Goal: Task Accomplishment & Management: Manage account settings

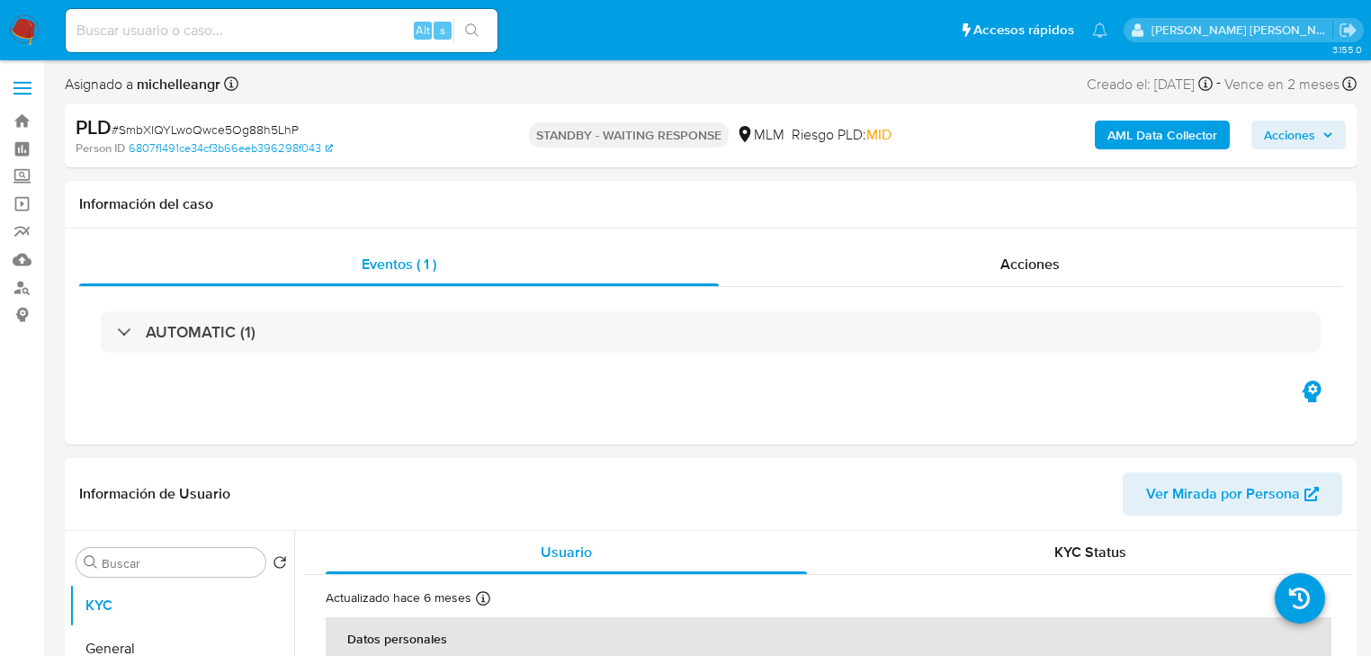
select select "10"
click at [27, 260] on link "Mulan" at bounding box center [107, 260] width 214 height 28
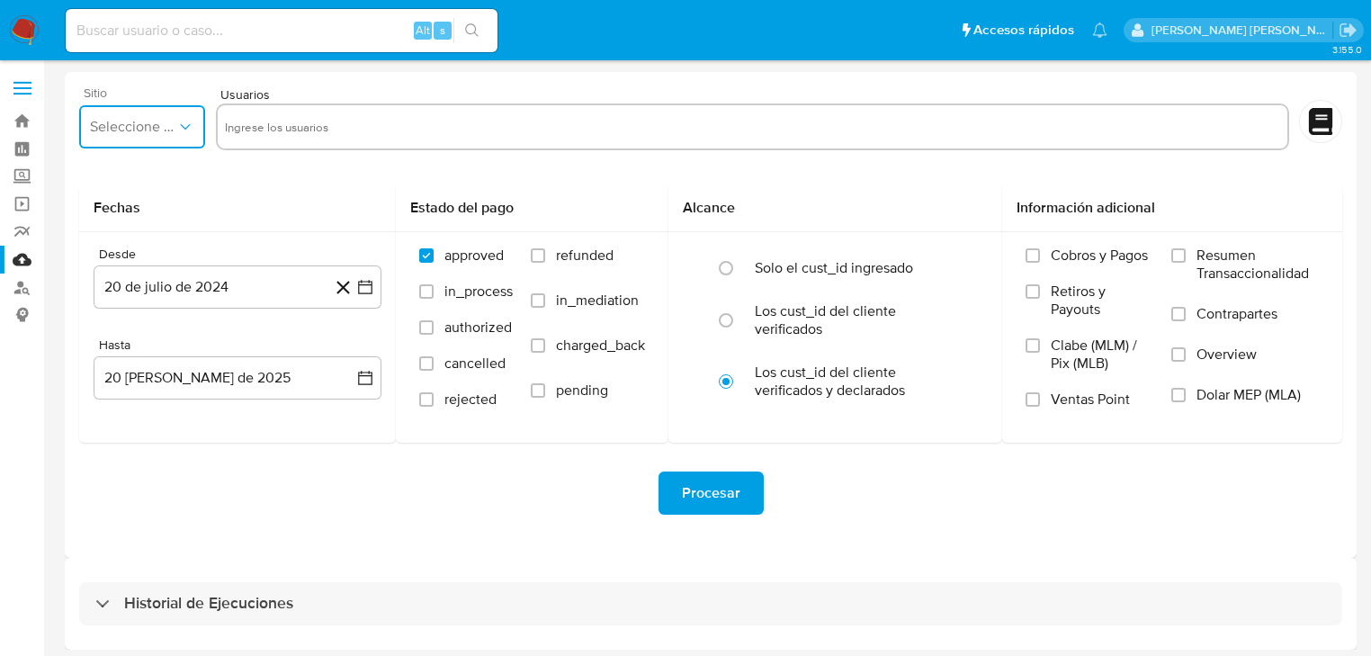
click at [184, 118] on button "Seleccione el sitio" at bounding box center [142, 126] width 126 height 43
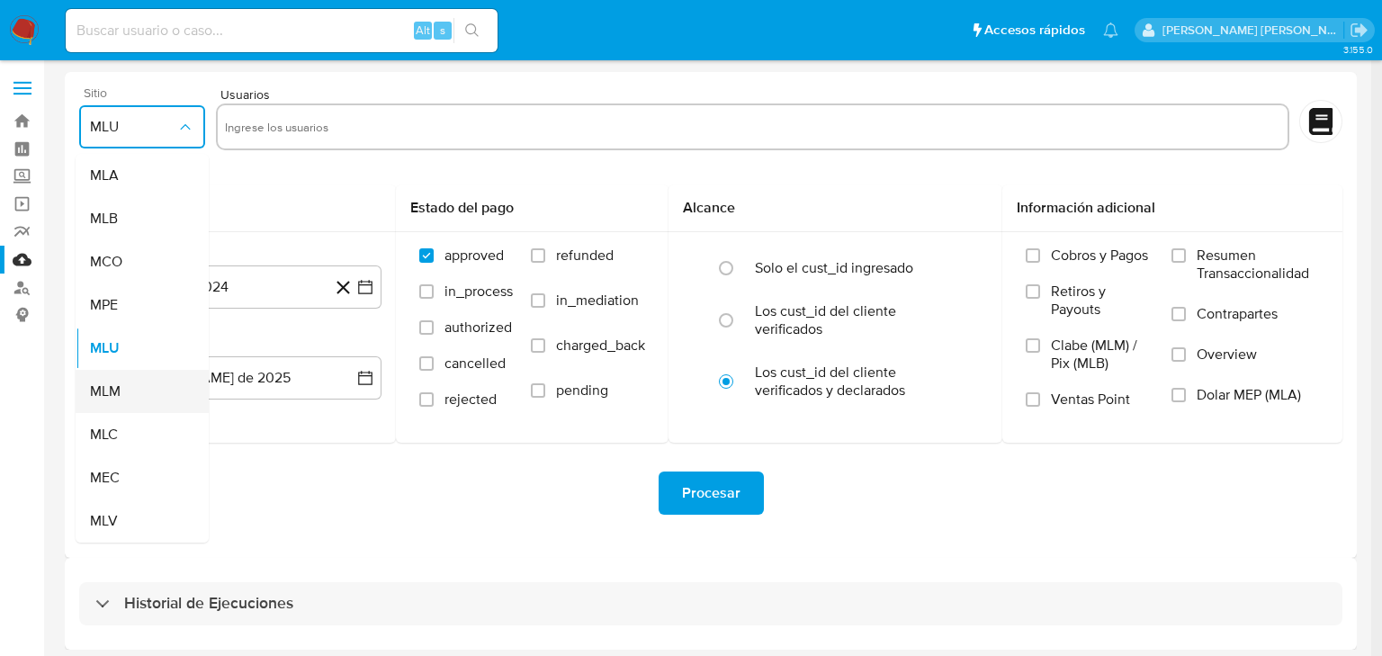
click at [136, 385] on div "MLM" at bounding box center [137, 391] width 94 height 43
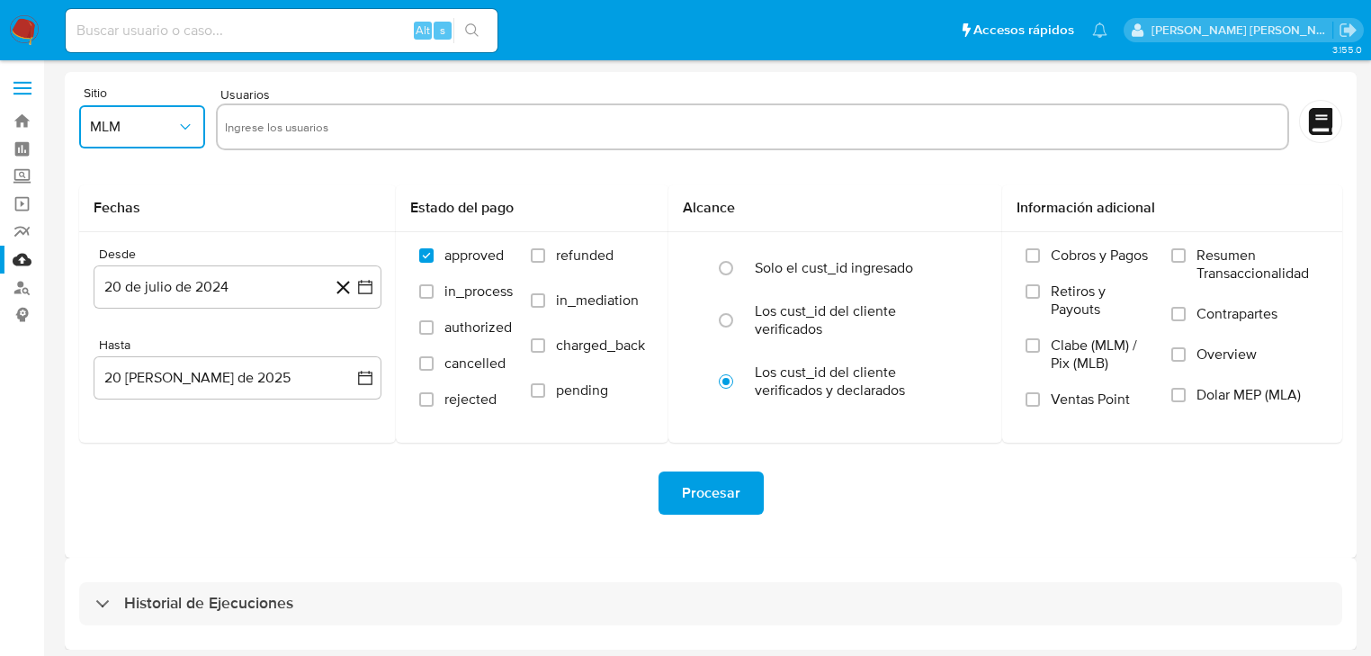
click at [299, 129] on input "text" at bounding box center [753, 126] width 1056 height 29
type input "1591103533"
drag, startPoint x: 325, startPoint y: 328, endPoint x: 429, endPoint y: 125, distance: 228.6
click at [429, 125] on input "text" at bounding box center [808, 126] width 942 height 29
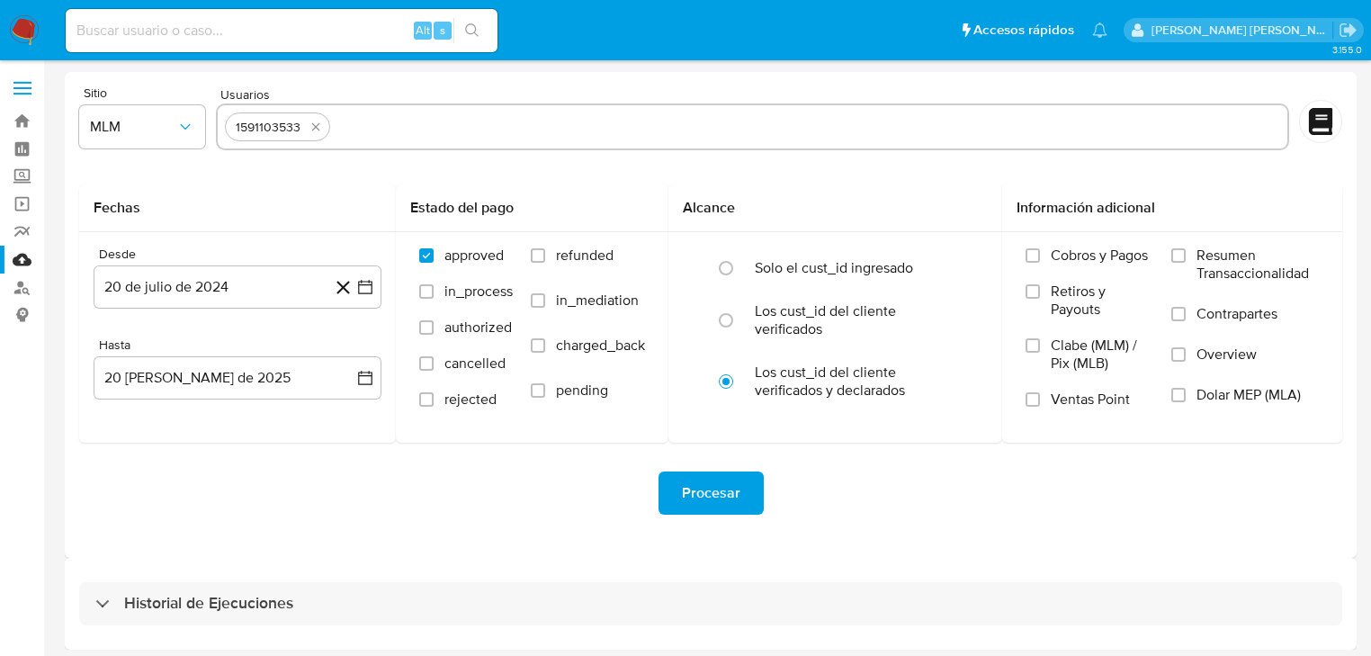
paste input "635634912"
type input "635634912"
paste input "253866486"
type input "253866486"
paste input "481234716"
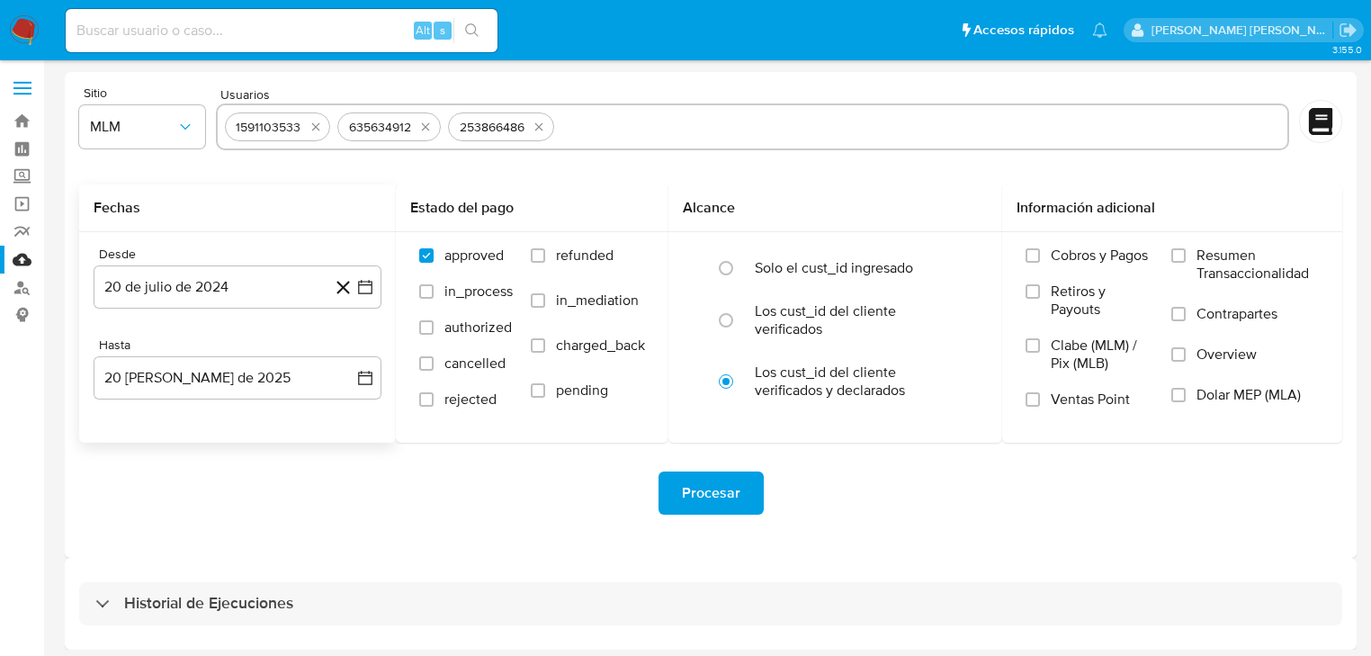
type input "481234716"
click at [271, 283] on button "20 de julio de 2024" at bounding box center [238, 286] width 288 height 43
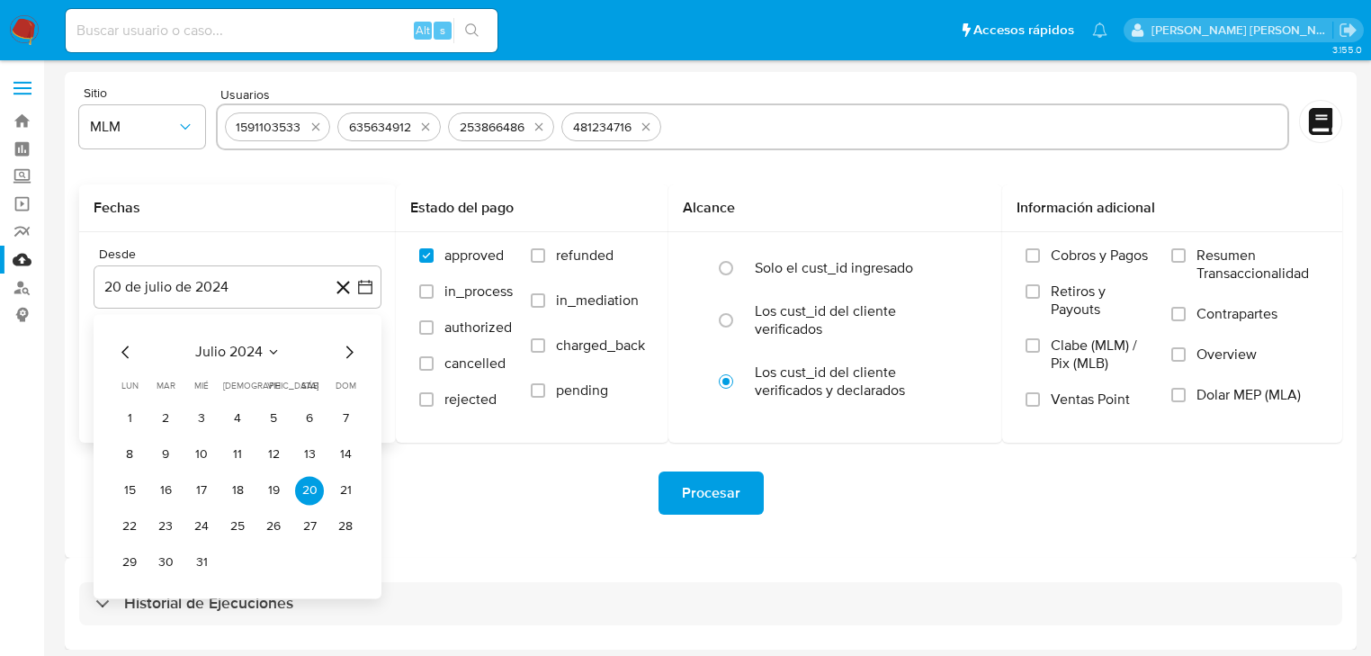
click at [248, 344] on span "julio 2024" at bounding box center [228, 352] width 67 height 18
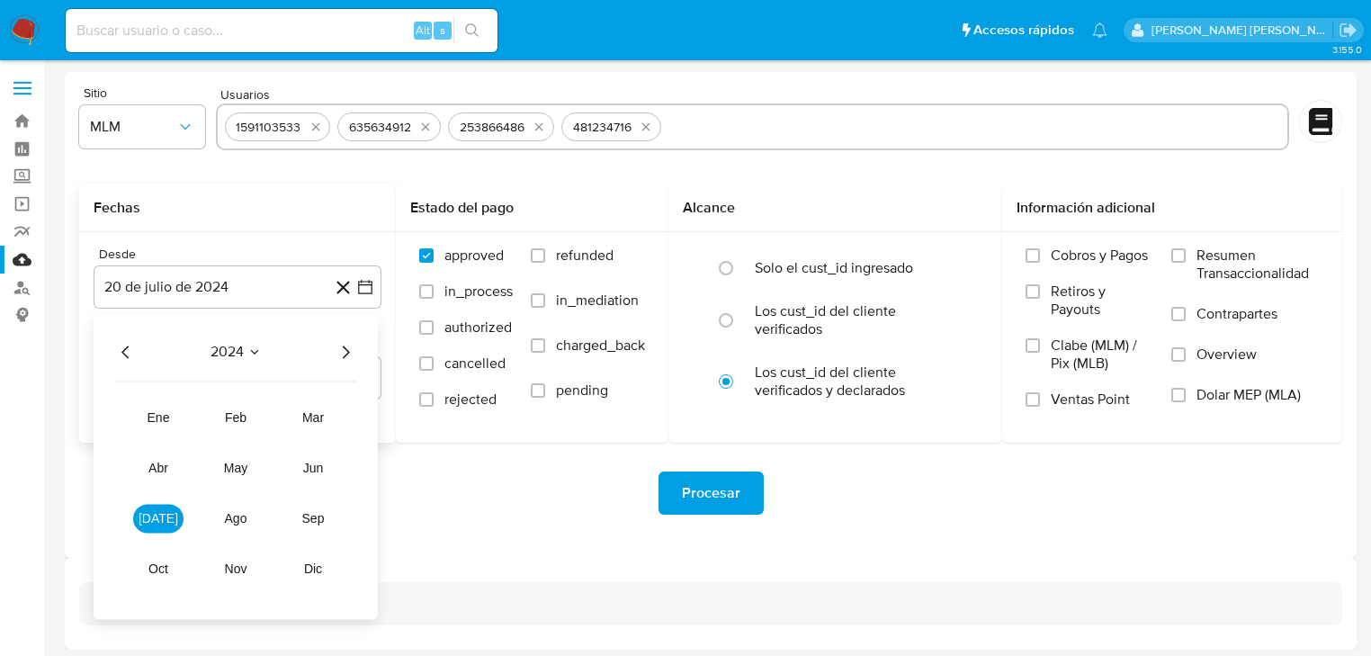
click at [347, 350] on icon "Año siguiente" at bounding box center [346, 352] width 7 height 13
click at [313, 415] on span "mar" at bounding box center [313, 417] width 22 height 14
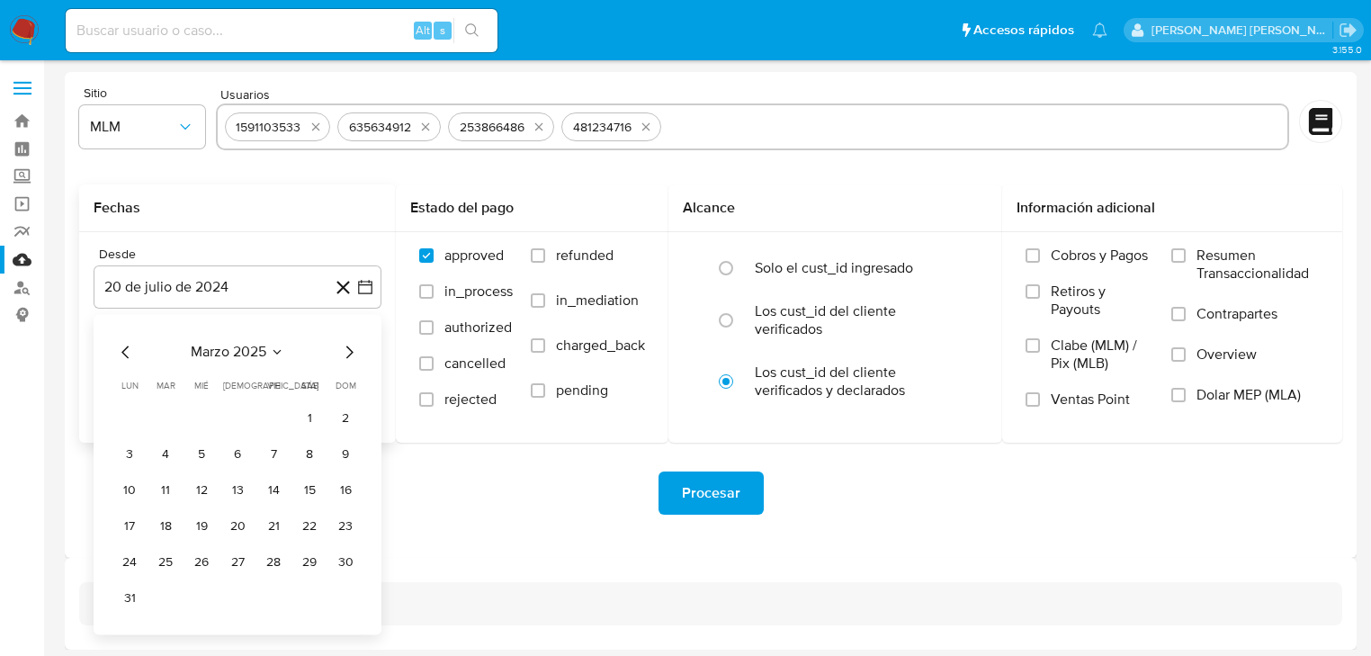
click at [316, 414] on button "1" at bounding box center [309, 418] width 29 height 29
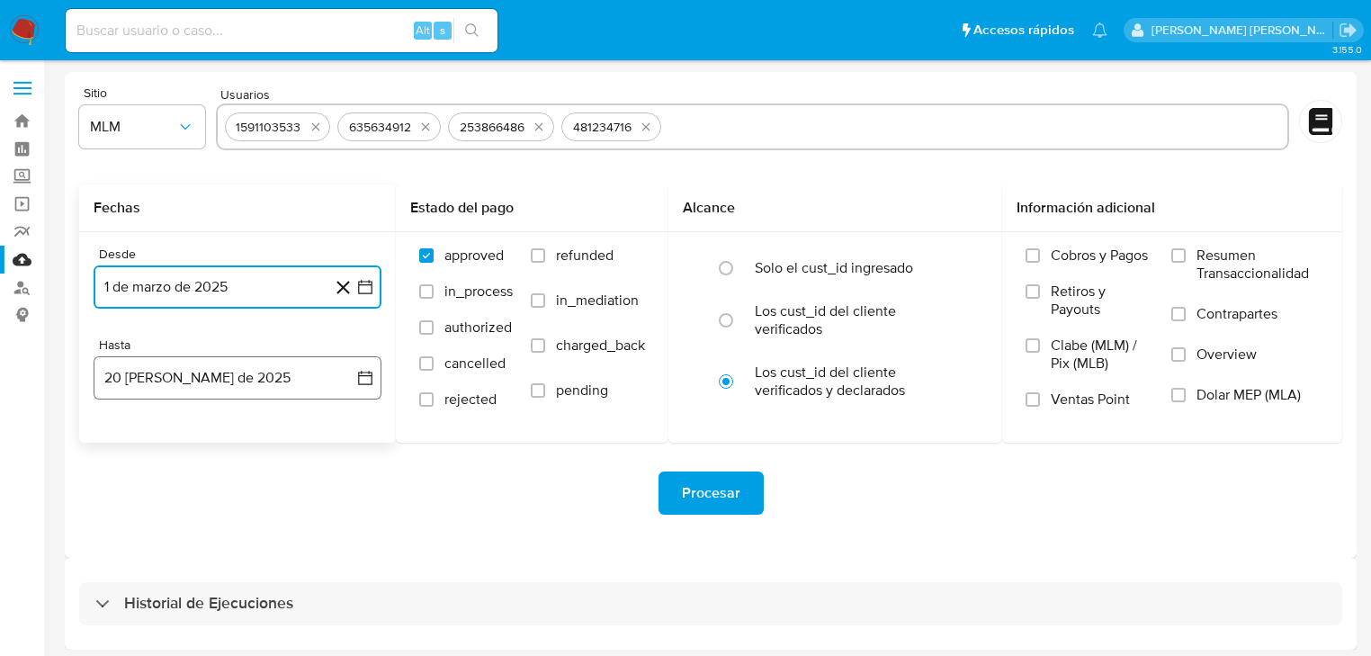
click at [231, 382] on button "20 de agosto de 2025" at bounding box center [238, 377] width 288 height 43
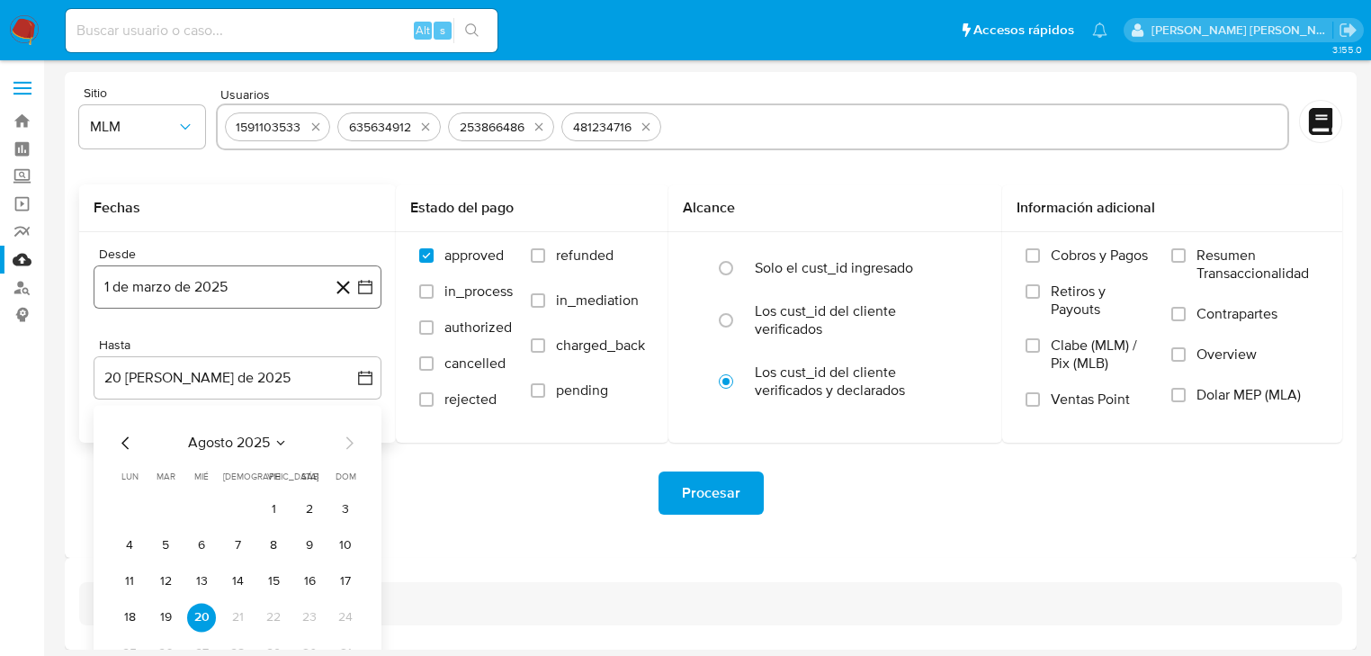
click at [298, 283] on button "1 de marzo de 2025" at bounding box center [238, 286] width 288 height 43
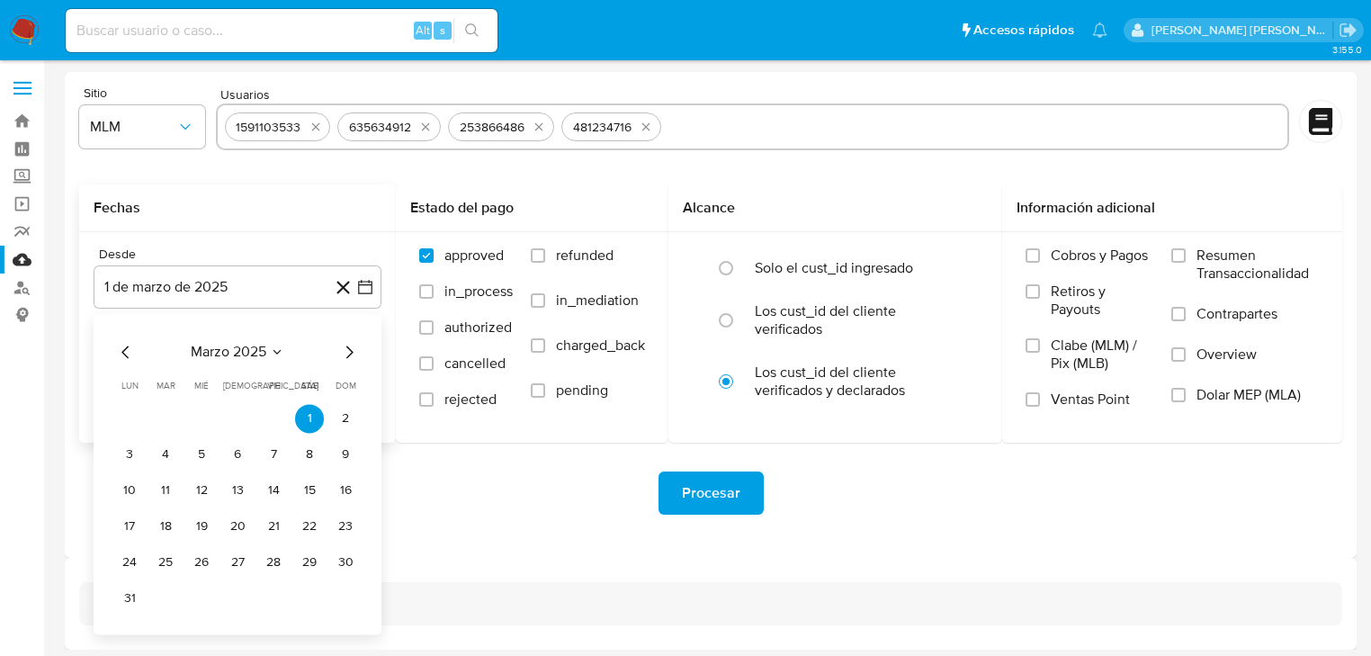
drag, startPoint x: 353, startPoint y: 328, endPoint x: 349, endPoint y: 338, distance: 10.5
click at [353, 330] on div "marzo 2025 marzo 2025 lun lunes mar martes mié miércoles jue jueves vie viernes…" at bounding box center [238, 474] width 288 height 320
click at [350, 348] on icon "Mes siguiente" at bounding box center [349, 352] width 22 height 22
click at [165, 413] on button "1" at bounding box center [165, 418] width 29 height 29
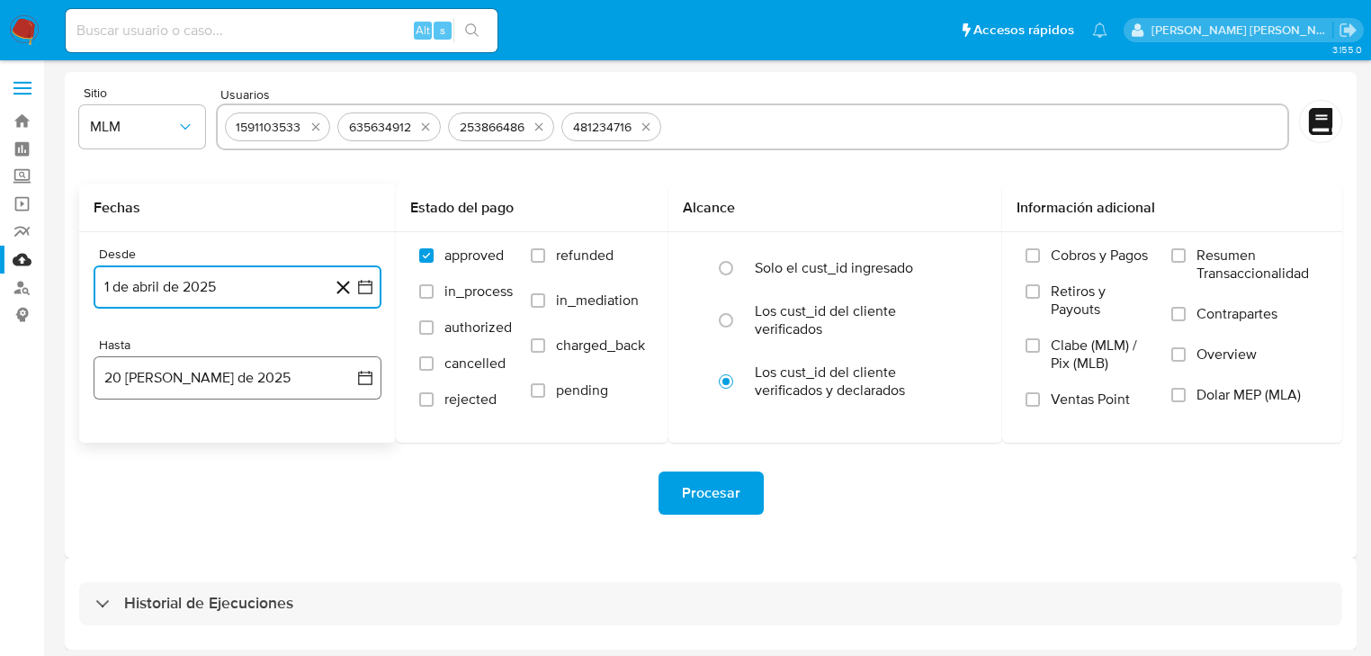
click at [188, 389] on button "20 de agosto de 2025" at bounding box center [238, 377] width 288 height 43
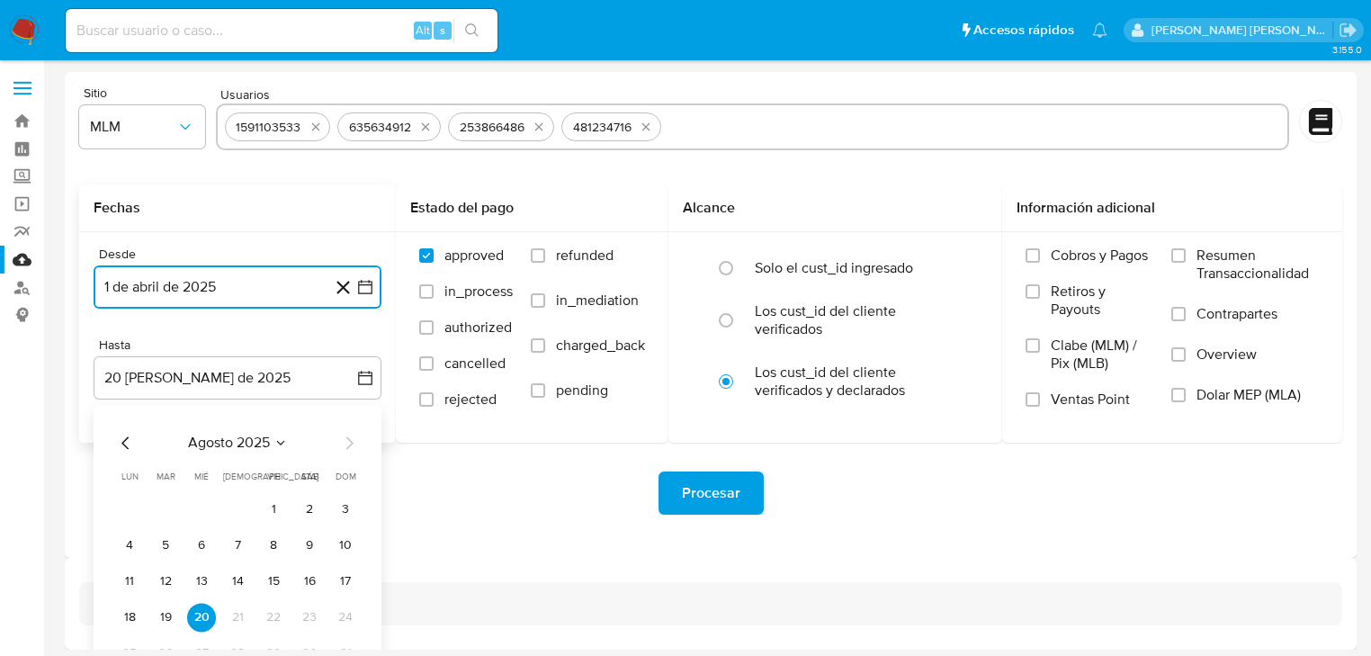
click at [133, 438] on icon "Mes anterior" at bounding box center [126, 443] width 22 height 22
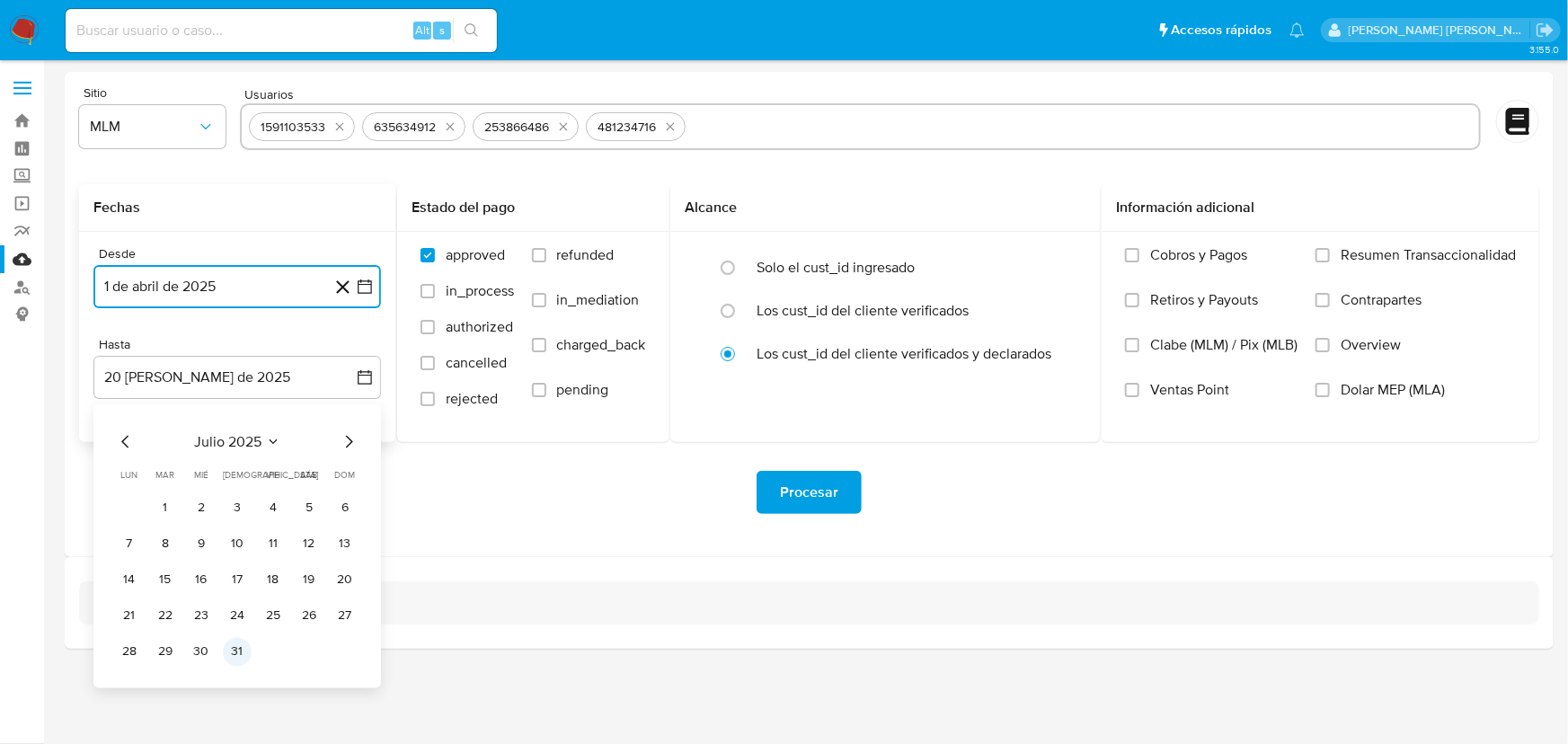
click at [242, 654] on button "31" at bounding box center [237, 652] width 29 height 29
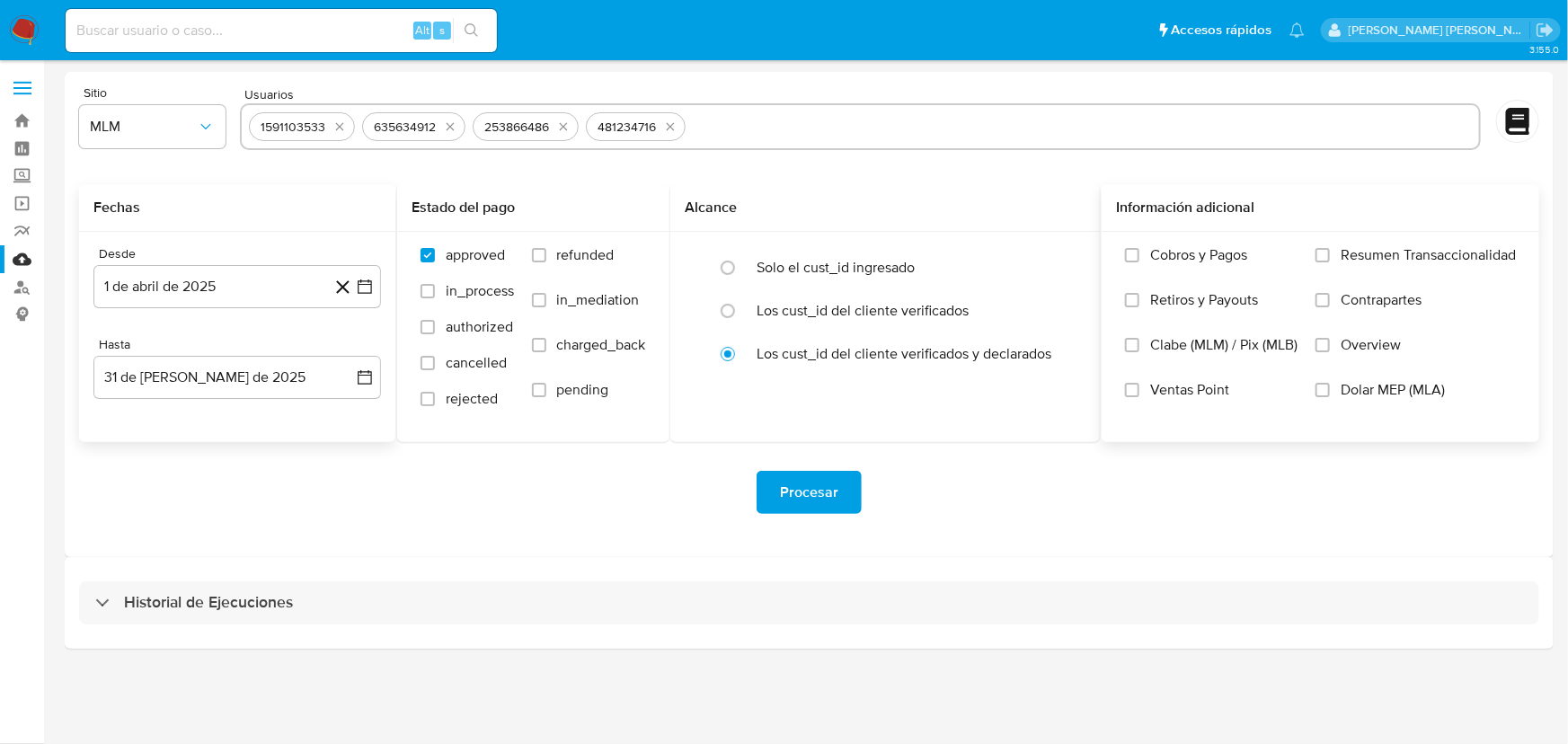
click at [1348, 345] on span "Overview" at bounding box center [1371, 346] width 60 height 18
click at [1330, 345] on input "Overview" at bounding box center [1322, 345] width 14 height 14
click at [827, 487] on span "Procesar" at bounding box center [809, 492] width 58 height 40
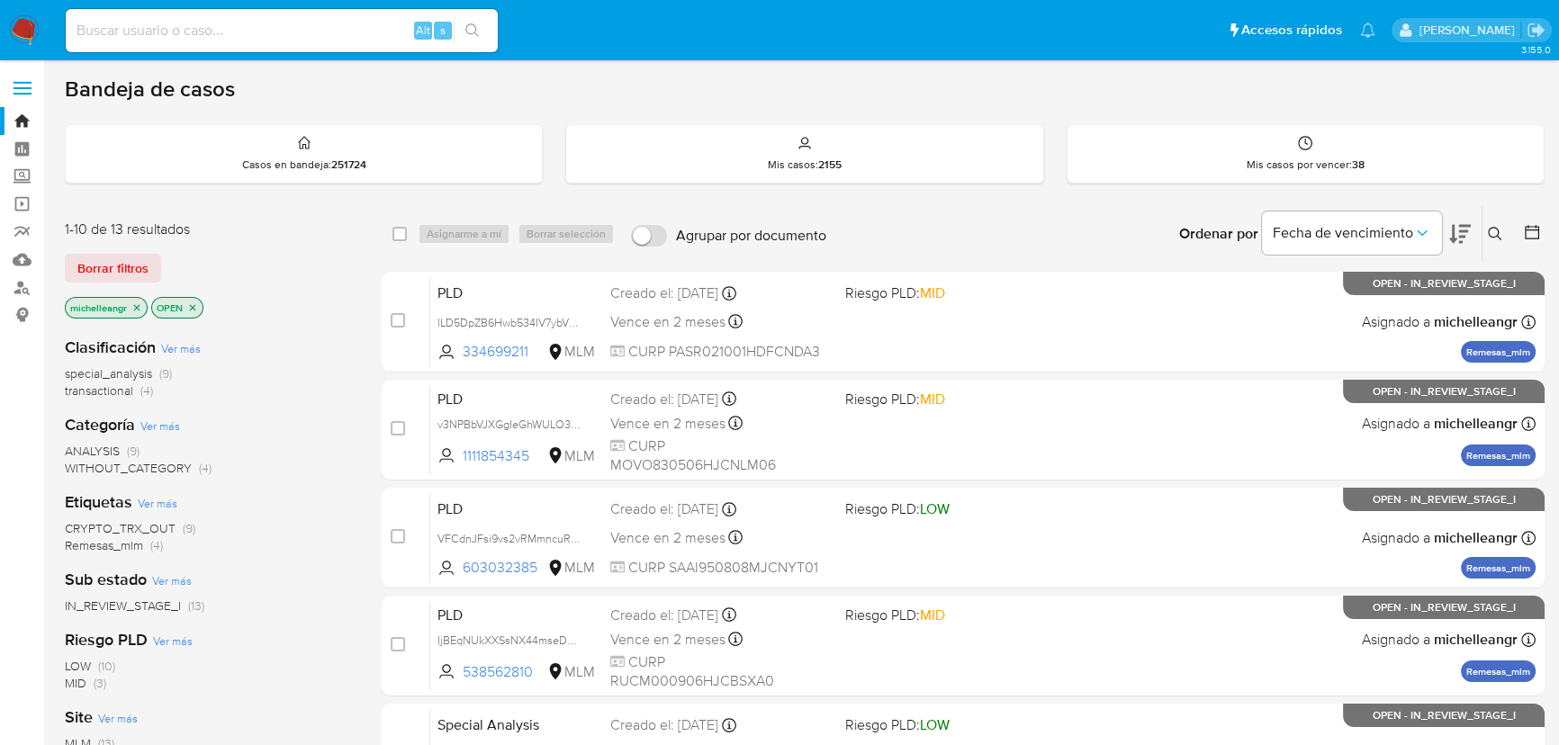
click at [186, 41] on input at bounding box center [282, 30] width 432 height 23
paste input "lLD5DpZB6Hwb534IV7ybVVlt"
type input "lLD5DpZB6Hwb534IV7ybVVlt"
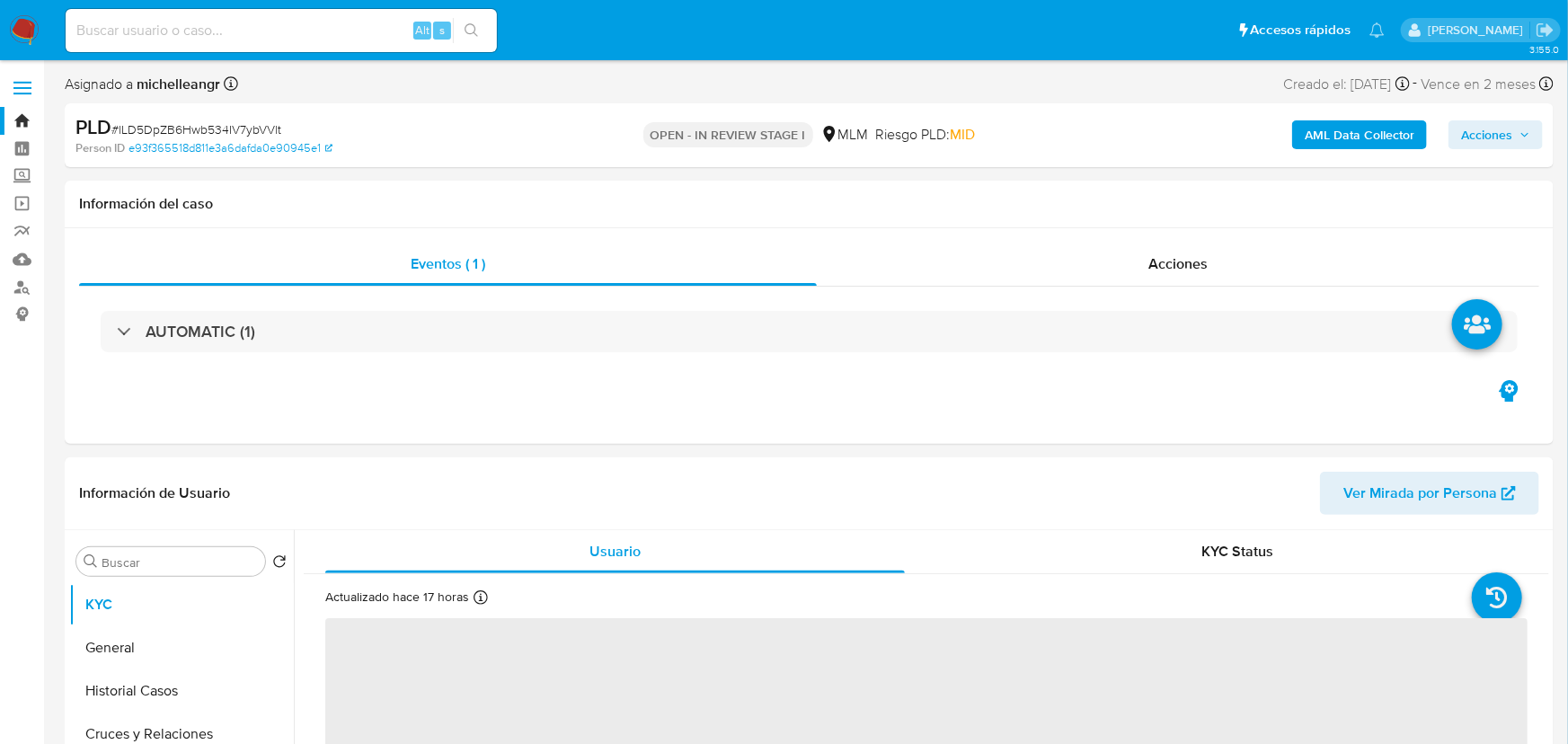
select select "10"
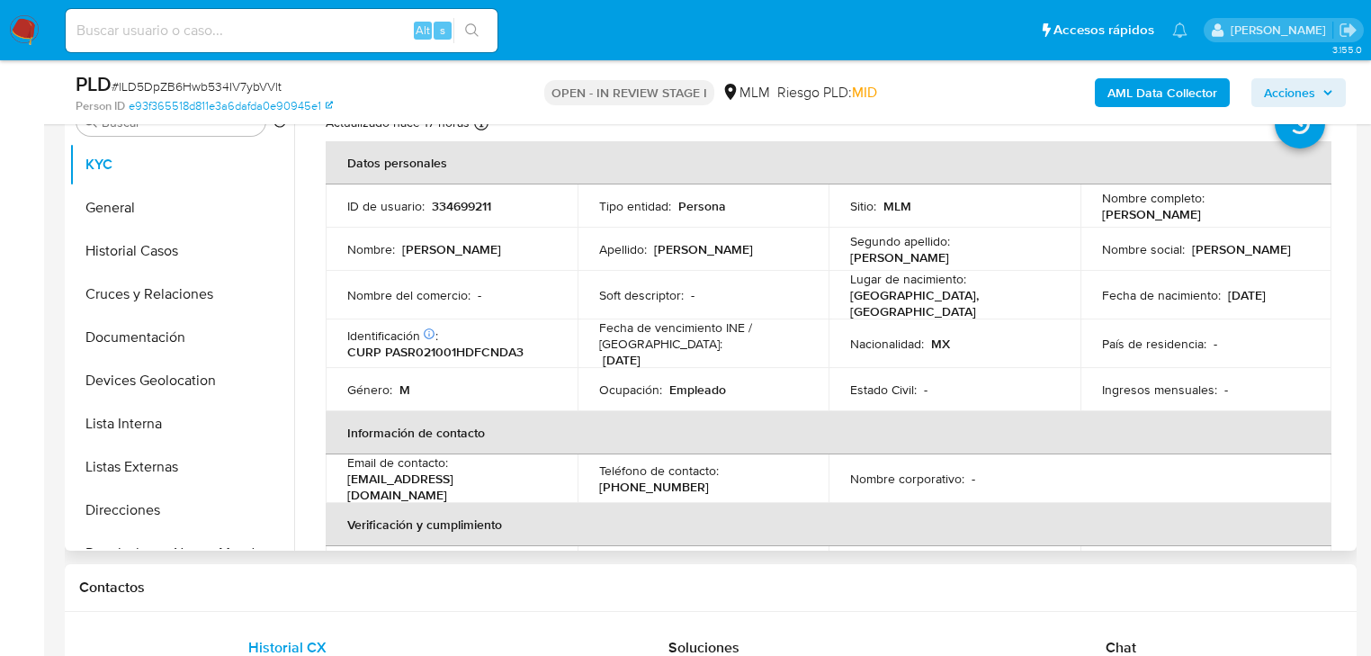
scroll to position [10, 0]
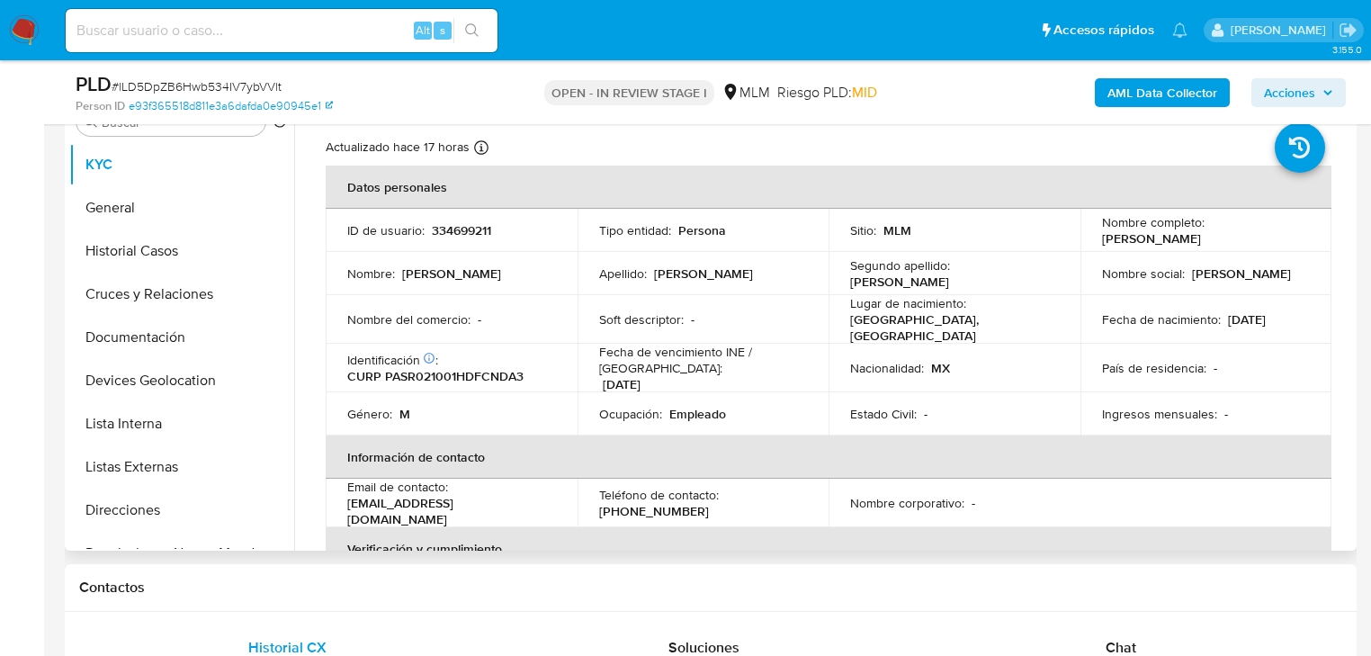
drag, startPoint x: 1194, startPoint y: 322, endPoint x: 921, endPoint y: 347, distance: 274.7
click at [1194, 320] on p "Fecha de nacimiento :" at bounding box center [1161, 319] width 119 height 16
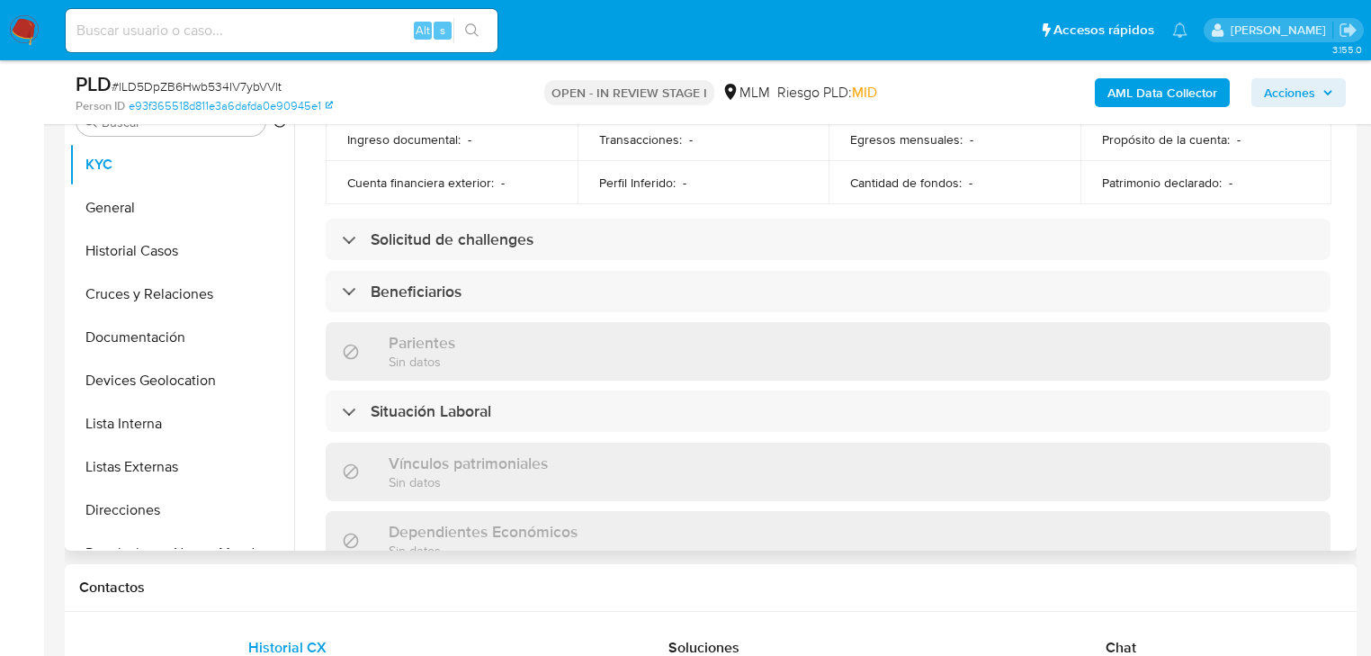
scroll to position [658, 0]
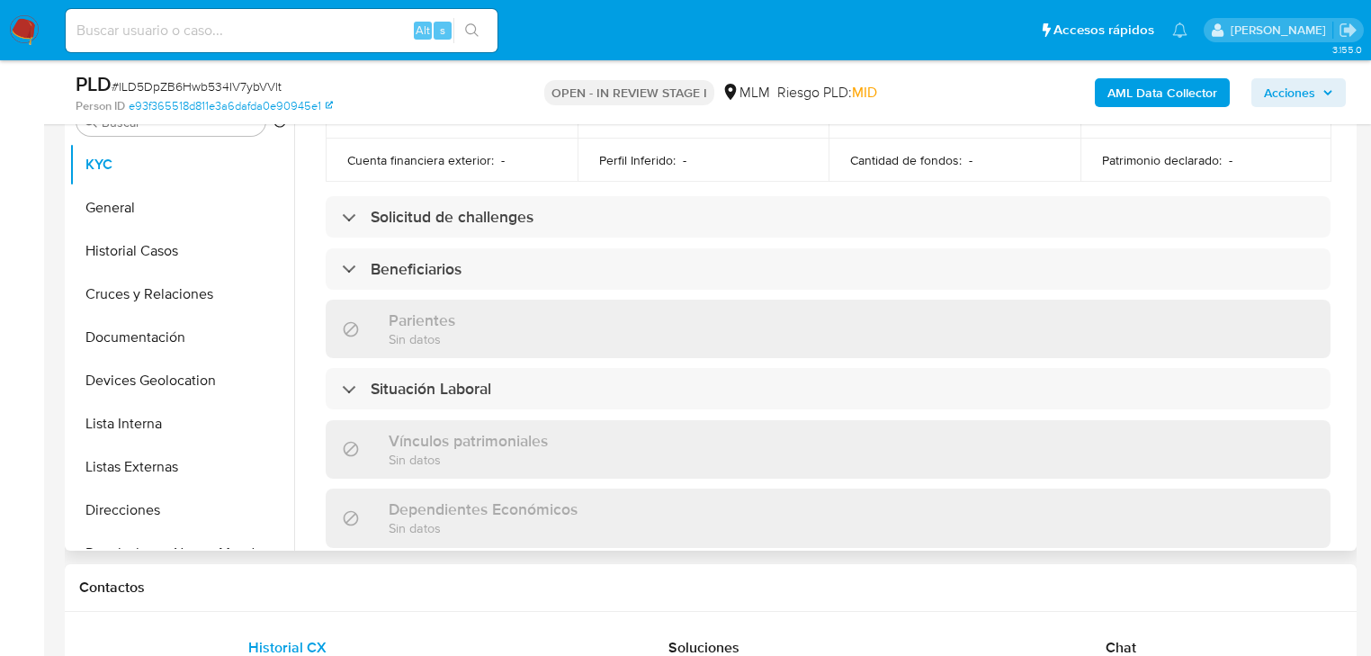
click at [467, 279] on div "Actualizado hace 17 horas Creado: 24/04/2020 22:10:11 Actualizado: 19/08/2025 1…" at bounding box center [828, 240] width 1048 height 1529
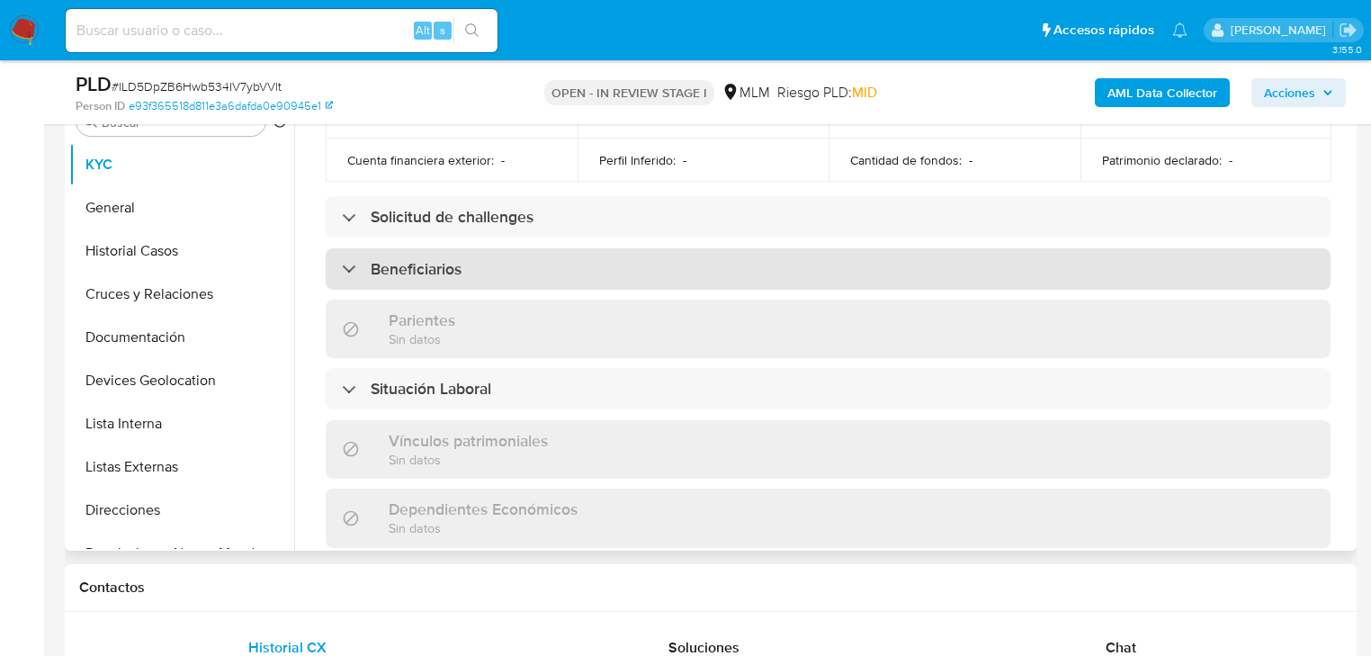
click at [475, 263] on div "Beneficiarios" at bounding box center [828, 268] width 1005 height 41
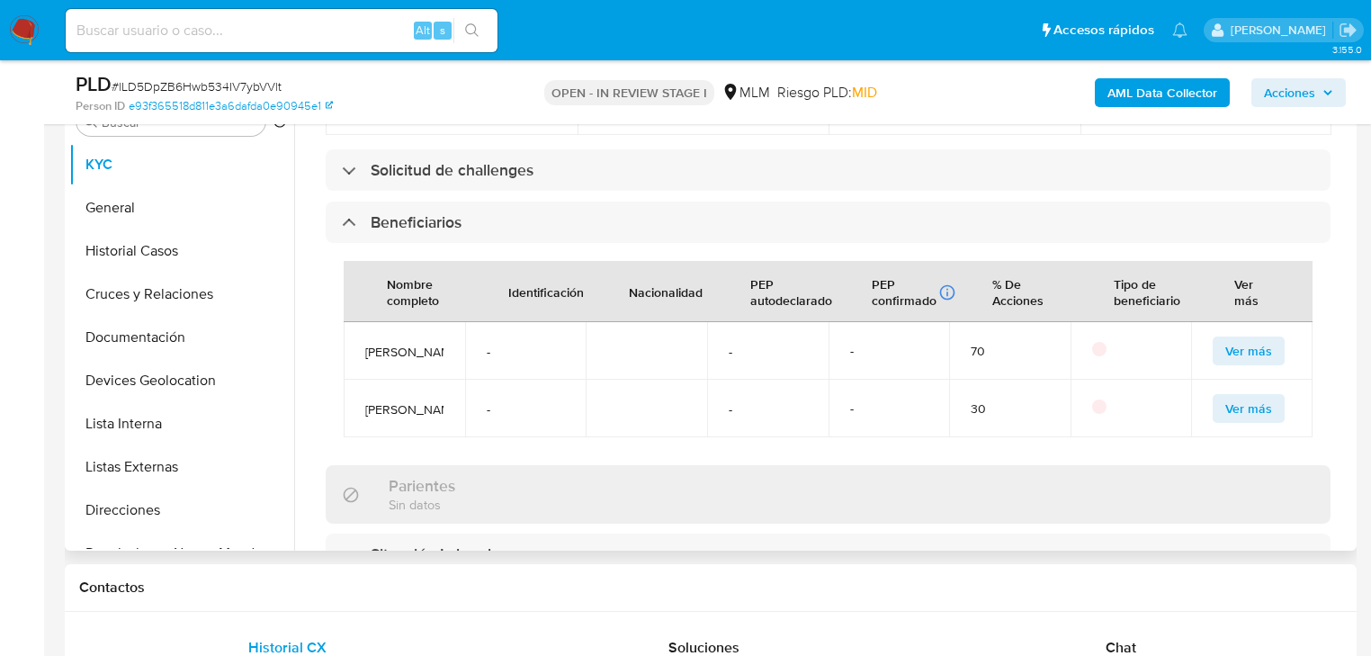
scroll to position [730, 0]
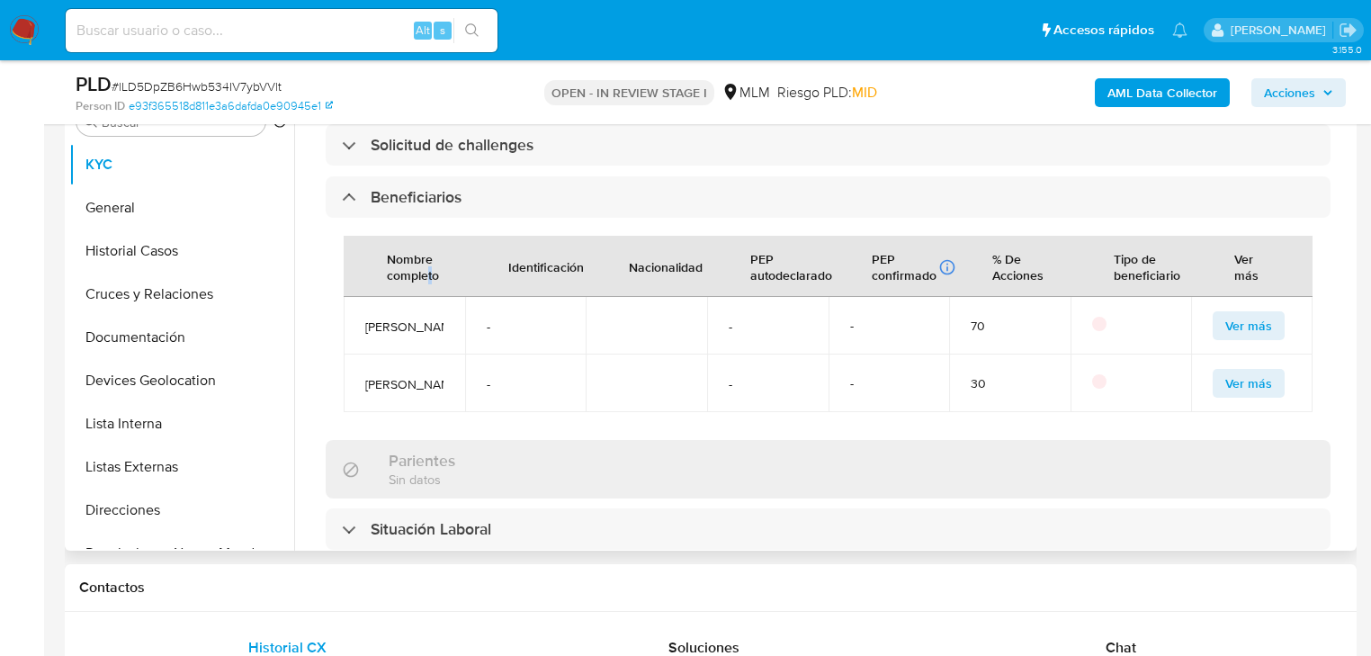
drag, startPoint x: 431, startPoint y: 267, endPoint x: 443, endPoint y: 264, distance: 12.2
click at [436, 264] on div "Nombre completo" at bounding box center [412, 266] width 95 height 59
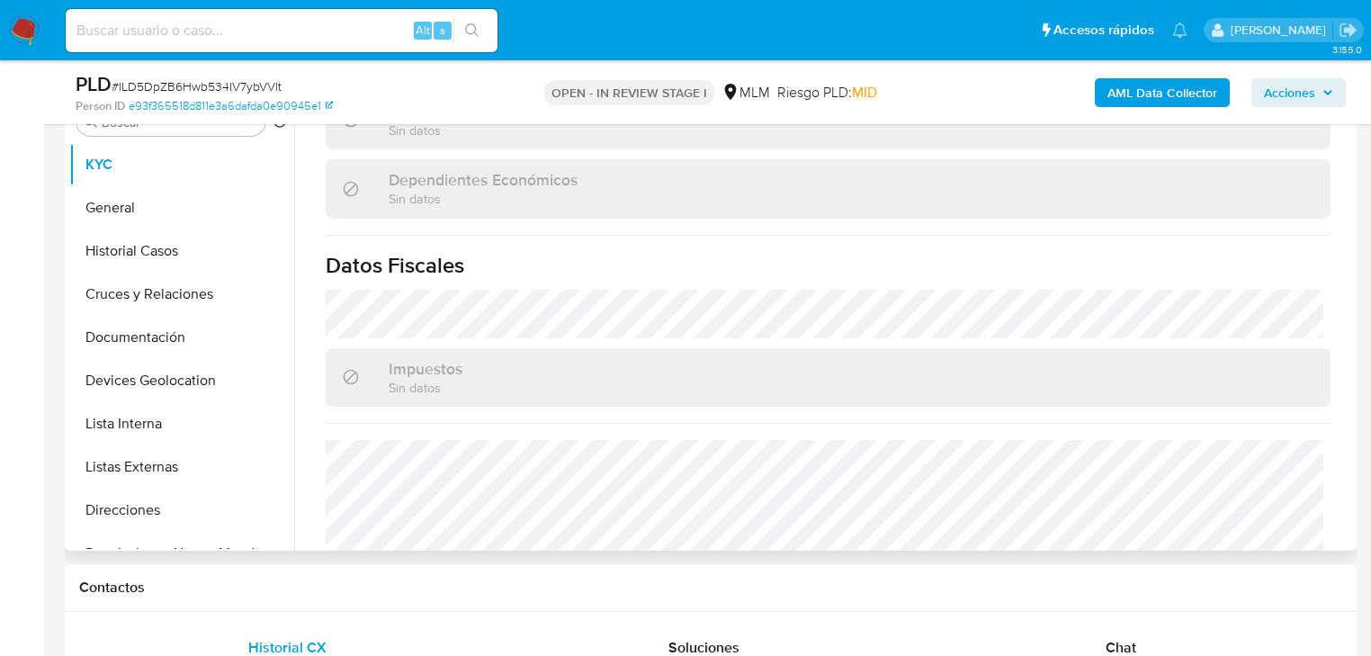
scroll to position [1362, 0]
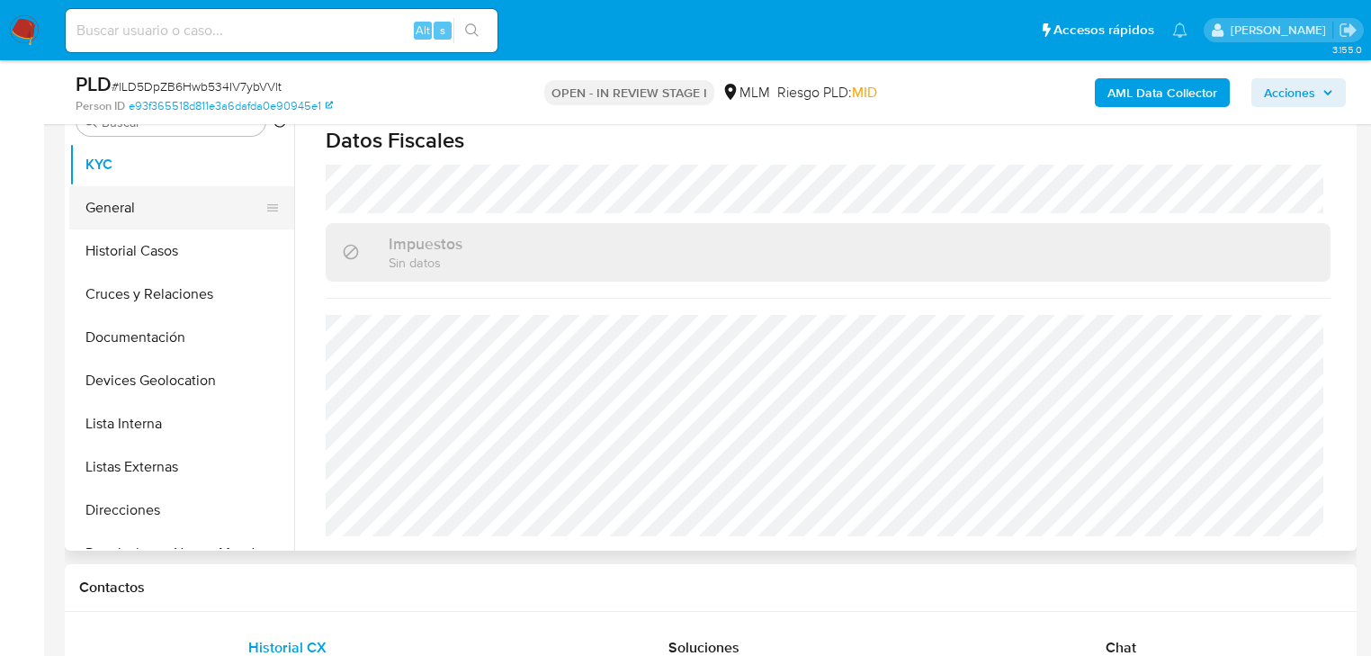
click at [98, 199] on button "General" at bounding box center [174, 207] width 211 height 43
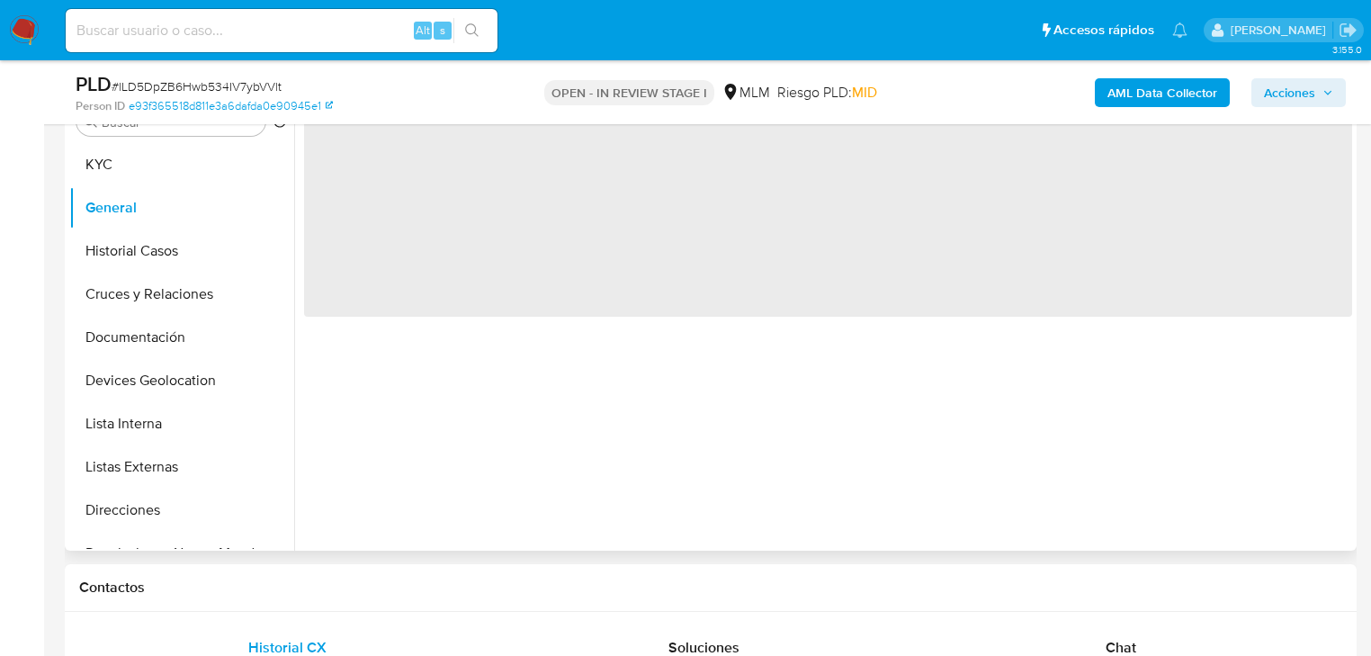
scroll to position [0, 0]
click at [440, 323] on div "‌" at bounding box center [823, 320] width 1058 height 461
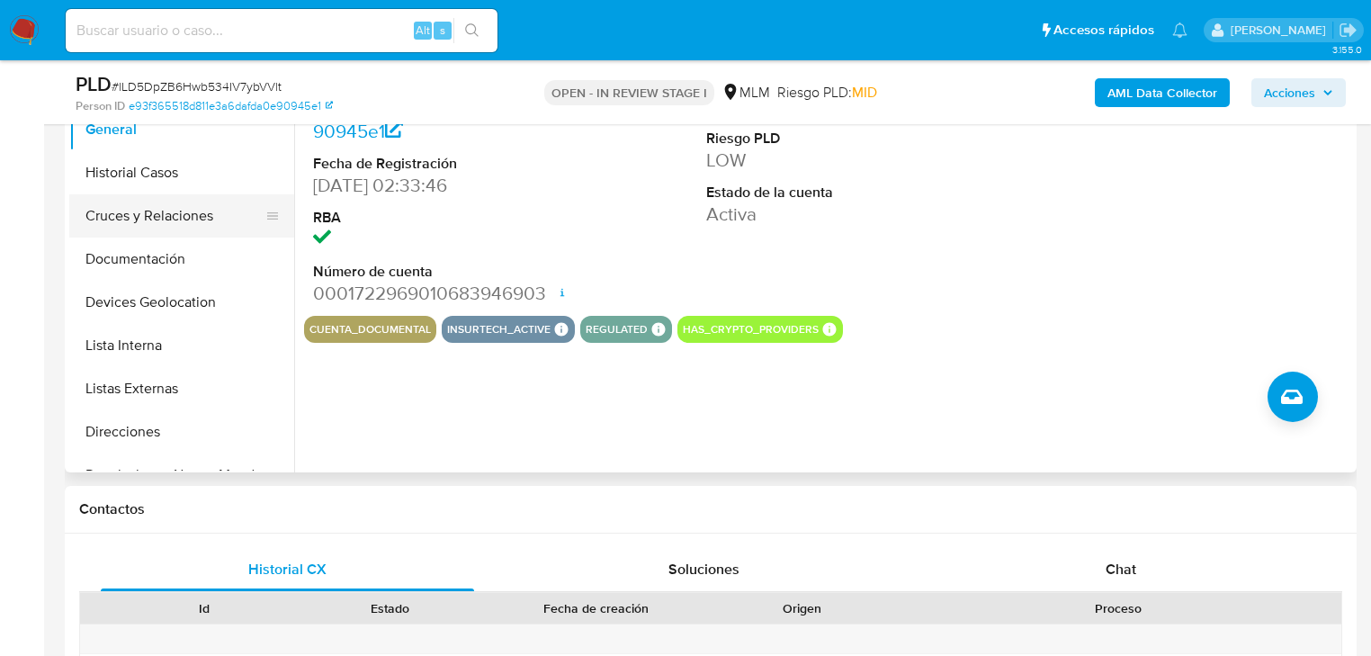
scroll to position [377, 0]
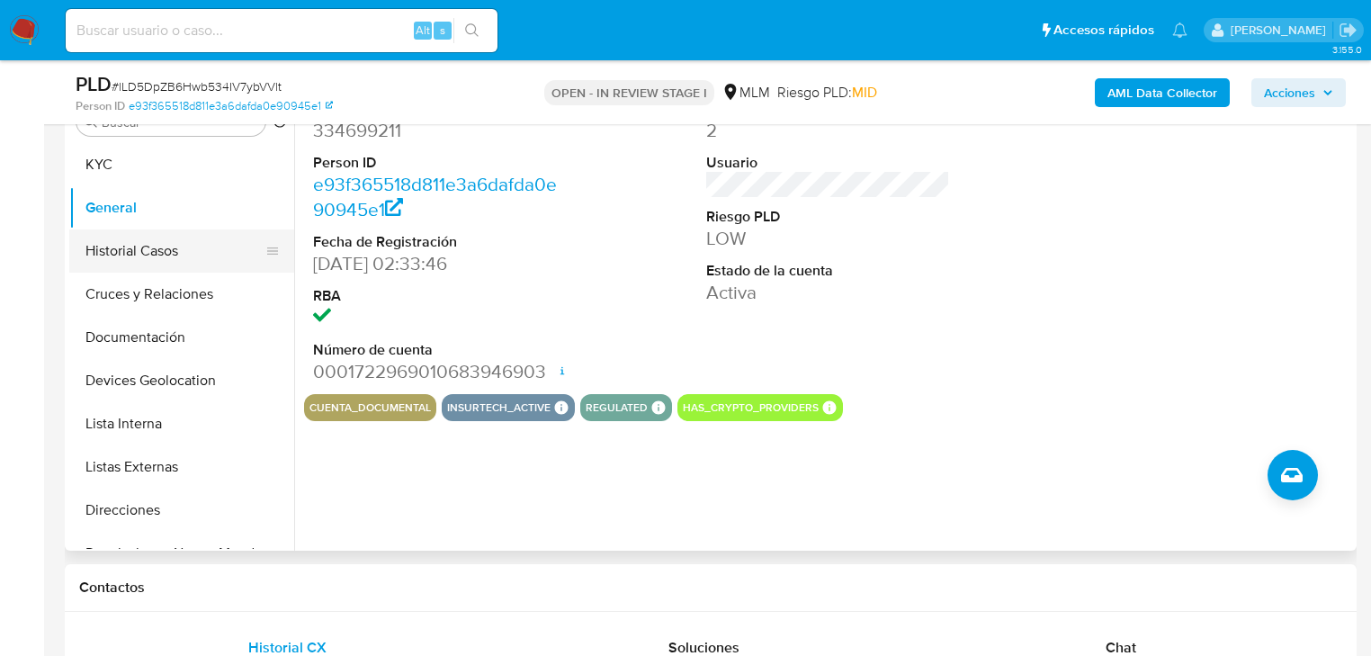
drag, startPoint x: 169, startPoint y: 247, endPoint x: 202, endPoint y: 270, distance: 40.7
click at [169, 247] on button "Historial Casos" at bounding box center [174, 250] width 211 height 43
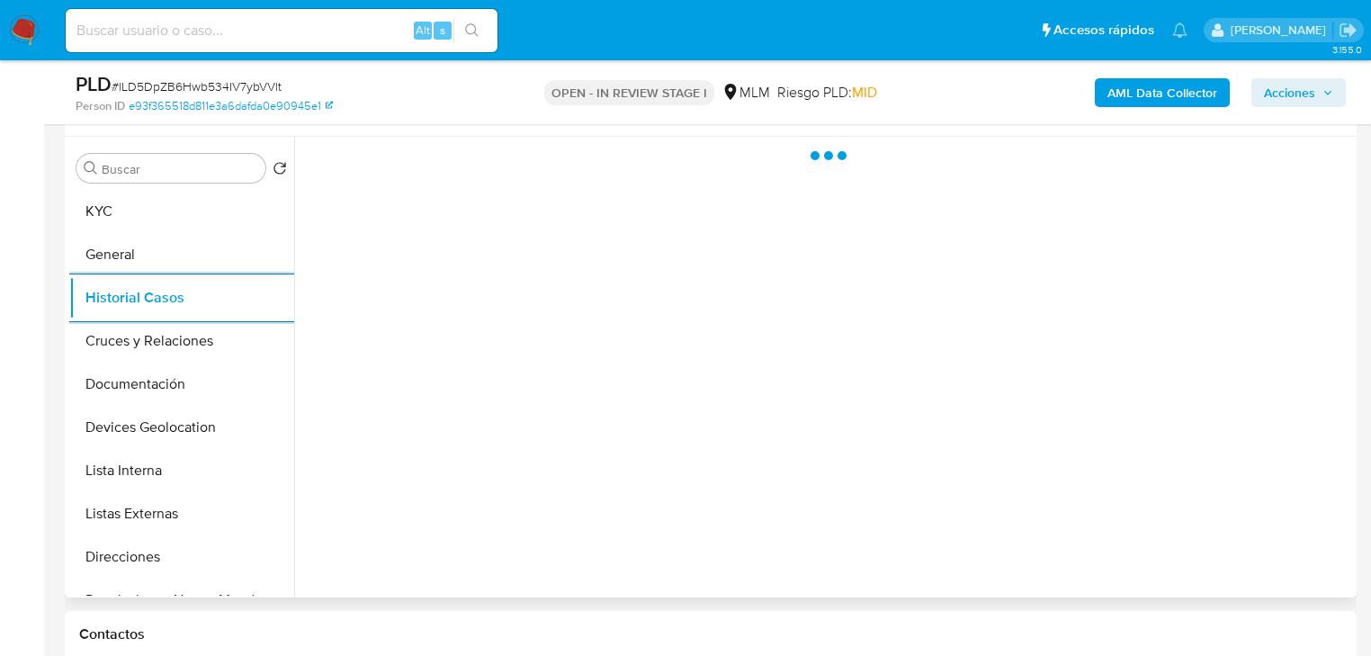
scroll to position [305, 0]
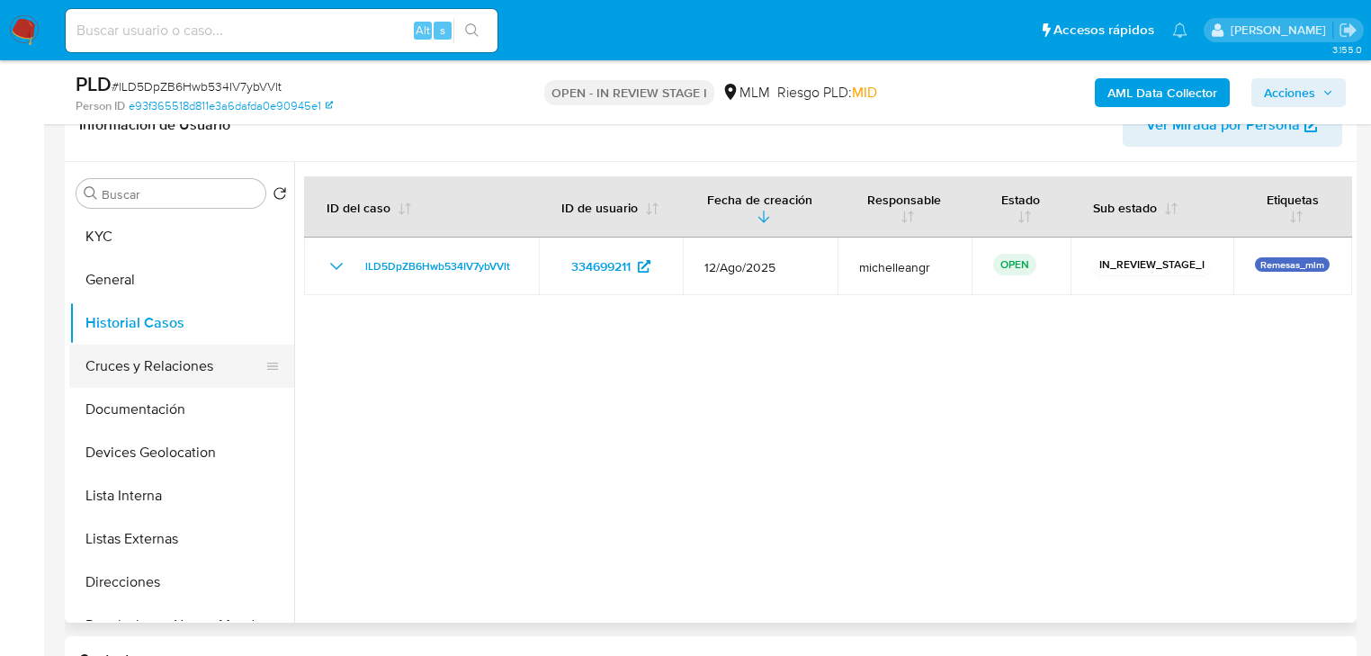
drag, startPoint x: 173, startPoint y: 367, endPoint x: 423, endPoint y: 367, distance: 250.2
click at [173, 364] on button "Cruces y Relaciones" at bounding box center [181, 366] width 225 height 43
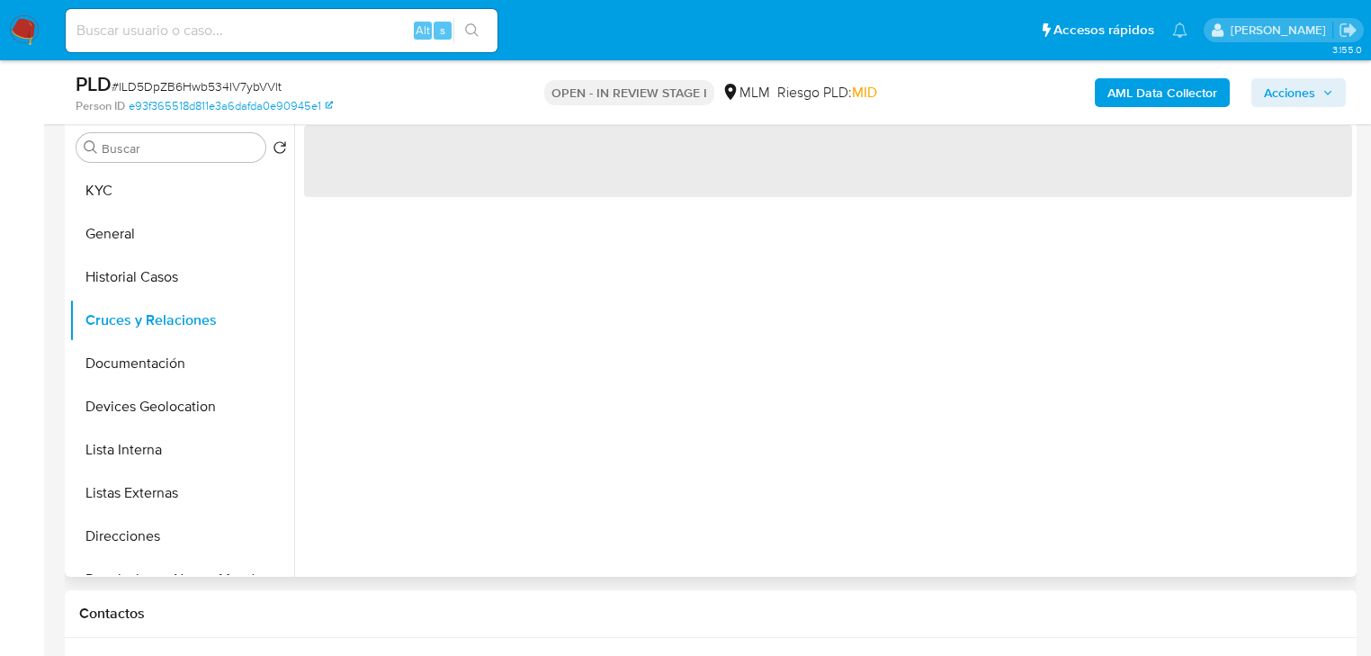
scroll to position [377, 0]
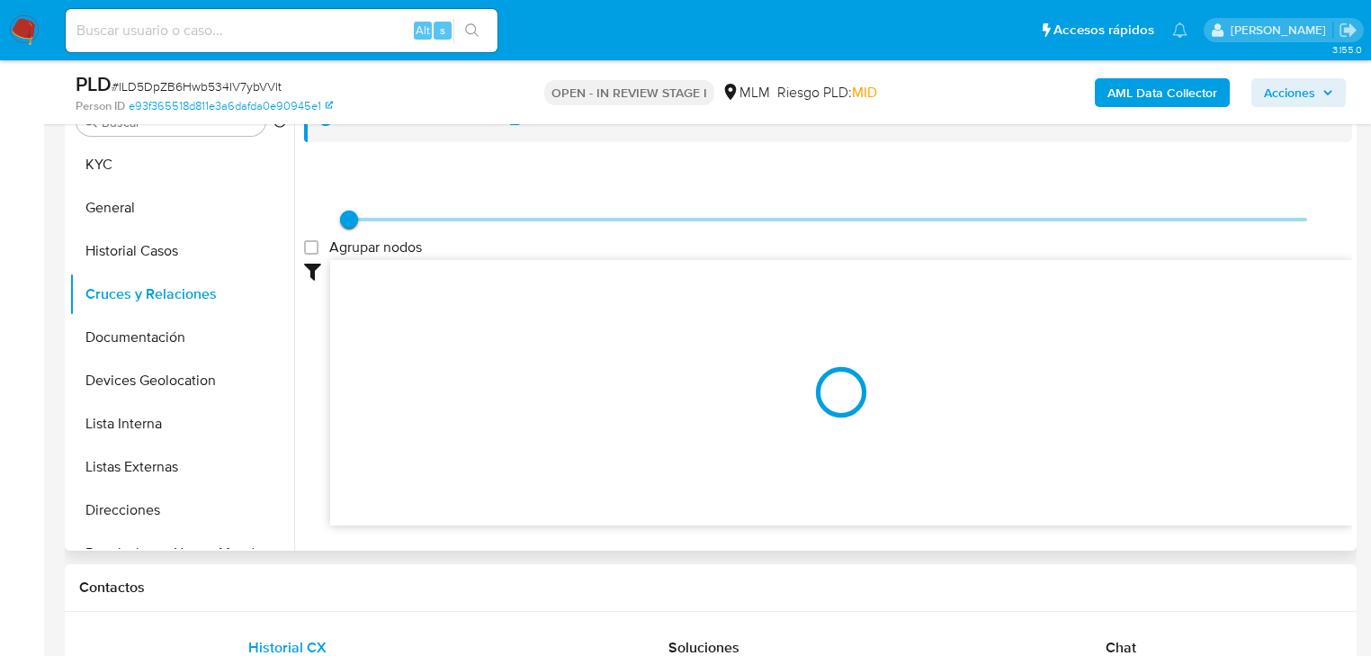
click at [698, 396] on div at bounding box center [841, 393] width 1022 height 266
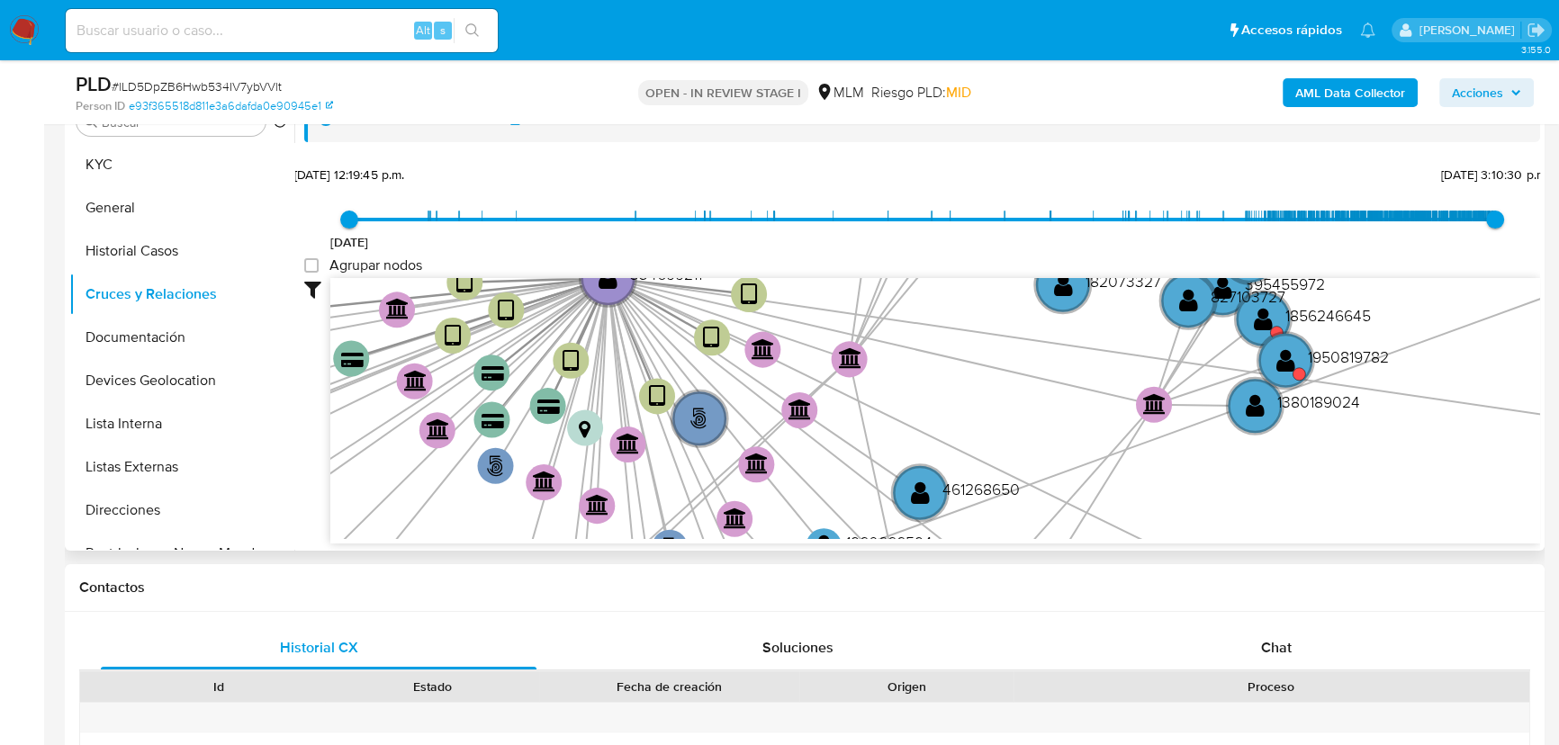
scroll to position [1, 0]
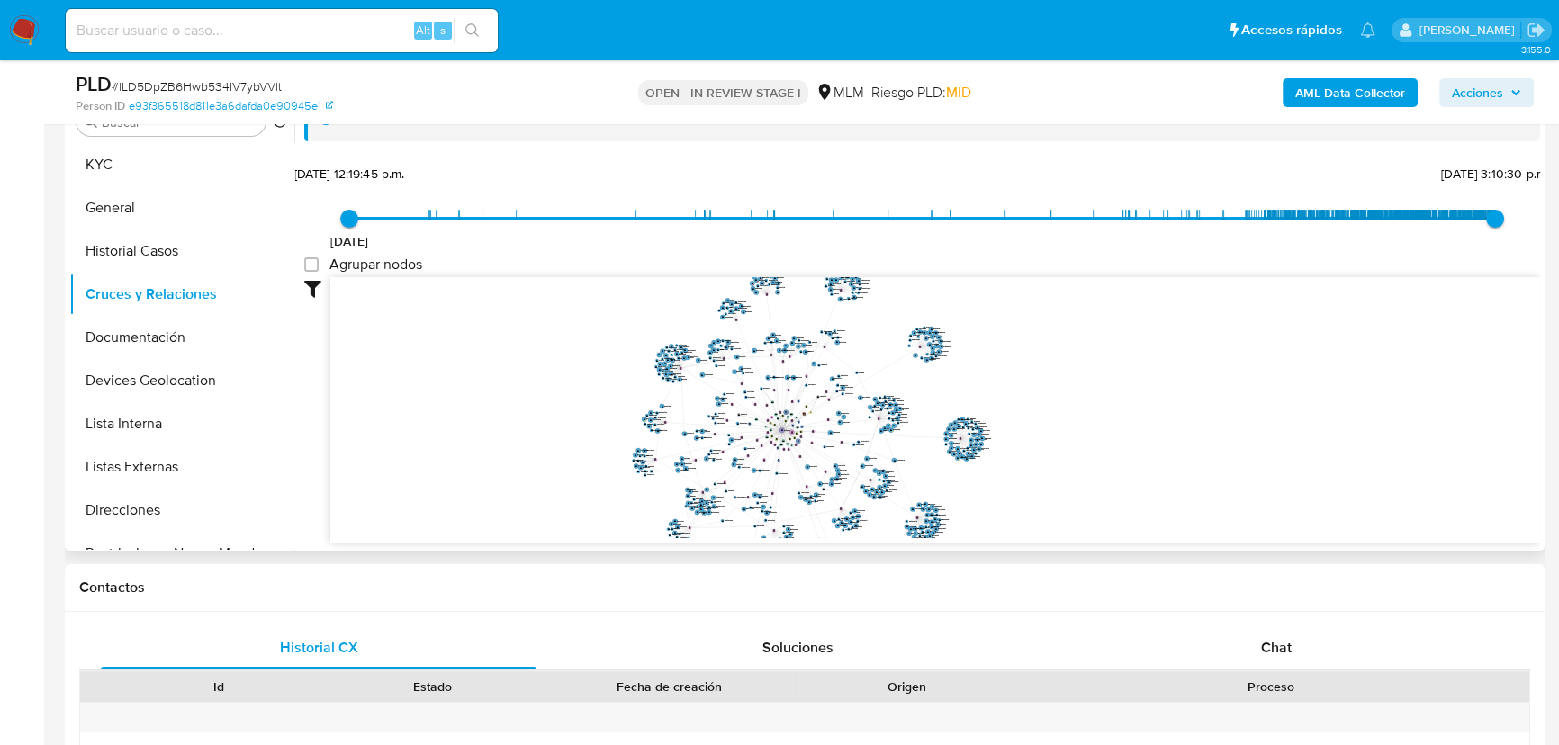
drag, startPoint x: 805, startPoint y: 386, endPoint x: 815, endPoint y: 396, distance: 14.6
click at [814, 398] on icon "phone-c8bab6746a63a3adb9e24037b69a8c3f  user-334699211  334699211 person-e93f…" at bounding box center [934, 407] width 1209 height 261
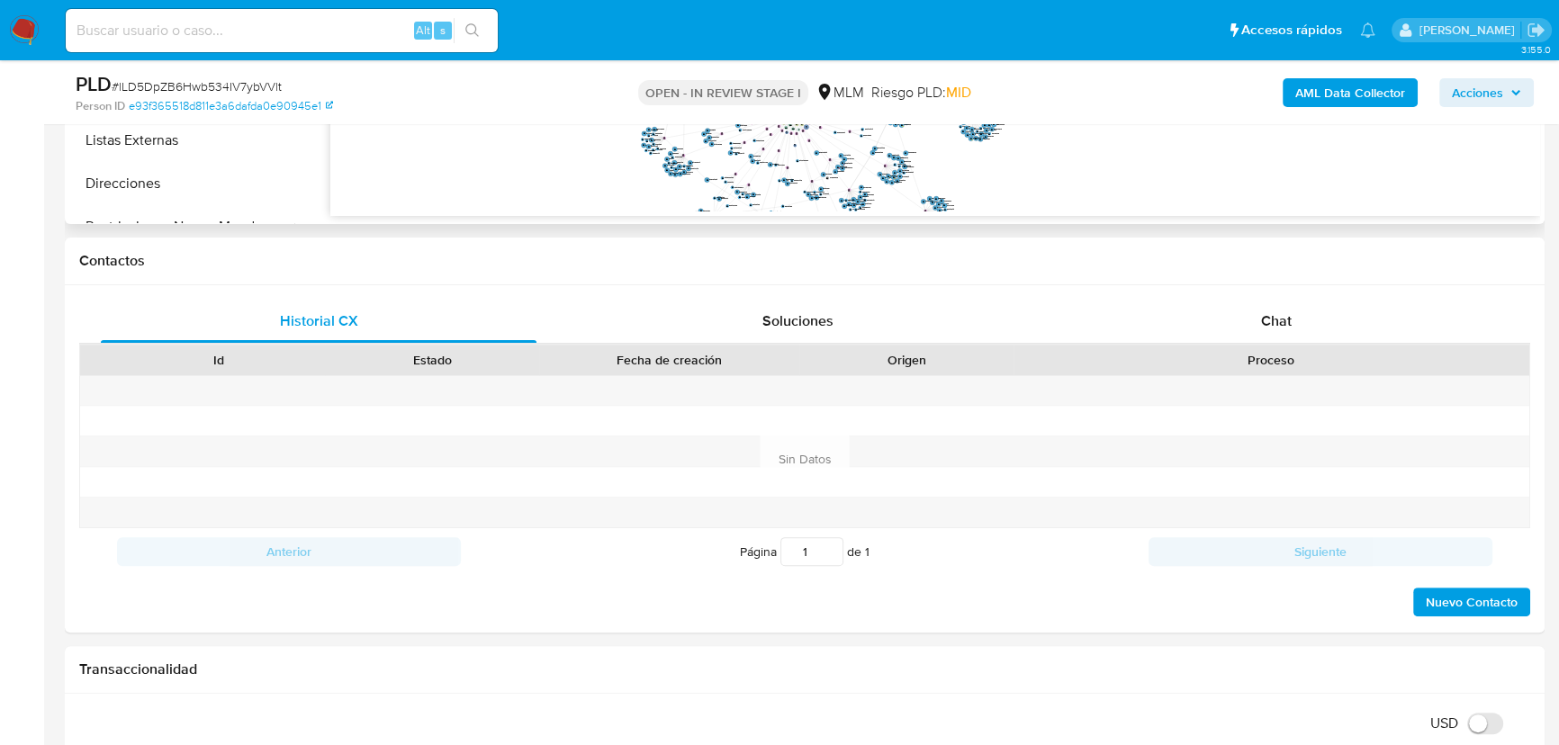
scroll to position [295, 0]
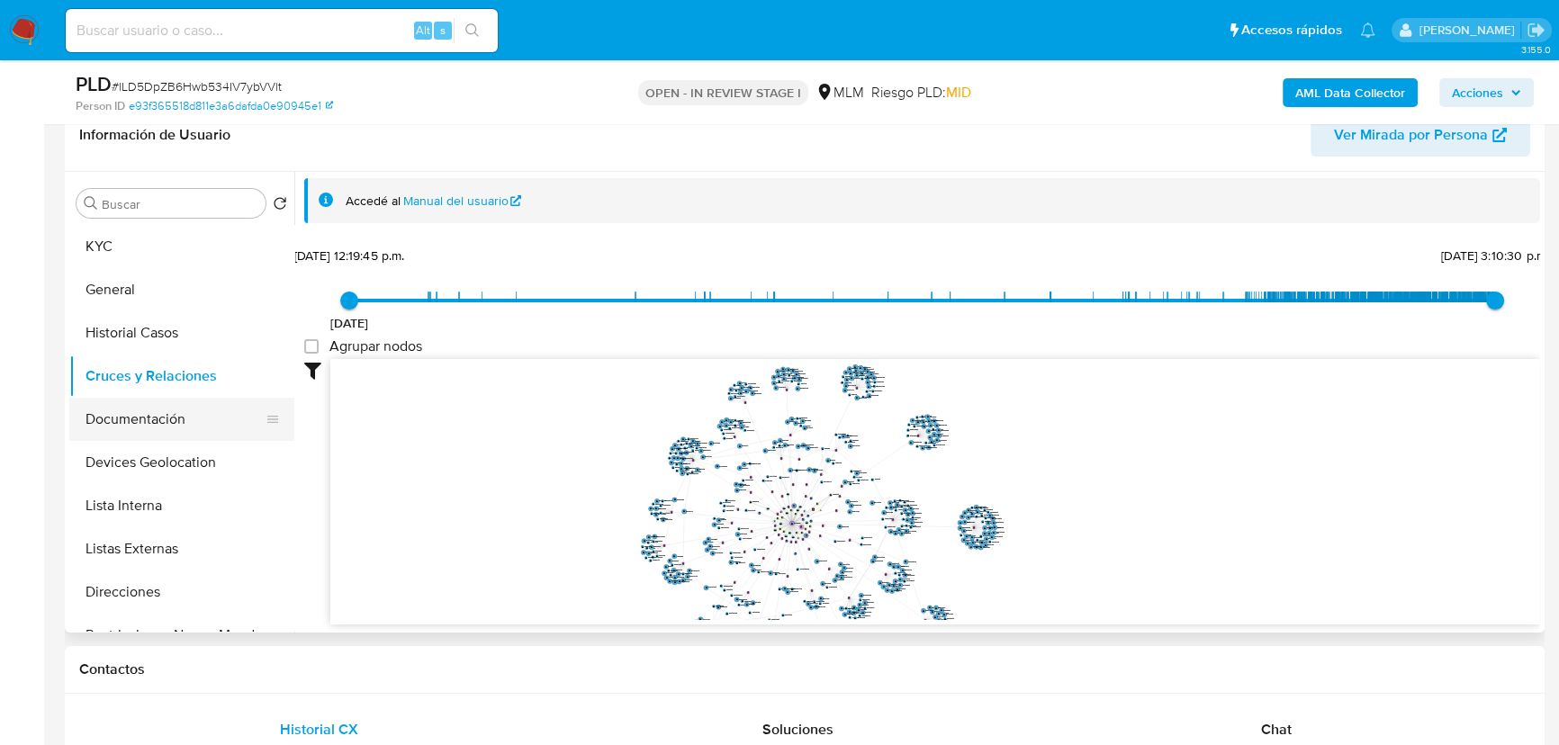
click at [147, 409] on button "Documentación" at bounding box center [174, 419] width 211 height 43
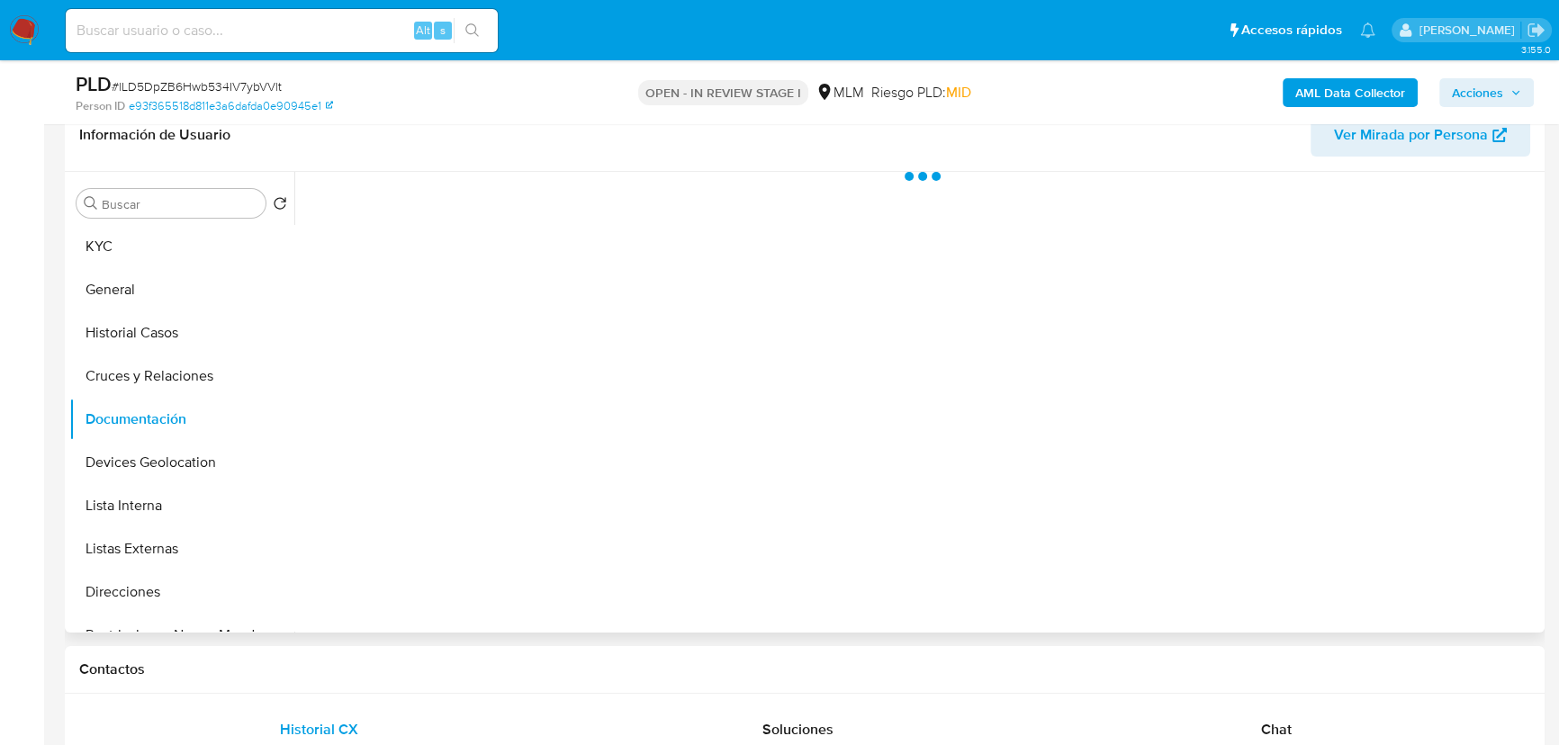
scroll to position [0, 0]
drag, startPoint x: 439, startPoint y: 259, endPoint x: 603, endPoint y: 267, distance: 164.0
click at [450, 255] on button "Identificación" at bounding box center [444, 261] width 280 height 46
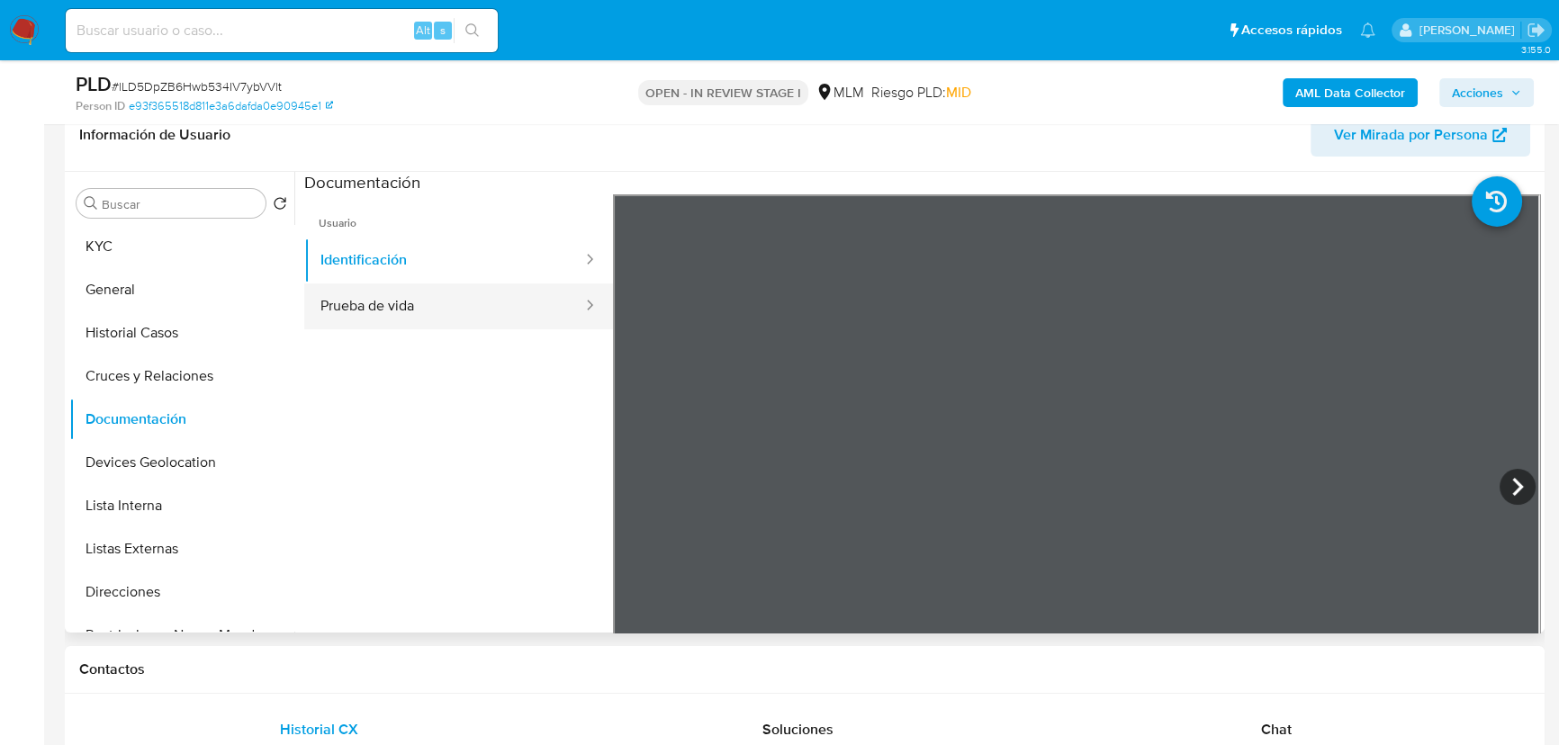
click at [496, 305] on button "Prueba de vida" at bounding box center [444, 306] width 280 height 46
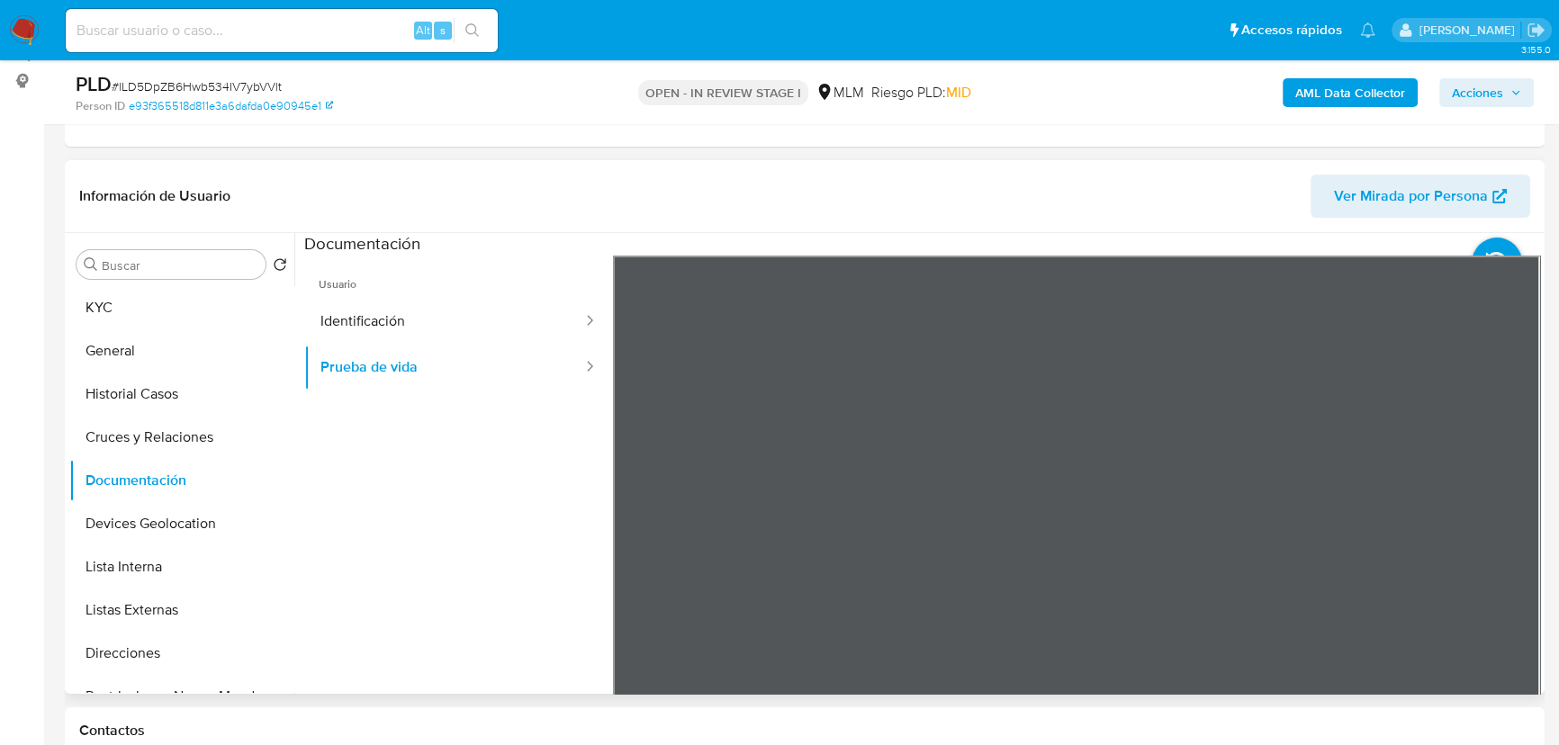
scroll to position [131, 0]
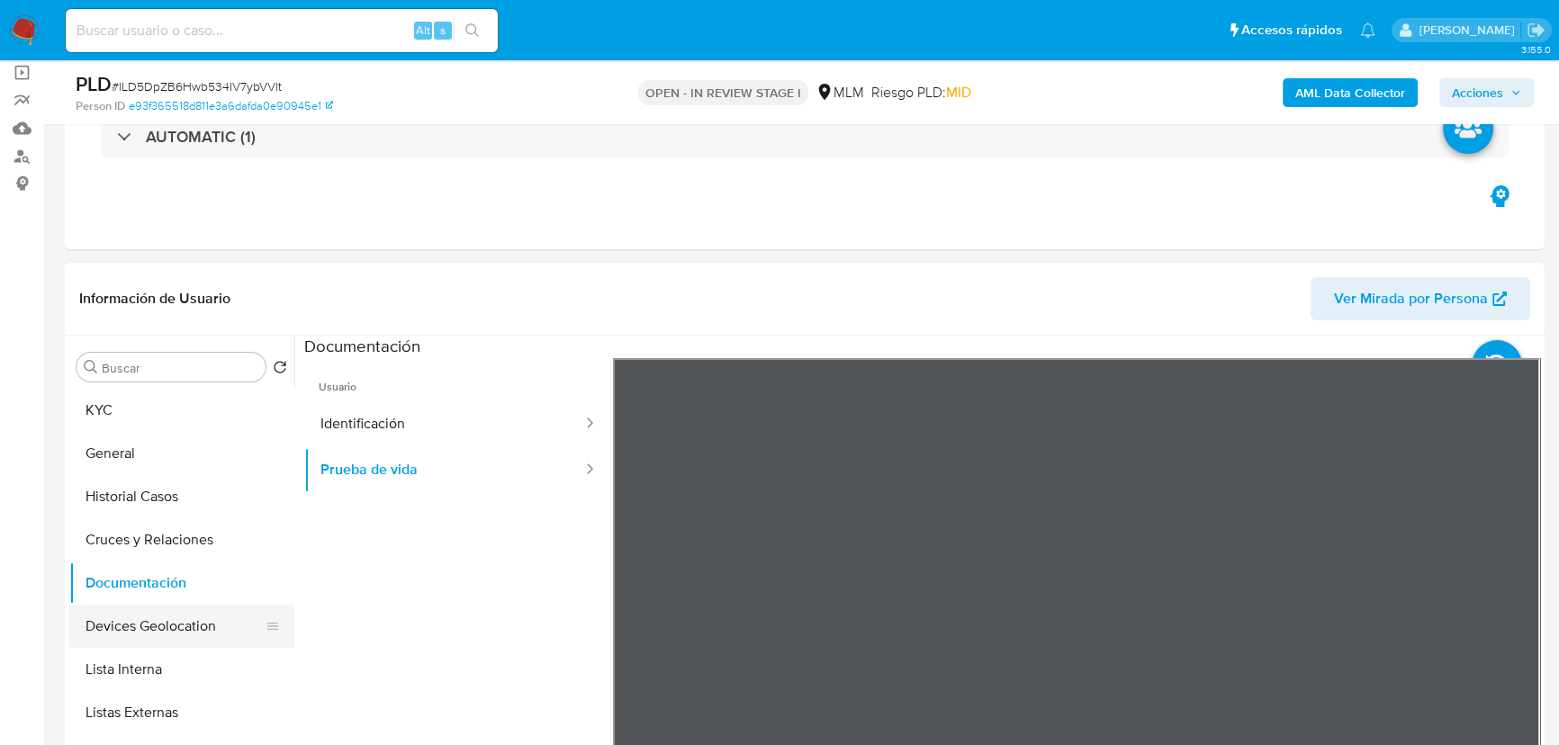
click at [125, 639] on button "Devices Geolocation" at bounding box center [174, 626] width 211 height 43
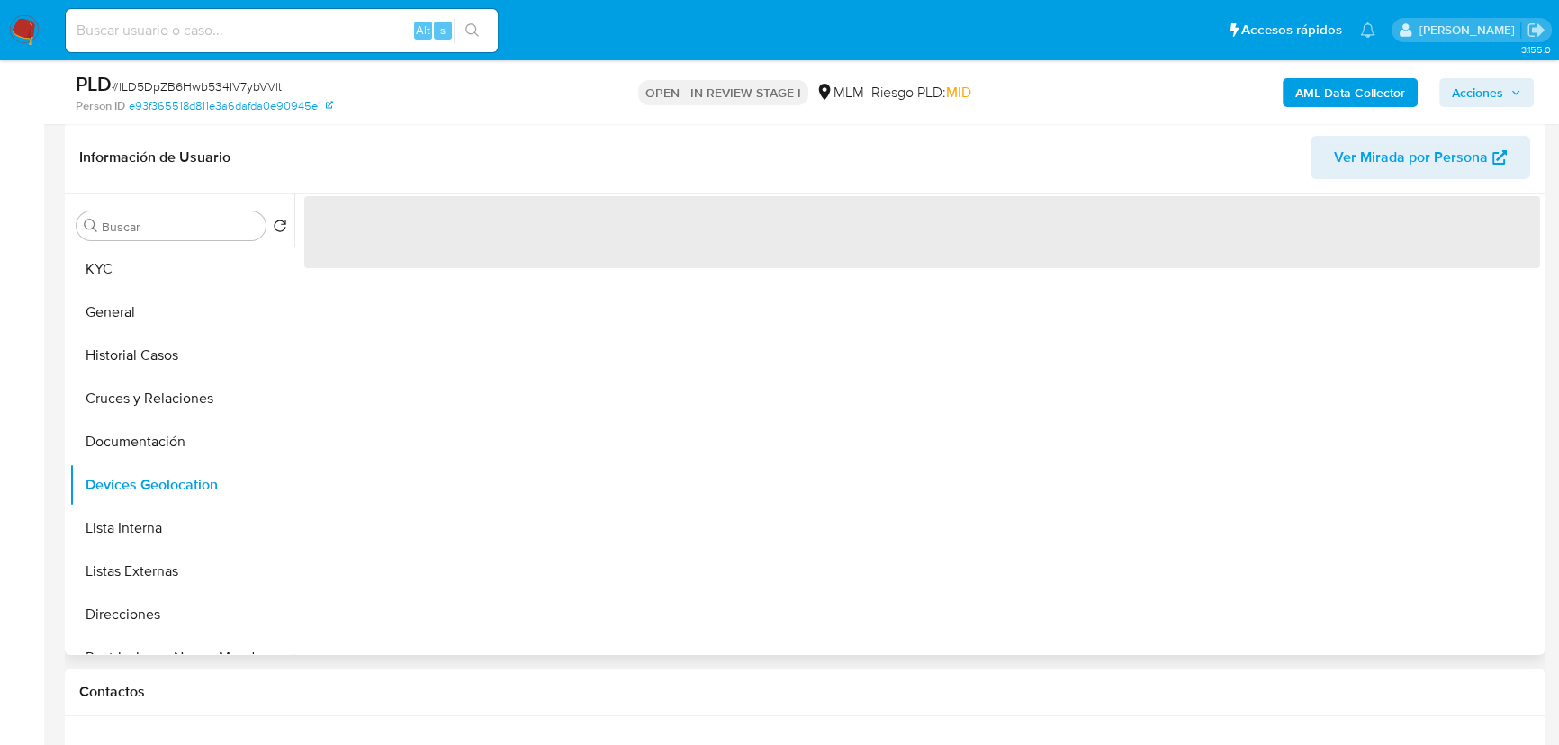
scroll to position [295, 0]
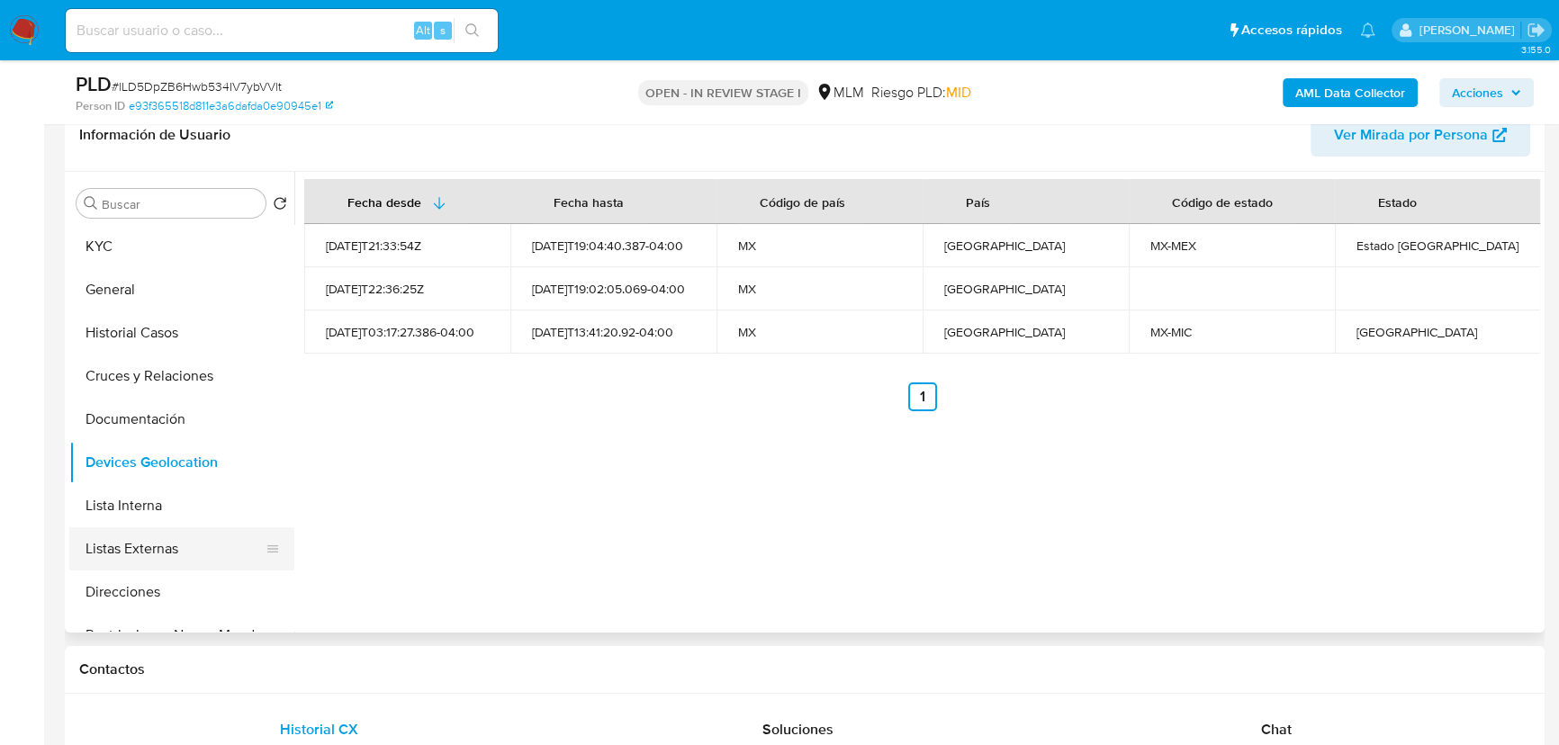
click at [200, 558] on button "Listas Externas" at bounding box center [174, 548] width 211 height 43
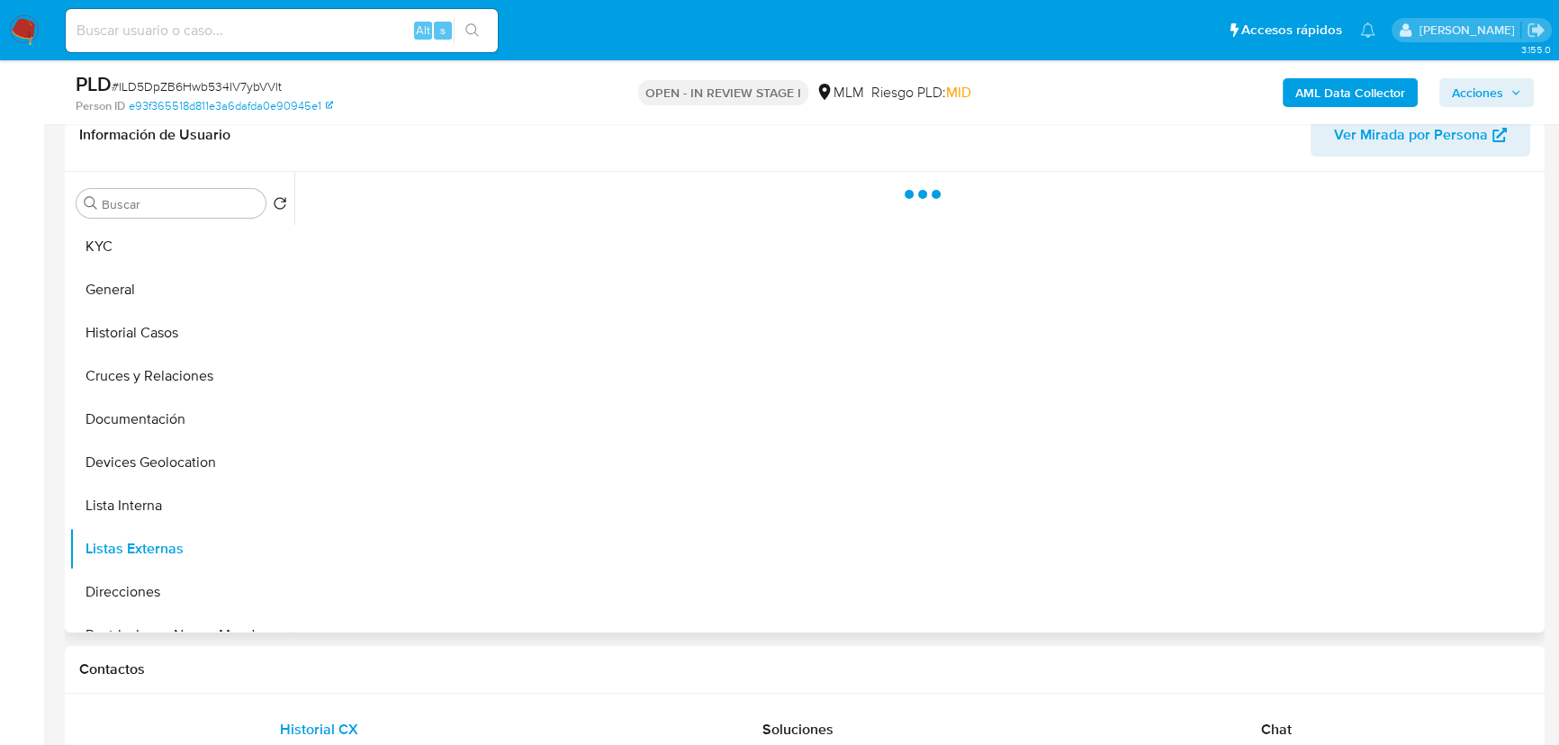
click at [495, 479] on div at bounding box center [916, 402] width 1245 height 461
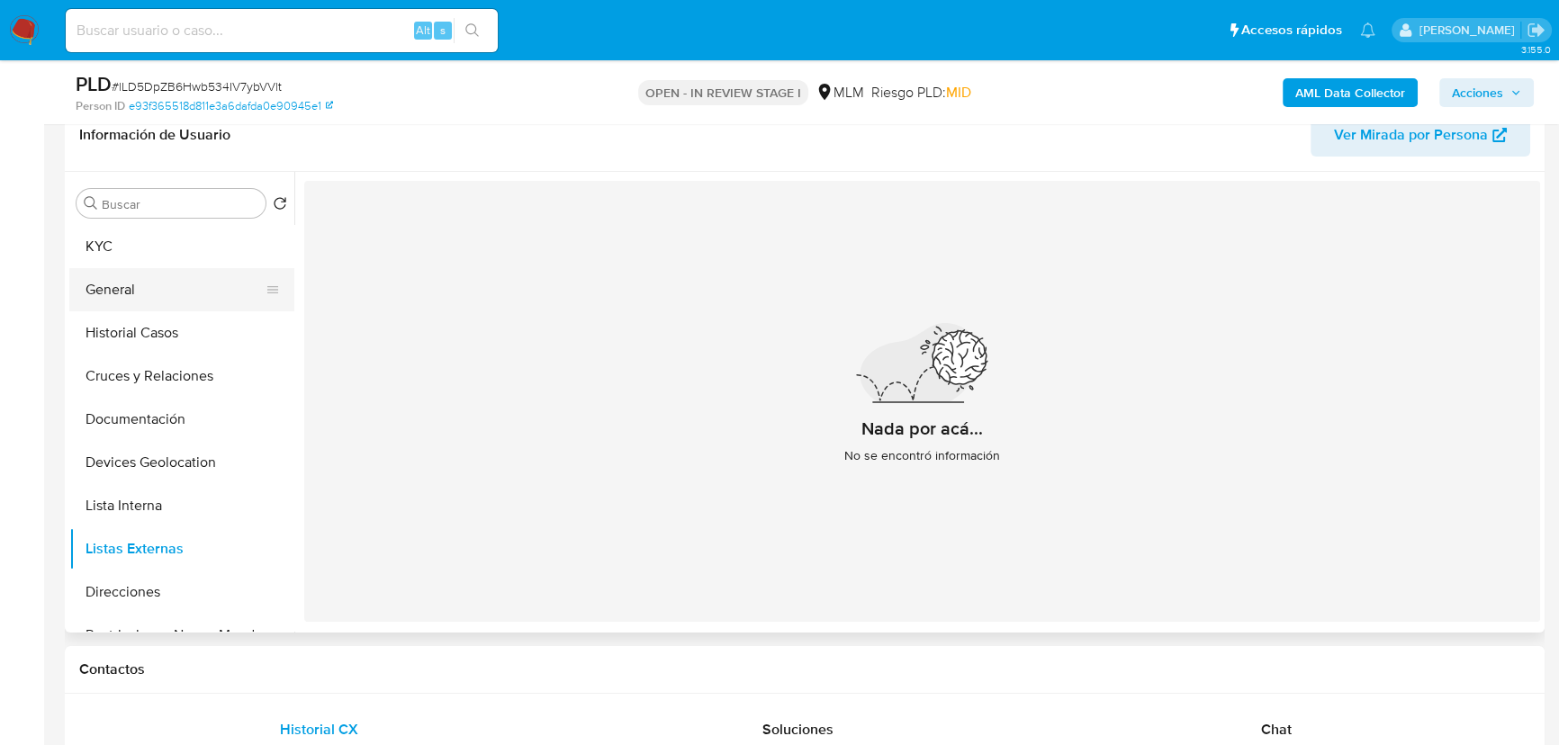
click at [138, 256] on button "KYC" at bounding box center [181, 246] width 225 height 43
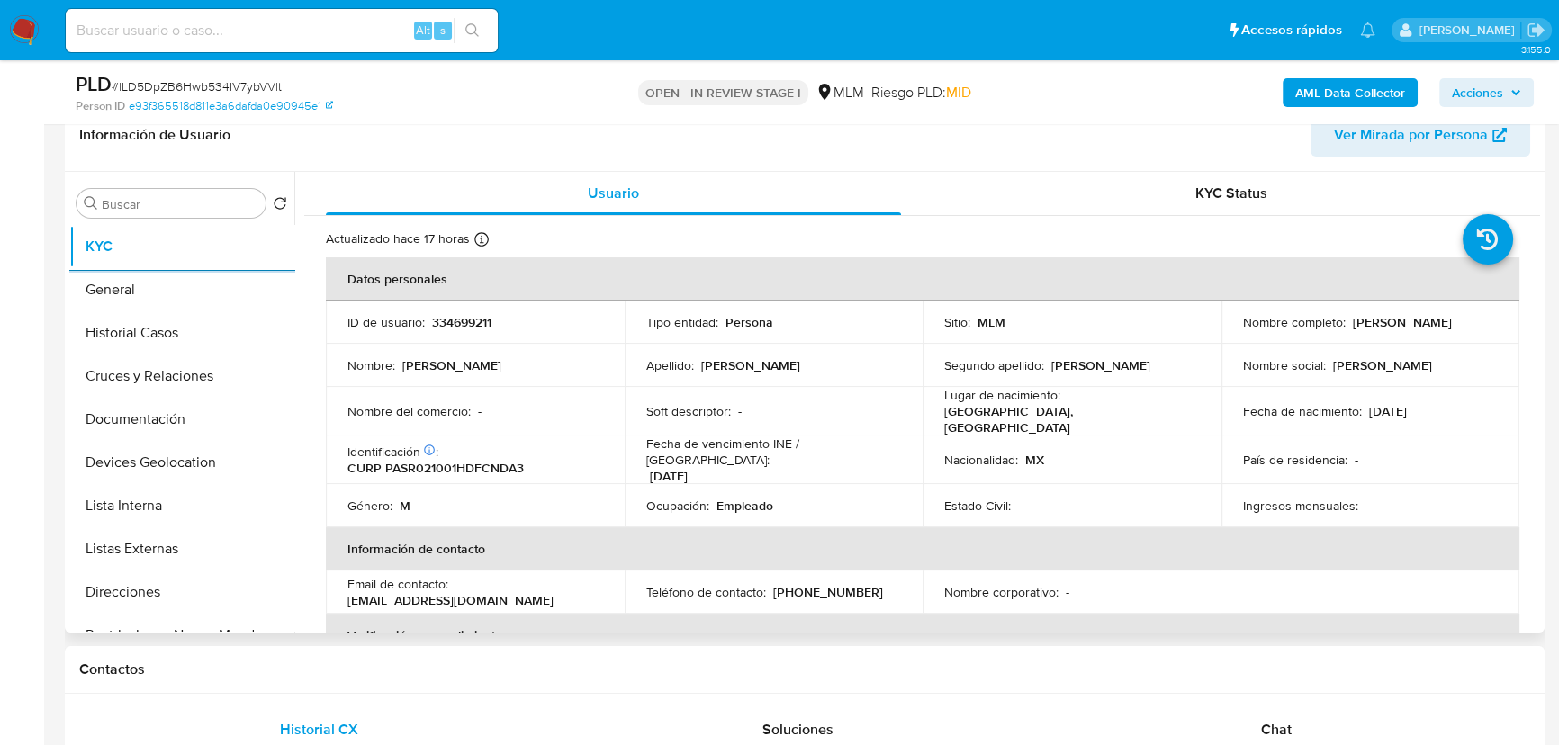
click at [533, 462] on div "Identificación CIC: 206596416 : CURP PASR021001HDFCNDA3" at bounding box center [475, 460] width 256 height 32
drag, startPoint x: 580, startPoint y: 584, endPoint x: 454, endPoint y: 580, distance: 126.9
click at [454, 580] on div "Email de contacto : rodyps.09@gmail.com" at bounding box center [475, 592] width 256 height 32
copy p "rodyps.09@gmail.com"
click at [742, 484] on td "Ocupación : Empleado" at bounding box center [774, 505] width 299 height 43
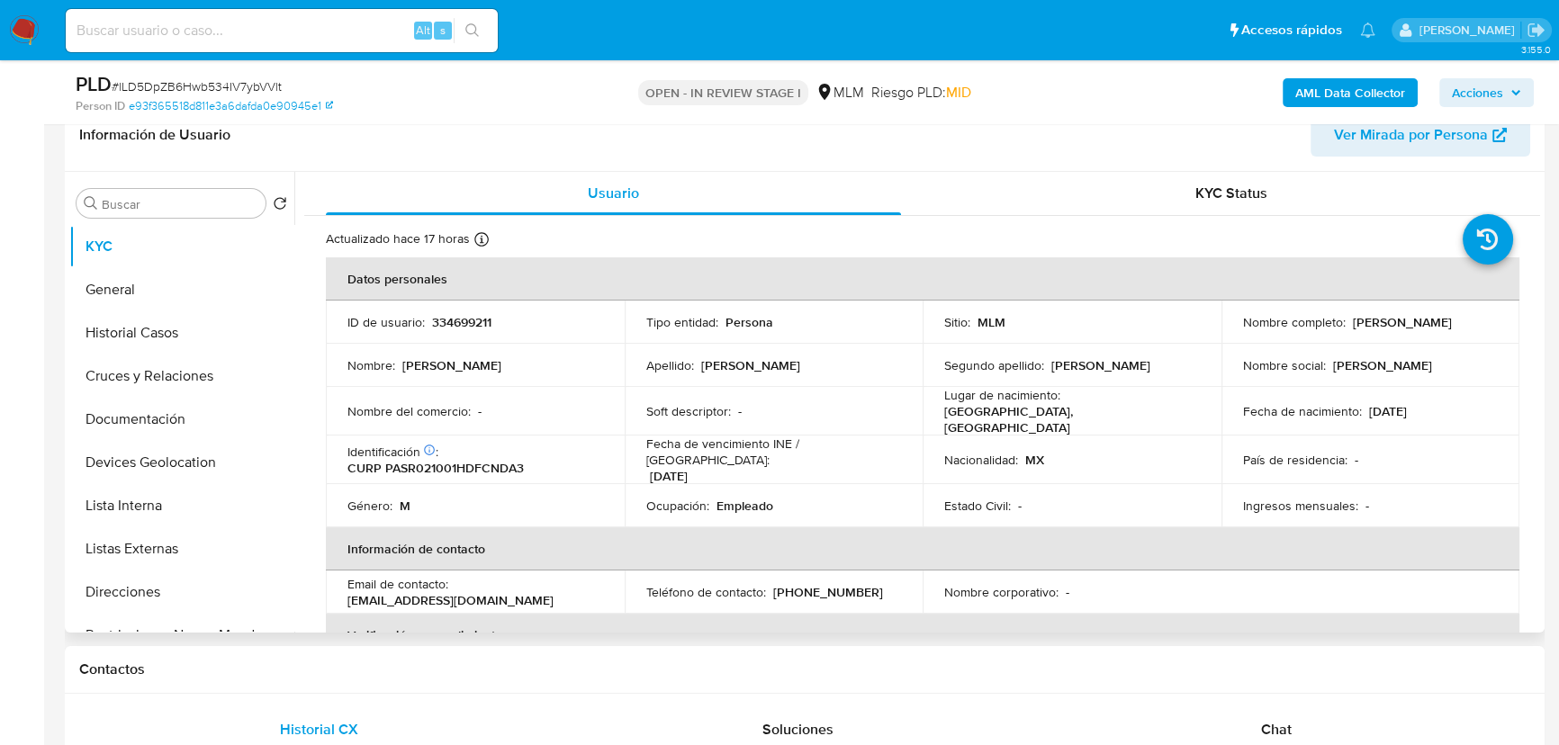
click at [807, 584] on p "(55) 87357922" at bounding box center [828, 592] width 110 height 16
copy p "87357922"
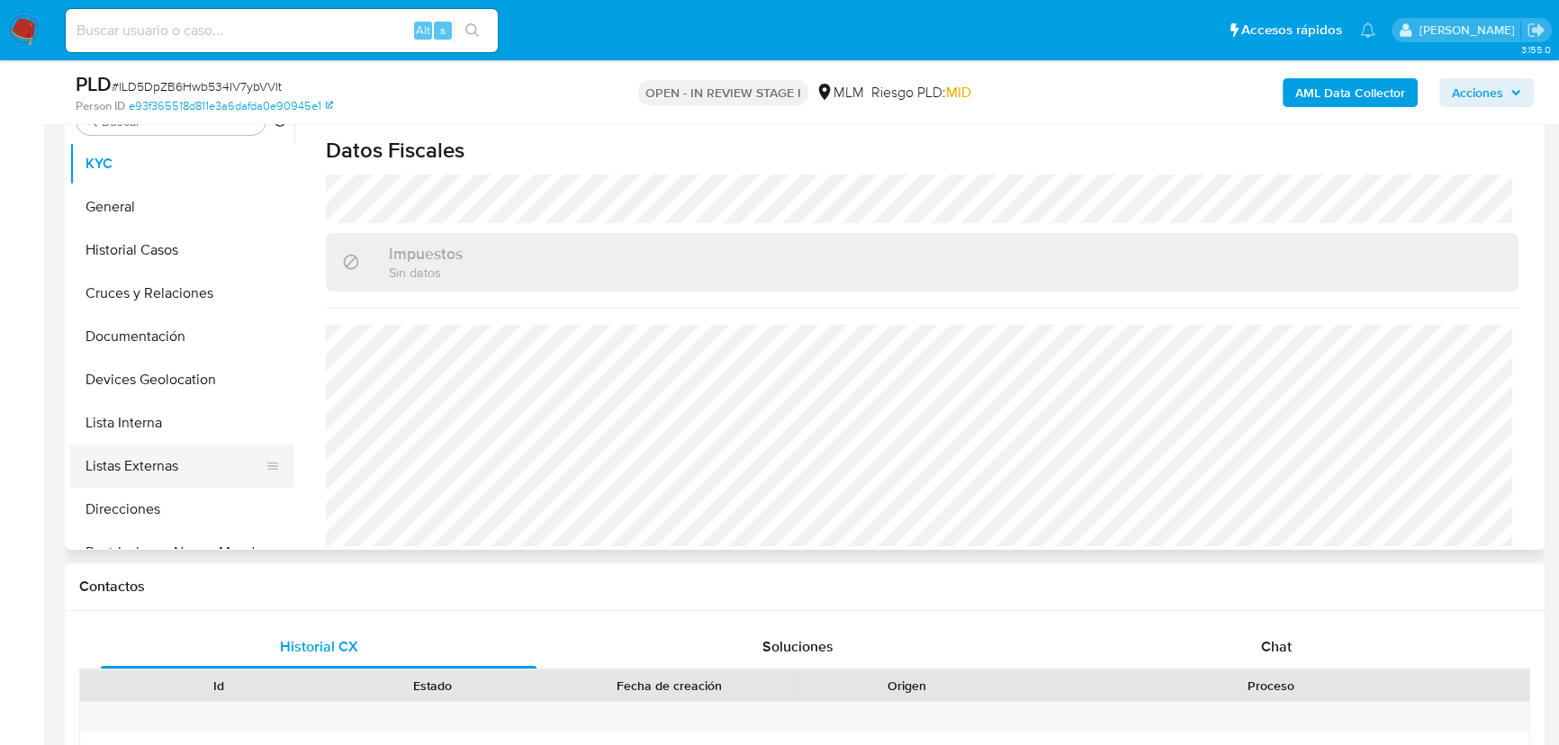
scroll to position [377, 0]
drag, startPoint x: 144, startPoint y: 508, endPoint x: 858, endPoint y: 679, distance: 733.8
click at [142, 500] on button "Direcciones" at bounding box center [181, 510] width 225 height 43
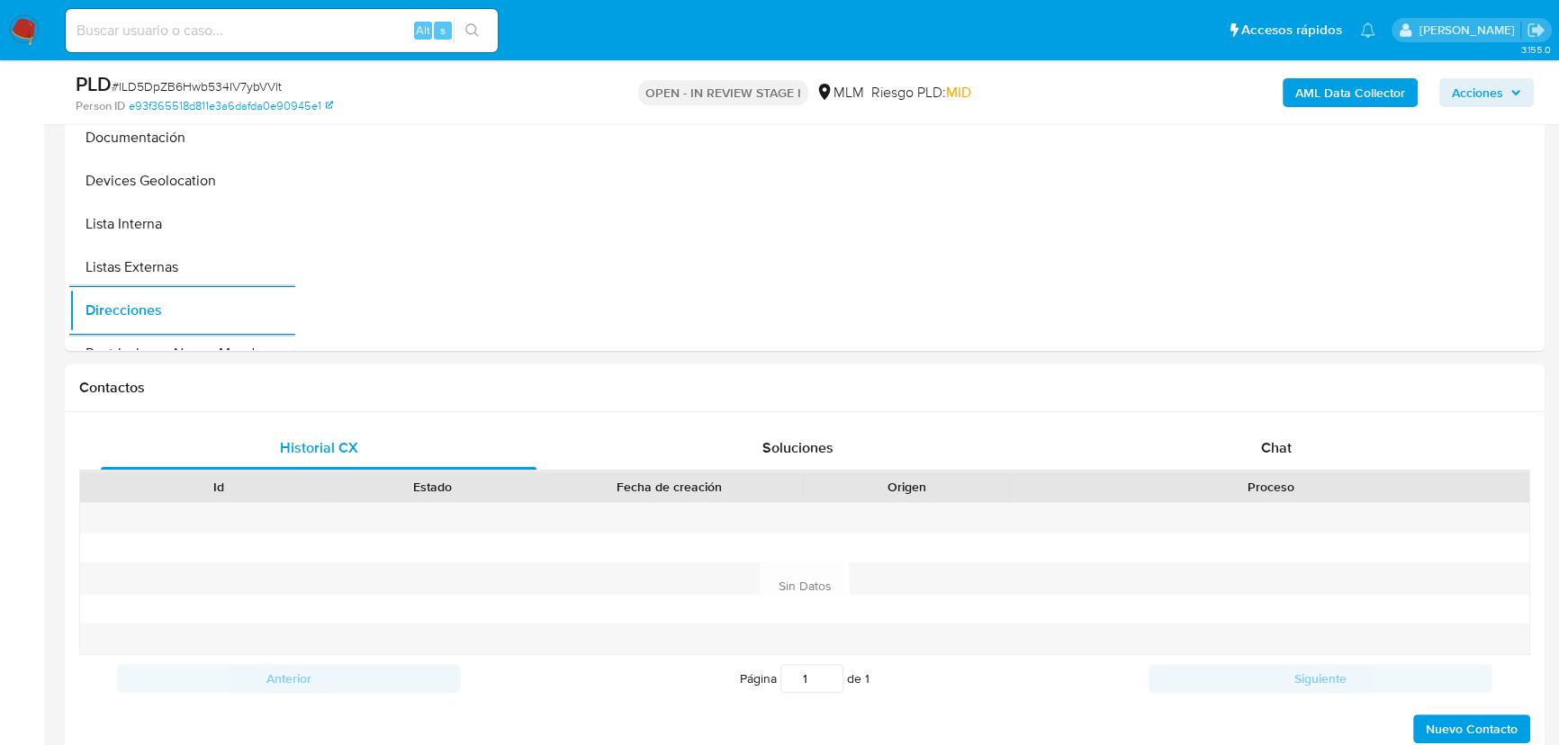
scroll to position [704, 0]
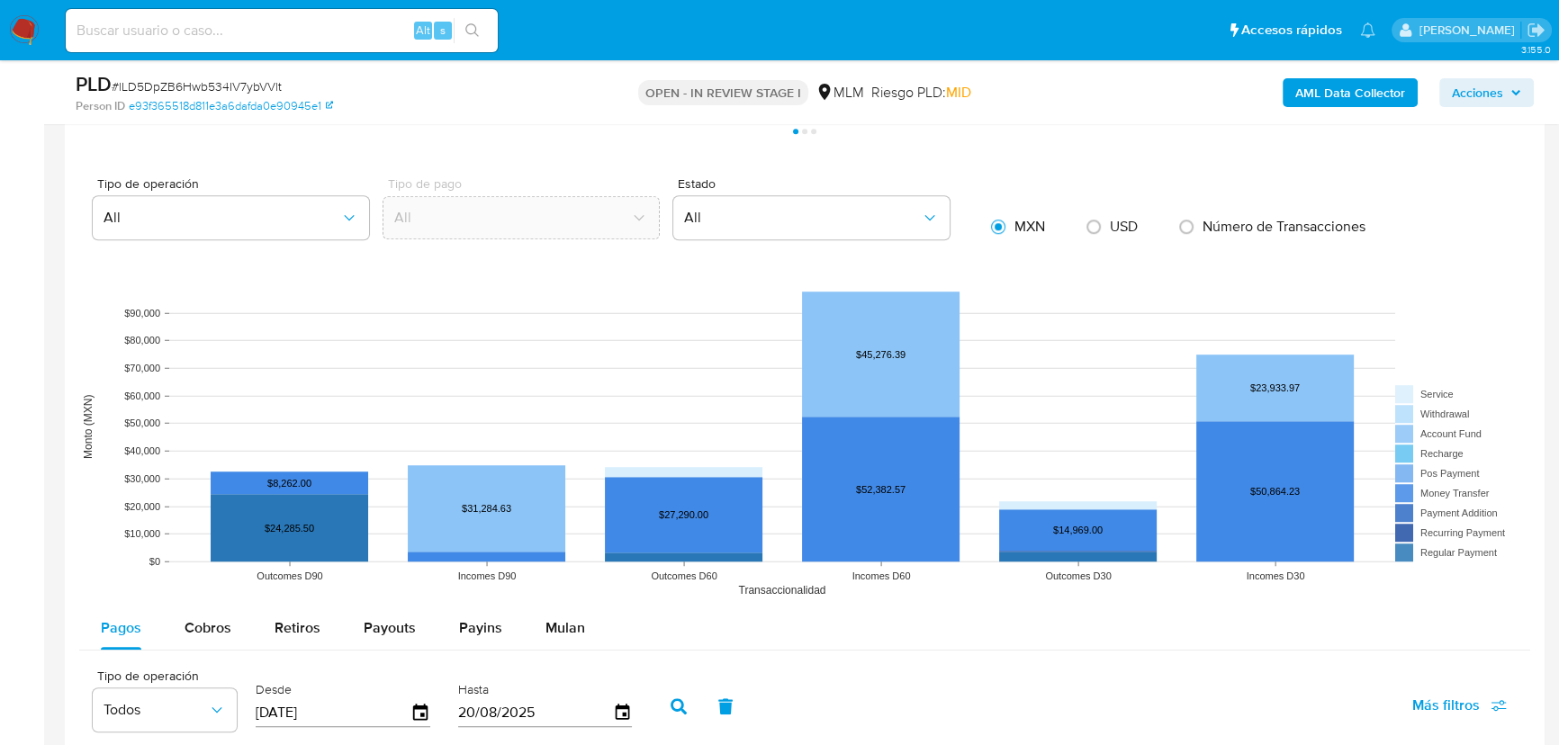
drag, startPoint x: 224, startPoint y: 620, endPoint x: 260, endPoint y: 520, distance: 106.2
click at [222, 617] on span "Cobros" at bounding box center [207, 627] width 47 height 21
select select "10"
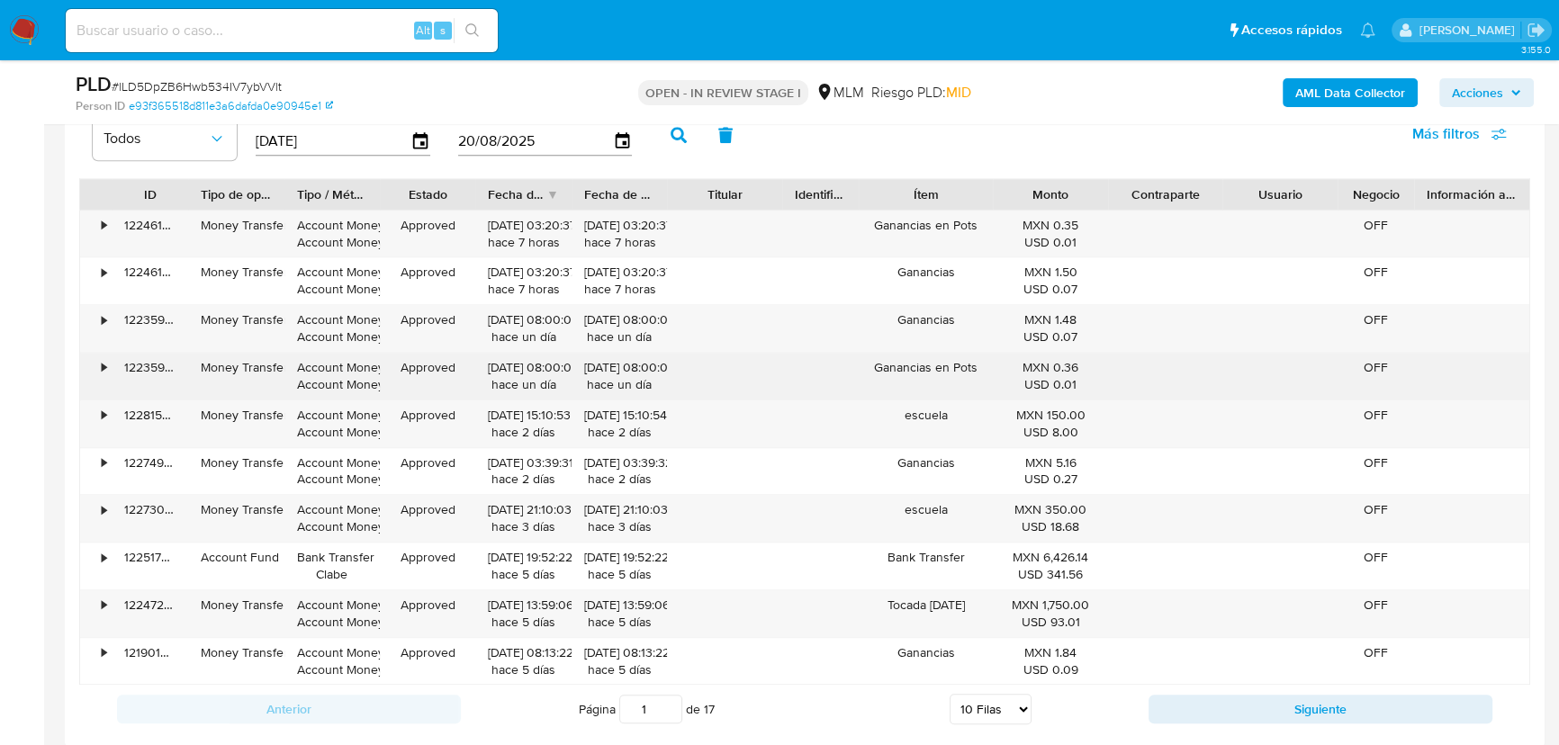
scroll to position [2259, 0]
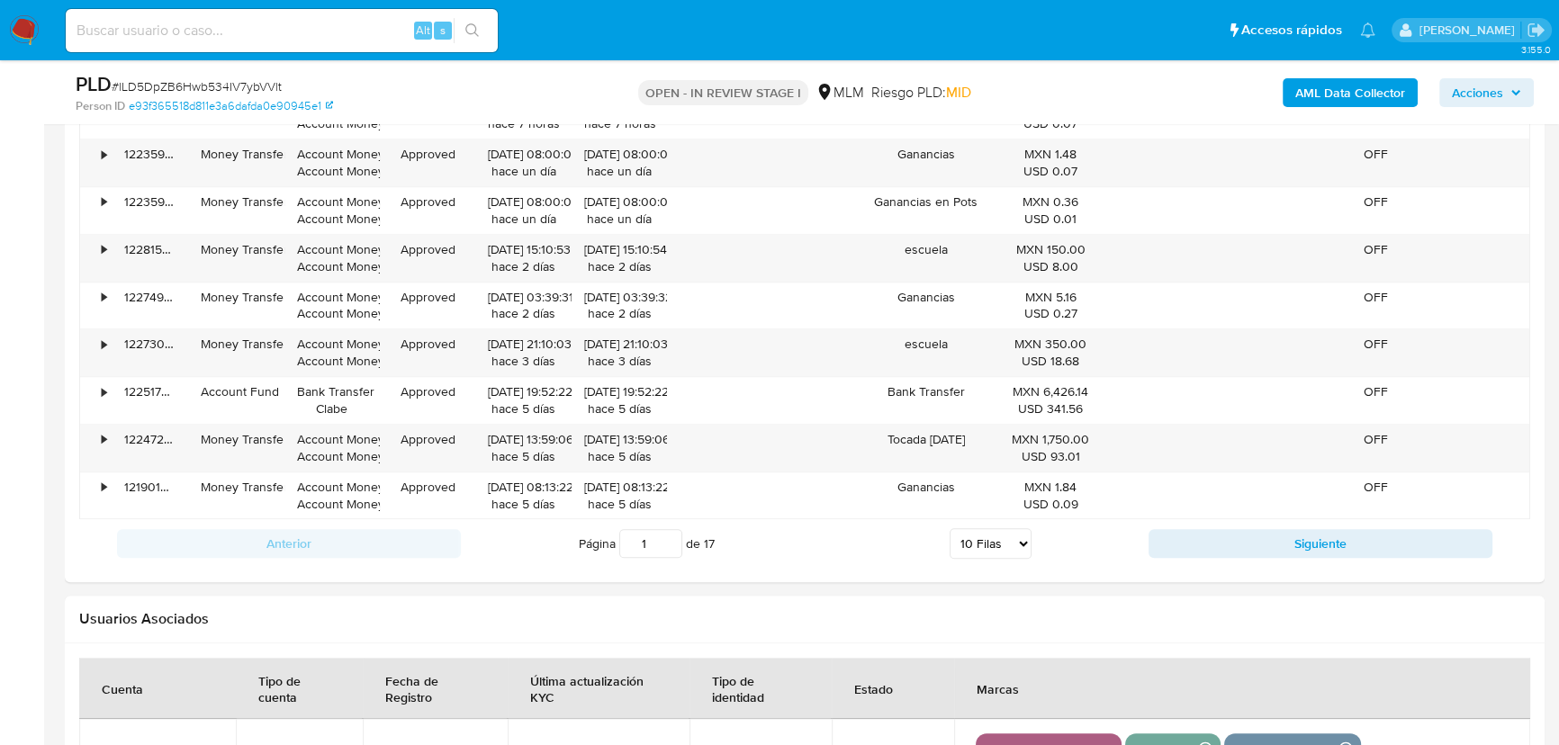
drag, startPoint x: 1170, startPoint y: 537, endPoint x: 778, endPoint y: 426, distance: 407.9
click at [1170, 535] on button "Siguiente" at bounding box center [1320, 543] width 344 height 29
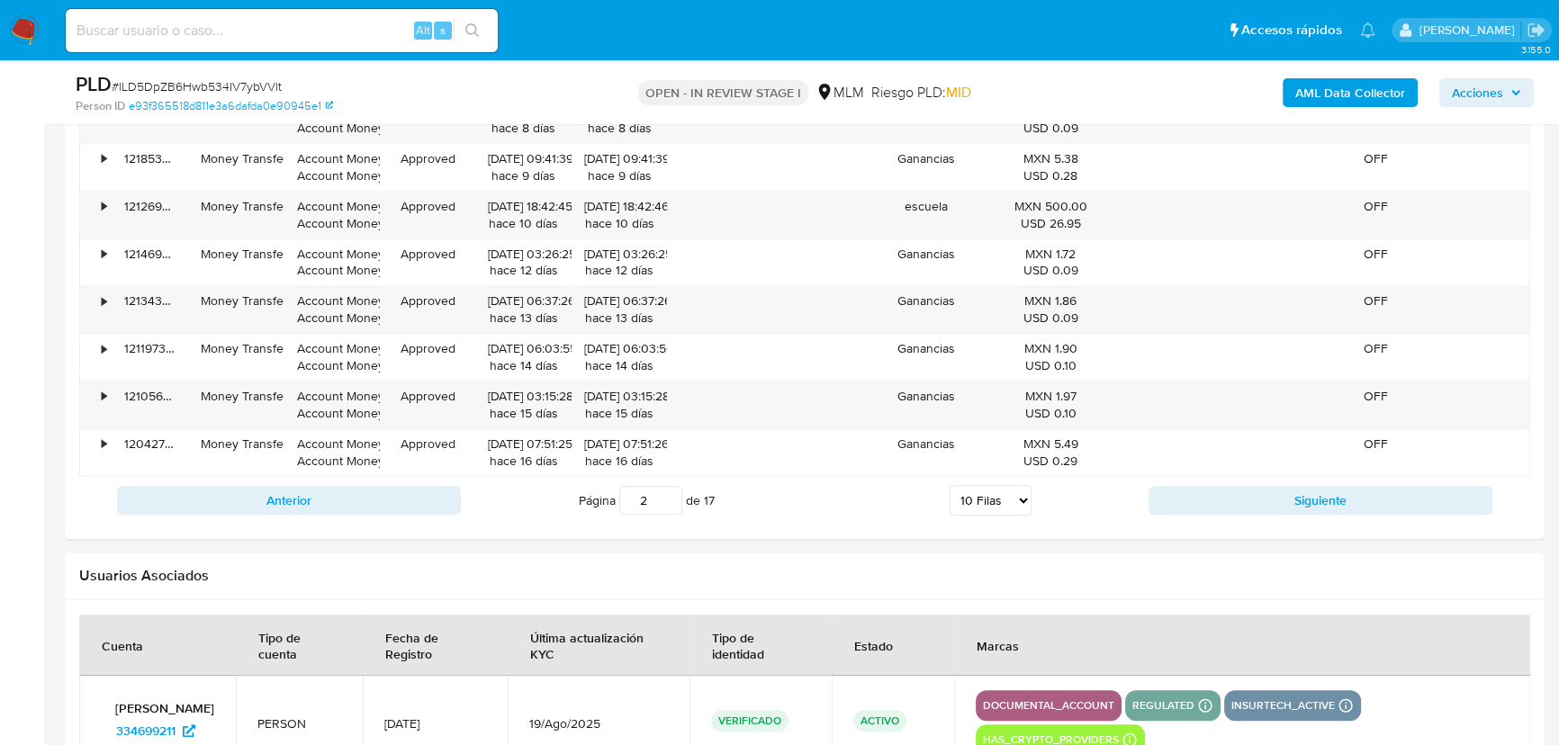
scroll to position [2340, 0]
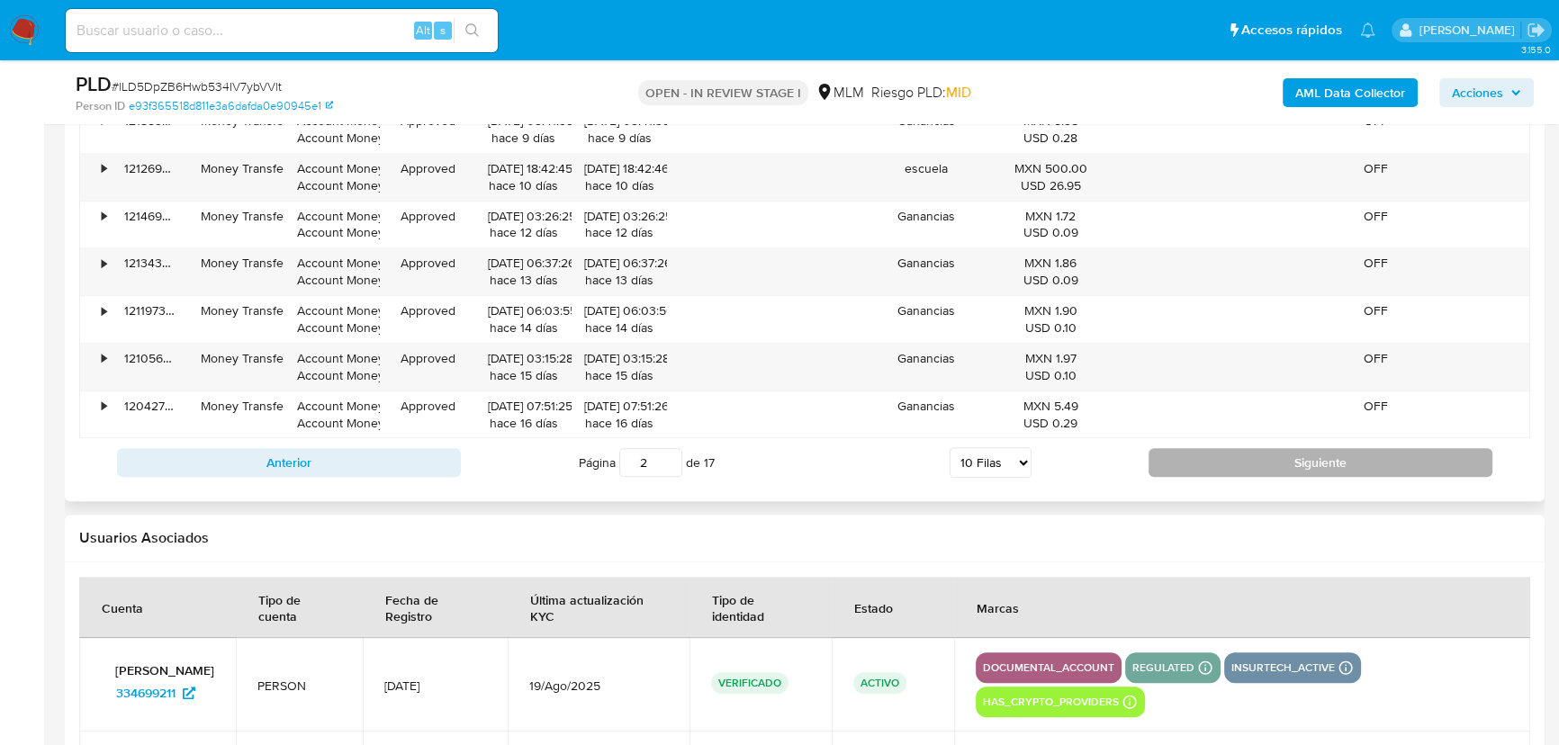
click at [1179, 454] on button "Siguiente" at bounding box center [1320, 462] width 344 height 29
type input "3"
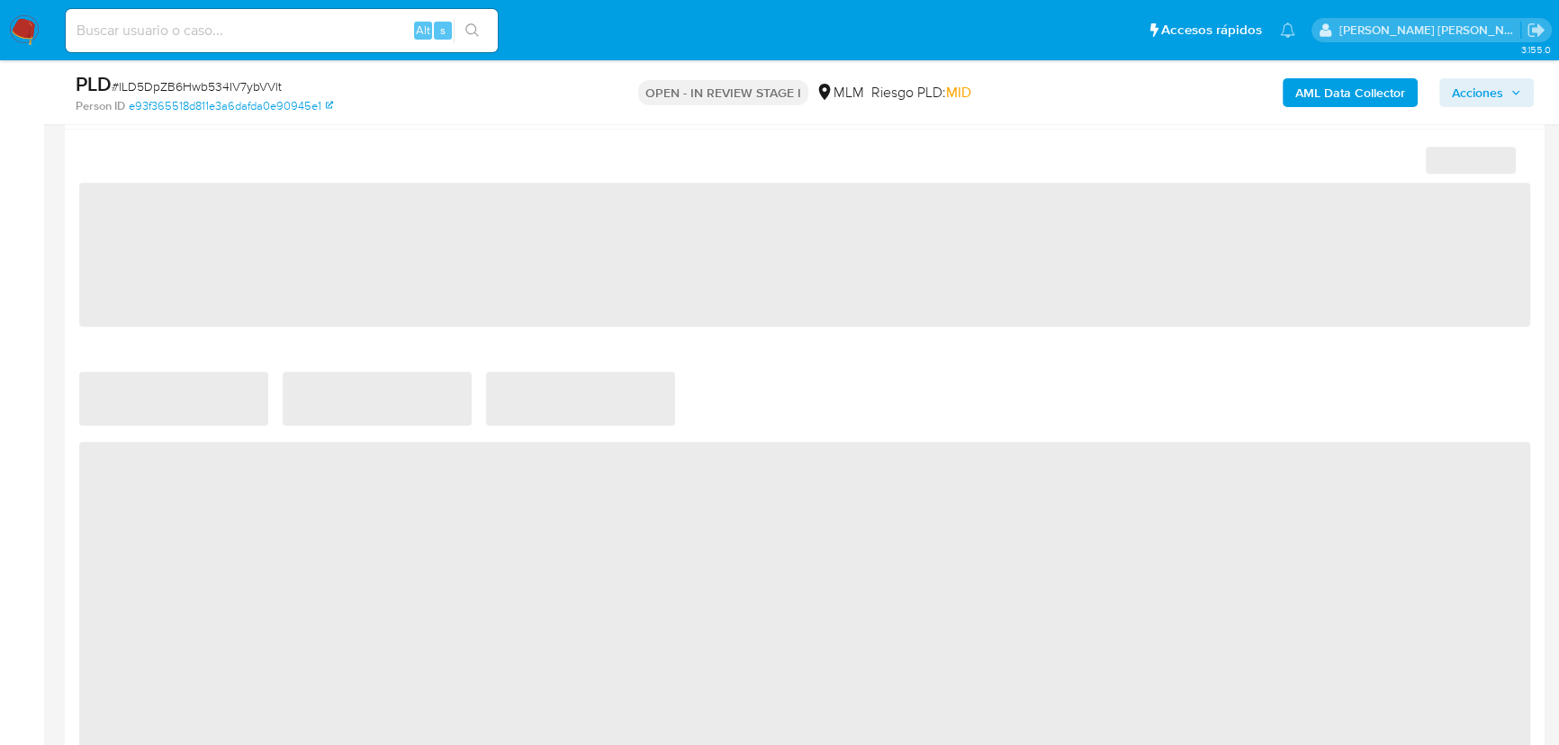
scroll to position [1472, 0]
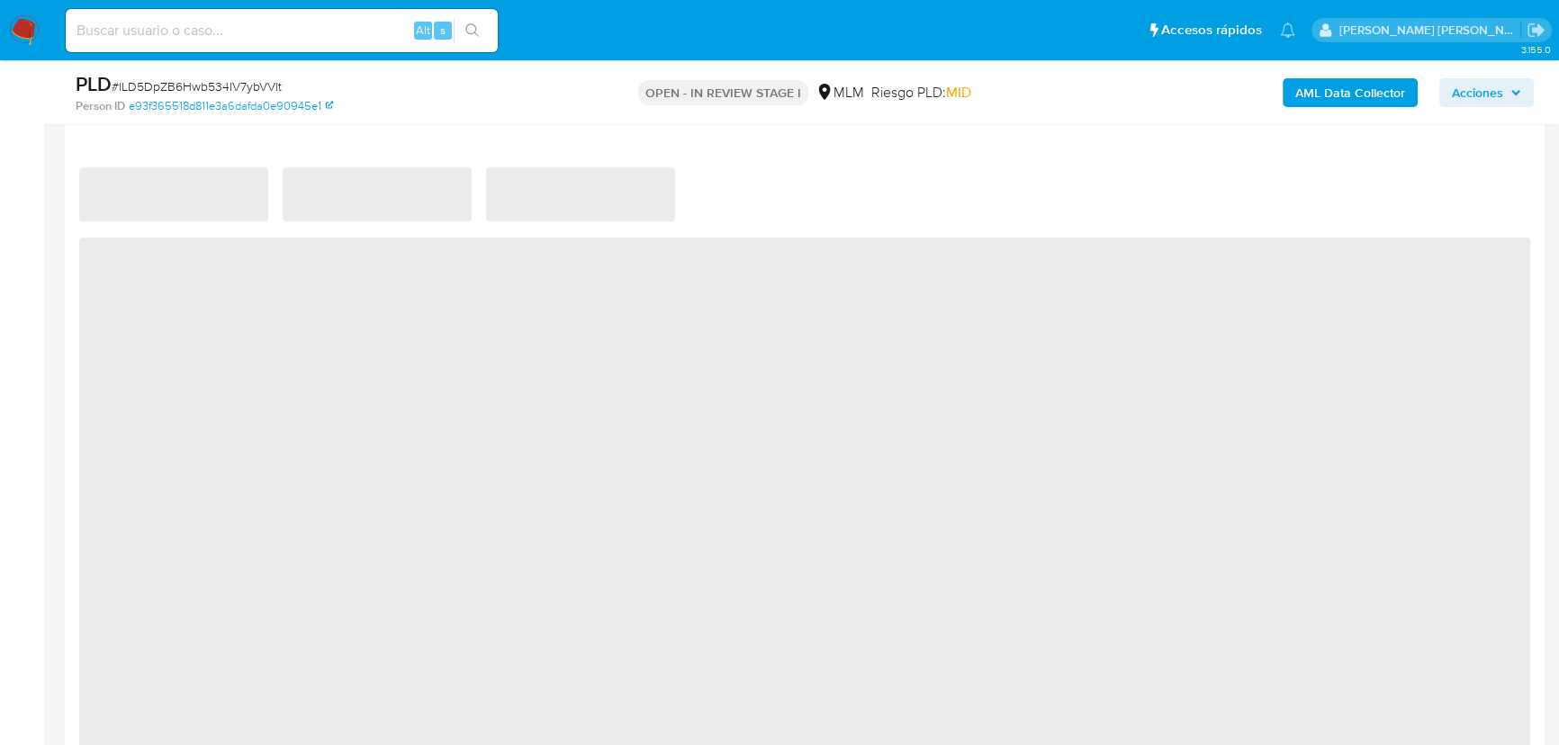
select select "10"
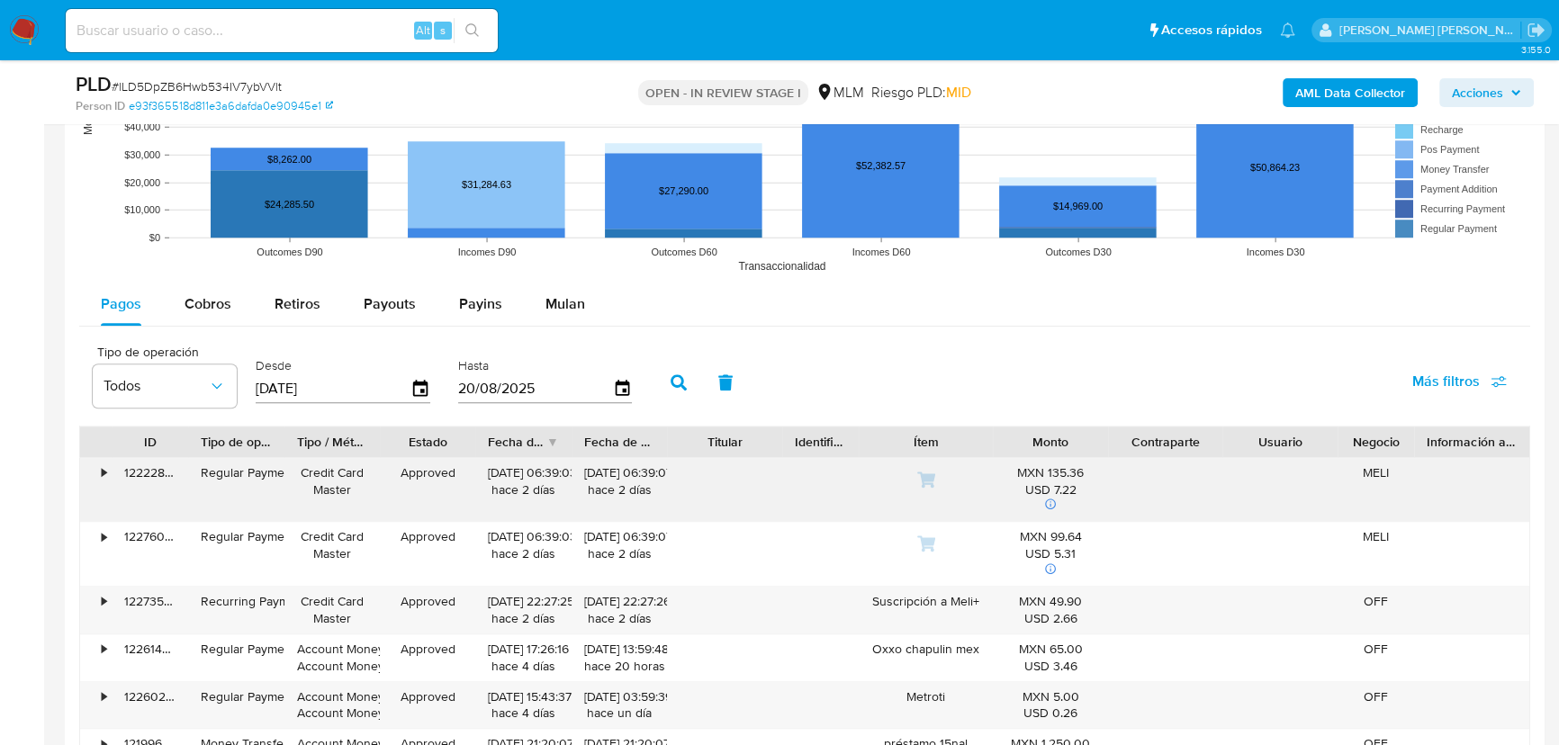
scroll to position [1963, 0]
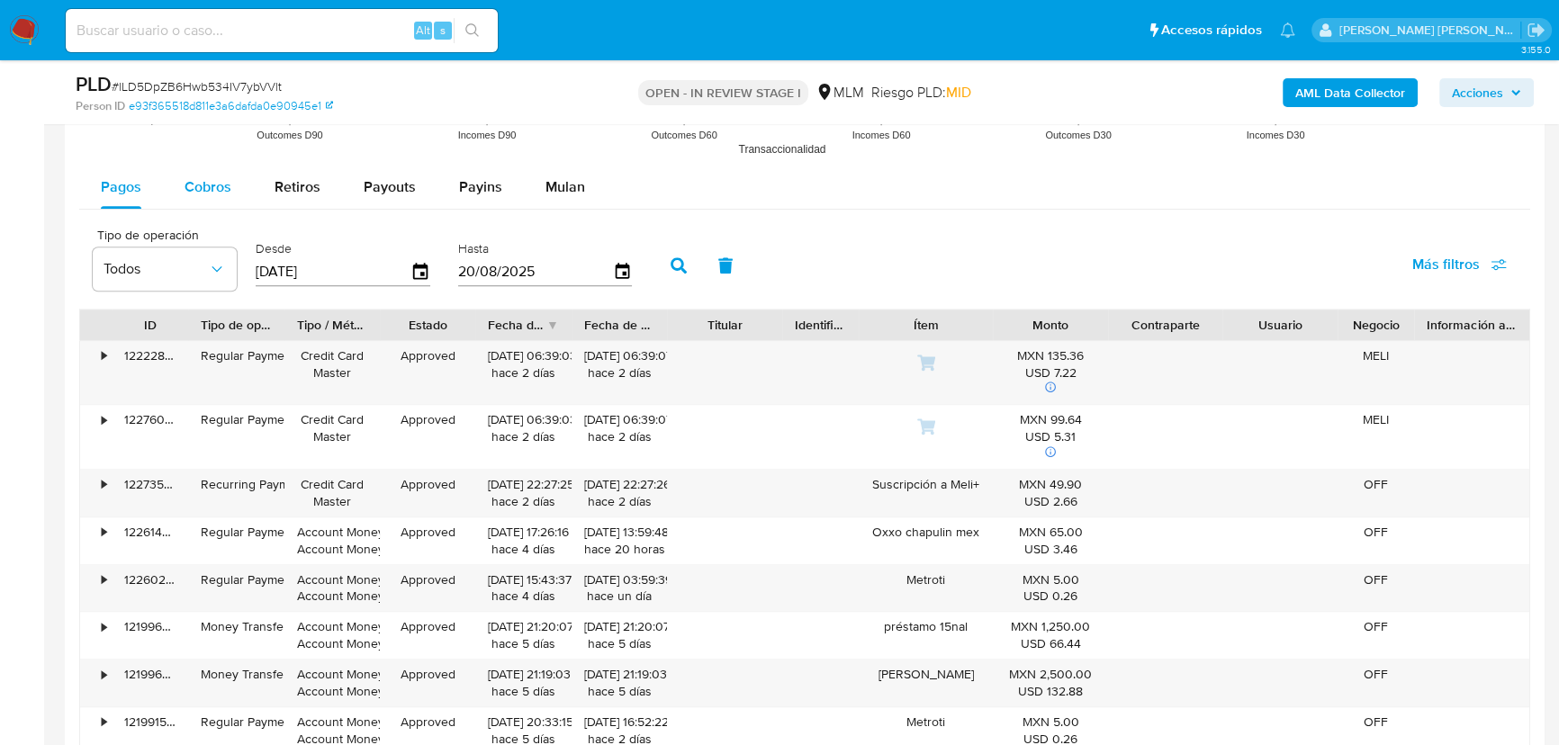
click at [215, 196] on div "Cobros" at bounding box center [207, 187] width 47 height 43
select select "10"
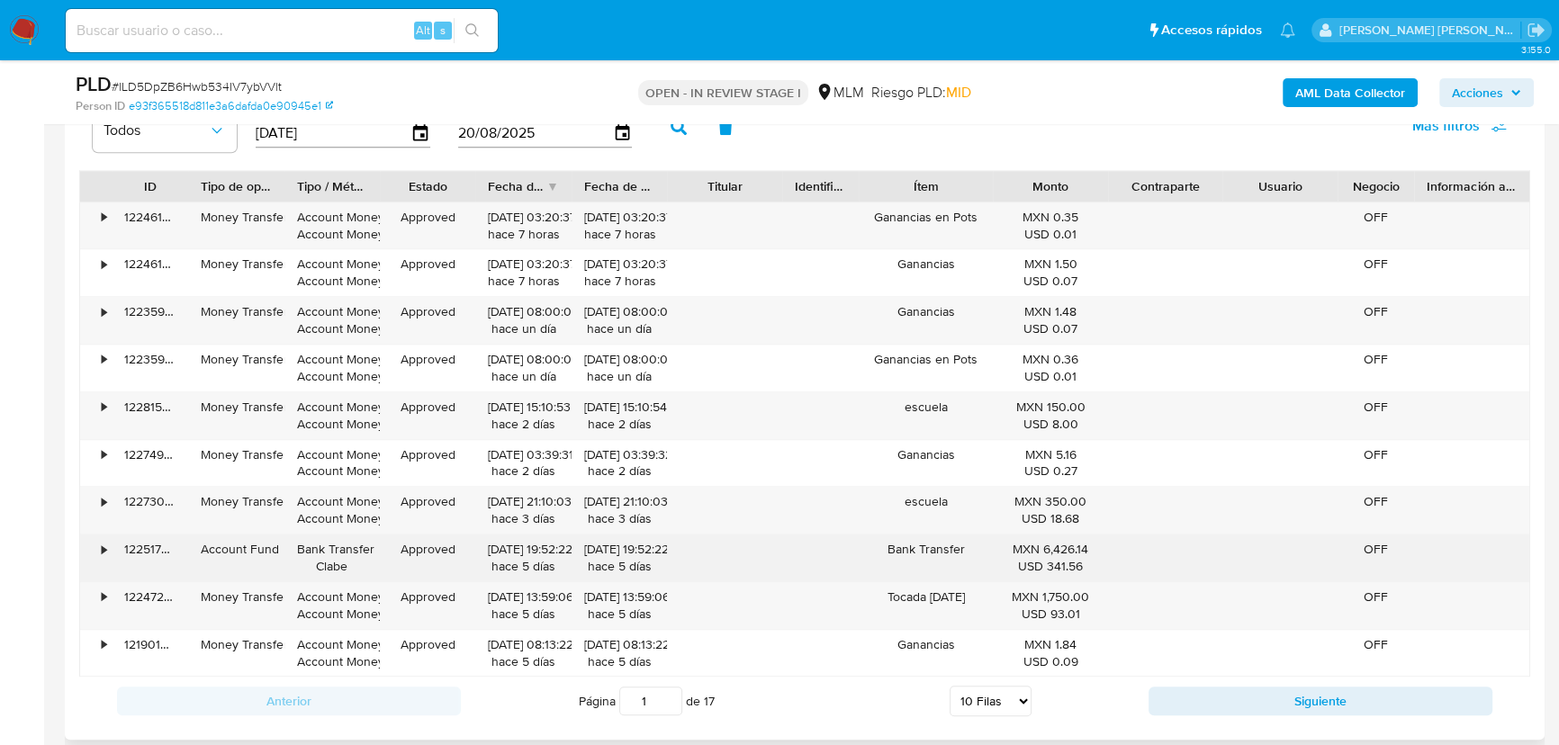
scroll to position [2208, 0]
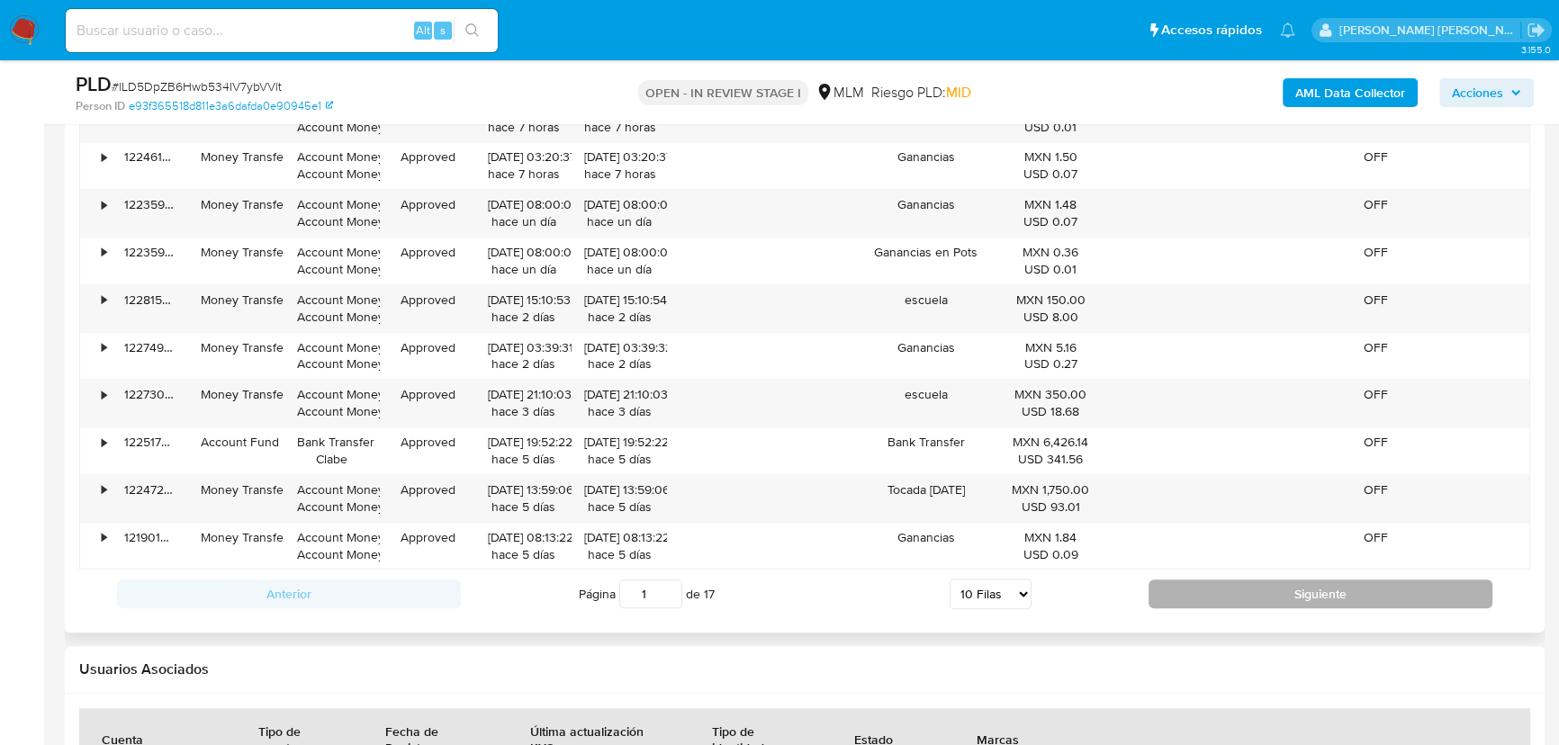
click at [1215, 581] on button "Siguiente" at bounding box center [1320, 594] width 344 height 29
click at [1215, 590] on button "Siguiente" at bounding box center [1320, 594] width 344 height 29
type input "3"
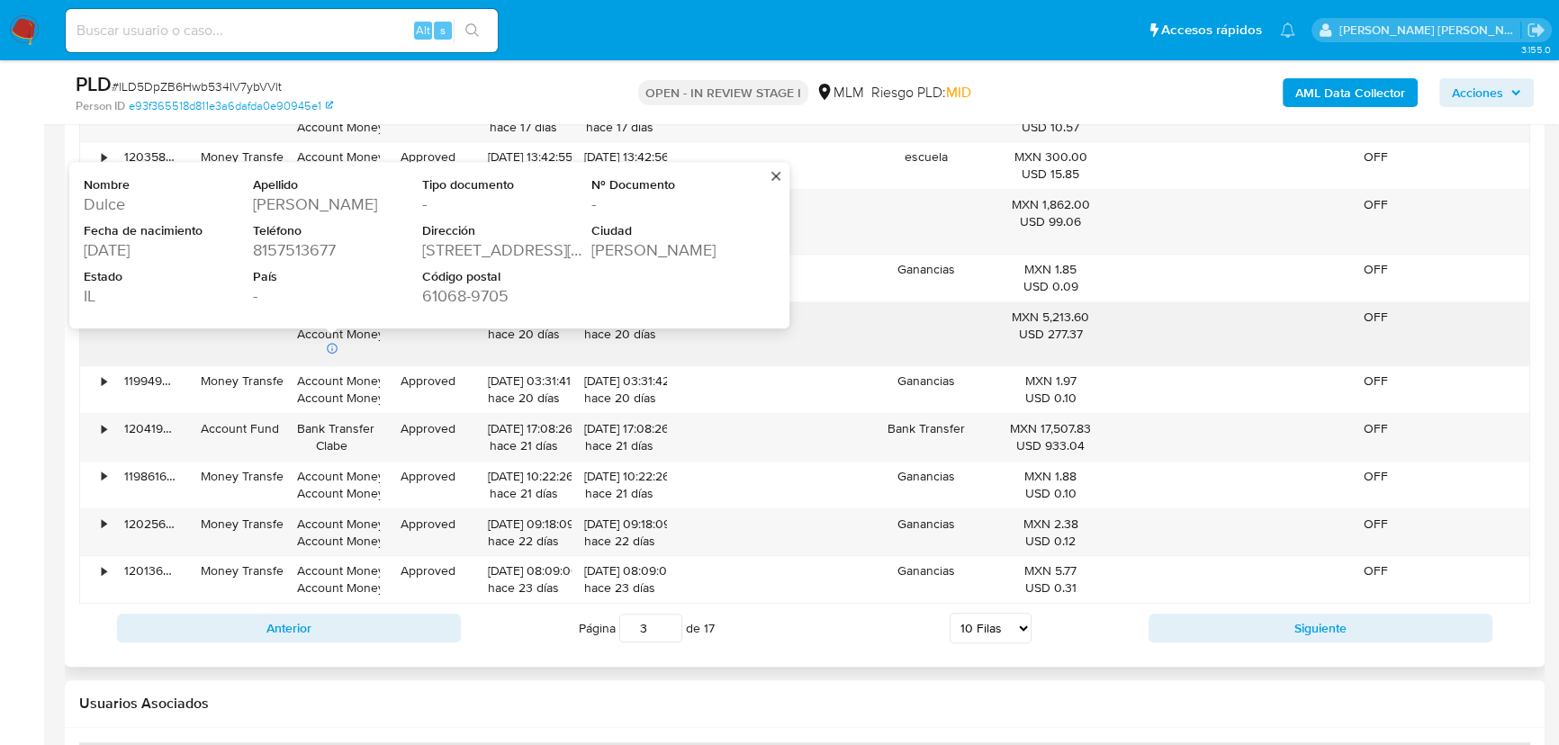
click at [144, 247] on div "1982-11-03" at bounding box center [167, 250] width 166 height 22
click at [486, 247] on div "115 JEFFERY AVE" at bounding box center [505, 250] width 166 height 22
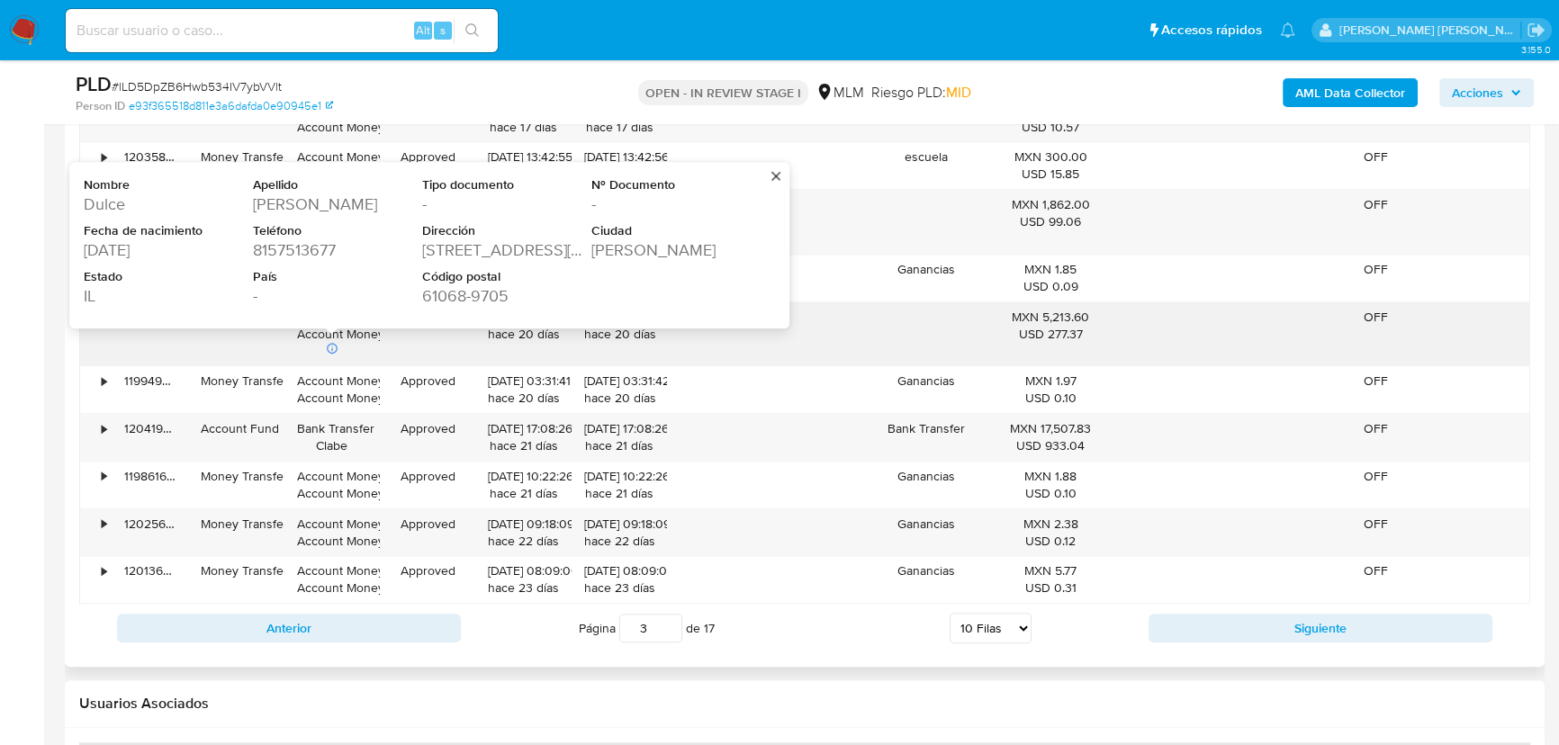
click at [486, 247] on div "115 JEFFERY AVE" at bounding box center [505, 250] width 166 height 22
click at [472, 290] on div "61068-9705" at bounding box center [505, 296] width 166 height 22
click at [446, 293] on div "61068-9705" at bounding box center [505, 296] width 166 height 22
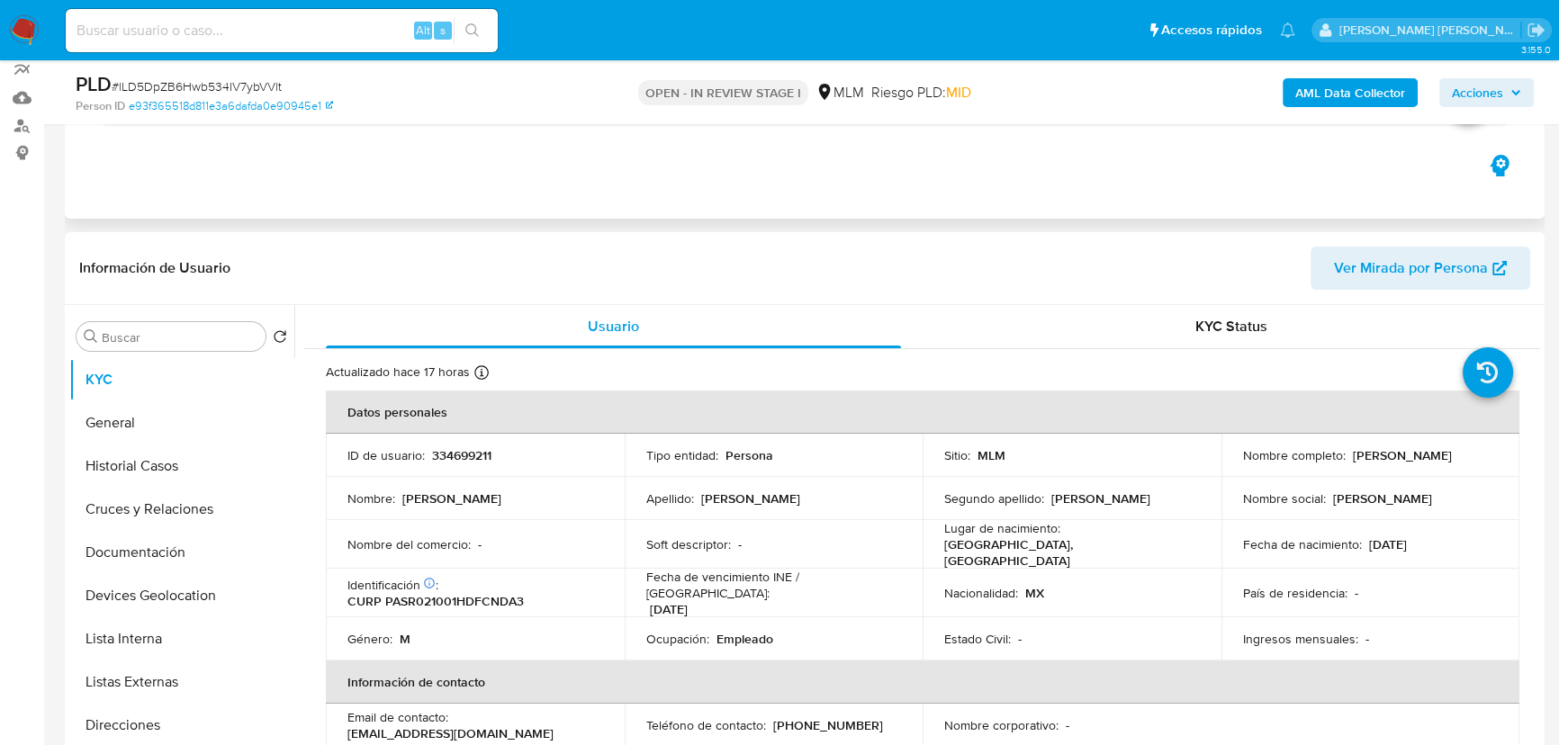
scroll to position [0, 0]
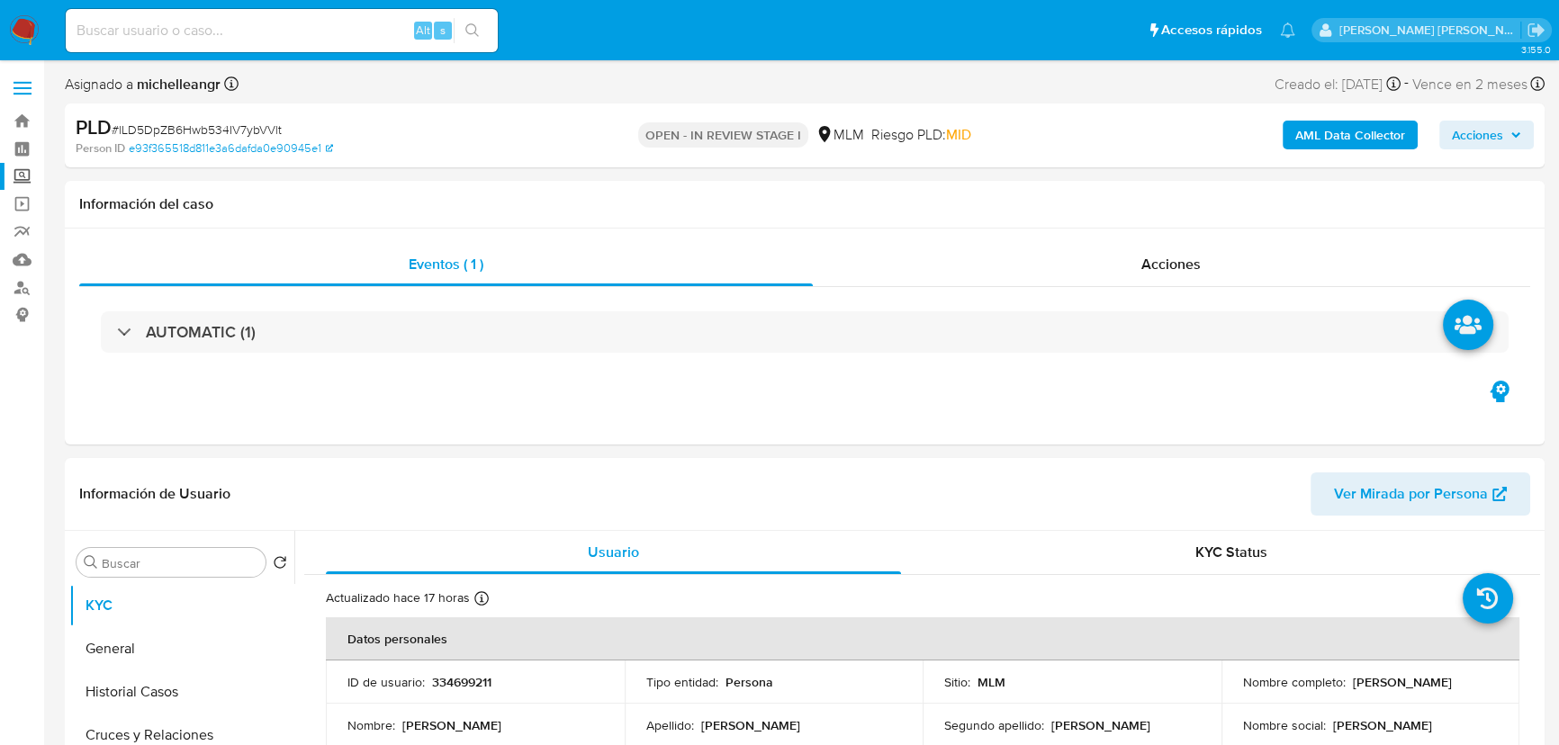
click at [27, 180] on label "Screening" at bounding box center [107, 177] width 214 height 28
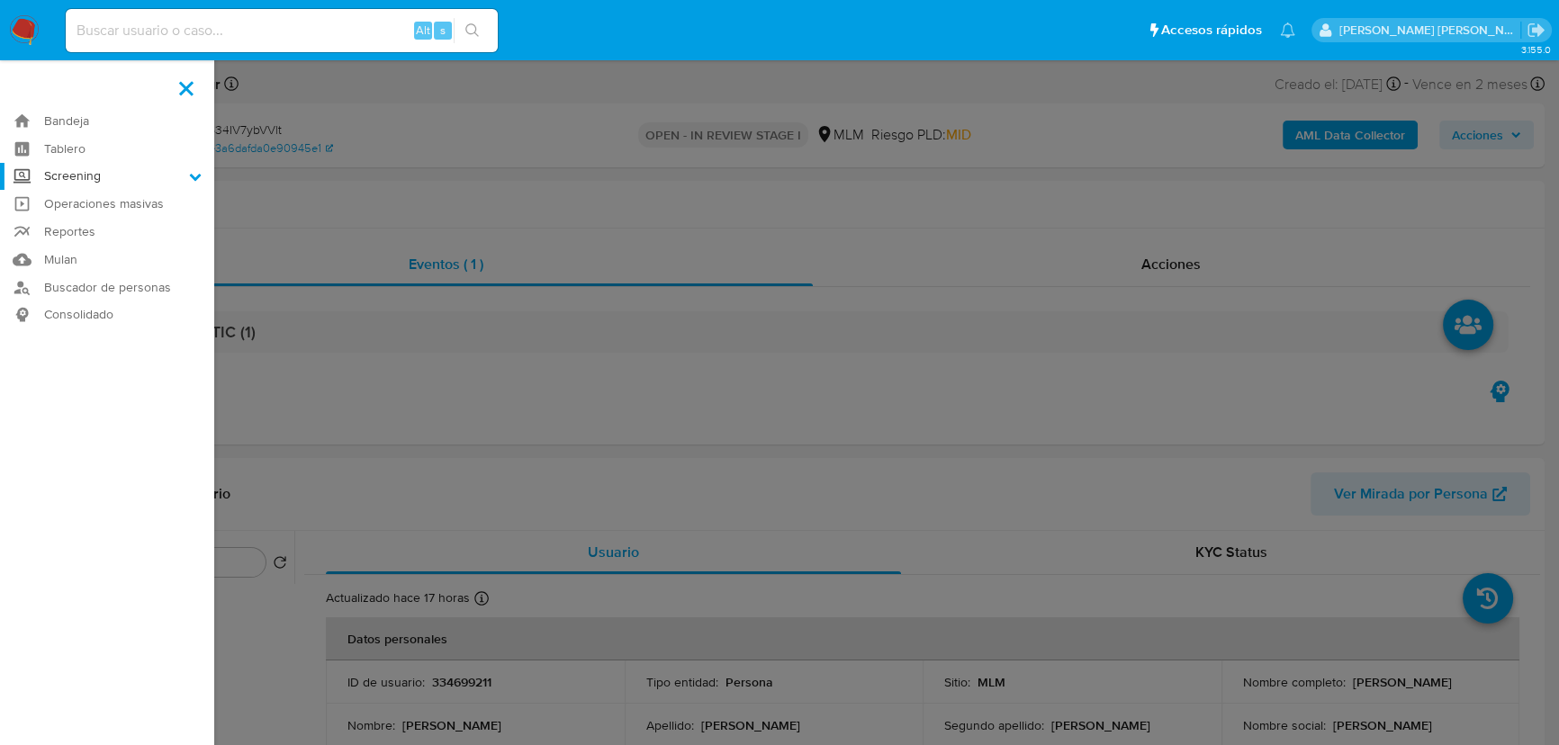
click at [0, 0] on input "Screening" at bounding box center [0, 0] width 0 height 0
click at [78, 258] on link "Operaciones masivas" at bounding box center [107, 272] width 214 height 28
click at [76, 251] on link "Herramientas" at bounding box center [107, 247] width 214 height 22
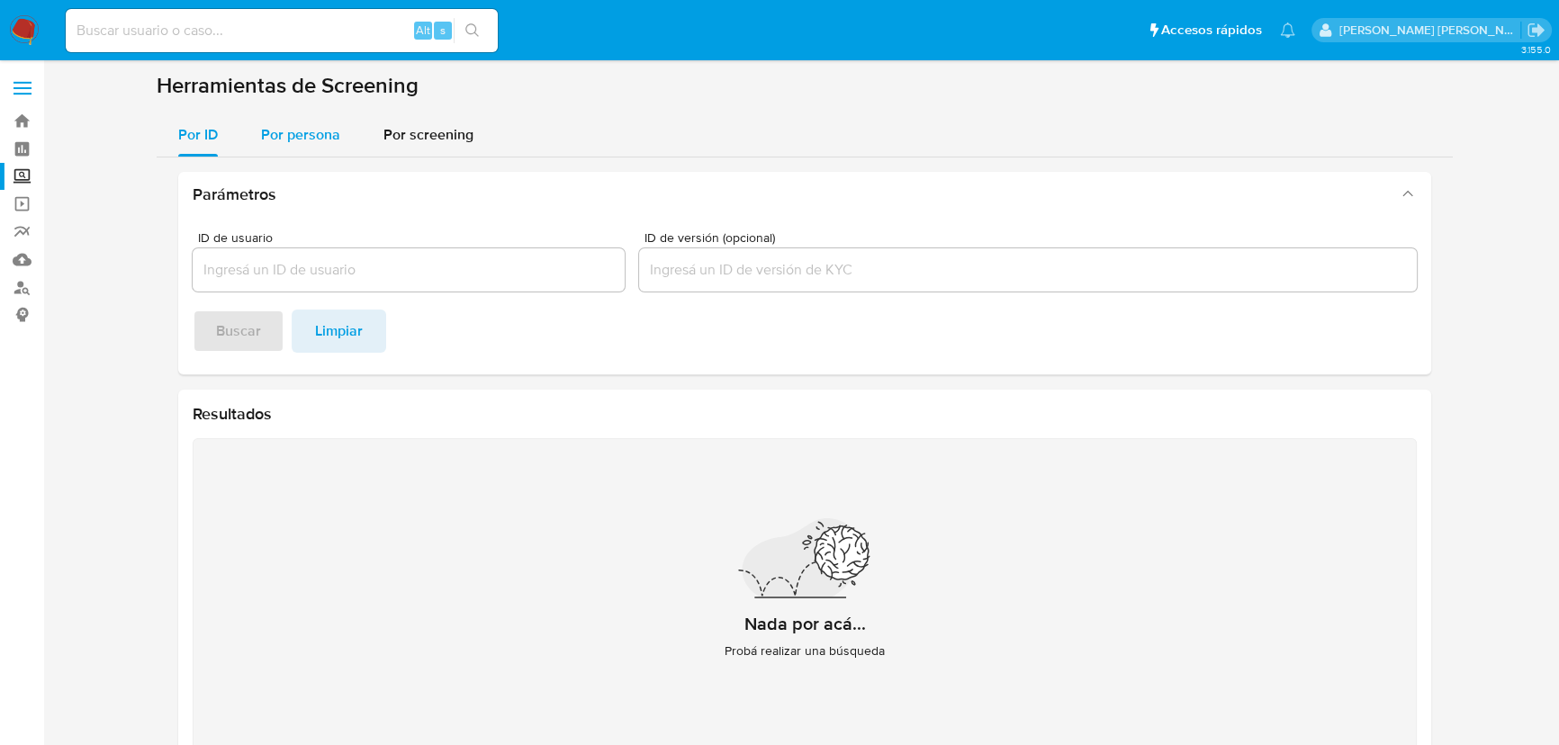
click at [294, 144] on span "Por persona" at bounding box center [300, 134] width 79 height 21
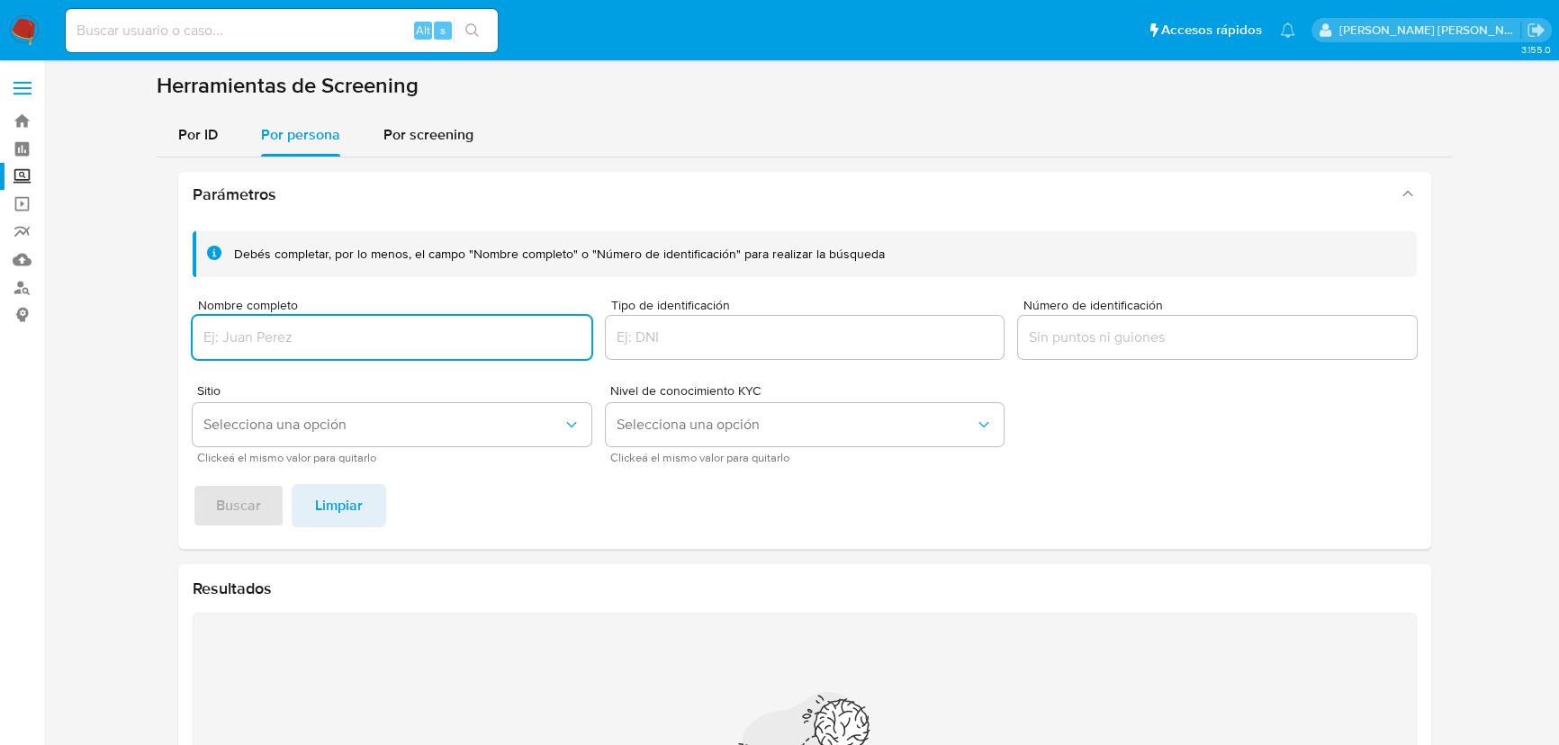
click at [252, 350] on div at bounding box center [392, 337] width 399 height 43
click at [258, 343] on input "Nombre completo" at bounding box center [392, 337] width 399 height 23
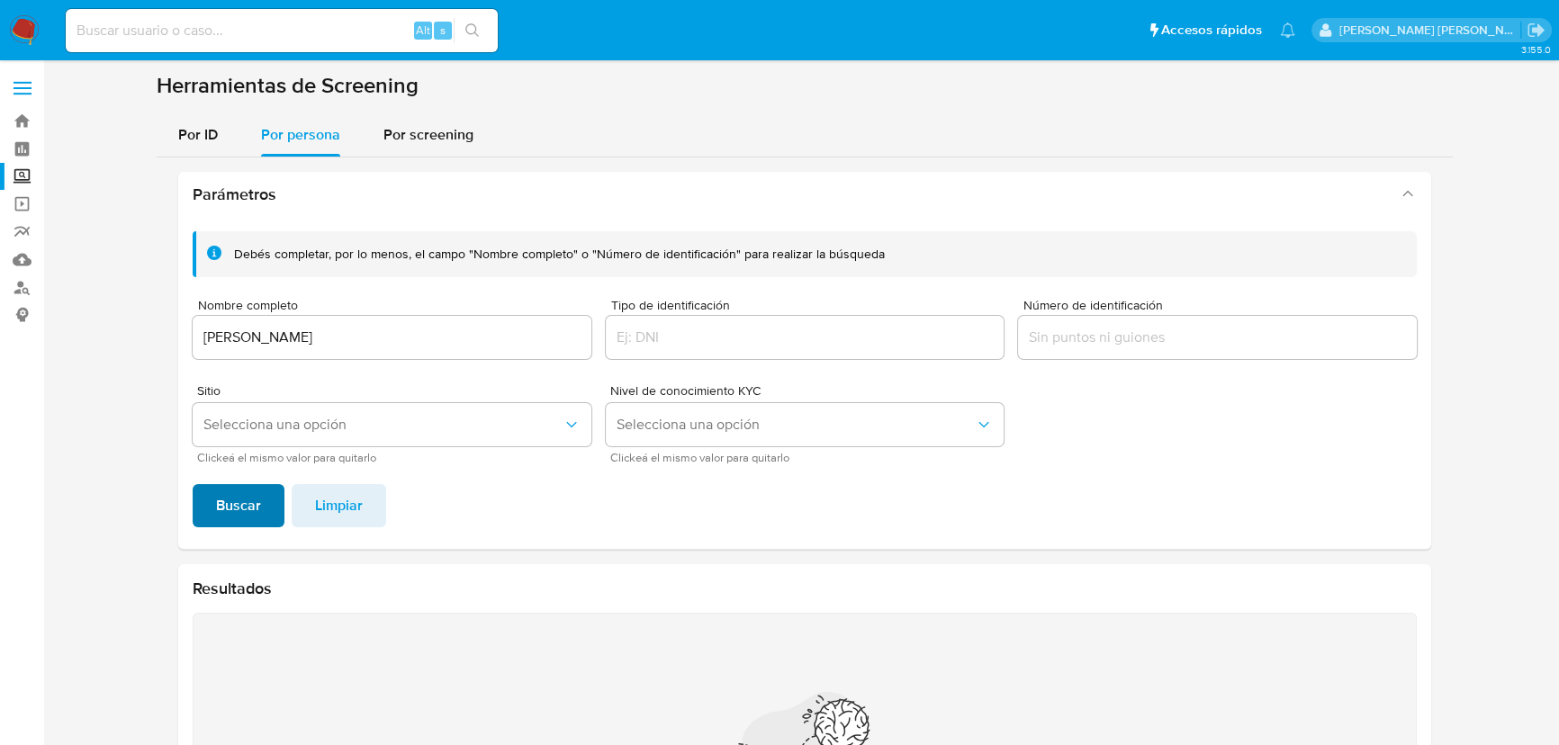
click at [224, 488] on span "Buscar" at bounding box center [238, 506] width 45 height 40
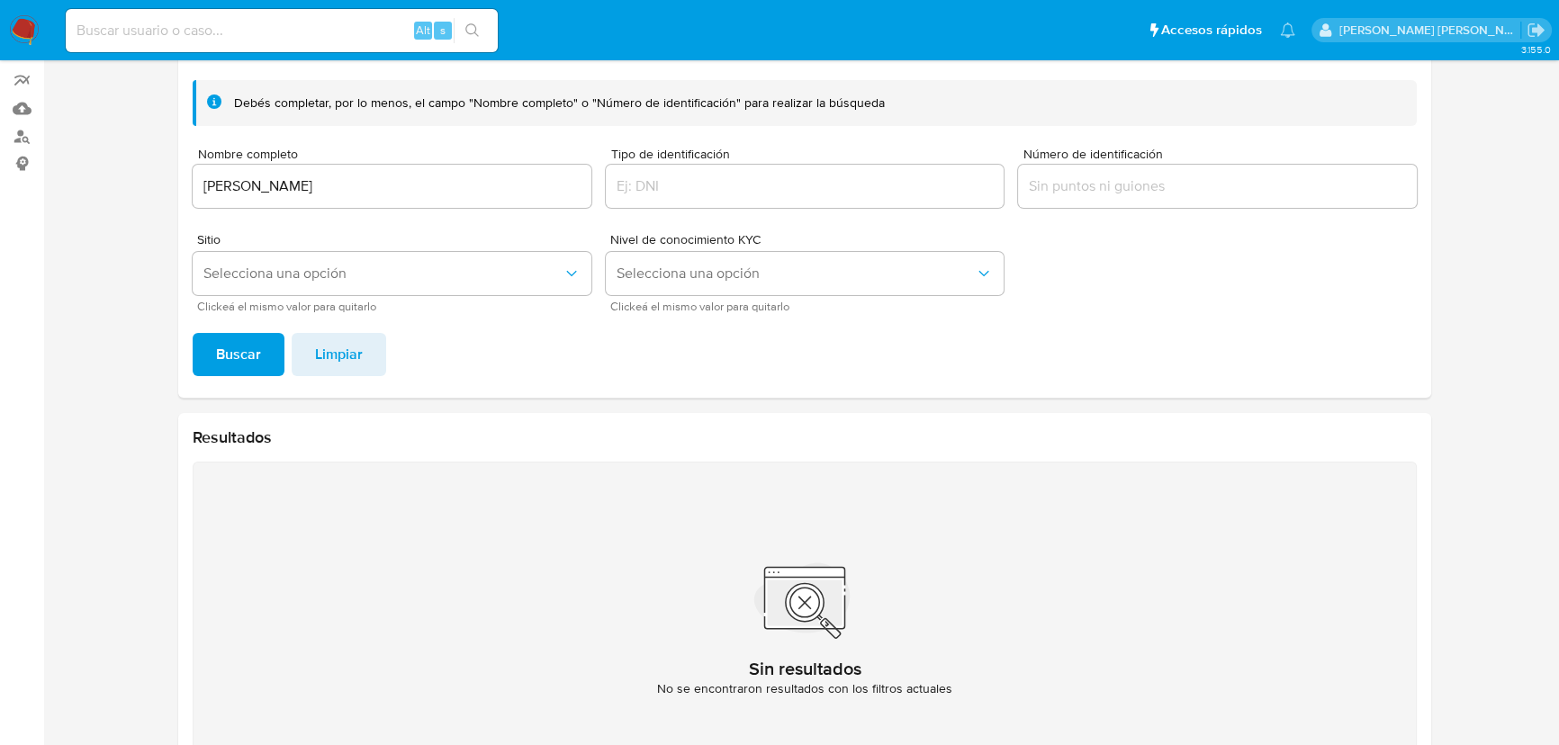
scroll to position [58, 0]
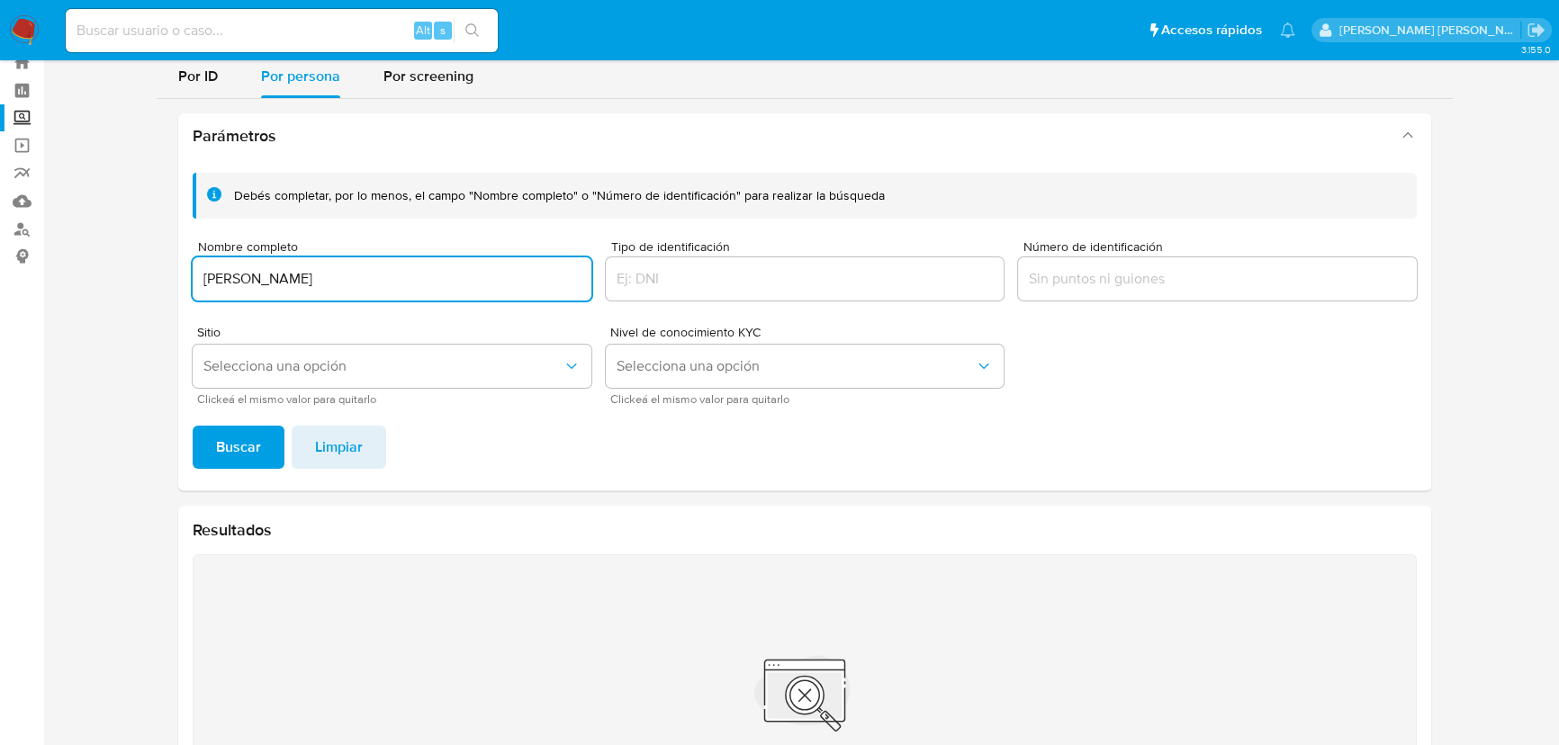
drag, startPoint x: 243, startPoint y: 259, endPoint x: 123, endPoint y: 258, distance: 119.7
click at [7, 241] on section "Bandeja Tablero Screening Búsqueda en Listas Watchlist Herramientas Operaciones…" at bounding box center [779, 426] width 1559 height 968
click at [249, 440] on span "Buscar" at bounding box center [238, 447] width 45 height 40
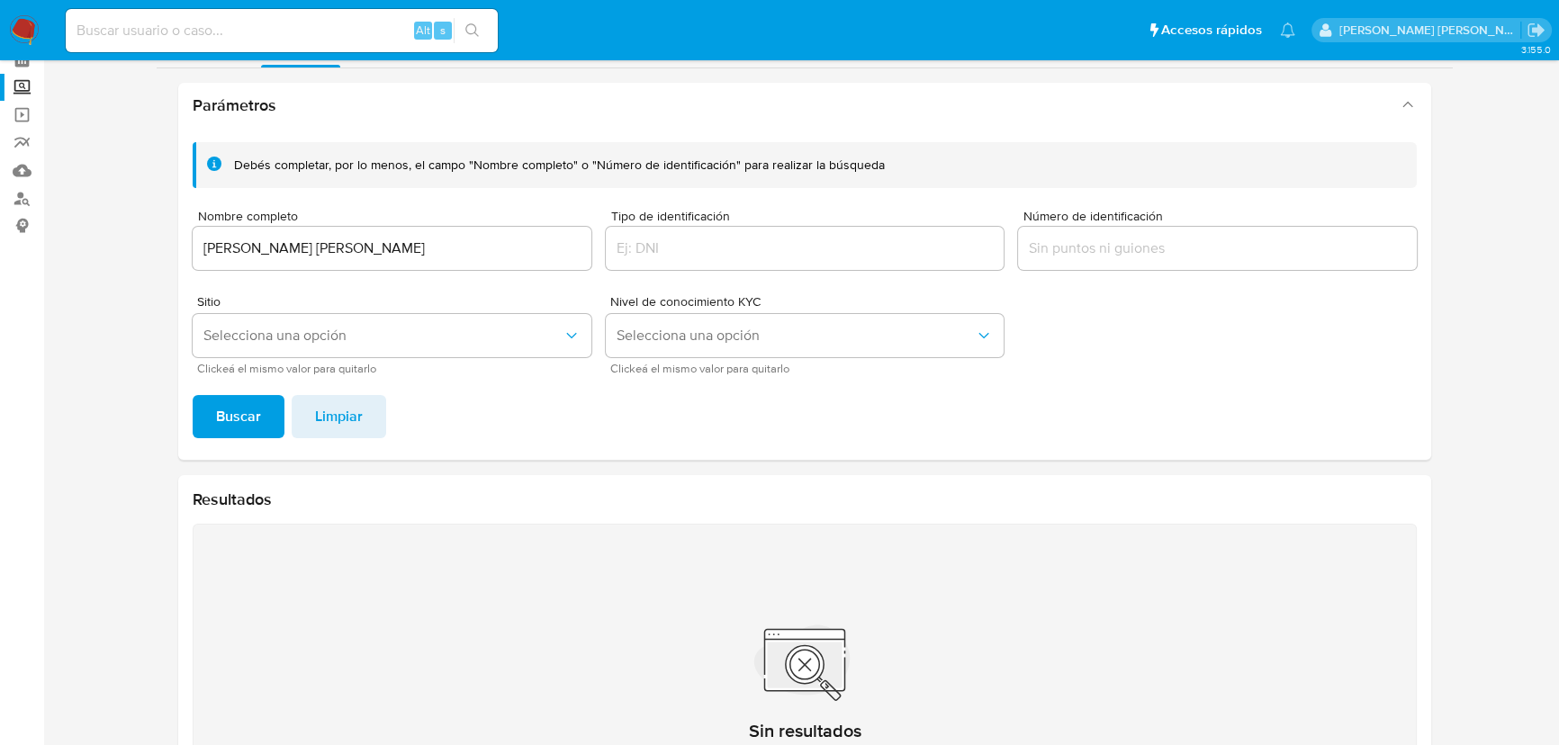
scroll to position [0, 0]
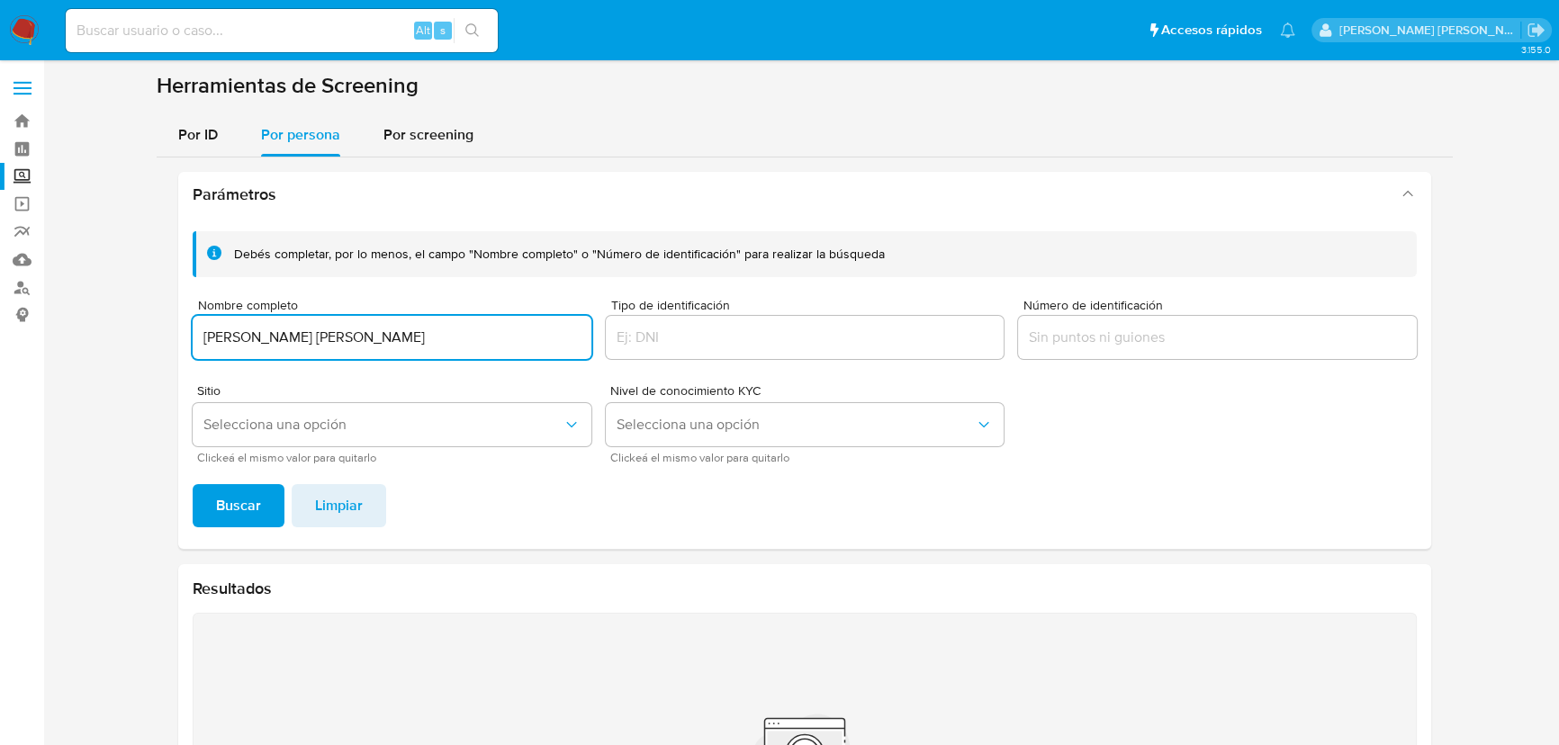
drag, startPoint x: 470, startPoint y: 333, endPoint x: 217, endPoint y: 346, distance: 253.2
click at [12, 254] on section "Bandeja Tablero Screening Búsqueda en Listas Watchlist Herramientas Operaciones…" at bounding box center [779, 484] width 1559 height 968
type input "DULCE SANCHEZ CARRILLO"
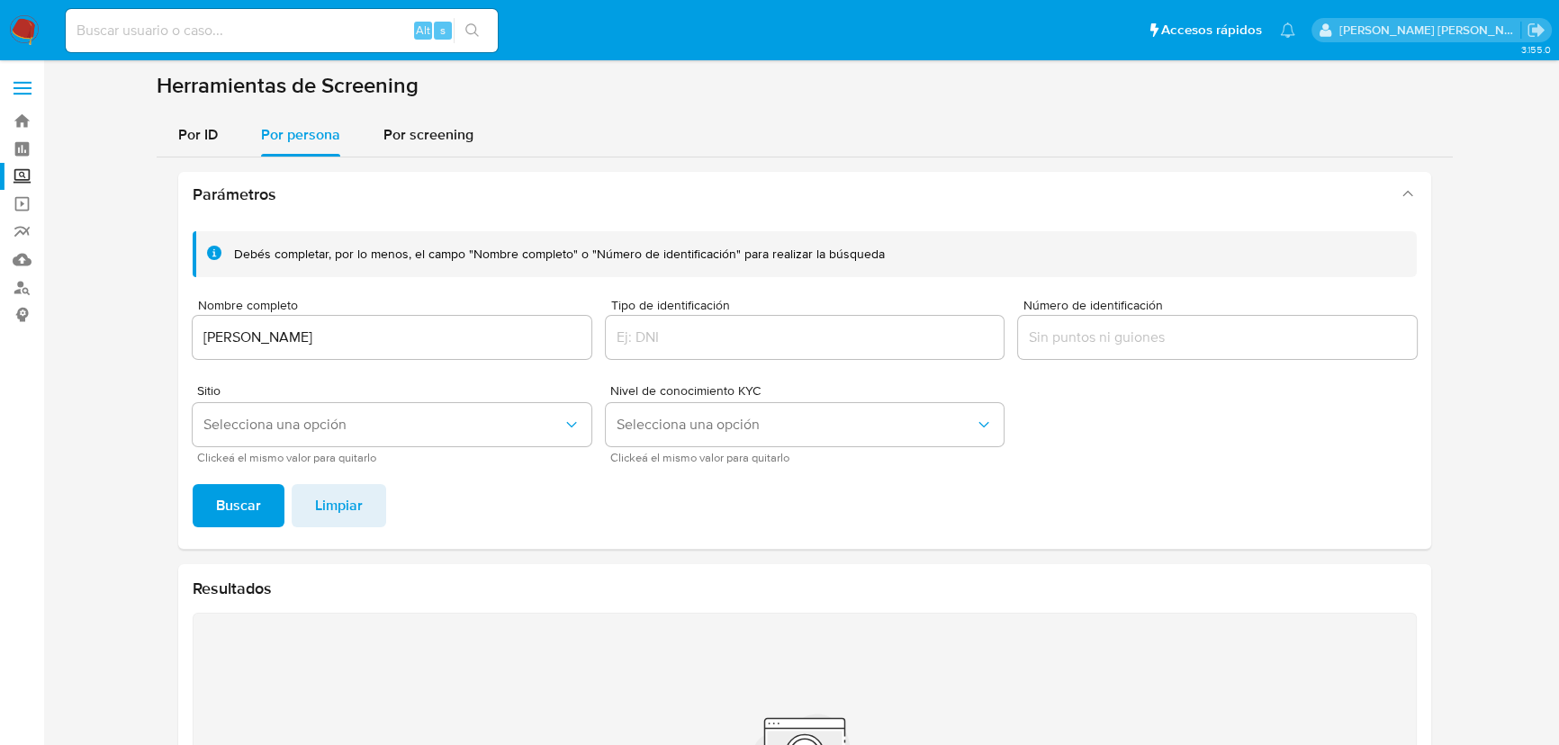
click at [234, 511] on span "Buscar" at bounding box center [238, 506] width 45 height 40
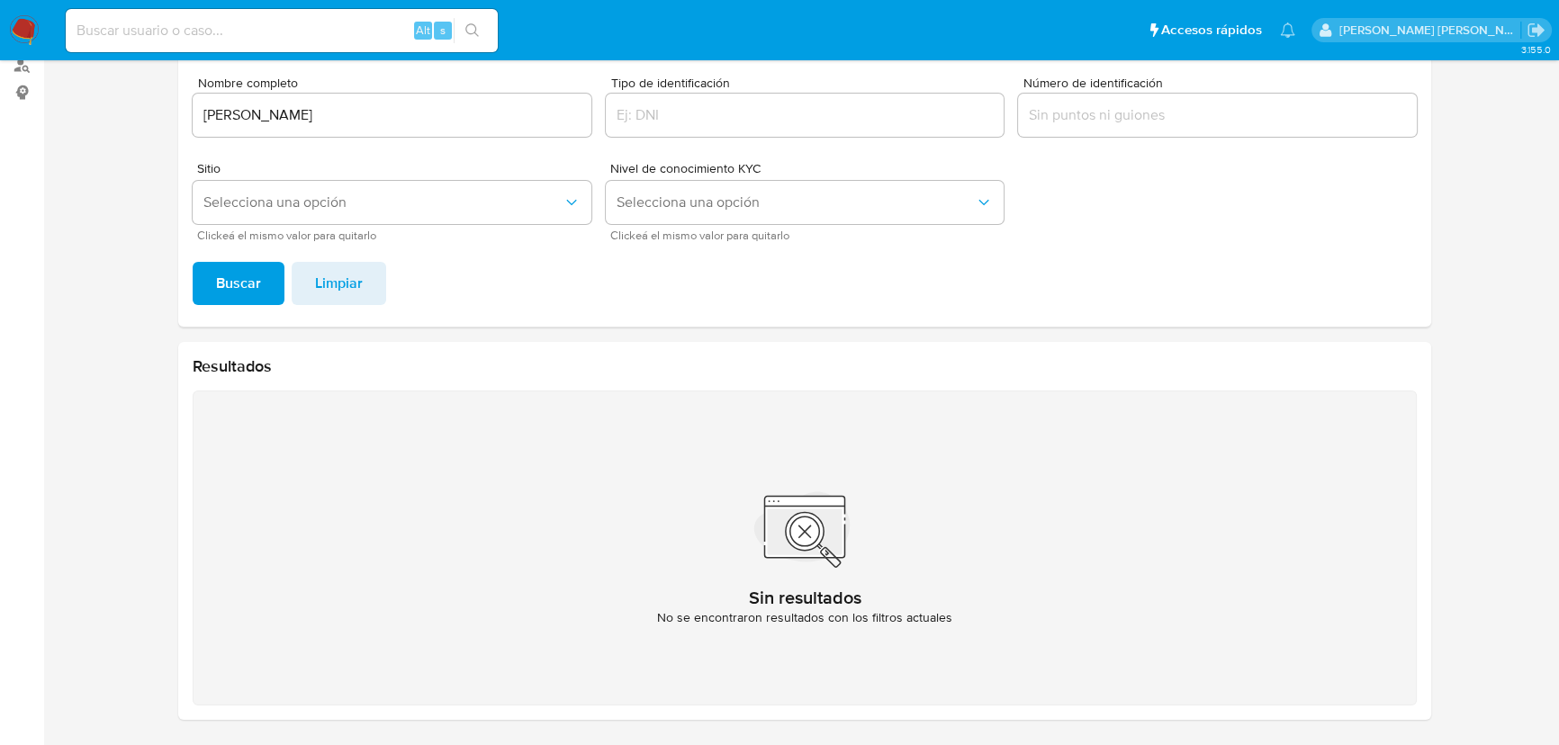
click at [236, 21] on input at bounding box center [282, 30] width 432 height 23
paste input "lLD5DpZB6Hwb534IV7ybVVlt"
type input "lLD5DpZB6Hwb534IV7ybVVlt"
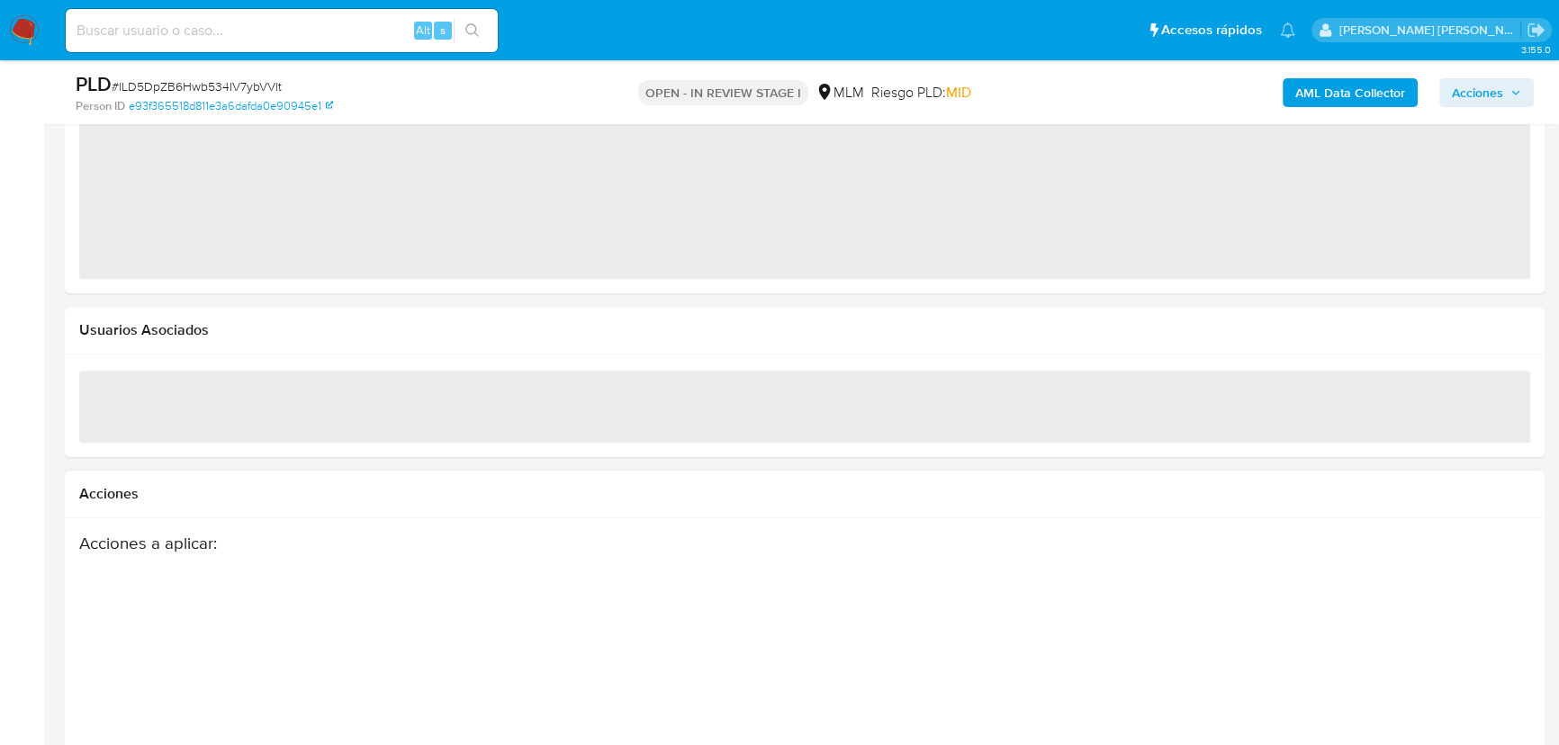
scroll to position [2169, 0]
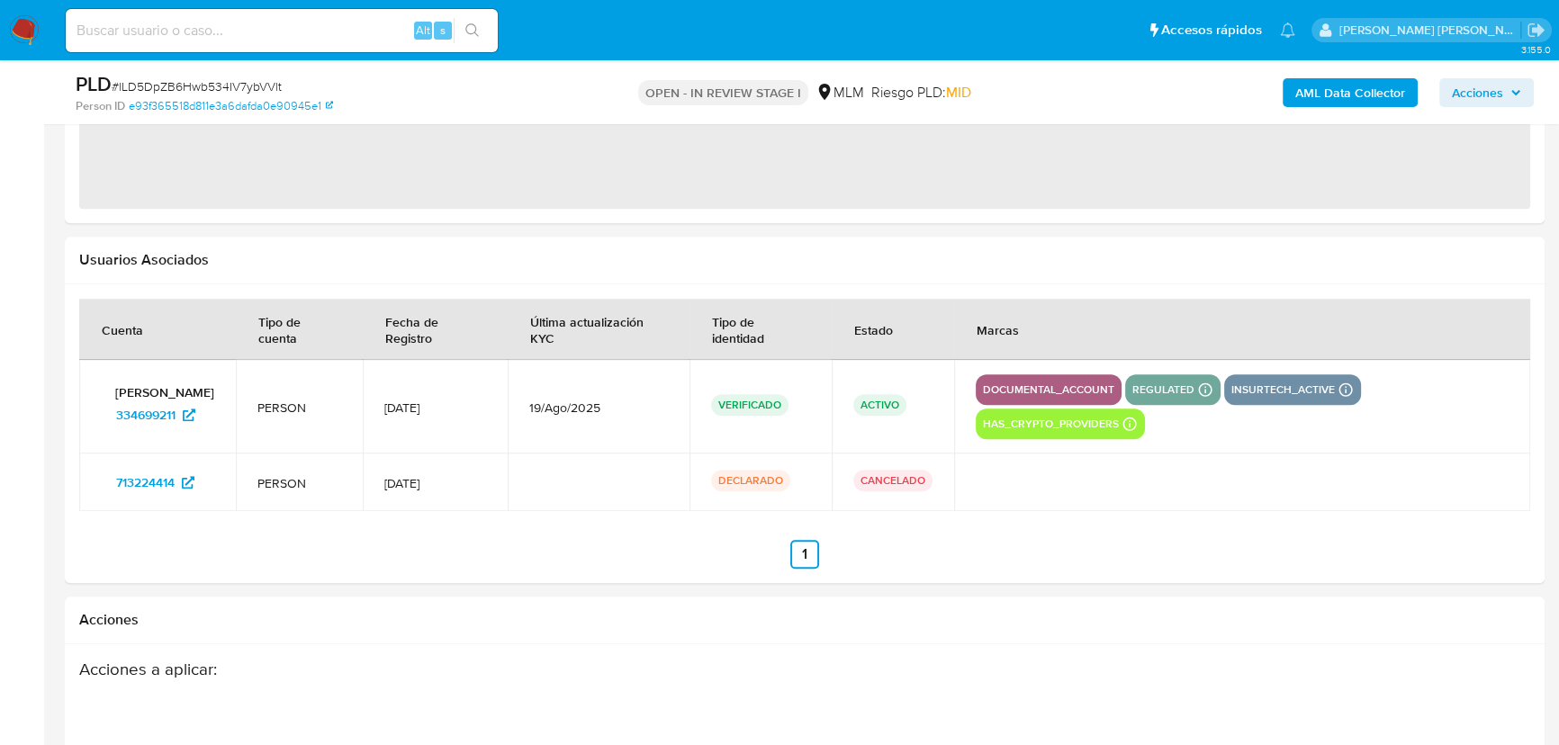
select select "10"
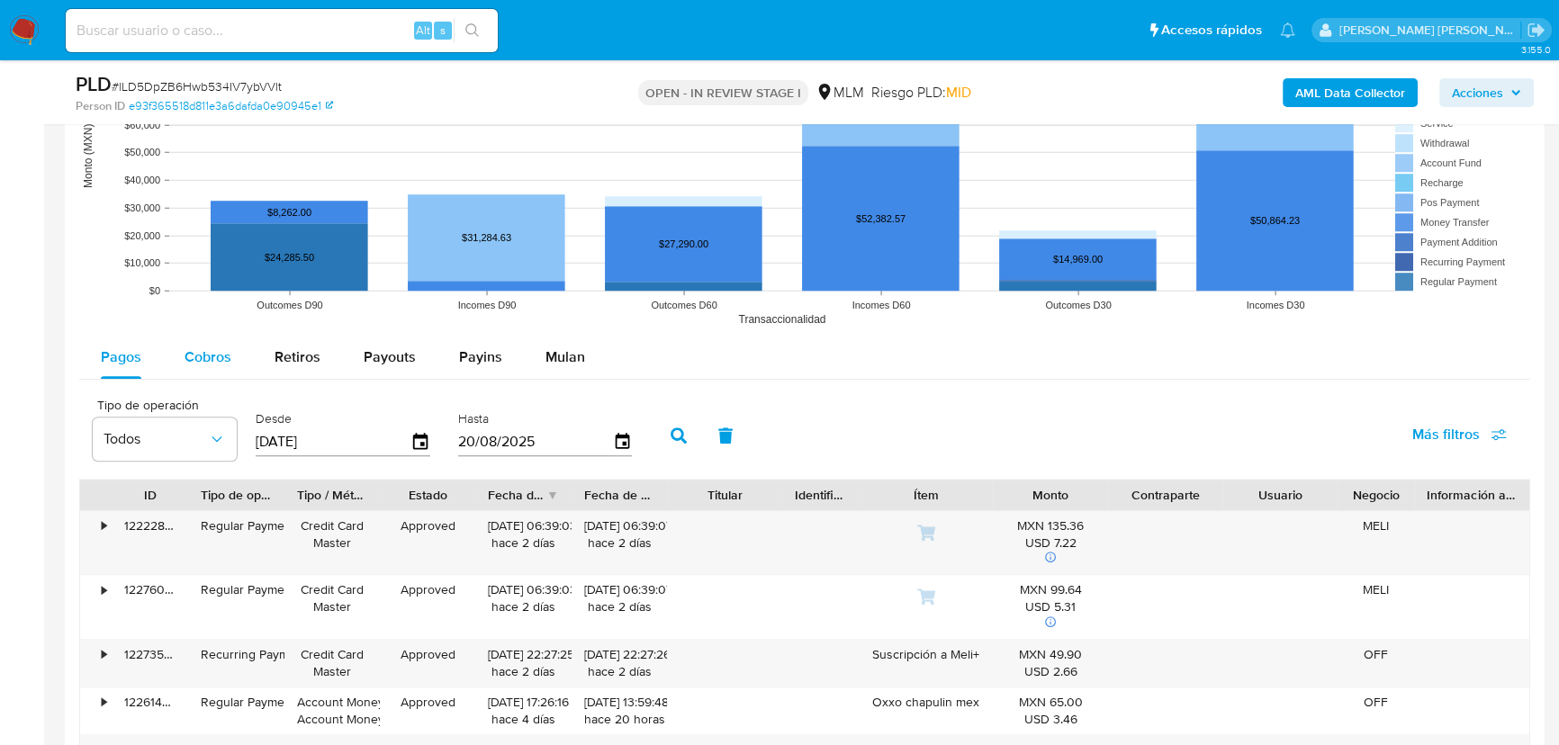
drag, startPoint x: 200, startPoint y: 355, endPoint x: 355, endPoint y: 380, distance: 157.7
click at [199, 353] on span "Cobros" at bounding box center [207, 356] width 47 height 21
select select "10"
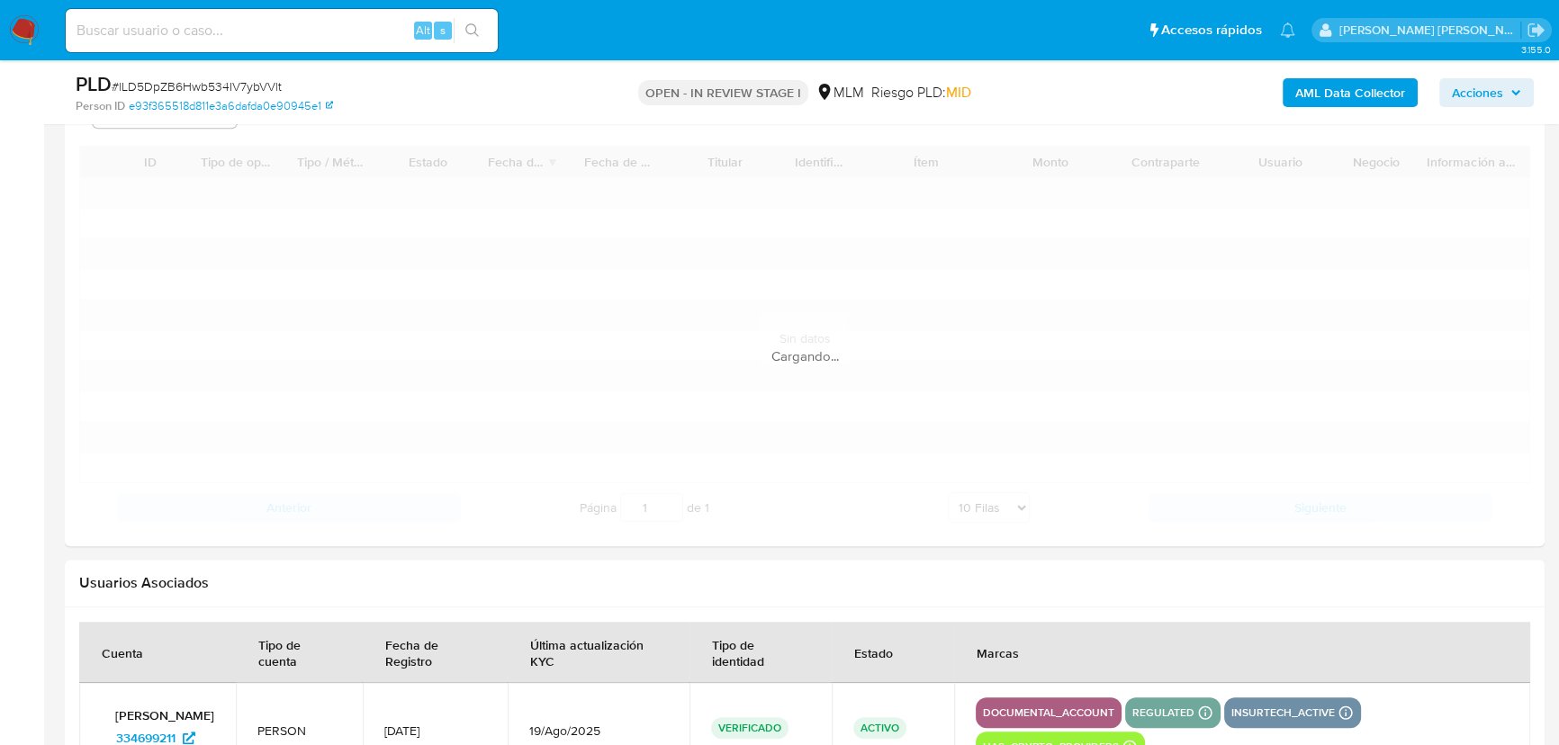
scroll to position [2202, 0]
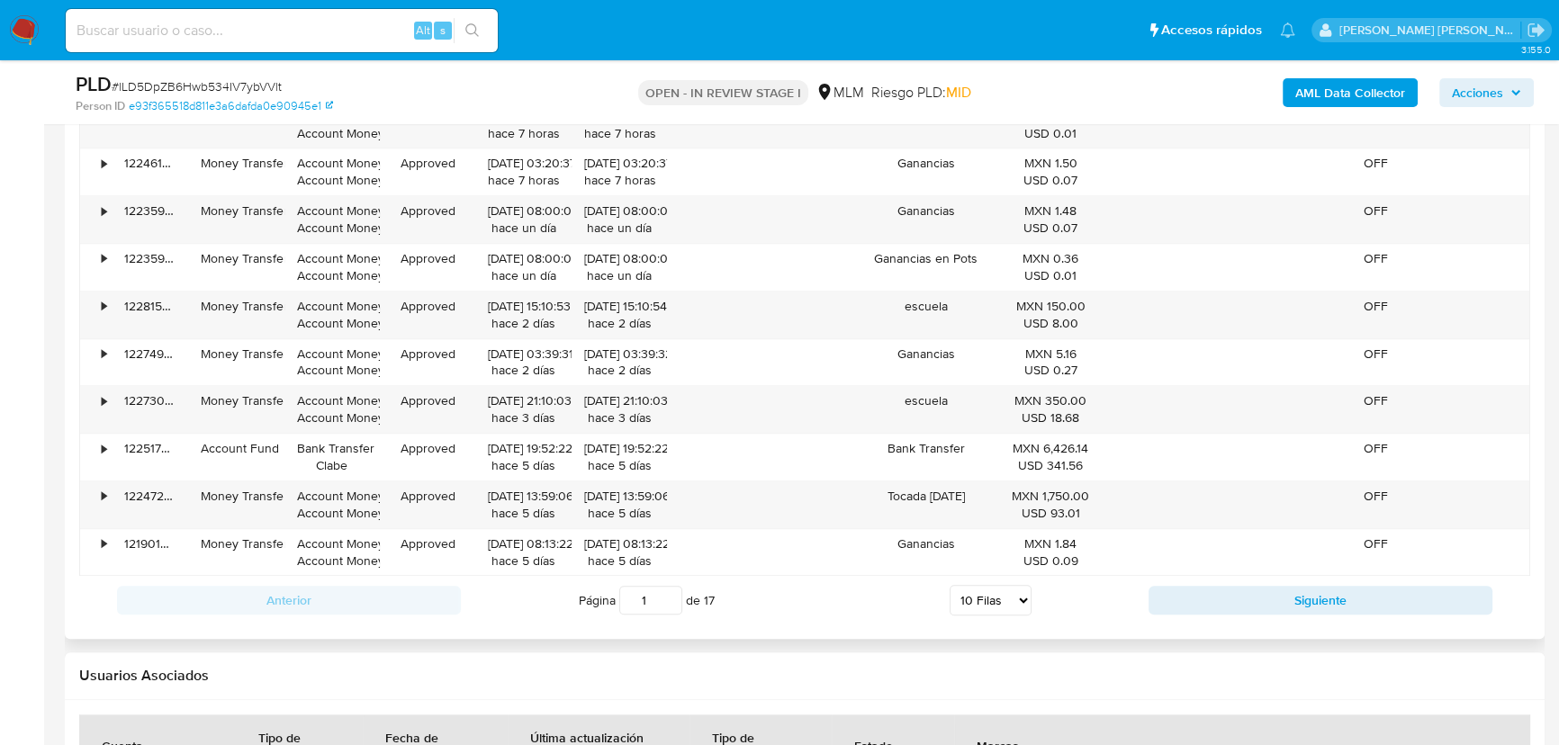
click at [1232, 582] on div "Anterior Página 1 de 17 5 Filas 10 Filas 20 Filas 25 Filas 50 Filas 100 Filas S…" at bounding box center [804, 600] width 1451 height 49
click at [1233, 592] on button "Siguiente" at bounding box center [1320, 600] width 344 height 29
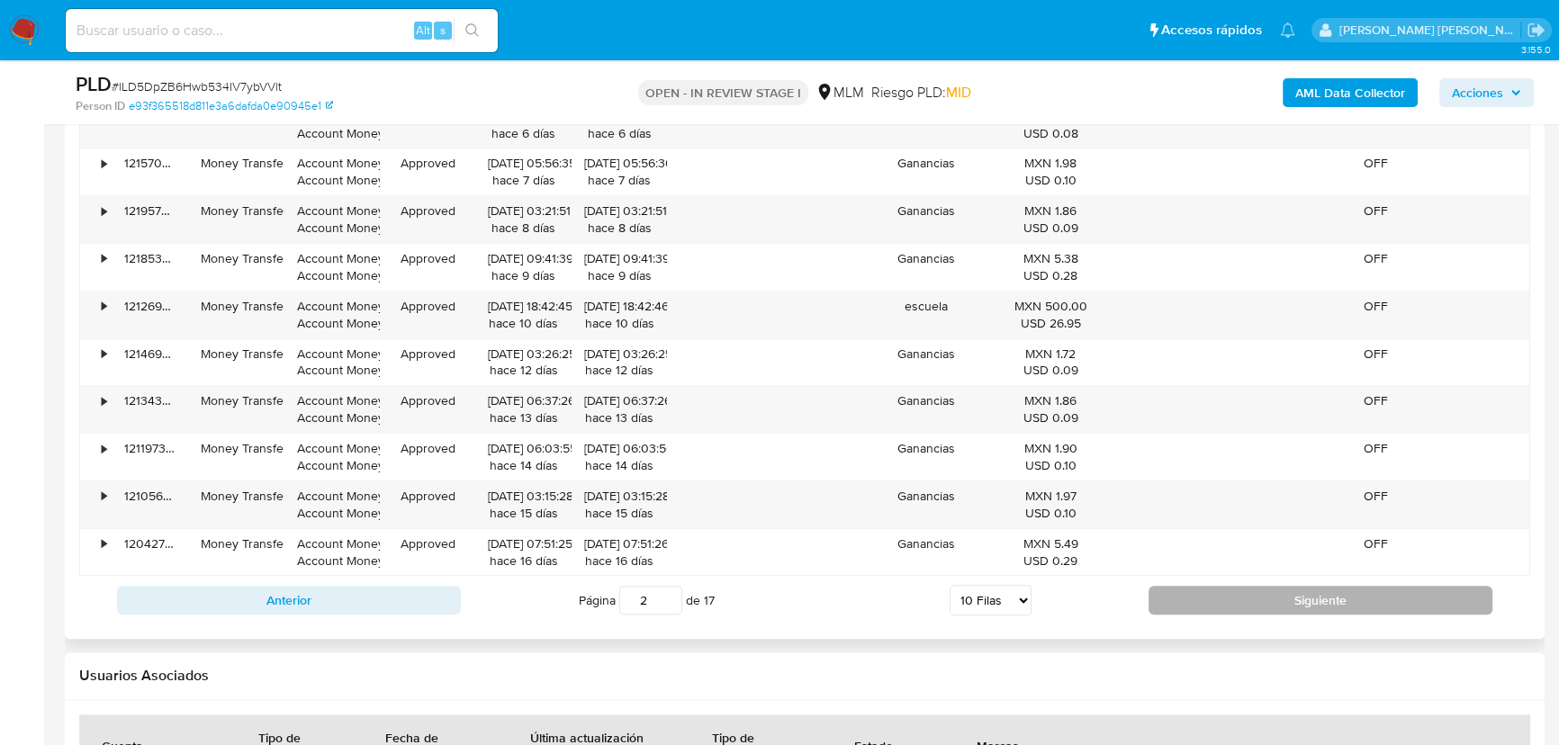
click at [1197, 595] on button "Siguiente" at bounding box center [1320, 600] width 344 height 29
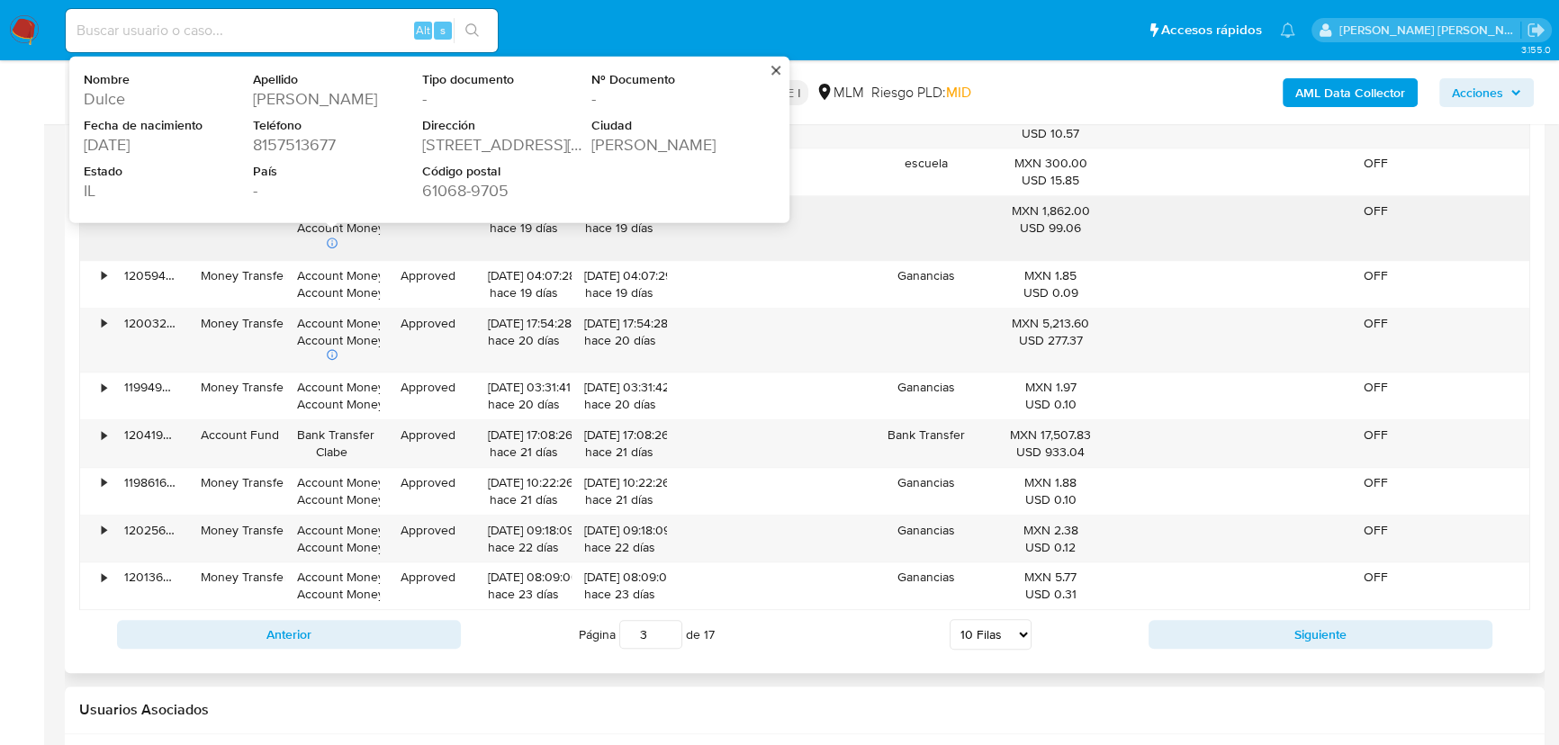
click at [121, 139] on div "1982-11-03" at bounding box center [167, 144] width 166 height 22
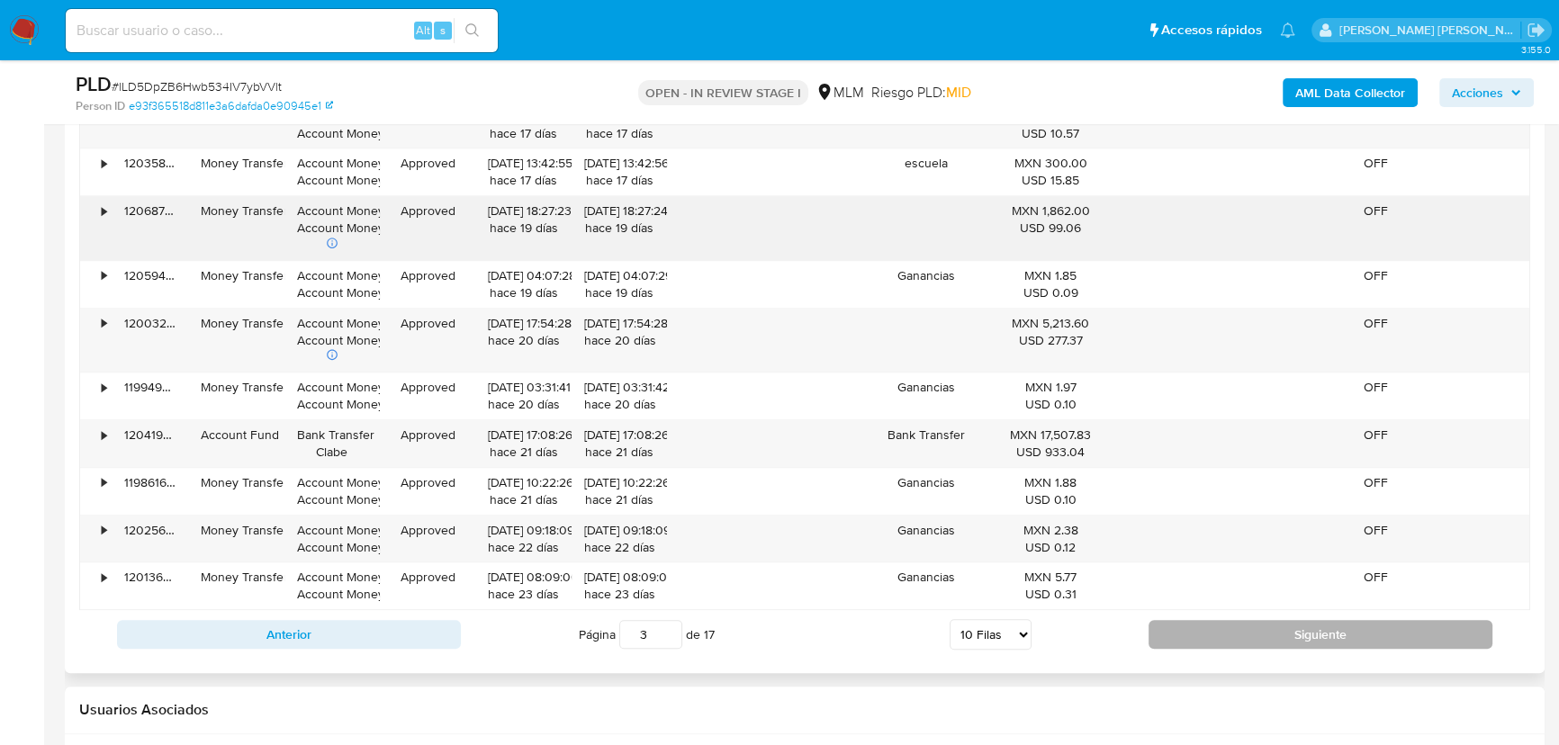
click at [1220, 634] on button "Siguiente" at bounding box center [1320, 634] width 344 height 29
type input "4"
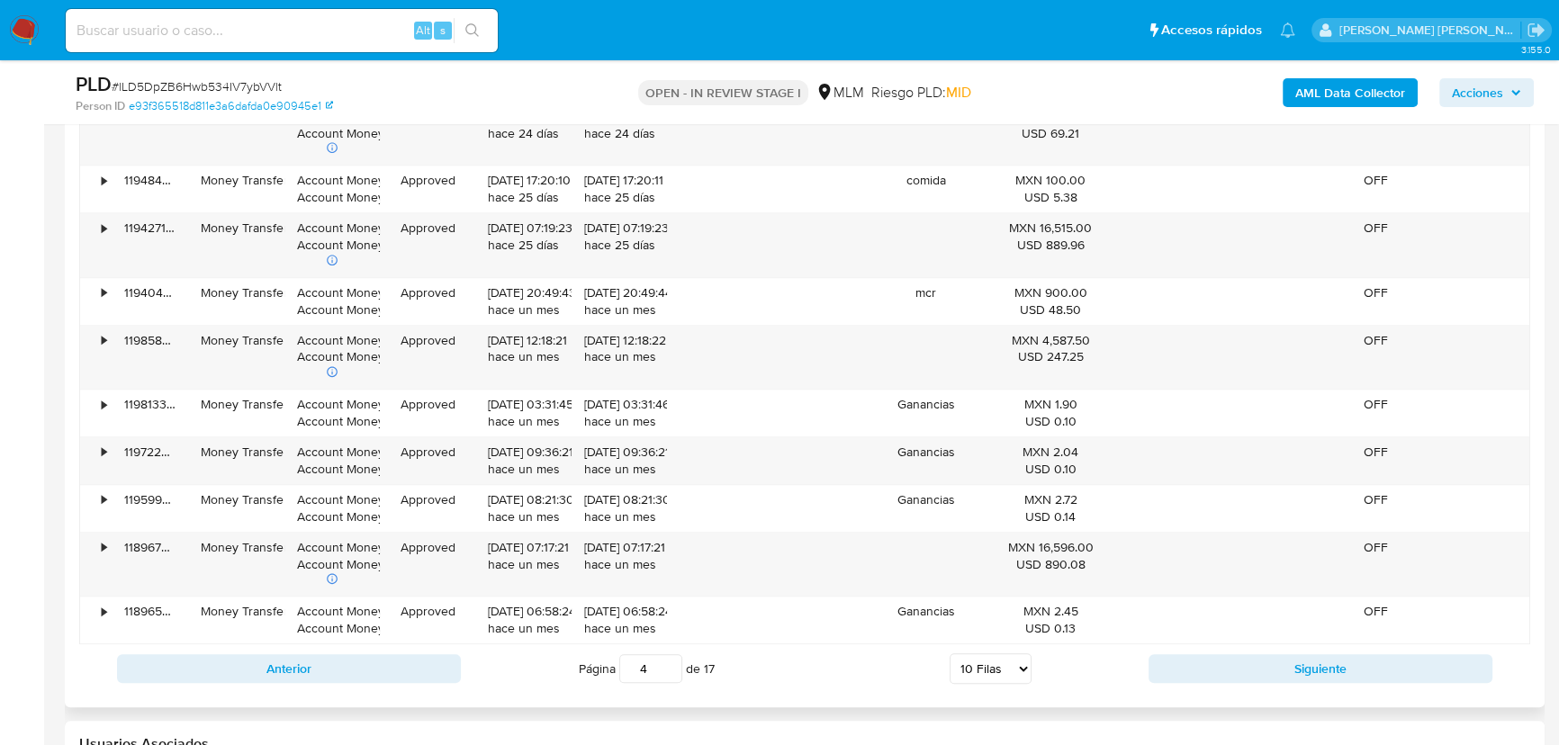
scroll to position [2120, 0]
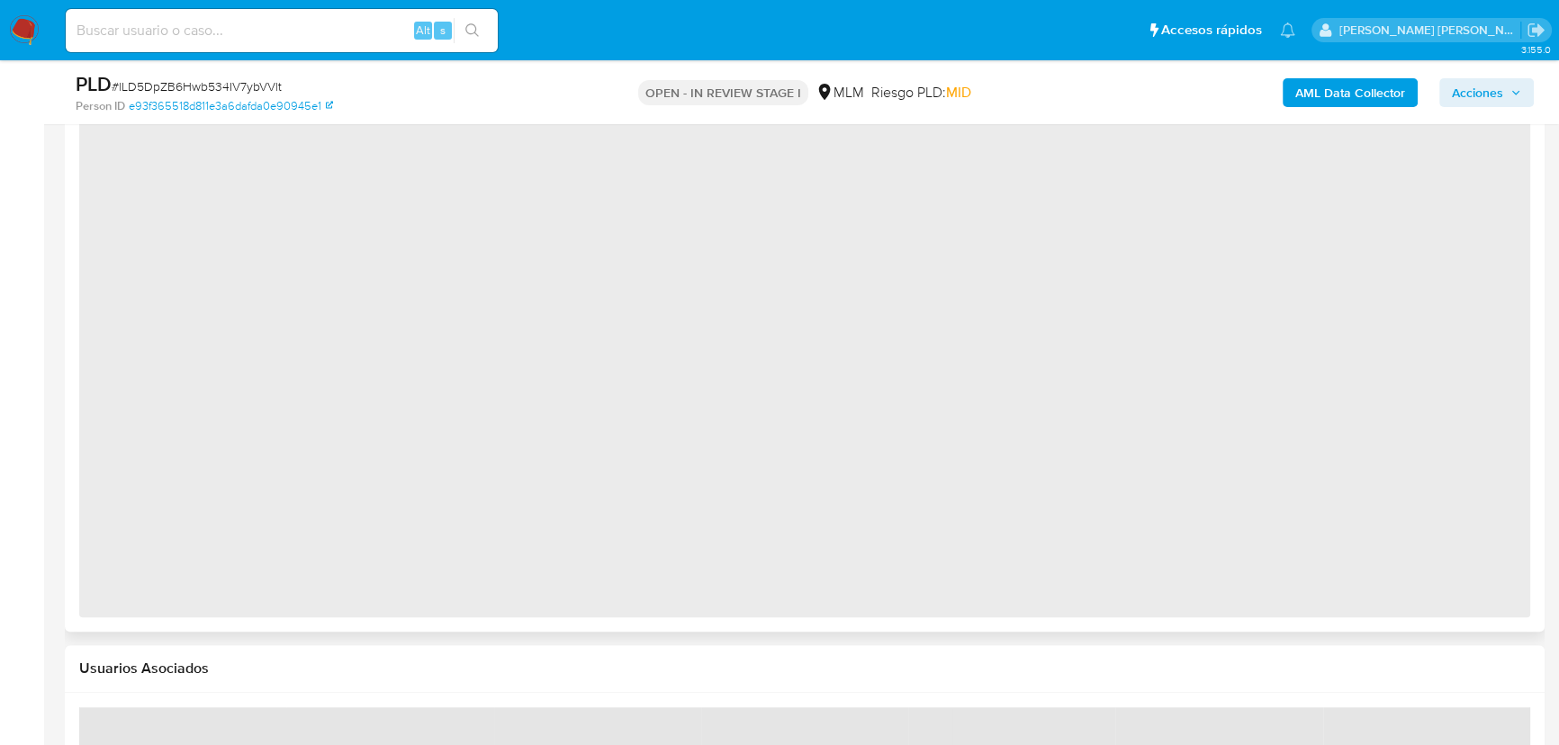
scroll to position [1636, 0]
select select "10"
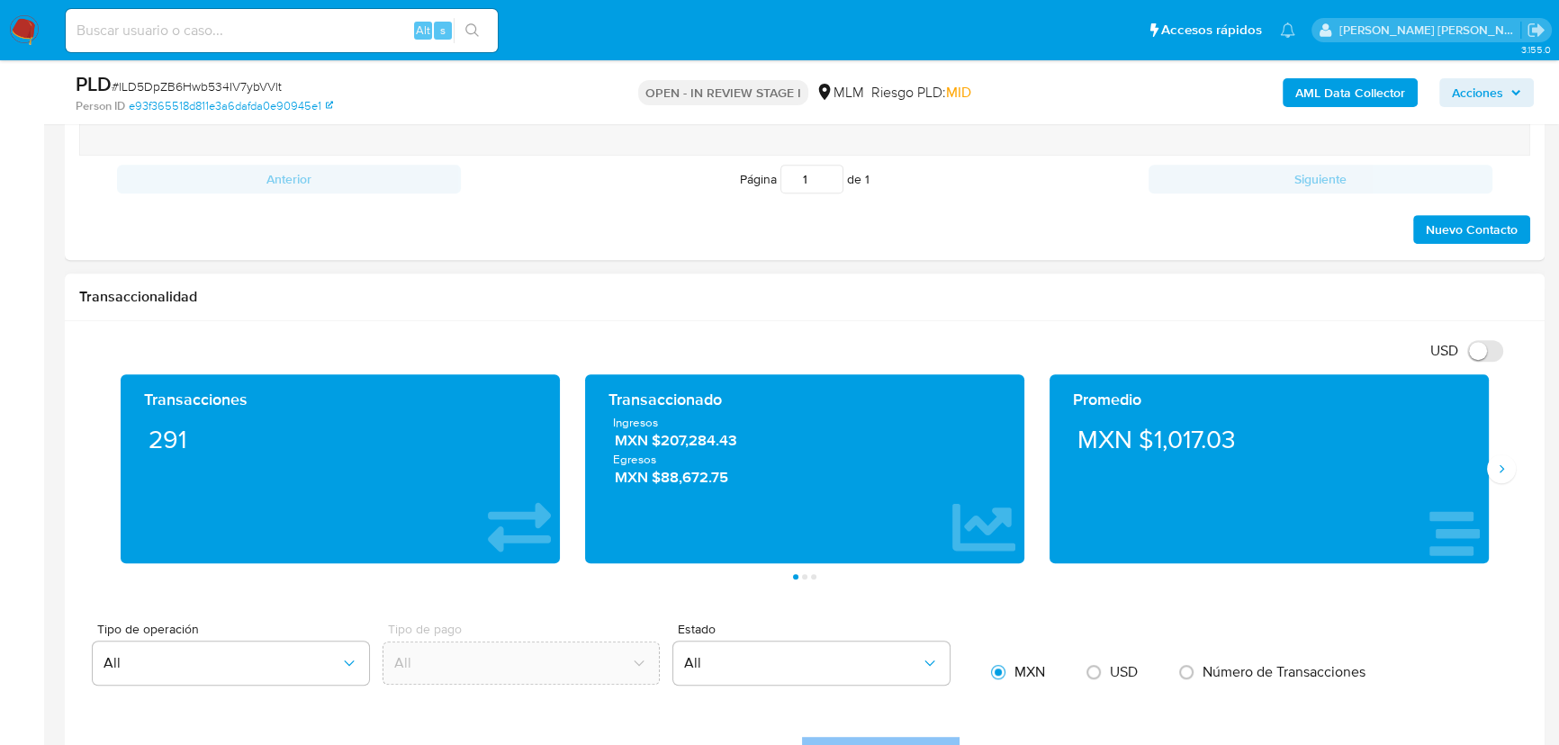
scroll to position [1145, 0]
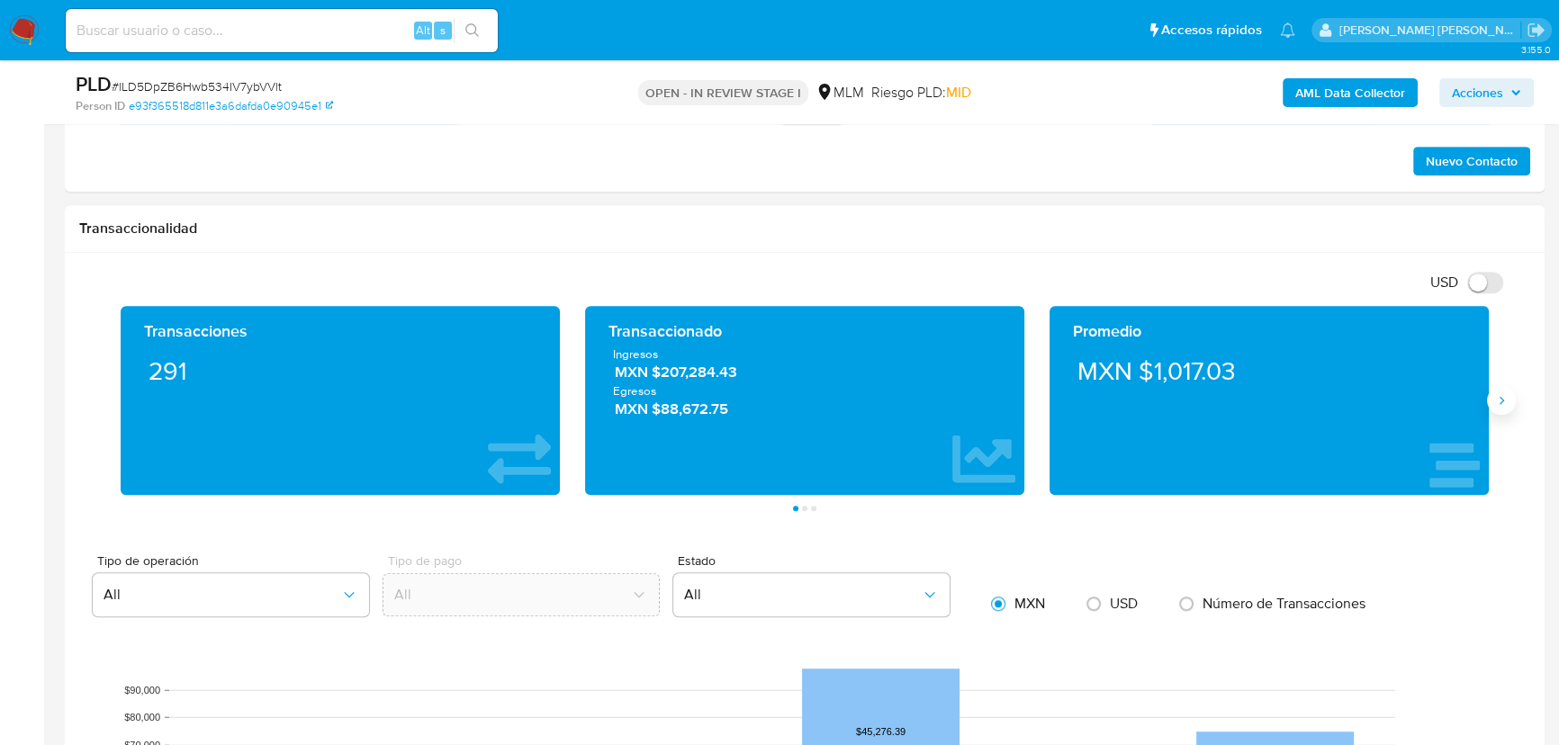
click at [1496, 398] on icon "Siguiente" at bounding box center [1501, 400] width 14 height 14
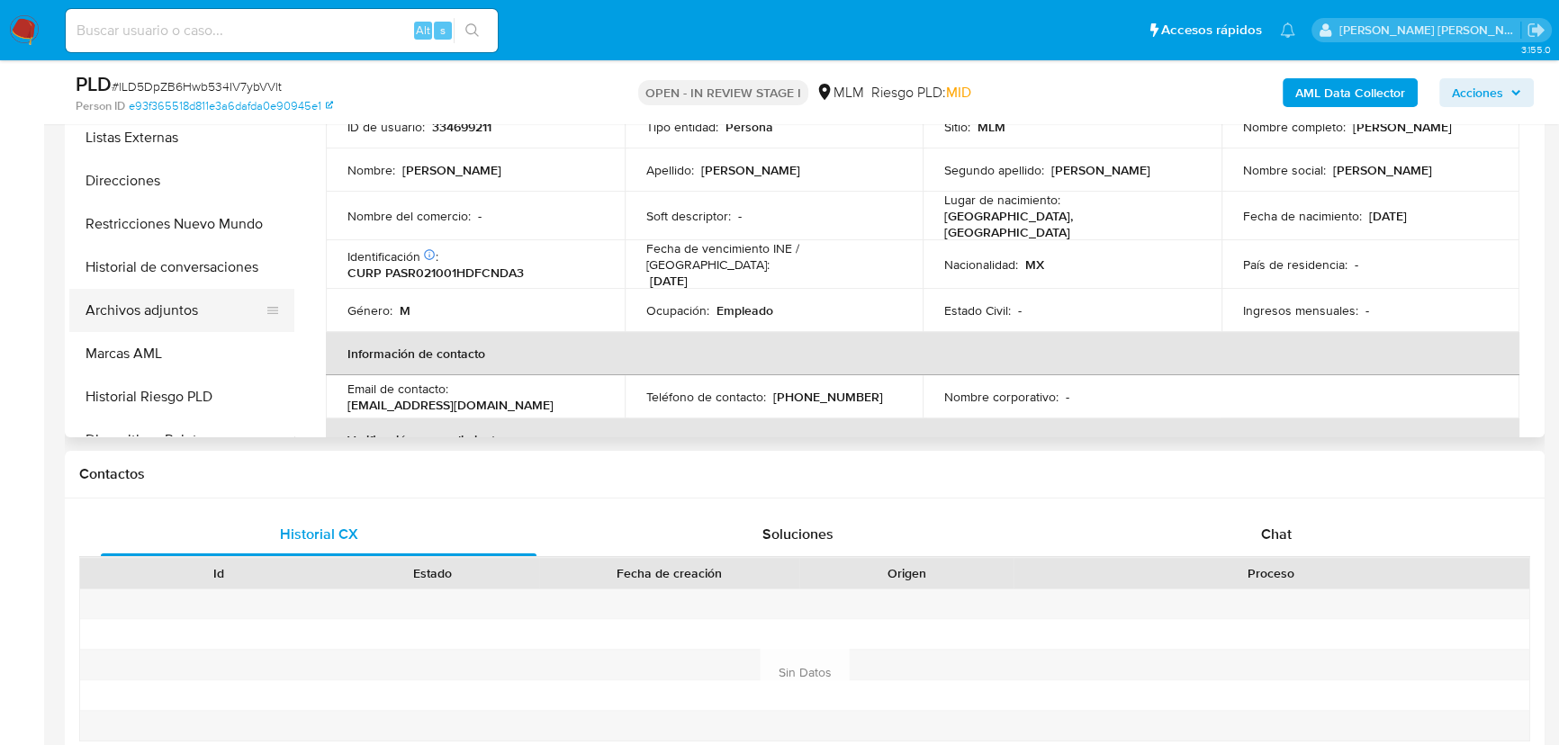
scroll to position [245, 0]
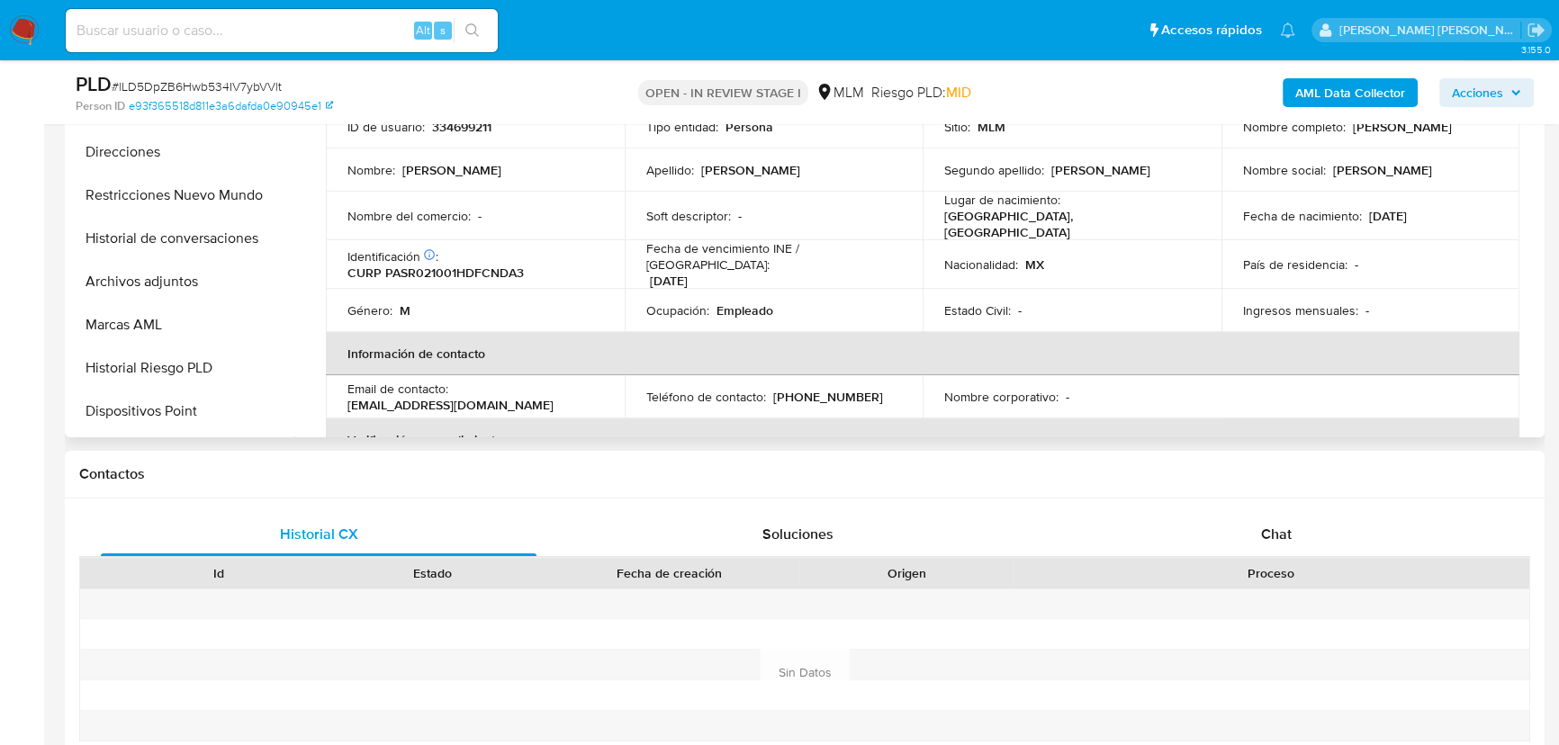
drag, startPoint x: 186, startPoint y: 282, endPoint x: 911, endPoint y: 297, distance: 724.6
click at [186, 282] on button "Archivos adjuntos" at bounding box center [181, 281] width 225 height 43
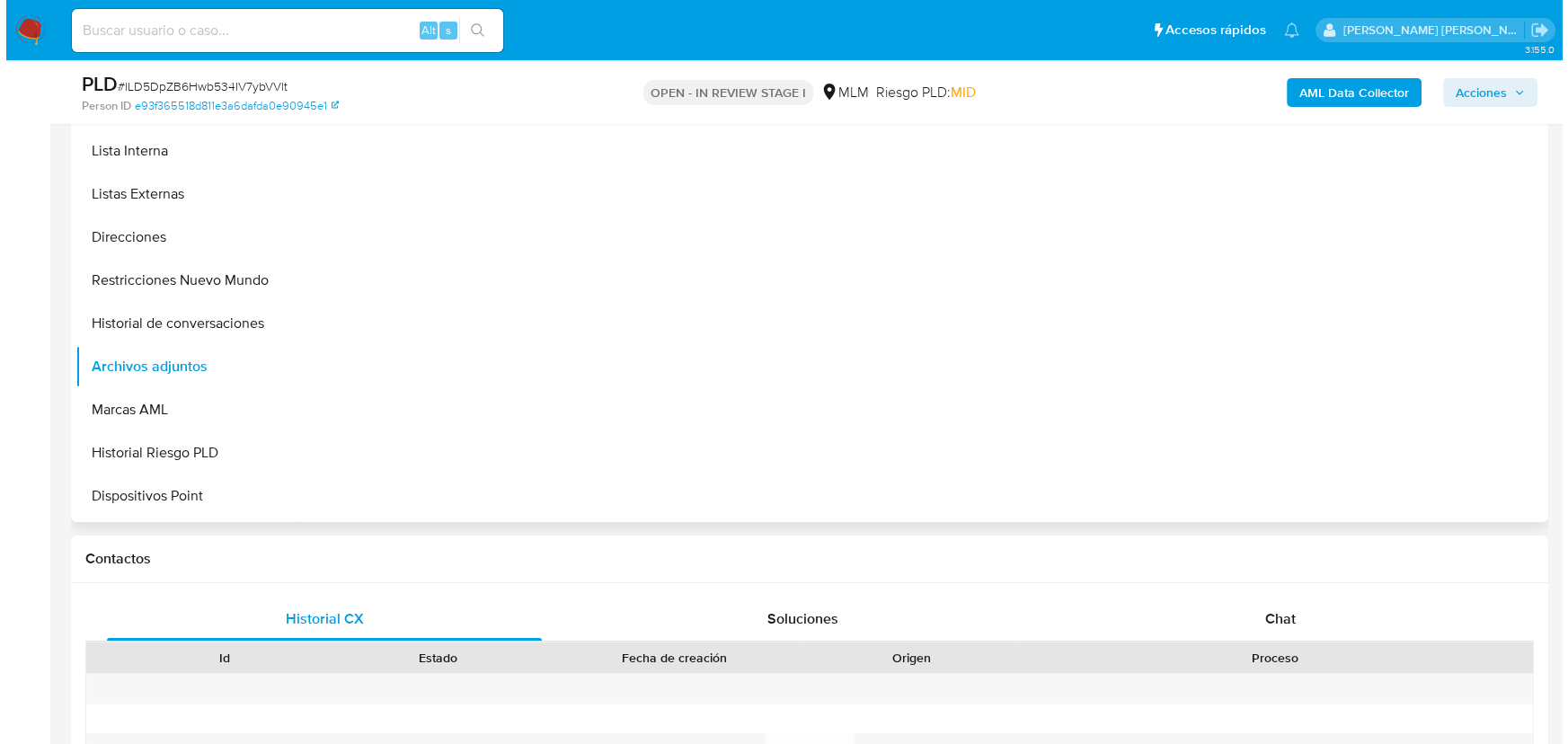
scroll to position [327, 0]
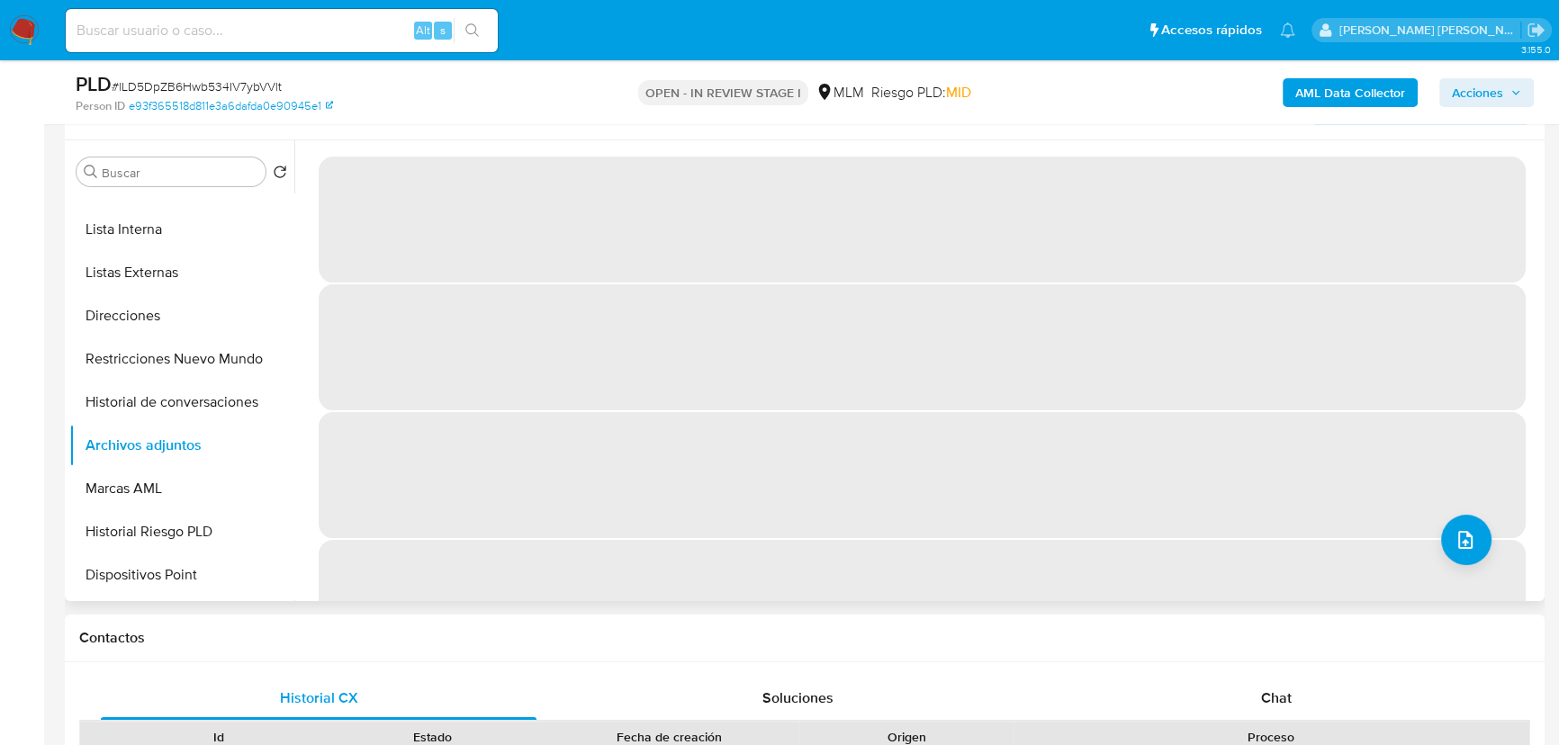
click at [1301, 419] on span "‌" at bounding box center [922, 475] width 1207 height 126
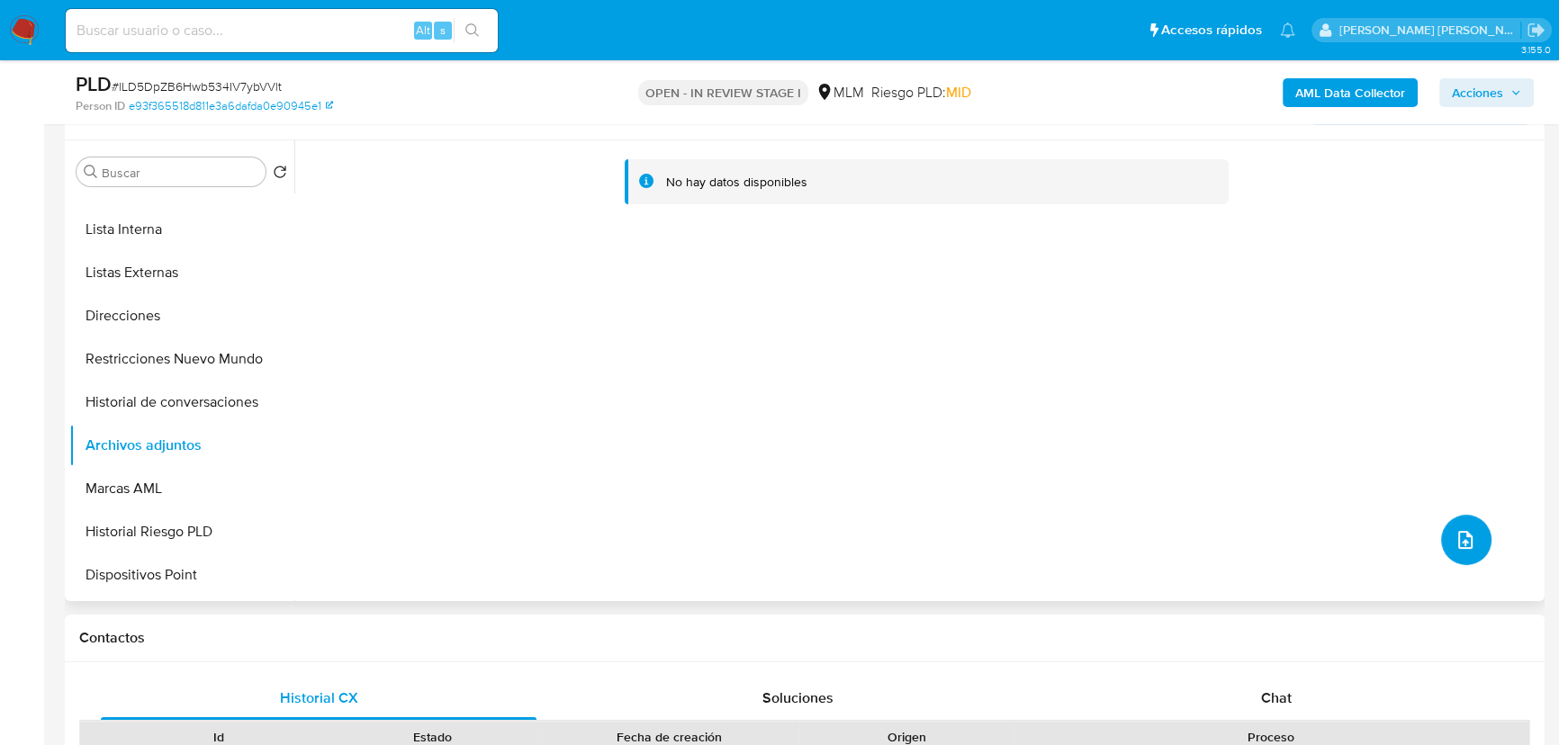
click at [1458, 531] on icon "upload-file" at bounding box center [1465, 540] width 22 height 22
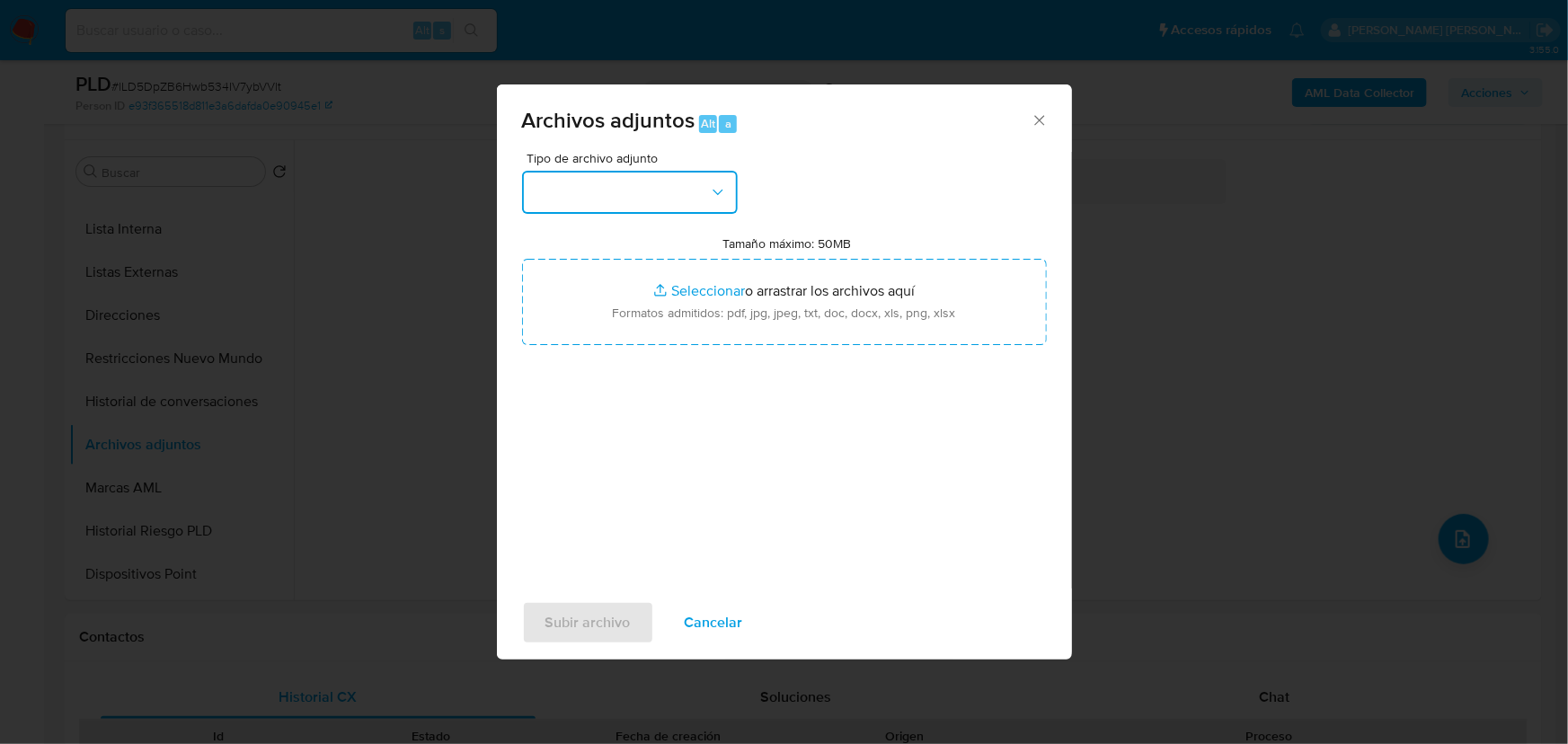
click at [577, 178] on button "button" at bounding box center [630, 192] width 216 height 43
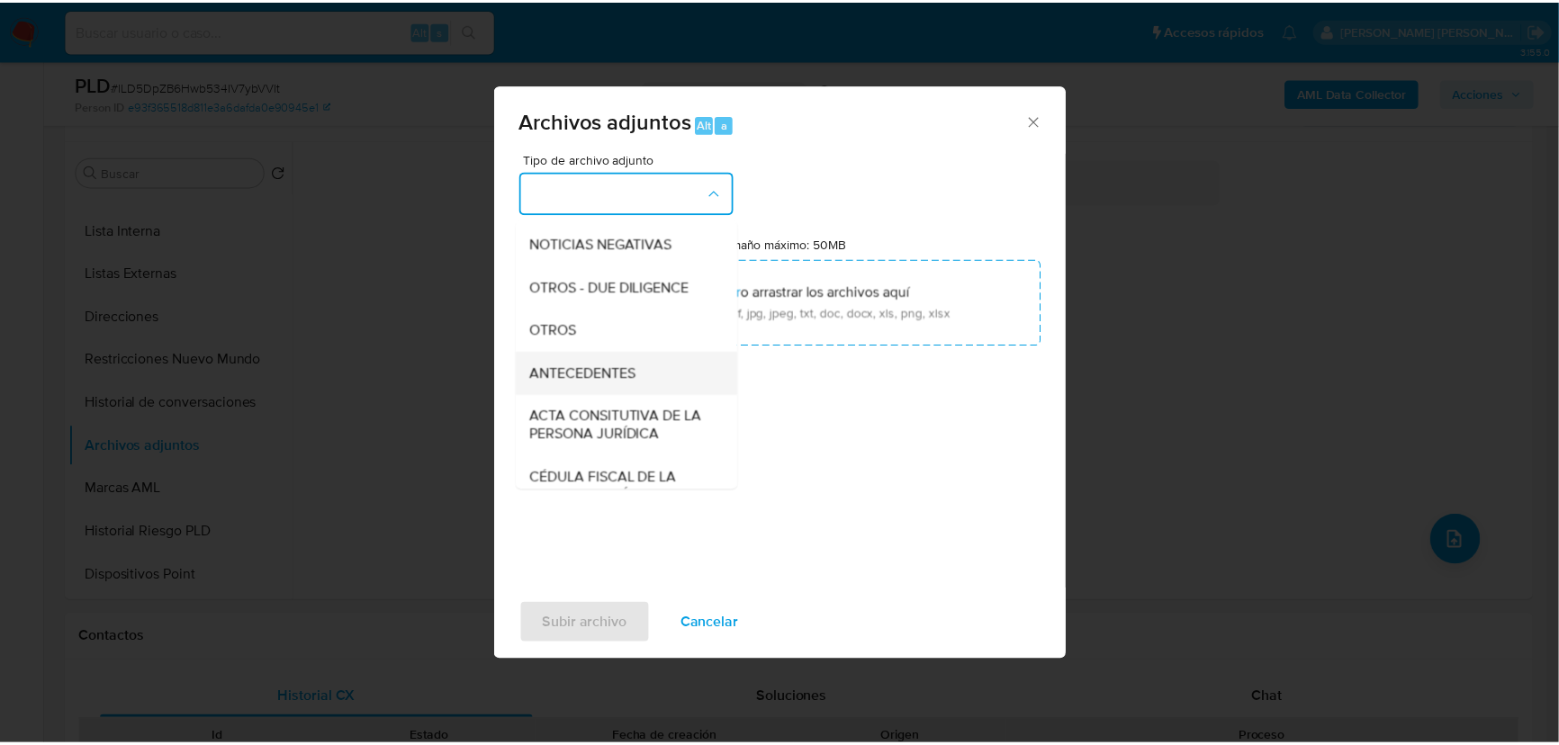
scroll to position [214, 0]
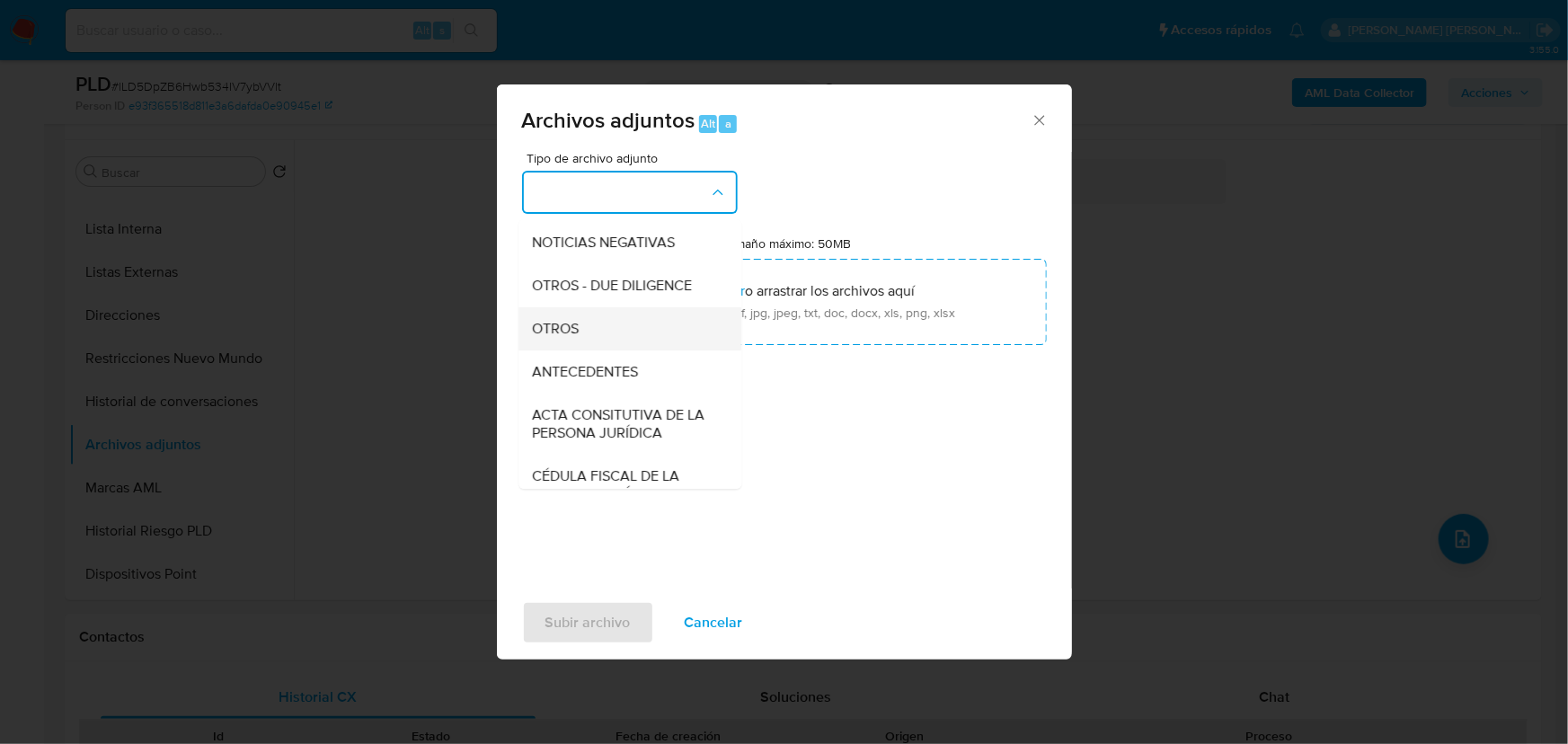
click at [570, 337] on span "OTROS" at bounding box center [556, 329] width 47 height 18
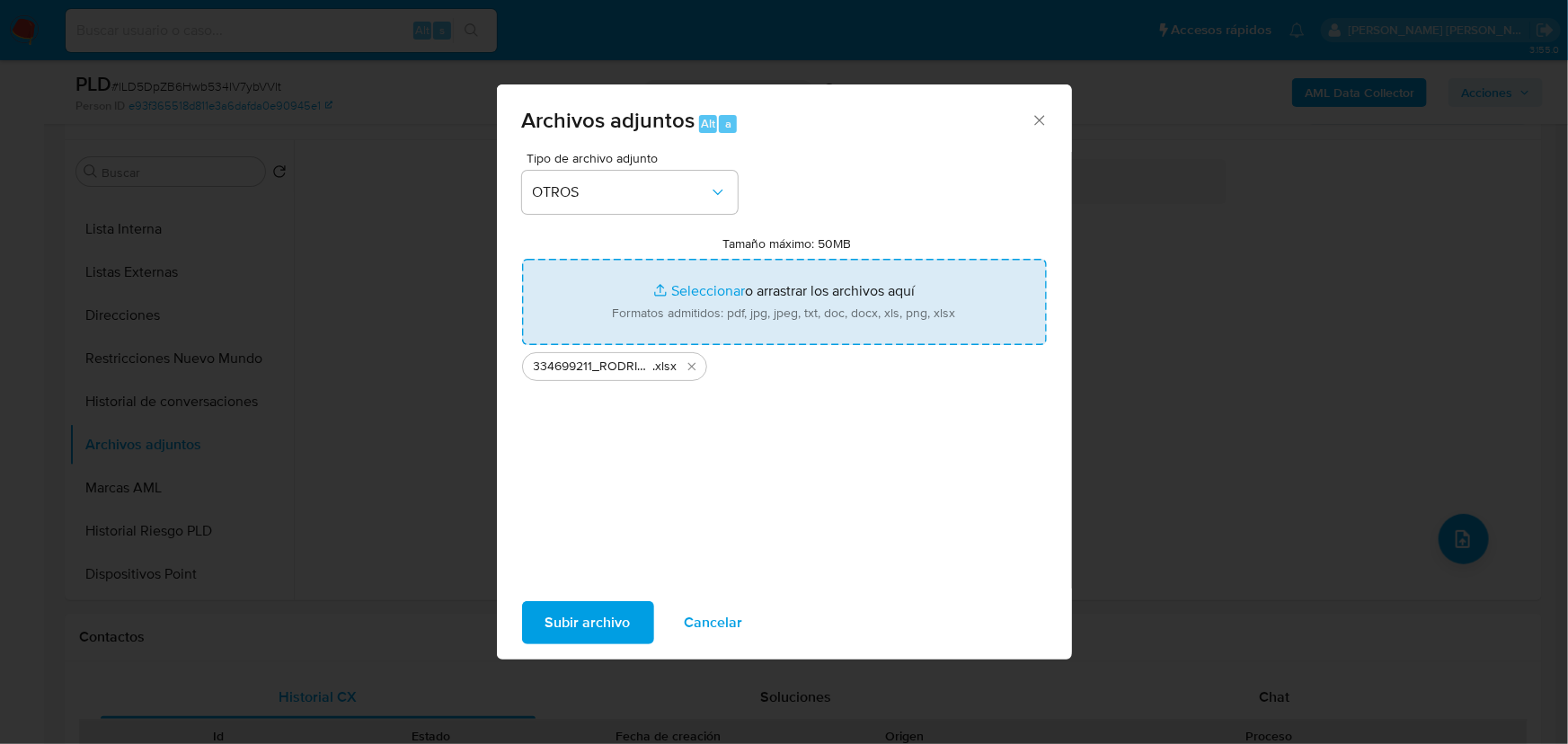
type input "C:\fakepath\334699211_RODRIGO [PERSON_NAME] SANCHEZ_AGO25.pdf"
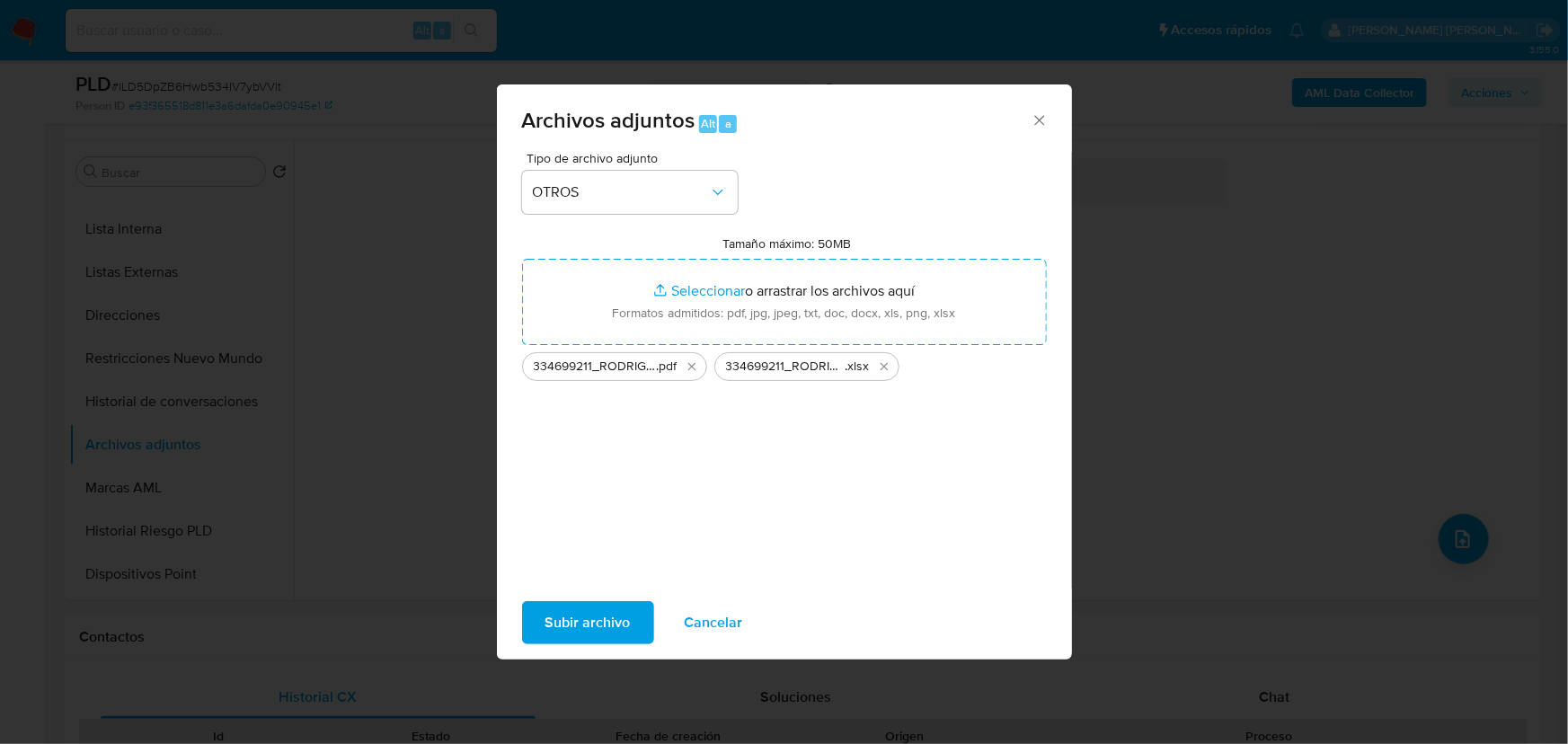
click at [602, 615] on span "Subir archivo" at bounding box center [587, 623] width 85 height 40
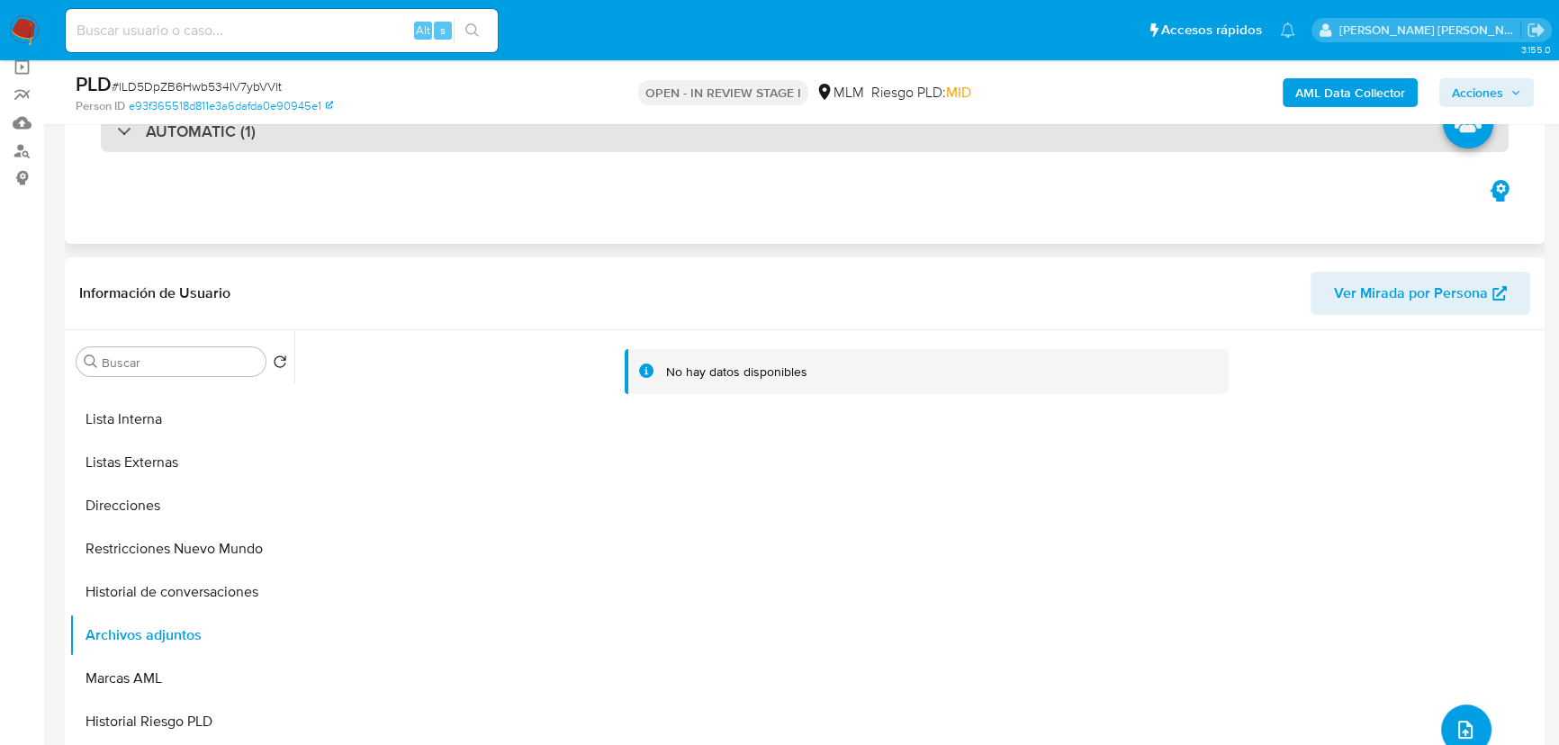
scroll to position [0, 0]
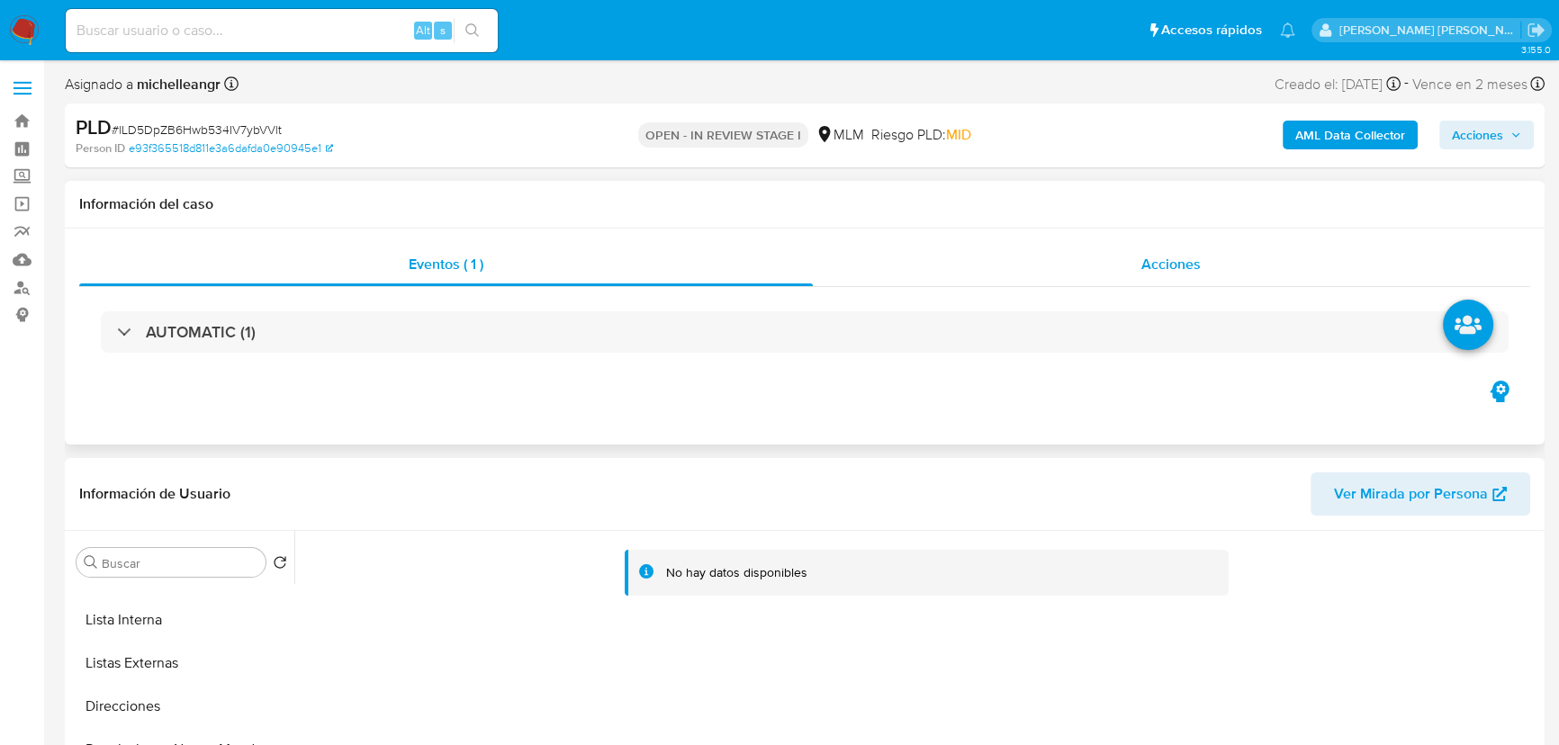
click at [1162, 260] on span "Acciones" at bounding box center [1170, 264] width 59 height 21
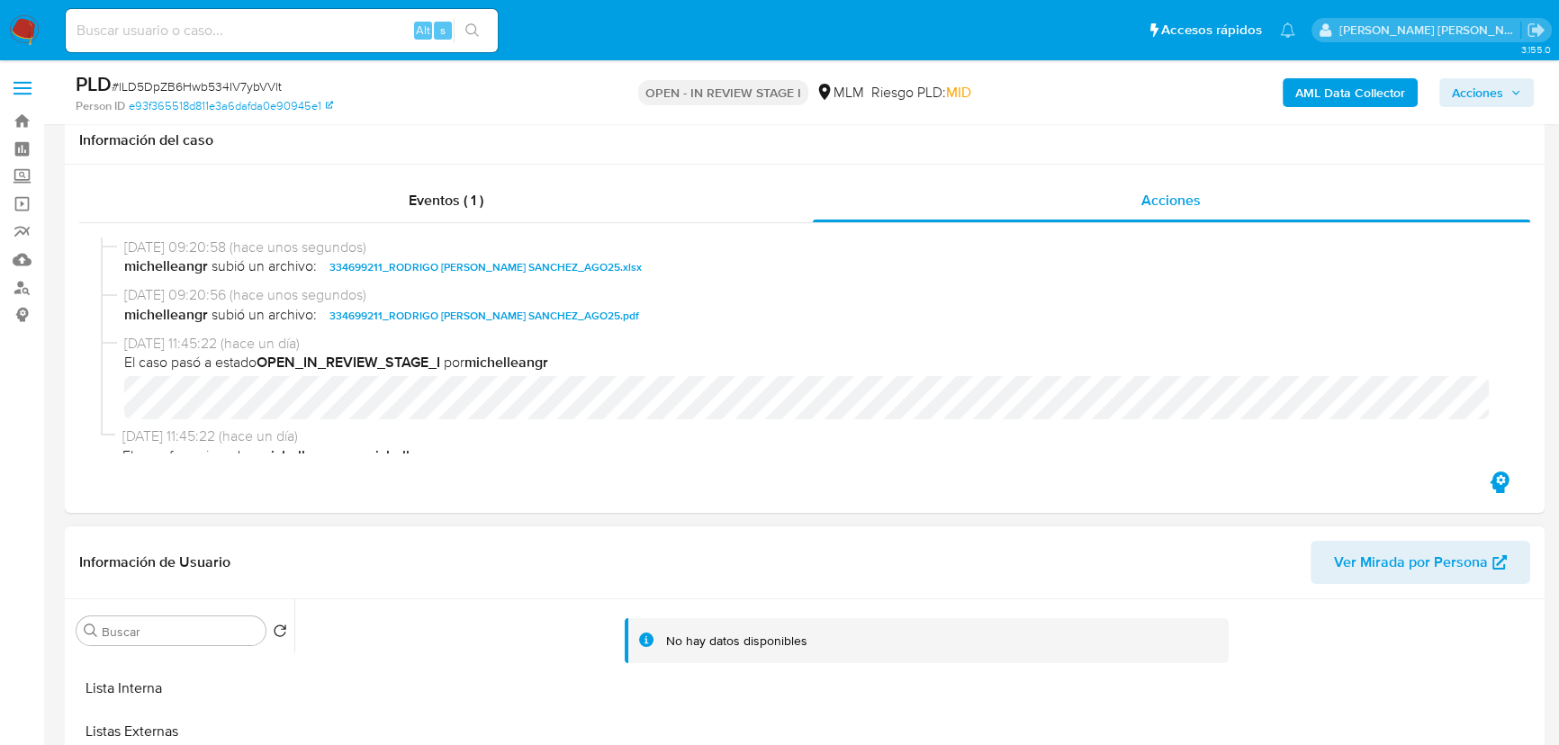
scroll to position [245, 0]
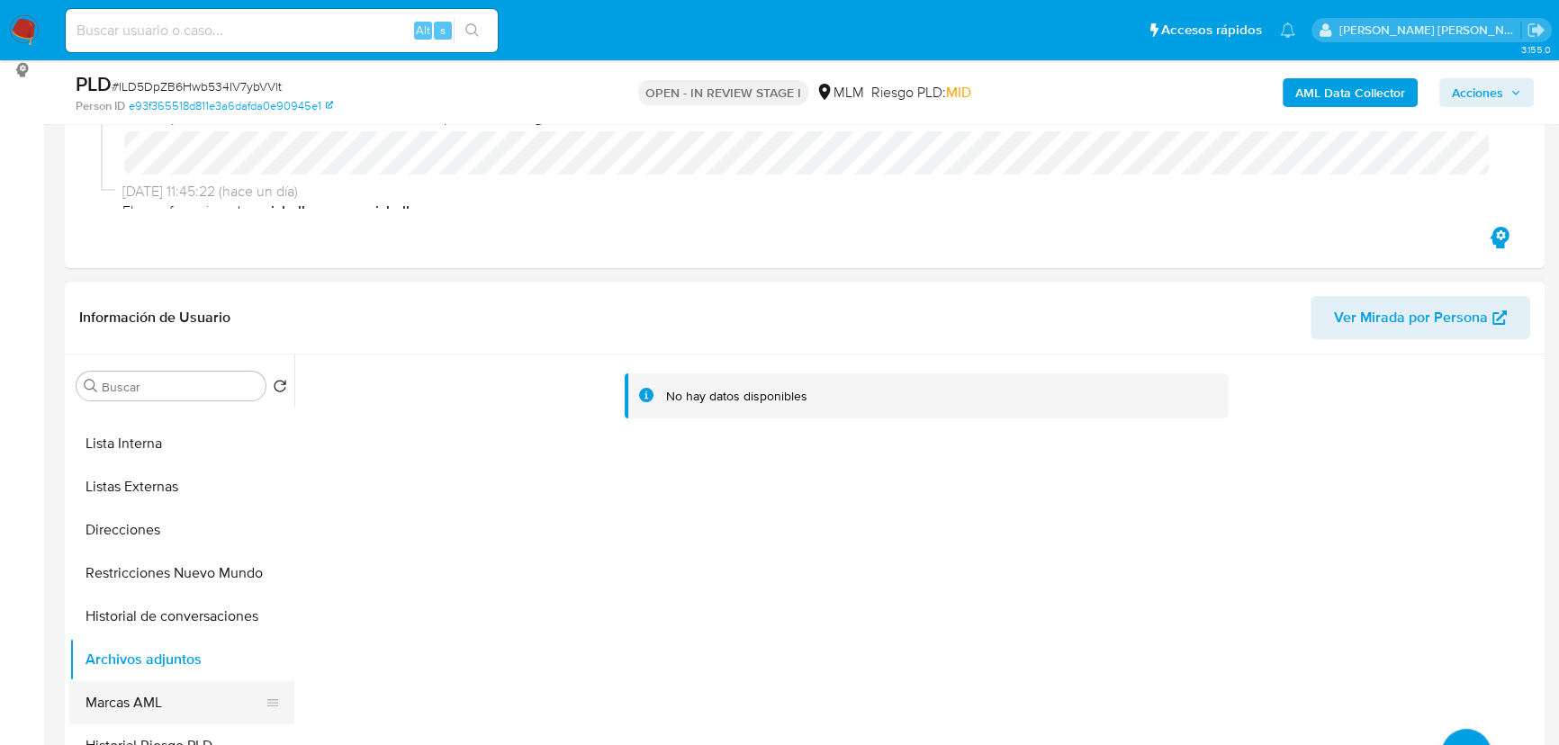
click at [148, 696] on button "Marcas AML" at bounding box center [174, 702] width 211 height 43
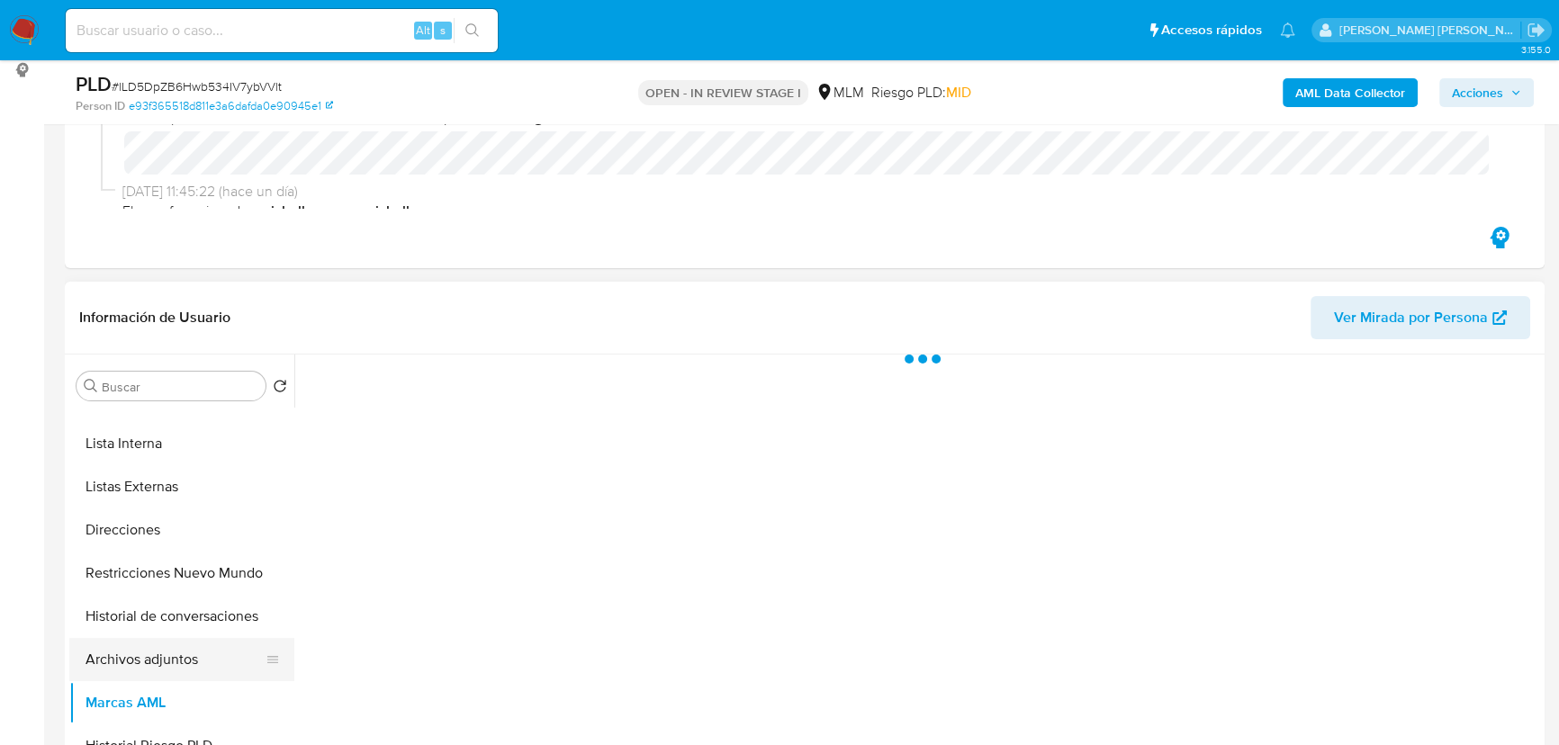
click at [175, 658] on button "Archivos adjuntos" at bounding box center [174, 659] width 211 height 43
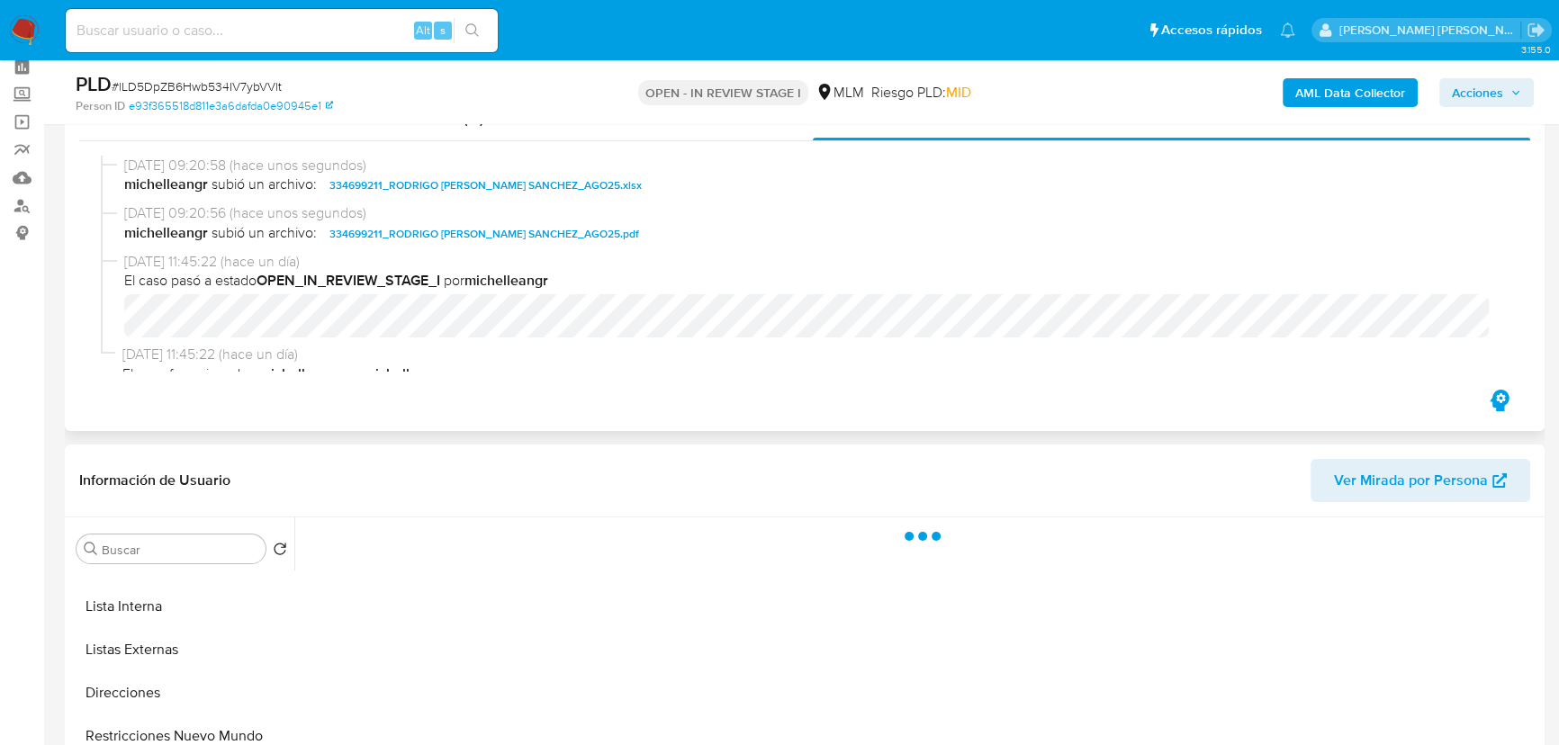
scroll to position [81, 0]
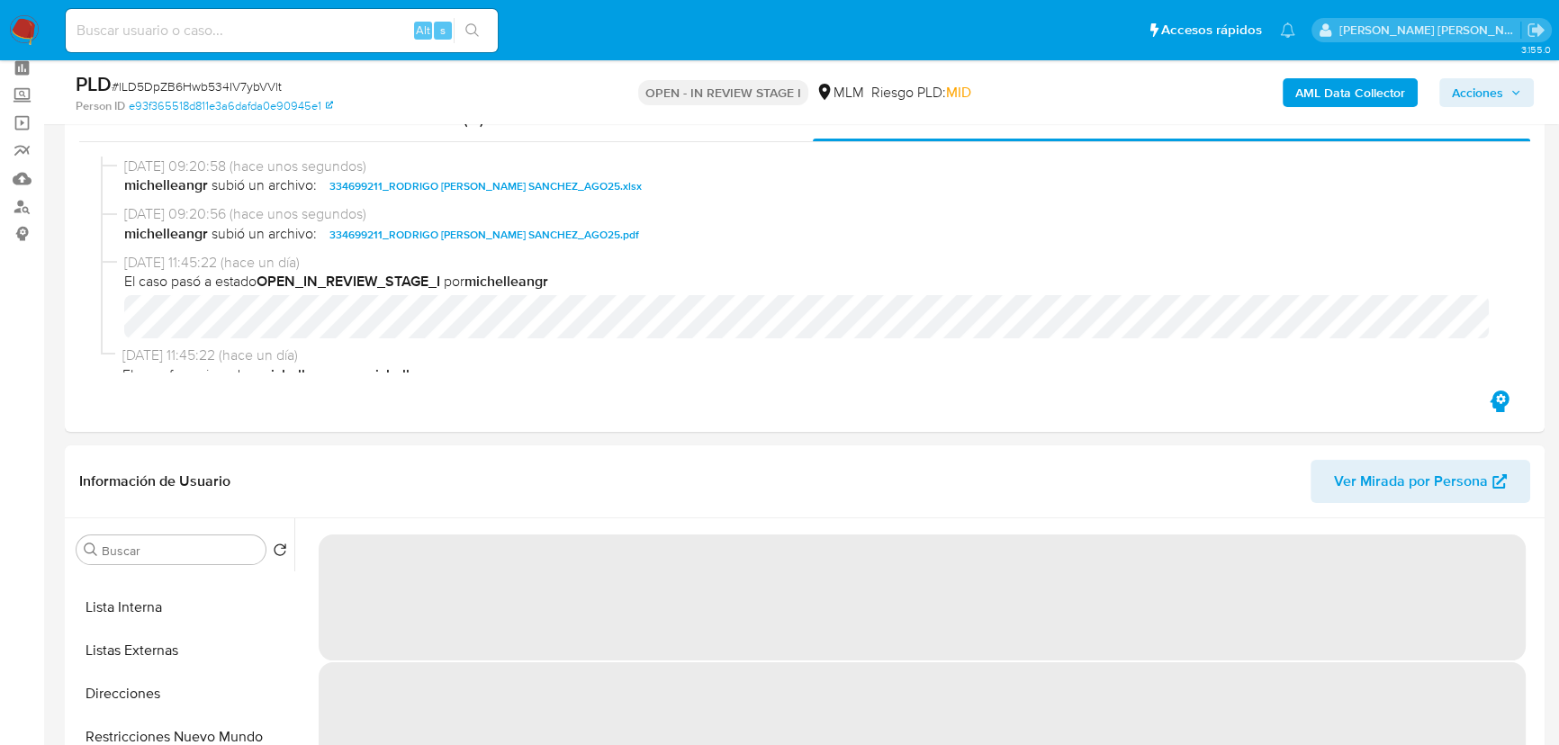
click at [1461, 91] on span "Acciones" at bounding box center [1477, 92] width 51 height 29
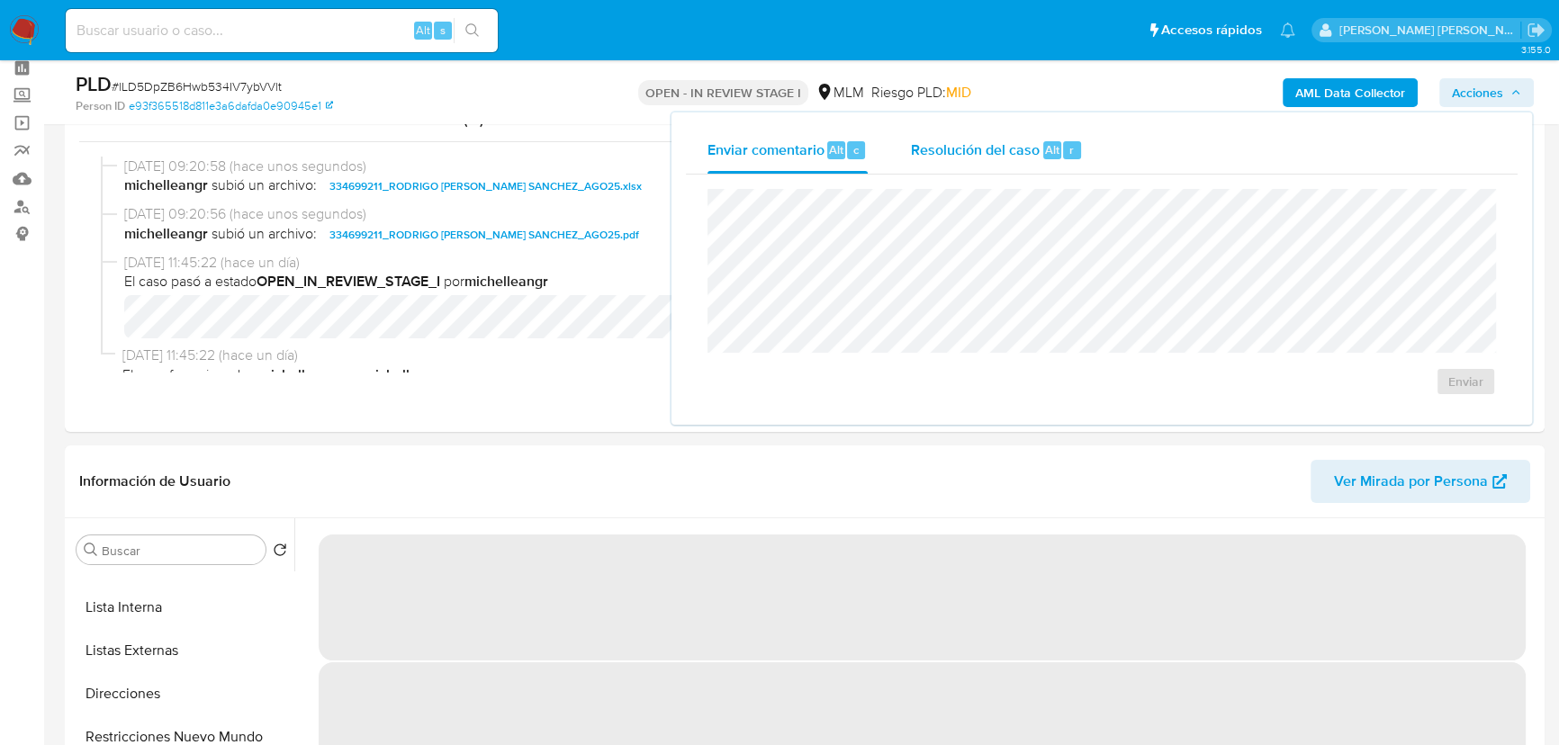
click at [937, 148] on span "Resolución del caso" at bounding box center [975, 149] width 129 height 21
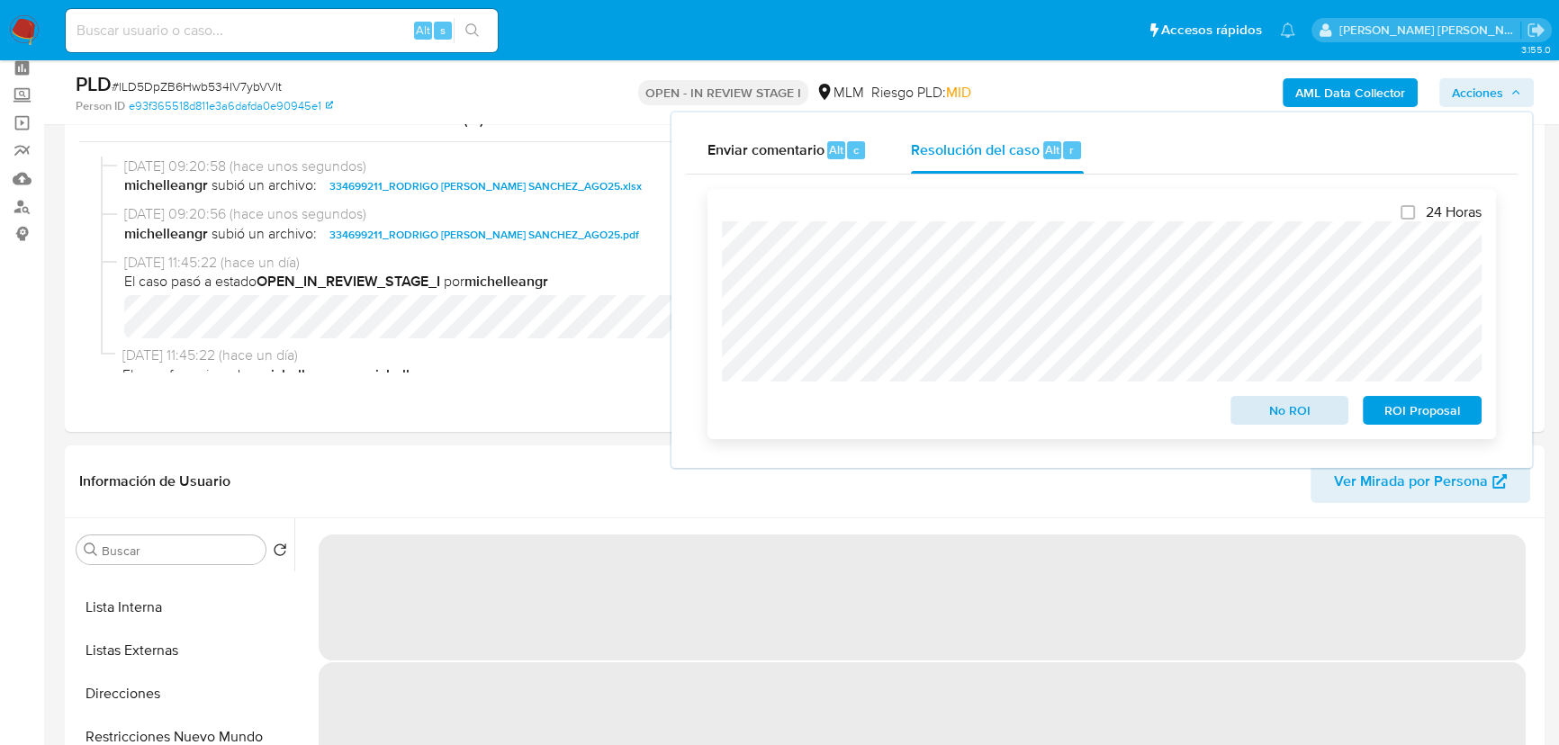
scroll to position [0, 0]
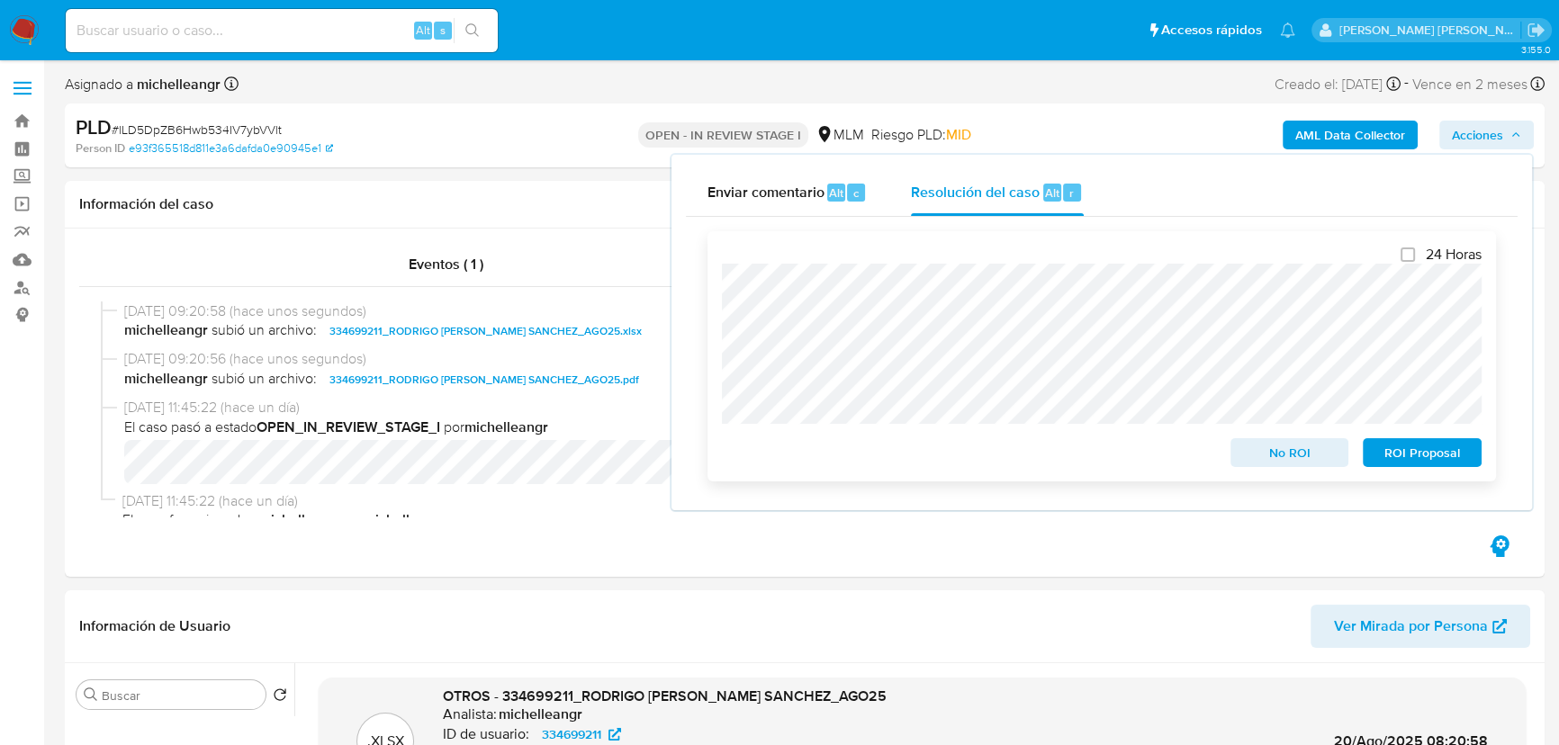
click at [1258, 463] on span "No ROI" at bounding box center [1290, 452] width 94 height 25
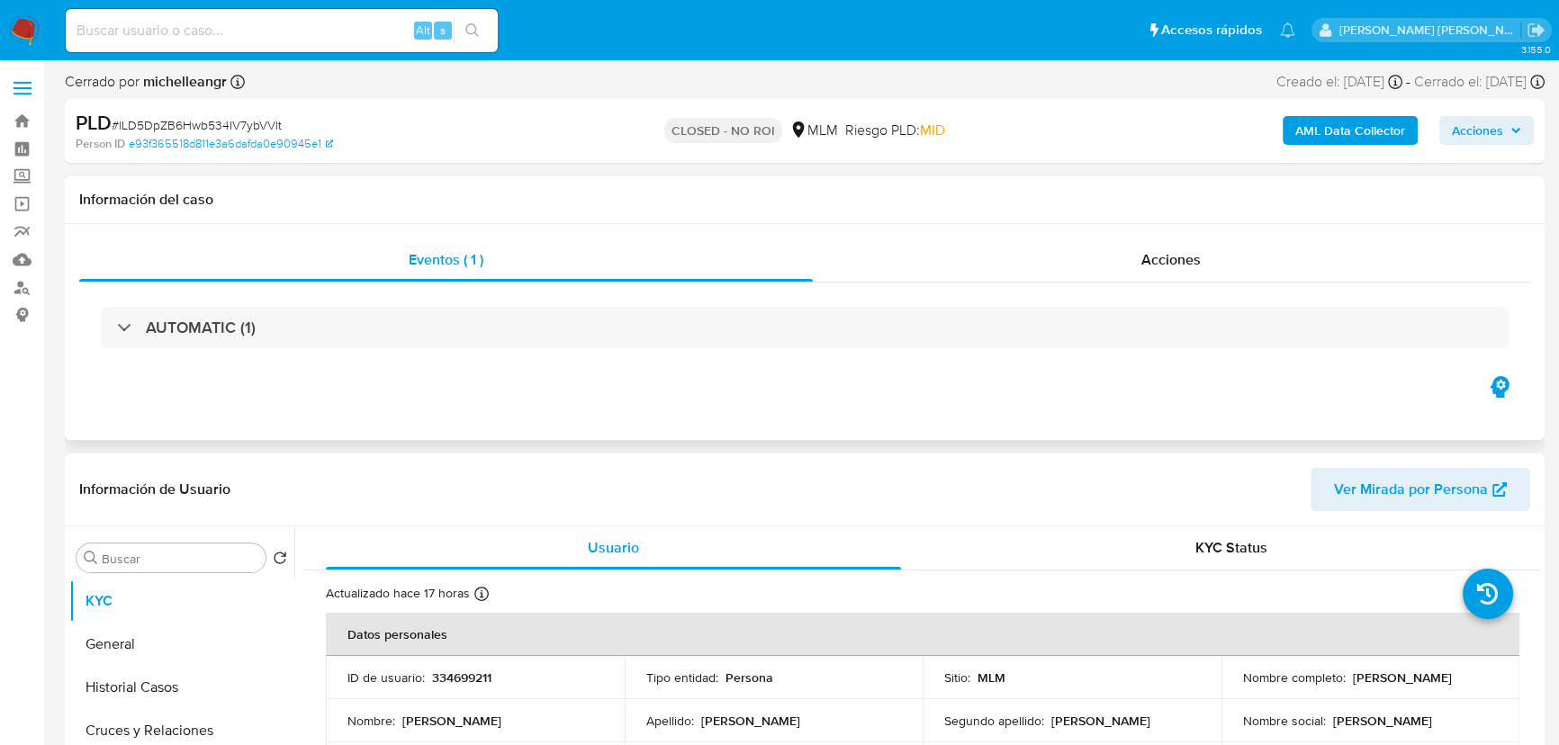
select select "10"
click at [267, 33] on input at bounding box center [282, 30] width 432 height 23
paste input "v3NPBbVJXGgIeGhWULO3NLmH"
type input "v3NPBbVJXGgIeGhWULO3NLmH"
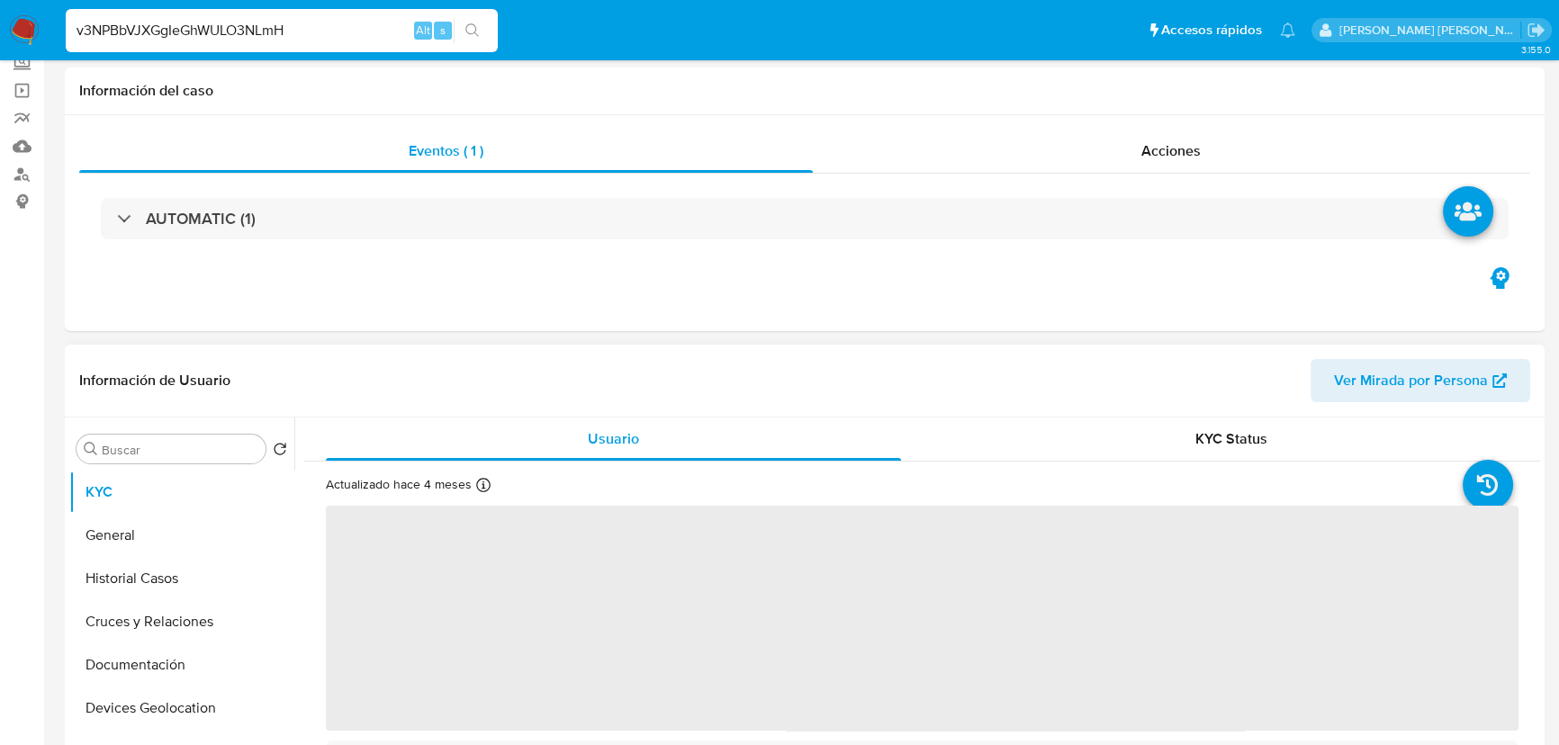
scroll to position [245, 0]
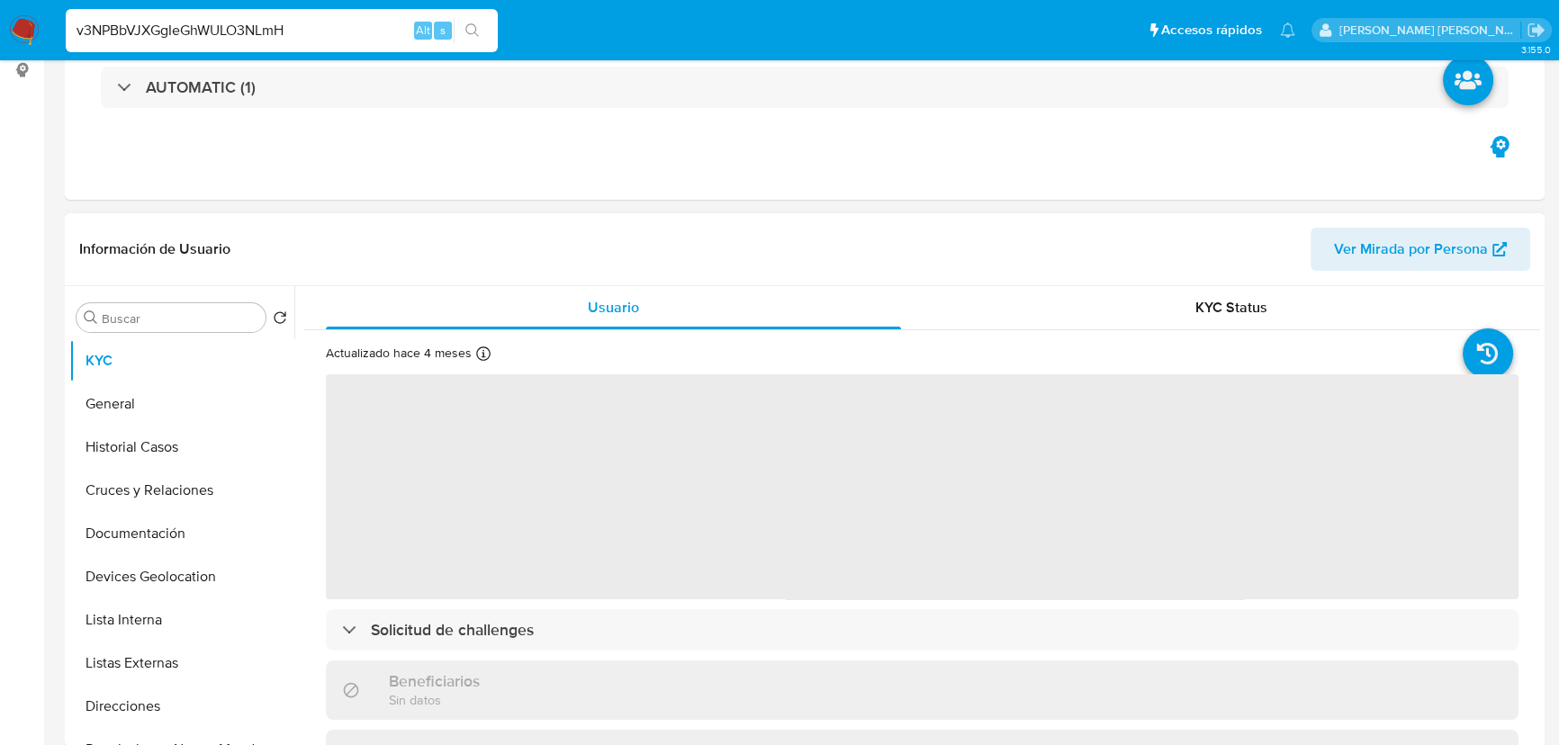
select select "10"
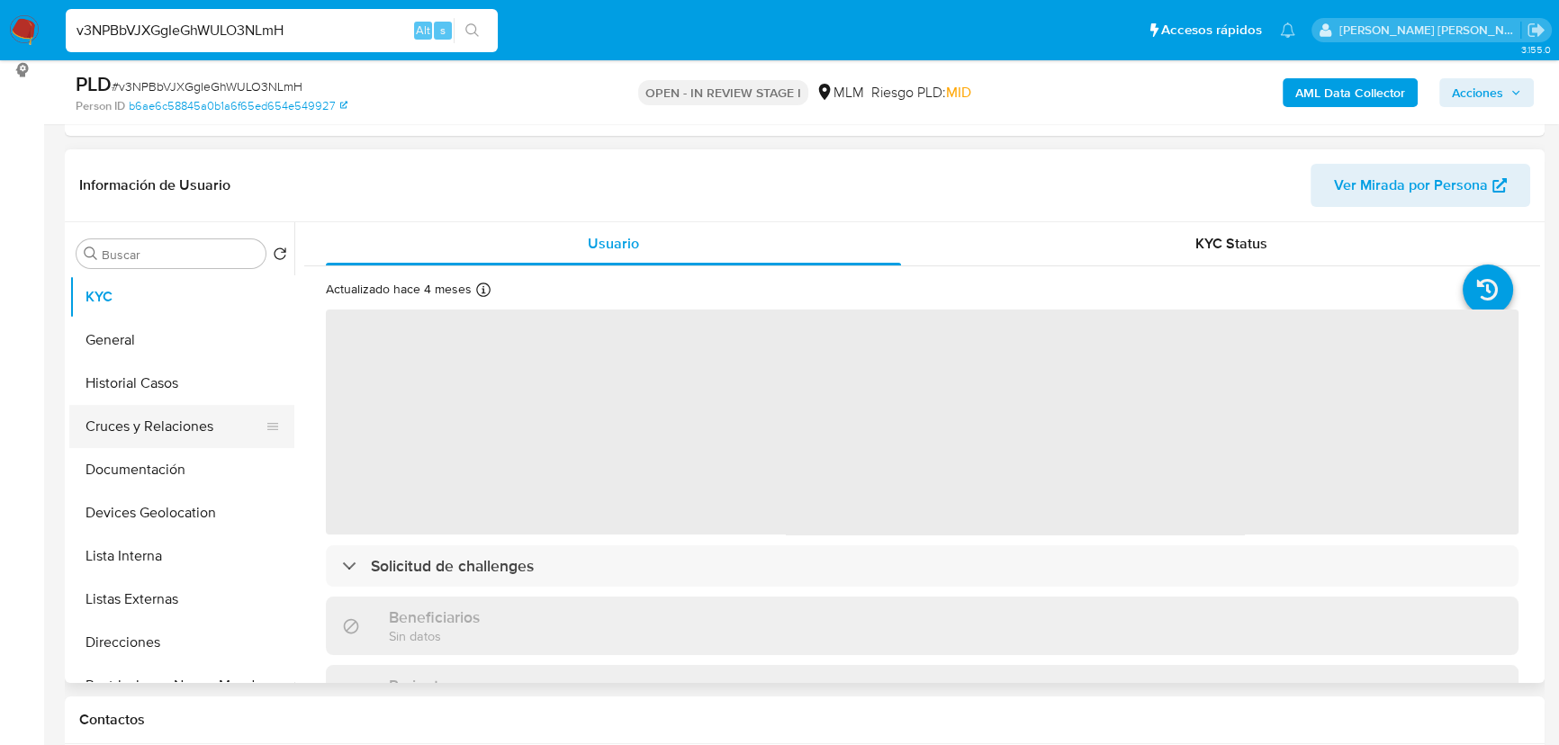
scroll to position [81, 0]
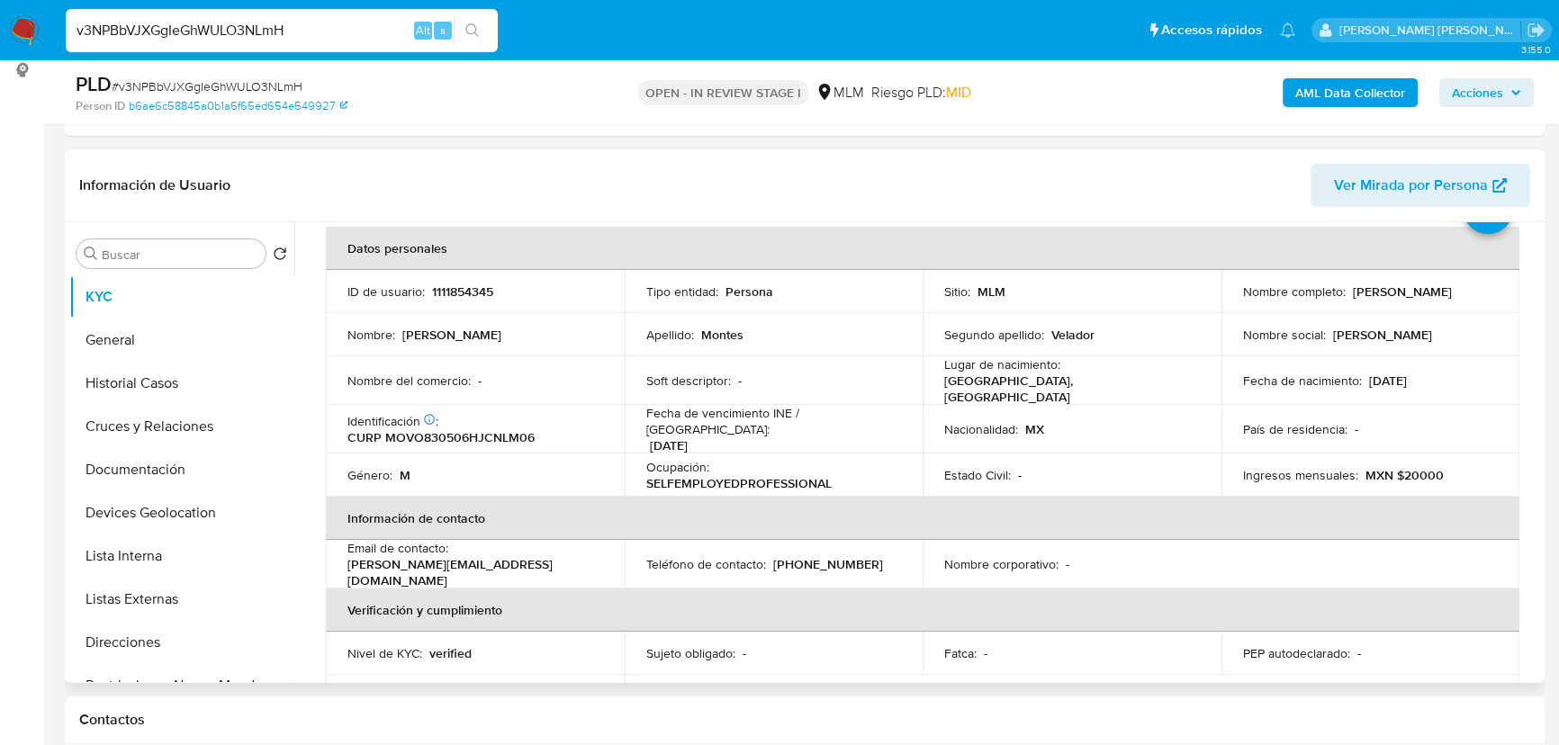
click at [455, 293] on p "1111854345" at bounding box center [462, 291] width 61 height 16
copy p "1111854345"
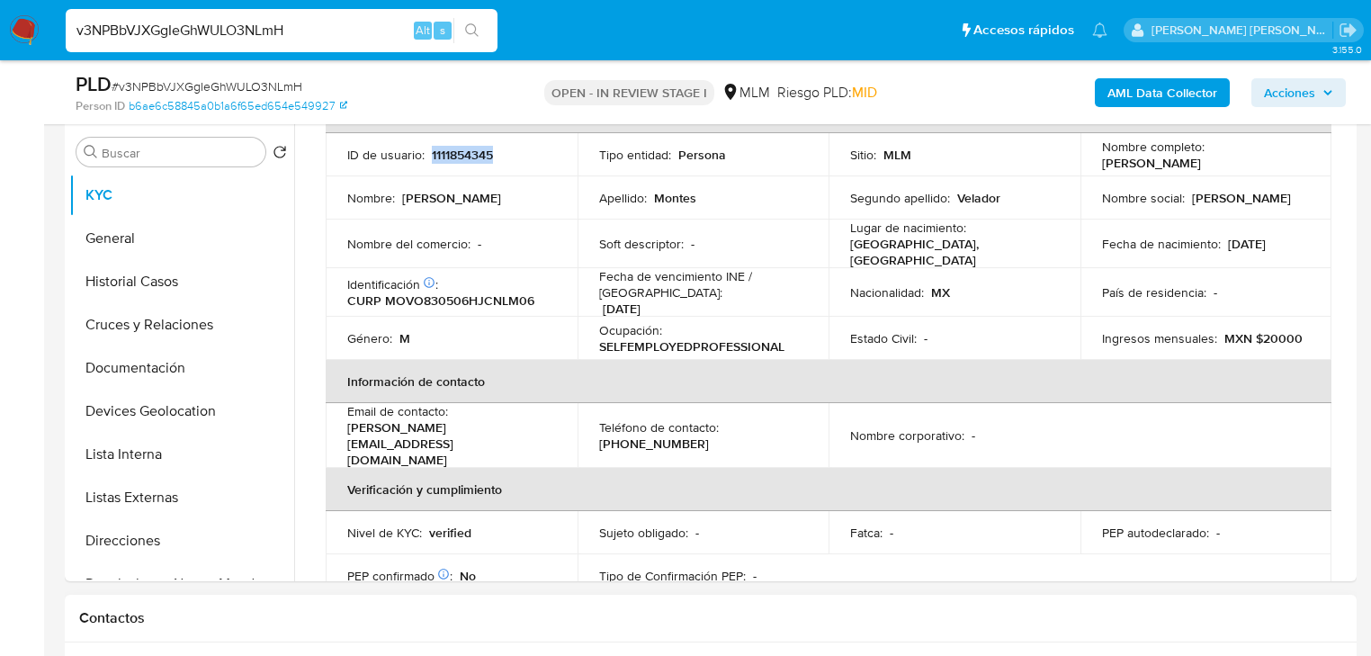
scroll to position [72, 0]
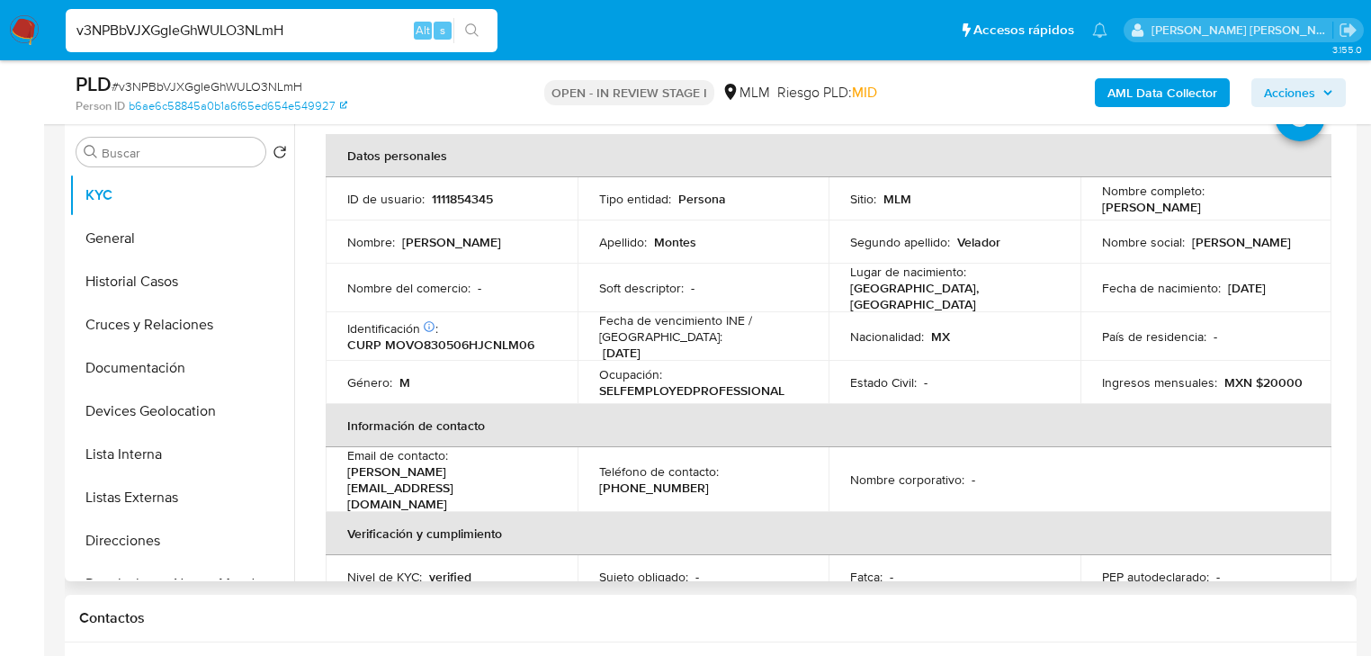
click at [797, 394] on td "Ocupación : SELFEMPLOYEDPROFESSIONAL" at bounding box center [704, 382] width 252 height 43
click at [667, 324] on p "Fecha de vencimiento INE / Pasaporte :" at bounding box center [703, 328] width 209 height 32
click at [611, 439] on table "Datos personales ID de usuario : 1111854345 Tipo entidad : Persona Sitio : MLM …" at bounding box center [829, 474] width 1006 height 680
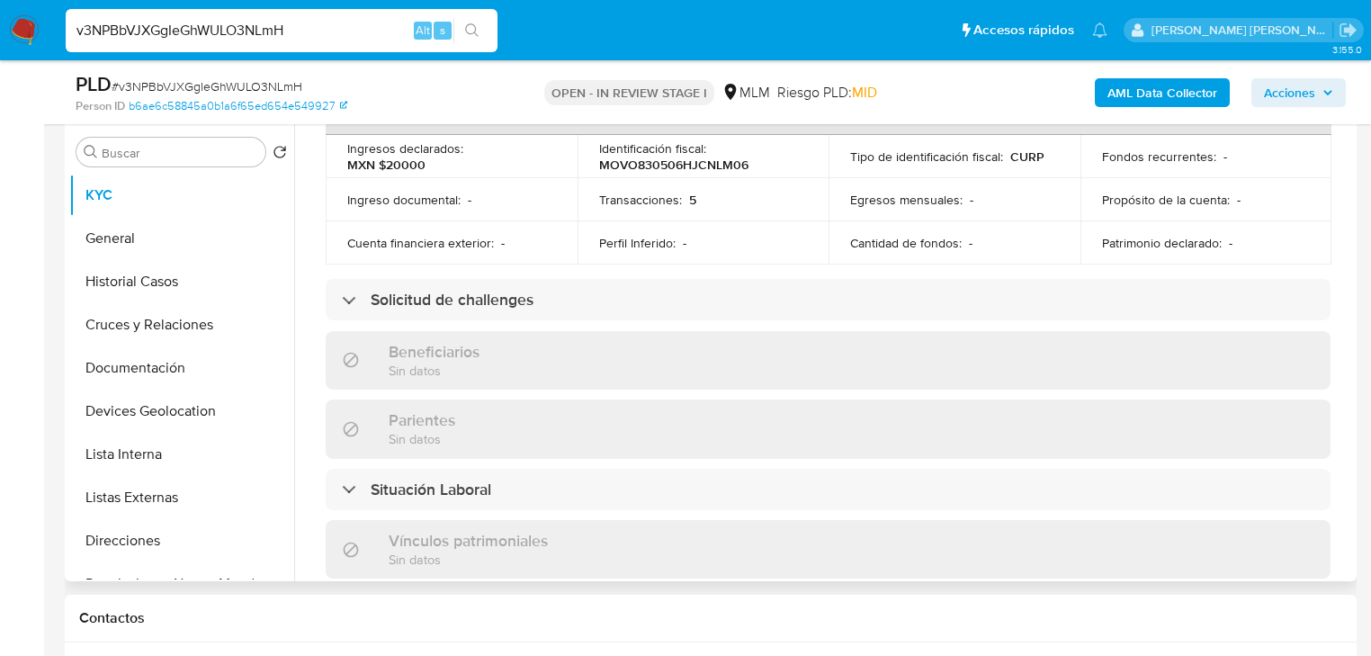
scroll to position [648, 0]
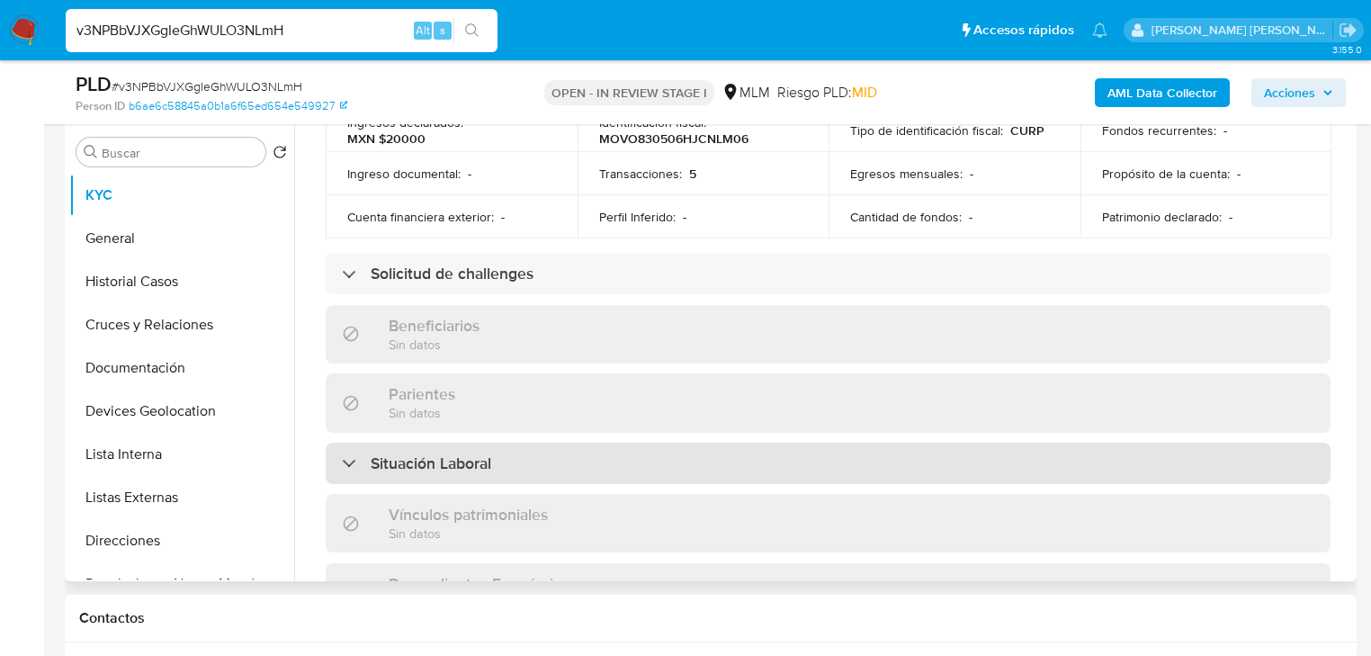
click at [612, 443] on div "Situación Laboral" at bounding box center [828, 463] width 1005 height 41
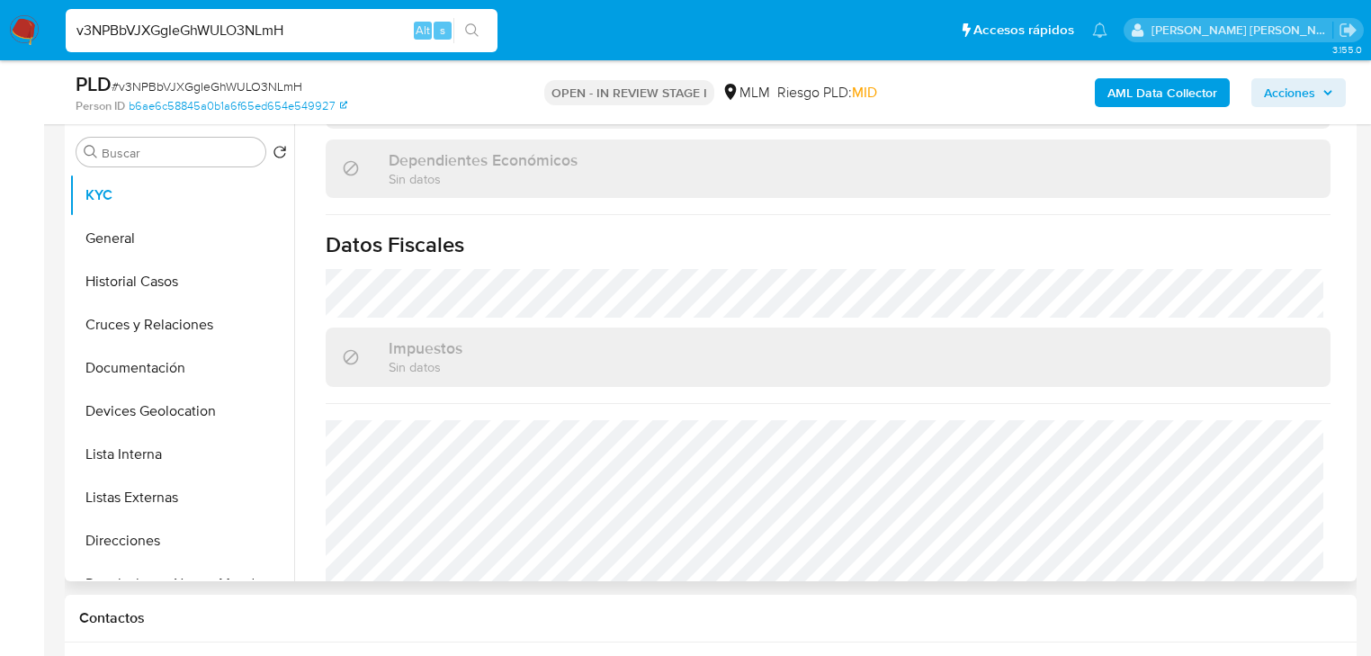
scroll to position [1368, 0]
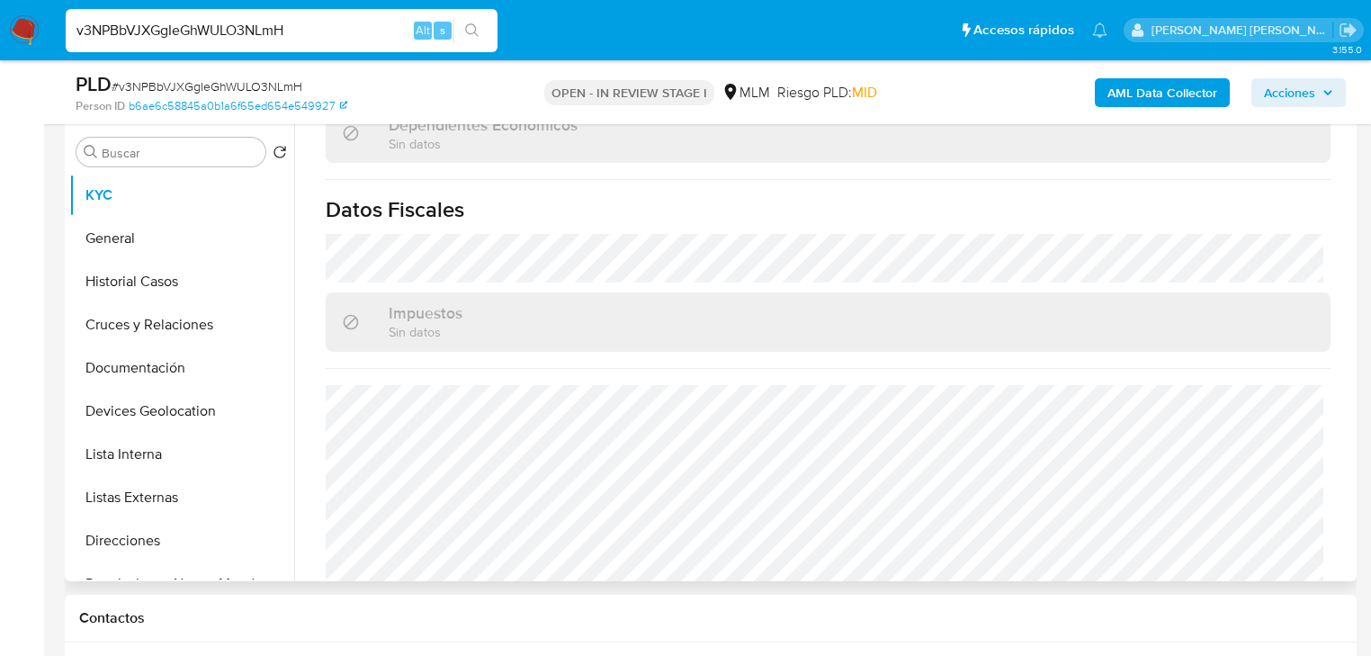
click at [578, 294] on div "Impuestos Sin datos" at bounding box center [828, 321] width 1005 height 58
click at [130, 227] on button "General" at bounding box center [174, 238] width 211 height 43
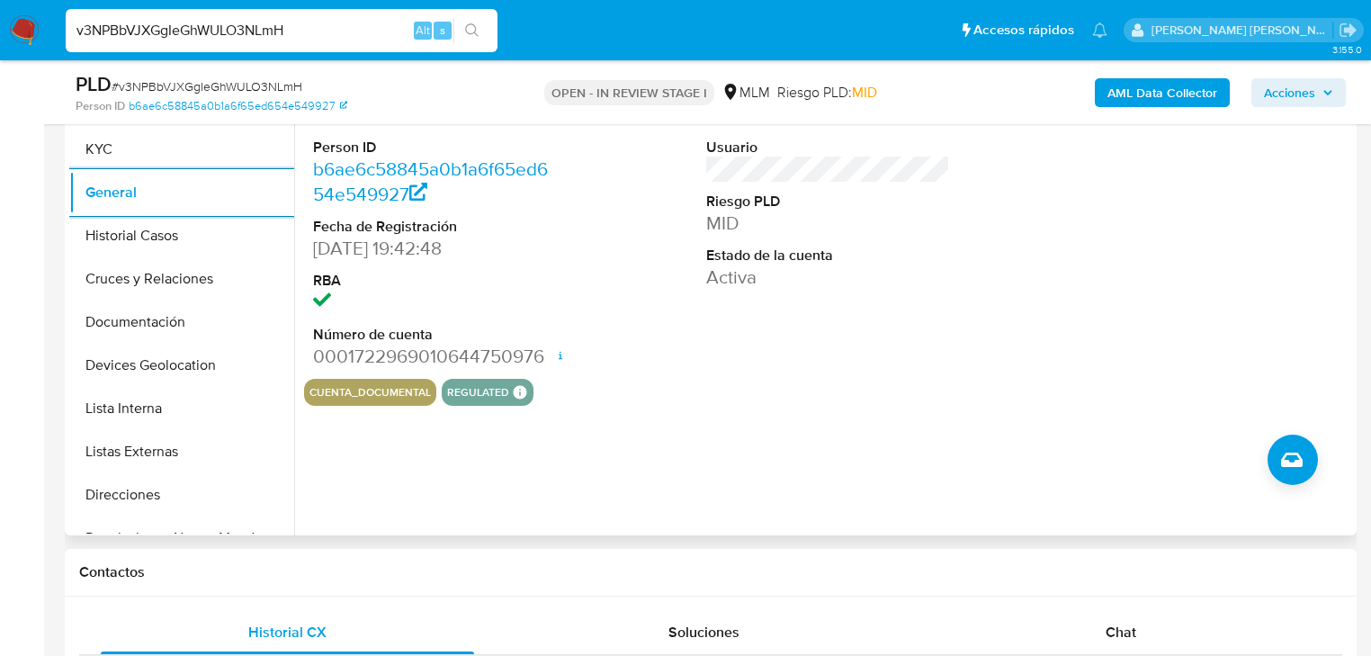
scroll to position [418, 0]
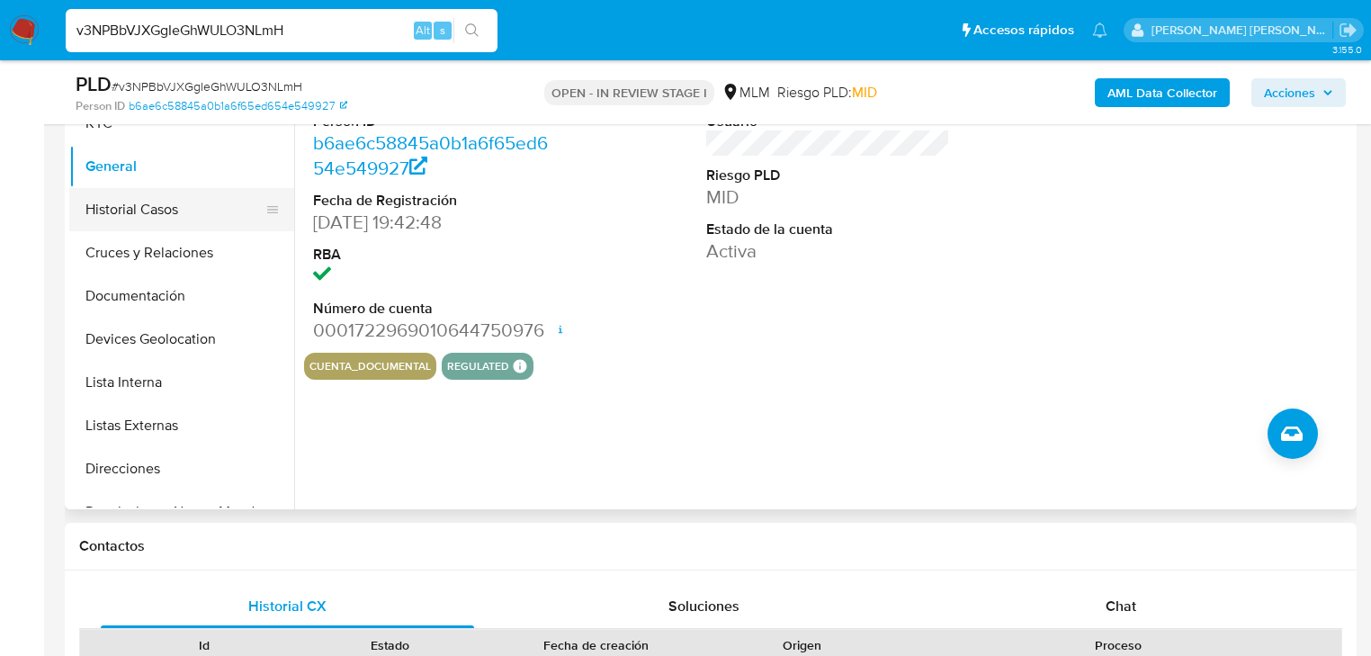
click at [152, 203] on button "Historial Casos" at bounding box center [174, 209] width 211 height 43
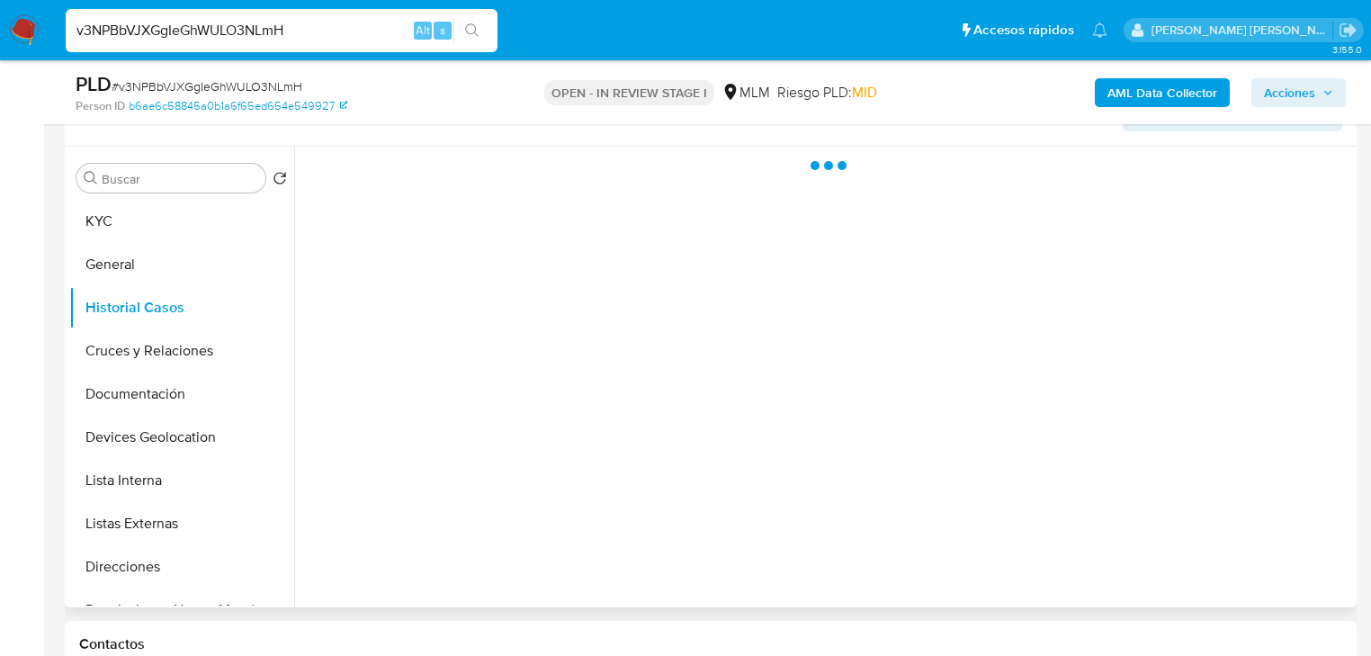
scroll to position [346, 0]
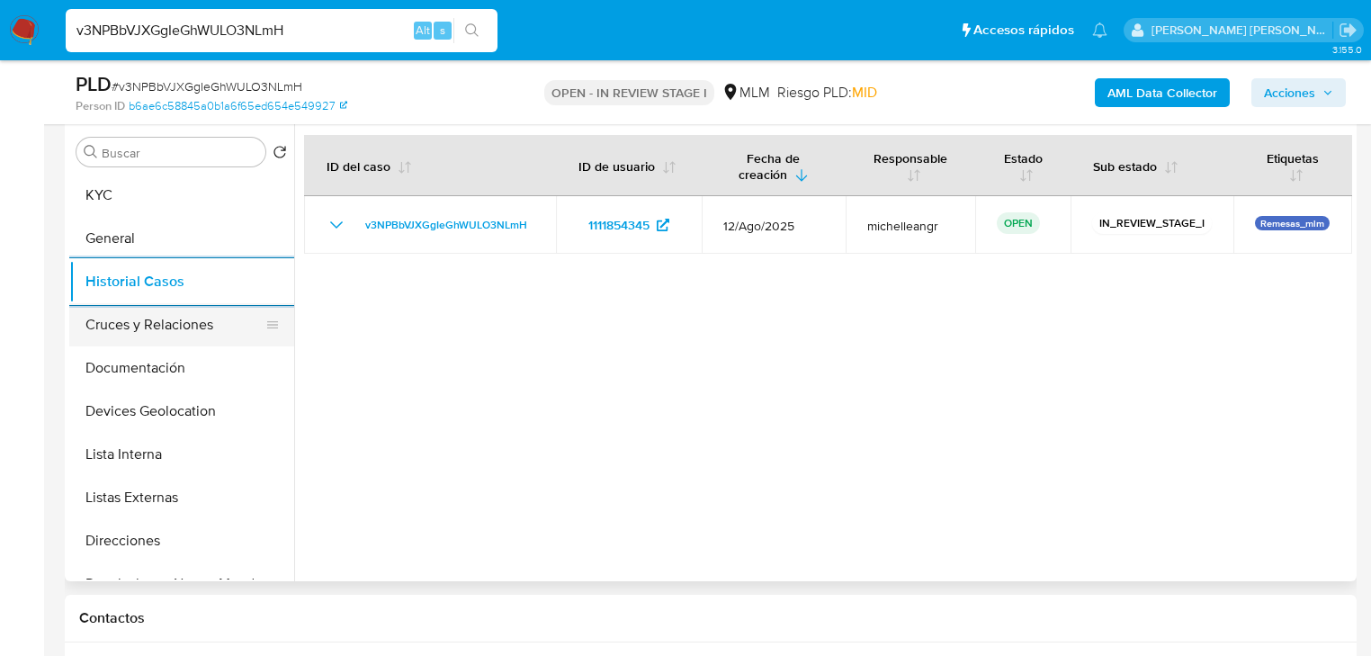
drag, startPoint x: 184, startPoint y: 335, endPoint x: 195, endPoint y: 334, distance: 10.8
click at [186, 334] on button "Cruces y Relaciones" at bounding box center [174, 324] width 211 height 43
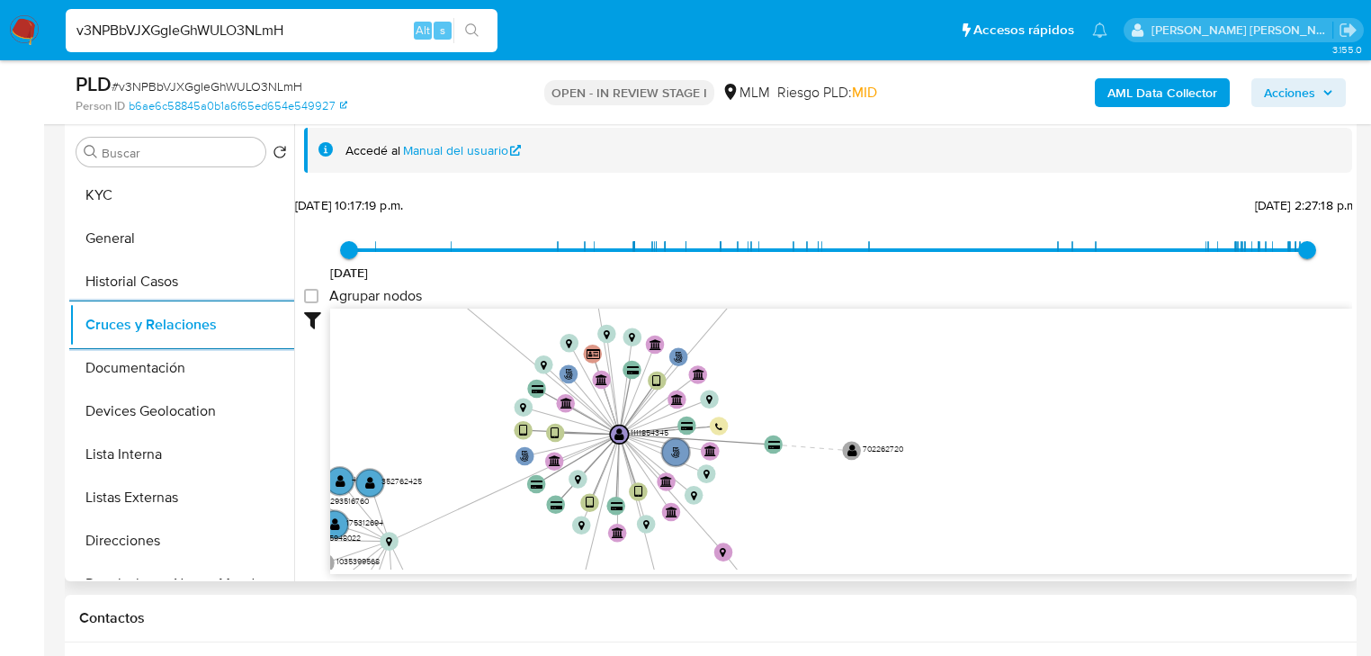
drag, startPoint x: 815, startPoint y: 355, endPoint x: 850, endPoint y: 526, distance: 174.5
click at [852, 533] on icon "phone-ecd6a06ac06356a3e19b3b9e7554a579  user-1111854345  1111854345 person-b6…" at bounding box center [841, 439] width 1022 height 261
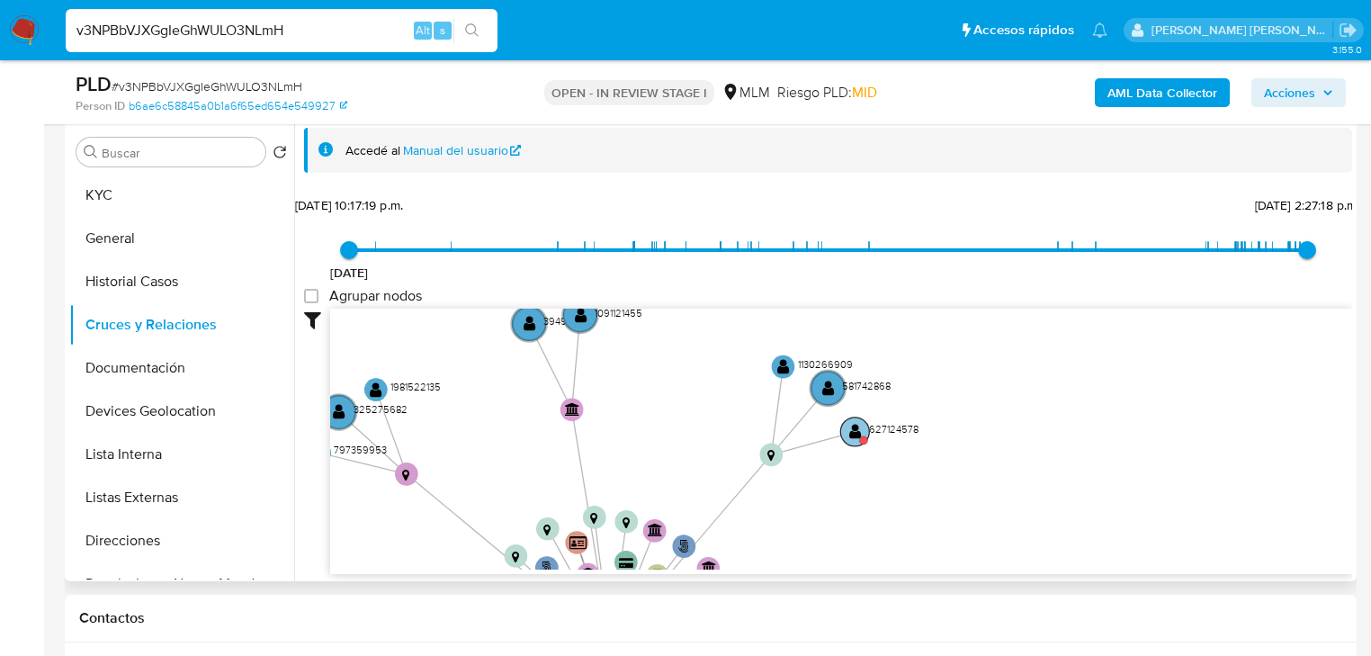
click at [853, 426] on text "" at bounding box center [856, 431] width 13 height 17
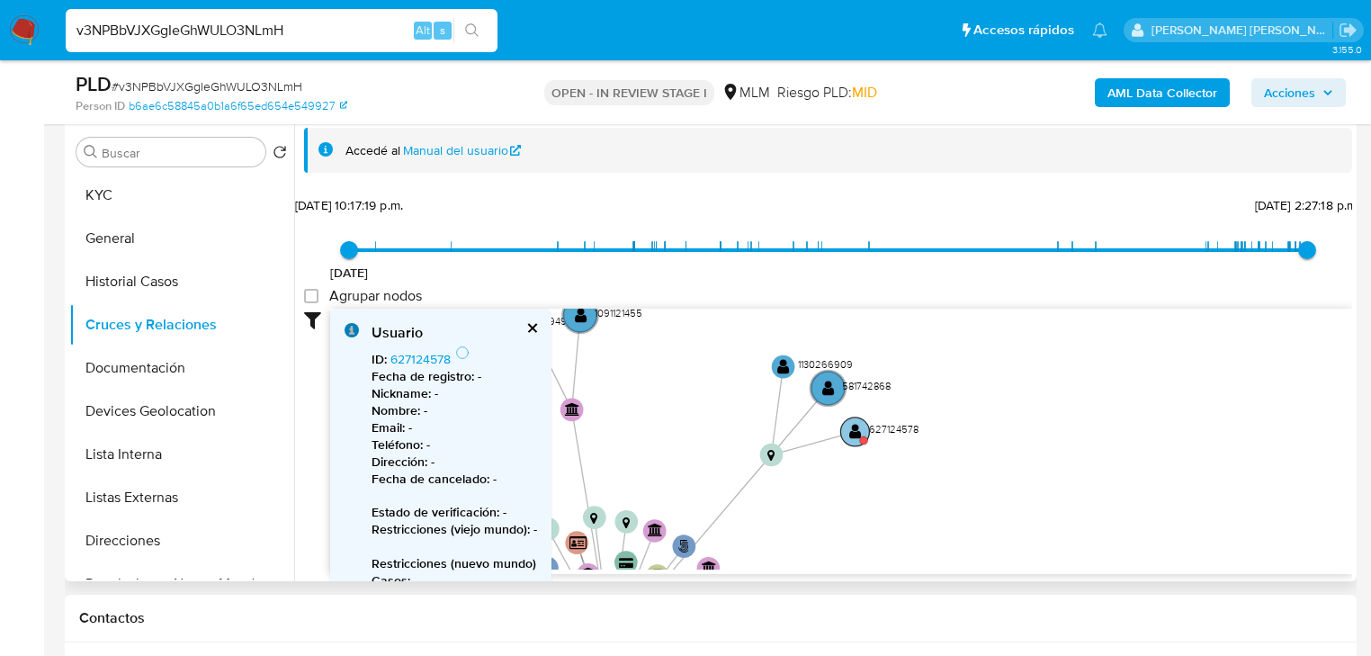
click at [857, 431] on text "" at bounding box center [856, 431] width 13 height 17
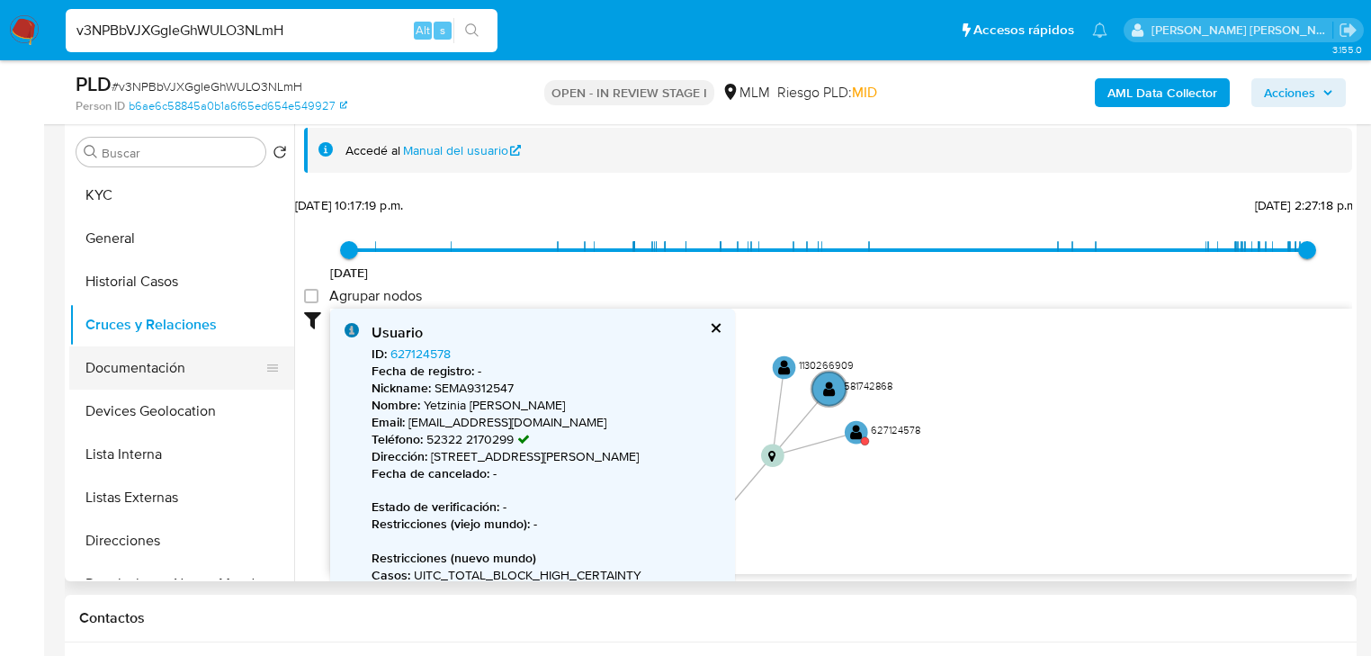
click at [133, 373] on button "Documentación" at bounding box center [174, 367] width 211 height 43
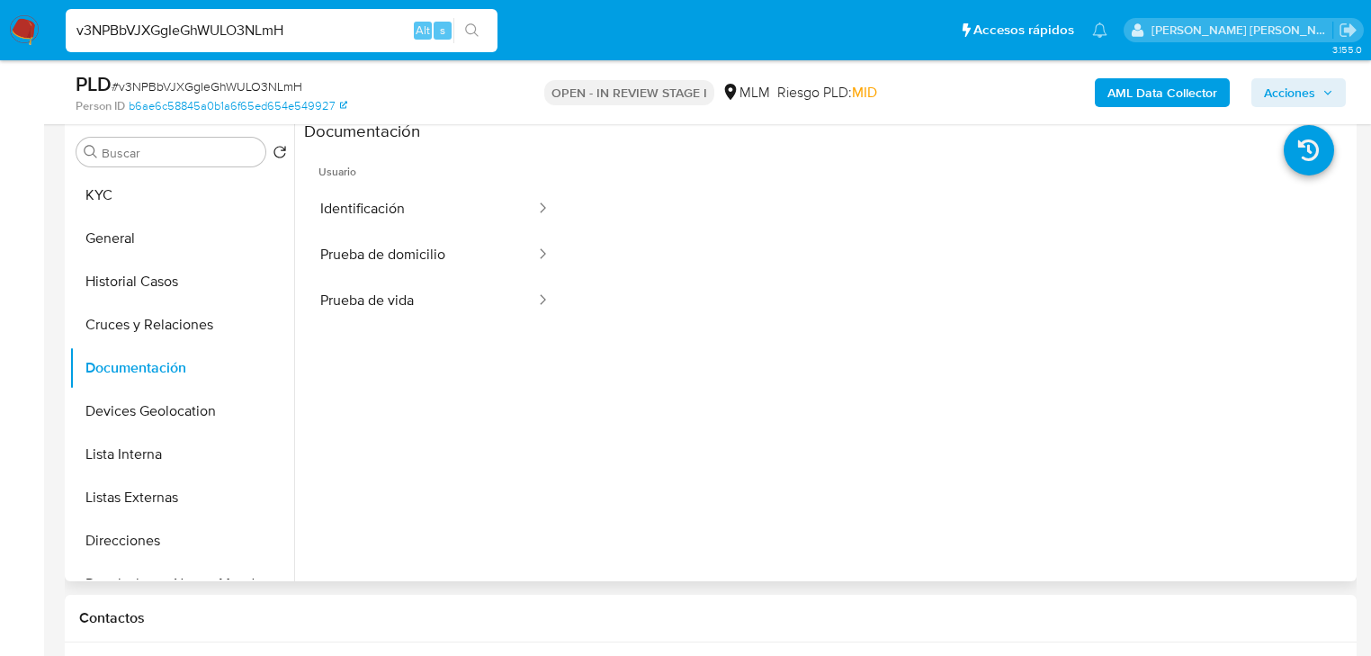
drag, startPoint x: 457, startPoint y: 216, endPoint x: 563, endPoint y: 238, distance: 108.4
click at [460, 212] on button "Identificación" at bounding box center [420, 209] width 233 height 46
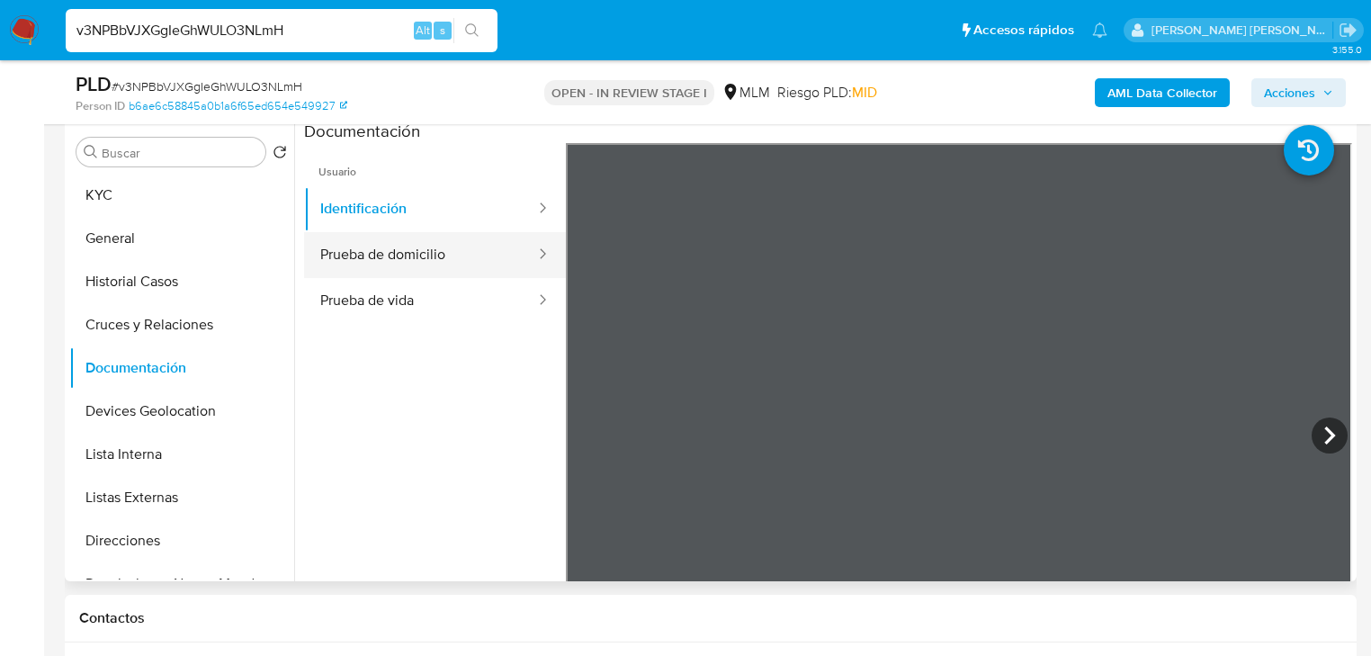
scroll to position [54, 0]
click at [454, 257] on button "Prueba de domicilio" at bounding box center [420, 255] width 233 height 46
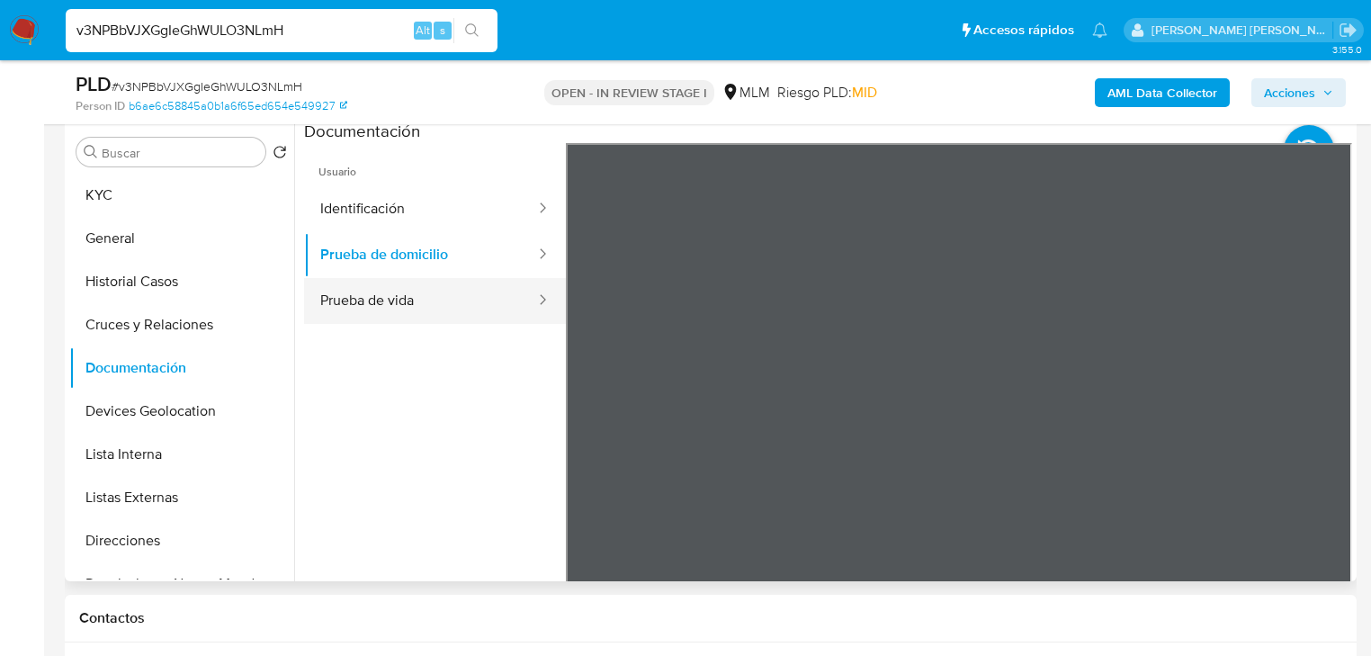
click at [404, 290] on button "Prueba de vida" at bounding box center [420, 301] width 233 height 46
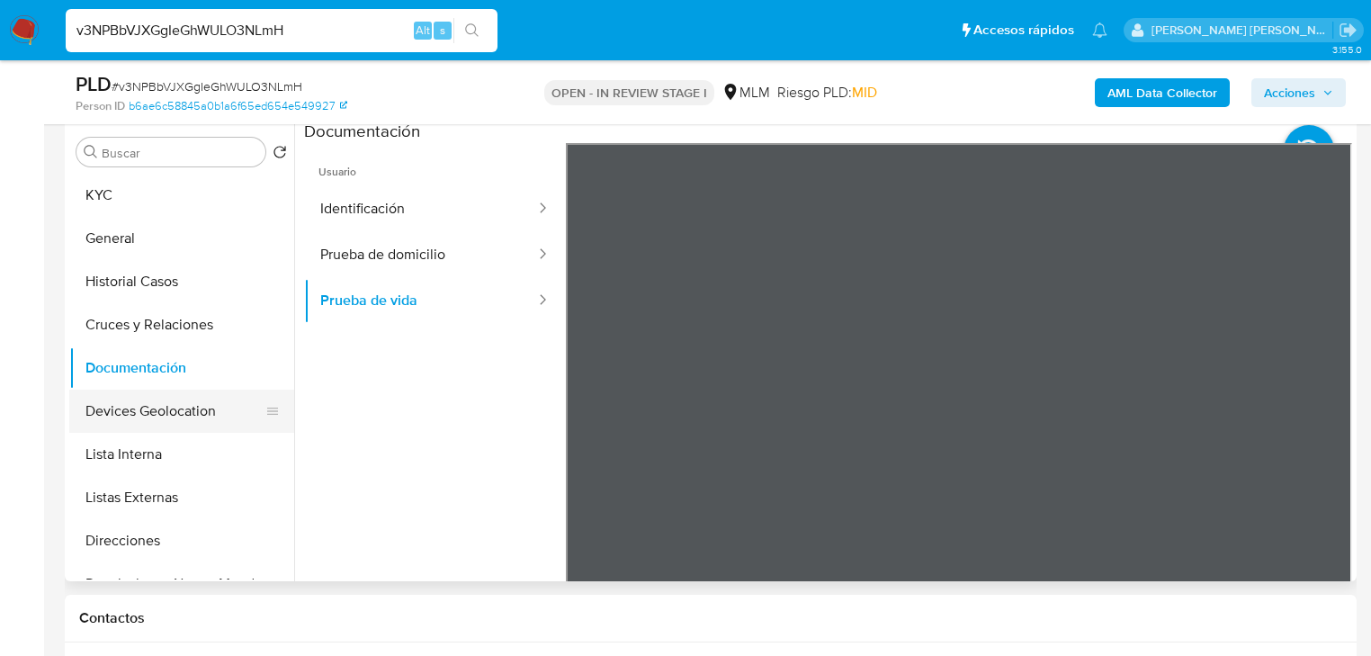
click at [220, 396] on button "Devices Geolocation" at bounding box center [174, 411] width 211 height 43
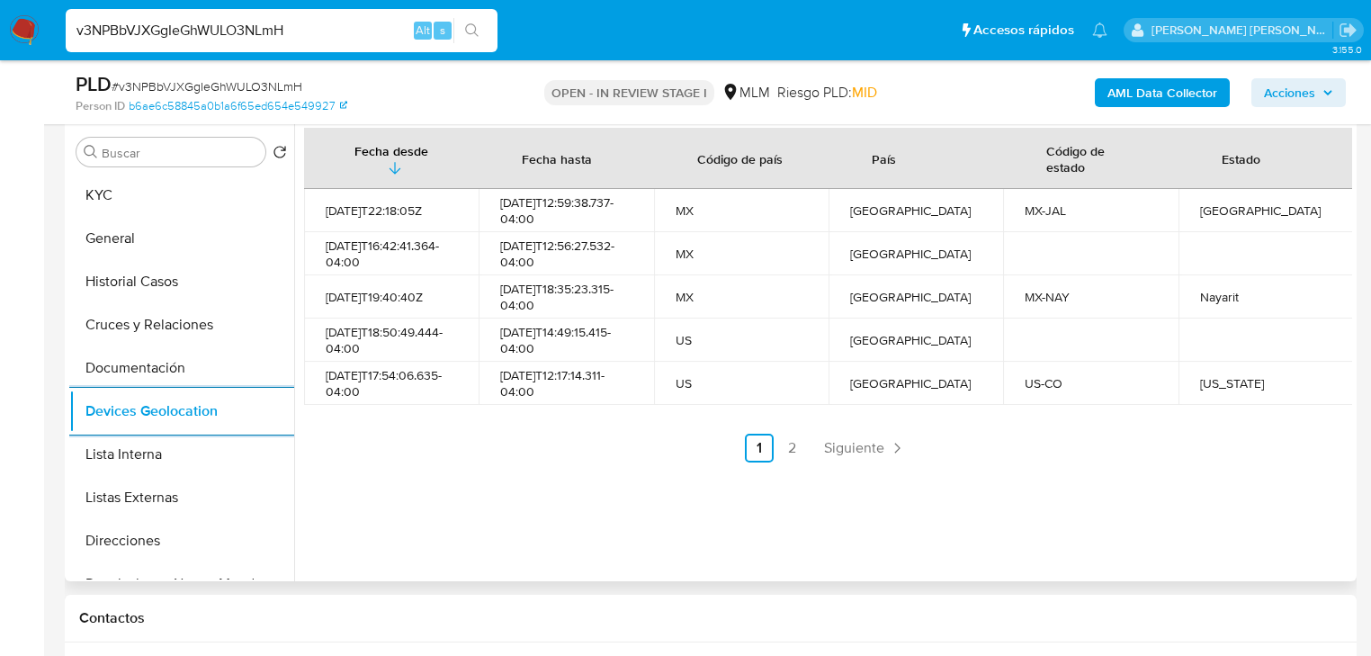
click at [875, 441] on span "Siguiente" at bounding box center [854, 448] width 60 height 14
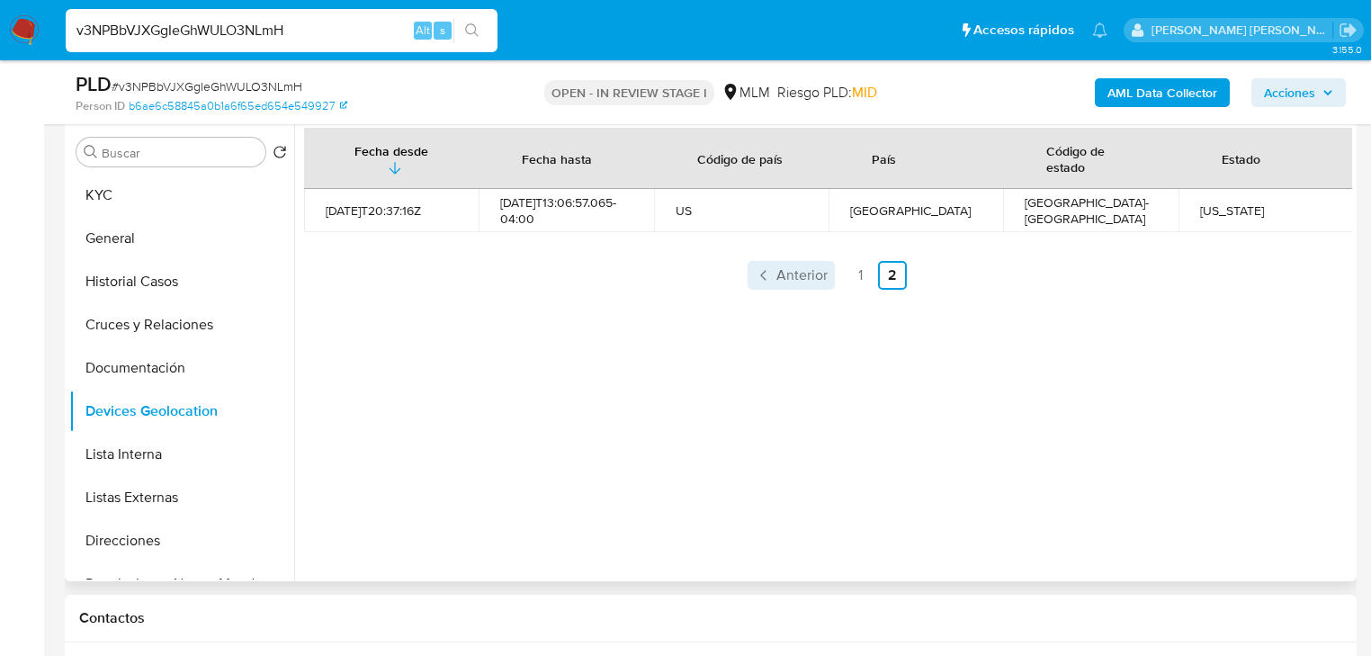
click at [777, 276] on span "Anterior" at bounding box center [802, 275] width 51 height 14
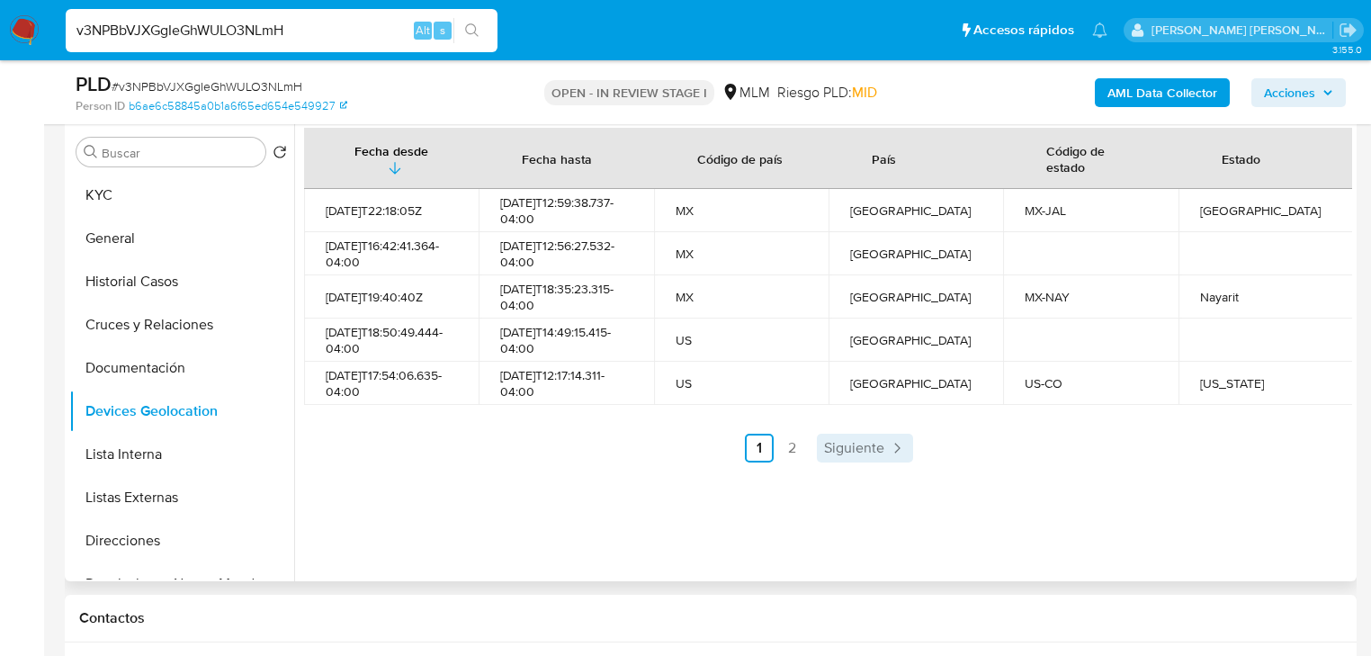
click at [862, 445] on span "Siguiente" at bounding box center [854, 448] width 60 height 14
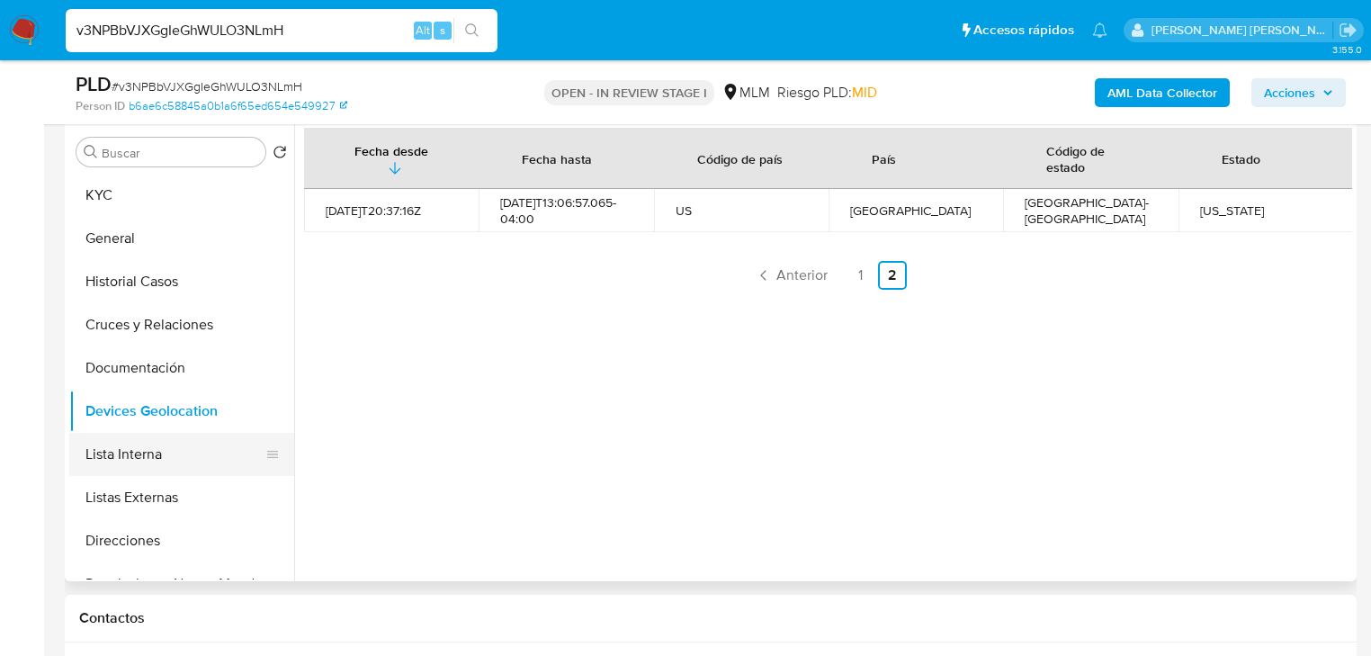
click at [175, 448] on button "Lista Interna" at bounding box center [174, 454] width 211 height 43
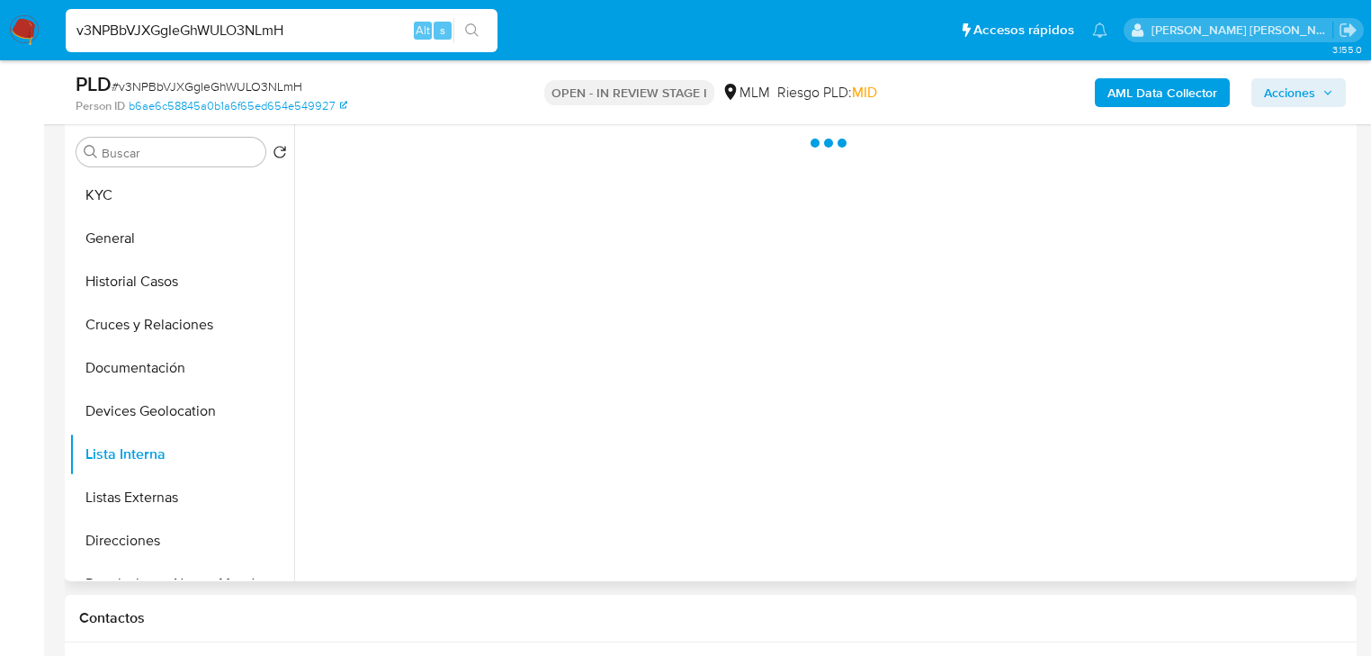
drag, startPoint x: 177, startPoint y: 490, endPoint x: 334, endPoint y: 427, distance: 168.8
click at [186, 480] on button "Listas Externas" at bounding box center [181, 497] width 225 height 43
click at [695, 378] on div at bounding box center [823, 351] width 1058 height 461
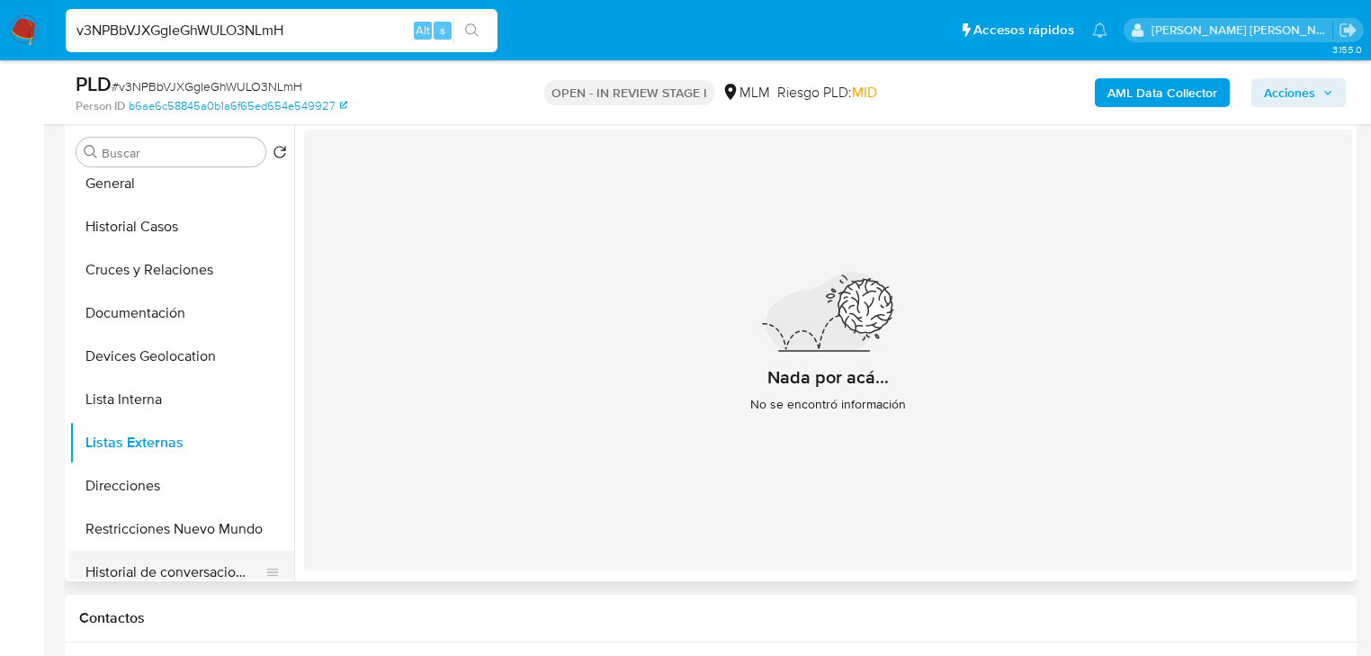
scroll to position [216, 0]
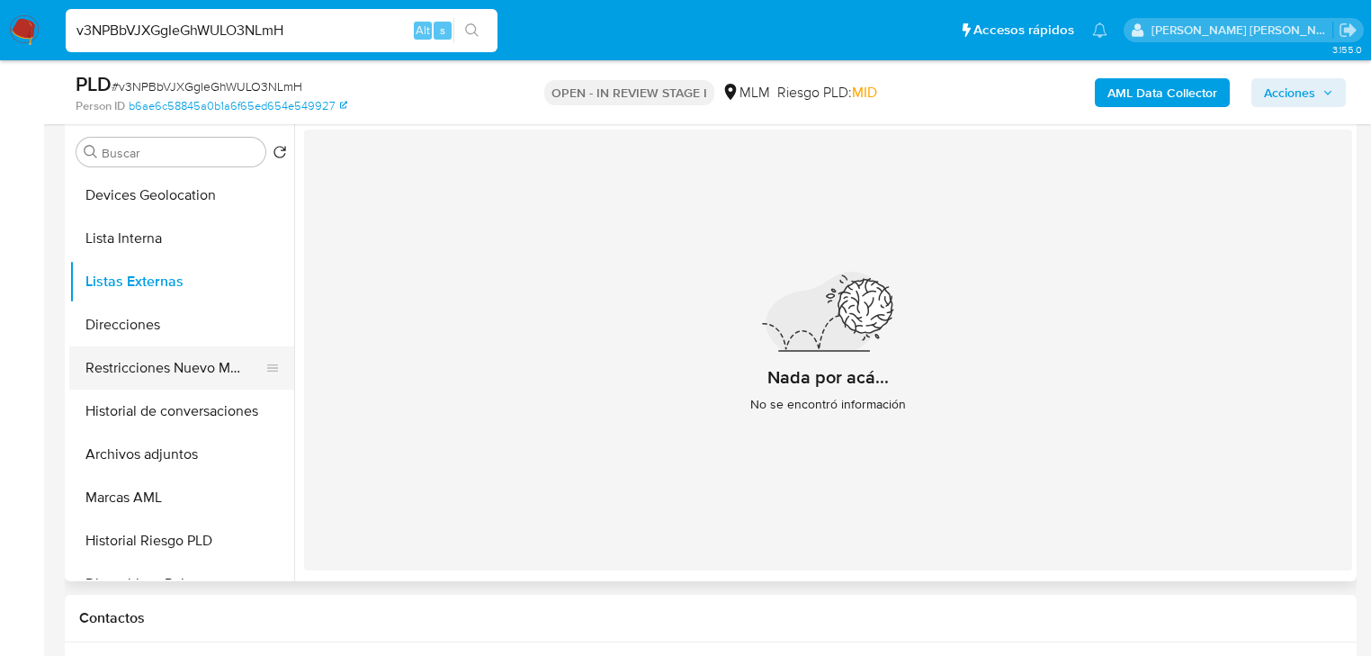
click at [238, 385] on button "Restricciones Nuevo Mundo" at bounding box center [174, 367] width 211 height 43
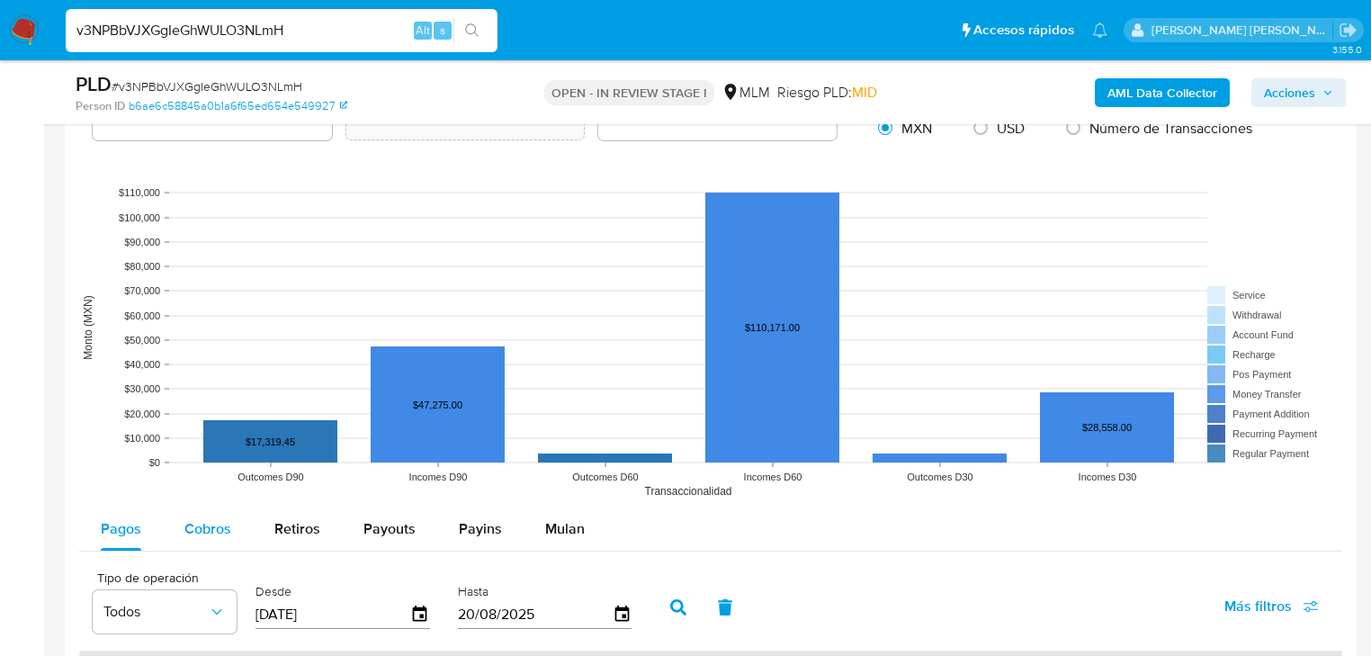
drag, startPoint x: 188, startPoint y: 530, endPoint x: 334, endPoint y: 452, distance: 165.5
click at [189, 531] on span "Cobros" at bounding box center [207, 528] width 47 height 21
select select "10"
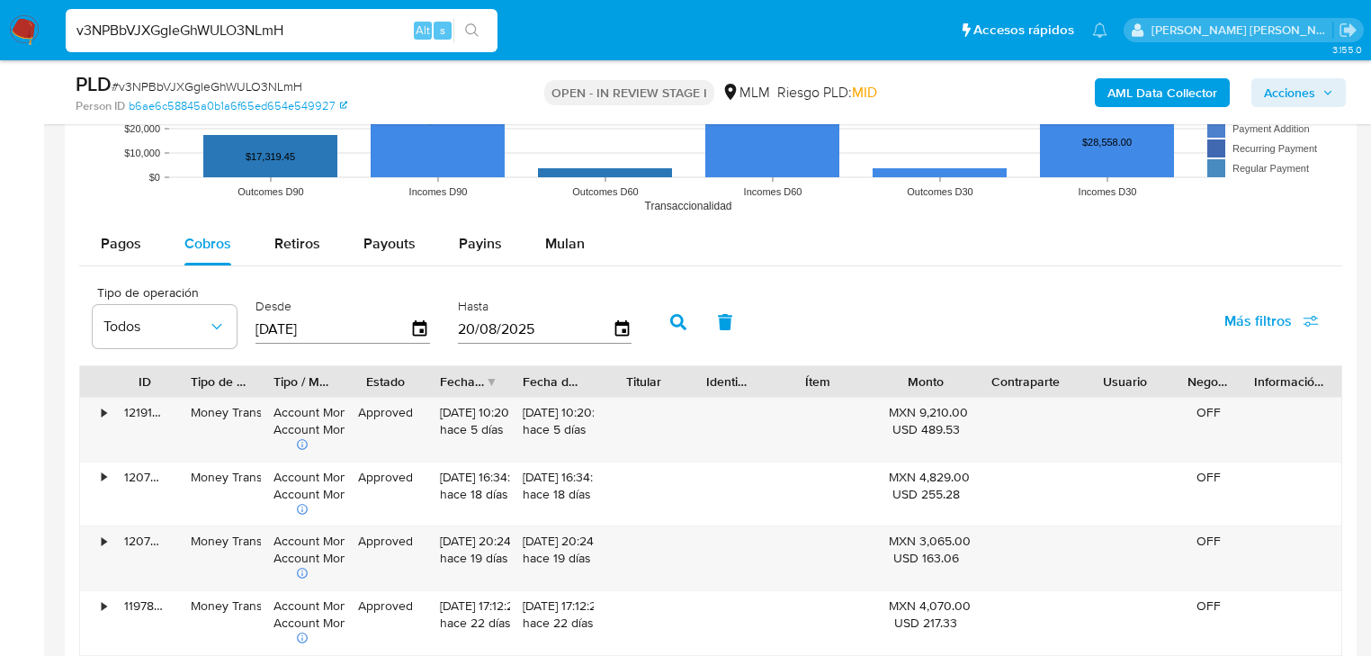
scroll to position [1858, 0]
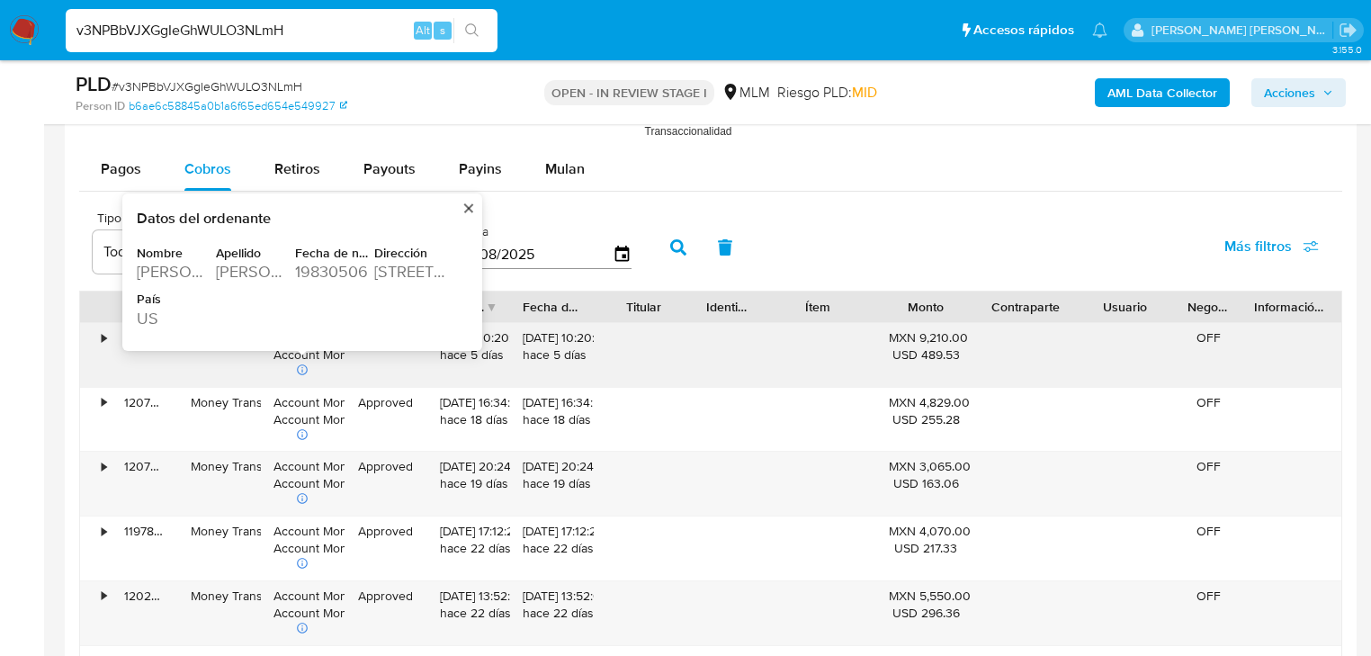
click at [431, 266] on div "3900 BUSINESS CENTER DRIVE #11301" at bounding box center [412, 272] width 76 height 22
drag, startPoint x: 374, startPoint y: 265, endPoint x: 436, endPoint y: 266, distance: 61.2
click at [436, 266] on div "3900 BUSINESS CENTER DRIVE #11301" at bounding box center [412, 272] width 76 height 22
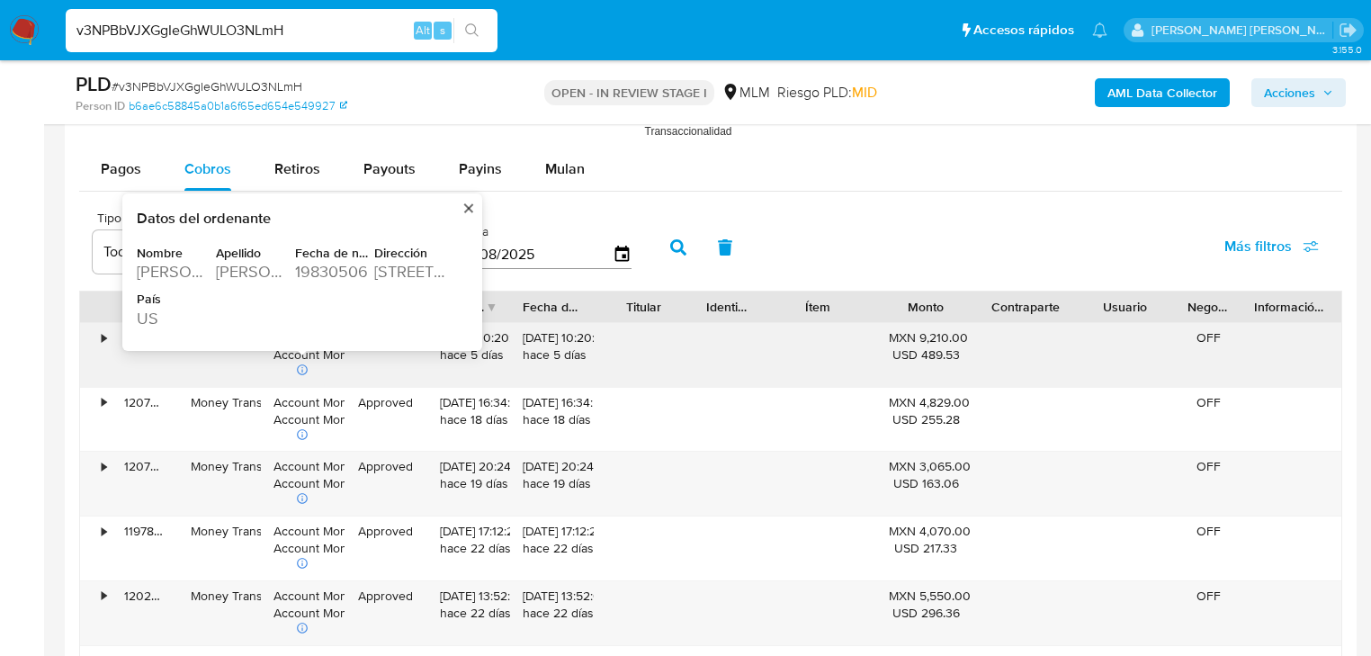
click at [436, 266] on div "3900 BUSINESS CENTER DRIVE #11301" at bounding box center [412, 272] width 76 height 22
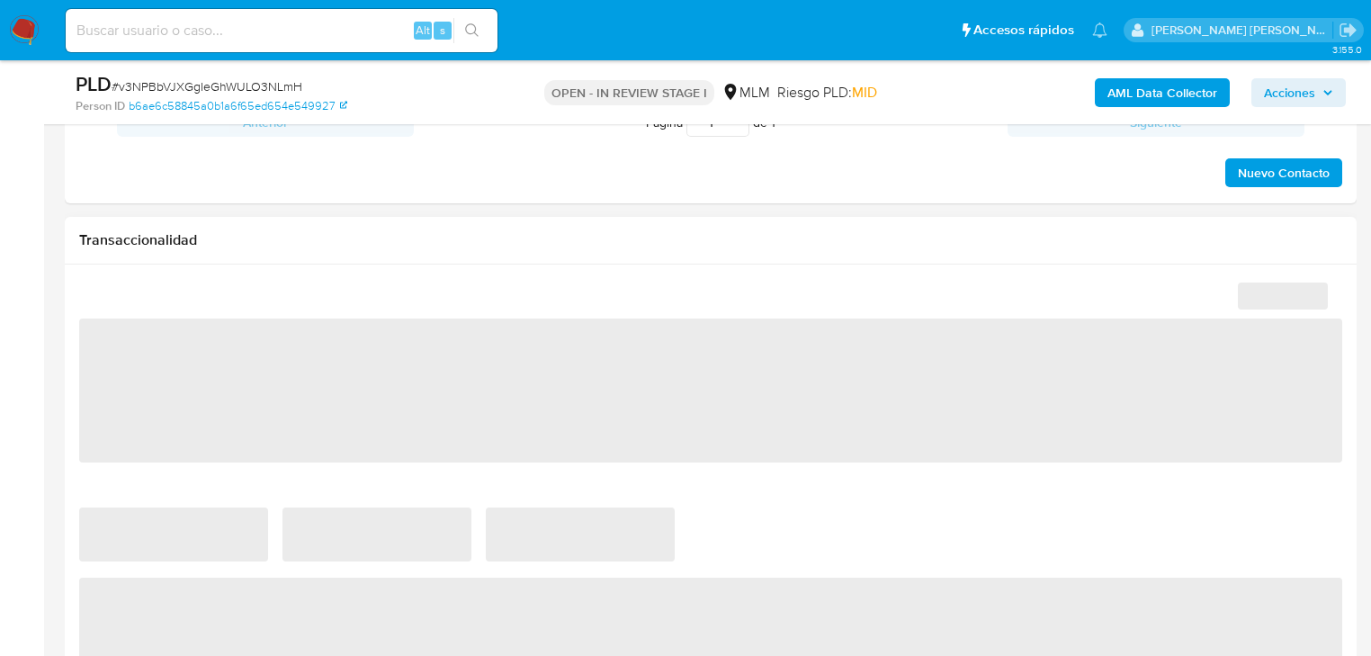
scroll to position [1080, 0]
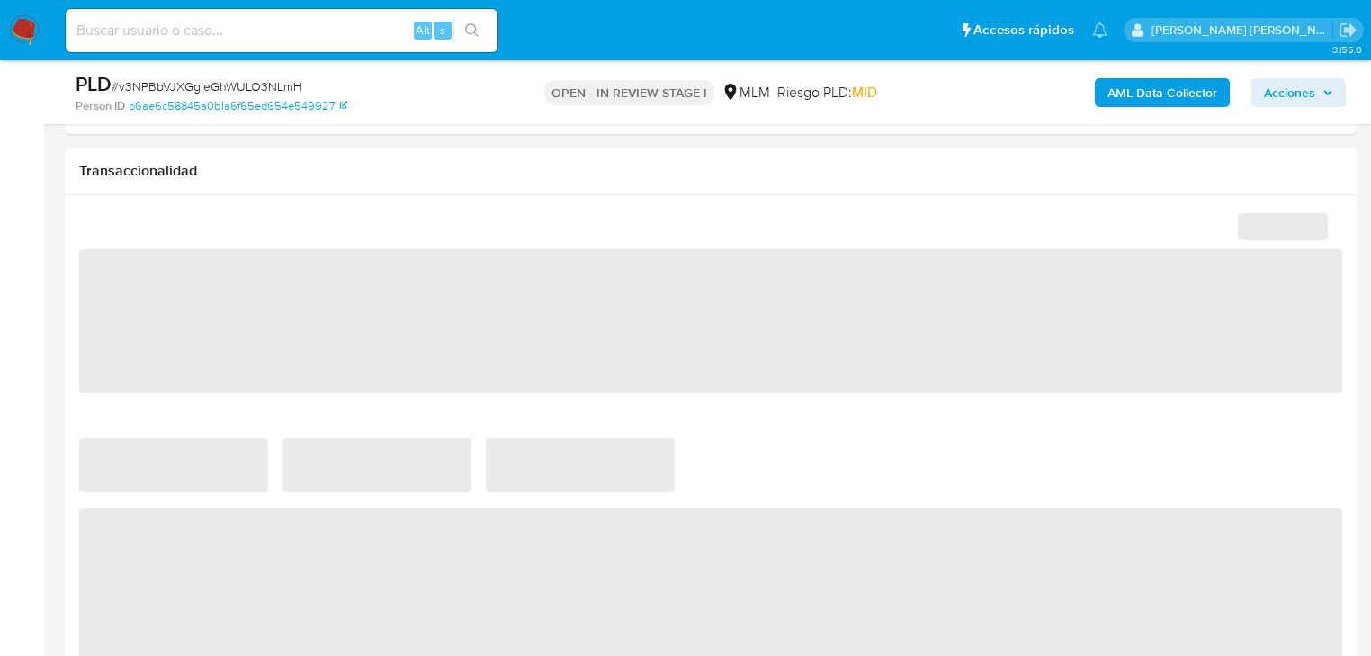
select select "10"
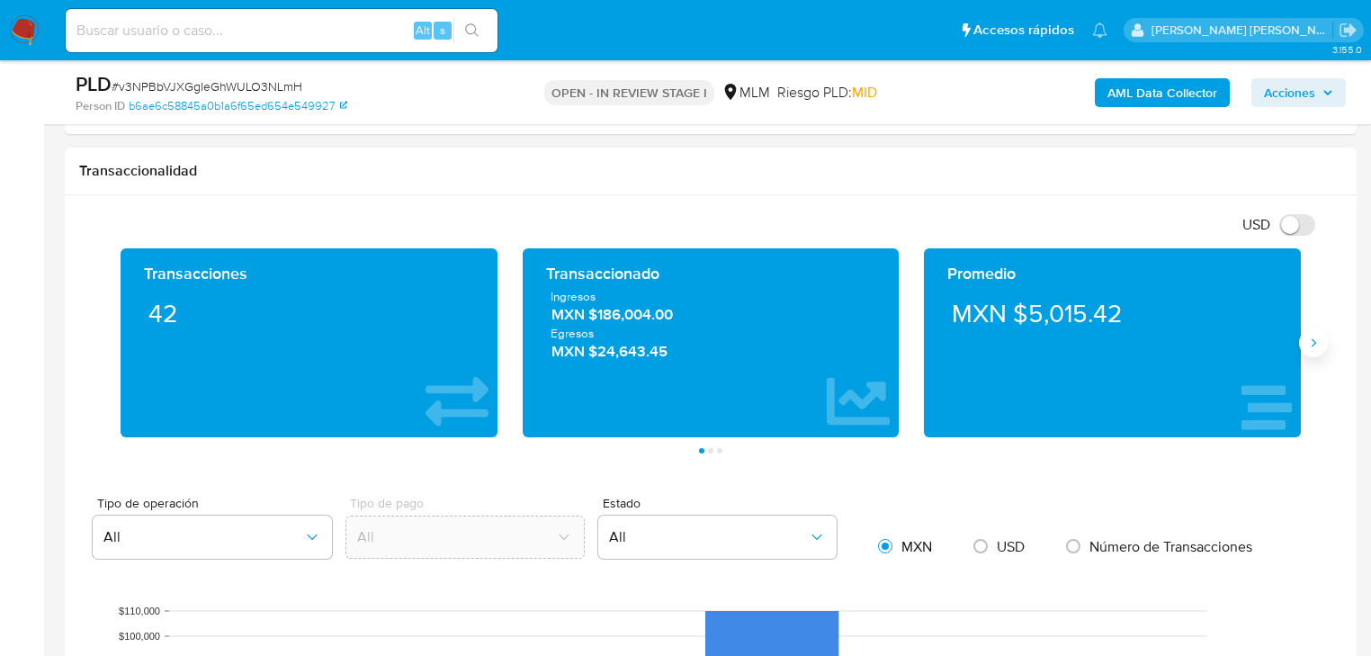
click at [1313, 349] on icon "Siguiente" at bounding box center [1314, 343] width 14 height 14
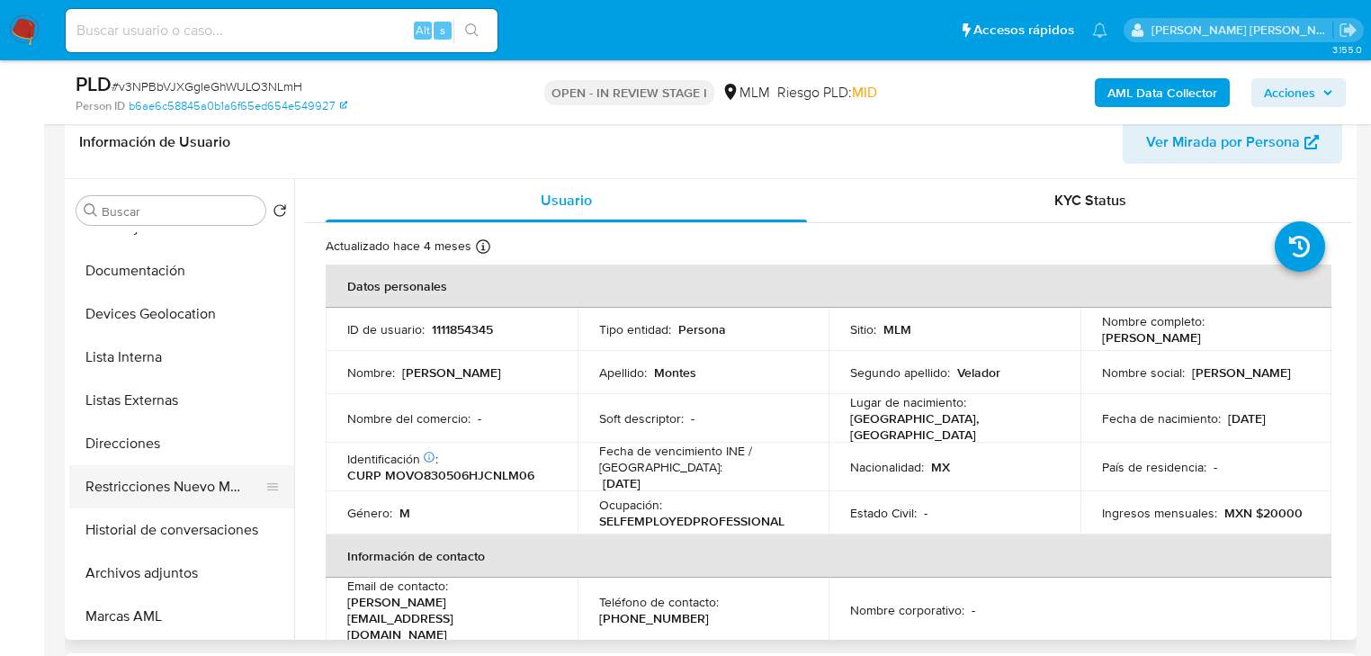
scroll to position [216, 0]
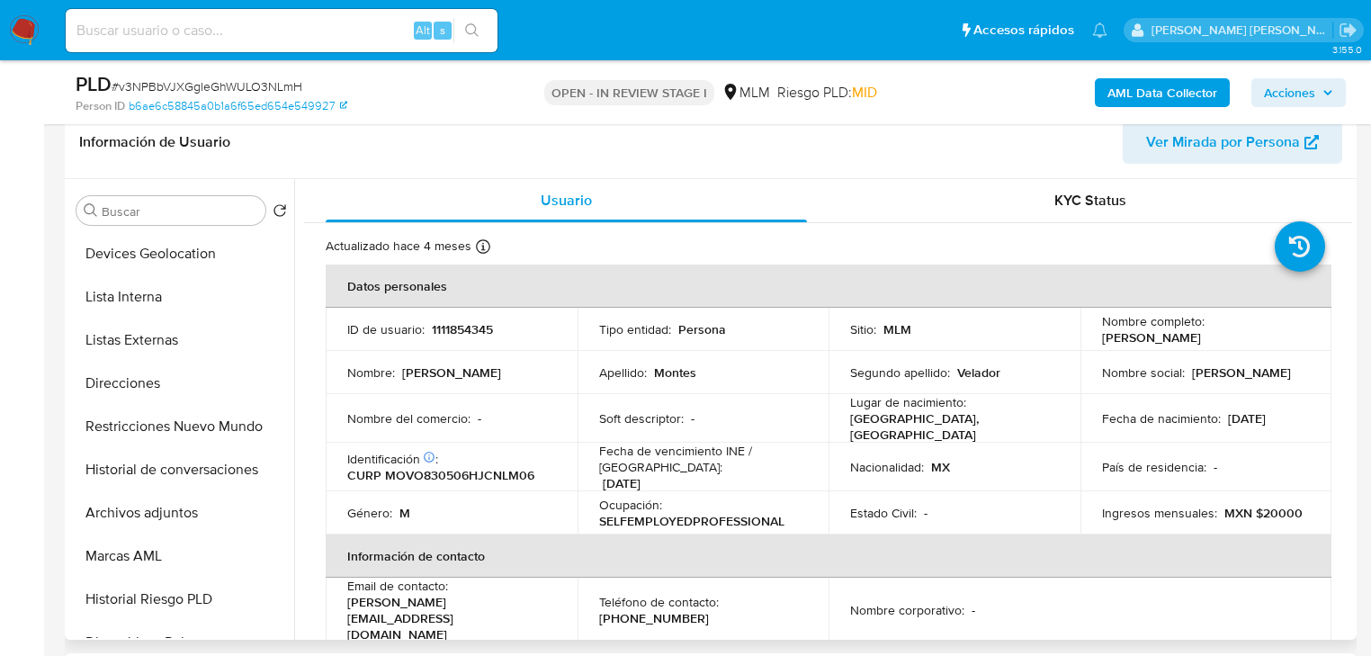
drag, startPoint x: 180, startPoint y: 517, endPoint x: 589, endPoint y: 507, distance: 409.6
click at [180, 515] on button "Archivos adjuntos" at bounding box center [181, 512] width 225 height 43
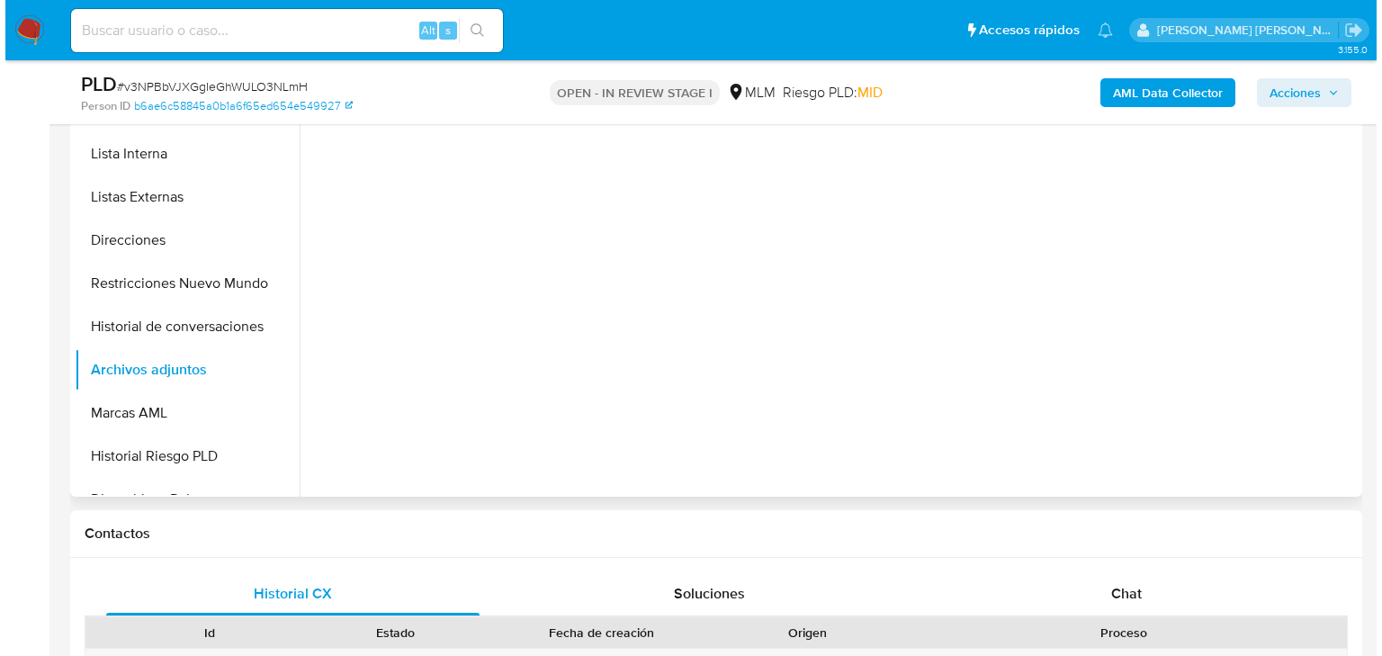
scroll to position [432, 0]
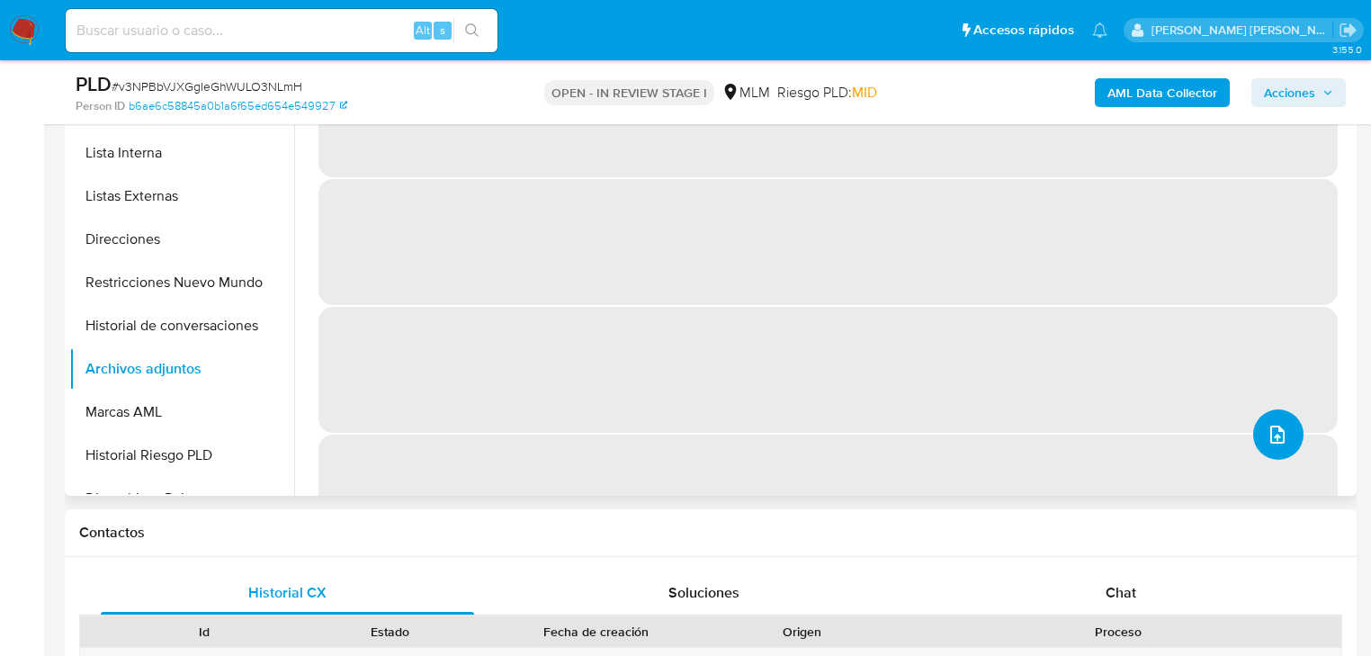
click at [1282, 428] on button "upload-file" at bounding box center [1279, 434] width 50 height 50
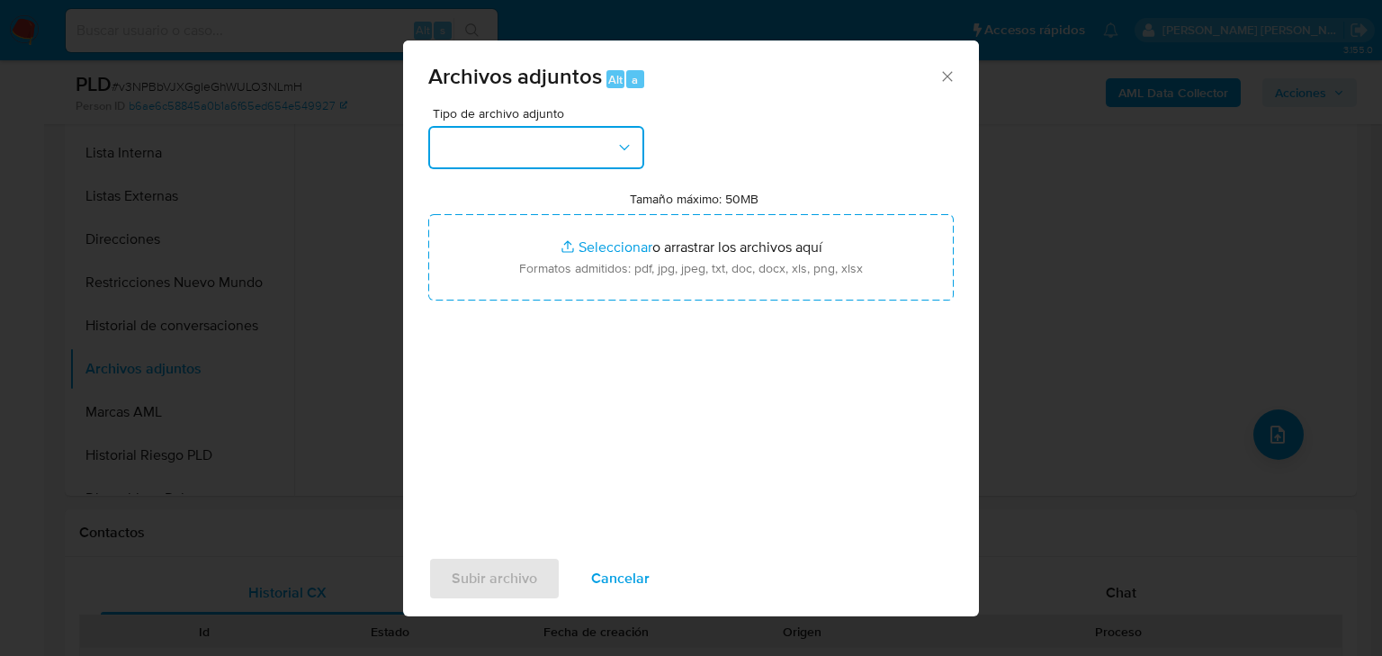
click at [520, 137] on button "button" at bounding box center [536, 147] width 216 height 43
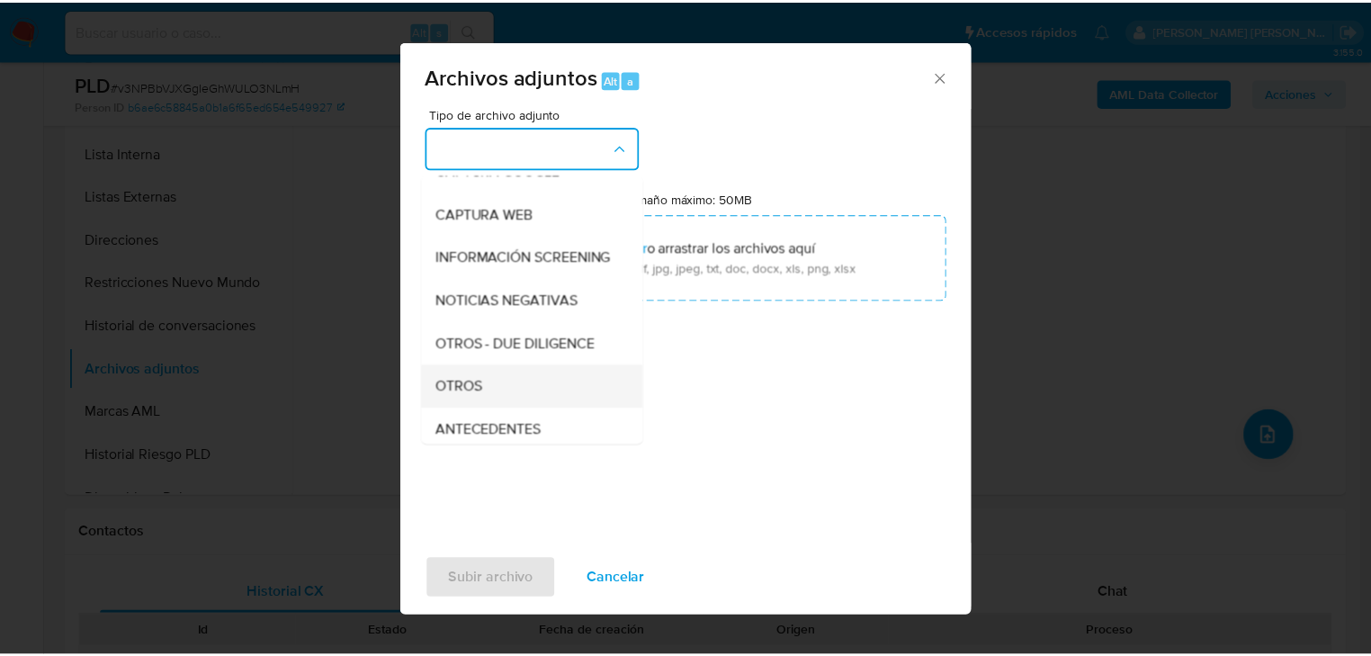
scroll to position [194, 0]
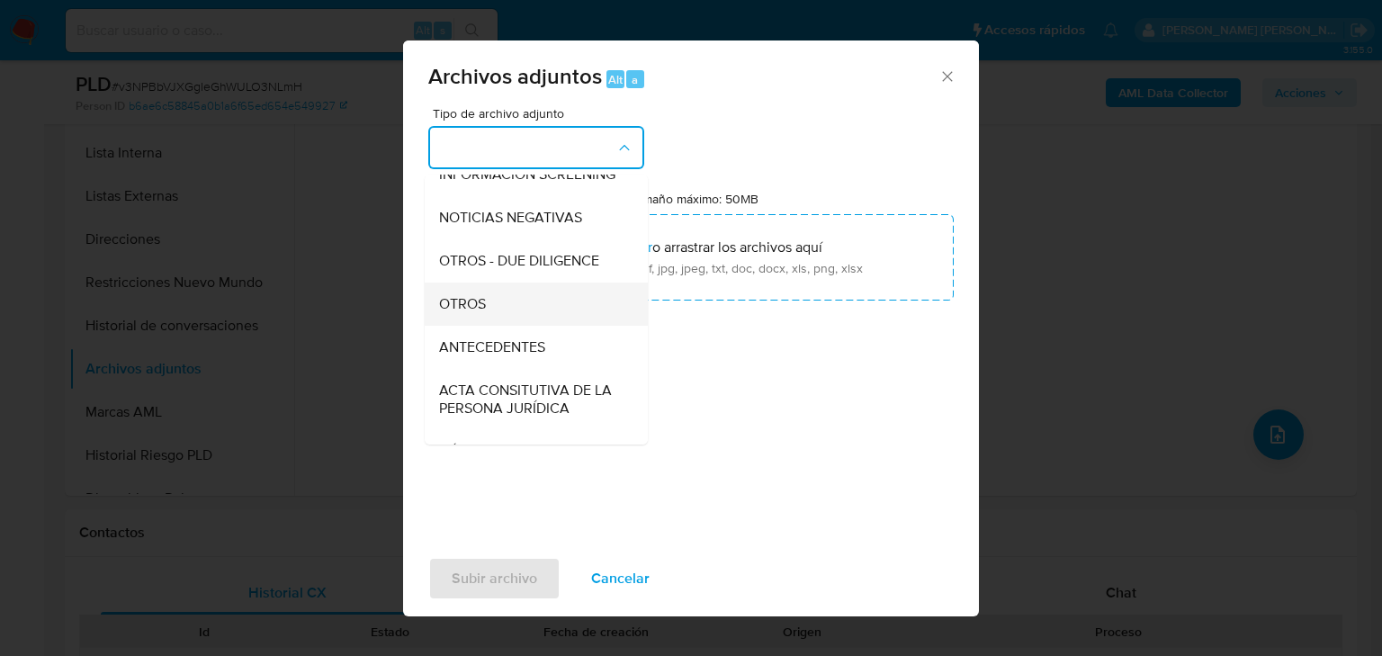
click at [499, 326] on div "OTROS" at bounding box center [531, 304] width 184 height 43
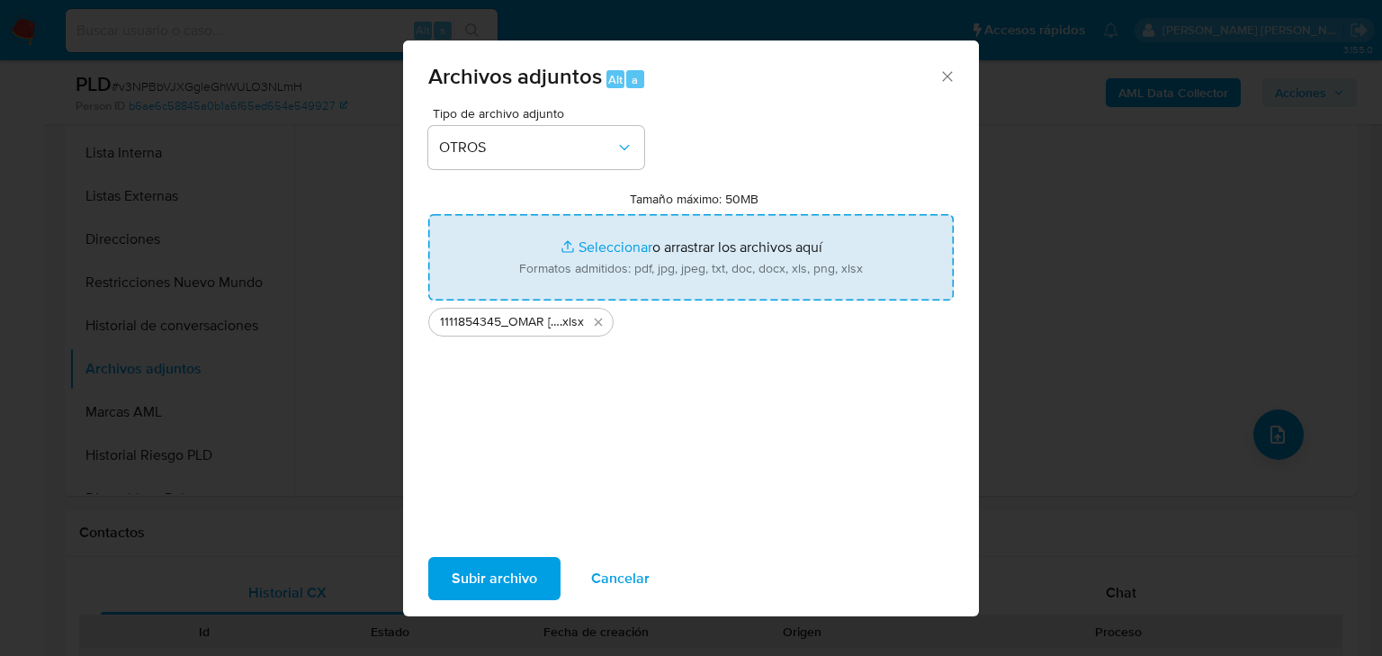
type input "C:\fakepath\334699211_RODRIGO [PERSON_NAME] SANCHEZ_AGO25.pdf"
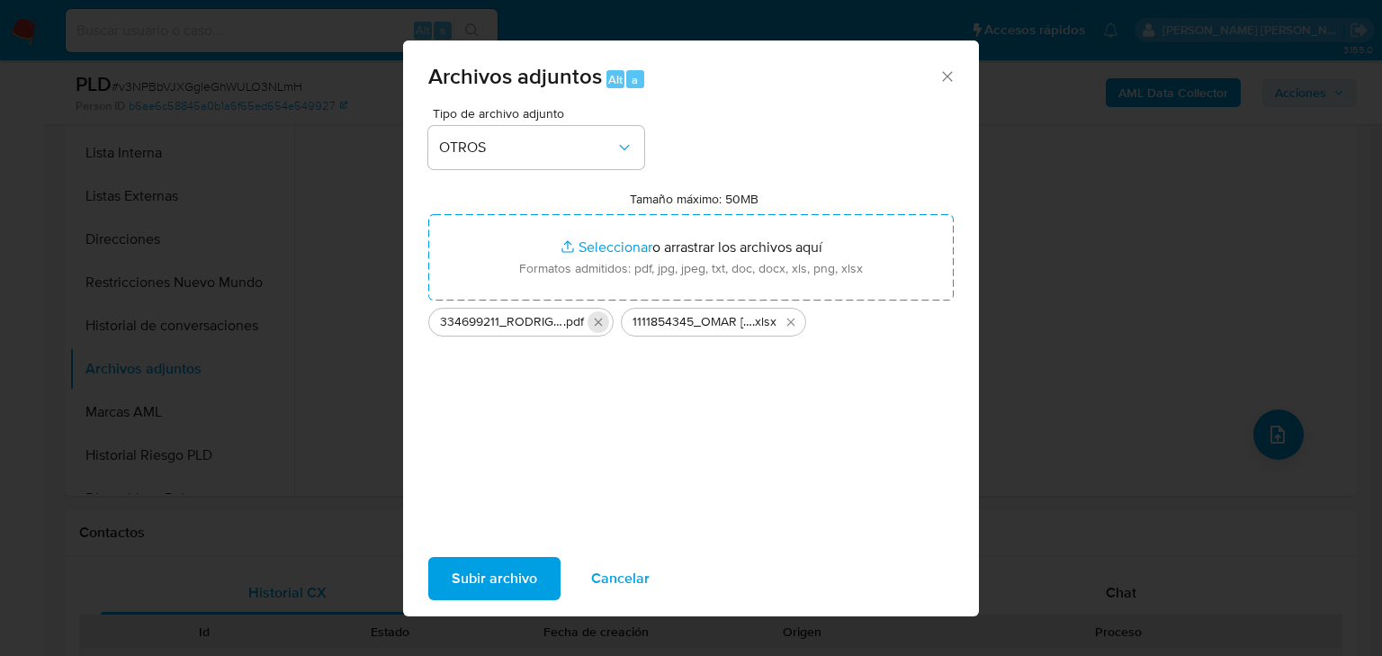
click at [598, 324] on icon "Eliminar 334699211_RODRIGO PACHECO SANCHEZ_AGO25.pdf" at bounding box center [599, 323] width 8 height 8
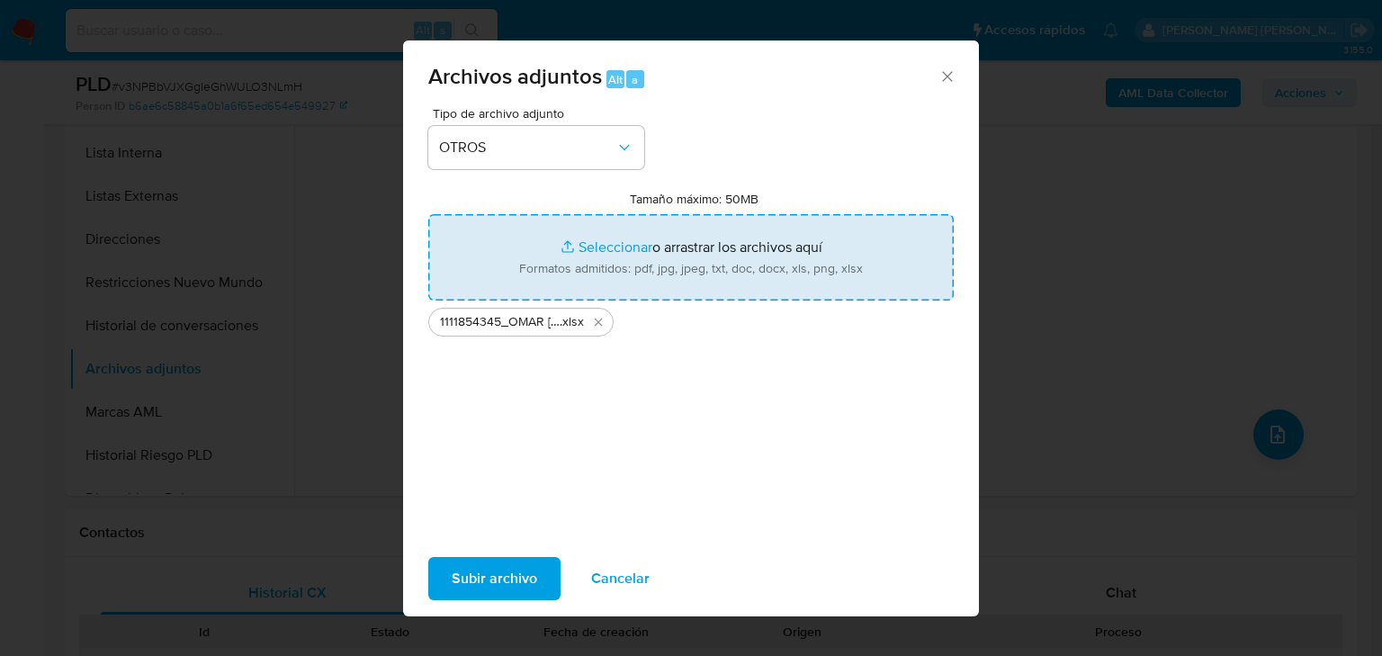
type input "C:\fakepath\1111854345_OMAR [PERSON_NAME] VELADOR_AGO25.pdf"
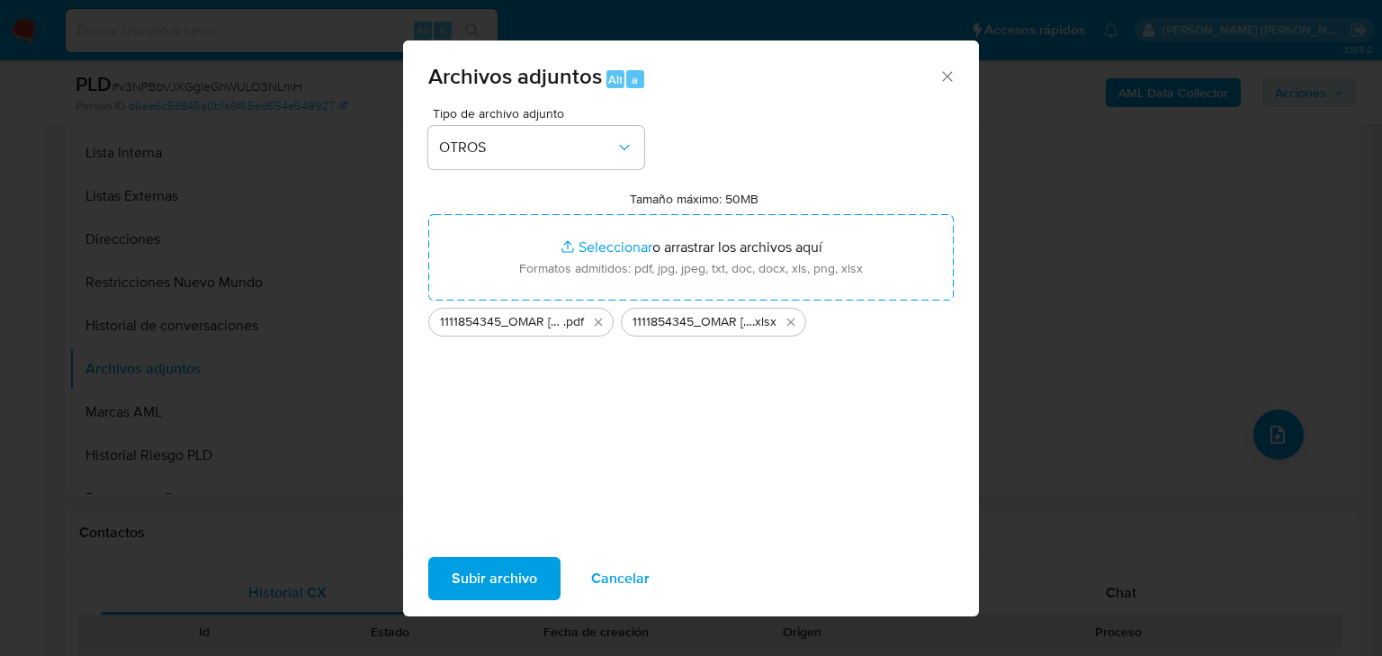
click at [504, 584] on span "Subir archivo" at bounding box center [494, 579] width 85 height 40
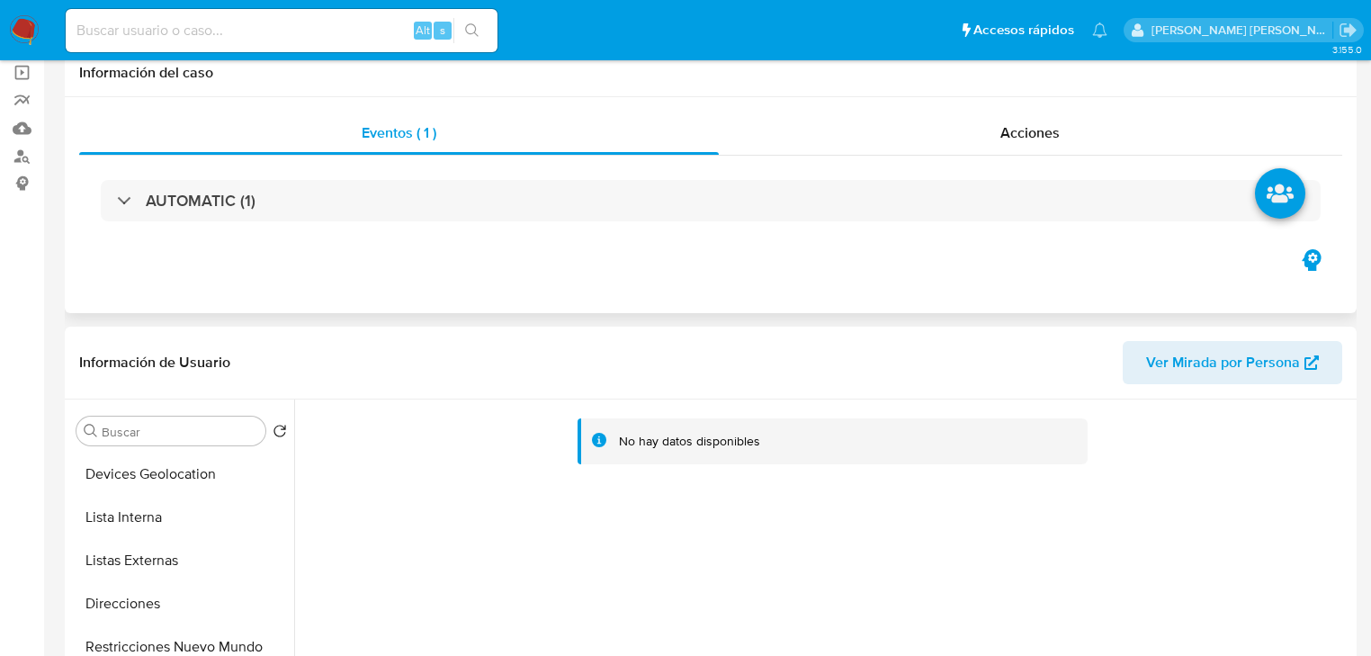
scroll to position [0, 0]
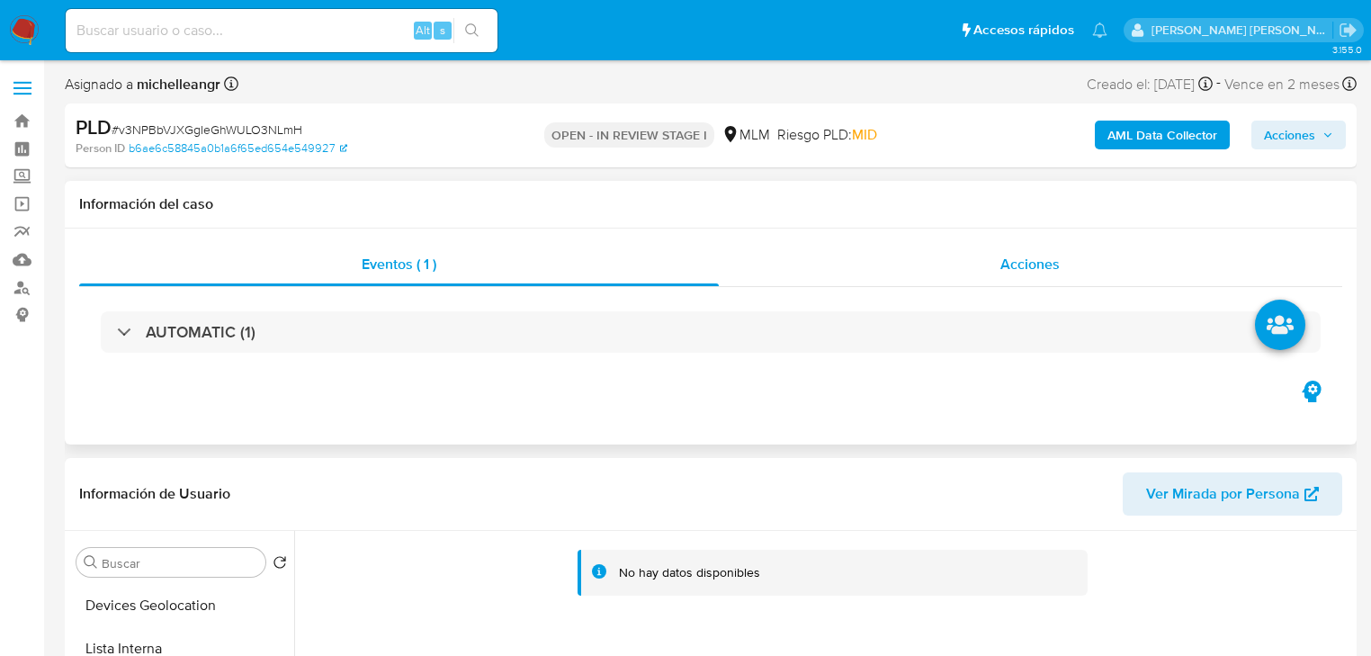
click at [1020, 266] on span "Acciones" at bounding box center [1030, 264] width 59 height 21
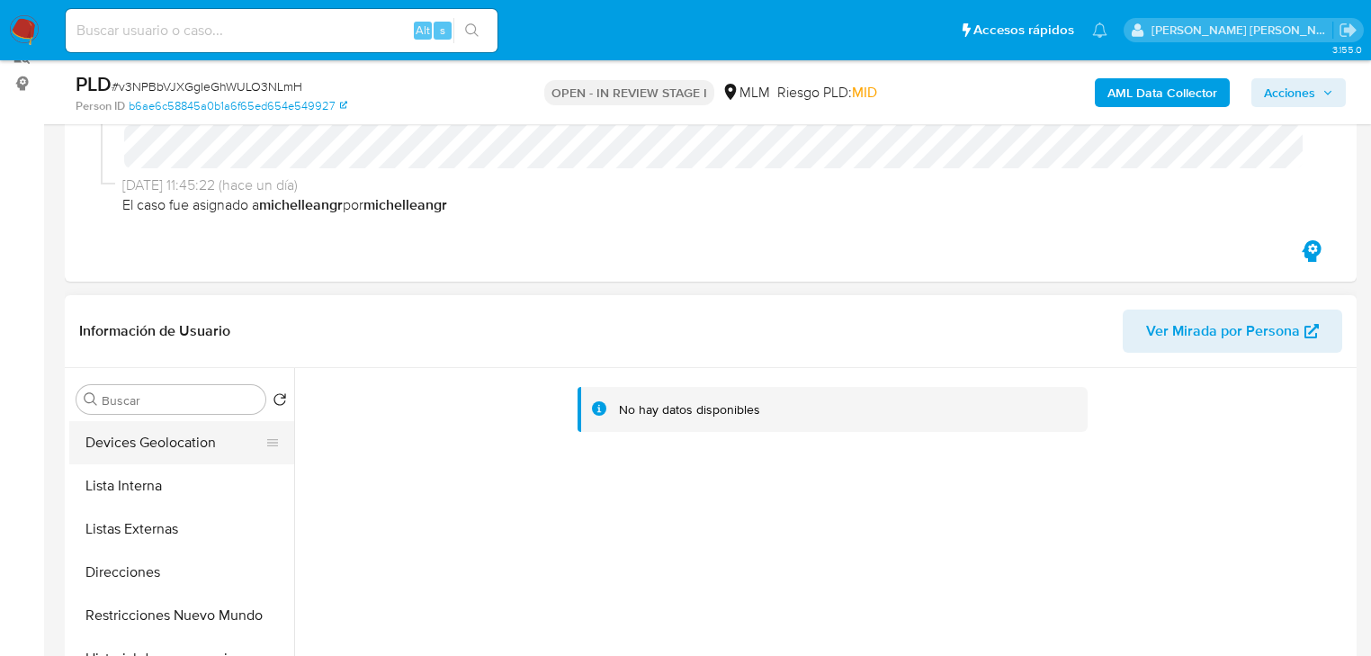
scroll to position [288, 0]
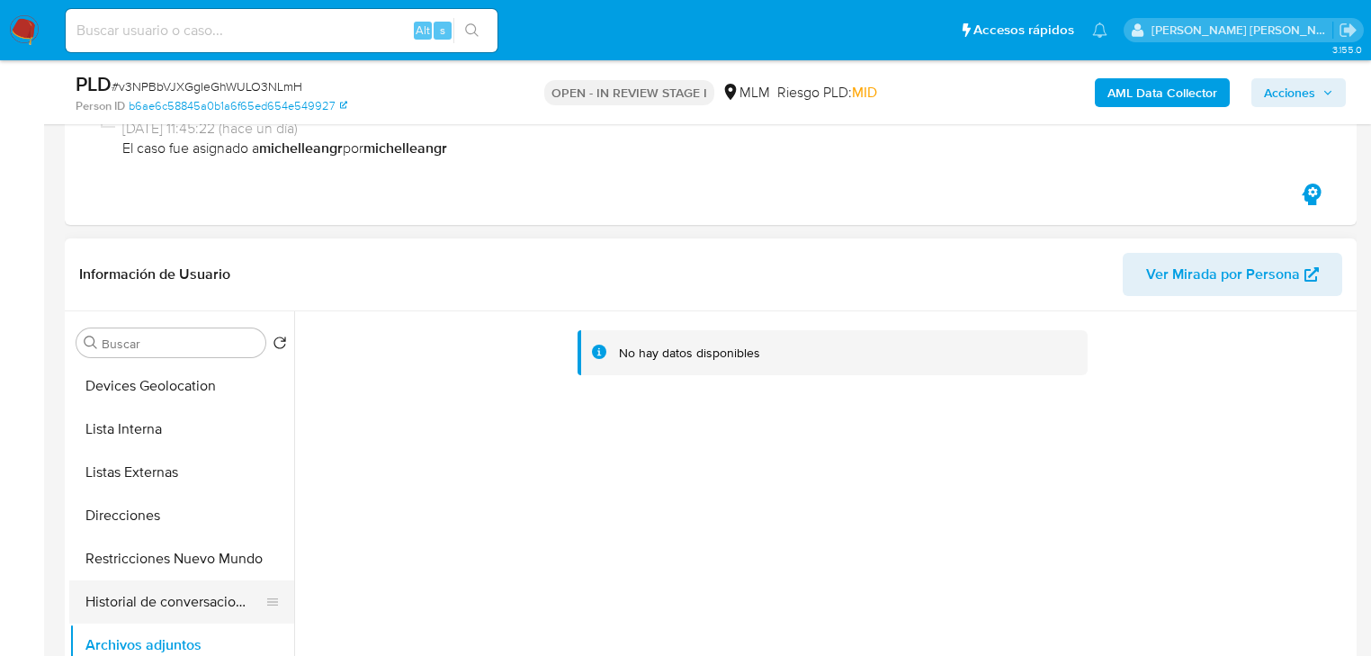
click at [205, 583] on button "Historial de conversaciones" at bounding box center [174, 601] width 211 height 43
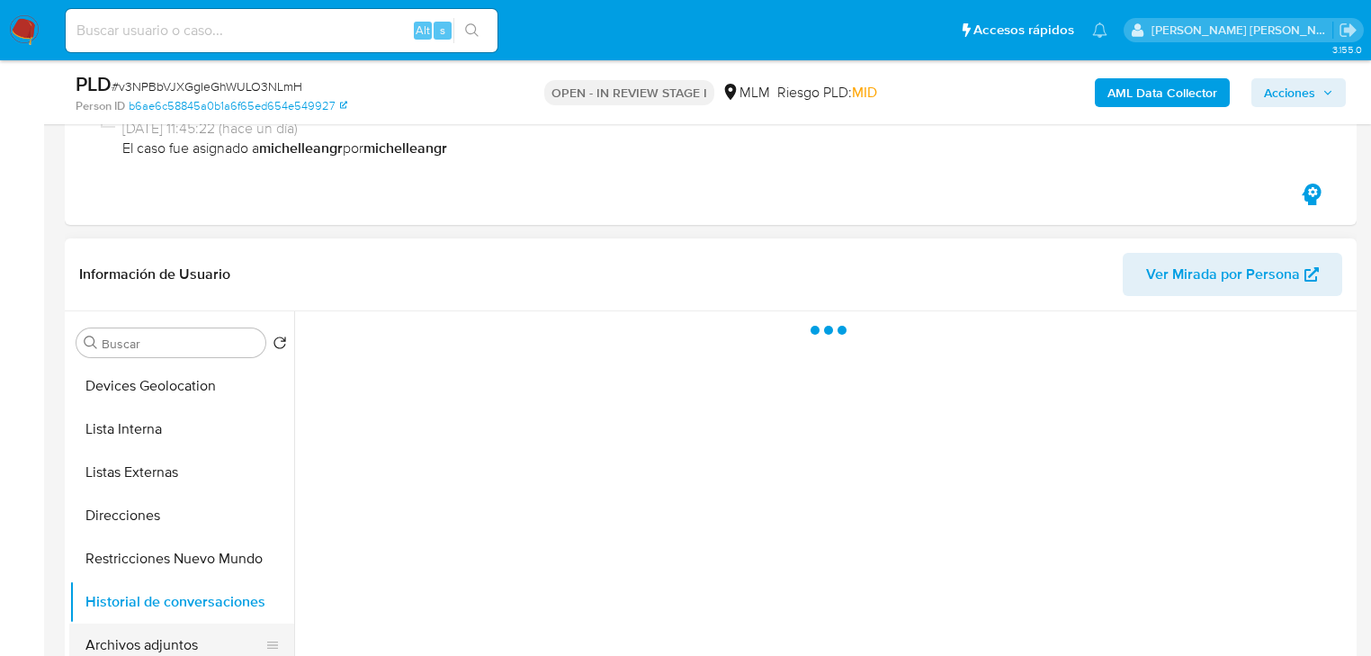
click at [195, 630] on button "Archivos adjuntos" at bounding box center [174, 645] width 211 height 43
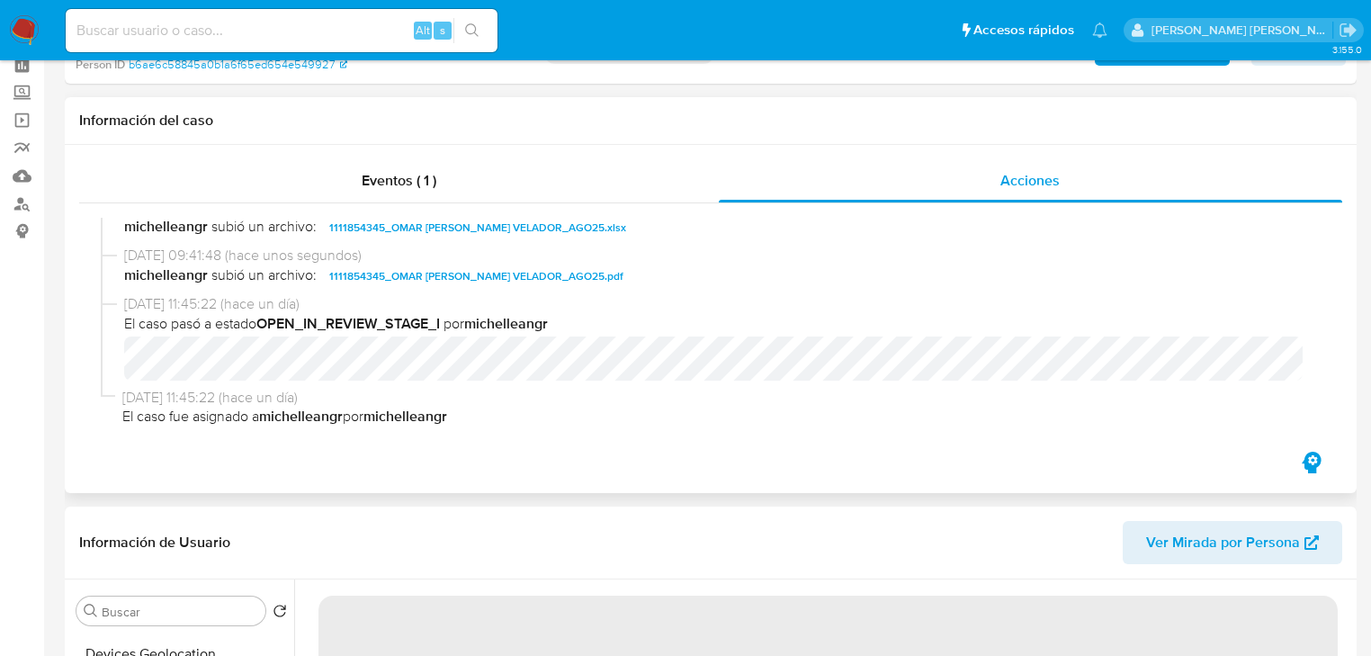
scroll to position [144, 0]
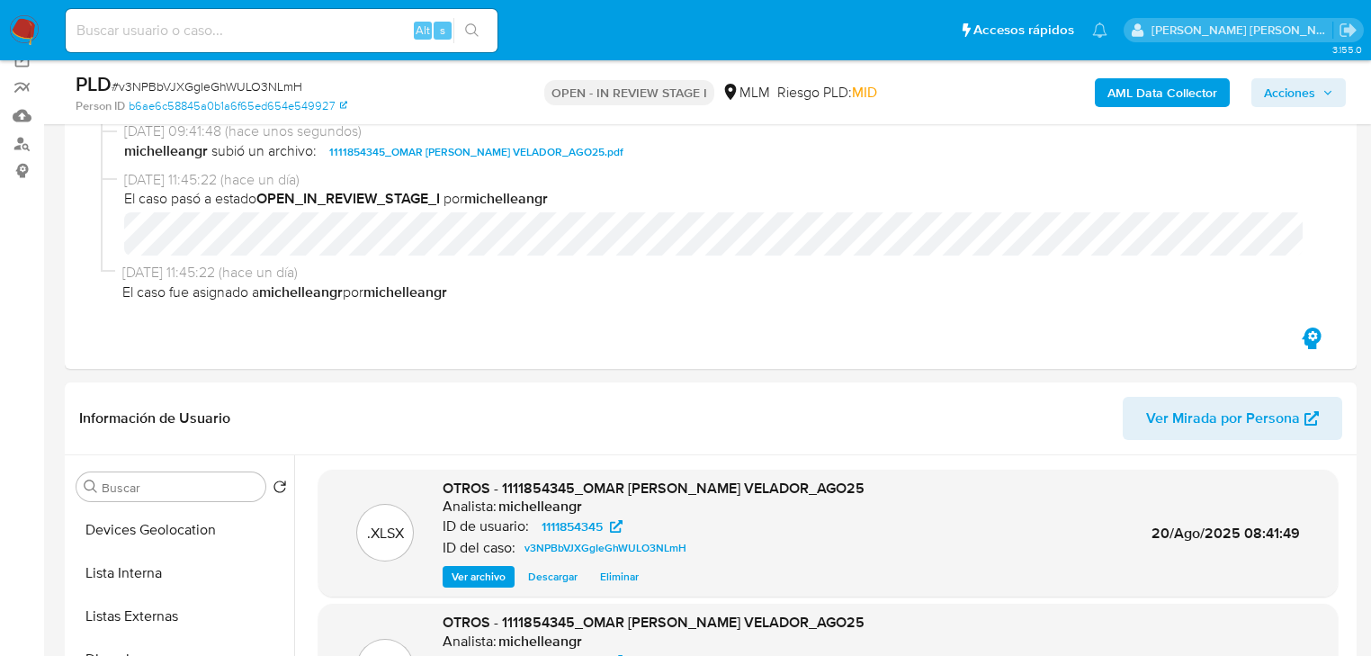
click at [1279, 90] on span "Acciones" at bounding box center [1289, 92] width 51 height 29
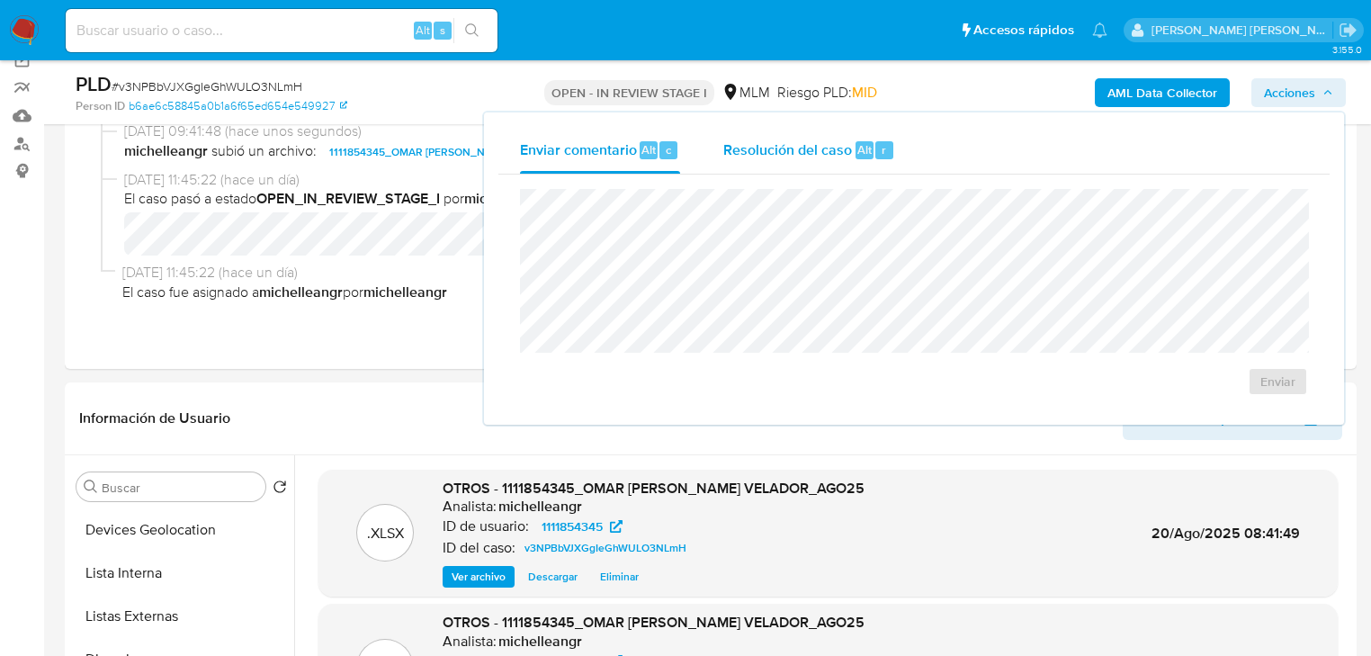
click at [817, 149] on span "Resolución del caso" at bounding box center [788, 149] width 129 height 21
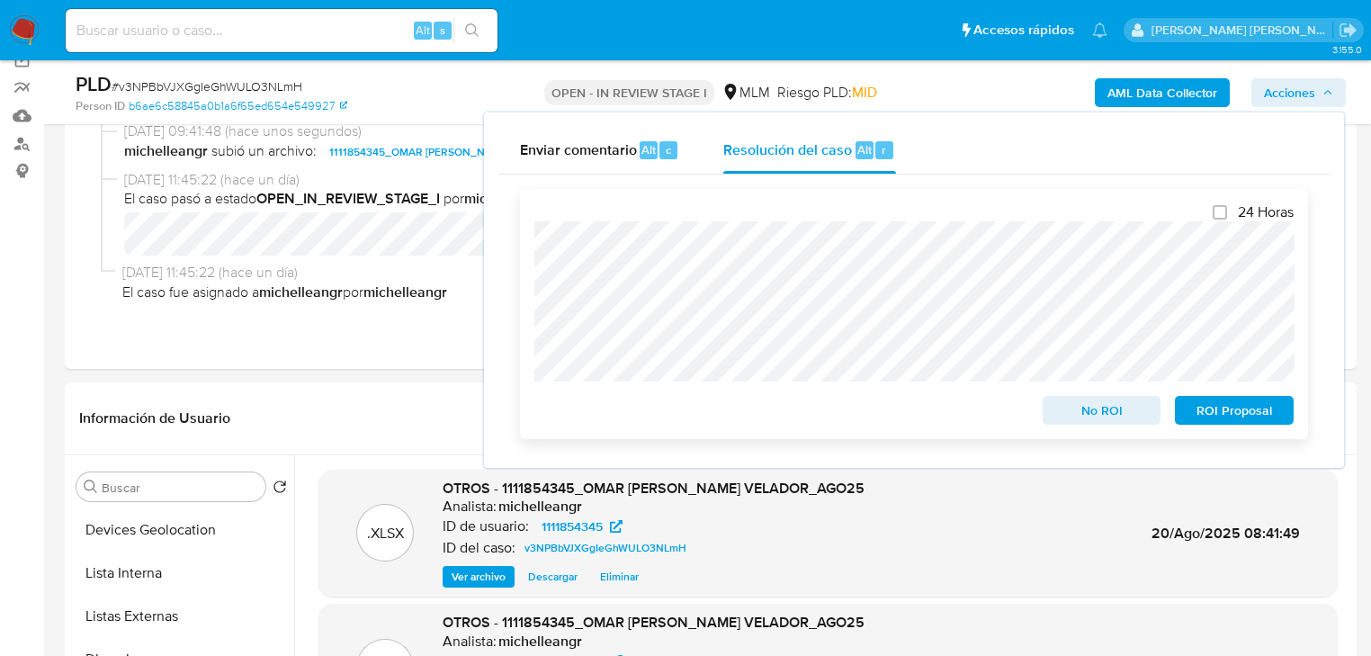
click at [1098, 411] on span "No ROI" at bounding box center [1103, 410] width 94 height 25
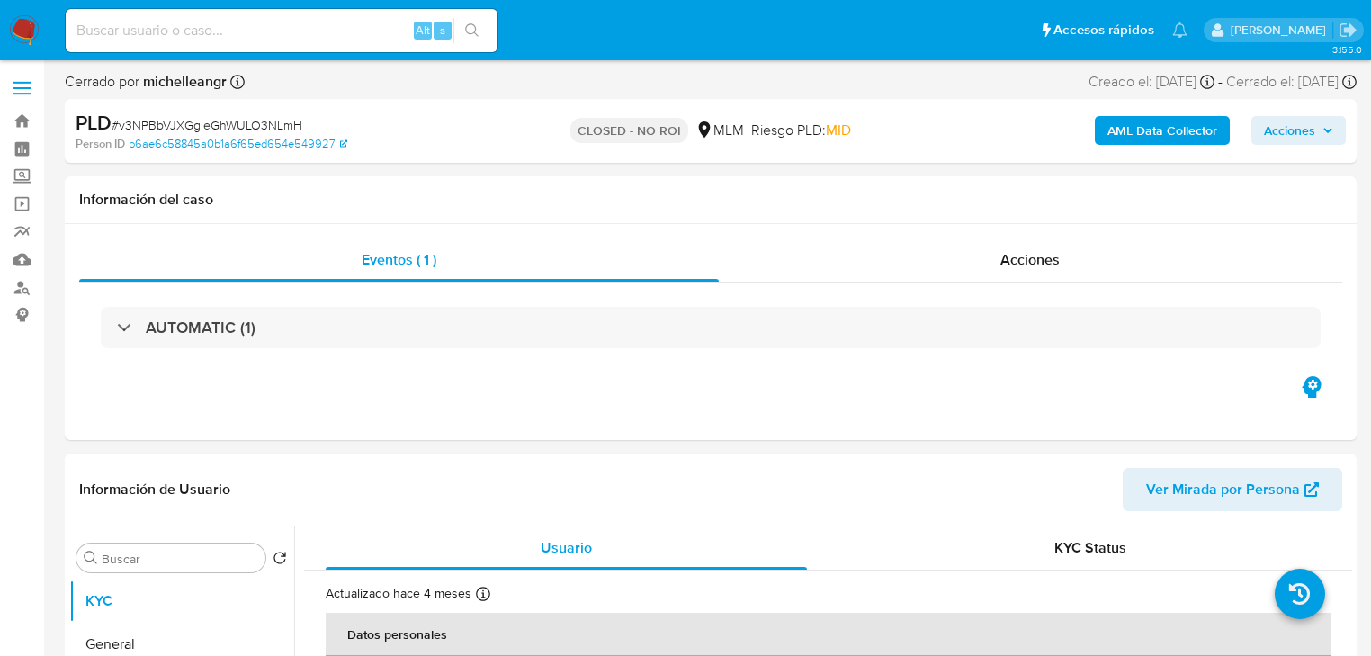
select select "10"
click at [238, 37] on input at bounding box center [282, 30] width 432 height 23
paste input "IjBEqNUkXXSsNX44mseDzWNO"
type input "IjBEqNUkXXSsNX44mseDzWNO"
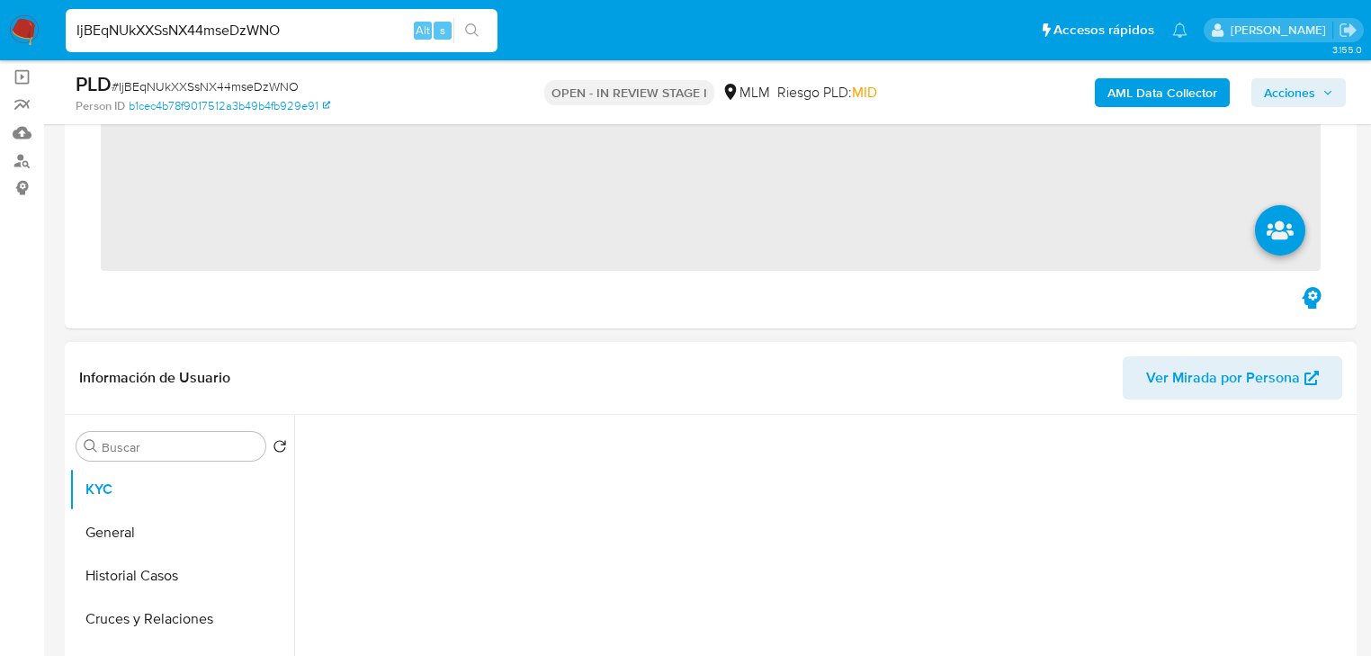
scroll to position [144, 0]
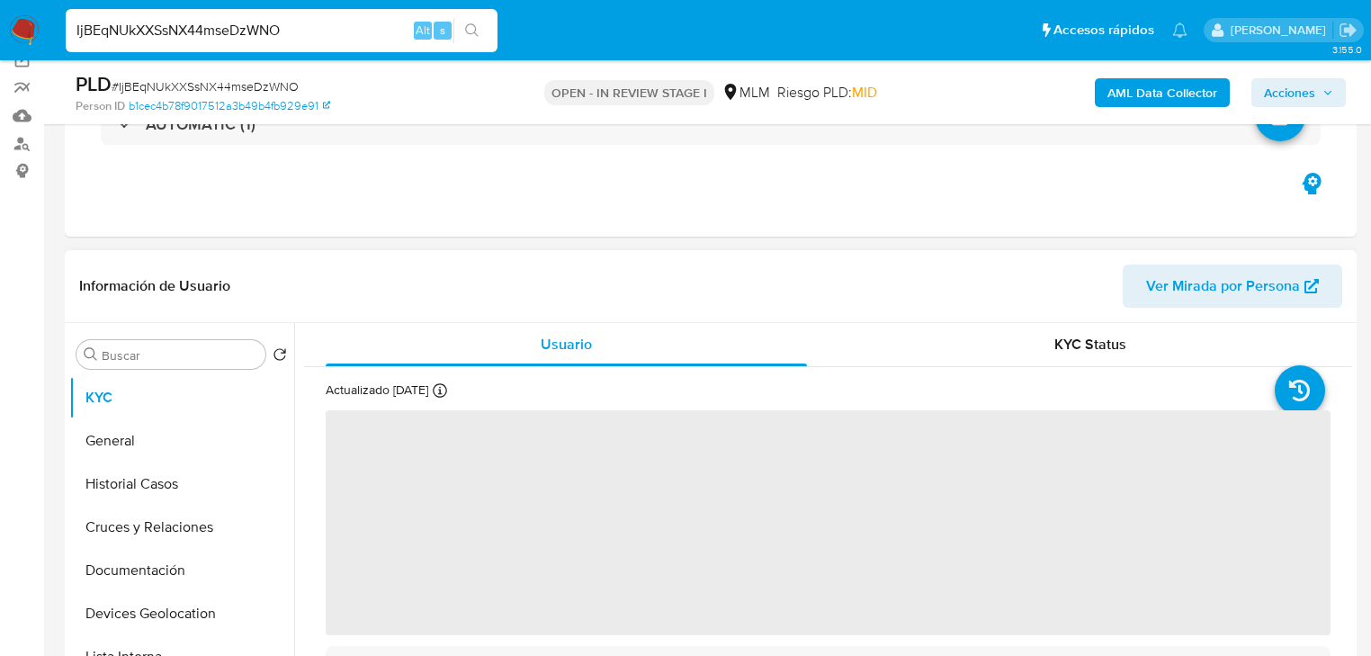
select select "10"
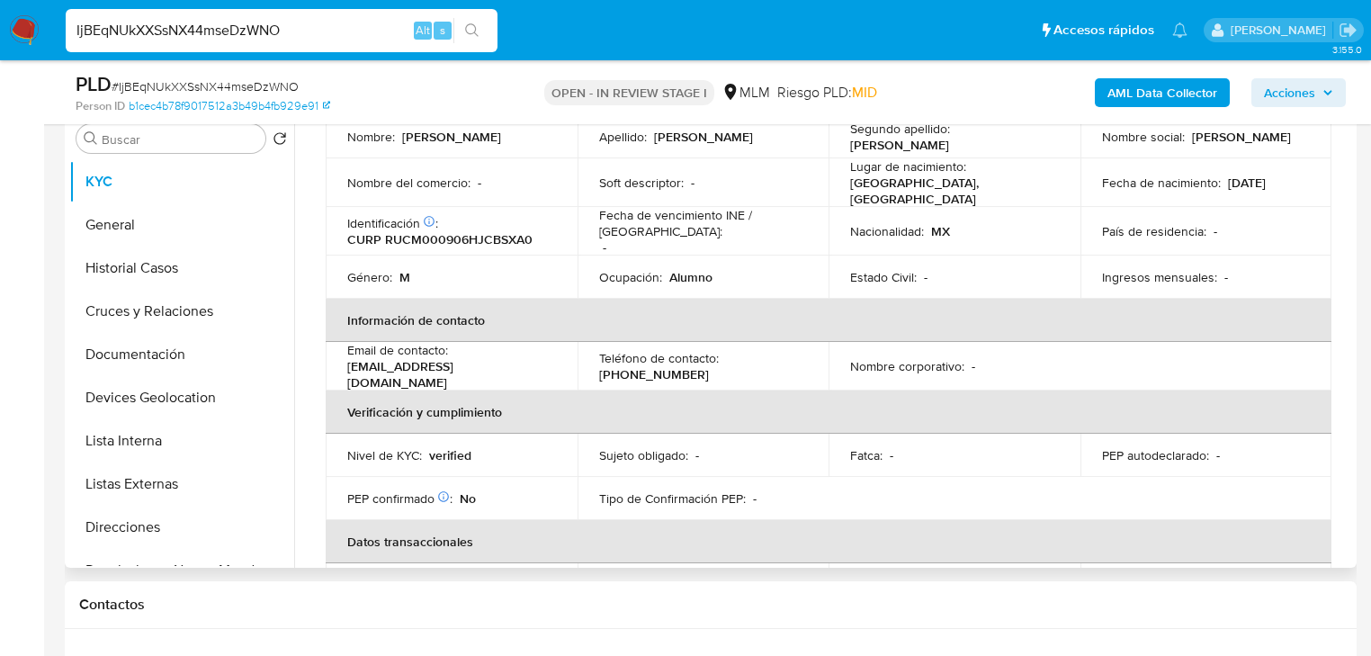
scroll to position [43, 0]
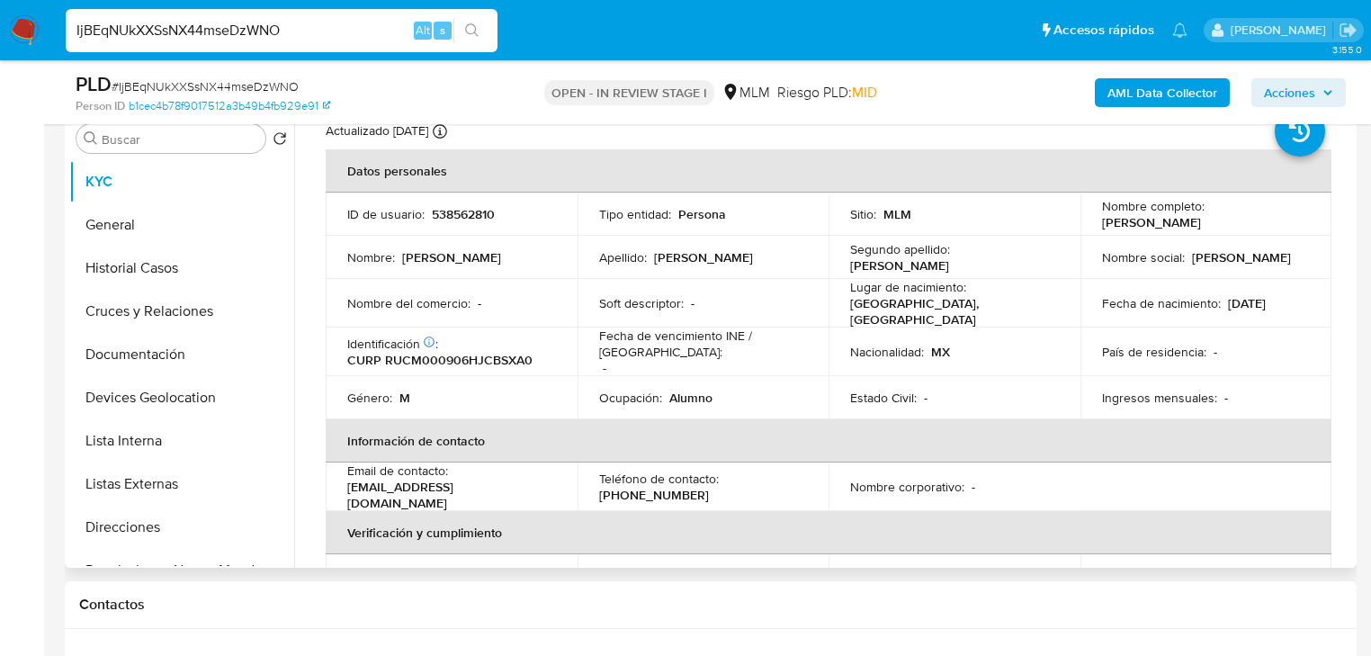
drag, startPoint x: 301, startPoint y: 422, endPoint x: 316, endPoint y: 418, distance: 15.1
click at [301, 421] on div "Usuario KYC Status Actualizado [DATE] Creado: [DATE] 15:26:26 Actualizado: [DAT…" at bounding box center [823, 337] width 1058 height 461
click at [499, 400] on div "Género : M" at bounding box center [451, 398] width 209 height 16
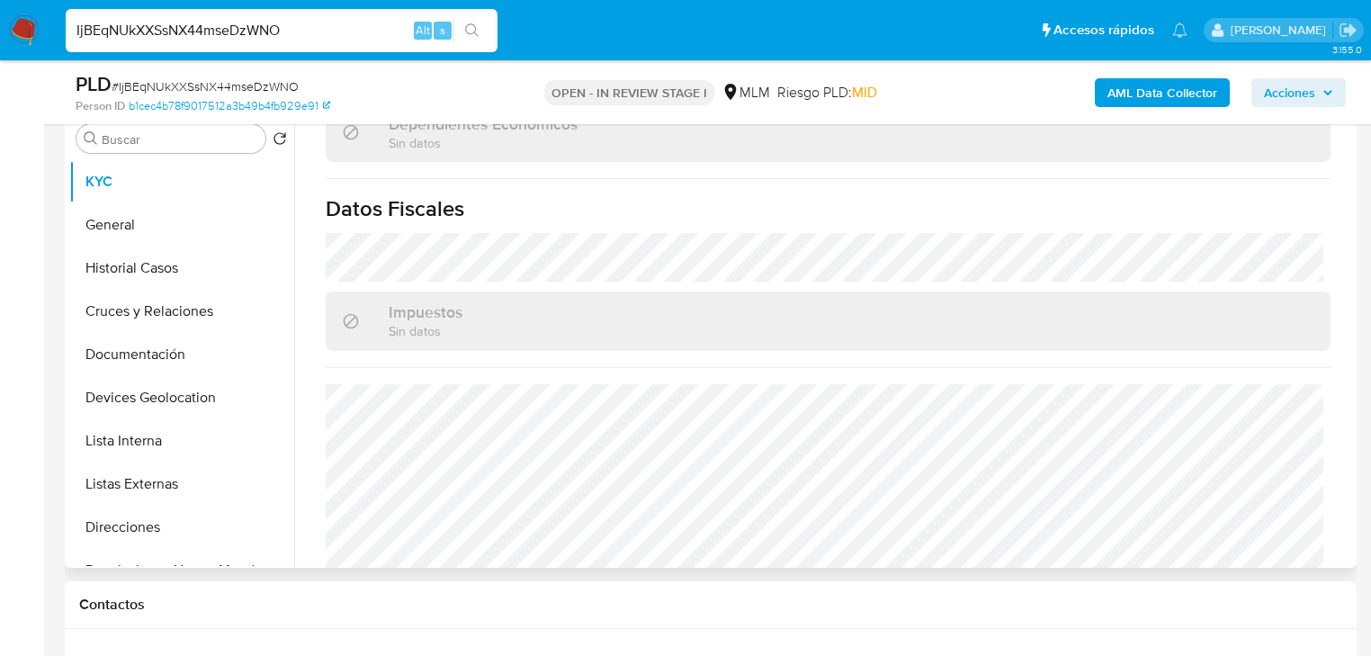
scroll to position [1123, 0]
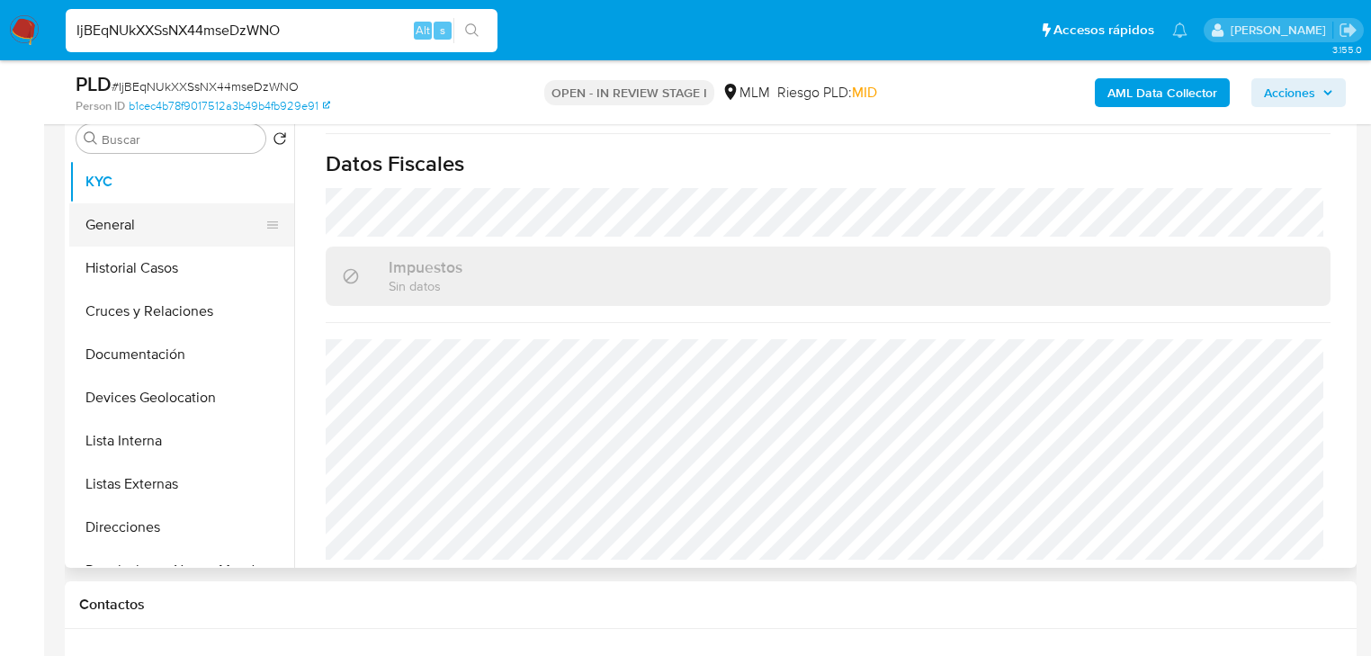
click at [157, 226] on button "General" at bounding box center [174, 224] width 211 height 43
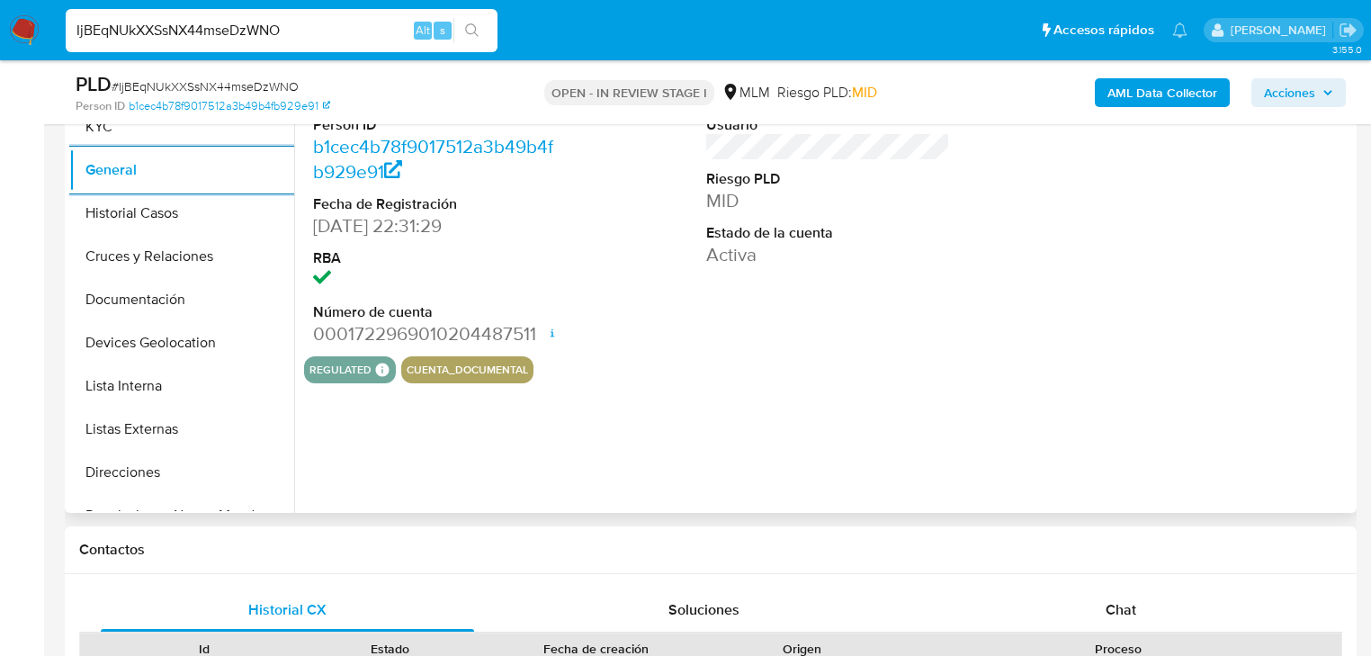
scroll to position [432, 0]
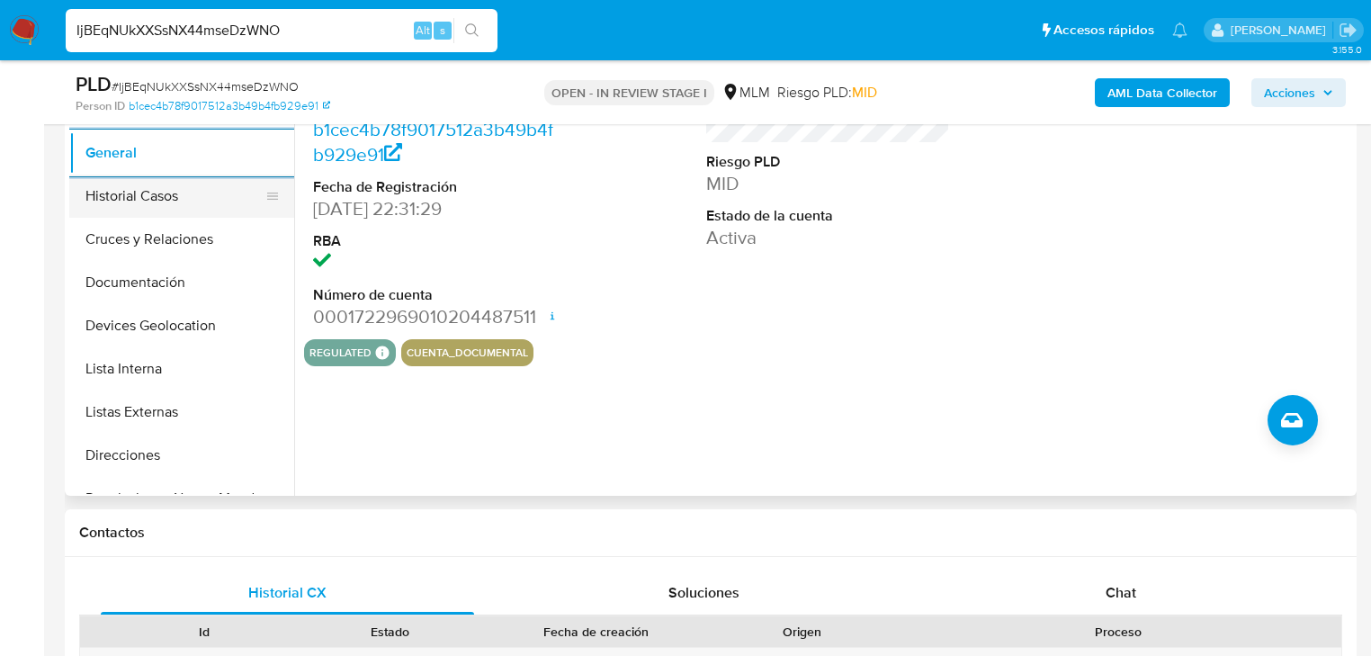
drag, startPoint x: 209, startPoint y: 194, endPoint x: 515, endPoint y: 257, distance: 312.4
click at [209, 194] on button "Historial Casos" at bounding box center [181, 196] width 225 height 43
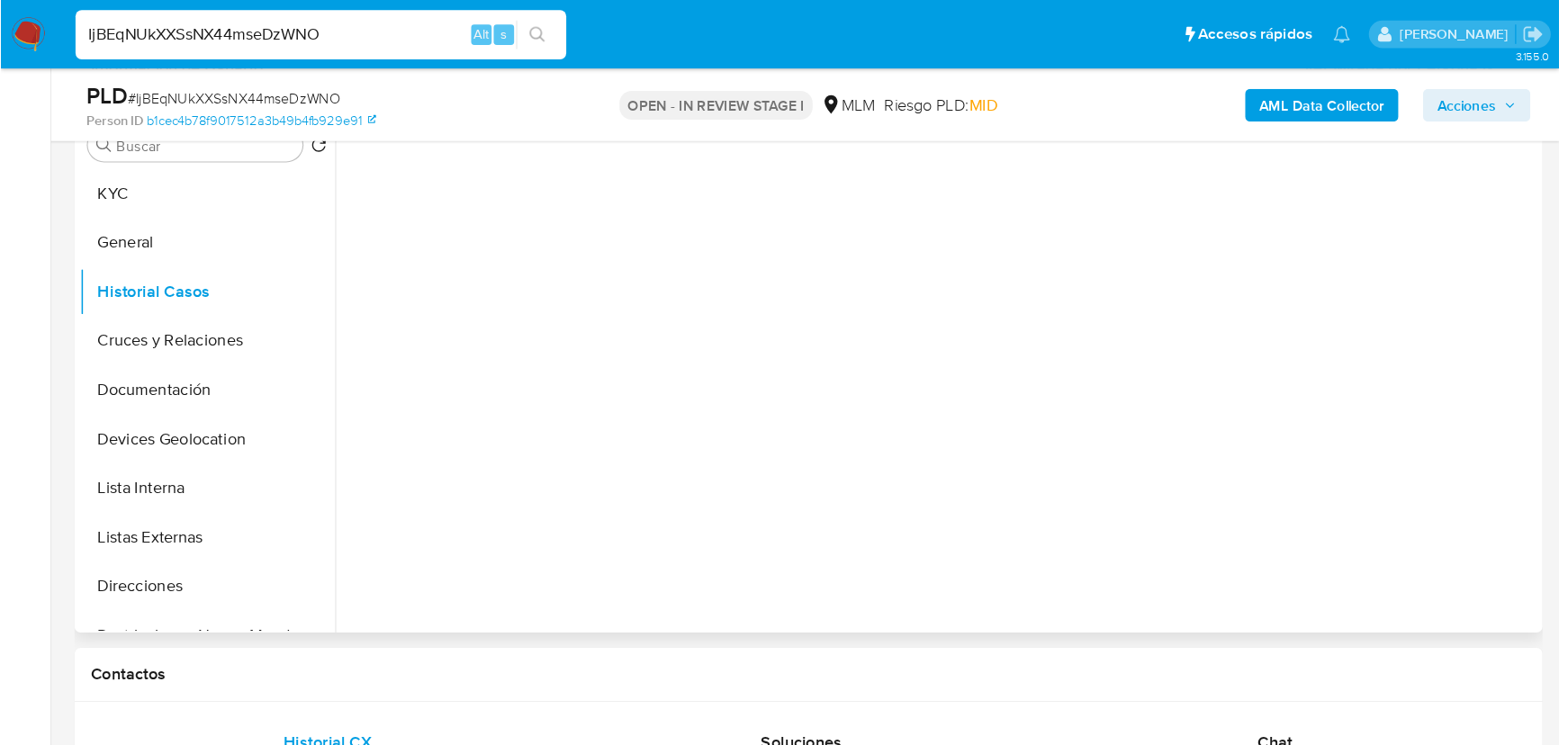
scroll to position [288, 0]
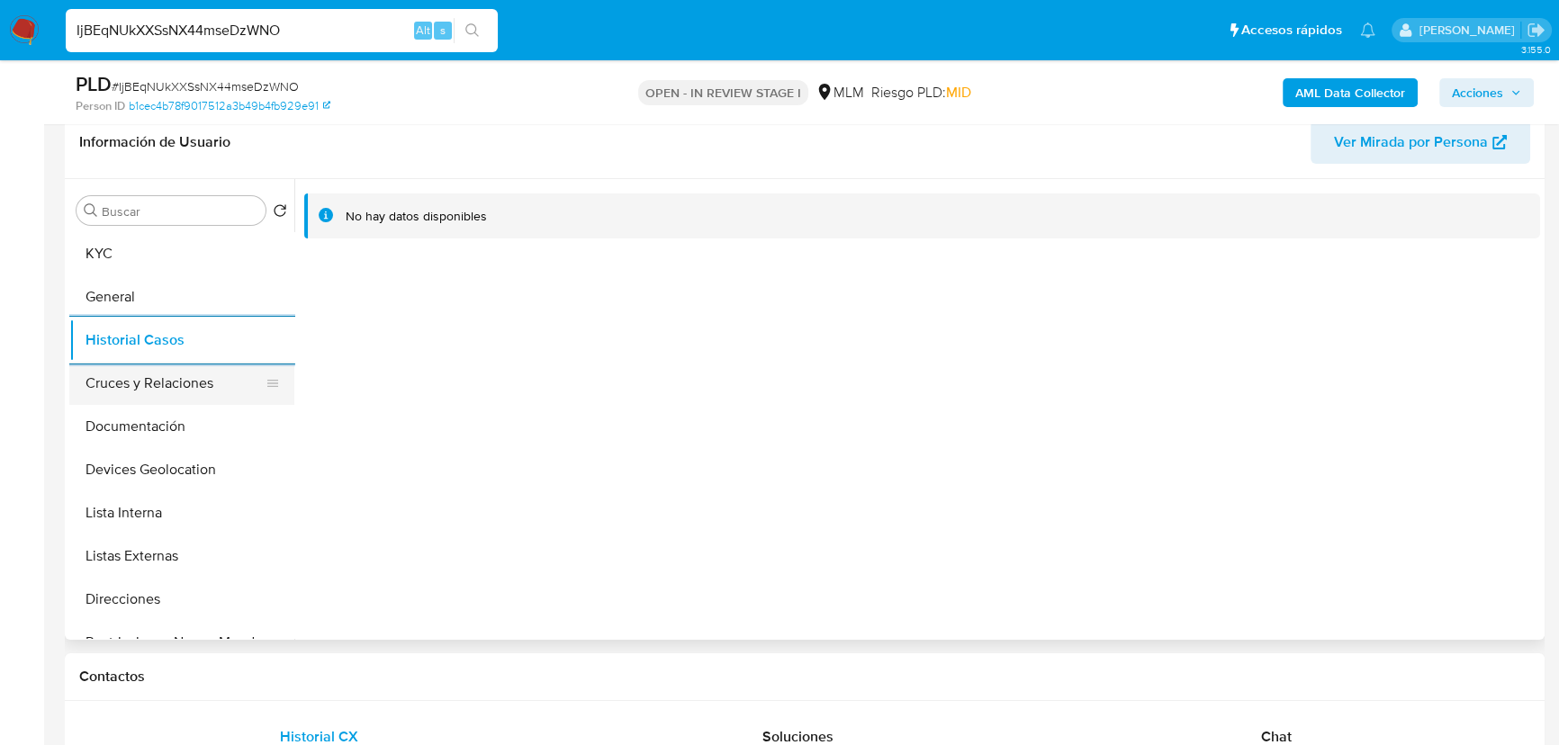
drag, startPoint x: 188, startPoint y: 458, endPoint x: 180, endPoint y: 391, distance: 67.1
click at [187, 452] on button "Devices Geolocation" at bounding box center [181, 469] width 225 height 43
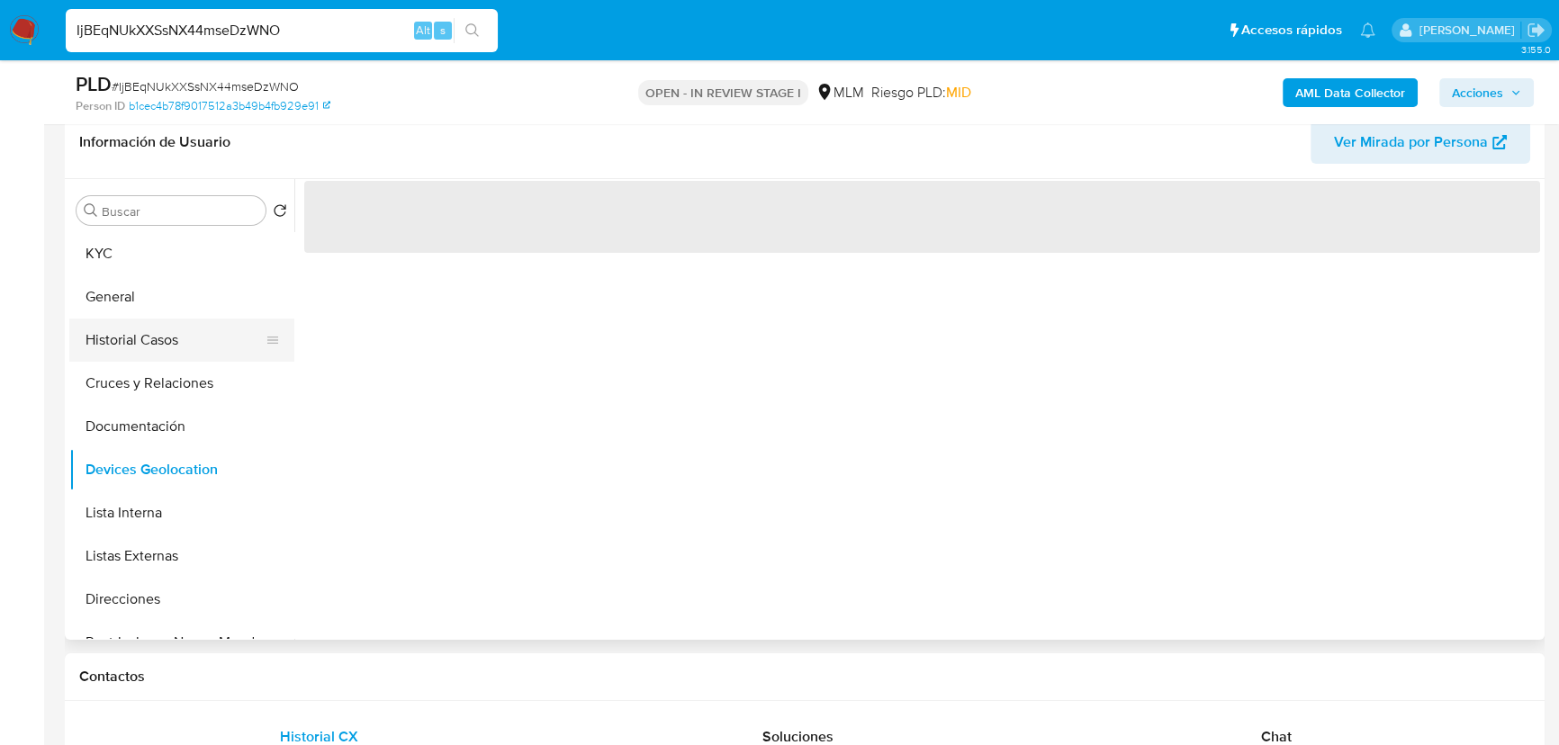
click at [175, 350] on button "Historial Casos" at bounding box center [174, 340] width 211 height 43
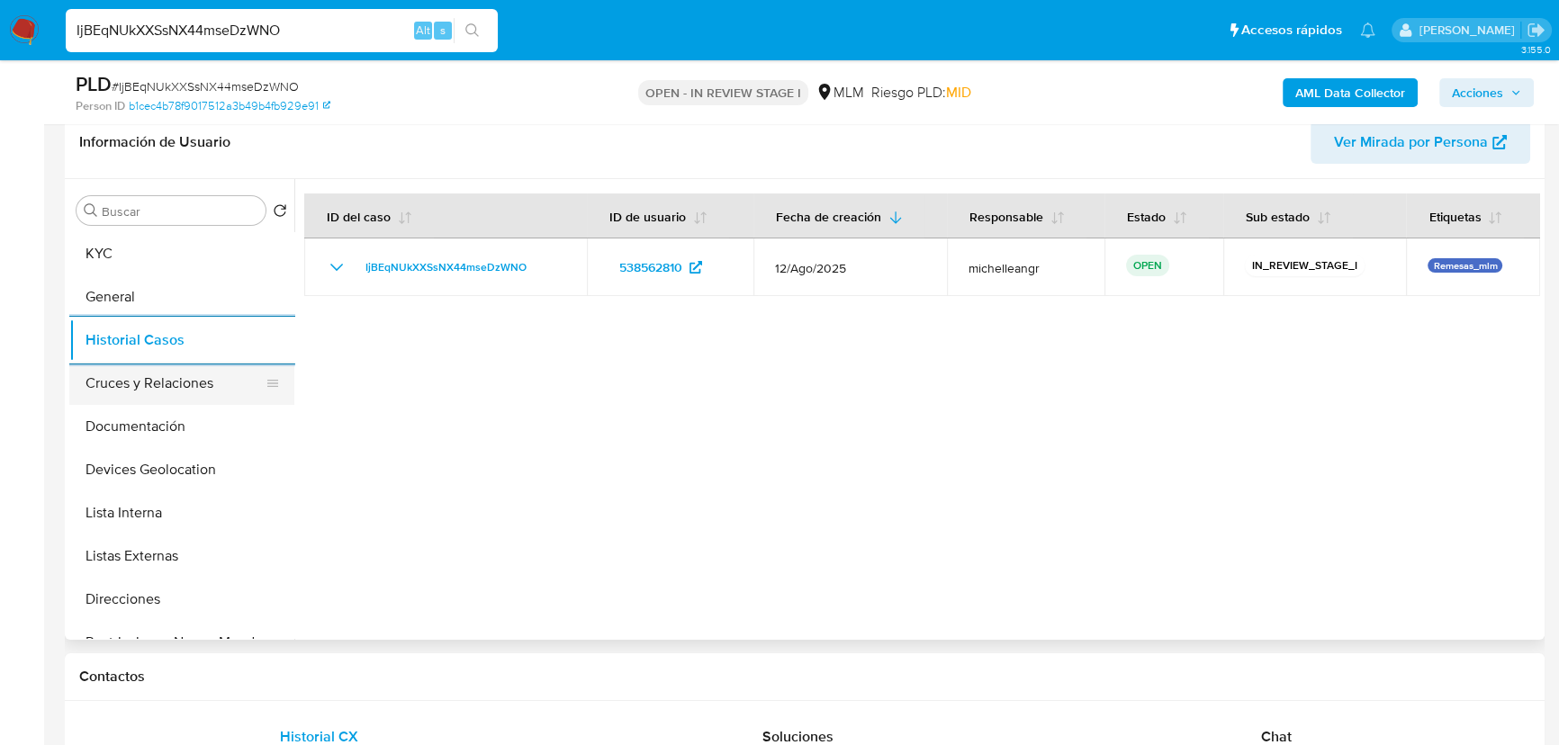
click at [173, 361] on ul "KYC General Historial Casos Cruces y Relaciones Documentación Devices Geolocati…" at bounding box center [181, 435] width 225 height 406
click at [197, 407] on button "Documentación" at bounding box center [174, 426] width 211 height 43
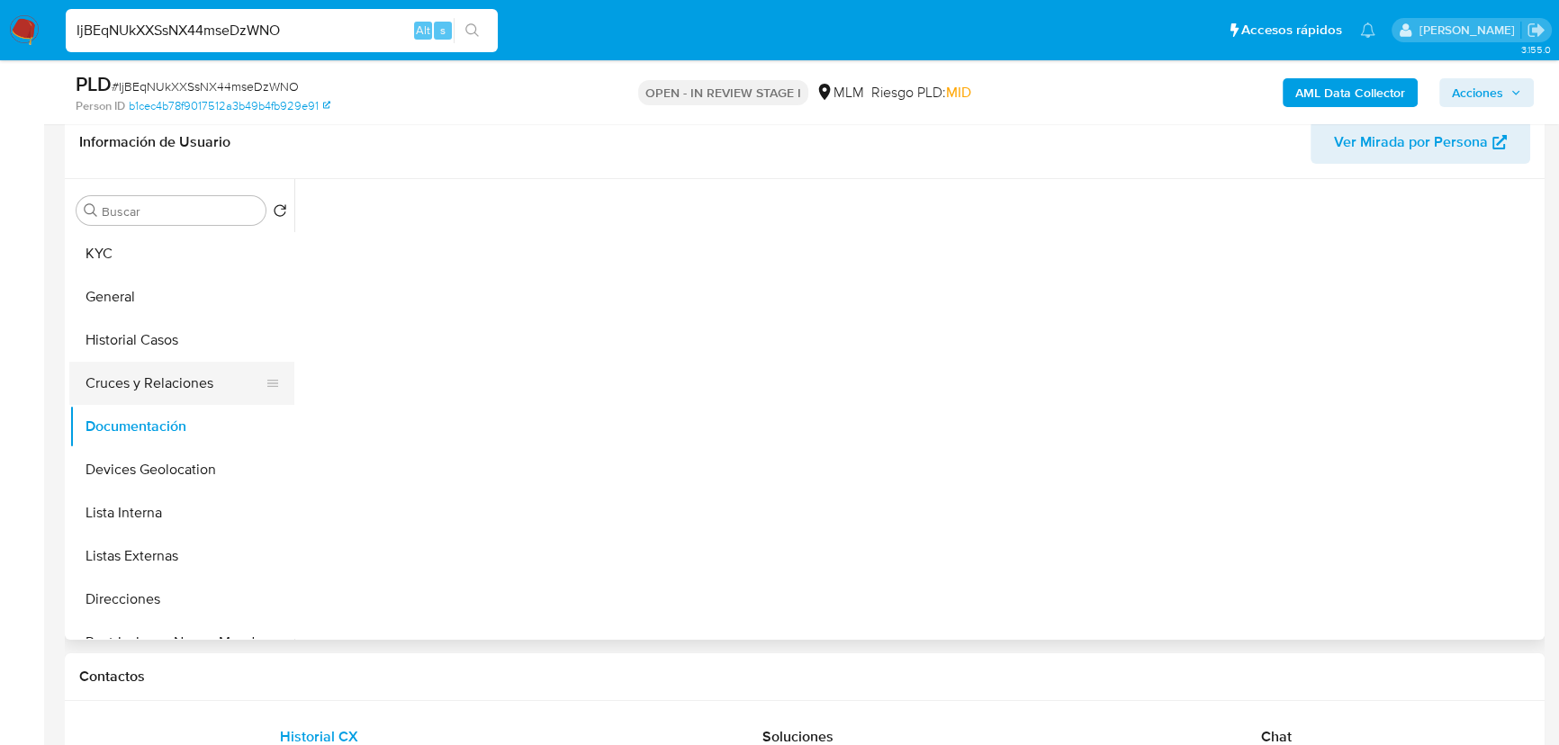
click at [202, 397] on button "Cruces y Relaciones" at bounding box center [174, 383] width 211 height 43
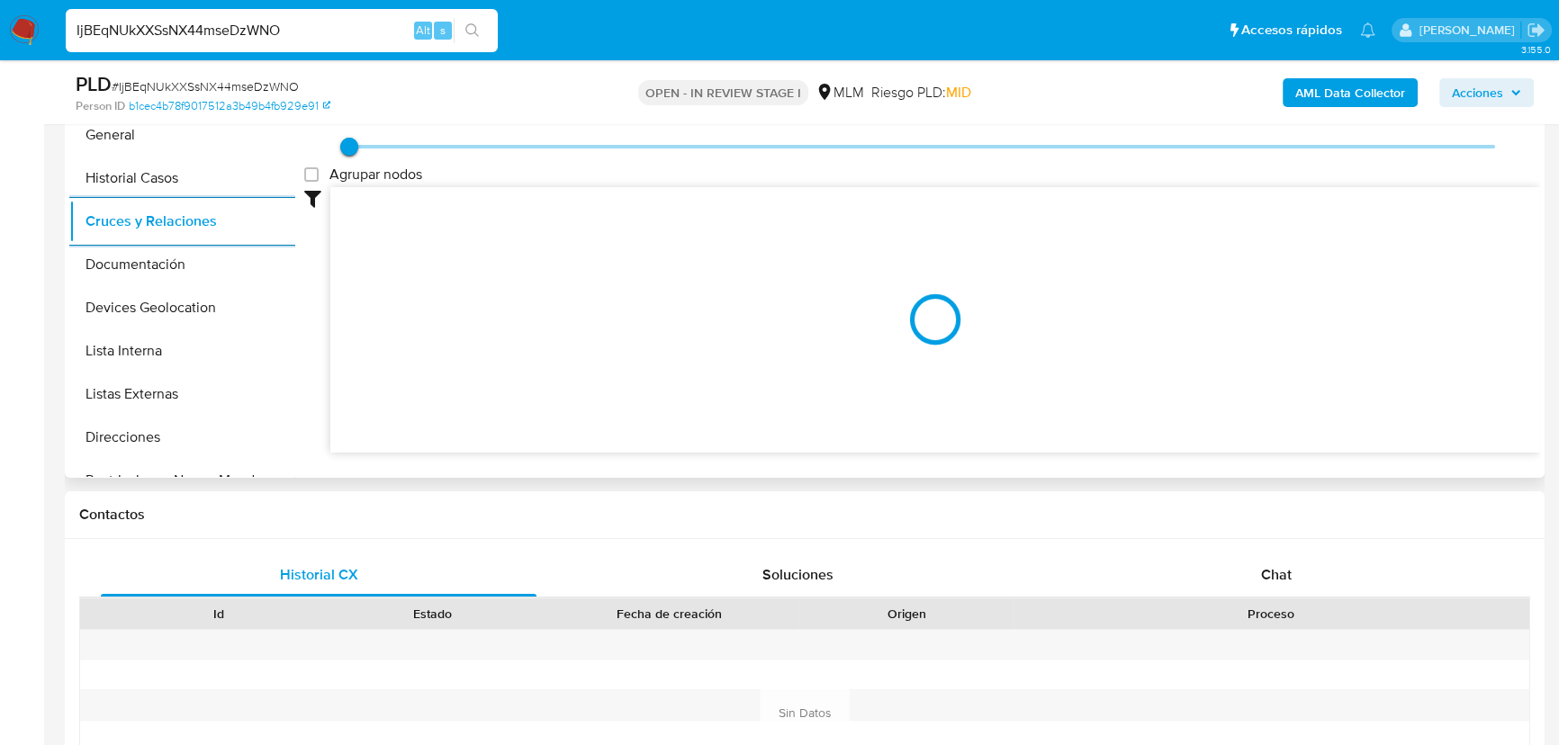
scroll to position [451, 0]
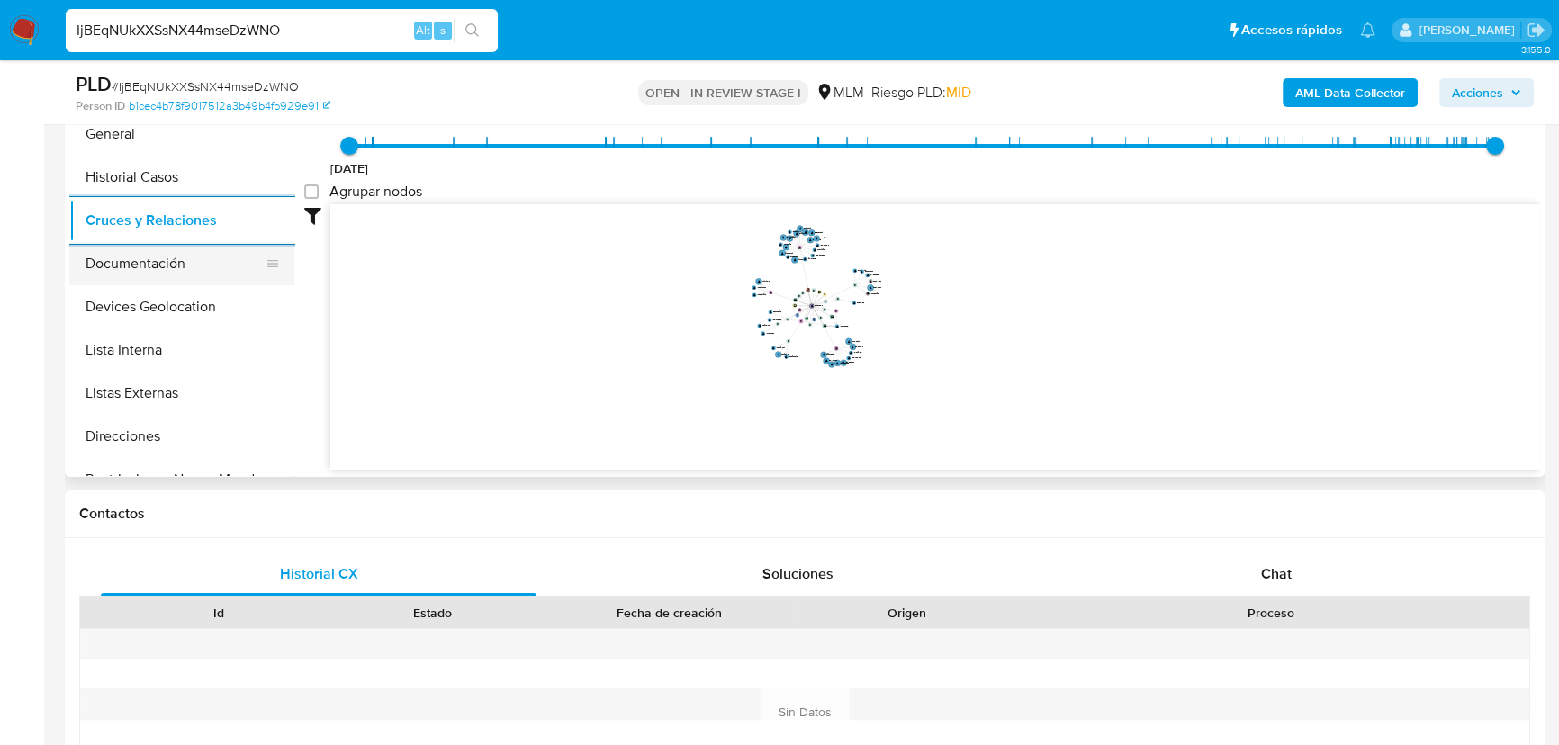
click at [183, 256] on button "Documentación" at bounding box center [174, 263] width 211 height 43
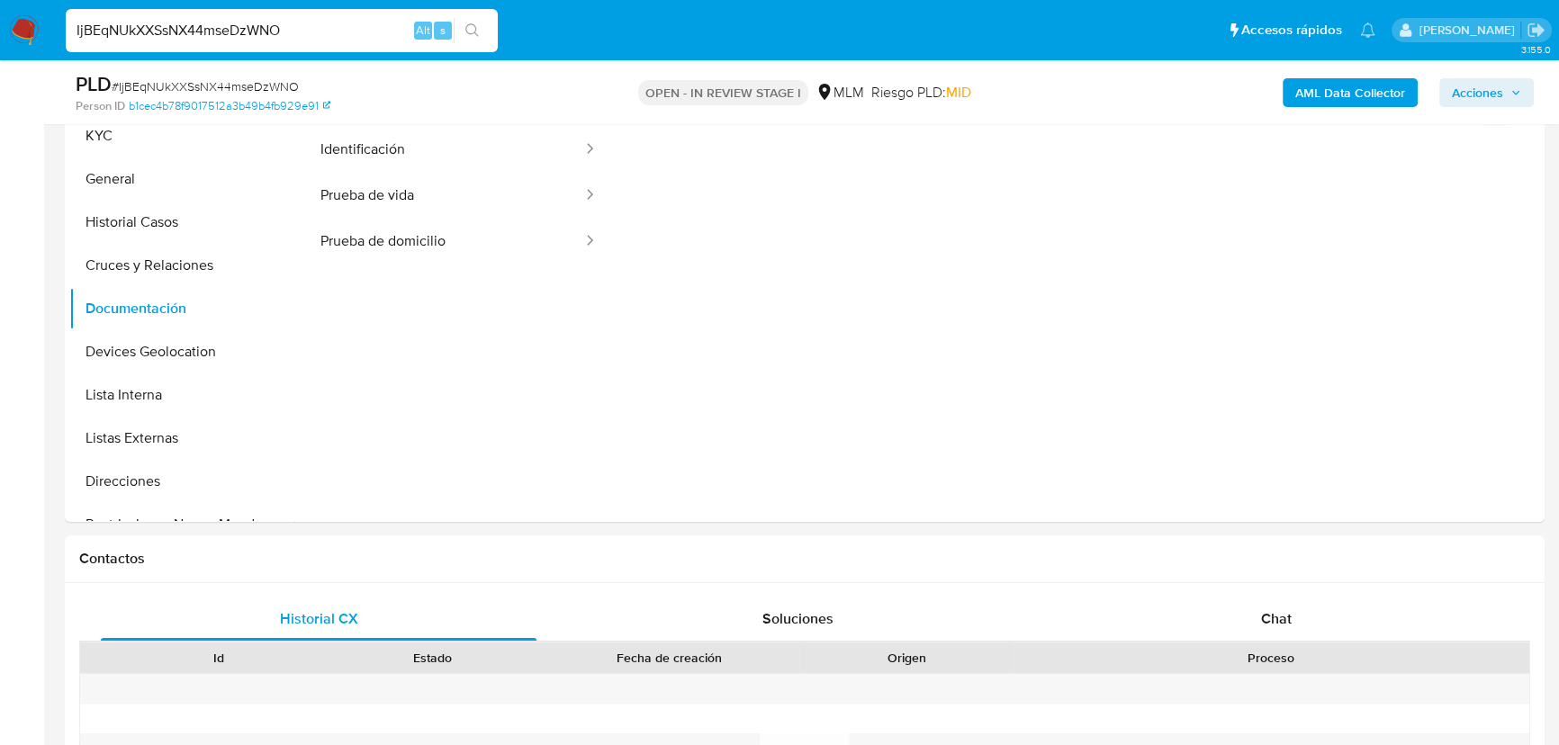
scroll to position [288, 0]
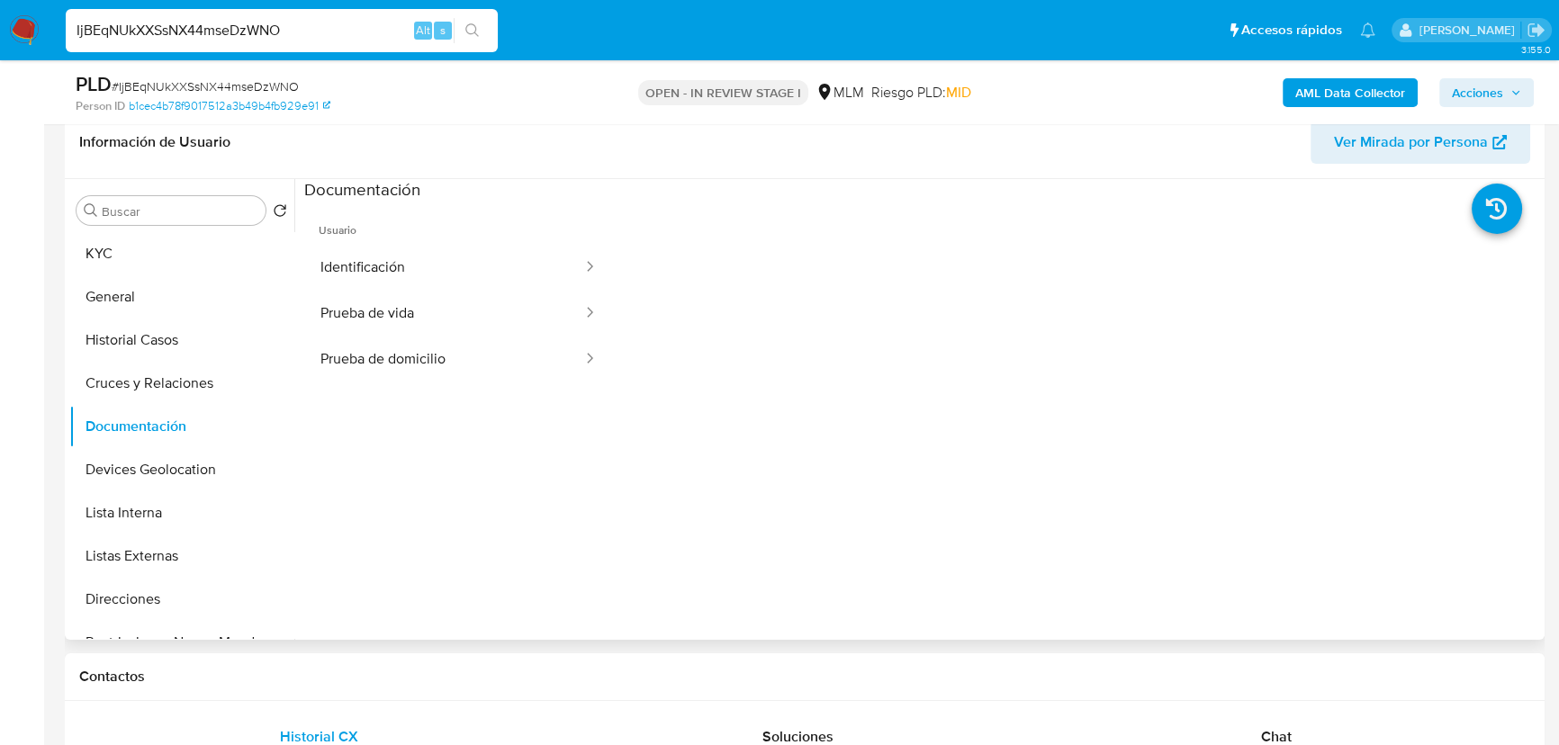
drag, startPoint x: 452, startPoint y: 263, endPoint x: 606, endPoint y: 295, distance: 157.3
click at [456, 264] on button "Identificación" at bounding box center [444, 268] width 280 height 46
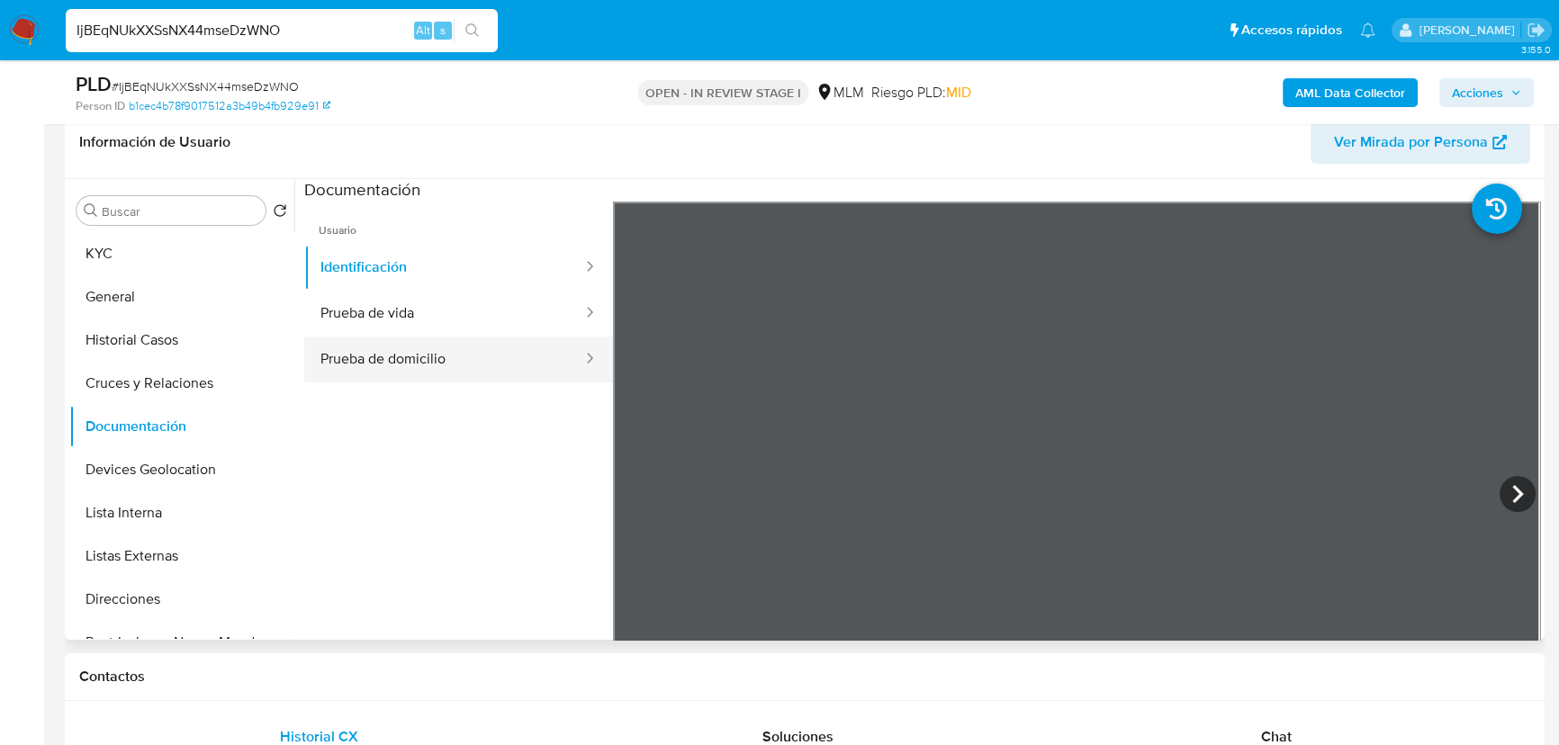
drag, startPoint x: 516, startPoint y: 359, endPoint x: 583, endPoint y: 354, distance: 67.7
click at [517, 356] on button "Prueba de domicilio" at bounding box center [444, 360] width 280 height 46
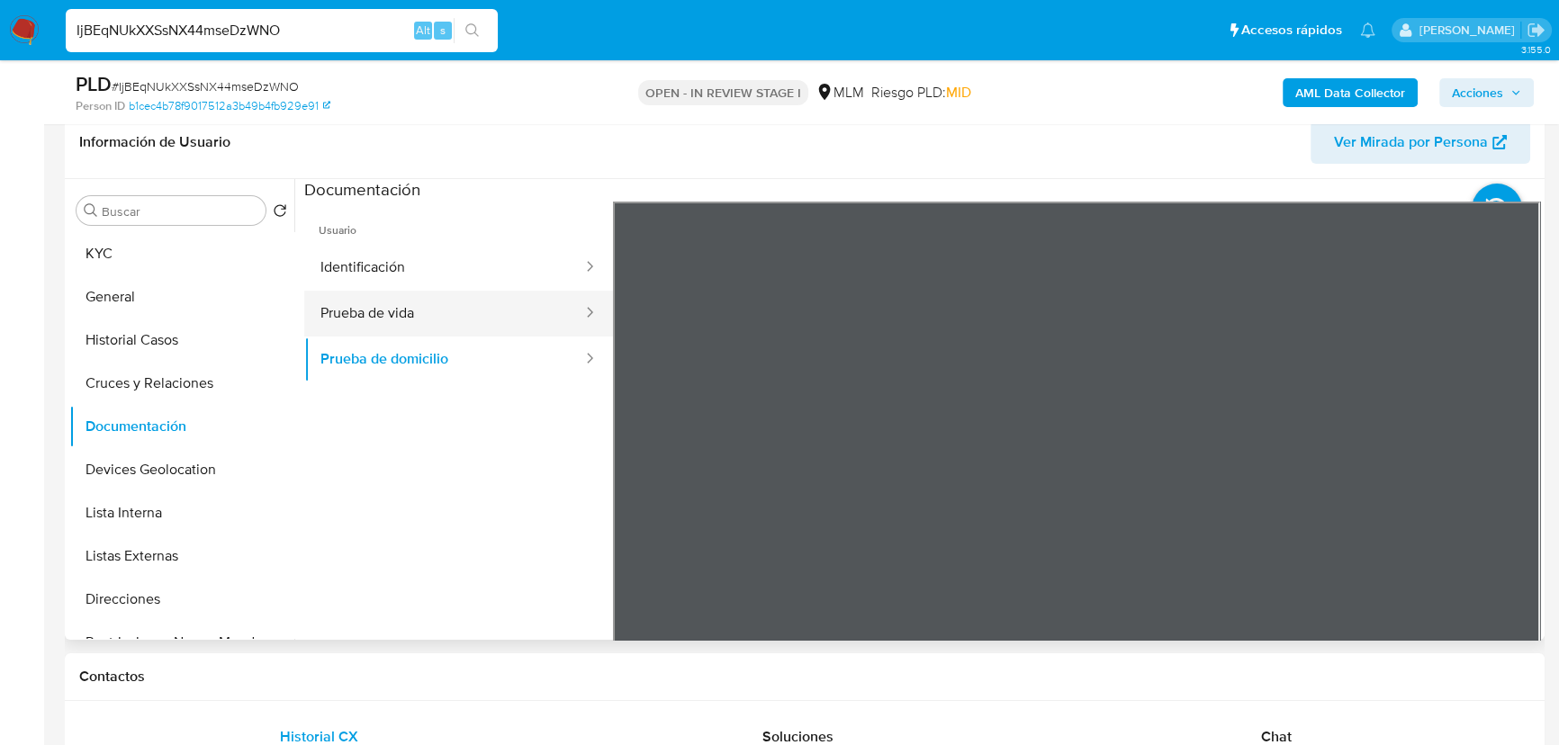
click at [510, 302] on button "Prueba de vida" at bounding box center [444, 314] width 280 height 46
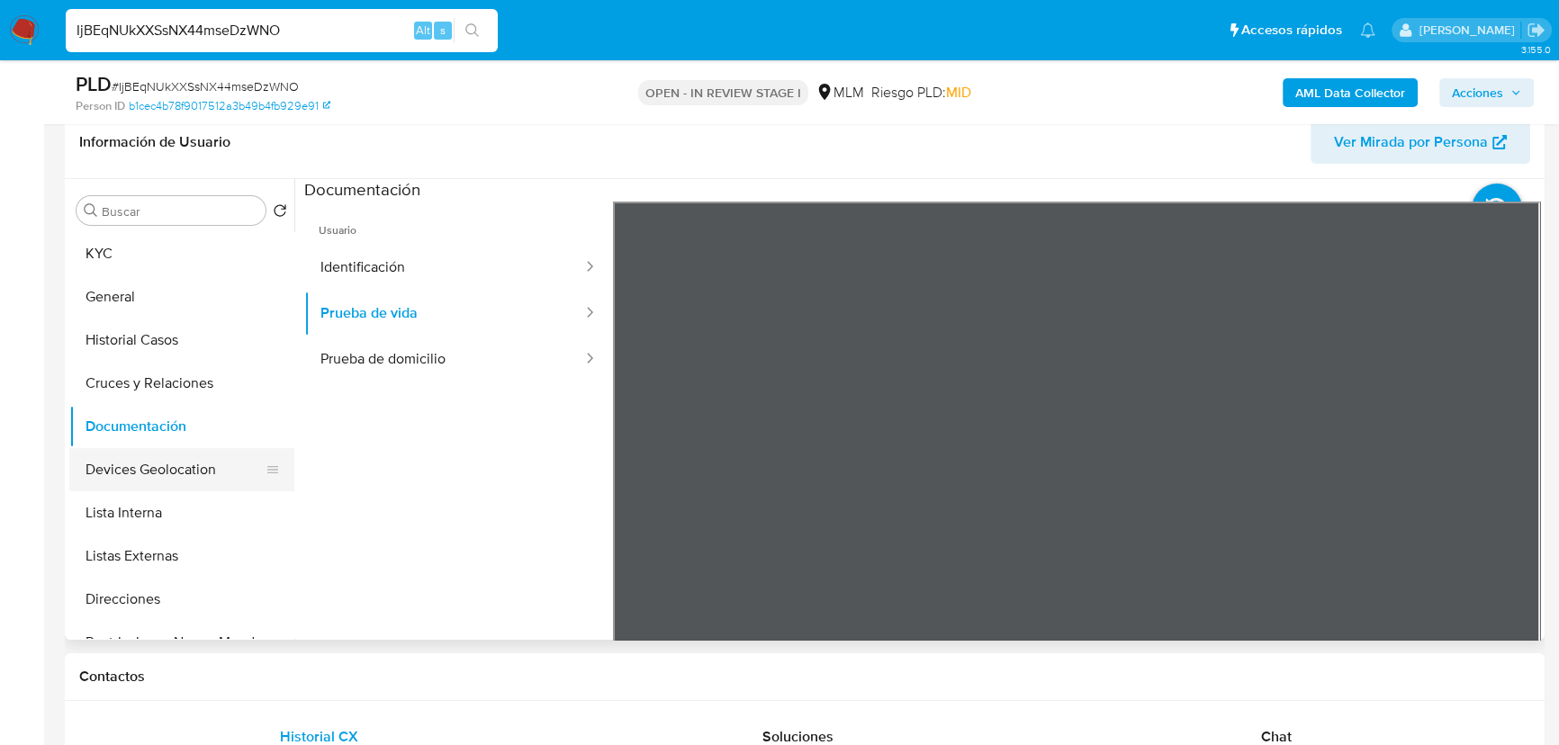
drag, startPoint x: 160, startPoint y: 472, endPoint x: 166, endPoint y: 463, distance: 10.5
click at [160, 468] on button "Devices Geolocation" at bounding box center [174, 469] width 211 height 43
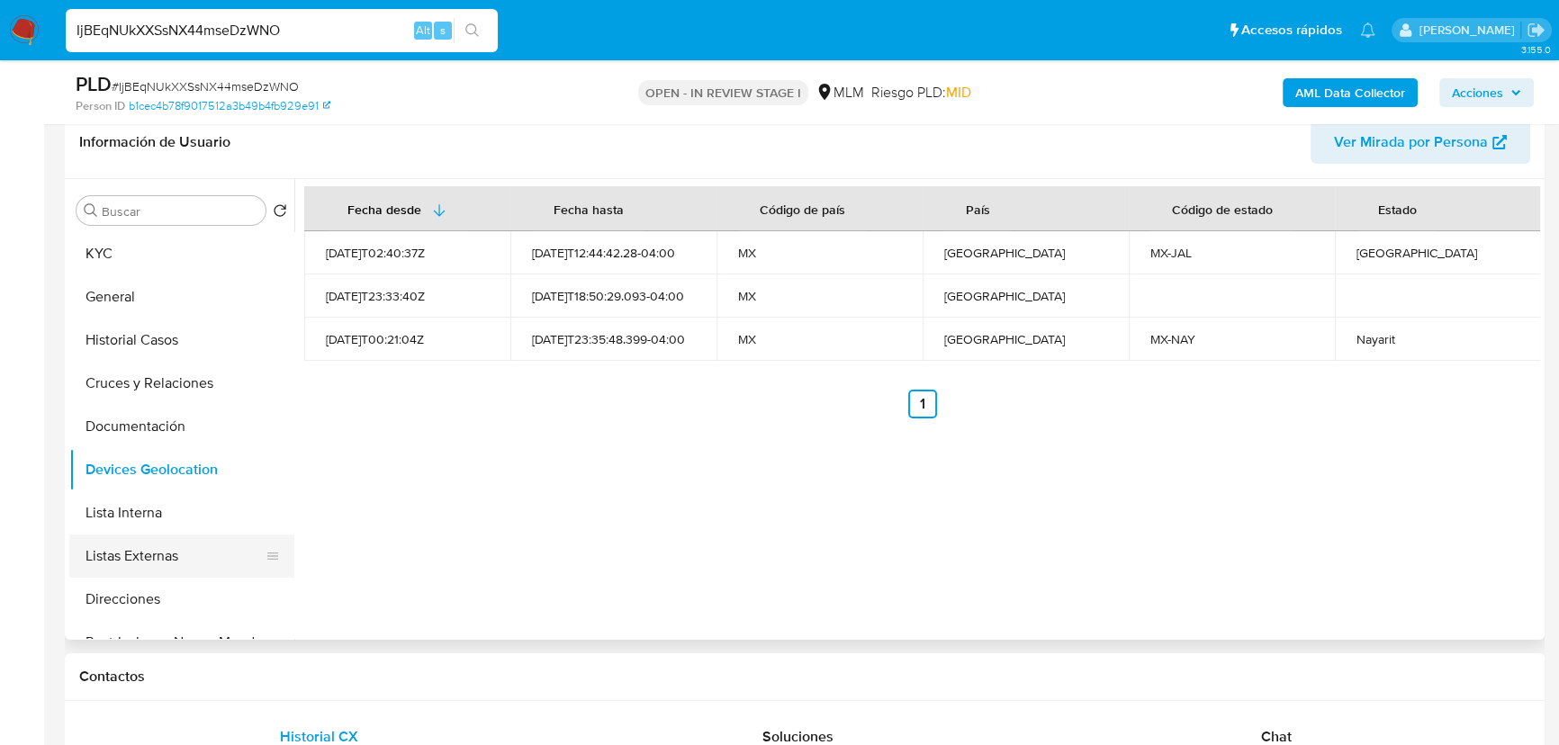
drag, startPoint x: 175, startPoint y: 543, endPoint x: 178, endPoint y: 568, distance: 25.3
click at [175, 547] on button "Listas Externas" at bounding box center [174, 556] width 211 height 43
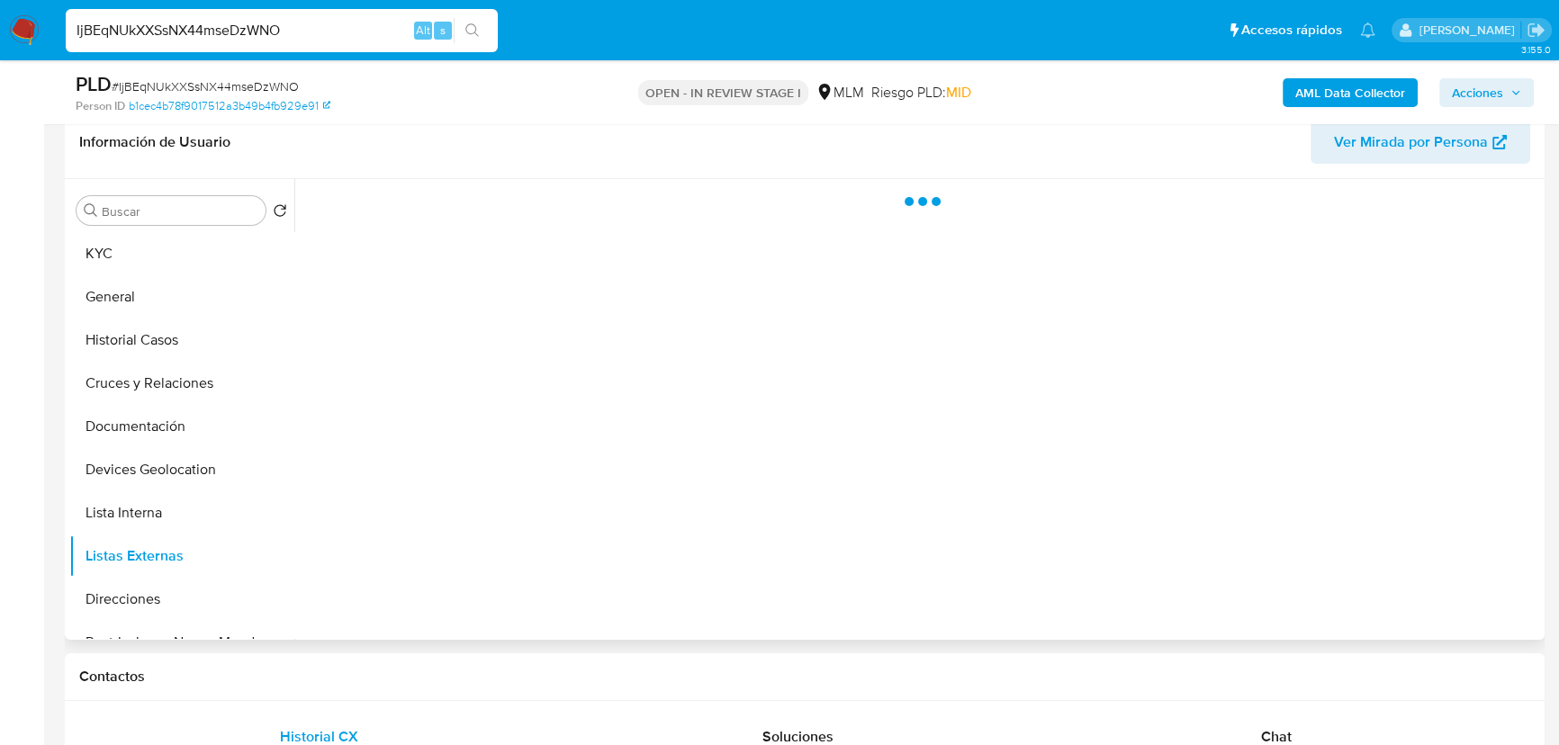
click at [549, 505] on div at bounding box center [916, 409] width 1245 height 461
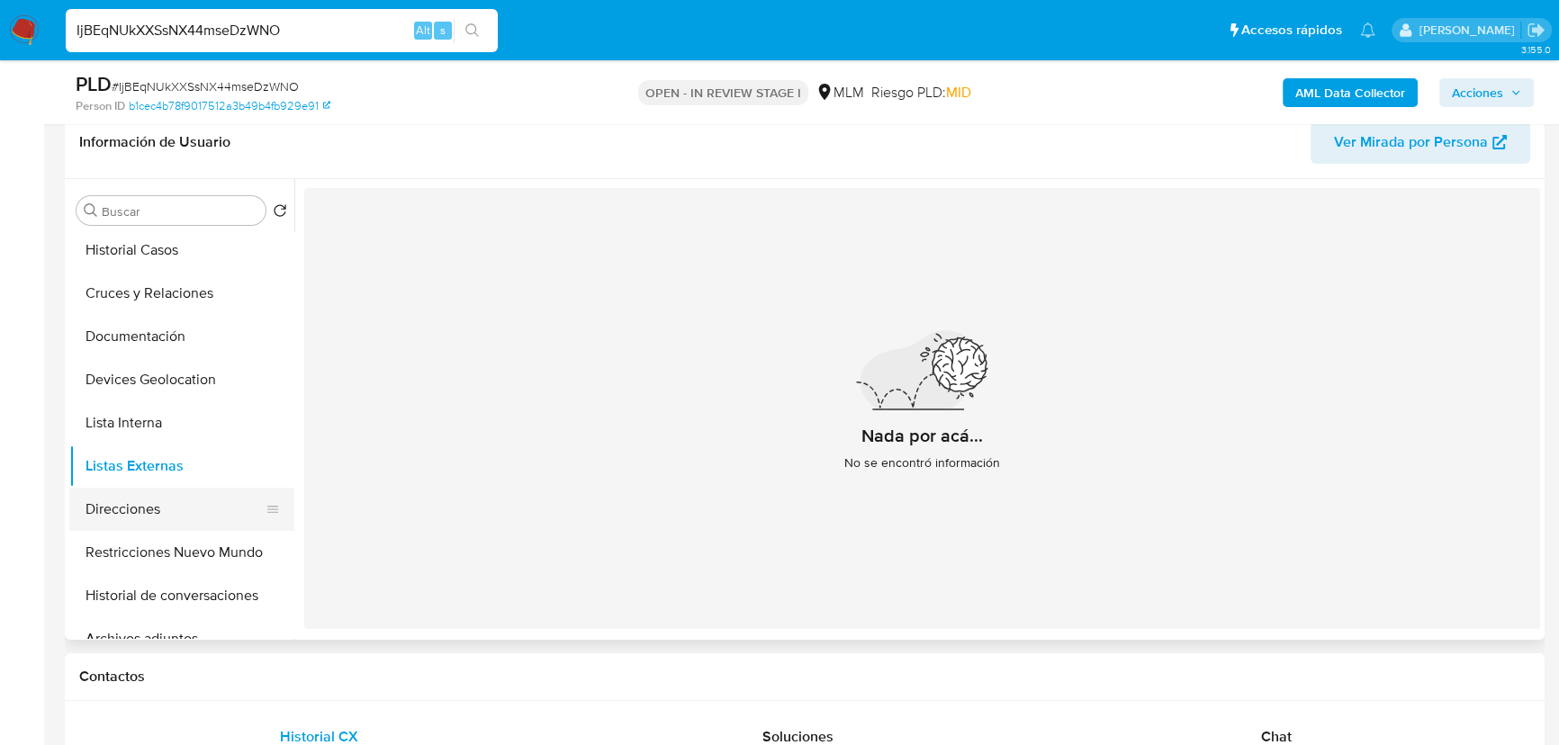
scroll to position [163, 0]
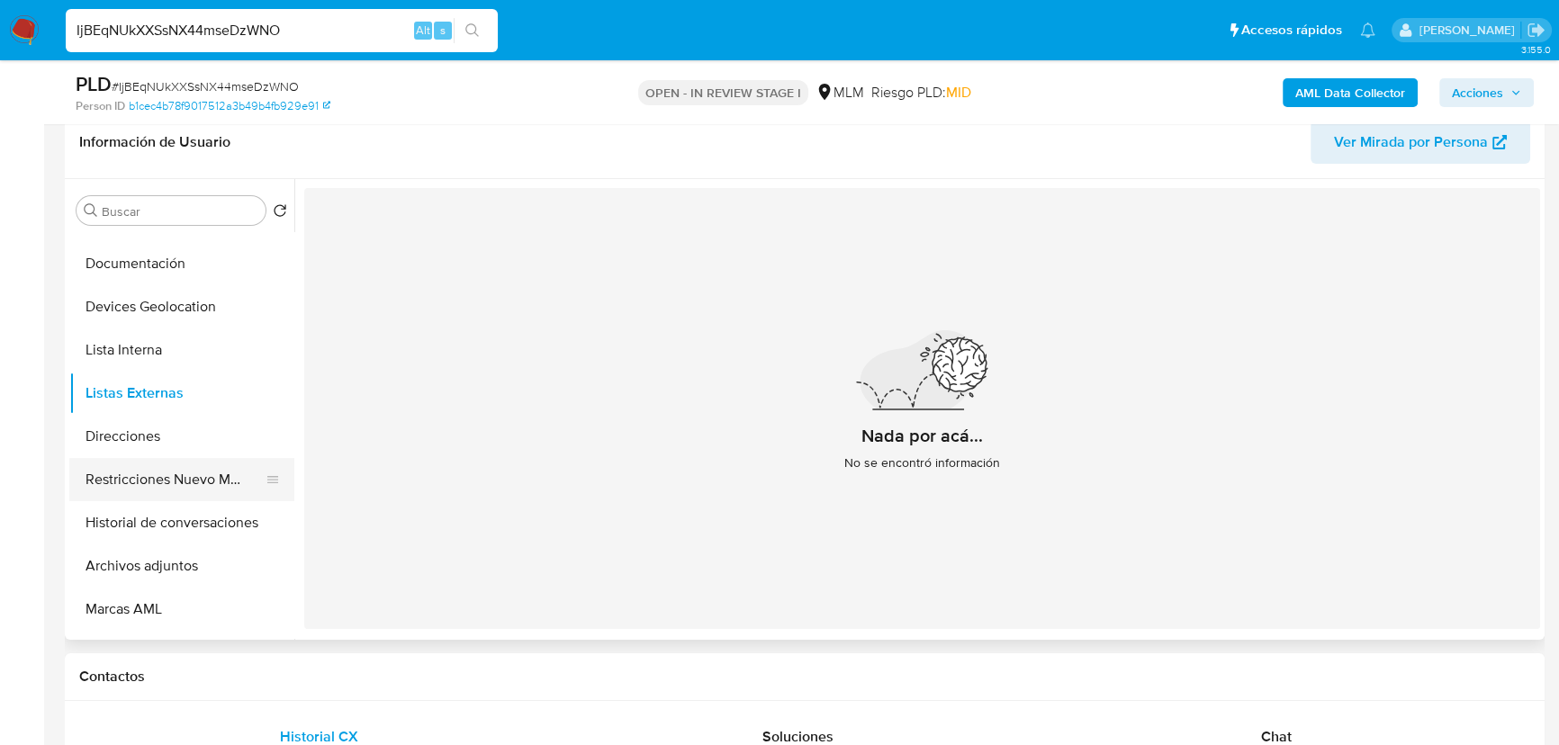
click at [223, 470] on button "Restricciones Nuevo Mundo" at bounding box center [174, 479] width 211 height 43
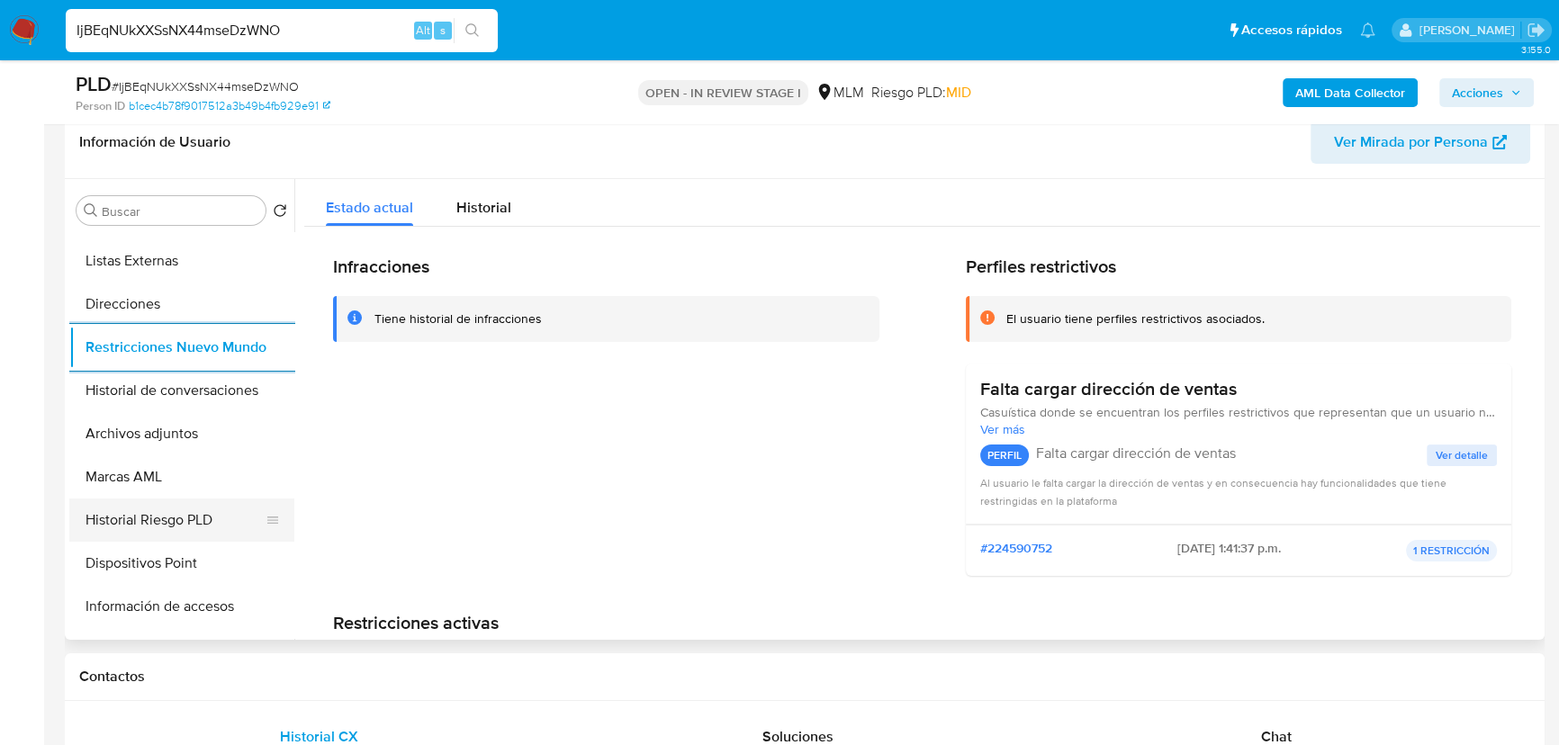
scroll to position [409, 0]
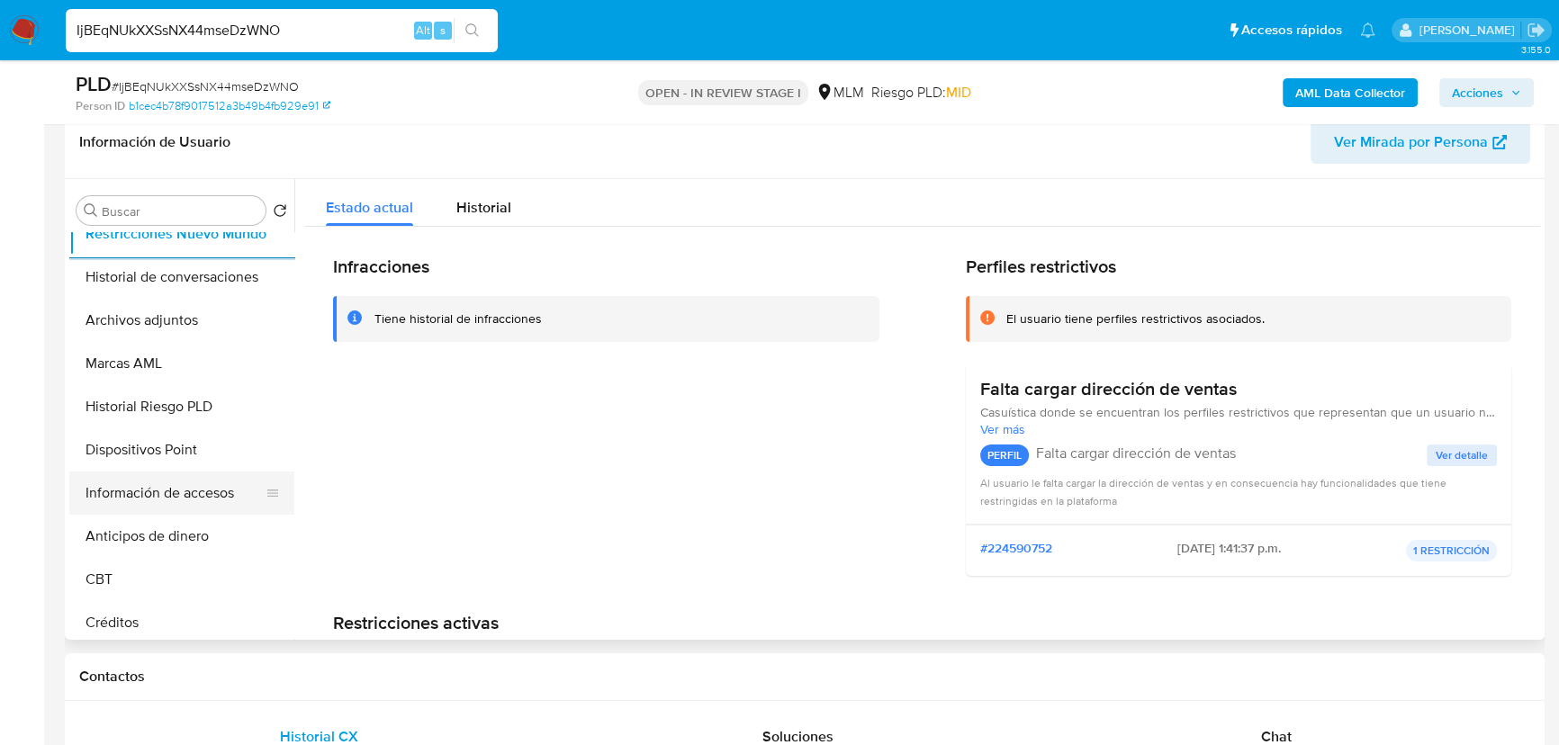
click at [185, 499] on button "Información de accesos" at bounding box center [174, 493] width 211 height 43
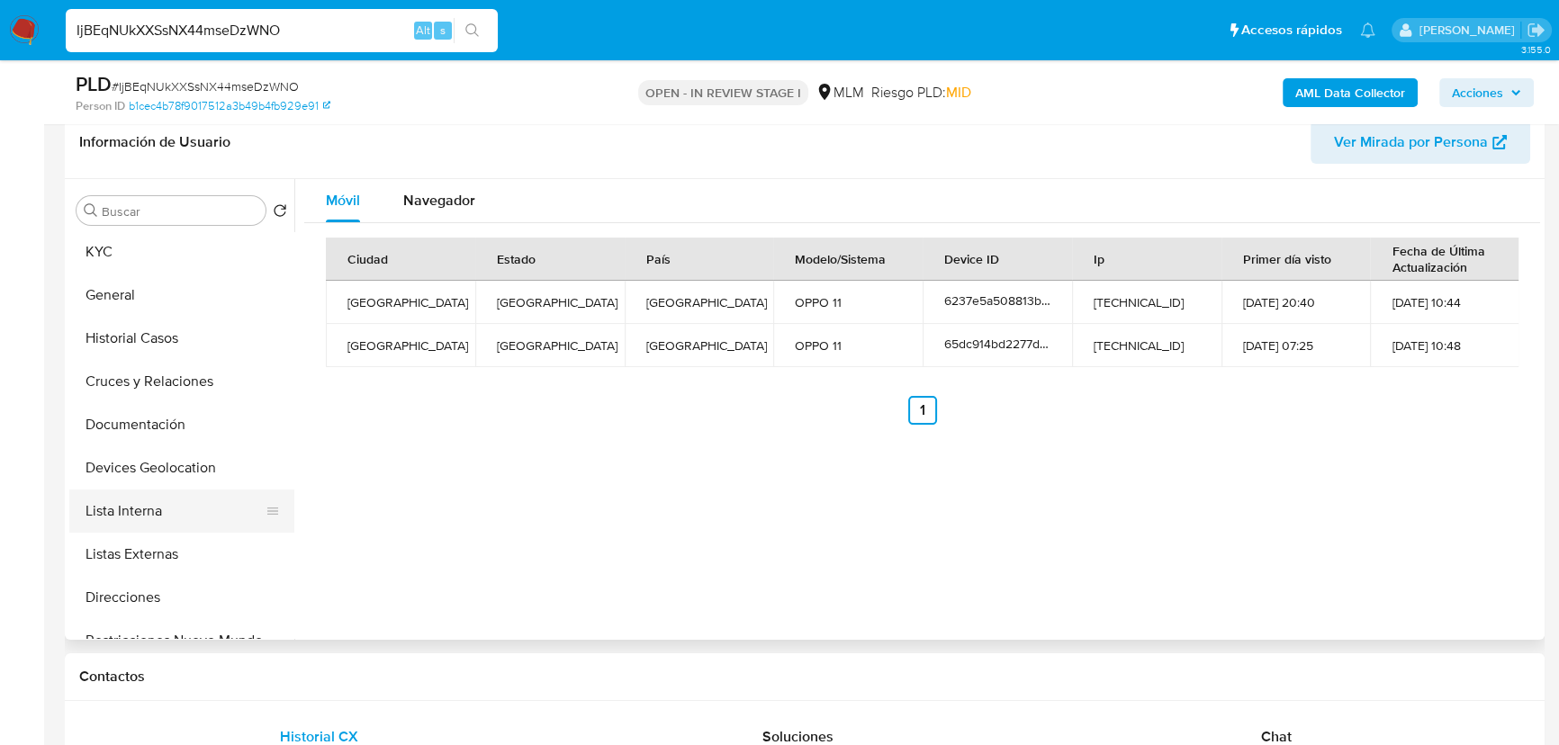
scroll to position [0, 0]
click at [201, 480] on button "Devices Geolocation" at bounding box center [174, 469] width 211 height 43
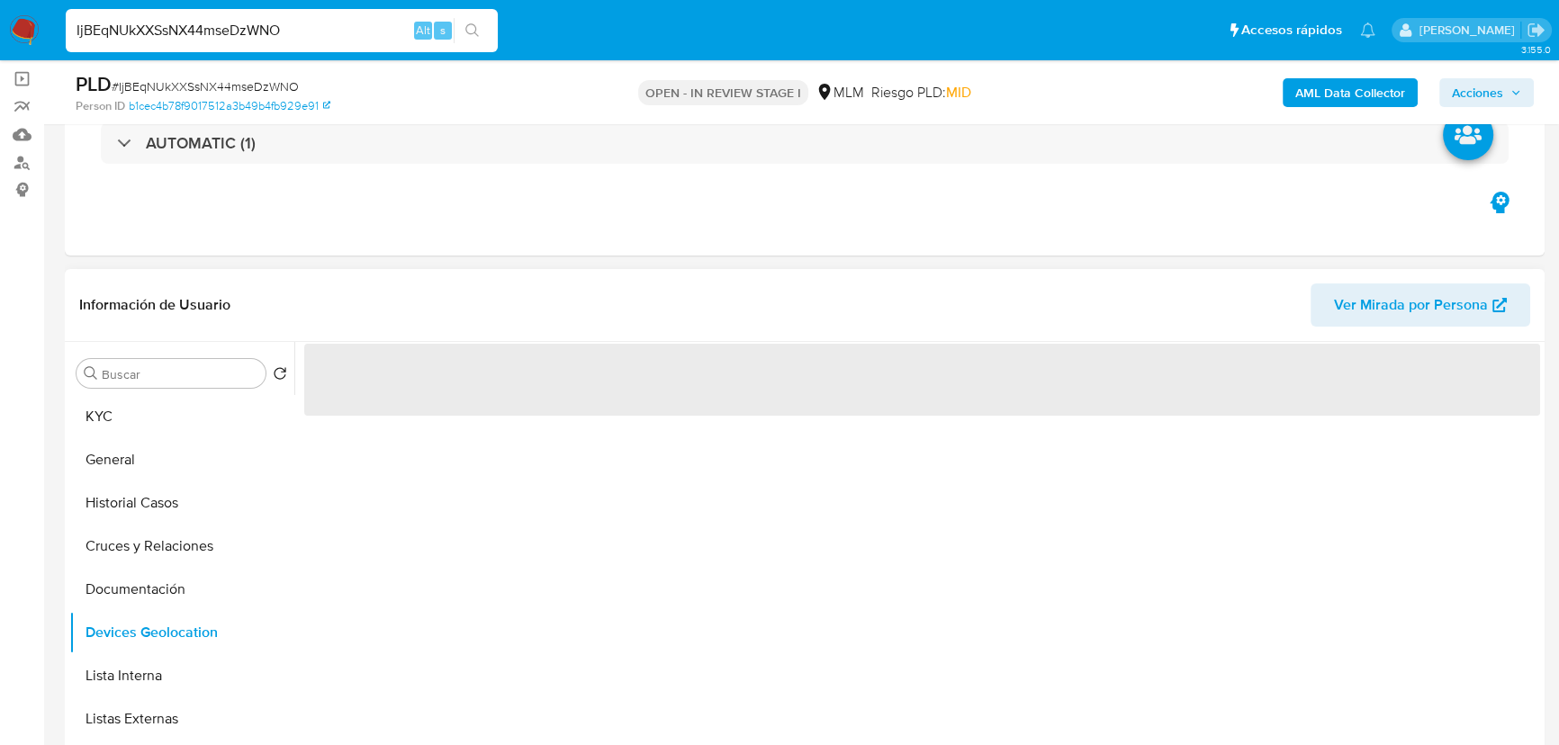
scroll to position [124, 0]
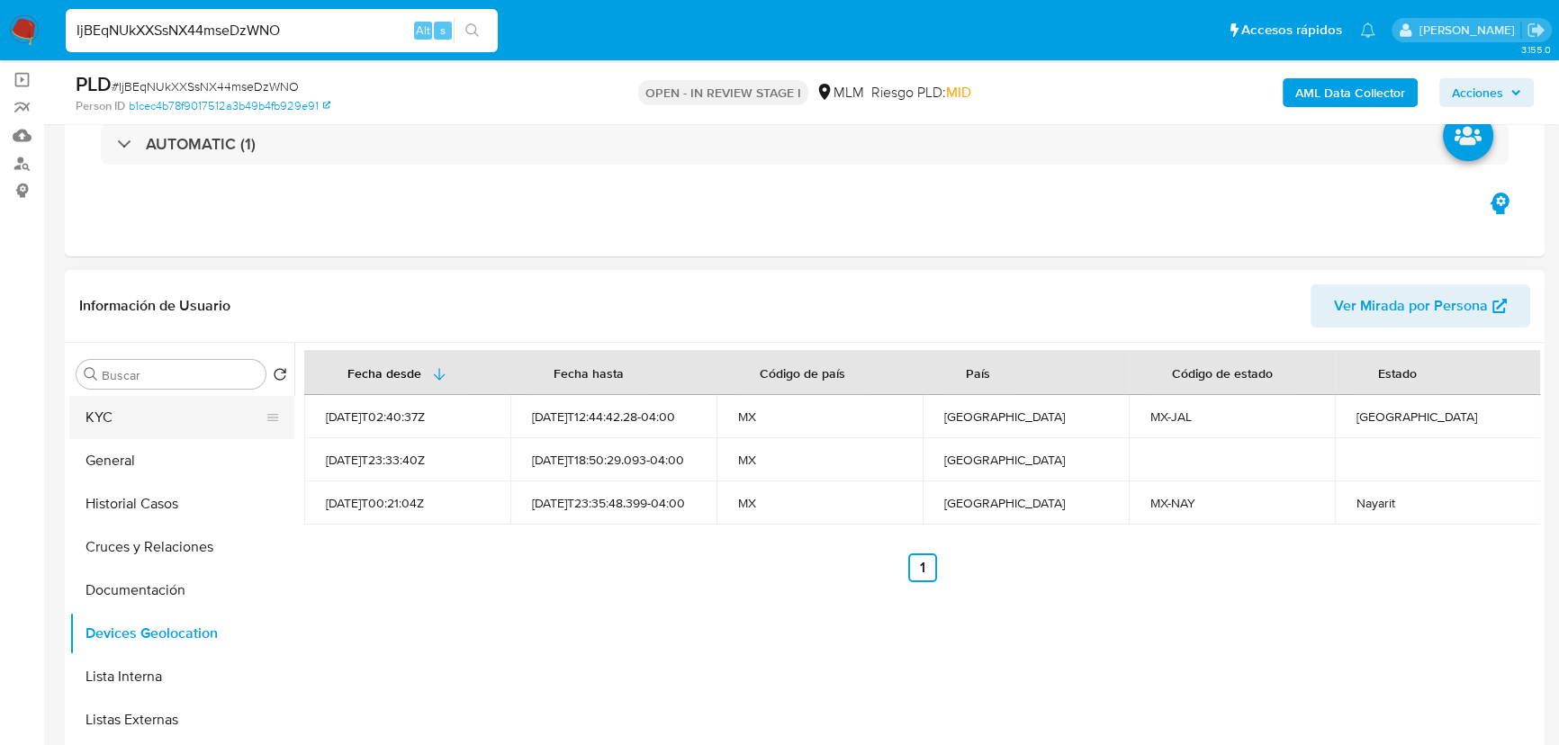
click at [171, 410] on button "KYC" at bounding box center [174, 417] width 211 height 43
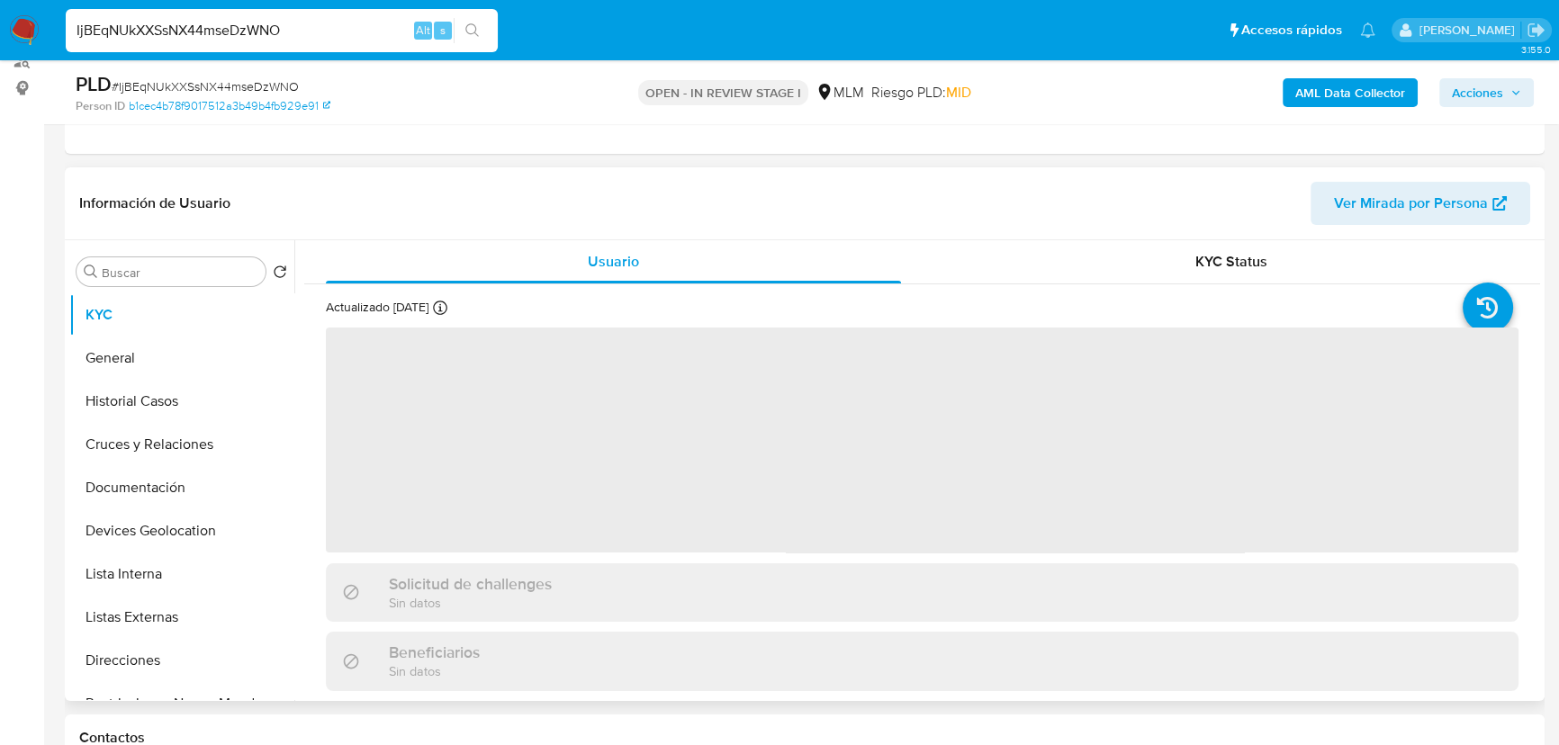
scroll to position [288, 0]
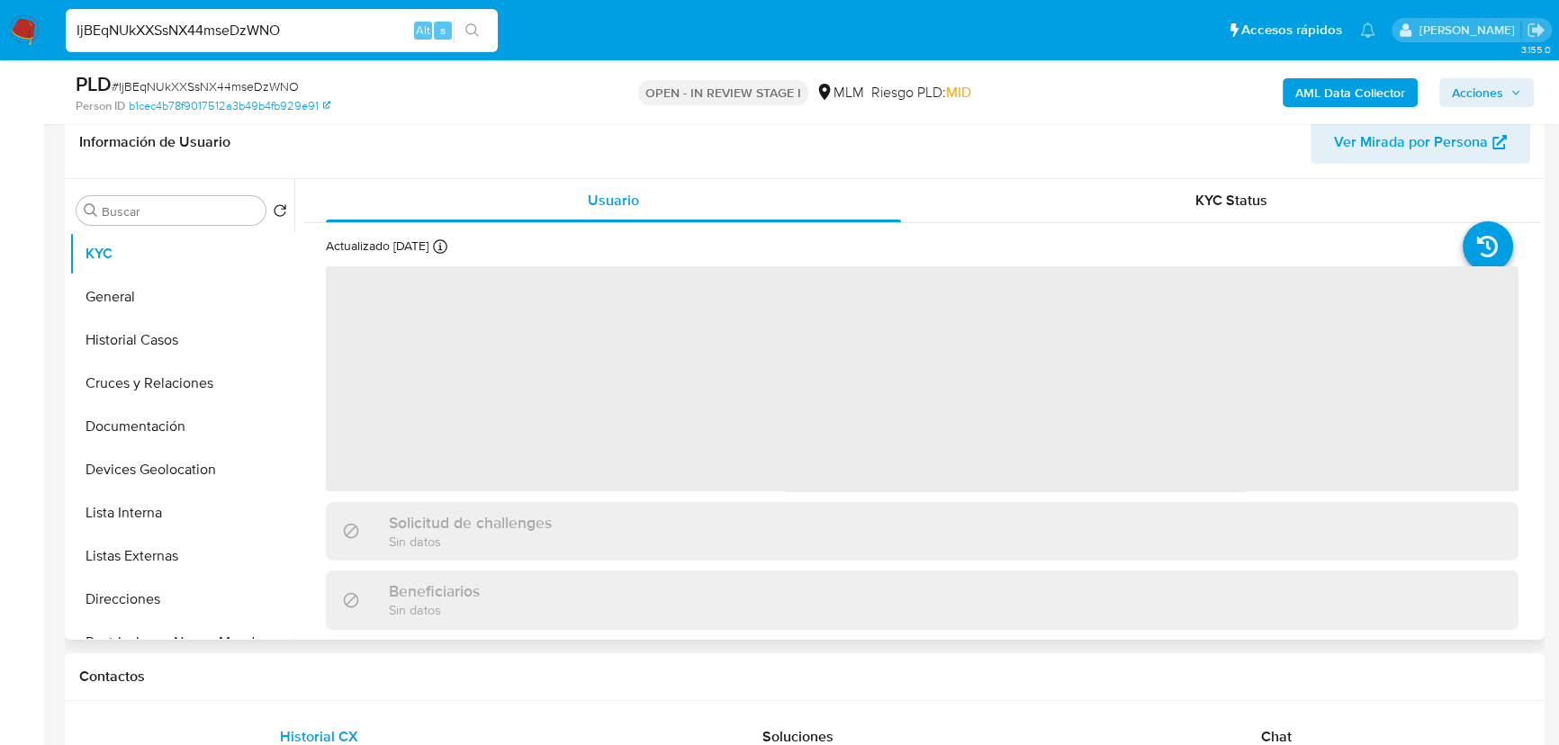
click at [660, 453] on span "‌" at bounding box center [922, 378] width 1192 height 225
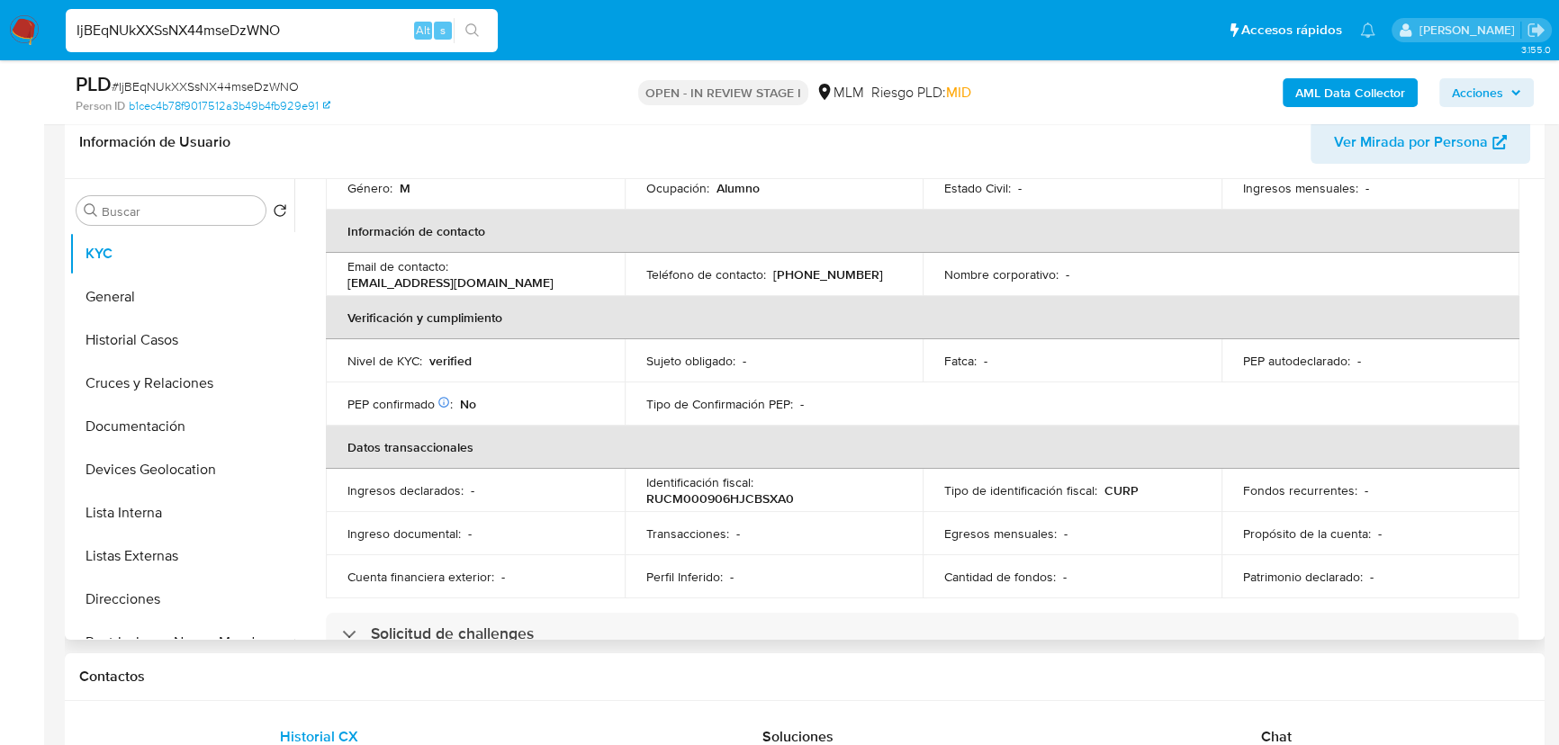
scroll to position [327, 0]
drag, startPoint x: 466, startPoint y: 279, endPoint x: 346, endPoint y: 271, distance: 120.0
click at [347, 271] on div "Email de contacto : [EMAIL_ADDRESS][DOMAIN_NAME]" at bounding box center [475, 272] width 256 height 32
copy p "[EMAIL_ADDRESS][DOMAIN_NAME]"
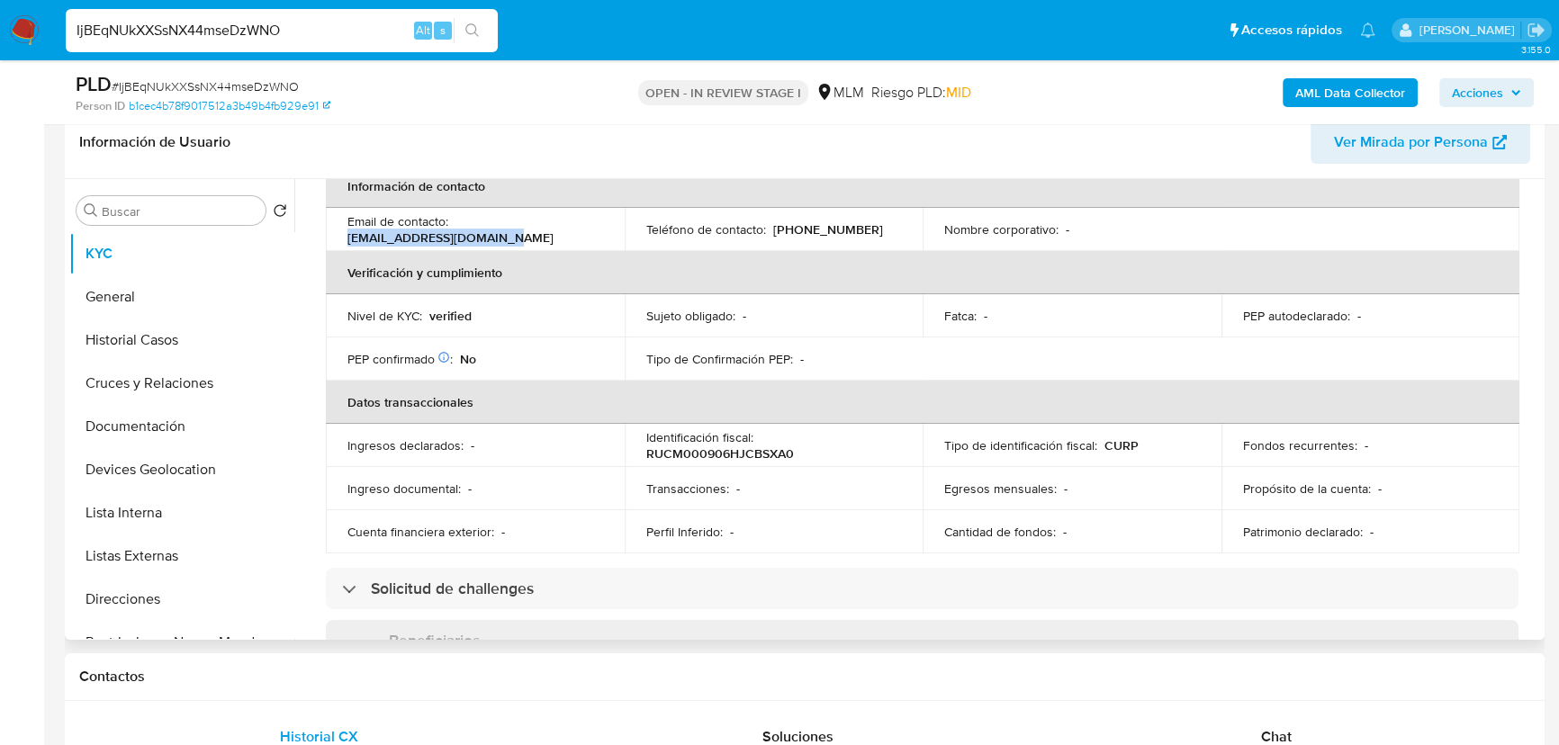
scroll to position [245, 0]
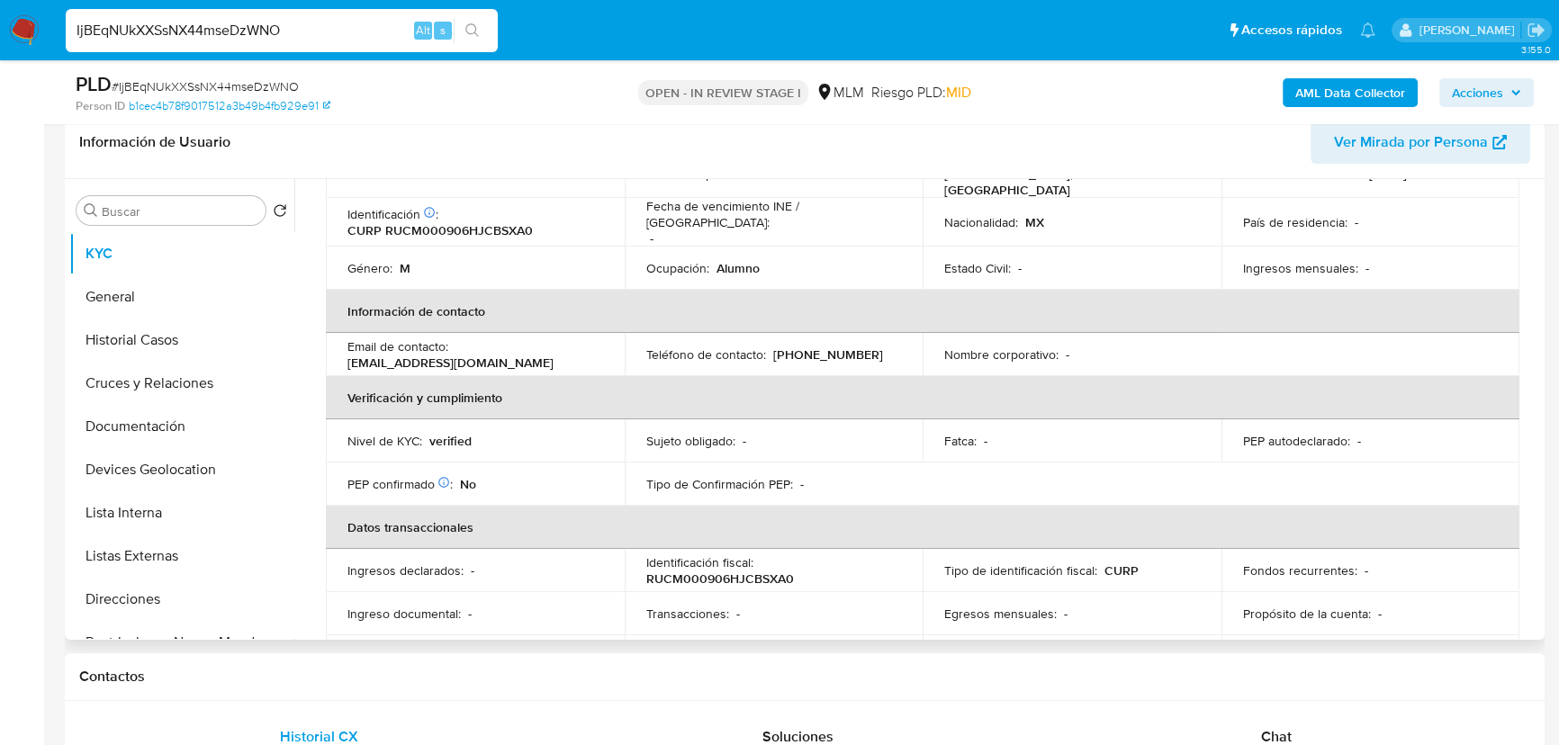
click at [809, 346] on p "[PHONE_NUMBER]" at bounding box center [828, 354] width 110 height 16
copy p "22586578"
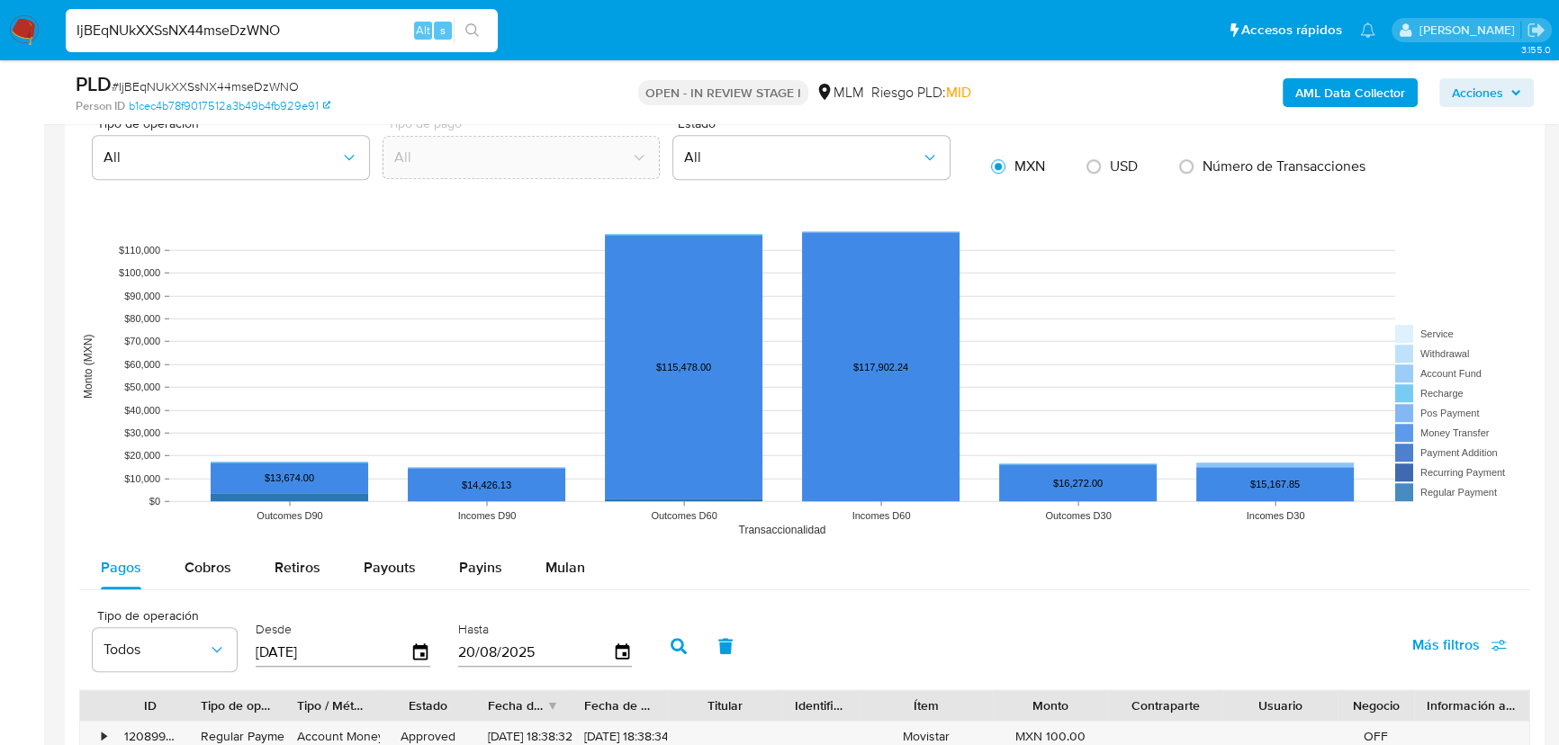
scroll to position [1678, 0]
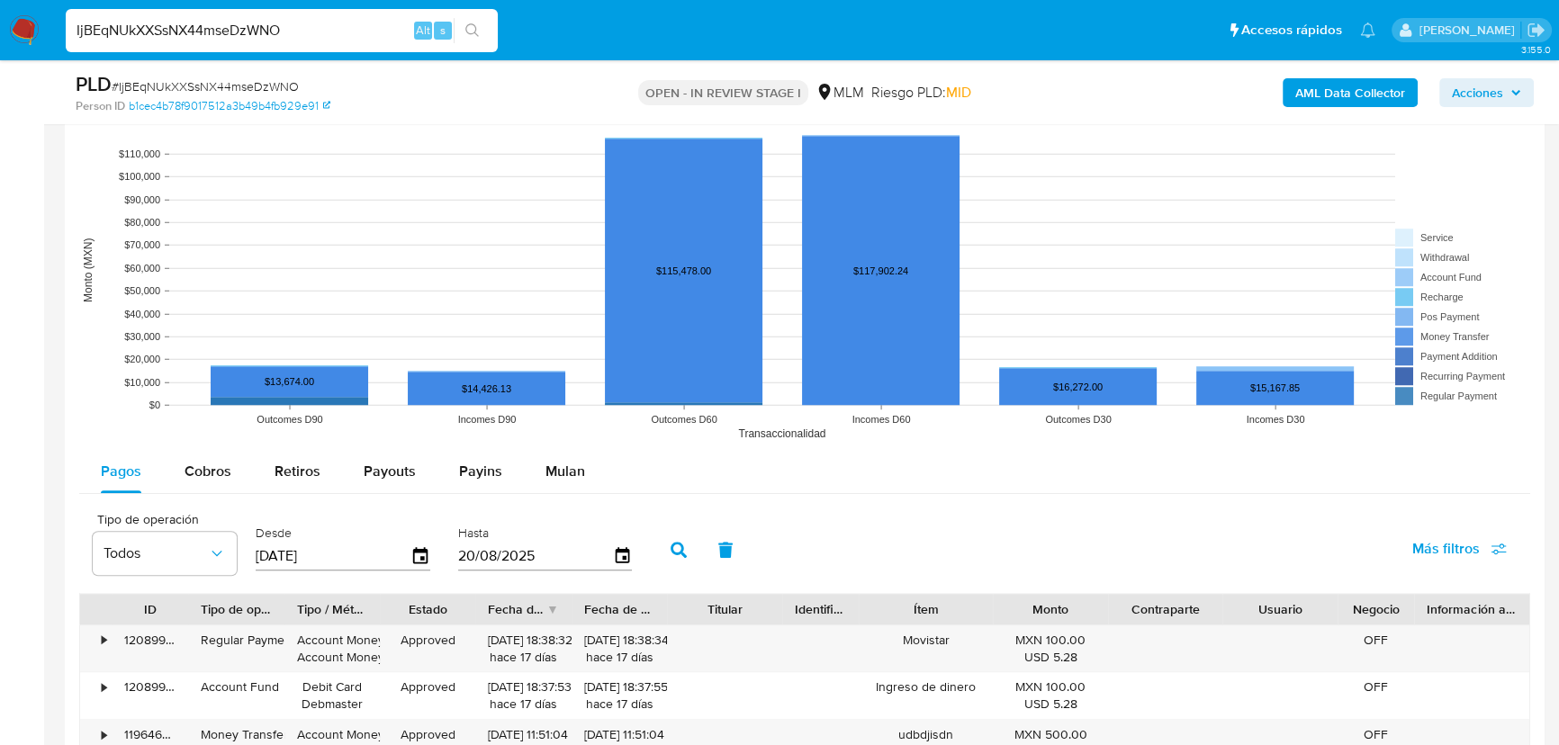
drag, startPoint x: 261, startPoint y: 576, endPoint x: 252, endPoint y: 554, distance: 23.4
click at [257, 558] on div "Desde [DATE]" at bounding box center [343, 548] width 175 height 72
click at [215, 473] on span "Cobros" at bounding box center [207, 471] width 47 height 21
select select "10"
click at [249, 473] on button "Cobros" at bounding box center [208, 471] width 90 height 43
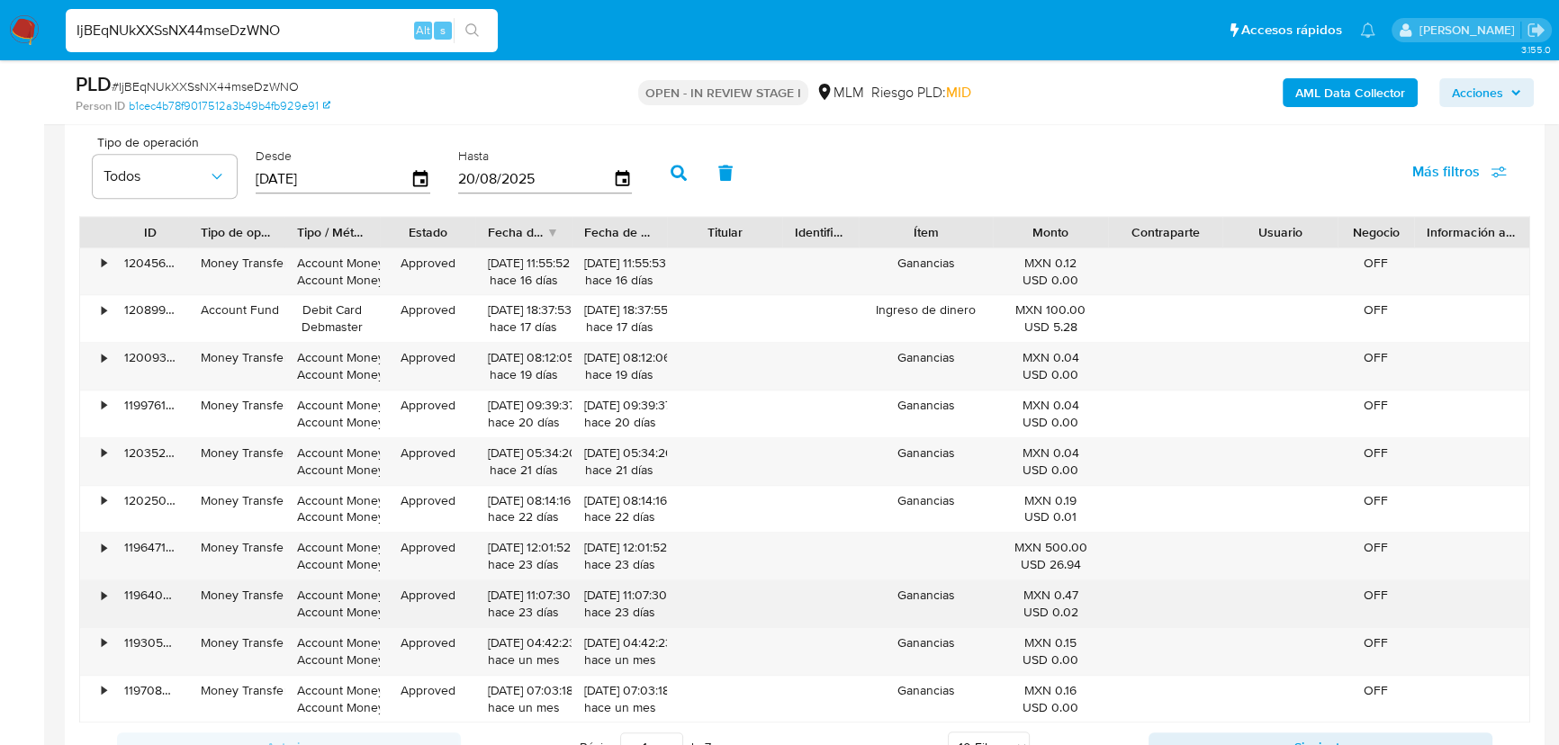
scroll to position [2169, 0]
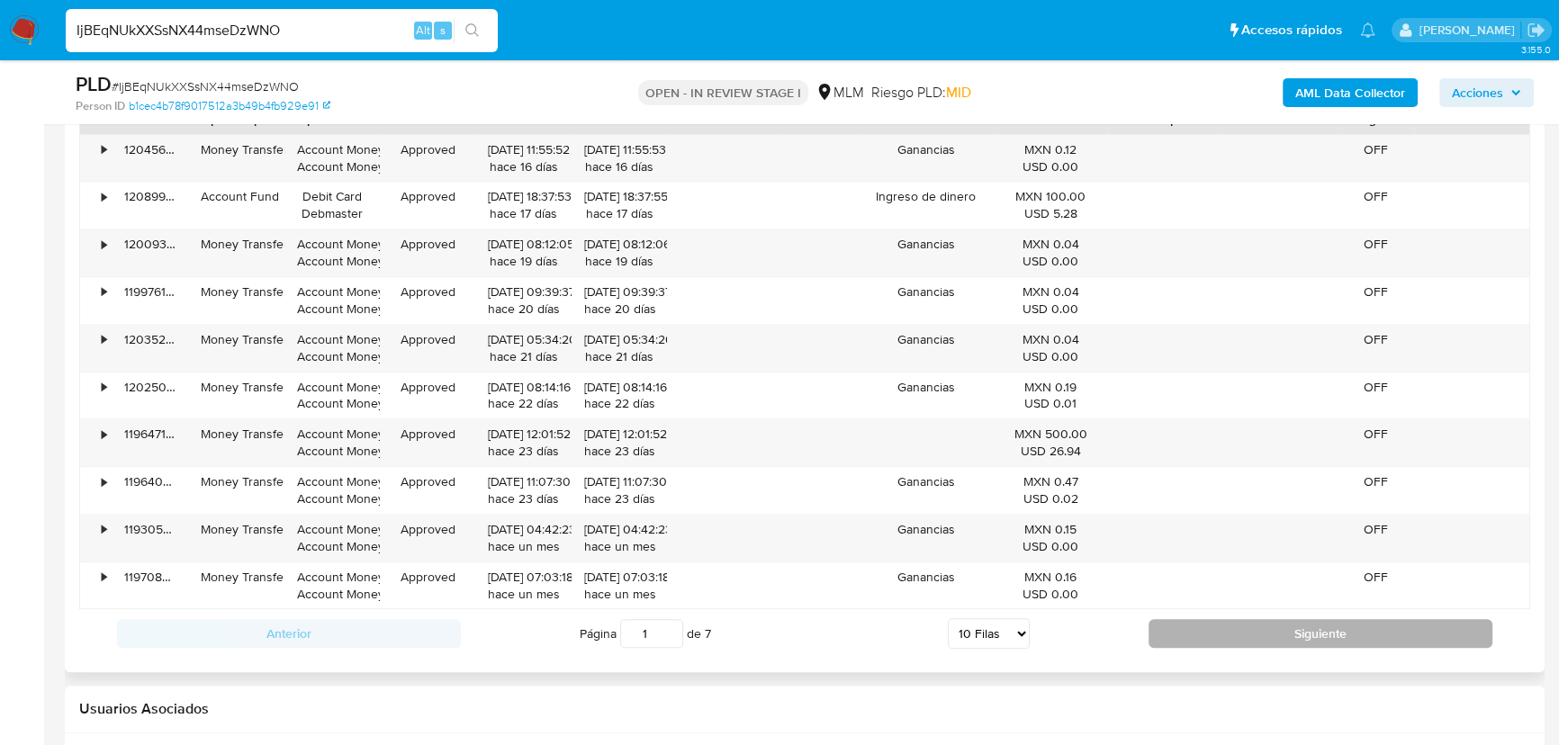
click at [1236, 619] on button "Siguiente" at bounding box center [1320, 633] width 344 height 29
type input "2"
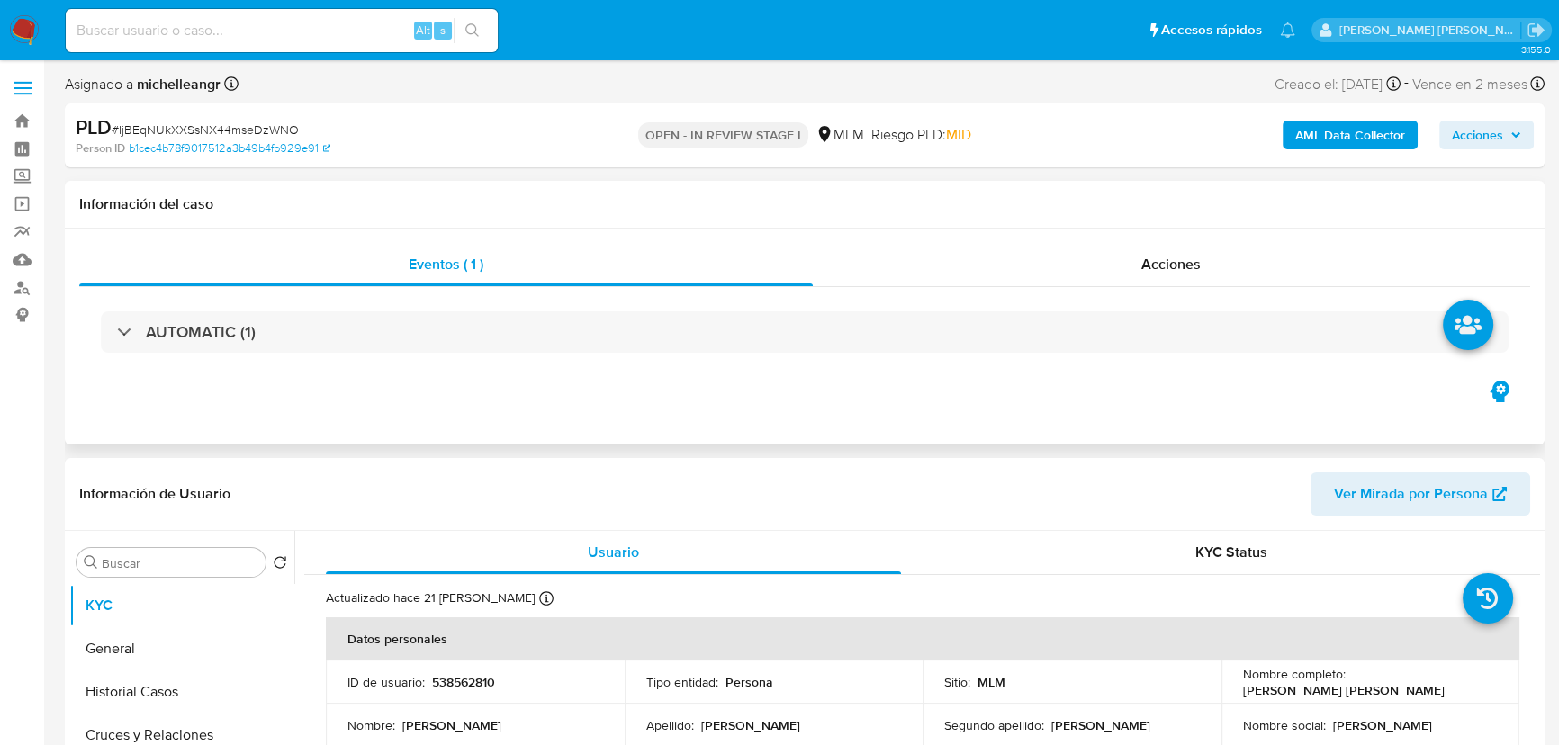
select select "10"
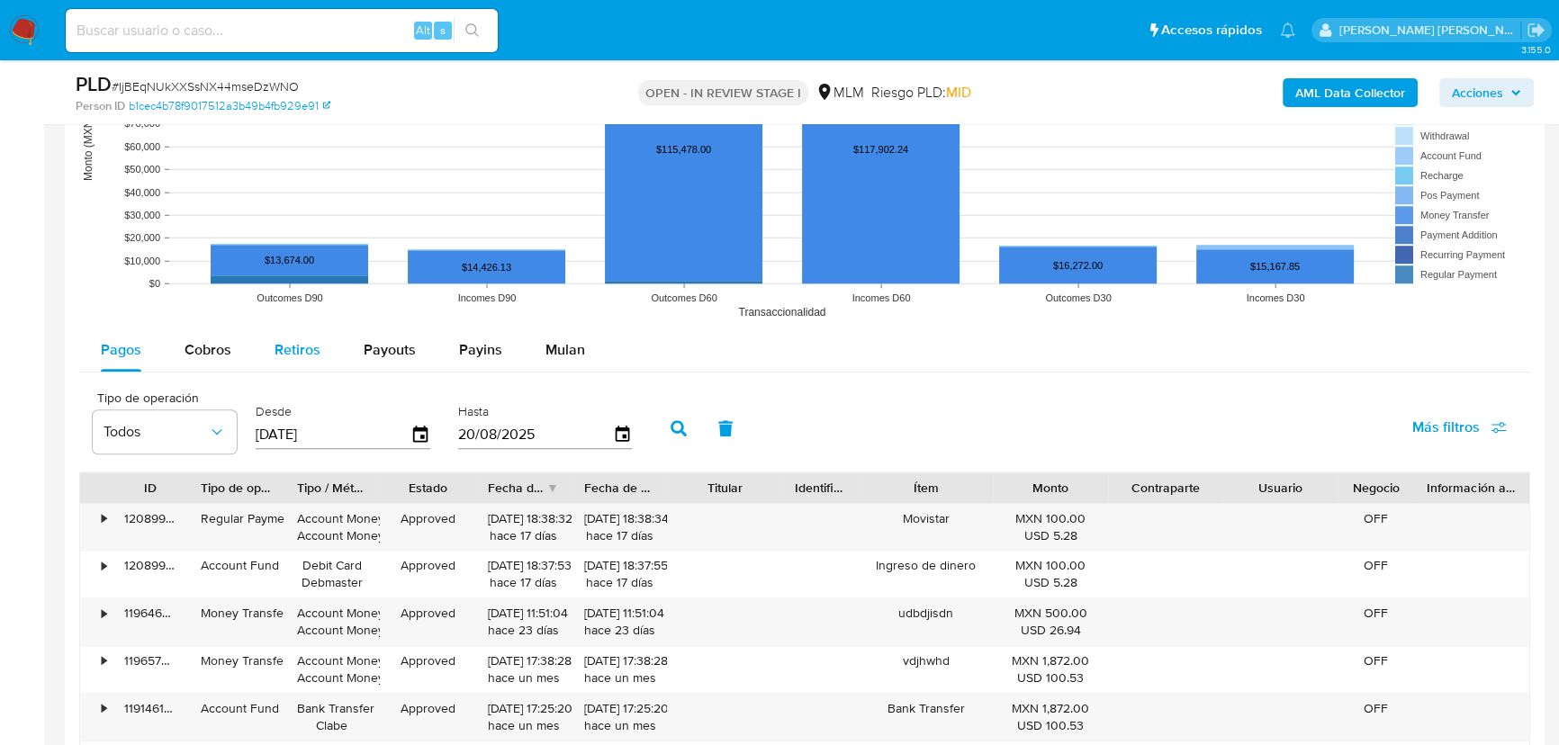
click at [182, 364] on button "Cobros" at bounding box center [208, 349] width 90 height 43
select select "10"
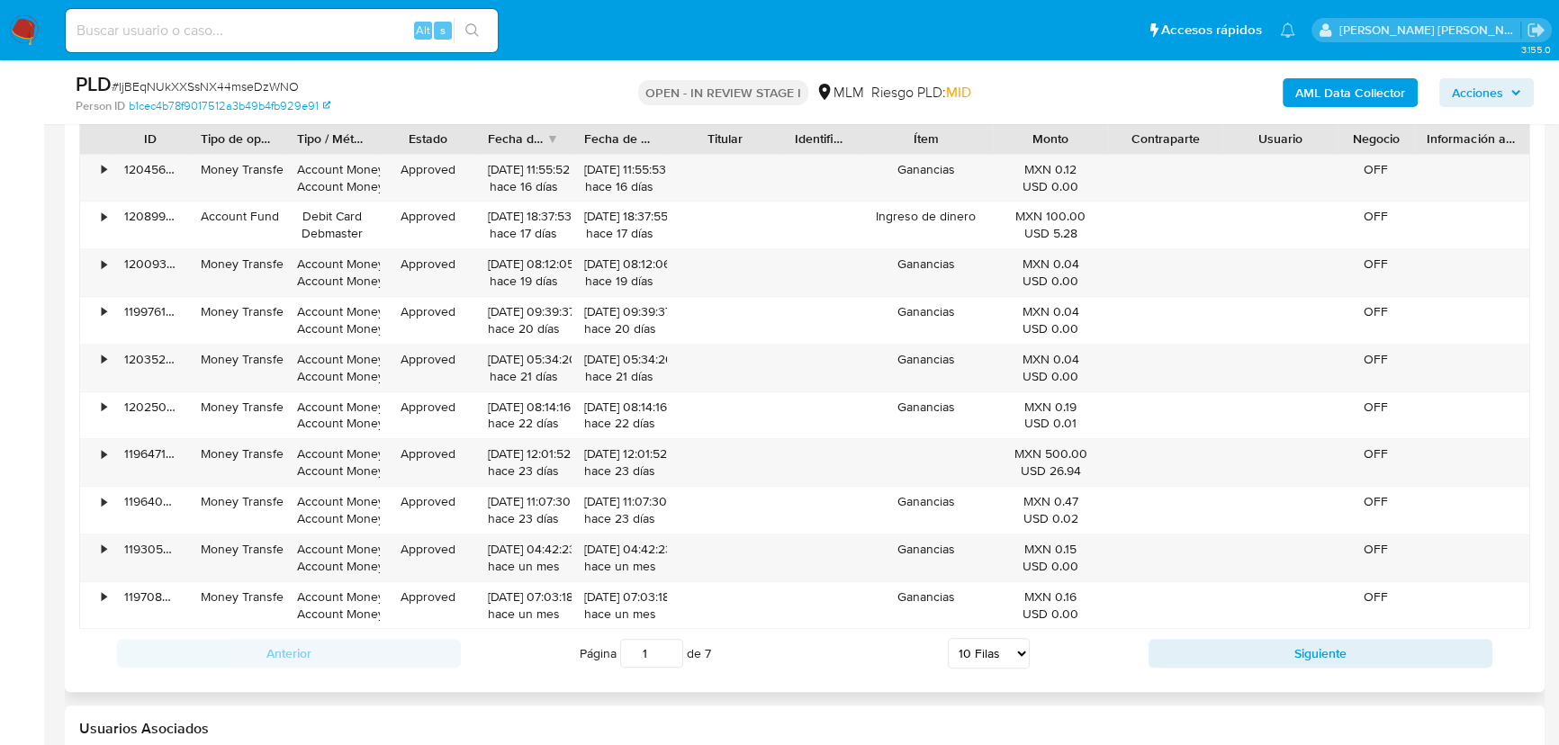
scroll to position [2208, 0]
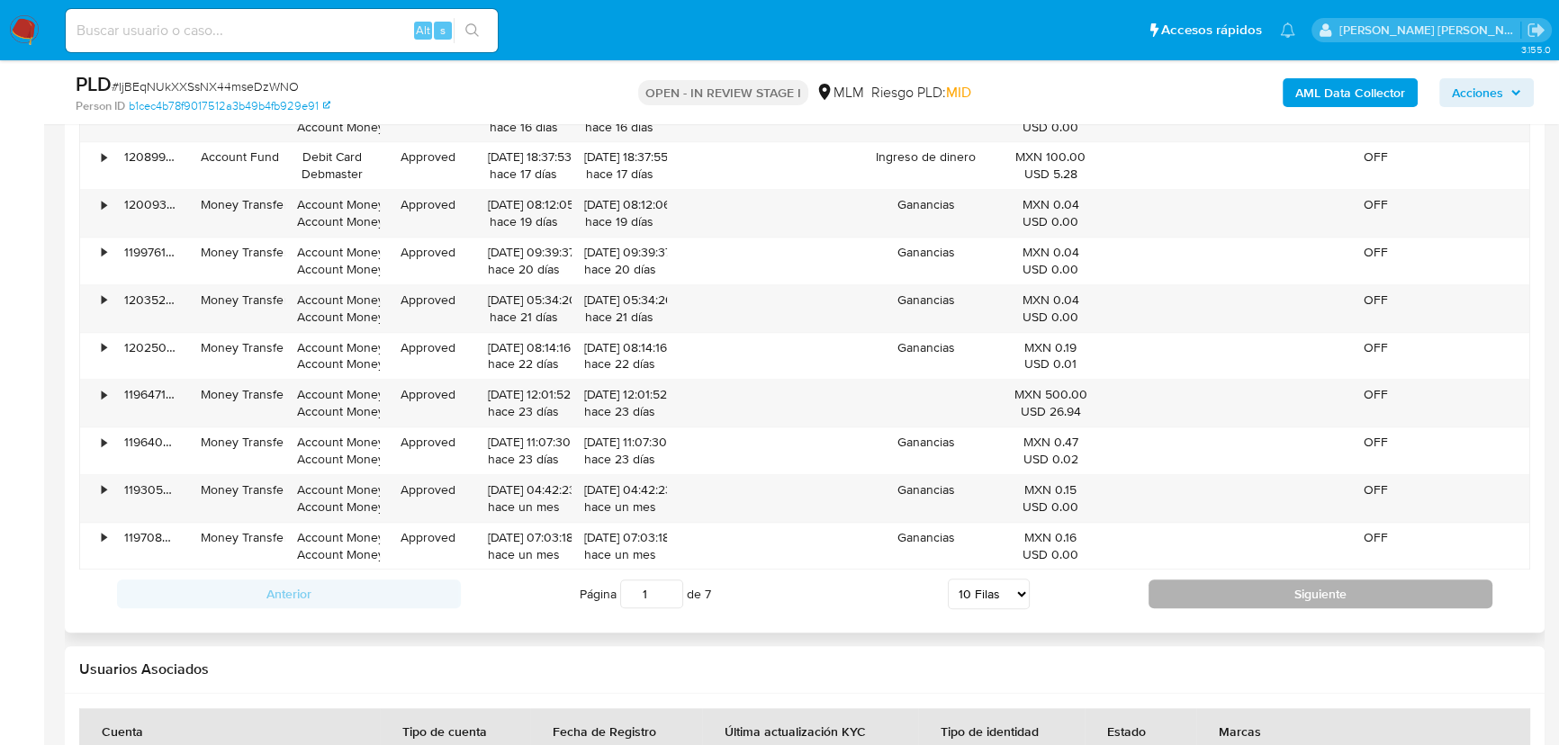
click at [1180, 584] on button "Siguiente" at bounding box center [1320, 594] width 344 height 29
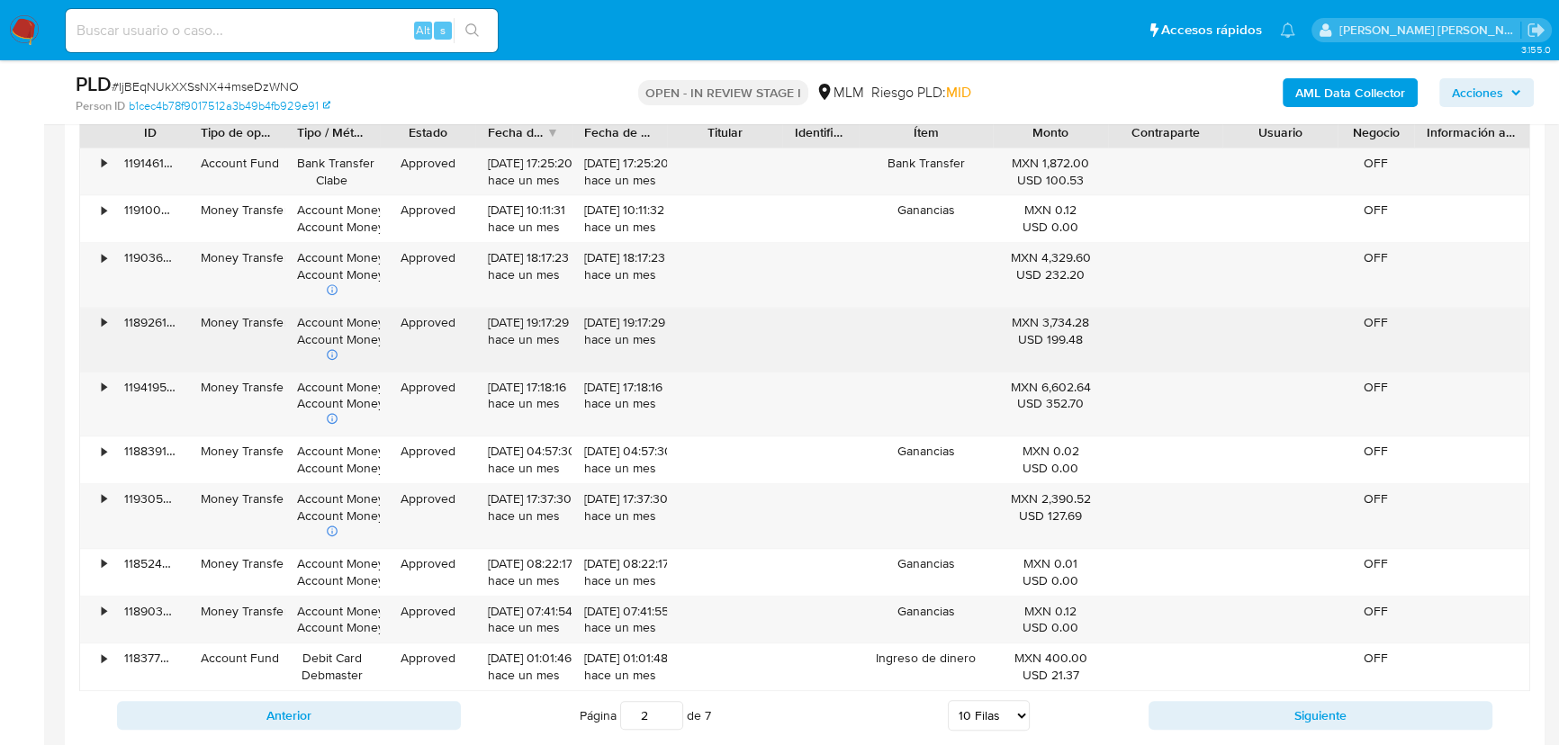
scroll to position [2126, 0]
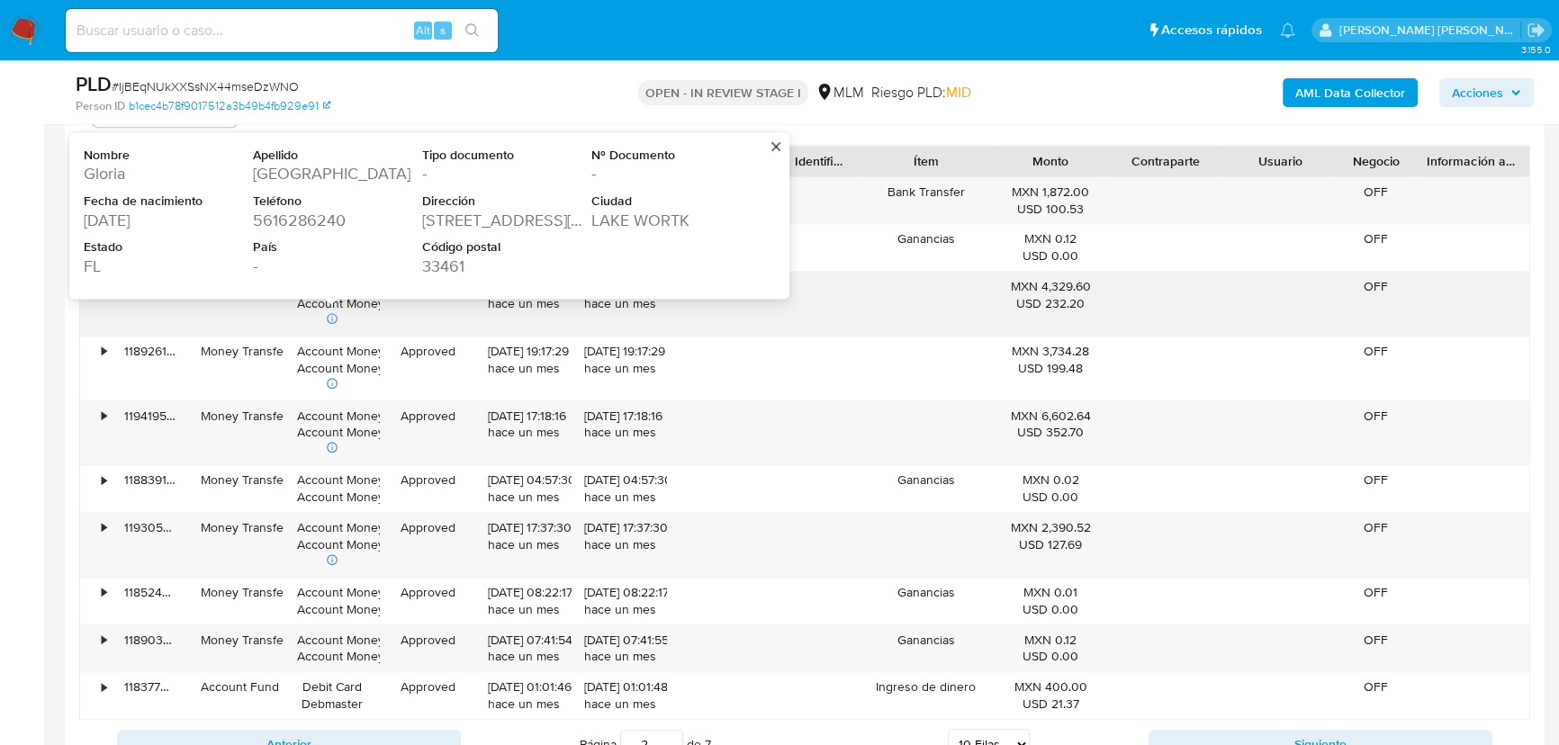
click at [113, 213] on div "1969-05-23" at bounding box center [167, 221] width 166 height 22
click at [625, 221] on div "LAKE WORTK" at bounding box center [674, 221] width 166 height 22
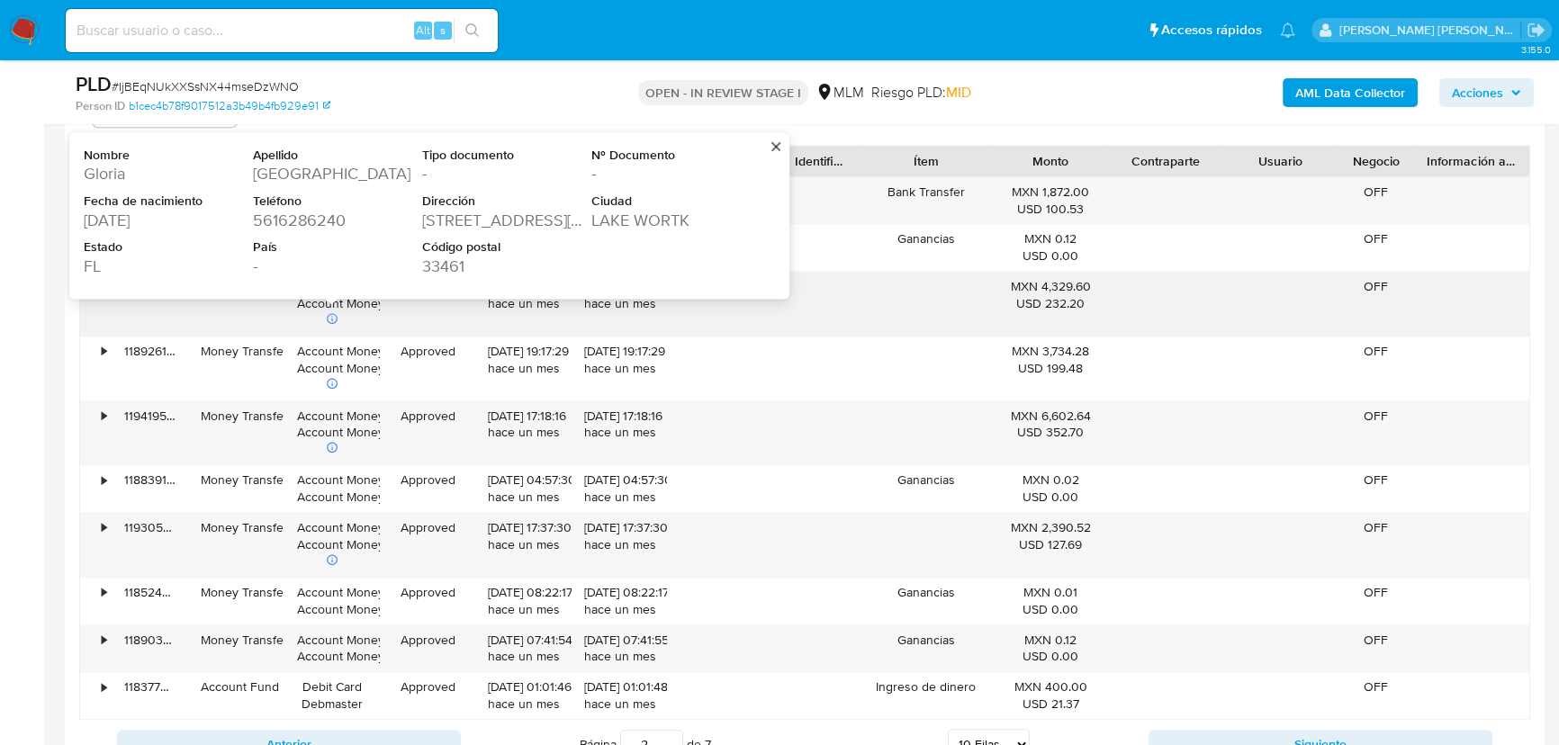
click at [625, 222] on div "LAKE WORTK" at bounding box center [674, 221] width 166 height 22
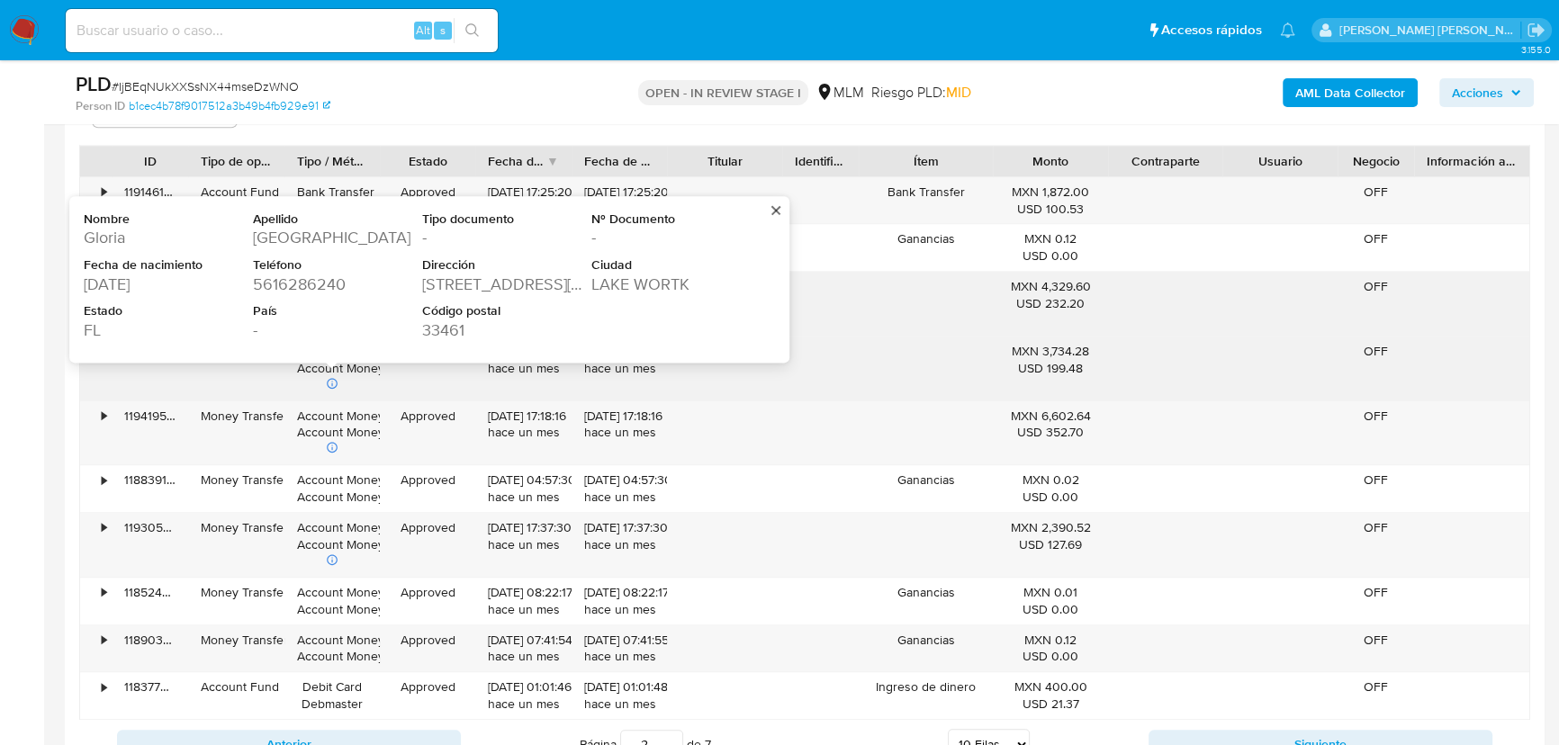
click at [449, 278] on div "3301 KIRK ROAD" at bounding box center [505, 285] width 166 height 22
click at [449, 279] on div "3301 KIRK ROAD" at bounding box center [505, 285] width 166 height 22
click at [449, 280] on div "3301 KIRK ROAD" at bounding box center [505, 285] width 166 height 22
click at [436, 328] on div "33461" at bounding box center [505, 330] width 166 height 22
click at [436, 329] on div "33461" at bounding box center [505, 330] width 166 height 22
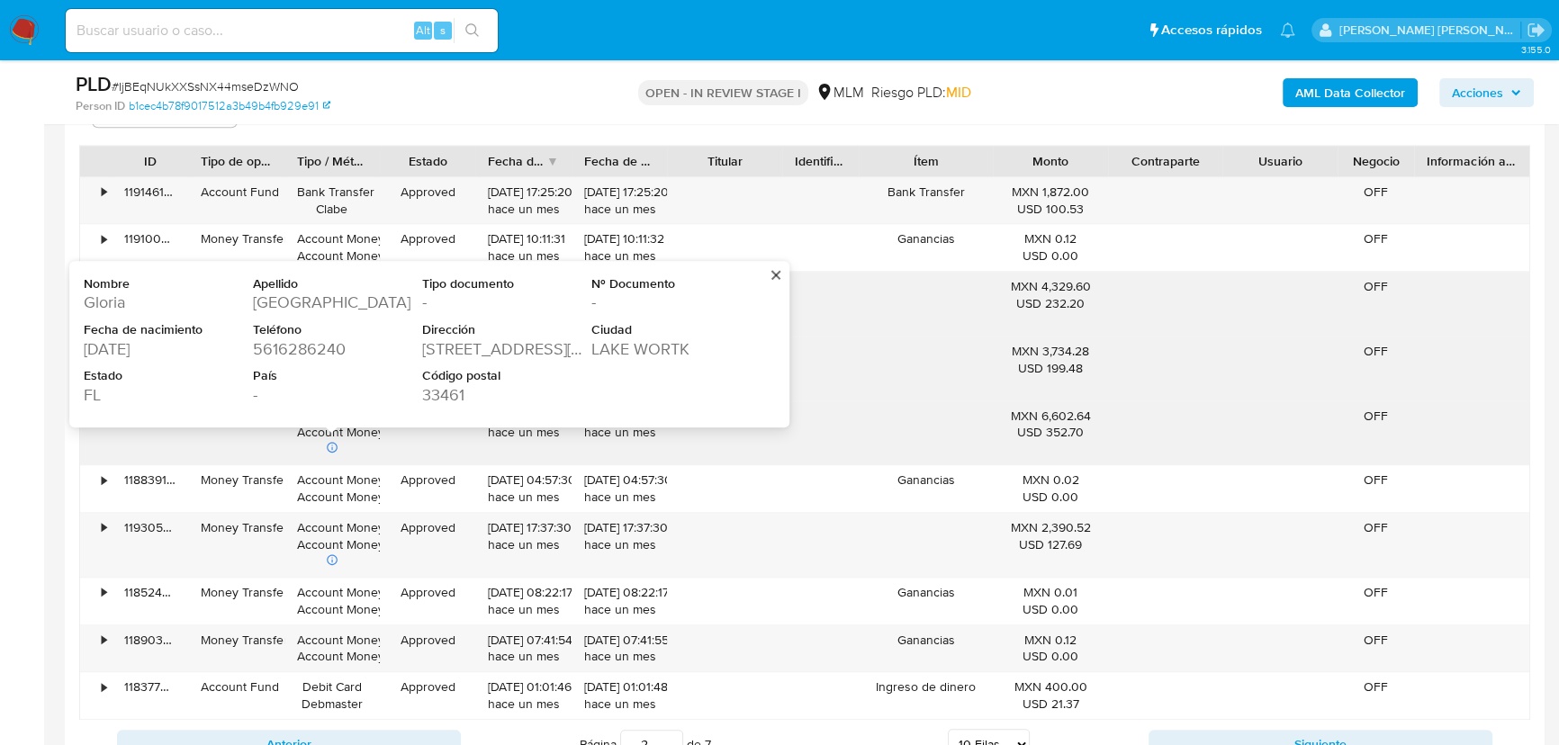
click at [495, 433] on div "21/07/2025 17:18:16 hace un mes" at bounding box center [523, 425] width 70 height 34
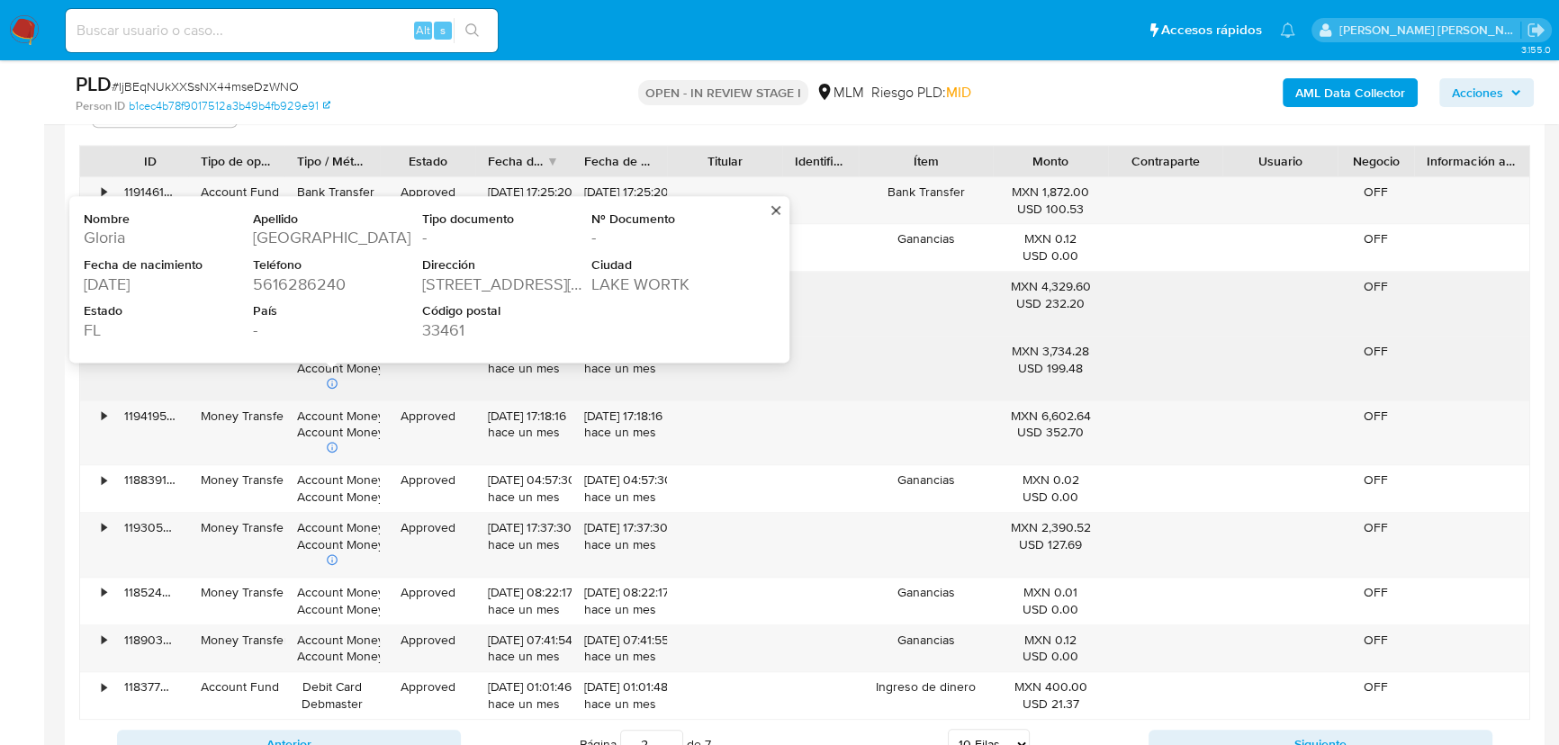
click at [427, 386] on div "Approved" at bounding box center [427, 369] width 95 height 64
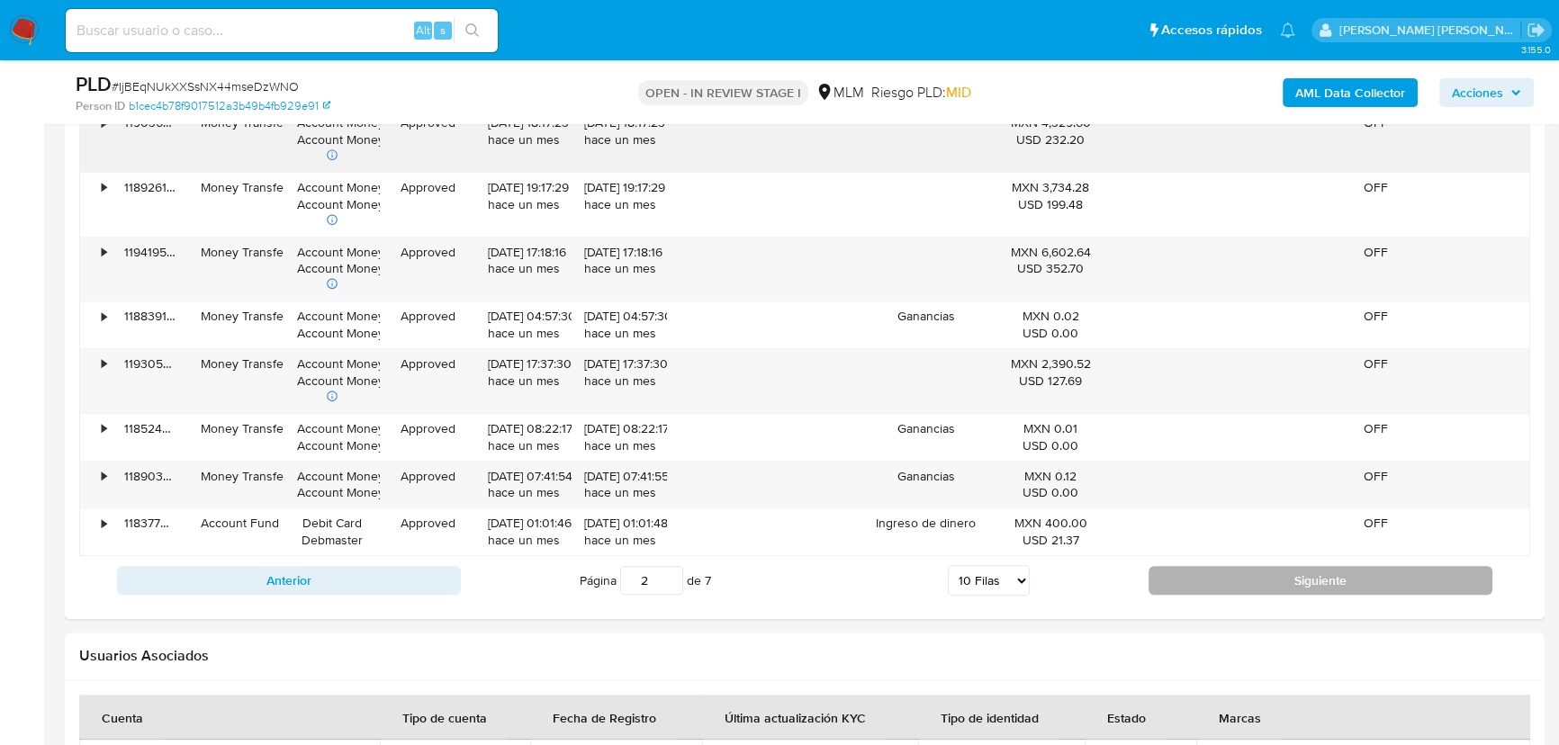
click at [1162, 580] on button "Siguiente" at bounding box center [1320, 580] width 344 height 29
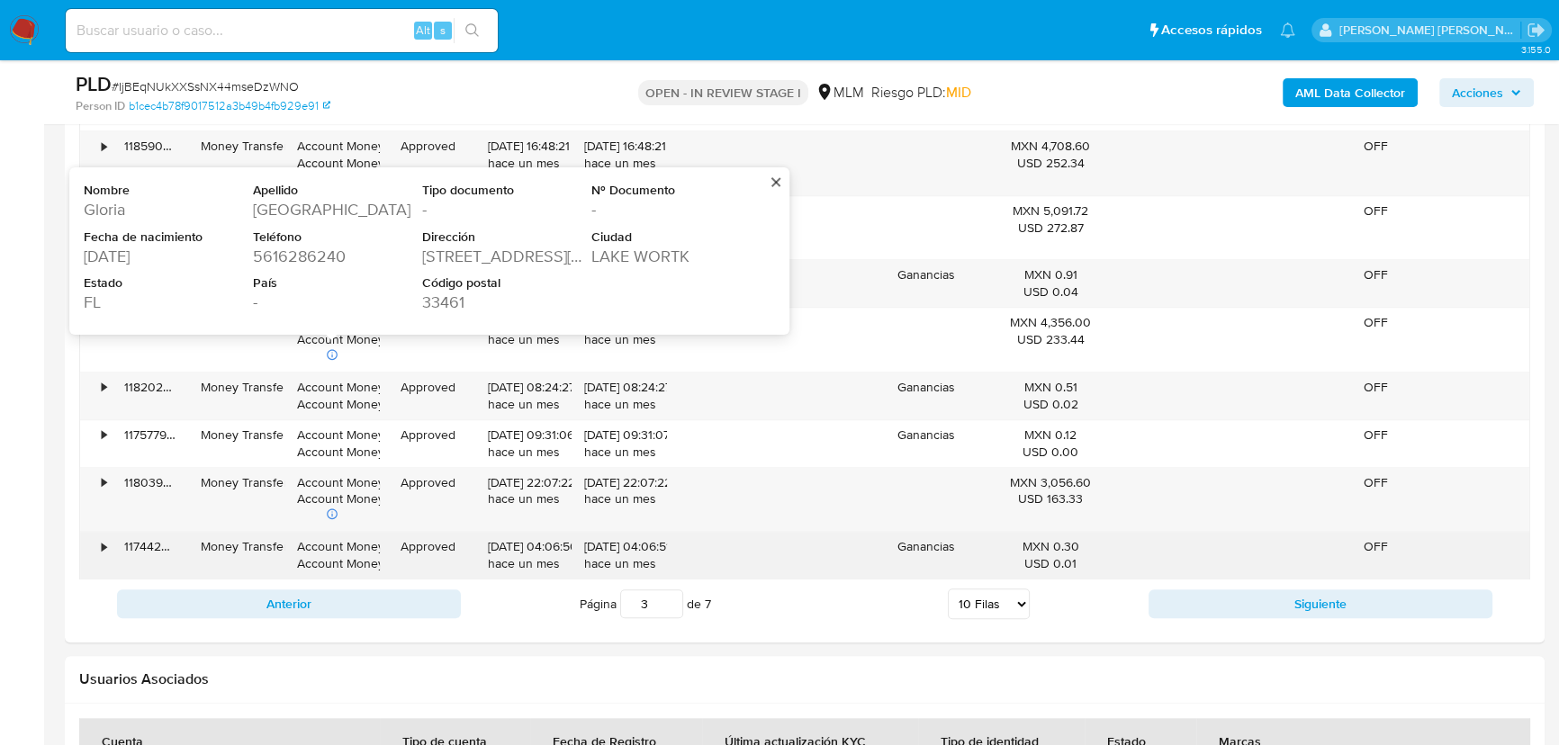
scroll to position [2290, 0]
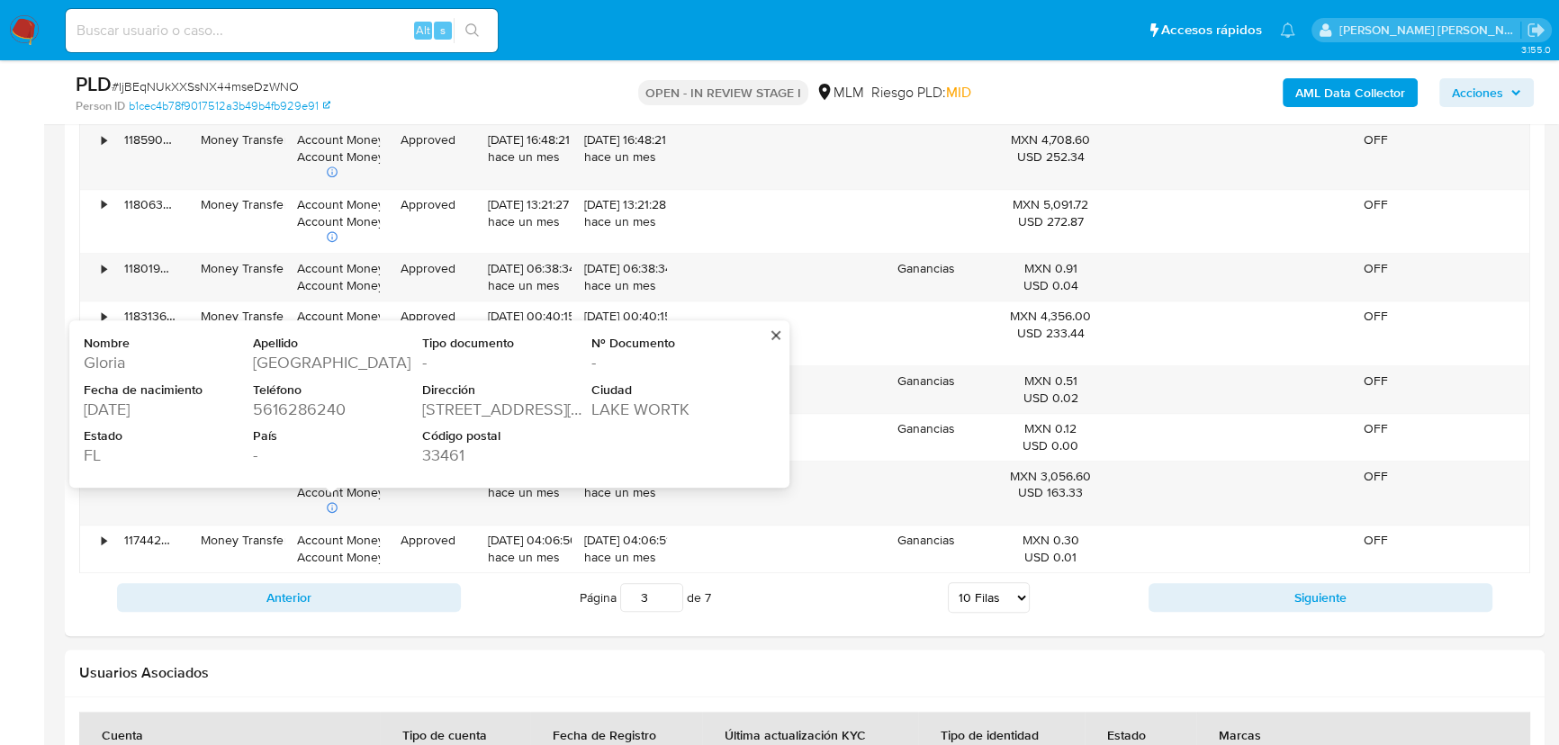
click at [1152, 573] on div "Anterior Página 3 de 7 5 Filas 10 Filas 20 Filas 25 Filas 50 Filas 100 Filas Si…" at bounding box center [804, 597] width 1451 height 49
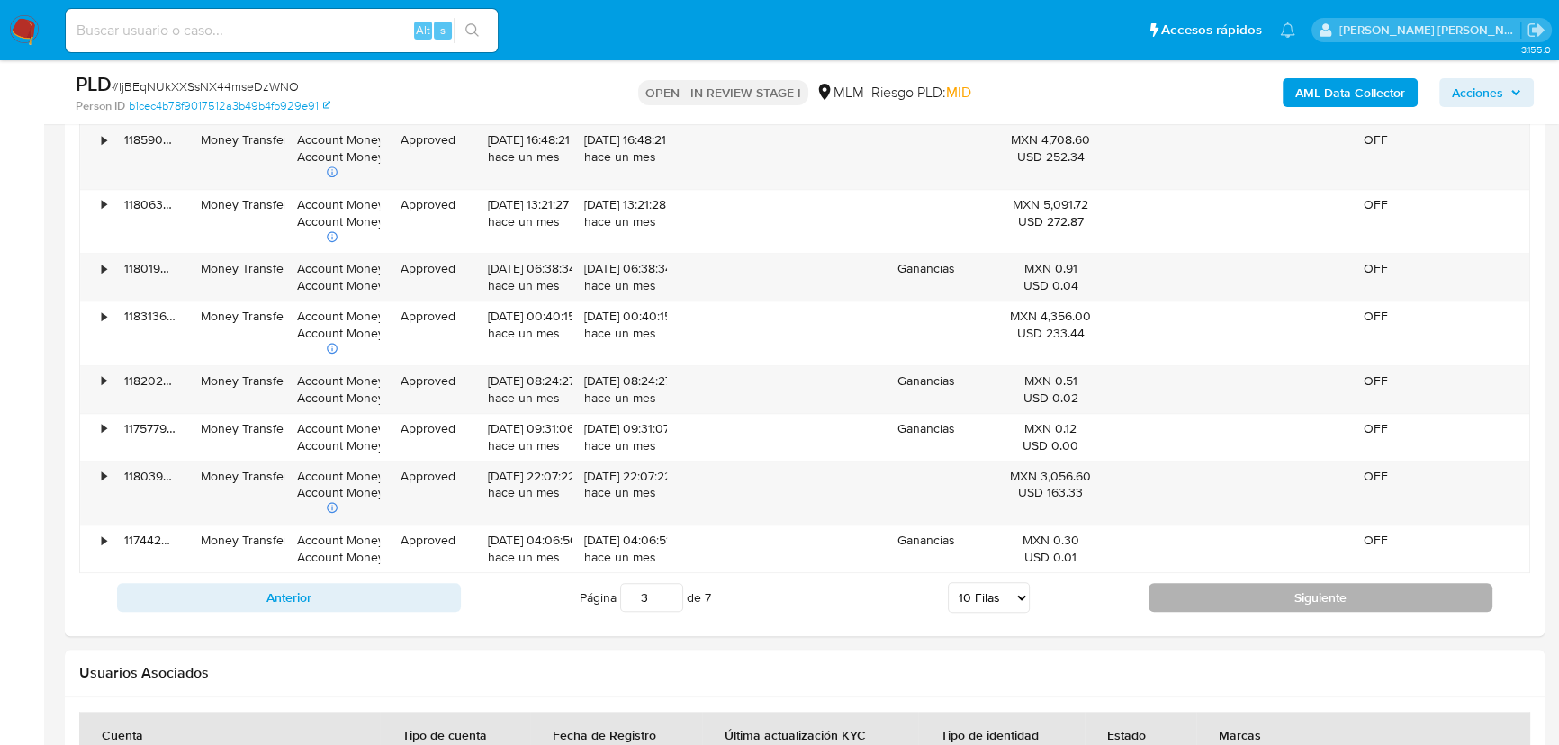
click at [1163, 587] on button "Siguiente" at bounding box center [1320, 597] width 344 height 29
type input "4"
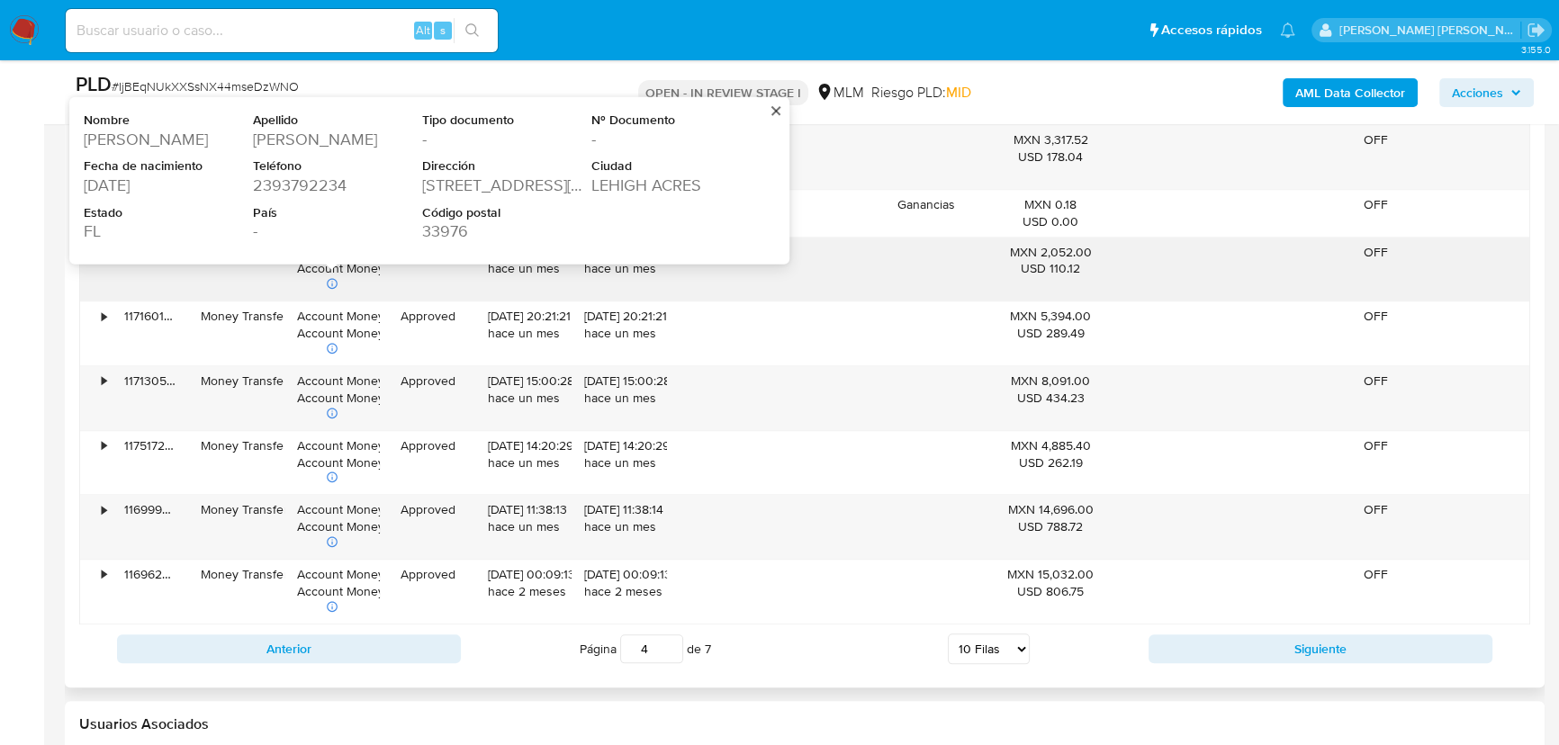
click at [473, 186] on div "52 CURTIS AVENUE SOUTH" at bounding box center [505, 186] width 166 height 22
drag, startPoint x: 158, startPoint y: 184, endPoint x: 40, endPoint y: 169, distance: 119.8
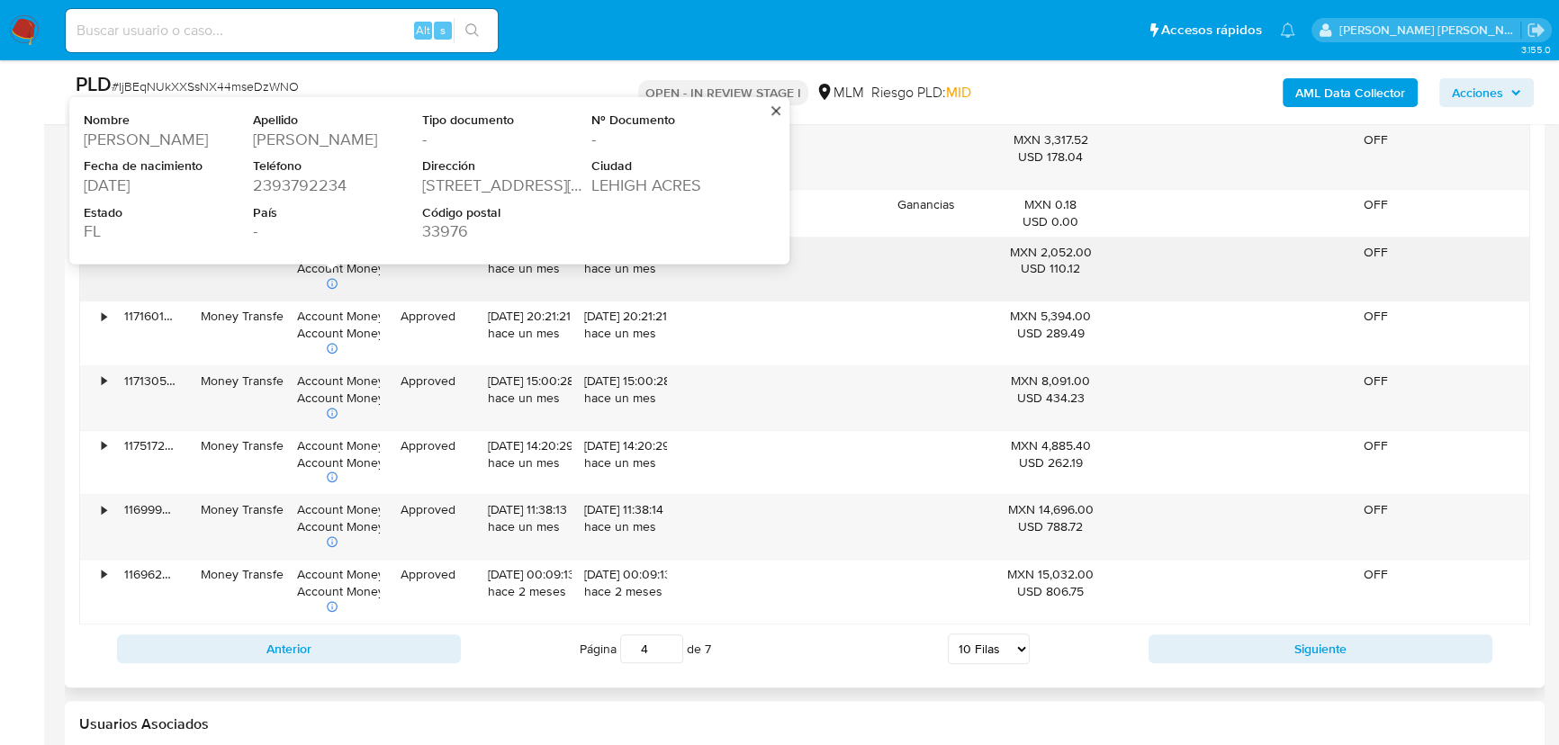
click at [207, 222] on div "FL" at bounding box center [167, 231] width 166 height 22
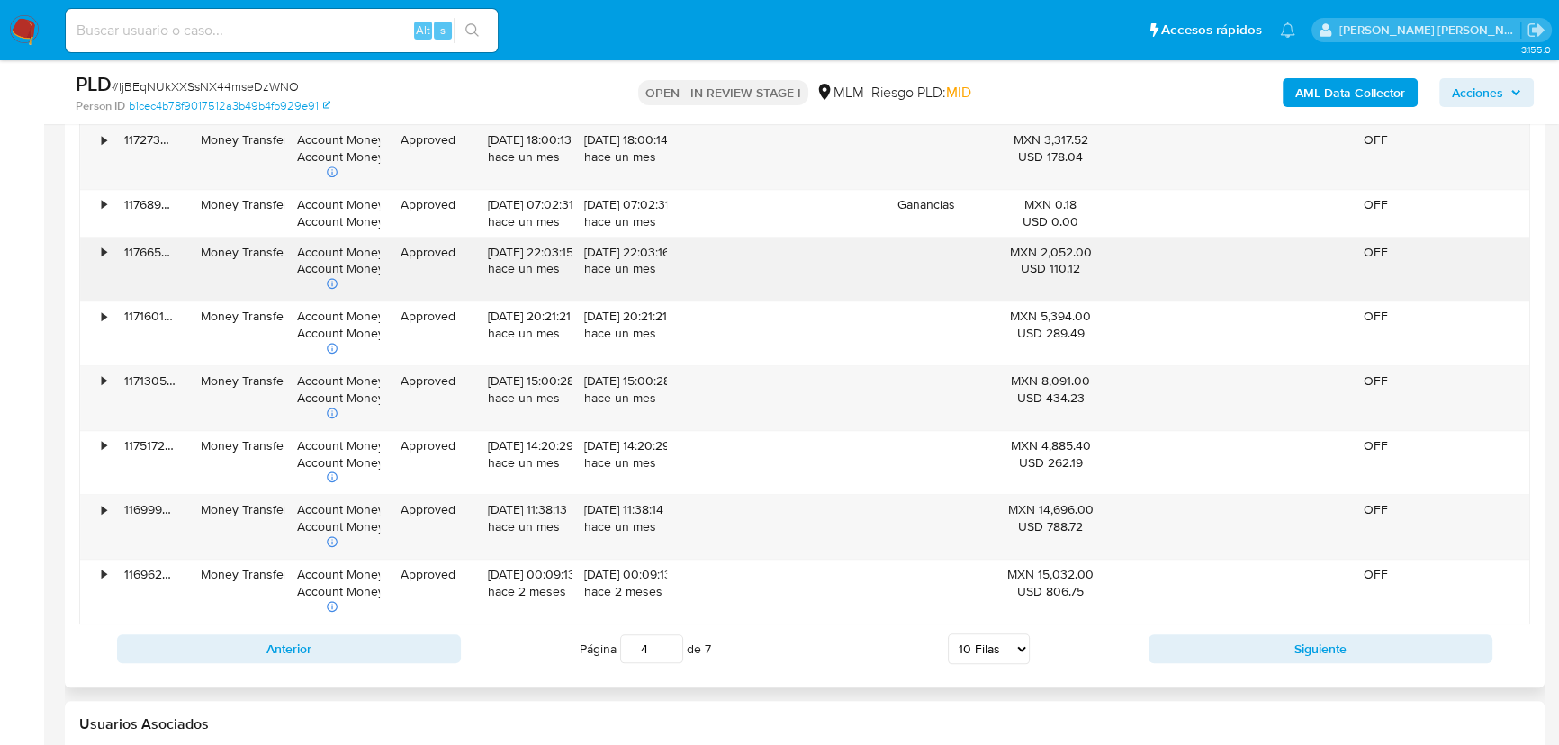
drag, startPoint x: 156, startPoint y: 183, endPoint x: 272, endPoint y: 278, distance: 150.3
click at [271, 283] on div "Money Transfer" at bounding box center [235, 270] width 95 height 64
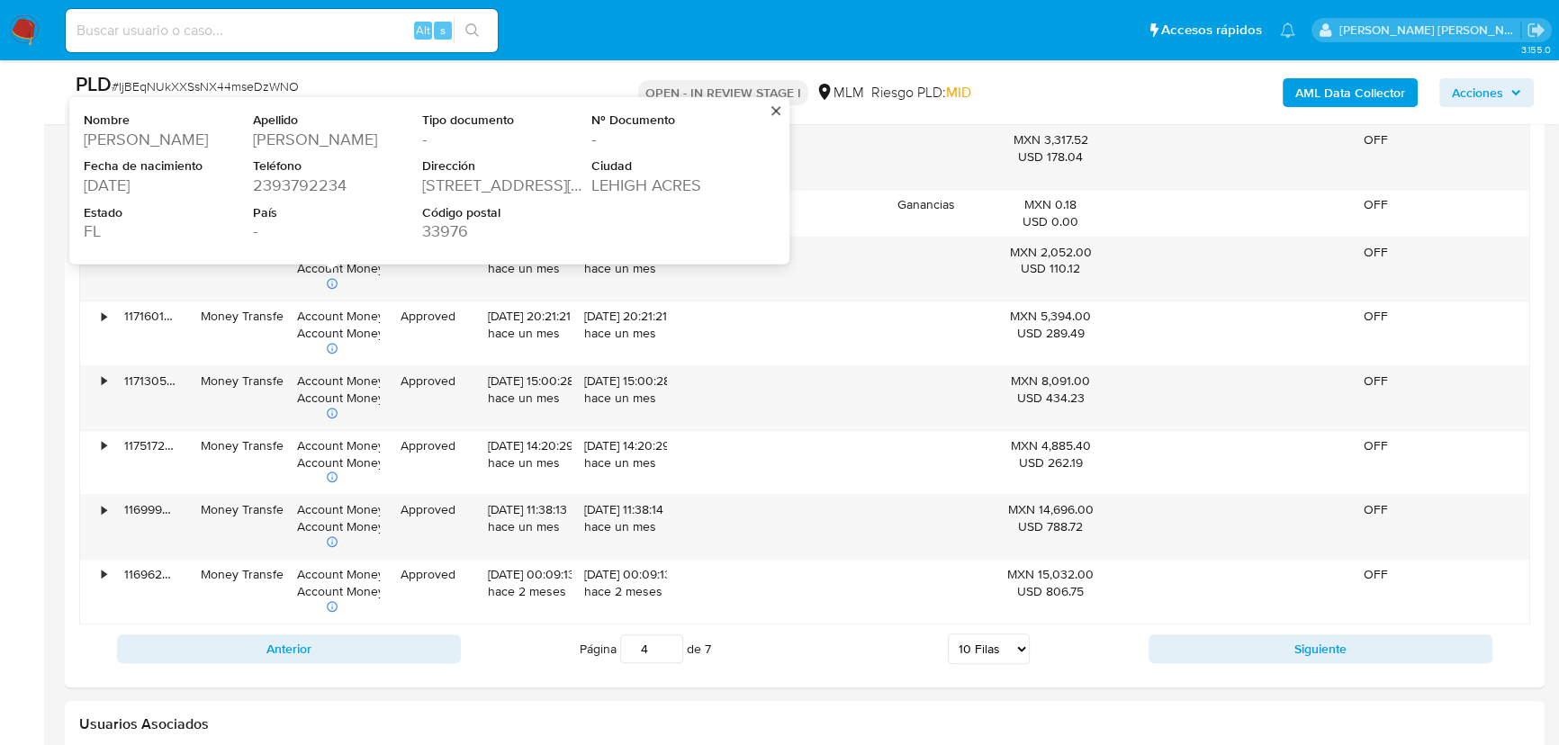
drag, startPoint x: 144, startPoint y: 184, endPoint x: 166, endPoint y: 187, distance: 22.8
click at [144, 183] on div "1999-10-14" at bounding box center [167, 186] width 166 height 22
drag, startPoint x: 169, startPoint y: 187, endPoint x: 160, endPoint y: 185, distance: 9.2
click at [169, 186] on div "1999-10-14" at bounding box center [167, 186] width 166 height 22
click at [158, 183] on div "1999-10-14" at bounding box center [167, 186] width 166 height 22
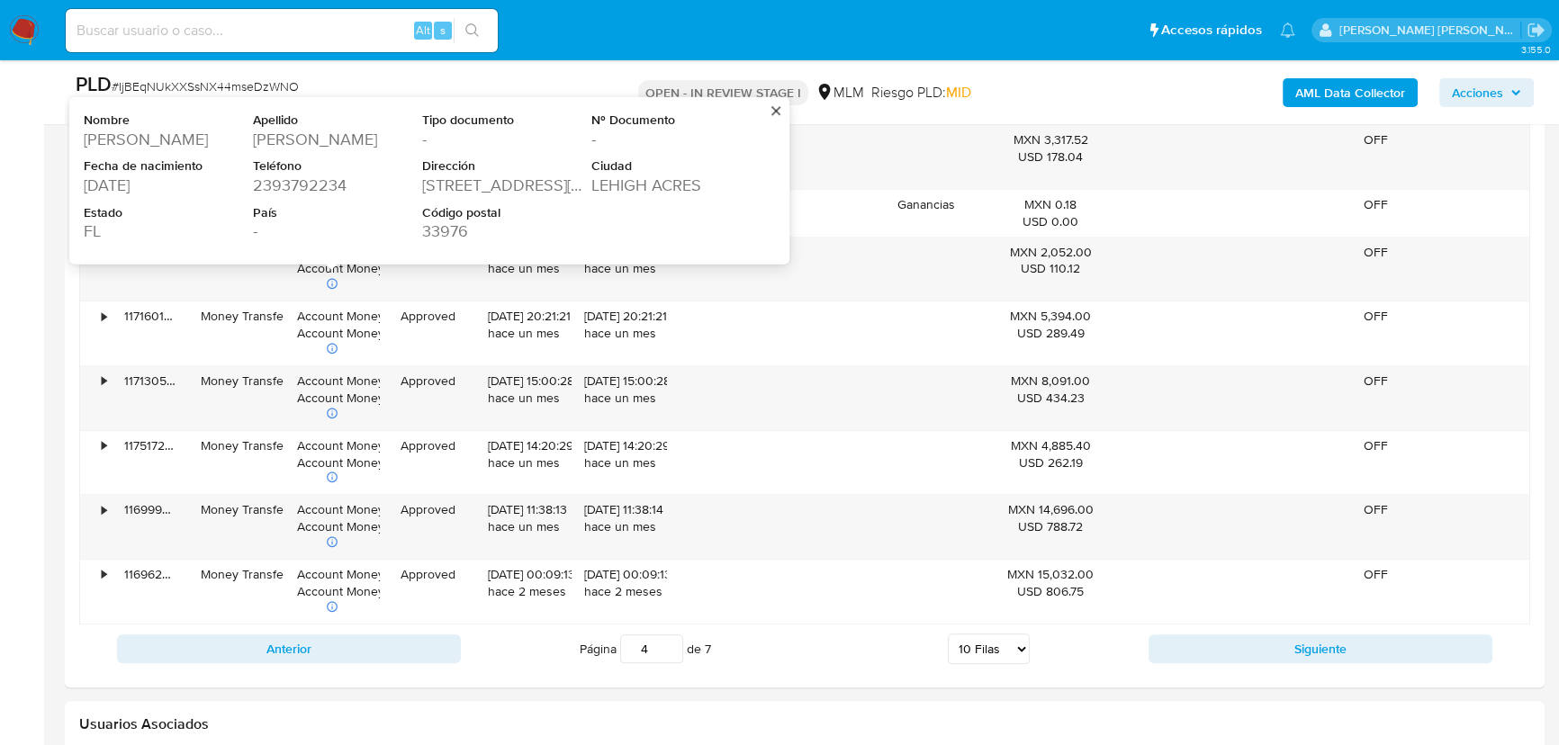
click at [154, 184] on div "1999-10-14" at bounding box center [167, 186] width 166 height 22
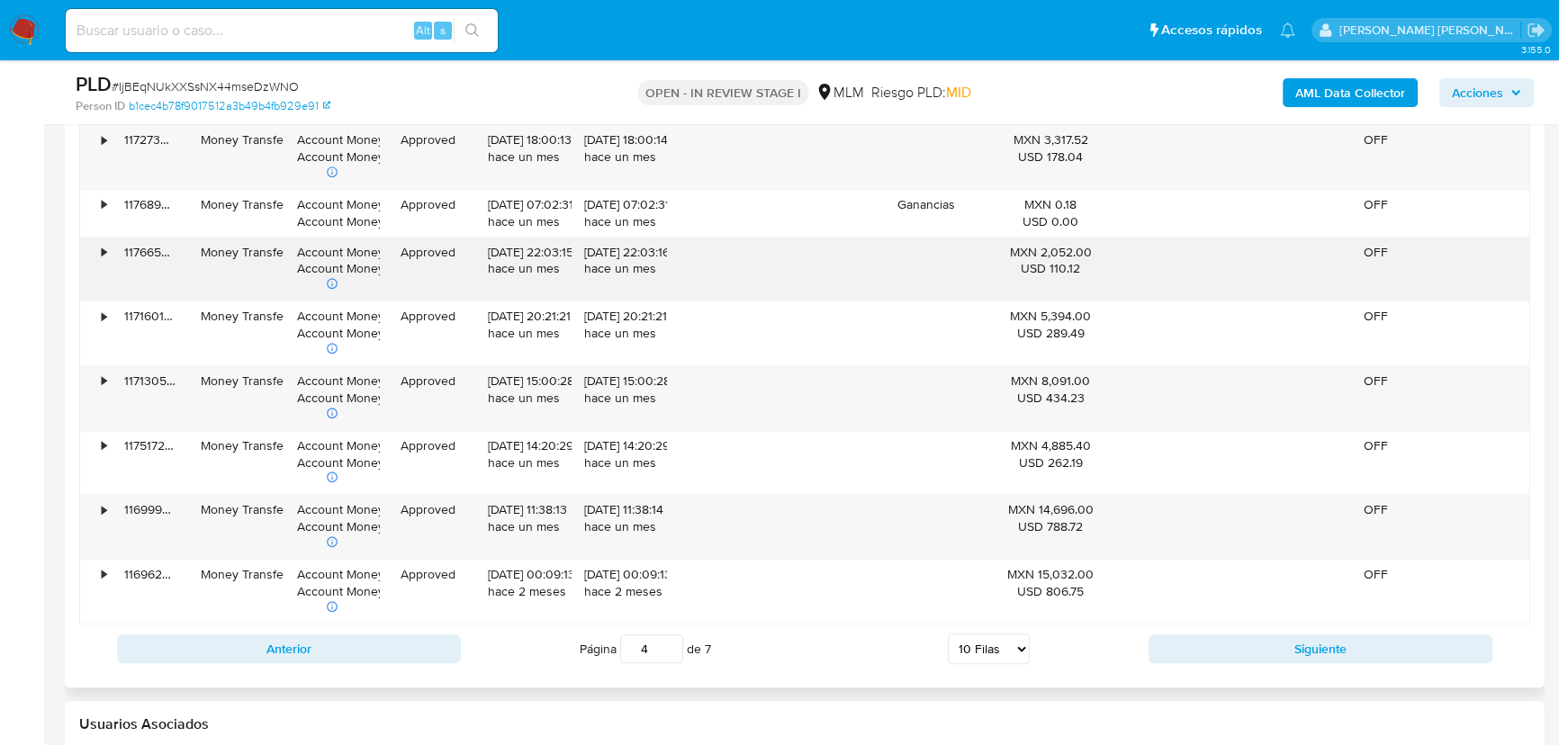
click at [402, 283] on div "Approved" at bounding box center [427, 270] width 95 height 64
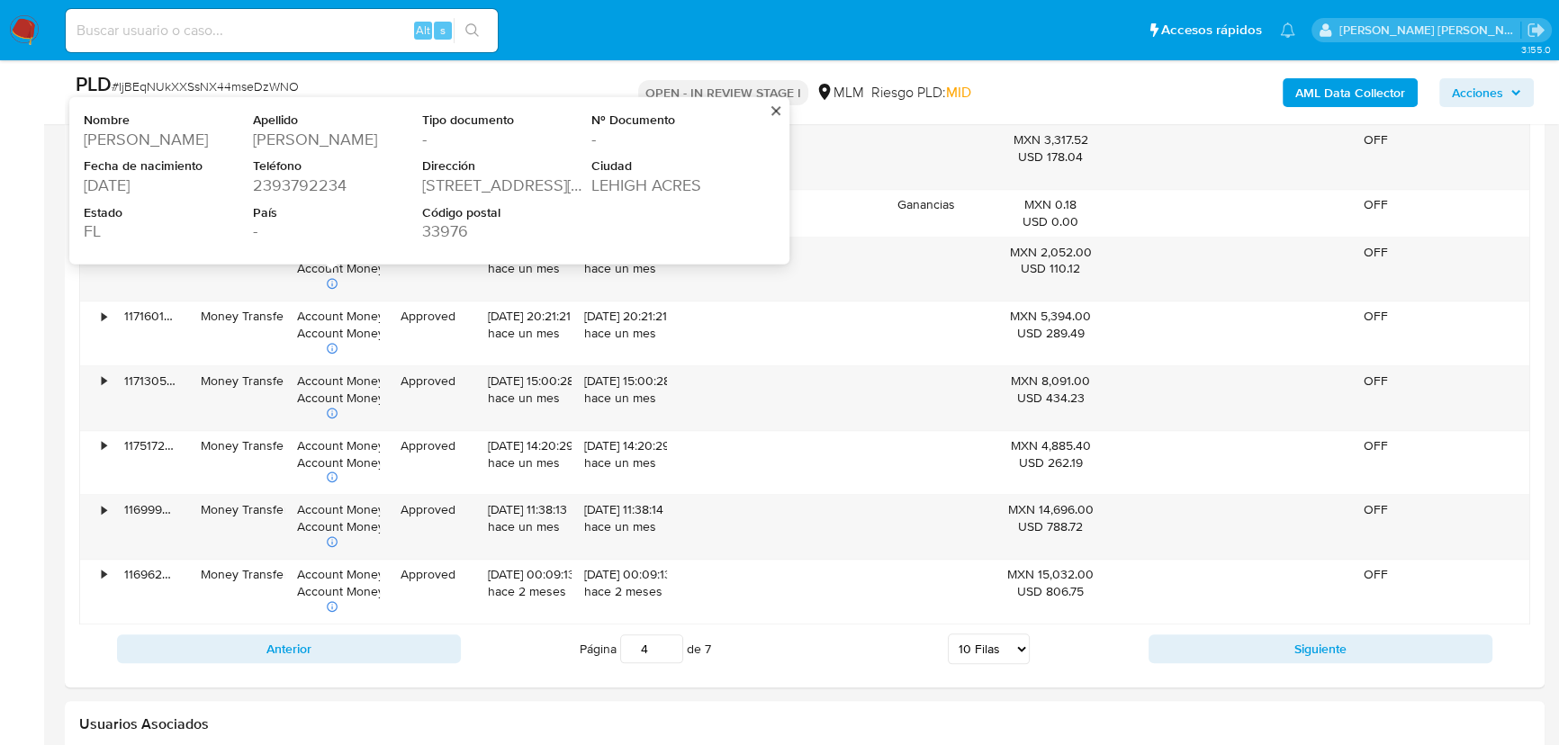
drag, startPoint x: 111, startPoint y: 188, endPoint x: 86, endPoint y: 184, distance: 24.7
click at [86, 184] on div "1999-10-14" at bounding box center [167, 186] width 166 height 22
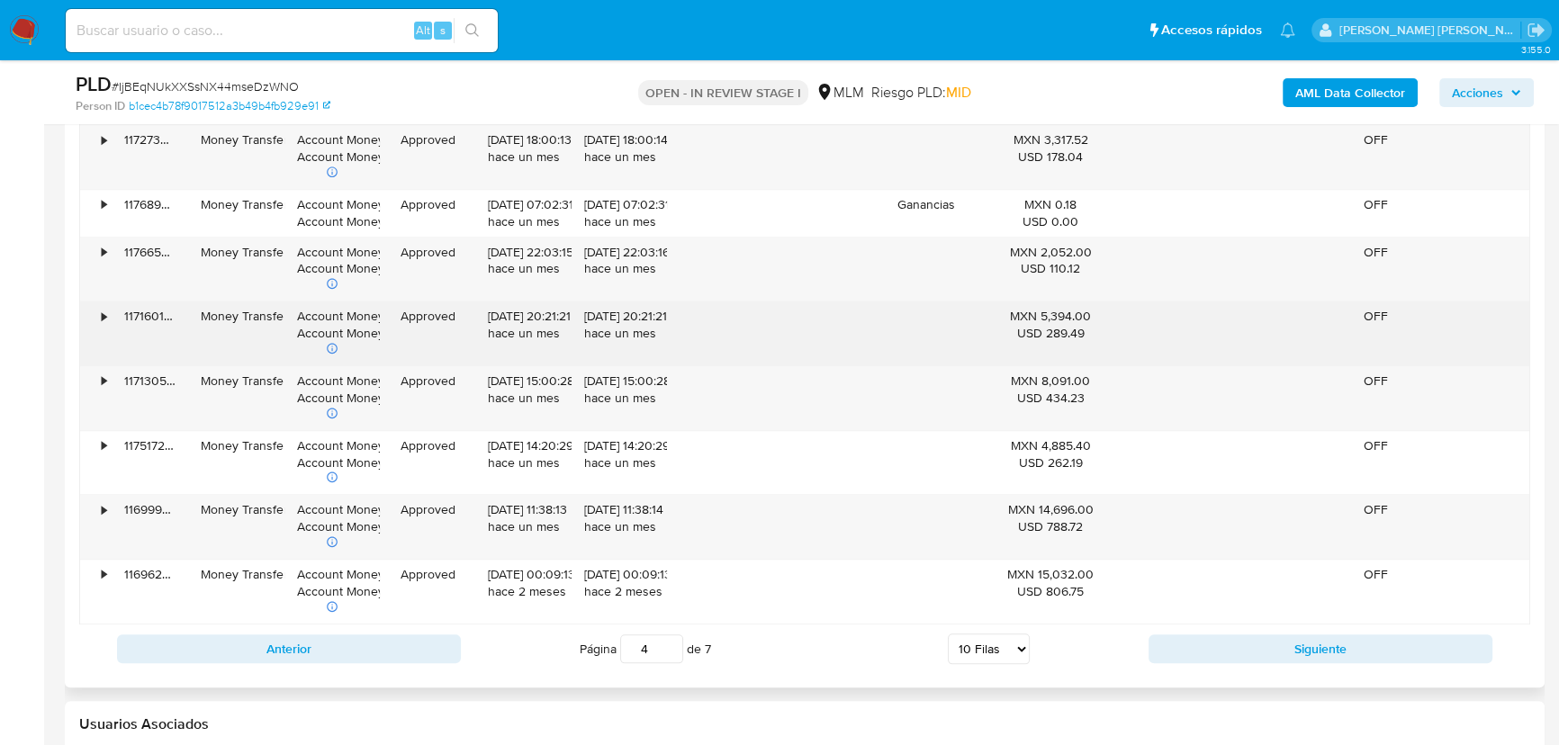
drag, startPoint x: 258, startPoint y: 338, endPoint x: 413, endPoint y: 339, distance: 154.8
click at [270, 326] on div "Money Transfer" at bounding box center [235, 333] width 95 height 64
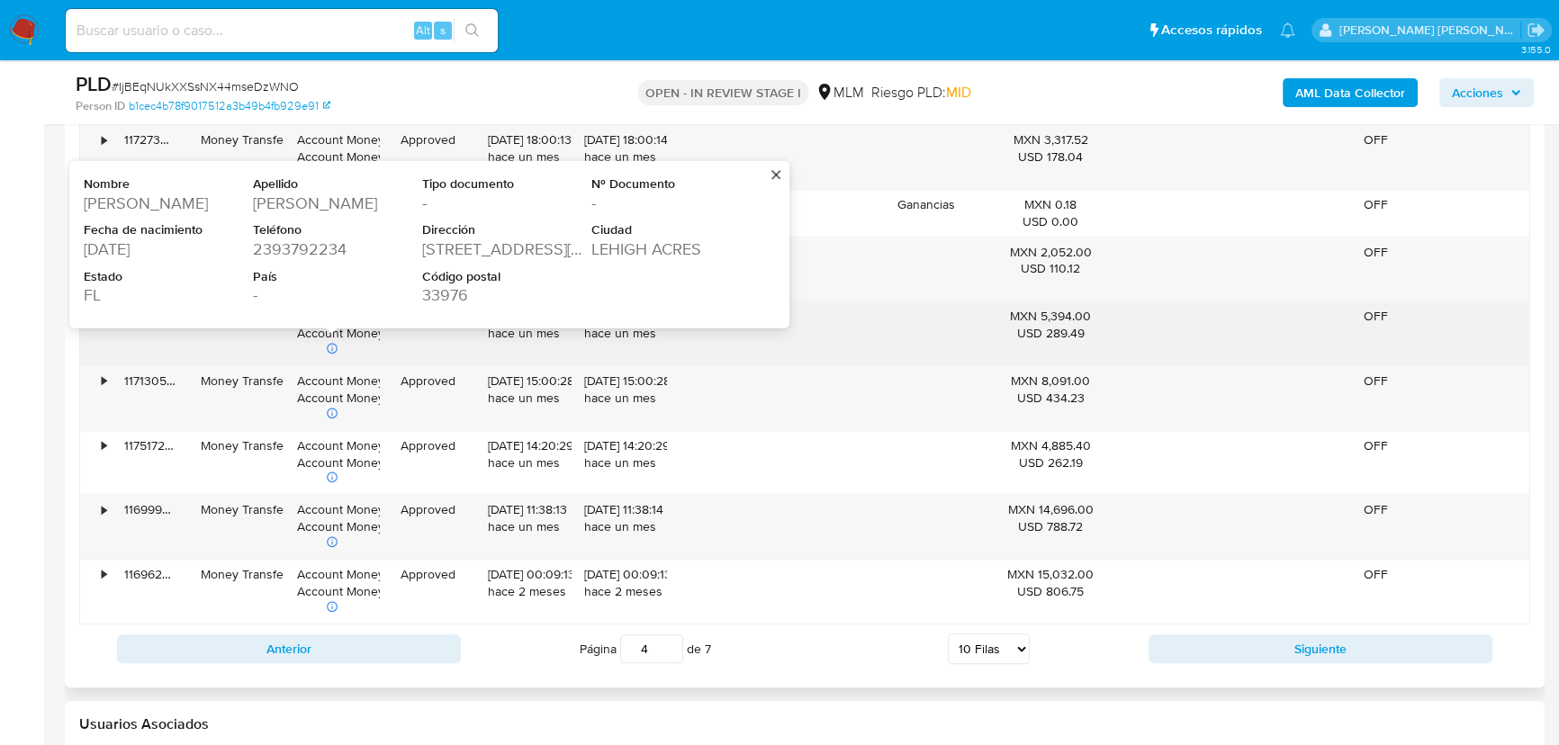
click at [484, 247] on div "52 CURTIS AVENUE SOUTH" at bounding box center [505, 249] width 166 height 22
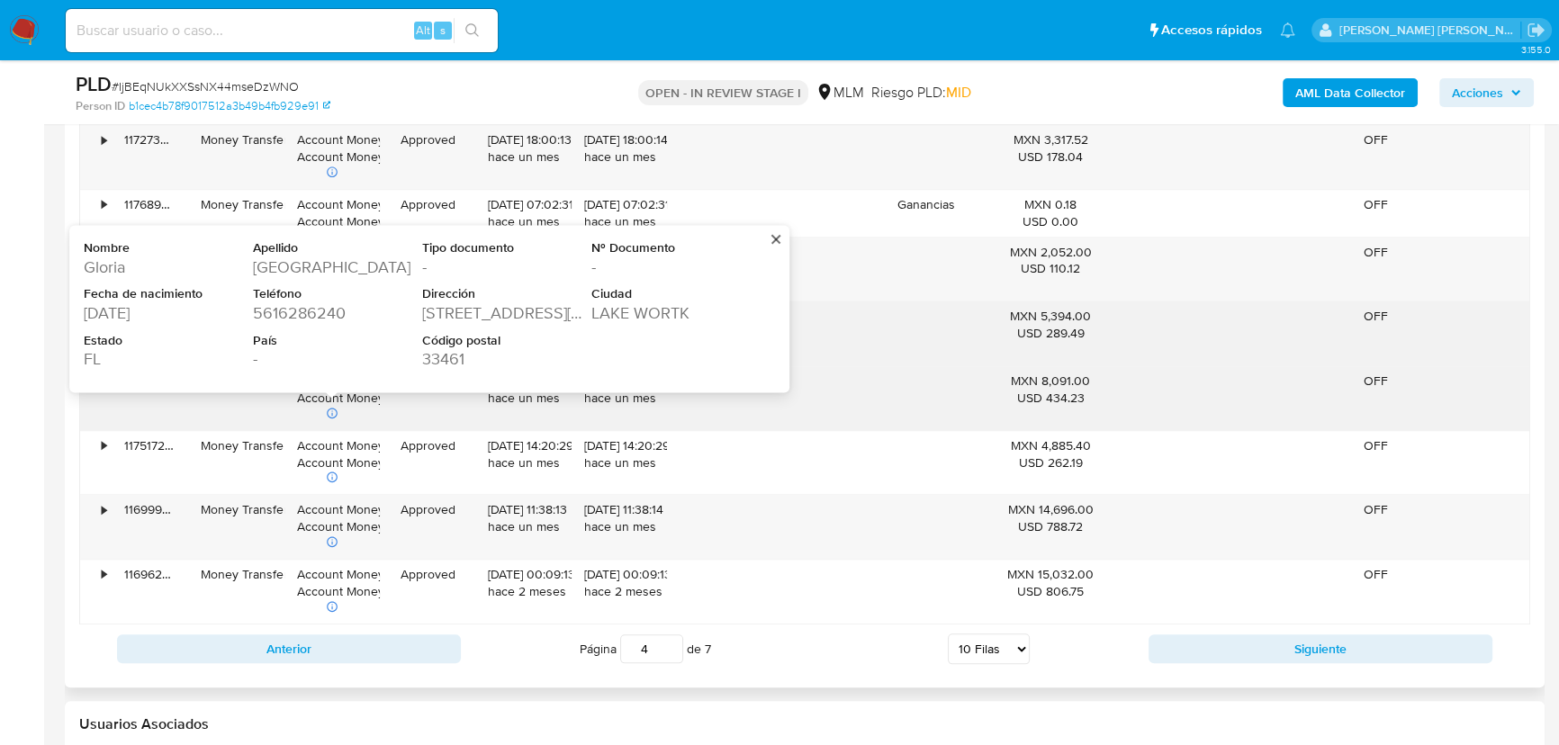
click at [481, 418] on div "06/07/2025 15:00:28 hace un mes" at bounding box center [522, 398] width 95 height 64
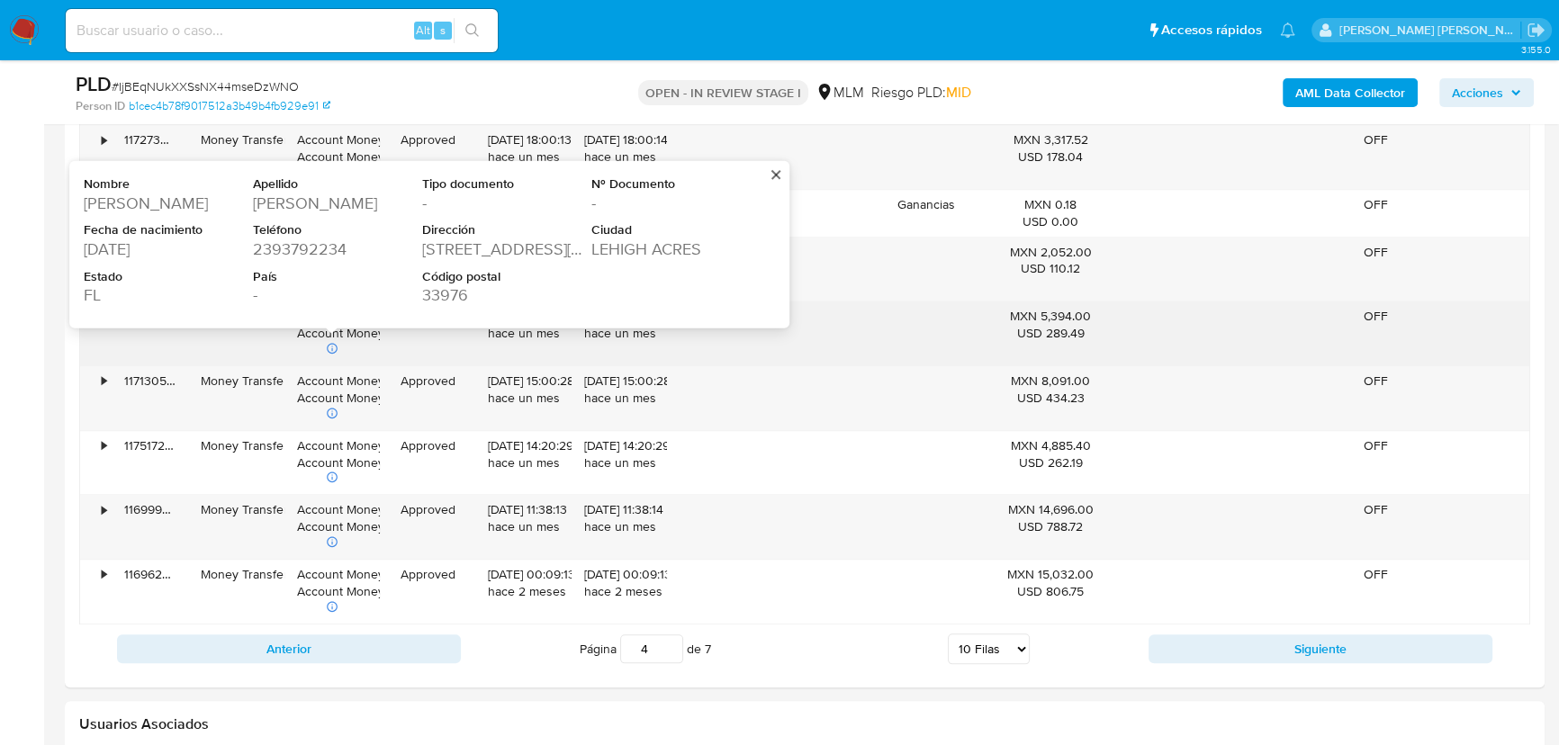
click at [440, 293] on div "33976" at bounding box center [505, 295] width 166 height 22
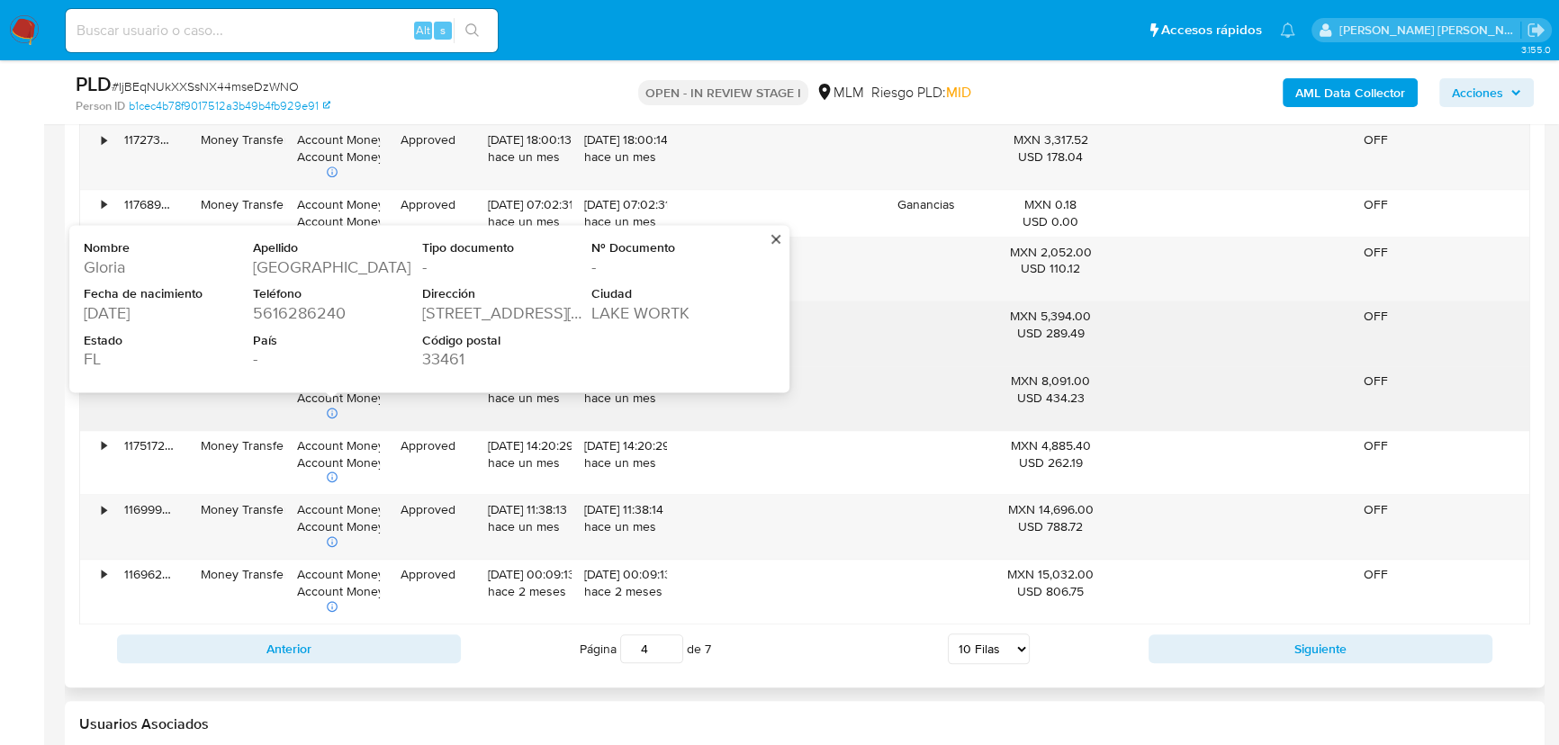
click at [440, 416] on div "Approved" at bounding box center [427, 398] width 95 height 64
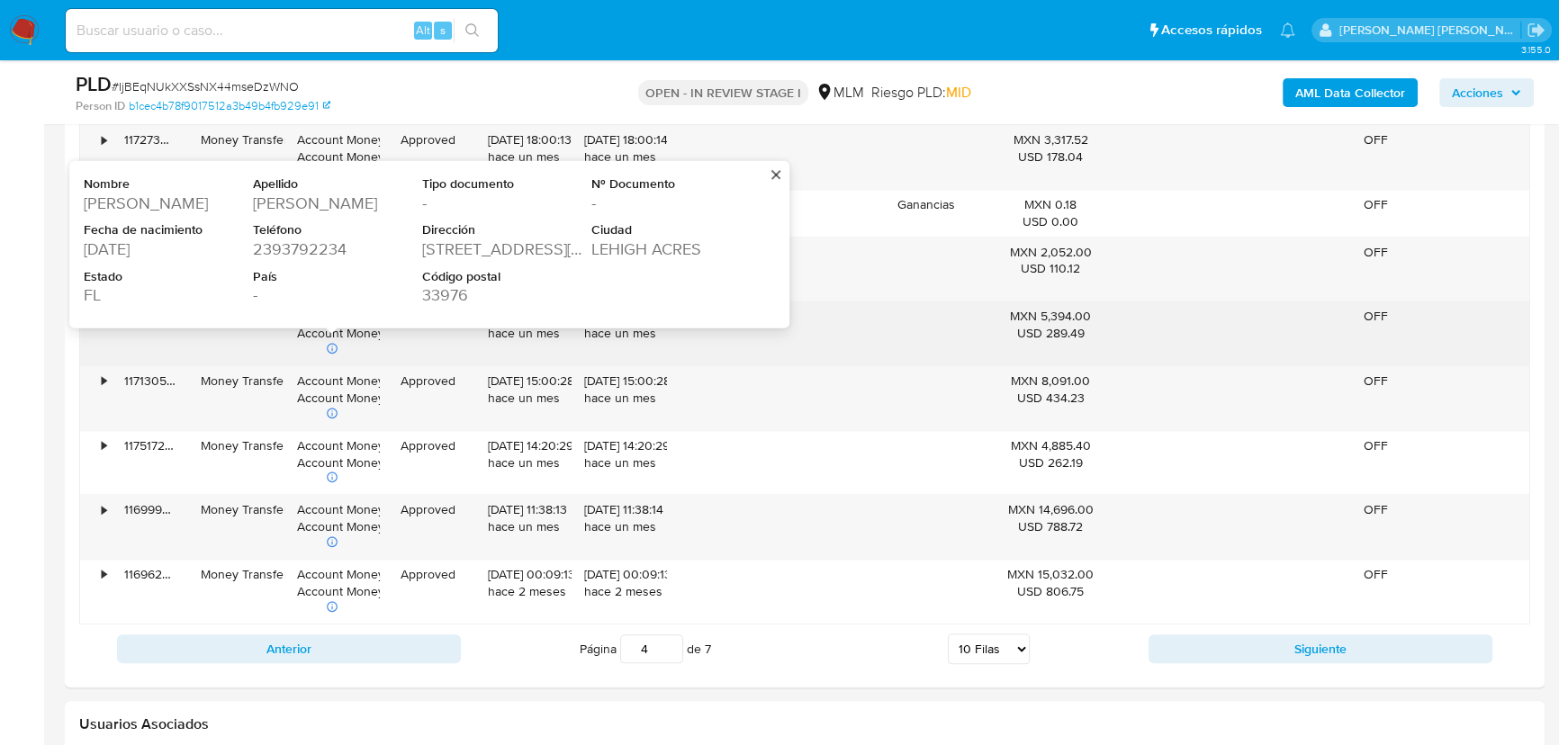
click at [481, 246] on div "52 CURTIS AVENUE SOUTH" at bounding box center [505, 249] width 166 height 22
click at [483, 246] on div "52 CURTIS AVENUE SOUTH" at bounding box center [505, 249] width 166 height 22
click at [454, 296] on div "33976" at bounding box center [505, 295] width 166 height 22
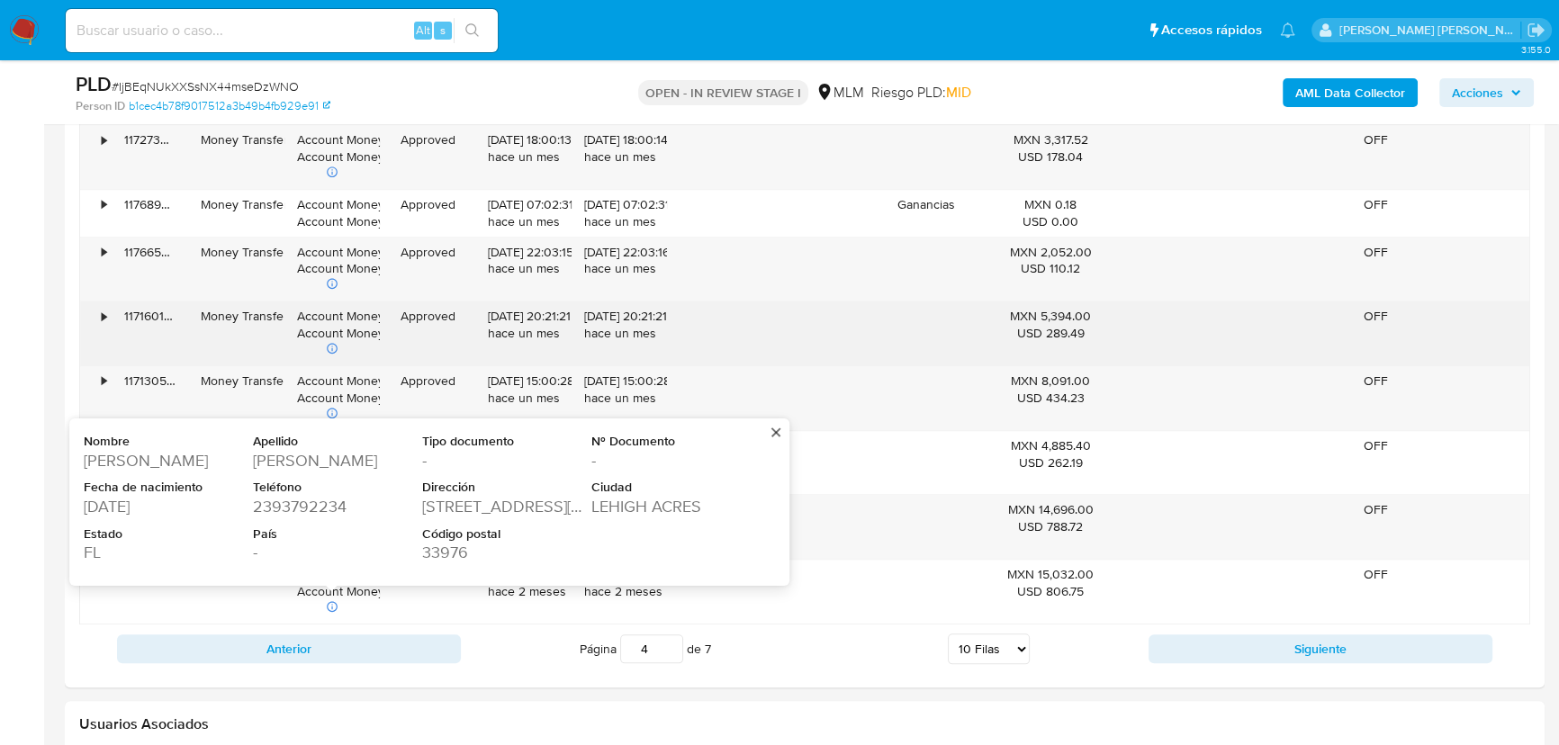
click at [455, 310] on div "Approved" at bounding box center [427, 333] width 95 height 64
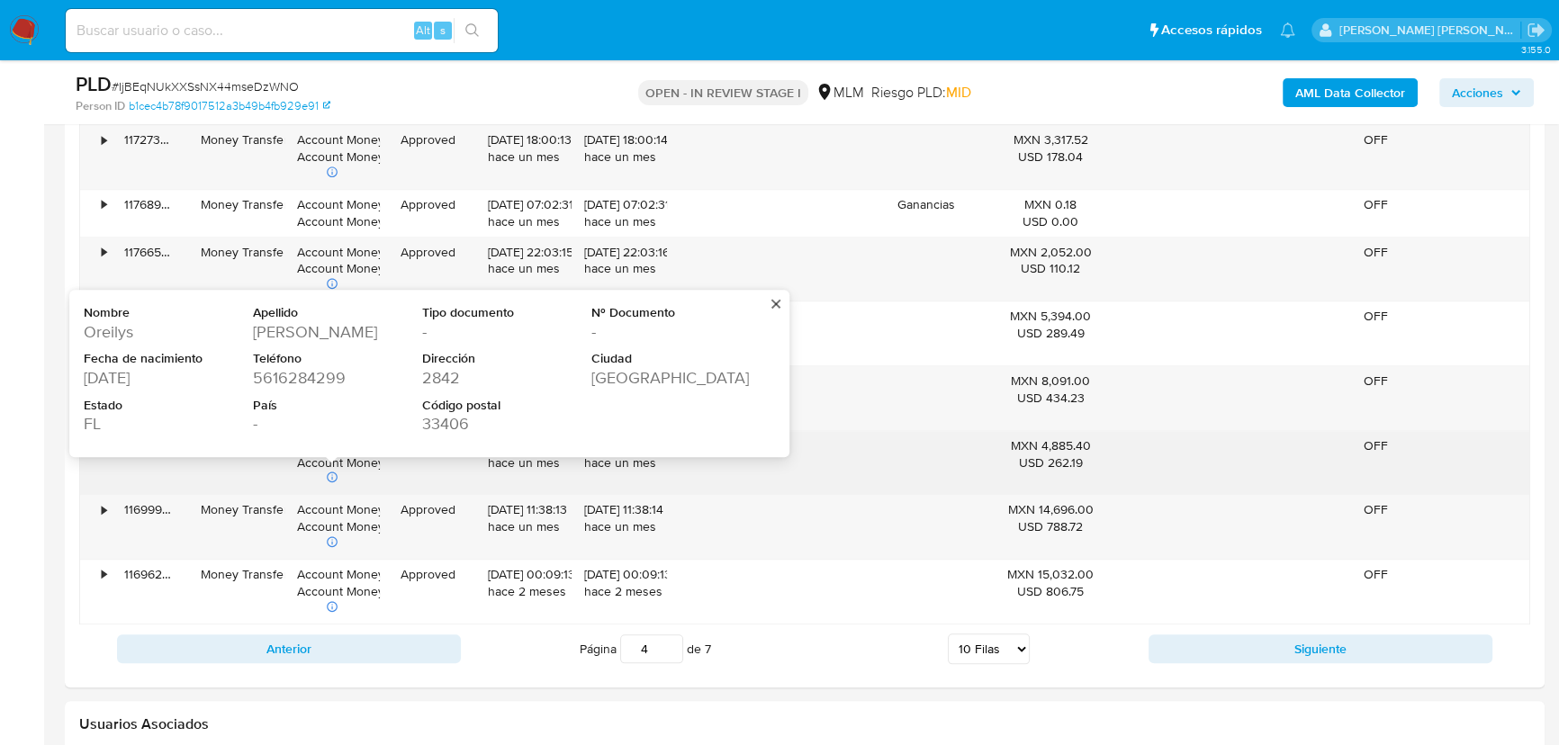
click at [1069, 468] on div "MXN 4,885.40 USD 262.19" at bounding box center [1050, 463] width 115 height 64
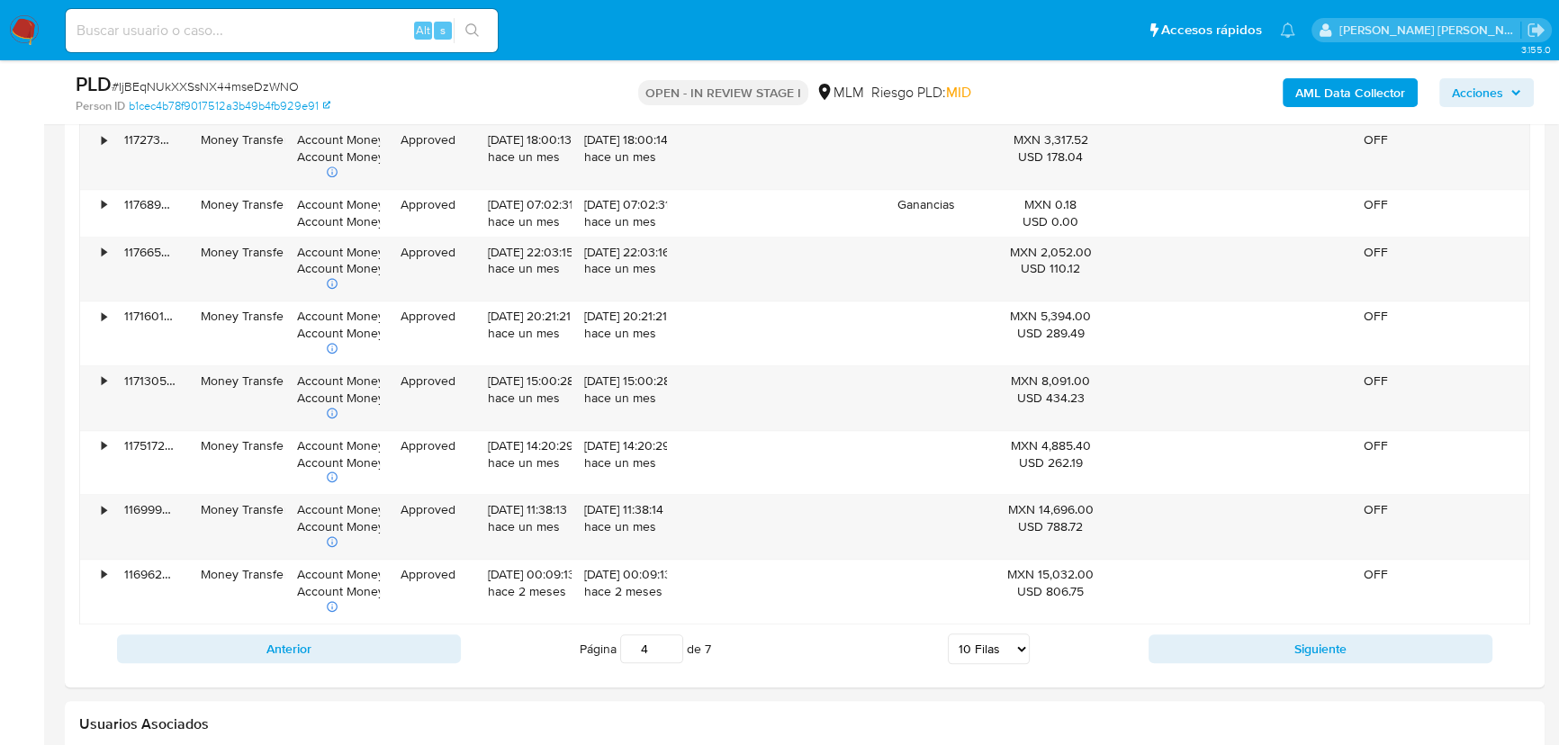
drag, startPoint x: 1201, startPoint y: 641, endPoint x: 775, endPoint y: 391, distance: 494.5
click at [1201, 640] on button "Siguiente" at bounding box center [1320, 648] width 344 height 29
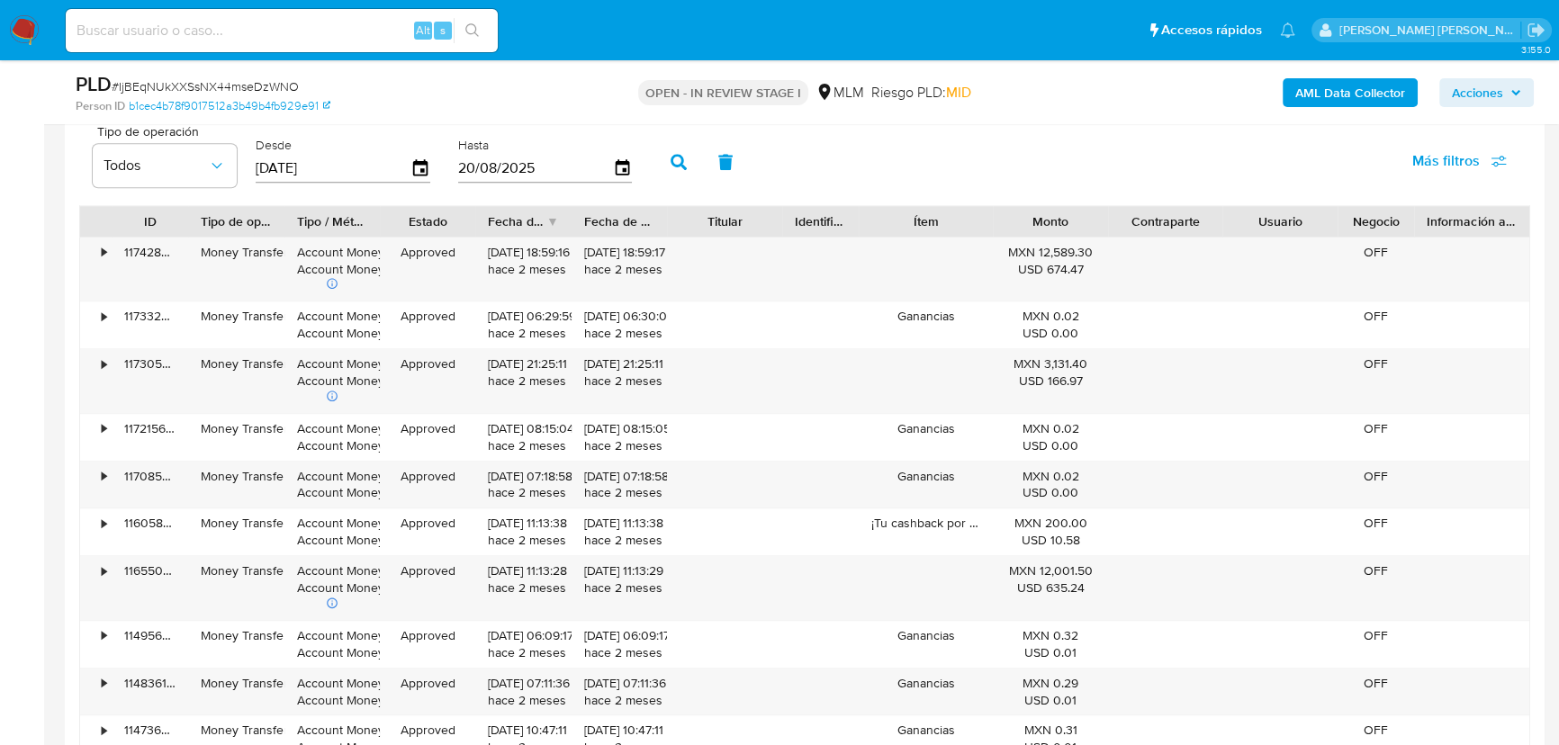
scroll to position [1963, 0]
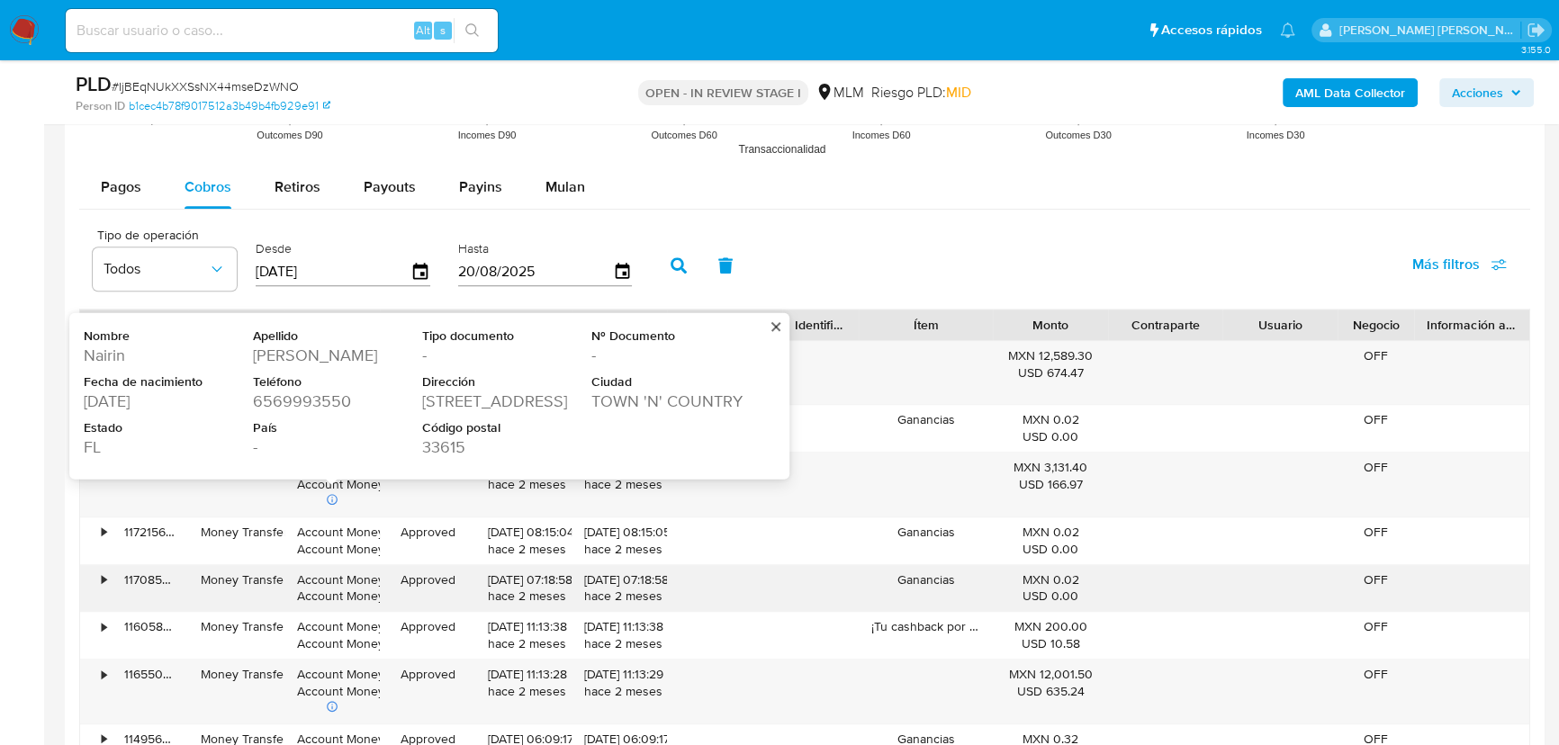
click at [457, 568] on div "Approved" at bounding box center [427, 588] width 95 height 47
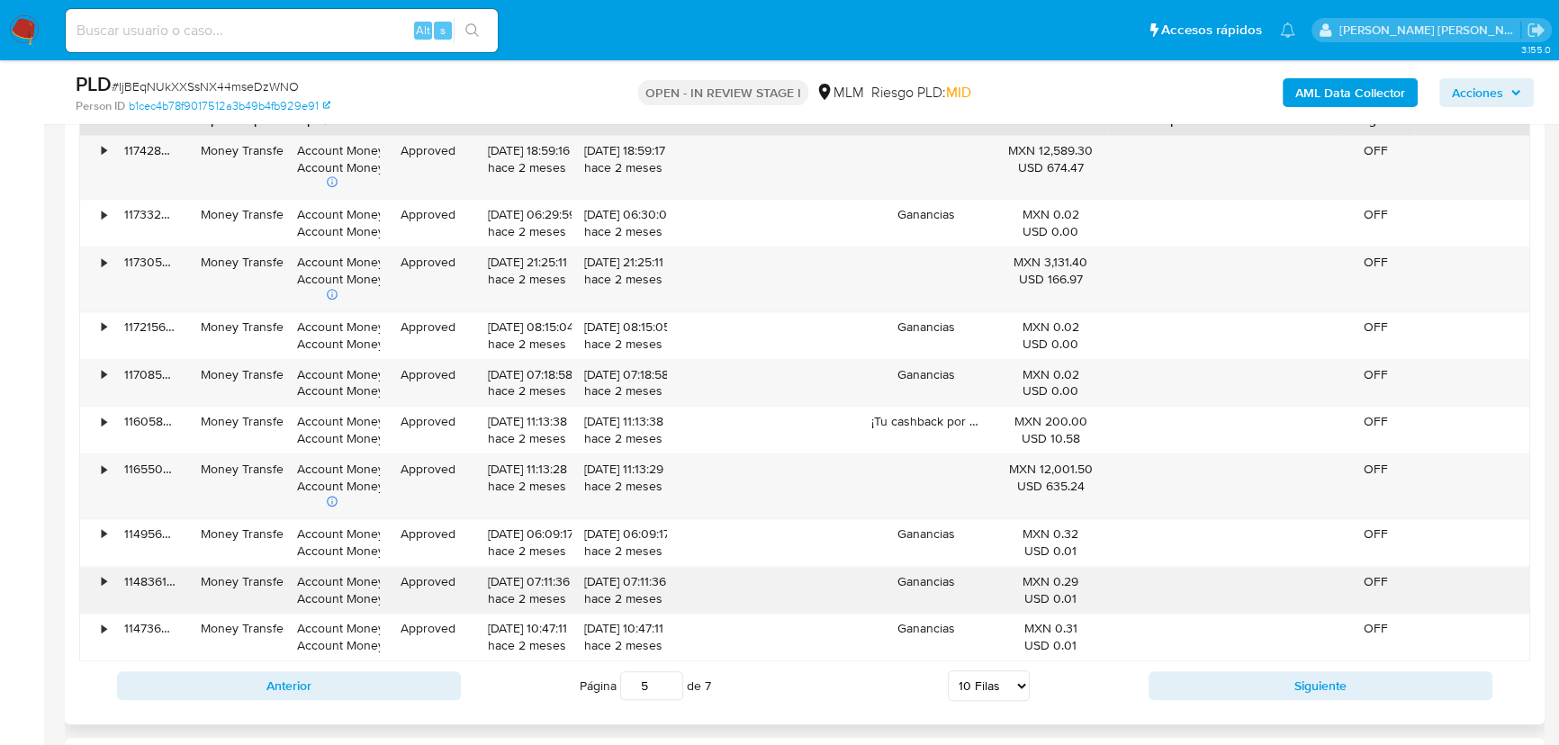
scroll to position [2208, 0]
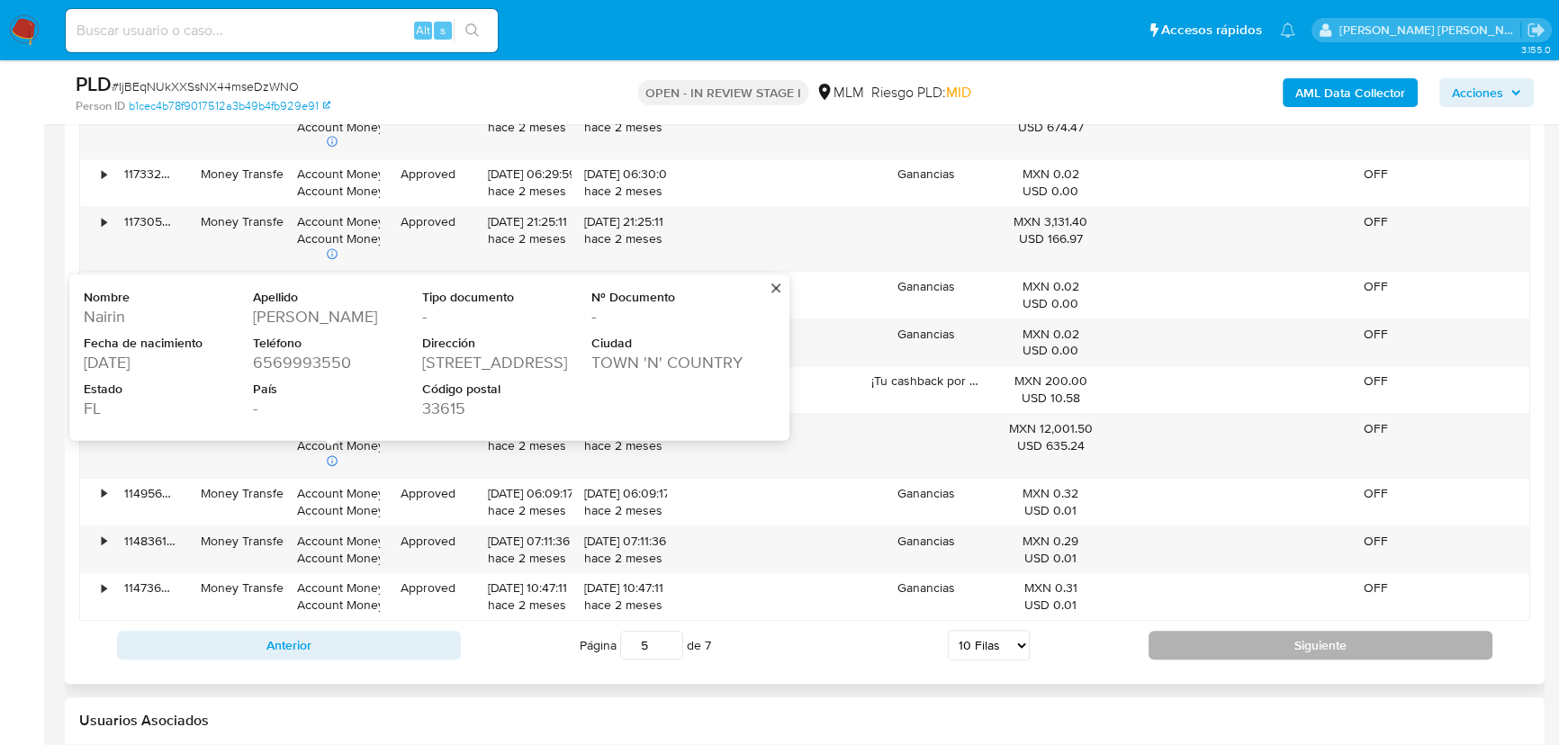
click at [1177, 638] on button "Siguiente" at bounding box center [1320, 645] width 344 height 29
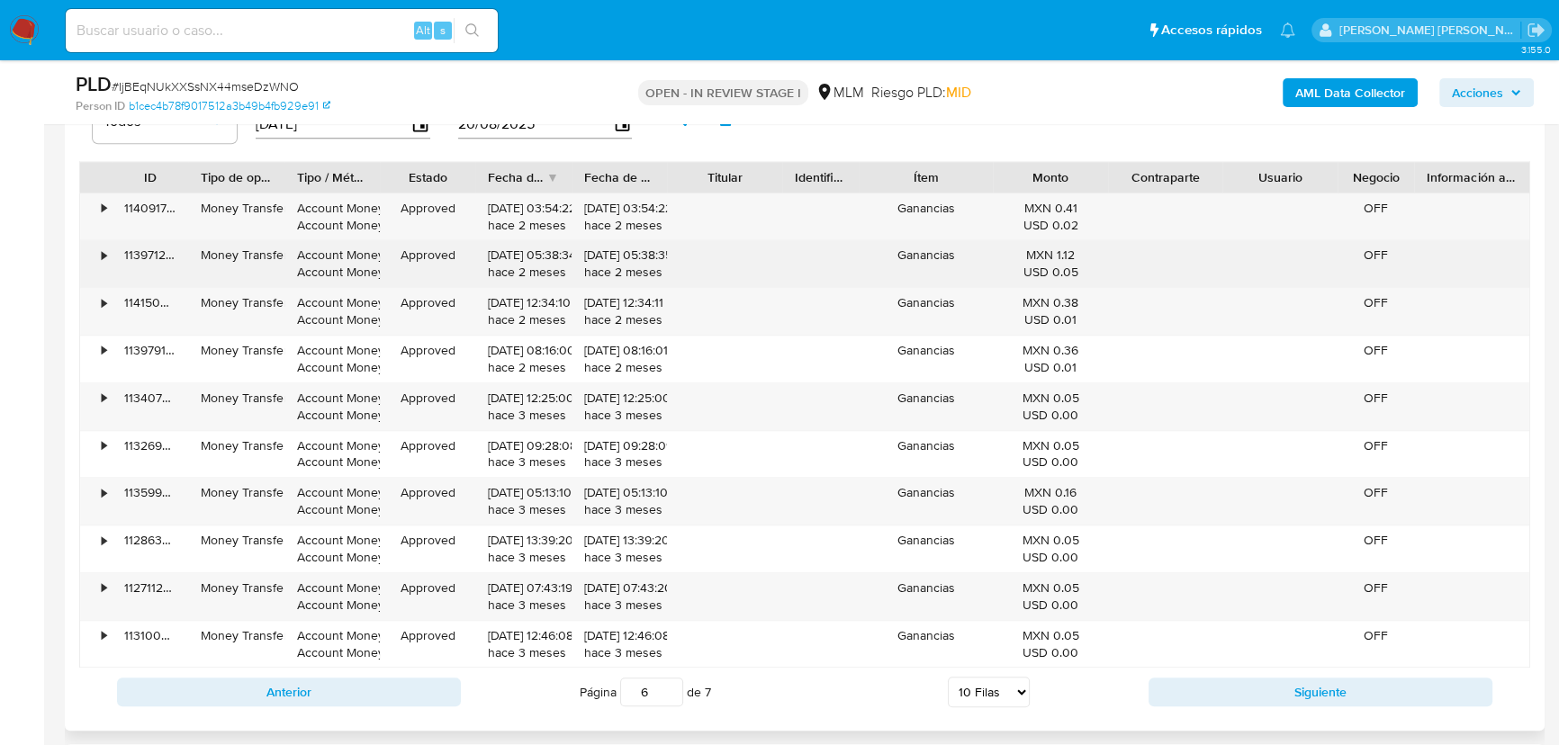
scroll to position [2126, 0]
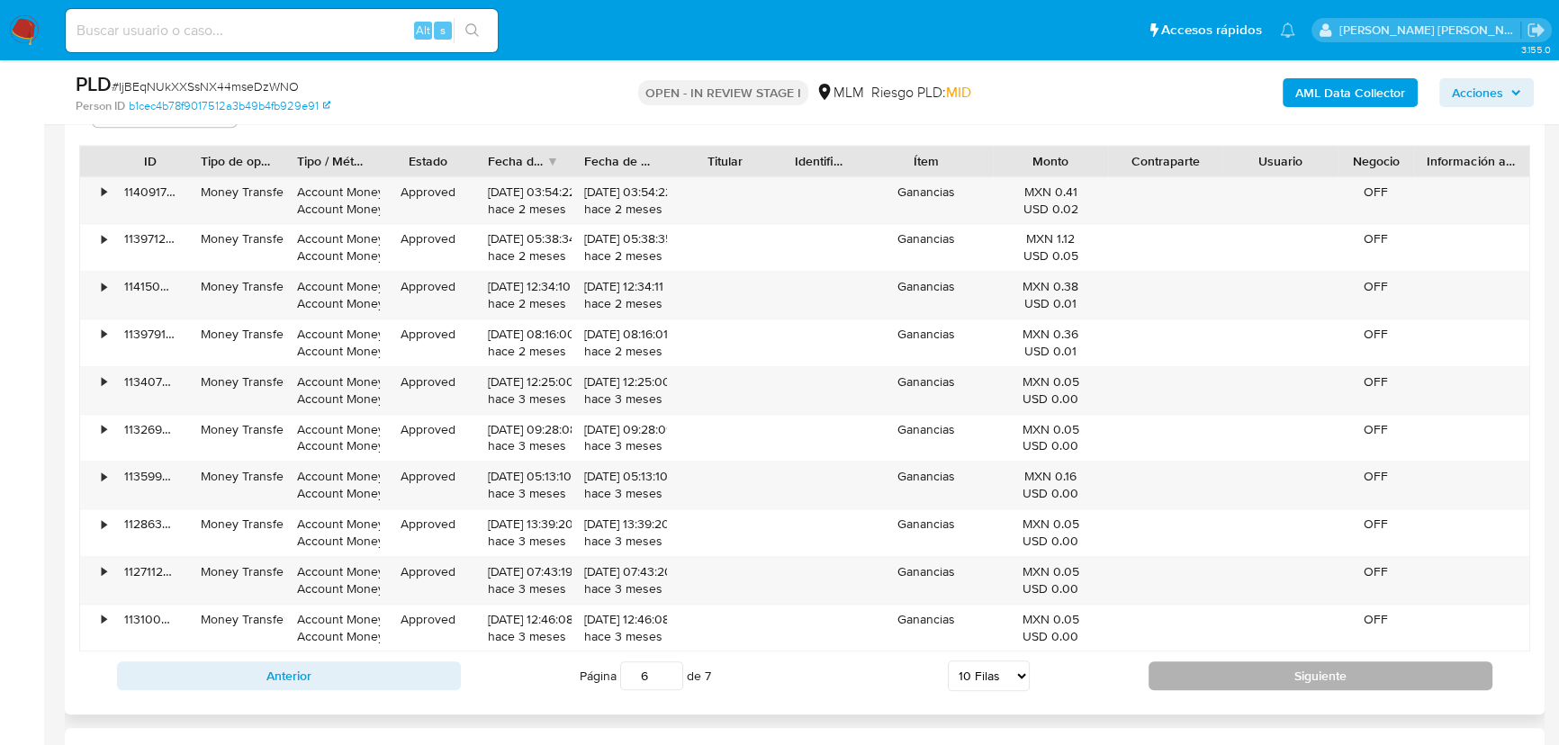
click at [1224, 676] on button "Siguiente" at bounding box center [1320, 675] width 344 height 29
type input "7"
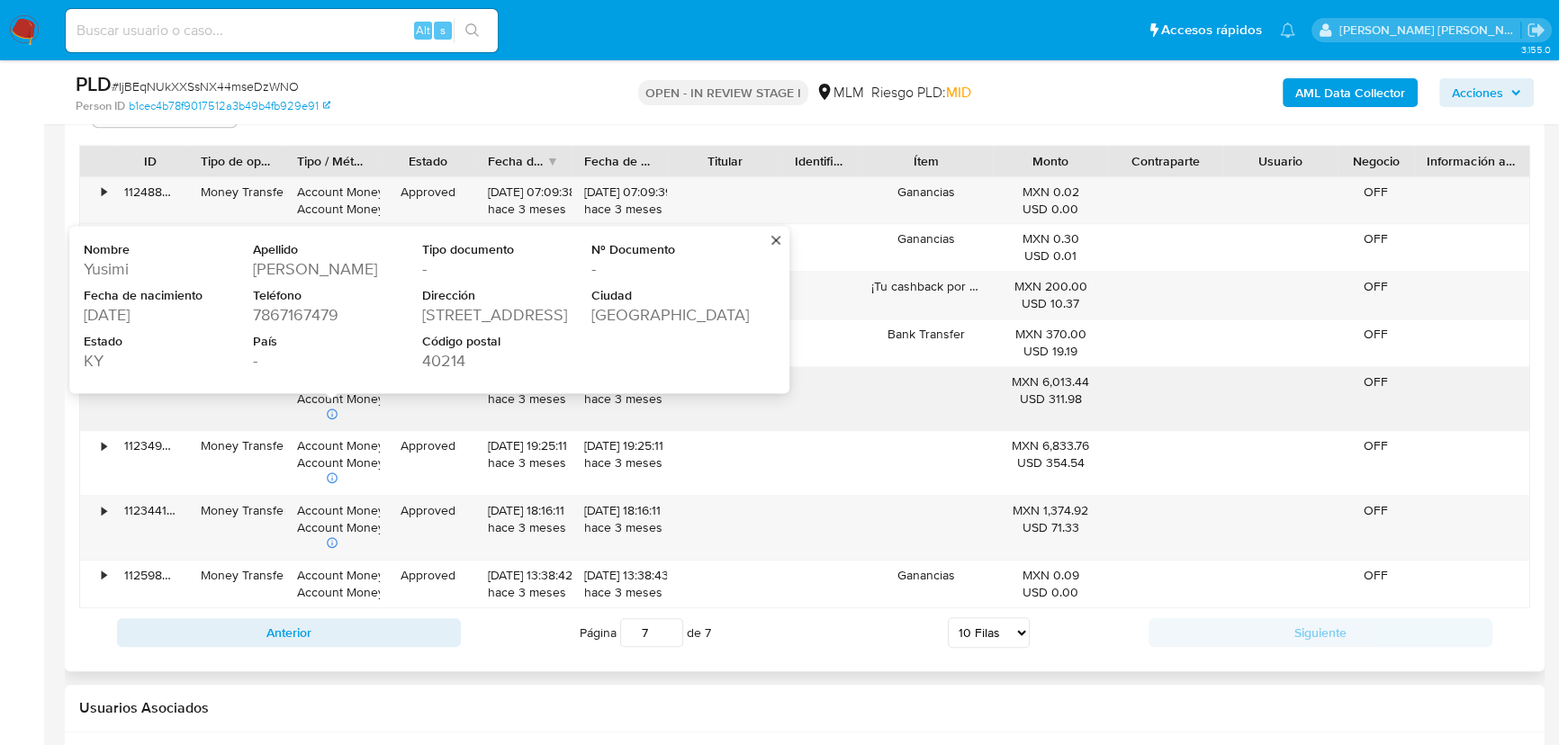
click at [130, 319] on div "1986-01-12" at bounding box center [167, 314] width 166 height 22
drag, startPoint x: 156, startPoint y: 314, endPoint x: 71, endPoint y: 310, distance: 84.7
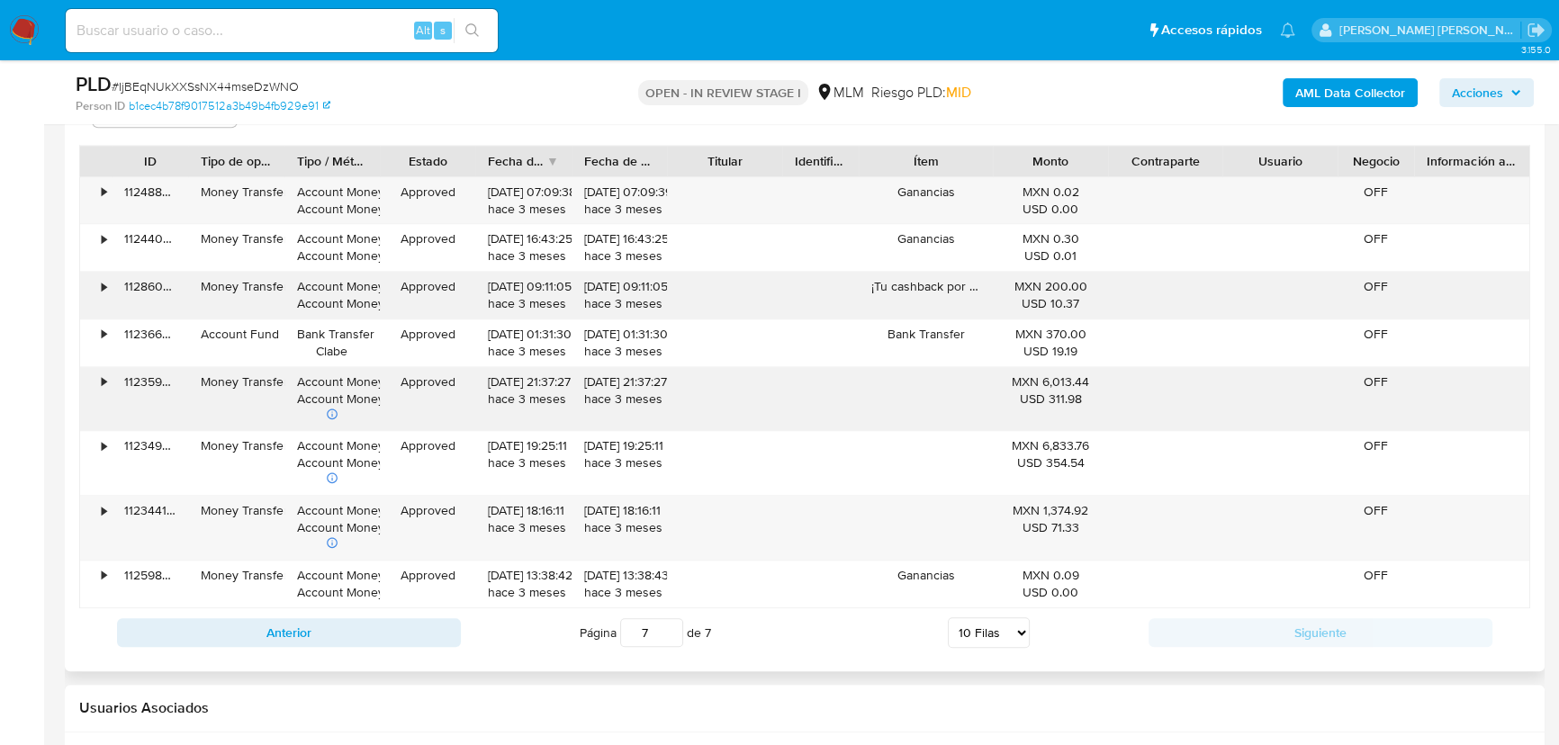
click at [342, 306] on div "Account Money Account Money" at bounding box center [332, 295] width 70 height 34
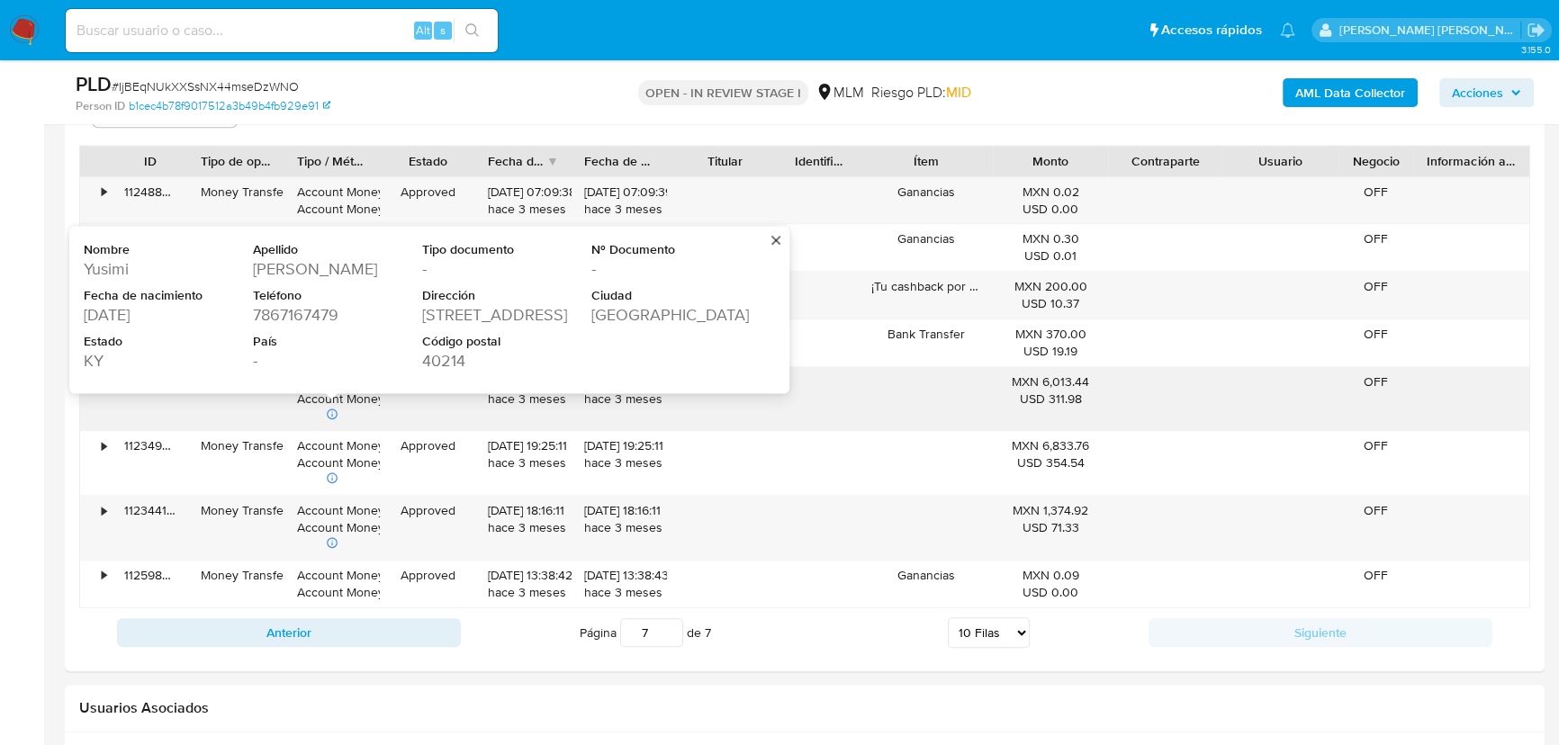
drag, startPoint x: 156, startPoint y: 315, endPoint x: 78, endPoint y: 315, distance: 77.4
click at [230, 409] on div "Money Transfer" at bounding box center [235, 399] width 95 height 64
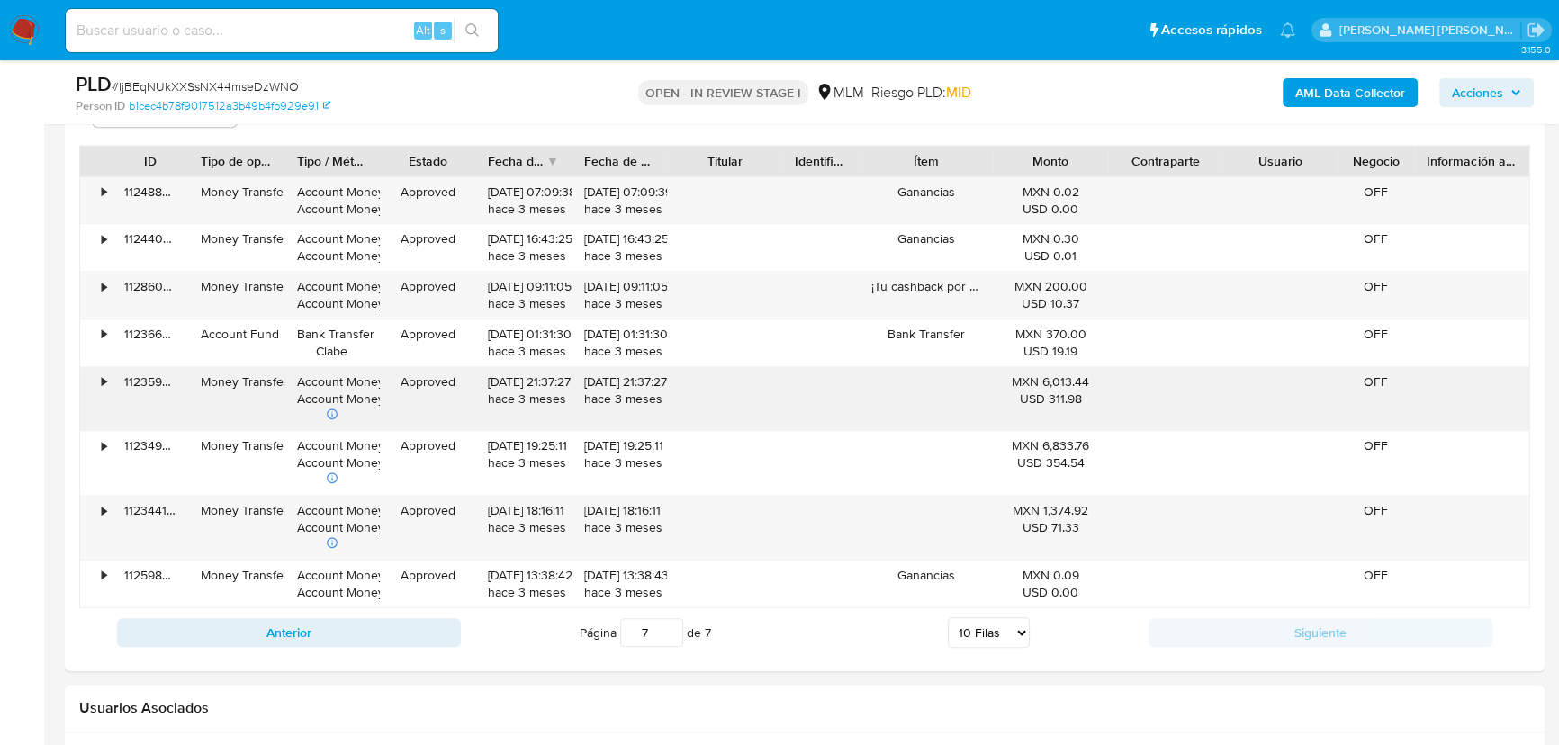
click at [411, 427] on div "• 112488482585 Money Transfer Account Money Account Money Approved 27/05/2025 0…" at bounding box center [804, 392] width 1451 height 432
drag, startPoint x: 423, startPoint y: 436, endPoint x: 414, endPoint y: 428, distance: 11.5
click at [422, 432] on div "Approved" at bounding box center [427, 463] width 95 height 64
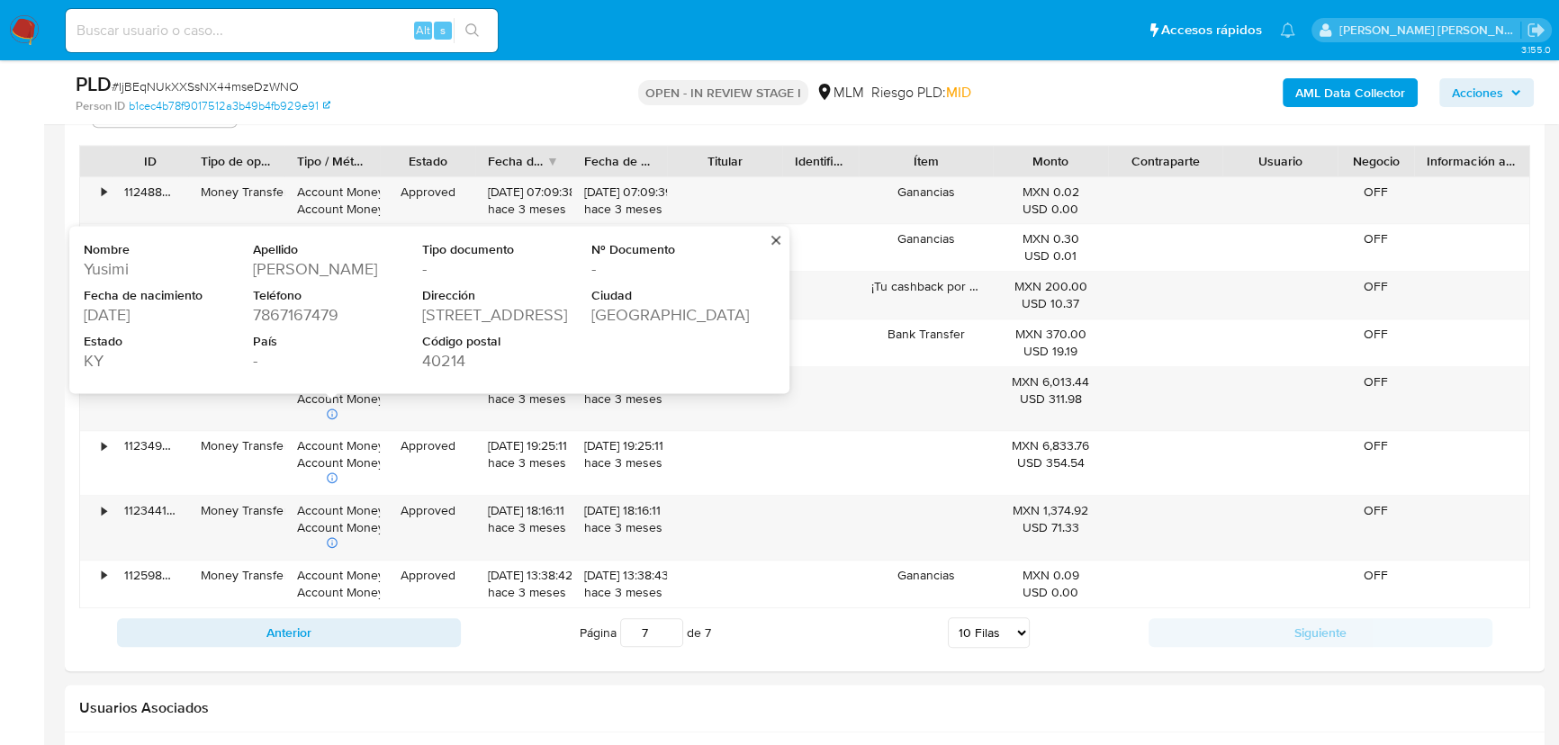
drag, startPoint x: 147, startPoint y: 313, endPoint x: 84, endPoint y: 313, distance: 63.0
click at [84, 313] on div "1986-01-12" at bounding box center [167, 314] width 166 height 22
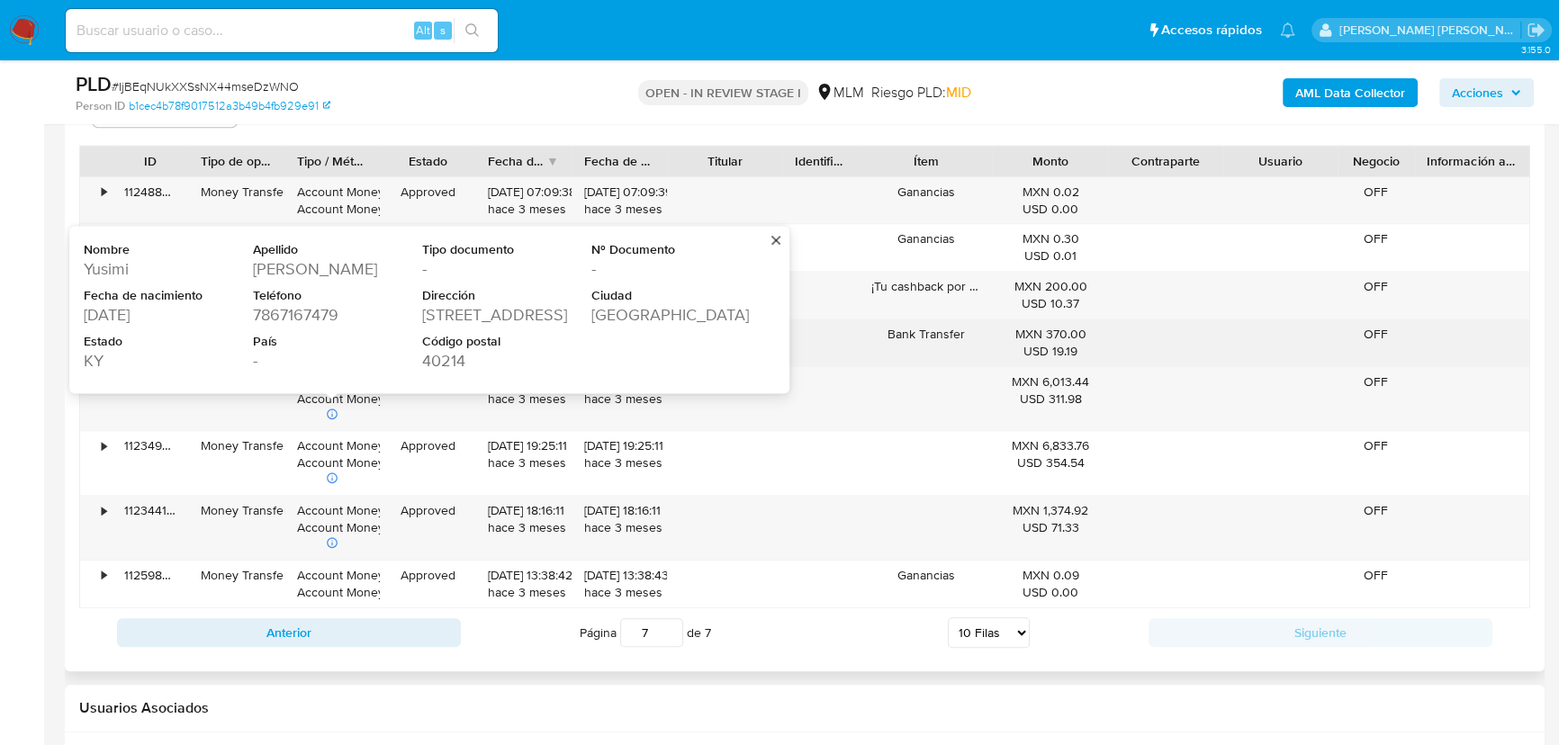
click at [295, 360] on div "Bank Transfer Clabe" at bounding box center [331, 342] width 95 height 47
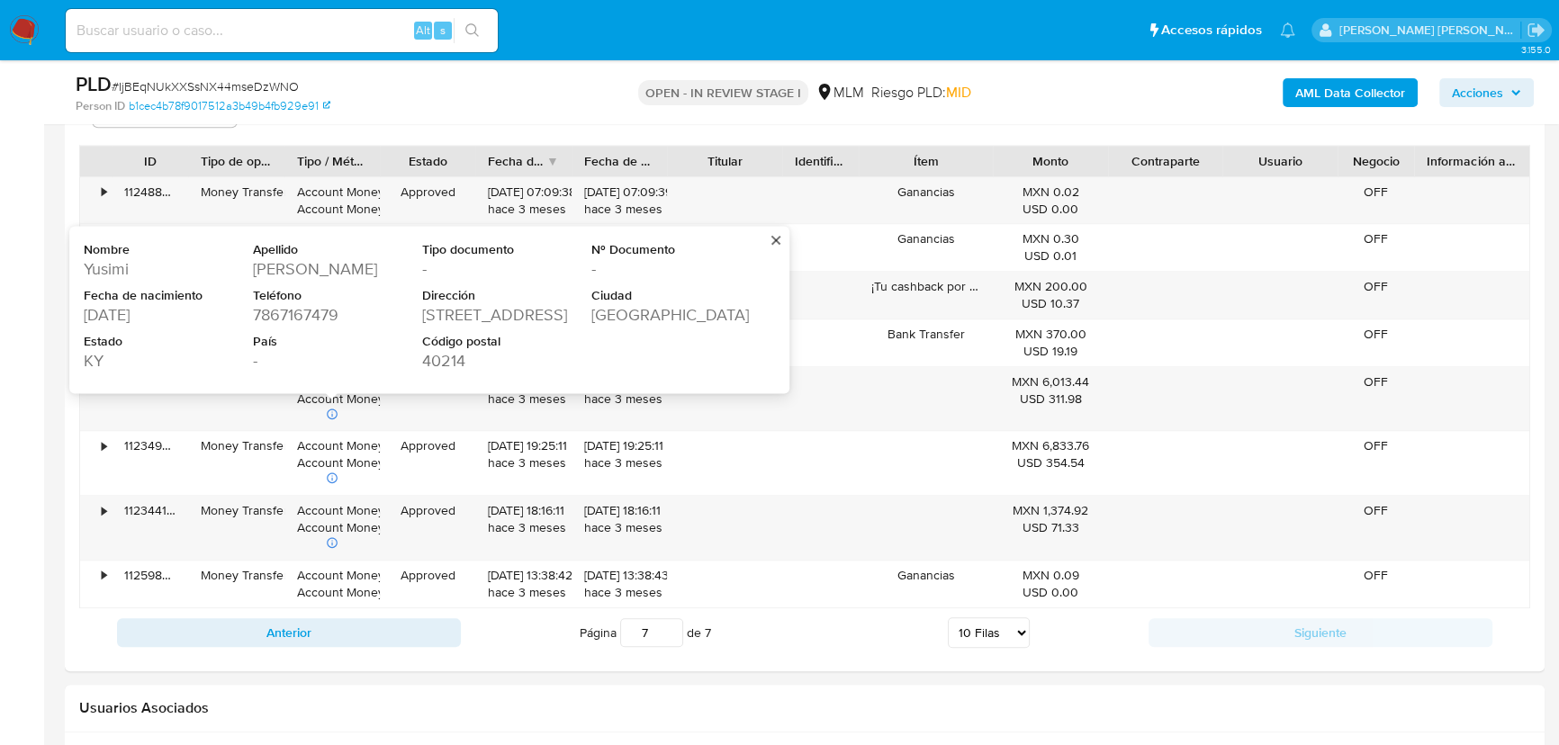
click at [446, 311] on div "8400 TOLLS LANE" at bounding box center [505, 314] width 166 height 22
click at [458, 364] on div "40214" at bounding box center [505, 361] width 166 height 22
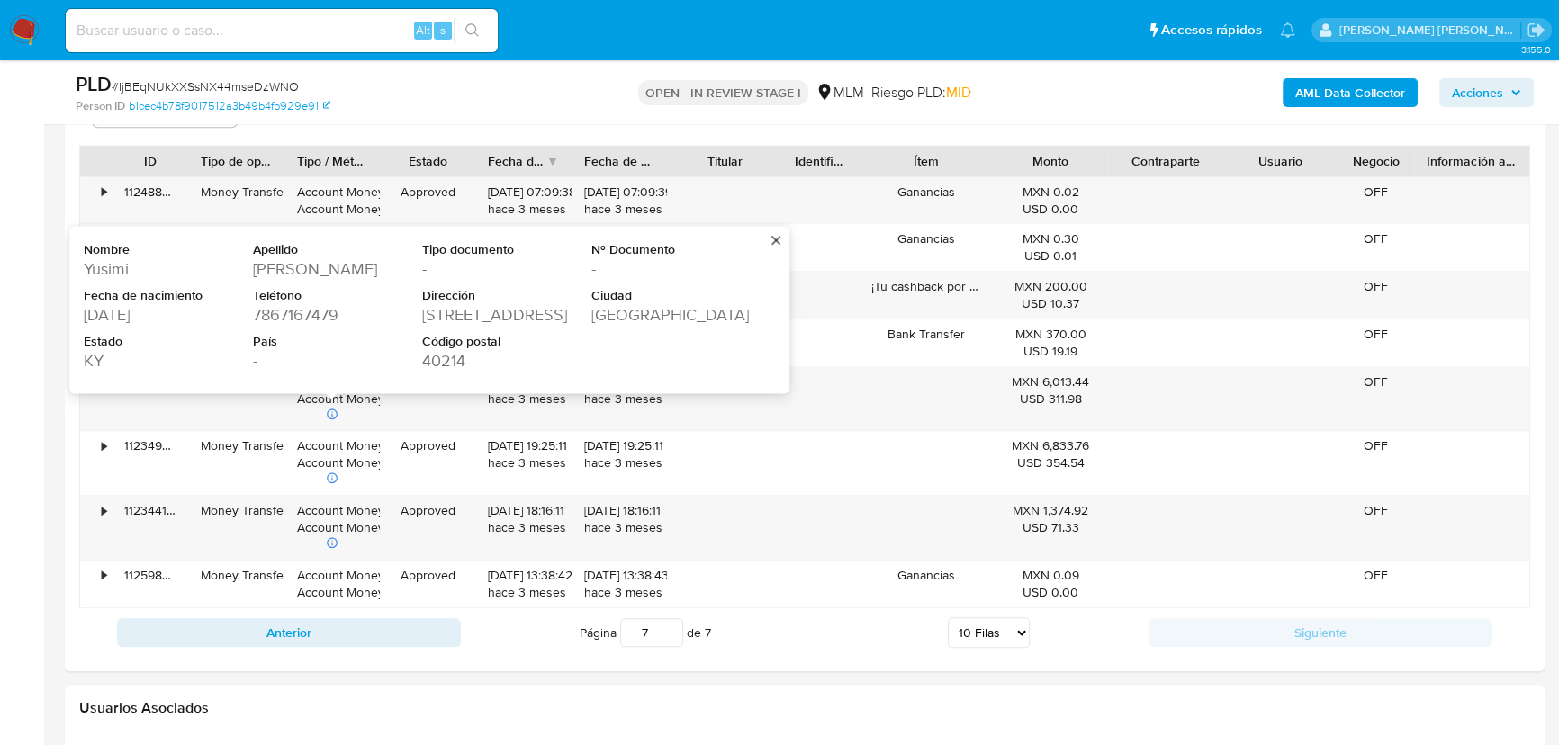
click at [463, 314] on div "8400 TOLLS LANE" at bounding box center [505, 314] width 166 height 22
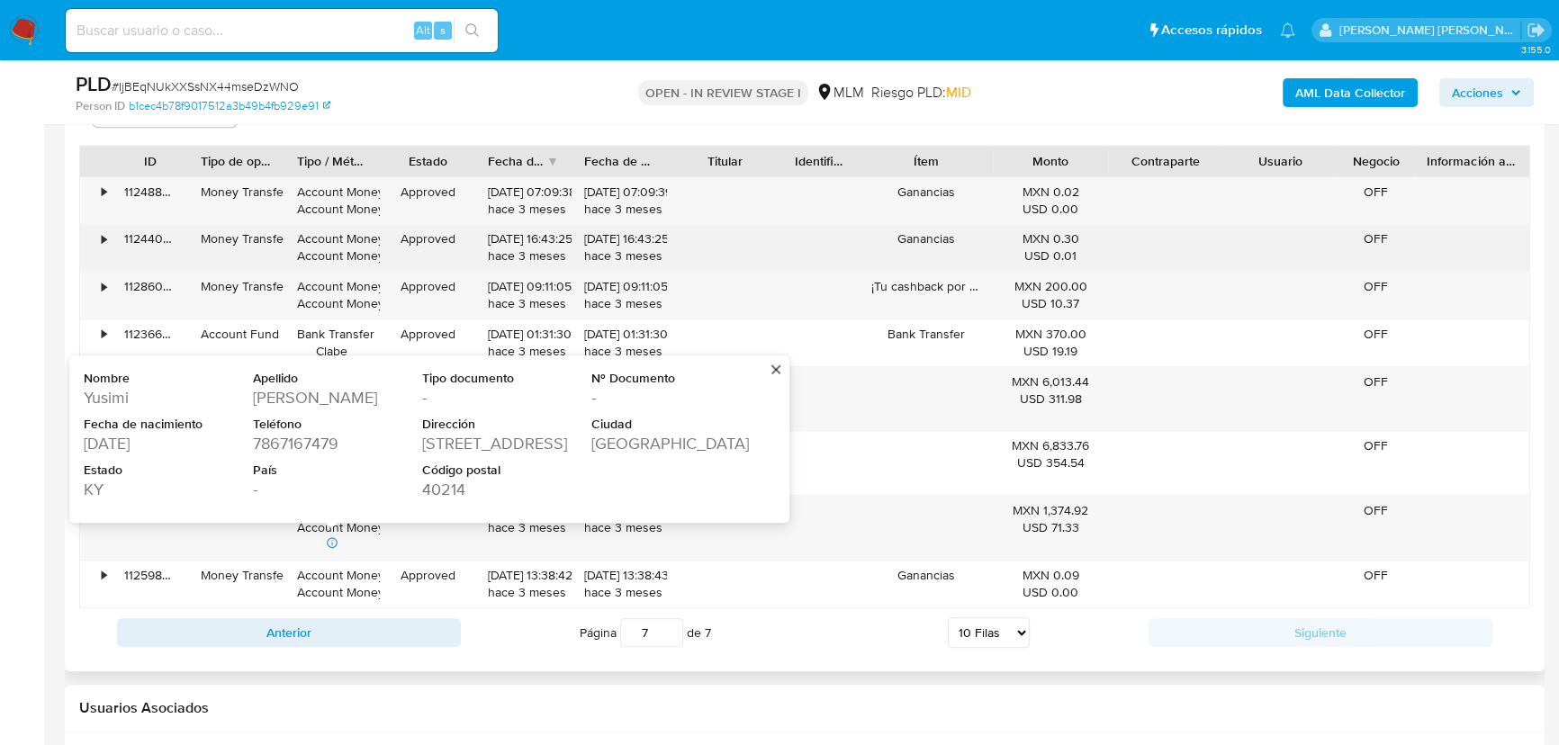
click at [859, 263] on div "Ganancias" at bounding box center [926, 247] width 134 height 47
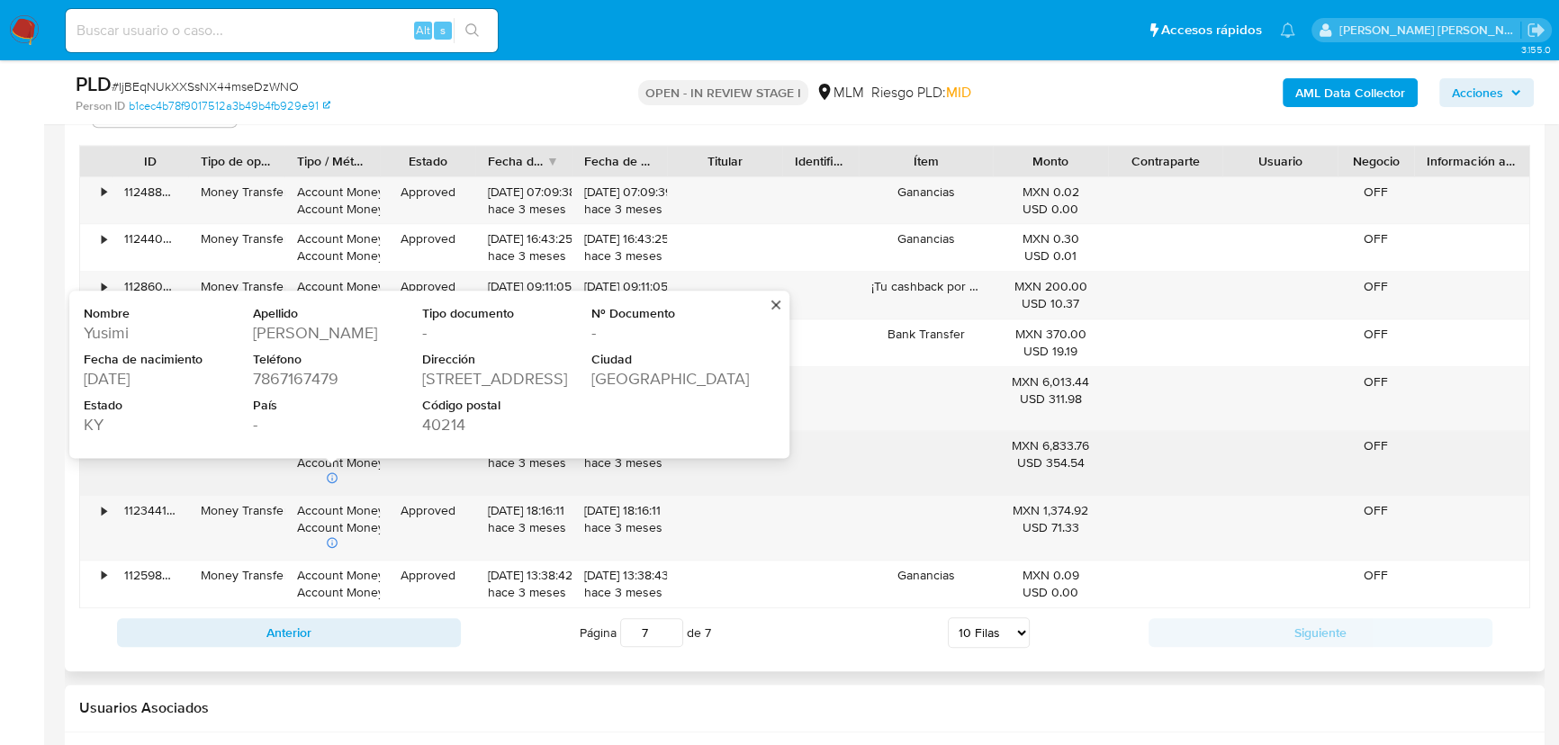
drag, startPoint x: 479, startPoint y: 508, endPoint x: 474, endPoint y: 493, distance: 15.1
click at [474, 499] on div "• 112344156079 Money Transfer Account Money Account Money Approved 25/05/2025 1…" at bounding box center [804, 528] width 1449 height 64
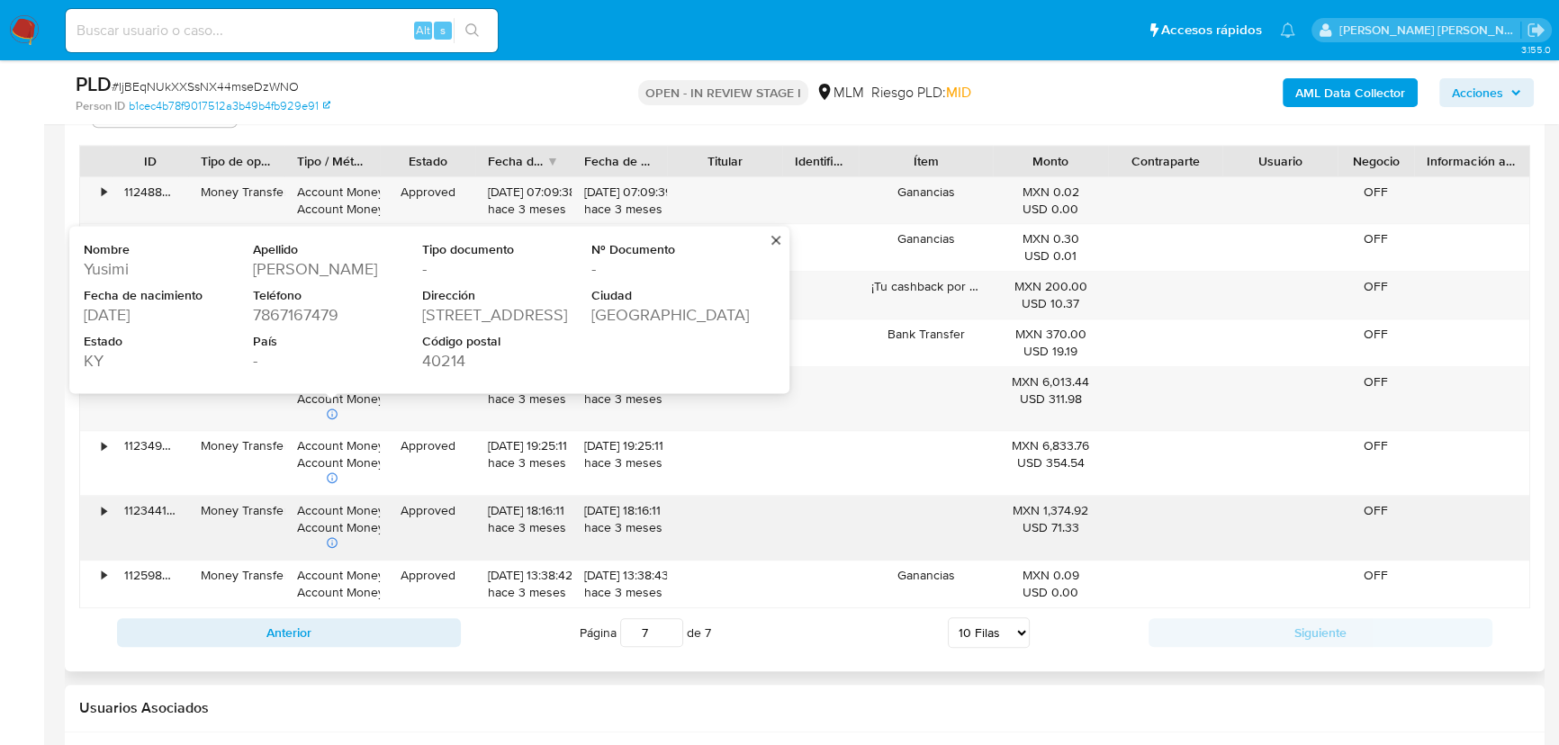
drag, startPoint x: 332, startPoint y: 420, endPoint x: 626, endPoint y: 512, distance: 308.3
click at [337, 420] on div at bounding box center [332, 416] width 18 height 17
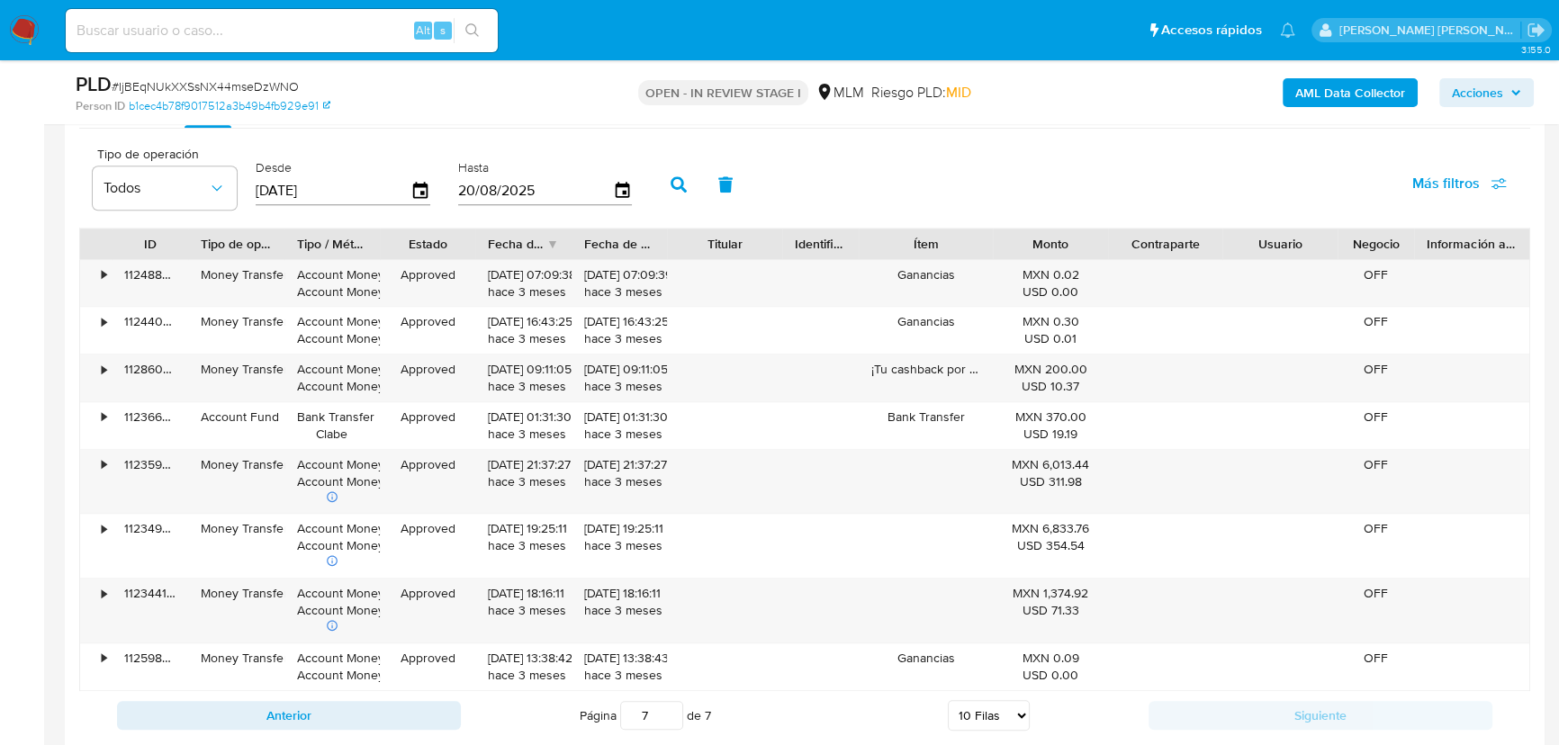
scroll to position [1881, 0]
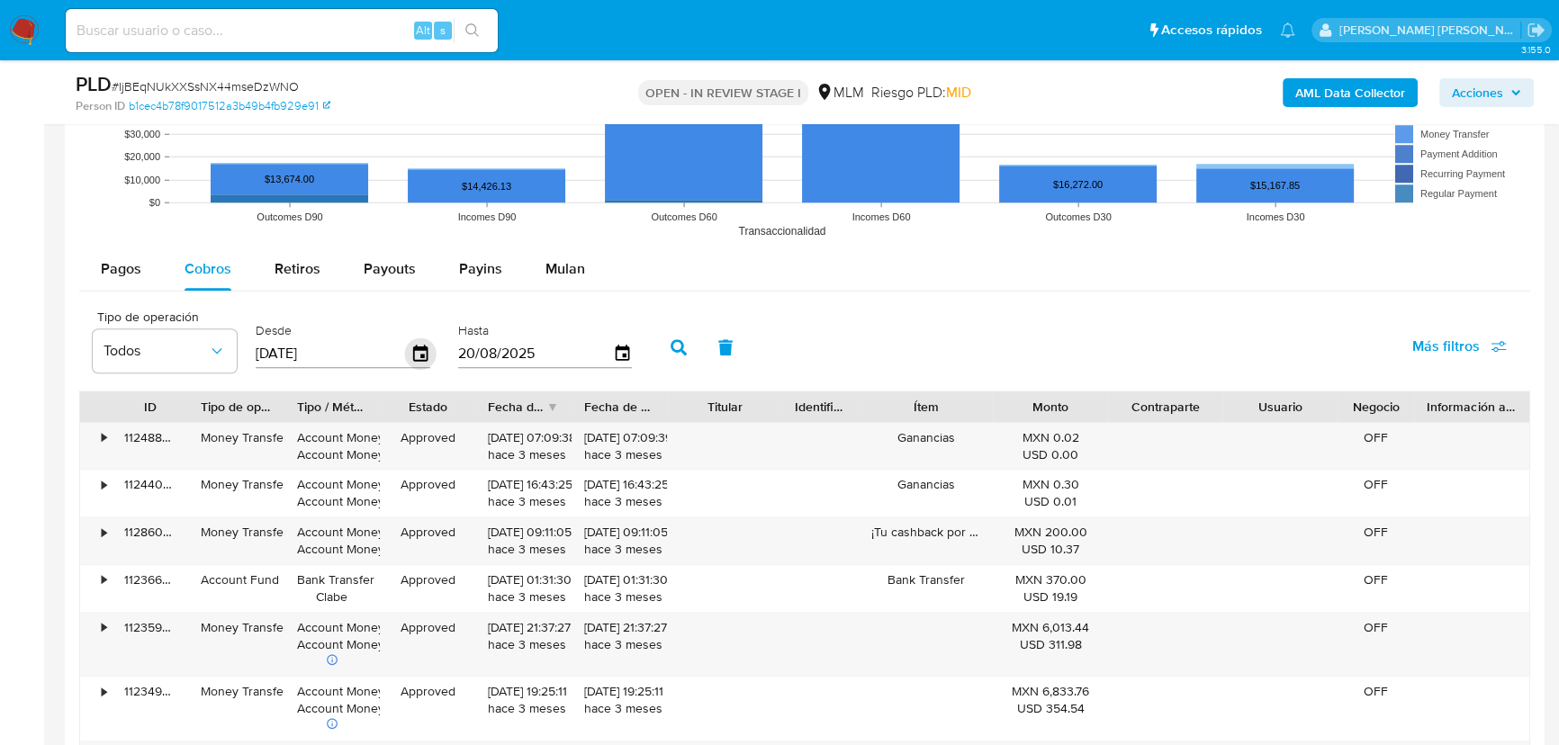
click at [410, 352] on input "[DATE]" at bounding box center [333, 353] width 155 height 29
click at [421, 354] on icon "button" at bounding box center [420, 353] width 31 height 31
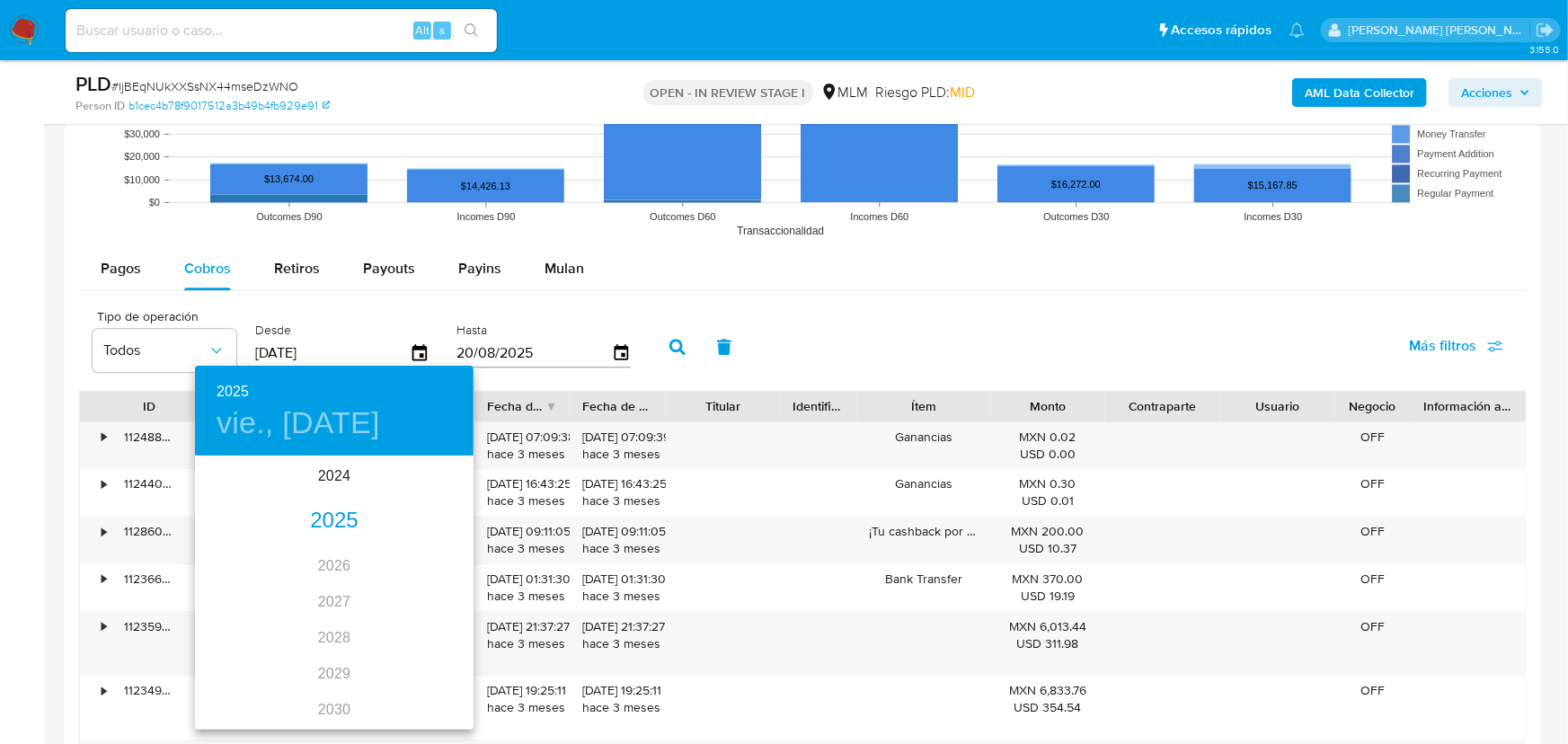
click at [334, 521] on div "2025" at bounding box center [334, 521] width 279 height 36
click at [348, 562] on div "may." at bounding box center [334, 558] width 93 height 67
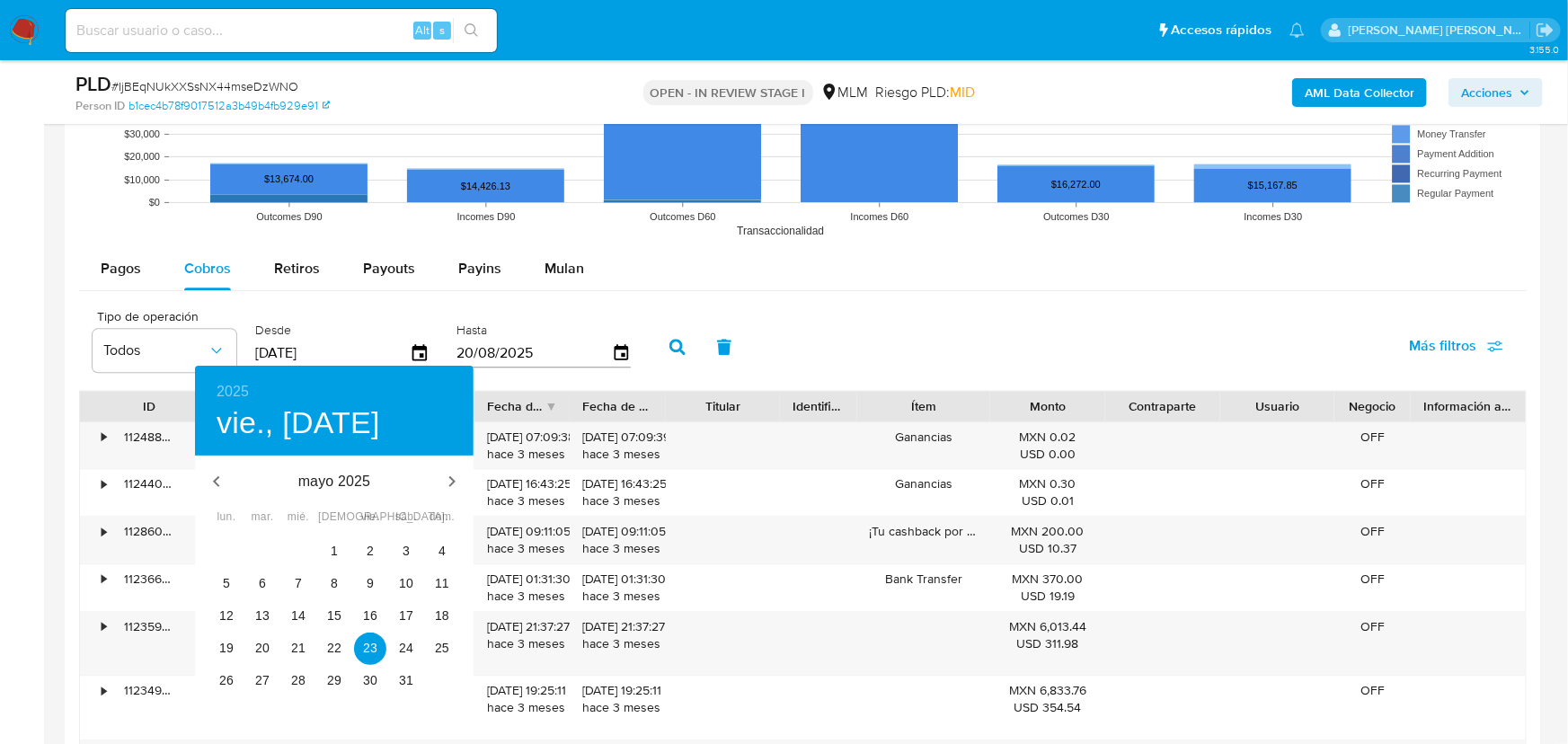
click at [245, 558] on div "29" at bounding box center [263, 551] width 36 height 32
click at [335, 553] on p "1" at bounding box center [334, 551] width 7 height 18
type input "01/05/2025"
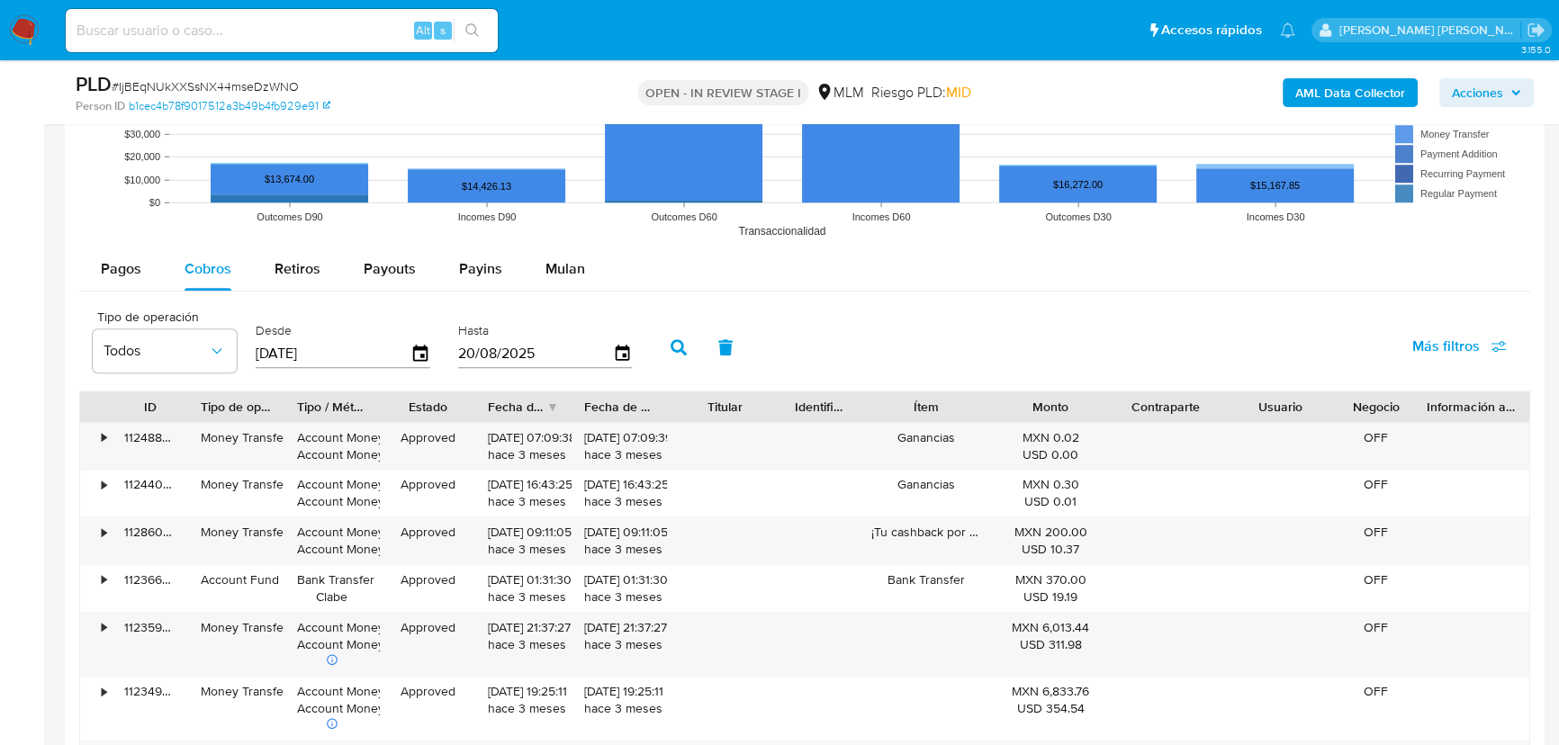
click at [687, 343] on icon "button" at bounding box center [678, 347] width 16 height 16
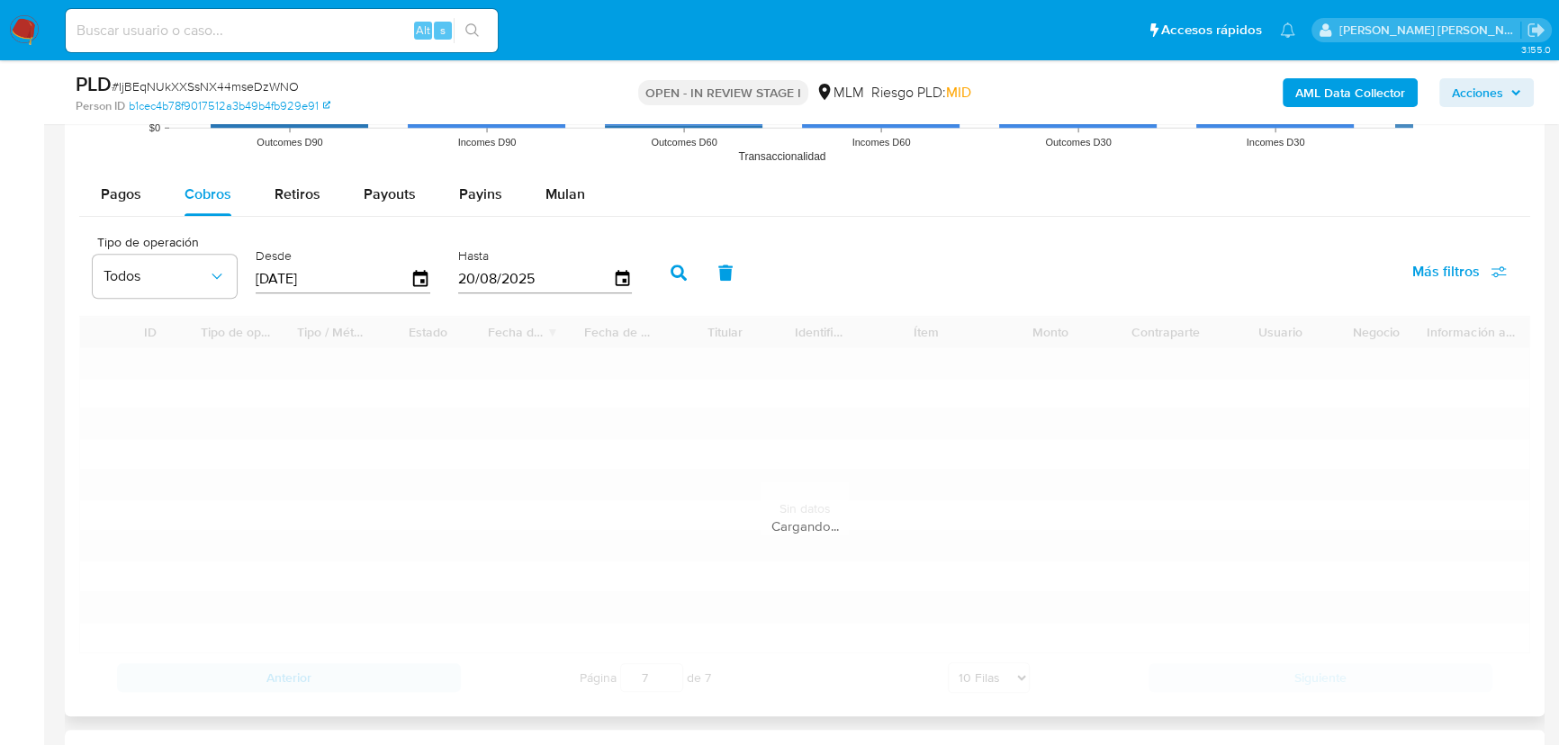
scroll to position [2045, 0]
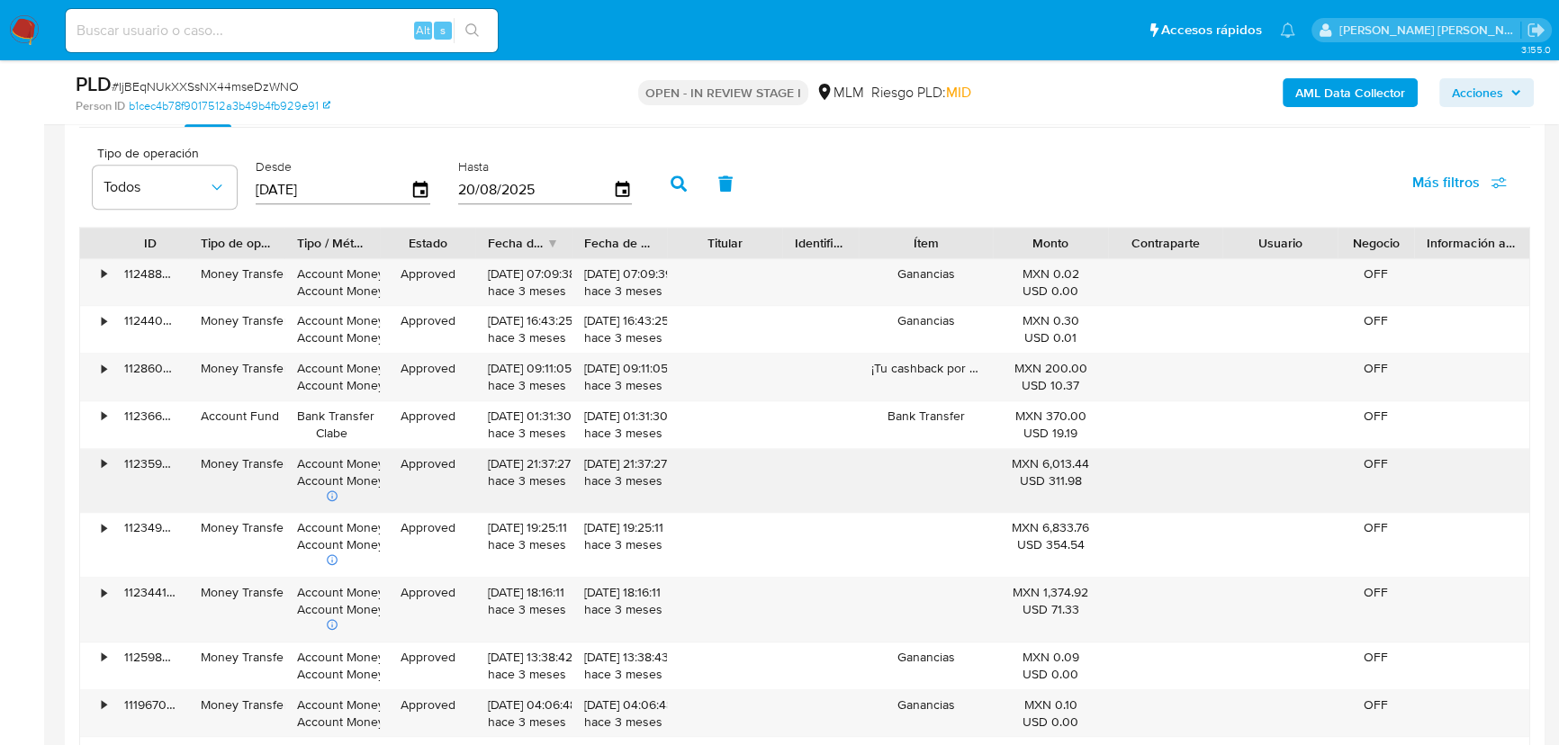
click at [1010, 508] on div "MXN 6,013.44 USD 311.98" at bounding box center [1050, 481] width 115 height 64
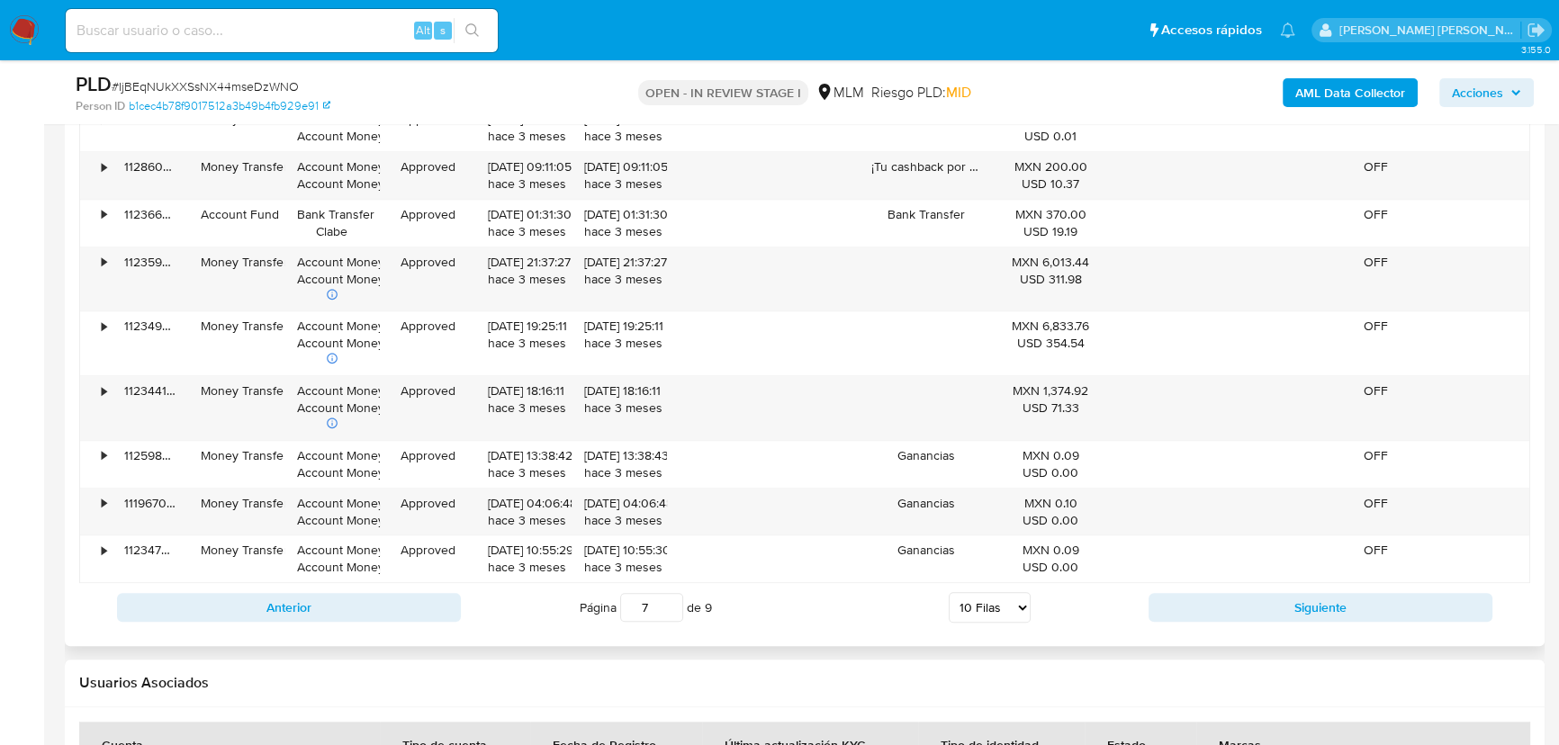
scroll to position [2290, 0]
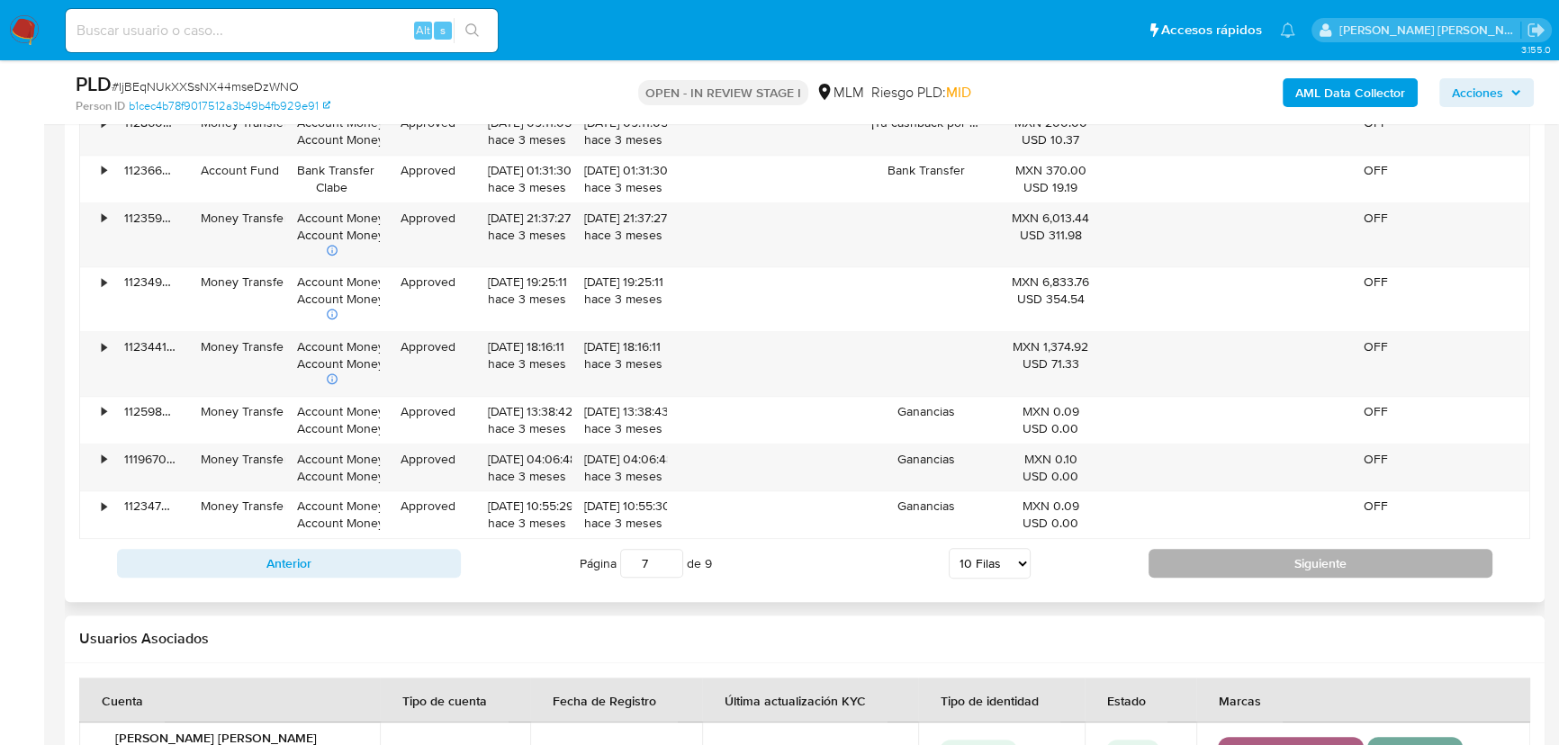
click at [1271, 567] on button "Siguiente" at bounding box center [1320, 563] width 344 height 29
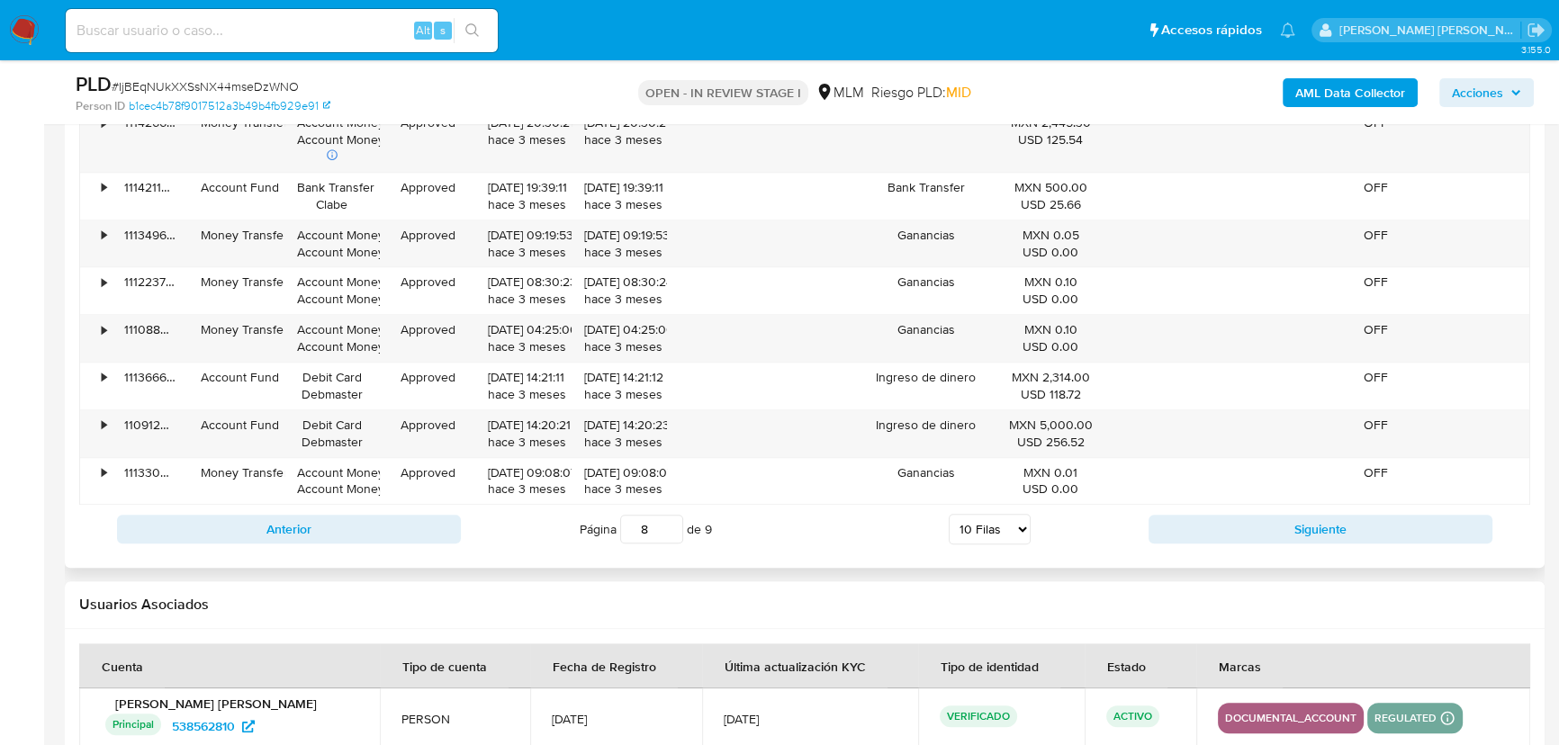
click at [1223, 549] on div "Anterior Página 8 de 9 5 Filas 10 Filas 20 Filas 25 Filas 50 Filas 100 Filas Si…" at bounding box center [804, 529] width 1451 height 49
click at [1227, 535] on button "Siguiente" at bounding box center [1320, 529] width 344 height 29
type input "9"
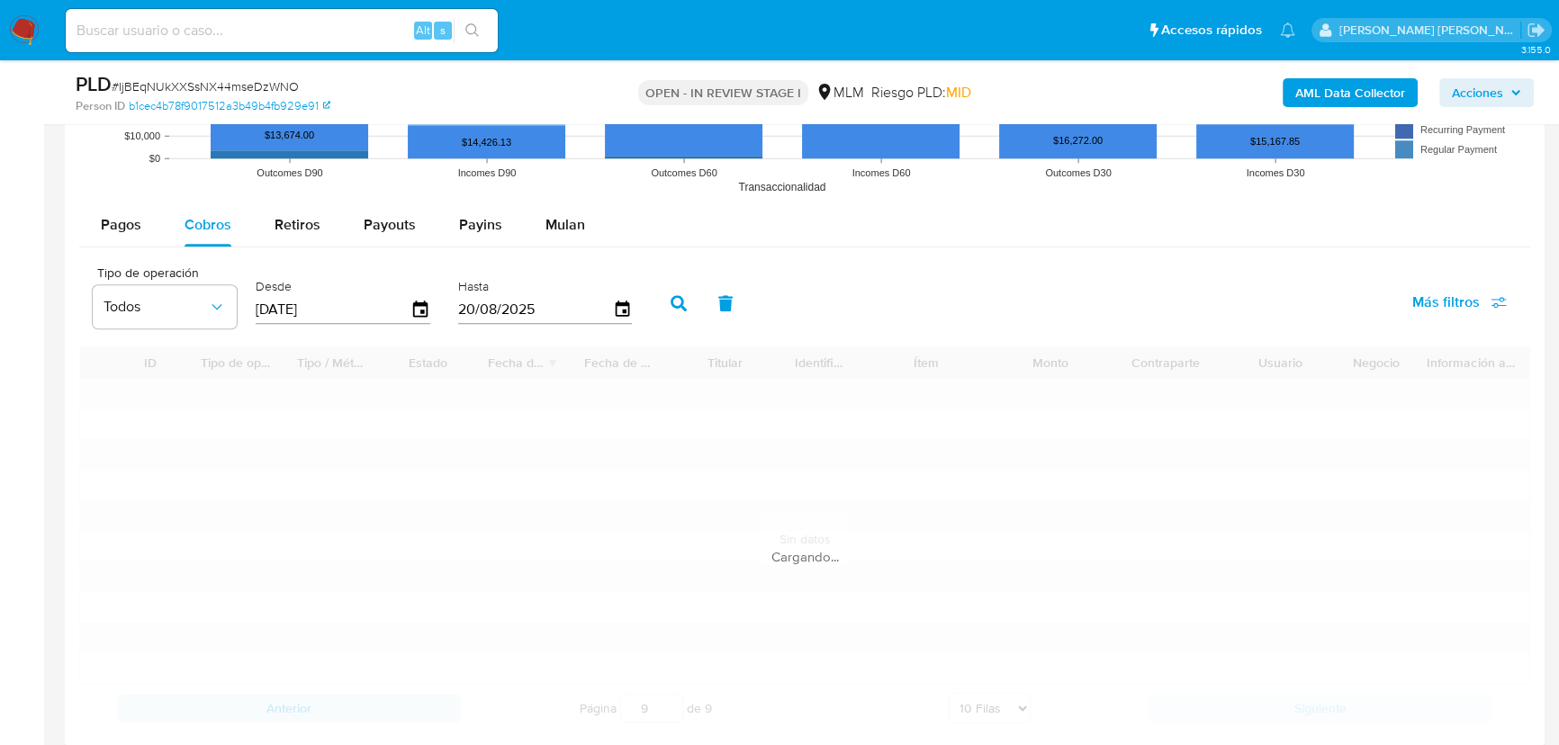
scroll to position [1963, 0]
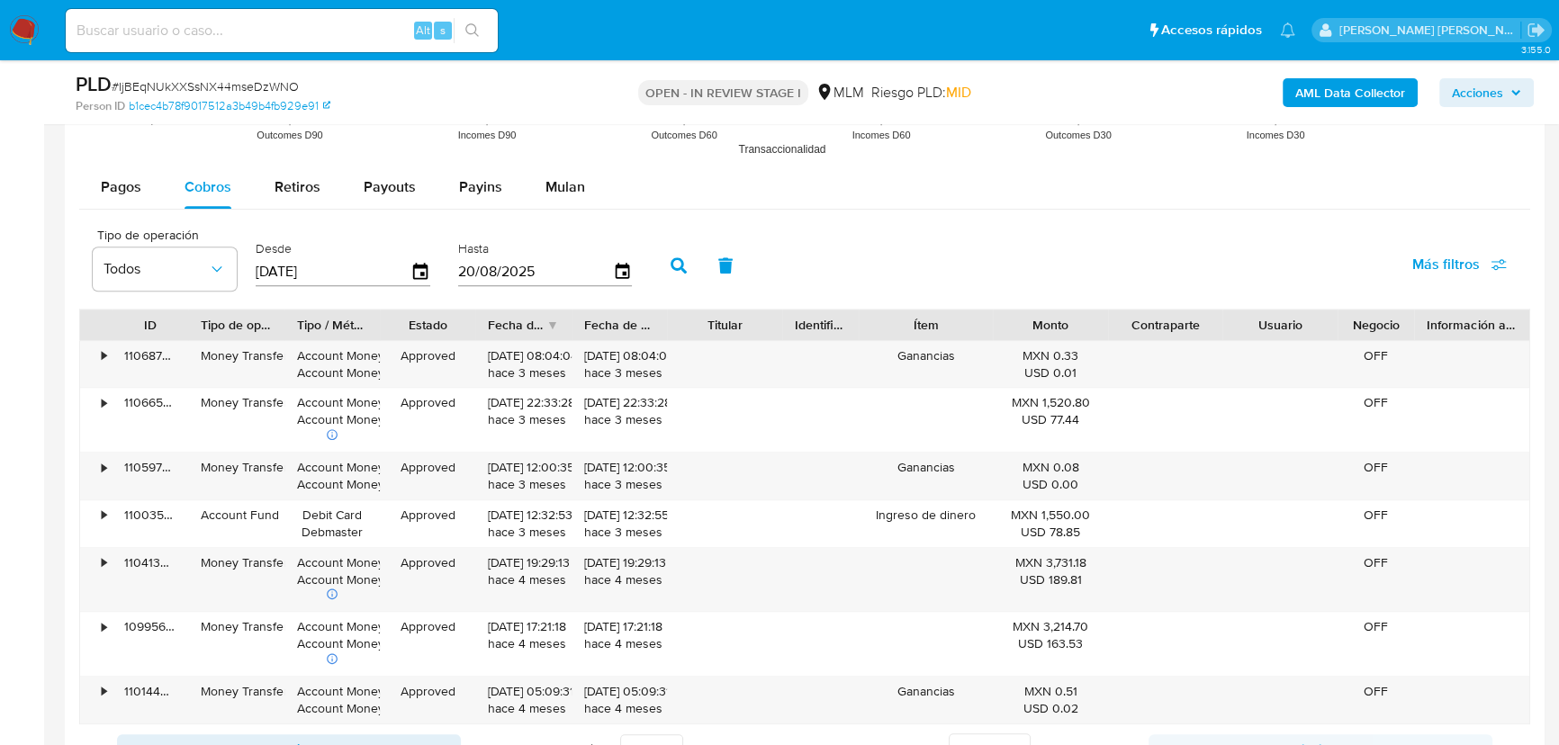
click at [252, 36] on input at bounding box center [282, 30] width 432 height 23
paste input "1261062469"
type input "1261062469"
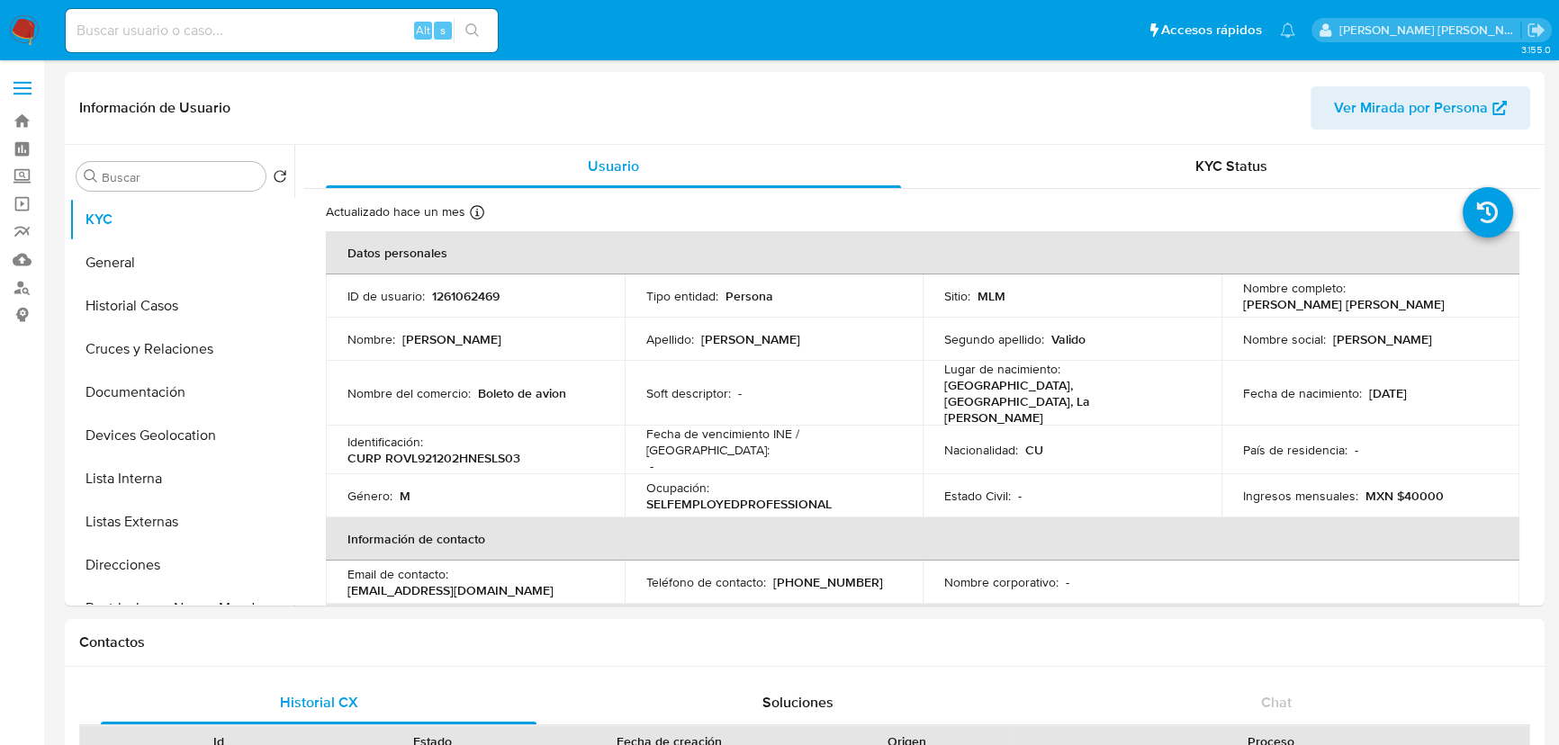
select select "10"
click at [349, 488] on p "Género :" at bounding box center [369, 496] width 45 height 16
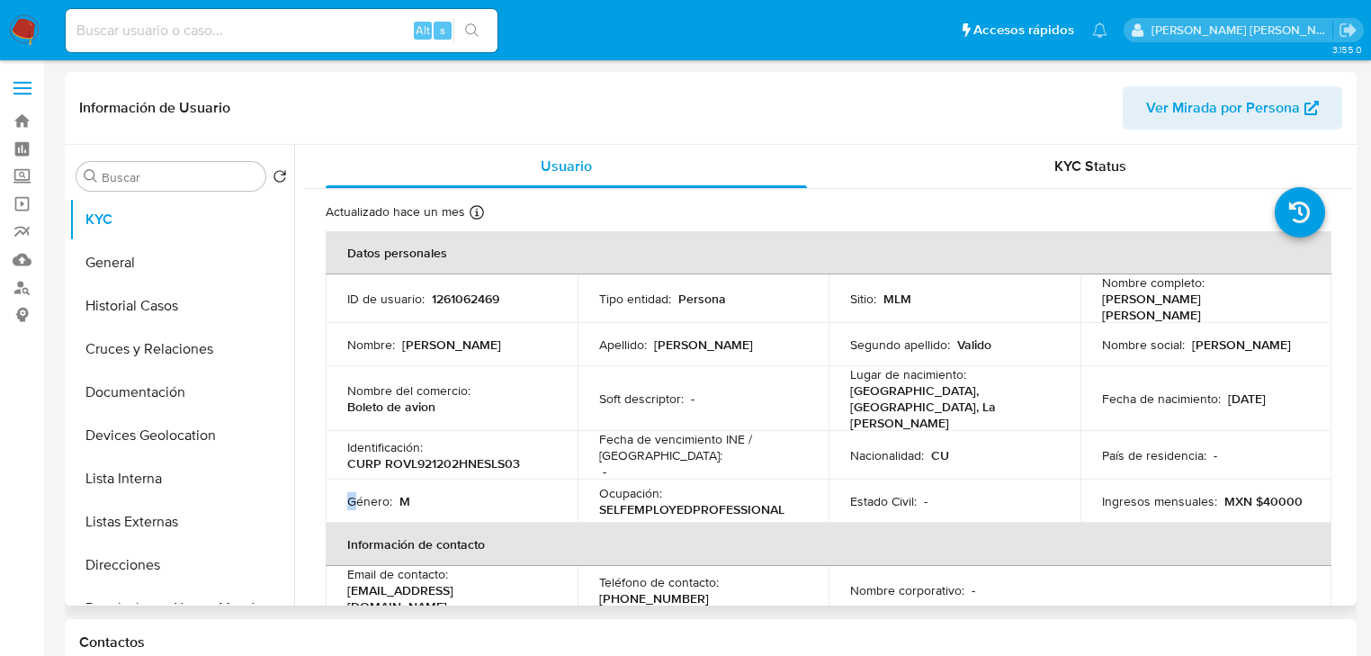
scroll to position [72, 0]
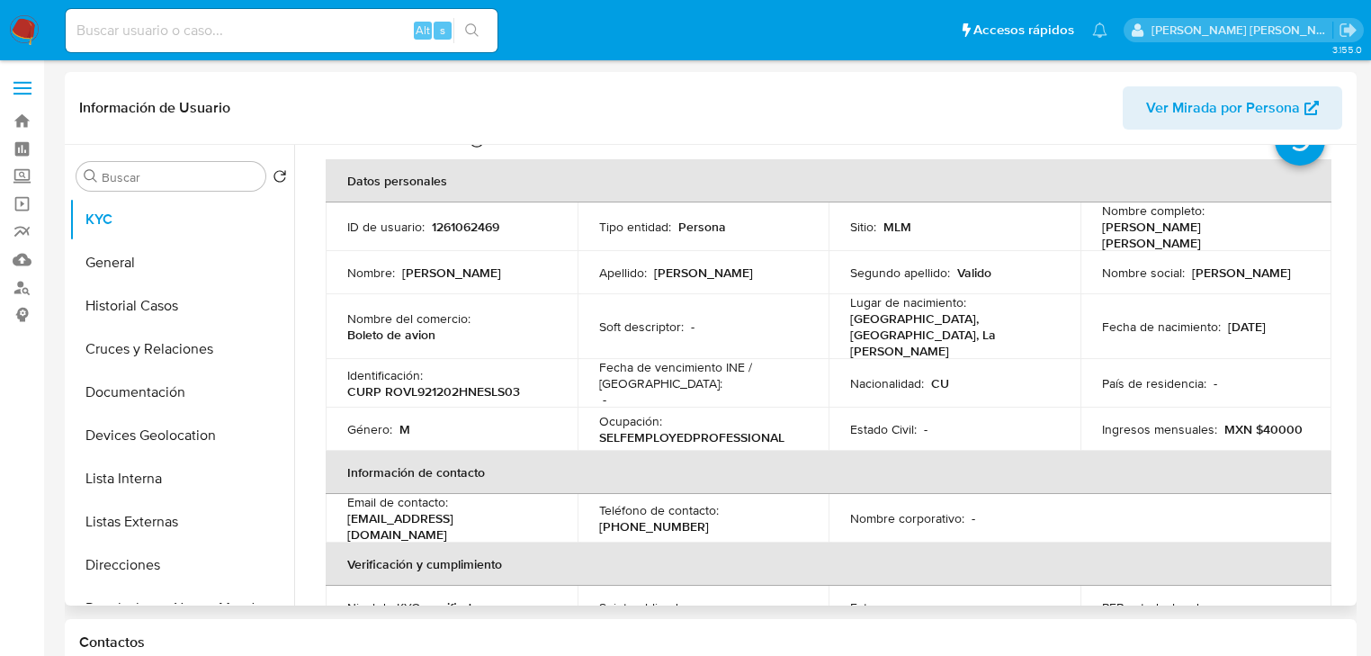
click at [818, 359] on td "Fecha de vencimiento INE / Pasaporte : -" at bounding box center [704, 383] width 252 height 49
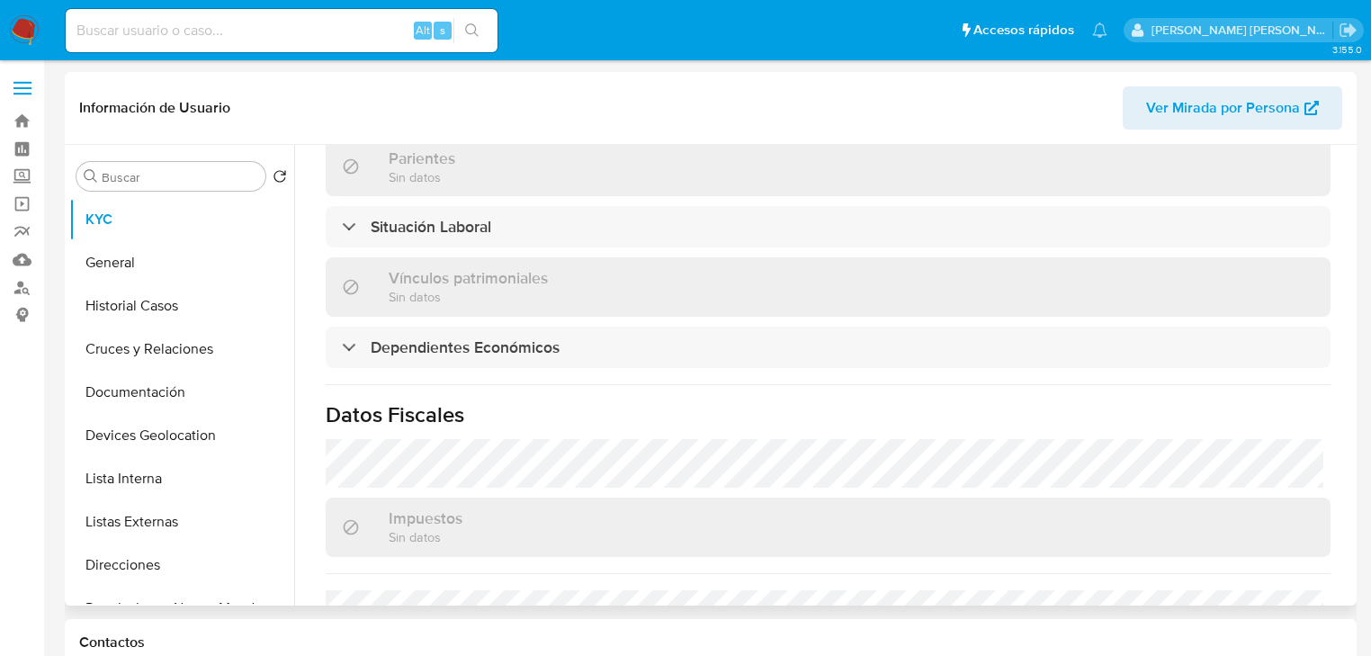
scroll to position [1123, 0]
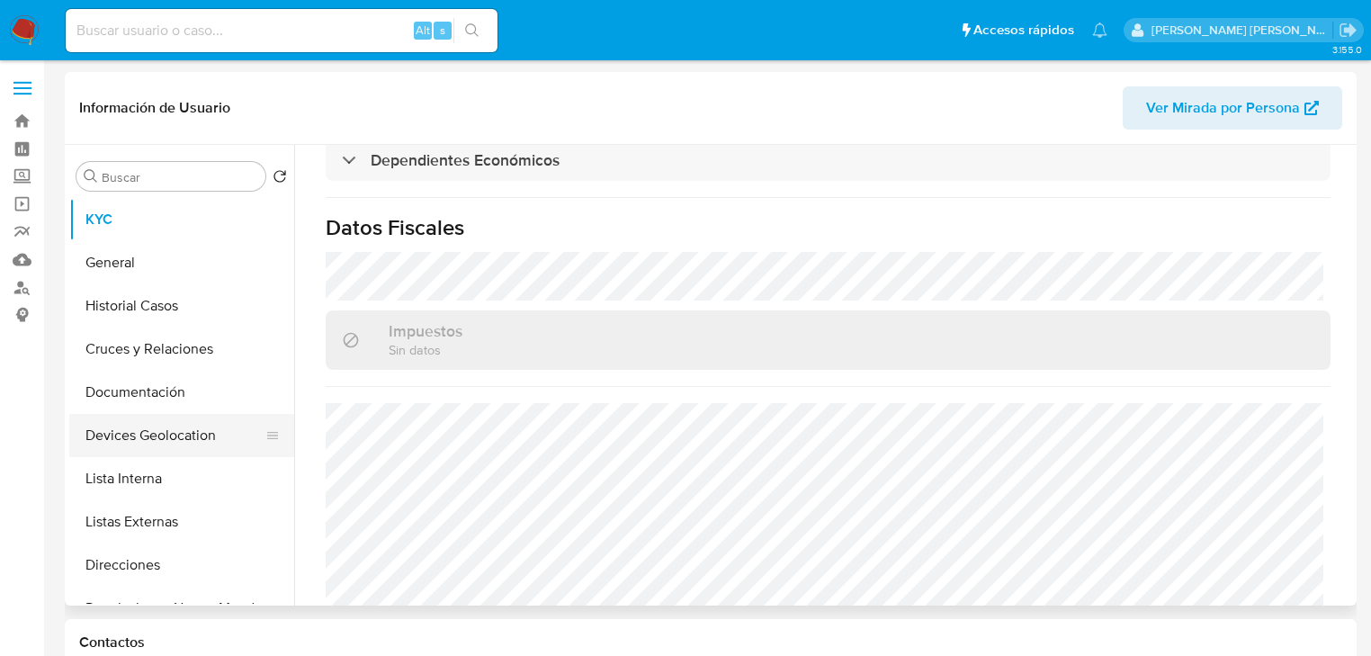
click at [157, 446] on button "Devices Geolocation" at bounding box center [174, 435] width 211 height 43
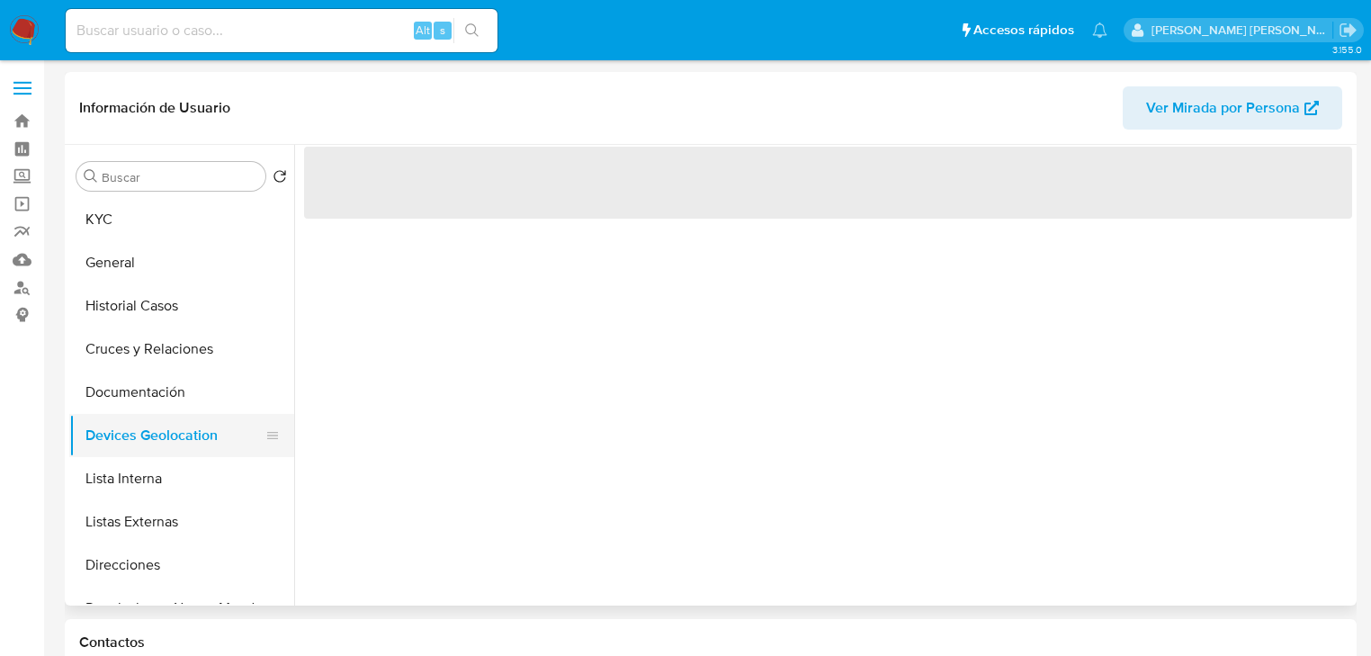
scroll to position [0, 0]
click at [195, 399] on button "Documentación" at bounding box center [174, 392] width 211 height 43
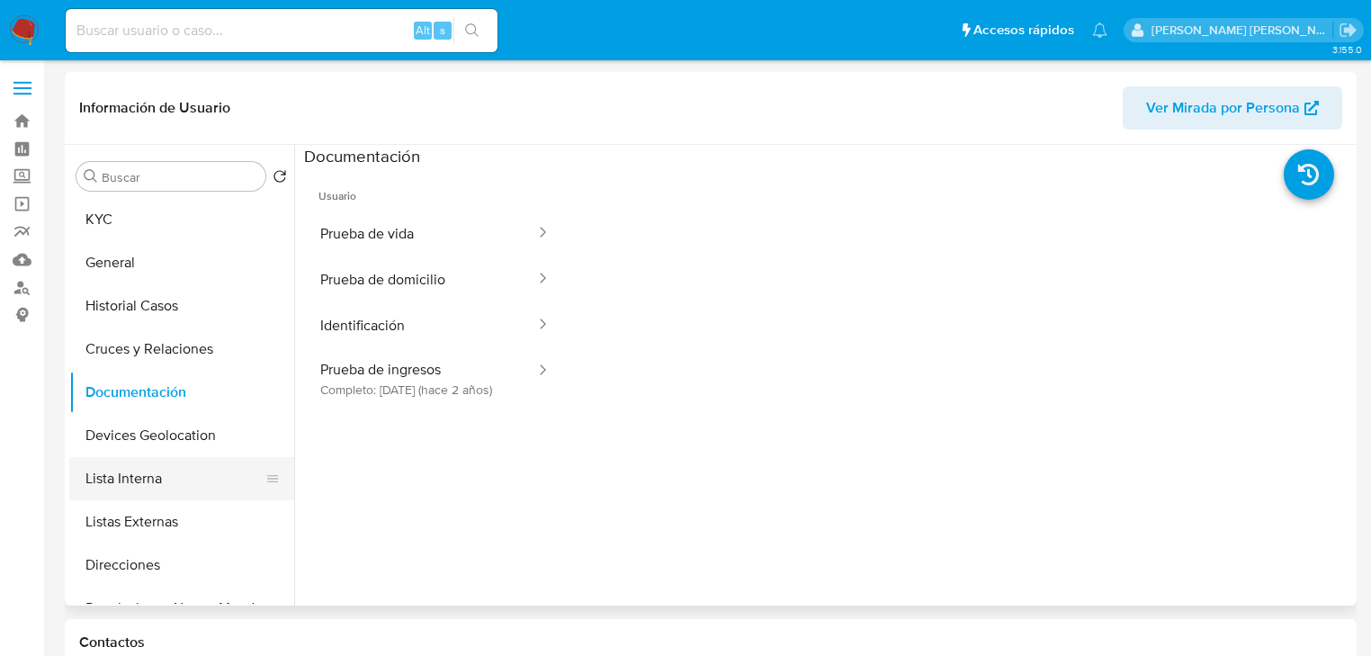
drag, startPoint x: 176, startPoint y: 543, endPoint x: 238, endPoint y: 479, distance: 89.1
click at [176, 540] on button "Listas Externas" at bounding box center [181, 521] width 225 height 43
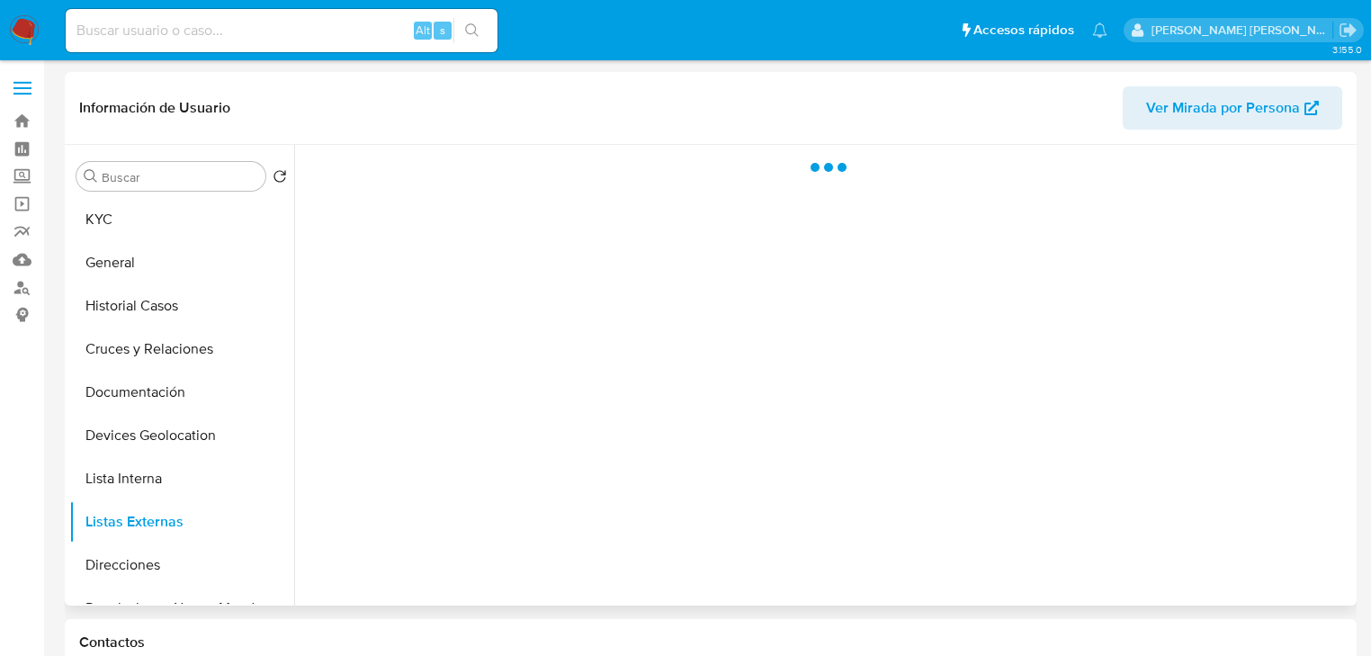
click at [589, 450] on div at bounding box center [823, 375] width 1058 height 461
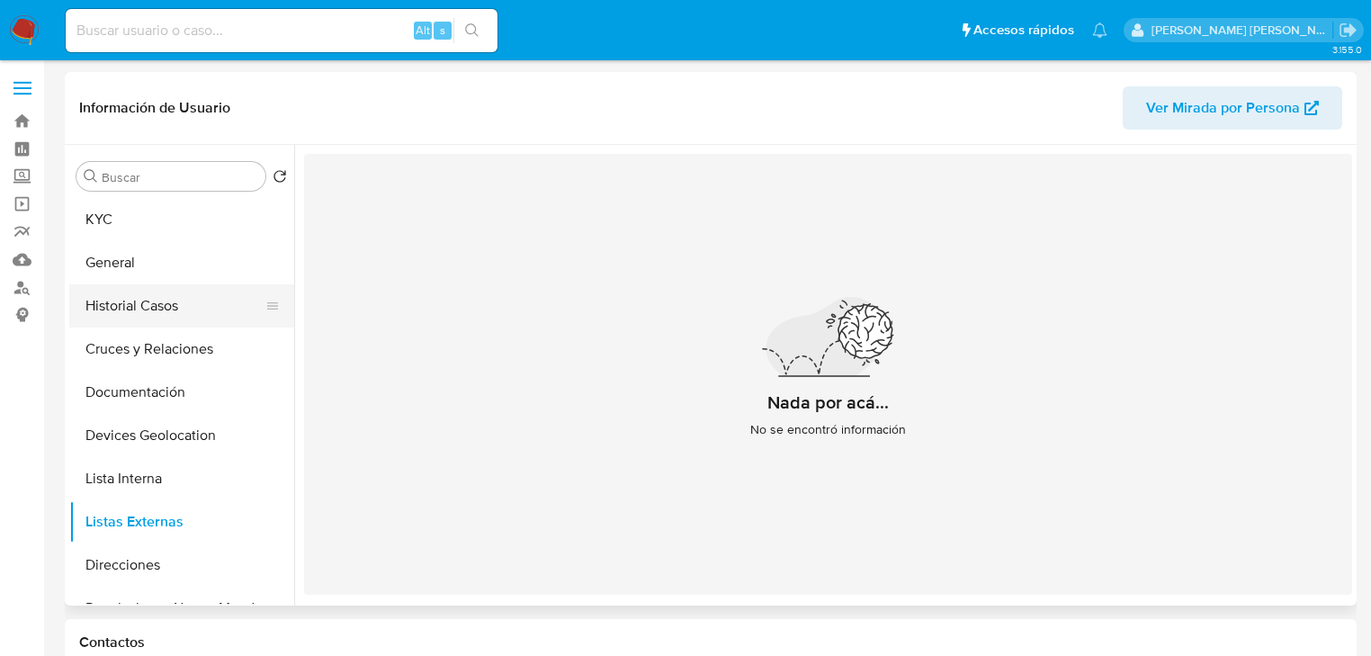
click at [186, 313] on button "Historial Casos" at bounding box center [174, 305] width 211 height 43
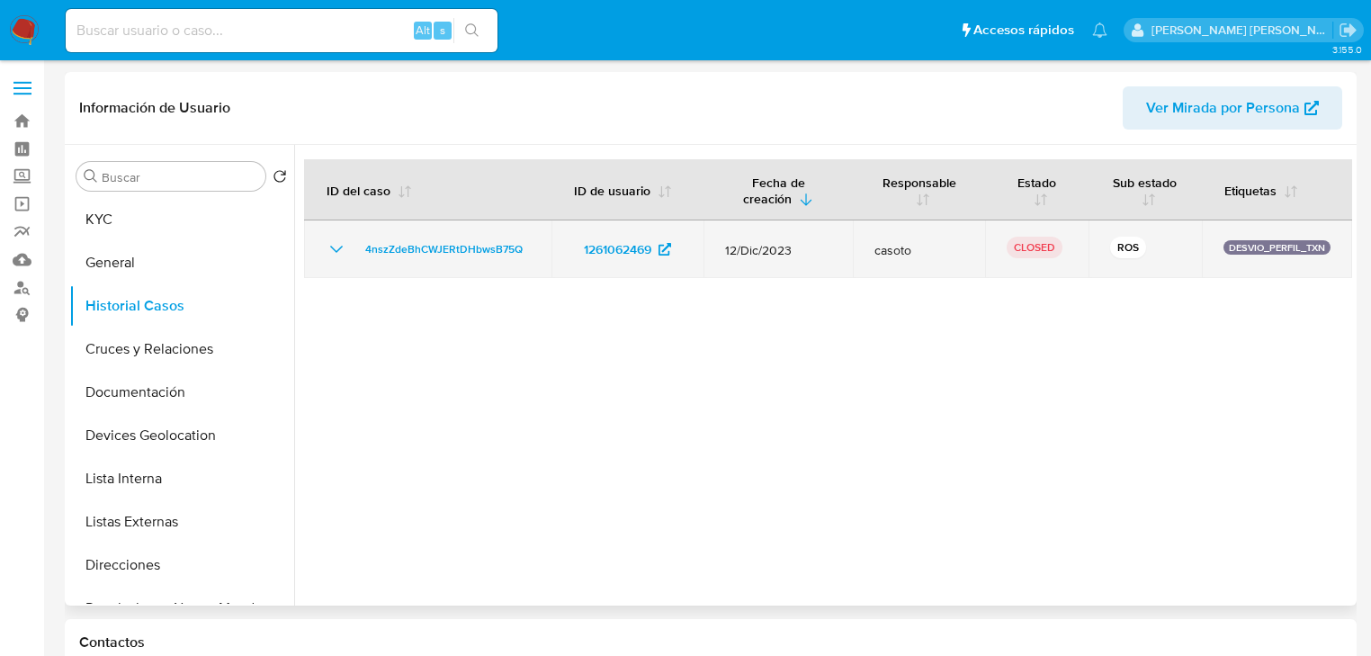
click at [336, 247] on icon "Mostrar/Ocultar" at bounding box center [337, 249] width 22 height 22
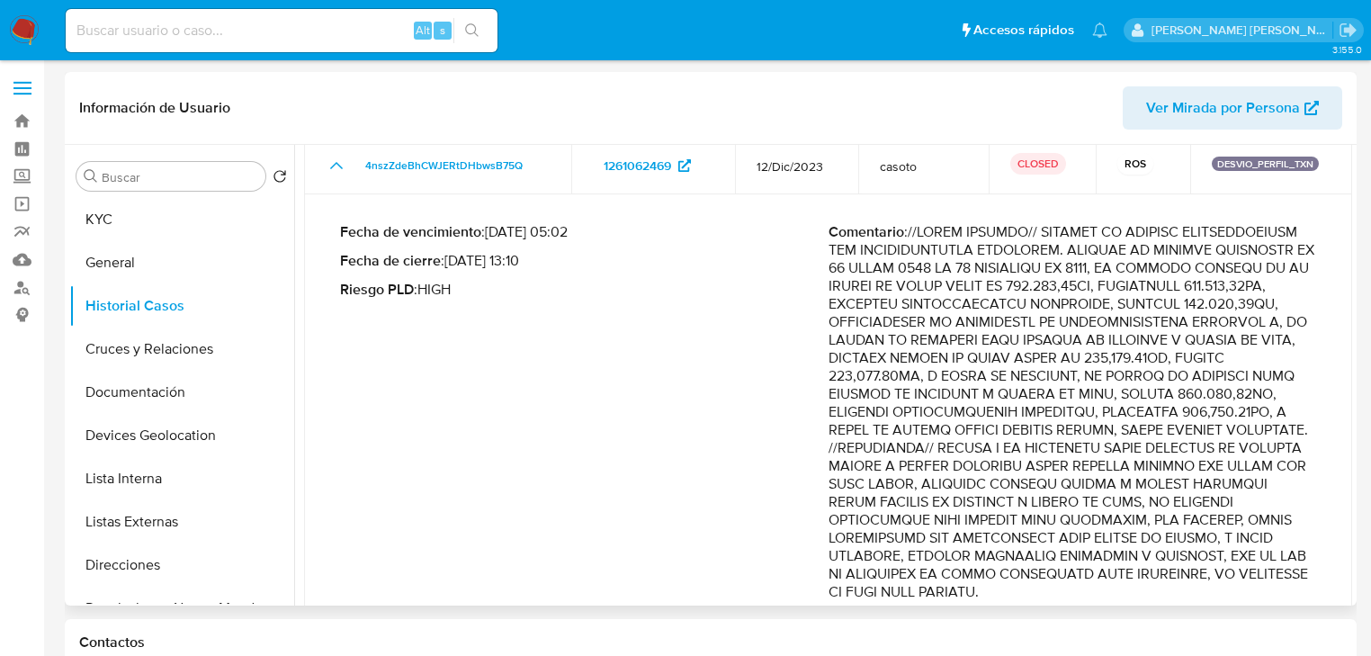
scroll to position [144, 0]
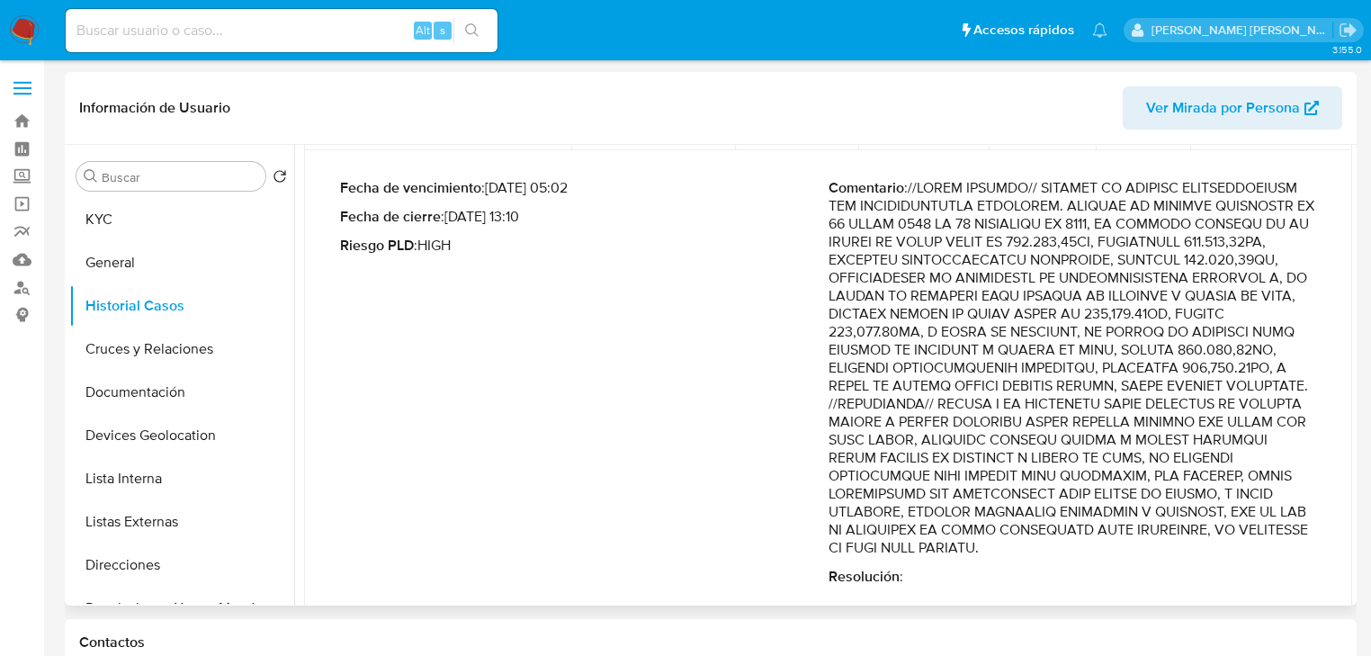
drag, startPoint x: 1163, startPoint y: 265, endPoint x: 1209, endPoint y: 413, distance: 155.7
click at [1209, 413] on p "Comentario :" at bounding box center [1073, 368] width 489 height 378
click at [834, 410] on p "Comentario :" at bounding box center [1073, 368] width 489 height 378
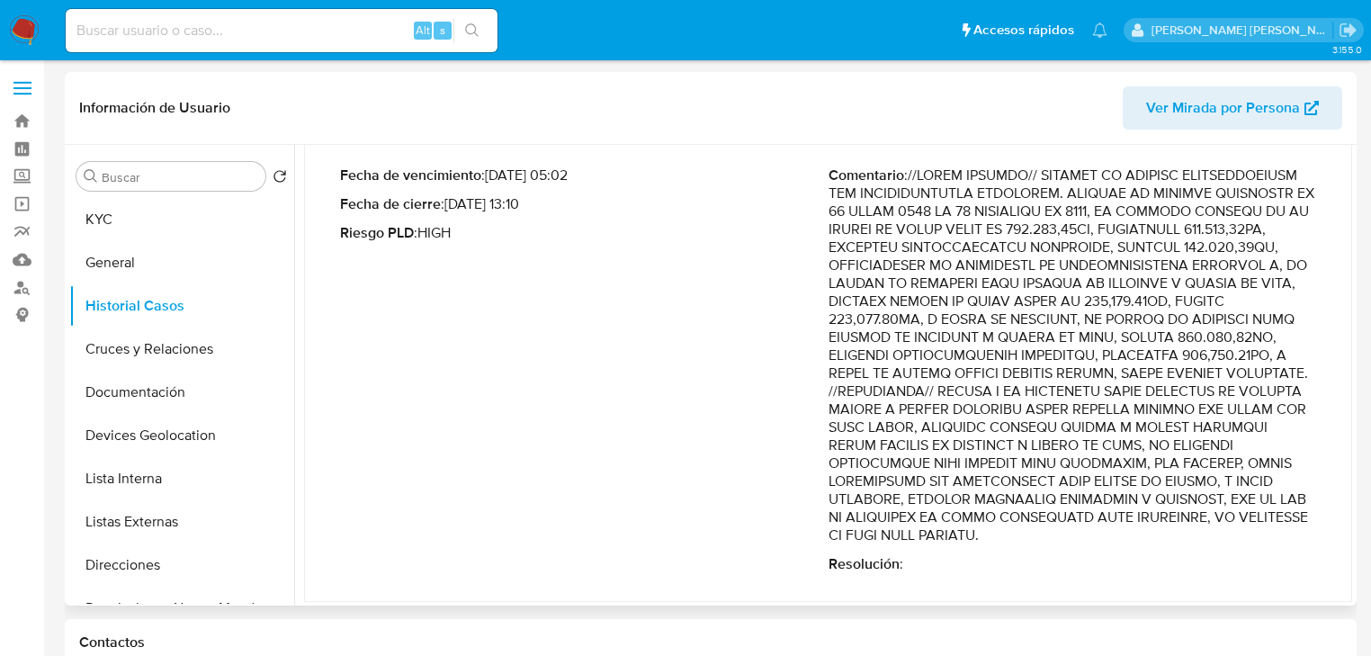
scroll to position [163, 0]
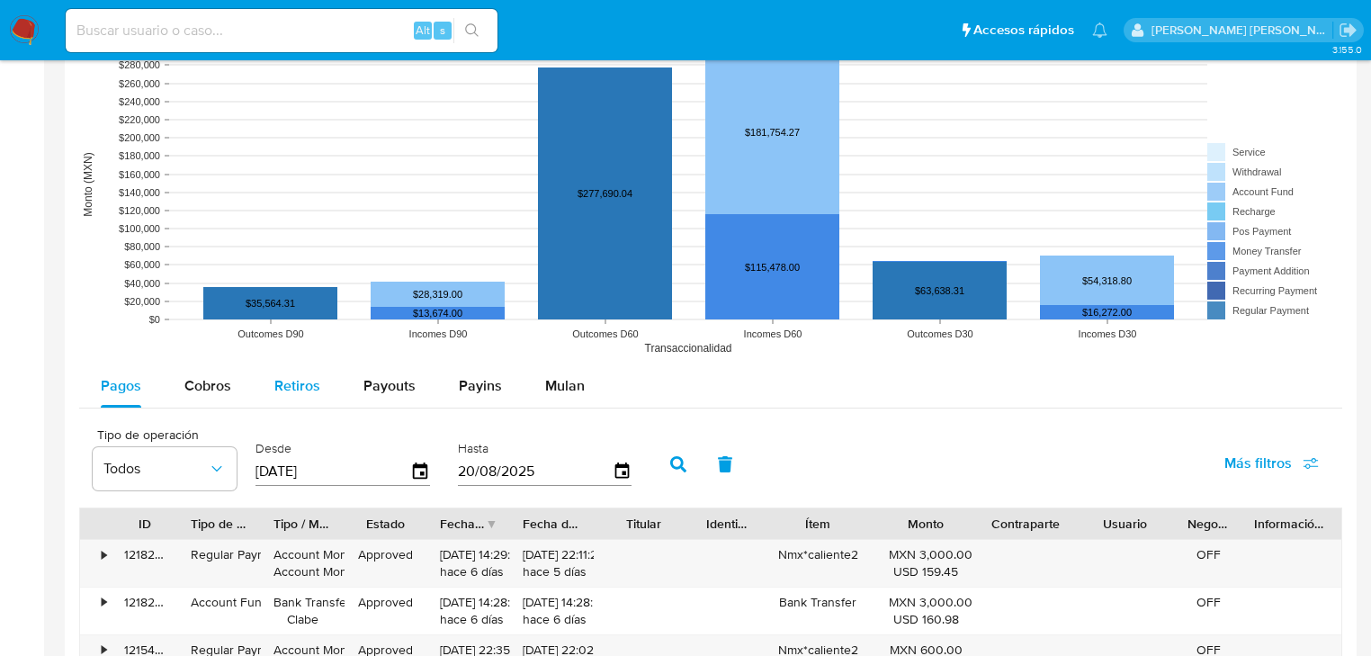
drag, startPoint x: 222, startPoint y: 388, endPoint x: 312, endPoint y: 374, distance: 91.0
click at [225, 376] on span "Cobros" at bounding box center [207, 385] width 47 height 21
select select "10"
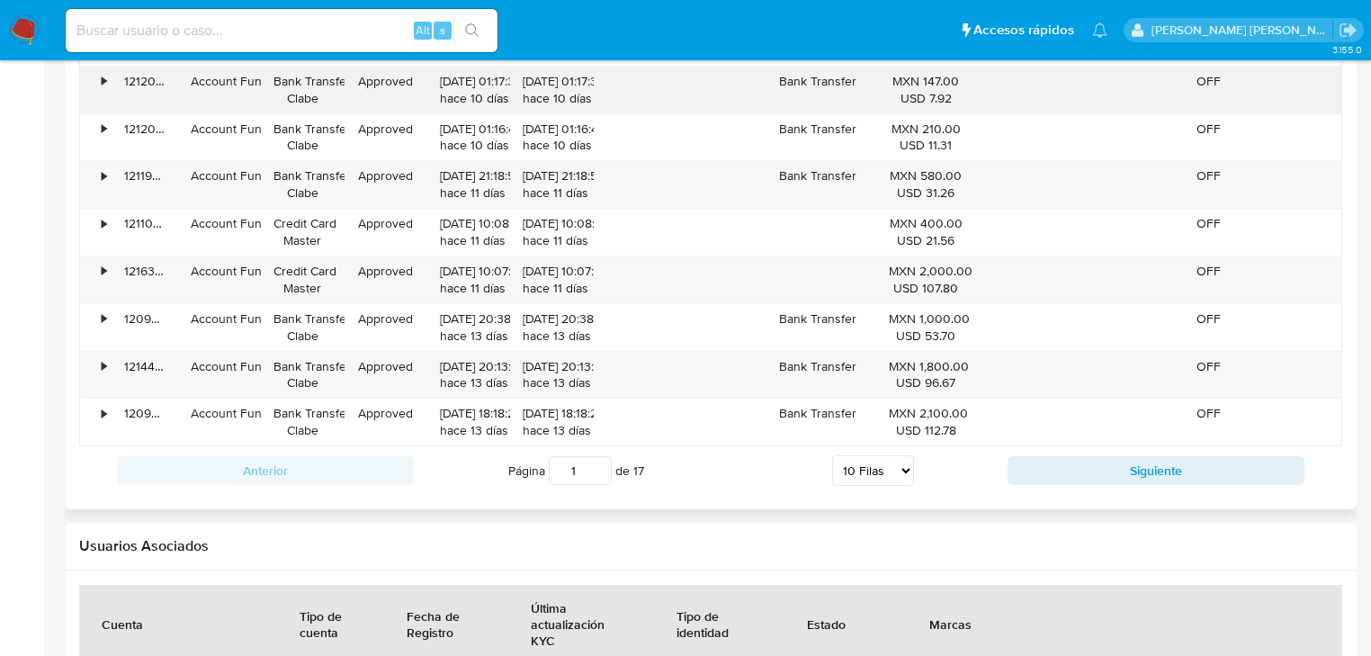
scroll to position [1944, 0]
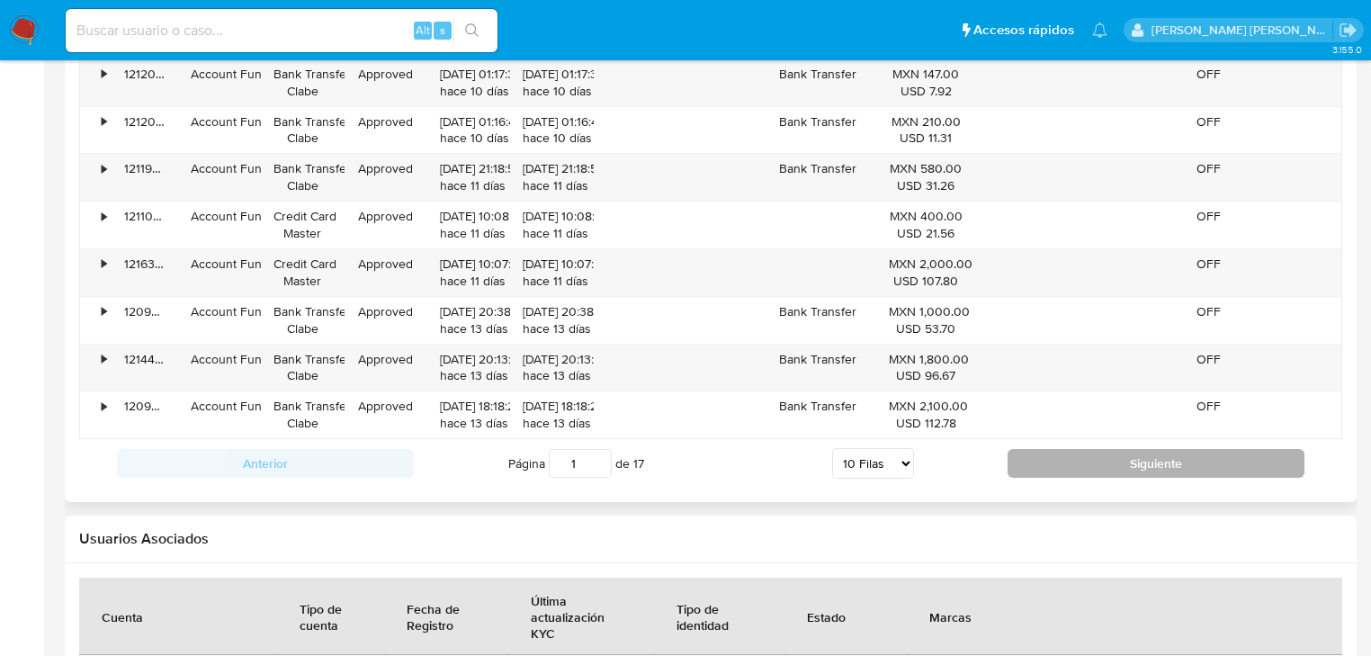
click at [1041, 446] on div "Anterior Página 1 de 17 5 Filas 10 Filas 20 Filas 25 Filas 50 Filas 100 Filas S…" at bounding box center [710, 463] width 1263 height 49
click at [1031, 464] on button "Siguiente" at bounding box center [1156, 463] width 297 height 29
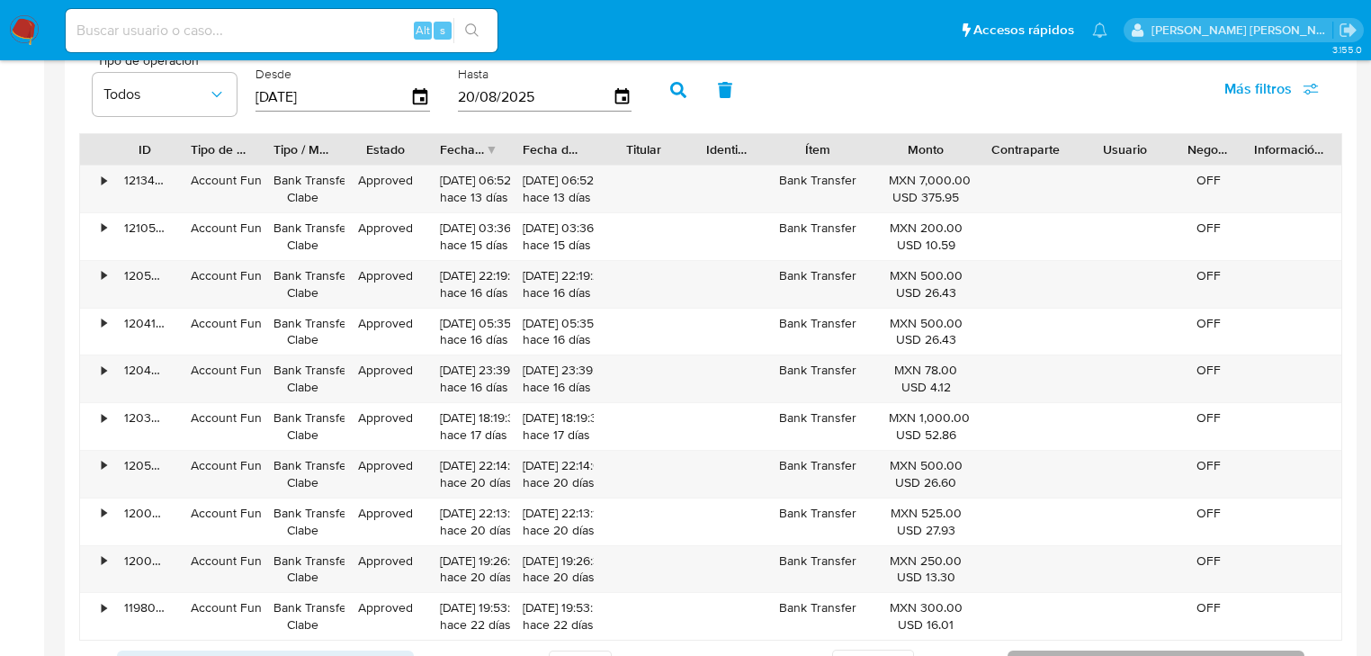
scroll to position [1800, 0]
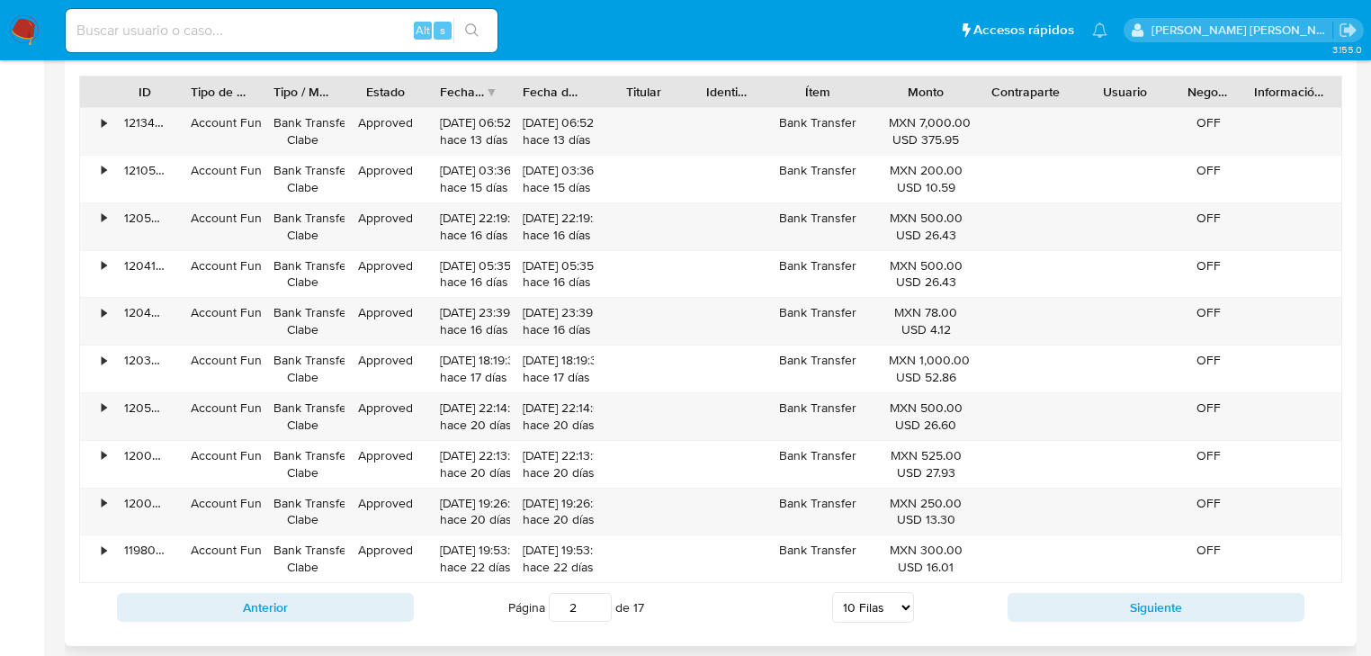
click at [1048, 588] on div "Anterior Página 2 de 17 5 Filas 10 Filas 20 Filas 25 Filas 50 Filas 100 Filas S…" at bounding box center [710, 607] width 1263 height 49
click at [1049, 597] on button "Siguiente" at bounding box center [1156, 607] width 297 height 29
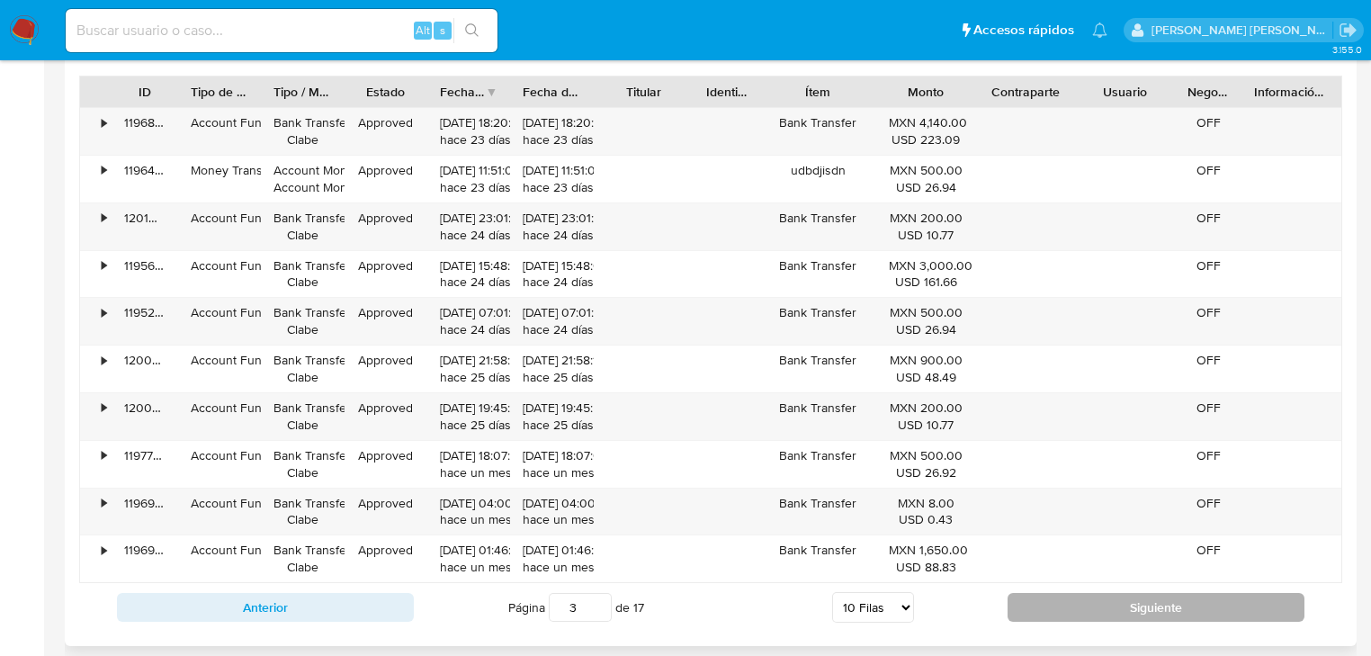
click at [1049, 597] on button "Siguiente" at bounding box center [1156, 607] width 297 height 29
click at [1049, 599] on button "Siguiente" at bounding box center [1156, 607] width 297 height 29
click at [1049, 602] on button "Siguiente" at bounding box center [1156, 607] width 297 height 29
type input "6"
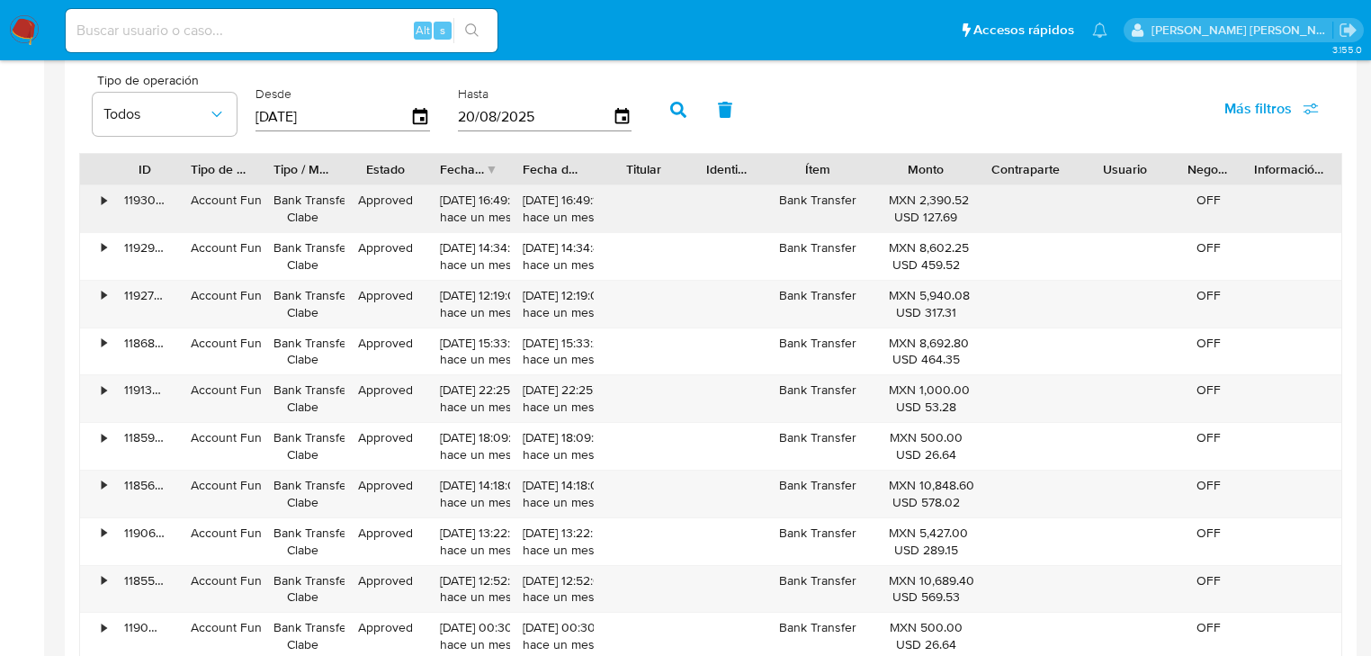
scroll to position [1512, 0]
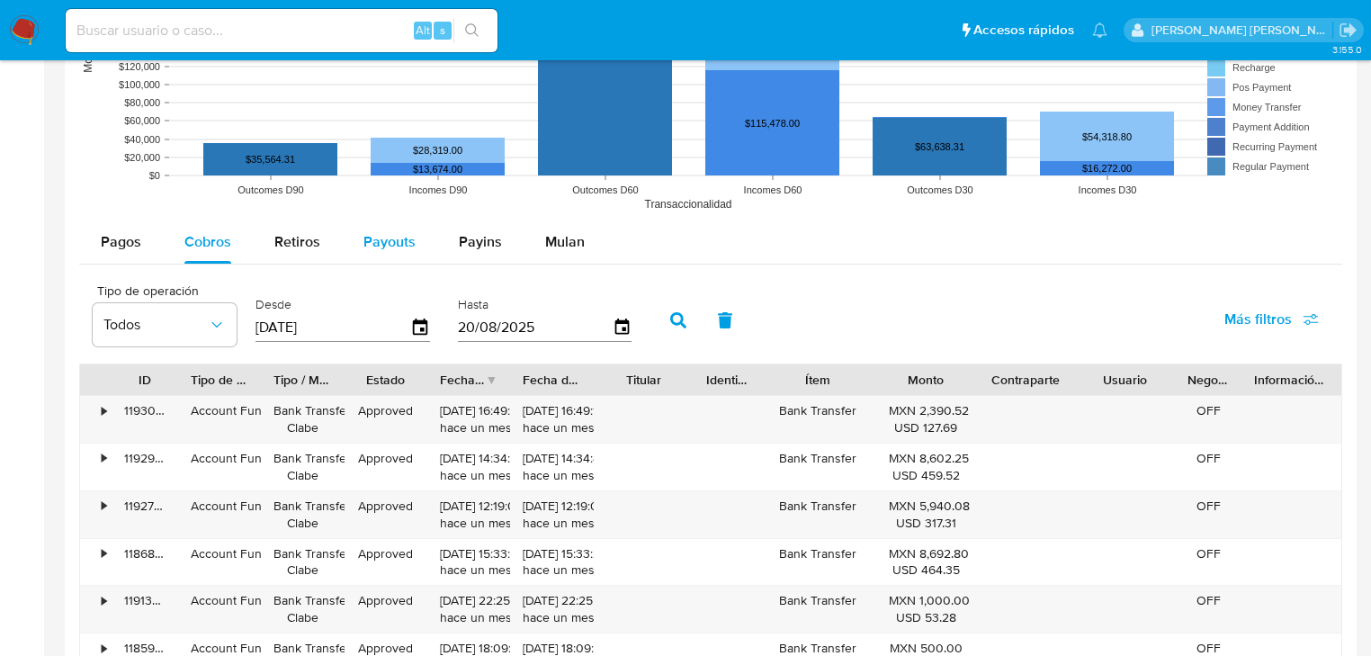
click at [389, 244] on span "Payouts" at bounding box center [390, 241] width 52 height 21
select select "10"
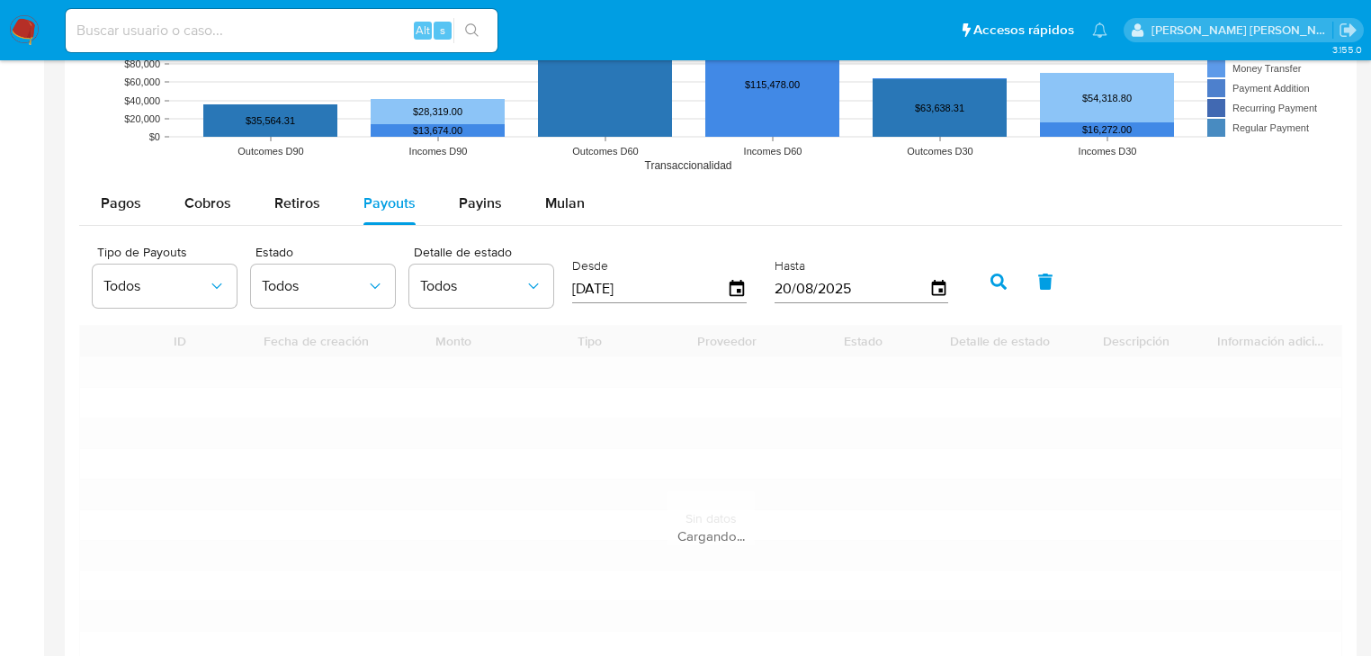
scroll to position [1656, 0]
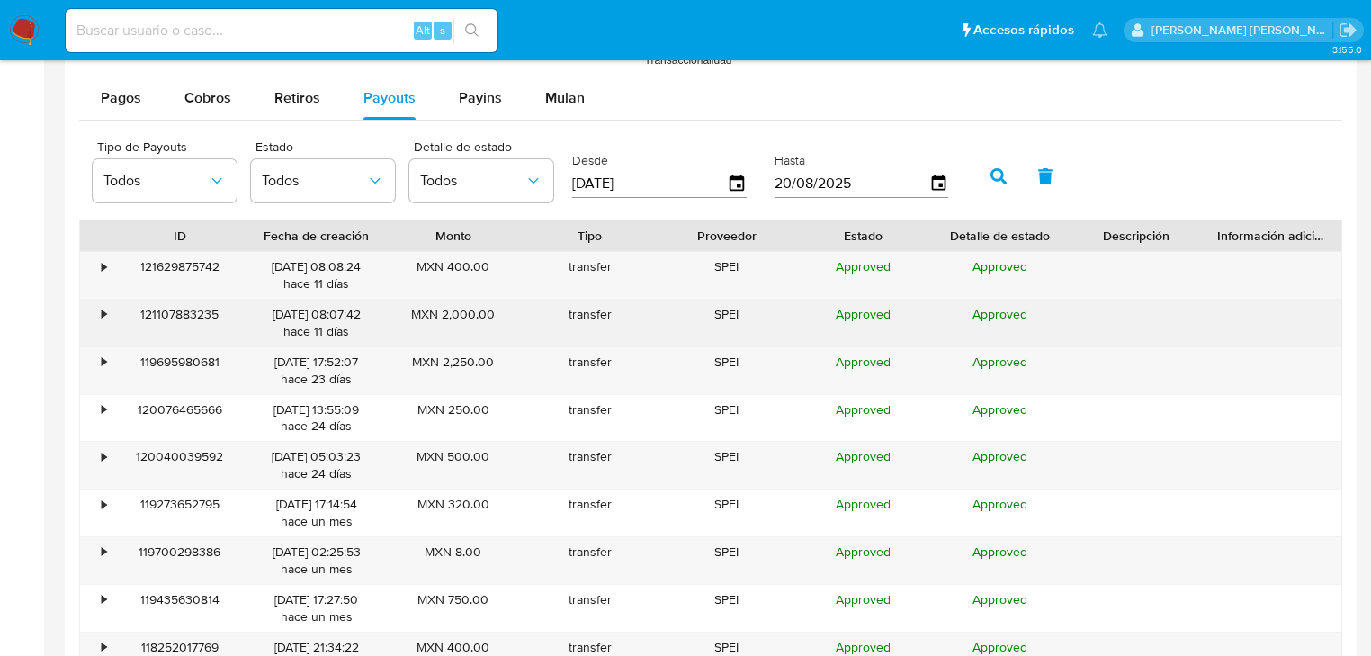
click at [104, 312] on div "•" at bounding box center [104, 314] width 4 height 17
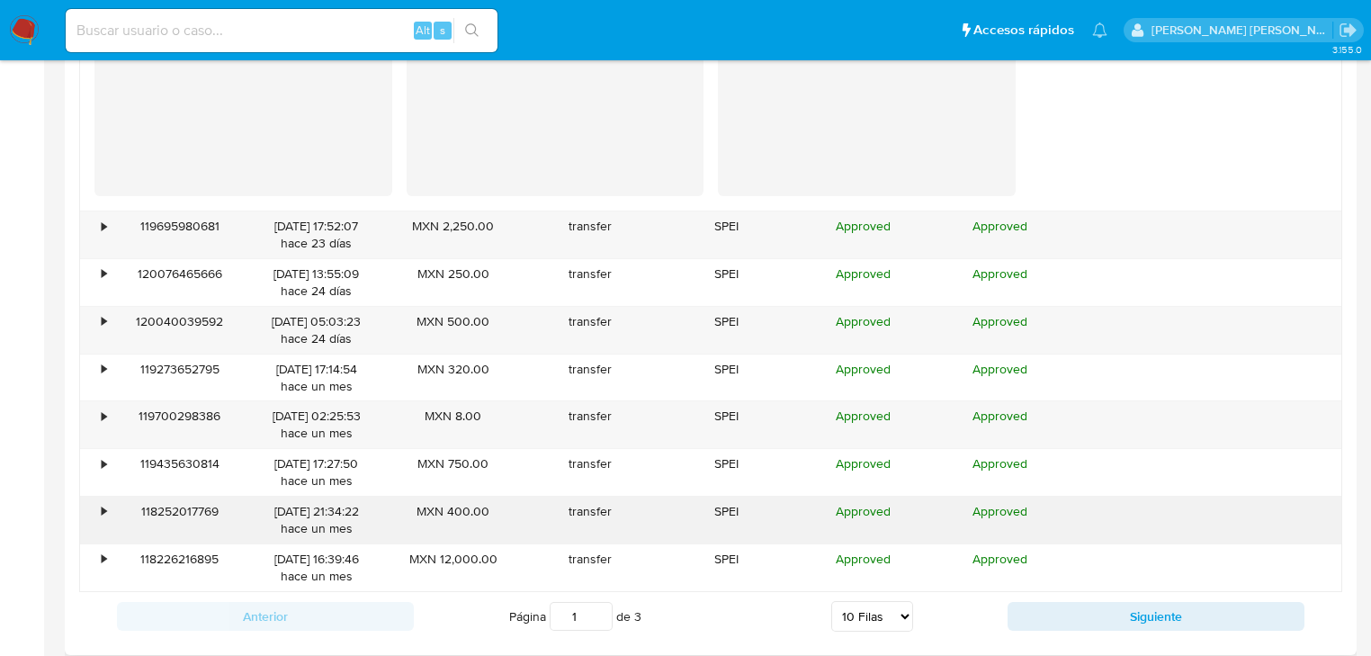
scroll to position [2232, 0]
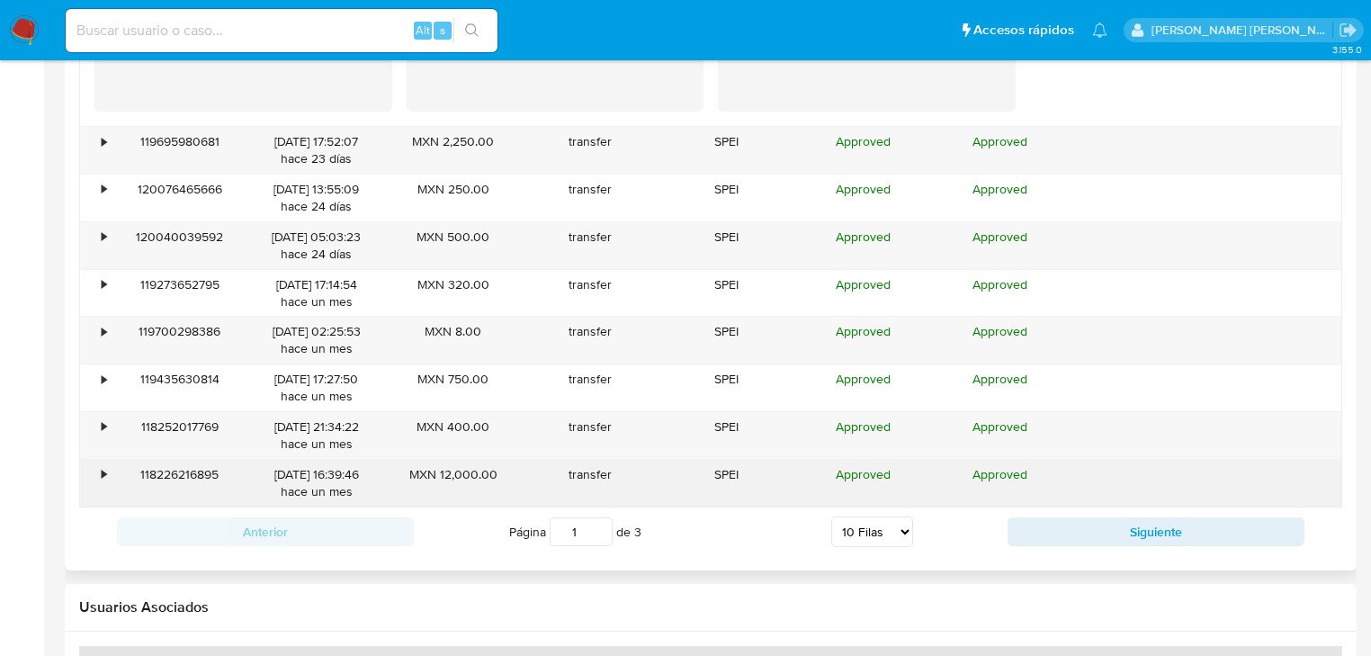
drag, startPoint x: 96, startPoint y: 473, endPoint x: 133, endPoint y: 466, distance: 37.6
click at [98, 474] on div "•" at bounding box center [95, 483] width 31 height 47
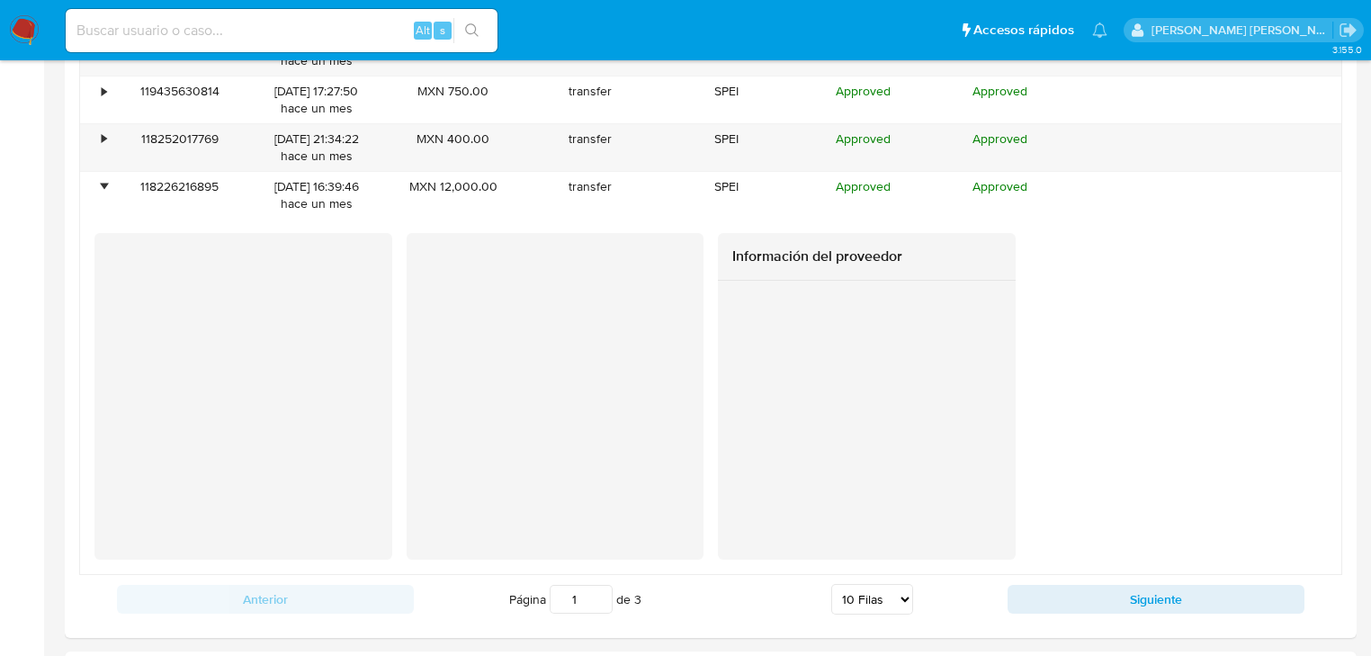
drag, startPoint x: 1094, startPoint y: 599, endPoint x: 695, endPoint y: 425, distance: 436.0
click at [1094, 598] on button "Siguiente" at bounding box center [1156, 599] width 297 height 29
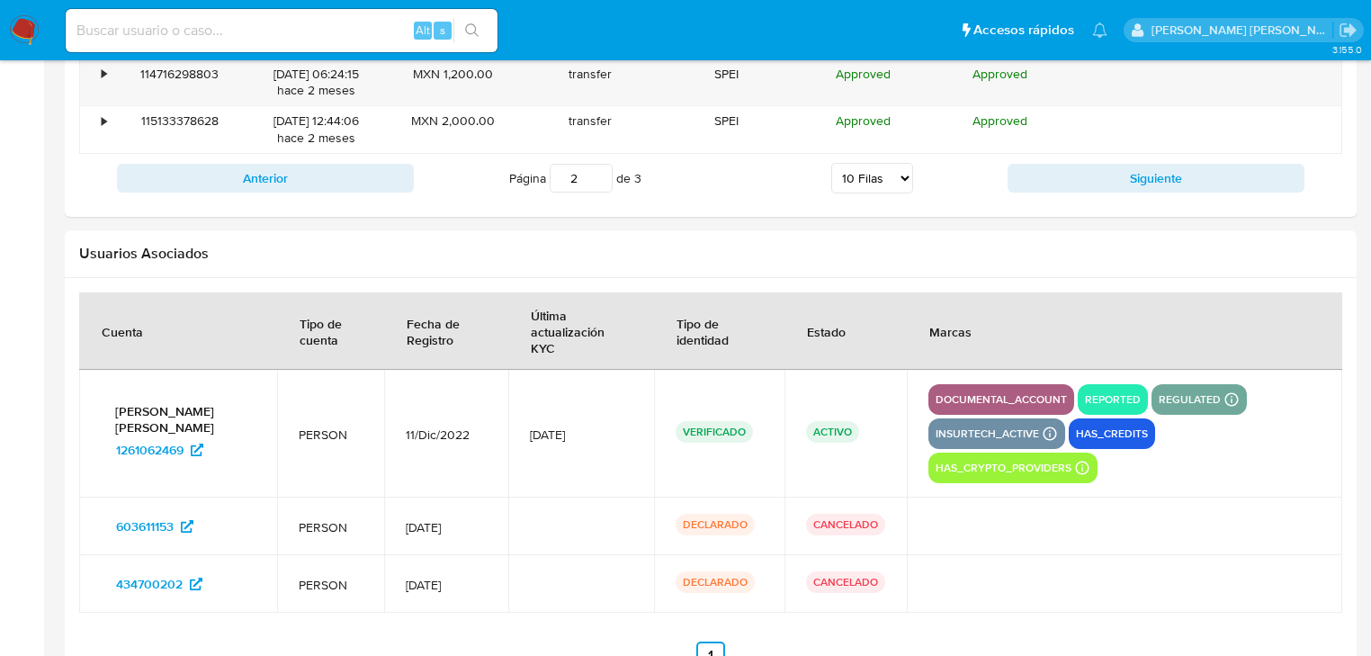
scroll to position [1941, 0]
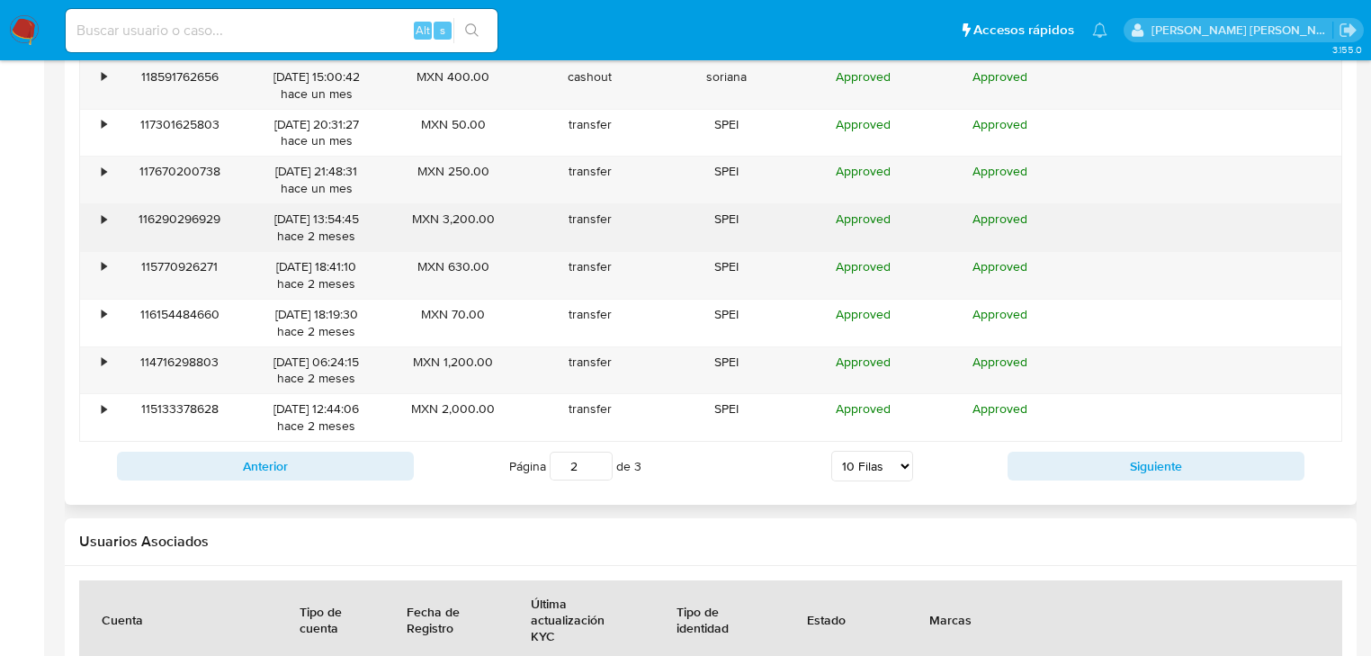
click at [96, 211] on div "•" at bounding box center [95, 227] width 31 height 47
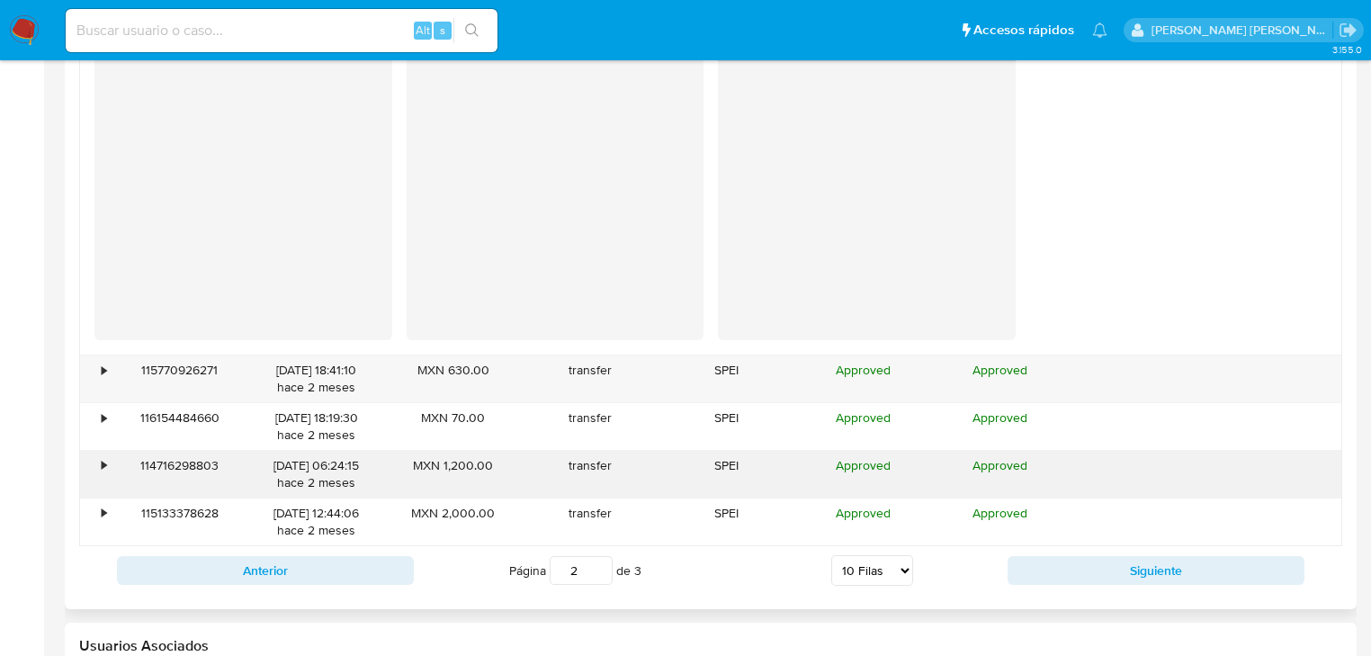
scroll to position [2229, 0]
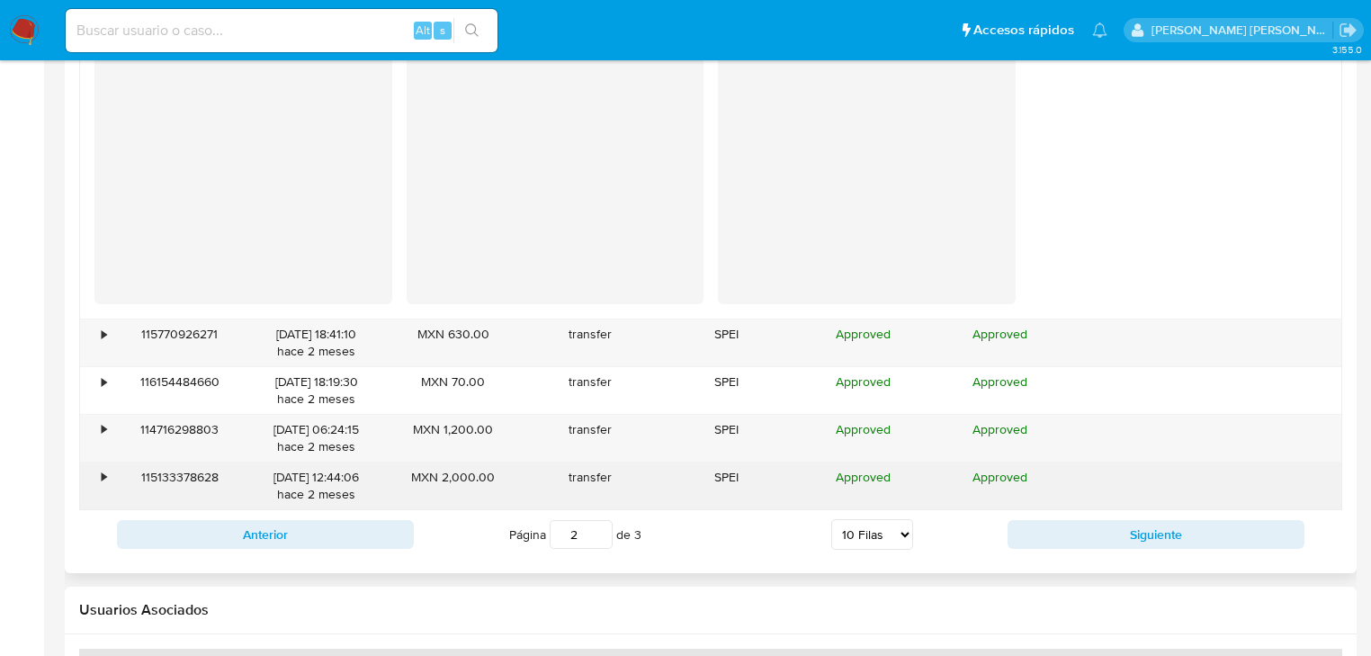
click at [109, 474] on div "•" at bounding box center [95, 486] width 31 height 47
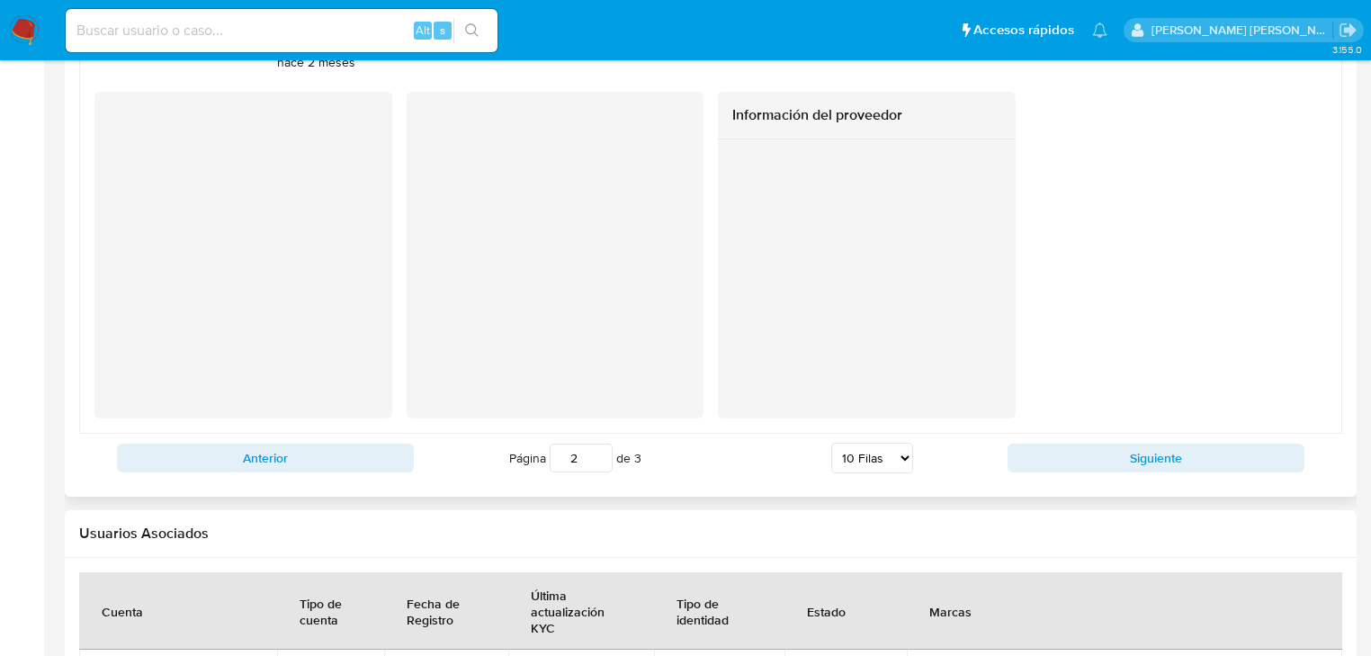
click at [1074, 434] on div "Anterior Página 2 de 3 5 Filas 10 Filas 20 Filas 25 Filas 50 Filas 100 Filas Si…" at bounding box center [710, 458] width 1263 height 49
click at [1068, 444] on button "Siguiente" at bounding box center [1156, 458] width 297 height 29
type input "3"
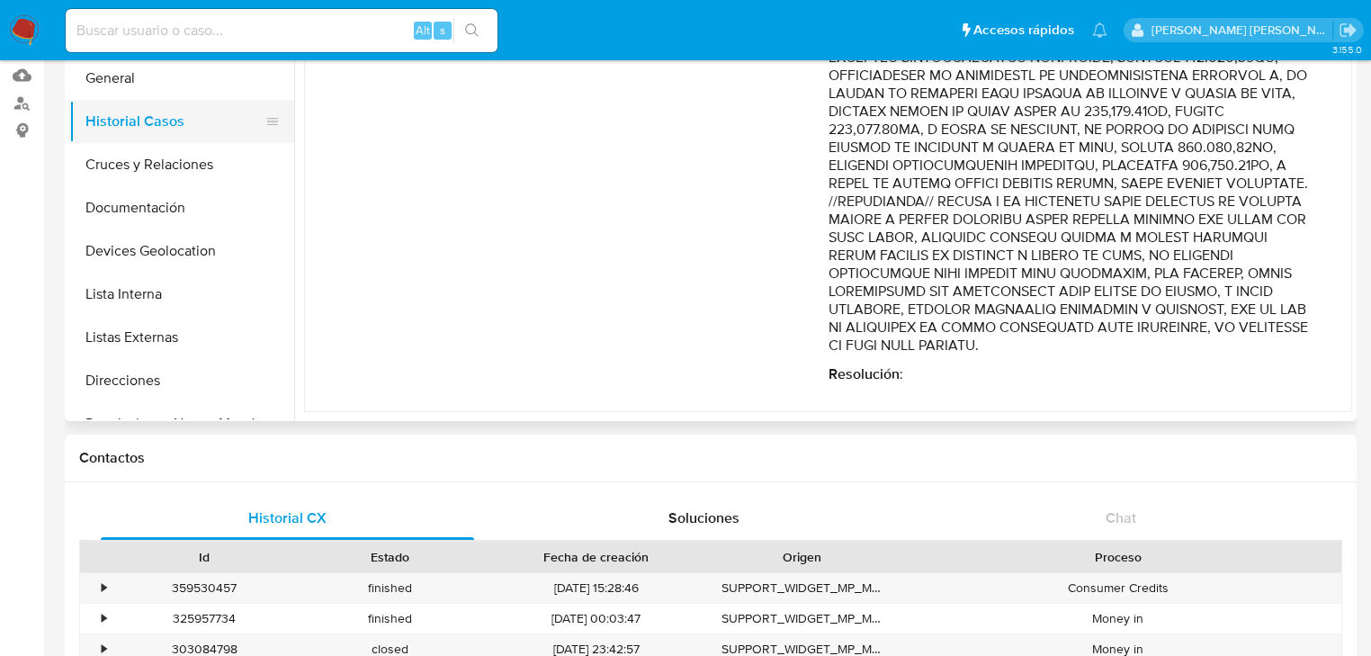
scroll to position [0, 0]
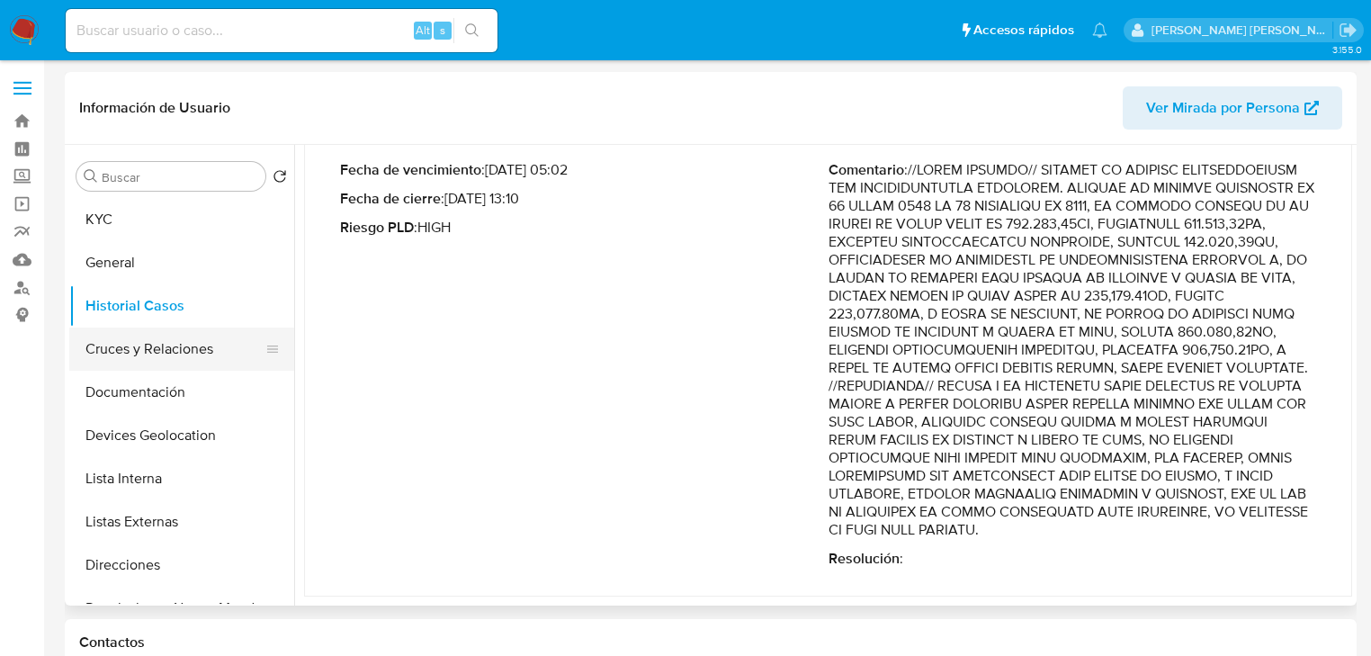
click at [178, 400] on button "Documentación" at bounding box center [181, 392] width 225 height 43
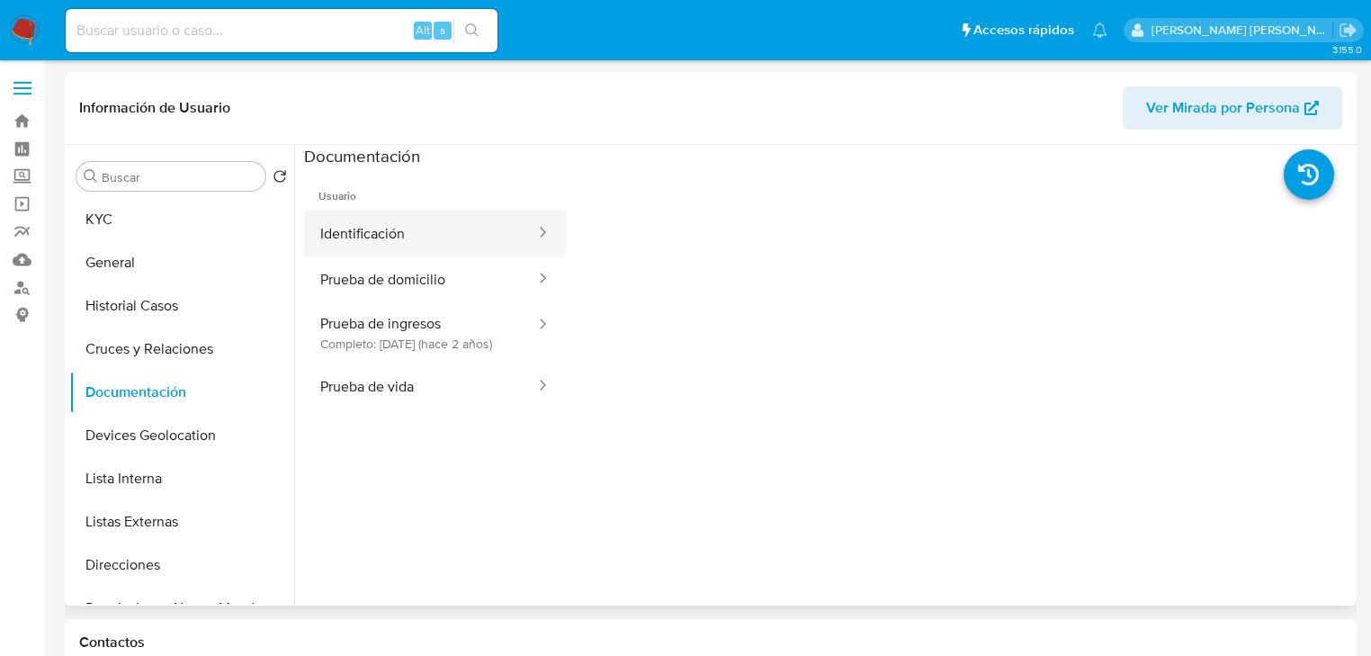
click at [454, 239] on button "Identificación" at bounding box center [420, 234] width 233 height 46
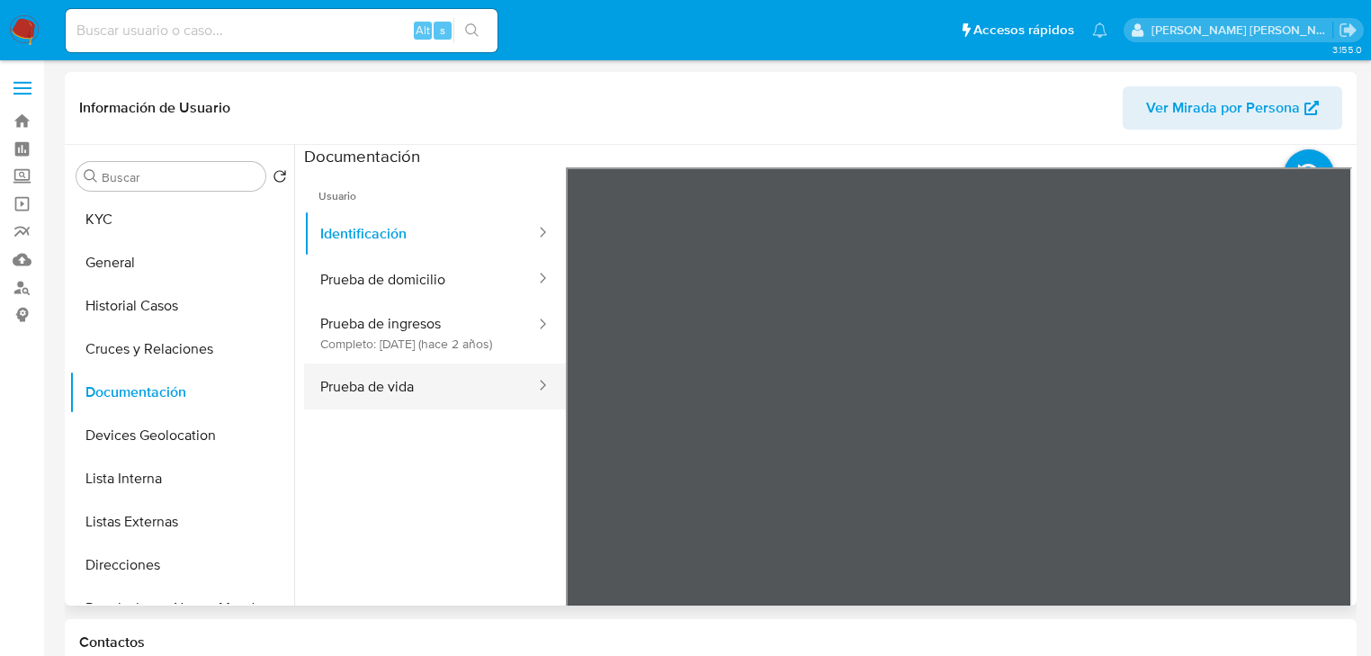
click at [436, 392] on button "Prueba de vida" at bounding box center [420, 387] width 233 height 46
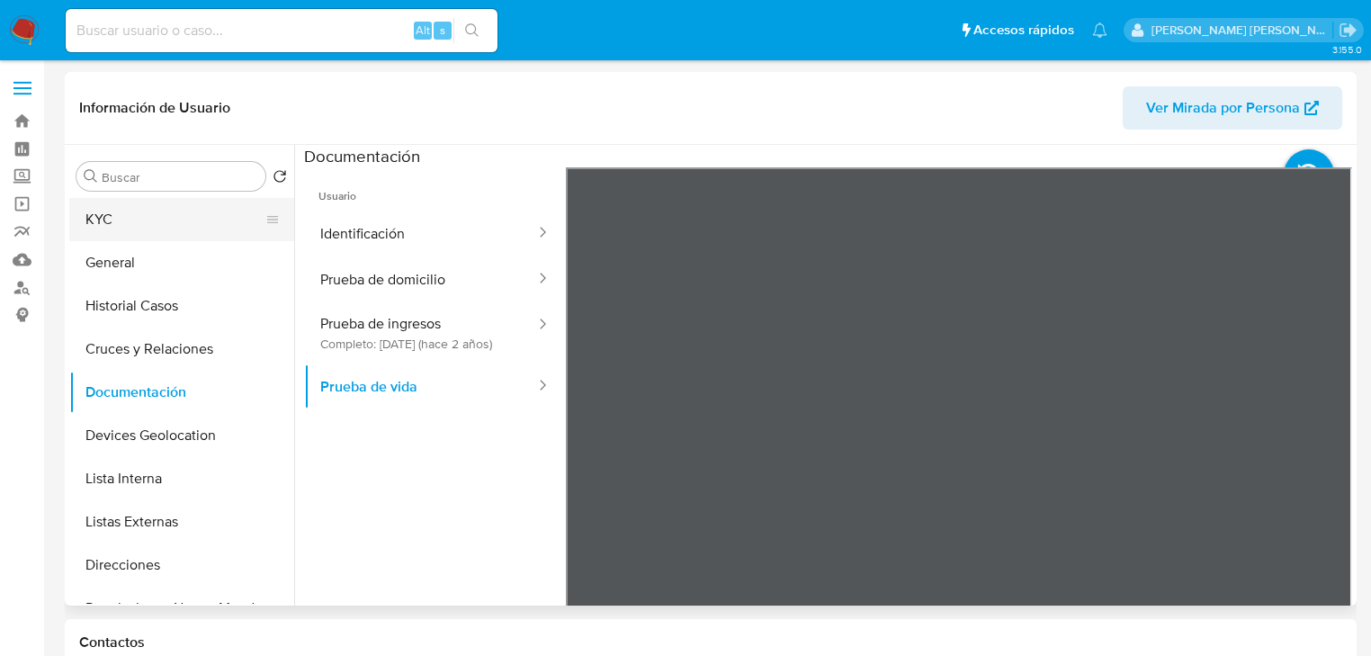
drag, startPoint x: 178, startPoint y: 227, endPoint x: 187, endPoint y: 223, distance: 9.7
click at [180, 226] on button "KYC" at bounding box center [174, 219] width 211 height 43
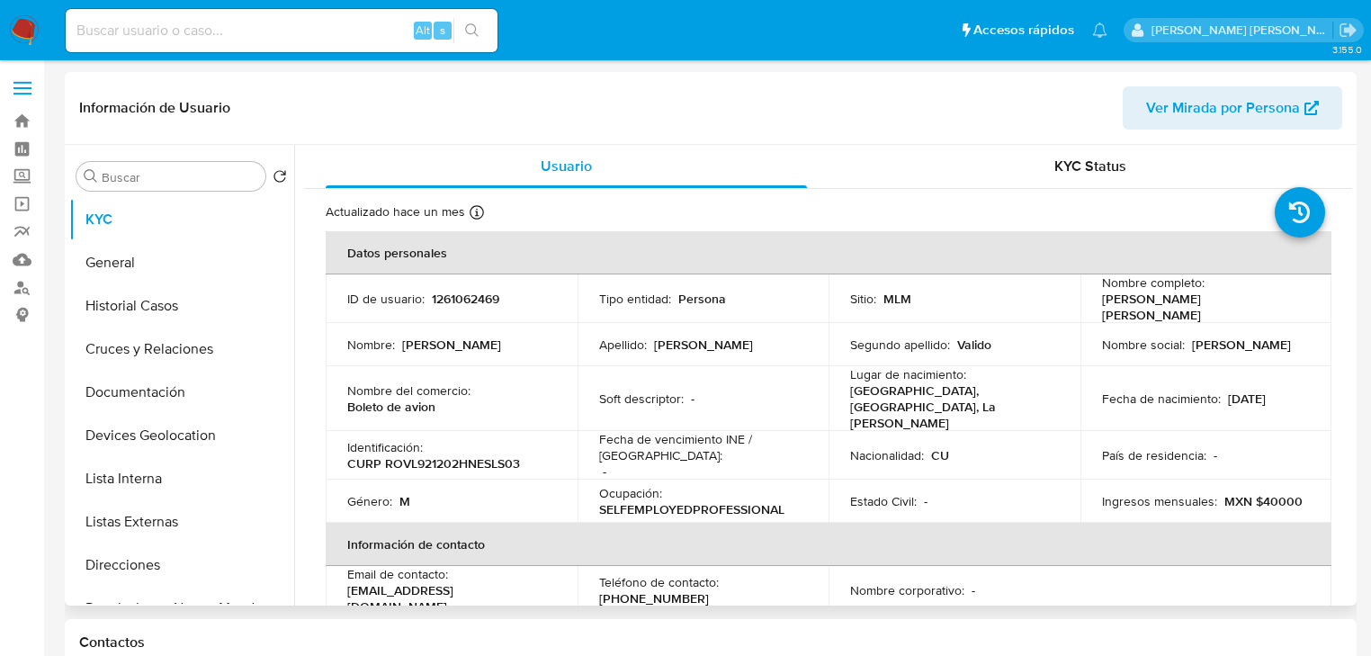
drag, startPoint x: 398, startPoint y: 444, endPoint x: 401, endPoint y: 473, distance: 29.9
click at [398, 446] on td "Identificación : CURP ROVL921202HNESLS03" at bounding box center [452, 455] width 252 height 49
click at [461, 455] on p "CURP ROVL921202HNESLS03" at bounding box center [433, 463] width 173 height 16
copy p "VL921202"
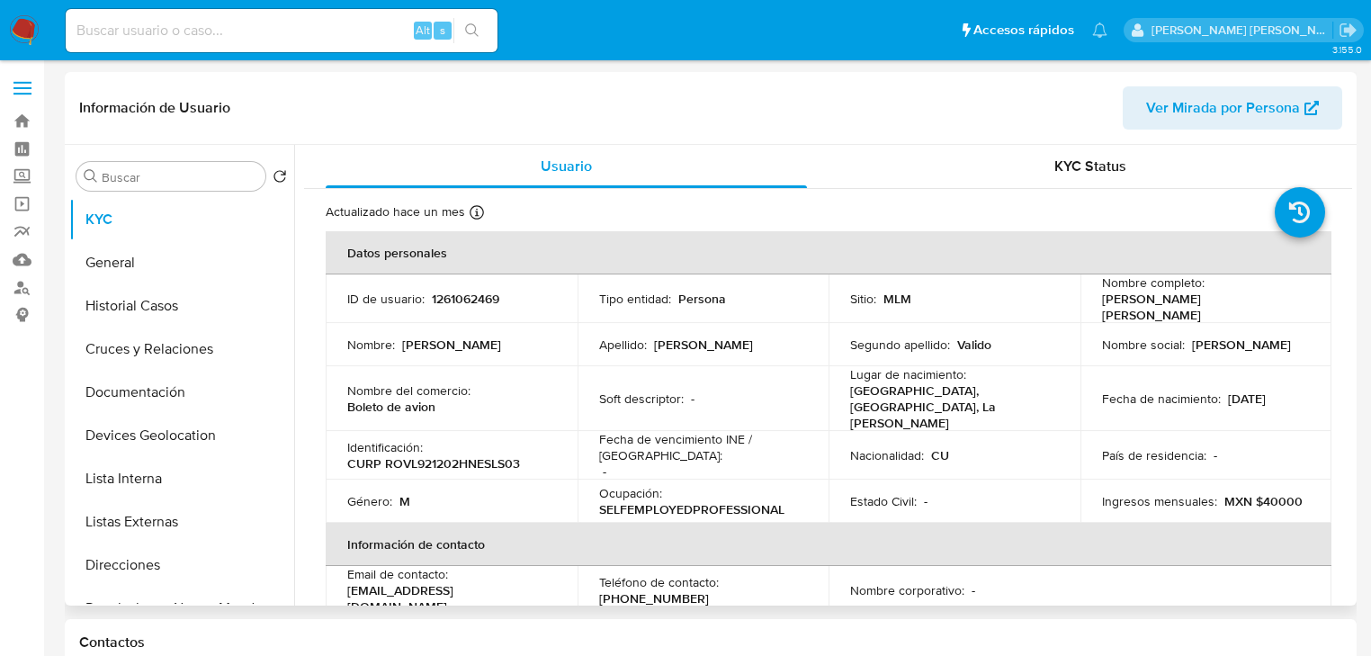
click at [482, 455] on p "CURP ROVL921202HNESLS03" at bounding box center [433, 463] width 173 height 16
copy p "ROVL921202HNESLS03"
click at [333, 480] on td "Género : M" at bounding box center [452, 501] width 252 height 43
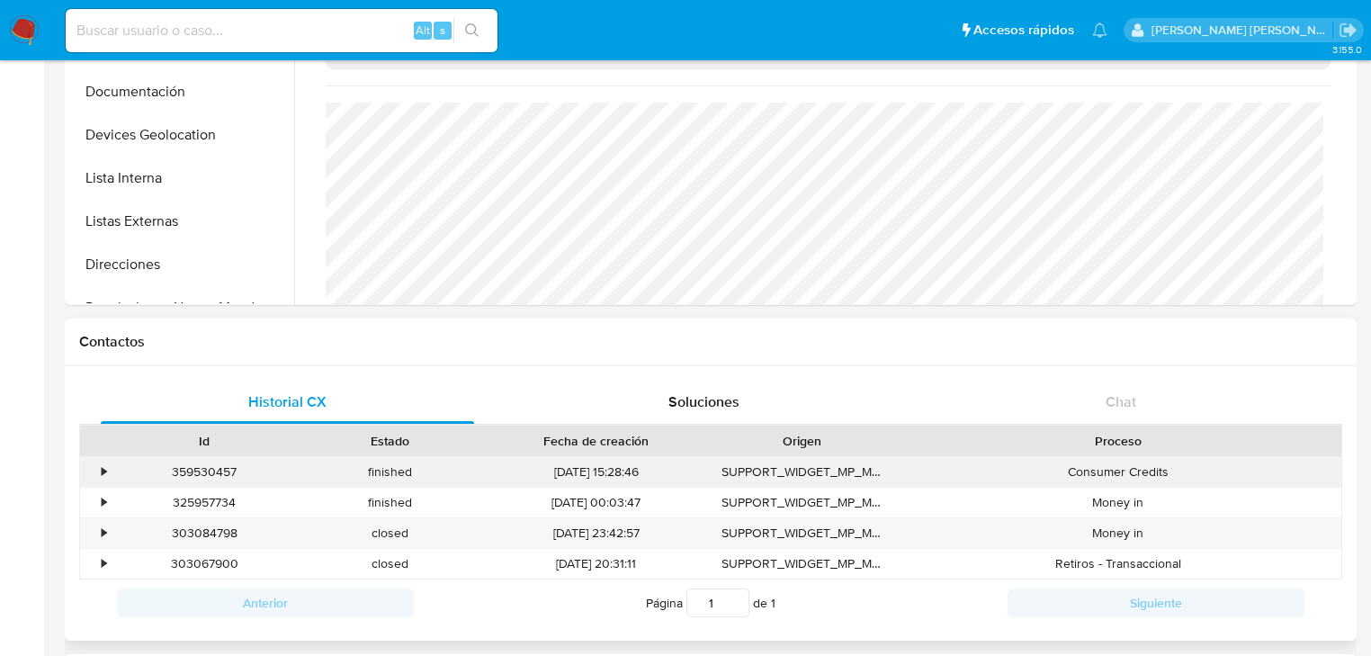
scroll to position [72, 0]
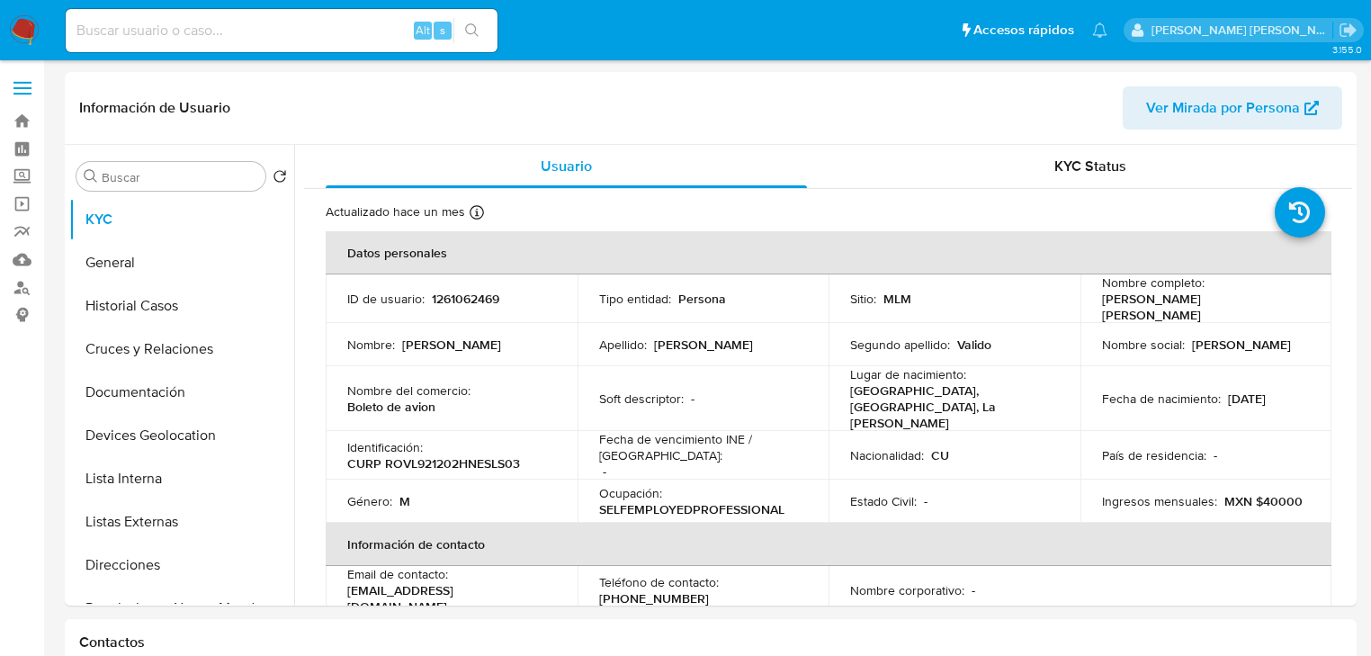
select select "10"
click at [166, 22] on input at bounding box center [282, 30] width 432 height 23
paste input "IjBEqNUkXXSsNX44mseDzWNO"
type input "IjBEqNUkXXSsNX44mseDzWNO"
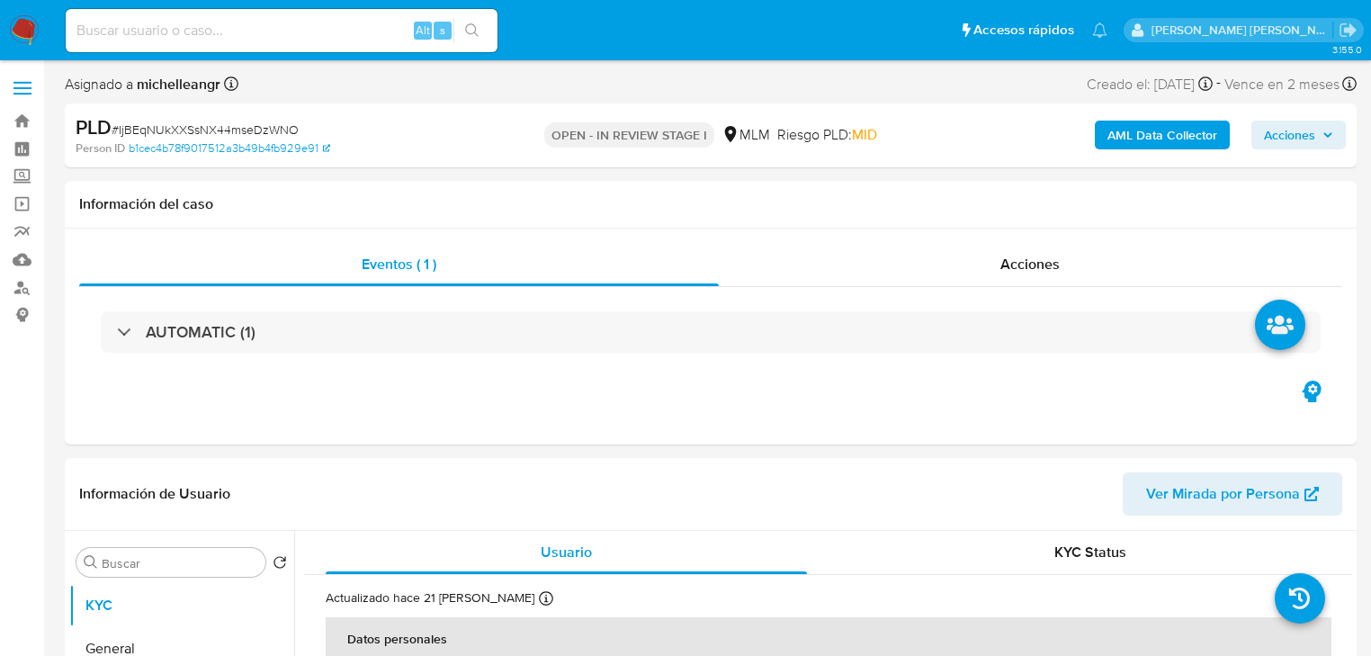
select select "10"
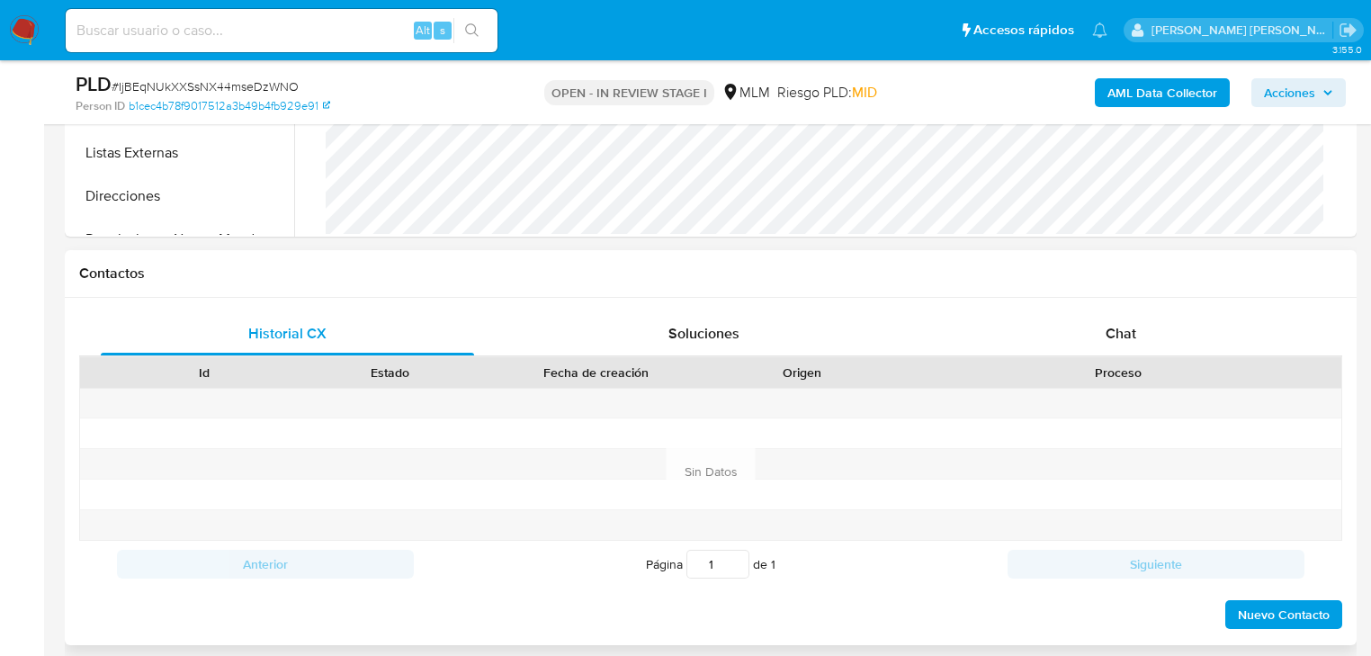
scroll to position [720, 0]
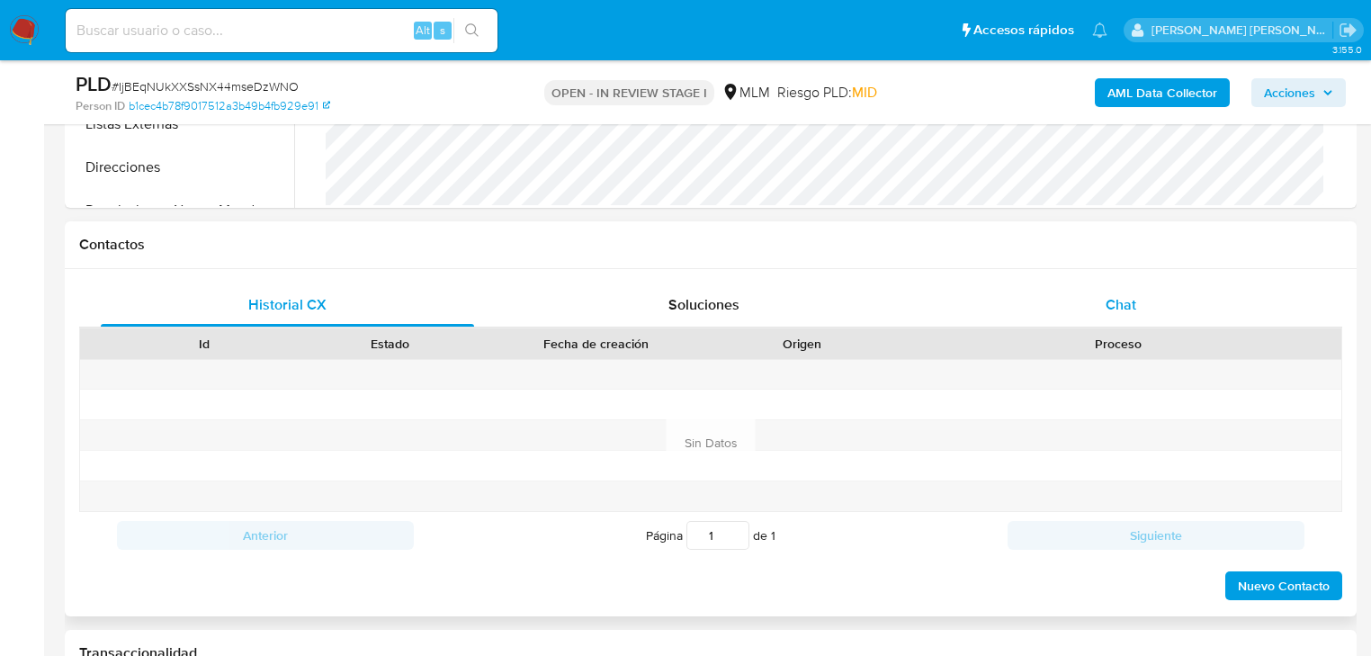
click at [1128, 303] on span "Chat" at bounding box center [1121, 304] width 31 height 21
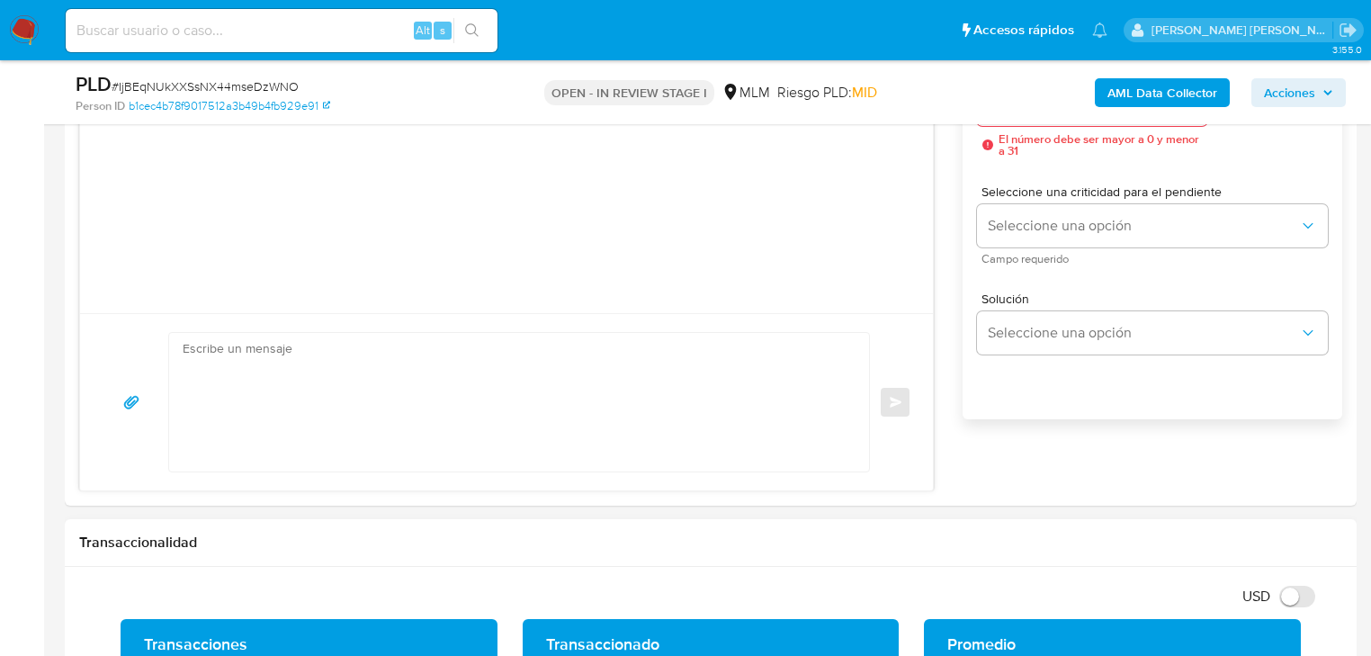
scroll to position [1152, 0]
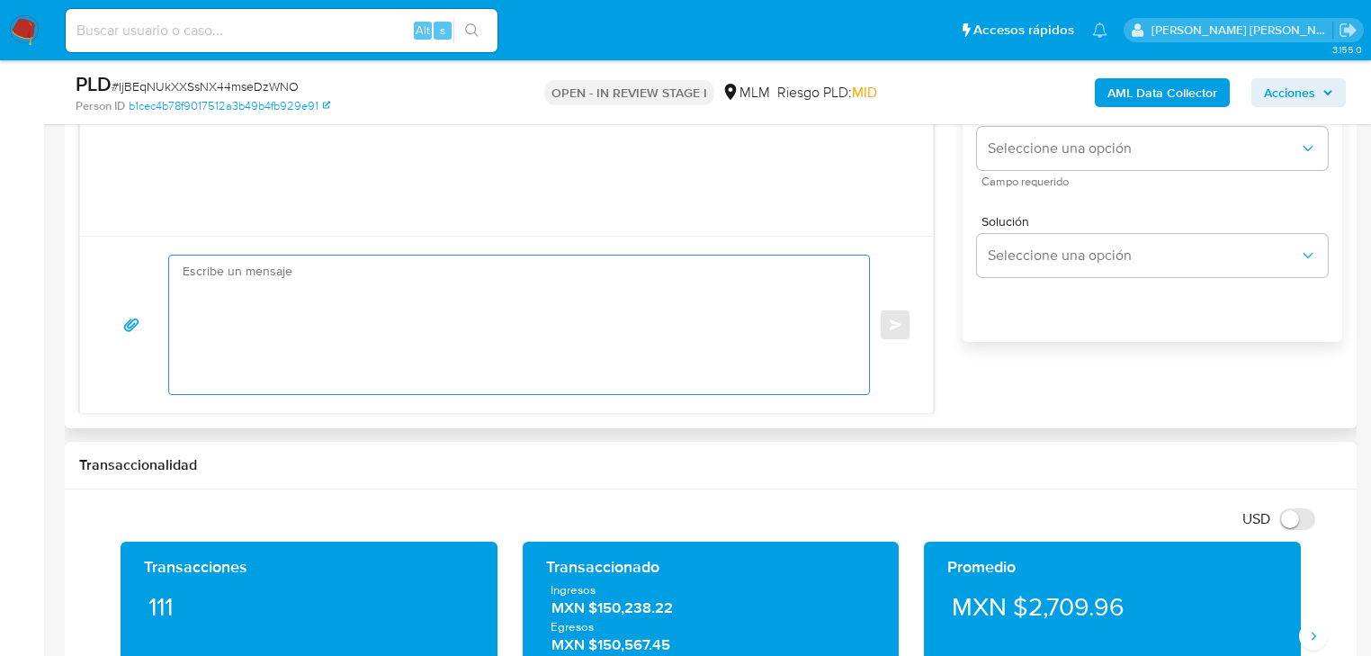
click at [344, 292] on textarea at bounding box center [515, 325] width 664 height 139
paste textarea "Loremips Dolor Sitamet, Co adipiscinge sed do ei temporincidi ut labore et do m…"
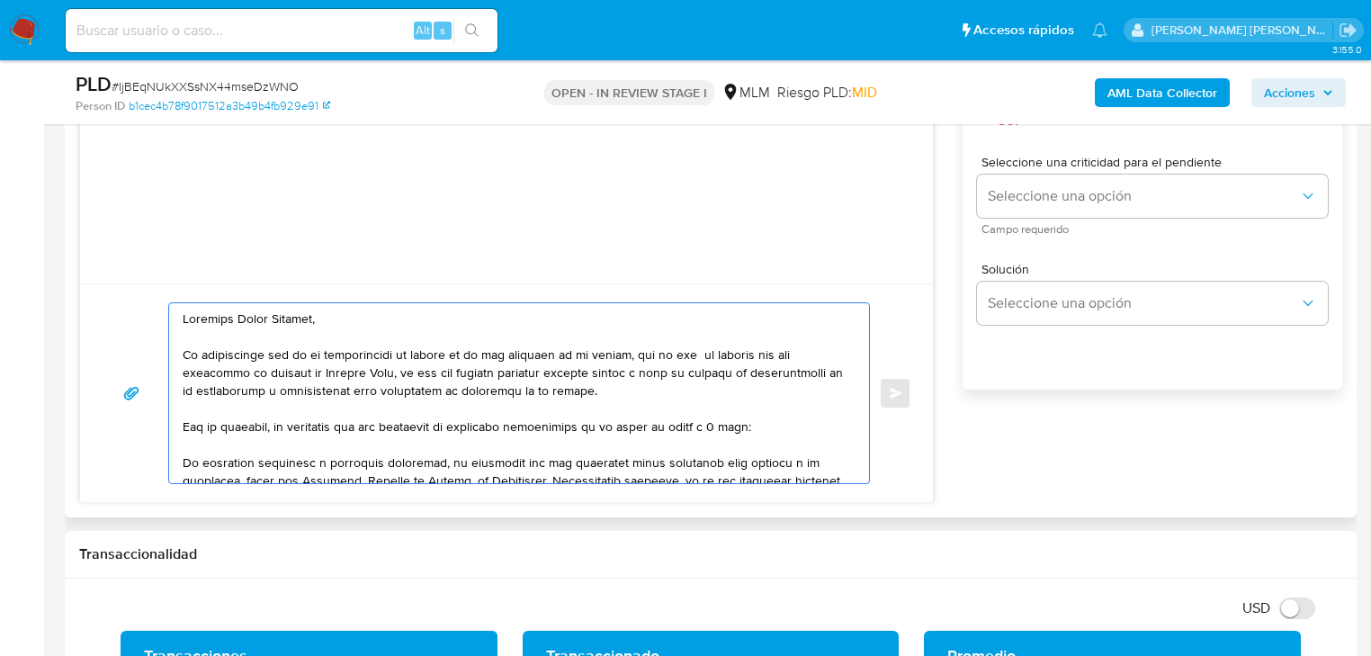
scroll to position [1008, 0]
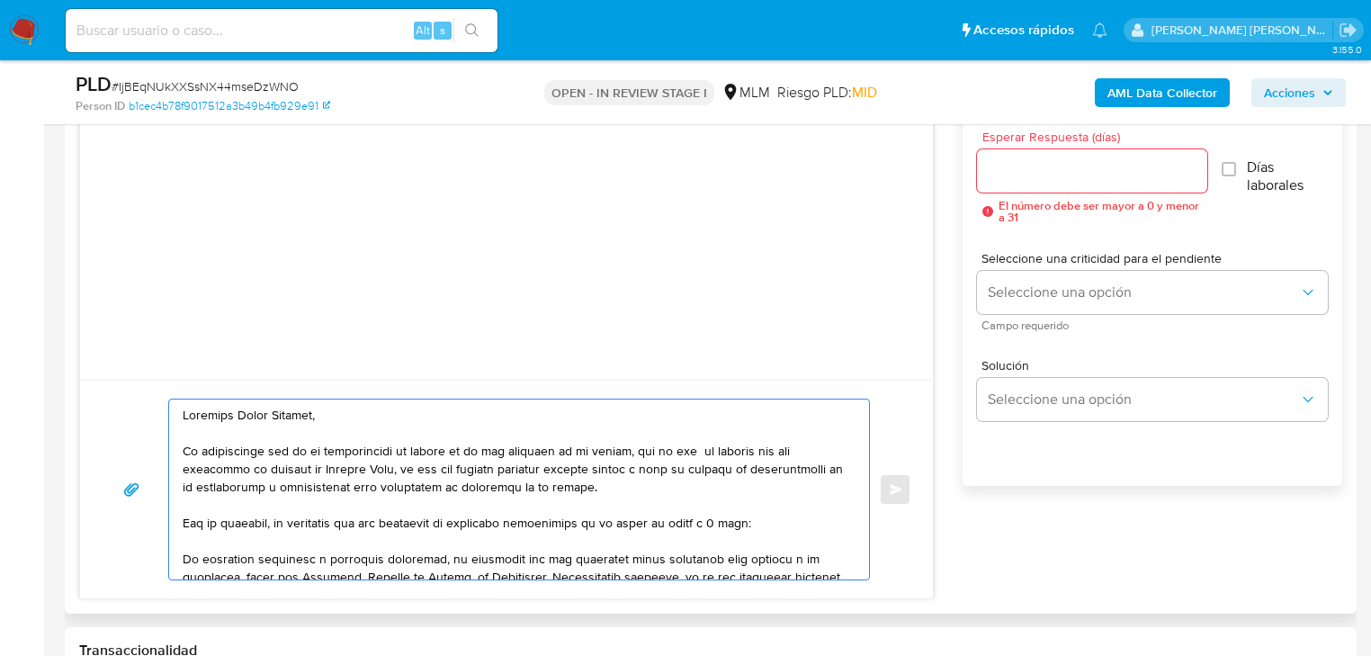
click at [184, 428] on textarea at bounding box center [515, 490] width 664 height 180
click at [185, 418] on textarea at bounding box center [515, 490] width 664 height 180
drag, startPoint x: 349, startPoint y: 418, endPoint x: 232, endPoint y: 416, distance: 117.0
click at [235, 418] on textarea at bounding box center [515, 490] width 664 height 180
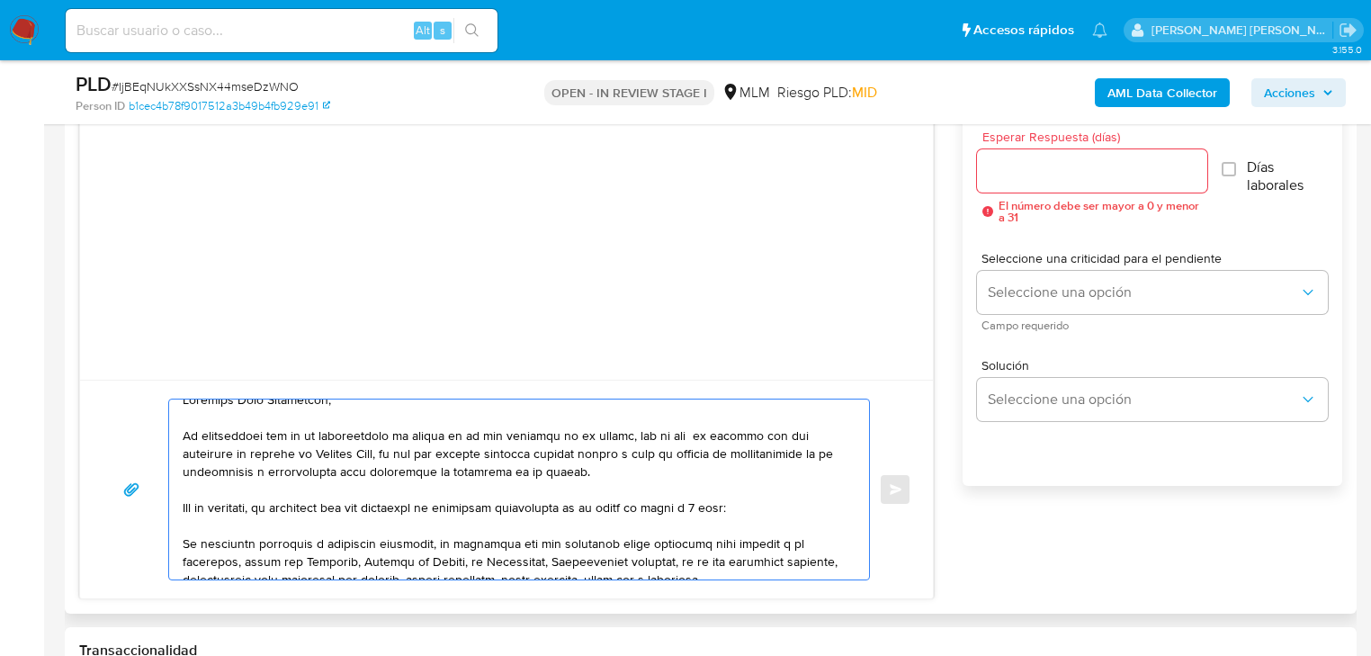
scroll to position [0, 0]
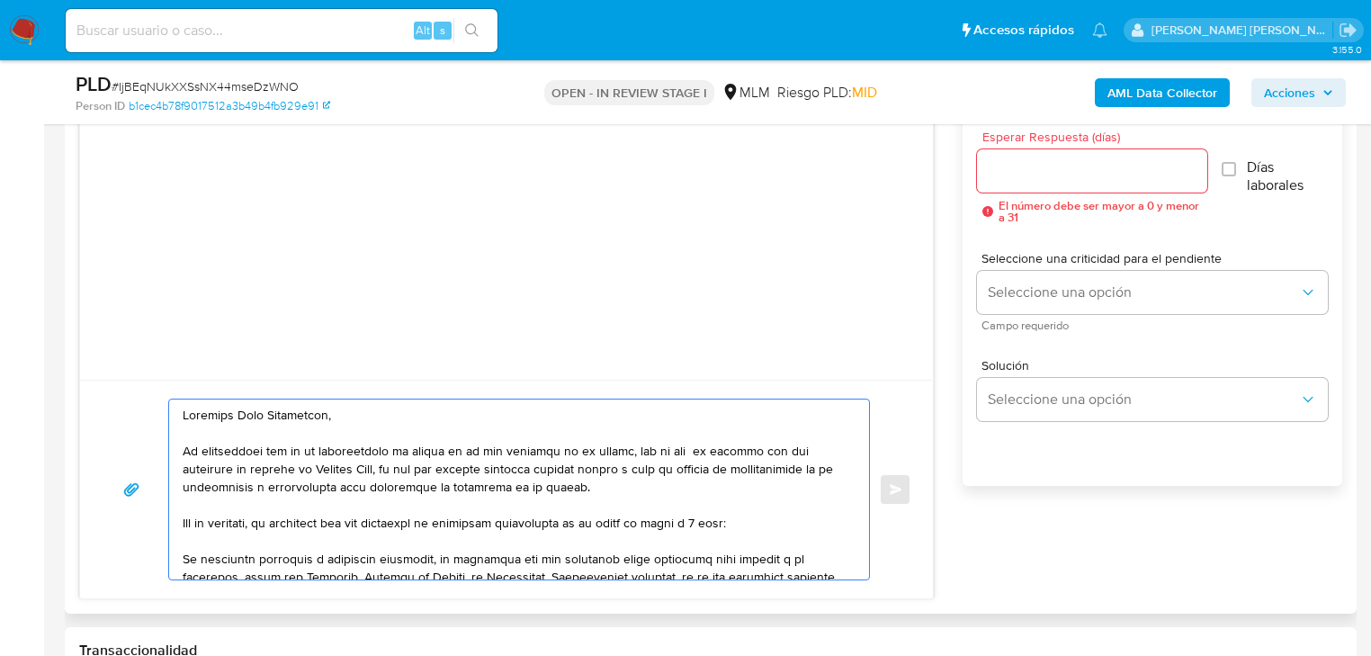
click at [302, 410] on textarea at bounding box center [515, 490] width 664 height 180
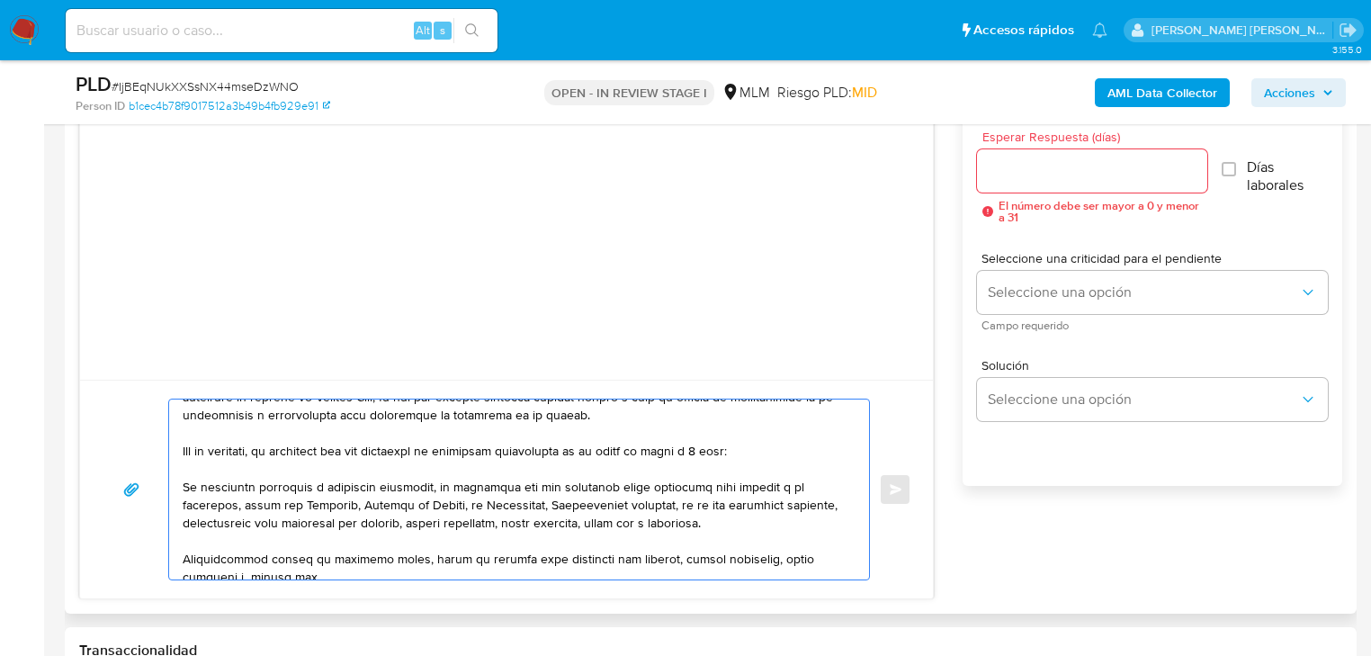
click at [181, 491] on div at bounding box center [514, 490] width 691 height 180
click at [181, 484] on div at bounding box center [514, 490] width 691 height 180
click at [184, 486] on textarea at bounding box center [515, 490] width 664 height 180
drag, startPoint x: 798, startPoint y: 522, endPoint x: 688, endPoint y: 501, distance: 112.6
click at [688, 501] on textarea at bounding box center [515, 490] width 664 height 180
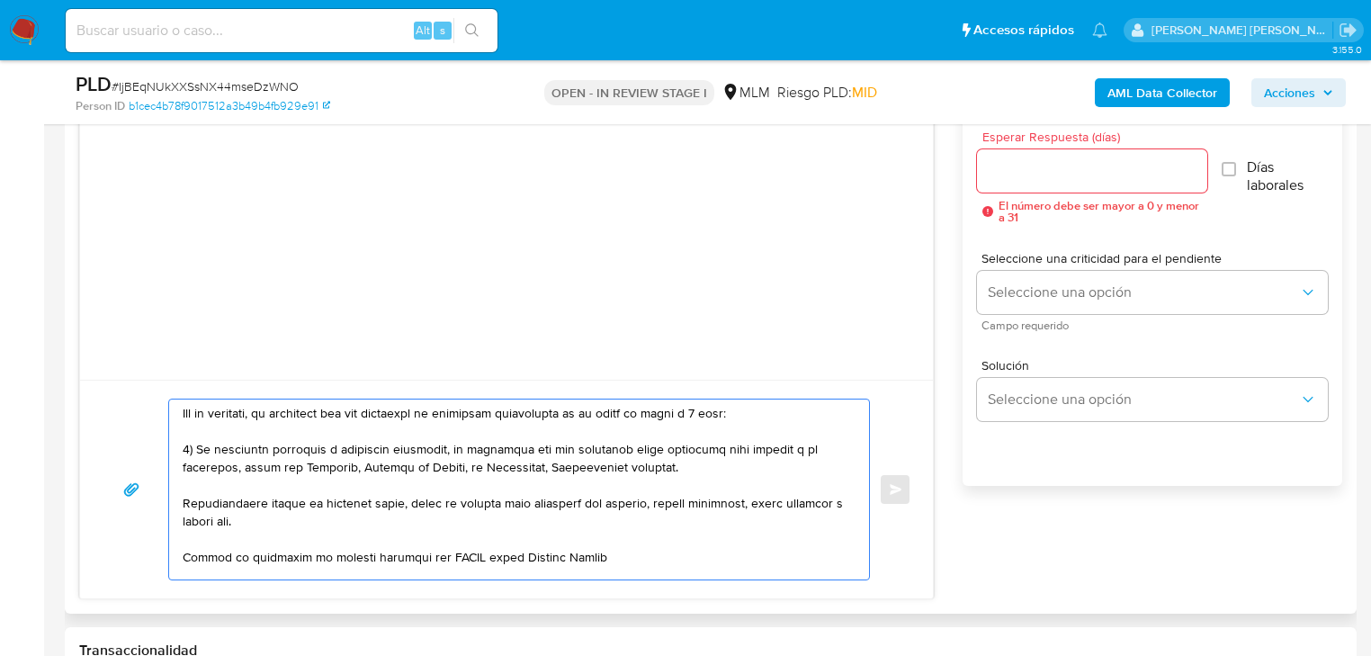
scroll to position [144, 0]
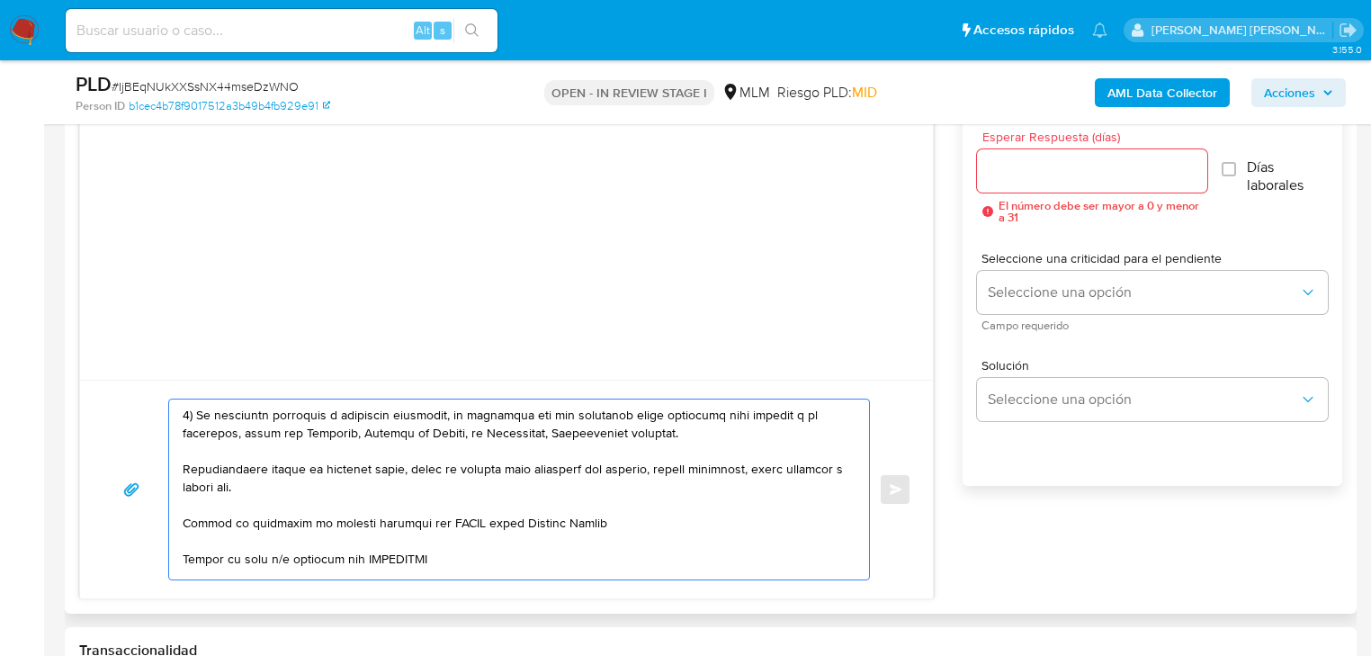
drag, startPoint x: 227, startPoint y: 487, endPoint x: 180, endPoint y: 475, distance: 48.2
click at [158, 471] on div "Enviar" at bounding box center [507, 490] width 810 height 182
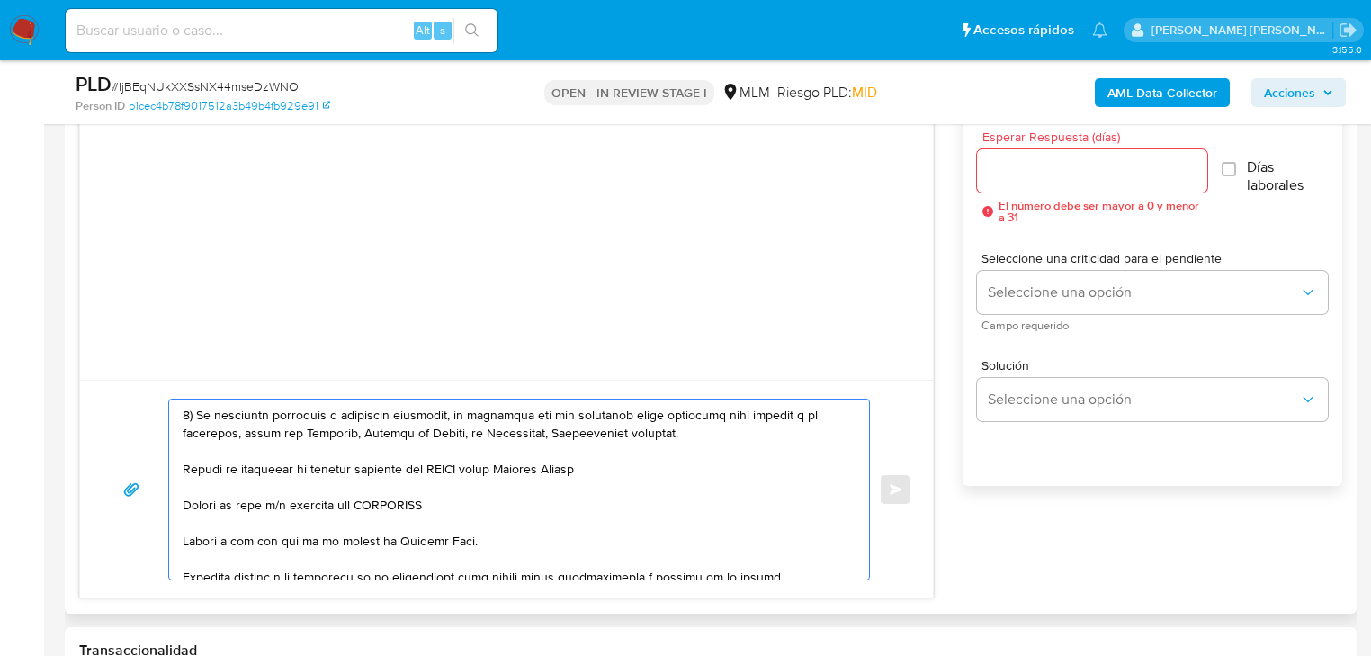
scroll to position [126, 0]
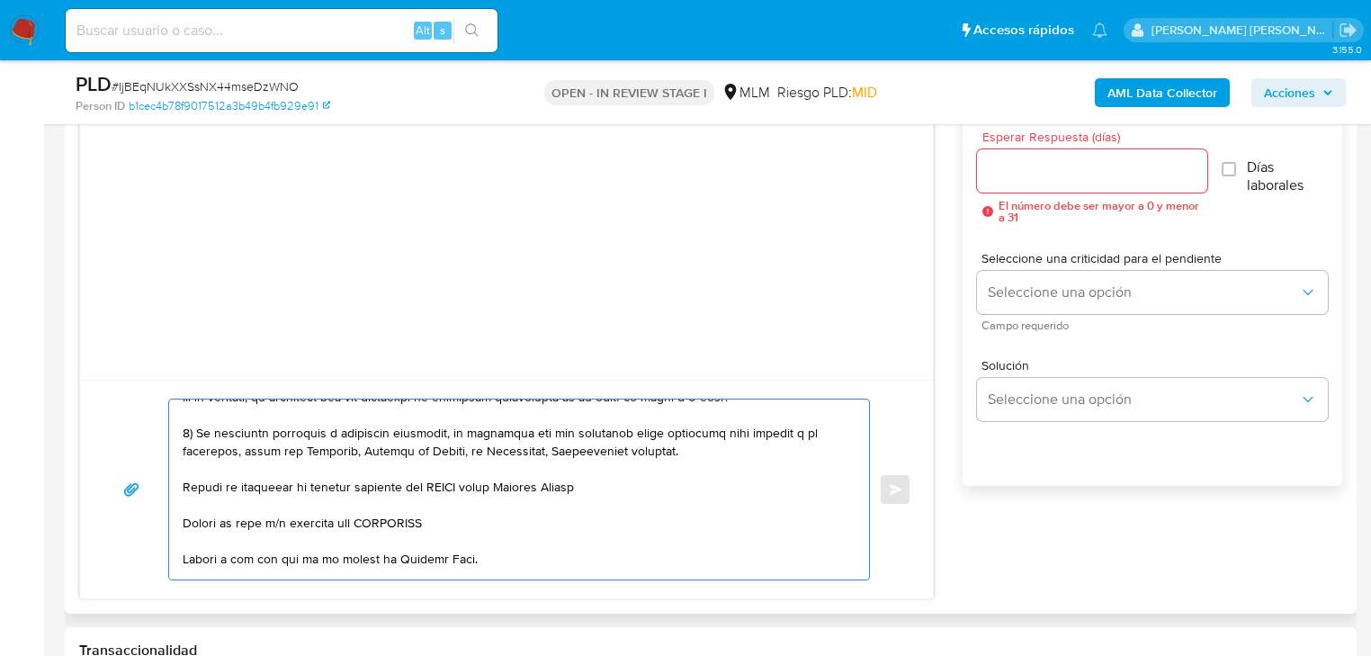
click at [180, 486] on div at bounding box center [514, 490] width 691 height 180
click at [180, 490] on div at bounding box center [514, 490] width 691 height 180
click at [181, 488] on div at bounding box center [514, 490] width 691 height 180
click at [183, 491] on textarea at bounding box center [515, 490] width 664 height 180
click at [488, 490] on textarea at bounding box center [515, 490] width 664 height 180
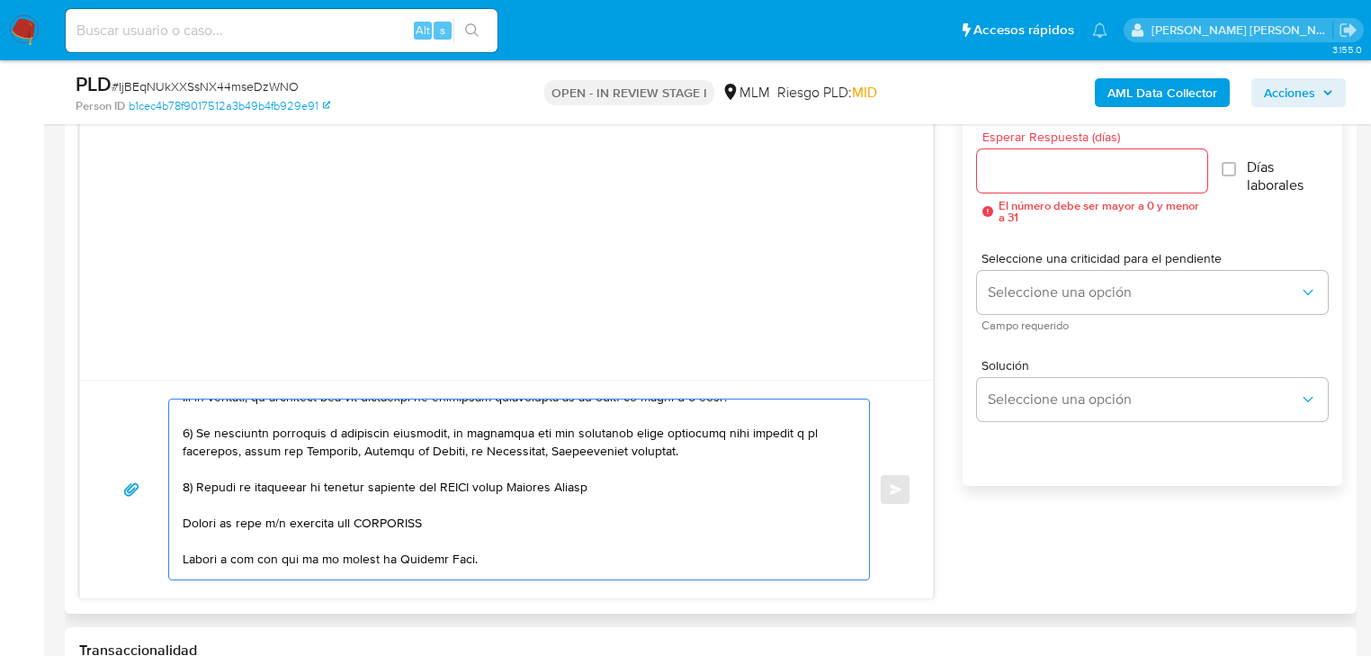
drag, startPoint x: 497, startPoint y: 486, endPoint x: 433, endPoint y: 487, distance: 63.9
click at [433, 487] on textarea at bounding box center [515, 490] width 664 height 180
click at [543, 486] on textarea at bounding box center [515, 490] width 664 height 180
click at [562, 480] on textarea at bounding box center [515, 490] width 664 height 180
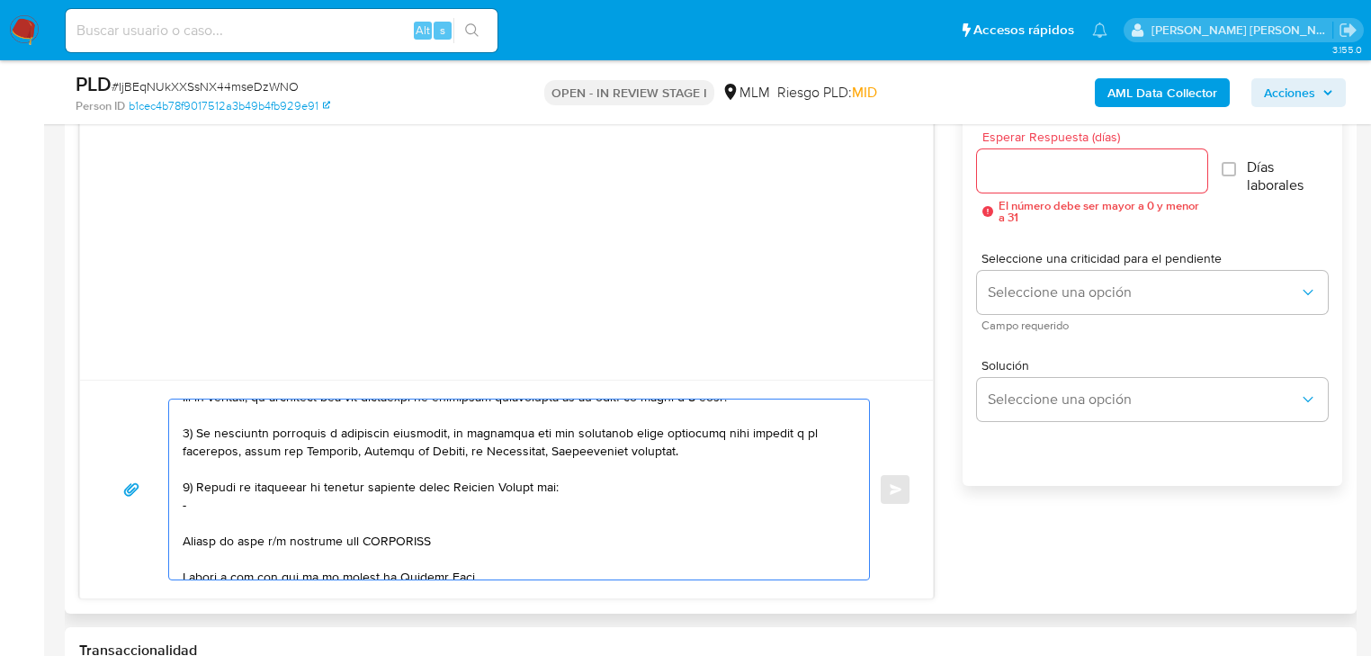
paste textarea "Yusimi Santana Lima"
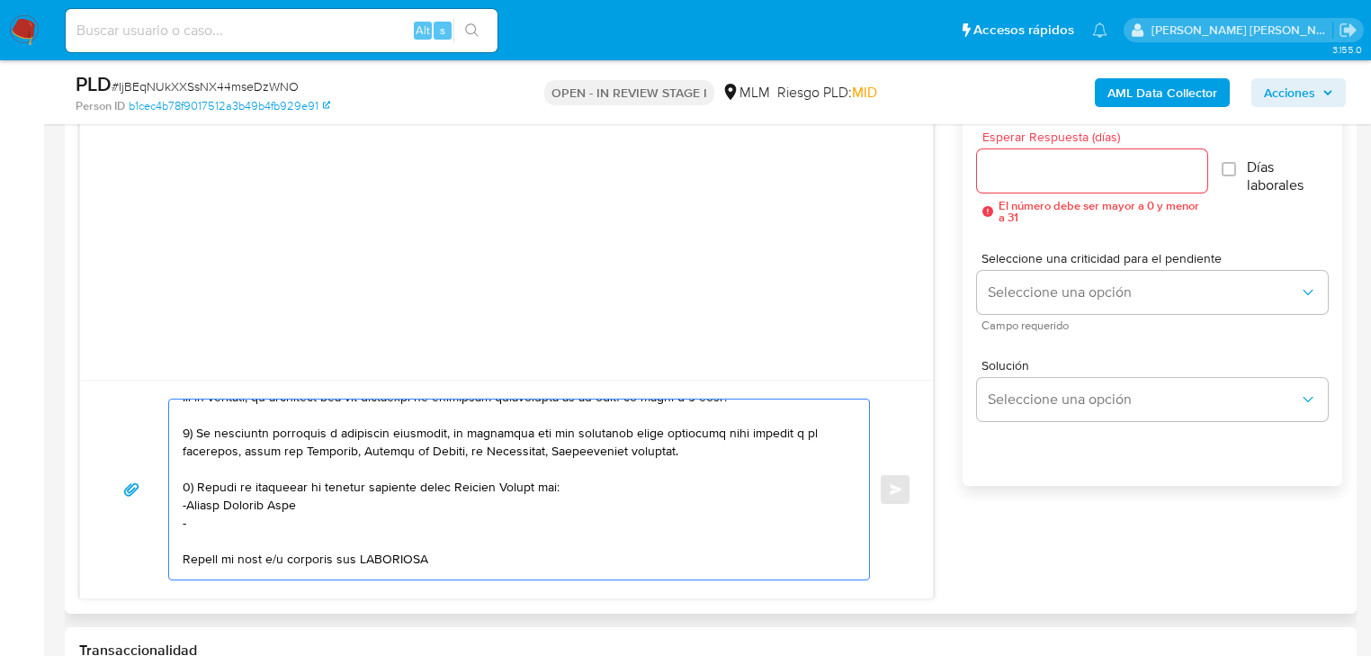
paste textarea "Gloria Lima"
paste textarea "Manuel Sanchez"
paste textarea "Adrian Gonzalez Betancourt"
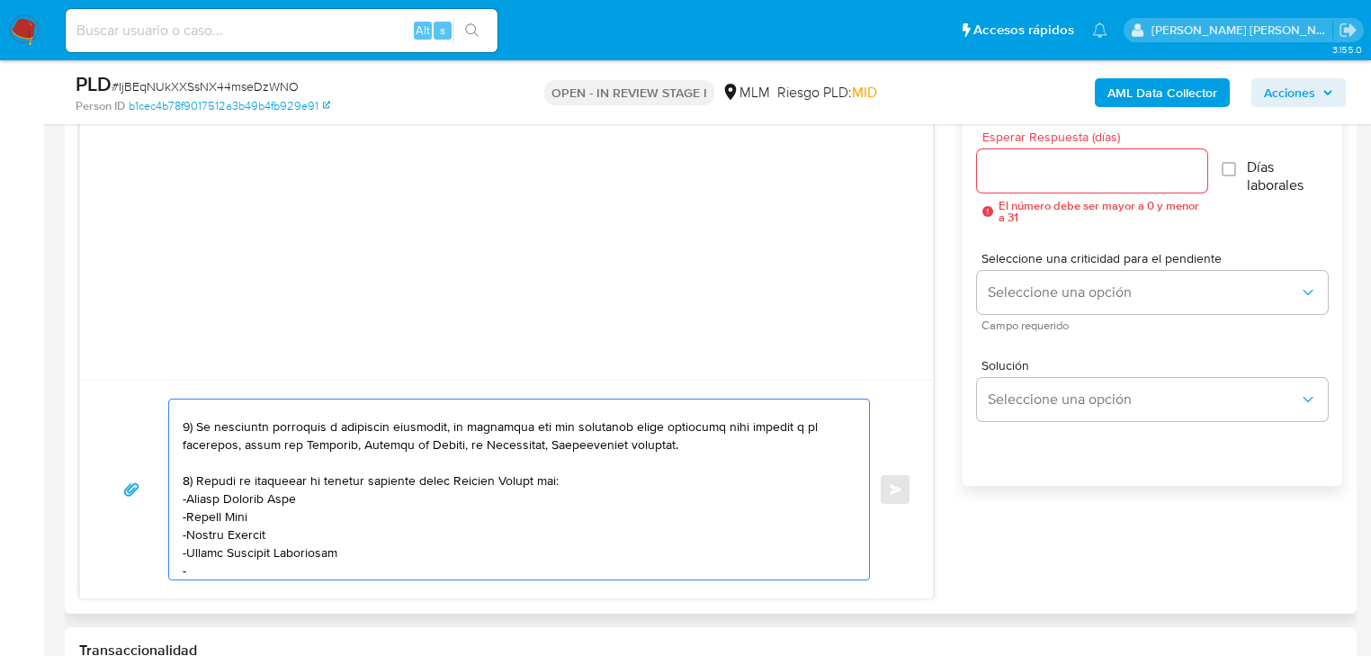
paste textarea "Nairin Calzadilla"
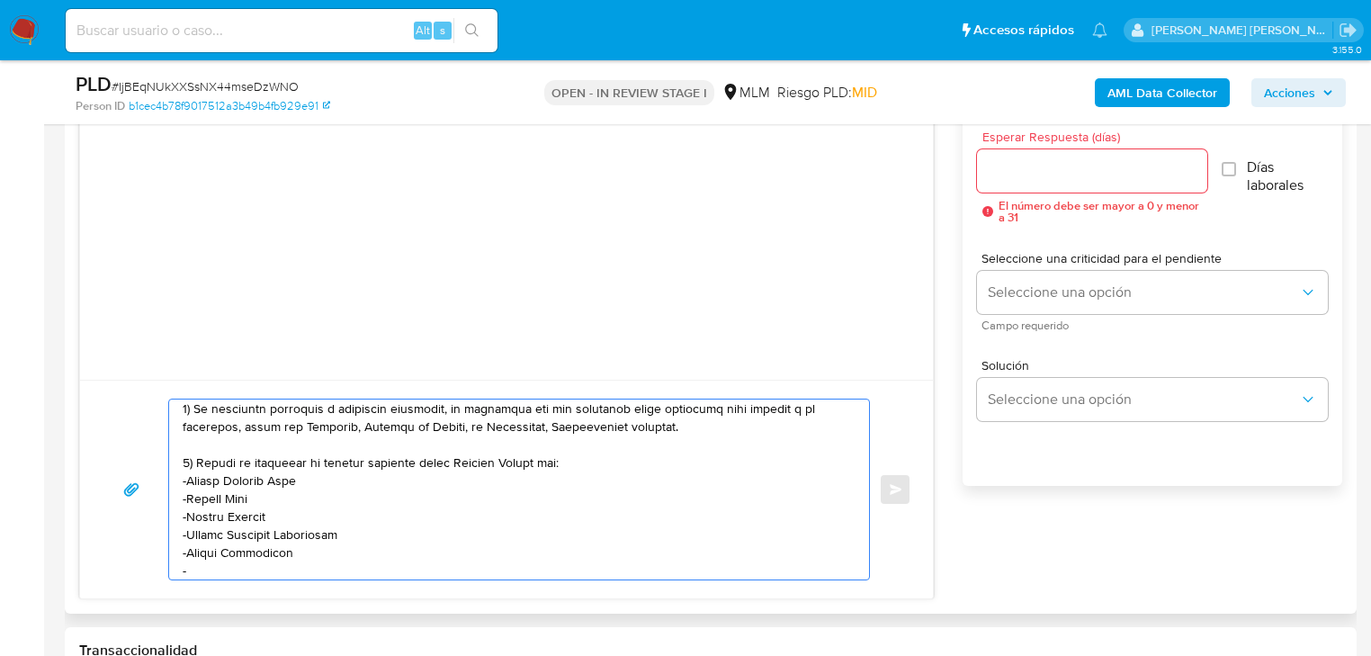
paste textarea "Anaylet Suarez"
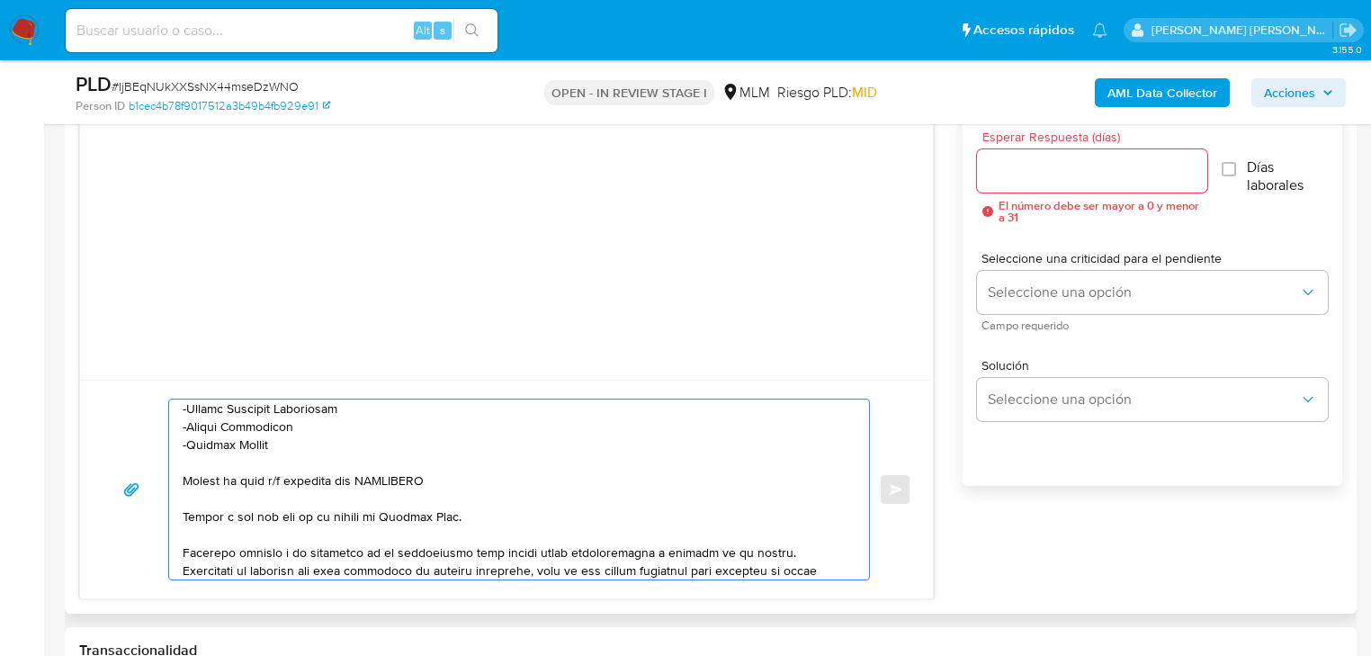
scroll to position [294, 0]
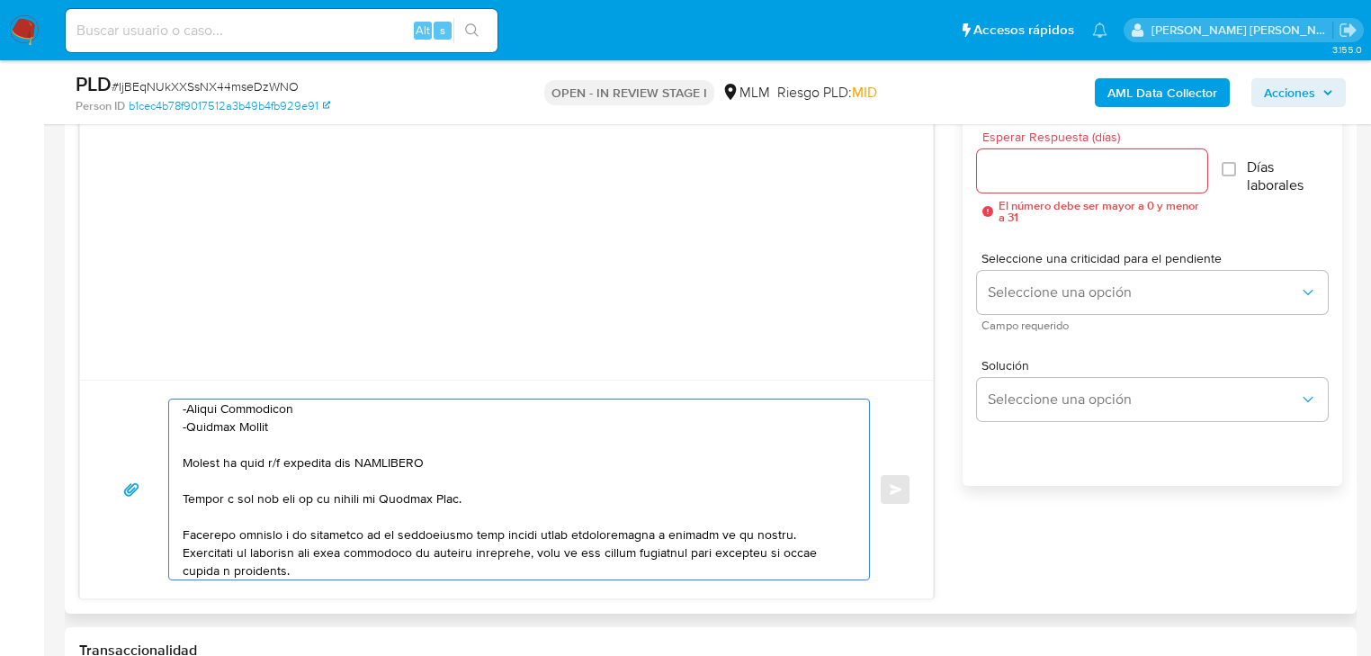
click at [184, 460] on textarea at bounding box center [515, 490] width 664 height 180
click at [431, 465] on textarea at bounding box center [515, 490] width 664 height 180
click at [429, 468] on textarea at bounding box center [515, 490] width 664 height 180
paste textarea "Lester Javier Rosello Valido"
click at [406, 461] on textarea at bounding box center [515, 490] width 664 height 180
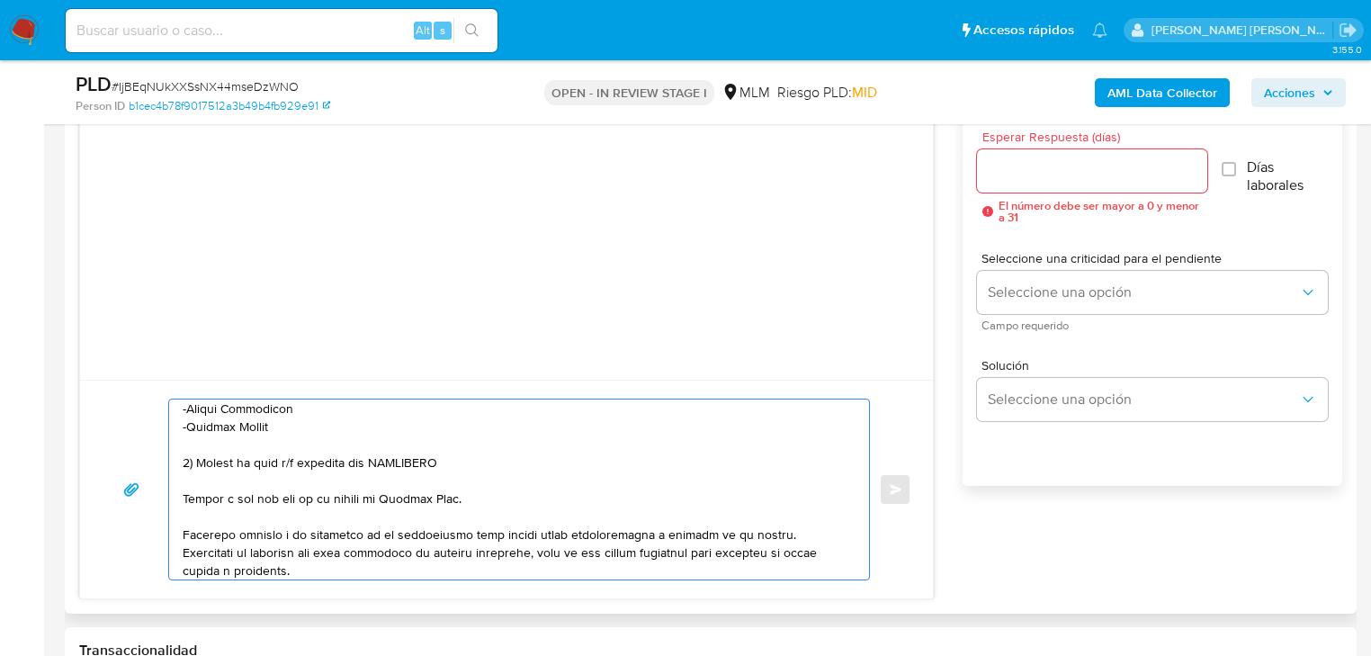
click at [406, 461] on textarea at bounding box center [515, 490] width 664 height 180
paste textarea "Lester Javier Rosello Valido"
click at [177, 493] on div at bounding box center [514, 490] width 691 height 180
click at [181, 494] on div at bounding box center [514, 490] width 691 height 180
click at [181, 497] on div at bounding box center [514, 490] width 691 height 180
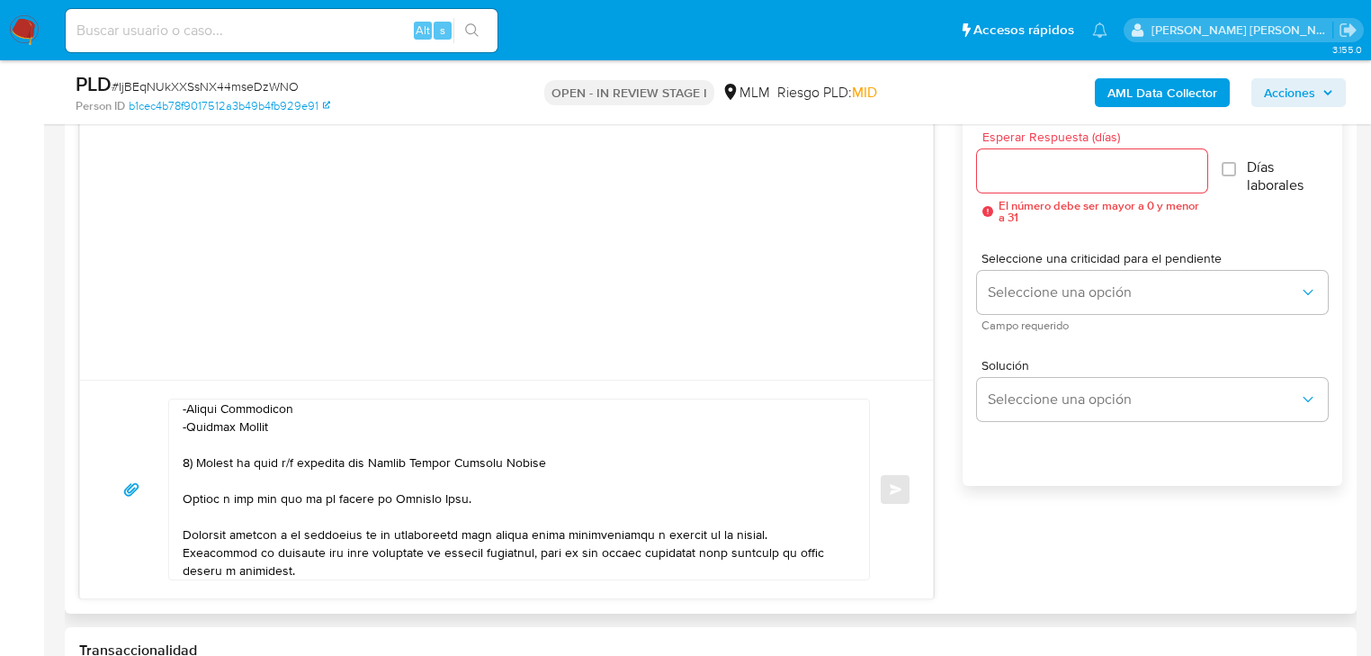
click at [185, 499] on textarea at bounding box center [515, 490] width 664 height 180
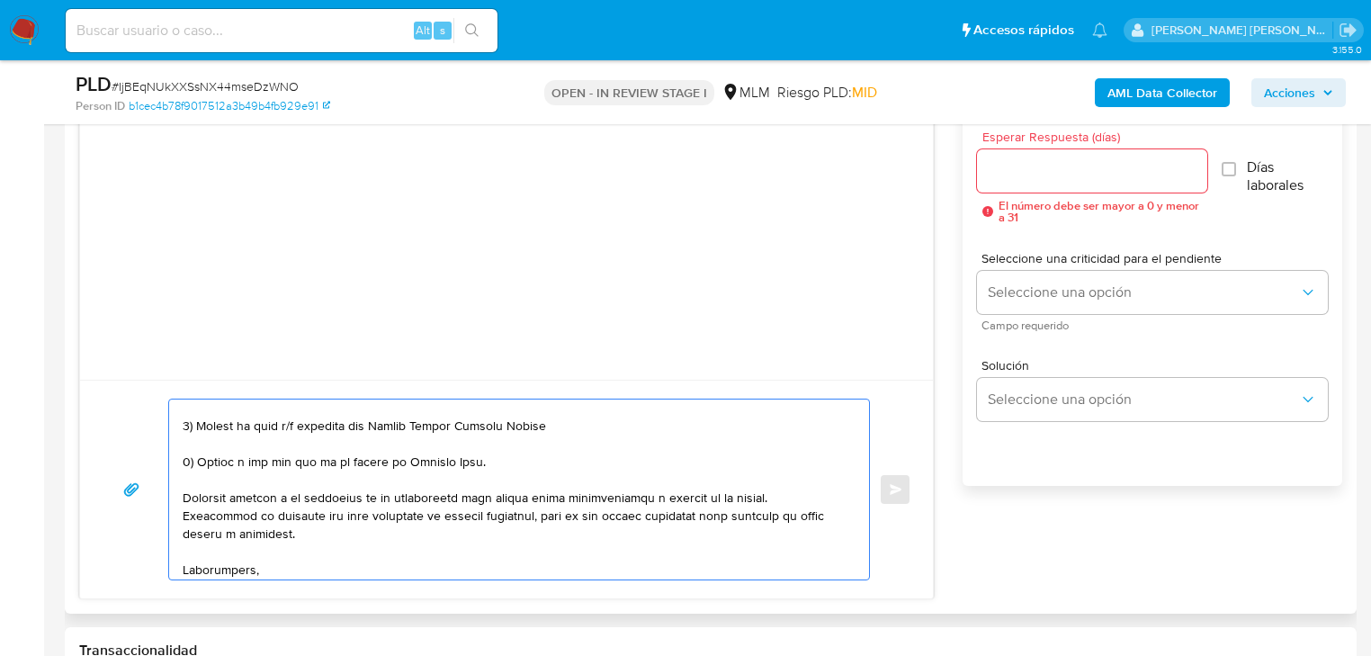
scroll to position [366, 0]
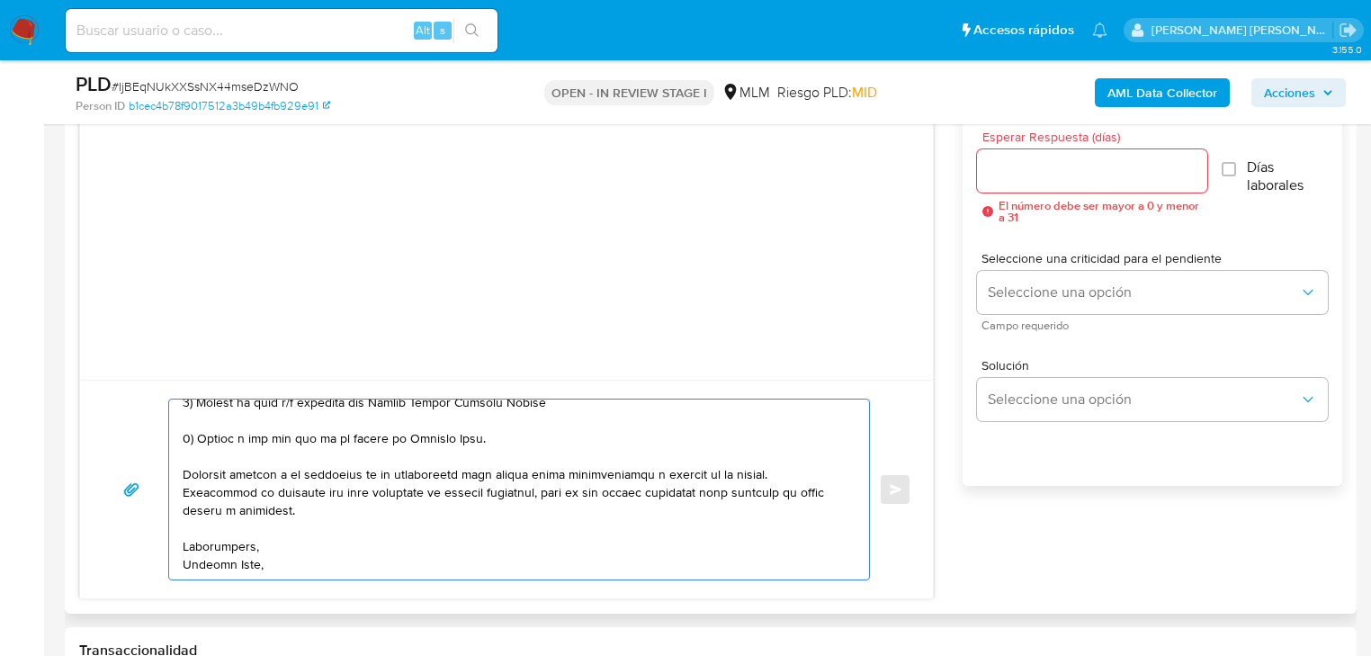
click at [254, 571] on textarea at bounding box center [515, 490] width 664 height 180
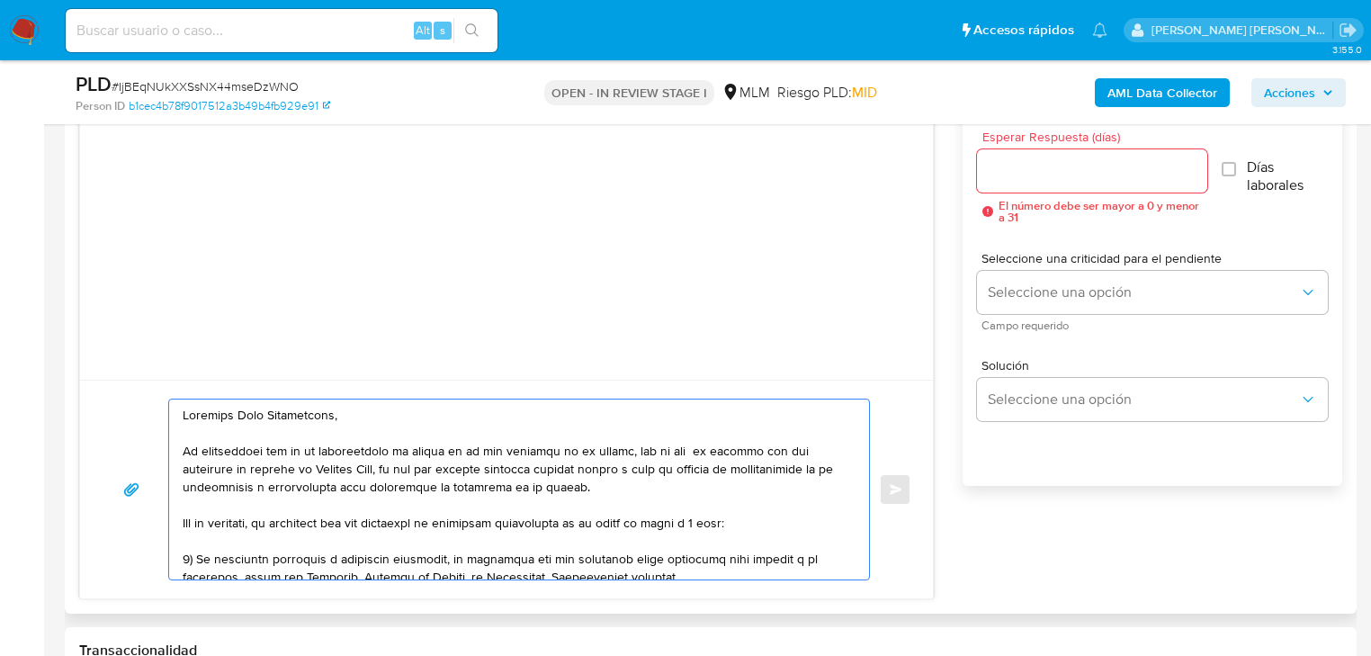
scroll to position [864, 0]
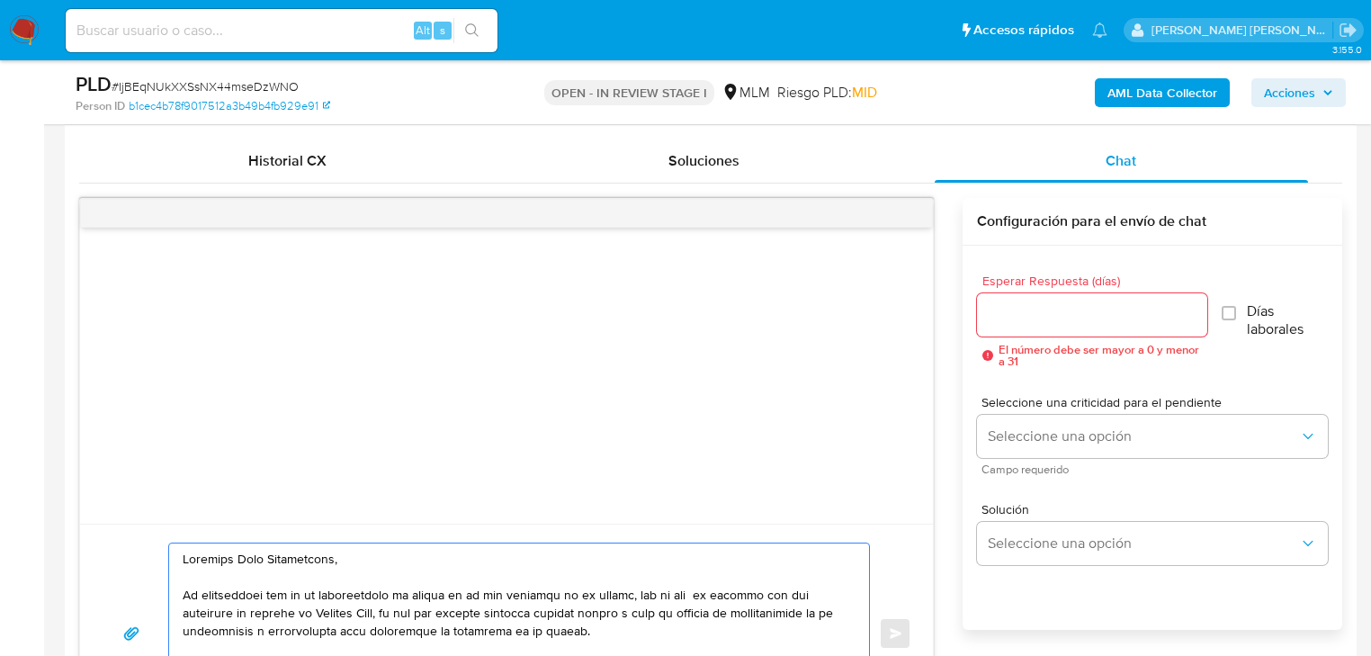
type textarea "Estimado José Maximiliano, Te comunicamos que se ha identificado un cambio en e…"
click at [1065, 288] on div "Esperar Respuesta (días) El número debe ser mayor a 0 y menor a 31" at bounding box center [1092, 320] width 230 height 93
click at [1057, 305] on input "Esperar Respuesta (días)" at bounding box center [1092, 314] width 230 height 23
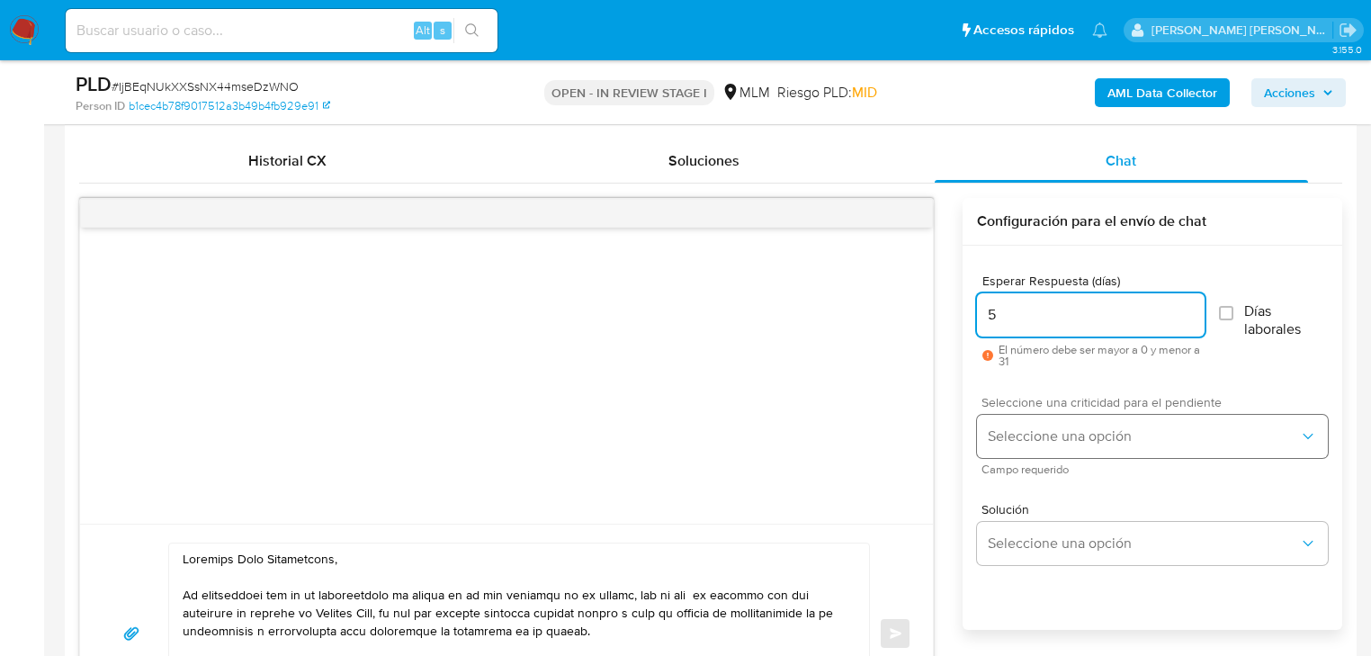
type input "5"
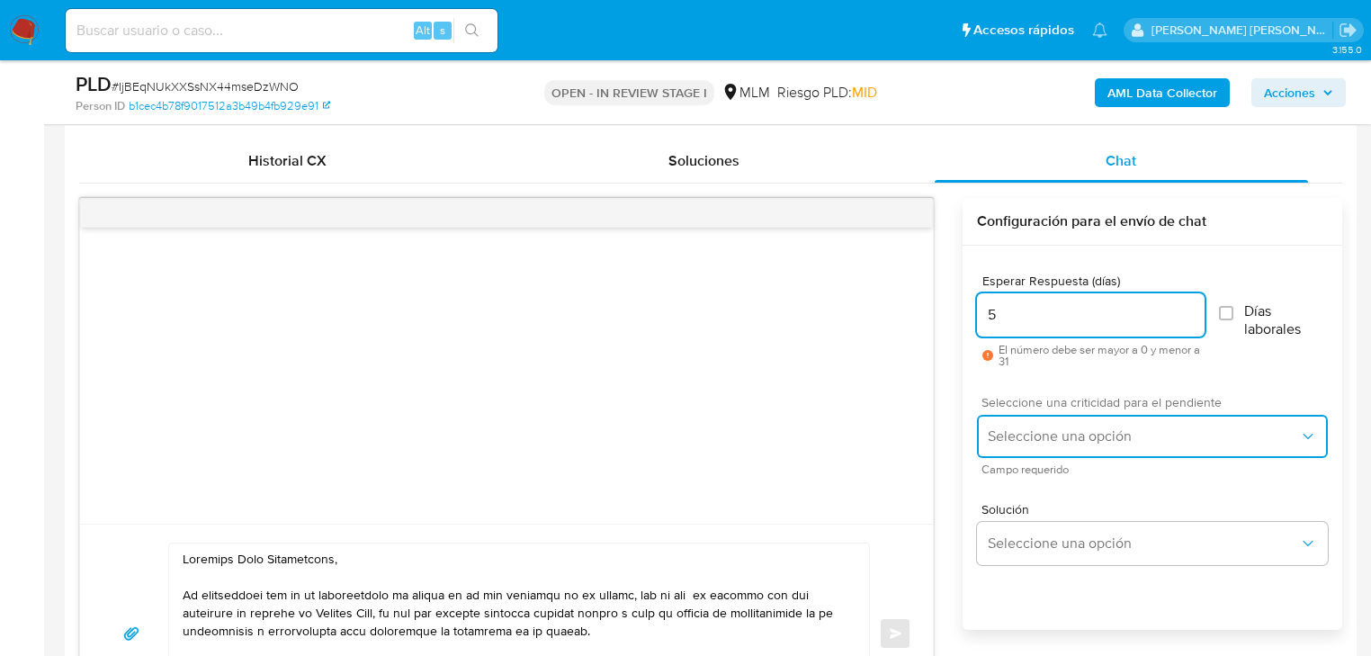
click at [1035, 430] on span "Seleccione una opción" at bounding box center [1143, 436] width 311 height 18
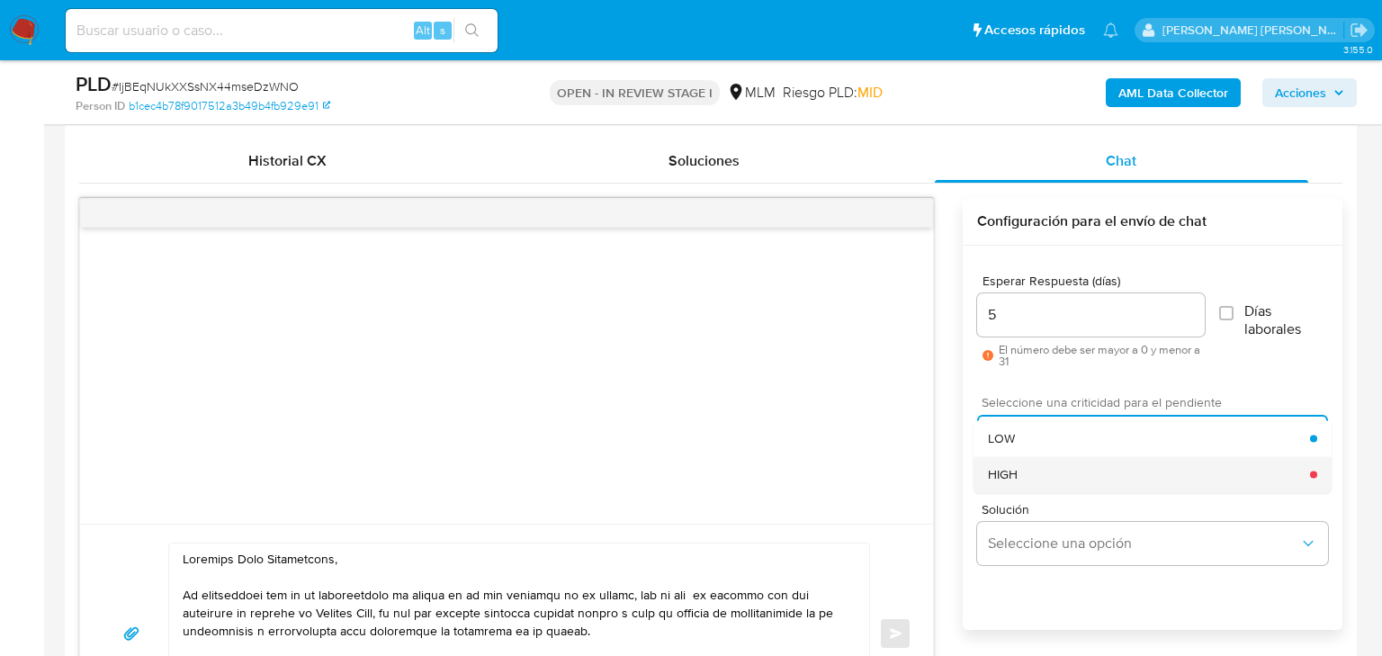
click at [1047, 474] on div "HIGH" at bounding box center [1149, 474] width 322 height 36
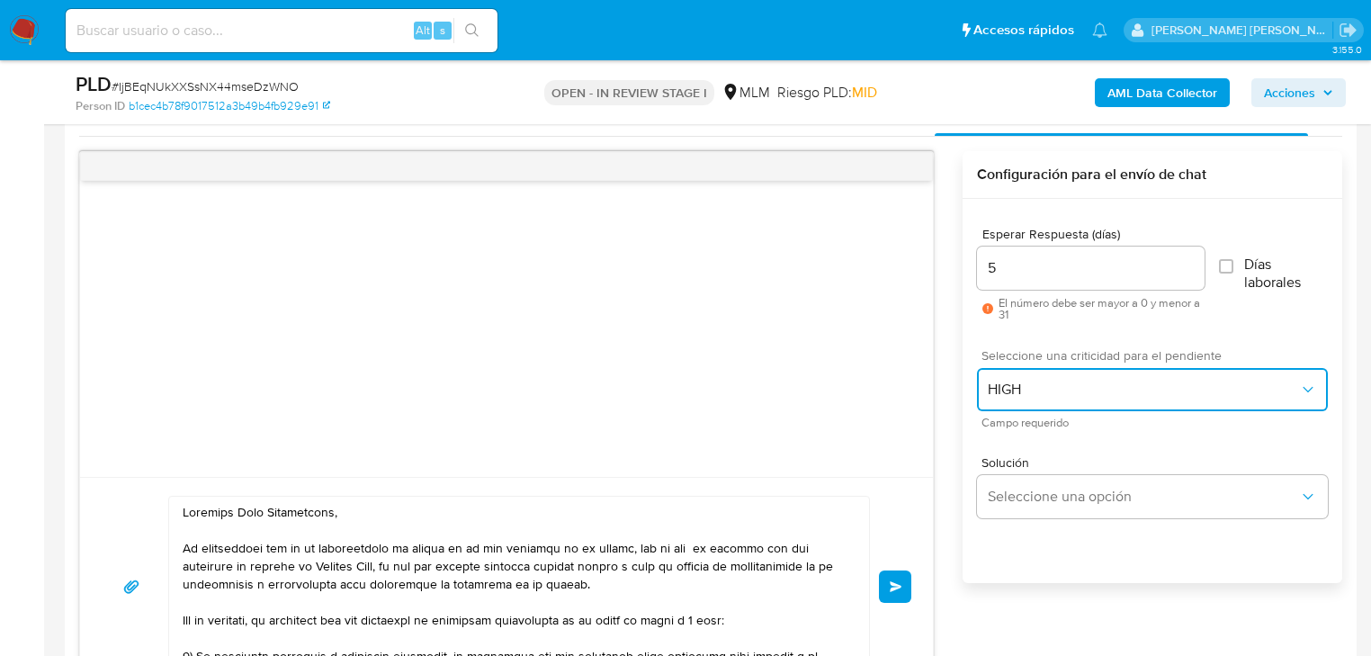
scroll to position [936, 0]
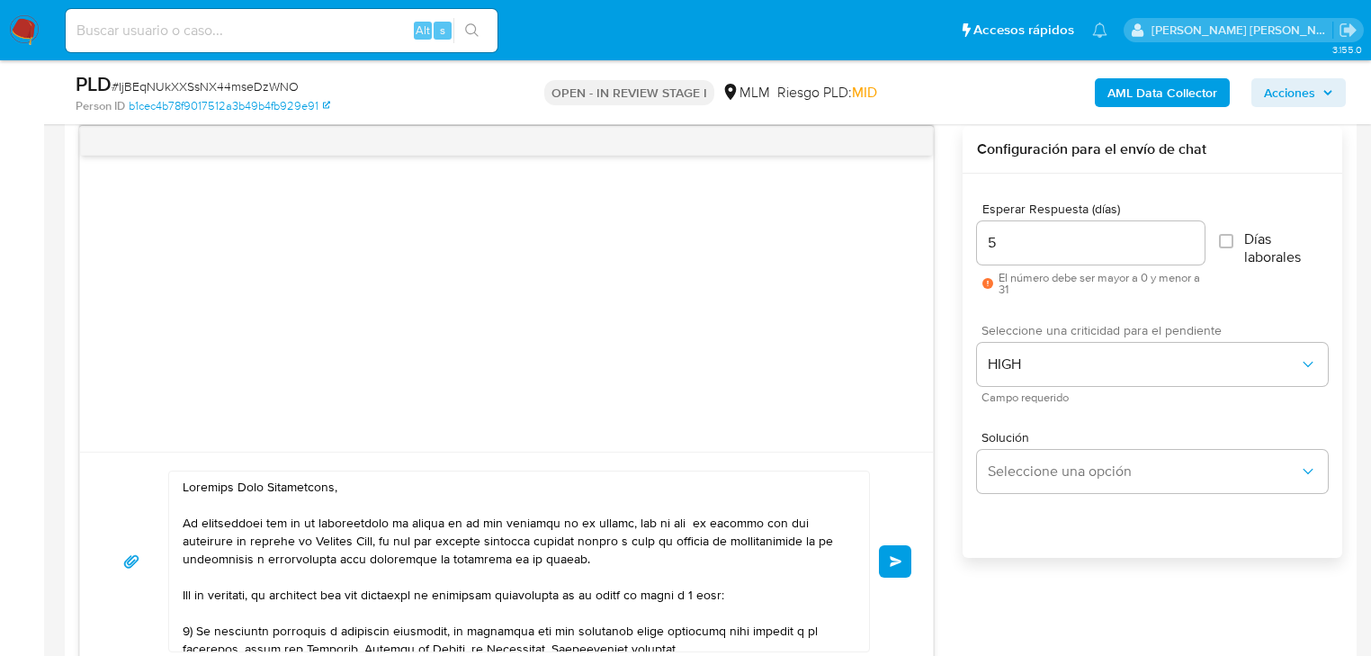
click at [904, 541] on div "Enviar" at bounding box center [507, 562] width 810 height 182
click at [904, 554] on button "Enviar" at bounding box center [895, 561] width 32 height 32
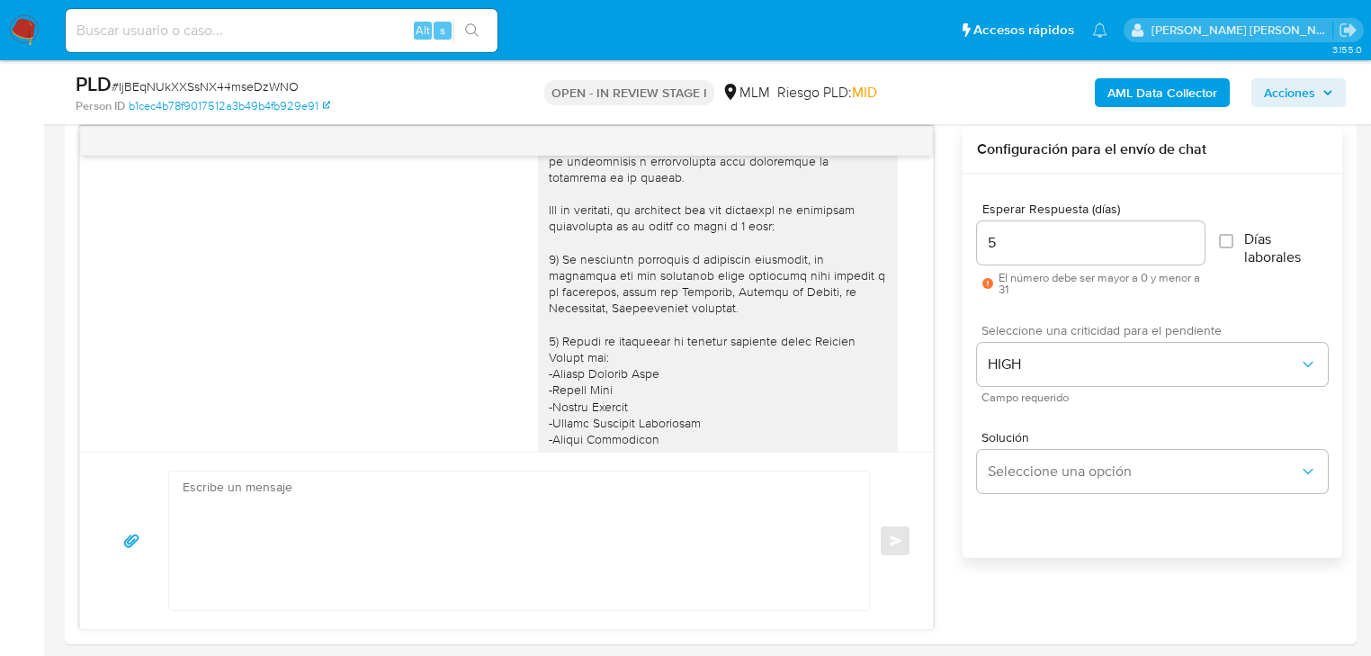
scroll to position [125, 0]
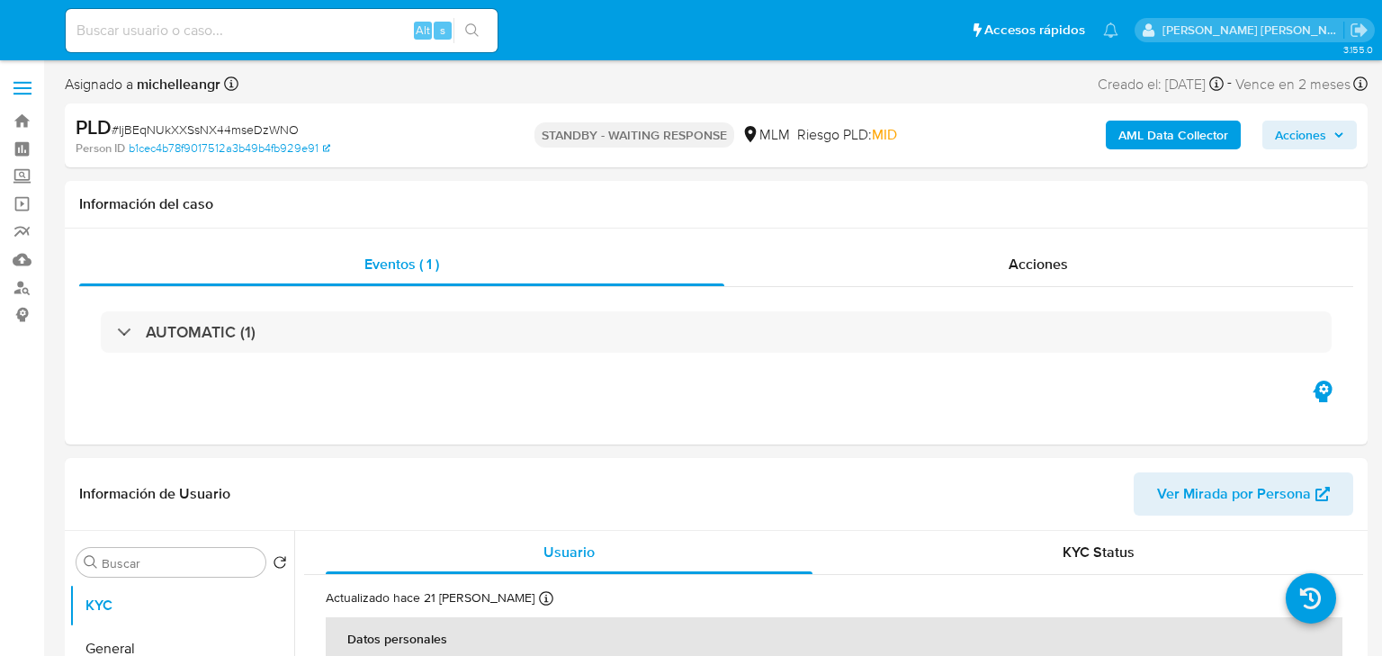
select select "10"
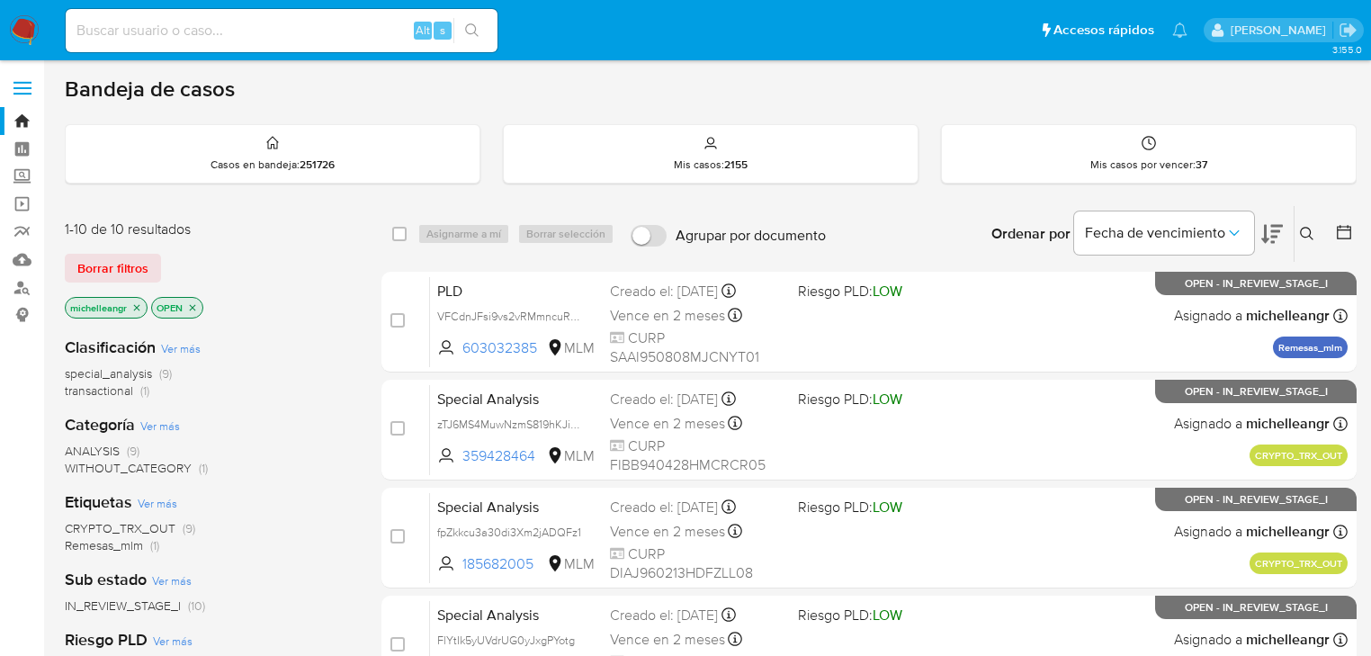
click at [166, 20] on input at bounding box center [282, 30] width 432 height 23
paste input "VFCdnJFsi9vs2vRMmncuRuMn"
type input "VFCdnJFsi9vs2vRMmncuRuMn"
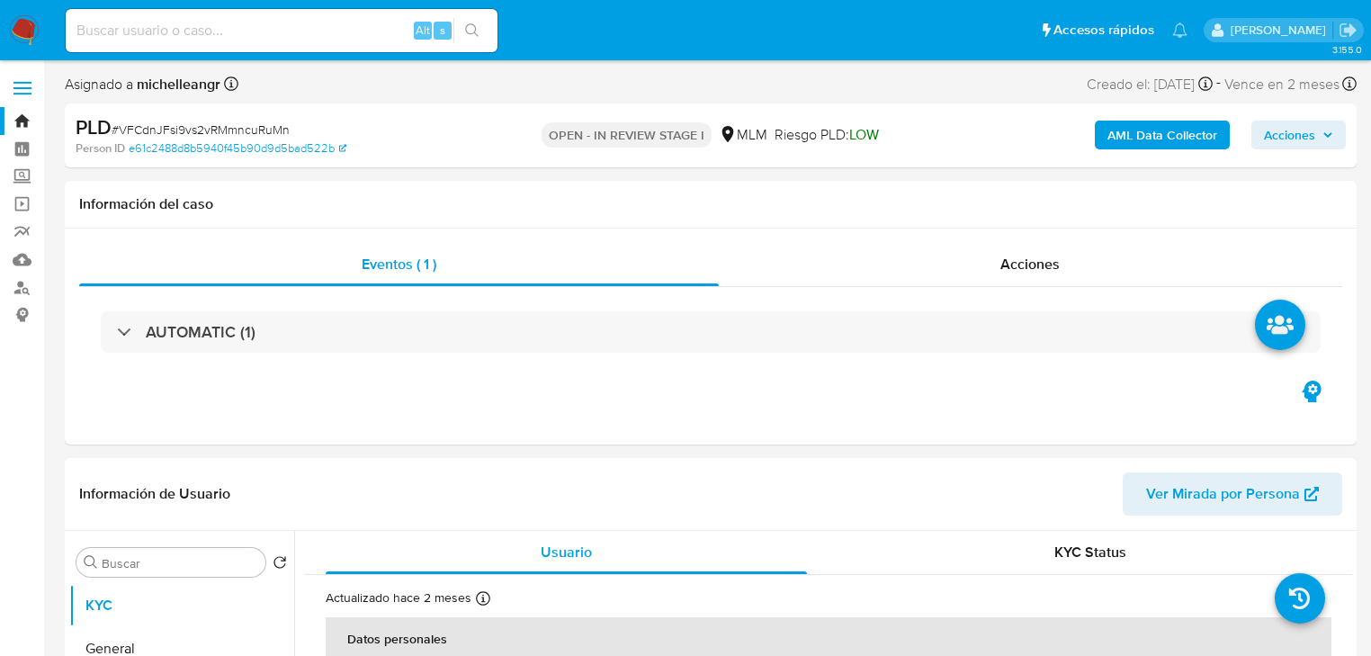
select select "10"
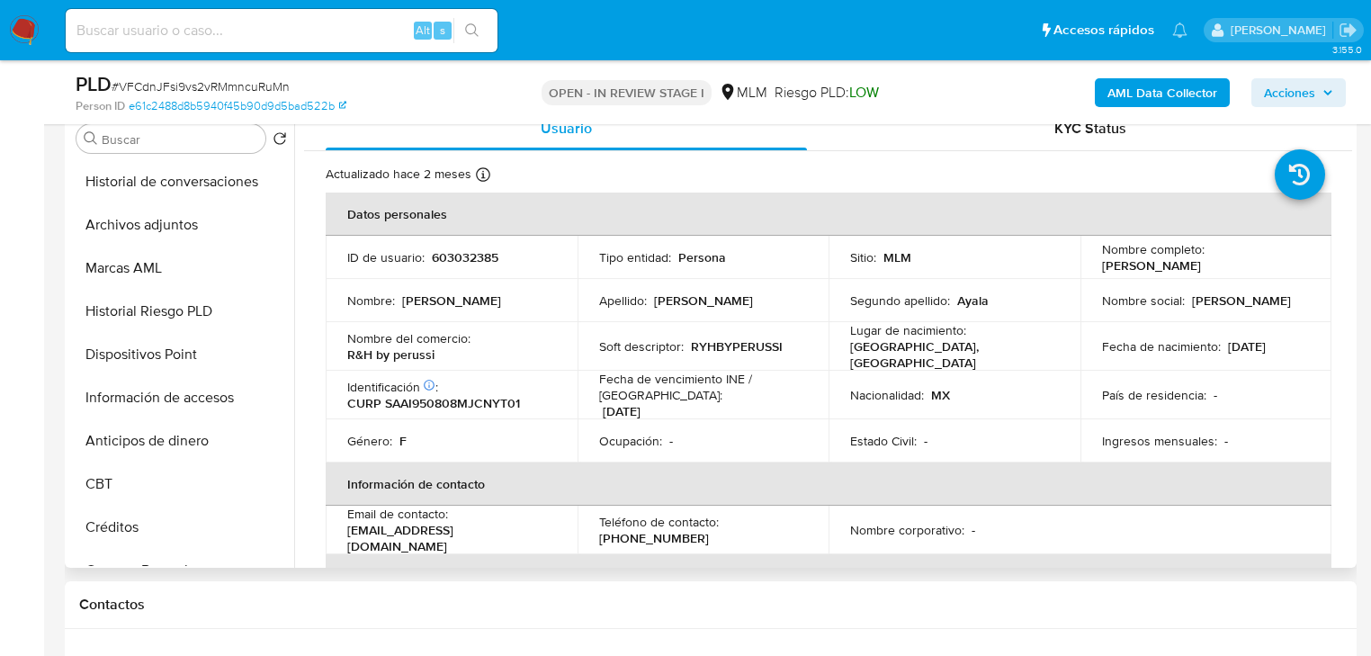
click at [479, 262] on p "603032385" at bounding box center [465, 257] width 67 height 16
copy p "603032385"
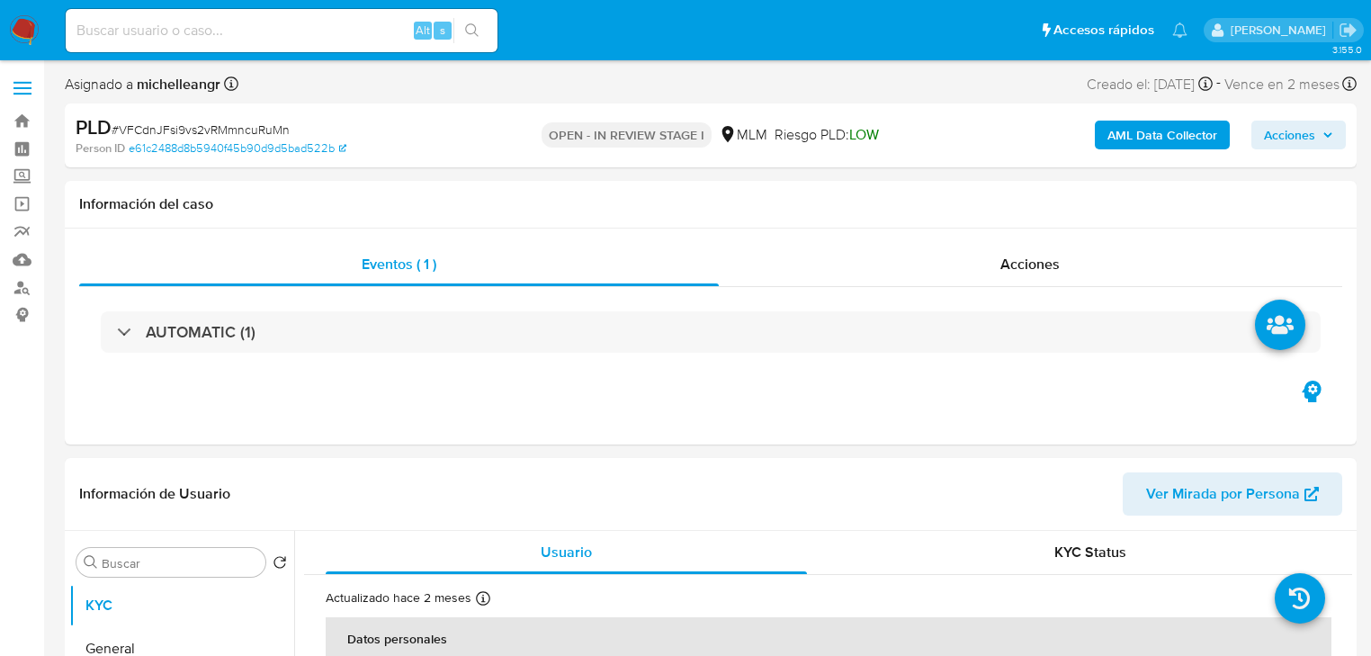
select select "10"
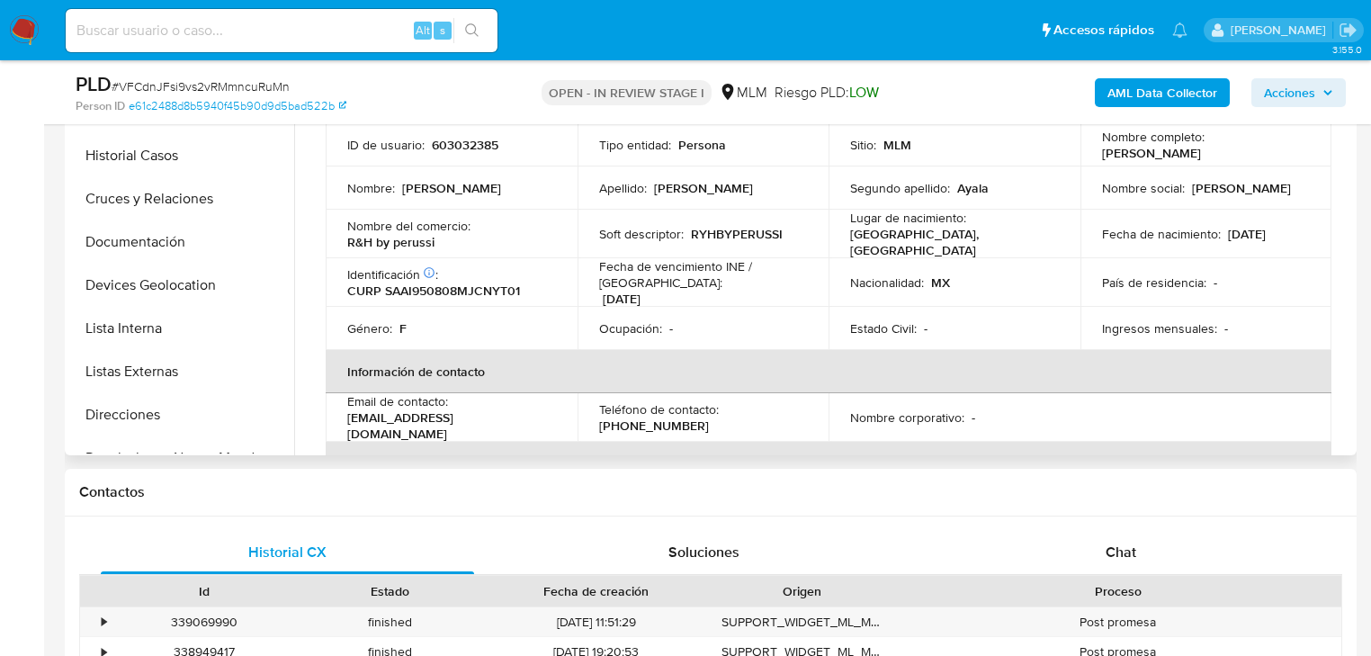
scroll to position [400, 0]
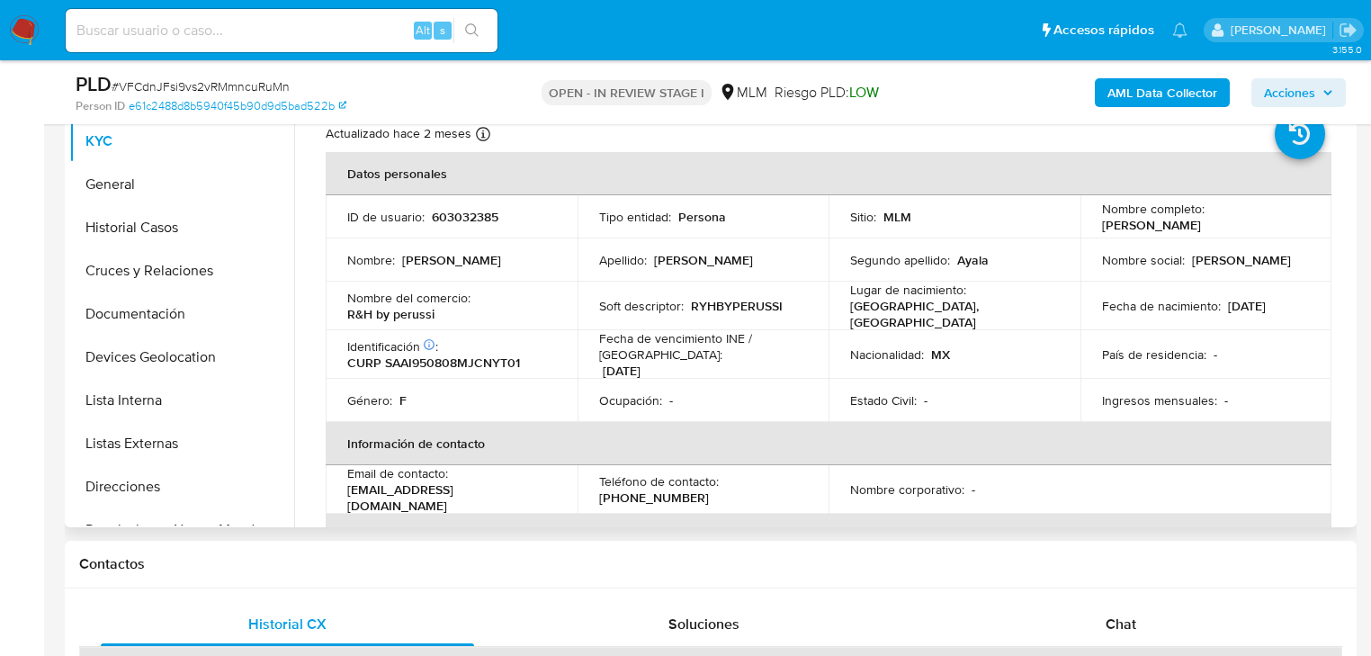
click at [1201, 298] on p "Fecha de nacimiento :" at bounding box center [1161, 306] width 119 height 16
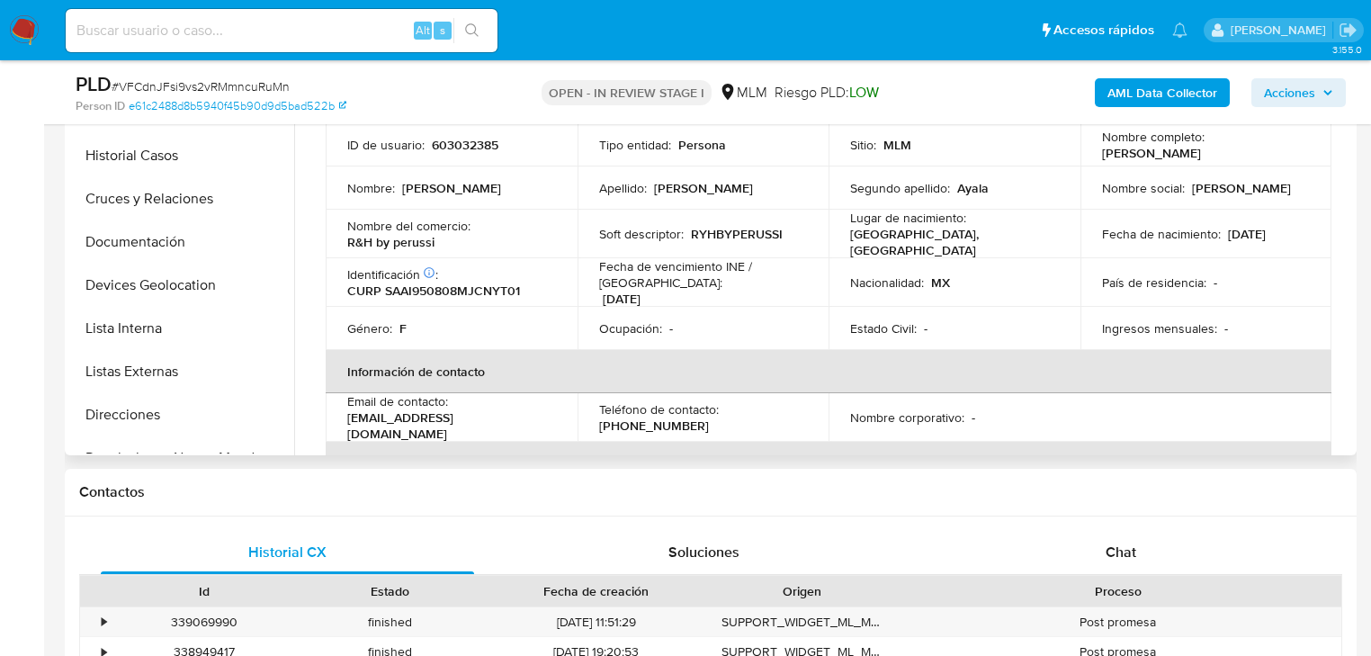
scroll to position [328, 0]
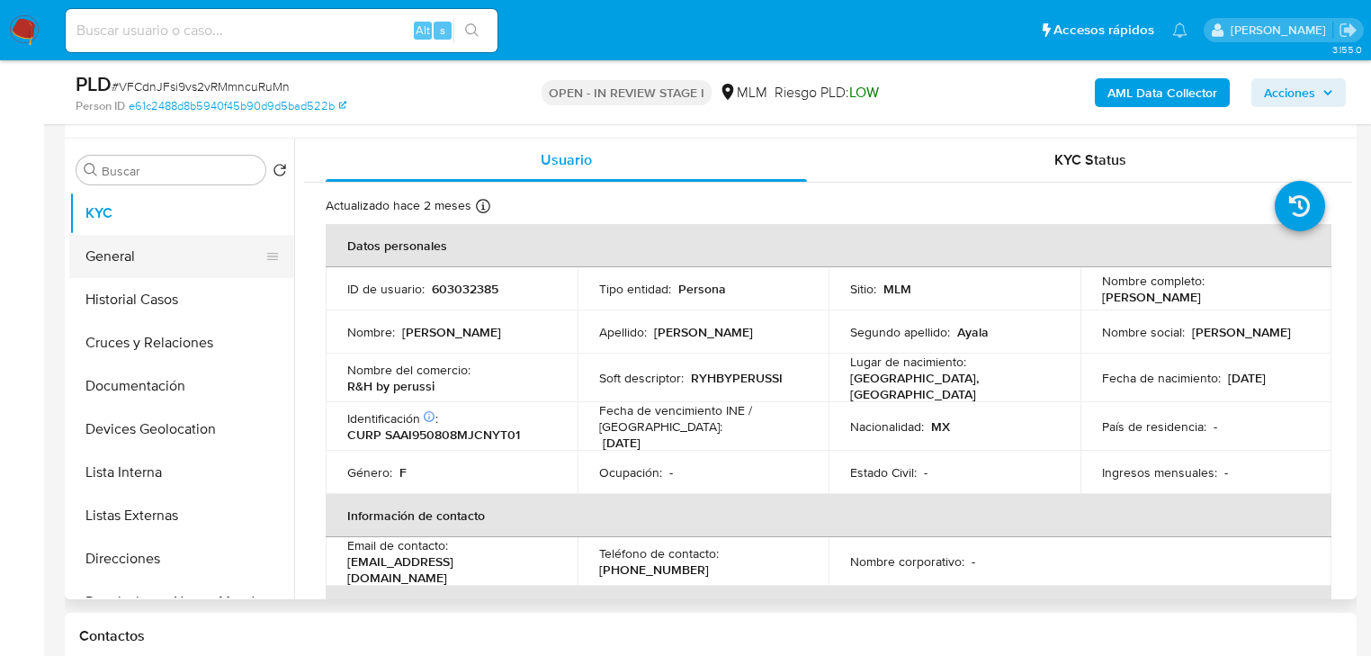
click at [159, 253] on button "General" at bounding box center [174, 256] width 211 height 43
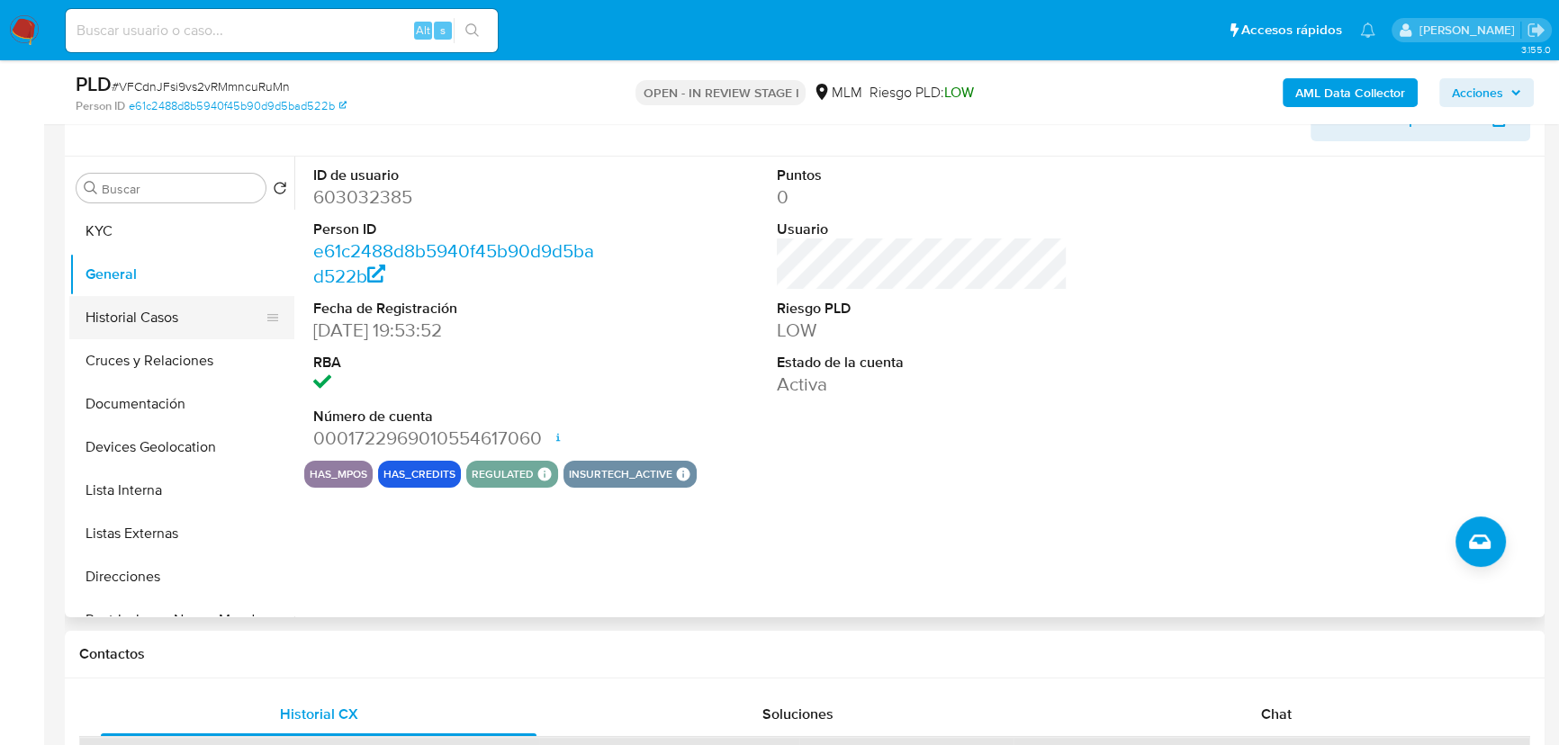
scroll to position [309, 0]
drag, startPoint x: 138, startPoint y: 305, endPoint x: 139, endPoint y: 314, distance: 9.0
click at [140, 305] on button "Historial Casos" at bounding box center [174, 319] width 211 height 43
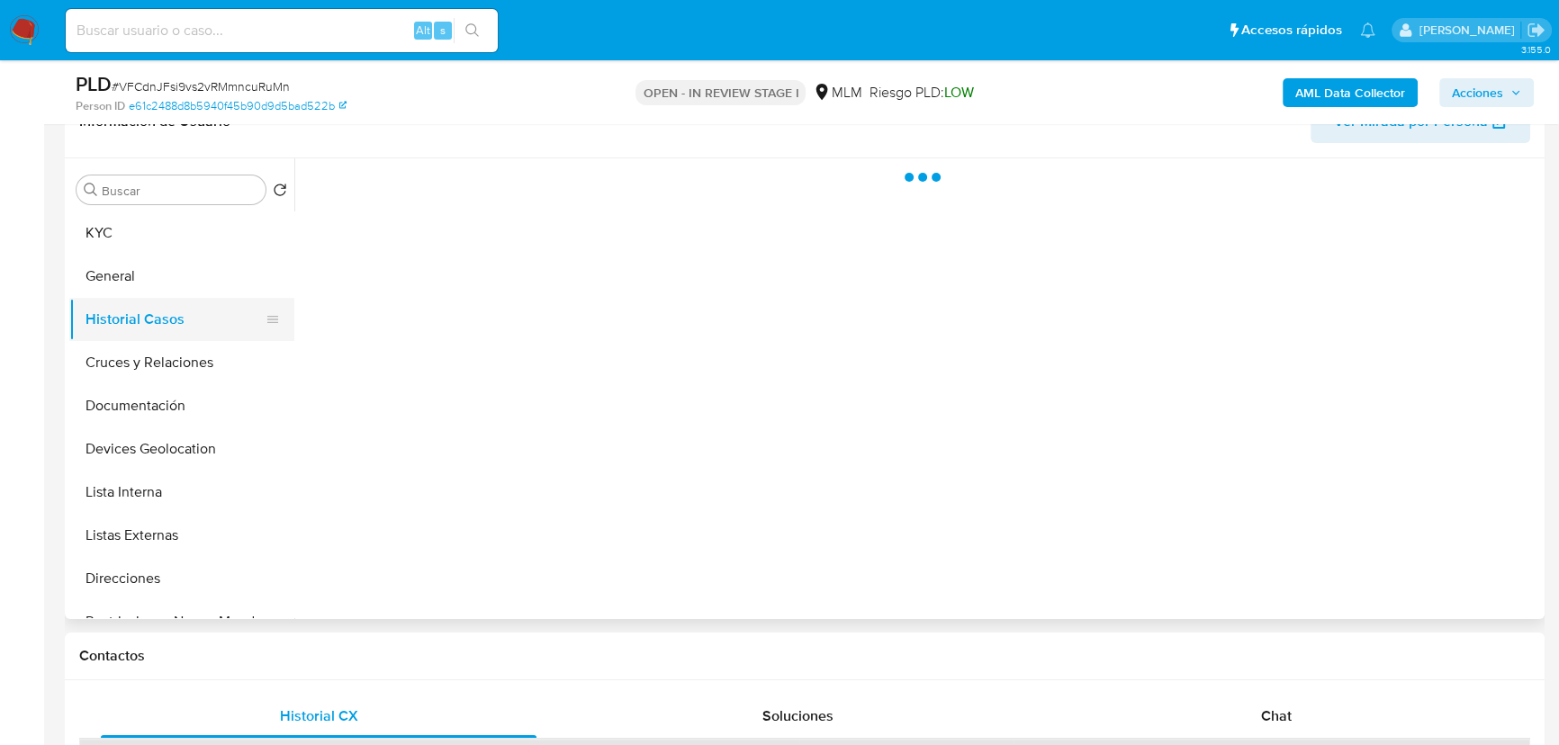
click at [139, 314] on button "Historial Casos" at bounding box center [174, 319] width 211 height 43
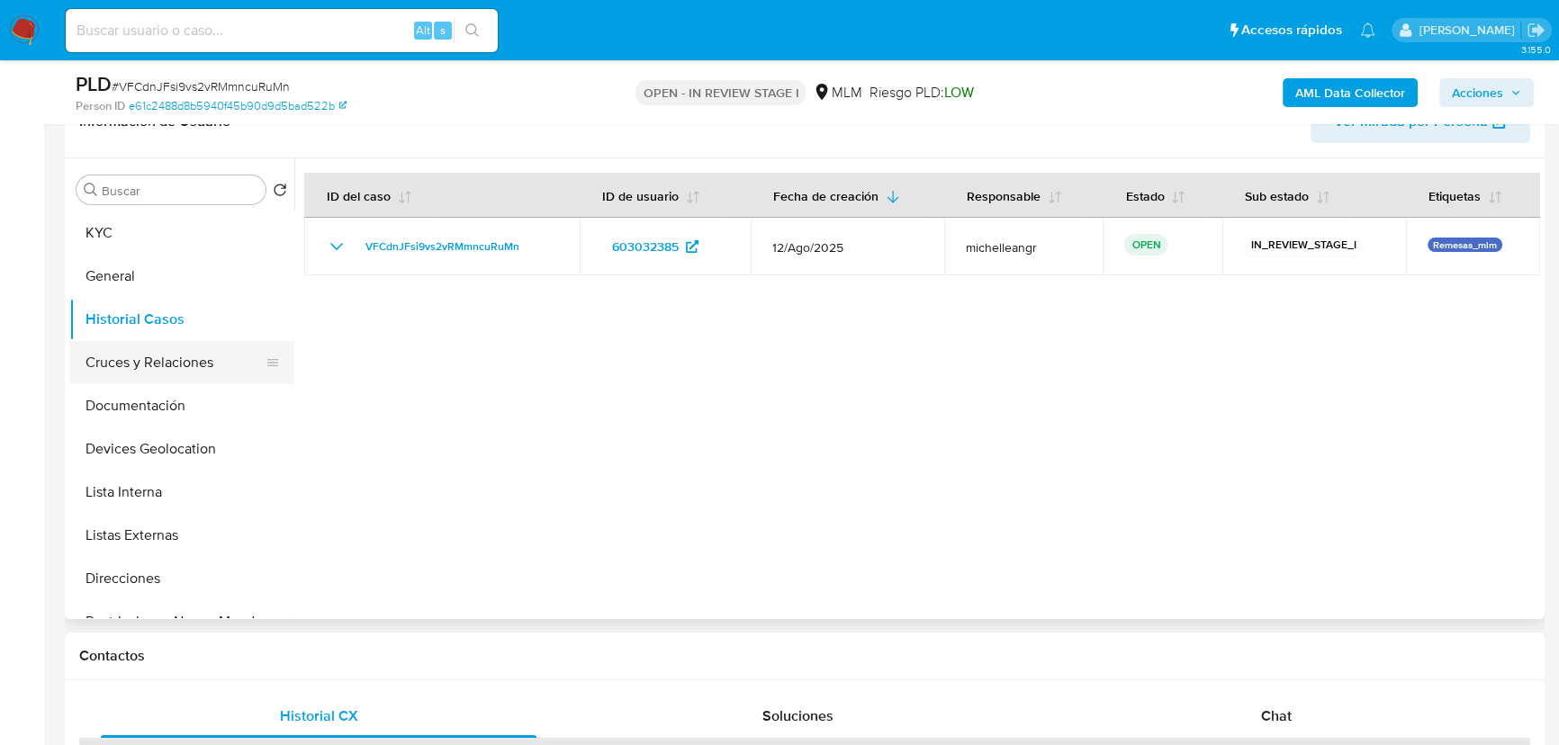
click at [185, 379] on button "Cruces y Relaciones" at bounding box center [174, 362] width 211 height 43
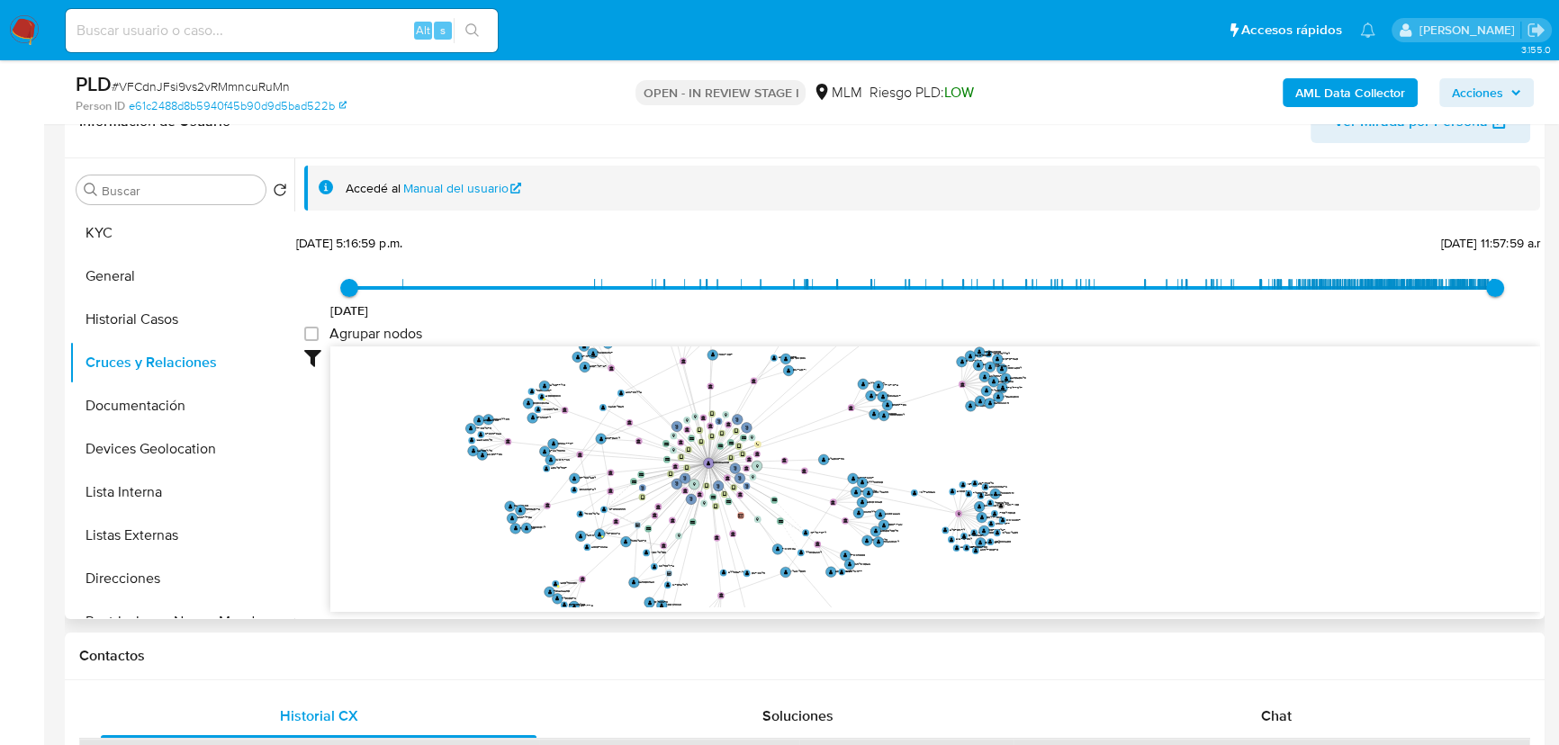
drag, startPoint x: 220, startPoint y: 418, endPoint x: 503, endPoint y: 429, distance: 283.7
click at [220, 417] on button "Documentación" at bounding box center [181, 405] width 225 height 43
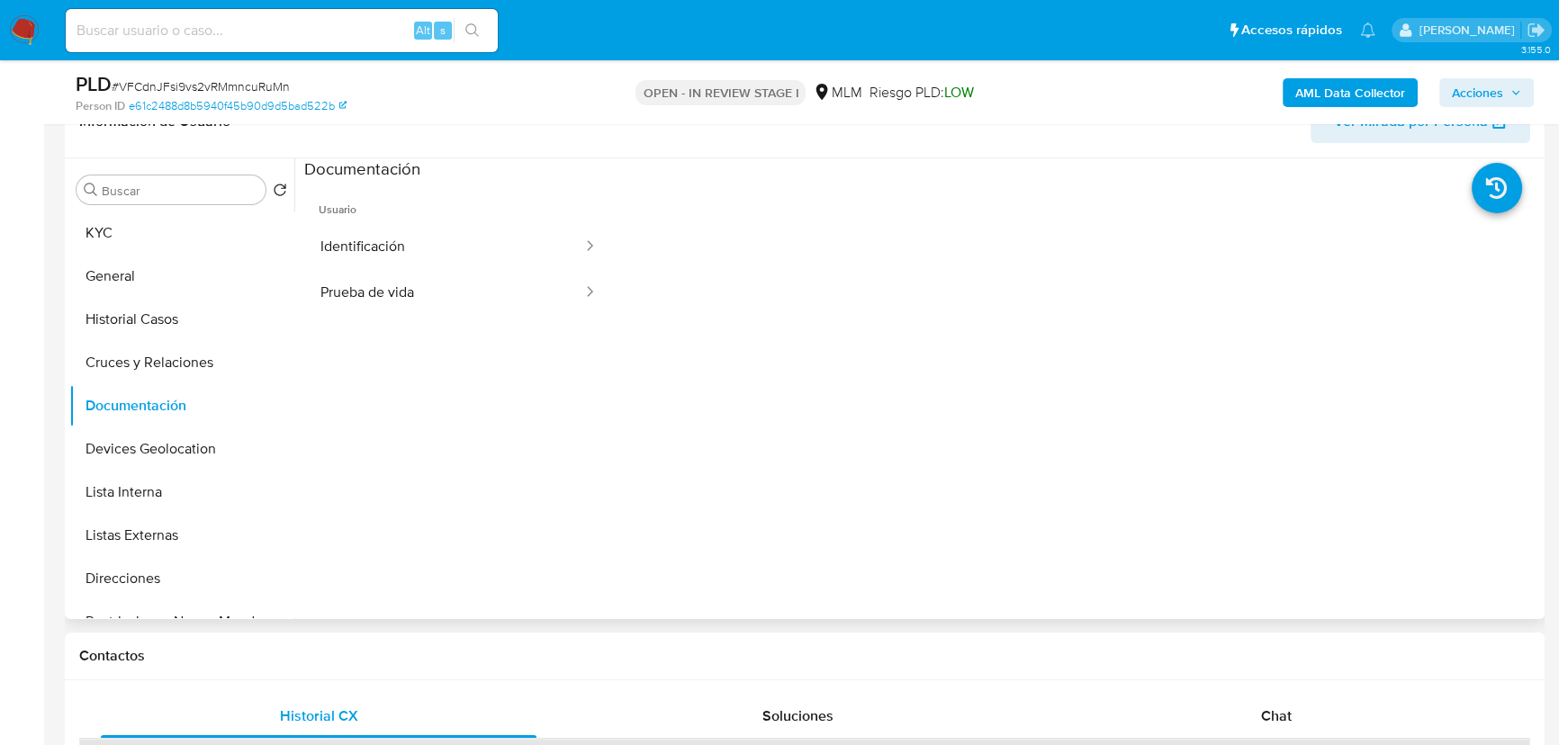
drag, startPoint x: 455, startPoint y: 224, endPoint x: 601, endPoint y: 245, distance: 147.2
click at [460, 224] on button "Identificación" at bounding box center [444, 247] width 280 height 46
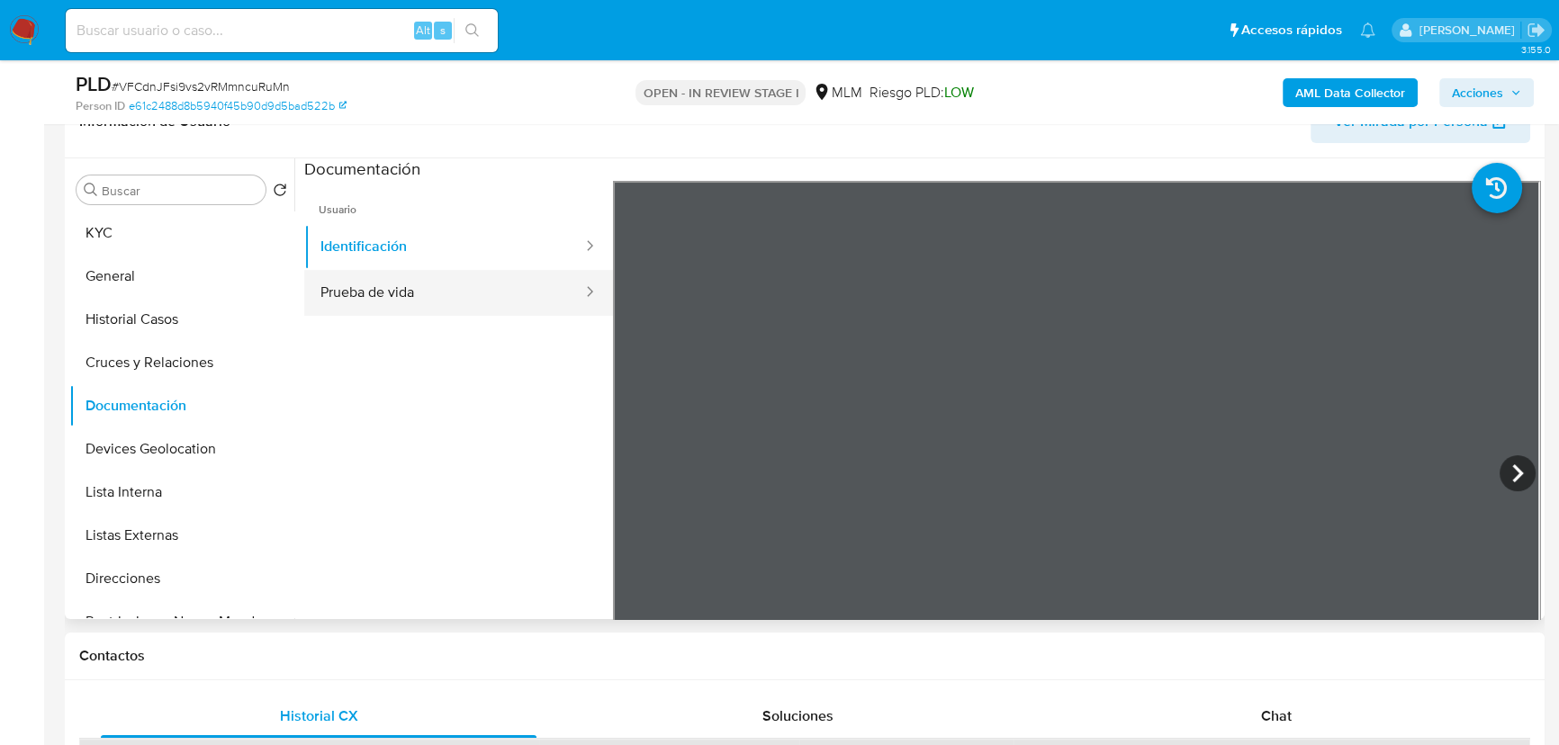
drag, startPoint x: 433, startPoint y: 271, endPoint x: 462, endPoint y: 272, distance: 28.8
click at [445, 270] on button "Prueba de vida" at bounding box center [444, 293] width 280 height 46
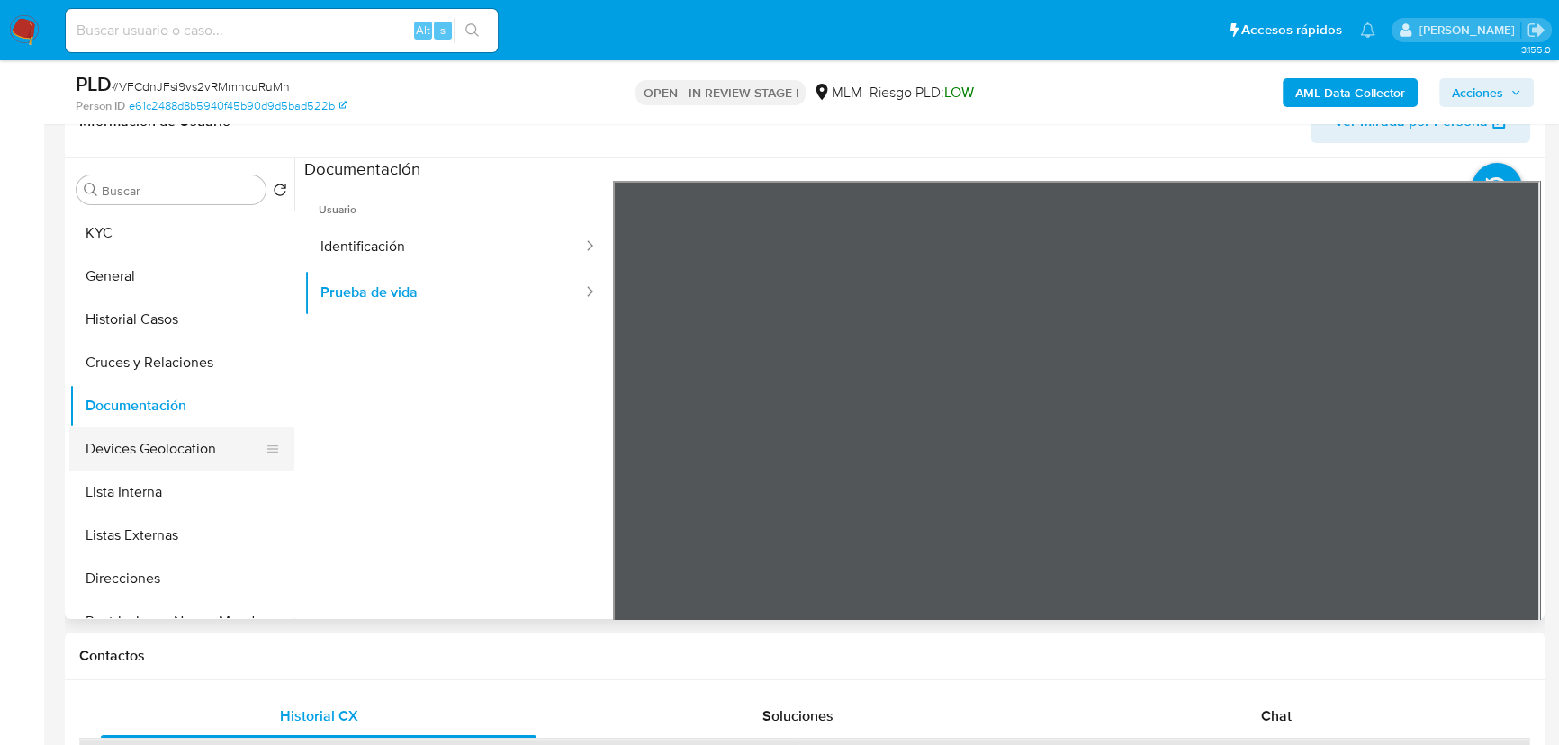
click at [156, 436] on button "Devices Geolocation" at bounding box center [174, 448] width 211 height 43
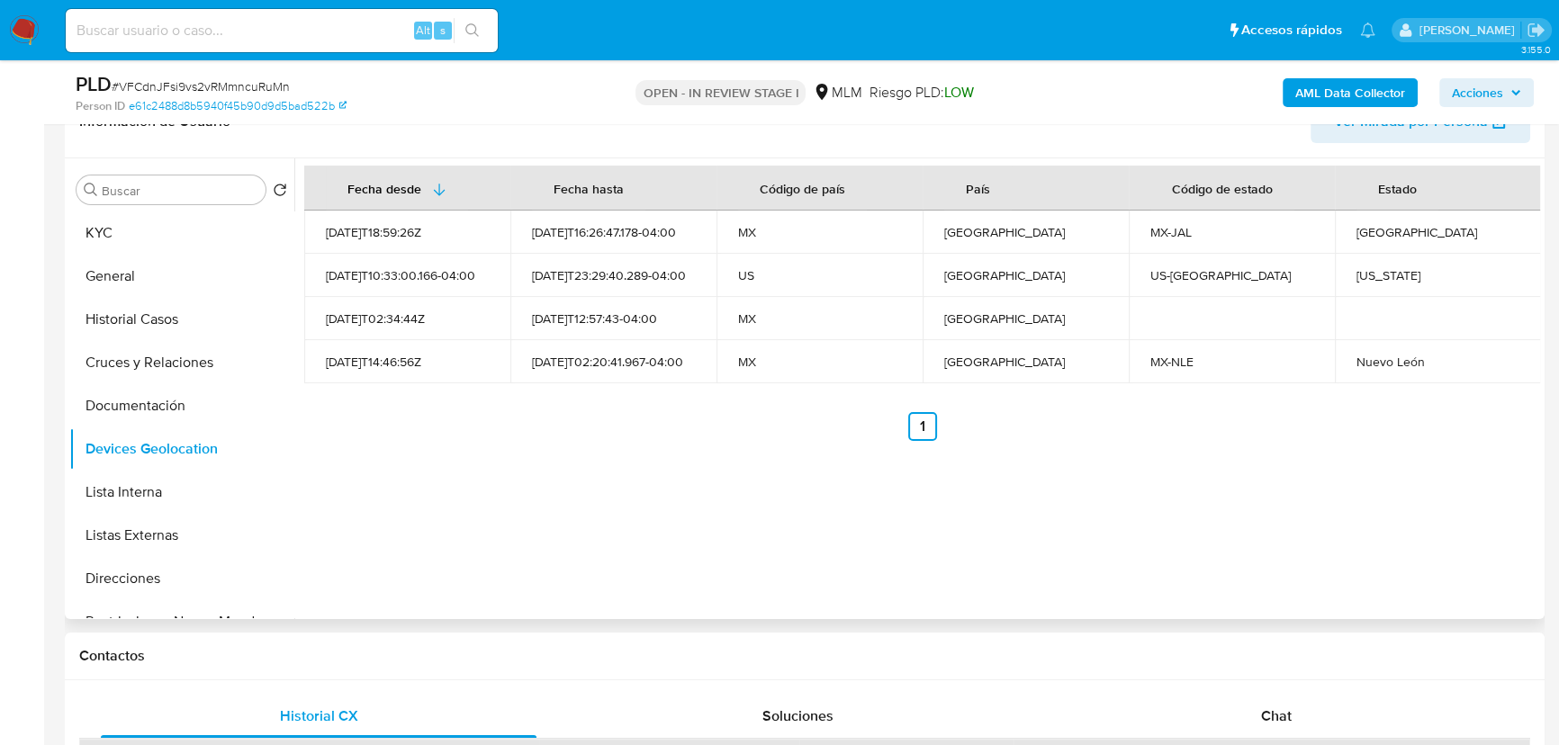
drag, startPoint x: 159, startPoint y: 526, endPoint x: 501, endPoint y: 475, distance: 345.8
click at [159, 526] on button "Listas Externas" at bounding box center [181, 535] width 225 height 43
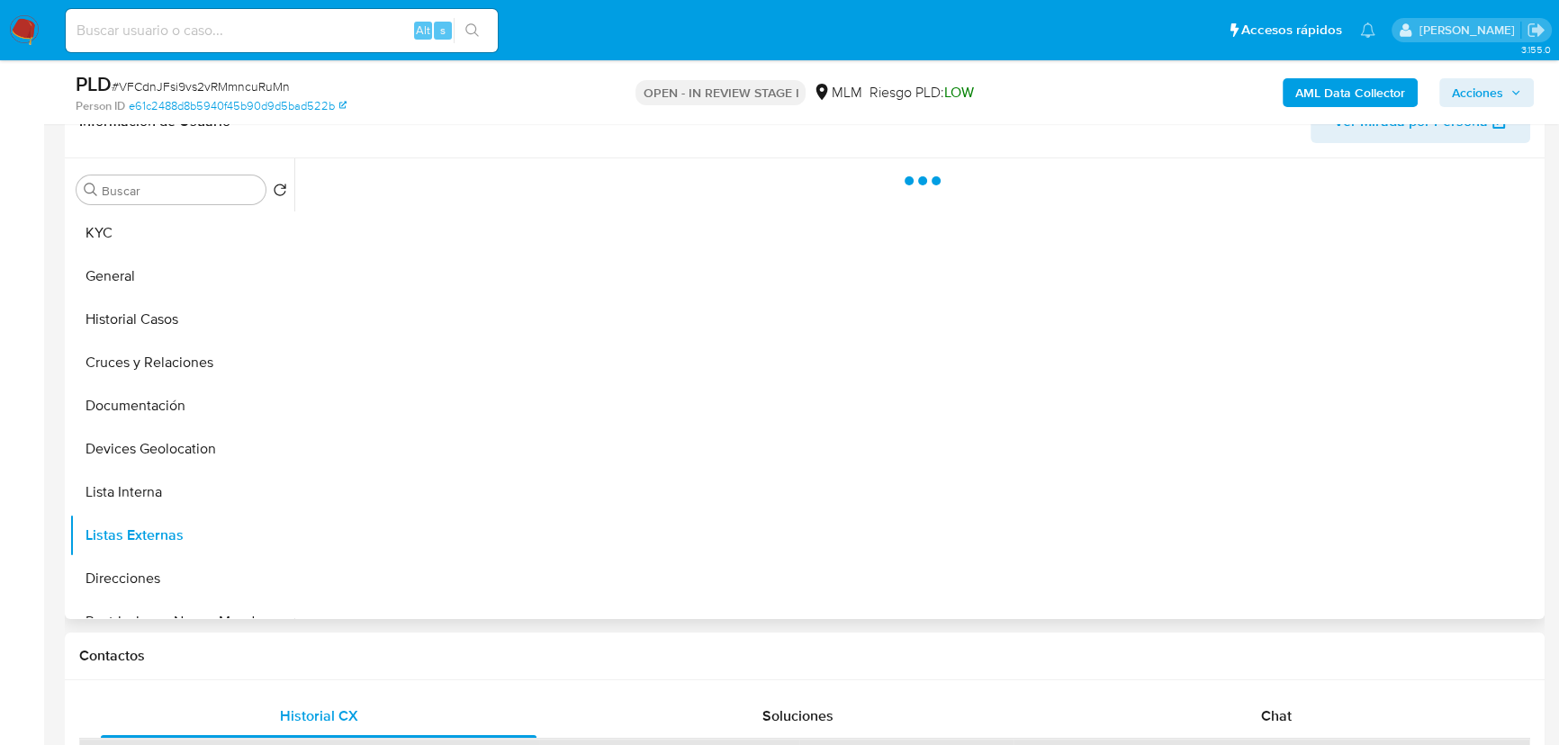
click at [501, 475] on div at bounding box center [916, 388] width 1245 height 461
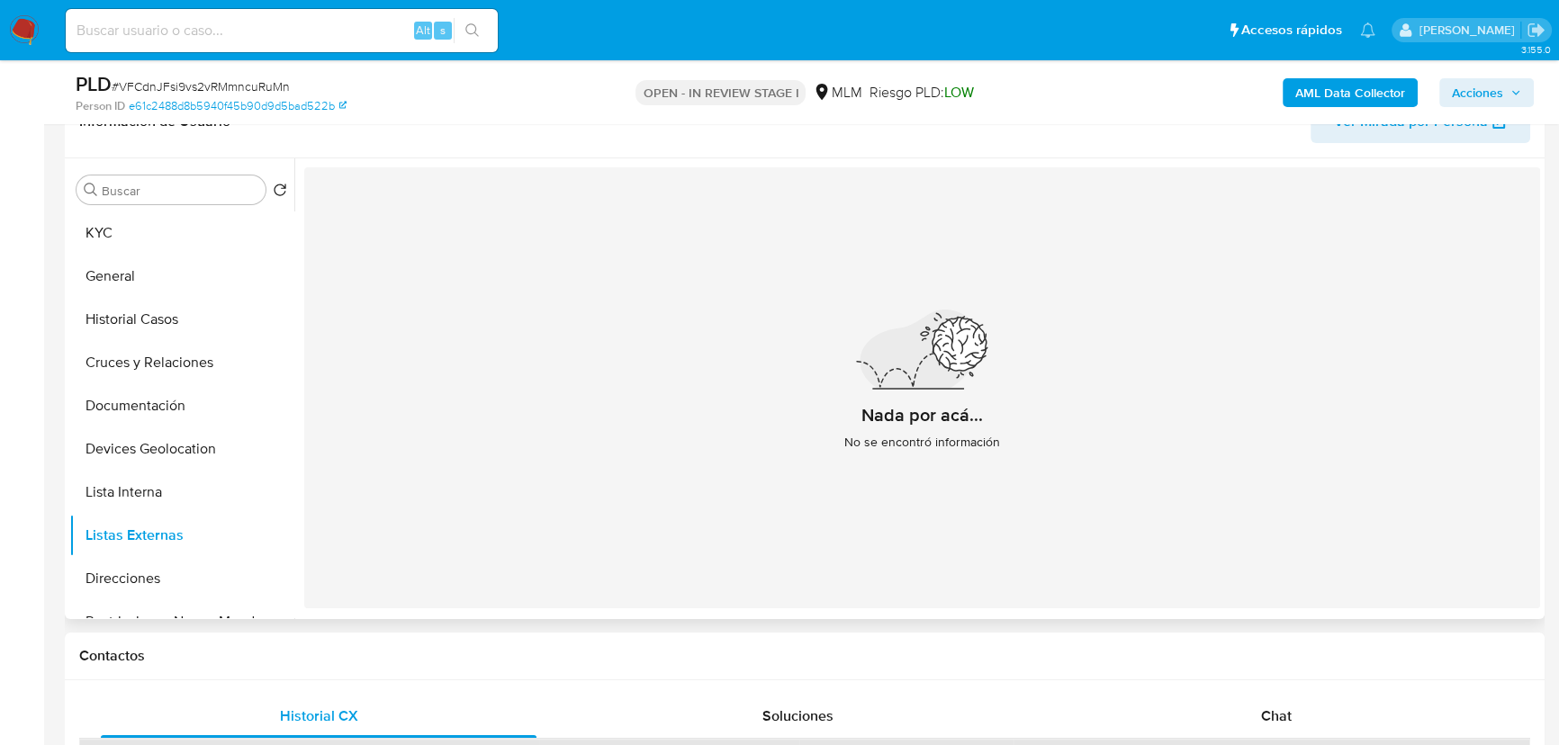
click at [606, 331] on div "Nada por acá... No se encontró información" at bounding box center [922, 387] width 1236 height 441
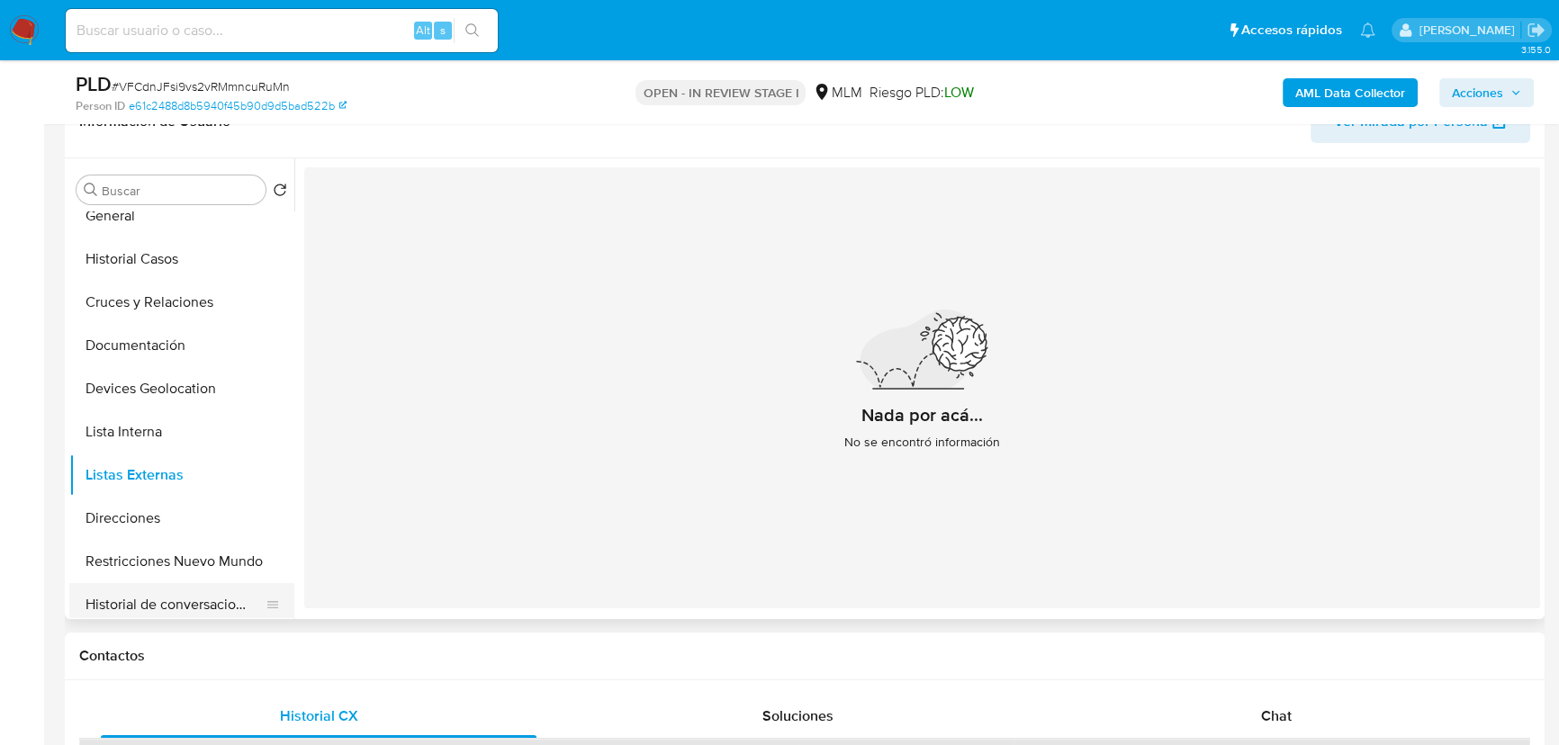
scroll to position [163, 0]
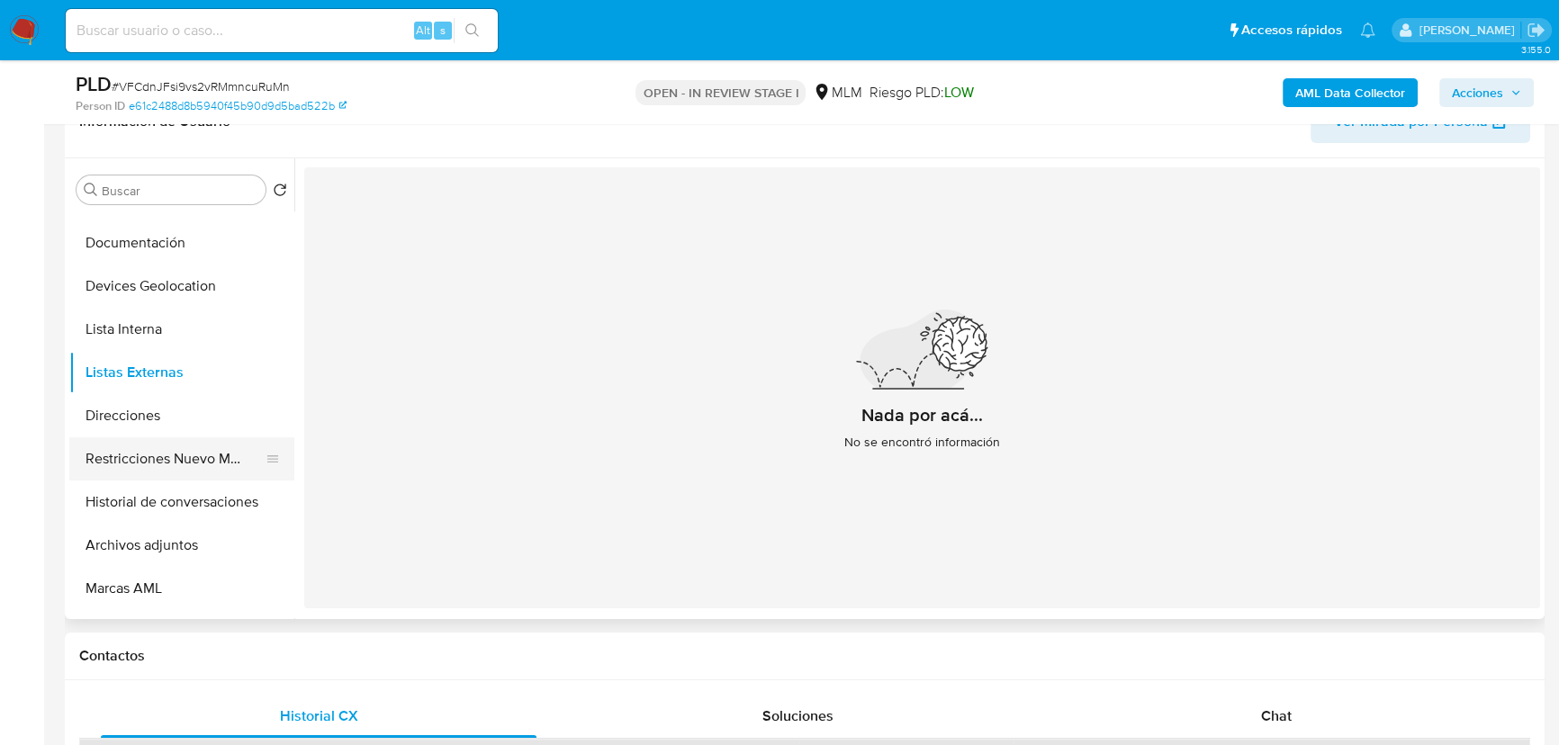
click at [211, 449] on button "Restricciones Nuevo Mundo" at bounding box center [174, 458] width 211 height 43
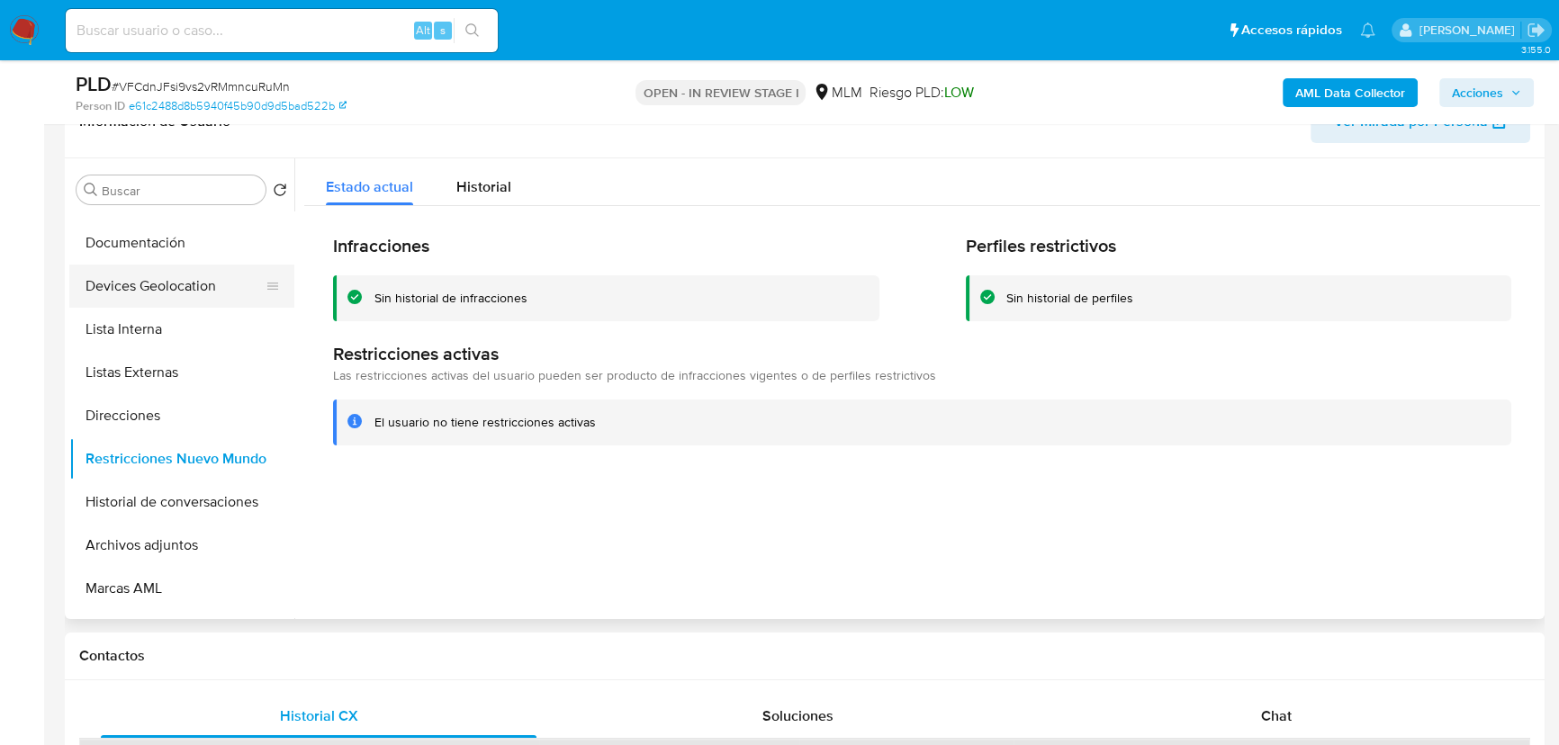
scroll to position [0, 0]
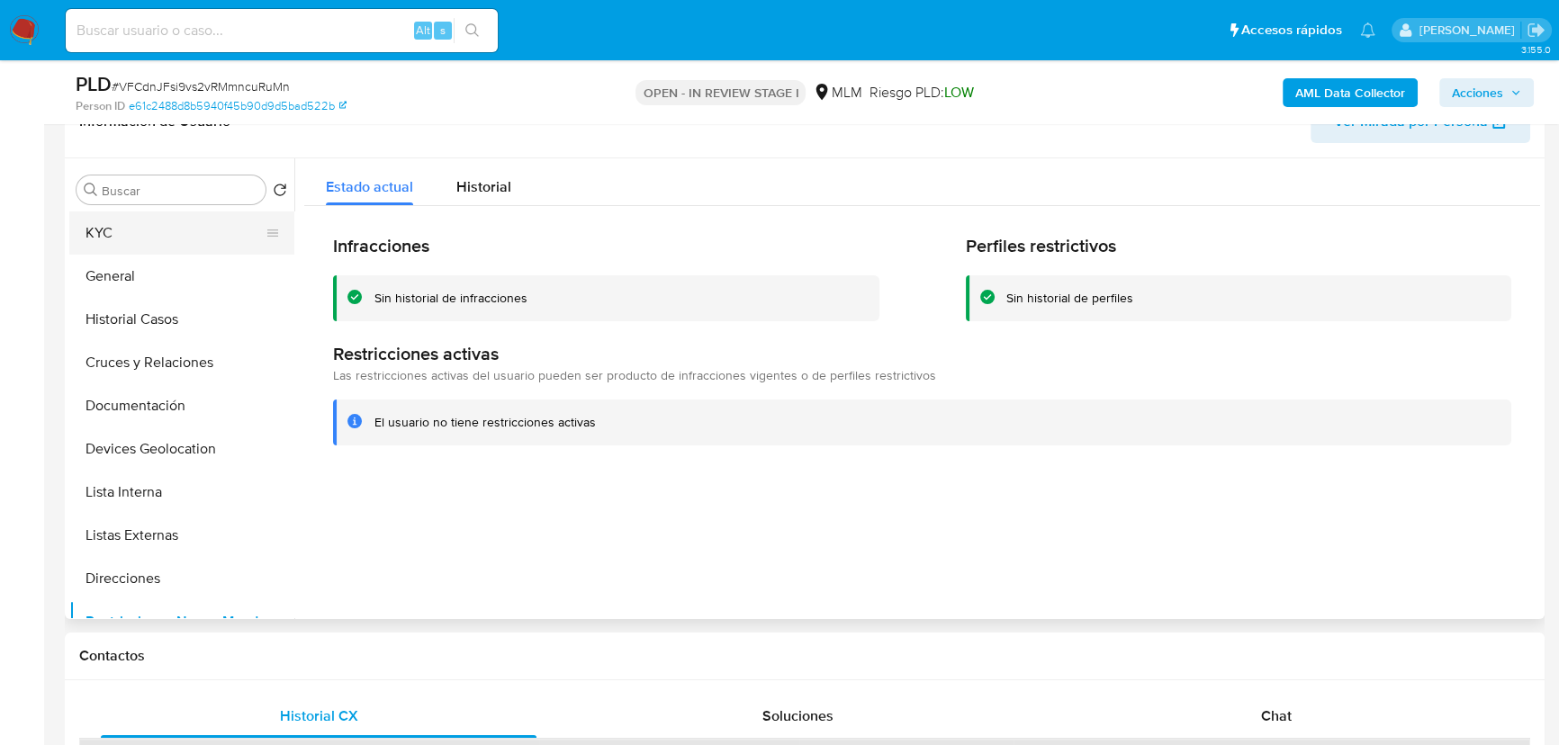
click at [148, 240] on button "KYC" at bounding box center [174, 232] width 211 height 43
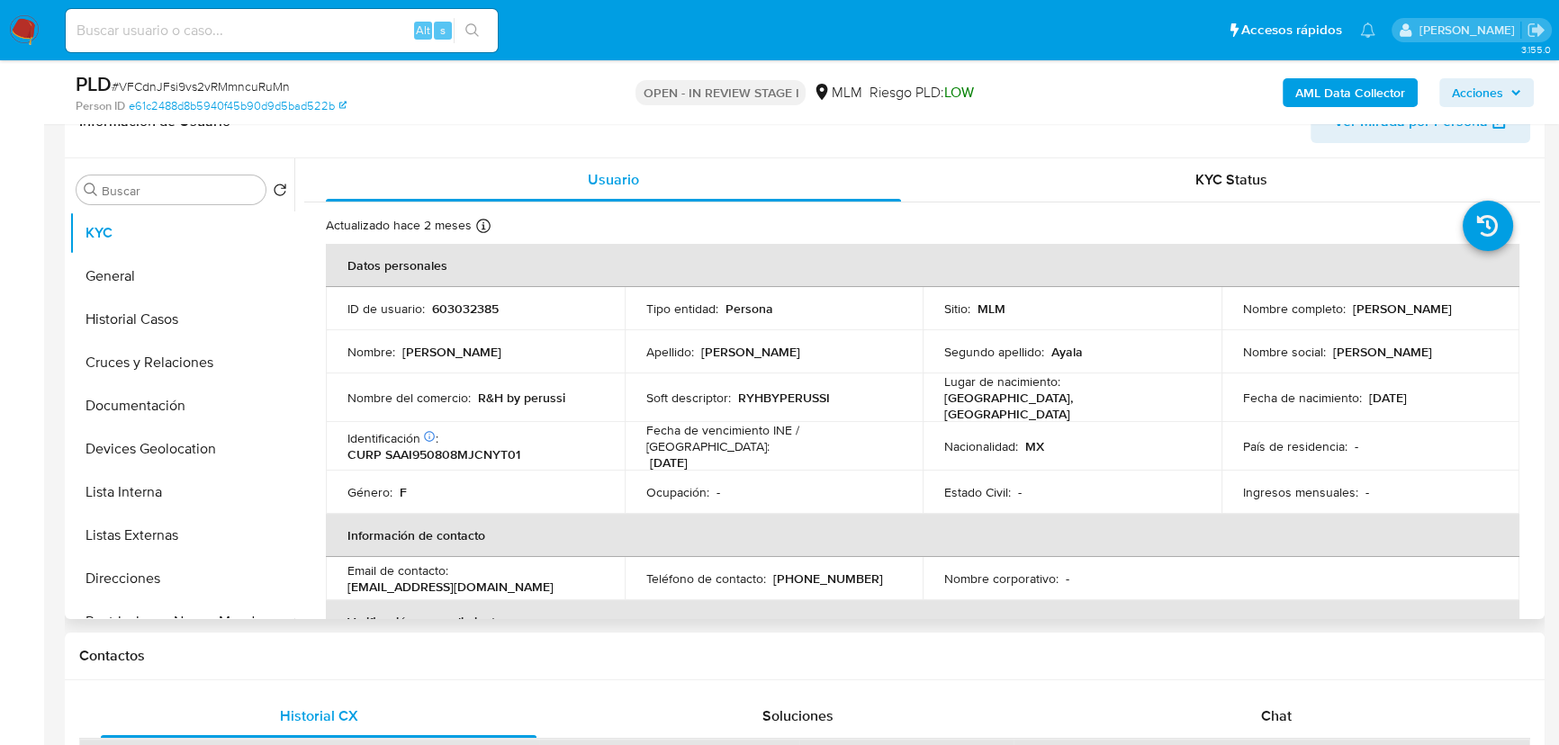
drag, startPoint x: 526, startPoint y: 583, endPoint x: 539, endPoint y: 577, distance: 14.1
click at [526, 581] on p "itzelayala.sanchez08@gmail.com" at bounding box center [450, 587] width 206 height 16
drag, startPoint x: 500, startPoint y: 576, endPoint x: 346, endPoint y: 575, distance: 154.8
click at [346, 575] on td "Email de contacto : itzelayala.sanchez08@gmail.com" at bounding box center [475, 578] width 299 height 43
copy p "itzelayala.sanchez08@gmail.com"
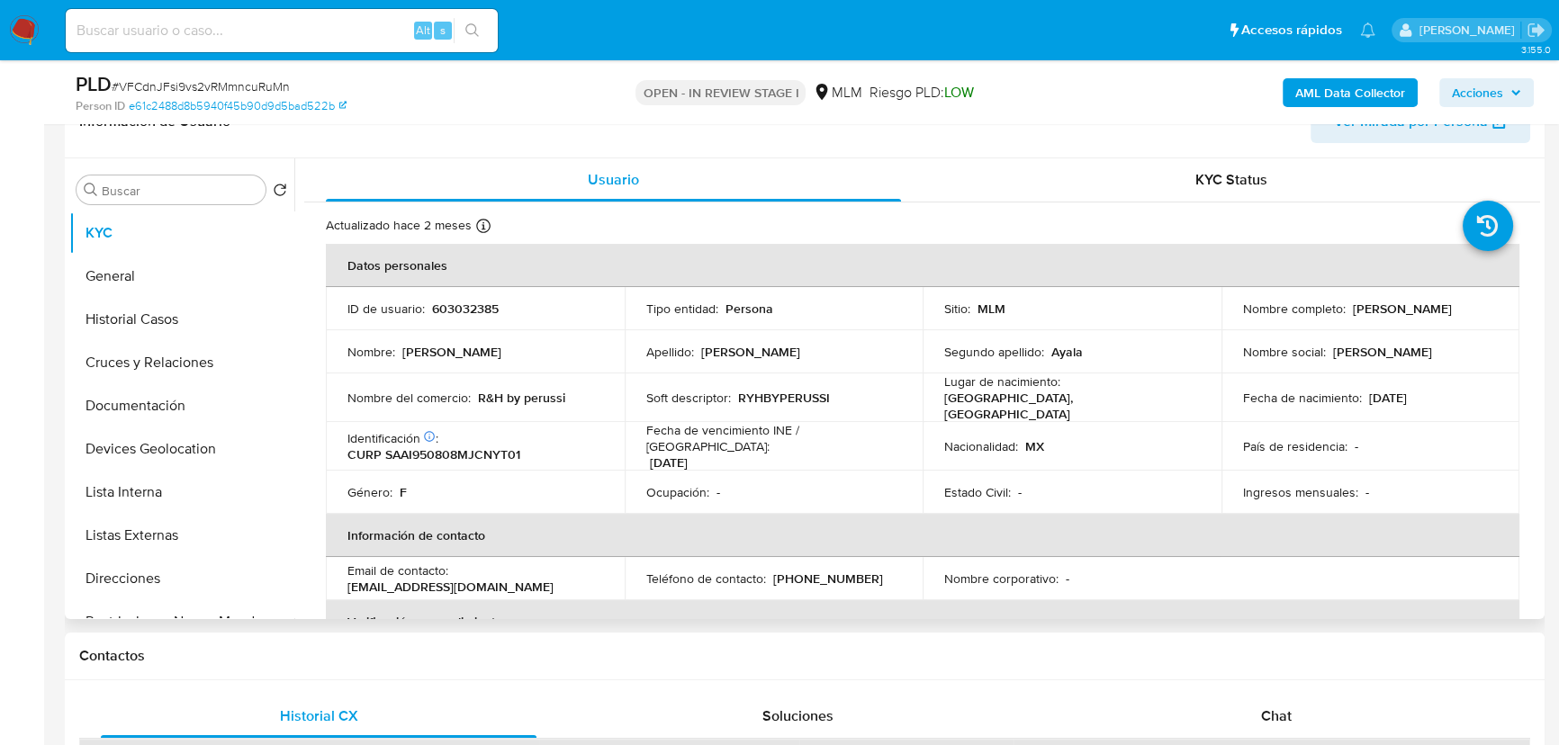
click at [862, 355] on div "Apellido : Sanchez" at bounding box center [774, 352] width 256 height 16
click at [820, 571] on p "(33) 23315888" at bounding box center [828, 579] width 110 height 16
copy p "23315888"
drag, startPoint x: 516, startPoint y: 400, endPoint x: 479, endPoint y: 398, distance: 36.9
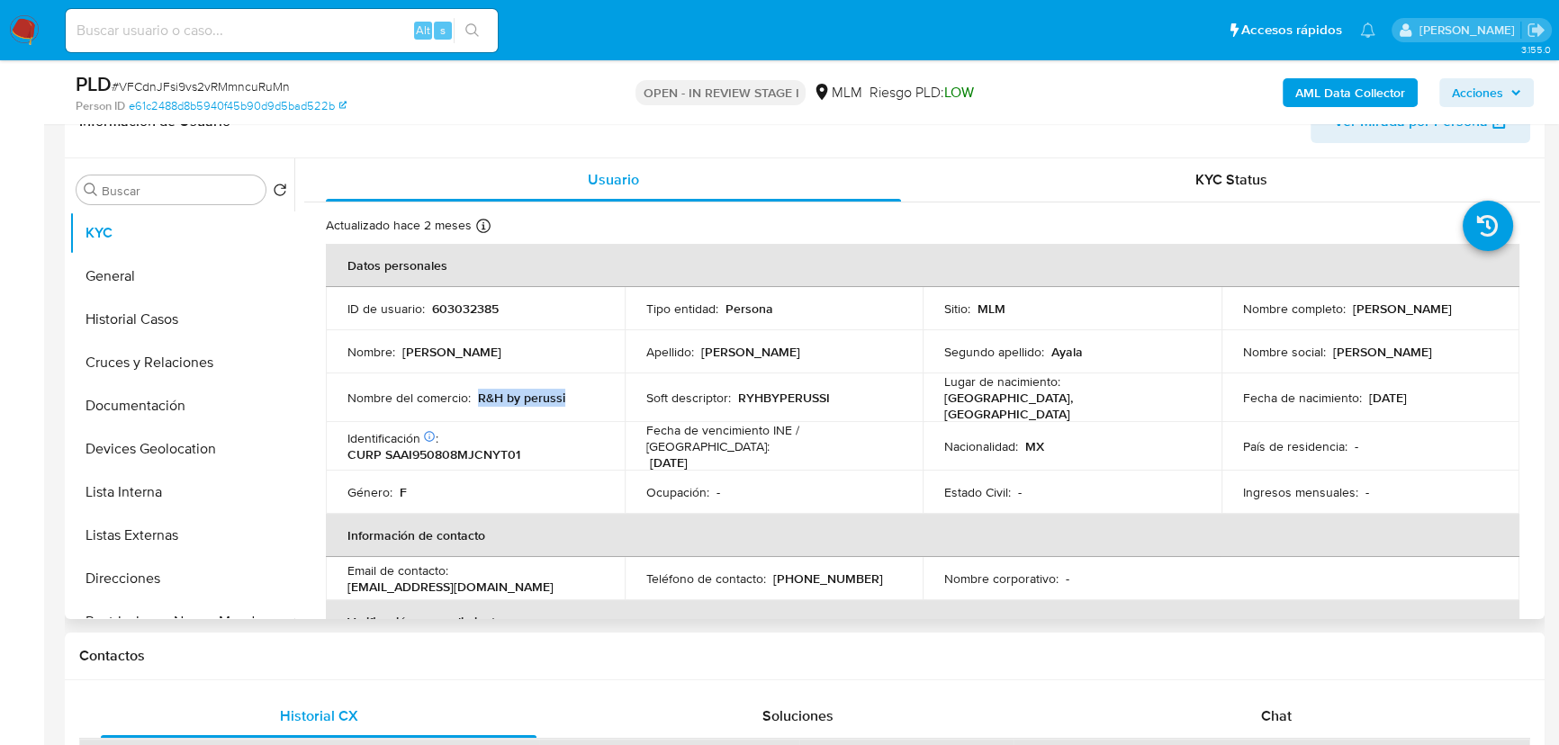
click at [479, 398] on td "Nombre del comercio : R&H by perussi" at bounding box center [475, 397] width 299 height 49
copy p "R&H by perussi"
click at [817, 584] on td "Teléfono de contacto : (33) 23315888" at bounding box center [774, 578] width 299 height 43
click at [819, 571] on p "(33) 23315888" at bounding box center [828, 579] width 110 height 16
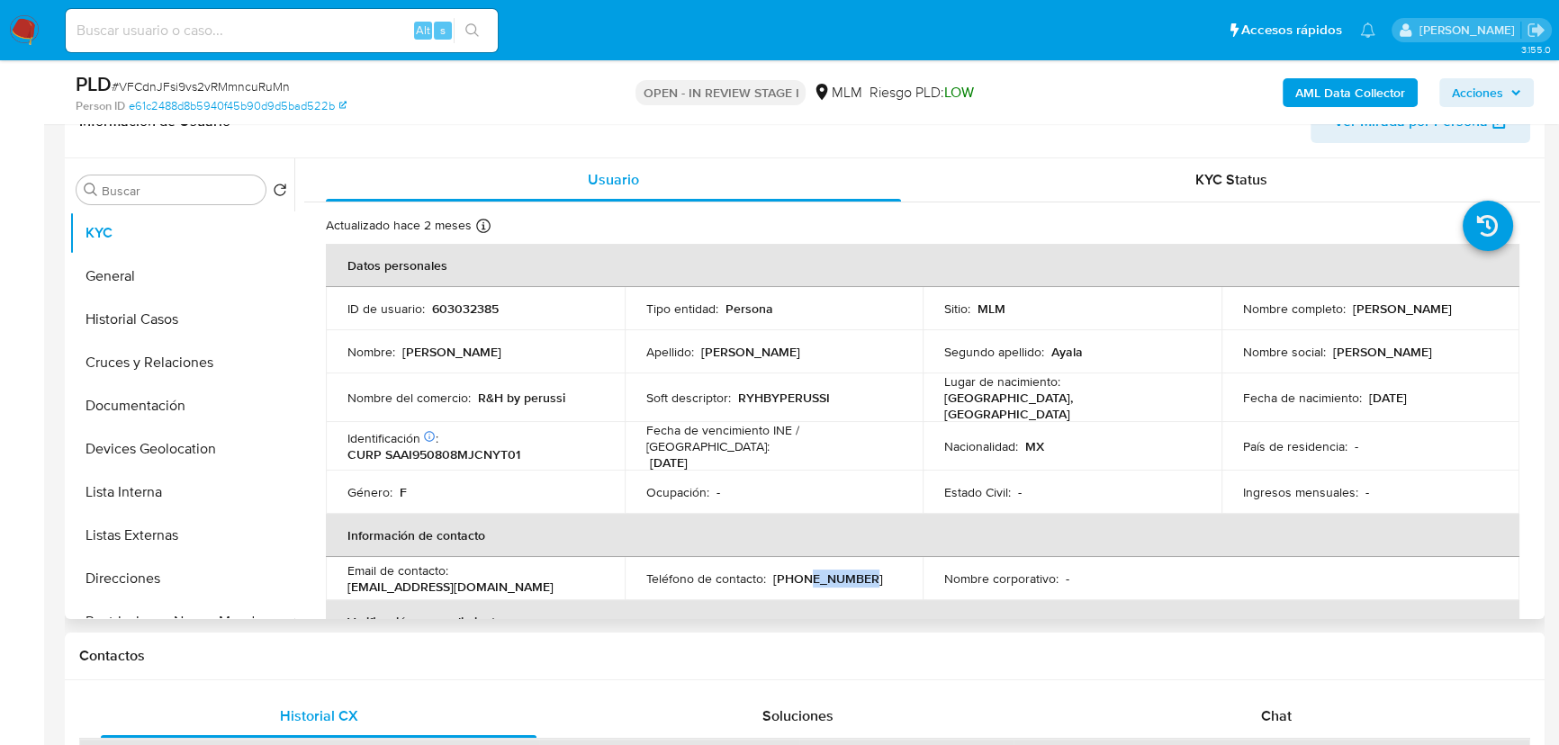
copy p "23315888"
drag, startPoint x: 572, startPoint y: 400, endPoint x: 516, endPoint y: 400, distance: 56.7
click at [477, 395] on div "Nombre del comercio : R&H by perussi" at bounding box center [475, 398] width 256 height 16
copy p "R&H by perussi"
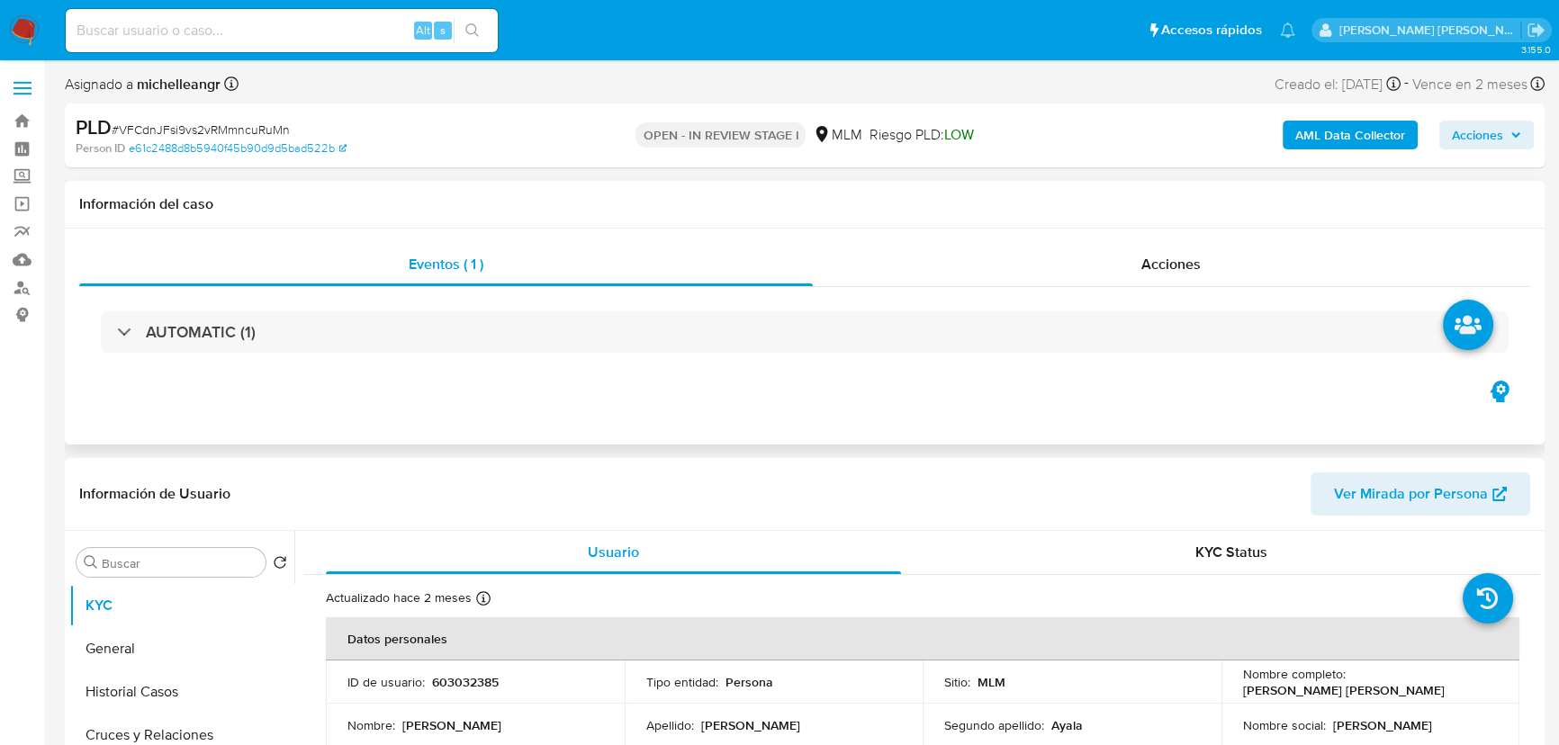
select select "10"
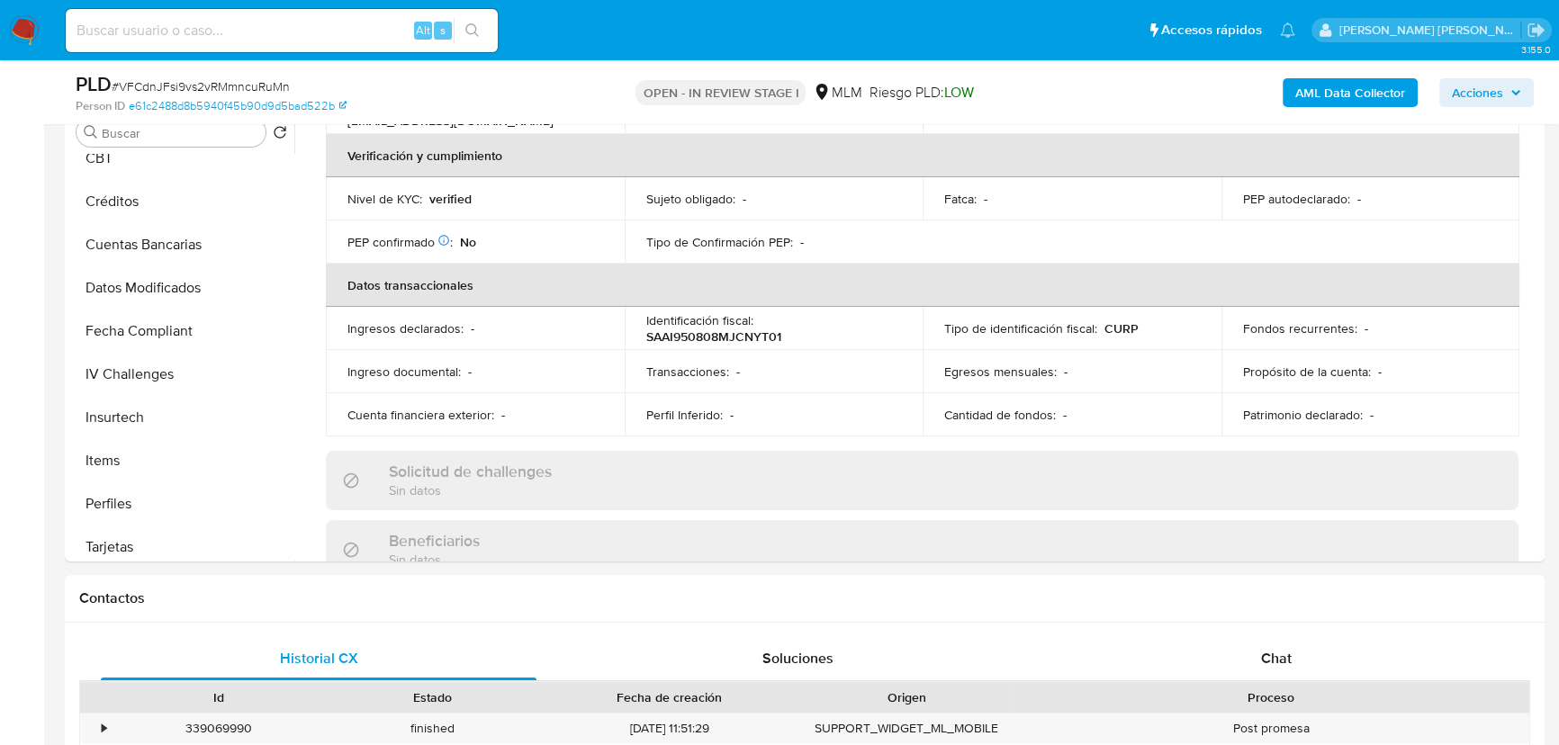
scroll to position [760, 0]
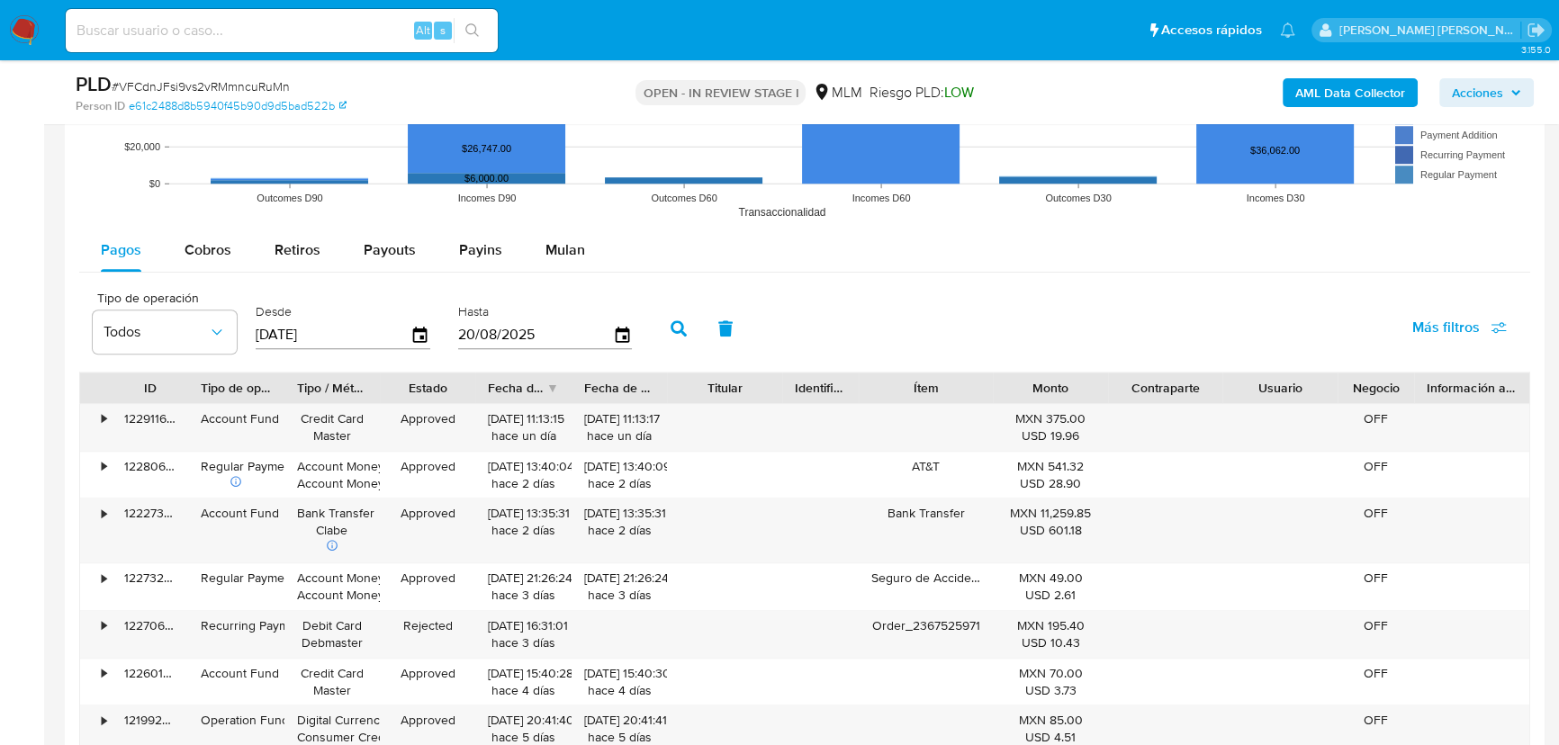
drag, startPoint x: 234, startPoint y: 248, endPoint x: 278, endPoint y: 279, distance: 53.7
click at [237, 246] on button "Cobros" at bounding box center [208, 250] width 90 height 43
select select "10"
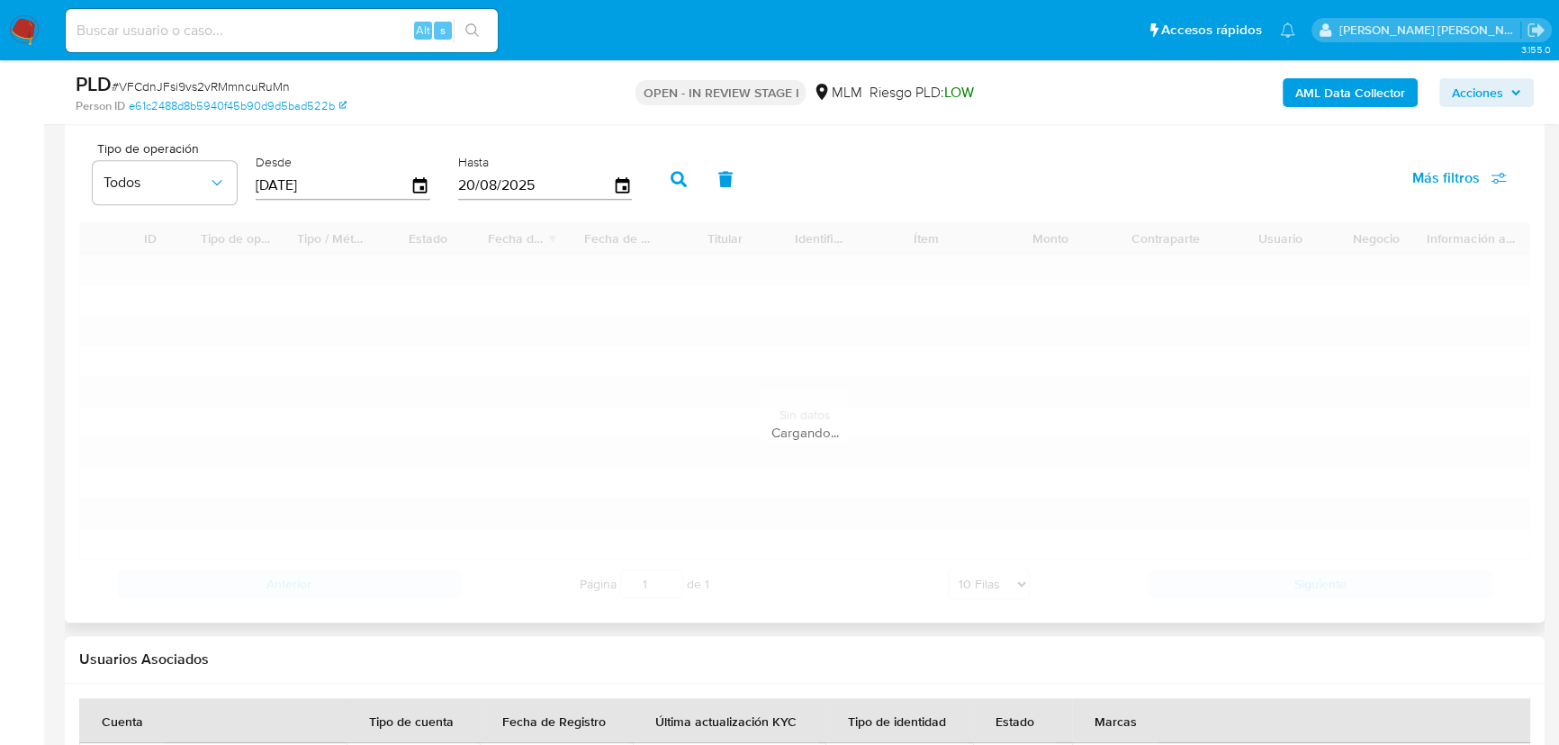
scroll to position [2002, 0]
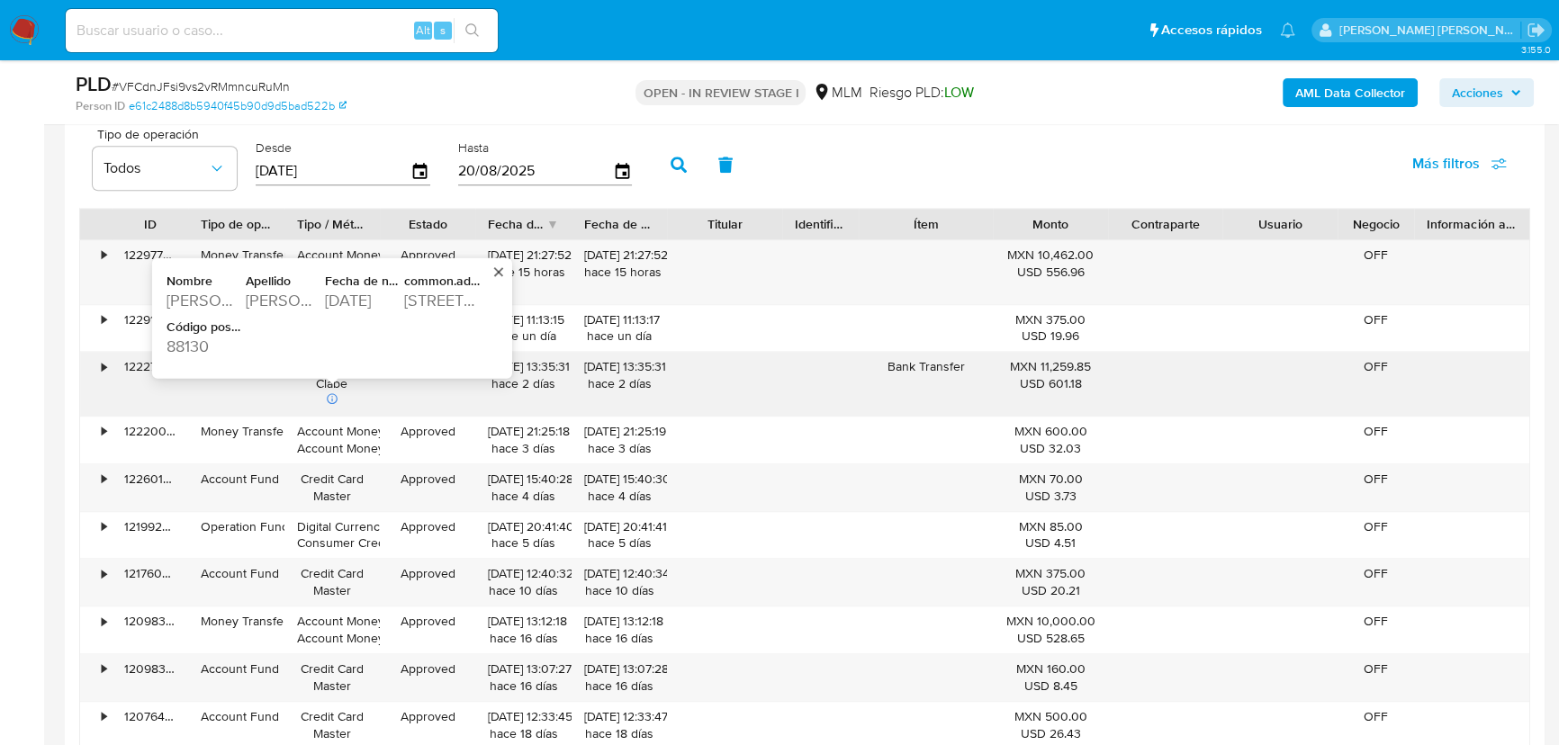
click at [356, 306] on div "1969-02-27" at bounding box center [363, 301] width 76 height 22
click at [415, 297] on div "42945 US hiway 70" at bounding box center [442, 301] width 76 height 22
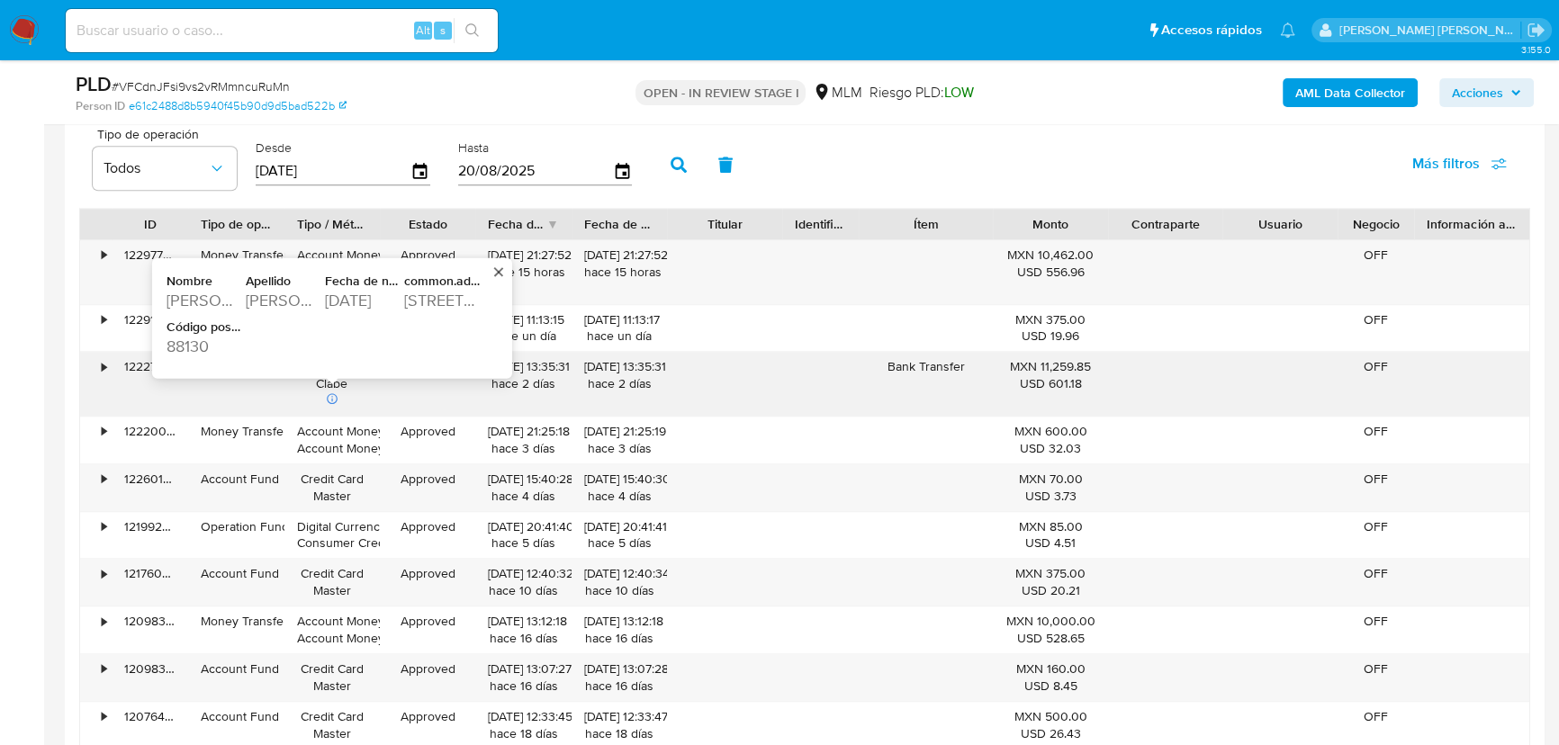
click at [415, 297] on div "42945 US hiway 70" at bounding box center [442, 301] width 76 height 22
click at [175, 344] on div "88130" at bounding box center [204, 347] width 76 height 22
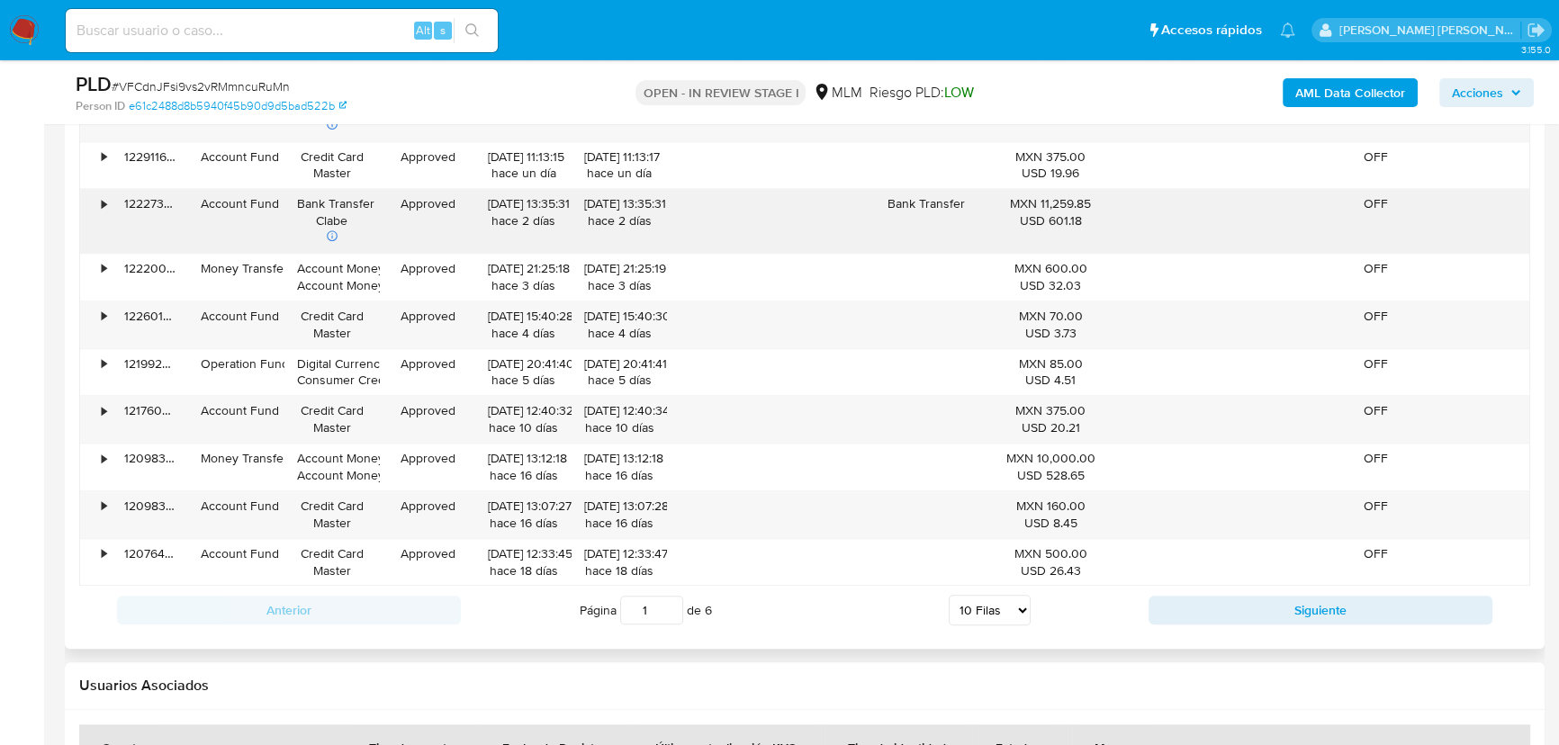
scroll to position [2166, 0]
drag, startPoint x: 1215, startPoint y: 598, endPoint x: 1179, endPoint y: 577, distance: 42.0
click at [1215, 598] on button "Siguiente" at bounding box center [1320, 609] width 344 height 29
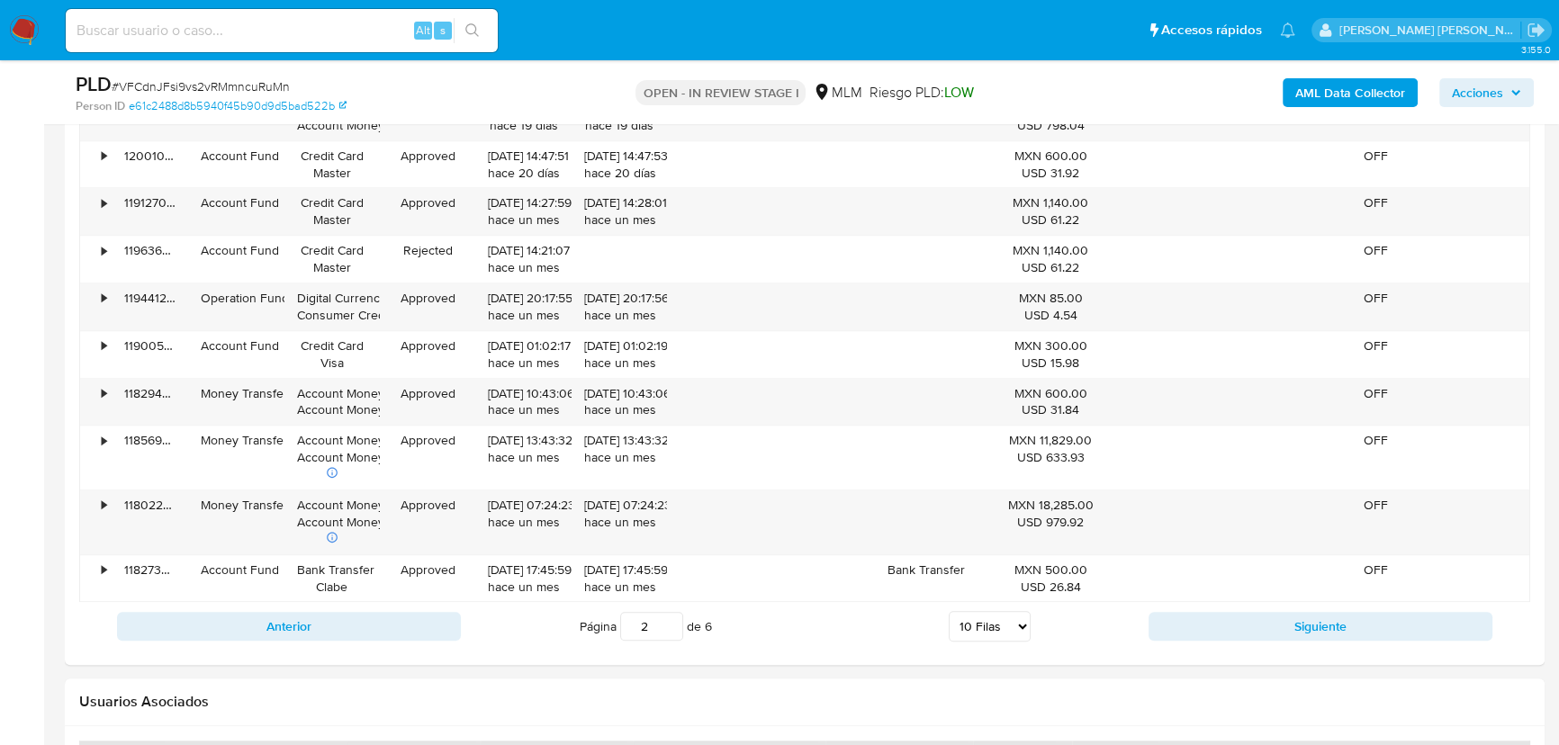
scroll to position [2248, 0]
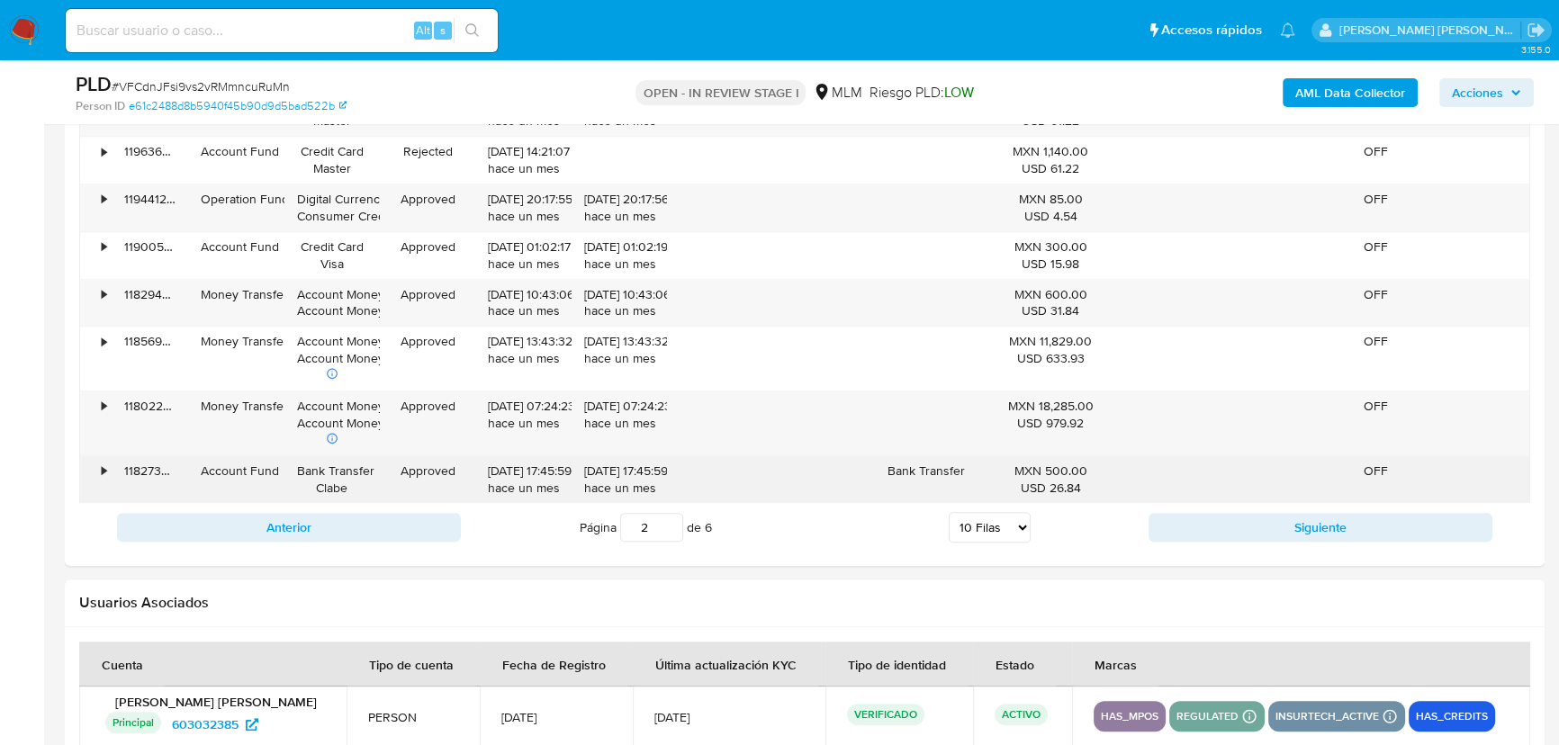
drag, startPoint x: 1214, startPoint y: 522, endPoint x: 904, endPoint y: 458, distance: 316.1
click at [921, 473] on div "ID Tipo de operación Tipo / Método Estado Fecha de creación Fecha de aprobación…" at bounding box center [804, 257] width 1451 height 590
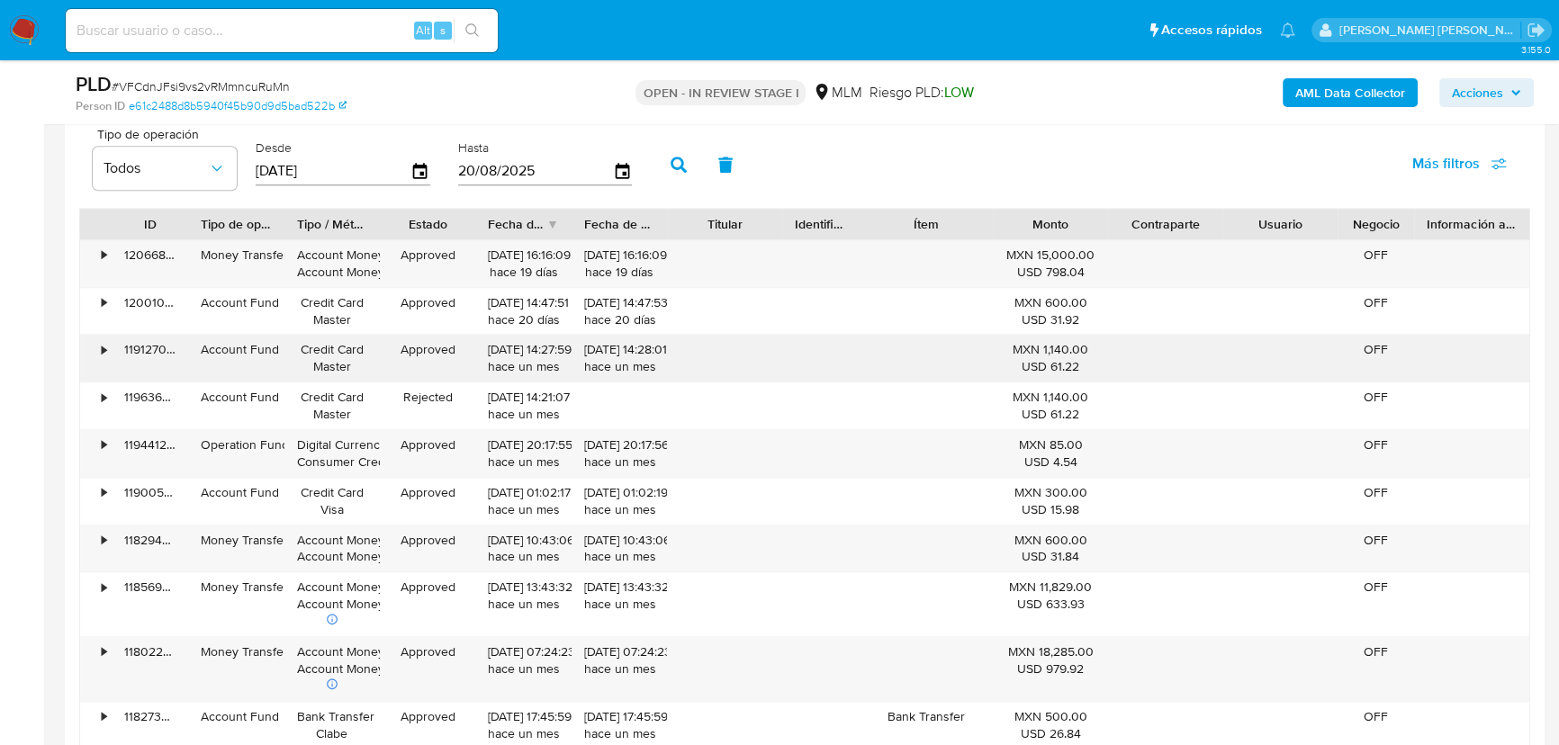
scroll to position [2084, 0]
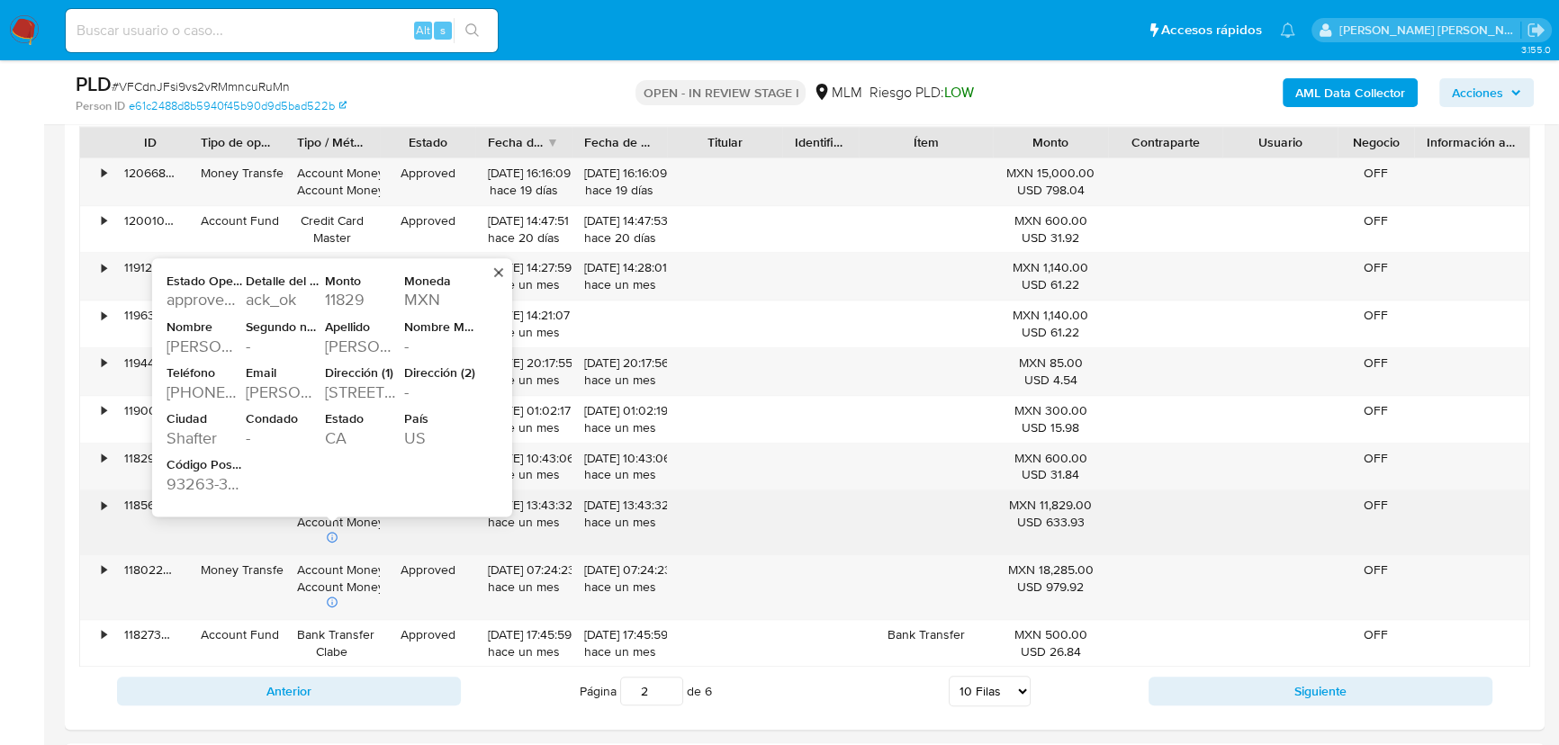
click at [356, 397] on div "118 Heartnut St" at bounding box center [363, 393] width 76 height 22
click at [357, 396] on div "118 Heartnut St" at bounding box center [363, 393] width 76 height 22
click at [187, 485] on div "93263-3546" at bounding box center [204, 484] width 76 height 22
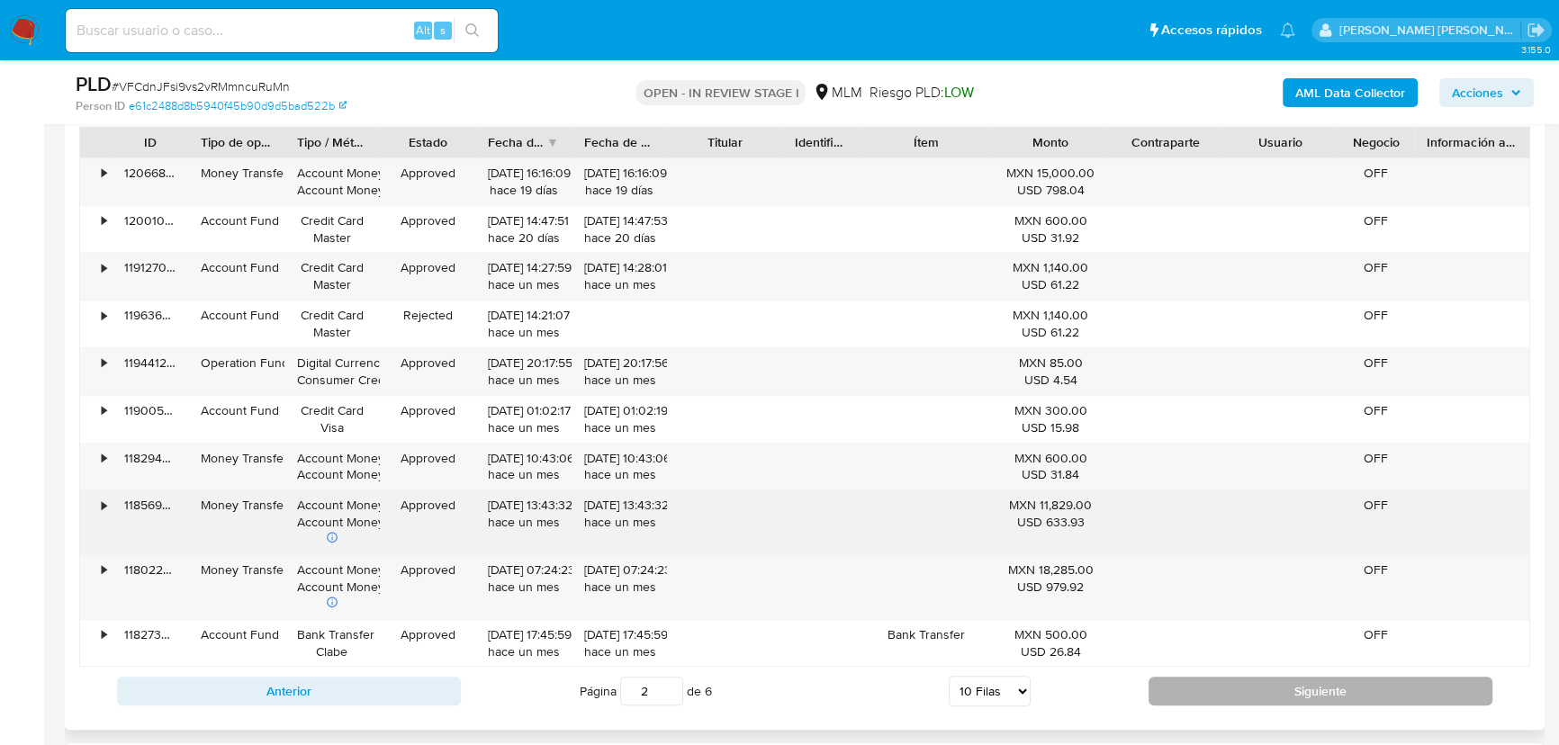
click at [1214, 693] on button "Siguiente" at bounding box center [1320, 691] width 344 height 29
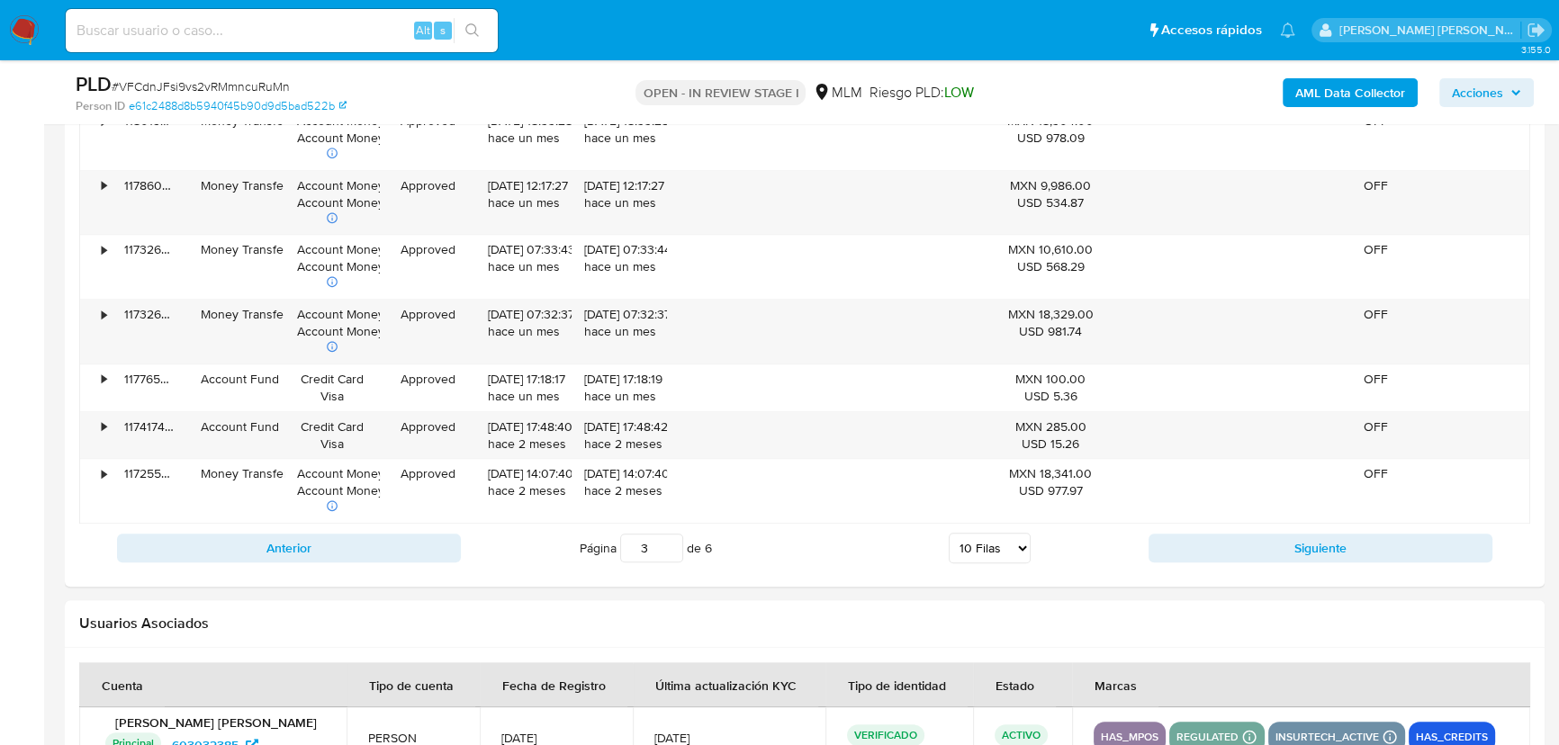
scroll to position [2412, 0]
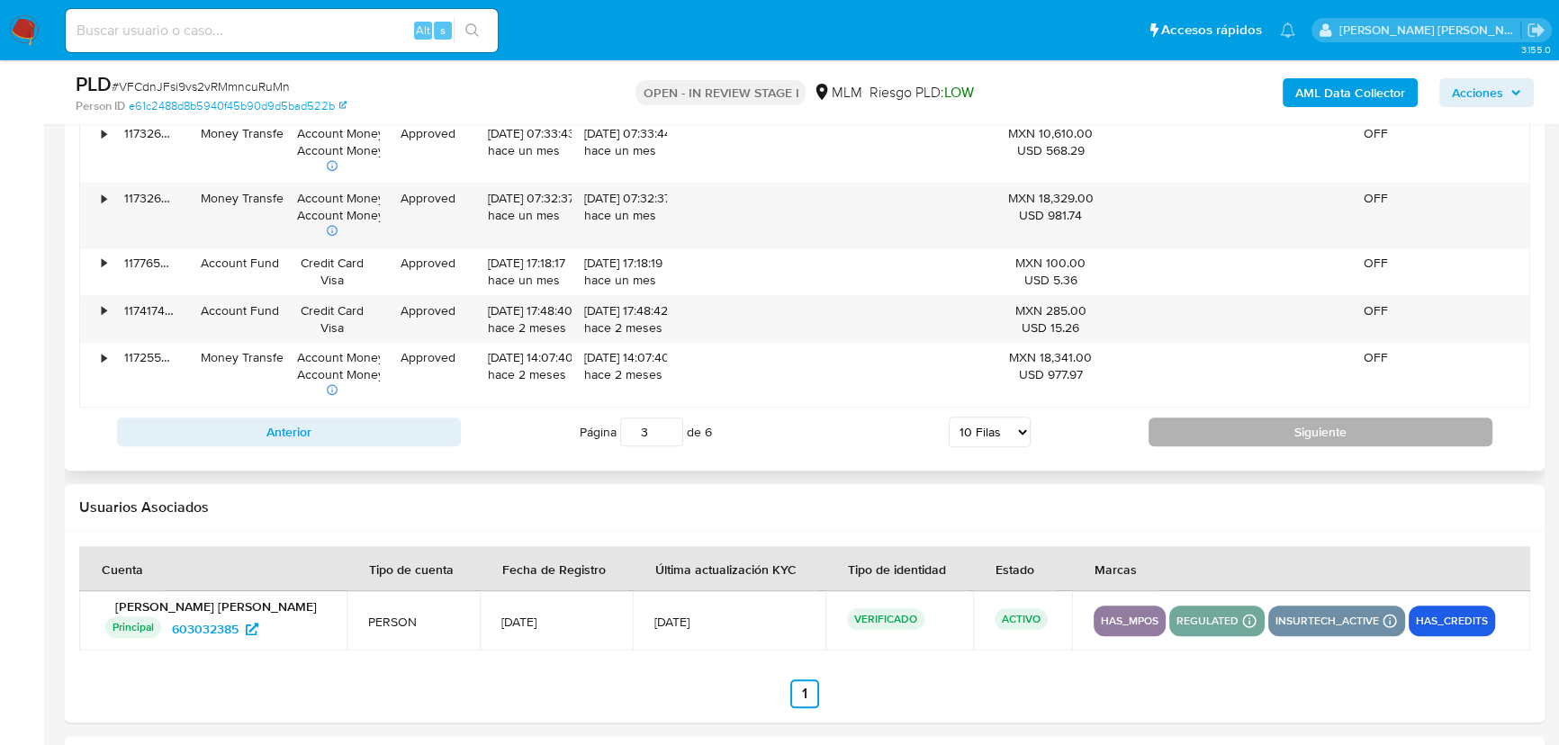
click at [1172, 432] on button "Siguiente" at bounding box center [1320, 432] width 344 height 29
type input "4"
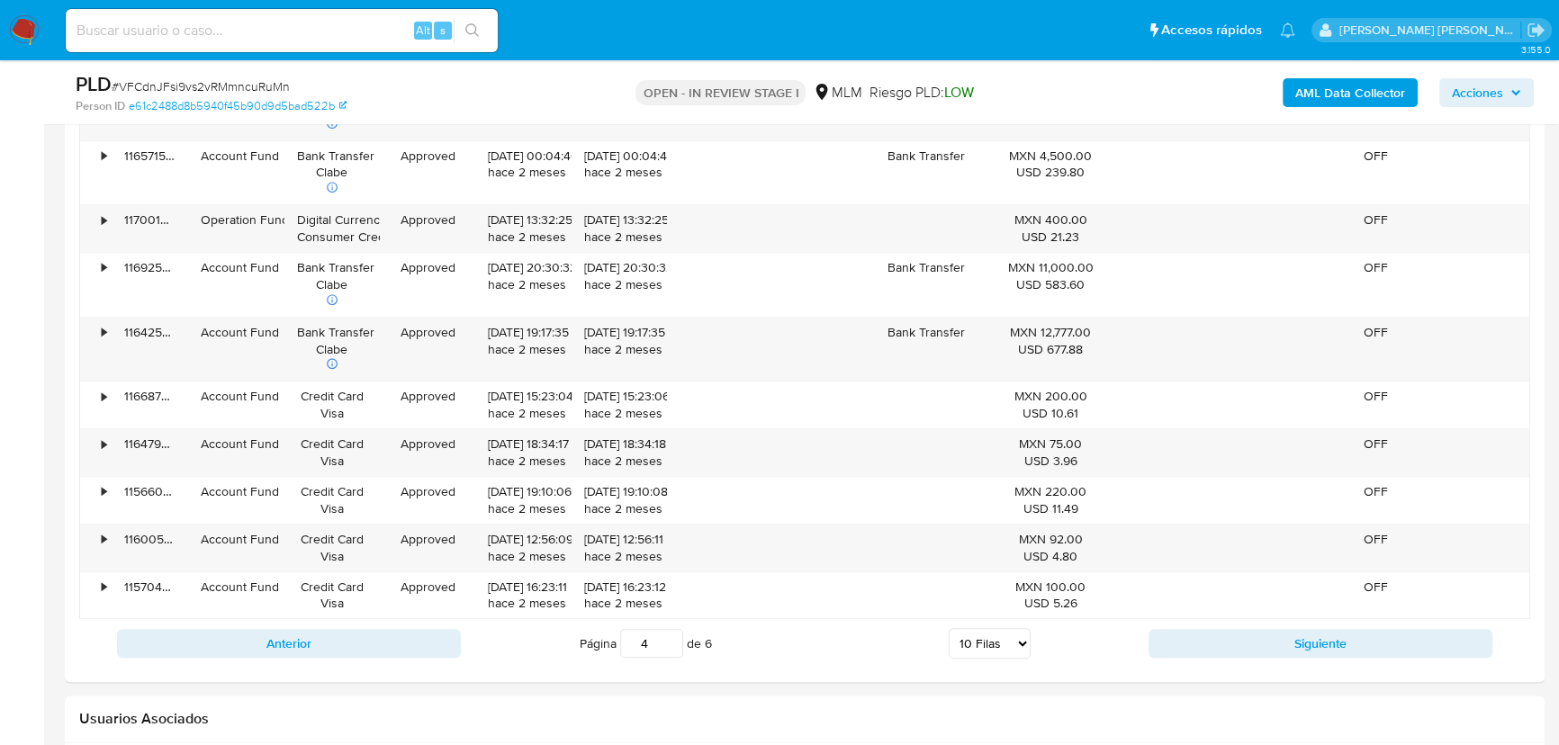
scroll to position [2002, 0]
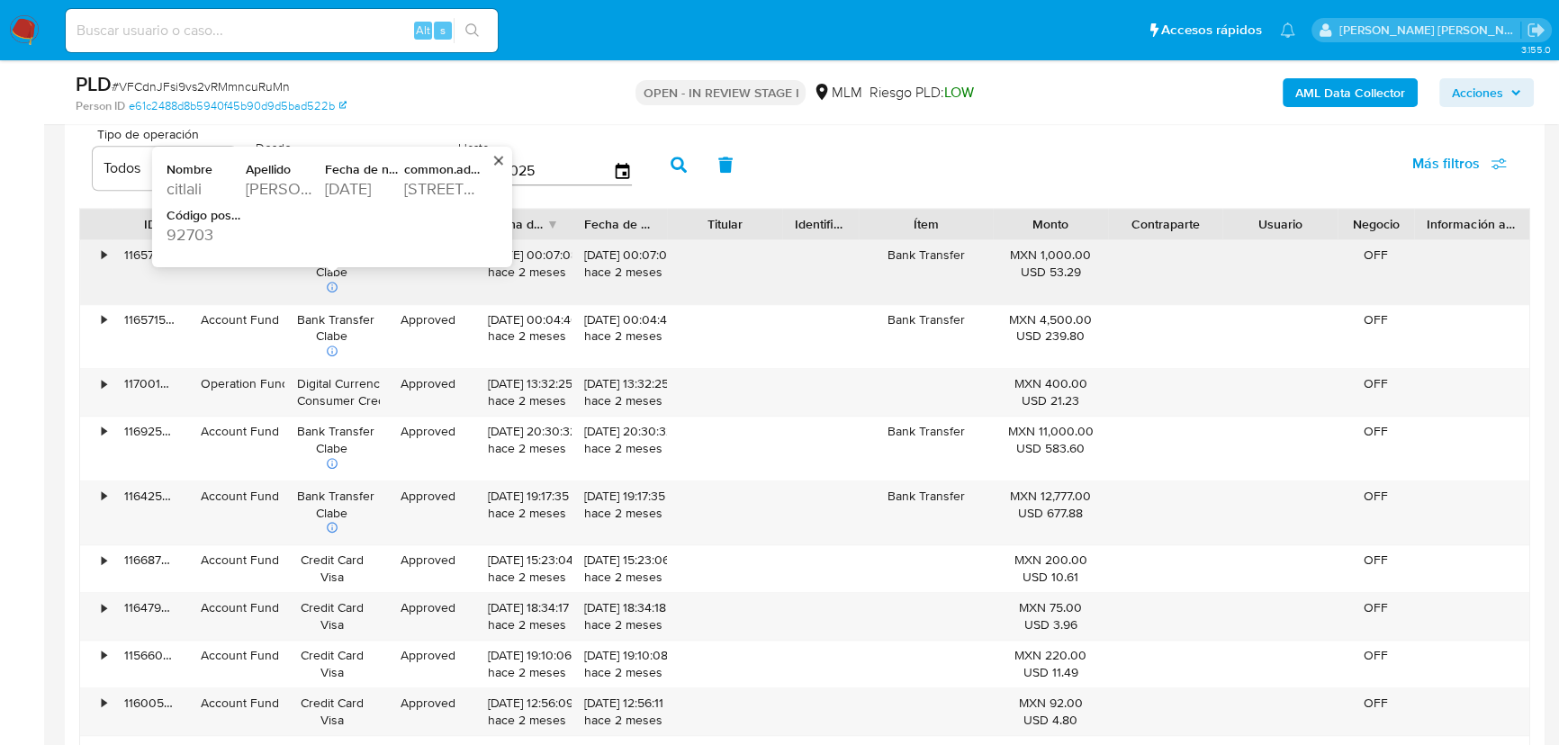
click at [351, 167] on div "Fecha de nacimiento" at bounding box center [363, 169] width 76 height 17
click at [337, 186] on div "1995-03-21" at bounding box center [363, 189] width 76 height 22
click at [337, 185] on div "1995-03-21" at bounding box center [363, 189] width 76 height 22
click at [341, 181] on div "1995-03-21" at bounding box center [363, 189] width 76 height 22
click at [339, 184] on div "1995-03-21" at bounding box center [363, 189] width 76 height 22
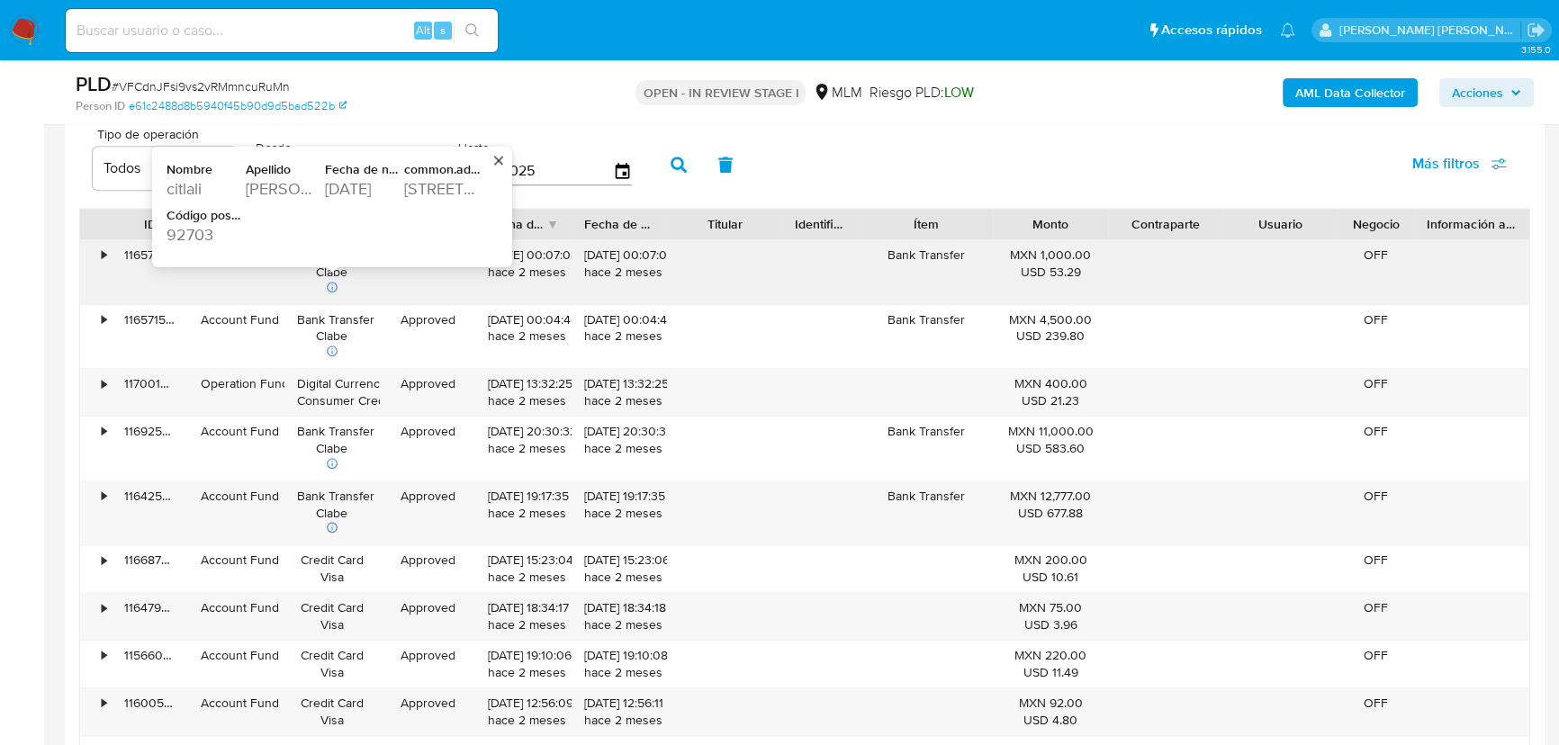
click at [340, 184] on div "1995-03-21" at bounding box center [363, 189] width 76 height 22
click at [364, 191] on div "1995-03-21" at bounding box center [363, 189] width 76 height 22
click at [362, 193] on div "1995-03-21" at bounding box center [363, 189] width 76 height 22
click at [361, 194] on div "1995-03-21" at bounding box center [363, 189] width 76 height 22
click at [438, 190] on div "518 South Flower Street" at bounding box center [442, 189] width 76 height 22
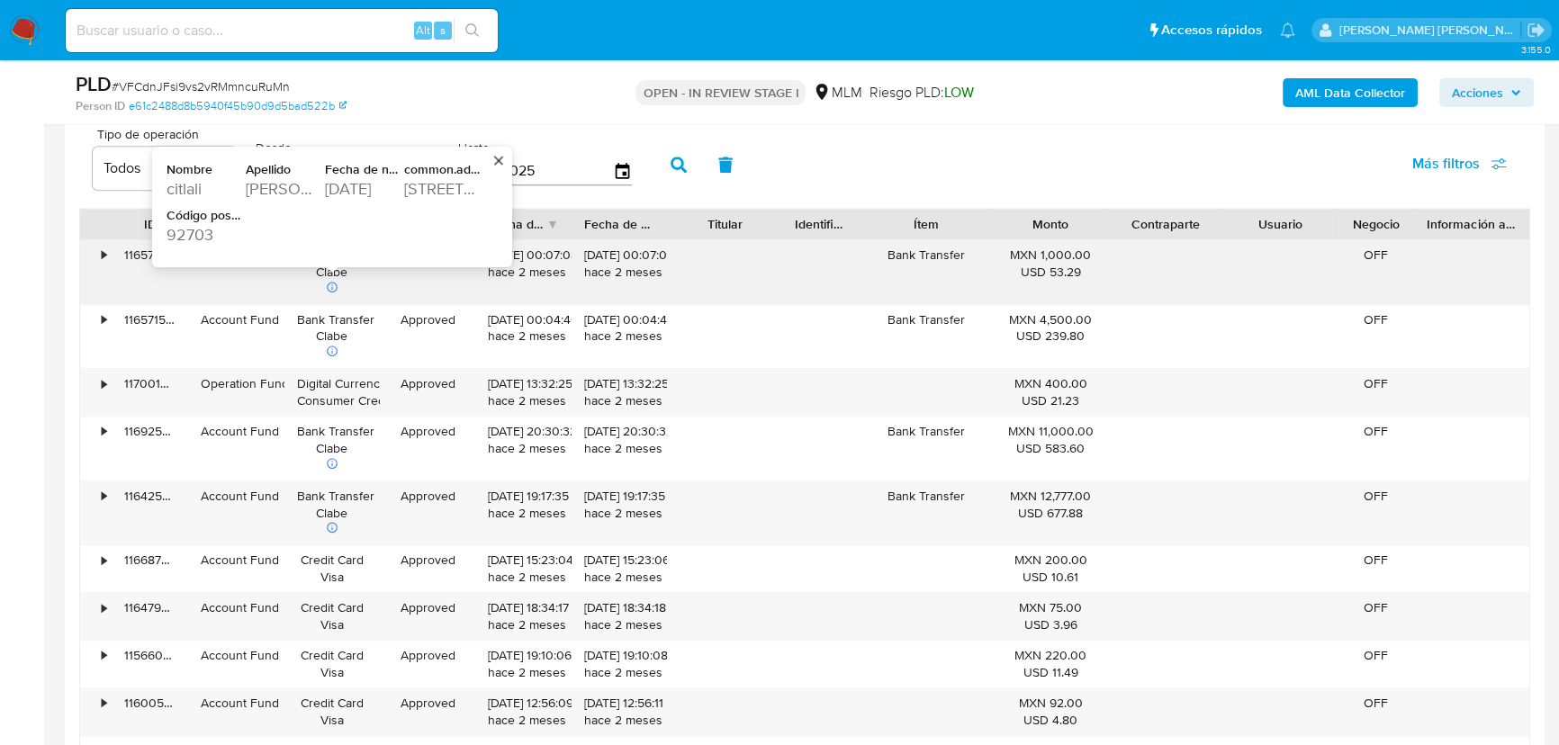
click at [438, 190] on div "518 South Flower Street" at bounding box center [442, 189] width 76 height 22
click at [212, 234] on div "92703" at bounding box center [204, 235] width 76 height 22
click at [188, 239] on div "92703" at bounding box center [204, 235] width 76 height 22
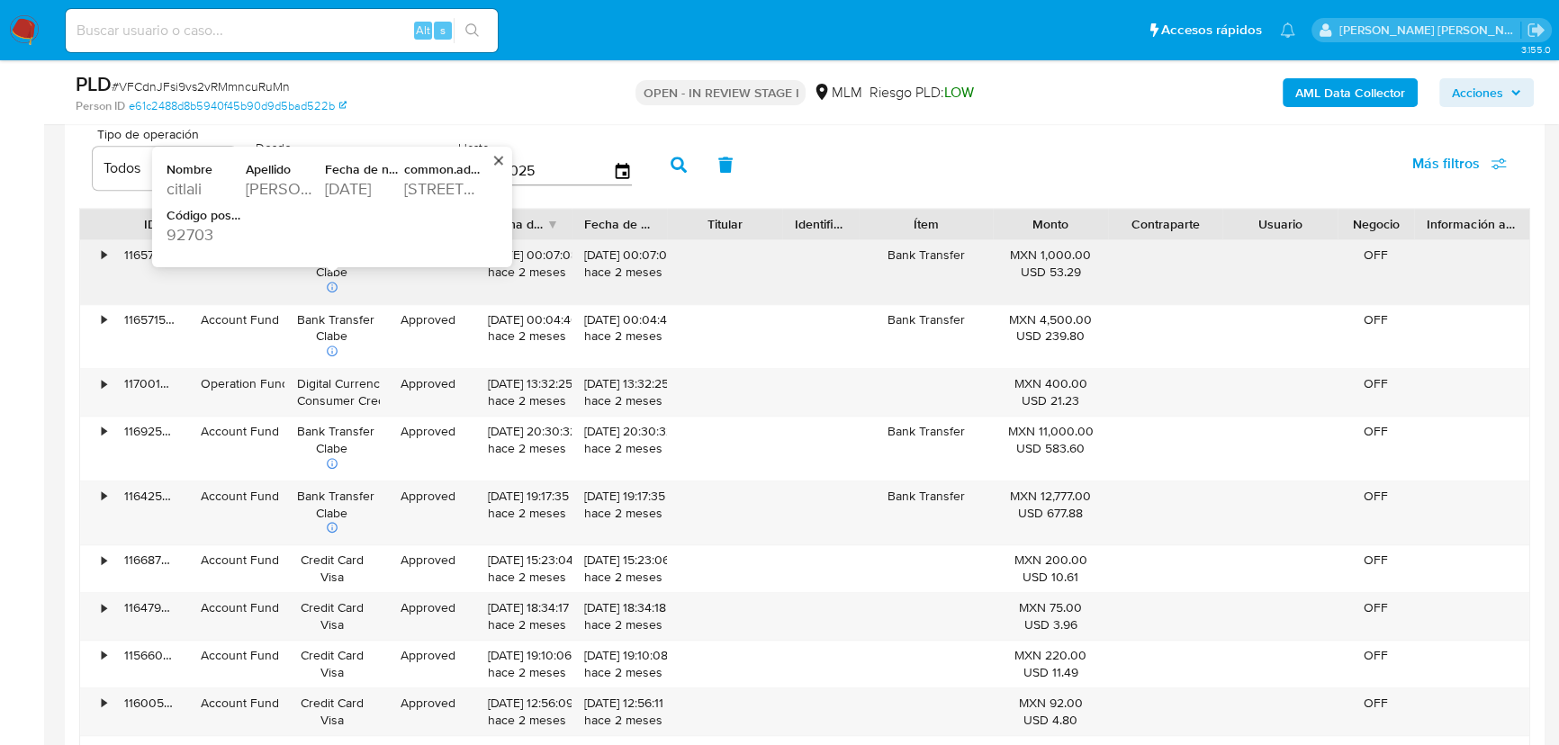
click at [188, 239] on div "92703" at bounding box center [204, 235] width 76 height 22
click at [434, 187] on div "518 South Flower Street" at bounding box center [442, 189] width 76 height 22
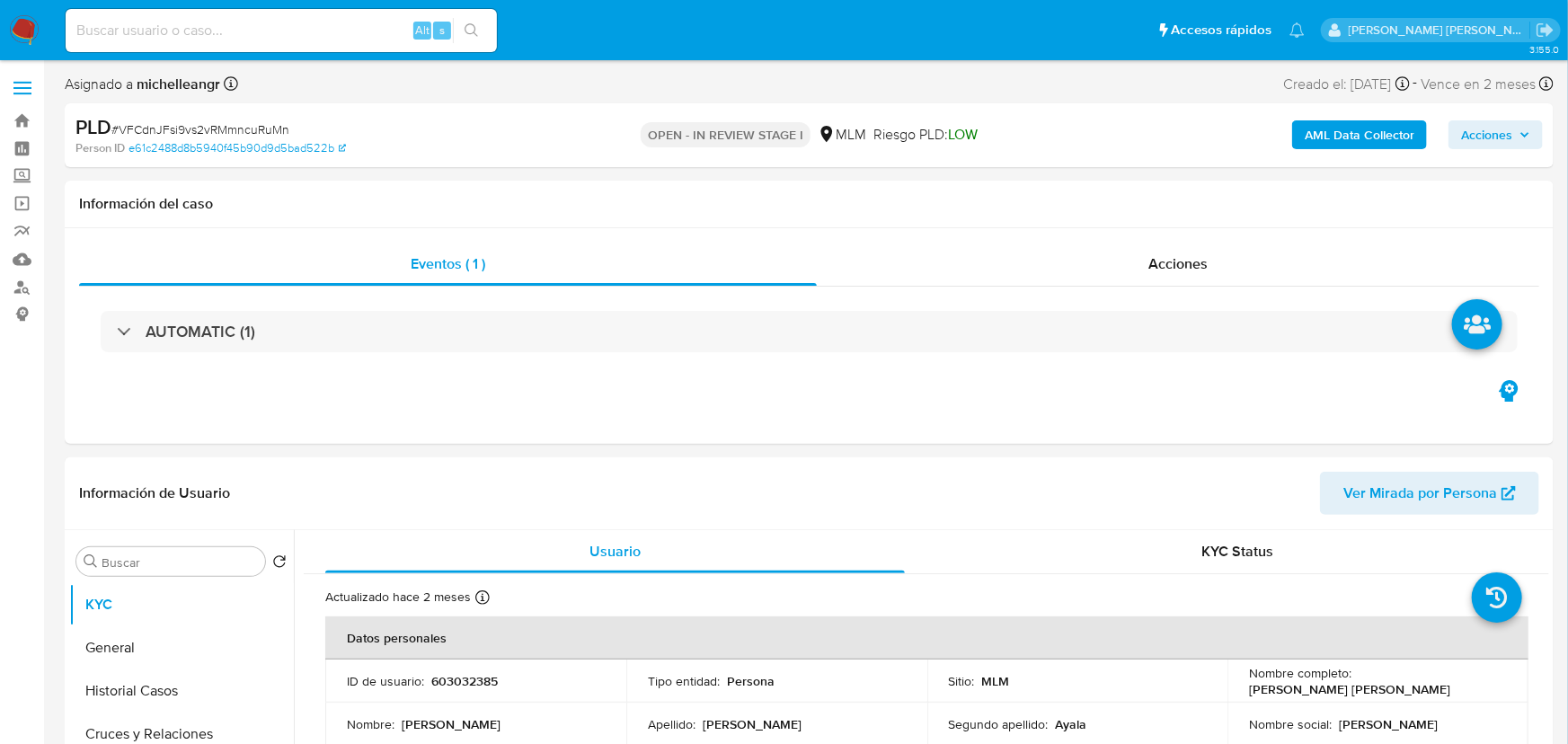
select select "10"
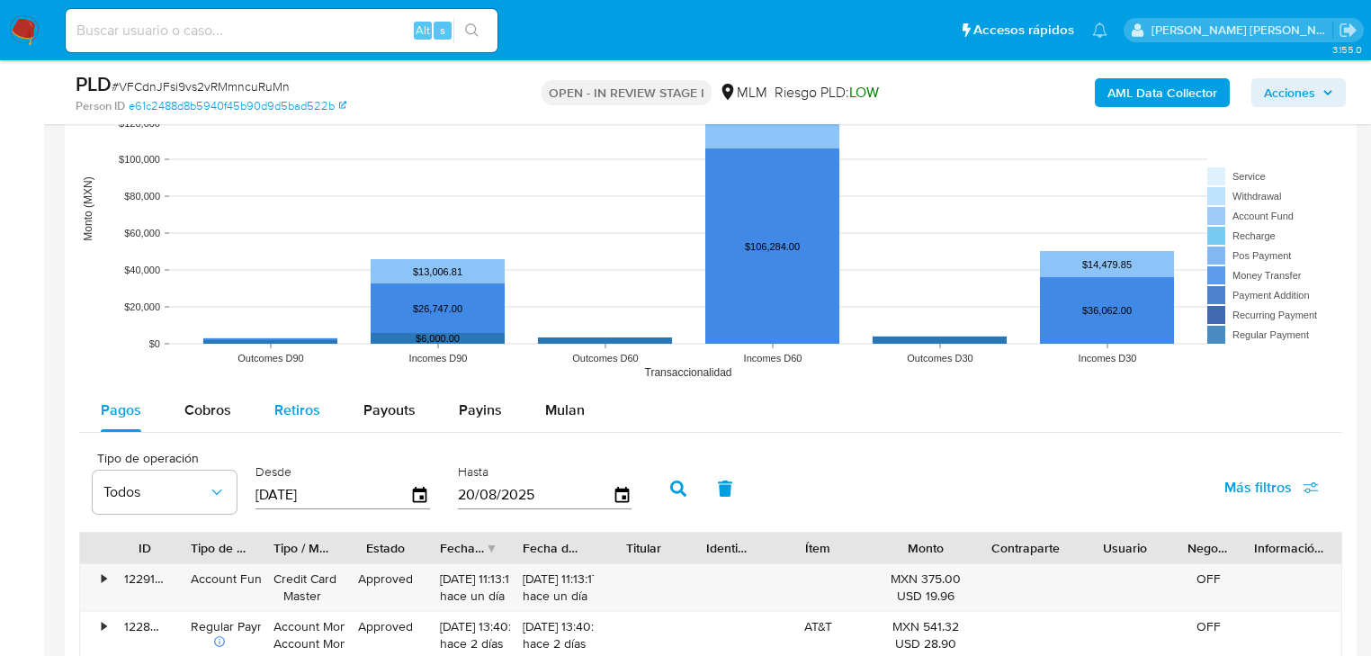
scroll to position [1757, 0]
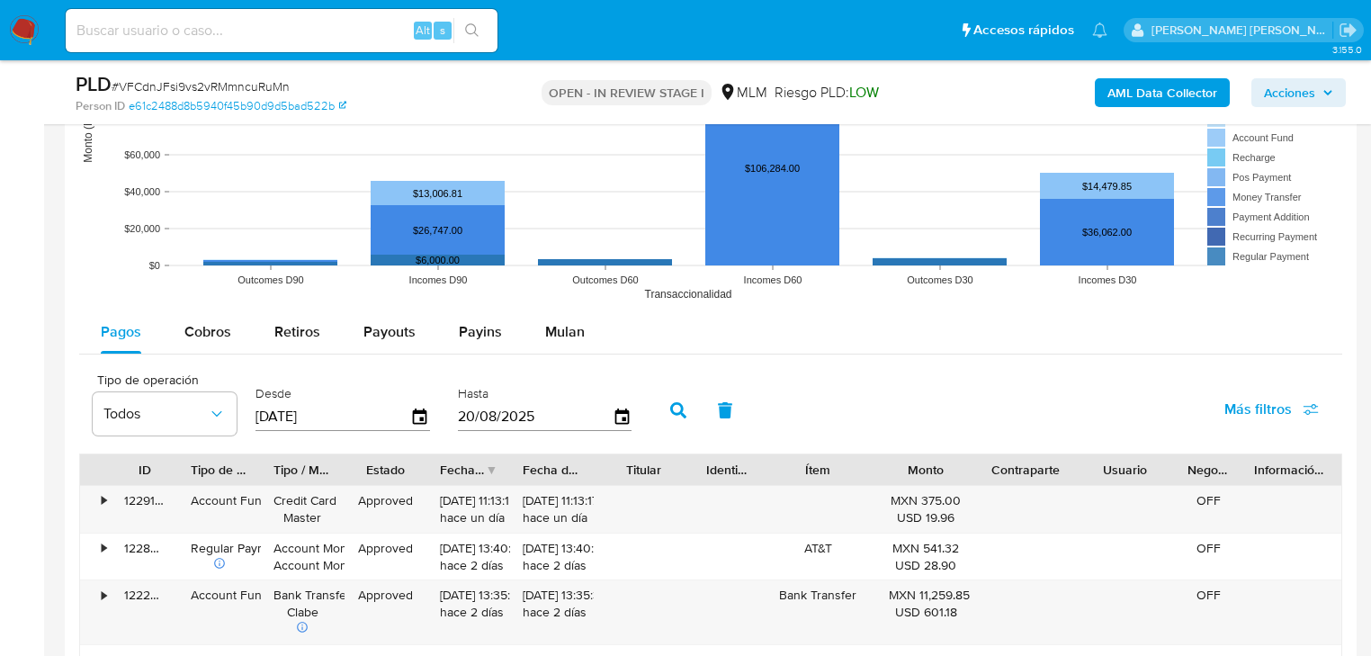
click at [306, 298] on rect at bounding box center [710, 131] width 1263 height 360
click at [306, 316] on div "Retiros" at bounding box center [297, 331] width 46 height 43
select select "10"
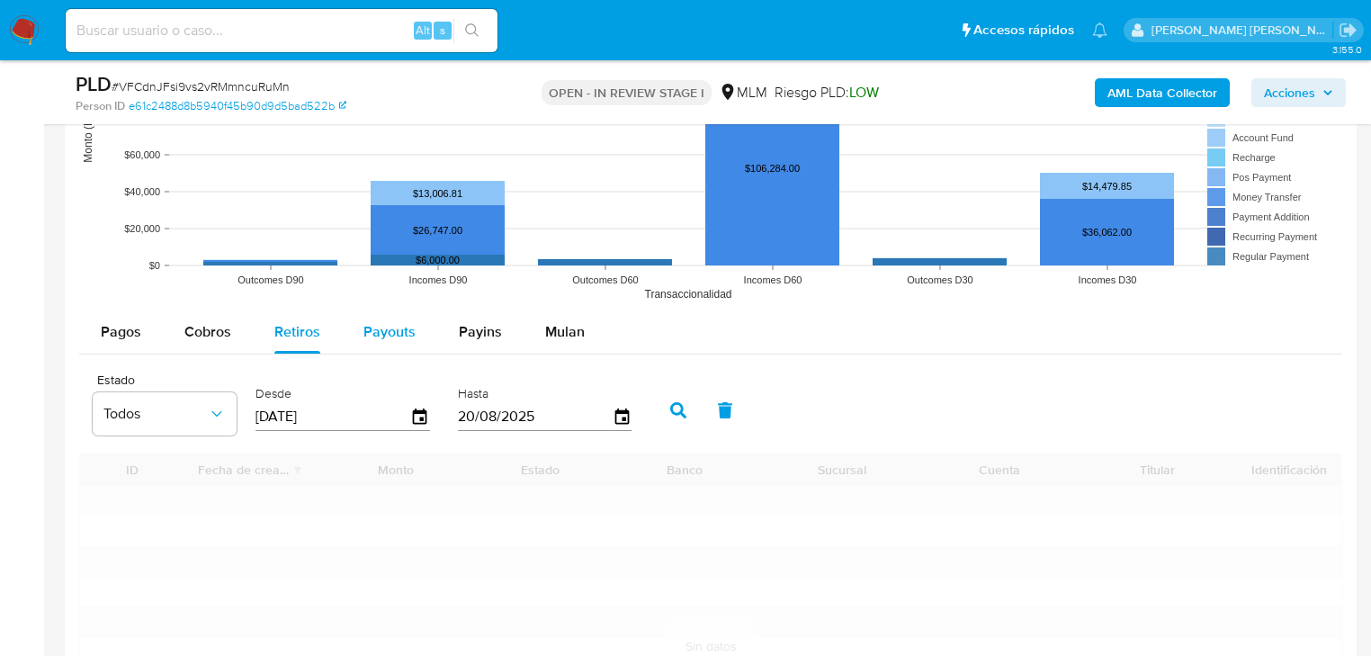
click at [425, 329] on button "Payouts" at bounding box center [389, 331] width 95 height 43
select select "10"
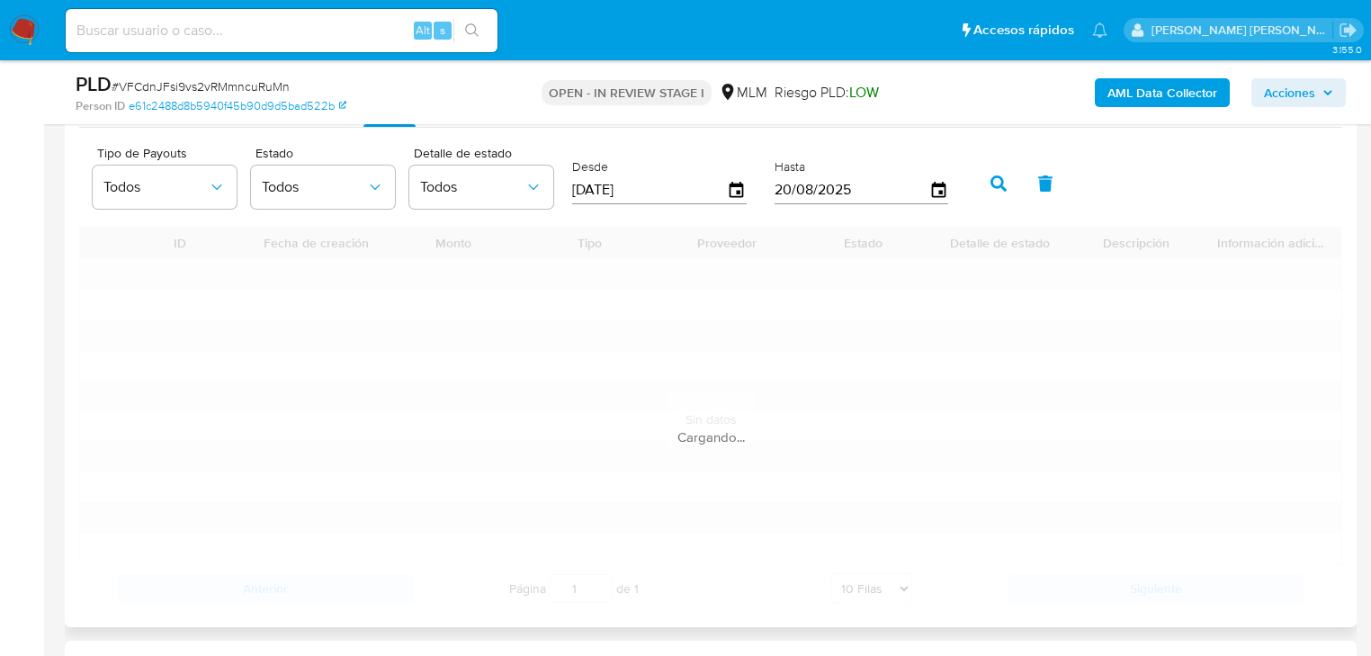
scroll to position [2045, 0]
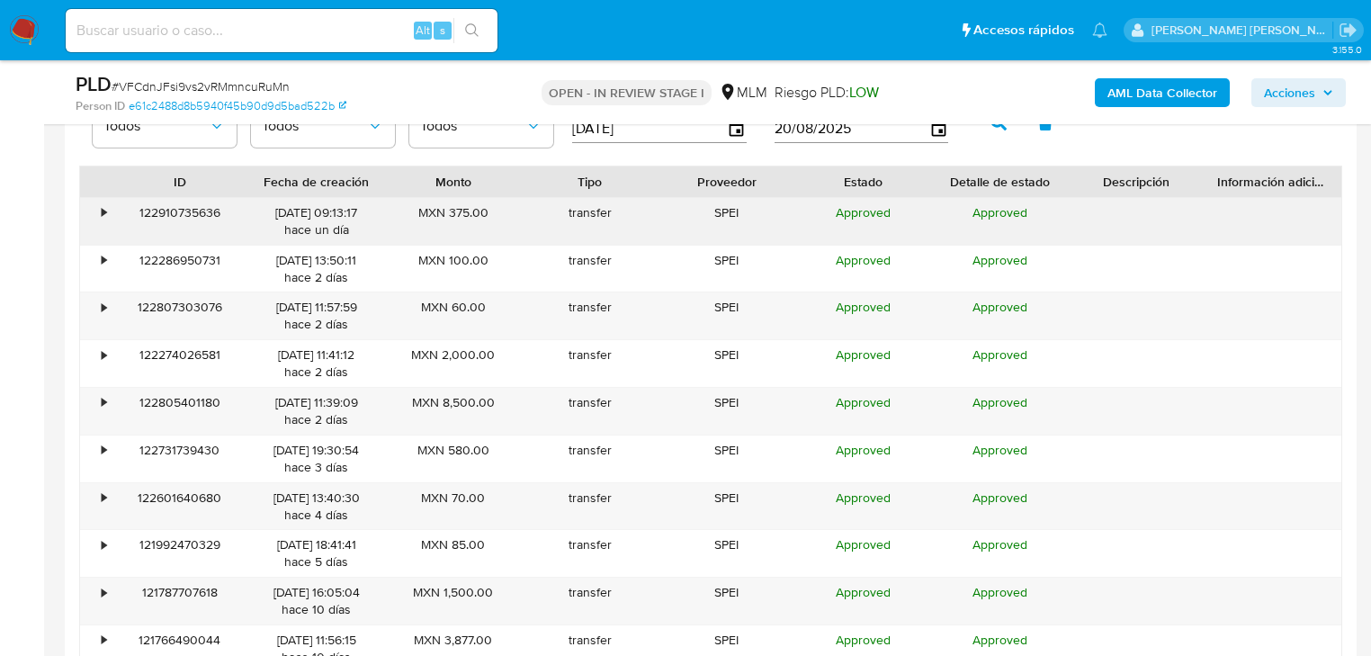
click at [102, 211] on div "•" at bounding box center [104, 212] width 4 height 17
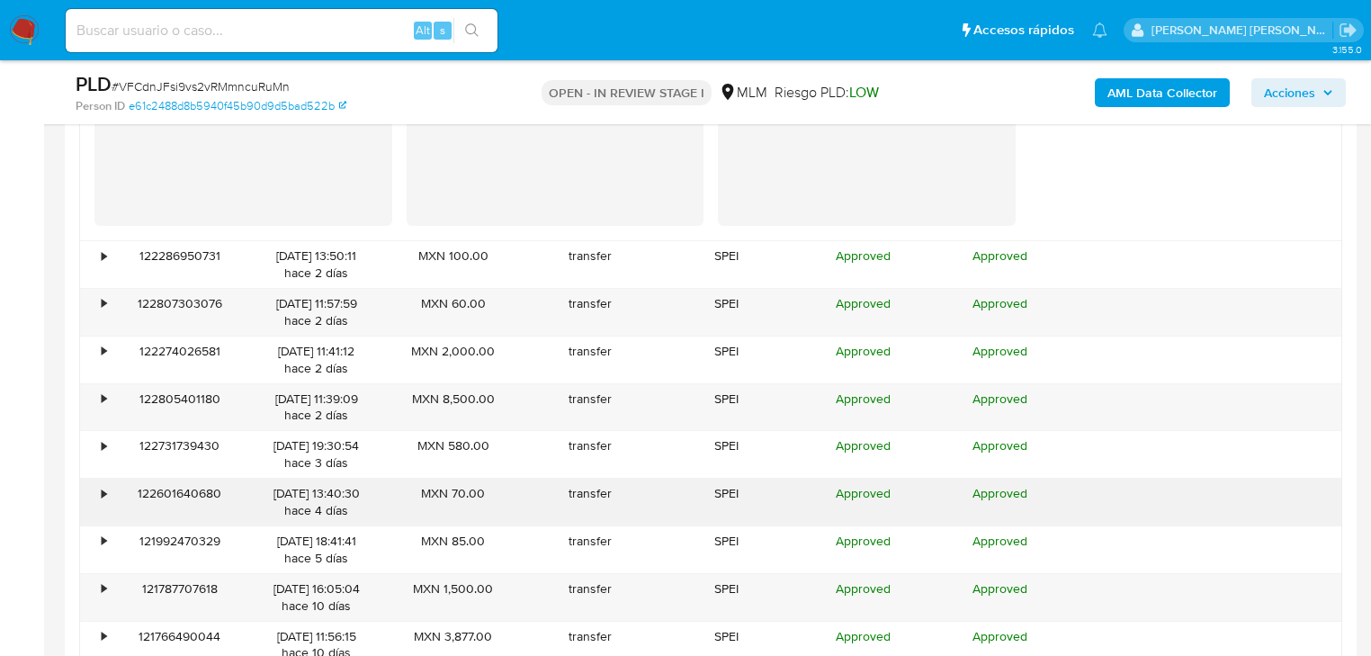
scroll to position [2549, 0]
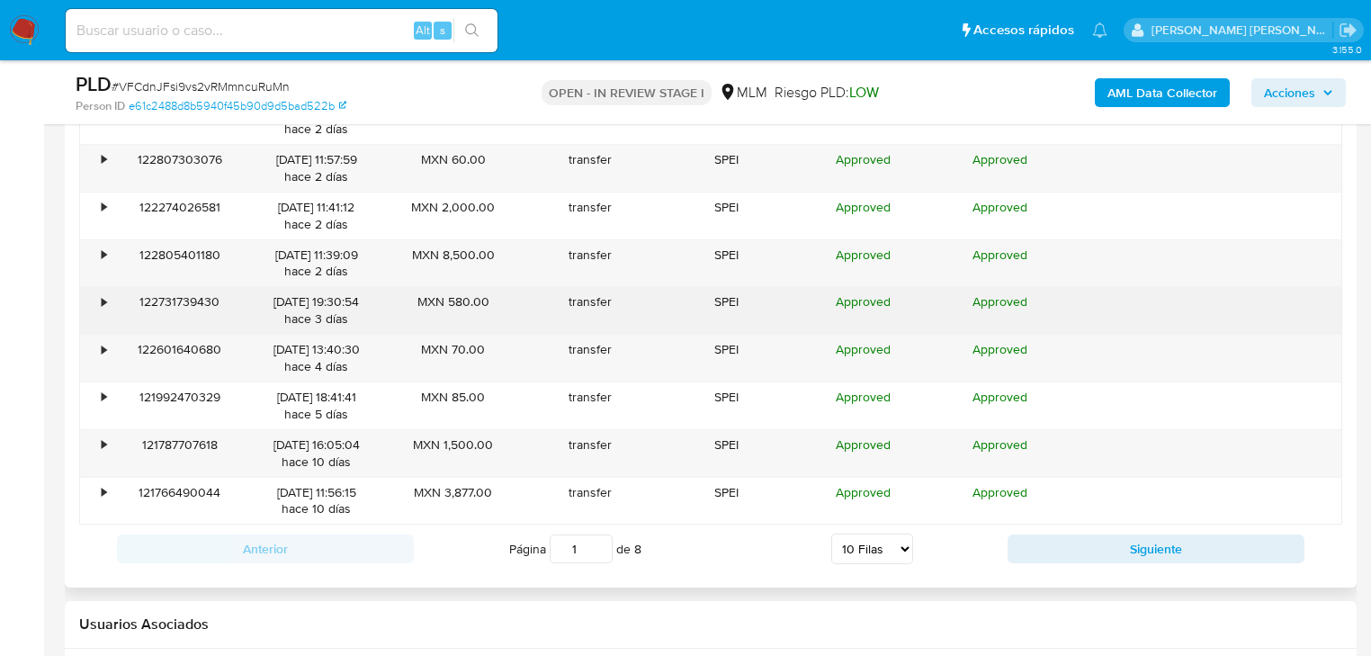
drag, startPoint x: 108, startPoint y: 300, endPoint x: 102, endPoint y: 256, distance: 44.5
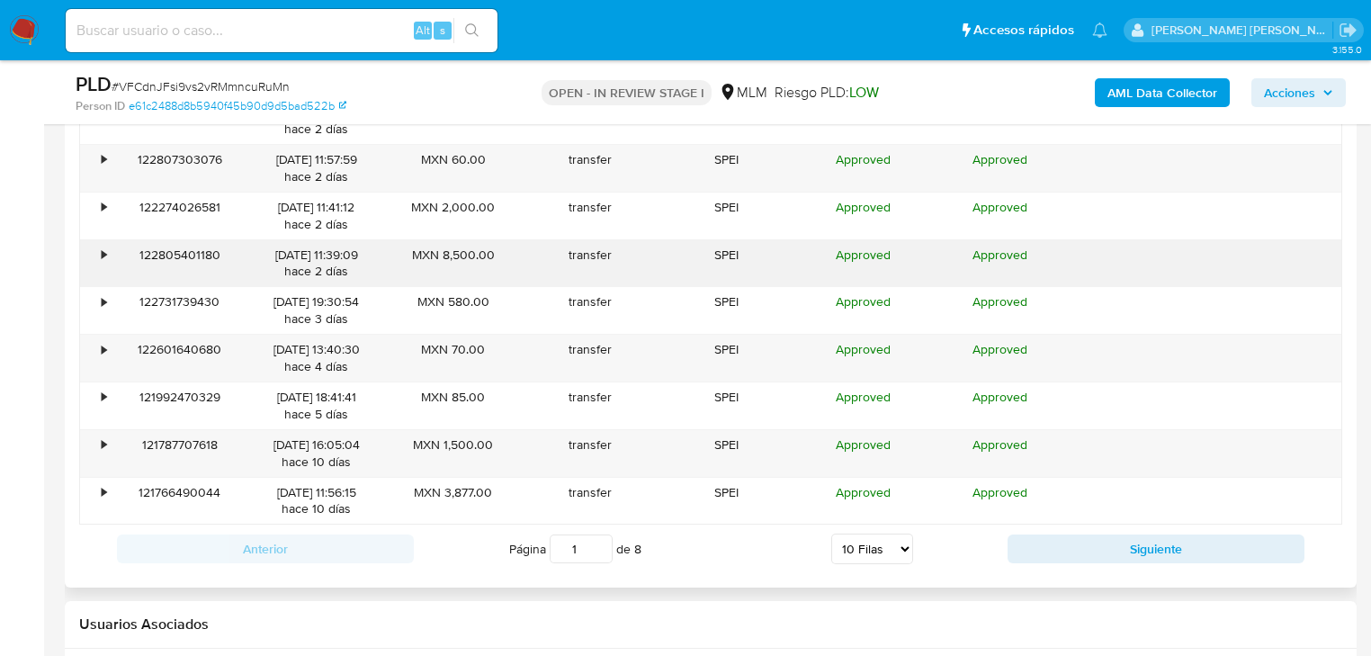
click at [108, 295] on div "•" at bounding box center [95, 310] width 31 height 47
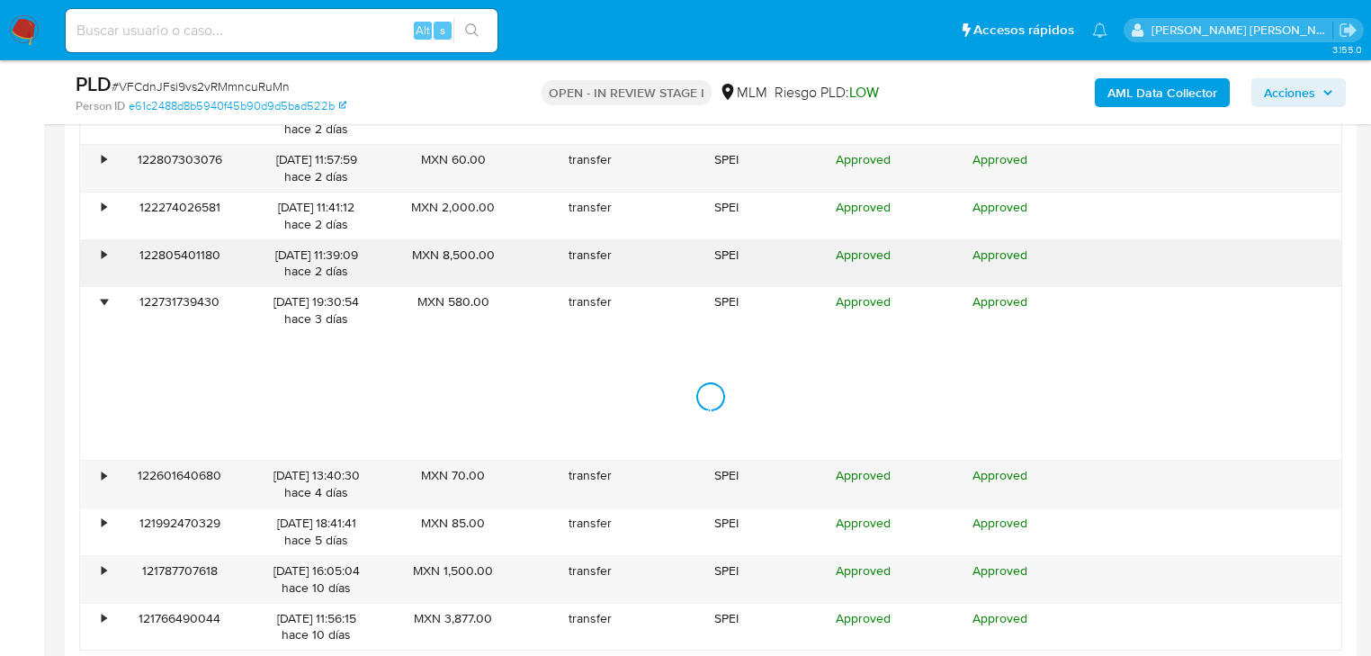
click at [102, 251] on div "•" at bounding box center [104, 255] width 4 height 17
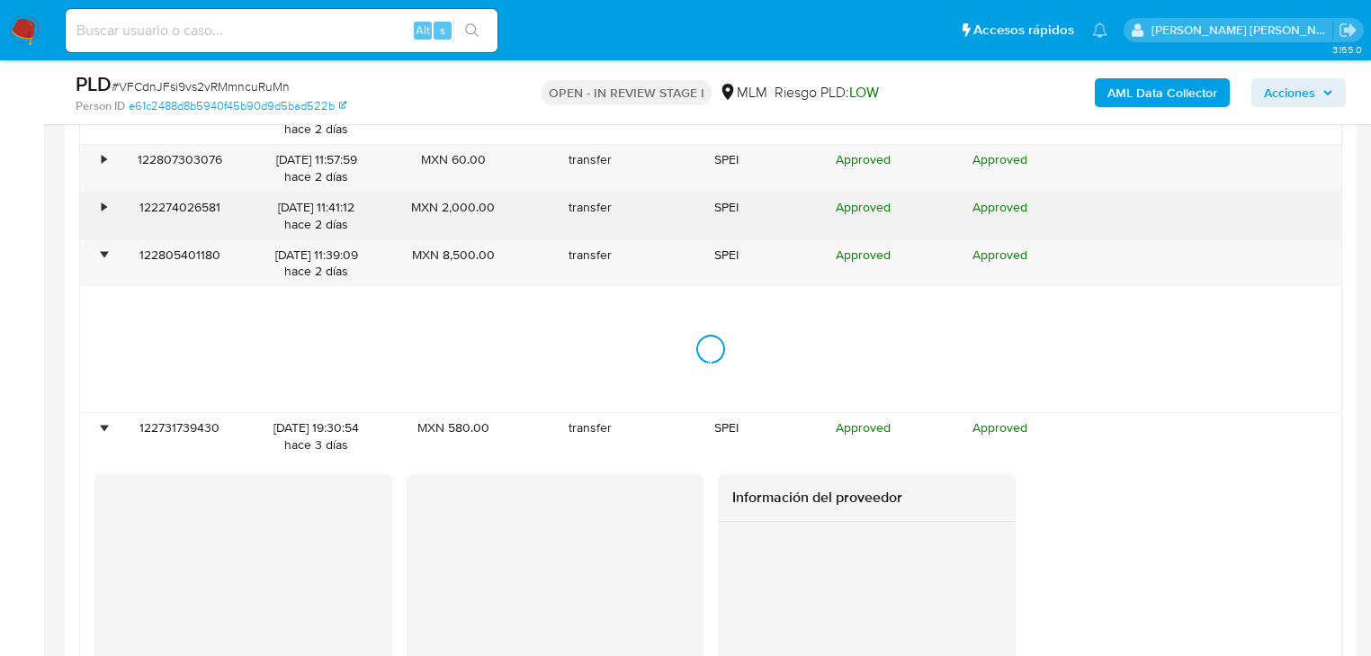
click at [116, 200] on div "122274026581" at bounding box center [180, 216] width 137 height 47
click at [109, 202] on div "•" at bounding box center [95, 216] width 31 height 47
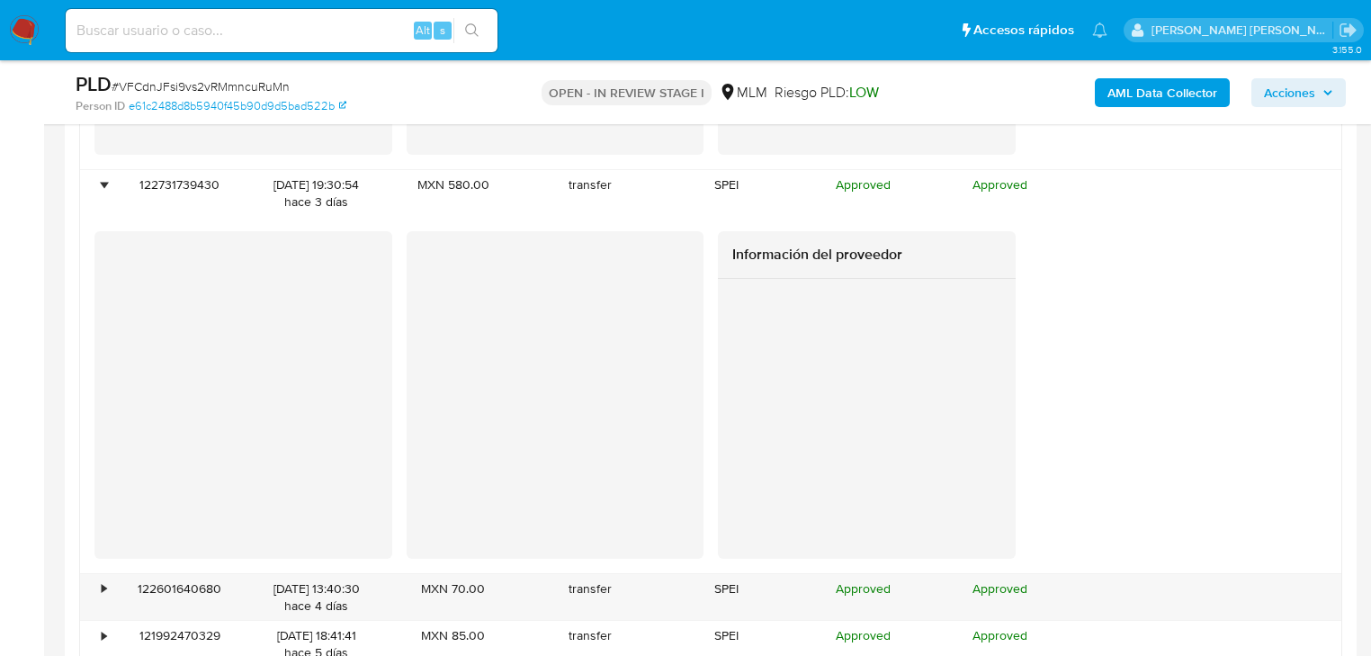
scroll to position [3628, 0]
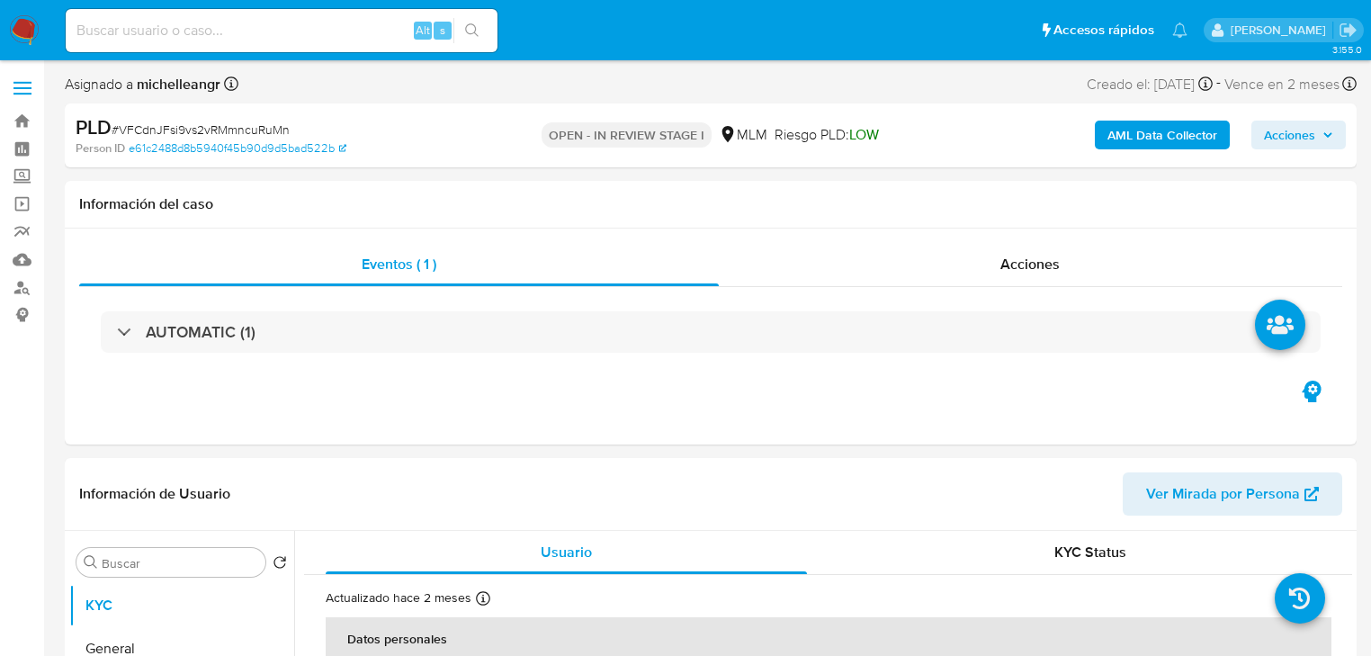
select select "10"
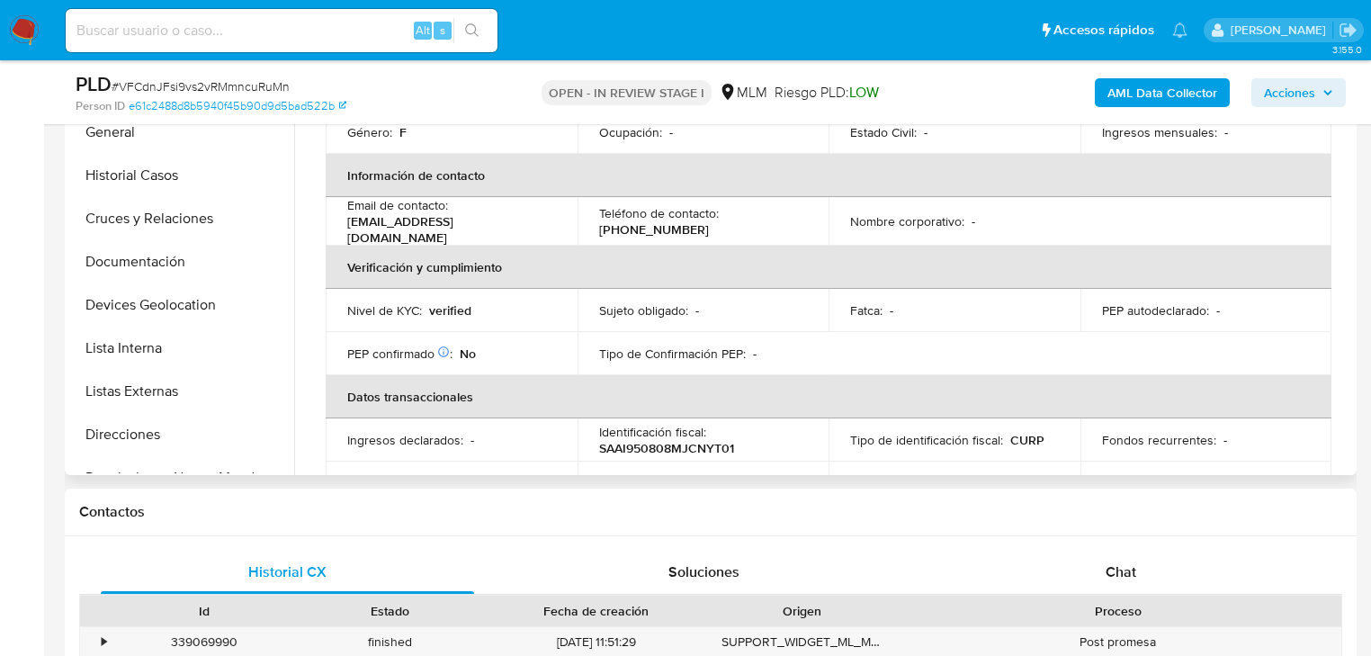
drag, startPoint x: 1108, startPoint y: 571, endPoint x: 1035, endPoint y: 457, distance: 134.8
click at [1108, 569] on span "Chat" at bounding box center [1121, 572] width 31 height 21
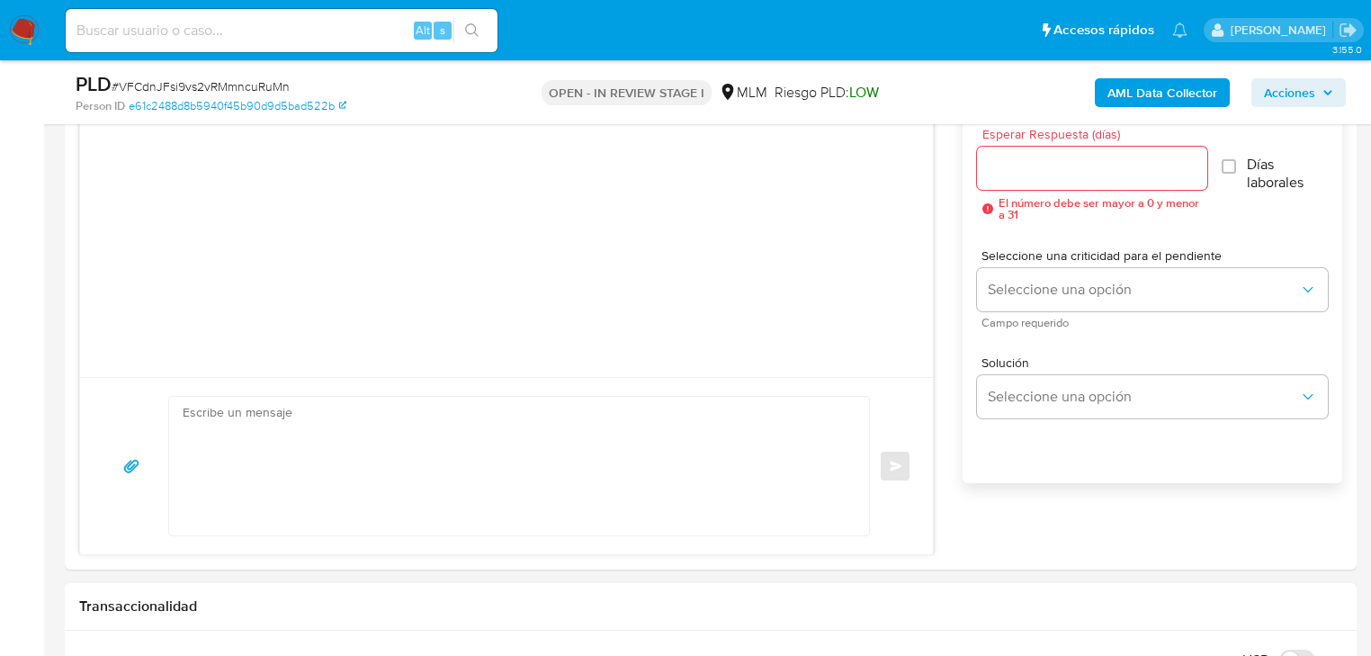
scroll to position [1101, 0]
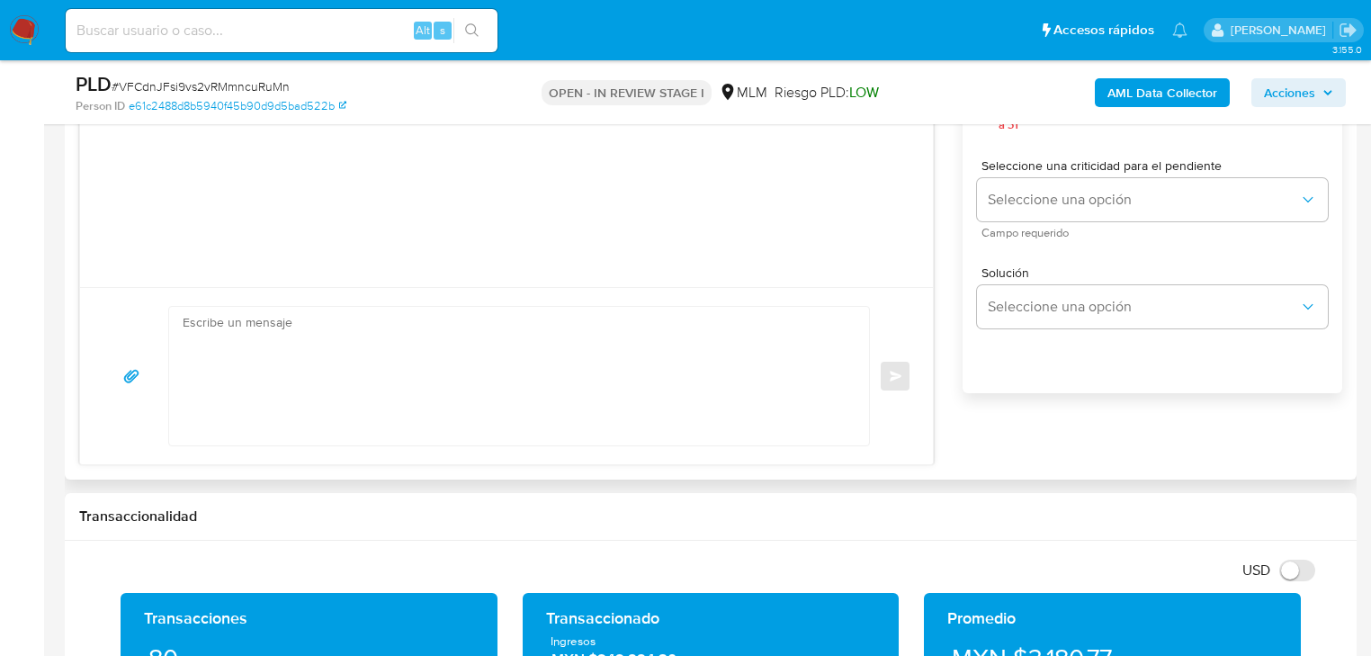
click at [286, 380] on textarea at bounding box center [515, 376] width 664 height 139
paste textarea "Estimado Marco Antonio, Te comunicamos que se ha identificado un cambio en el u…"
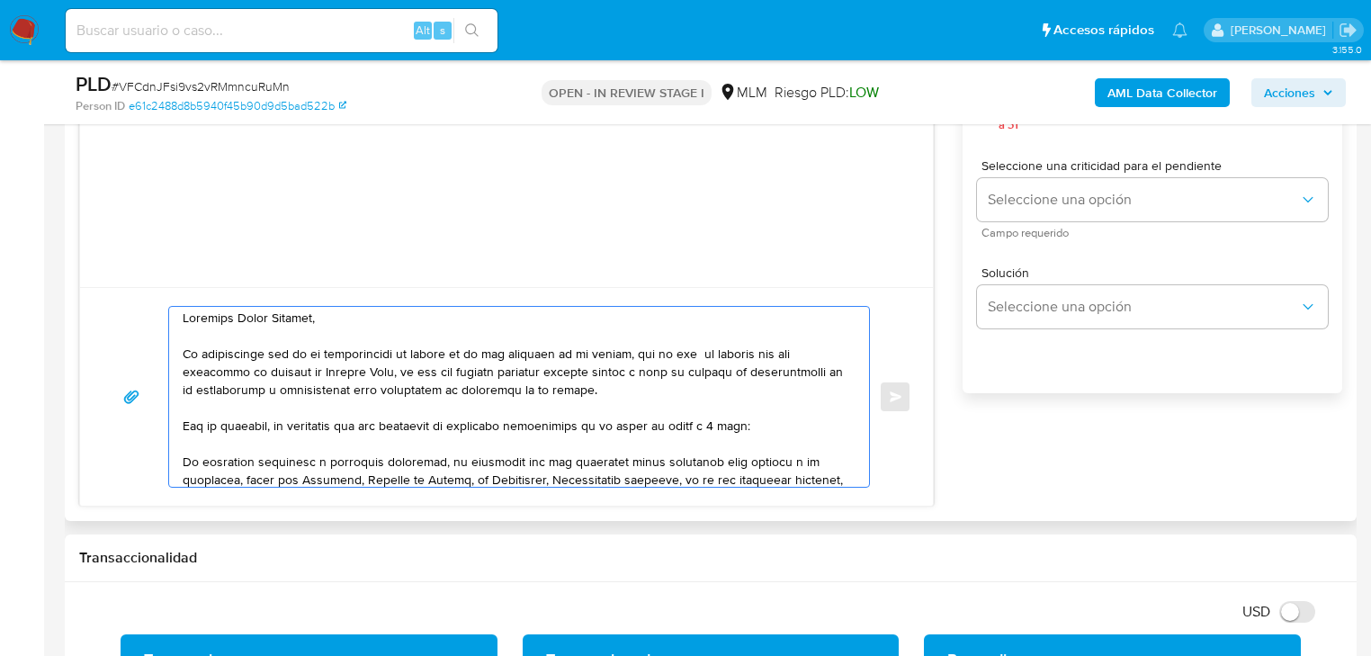
scroll to position [0, 0]
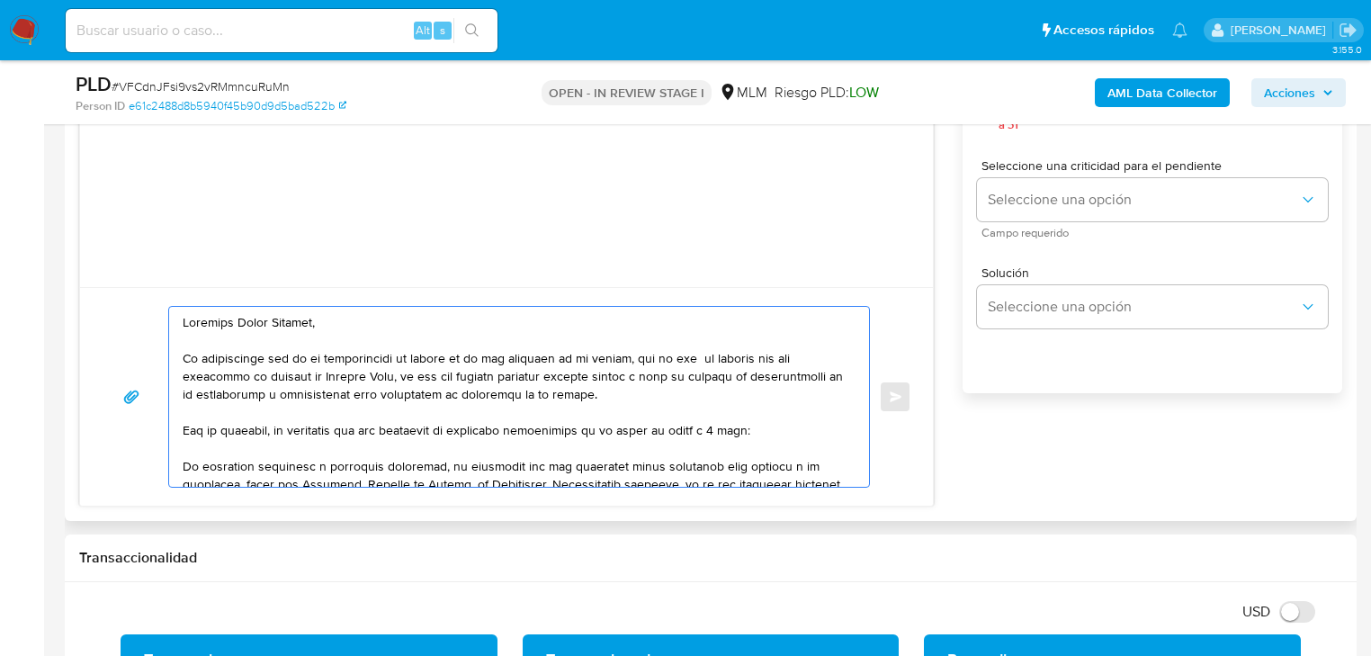
drag, startPoint x: 335, startPoint y: 332, endPoint x: 169, endPoint y: 321, distance: 165.9
click at [169, 321] on div at bounding box center [514, 397] width 691 height 180
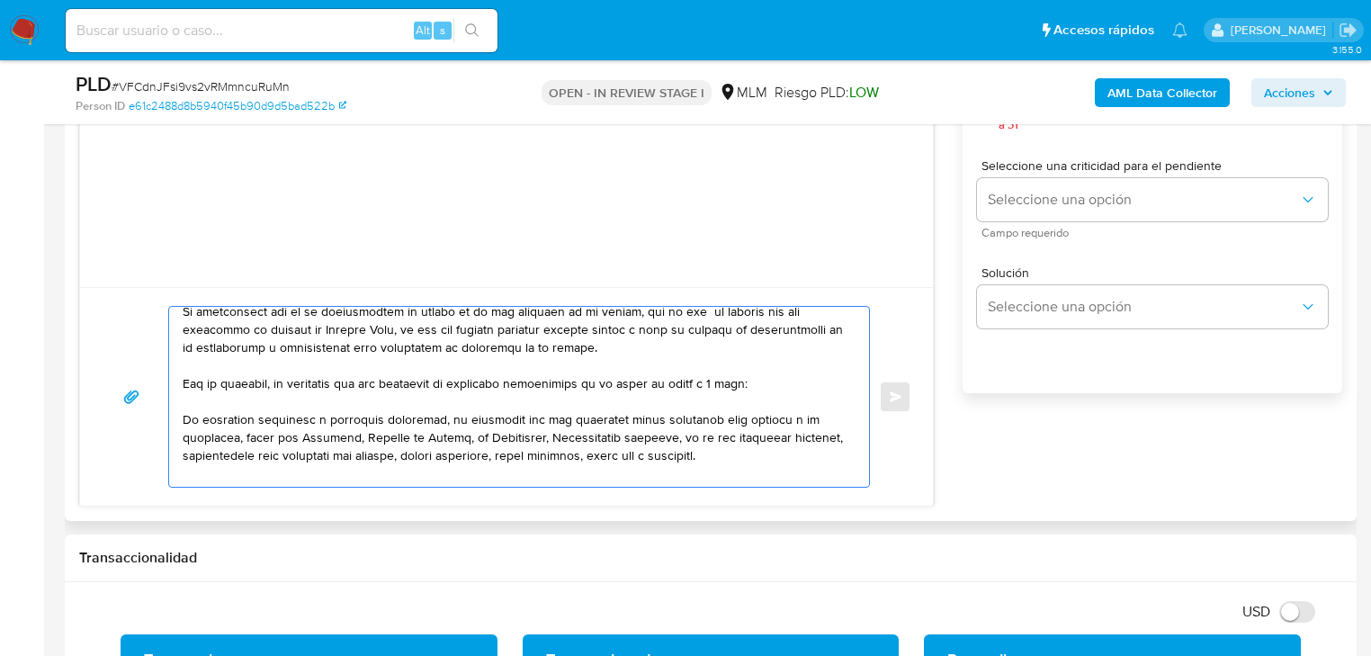
scroll to position [72, 0]
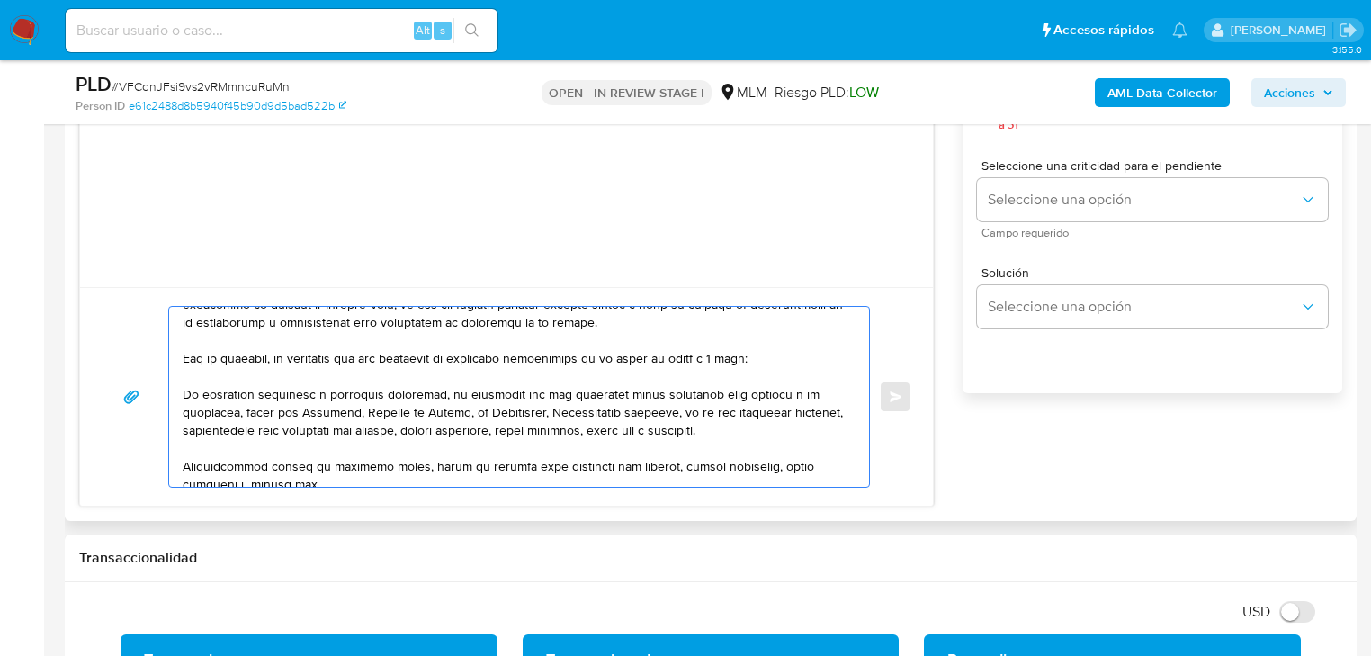
click at [184, 391] on textarea at bounding box center [515, 397] width 664 height 180
drag, startPoint x: 789, startPoint y: 427, endPoint x: 695, endPoint y: 410, distance: 95.9
click at [695, 410] on textarea at bounding box center [515, 397] width 664 height 180
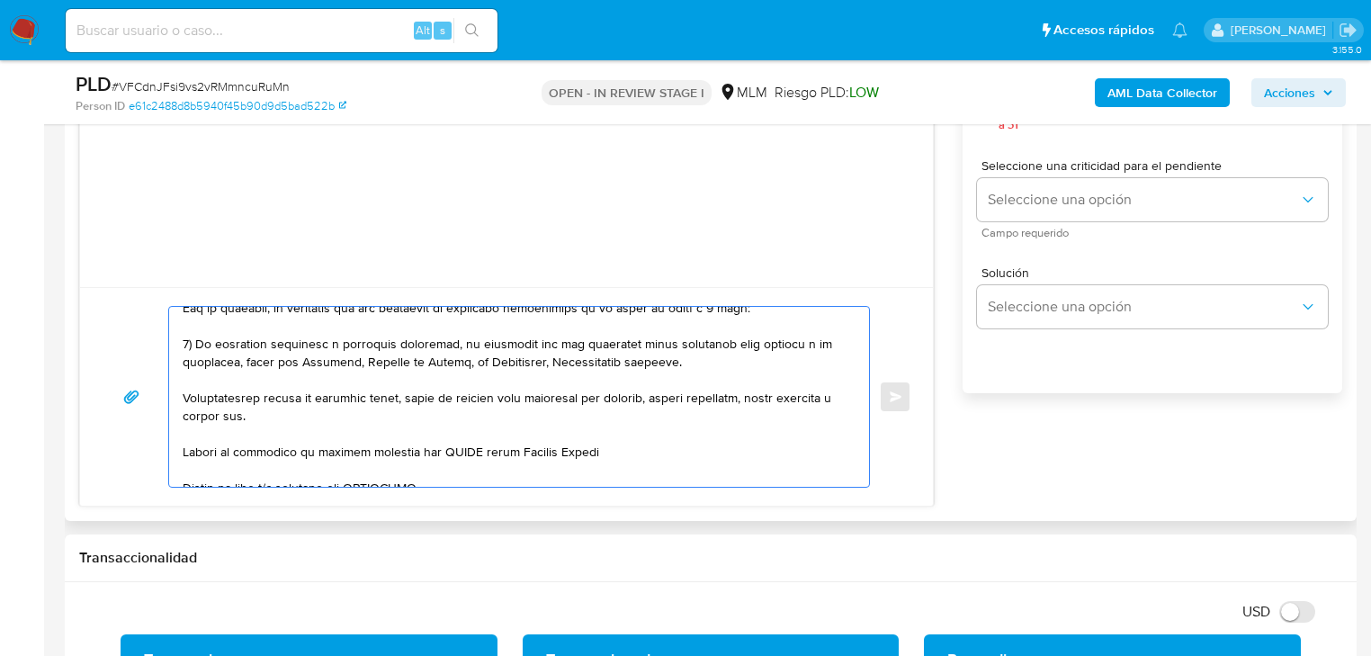
scroll to position [144, 0]
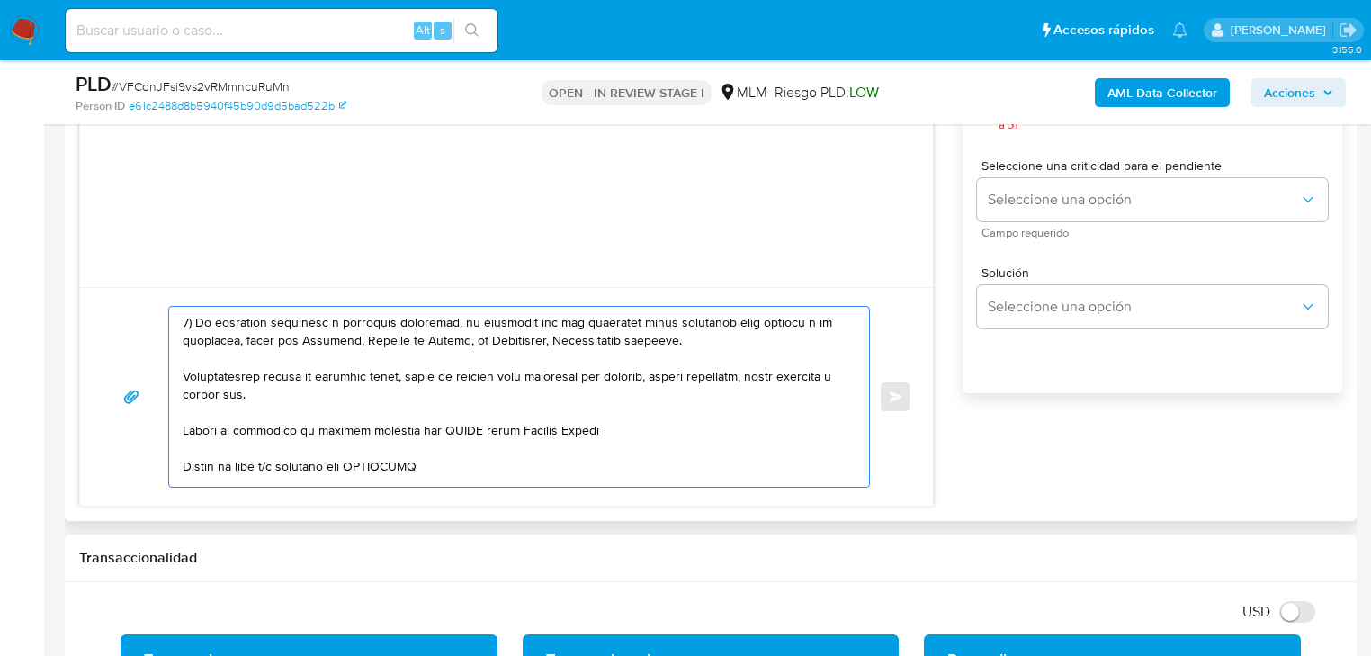
drag, startPoint x: 192, startPoint y: 385, endPoint x: 174, endPoint y: 374, distance: 21.0
click at [174, 374] on div at bounding box center [514, 397] width 691 height 180
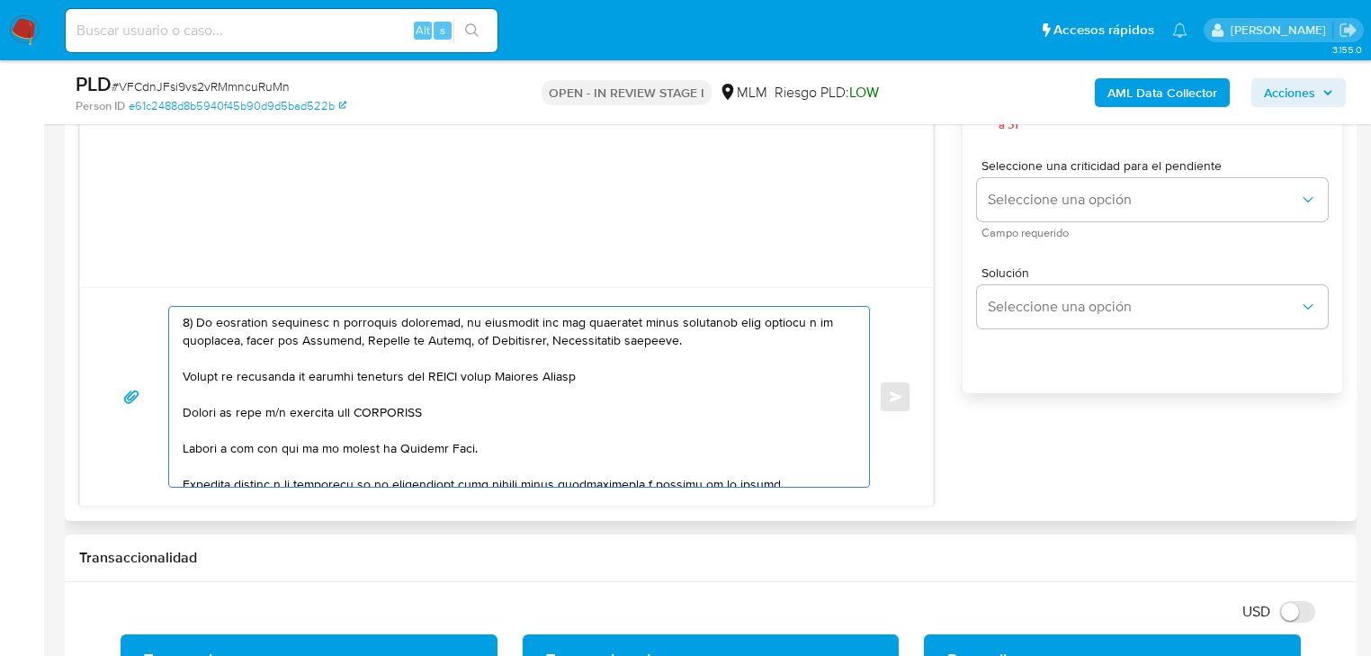
click at [180, 364] on div at bounding box center [514, 397] width 691 height 180
click at [184, 375] on textarea at bounding box center [515, 397] width 664 height 180
click at [473, 367] on textarea at bounding box center [515, 397] width 664 height 180
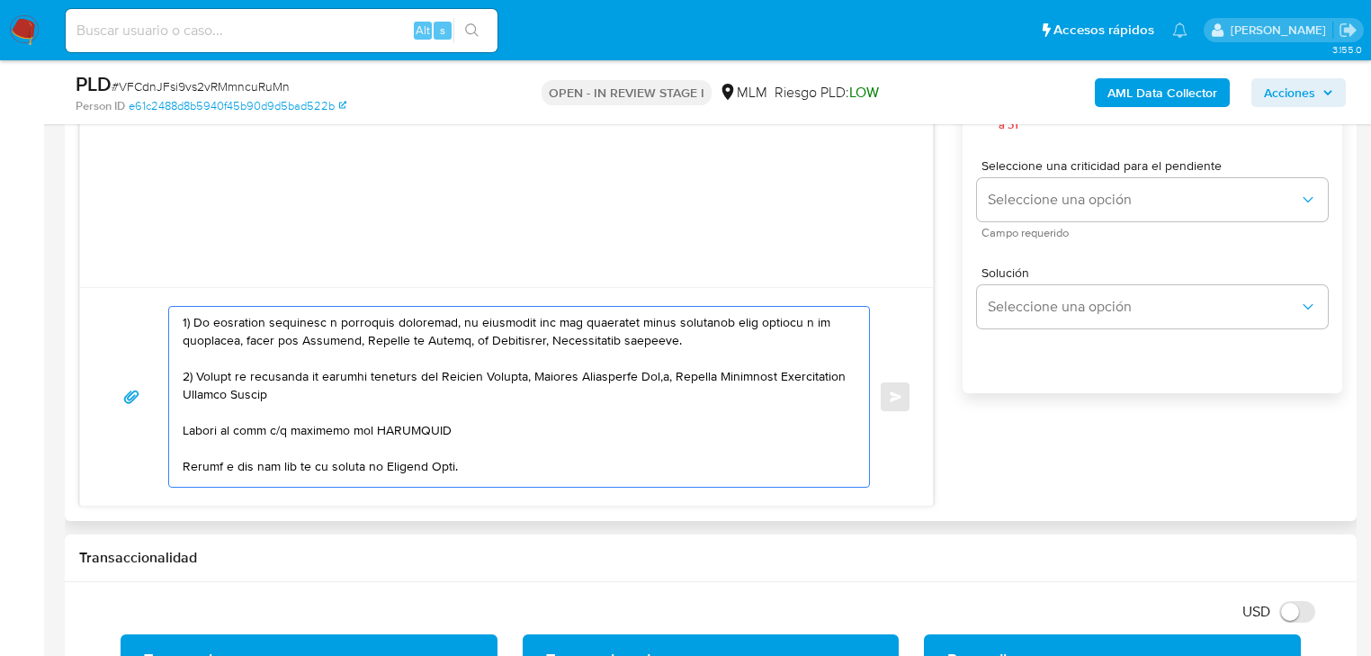
click at [666, 374] on textarea at bounding box center [515, 397] width 664 height 180
click at [678, 374] on textarea at bounding box center [515, 397] width 664 height 180
click at [228, 391] on textarea at bounding box center [515, 397] width 664 height 180
paste textarea "robert hernandez villa"
click at [187, 394] on textarea at bounding box center [515, 397] width 664 height 180
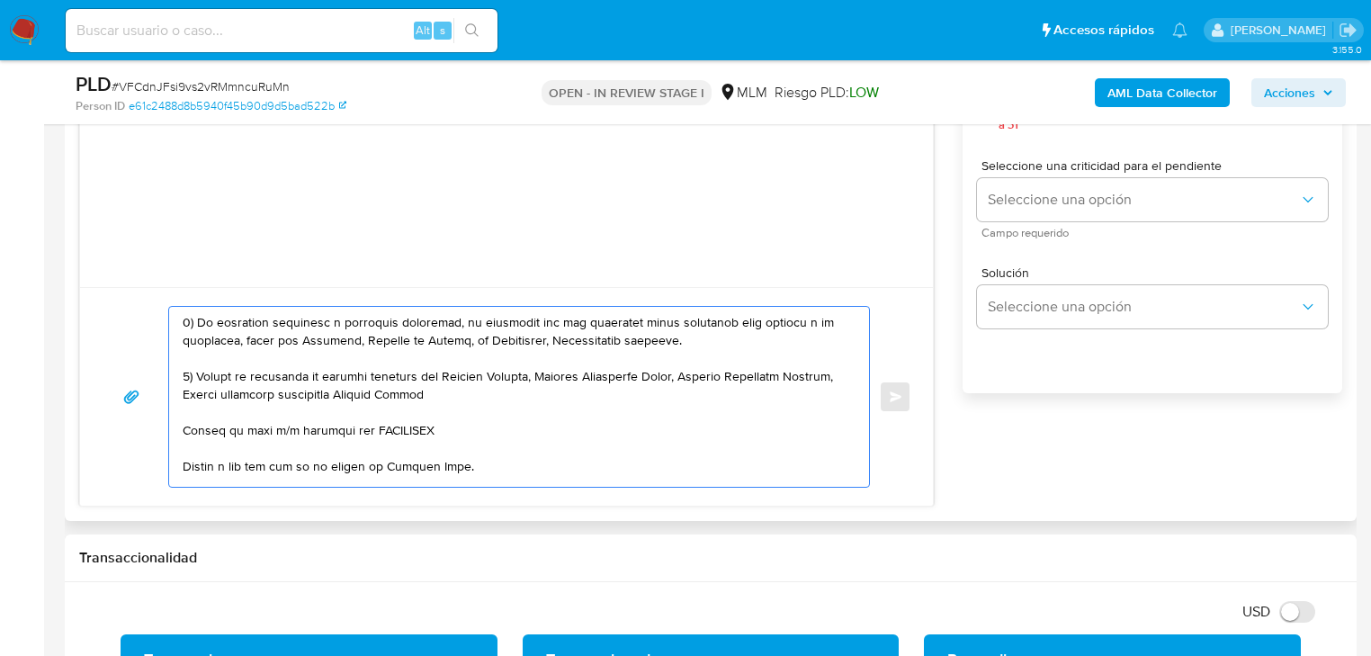
click at [229, 389] on textarea at bounding box center [515, 397] width 664 height 180
click at [292, 396] on textarea at bounding box center [515, 397] width 664 height 180
click at [313, 393] on textarea at bounding box center [515, 397] width 664 height 180
click at [427, 389] on textarea at bounding box center [515, 397] width 664 height 180
click at [436, 391] on textarea at bounding box center [515, 397] width 664 height 180
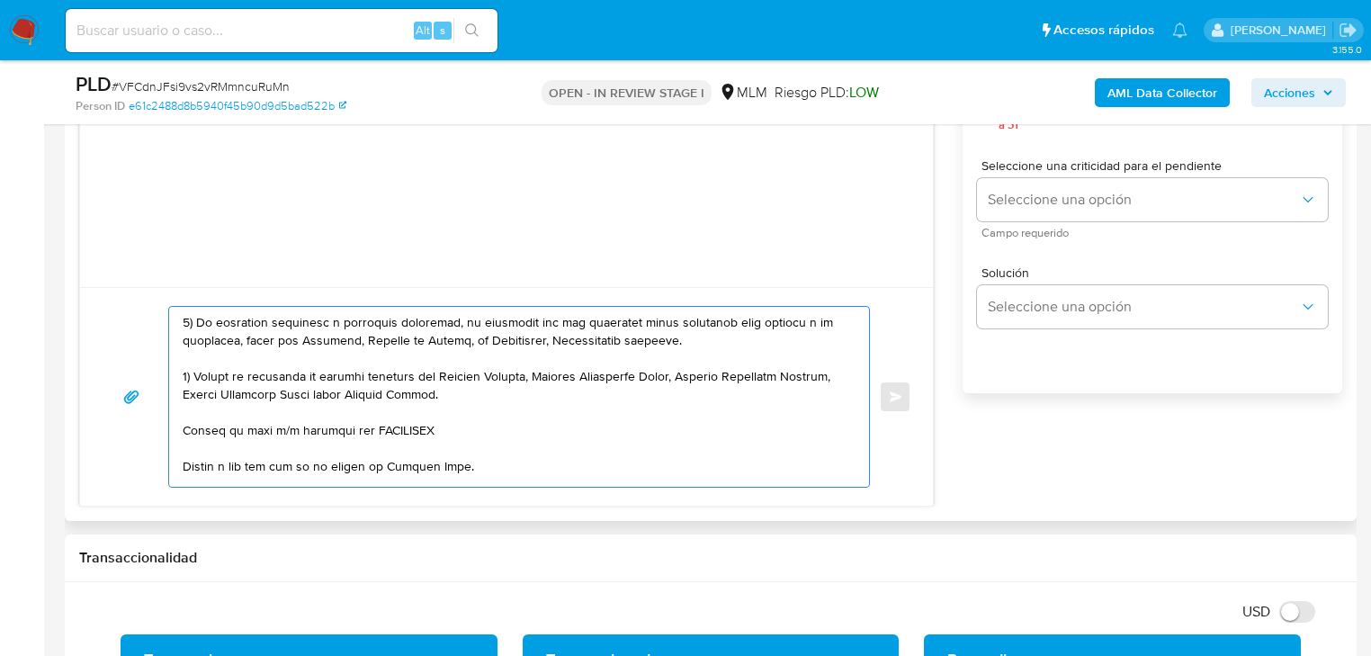
click at [184, 430] on textarea at bounding box center [515, 397] width 664 height 180
click at [428, 428] on textarea at bounding box center [515, 397] width 664 height 180
drag, startPoint x: 335, startPoint y: 463, endPoint x: 169, endPoint y: 457, distance: 165.7
click at [169, 457] on div at bounding box center [514, 397] width 691 height 180
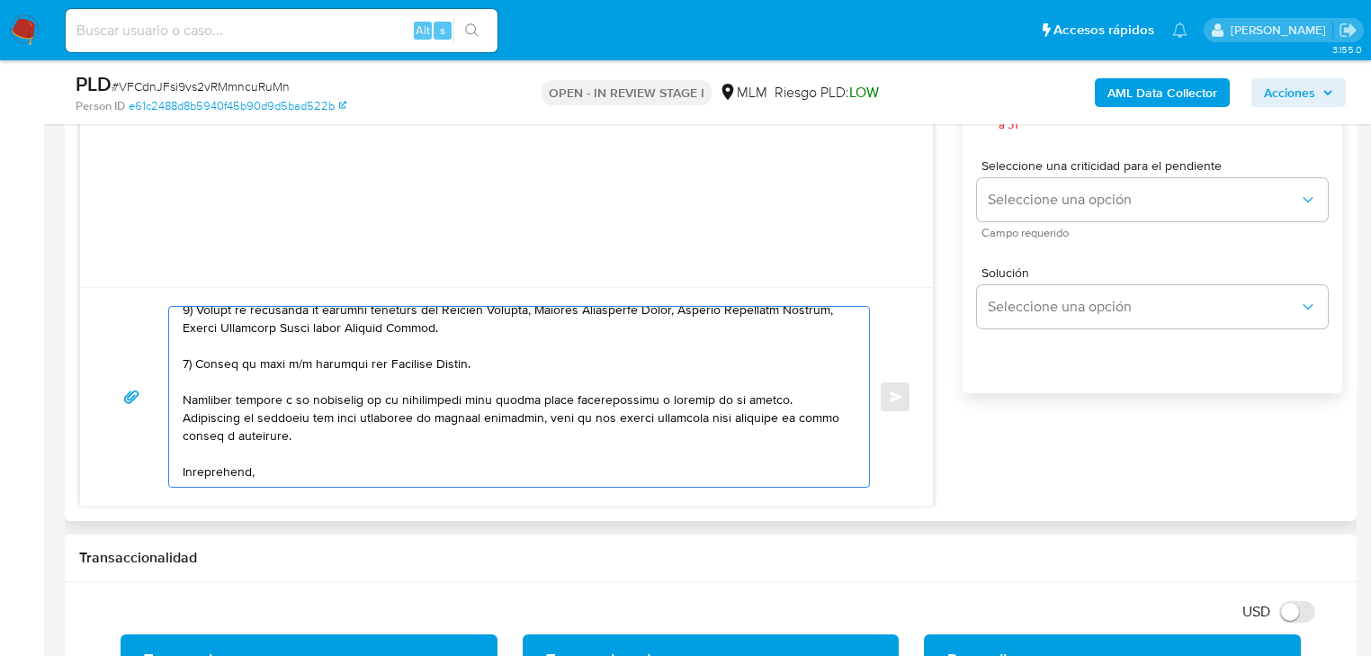
scroll to position [229, 0]
click at [293, 463] on textarea at bounding box center [515, 397] width 664 height 180
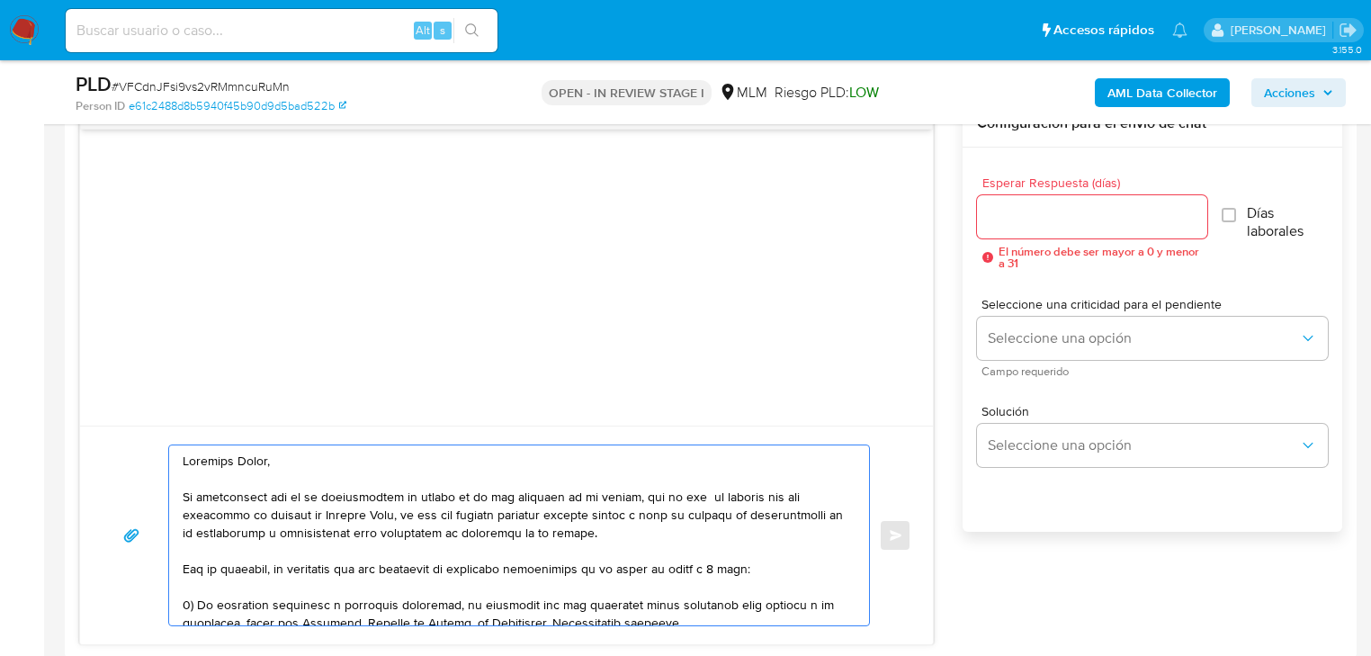
scroll to position [813, 0]
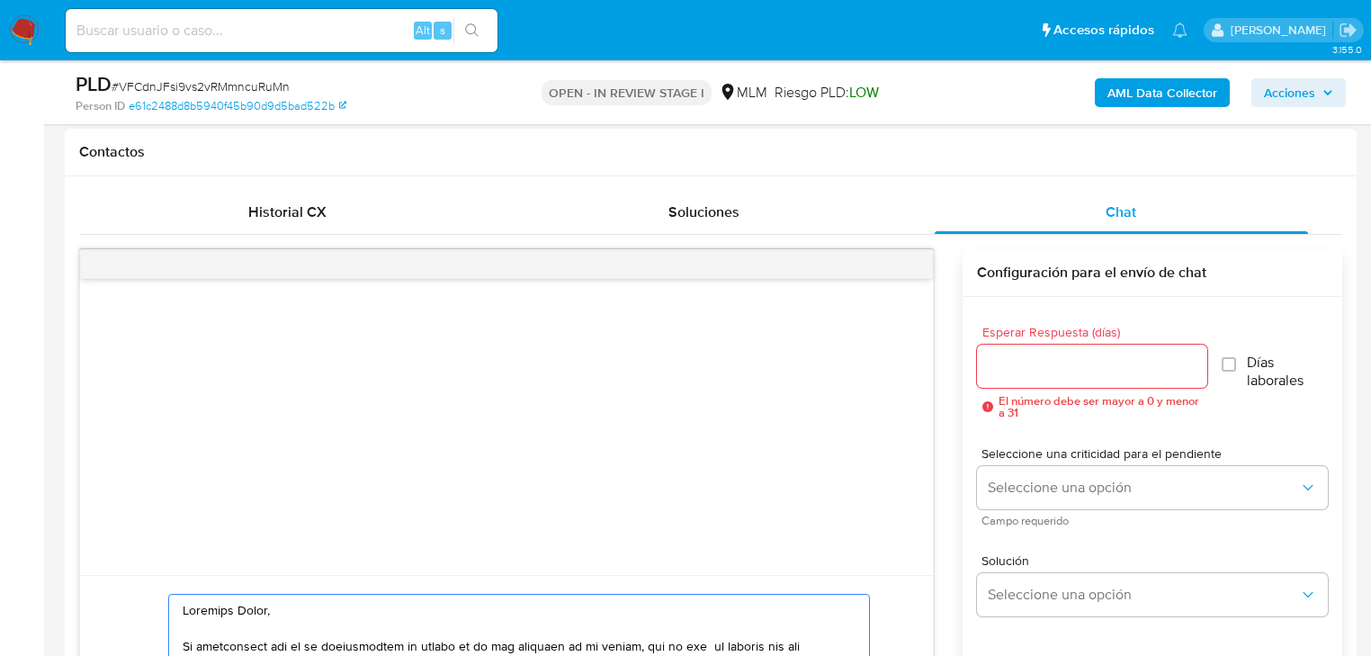
type textarea "Estimada Itzel, Te comunicamos que se ha identificado un cambio en el uso habit…"
click at [1026, 359] on input "Esperar Respuesta (días)" at bounding box center [1092, 366] width 230 height 23
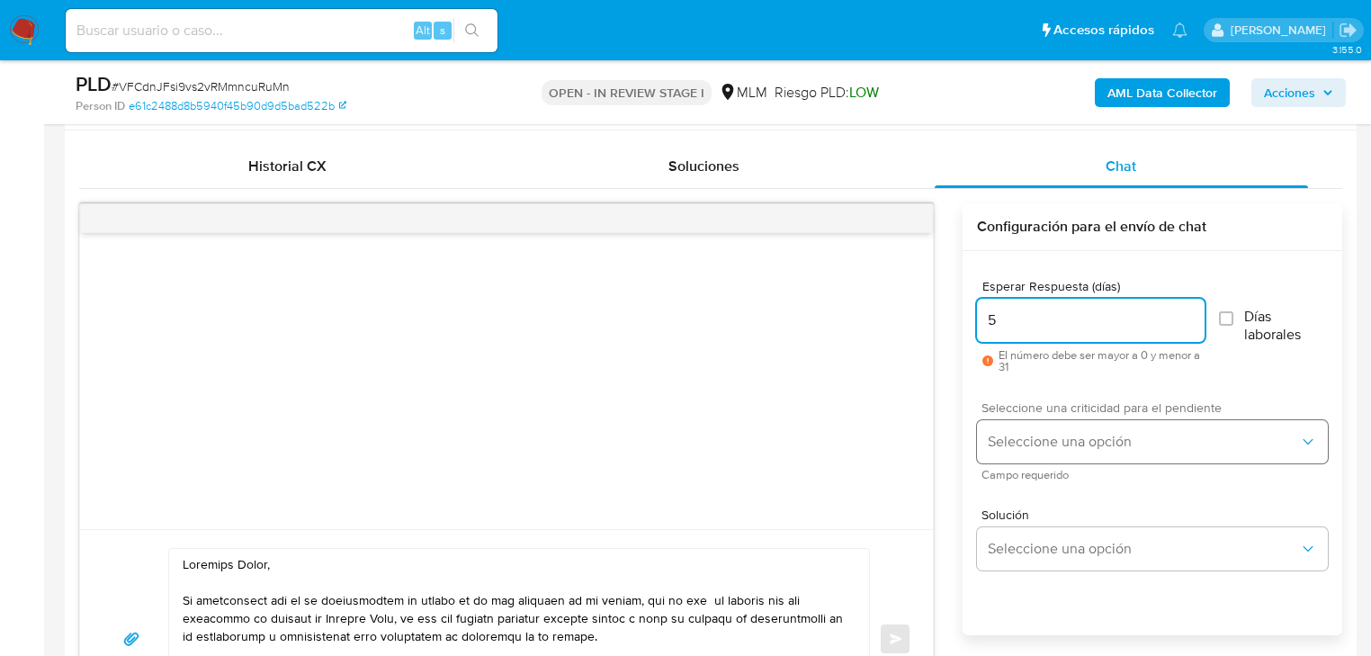
scroll to position [885, 0]
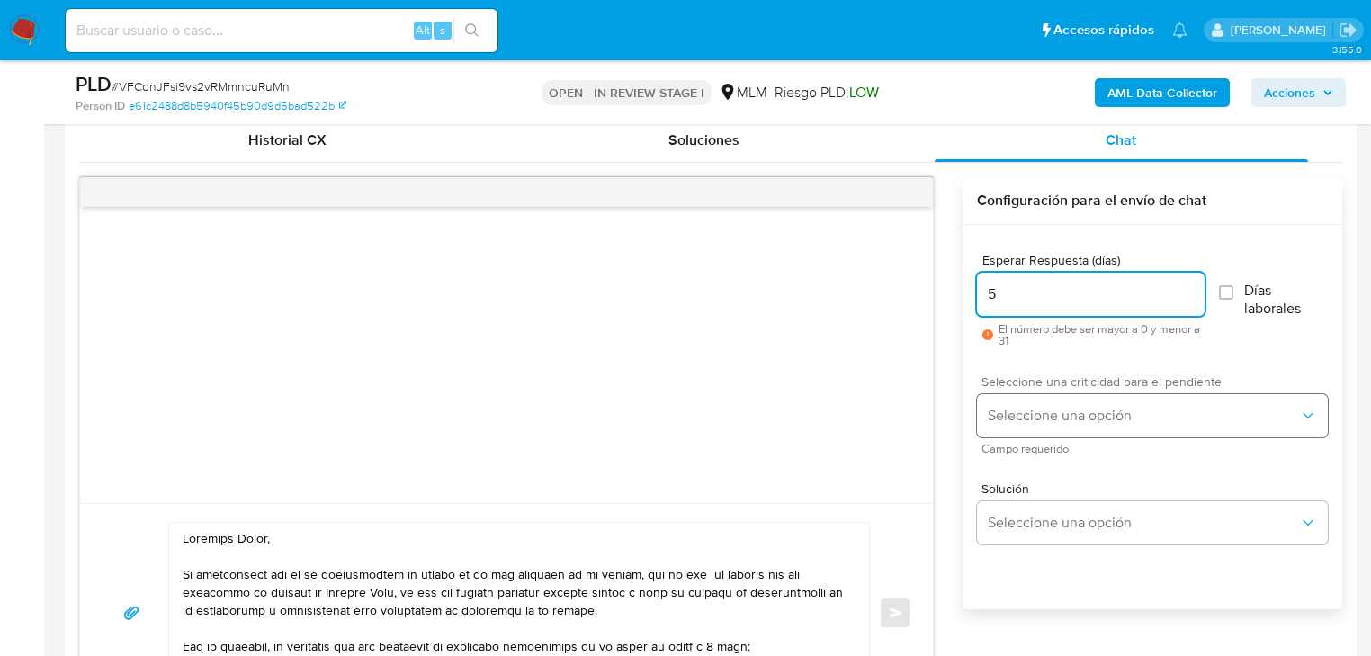
type input "5"
click at [1059, 409] on span "Seleccione una opción" at bounding box center [1143, 416] width 311 height 18
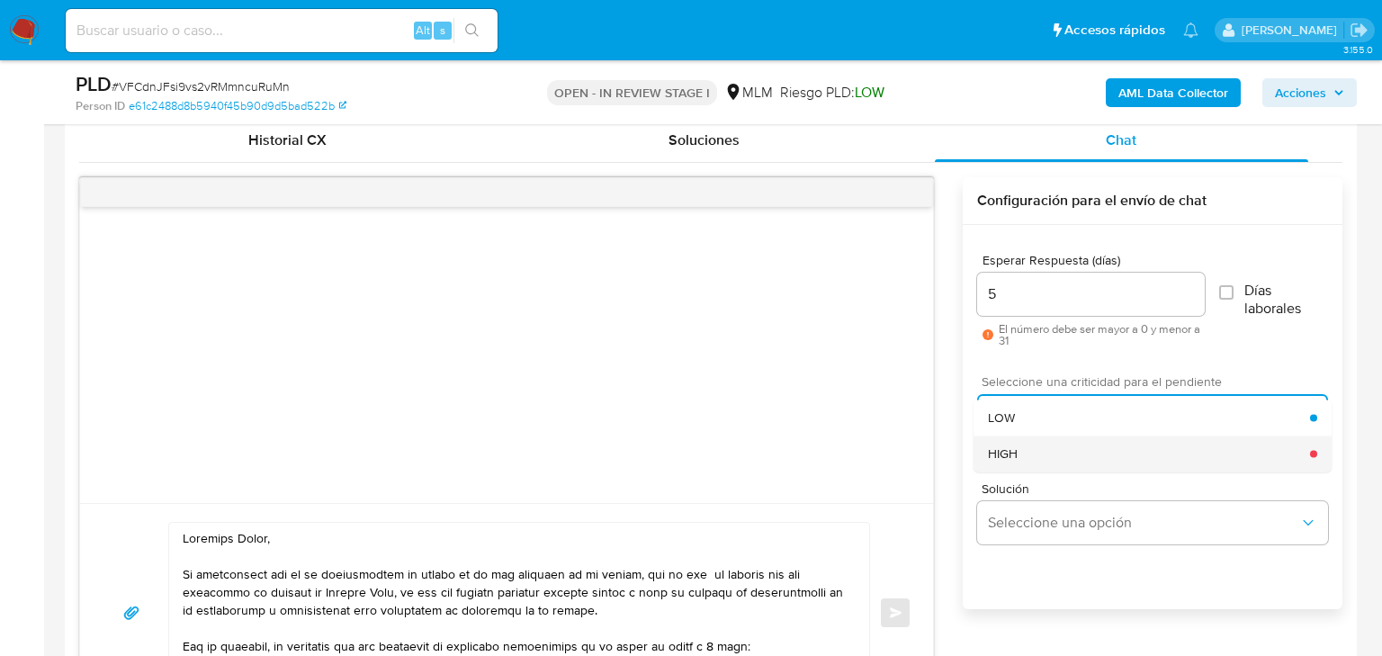
click at [1033, 455] on div "HIGH" at bounding box center [1149, 454] width 322 height 36
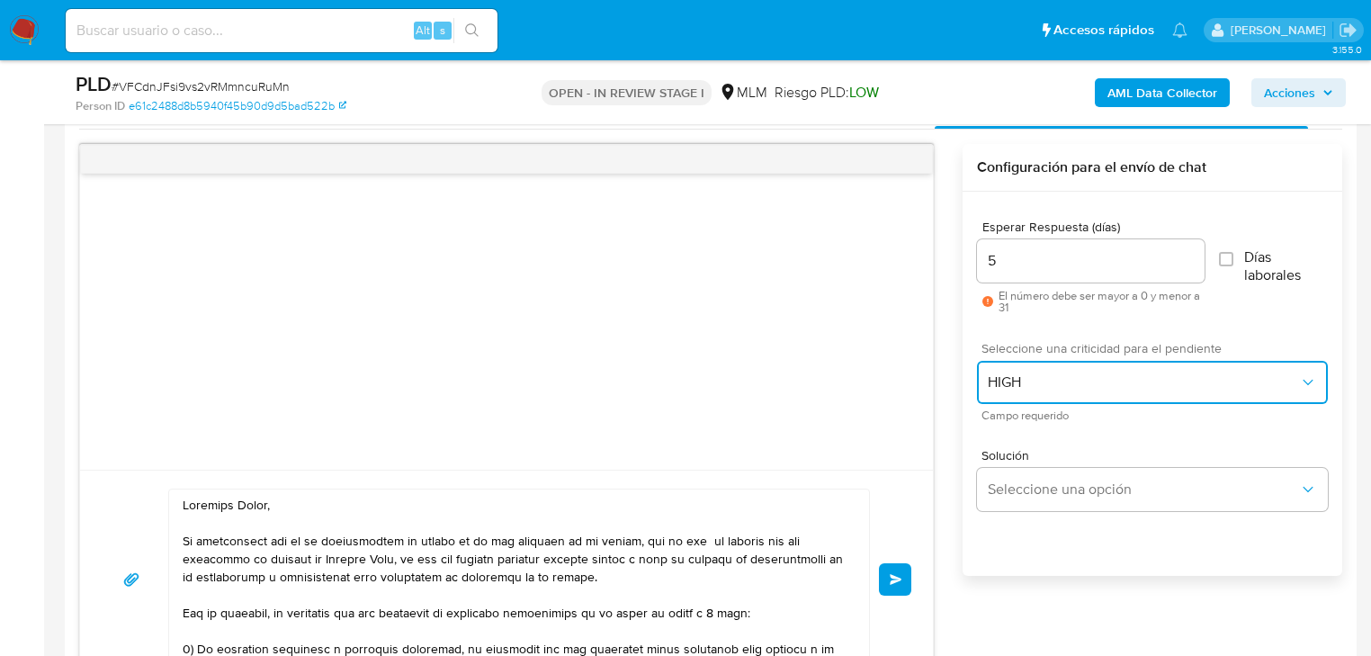
scroll to position [1008, 0]
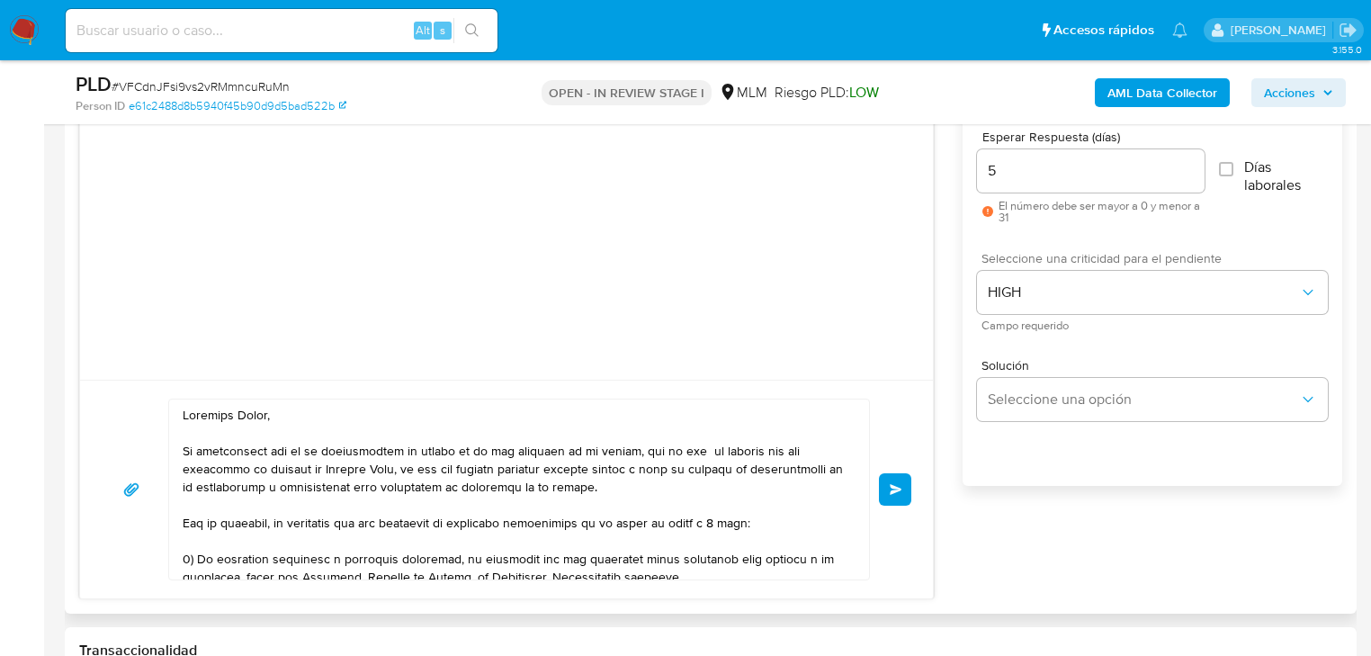
click at [672, 483] on textarea at bounding box center [515, 490] width 664 height 180
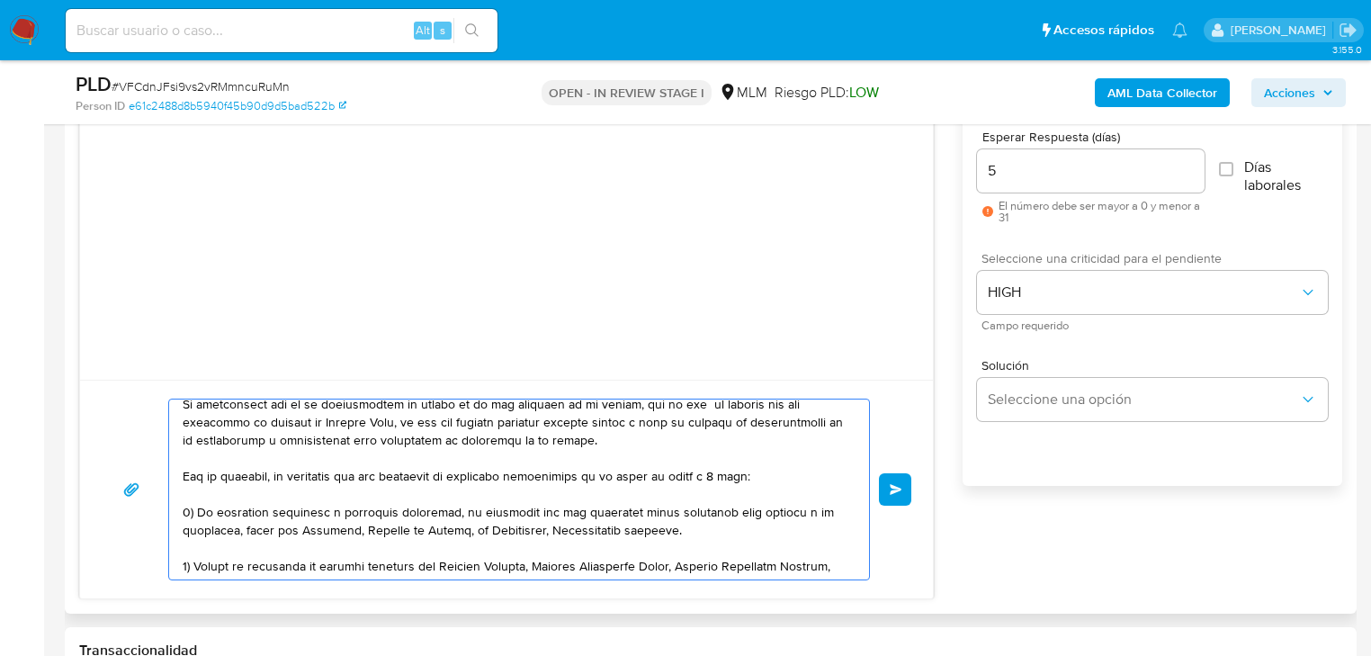
scroll to position [72, 0]
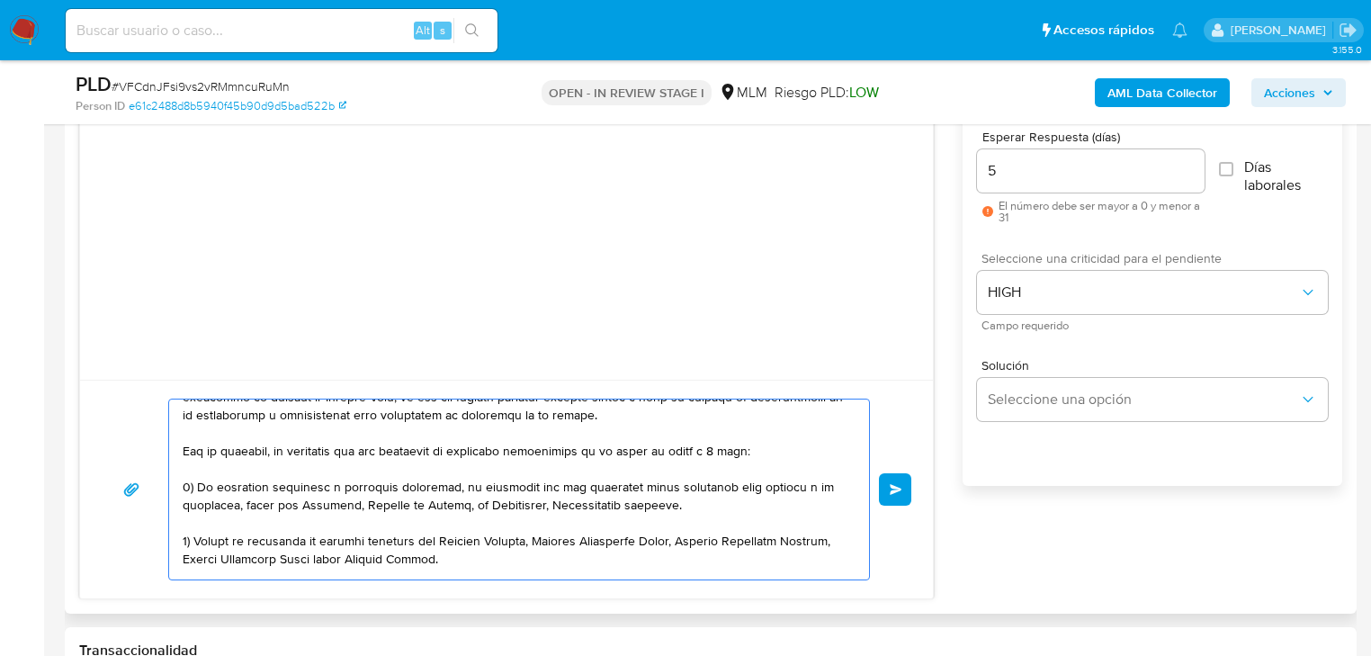
click at [698, 503] on textarea at bounding box center [515, 490] width 664 height 180
paste textarea "si es una actividad informal, proporcionar giro económico del negocio, nombre c…"
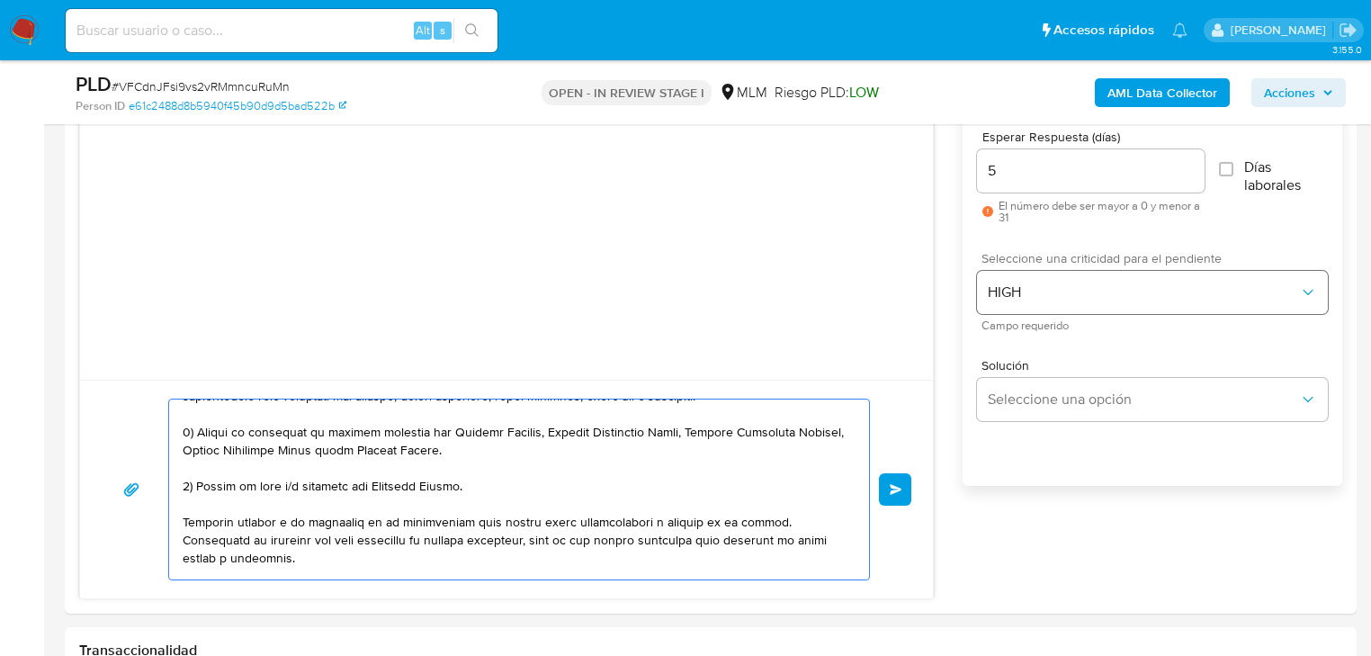
scroll to position [103, 0]
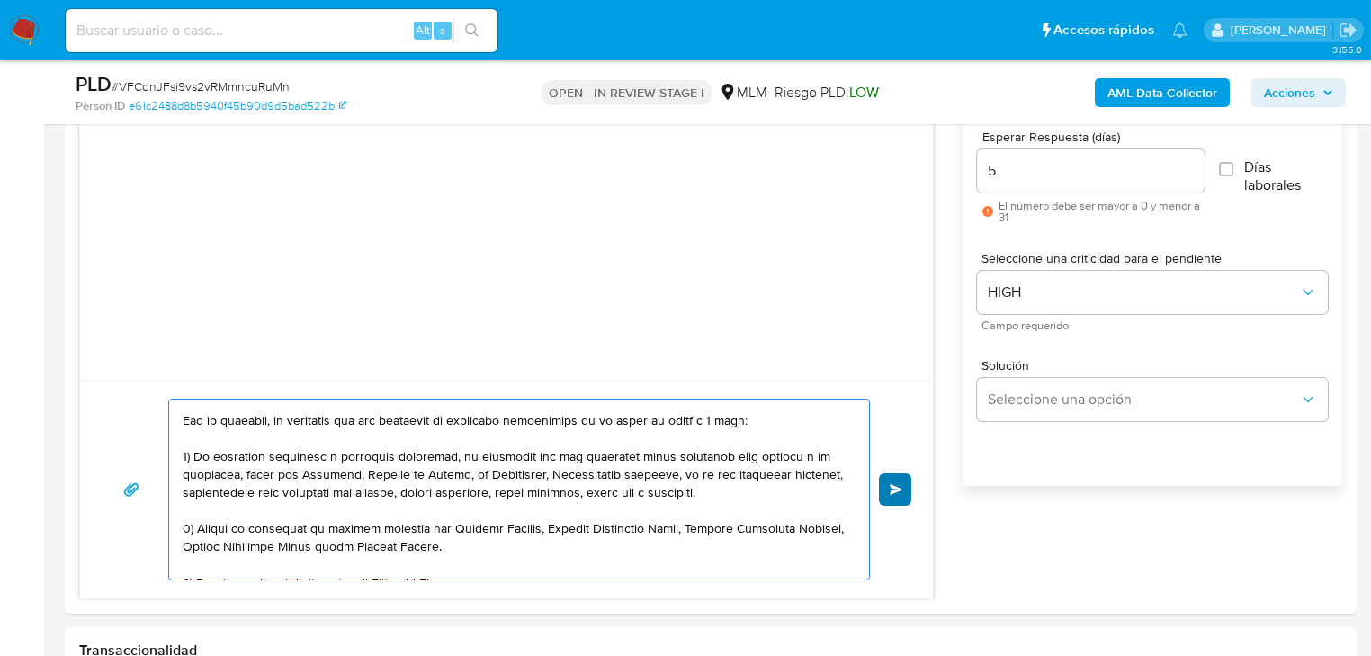
type textarea "Estimada Itzel, Te comunicamos que se ha identificado un cambio en el uso habit…"
click at [888, 488] on button "Enviar" at bounding box center [895, 489] width 32 height 32
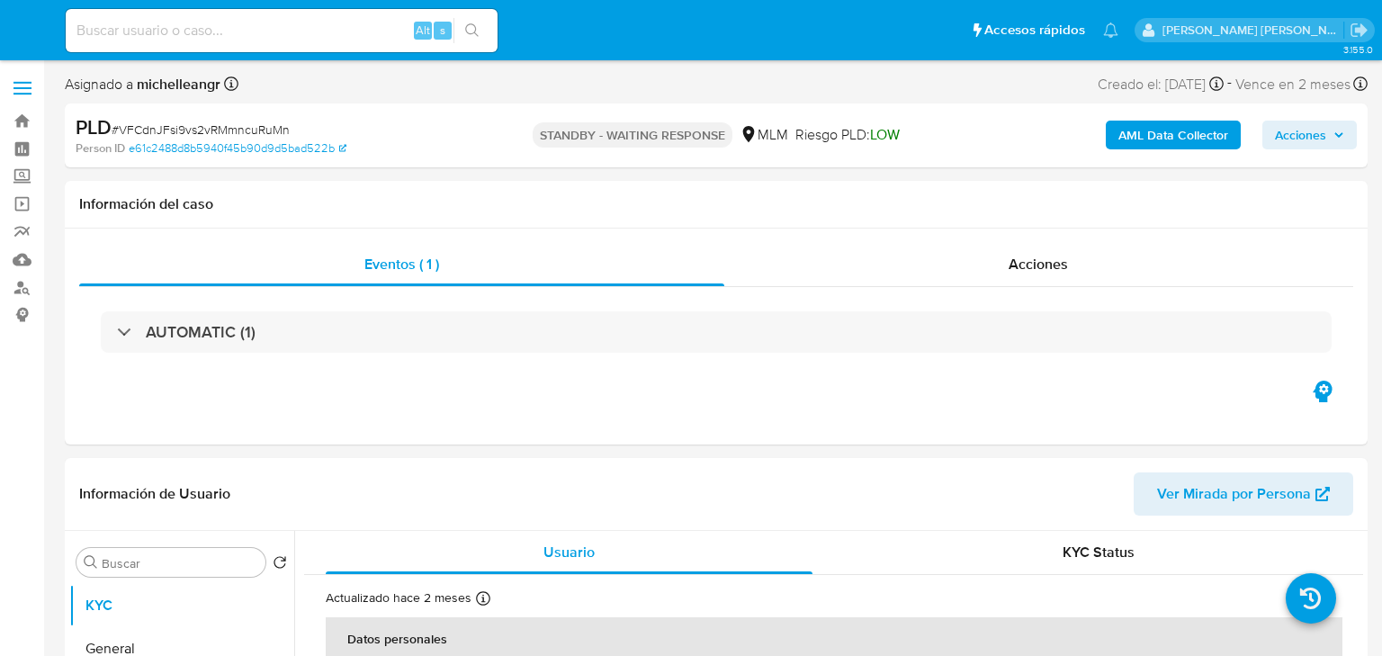
select select "10"
click at [274, 33] on input at bounding box center [282, 30] width 432 height 23
paste input "1591103533"
type input "1591103533"
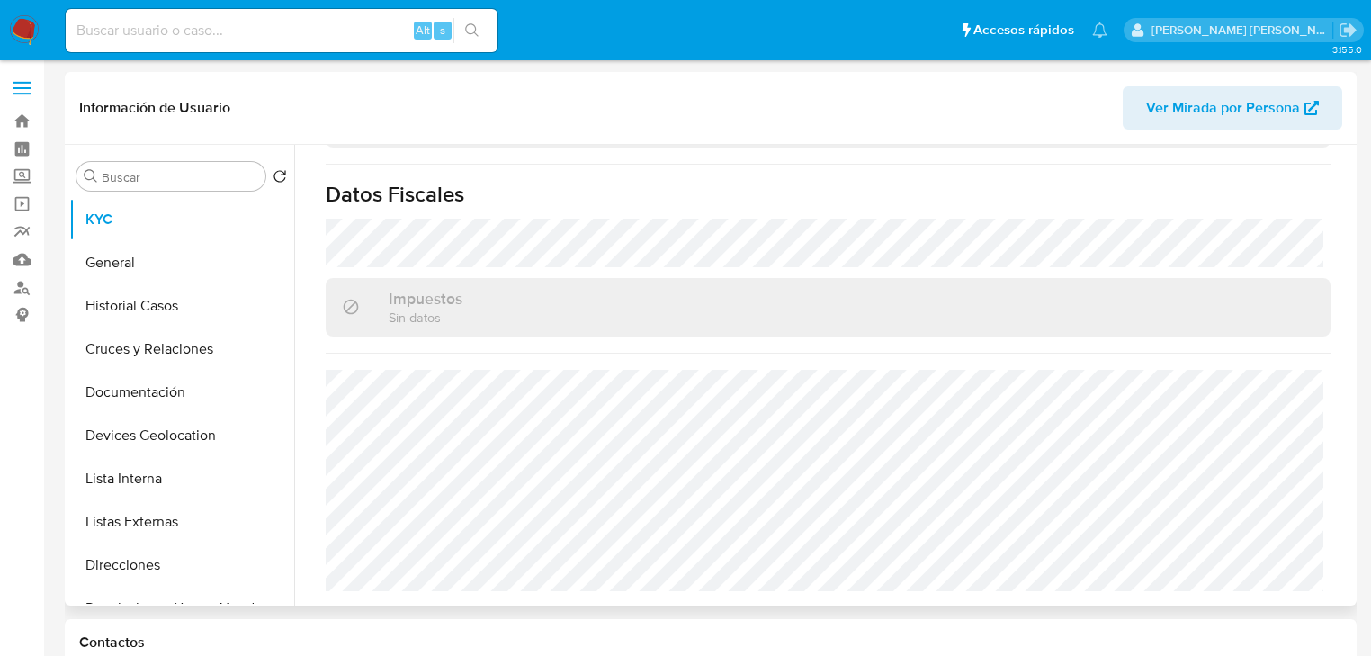
scroll to position [1233, 0]
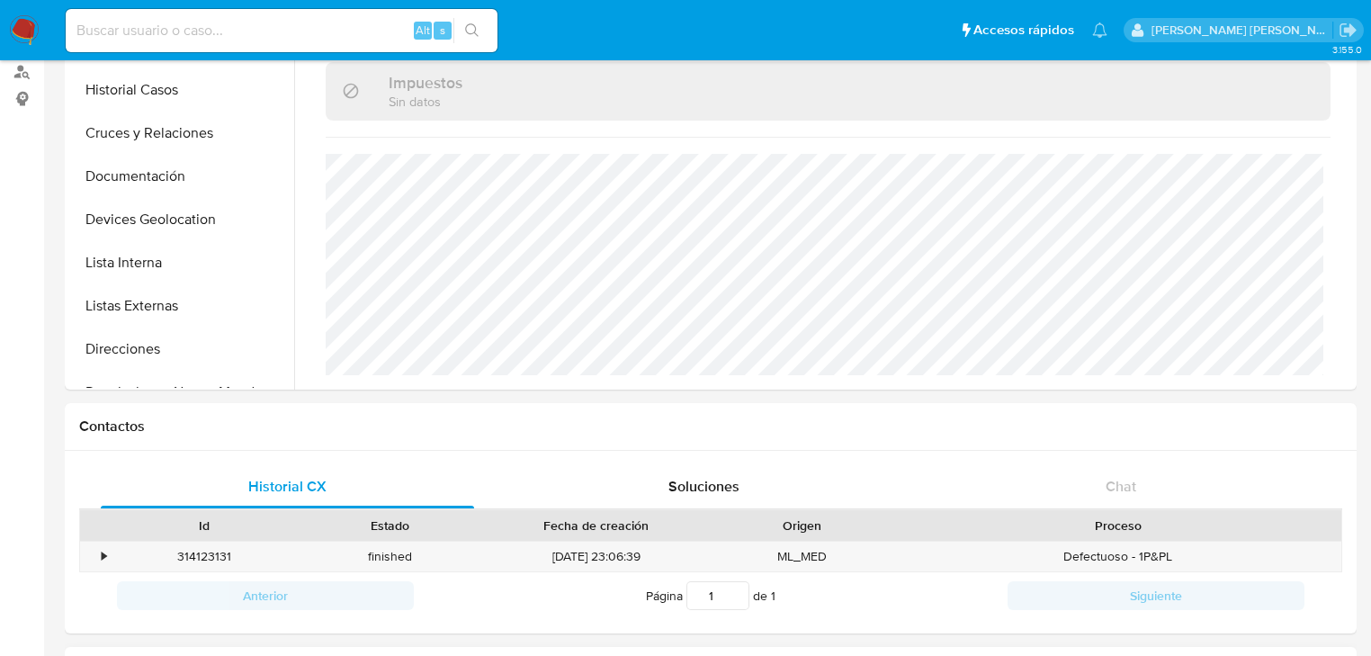
select select "10"
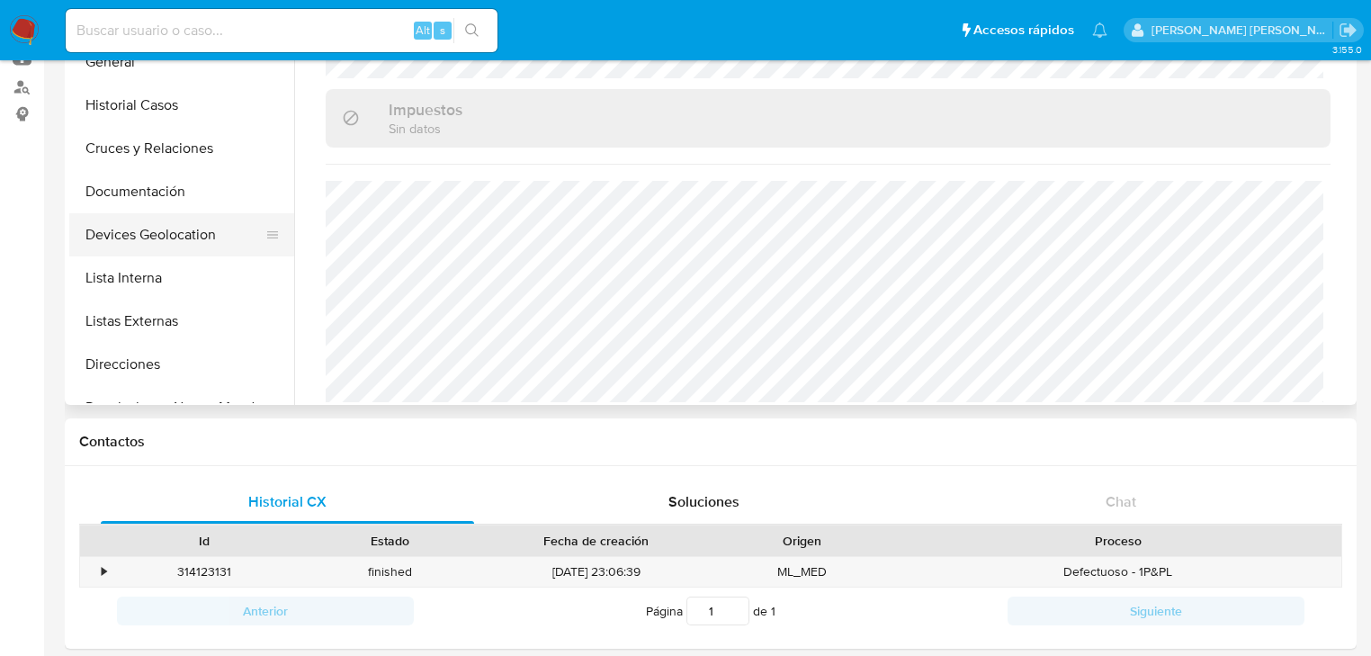
scroll to position [144, 0]
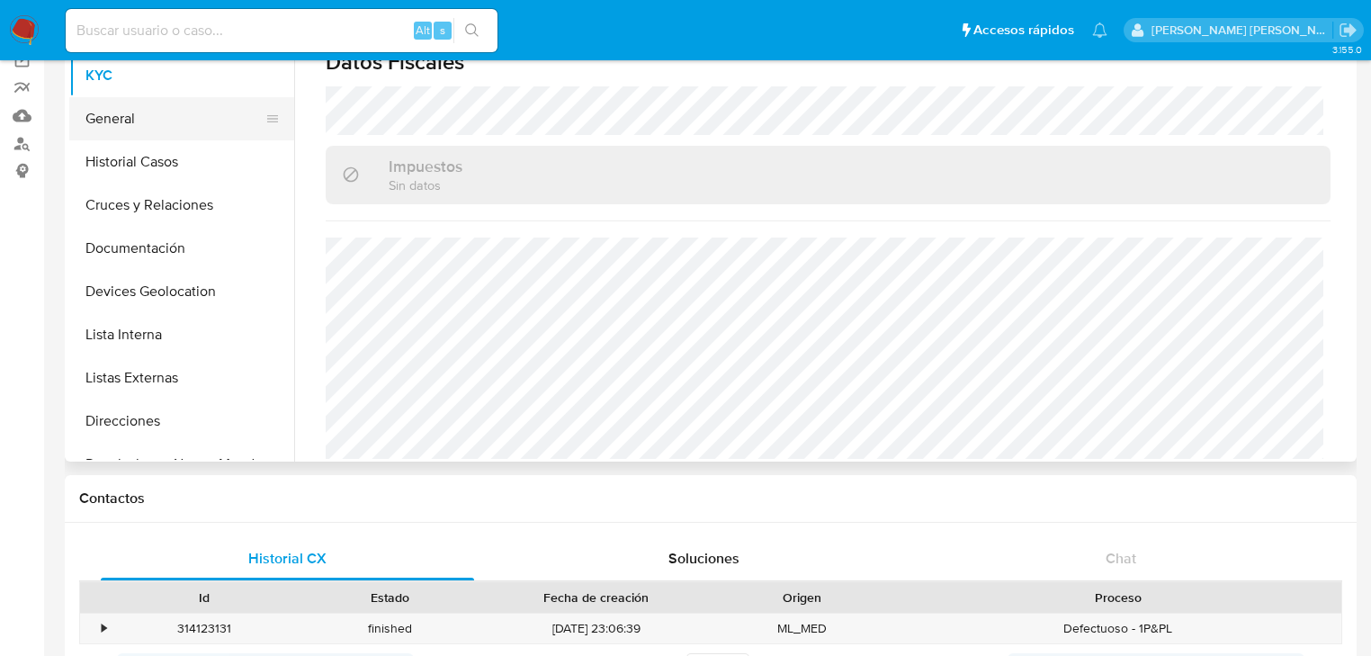
click at [154, 130] on button "General" at bounding box center [174, 118] width 211 height 43
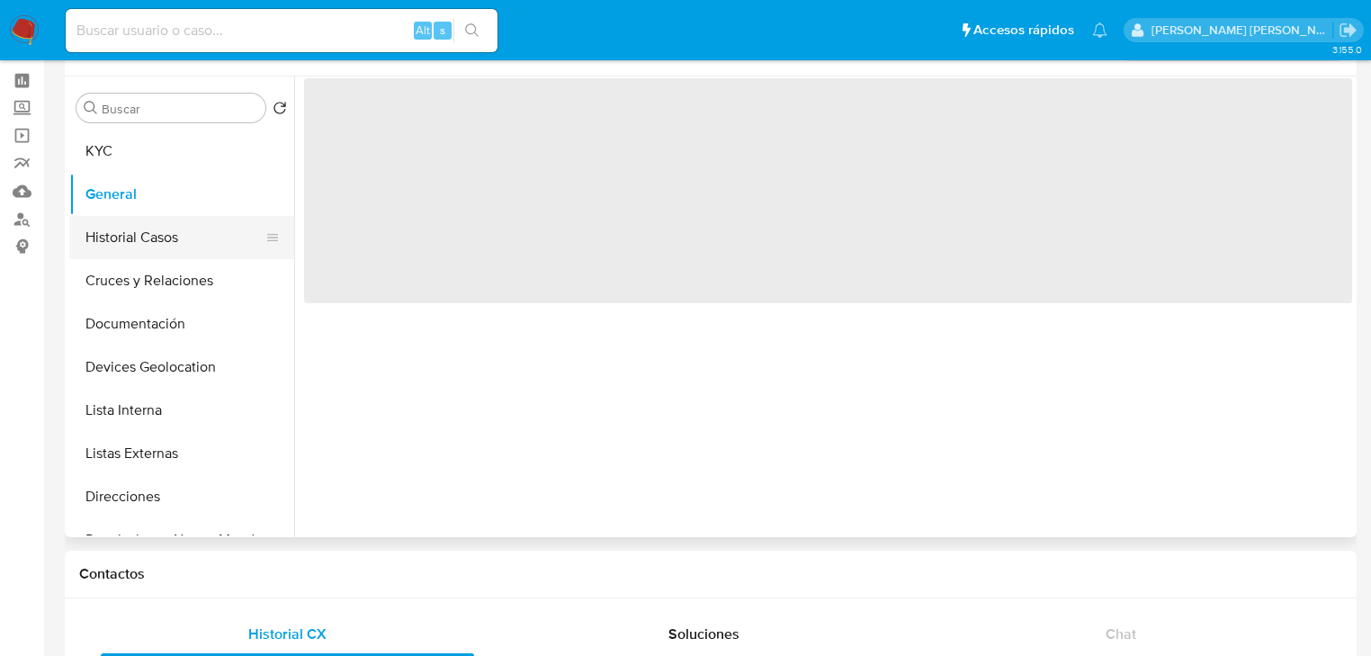
scroll to position [0, 0]
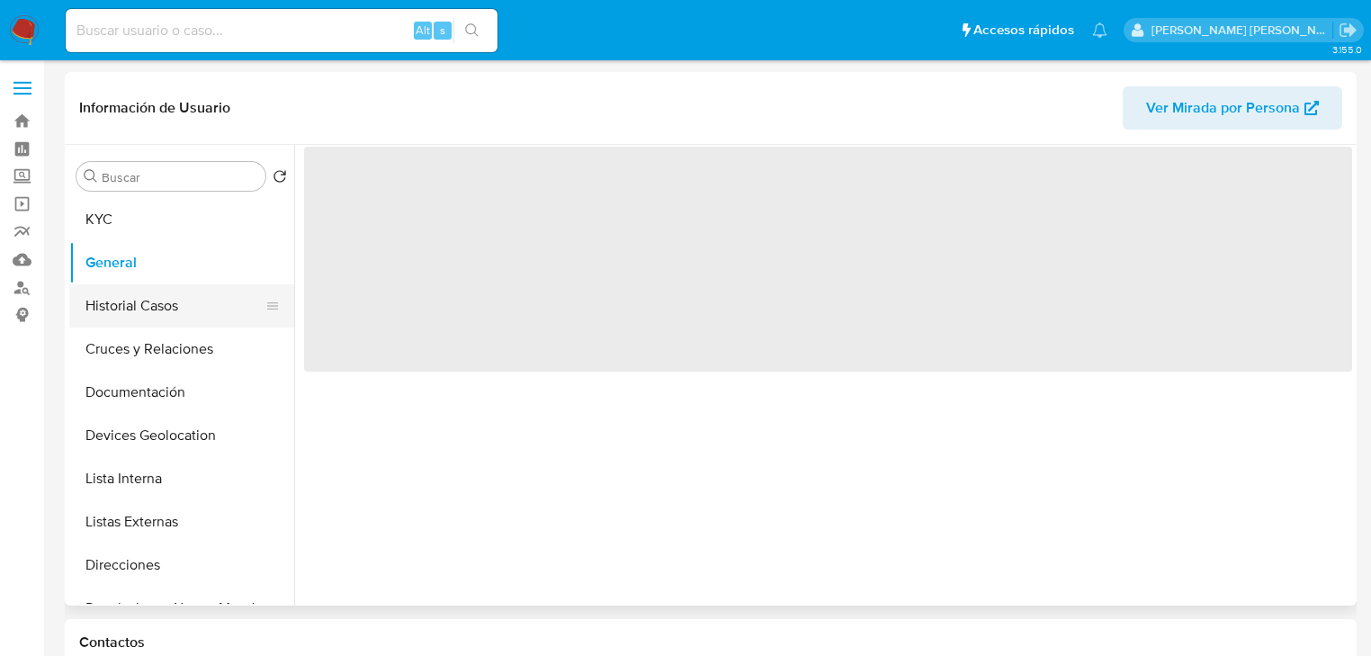
click at [163, 308] on button "Historial Casos" at bounding box center [174, 305] width 211 height 43
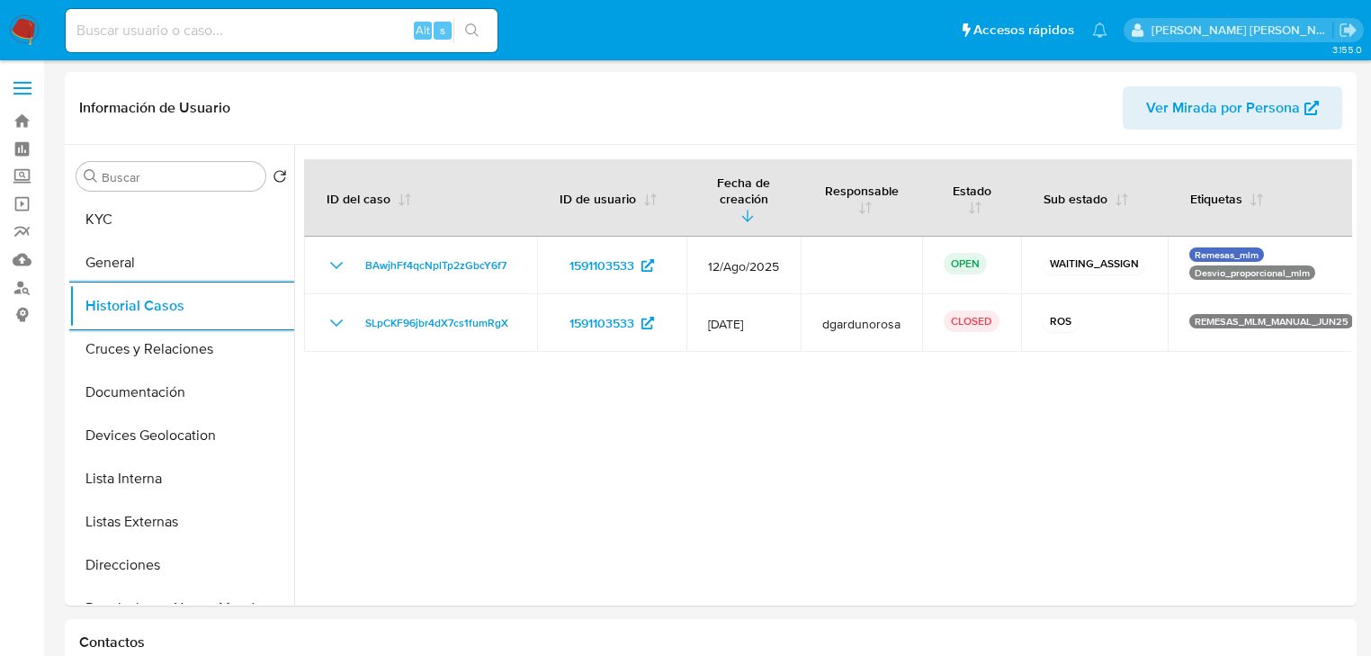
click at [220, 40] on input at bounding box center [282, 30] width 432 height 23
paste input "635634912"
type input "635634912"
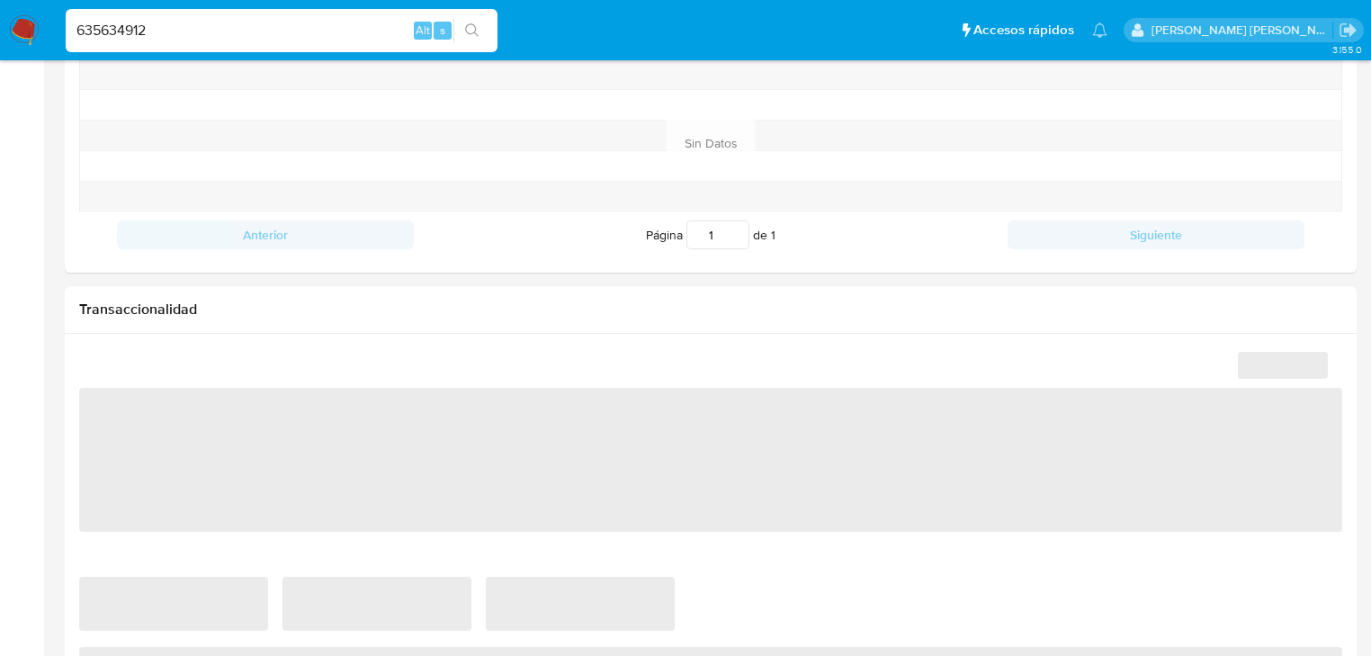
scroll to position [713, 0]
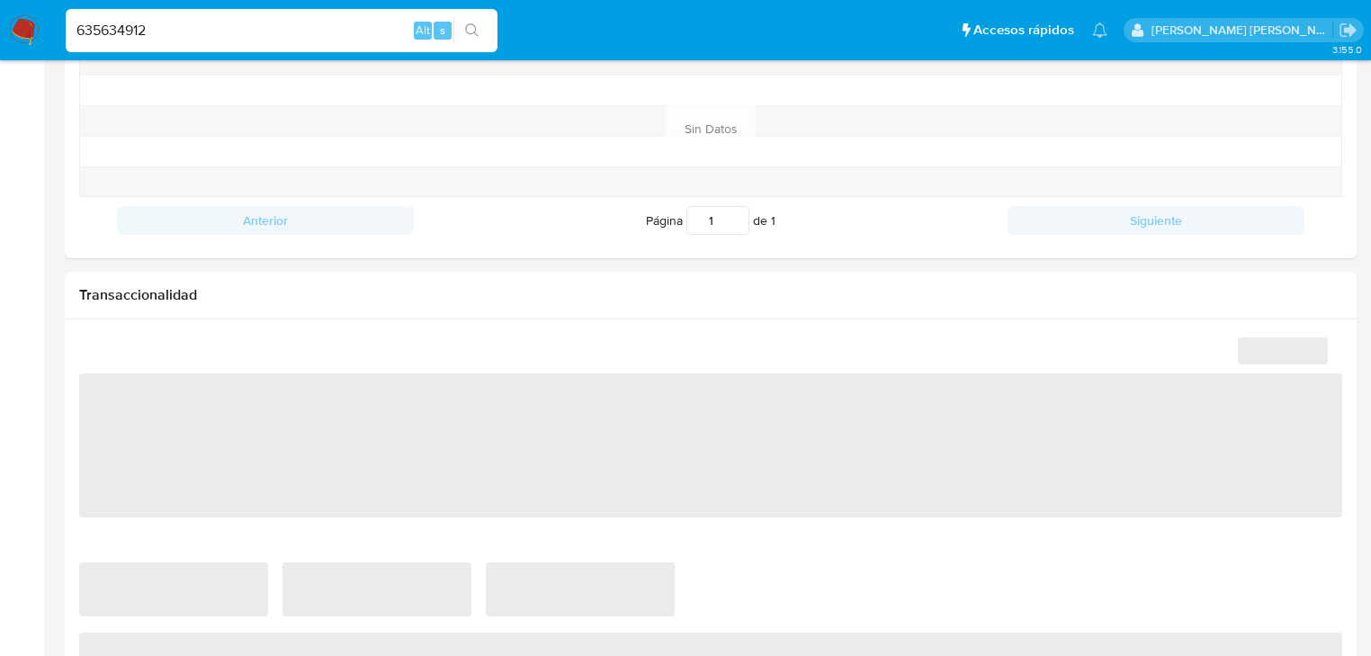
select select "10"
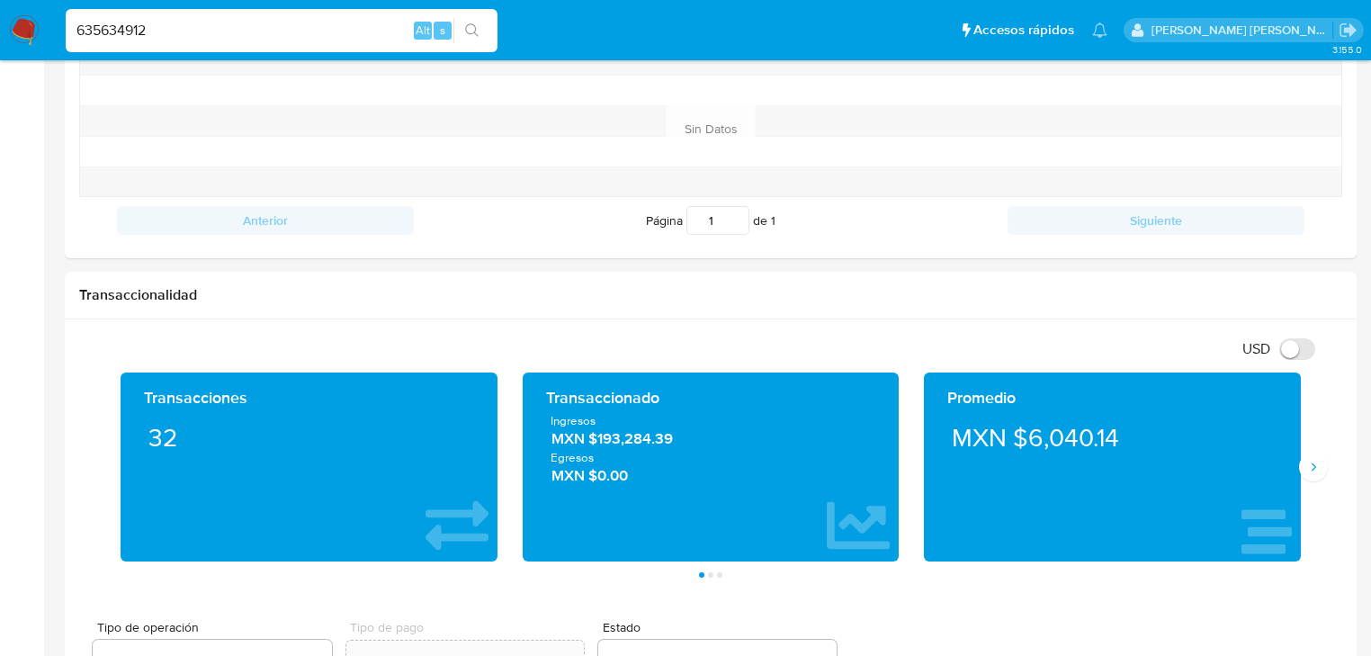
drag, startPoint x: 234, startPoint y: 33, endPoint x: 0, endPoint y: 6, distance: 235.5
click at [0, 6] on nav "Pausado Ver notificaciones 635634912 Alt s Accesos rápidos Presiona las siguien…" at bounding box center [685, 30] width 1371 height 60
paste input "253866486"
type input "253866486"
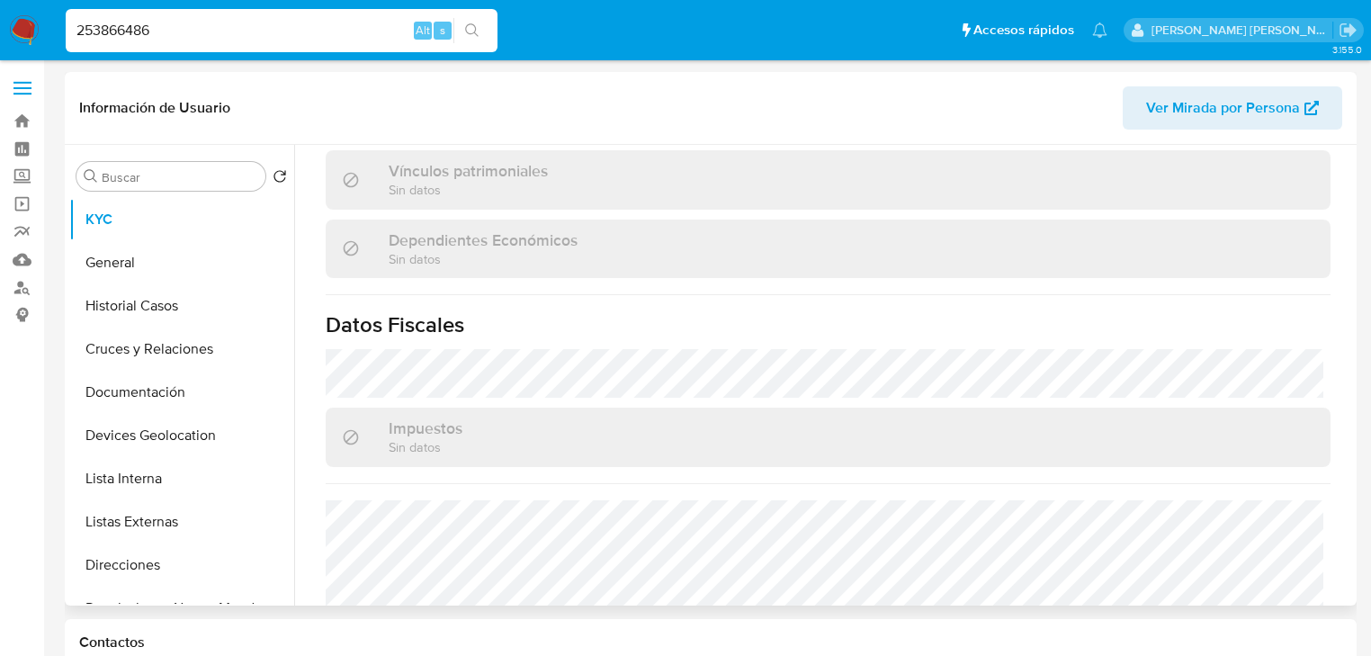
scroll to position [688, 0]
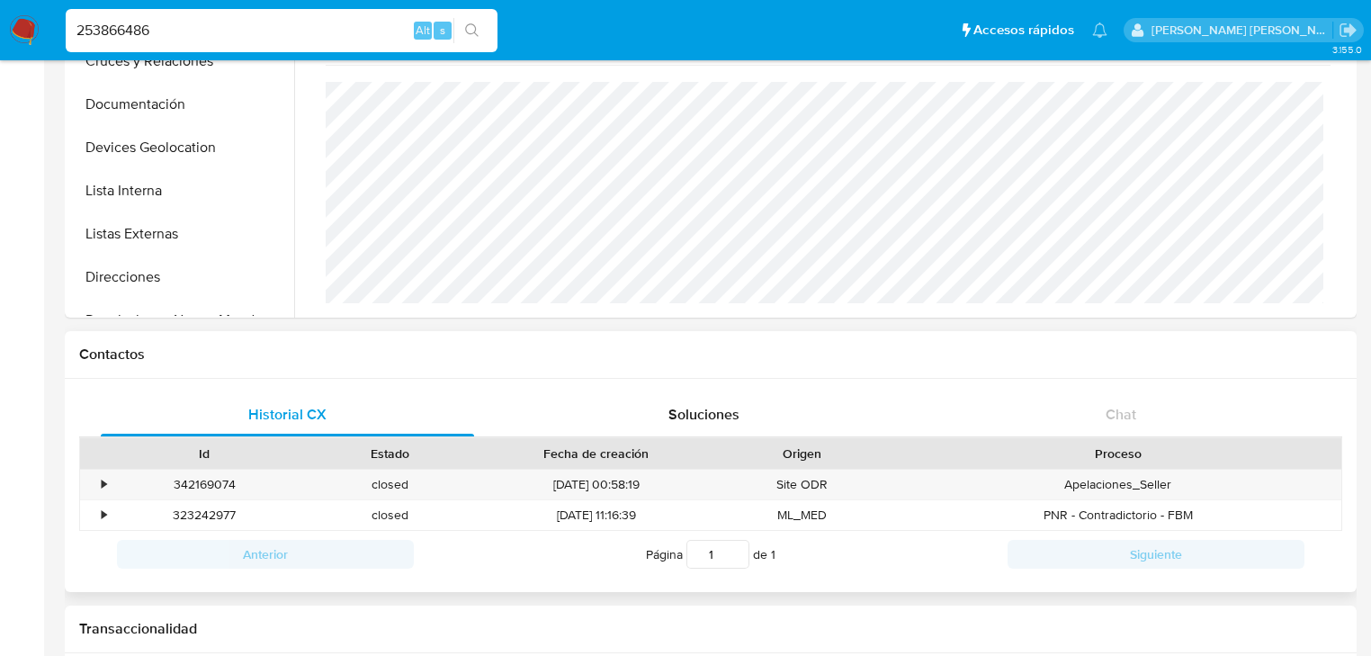
select select "10"
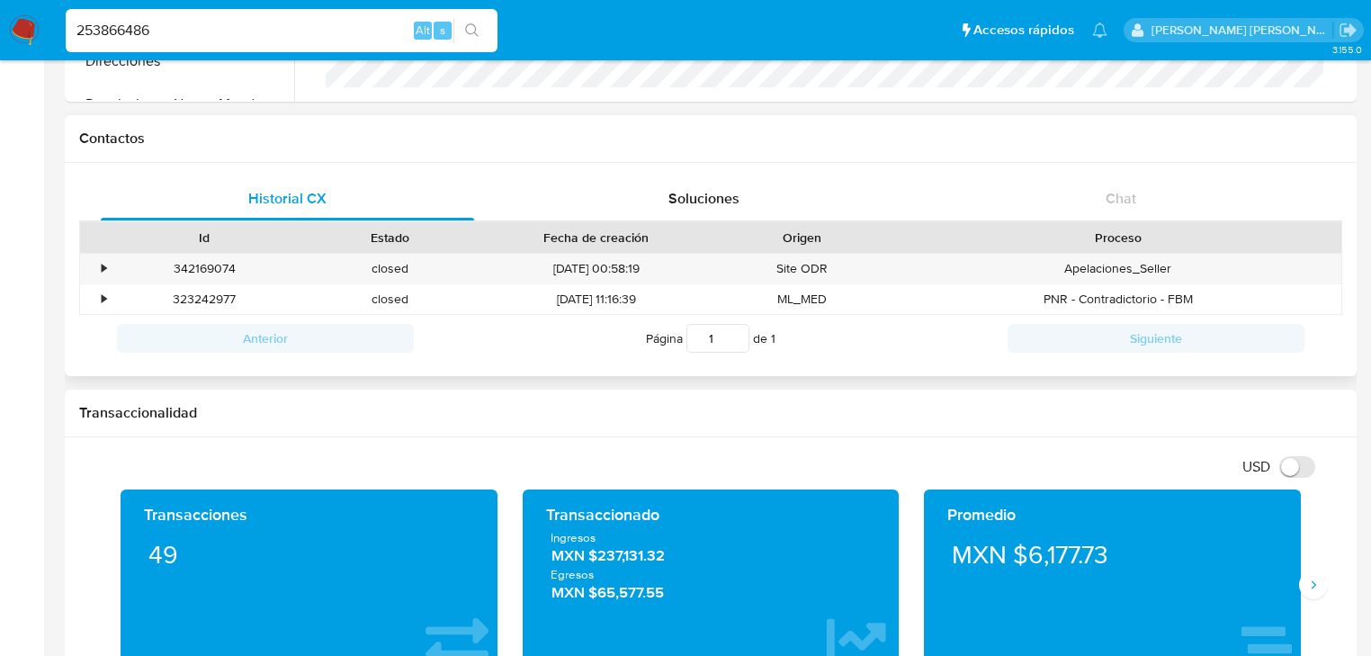
scroll to position [1119, 0]
paste input "48123471"
type input "481234716"
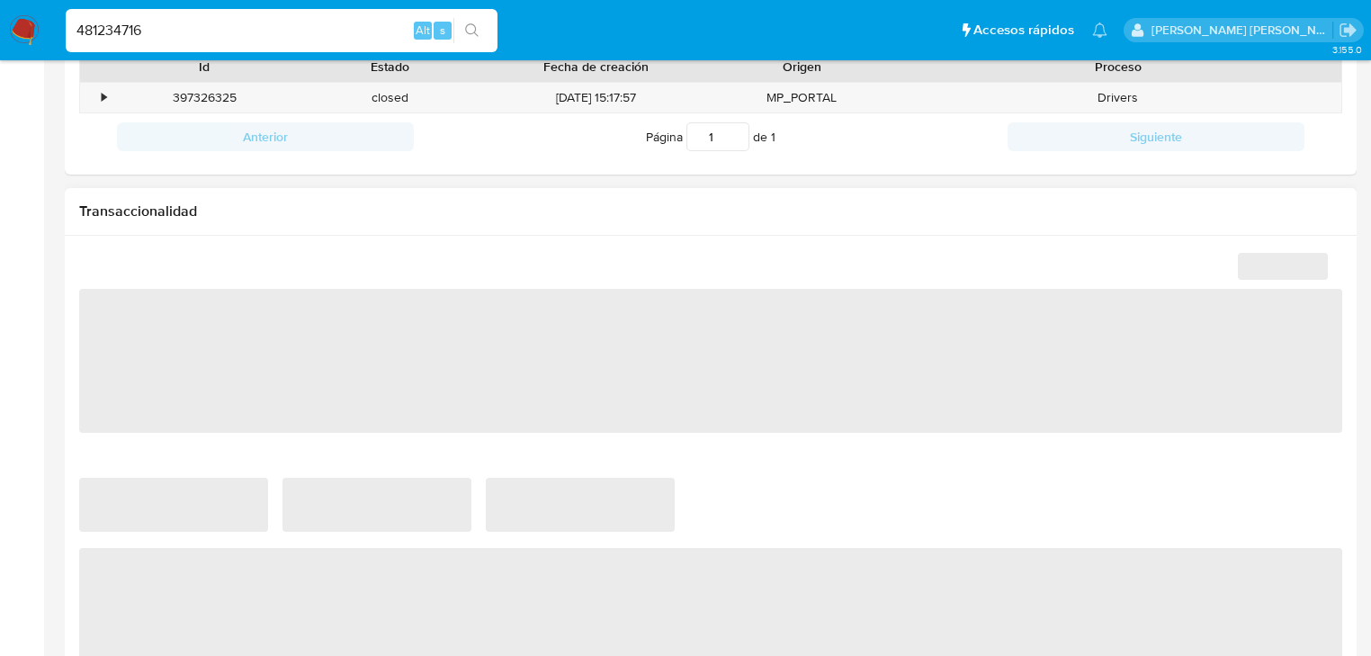
scroll to position [792, 0]
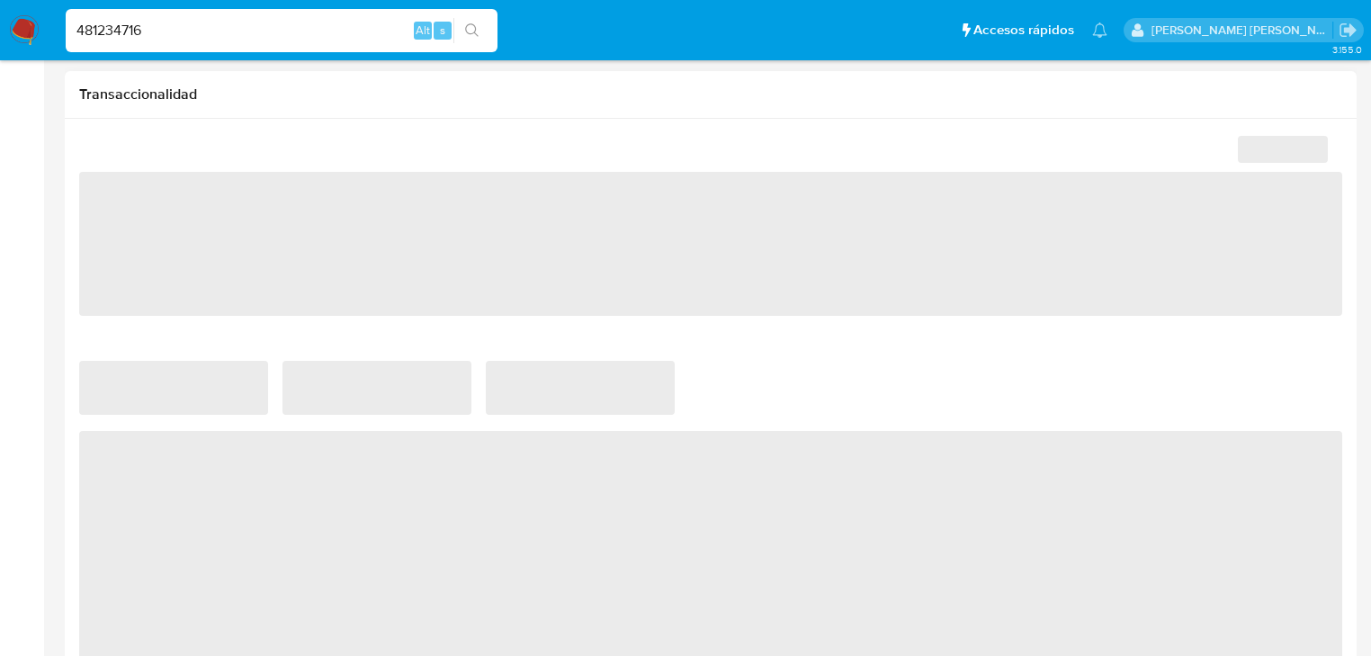
select select "10"
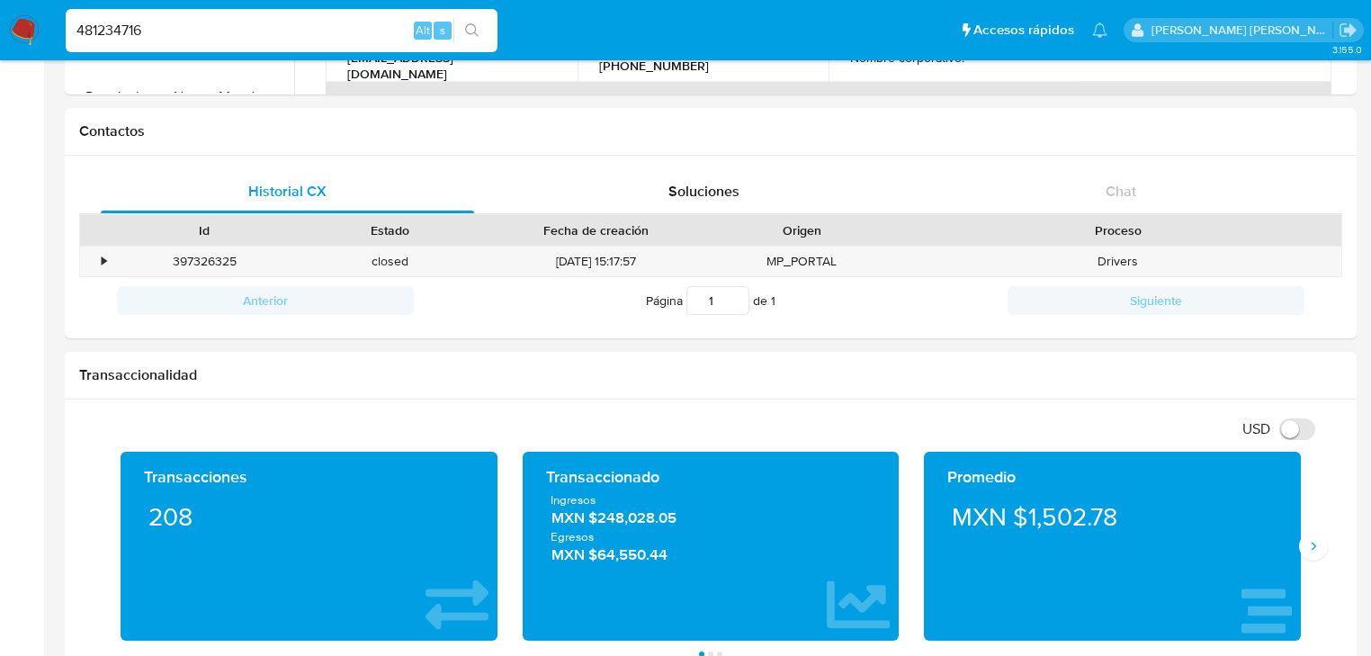
scroll to position [504, 0]
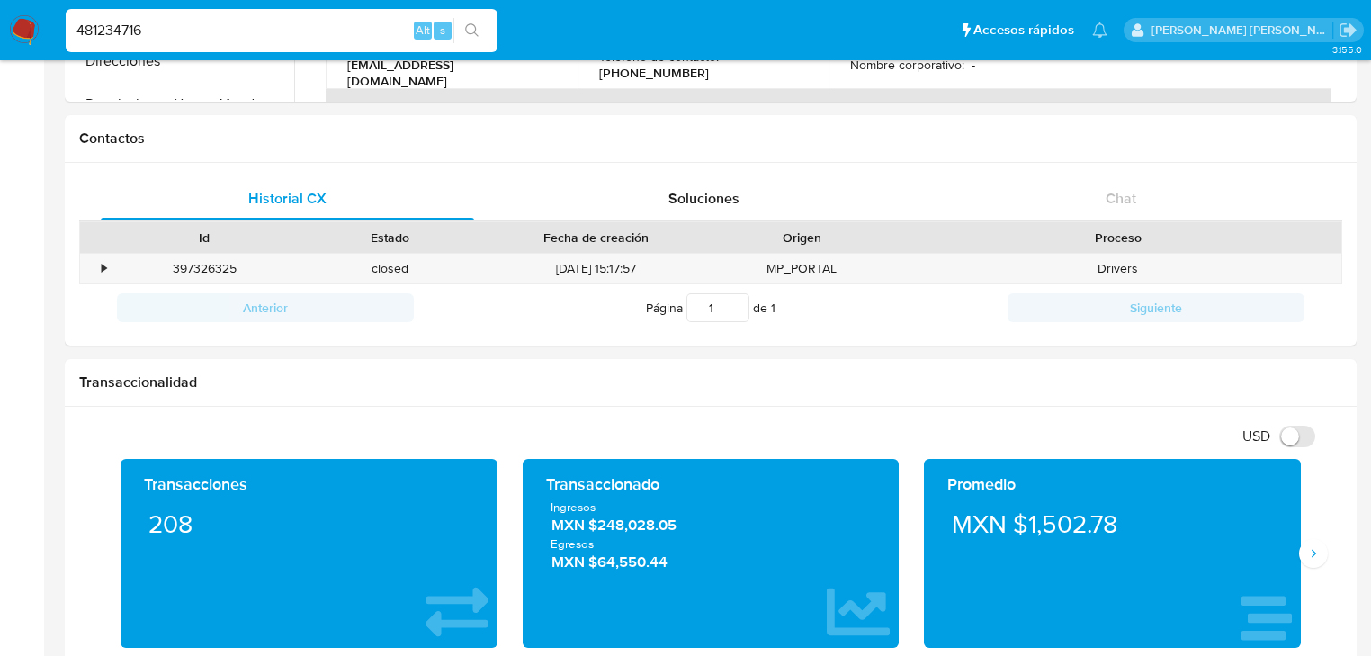
drag, startPoint x: 266, startPoint y: 39, endPoint x: 0, endPoint y: -55, distance: 282.3
paste input "132485112"
type input "132485112"
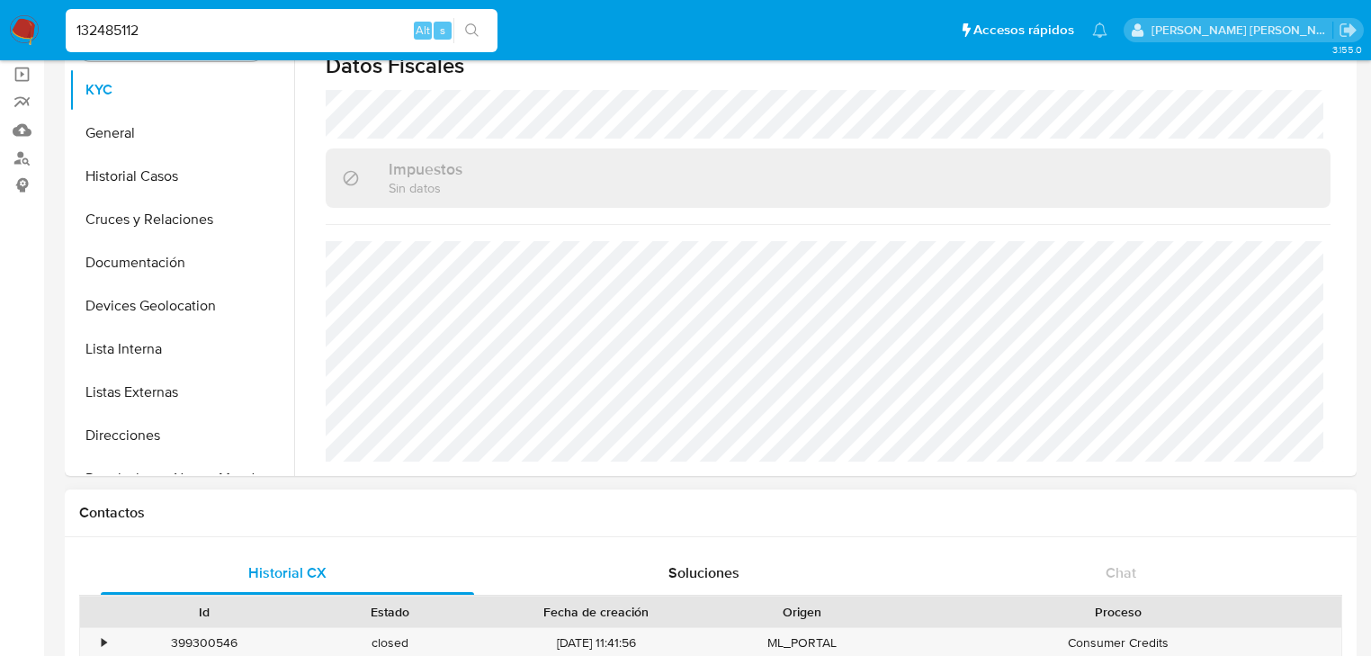
scroll to position [1101, 0]
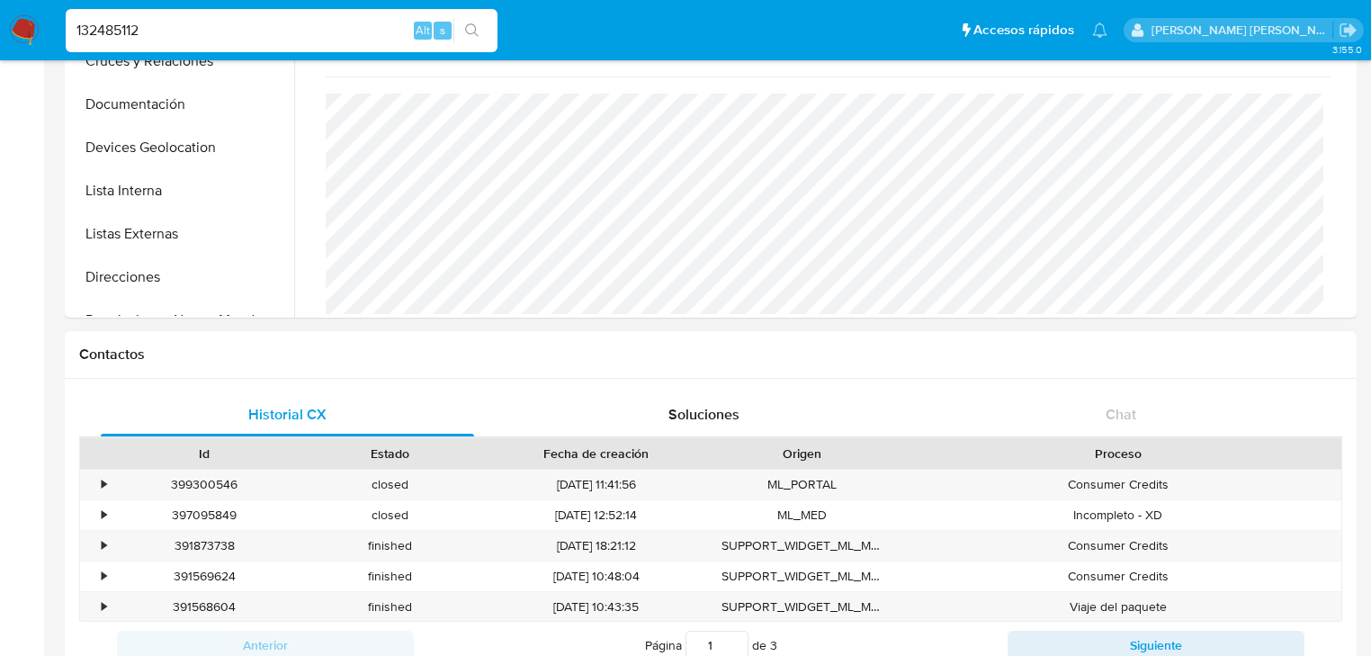
select select "10"
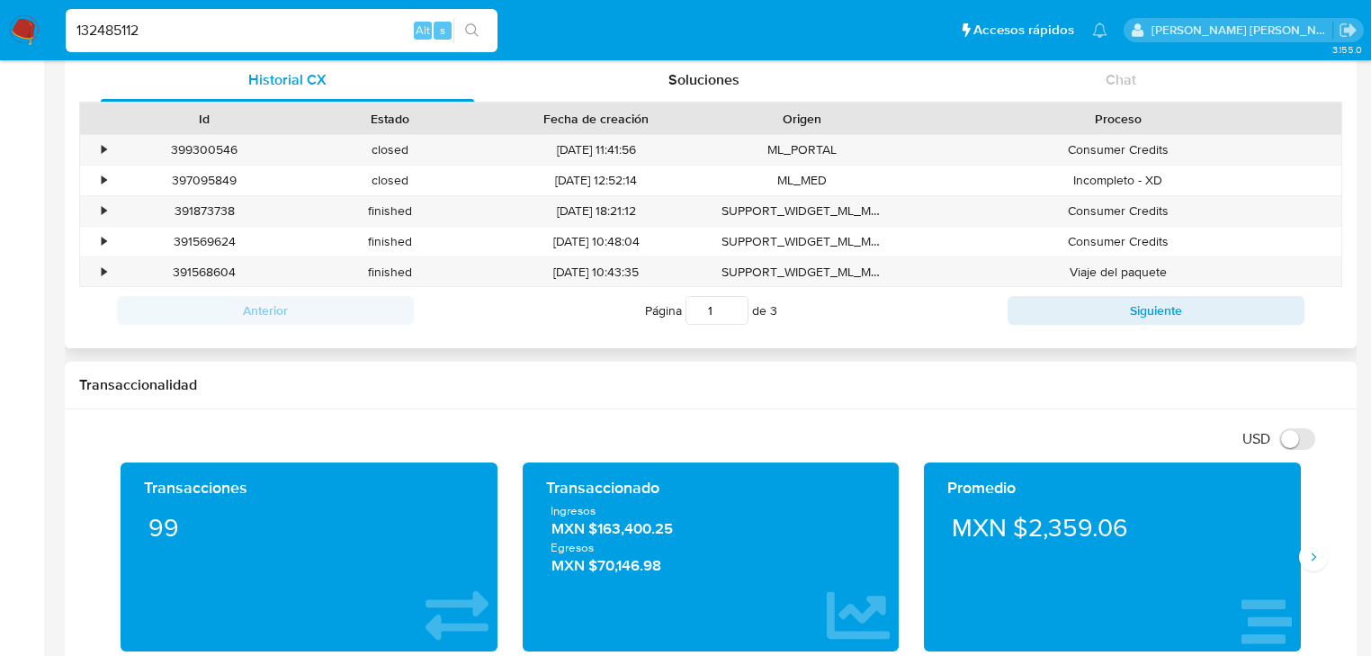
scroll to position [648, 0]
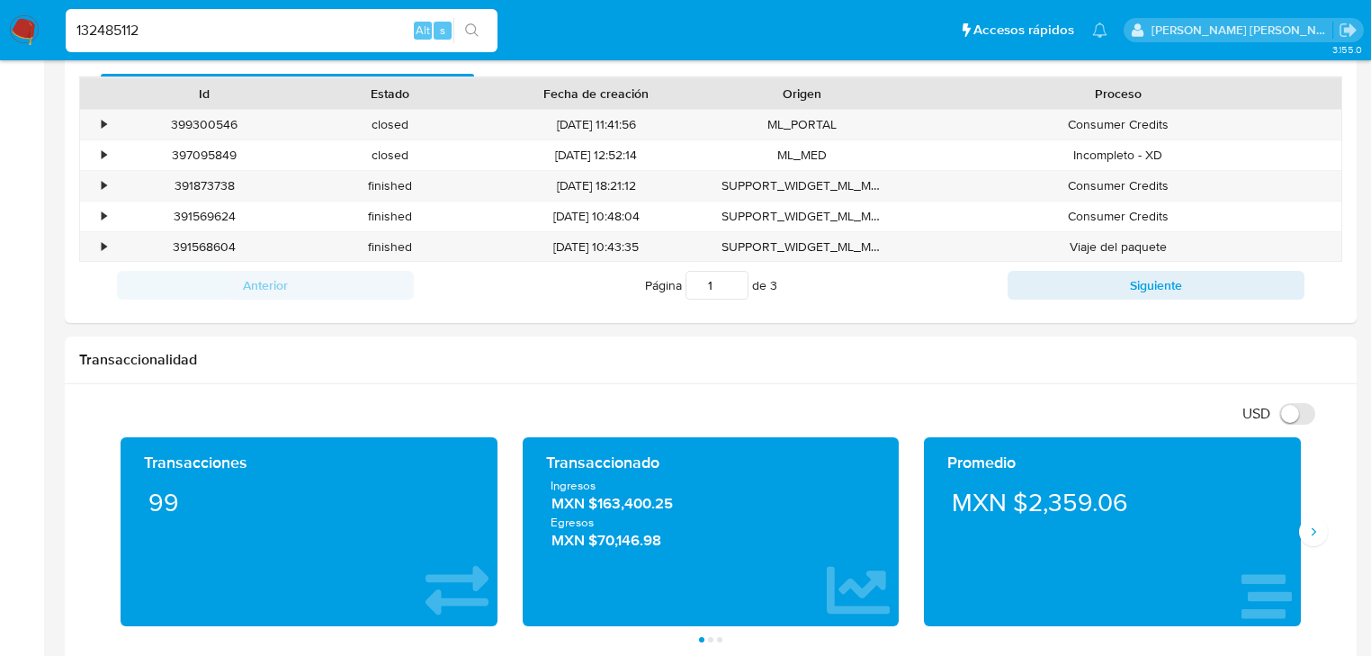
drag, startPoint x: 263, startPoint y: 36, endPoint x: 0, endPoint y: -18, distance: 268.3
paste input "416000188"
type input "416000188"
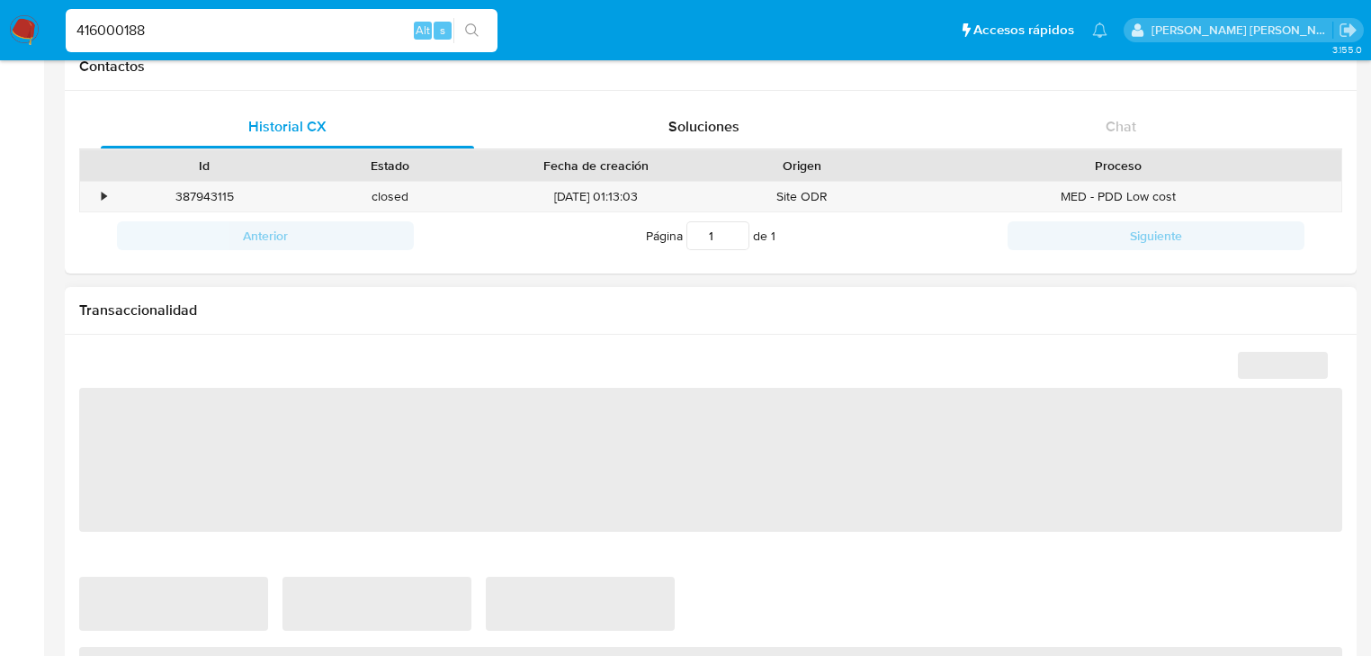
scroll to position [1119, 0]
select select "10"
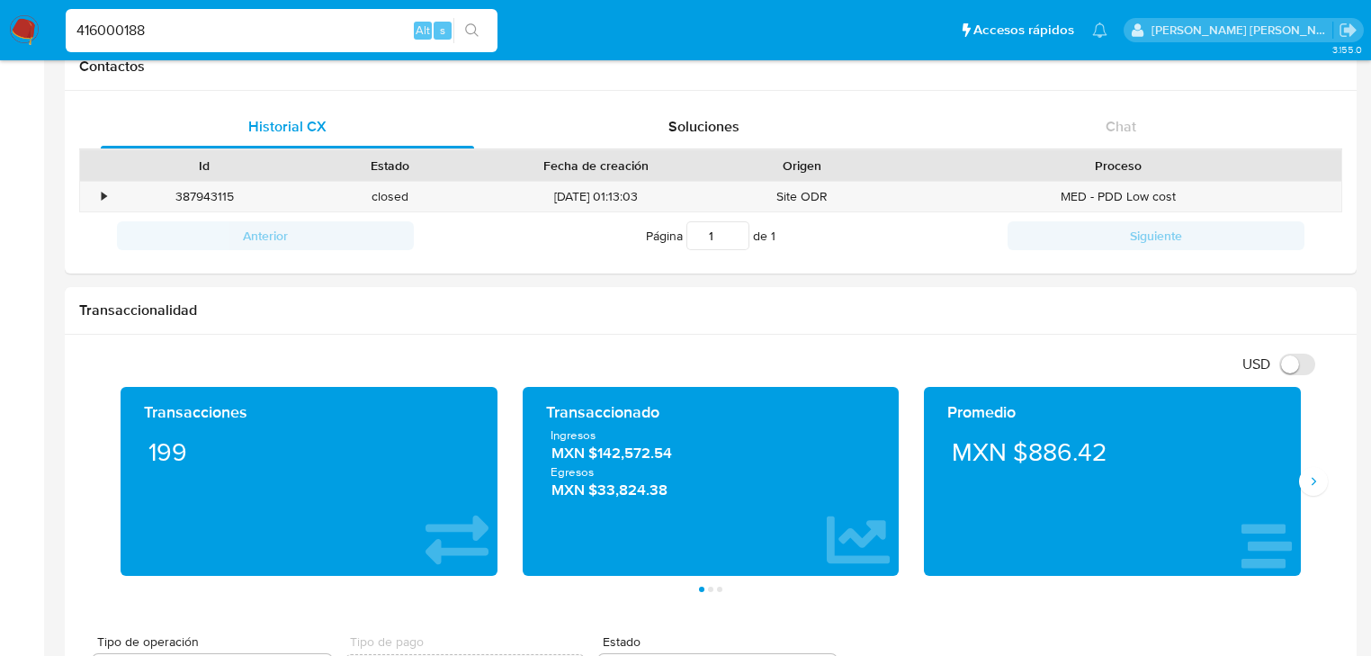
click at [27, 24] on img at bounding box center [24, 30] width 31 height 31
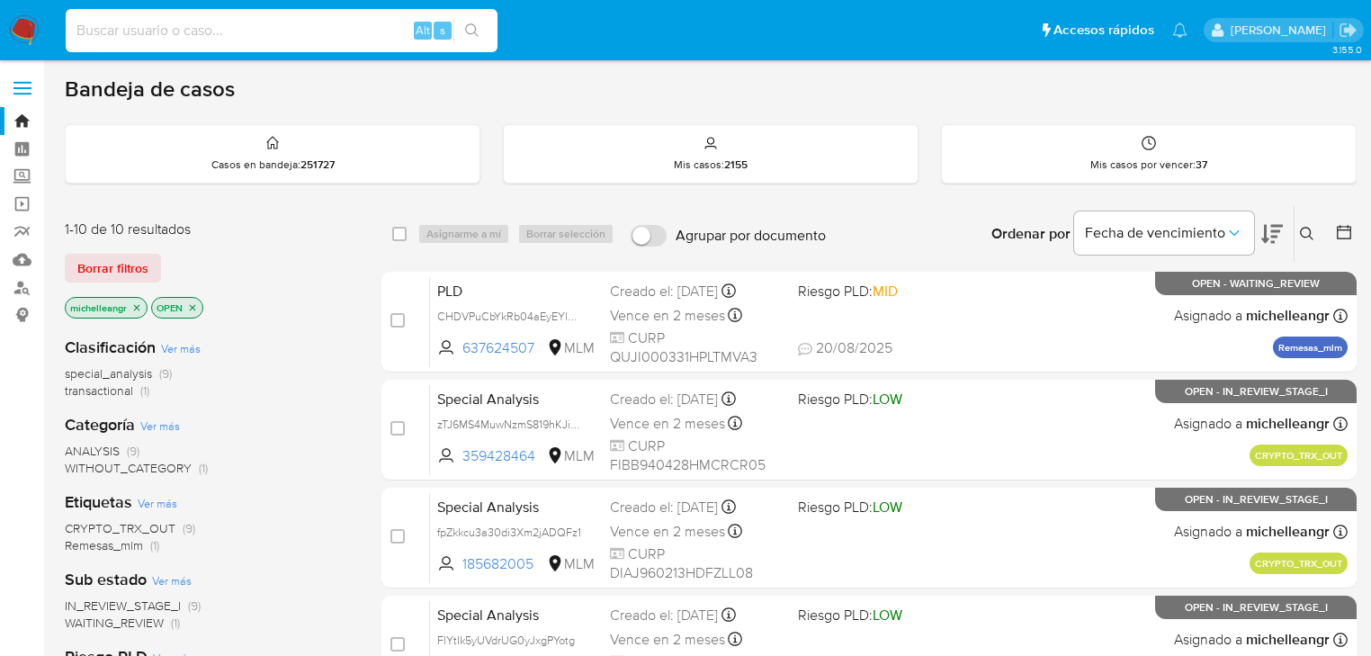
click at [158, 28] on input at bounding box center [282, 30] width 432 height 23
click at [158, 27] on input at bounding box center [282, 30] width 432 height 23
paste input "132485112"
type input "132485112"
click at [140, 302] on icon "close-filter" at bounding box center [136, 307] width 11 height 11
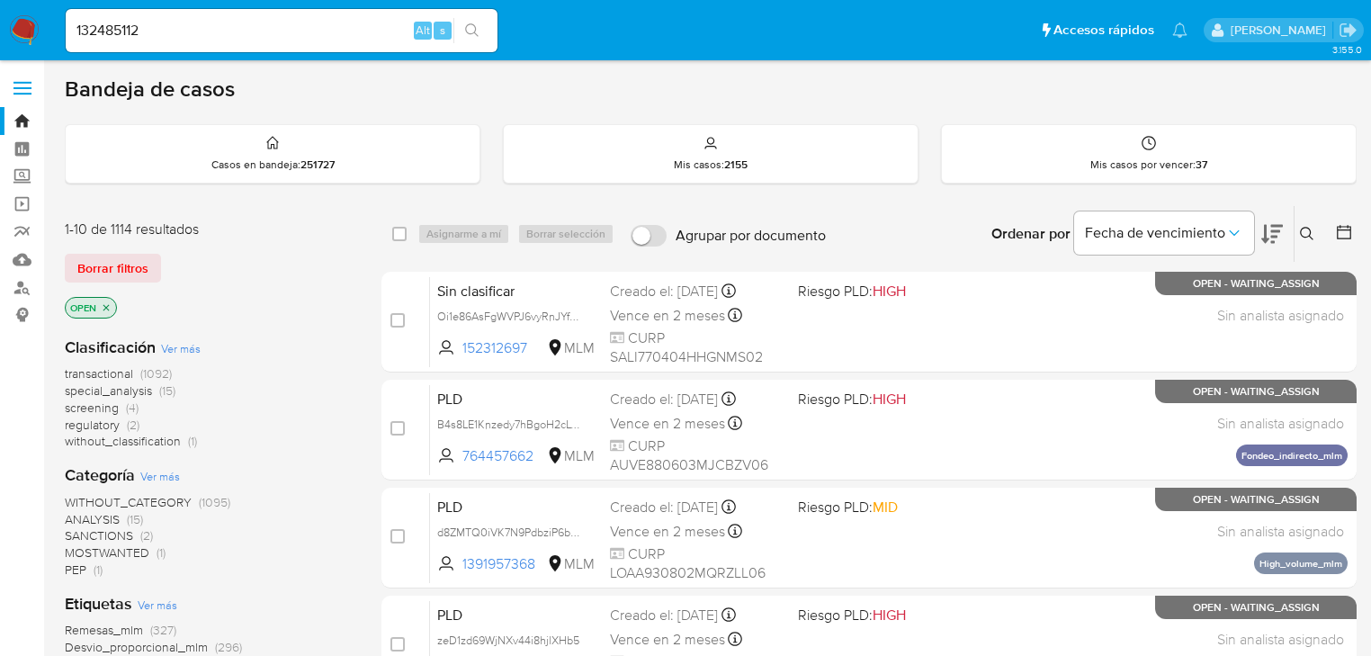
click at [1308, 227] on icon at bounding box center [1307, 234] width 14 height 14
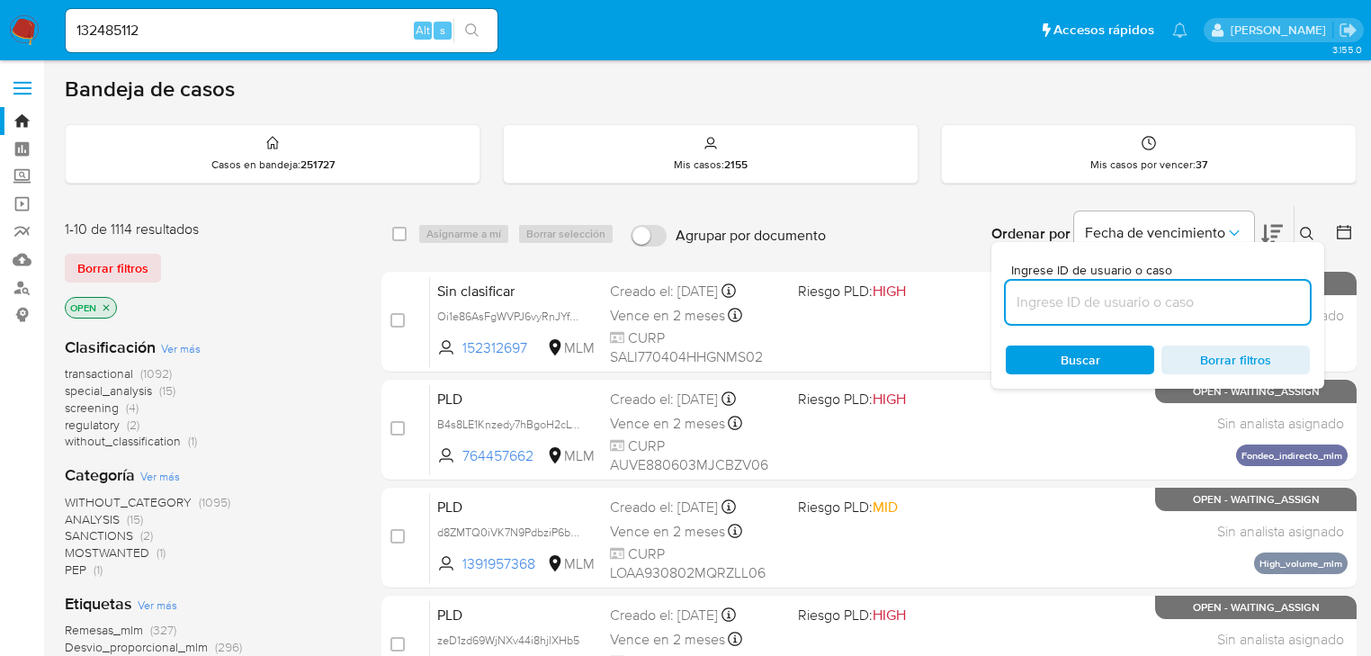
click at [1051, 292] on input at bounding box center [1158, 302] width 304 height 23
type input "132485112"
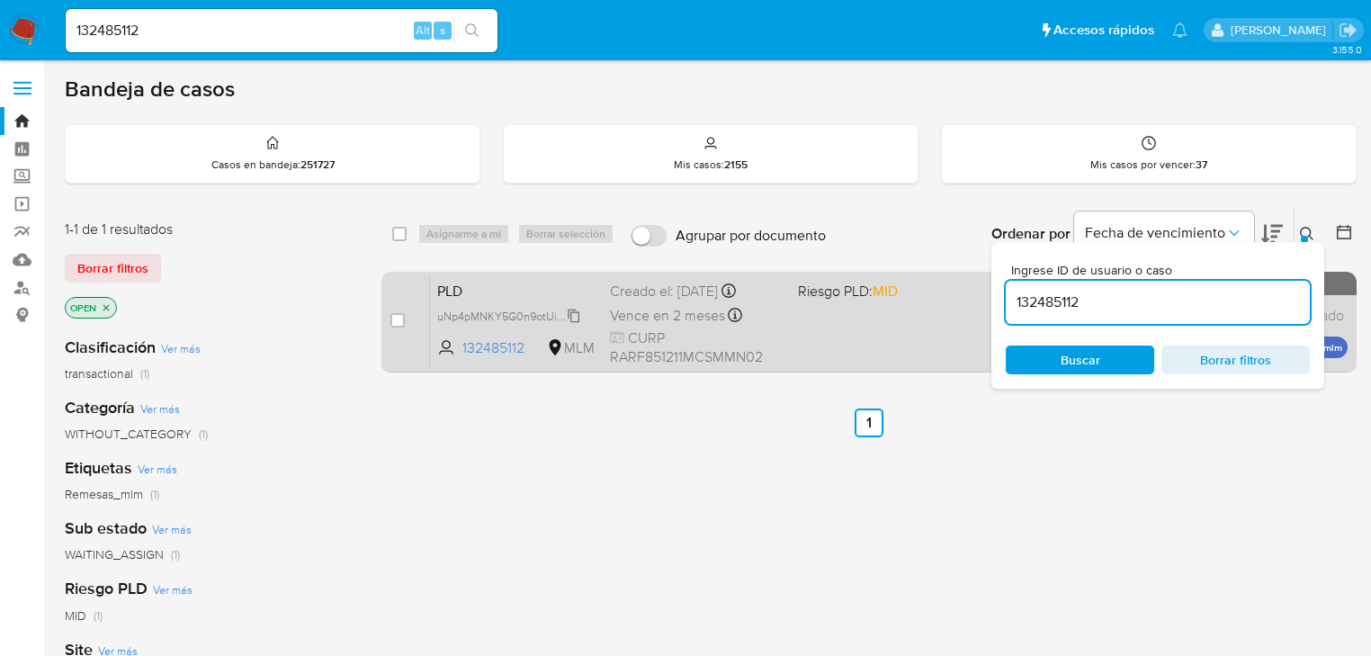
click at [580, 314] on span "uNp4pMNKY5G0n9otUiPaAxz0" at bounding box center [515, 315] width 157 height 20
click at [400, 319] on input "checkbox" at bounding box center [398, 320] width 14 height 14
checkbox input "true"
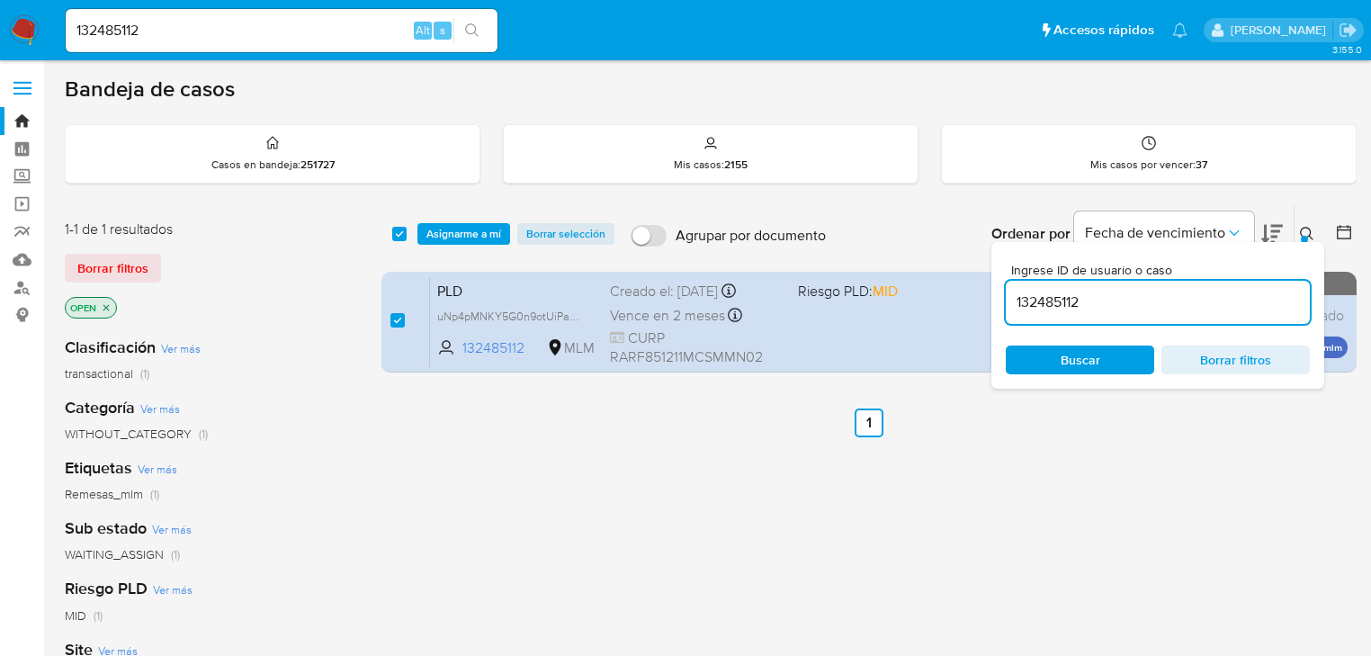
drag, startPoint x: 1101, startPoint y: 295, endPoint x: 821, endPoint y: 269, distance: 281.1
click at [832, 290] on div "select-all-cases-checkbox Asignarme a mí Borrar selección Agrupar por documento…" at bounding box center [869, 292] width 975 height 175
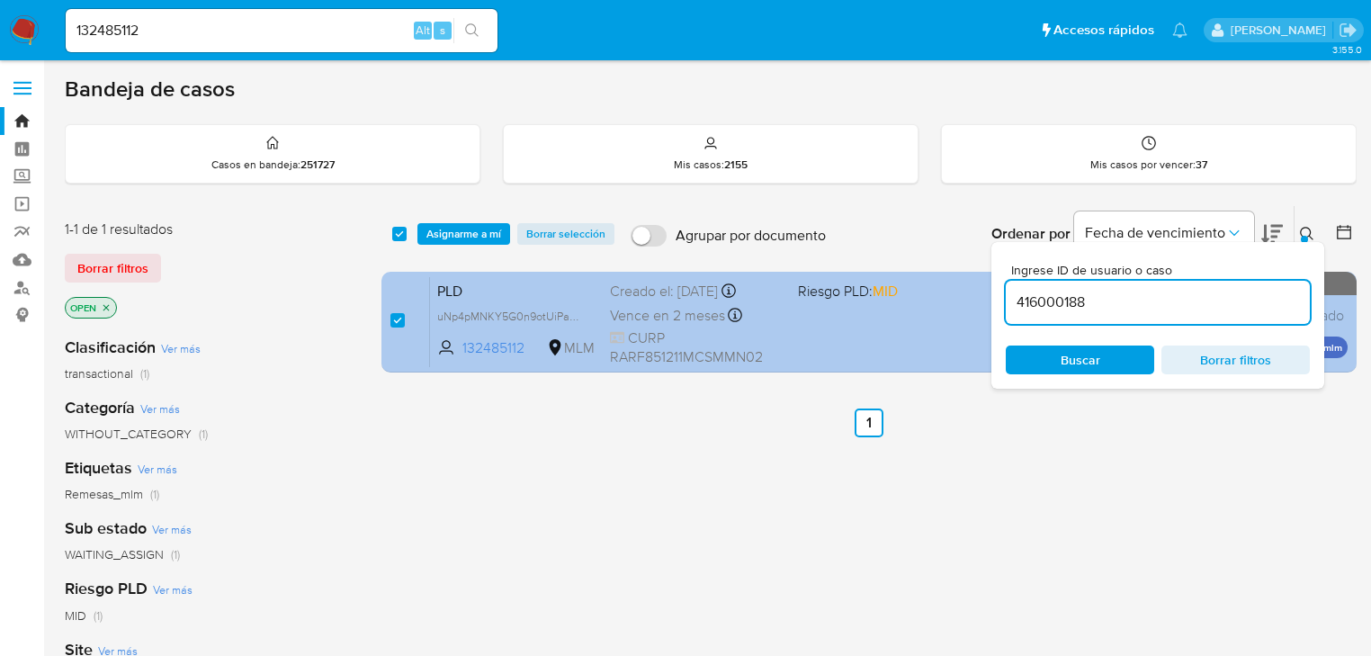
type input "416000188"
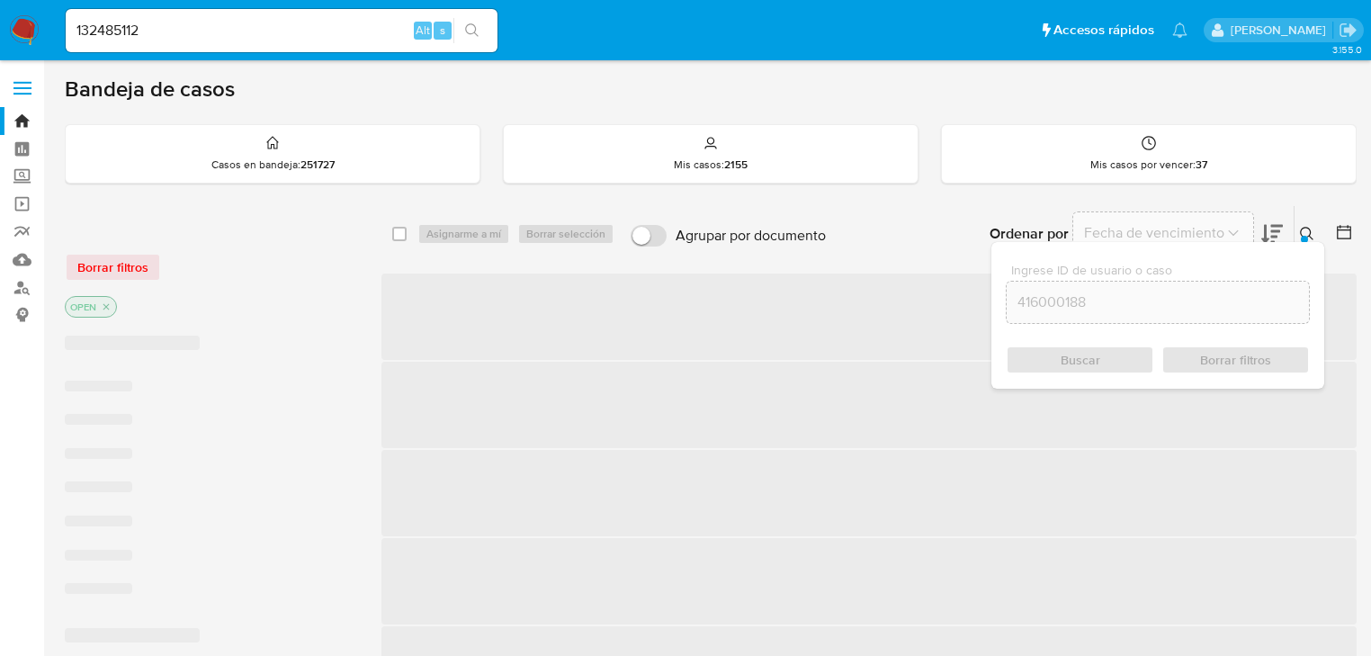
checkbox input "false"
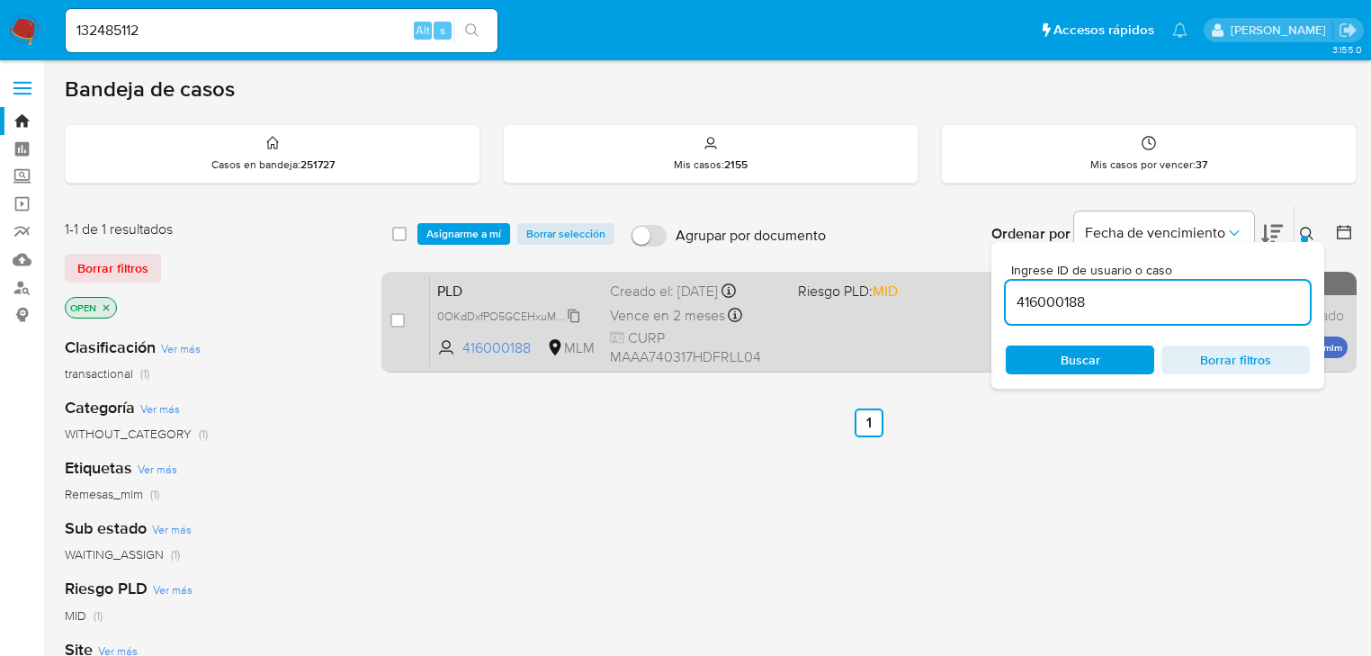
click at [546, 311] on span "0OKdDxfPO5GCEHxuMe9TYw7h" at bounding box center [519, 315] width 164 height 20
click at [406, 318] on div "case-item-checkbox No es posible asignar el caso" at bounding box center [411, 321] width 40 height 91
click at [397, 317] on input "checkbox" at bounding box center [398, 320] width 14 height 14
checkbox input "true"
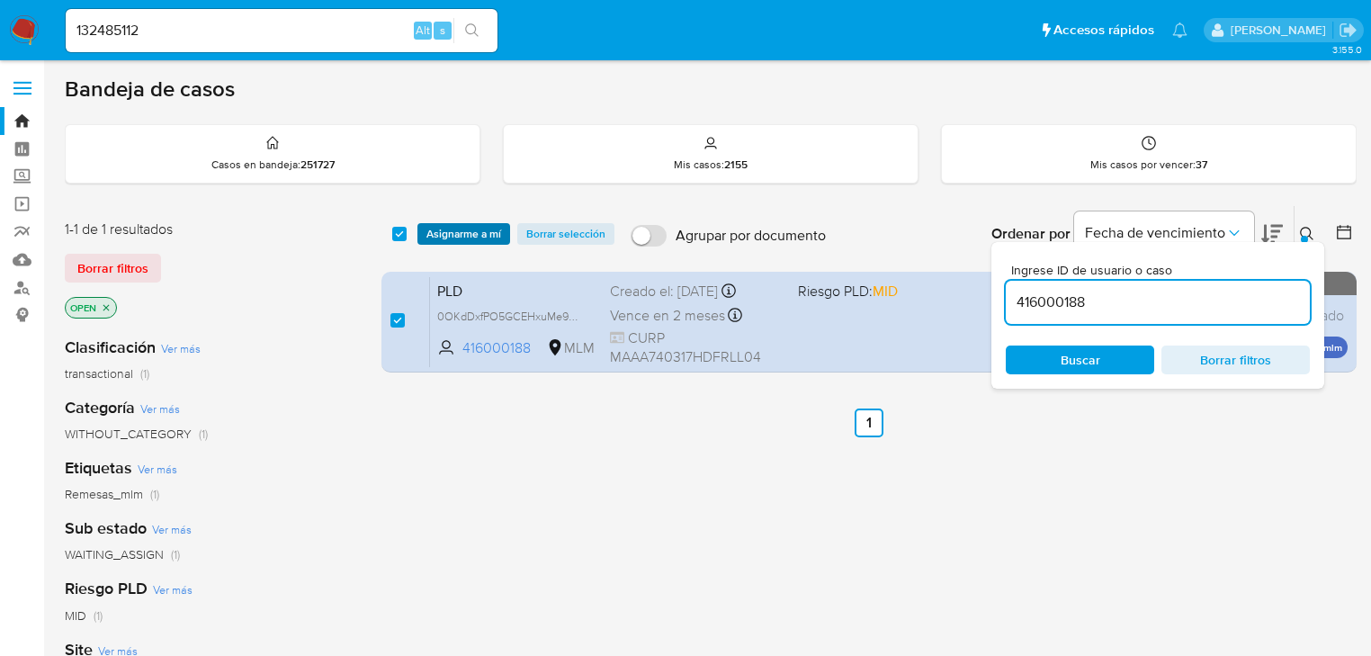
drag, startPoint x: 461, startPoint y: 227, endPoint x: 472, endPoint y: 231, distance: 11.7
click at [463, 227] on span "Asignarme a mí" at bounding box center [464, 234] width 75 height 18
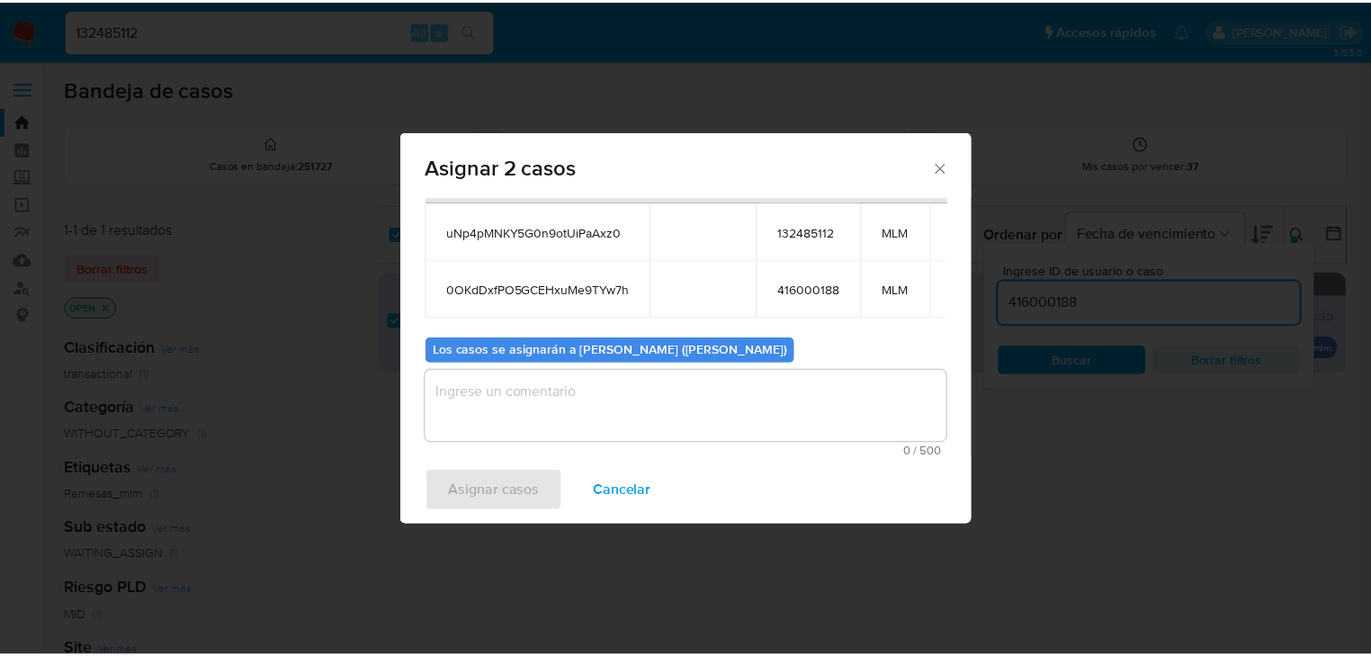
scroll to position [98, 0]
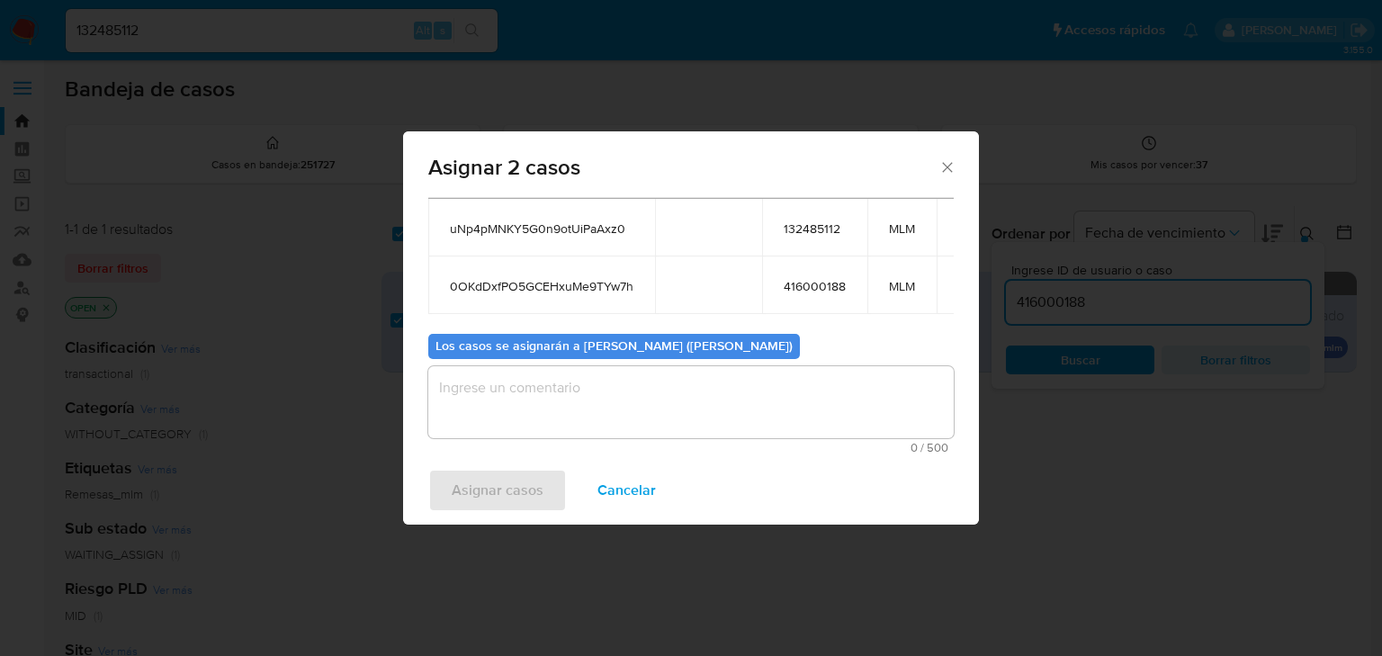
click at [558, 418] on textarea "assign-modal" at bounding box center [691, 402] width 526 height 72
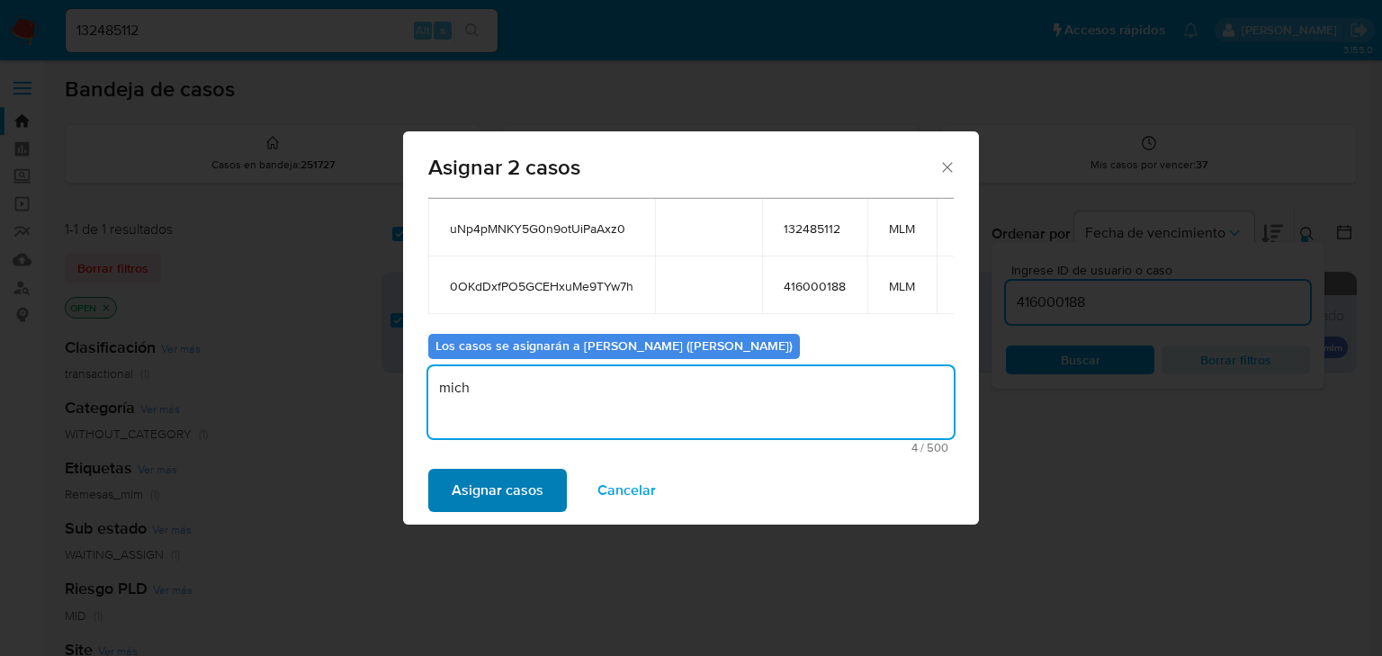
type textarea "mich"
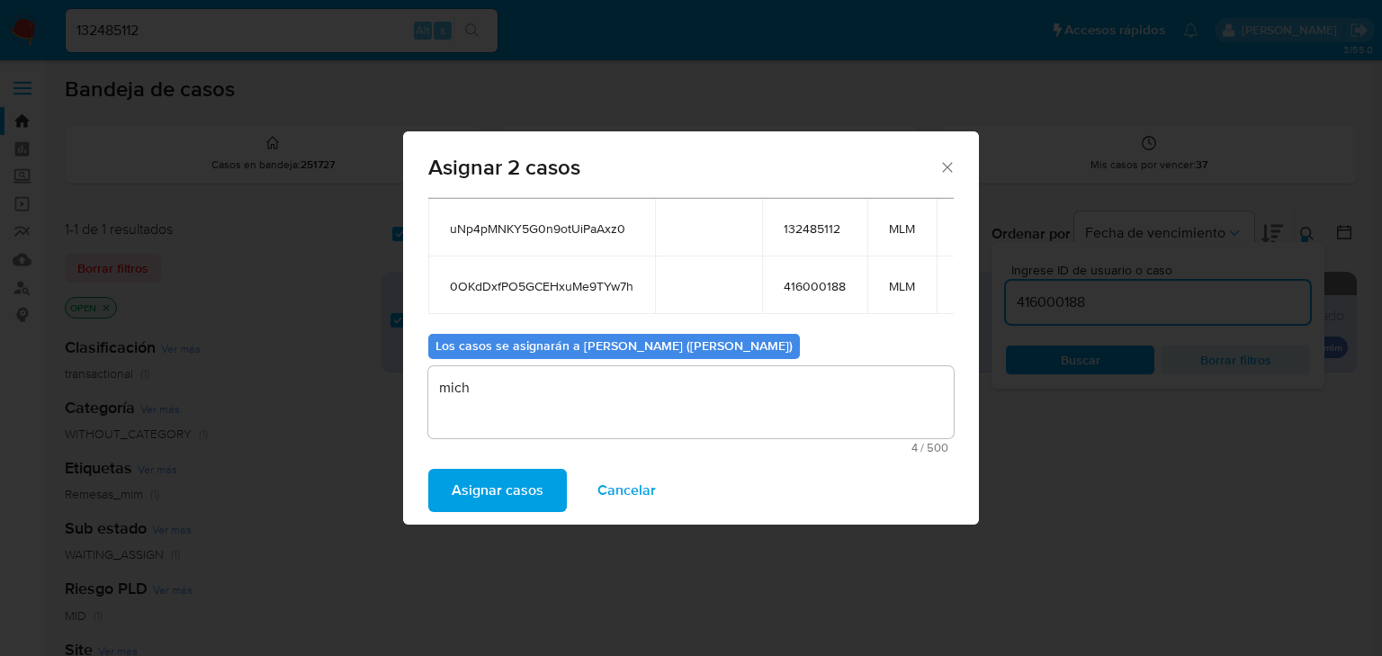
click at [537, 482] on span "Asignar casos" at bounding box center [498, 491] width 92 height 40
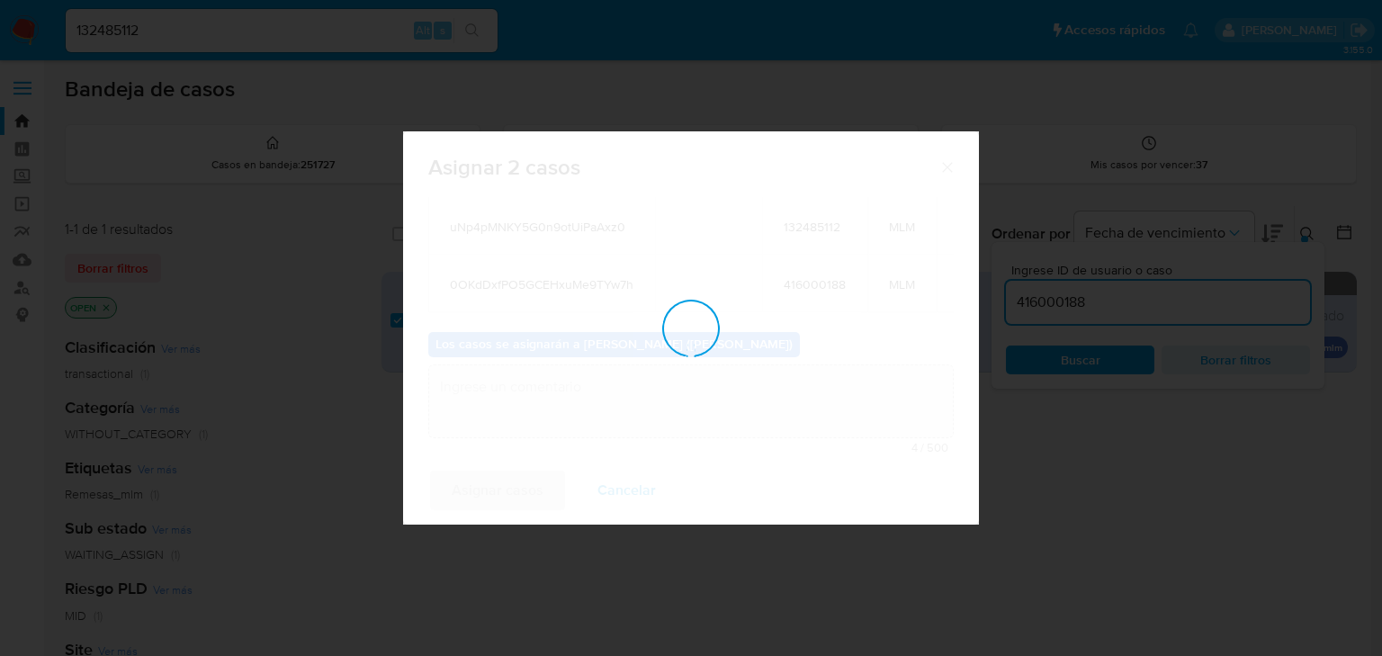
checkbox input "false"
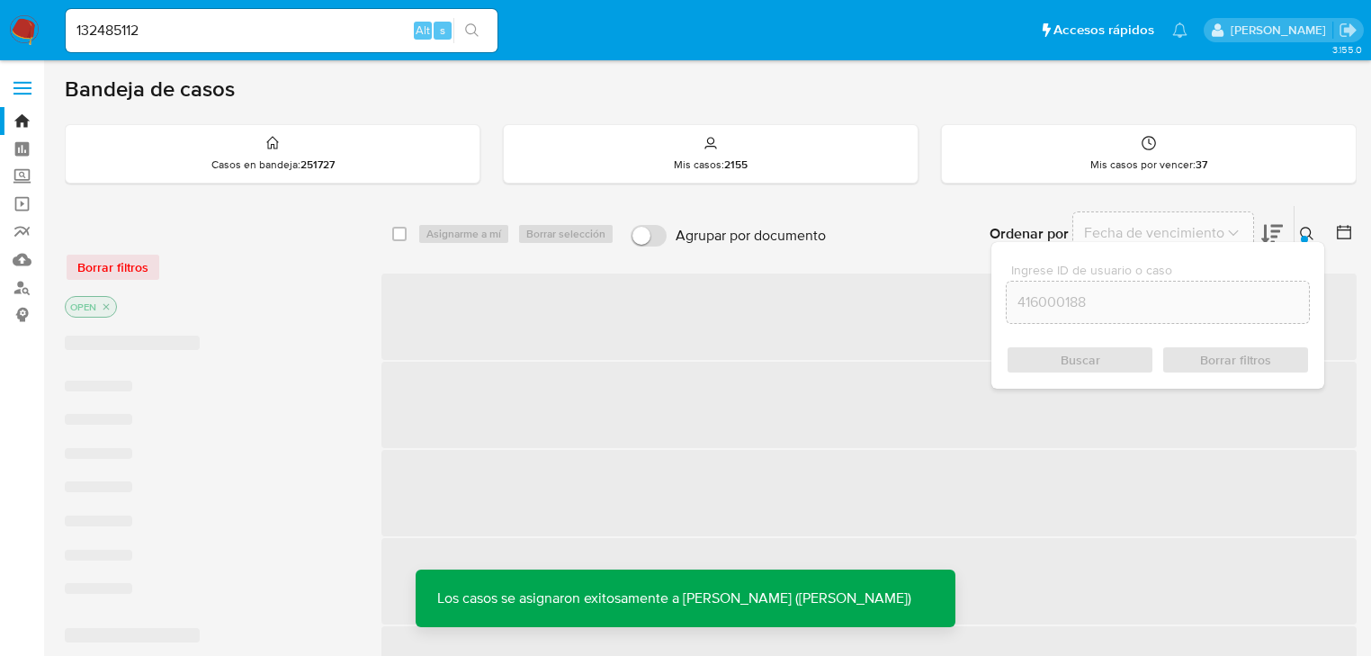
click at [212, 32] on input "132485112" at bounding box center [282, 30] width 432 height 23
drag, startPoint x: 212, startPoint y: 32, endPoint x: 0, endPoint y: -3, distance: 215.3
paste input "uNp4pMNKY5G0n9otUiPaAxz0"
type input "uNp4pMNKY5G0n9otUiPaAxz0"
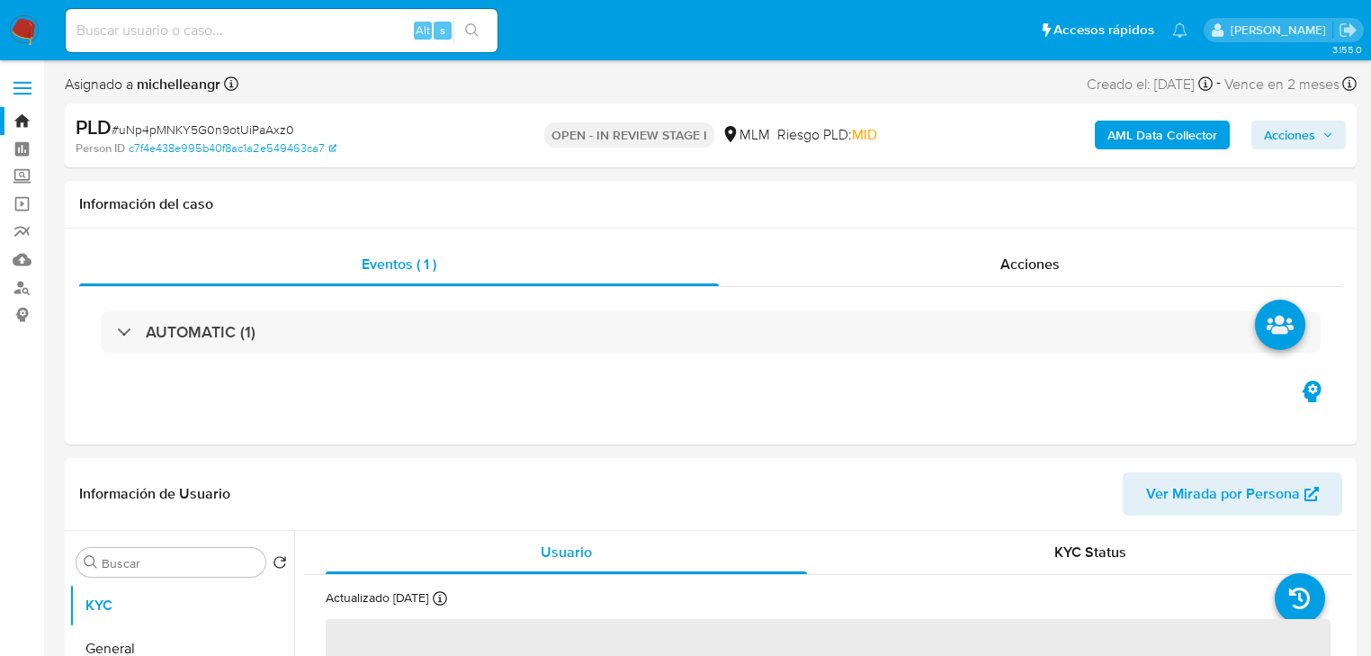
select select "10"
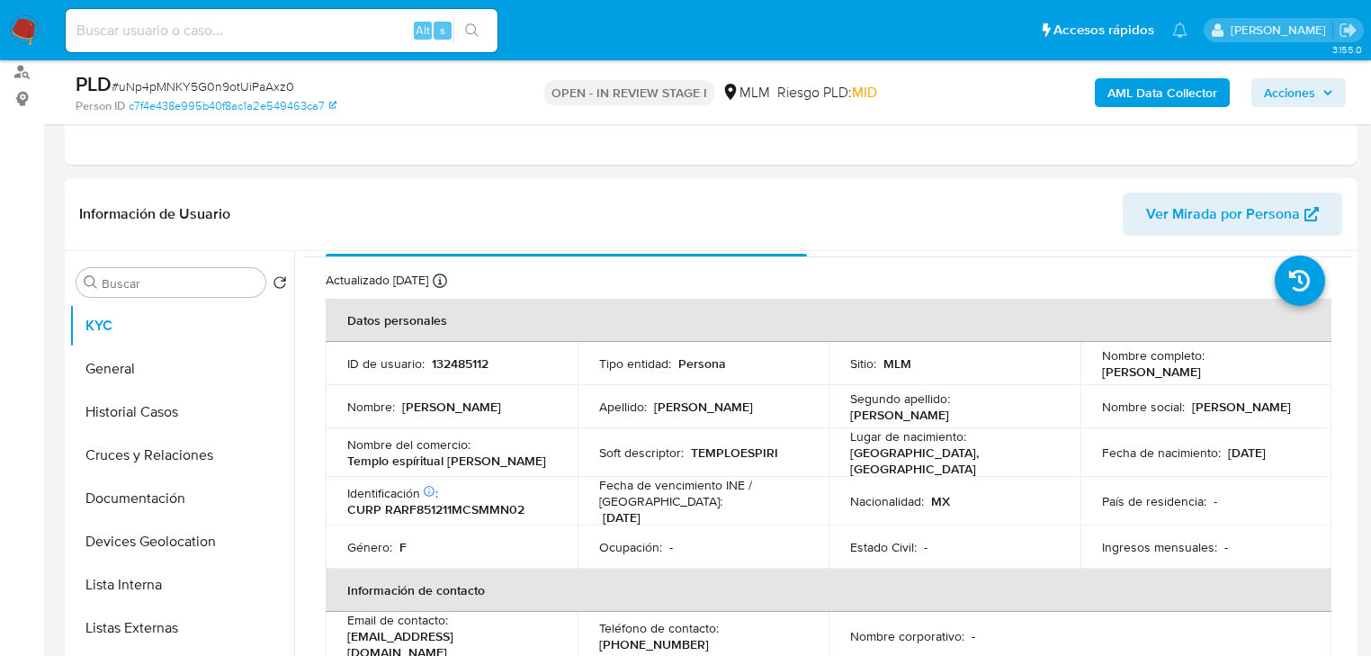
scroll to position [72, 0]
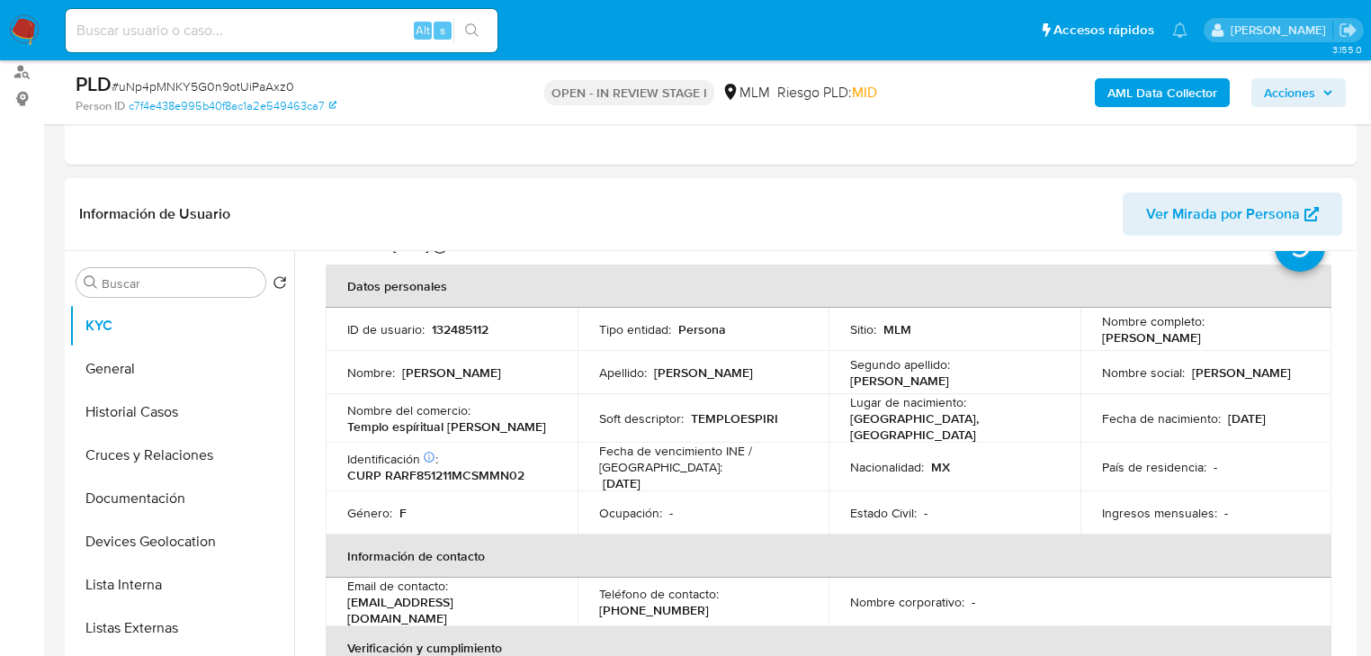
click at [479, 326] on p "132485112" at bounding box center [460, 329] width 57 height 16
copy p "132485112"
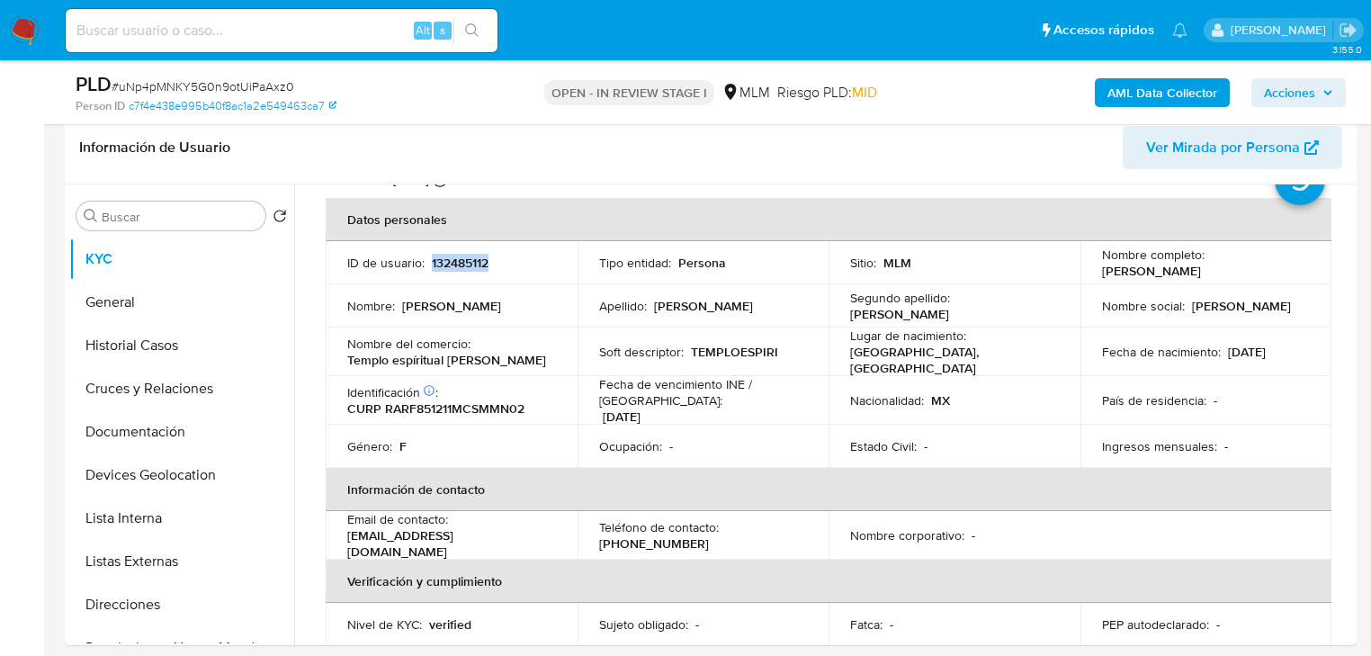
scroll to position [328, 0]
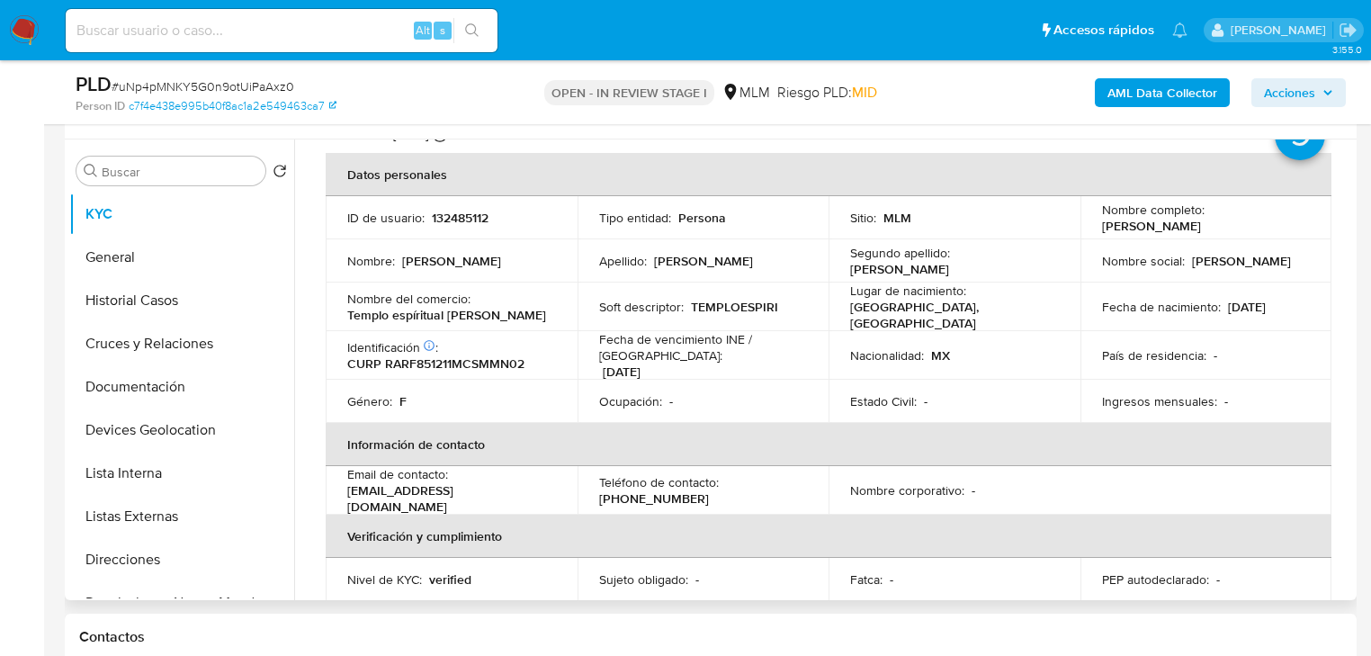
click at [1206, 285] on td "Fecha de nacimiento : 11/12/1985" at bounding box center [1207, 307] width 252 height 49
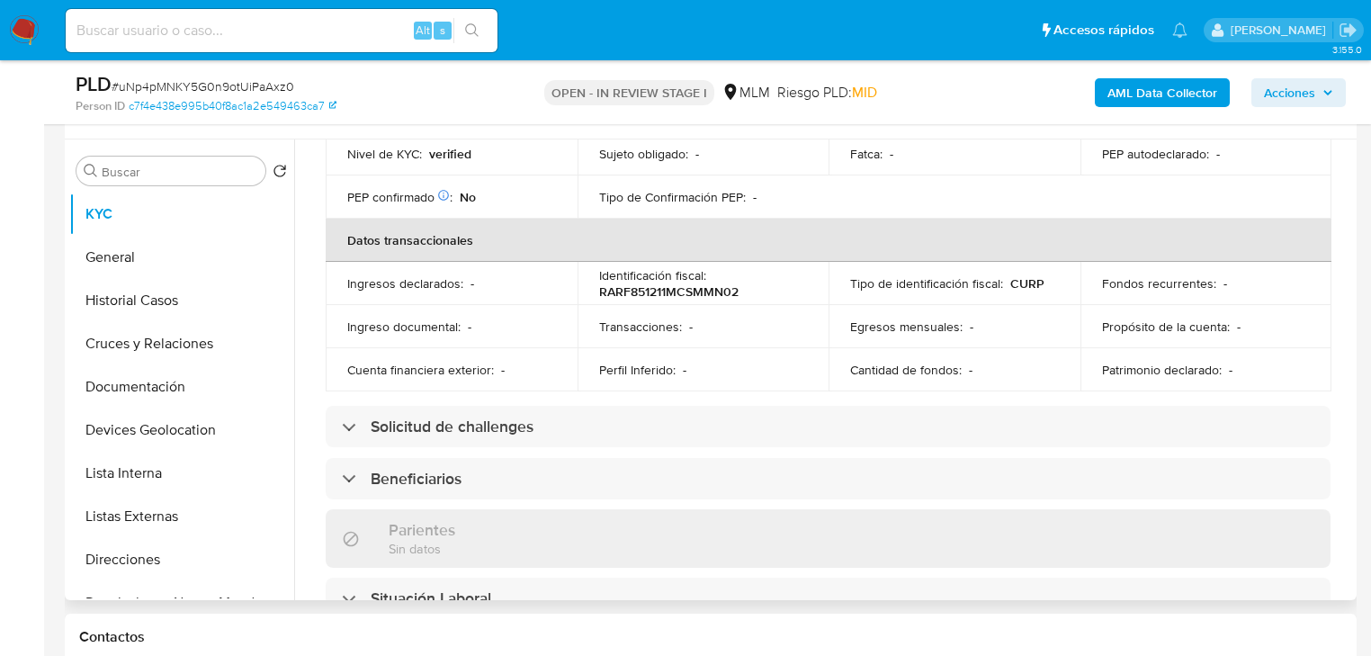
scroll to position [598, 0]
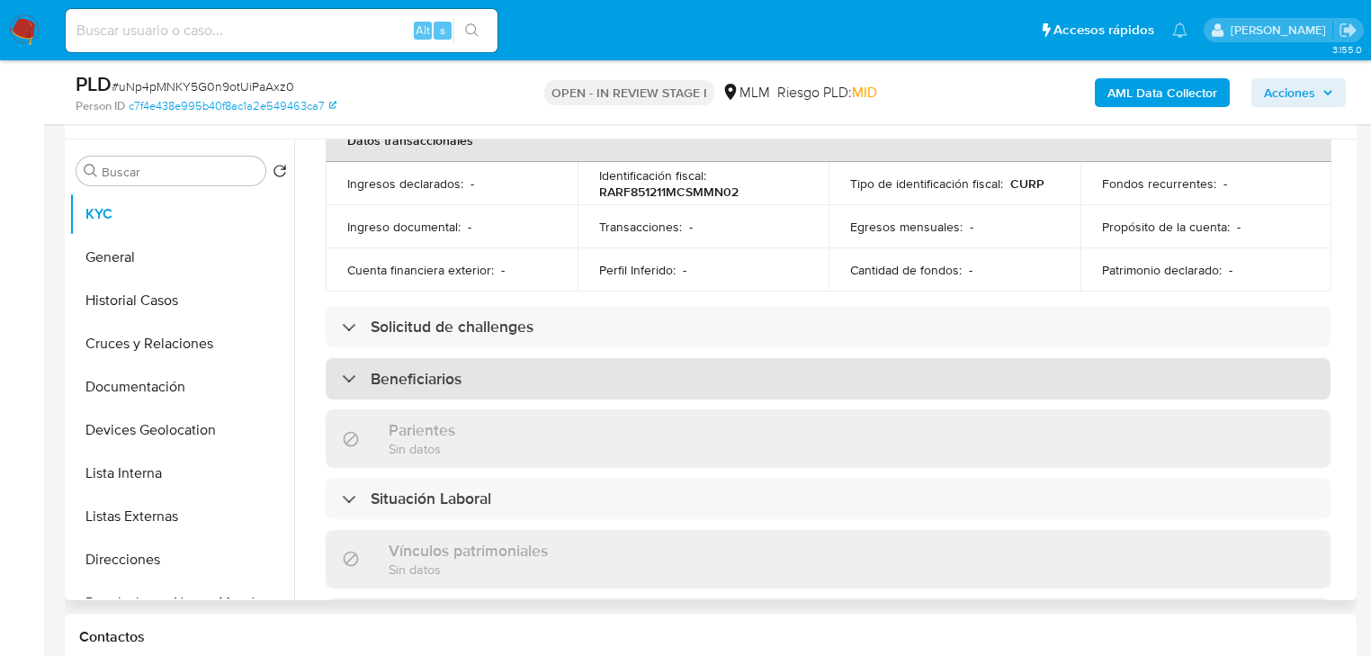
click at [742, 378] on div "Beneficiarios" at bounding box center [828, 378] width 1005 height 41
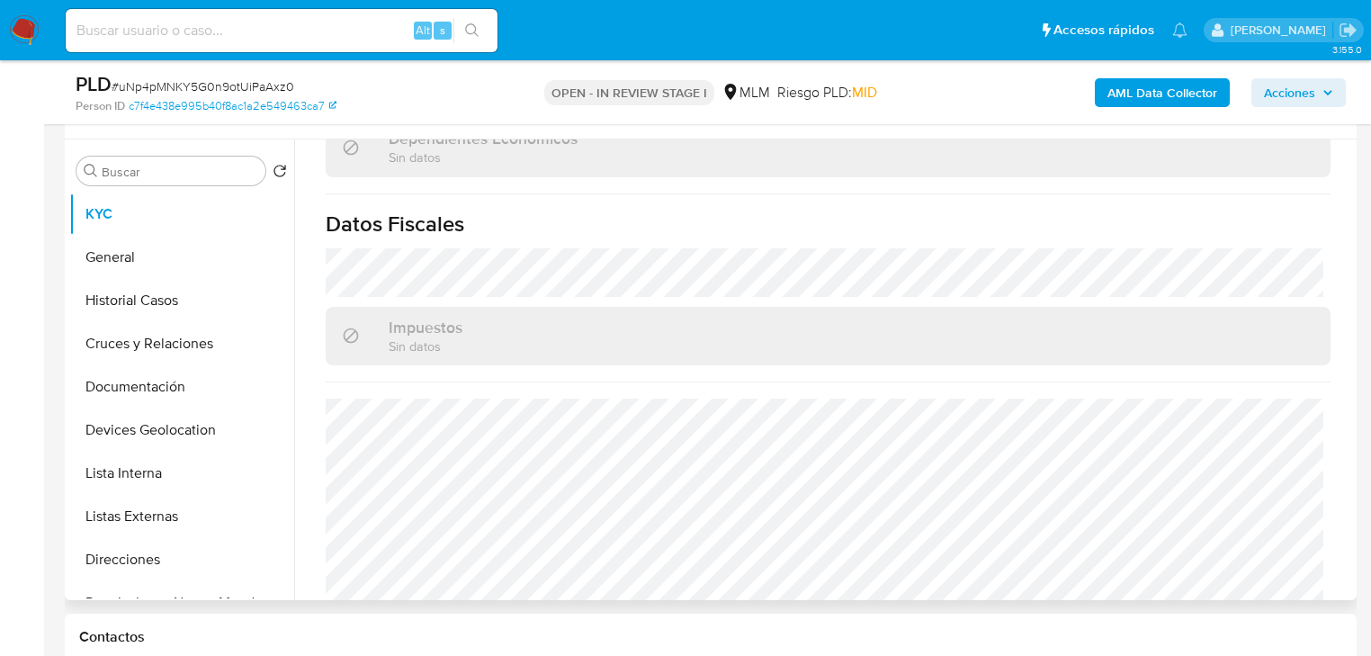
scroll to position [1289, 0]
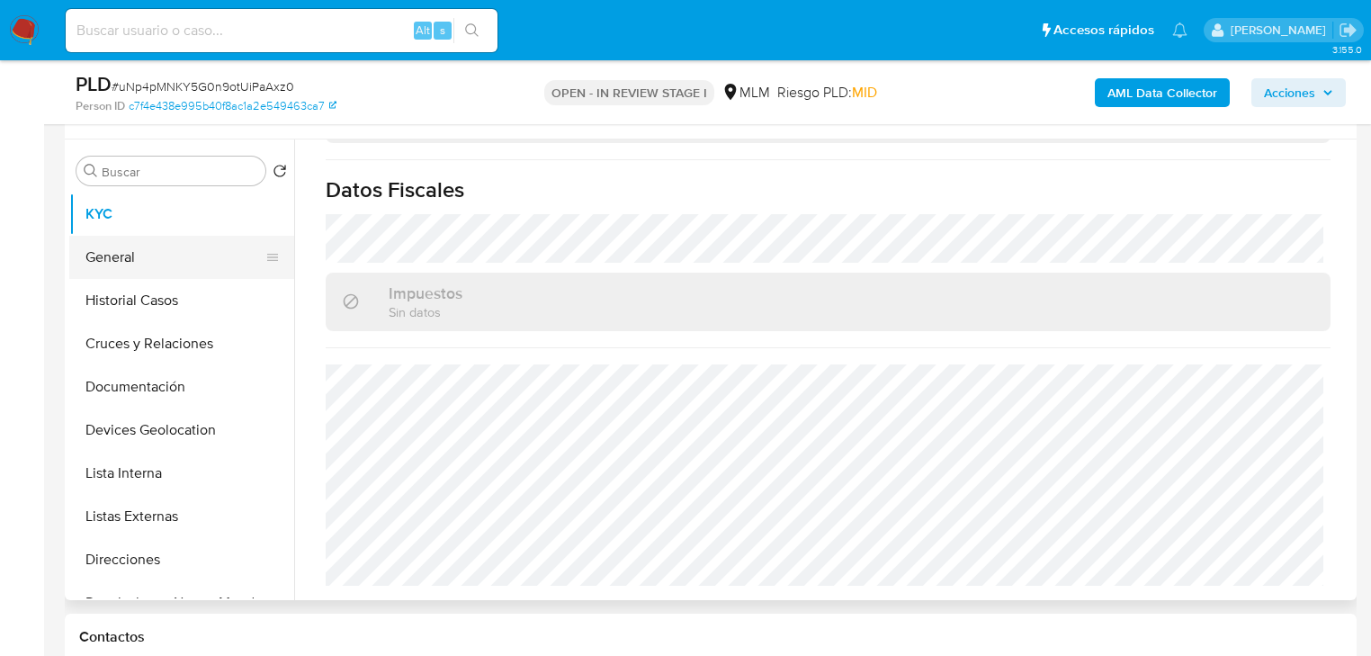
click at [109, 260] on button "General" at bounding box center [174, 257] width 211 height 43
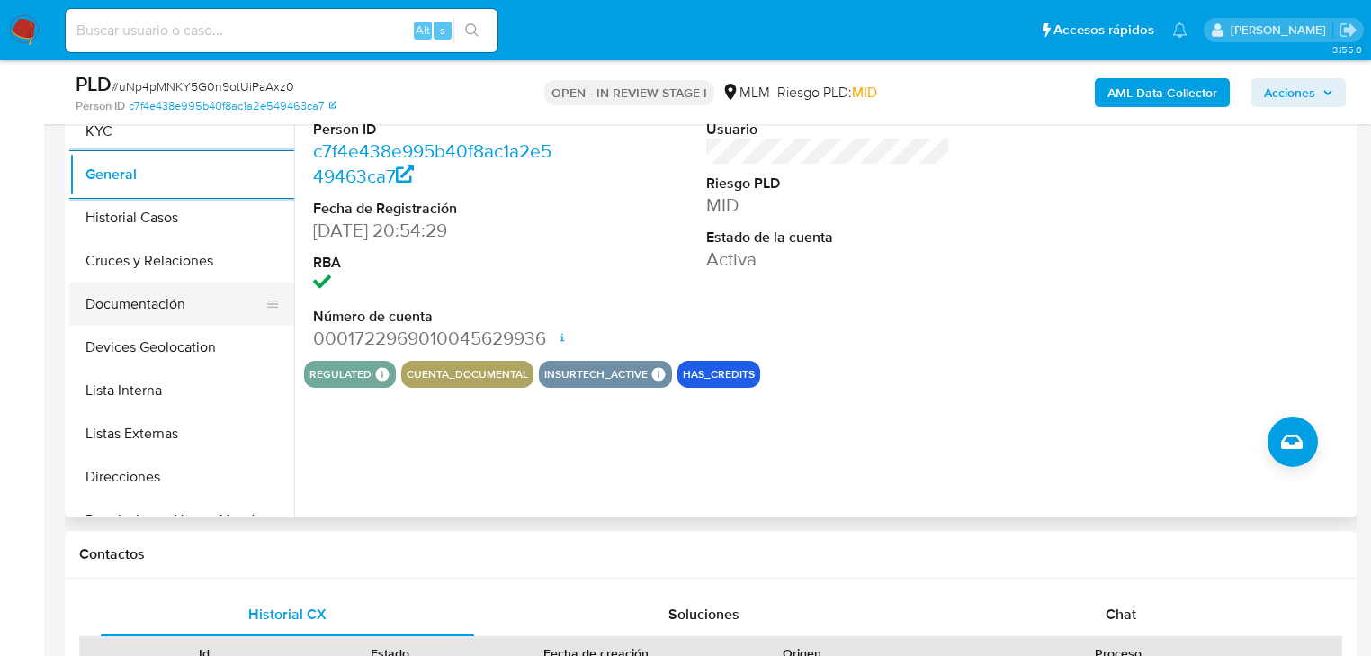
scroll to position [328, 0]
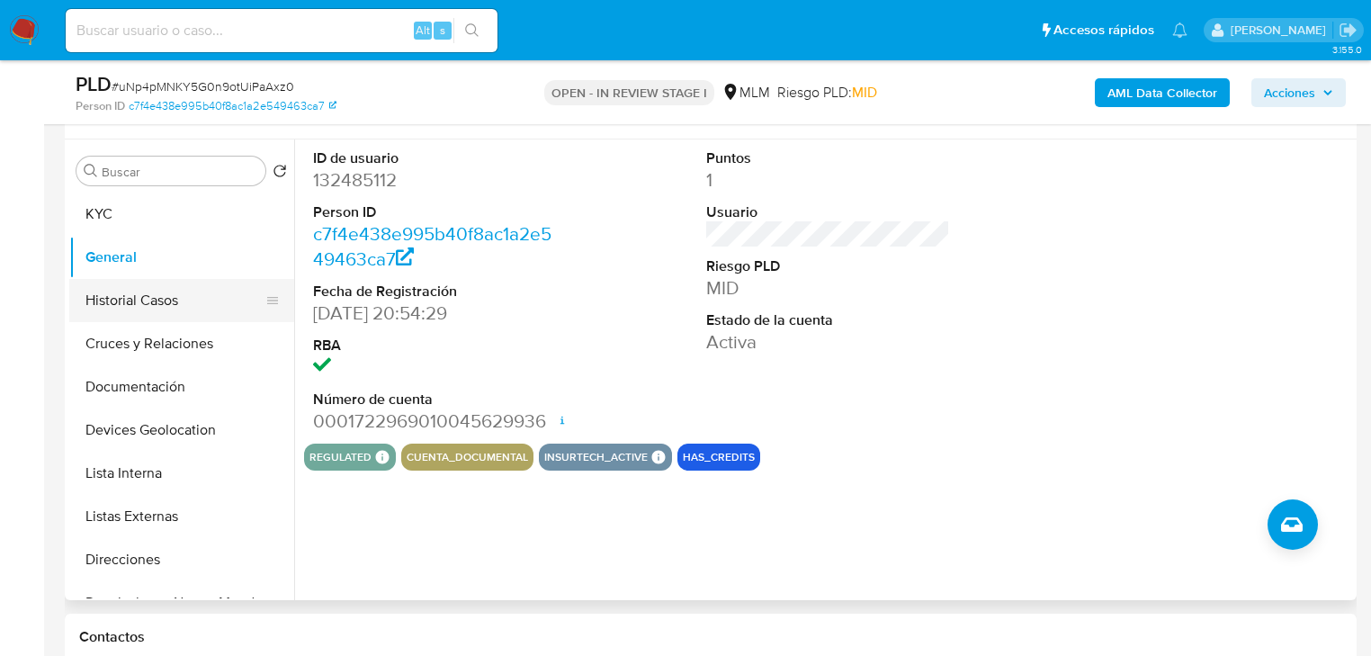
drag, startPoint x: 154, startPoint y: 297, endPoint x: 198, endPoint y: 308, distance: 45.4
click at [154, 295] on button "Historial Casos" at bounding box center [174, 300] width 211 height 43
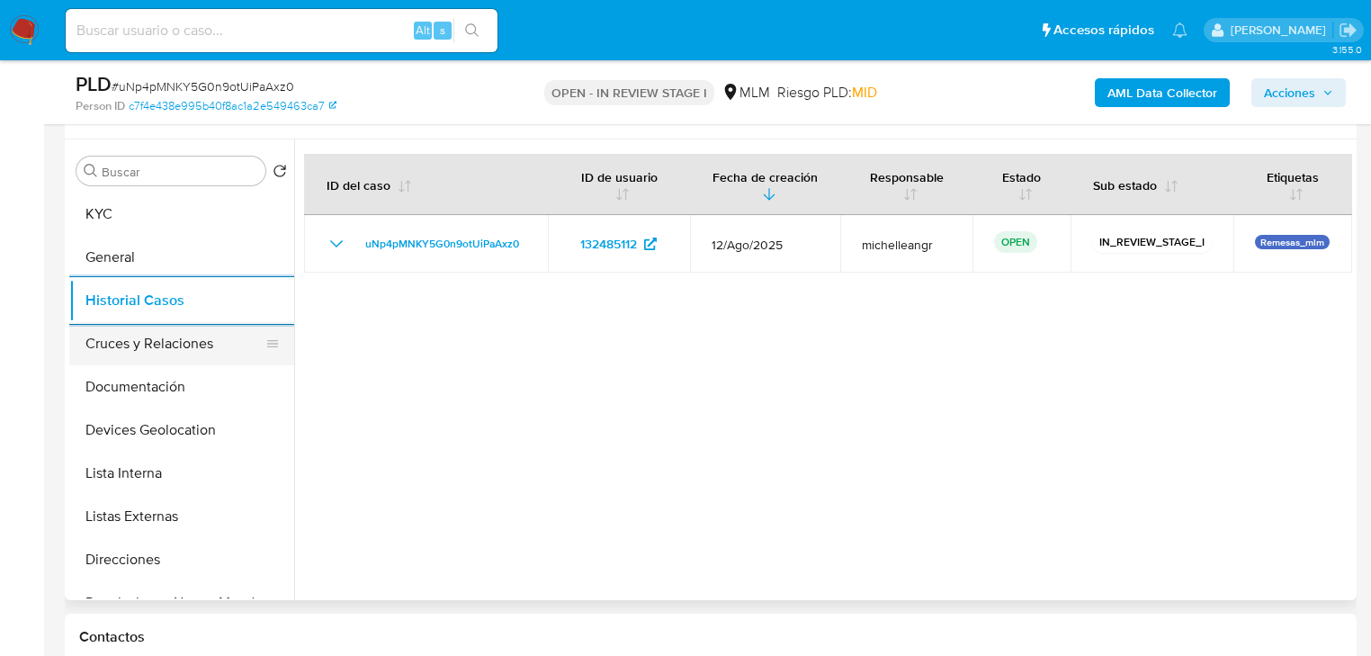
click at [199, 348] on button "Cruces y Relaciones" at bounding box center [174, 343] width 211 height 43
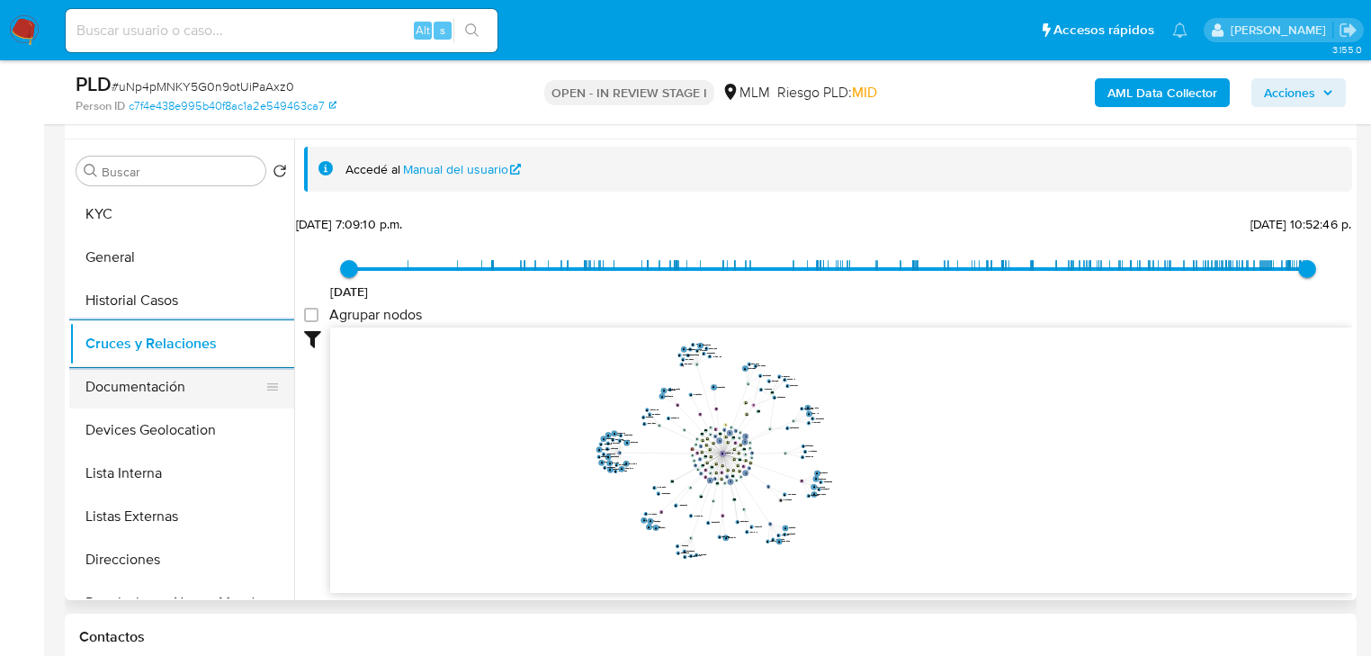
click at [274, 389] on button "Documentación" at bounding box center [174, 386] width 211 height 43
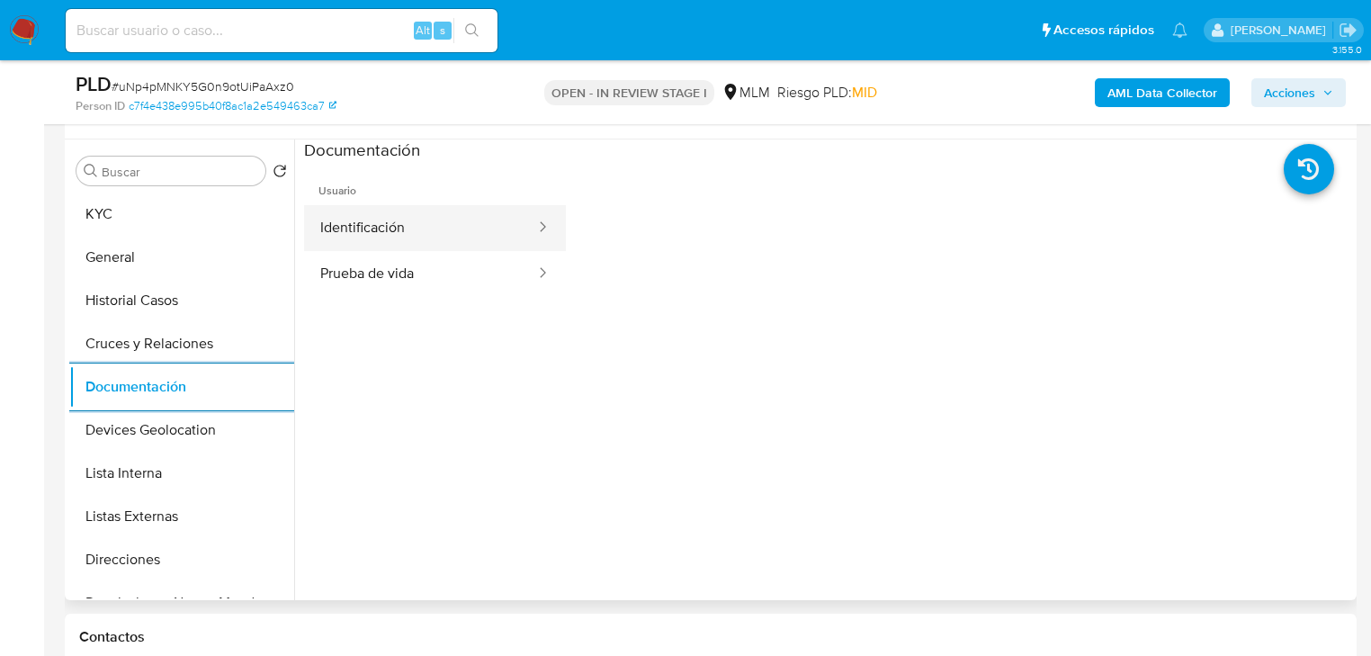
click at [462, 224] on button "Identificación" at bounding box center [420, 228] width 233 height 46
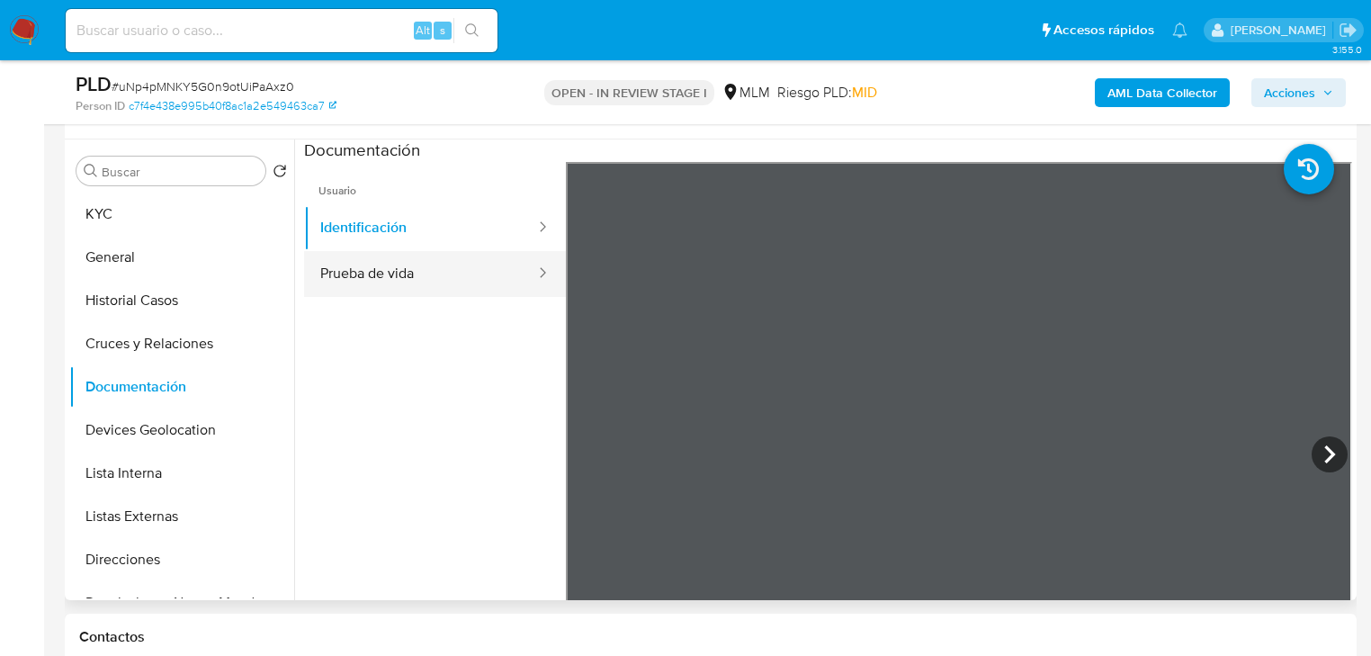
drag, startPoint x: 484, startPoint y: 279, endPoint x: 530, endPoint y: 289, distance: 47.0
click at [501, 288] on button "Prueba de vida" at bounding box center [420, 274] width 233 height 46
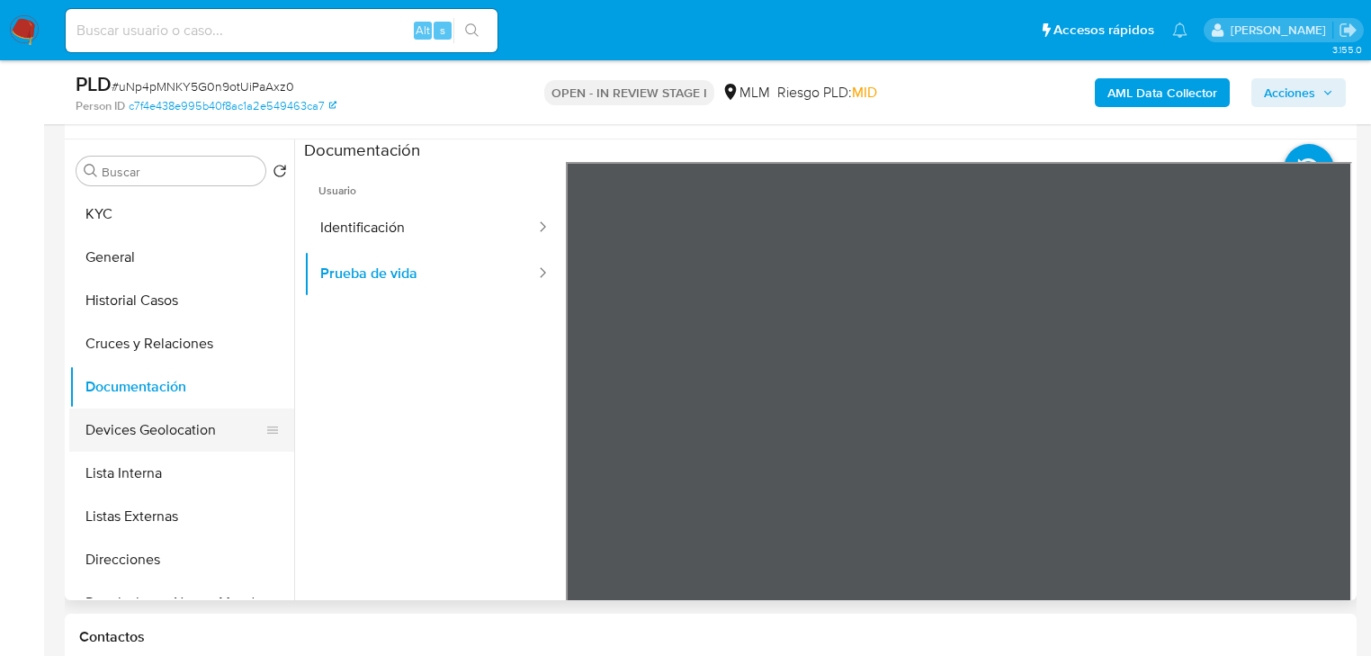
click at [169, 424] on button "Devices Geolocation" at bounding box center [174, 430] width 211 height 43
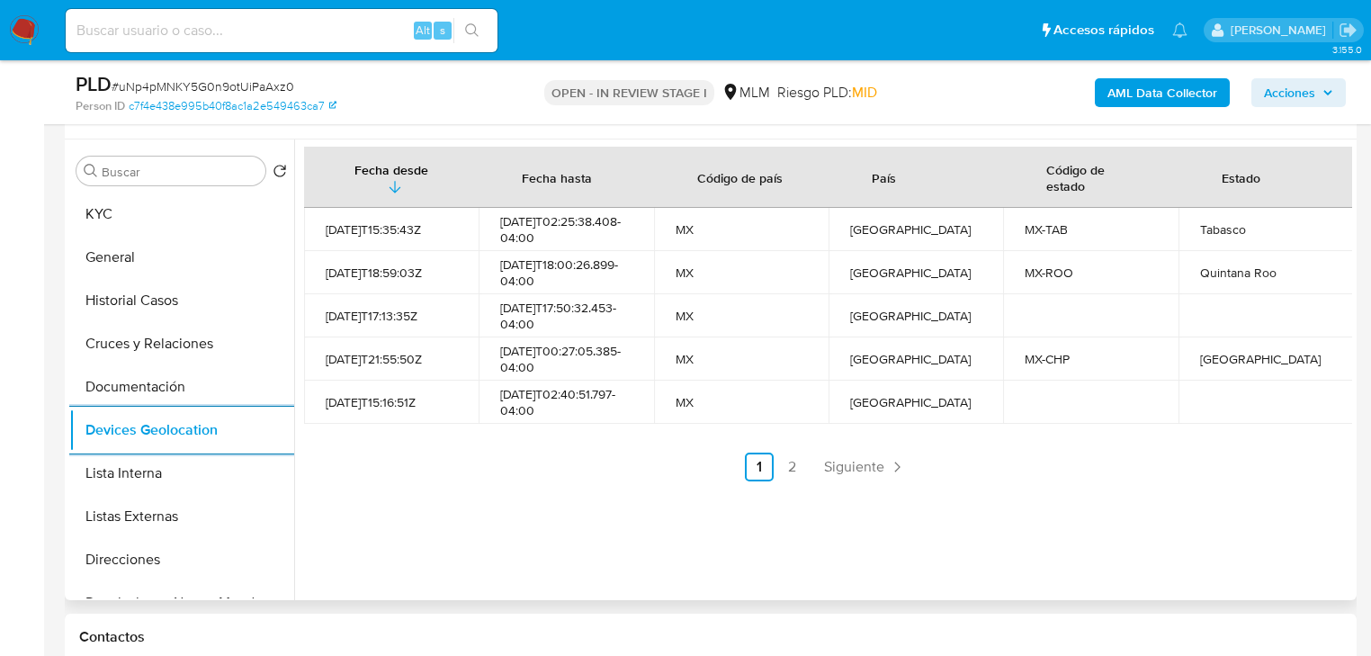
click at [843, 474] on span "Siguiente" at bounding box center [854, 467] width 60 height 14
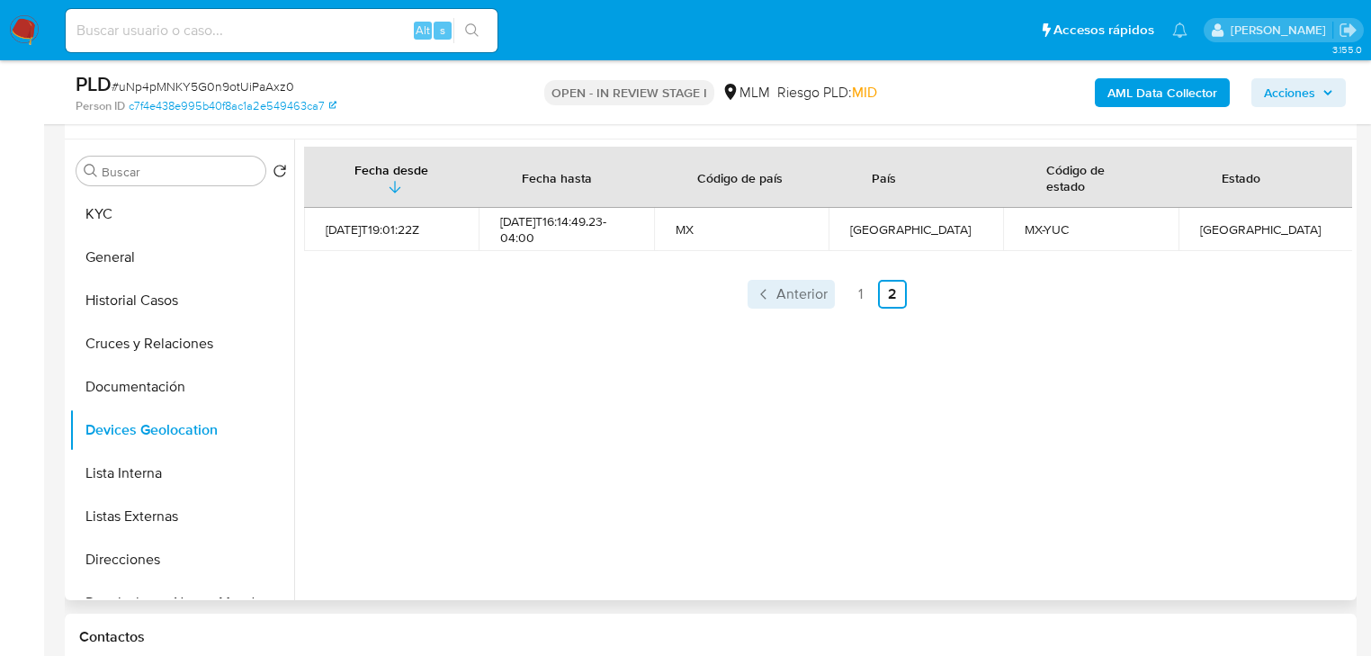
click at [785, 292] on span "Anterior" at bounding box center [802, 294] width 51 height 14
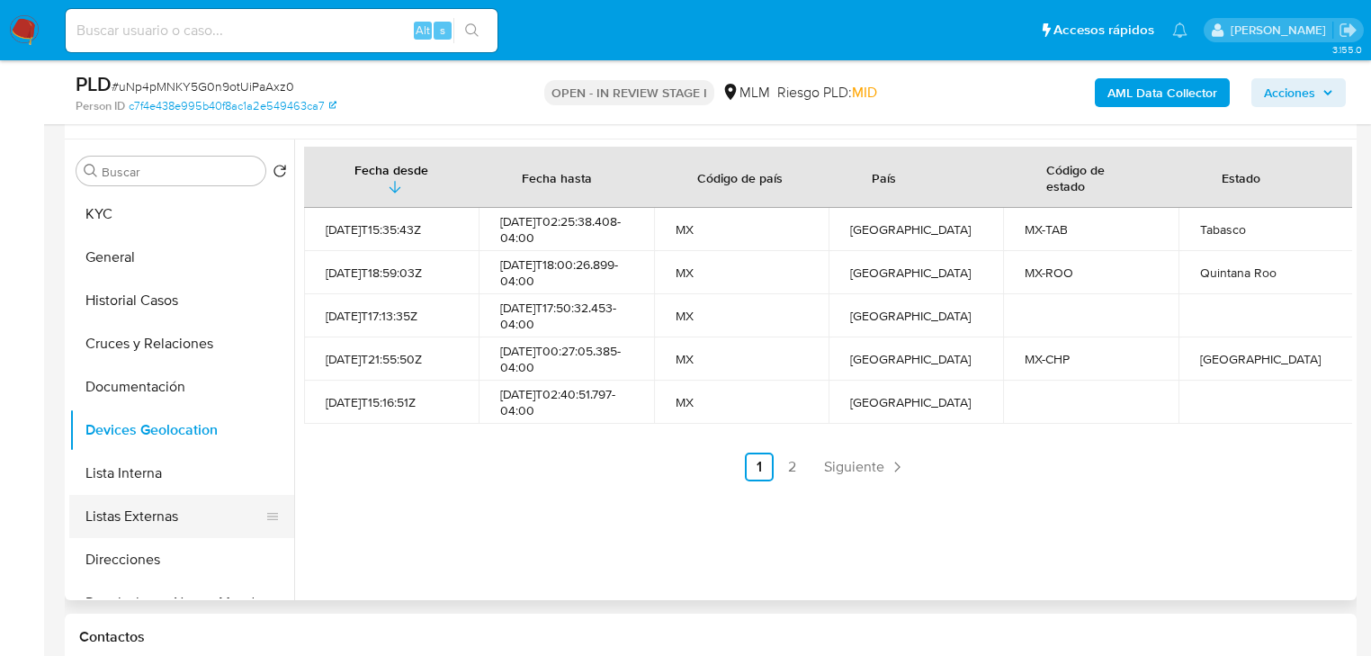
click at [162, 526] on button "Listas Externas" at bounding box center [174, 516] width 211 height 43
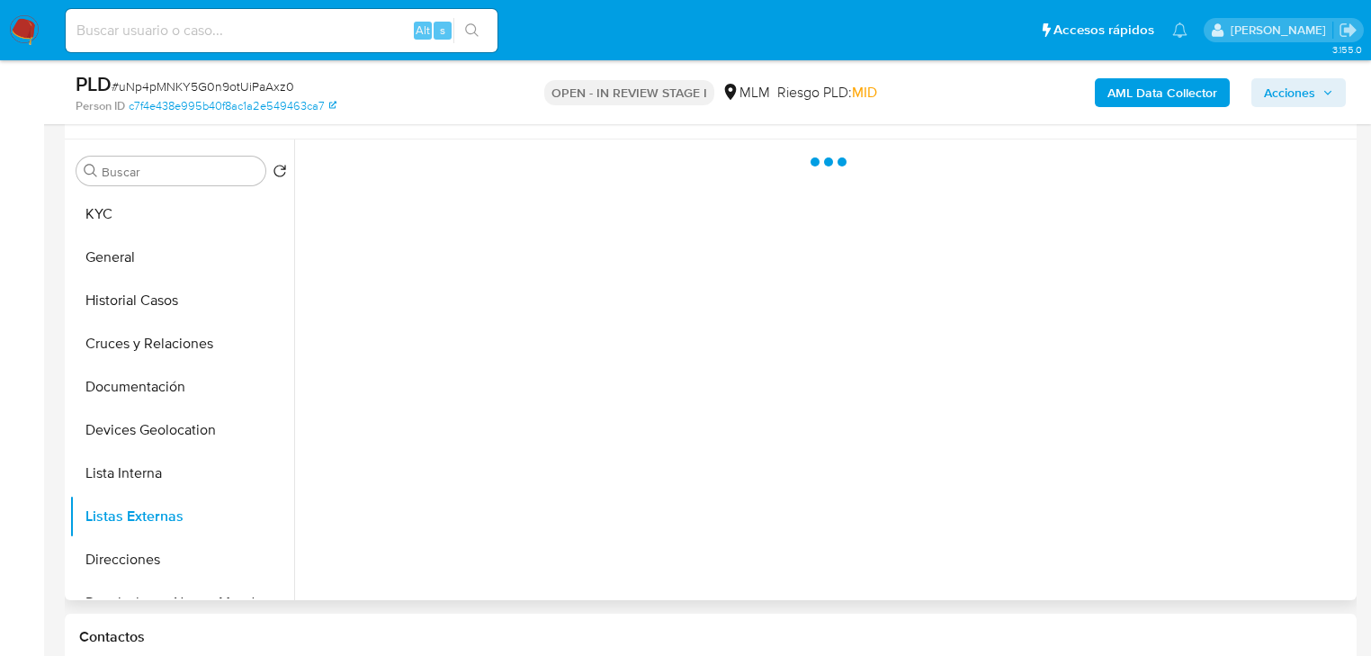
click at [553, 428] on div at bounding box center [823, 369] width 1058 height 461
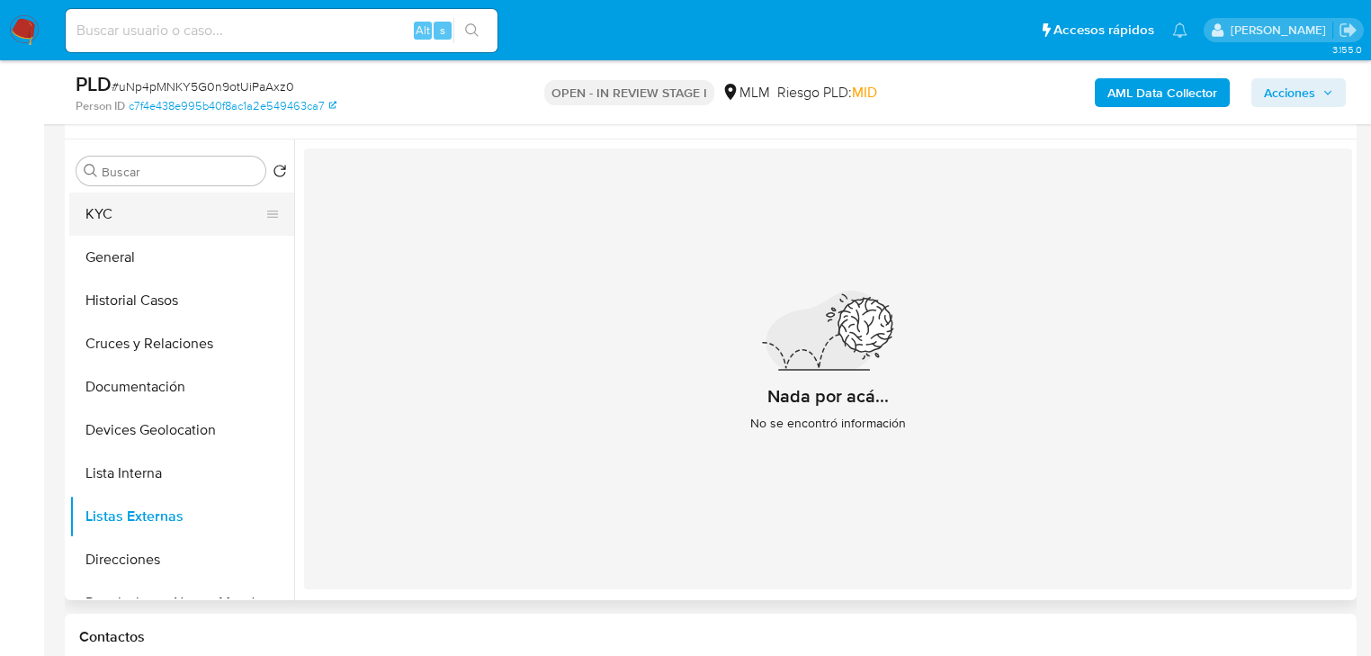
click at [171, 203] on button "KYC" at bounding box center [174, 214] width 211 height 43
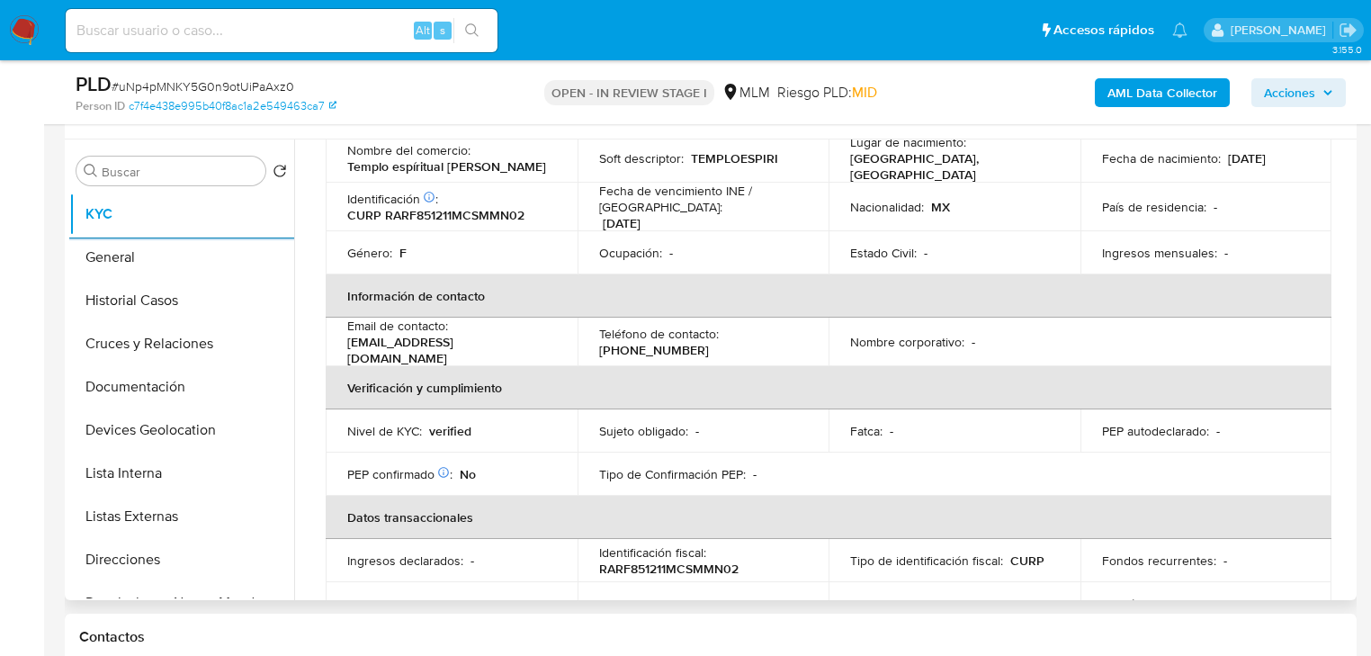
scroll to position [288, 0]
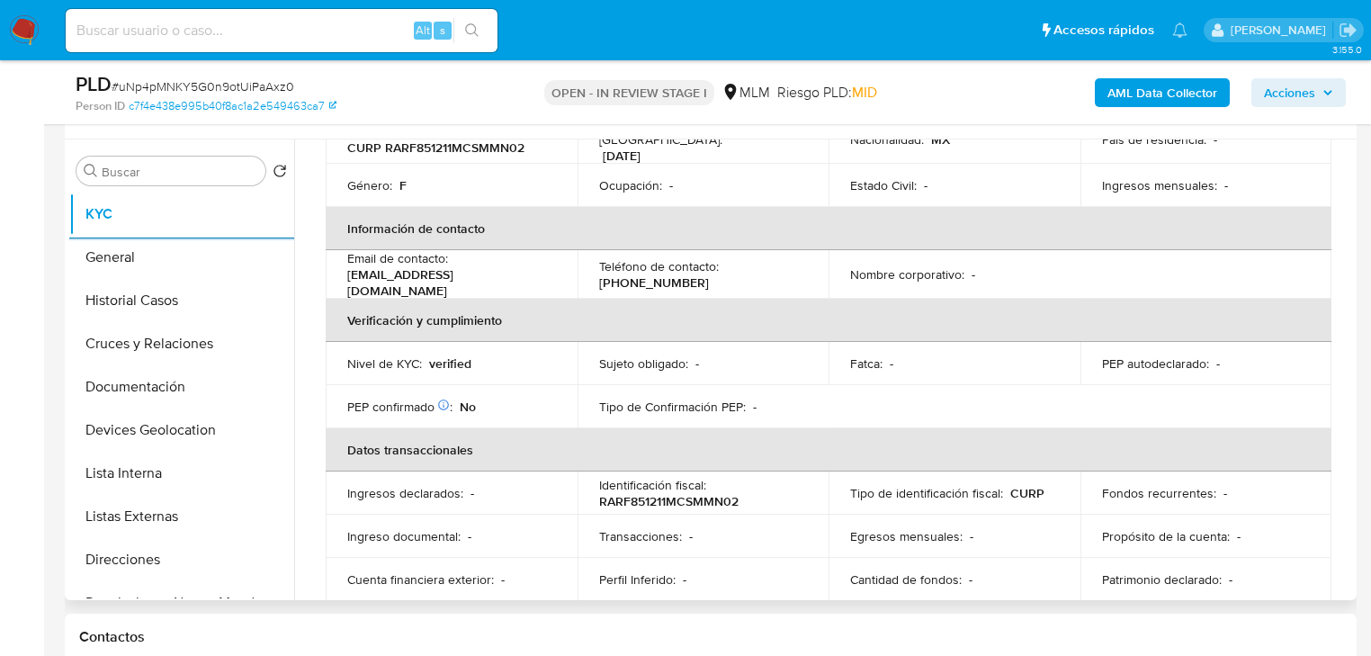
drag, startPoint x: 496, startPoint y: 450, endPoint x: 492, endPoint y: 438, distance: 12.2
click at [493, 443] on th "Datos transaccionales" at bounding box center [829, 449] width 1006 height 43
drag, startPoint x: 508, startPoint y: 279, endPoint x: 344, endPoint y: 266, distance: 164.3
click at [344, 266] on td "Email de contacto : marrr_alexx@hotmail.com" at bounding box center [452, 274] width 252 height 49
copy p "marrr_alexx@hotmail.com"
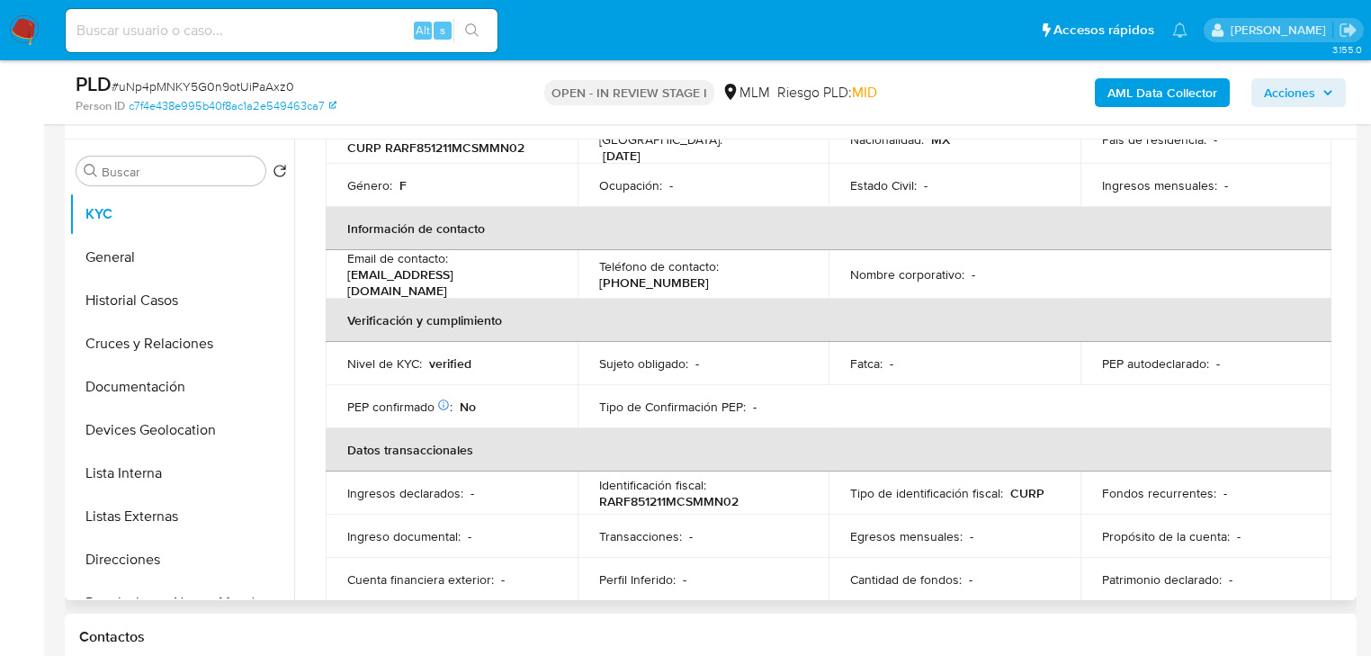
click at [652, 274] on p "(961) 3224070" at bounding box center [654, 282] width 110 height 16
copy p "3224070"
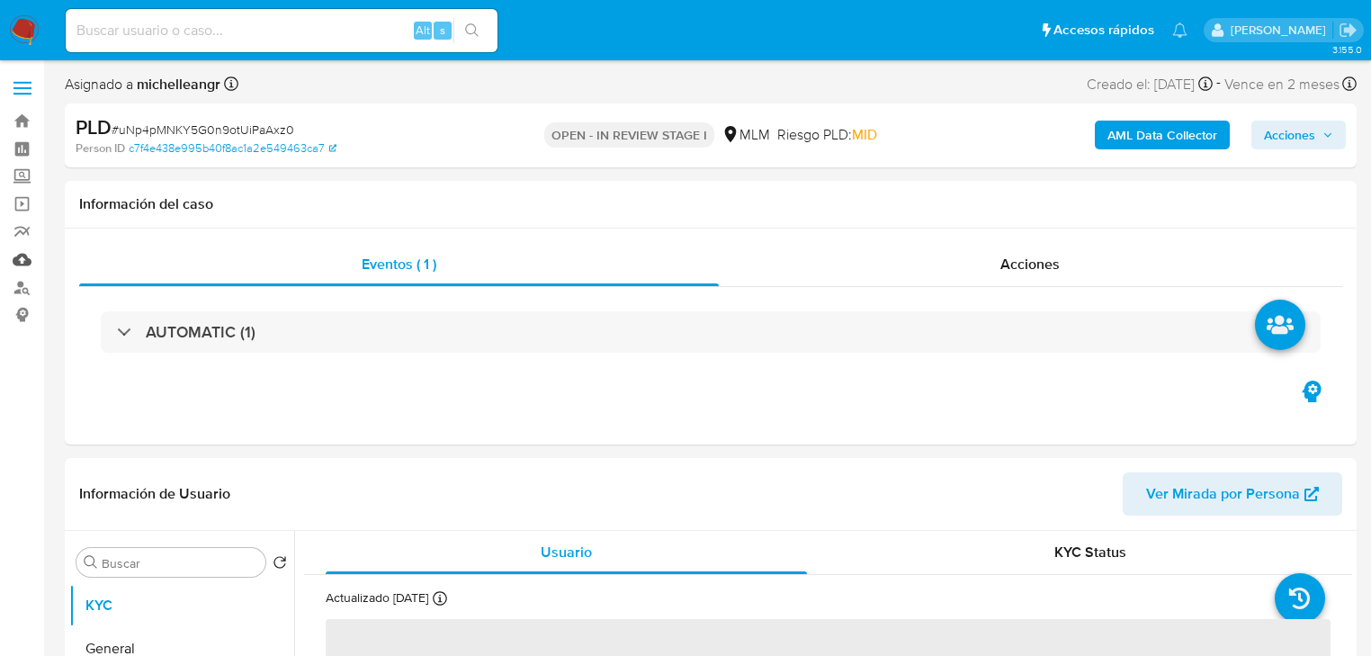
click at [22, 263] on link "Mulan" at bounding box center [107, 260] width 214 height 28
click at [21, 267] on link "Mulan" at bounding box center [107, 260] width 214 height 28
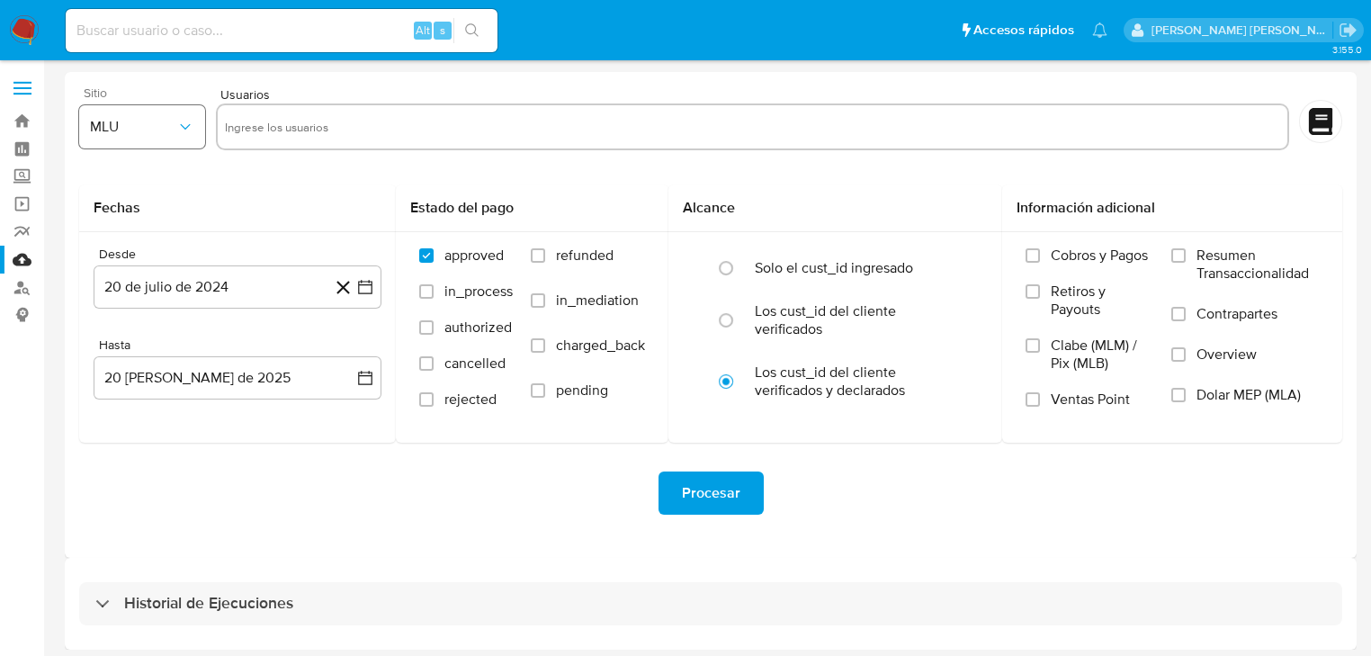
drag, startPoint x: 155, startPoint y: 153, endPoint x: 155, endPoint y: 143, distance: 9.9
click at [155, 148] on div "Sitio MLU" at bounding box center [142, 120] width 126 height 69
click at [162, 126] on span "MLU" at bounding box center [133, 127] width 86 height 18
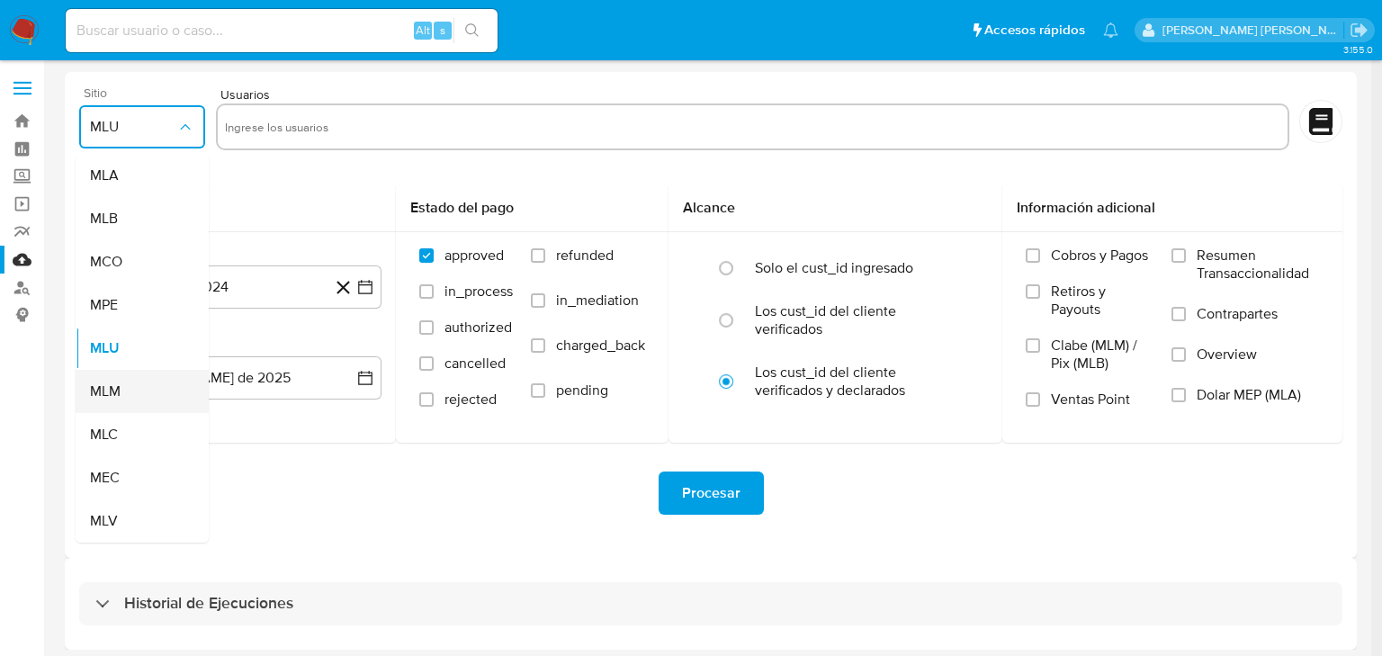
click at [115, 389] on span "MLM" at bounding box center [105, 391] width 31 height 18
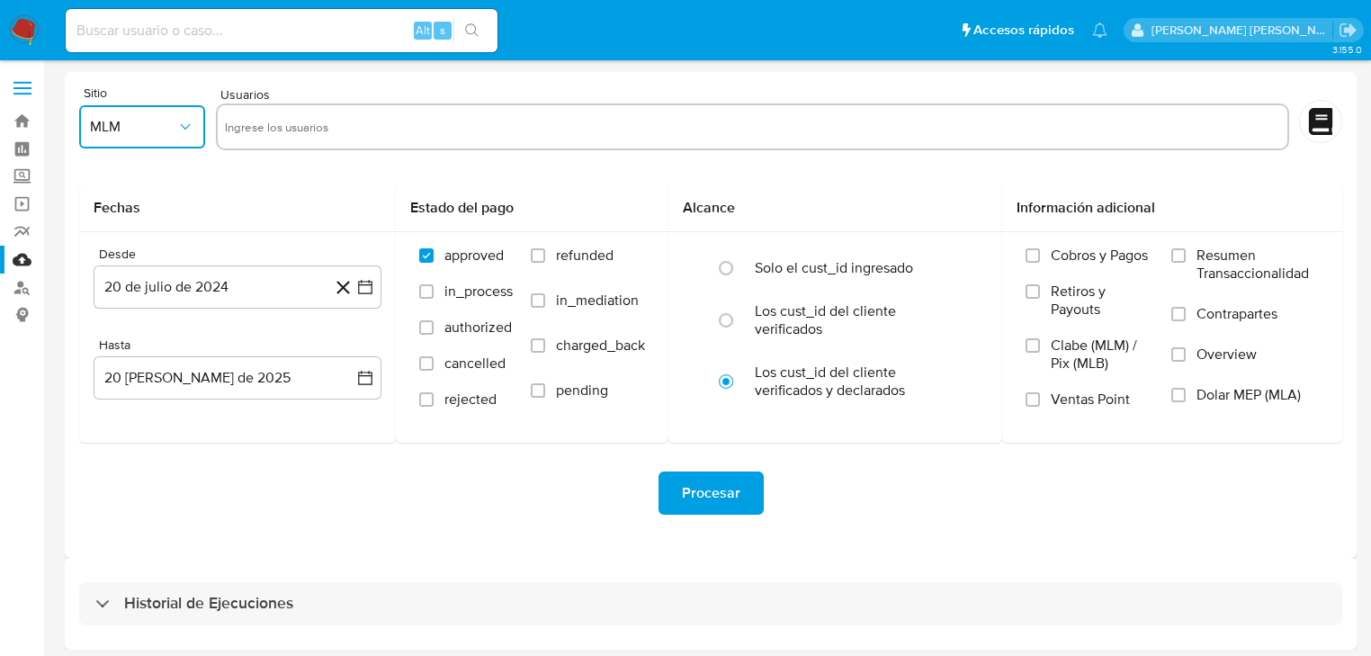
click at [361, 130] on input "text" at bounding box center [753, 126] width 1056 height 29
type input "132485112"
paste input "416000188"
type input "416000188"
click at [264, 285] on button "20 de julio de 2024" at bounding box center [238, 286] width 288 height 43
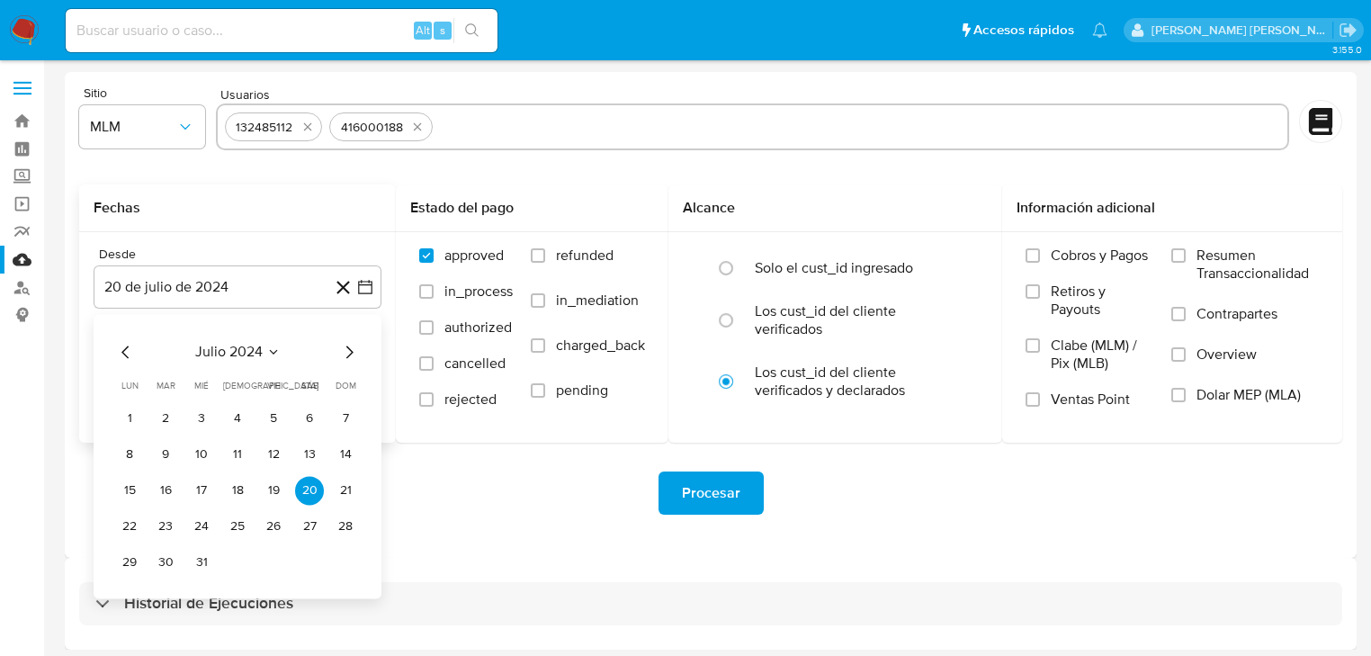
click at [247, 344] on span "julio 2024" at bounding box center [228, 352] width 67 height 18
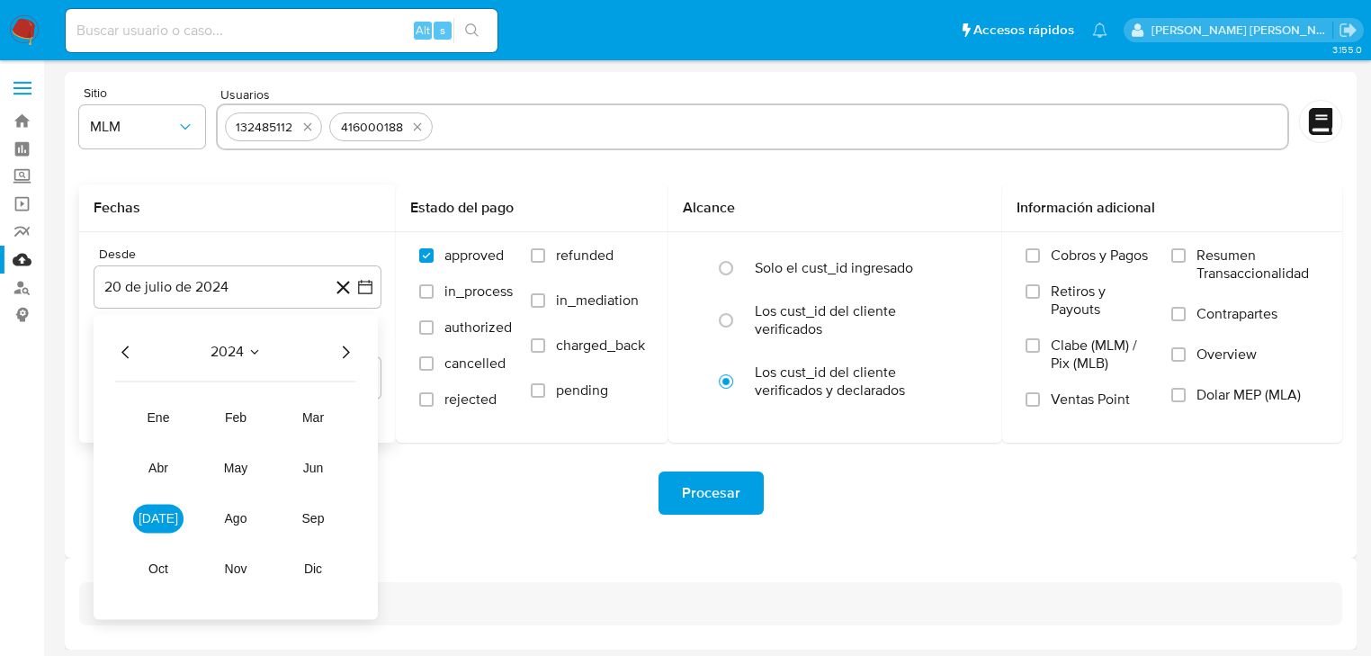
drag, startPoint x: 337, startPoint y: 355, endPoint x: 334, endPoint y: 389, distance: 34.3
click at [338, 354] on icon "Año siguiente" at bounding box center [346, 352] width 22 height 22
click at [160, 465] on span "abr" at bounding box center [158, 468] width 20 height 14
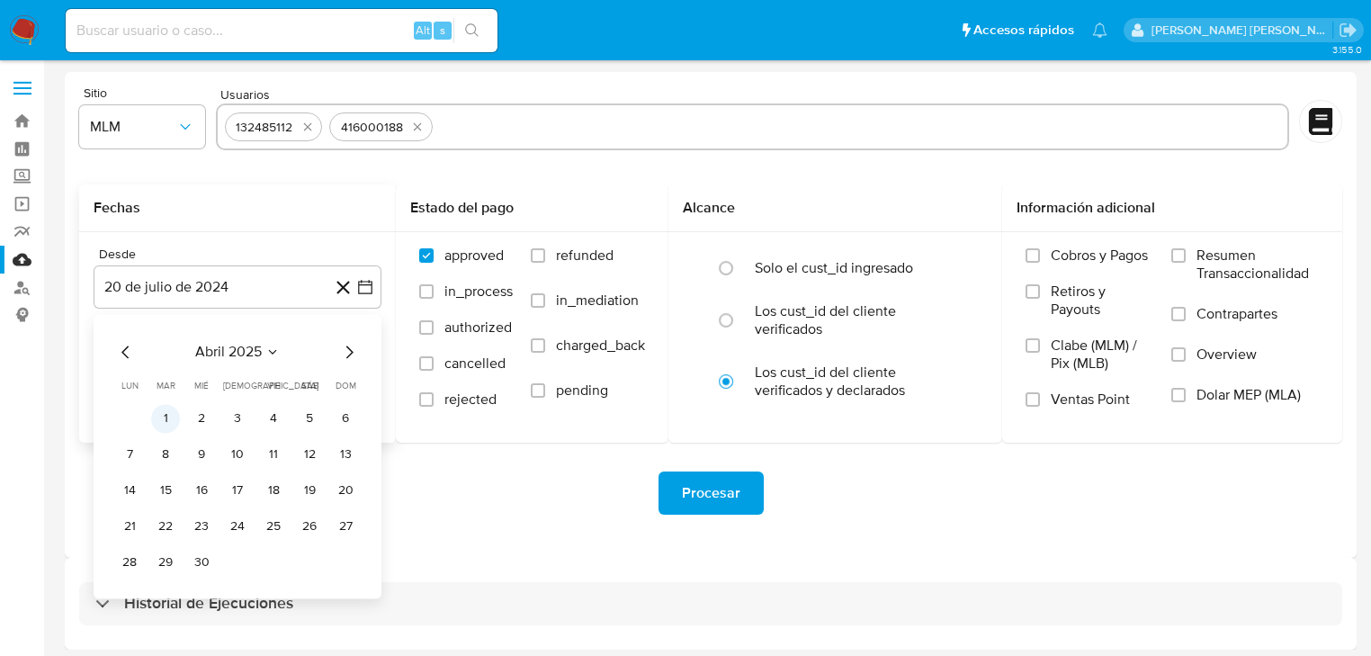
click at [163, 422] on button "1" at bounding box center [165, 418] width 29 height 29
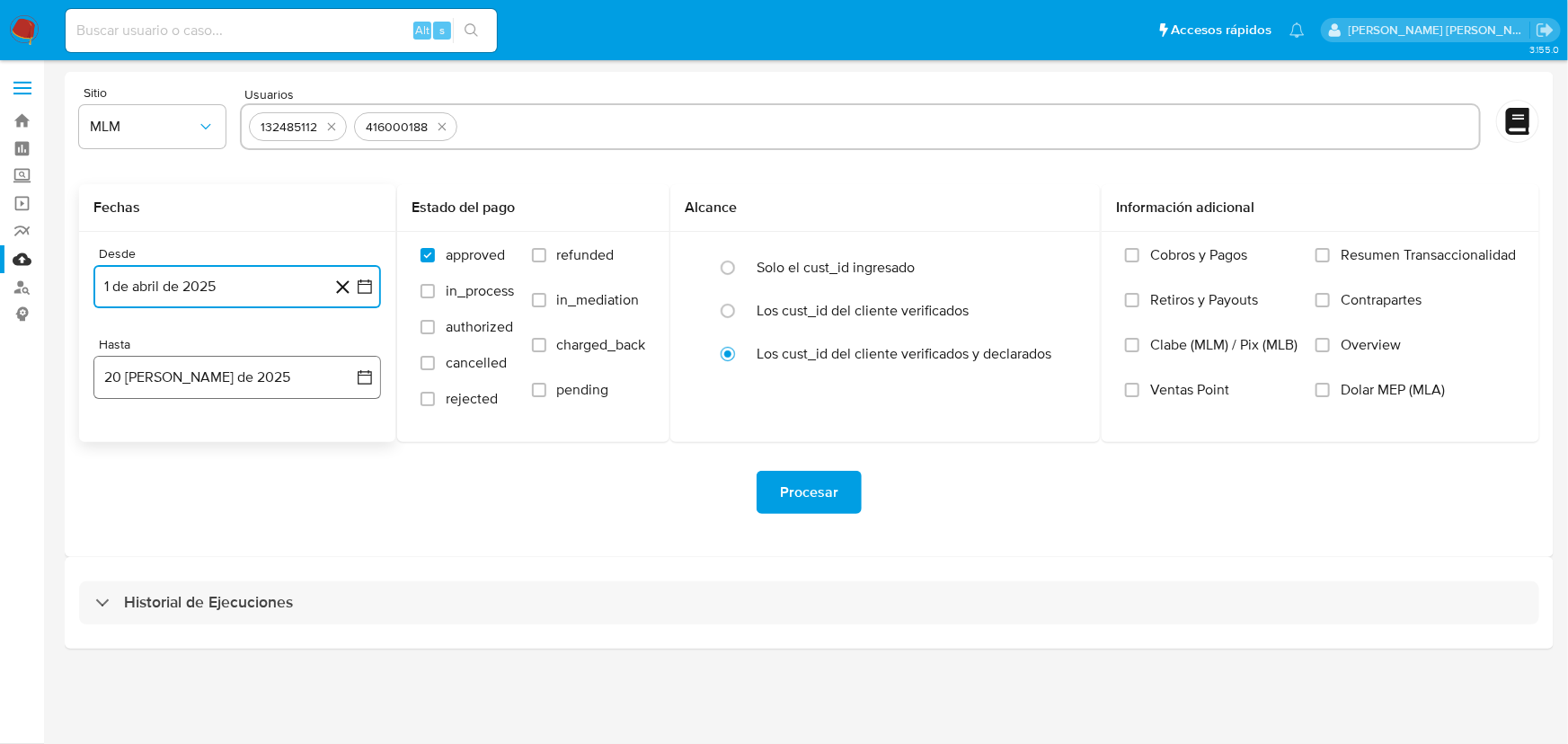
click at [205, 395] on button "20 de agosto de 2025" at bounding box center [238, 376] width 288 height 43
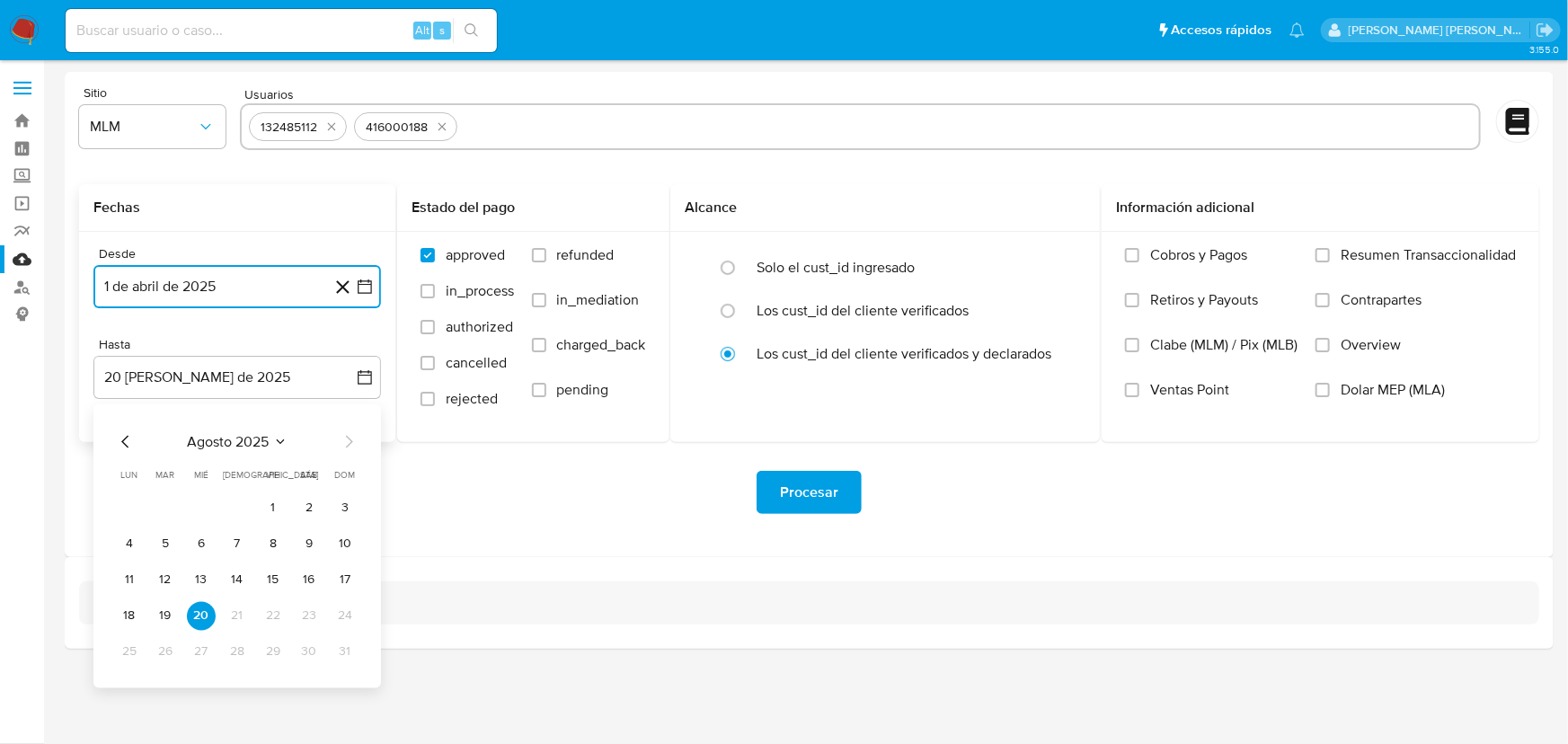
click at [124, 446] on icon "Mes anterior" at bounding box center [126, 442] width 22 height 22
drag, startPoint x: 243, startPoint y: 649, endPoint x: 799, endPoint y: 444, distance: 592.6
click at [243, 648] on button "31" at bounding box center [237, 652] width 29 height 29
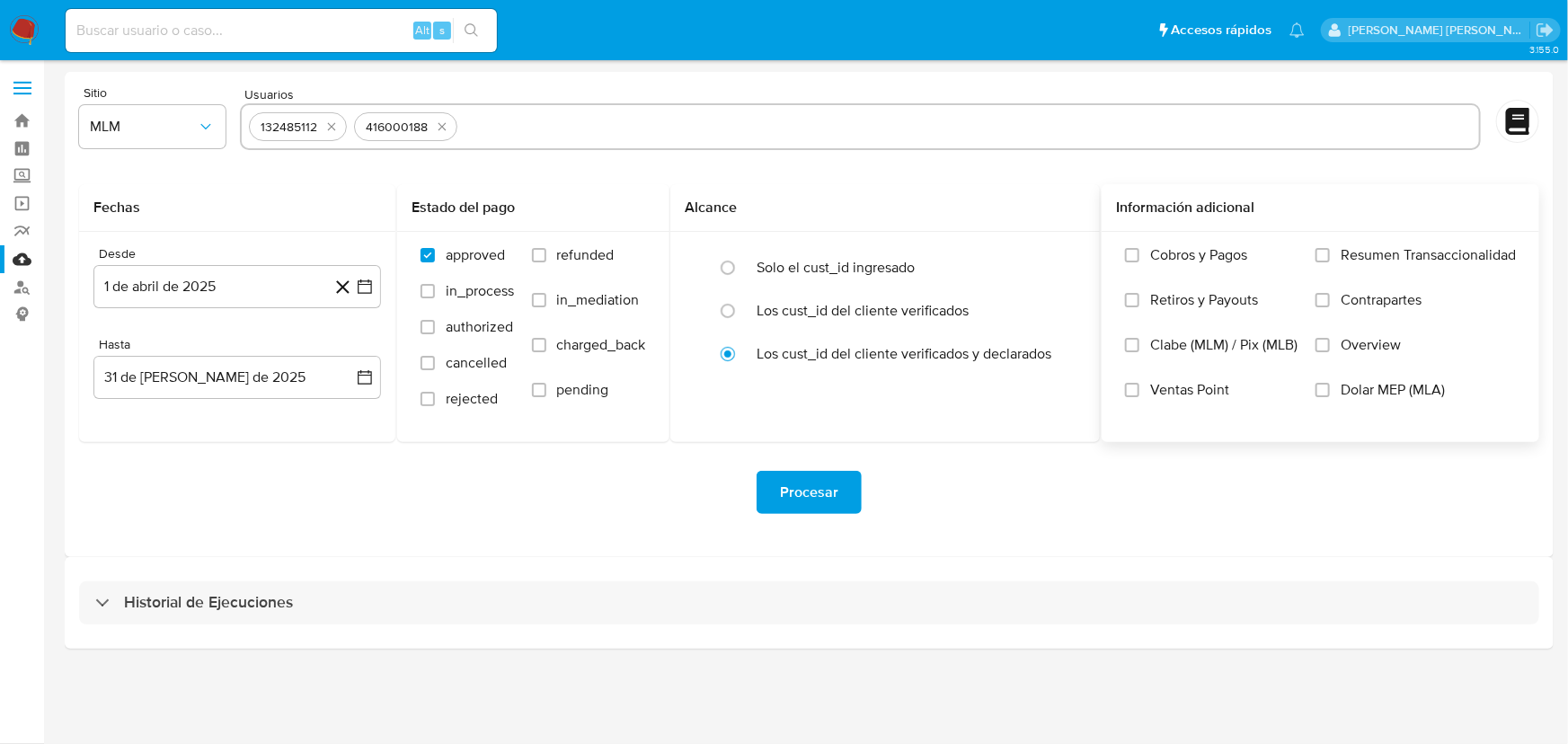
drag, startPoint x: 1356, startPoint y: 346, endPoint x: 1312, endPoint y: 357, distance: 45.4
click at [1356, 343] on span "Overview" at bounding box center [1371, 346] width 60 height 18
click at [1330, 343] on input "Overview" at bounding box center [1322, 345] width 14 height 14
click at [846, 474] on button "Procesar" at bounding box center [809, 492] width 105 height 43
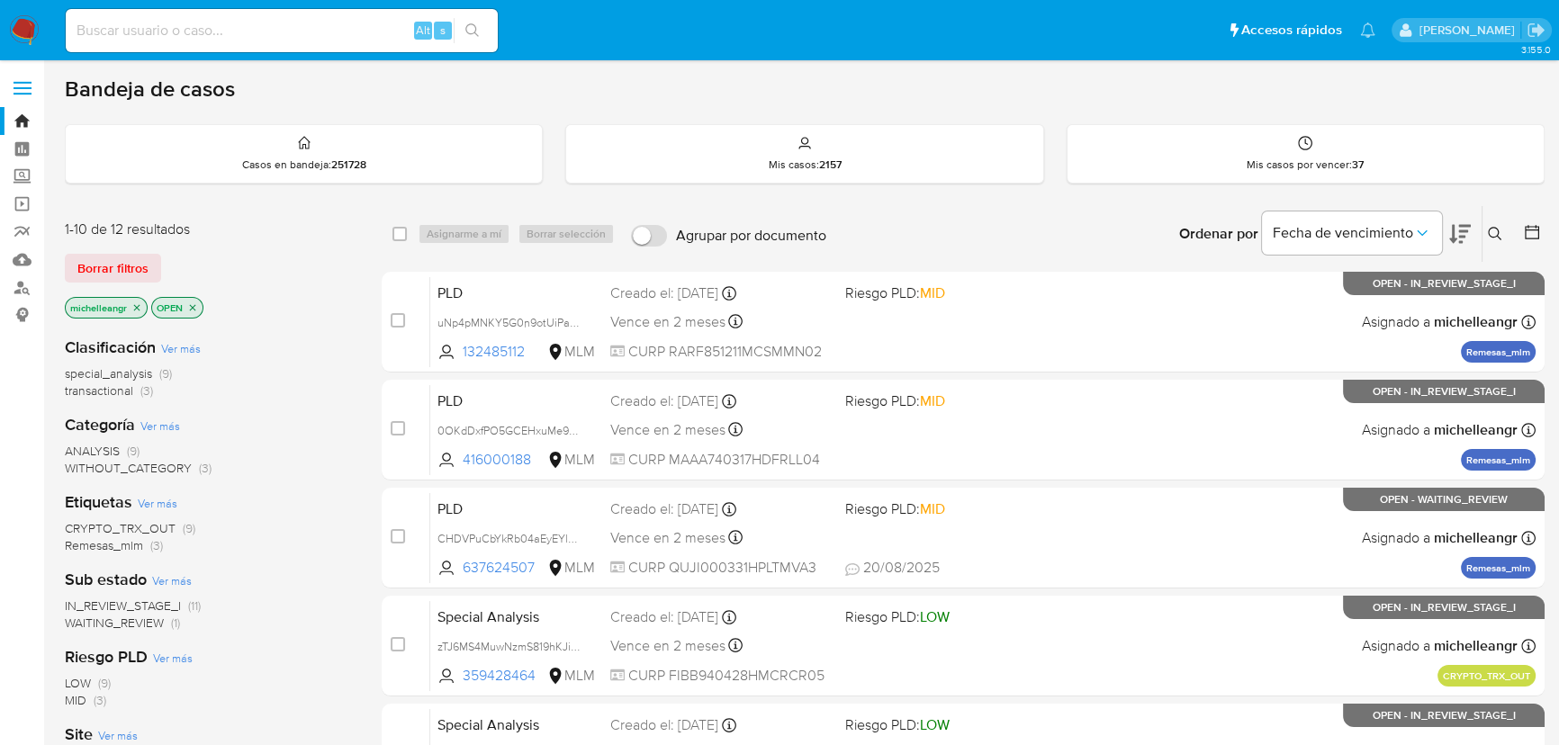
click at [139, 302] on icon "close-filter" at bounding box center [136, 307] width 11 height 11
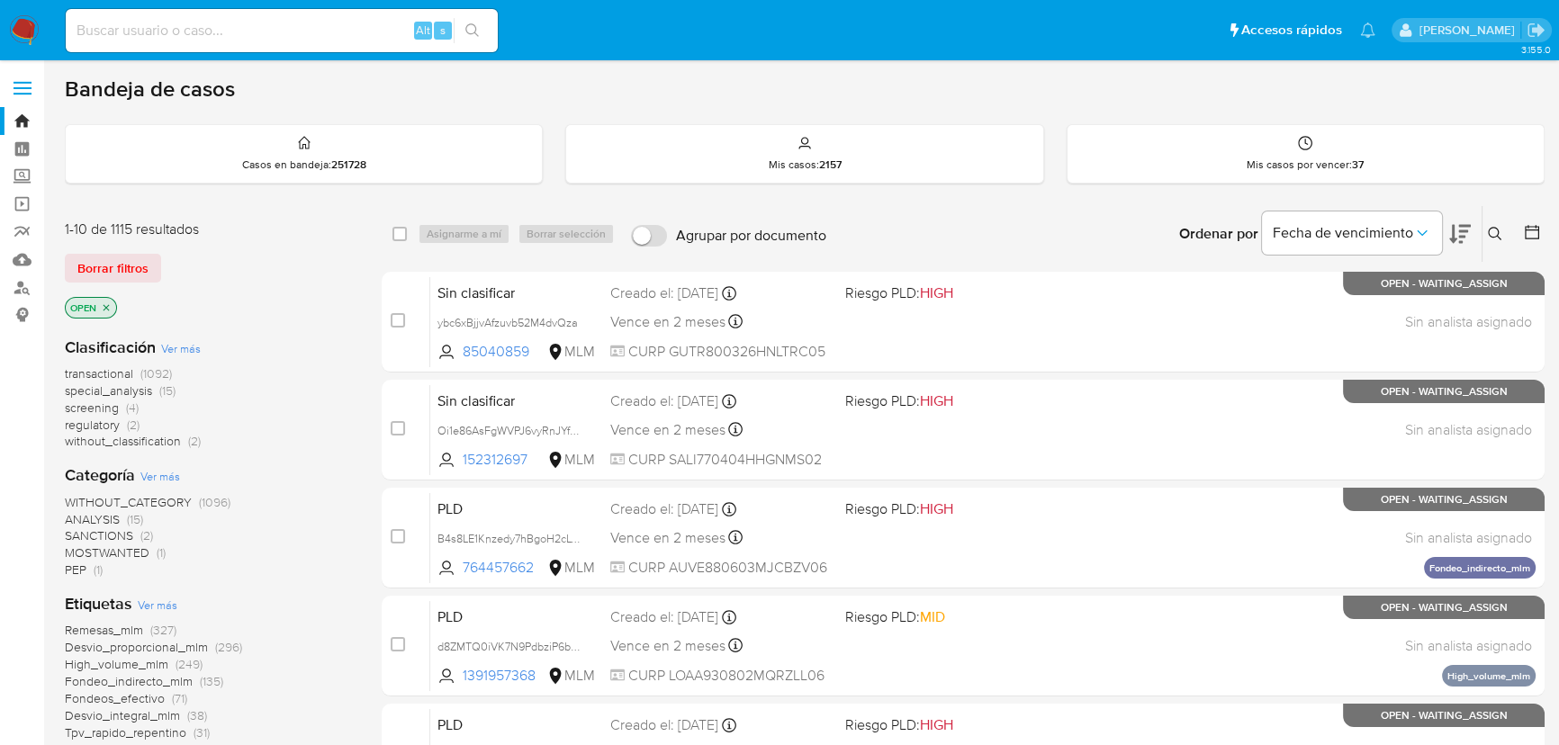
drag, startPoint x: 1503, startPoint y: 235, endPoint x: 1437, endPoint y: 250, distance: 67.5
click at [1503, 234] on button at bounding box center [1497, 234] width 30 height 22
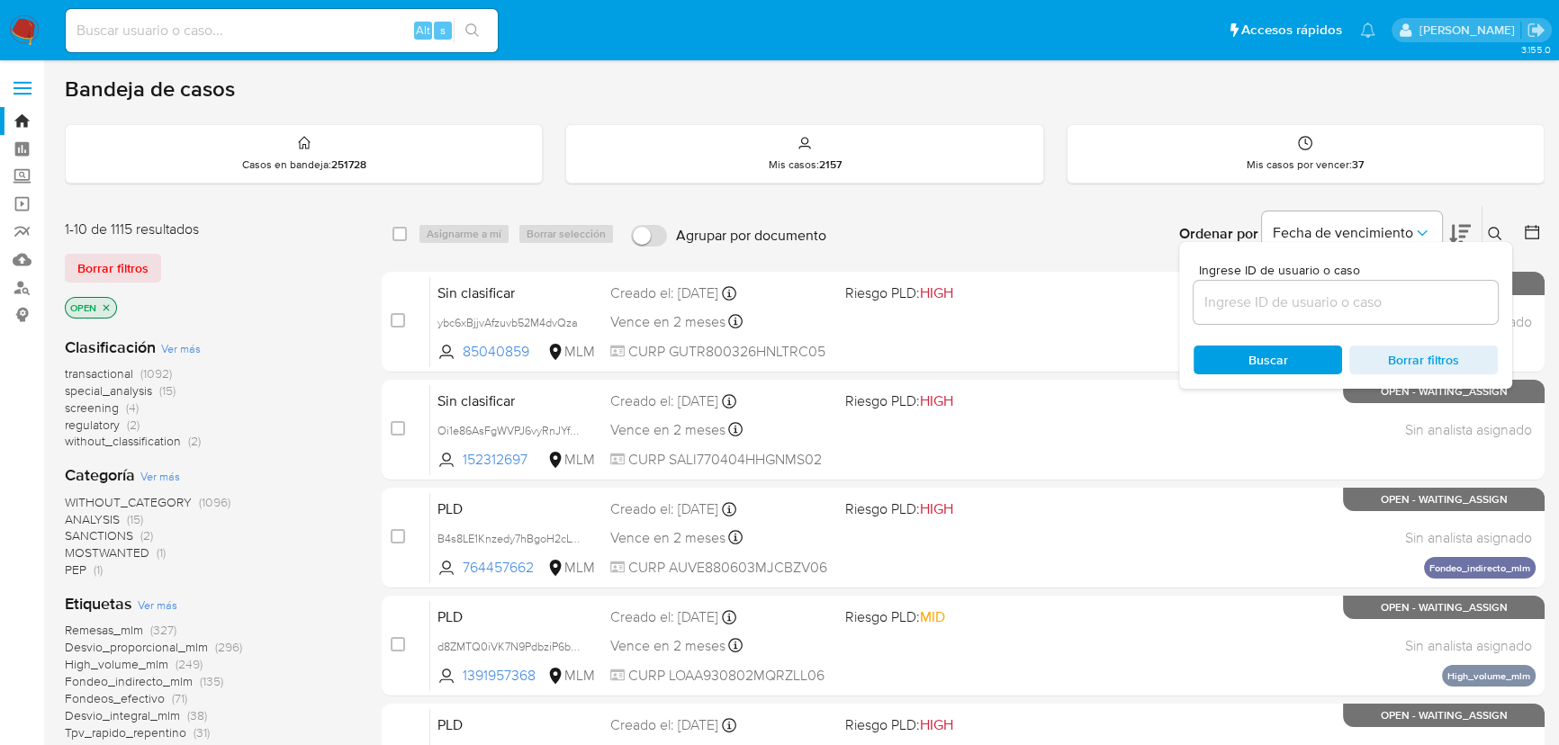
click at [1316, 318] on div at bounding box center [1345, 302] width 304 height 43
click at [1323, 301] on input at bounding box center [1345, 302] width 304 height 23
paste input "a5iKoYCJ7720JarSKuQADmQq"
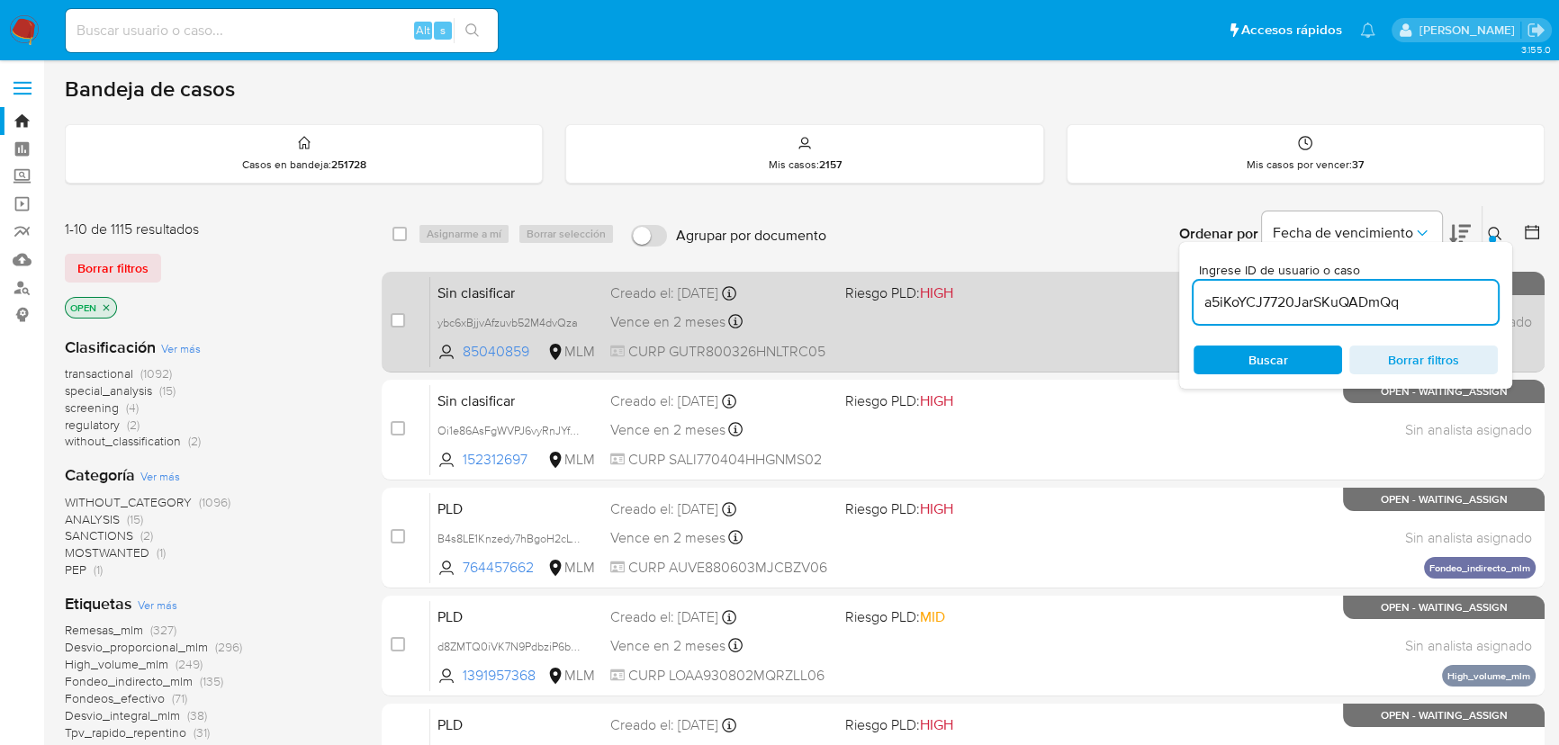
type input "a5iKoYCJ7720JarSKuQADmQq"
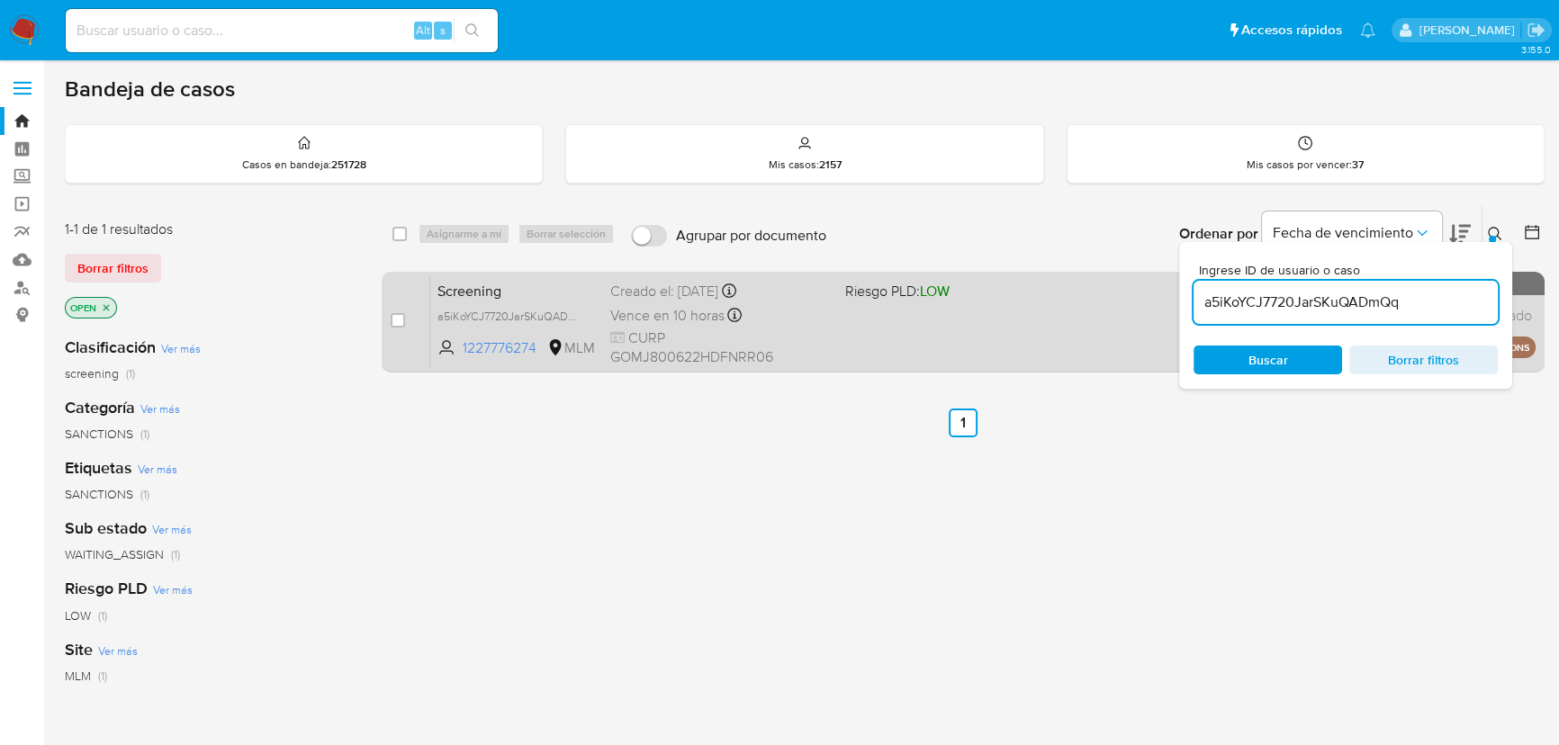
click at [487, 287] on span "Screening" at bounding box center [516, 289] width 158 height 23
click at [400, 313] on input "checkbox" at bounding box center [398, 320] width 14 height 14
checkbox input "true"
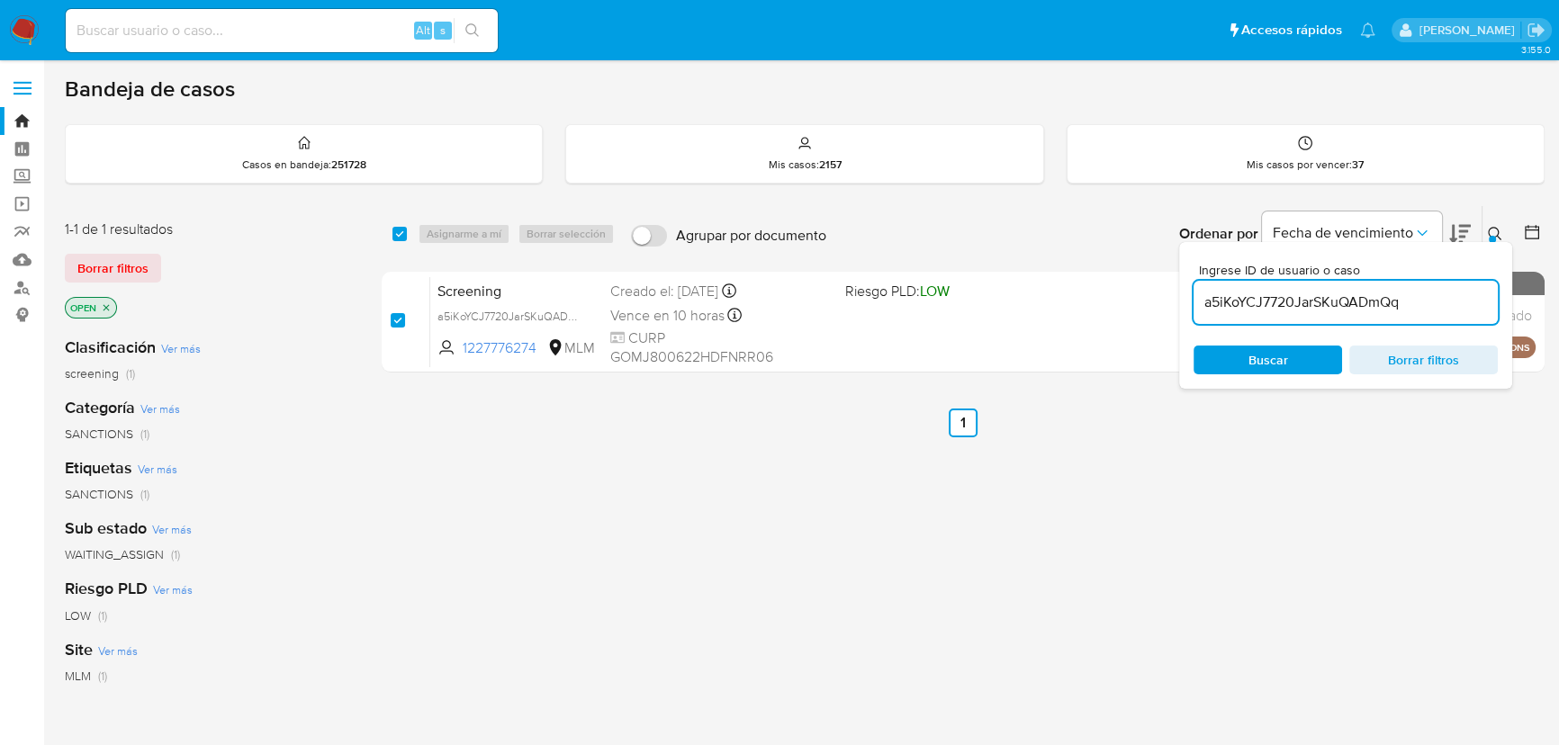
checkbox input "true"
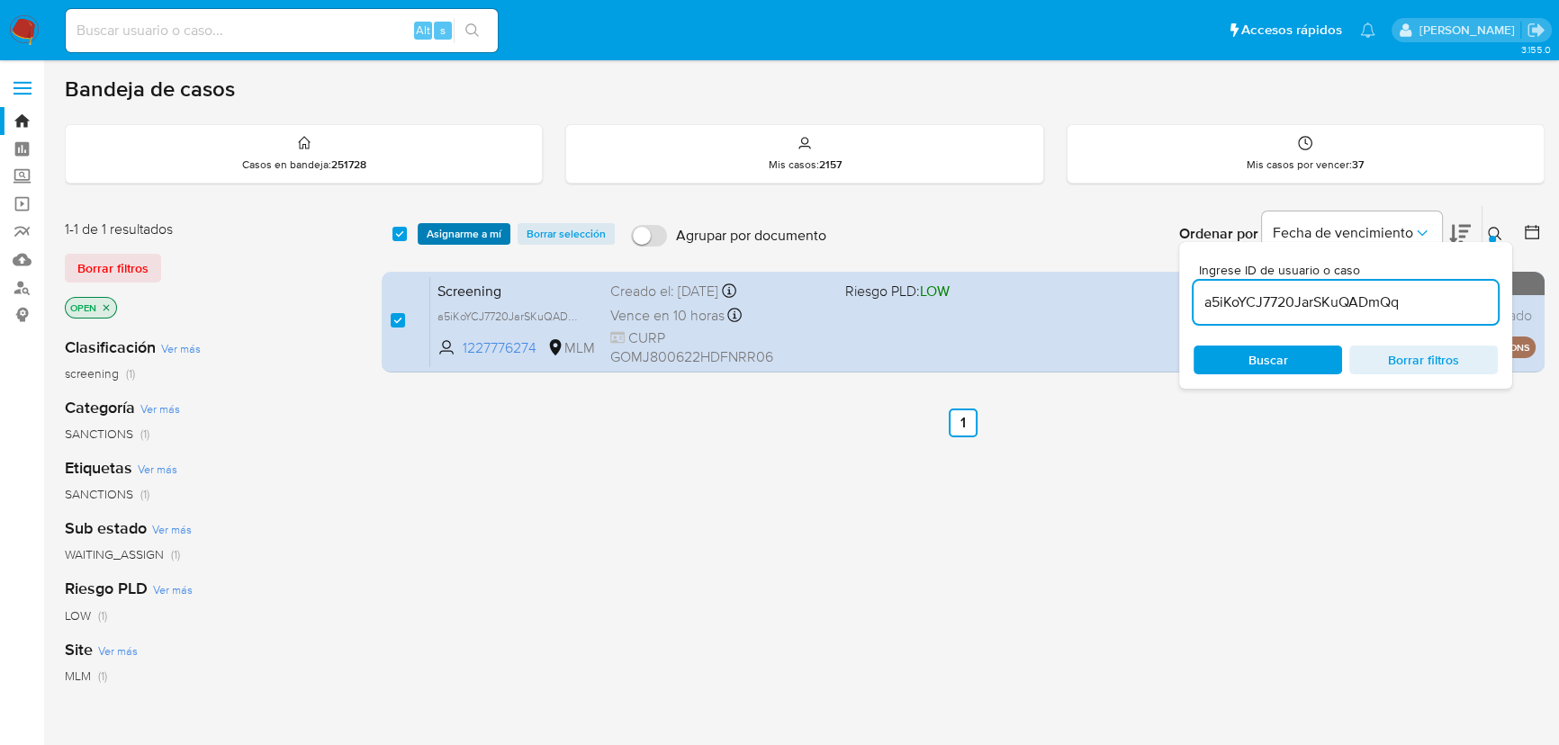
click at [473, 227] on span "Asignarme a mí" at bounding box center [464, 234] width 75 height 18
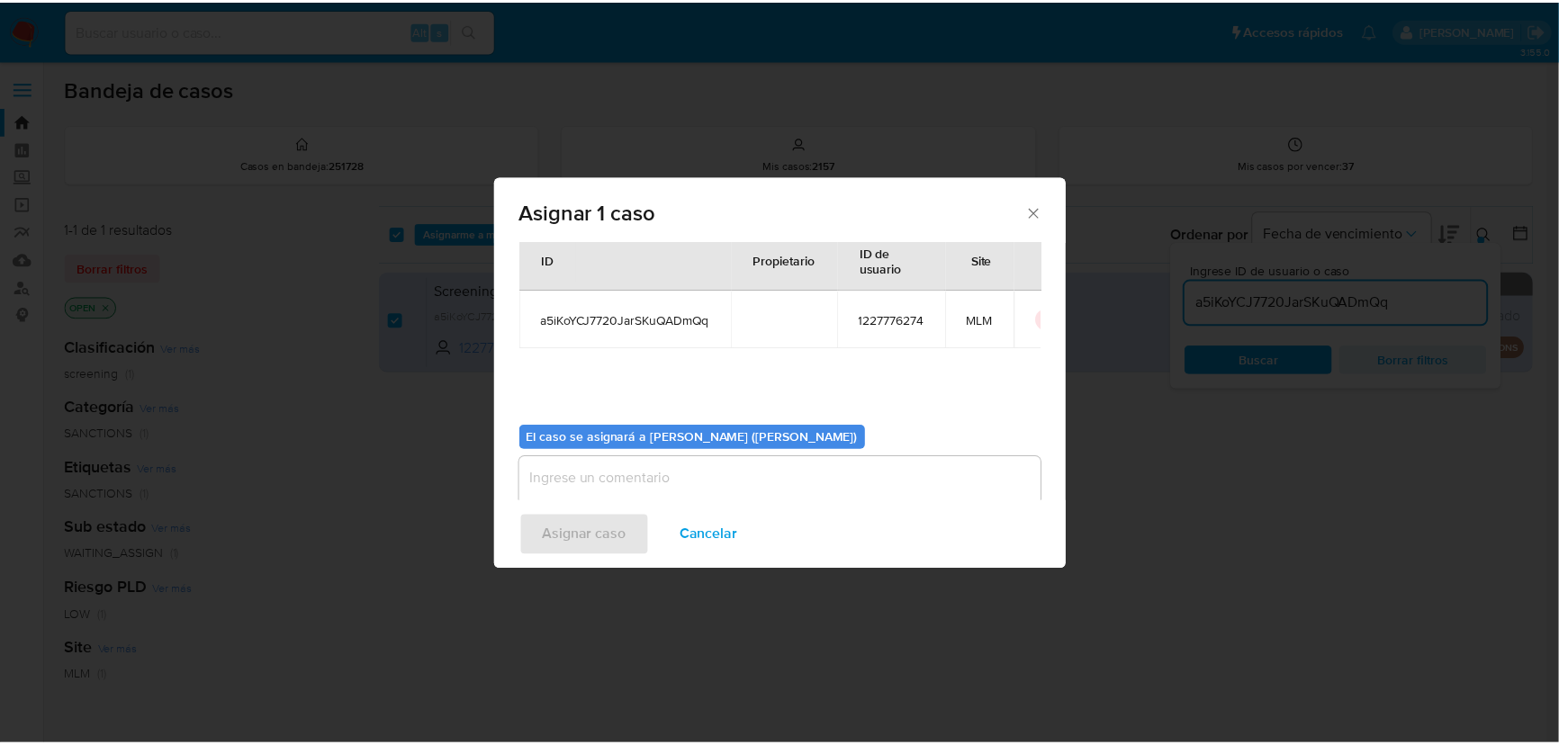
scroll to position [92, 0]
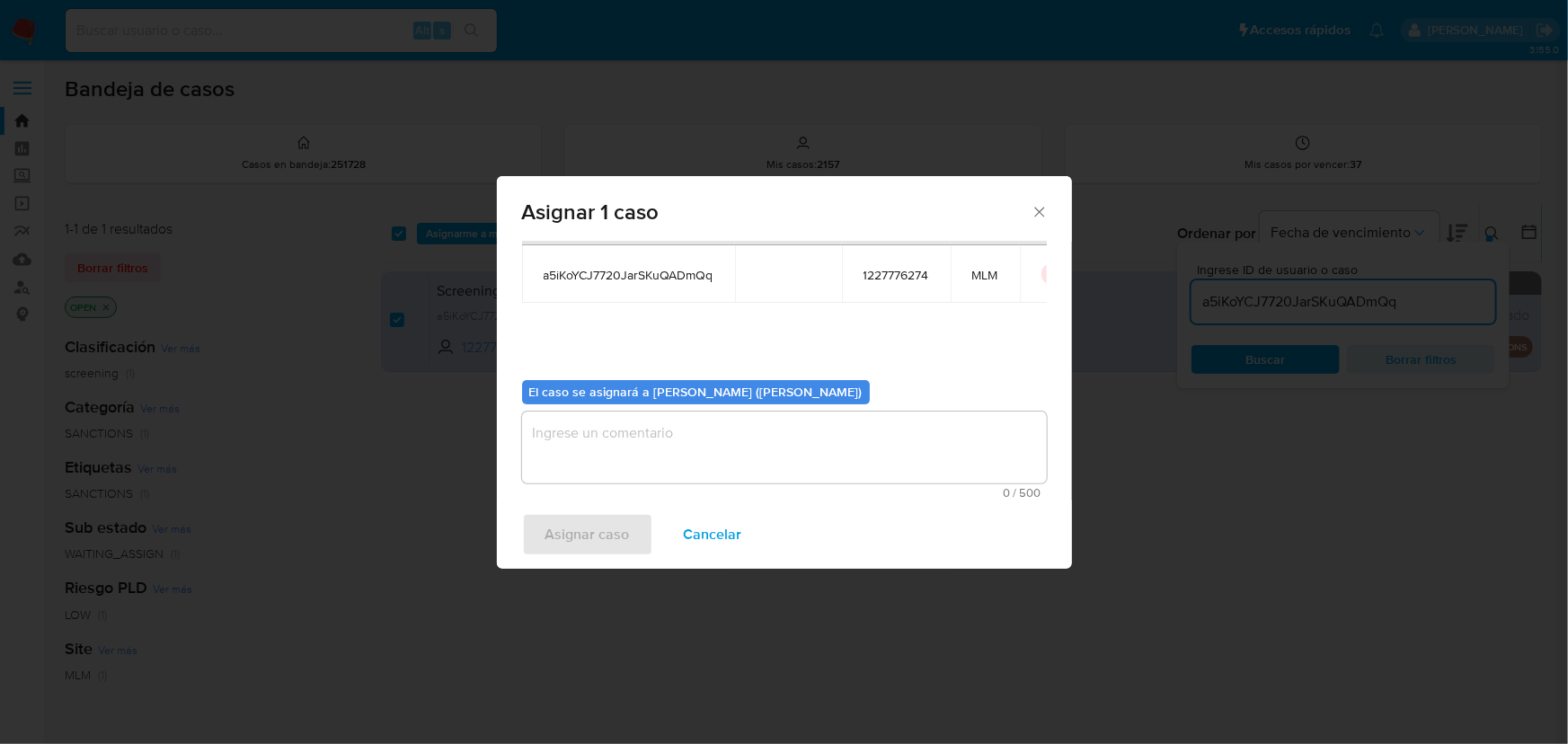
click at [653, 445] on textarea "assign-modal" at bounding box center [785, 447] width 525 height 72
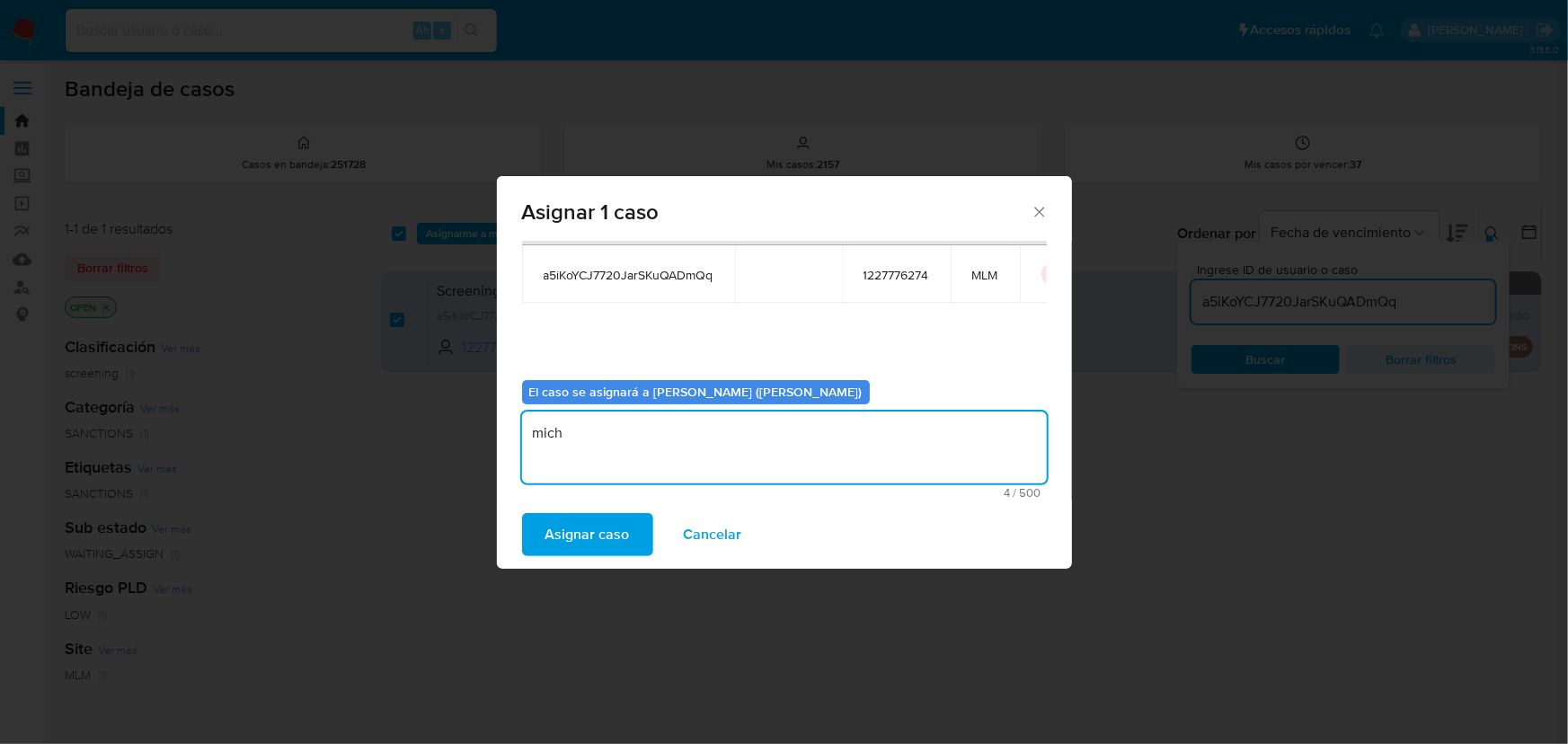
type textarea "mich"
click at [614, 565] on div "Asignar caso Cancelar" at bounding box center [785, 534] width 575 height 68
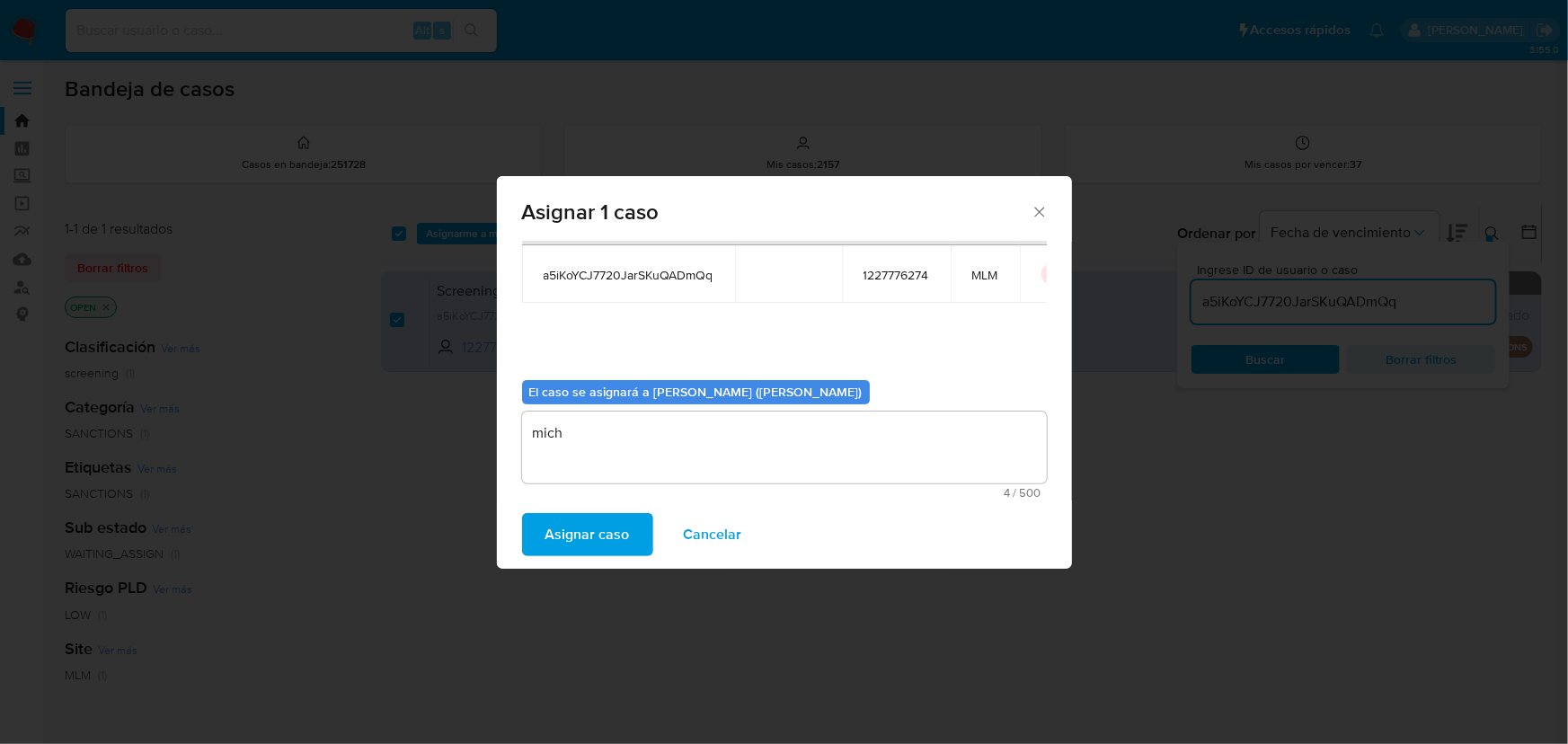
drag, startPoint x: 617, startPoint y: 558, endPoint x: 617, endPoint y: 540, distance: 18.0
click at [617, 557] on div "Asignar caso Cancelar" at bounding box center [785, 534] width 575 height 68
click at [615, 539] on span "Asignar caso" at bounding box center [587, 535] width 85 height 40
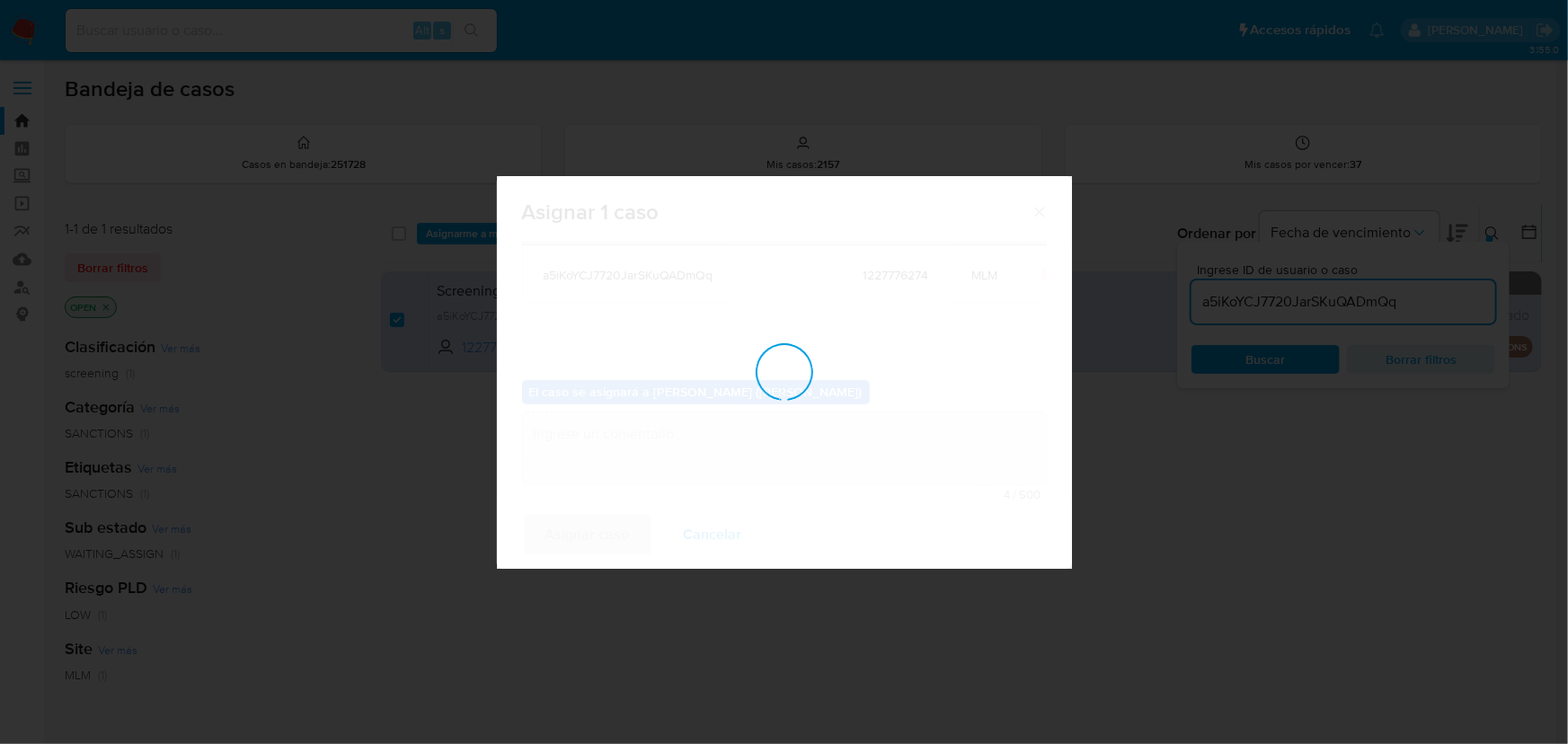
checkbox input "false"
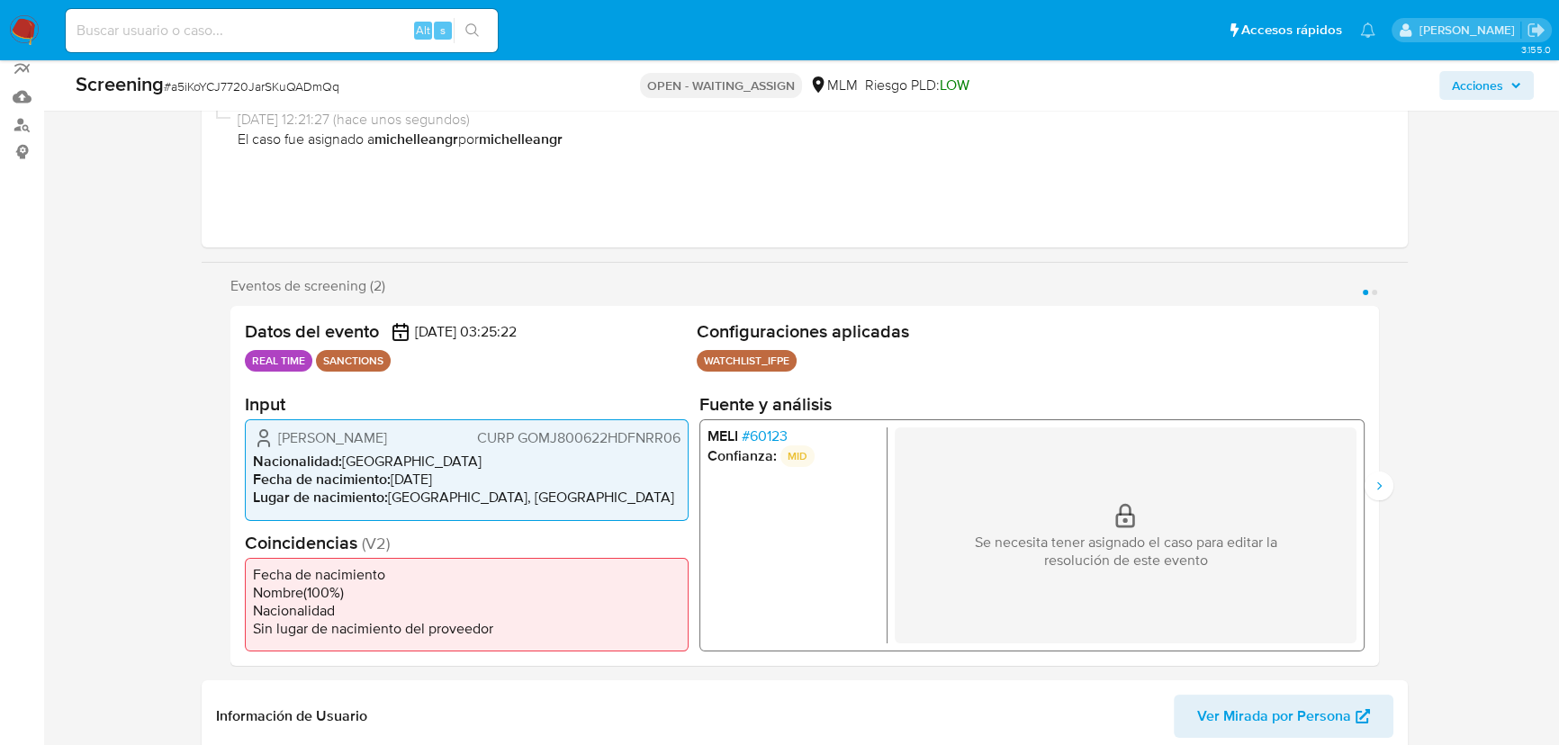
select select "10"
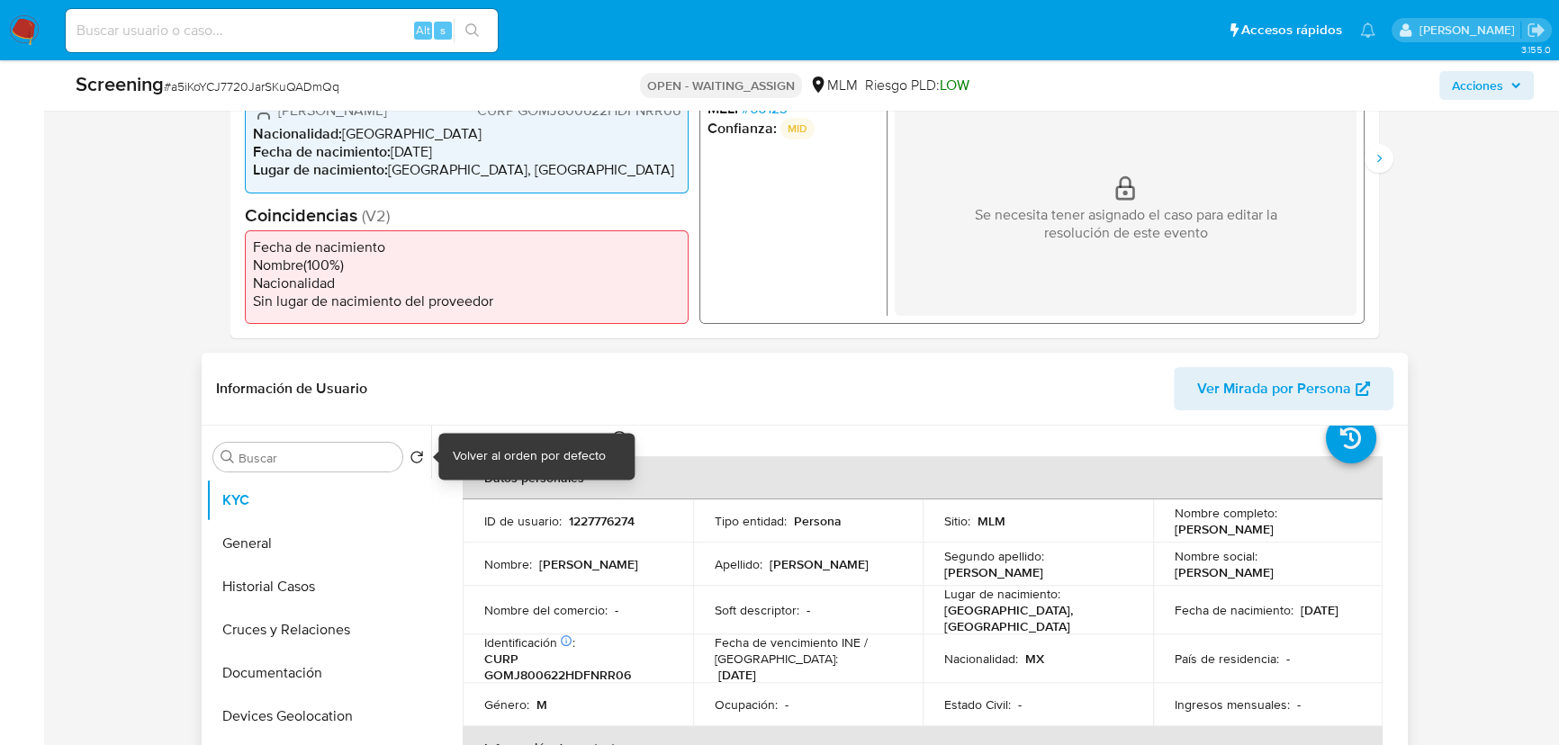
scroll to position [81, 0]
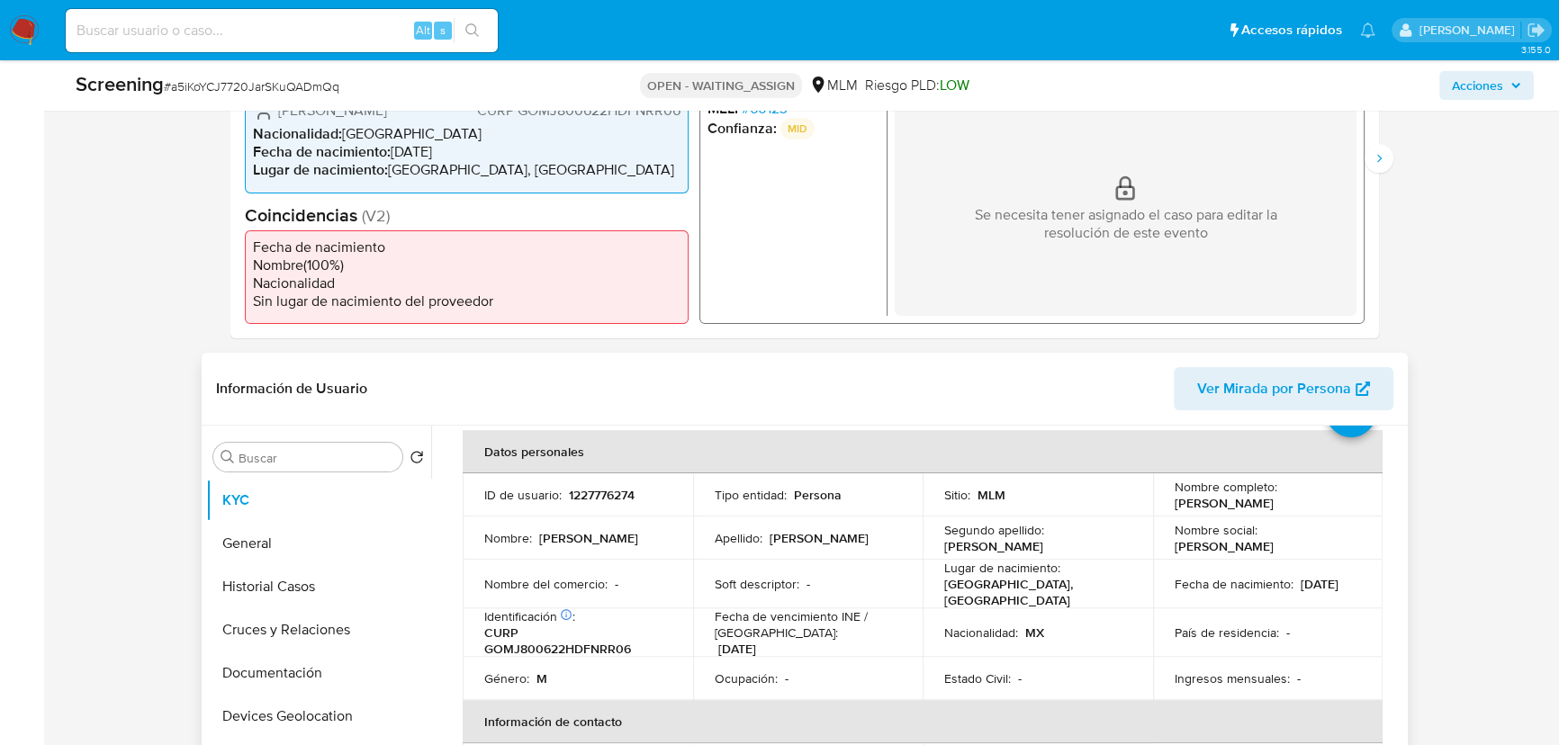
click at [589, 503] on td "ID de usuario : 1227776274" at bounding box center [578, 494] width 230 height 43
click at [594, 498] on p "1227776274" at bounding box center [602, 495] width 66 height 16
copy p "1227776274"
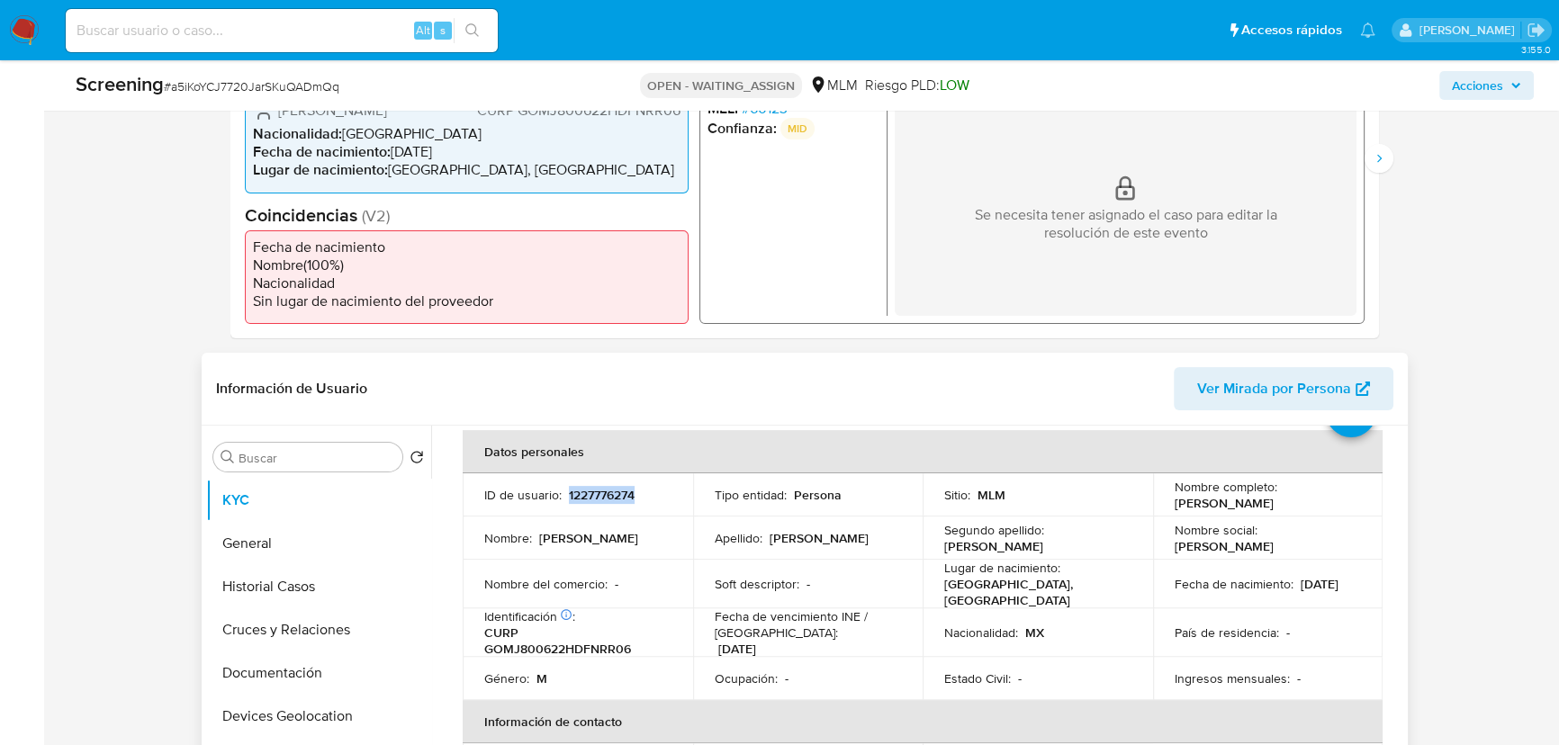
drag, startPoint x: 1274, startPoint y: 504, endPoint x: 1315, endPoint y: 506, distance: 40.5
click at [1315, 506] on div "Nombre completo : [PERSON_NAME]" at bounding box center [1267, 495] width 187 height 32
copy p "orge [PERSON_NAME]"
click at [1042, 556] on td "Segundo apellido : [PERSON_NAME]" at bounding box center [1037, 538] width 230 height 43
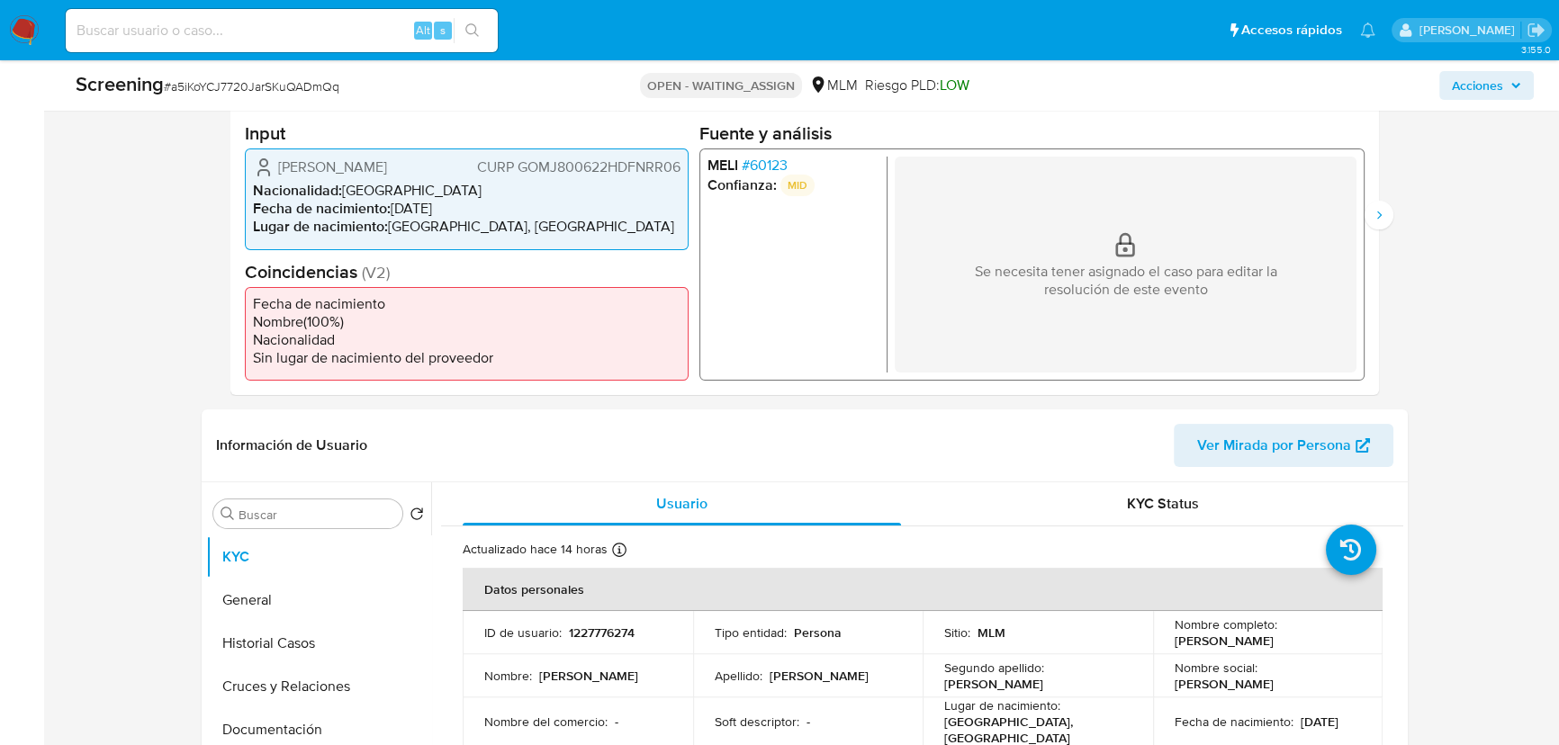
scroll to position [409, 0]
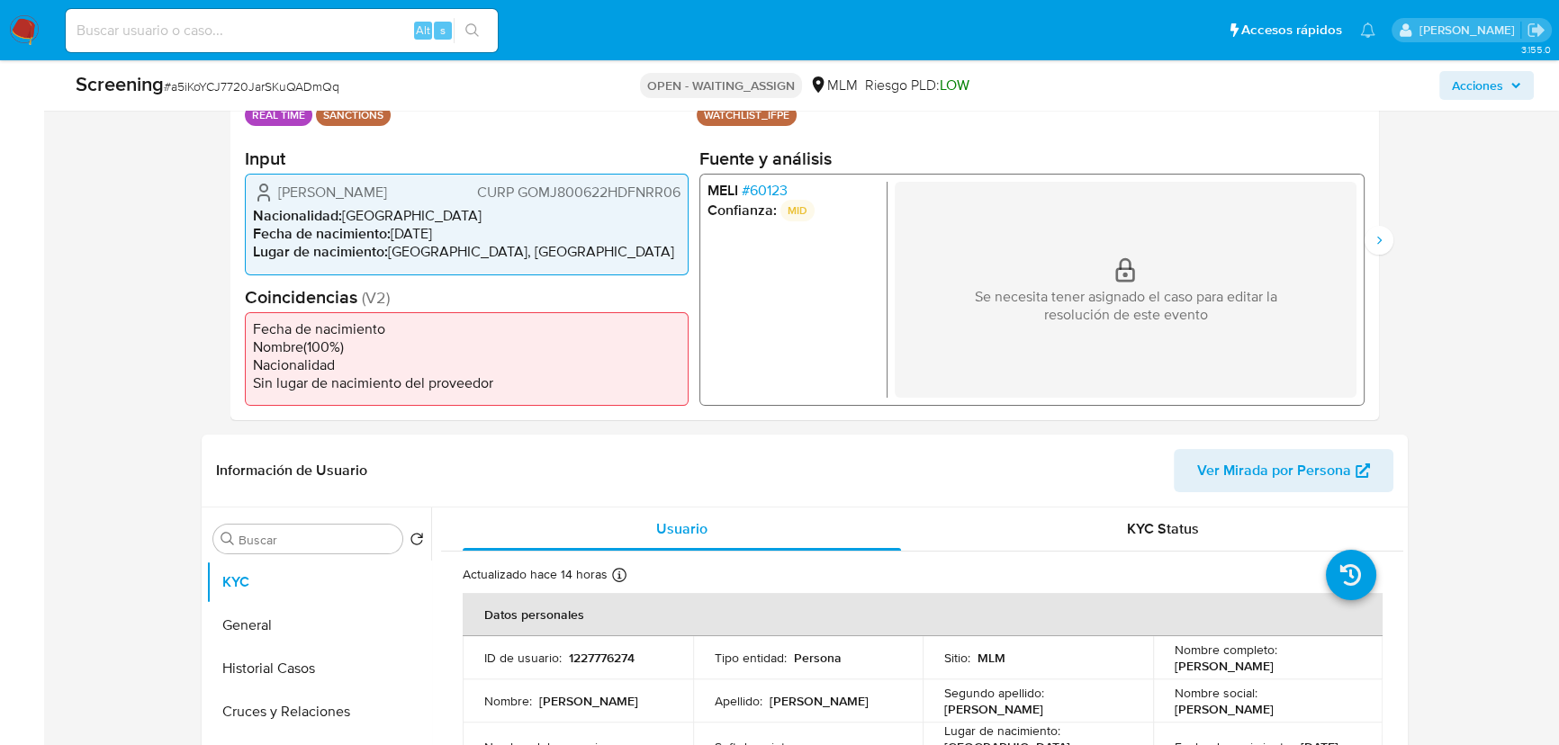
click at [782, 182] on span "# 60123" at bounding box center [765, 191] width 46 height 18
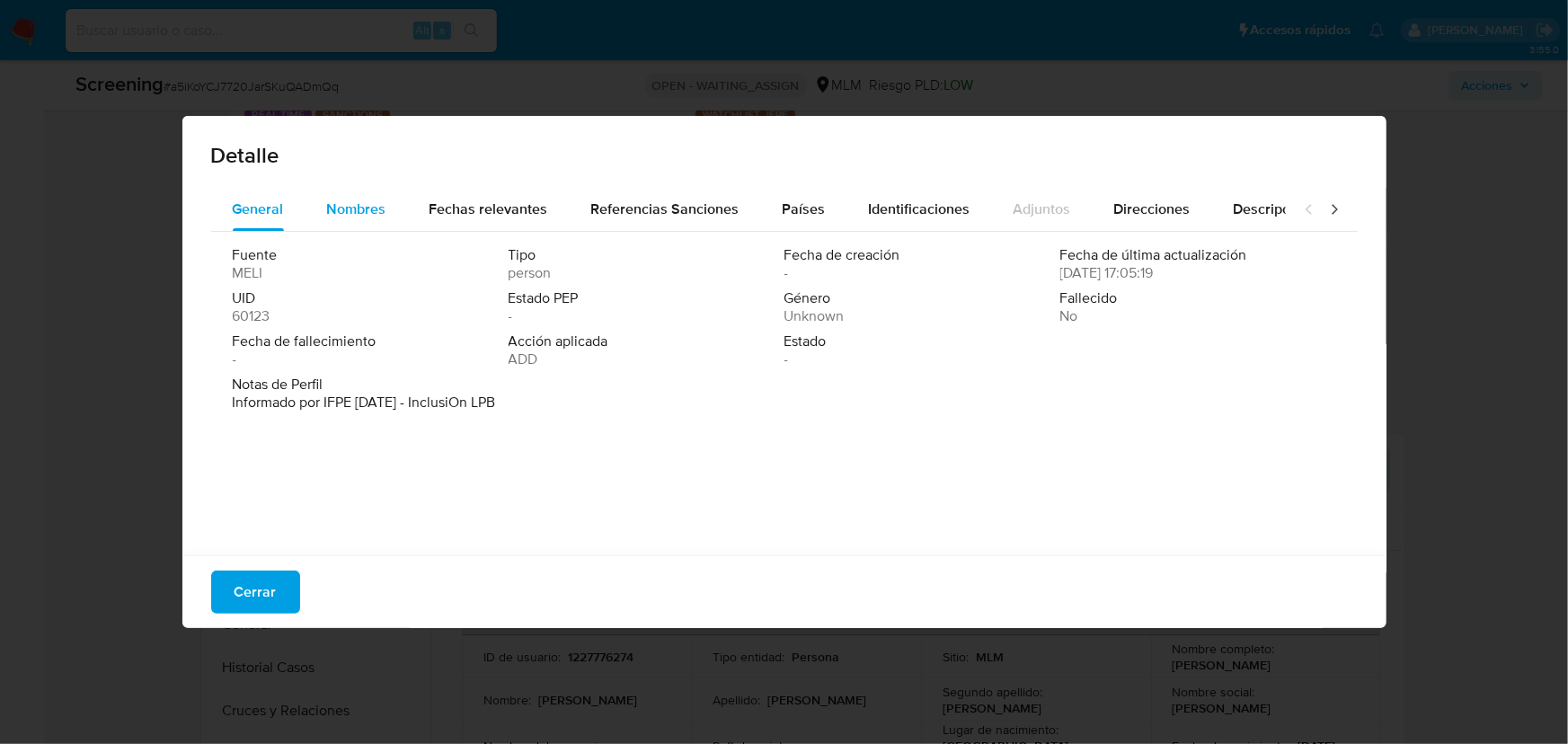
drag, startPoint x: 369, startPoint y: 202, endPoint x: 382, endPoint y: 201, distance: 13.0
click at [379, 201] on span "Nombres" at bounding box center [357, 209] width 59 height 21
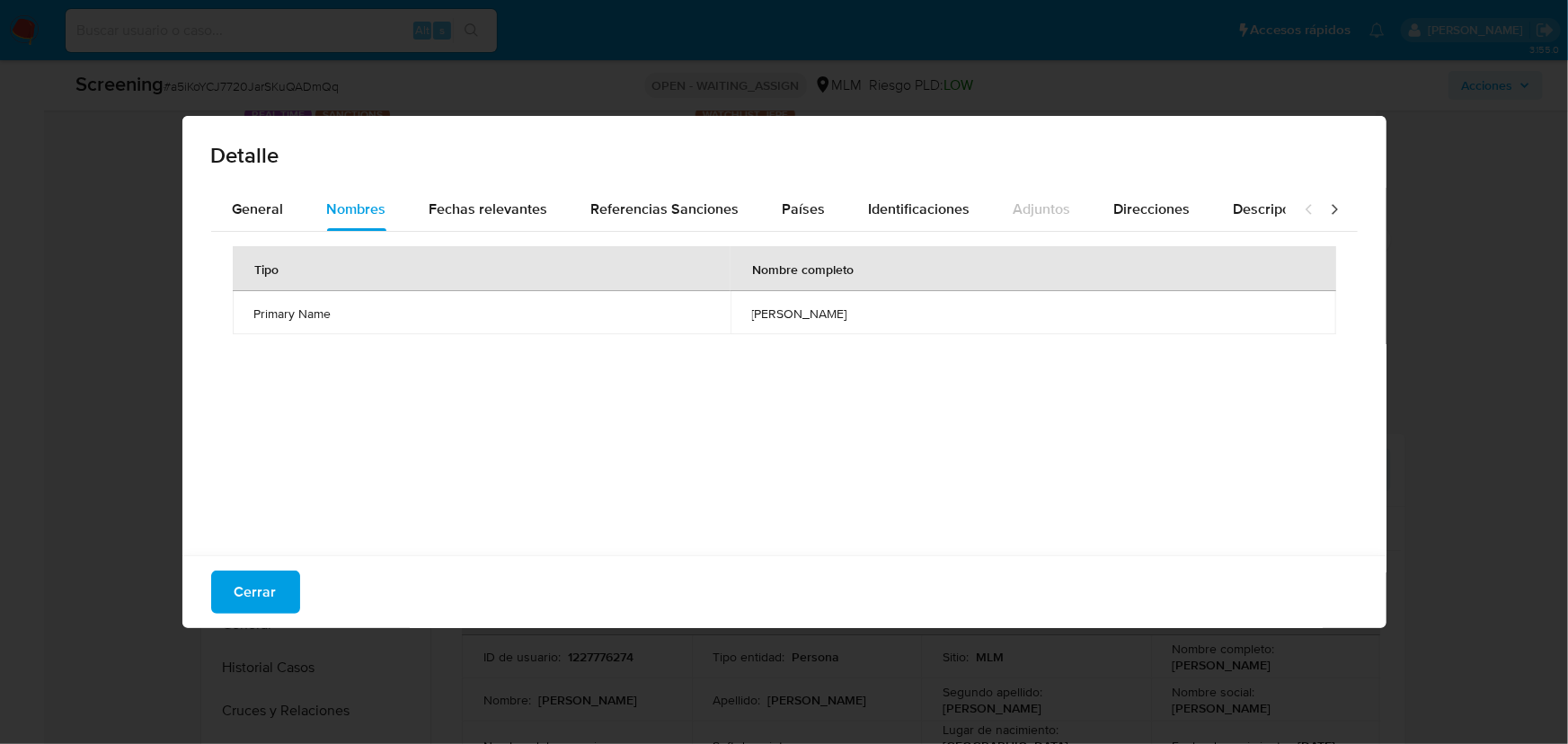
drag, startPoint x: 1090, startPoint y: 354, endPoint x: 1377, endPoint y: 243, distance: 307.7
click at [1092, 353] on div "Tipo Nombre completo Primary Name jorge gonzalez martinez" at bounding box center [784, 388] width 1147 height 315
click at [253, 605] on span "Cerrar" at bounding box center [256, 592] width 42 height 40
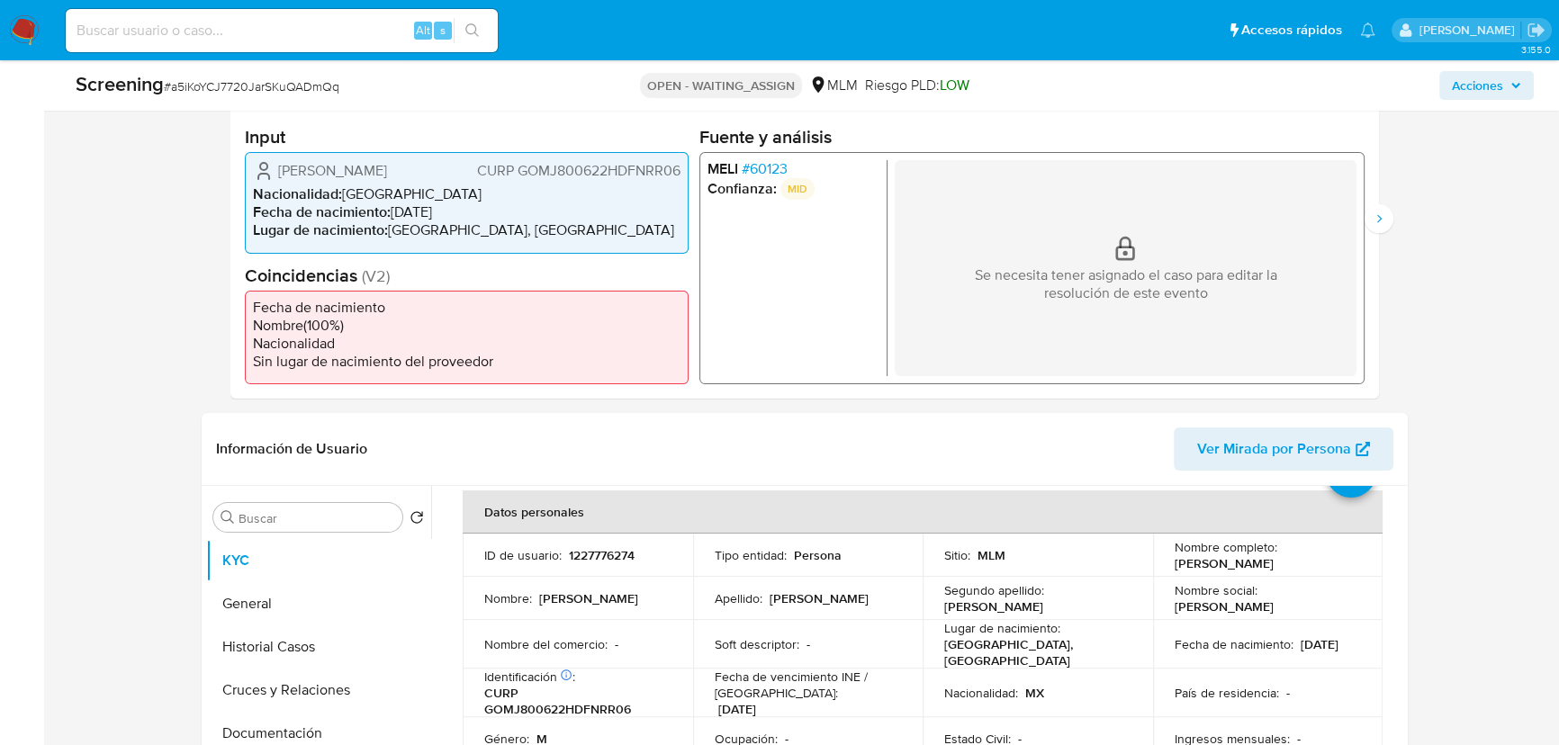
scroll to position [439, 0]
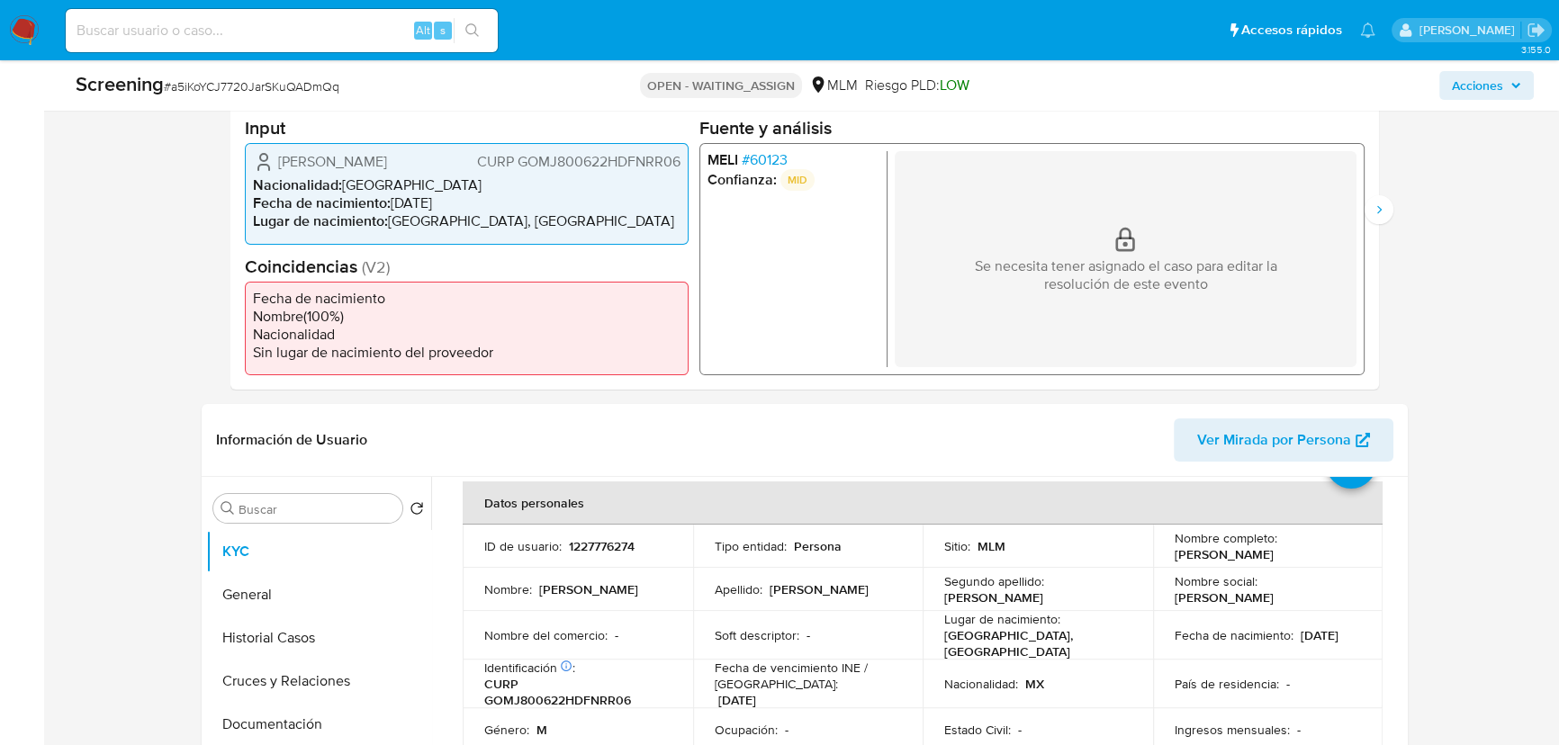
click at [772, 153] on span "# 60123" at bounding box center [765, 160] width 46 height 18
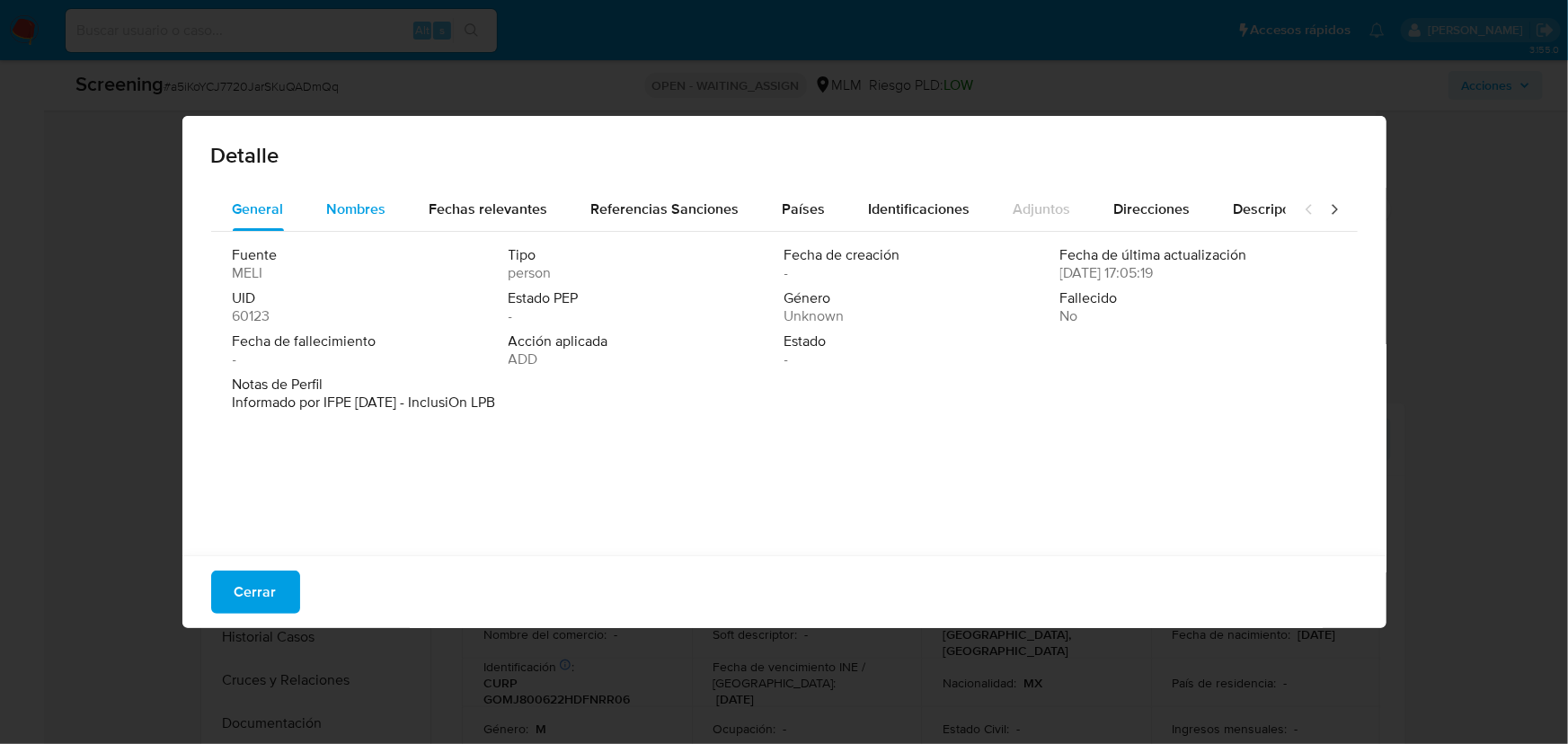
click at [365, 209] on span "Nombres" at bounding box center [357, 209] width 59 height 21
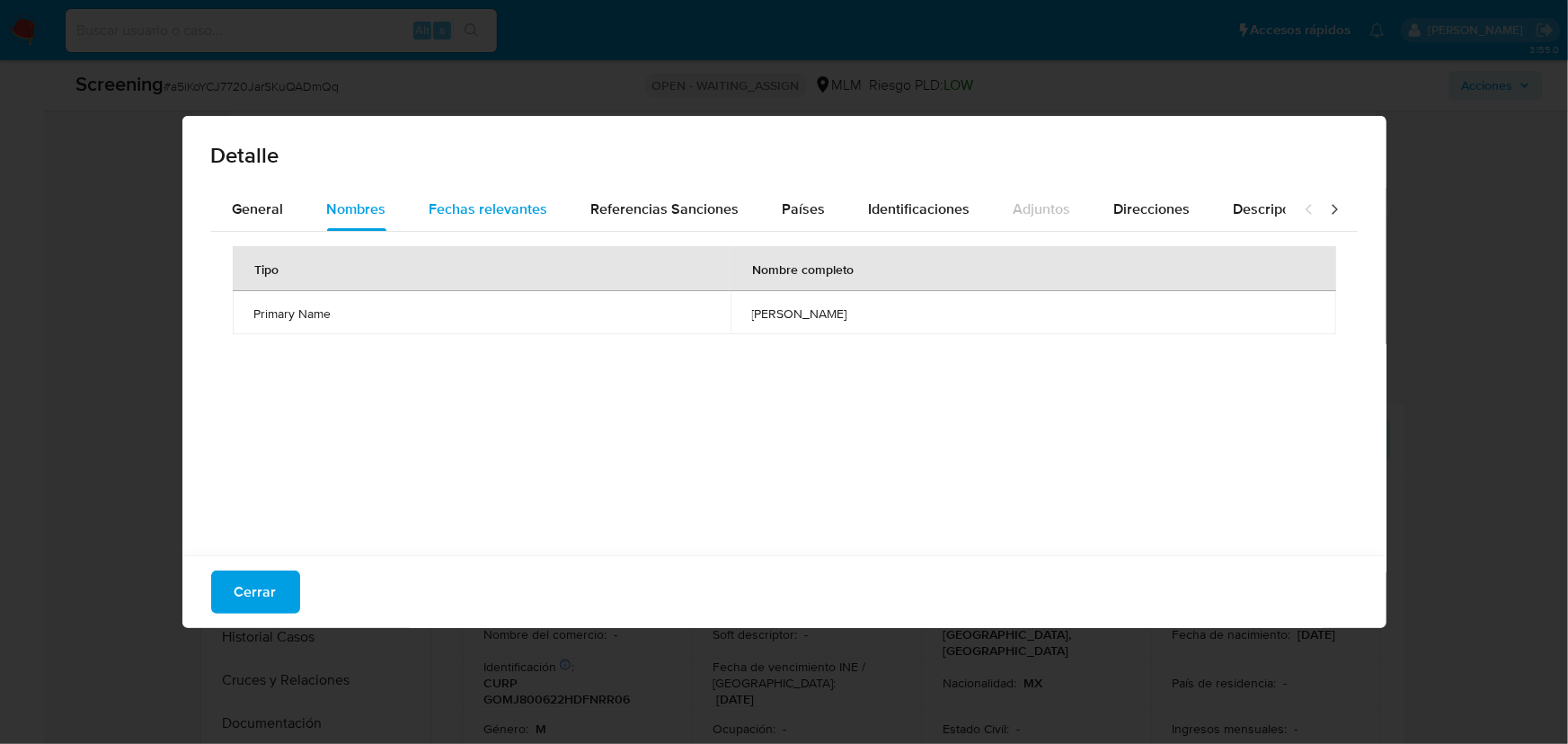
click at [471, 210] on span "Fechas relevantes" at bounding box center [488, 209] width 119 height 21
drag, startPoint x: 737, startPoint y: 310, endPoint x: 653, endPoint y: 310, distance: 84.0
click at [690, 310] on td "[DATE]" at bounding box center [853, 313] width 327 height 43
click at [712, 316] on span "[DATE]" at bounding box center [853, 314] width 283 height 16
drag, startPoint x: 289, startPoint y: 590, endPoint x: 303, endPoint y: 580, distance: 17.2
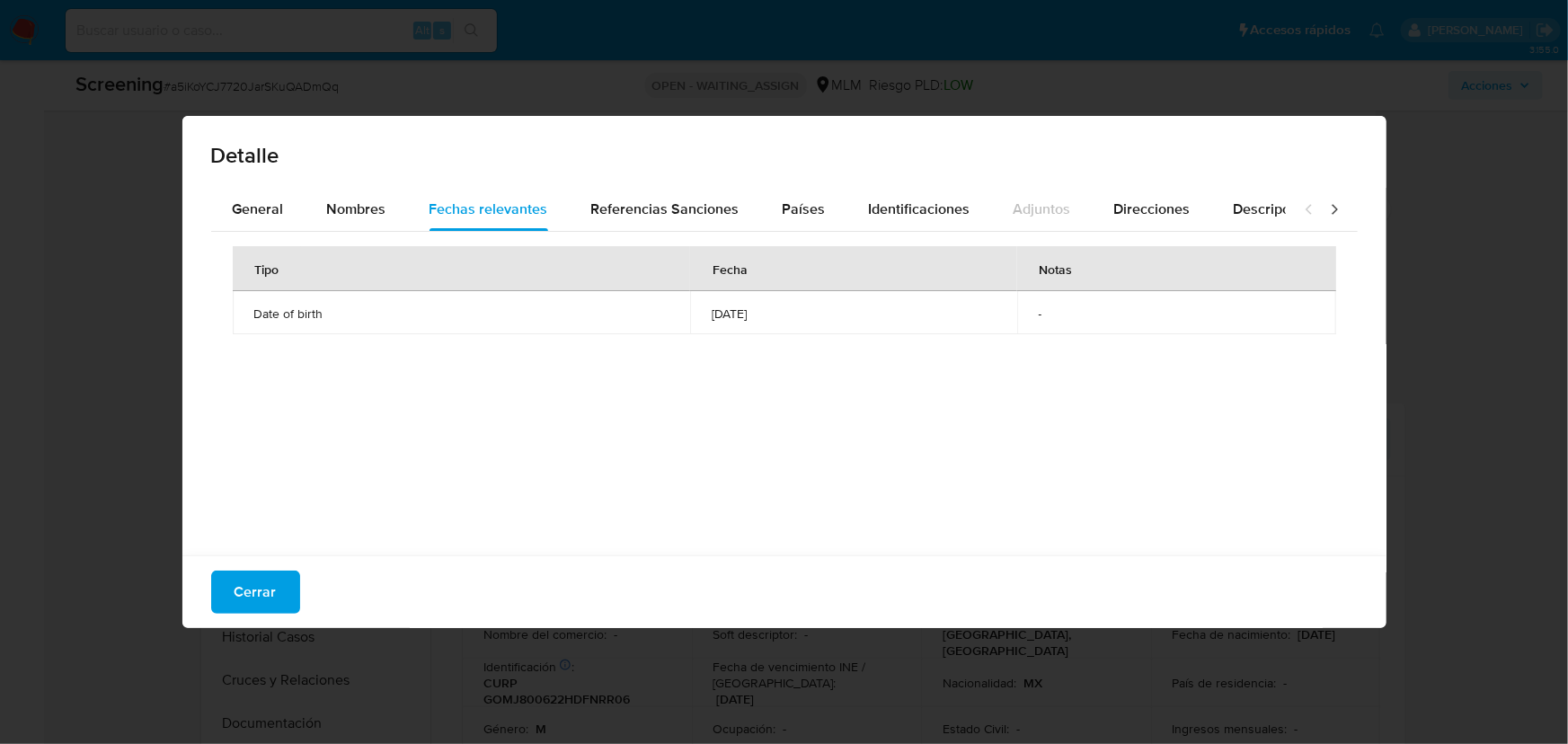
click at [293, 583] on button "Cerrar" at bounding box center [255, 591] width 89 height 43
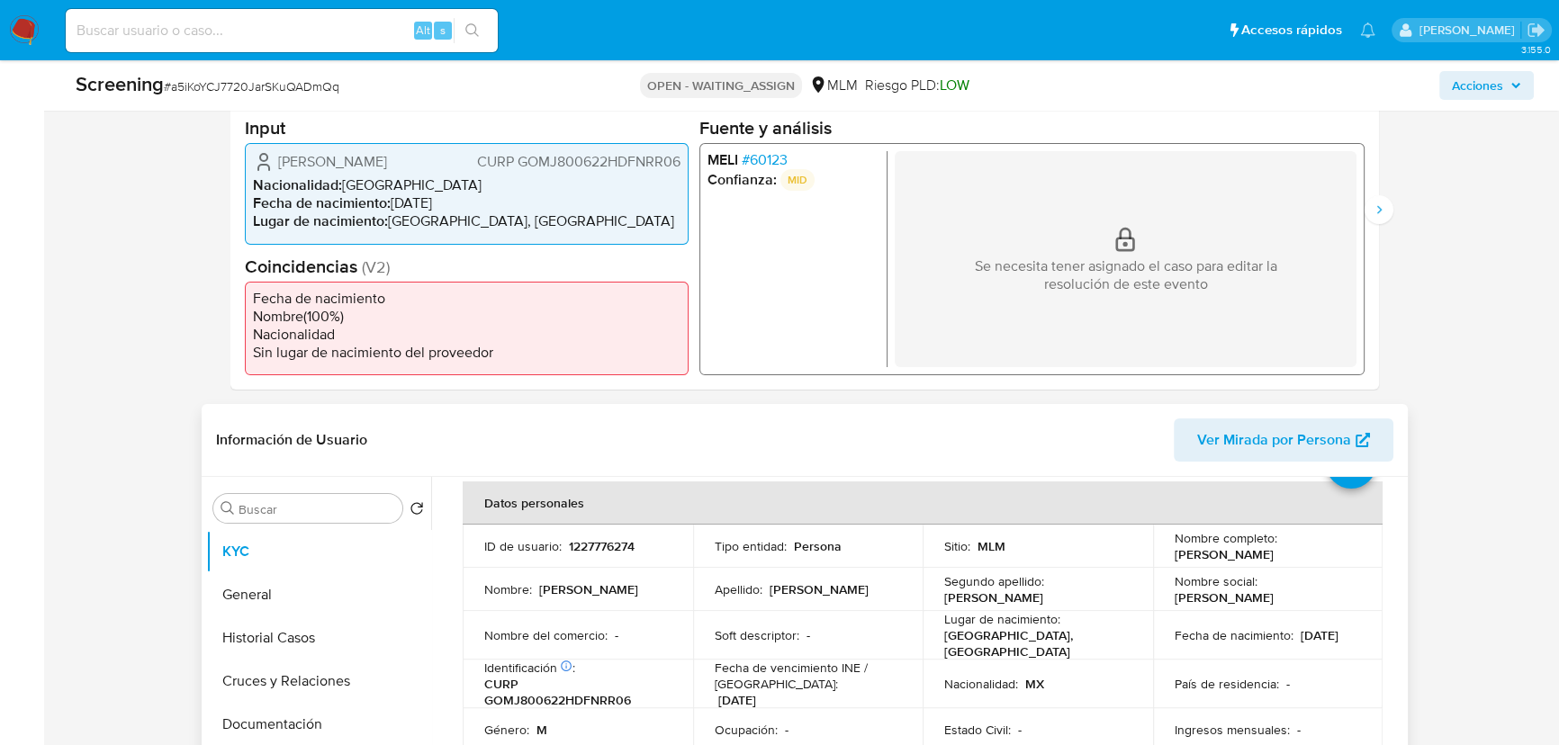
drag, startPoint x: 1226, startPoint y: 646, endPoint x: 1176, endPoint y: 639, distance: 50.0
click at [1300, 639] on p "[DATE]" at bounding box center [1319, 635] width 38 height 16
click at [778, 162] on span "# 60123" at bounding box center [765, 160] width 46 height 18
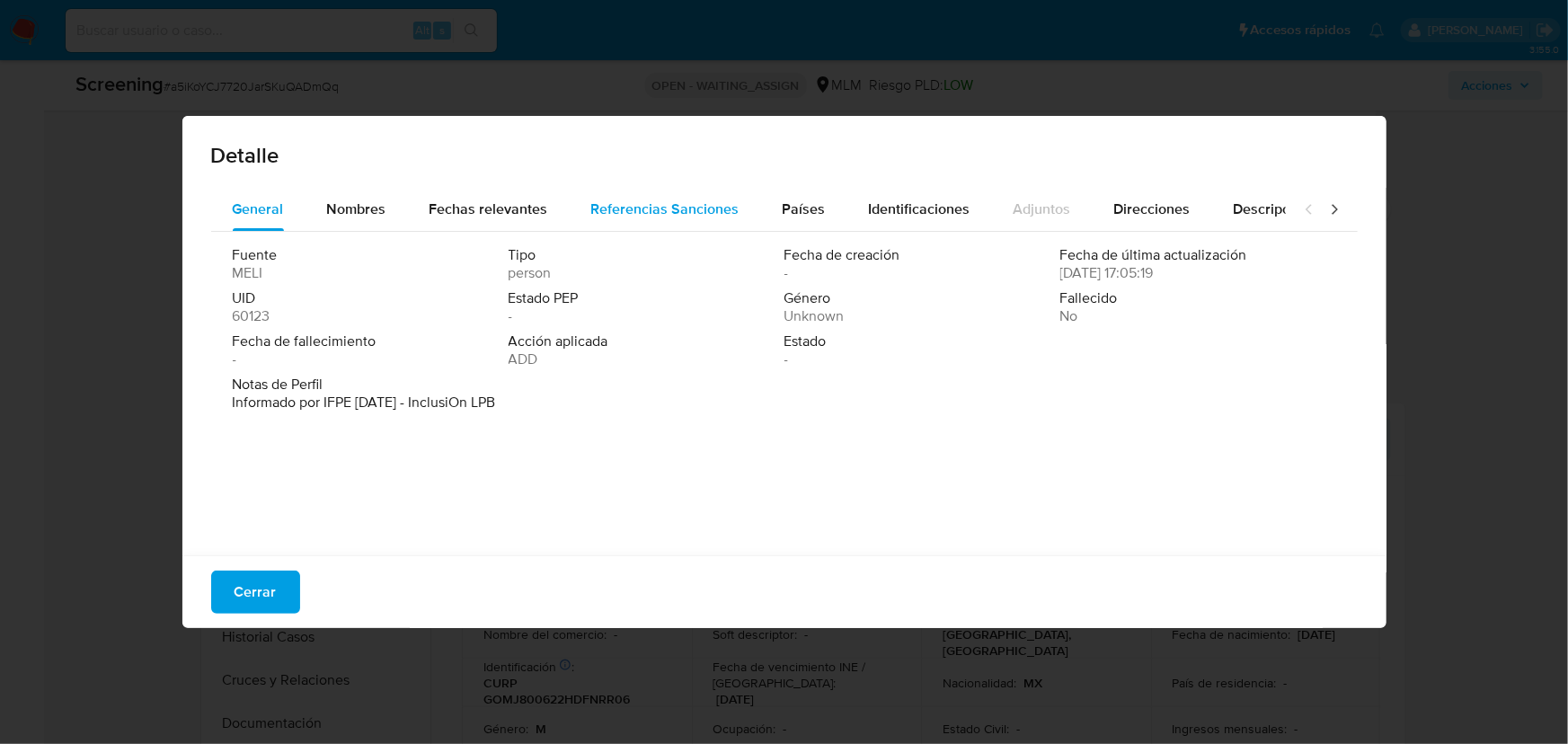
click at [615, 213] on span "Referencias Sanciones" at bounding box center [665, 209] width 148 height 21
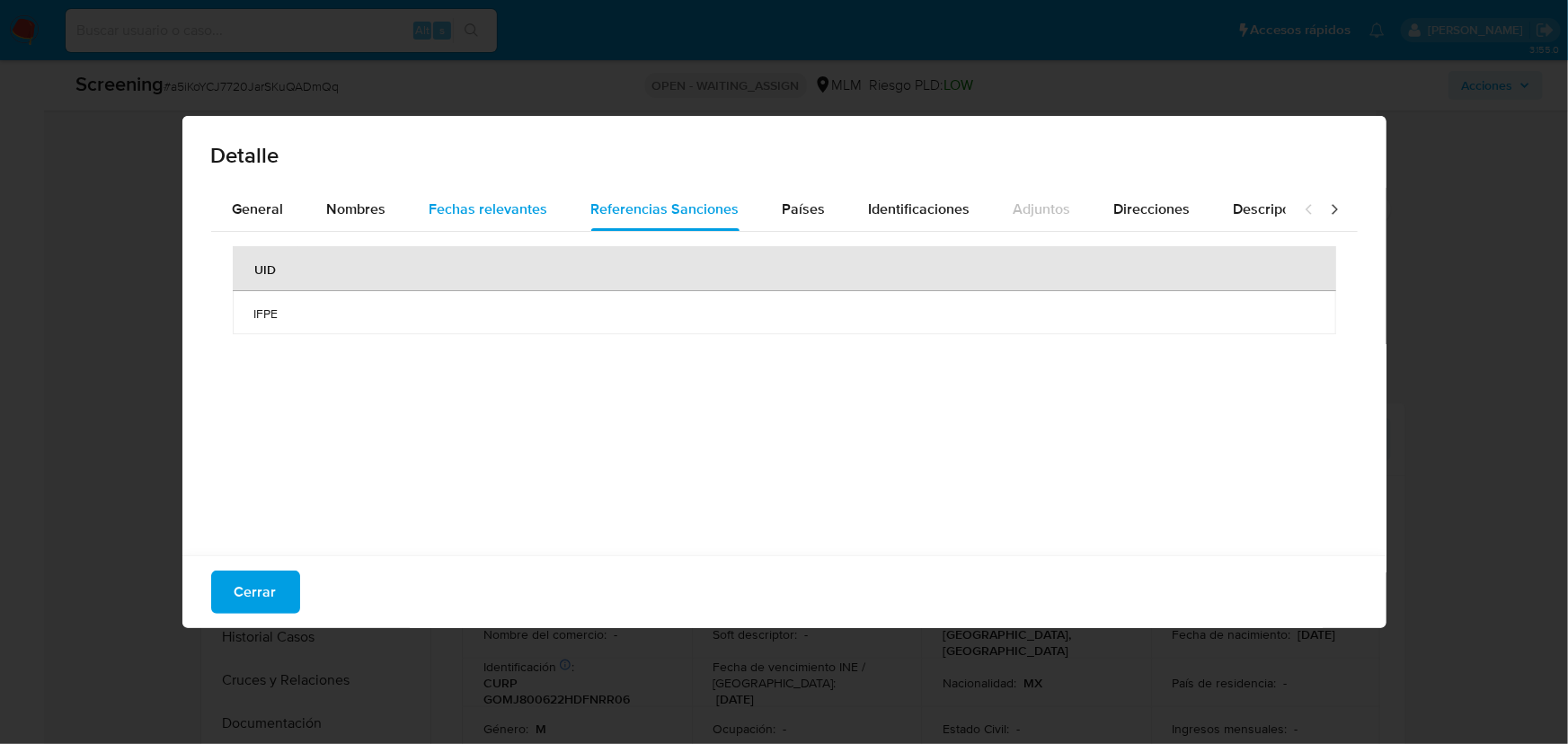
click at [492, 216] on span "Fechas relevantes" at bounding box center [488, 209] width 119 height 21
drag, startPoint x: 751, startPoint y: 310, endPoint x: 669, endPoint y: 307, distance: 82.1
click at [712, 307] on span "[DATE]" at bounding box center [853, 314] width 283 height 16
click at [692, 326] on td "[DATE]" at bounding box center [853, 313] width 327 height 43
click at [347, 200] on span "Nombres" at bounding box center [357, 209] width 59 height 21
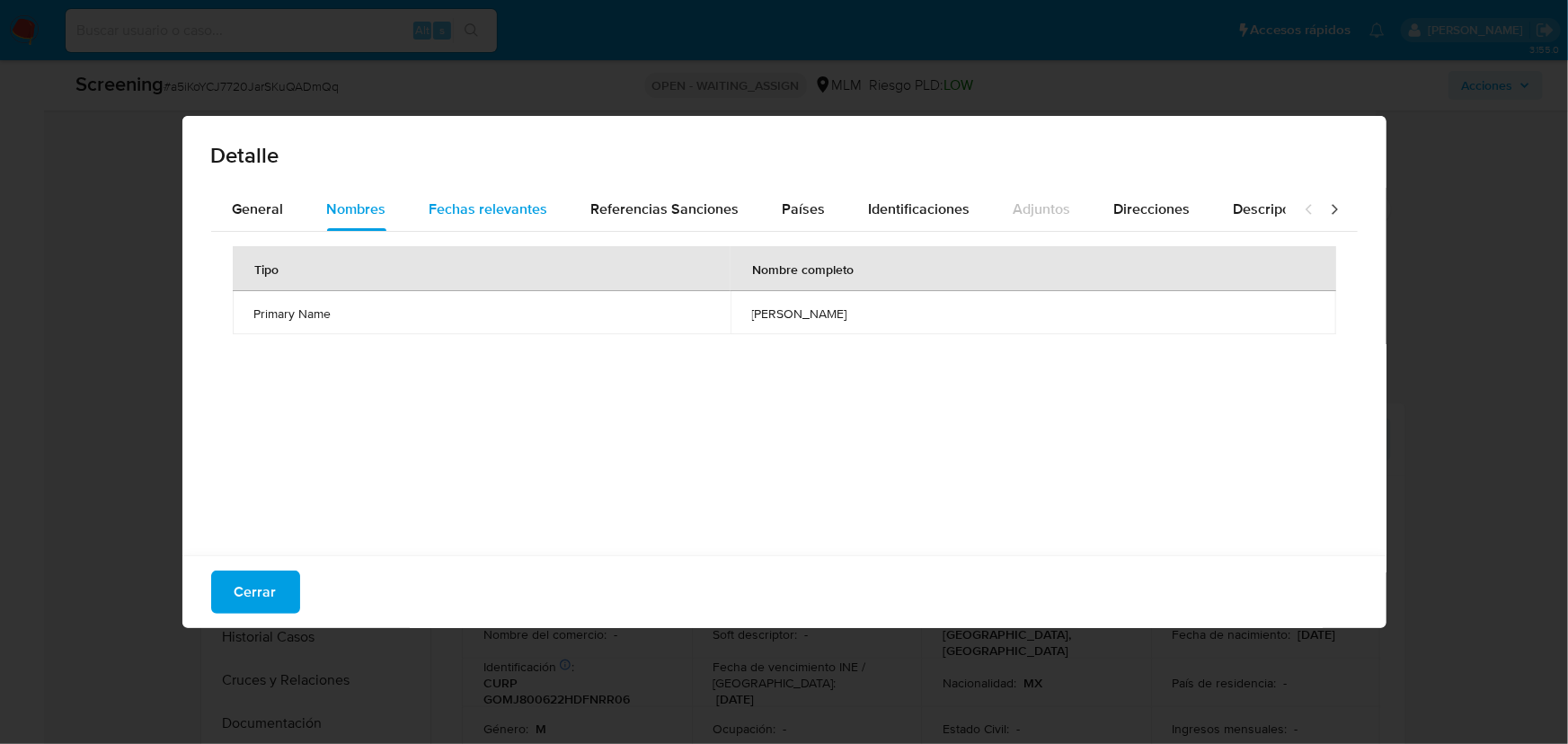
click at [519, 199] on span "Fechas relevantes" at bounding box center [488, 209] width 119 height 21
drag, startPoint x: 742, startPoint y: 317, endPoint x: 583, endPoint y: 369, distance: 167.3
click at [577, 315] on tr "Date of birth [DEMOGRAPHIC_DATA] -" at bounding box center [784, 313] width 1104 height 43
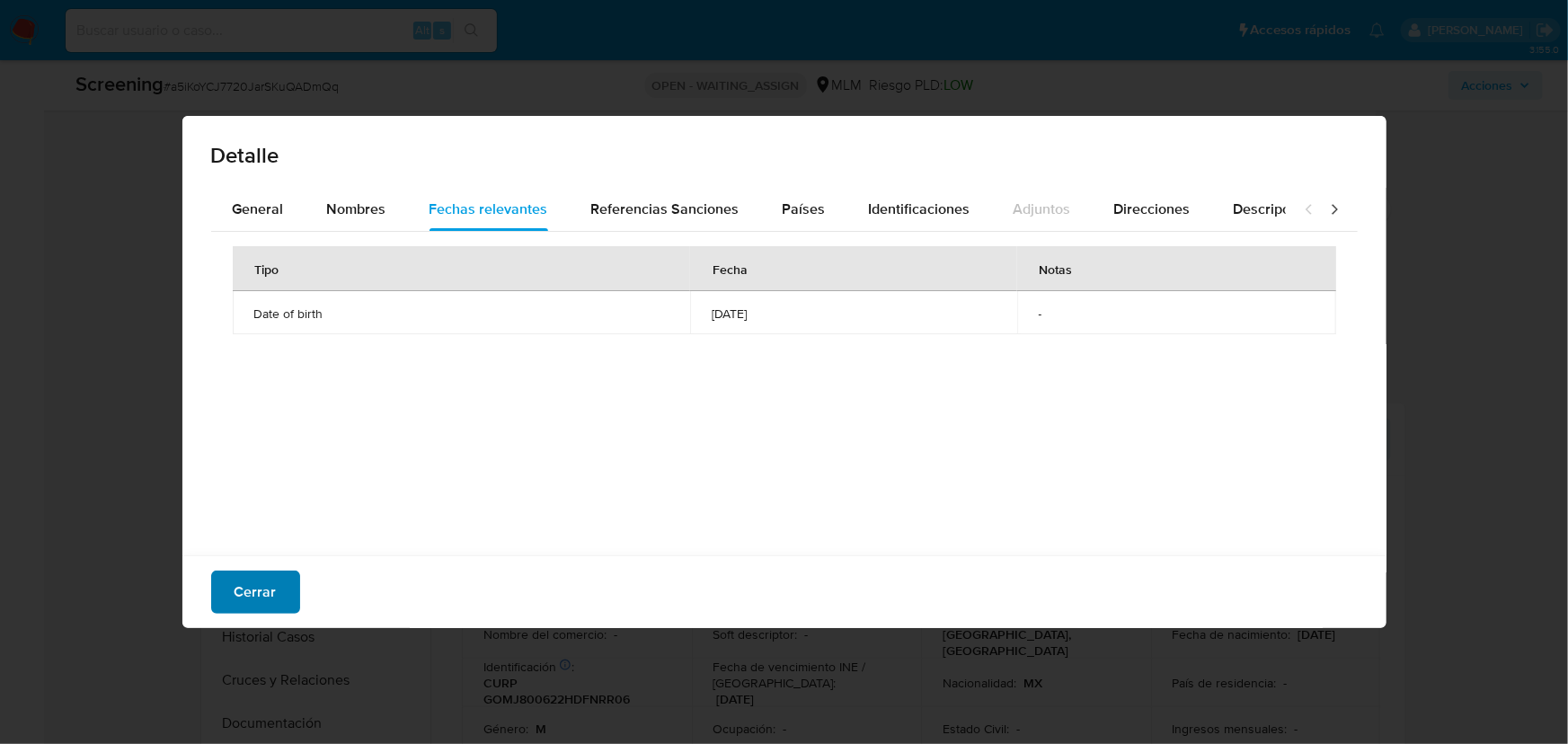
drag, startPoint x: 207, startPoint y: 582, endPoint x: 235, endPoint y: 586, distance: 28.3
click at [214, 584] on div "Cerrar" at bounding box center [785, 591] width 1204 height 73
click at [247, 587] on span "Cerrar" at bounding box center [256, 592] width 42 height 40
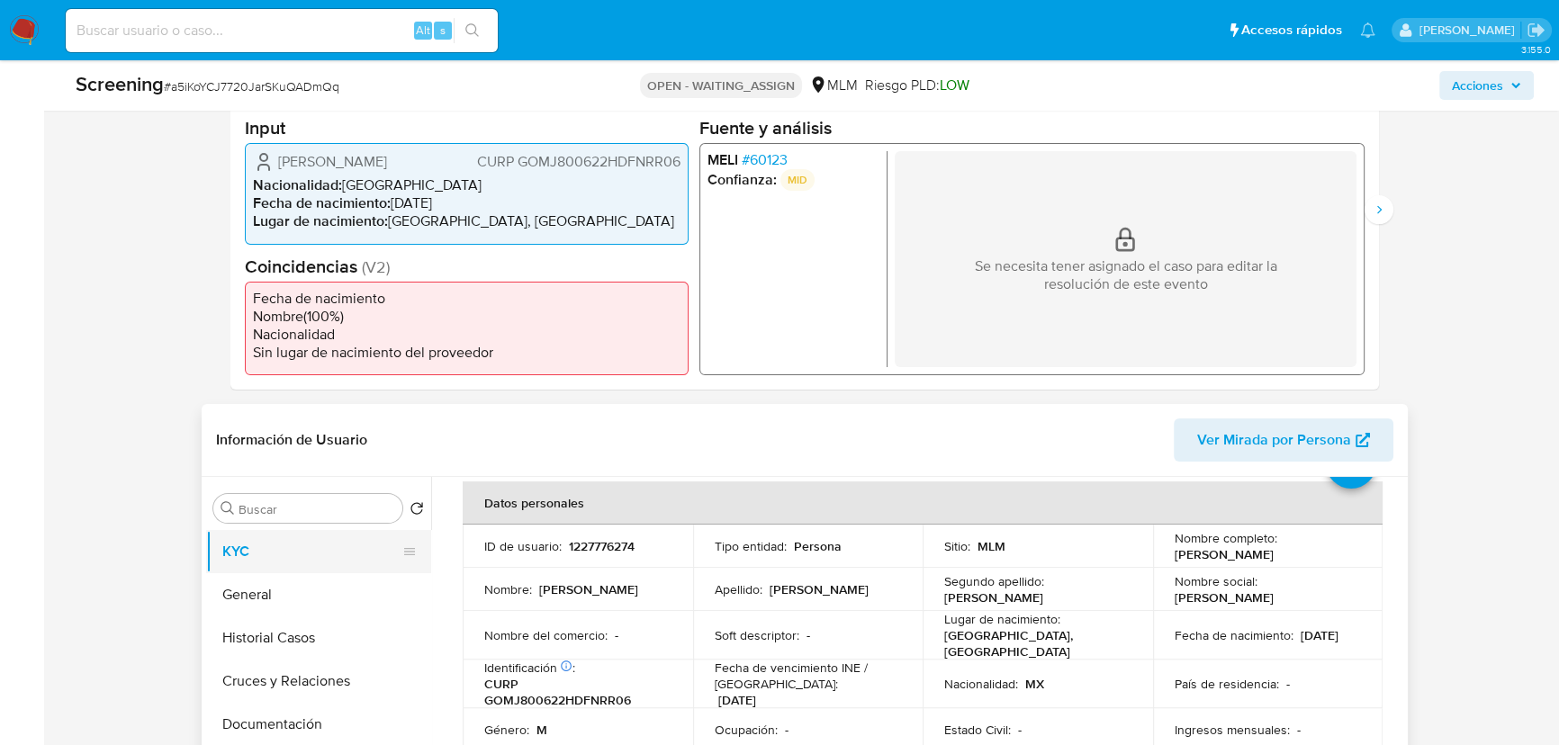
drag, startPoint x: 90, startPoint y: 544, endPoint x: 221, endPoint y: 529, distance: 132.3
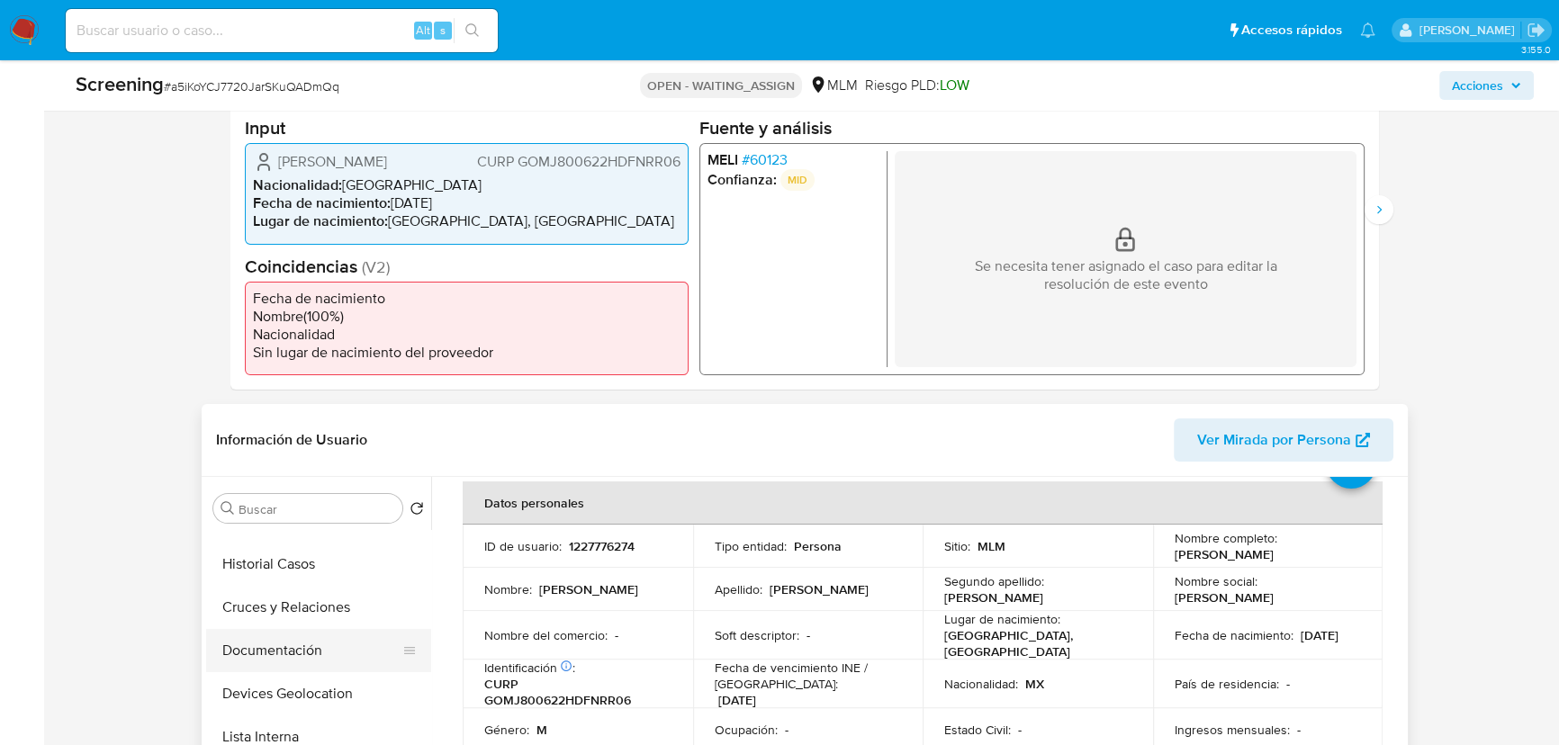
scroll to position [163, 0]
drag, startPoint x: 313, startPoint y: 563, endPoint x: 859, endPoint y: 569, distance: 546.3
click at [313, 562] on button "Documentación" at bounding box center [318, 561] width 225 height 43
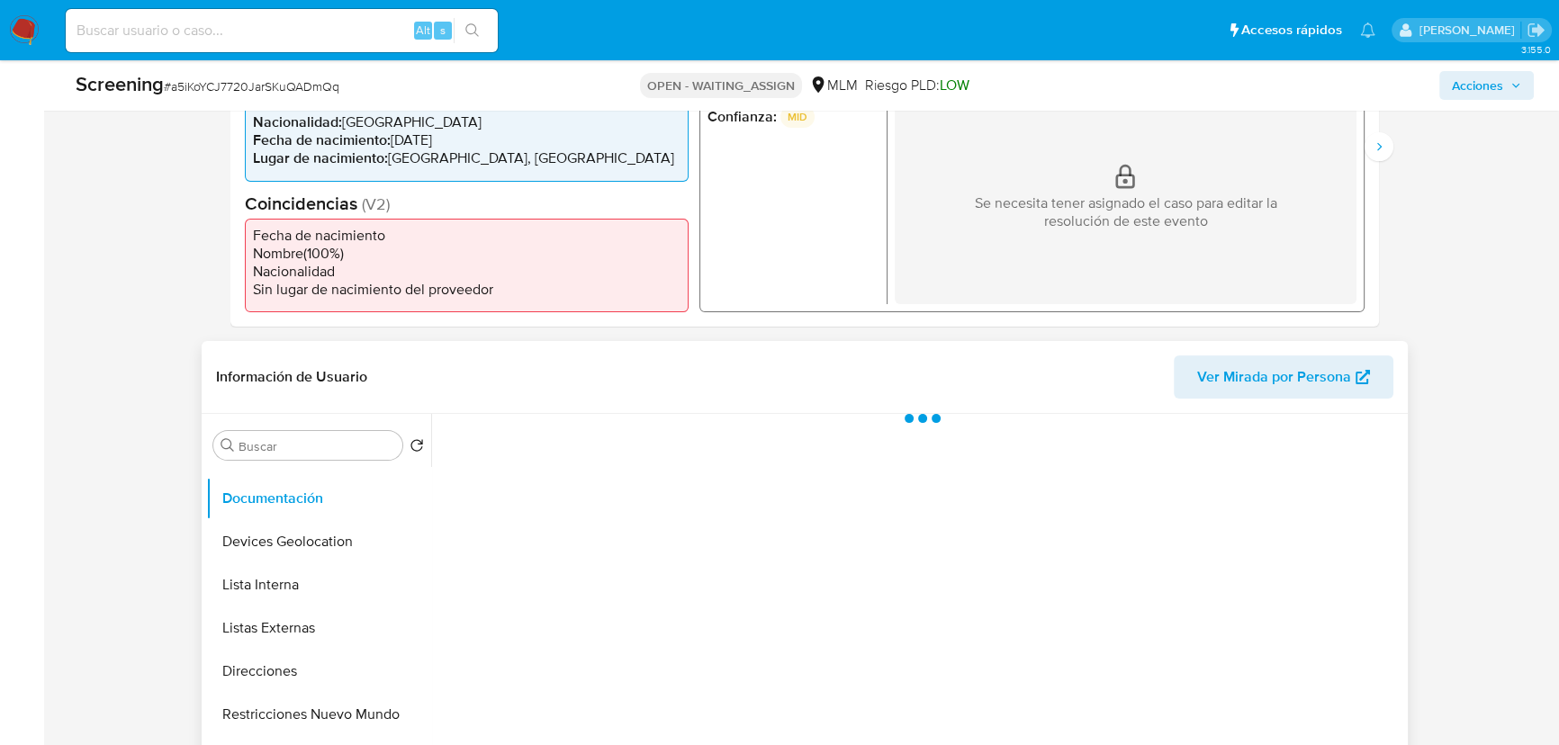
scroll to position [521, 0]
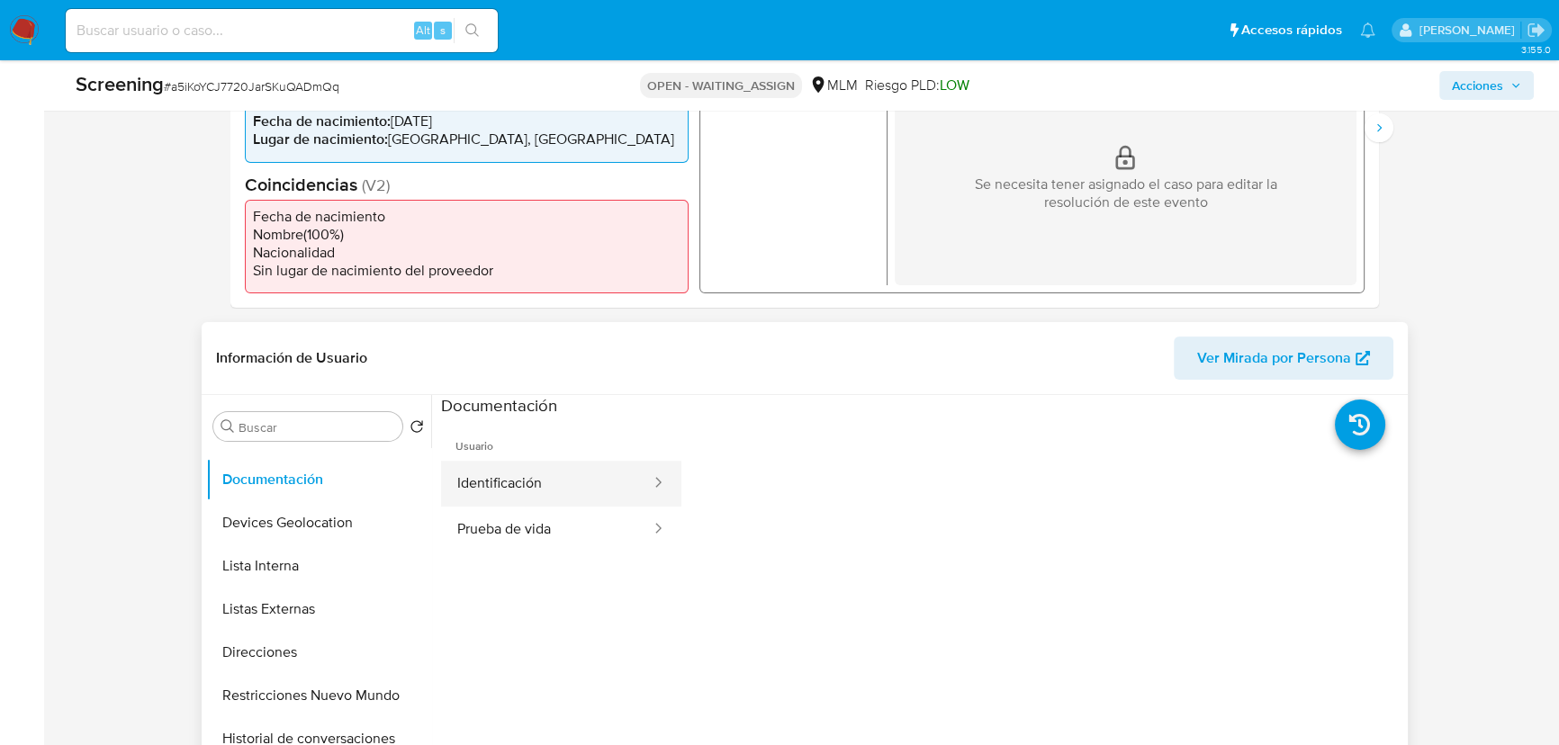
drag, startPoint x: 585, startPoint y: 486, endPoint x: 657, endPoint y: 492, distance: 72.3
click at [590, 485] on button "Identificación" at bounding box center [546, 484] width 211 height 46
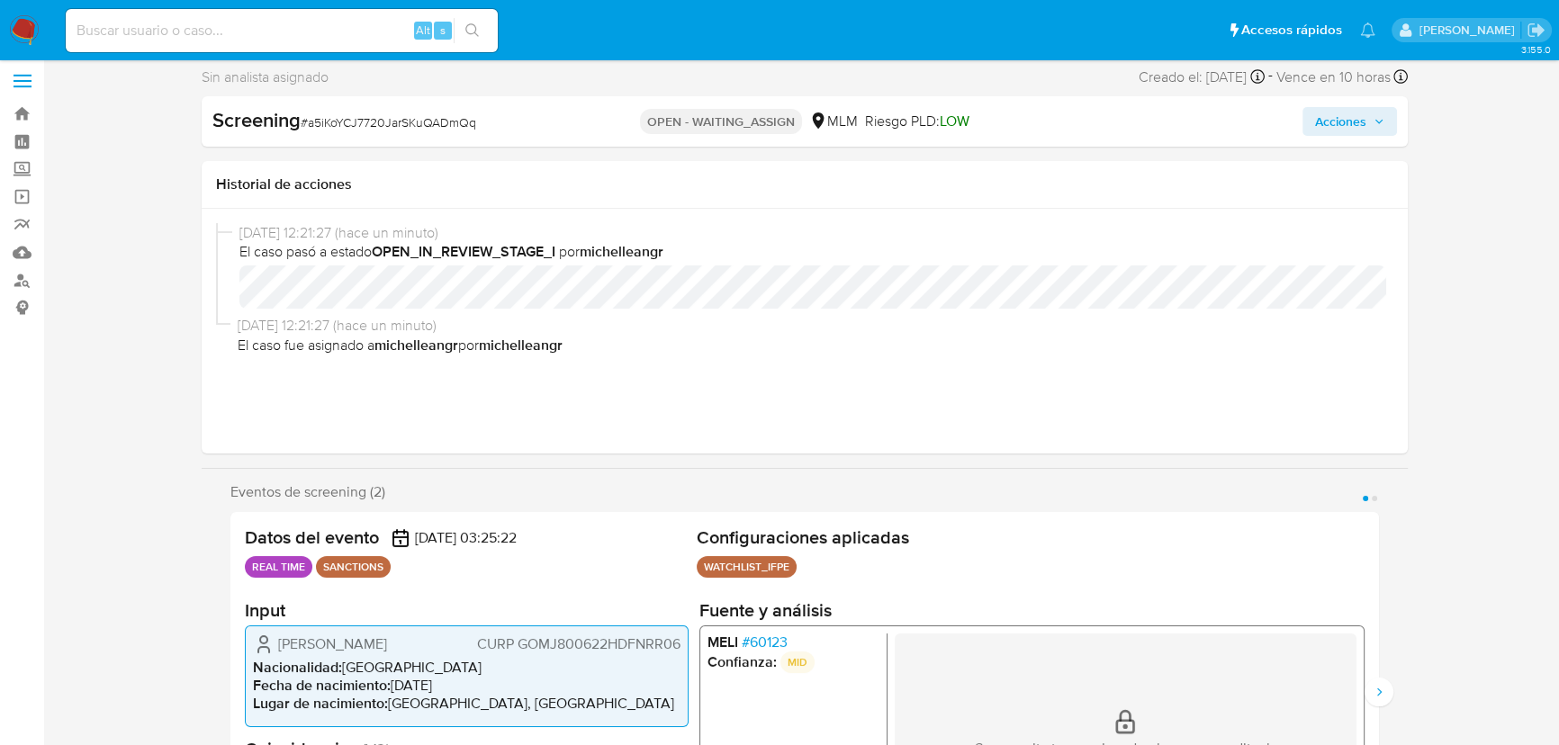
scroll to position [0, 0]
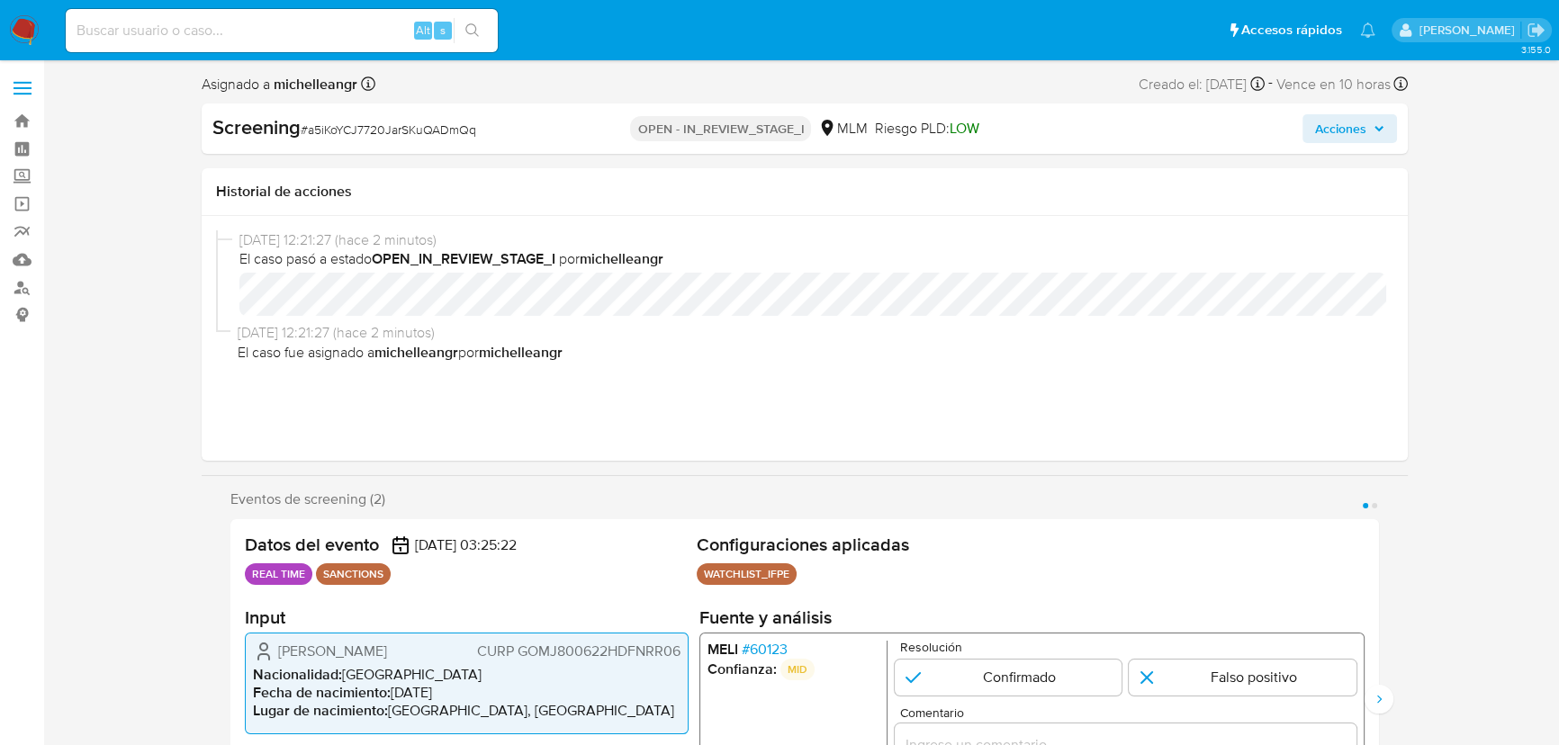
select select "10"
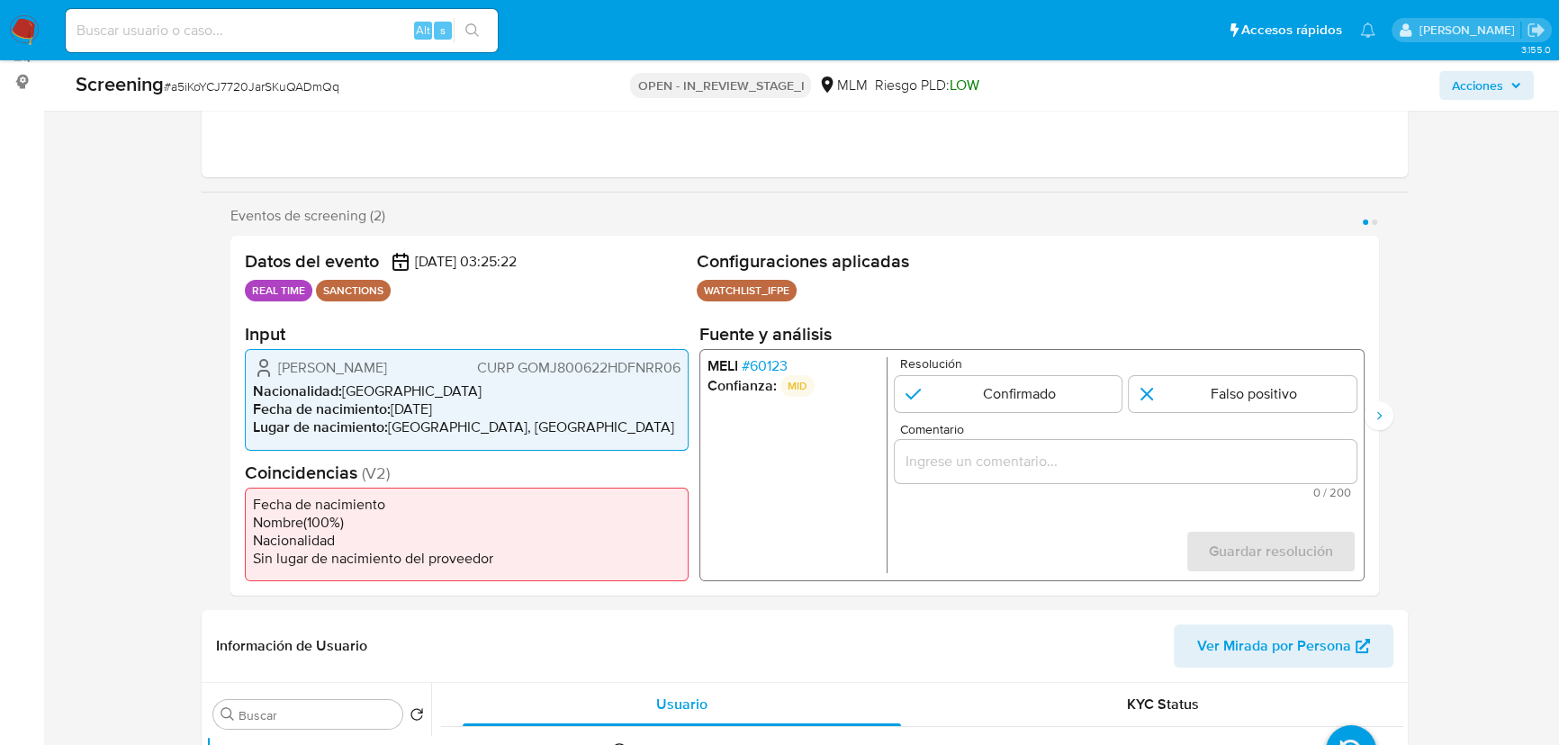
scroll to position [327, 0]
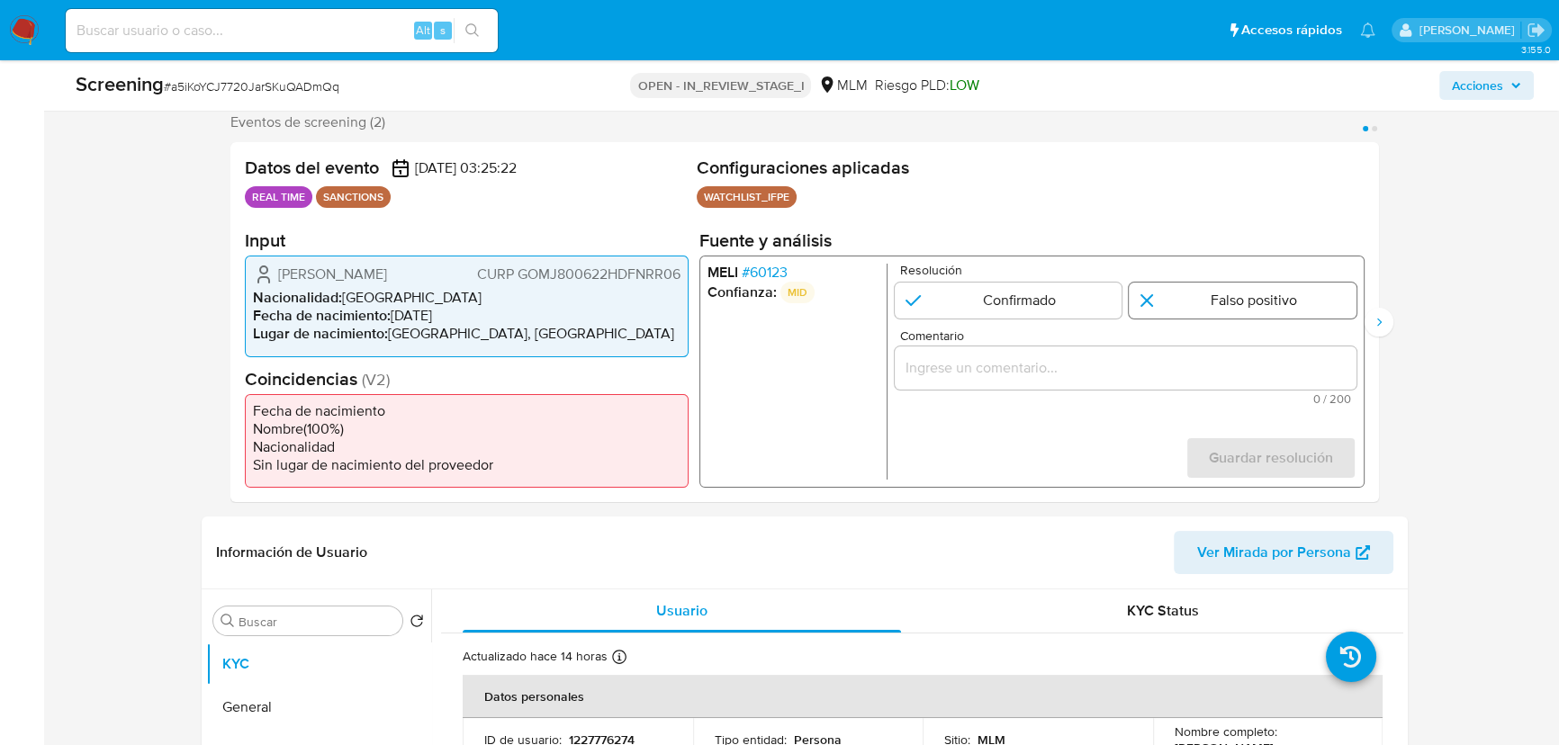
click at [1174, 301] on input "1 de 2" at bounding box center [1242, 301] width 228 height 36
radio input "true"
click at [1044, 378] on input "Comentario" at bounding box center [1126, 367] width 462 height 23
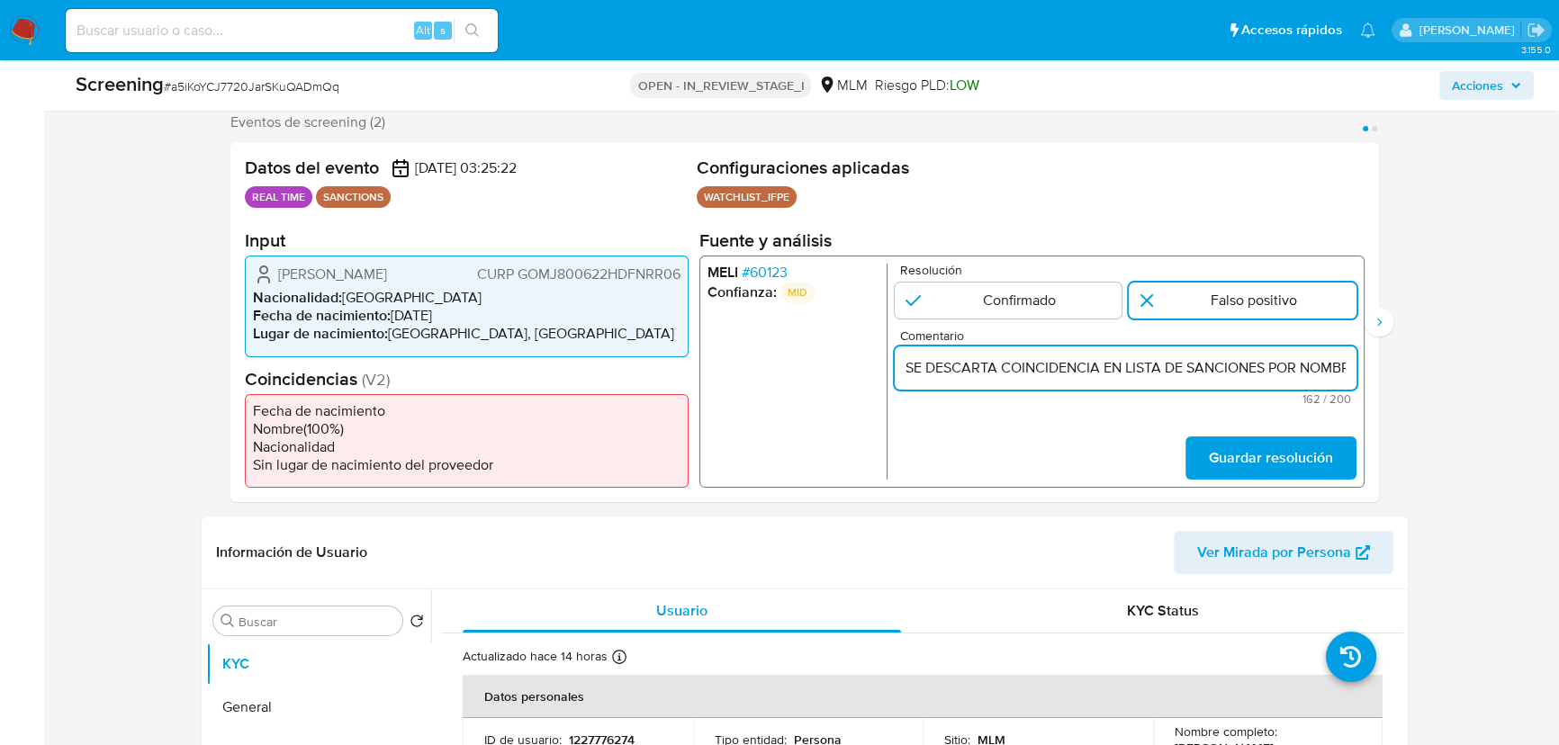
scroll to position [0, 805]
type input "SE DESCARTA COINCIDENCIA EN LISTA DE SANCIONES POR NOMBRE COMPLETO Y FECHA DE N…"
click at [1278, 450] on span "Guardar resolución" at bounding box center [1271, 458] width 124 height 40
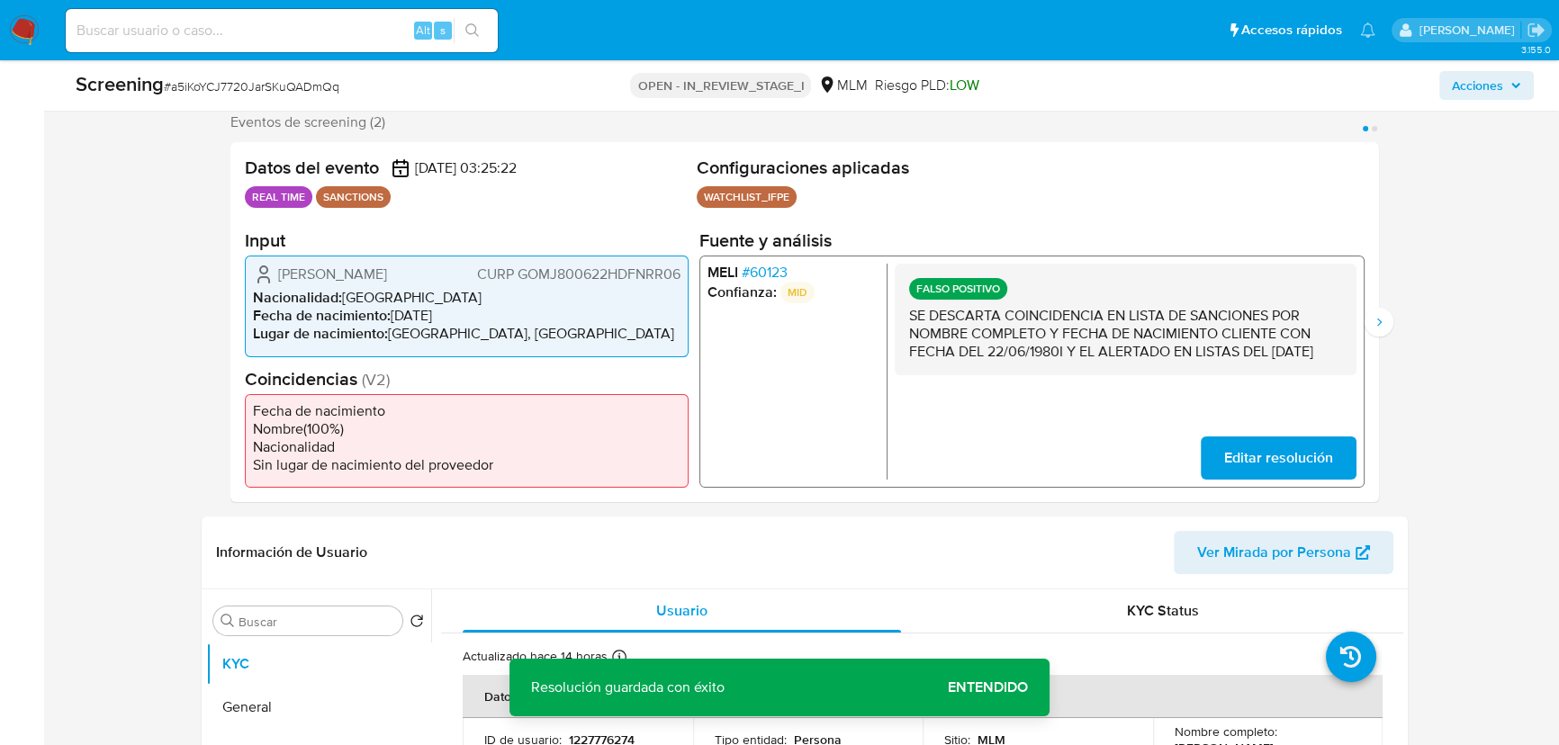
scroll to position [245, 0]
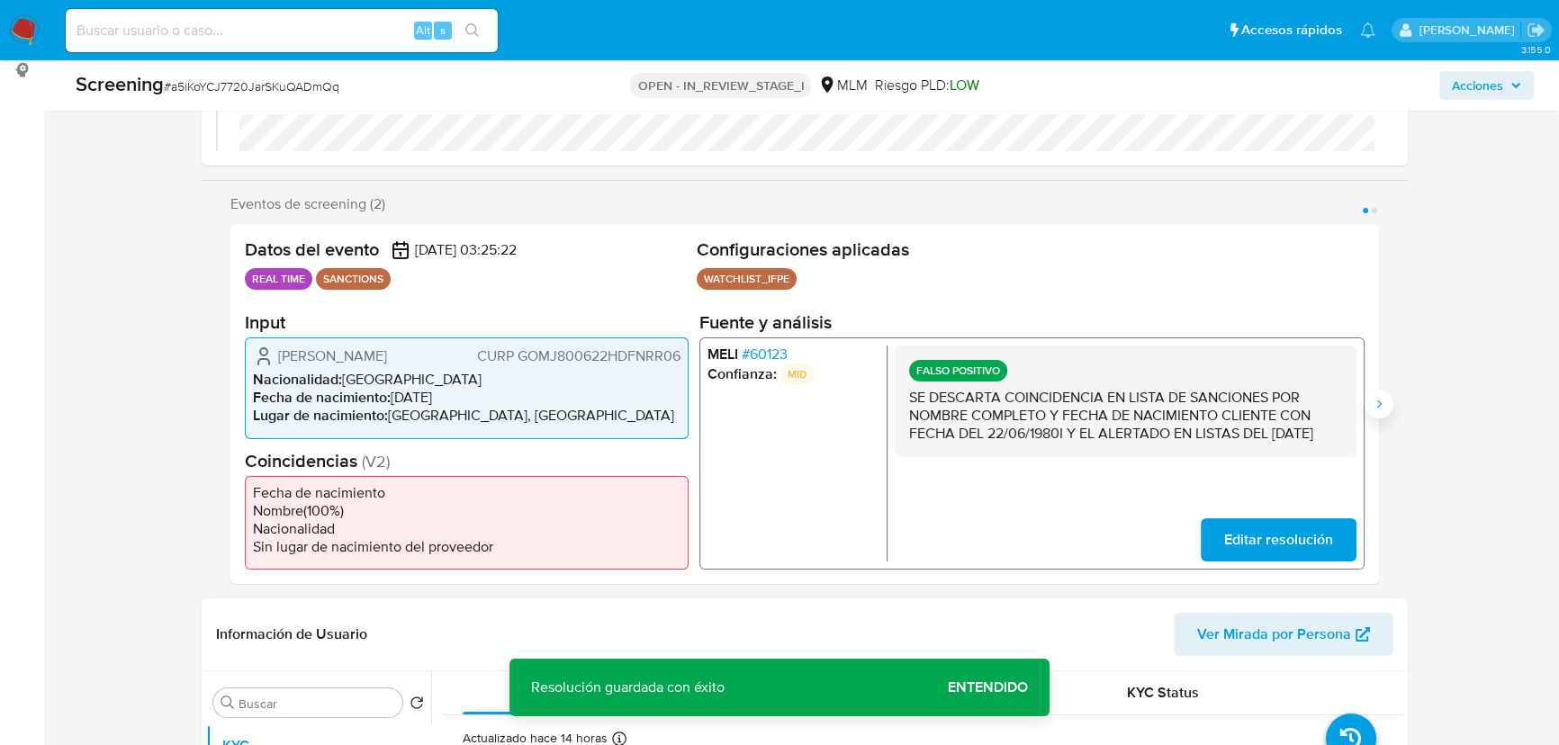
click at [1386, 404] on button "Siguiente" at bounding box center [1378, 404] width 29 height 29
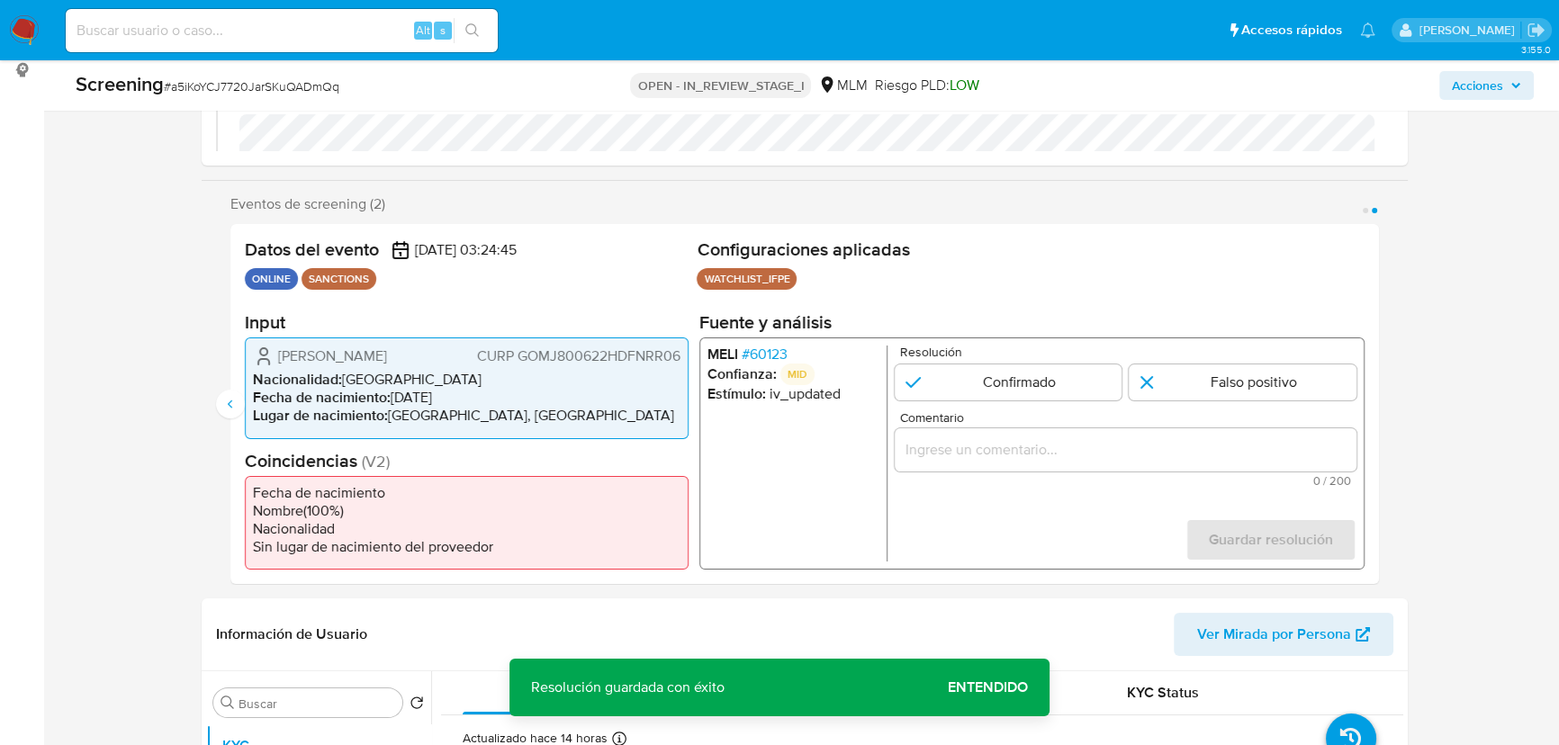
click at [771, 352] on span "# 60123" at bounding box center [765, 355] width 46 height 18
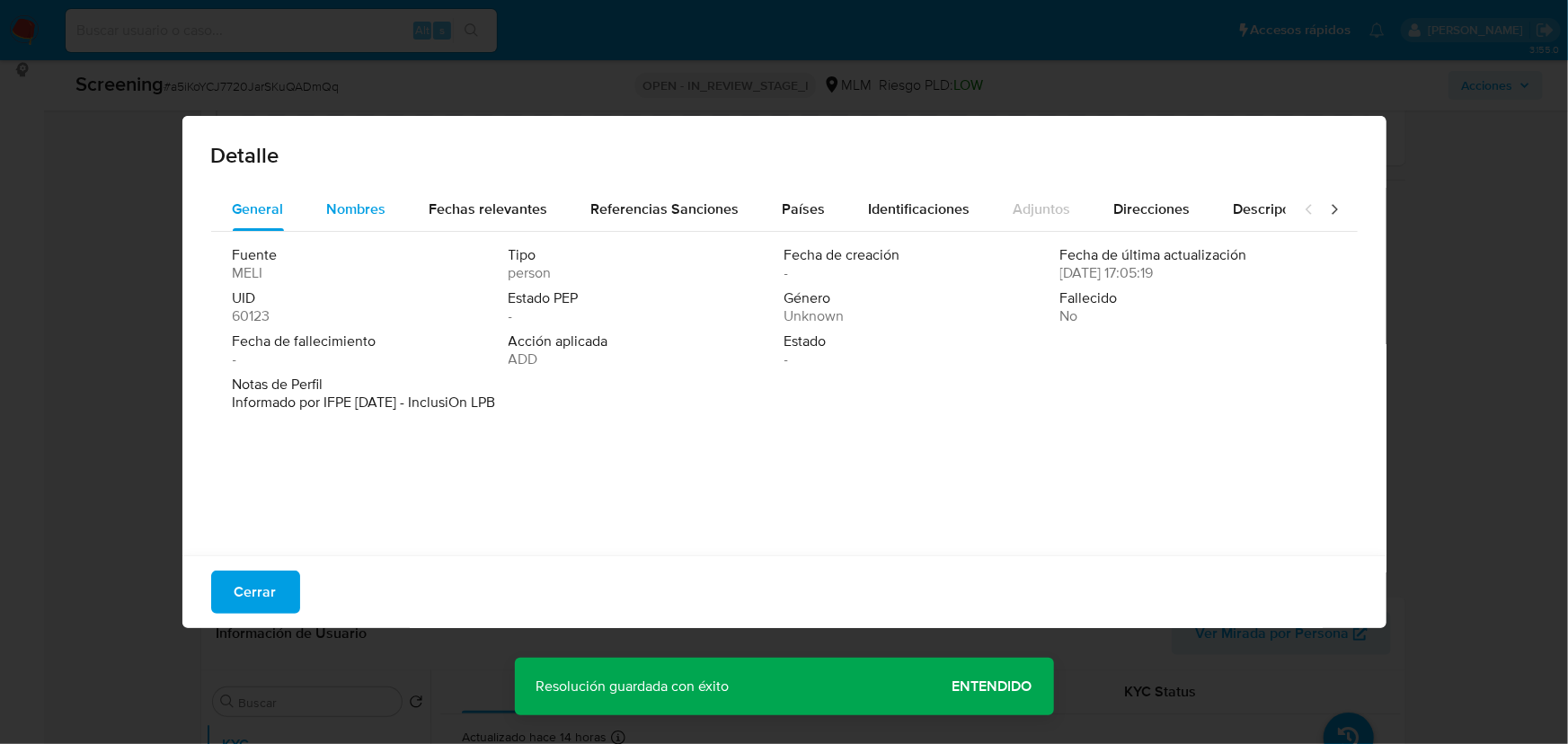
drag, startPoint x: 355, startPoint y: 209, endPoint x: 388, endPoint y: 209, distance: 33.0
click at [371, 209] on span "Nombres" at bounding box center [357, 209] width 59 height 21
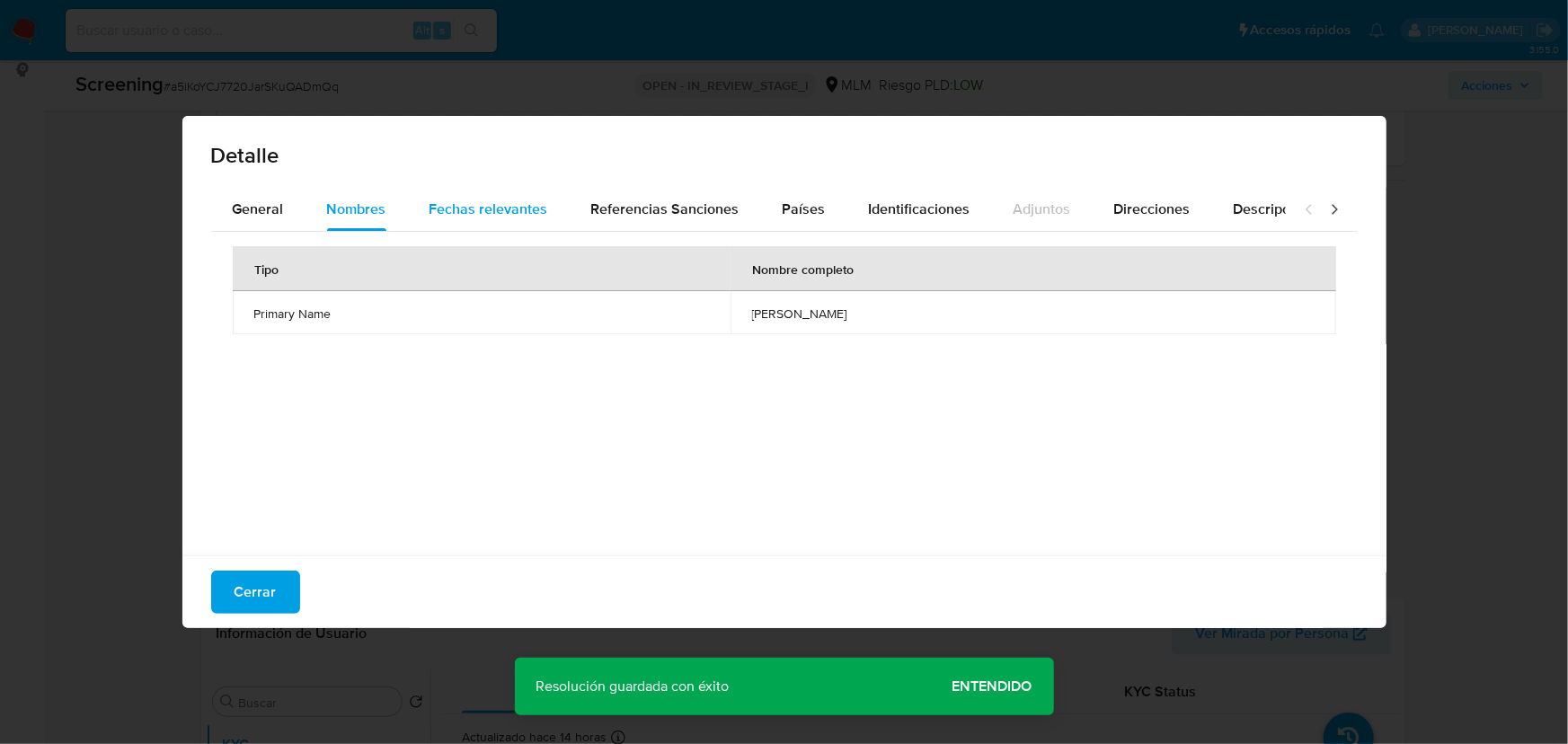
click at [478, 207] on span "Fechas relevantes" at bounding box center [488, 209] width 119 height 21
drag, startPoint x: 755, startPoint y: 319, endPoint x: 398, endPoint y: 399, distance: 365.9
click at [572, 298] on tr "Date of birth 1980-08-09 -" at bounding box center [784, 313] width 1104 height 43
click at [250, 575] on span "Cerrar" at bounding box center [256, 592] width 42 height 40
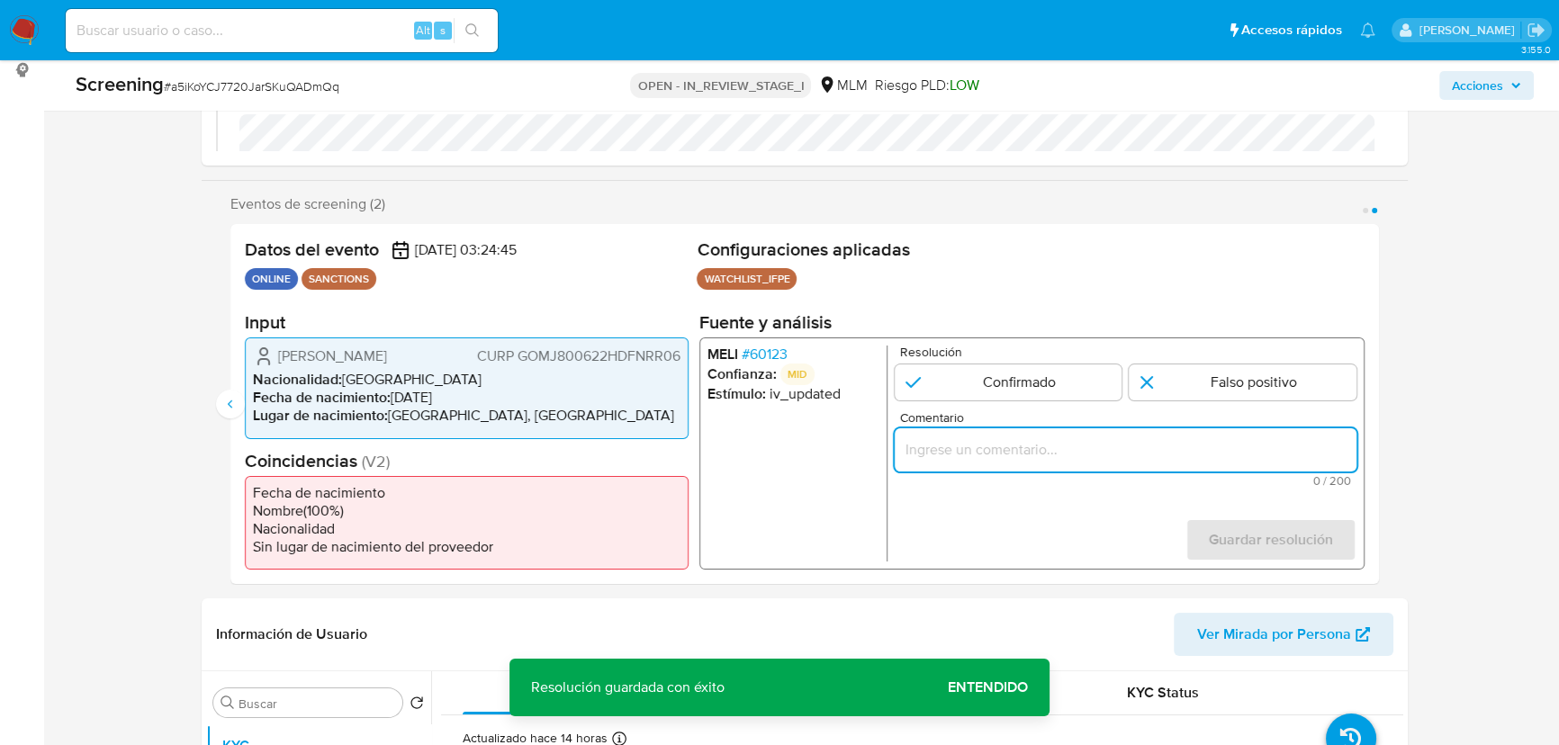
click at [990, 441] on input "Comentario" at bounding box center [1126, 449] width 462 height 23
click at [1182, 392] on input "2 de 2" at bounding box center [1242, 382] width 228 height 36
radio input "true"
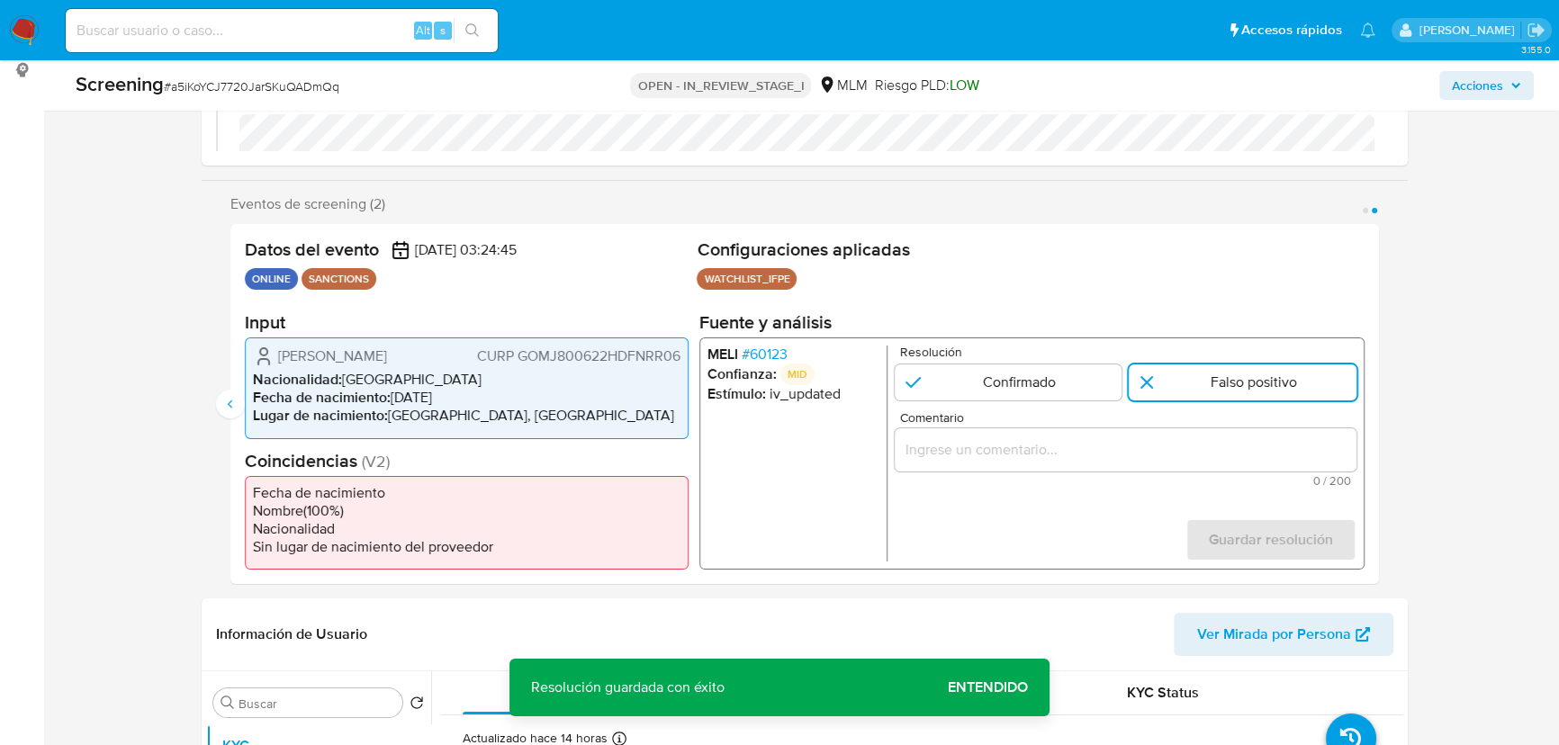
click at [1152, 442] on input "Comentario" at bounding box center [1126, 449] width 462 height 23
paste input "SE DESCARTA COINCIDENCIA EN LISTA DE SANCIONES POR NOMBRE COMPLETO Y FECHA DE N…"
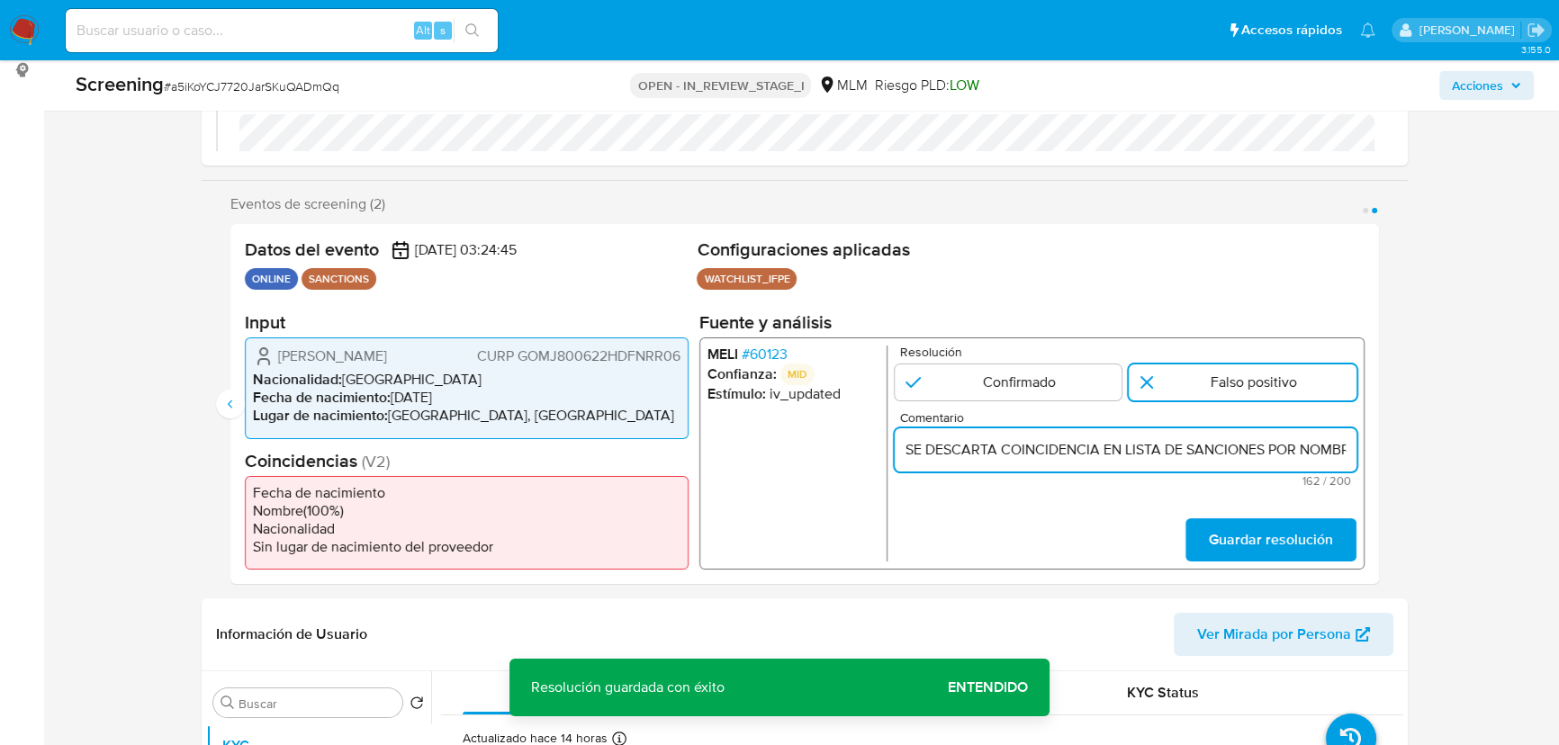
scroll to position [0, 805]
type input "SE DESCARTA COINCIDENCIA EN LISTA DE SANCIONES POR NOMBRE COMPLETO Y FECHA DE N…"
click at [1247, 526] on span "Guardar resolución" at bounding box center [1271, 540] width 124 height 40
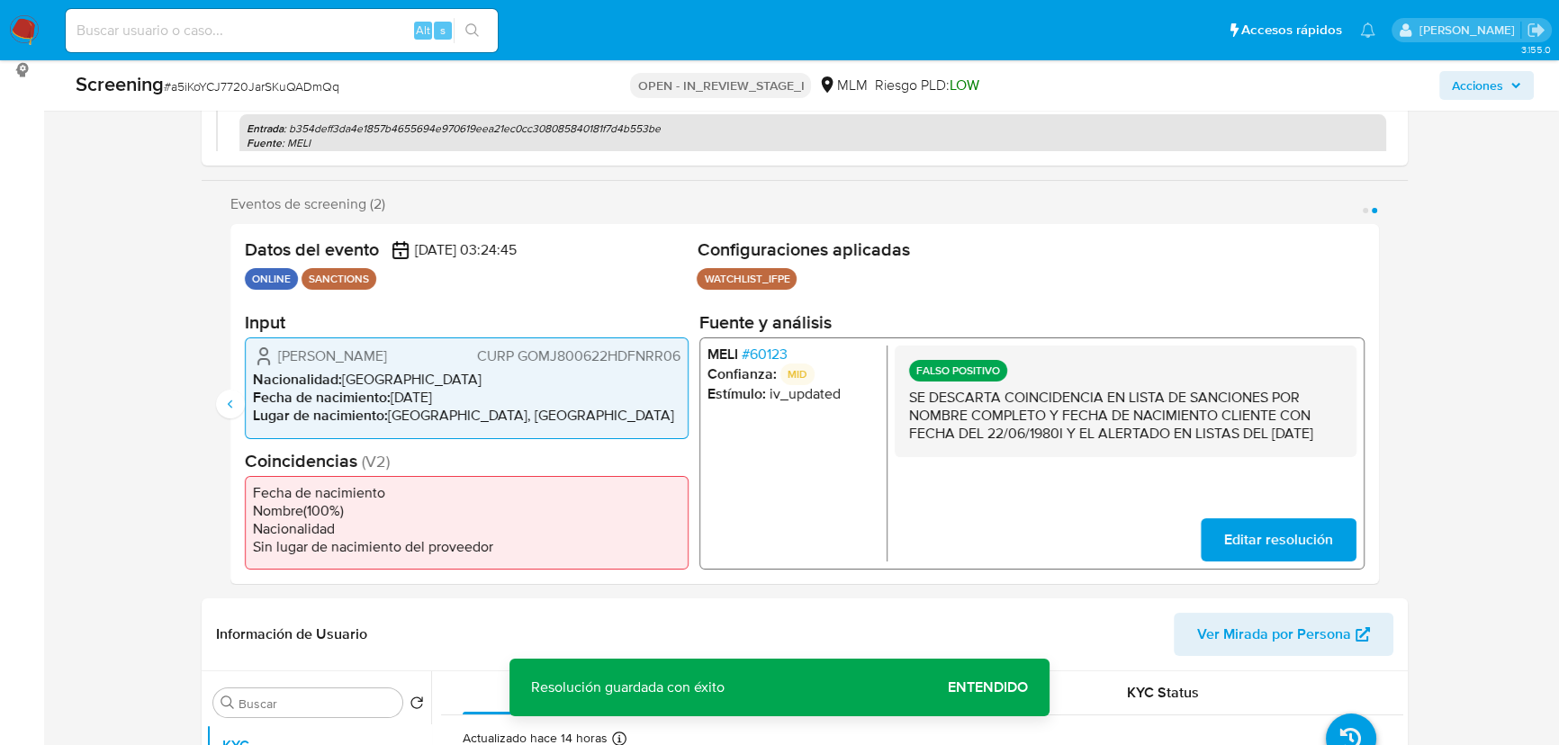
click at [1276, 537] on span "Editar resolución" at bounding box center [1278, 540] width 109 height 40
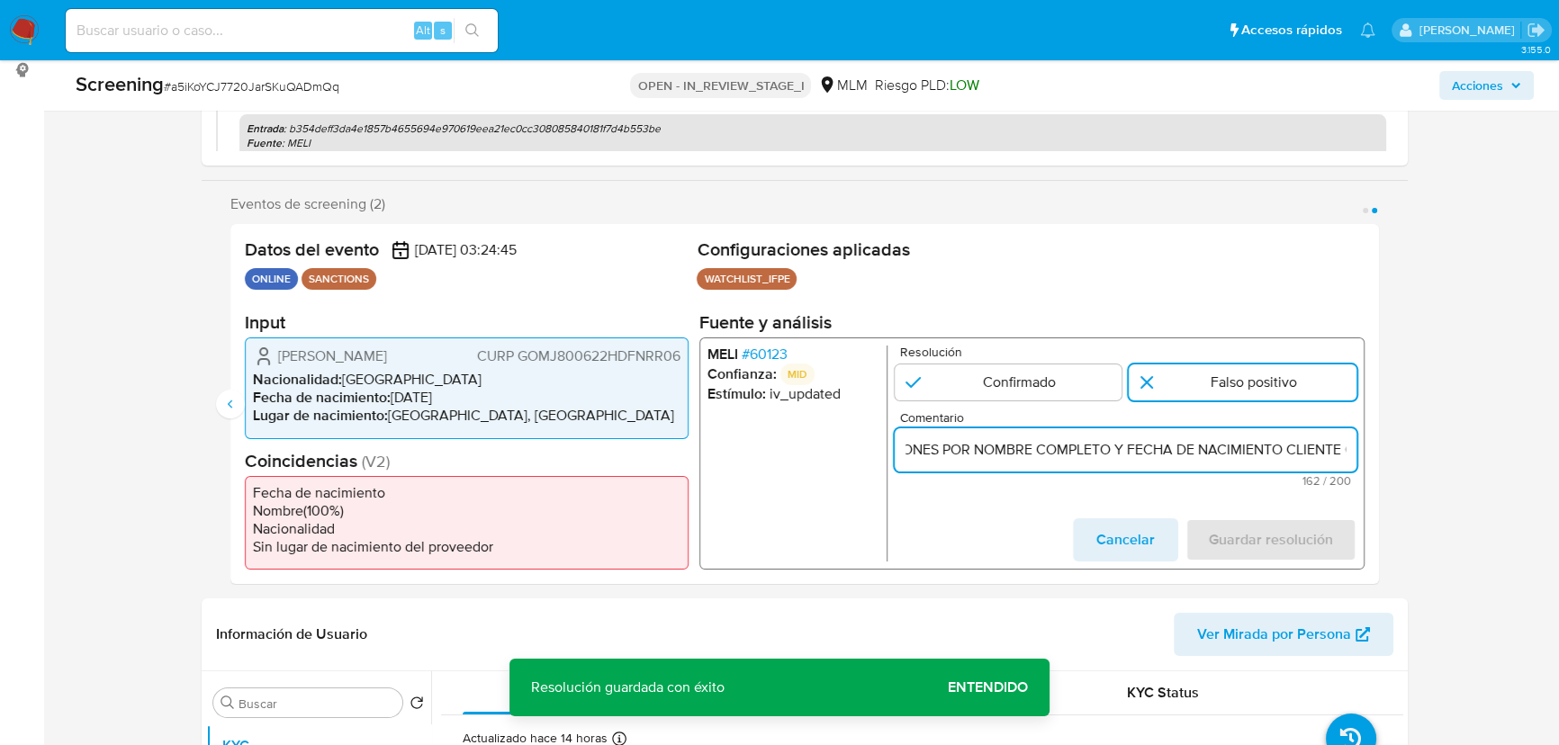
scroll to position [0, 438]
drag, startPoint x: 1060, startPoint y: 453, endPoint x: 1239, endPoint y: 454, distance: 179.1
click at [1239, 454] on input "SE DESCARTA COINCIDENCIA EN LISTA DE SANCIONES POR NOMBRE COMPLETO Y FECHA DE N…" at bounding box center [1126, 449] width 462 height 23
drag, startPoint x: 1251, startPoint y: 454, endPoint x: 1330, endPoint y: 458, distance: 79.3
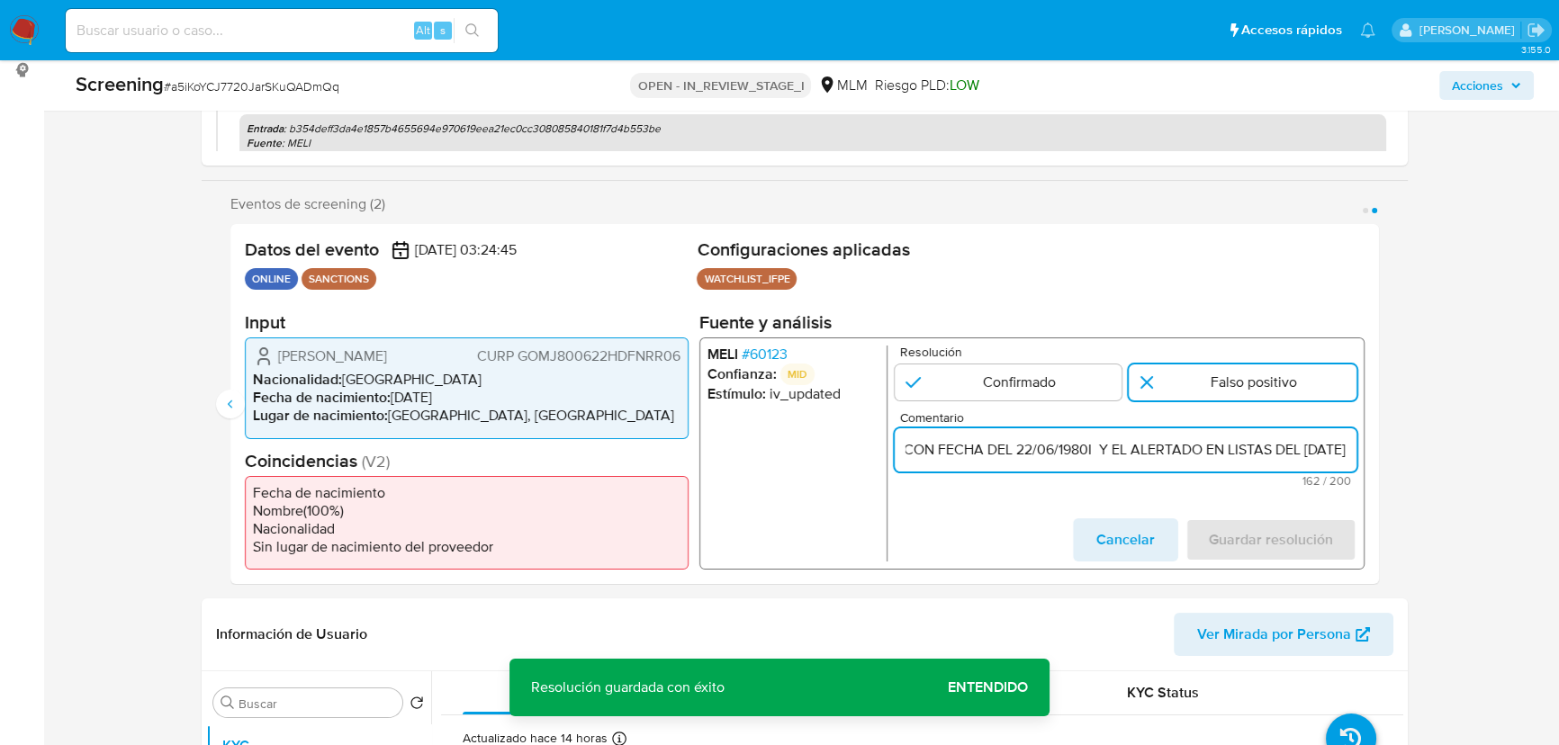
click at [1407, 455] on div "Eventos de screening (2) Página 1 Página 2 Datos del evento 20/08/2025 03:25:22…" at bounding box center [805, 389] width 1206 height 389
drag, startPoint x: 1125, startPoint y: 441, endPoint x: 1064, endPoint y: 441, distance: 61.2
click at [1120, 441] on input "SE DESCARTA COINCIDENCIA EN LISTA DE SANCIONES POR NOMBRE COMPLETO Y FECHA DE N…" at bounding box center [1126, 449] width 462 height 23
click at [1060, 448] on input "SE DESCARTA COINCIDENCIA EN LISTA DE SANCIONES POR NOMBRE COMPLETO Y FECHA DE N…" at bounding box center [1126, 449] width 462 height 23
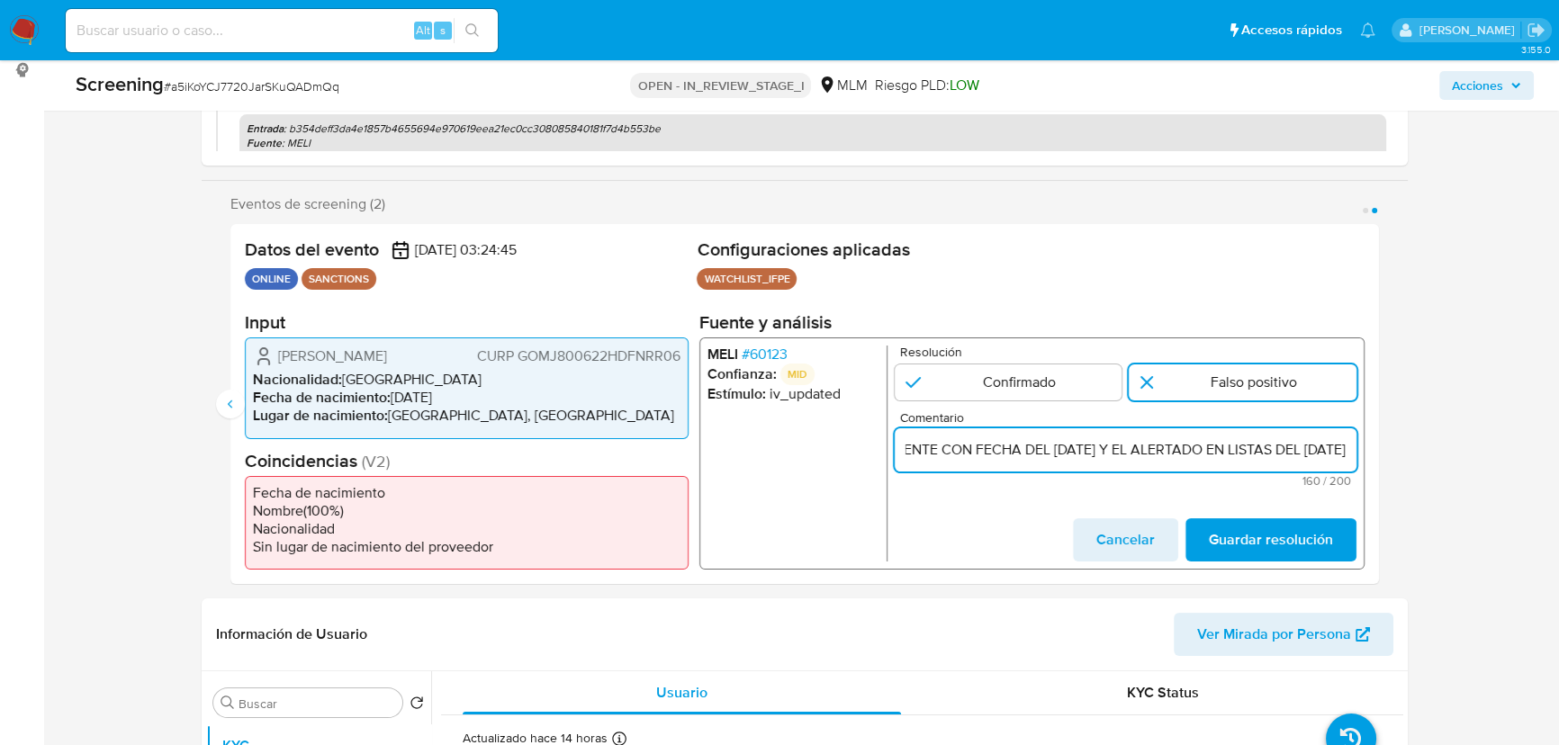
scroll to position [0, 799]
type input "SE DESCARTA COINCIDENCIA EN LISTA DE SANCIONES POR NOMBRE COMPLETO Y FECHA DE N…"
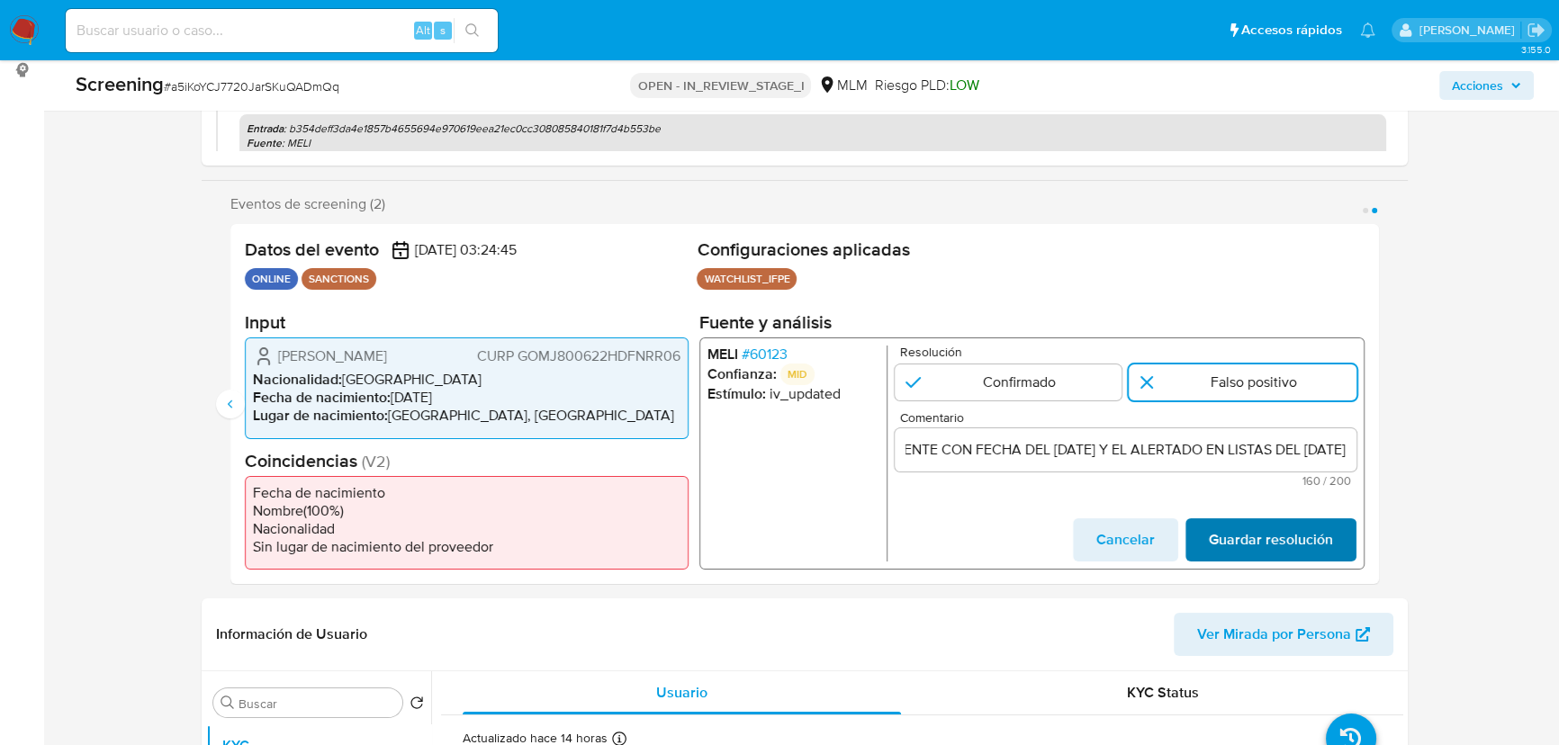
click at [1255, 535] on span "Guardar resolución" at bounding box center [1271, 540] width 124 height 40
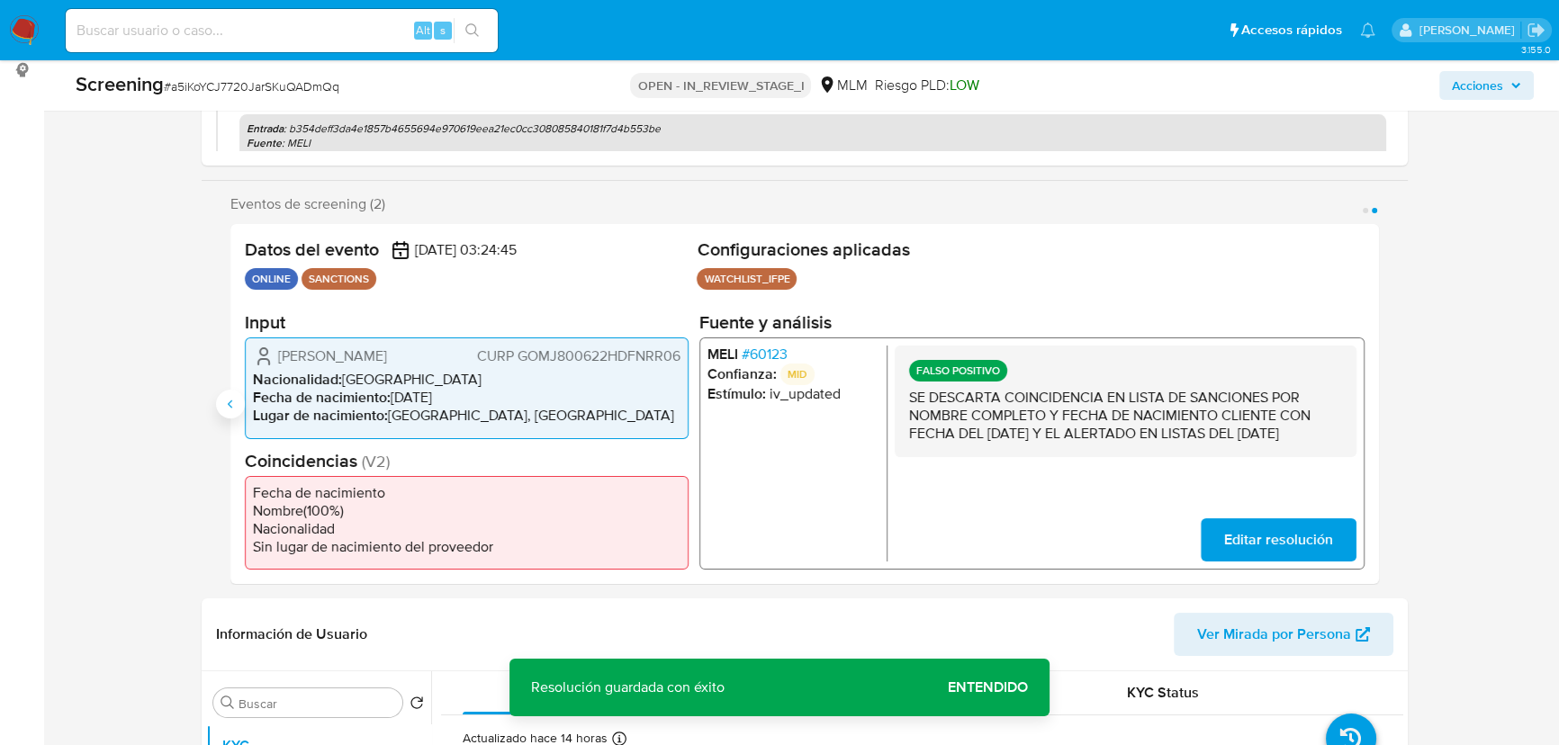
click at [233, 402] on icon "Anterior" at bounding box center [230, 404] width 14 height 14
click at [1279, 534] on span "Editar resolución" at bounding box center [1278, 540] width 109 height 40
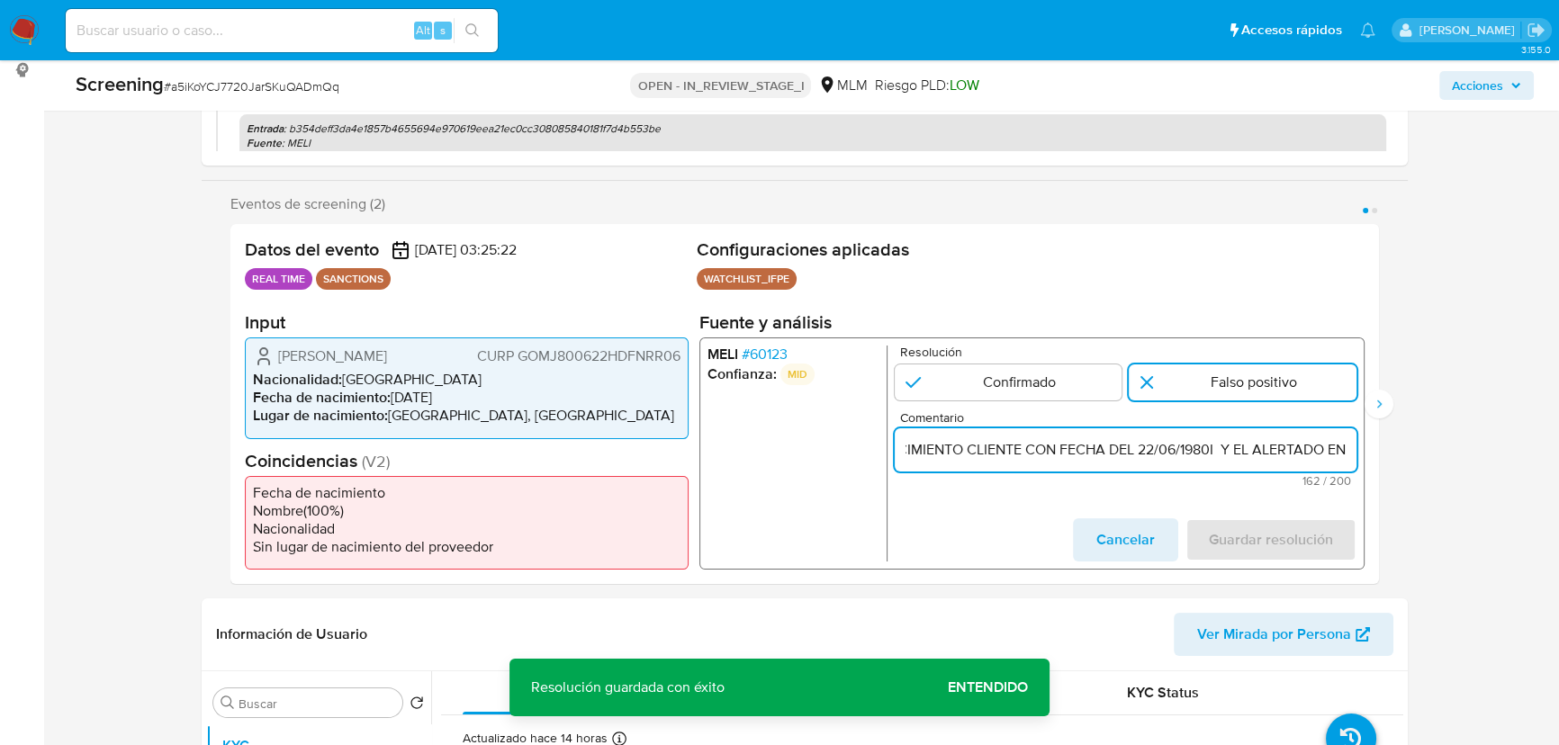
scroll to position [0, 805]
drag, startPoint x: 1372, startPoint y: 453, endPoint x: 1400, endPoint y: 448, distance: 28.3
click at [1046, 449] on input "SE DESCARTA COINCIDENCIA EN LISTA DE SANCIONES POR NOMBRE COMPLETO Y FECHA DE N…" at bounding box center [1126, 449] width 462 height 23
click at [1057, 449] on input "SE DESCARTA COINCIDENCIA EN LISTA DE SANCIONES POR NOMBRE COMPLETO Y FECHA DE N…" at bounding box center [1126, 449] width 462 height 23
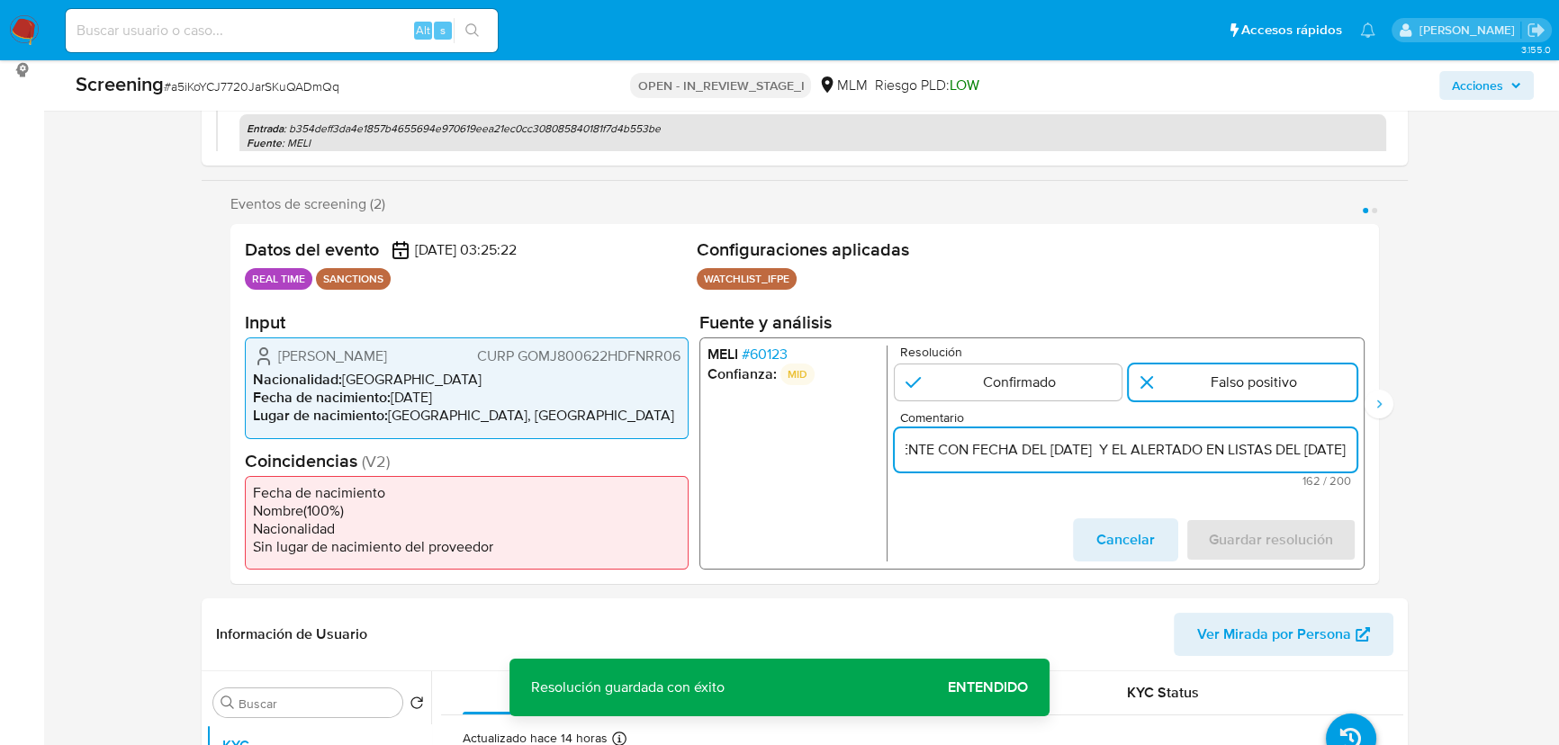
scroll to position [0, 802]
type input "SE DESCARTA COINCIDENCIA EN LISTA DE SANCIONES POR NOMBRE COMPLETO Y FECHA DE N…"
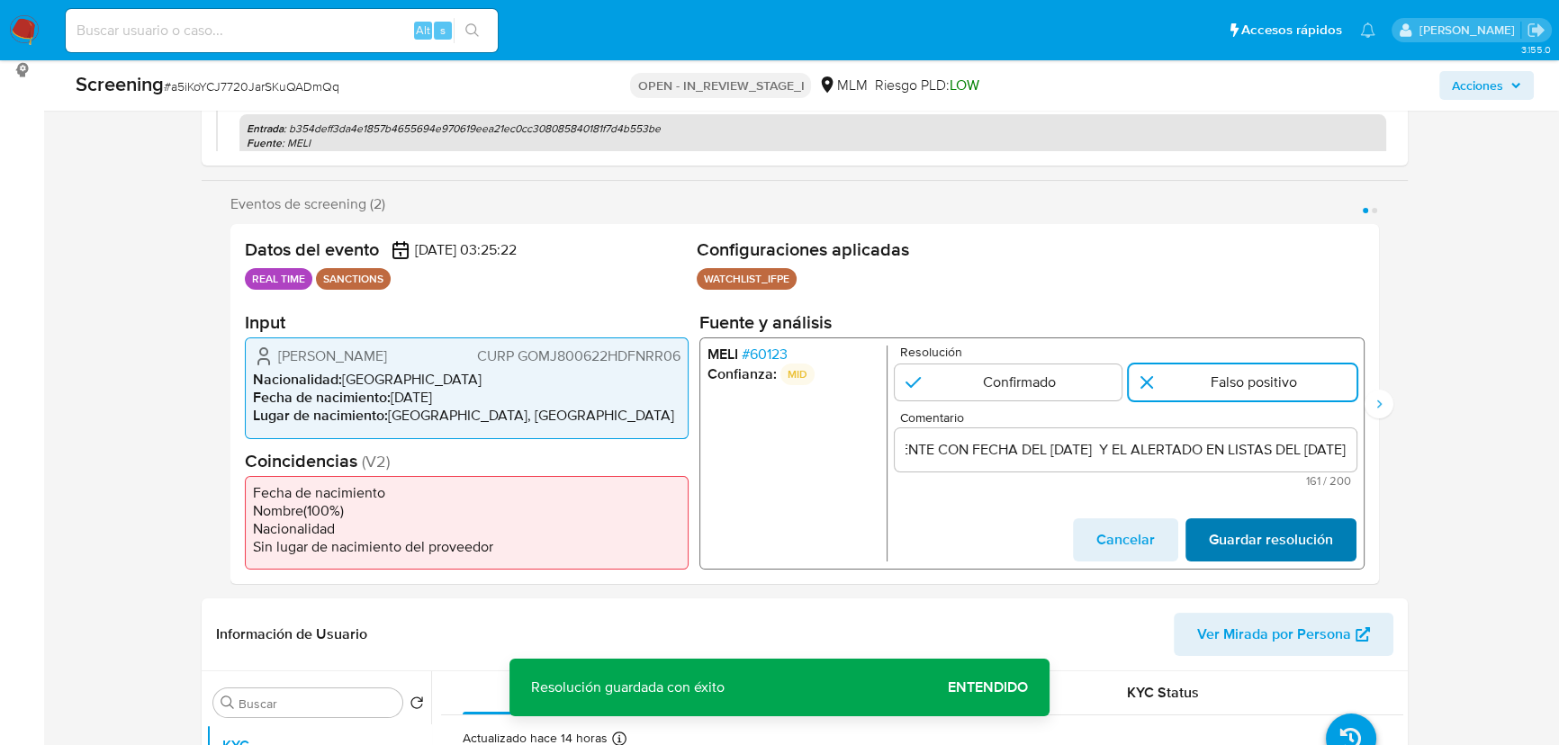
click at [1223, 533] on span "Guardar resolución" at bounding box center [1271, 540] width 124 height 40
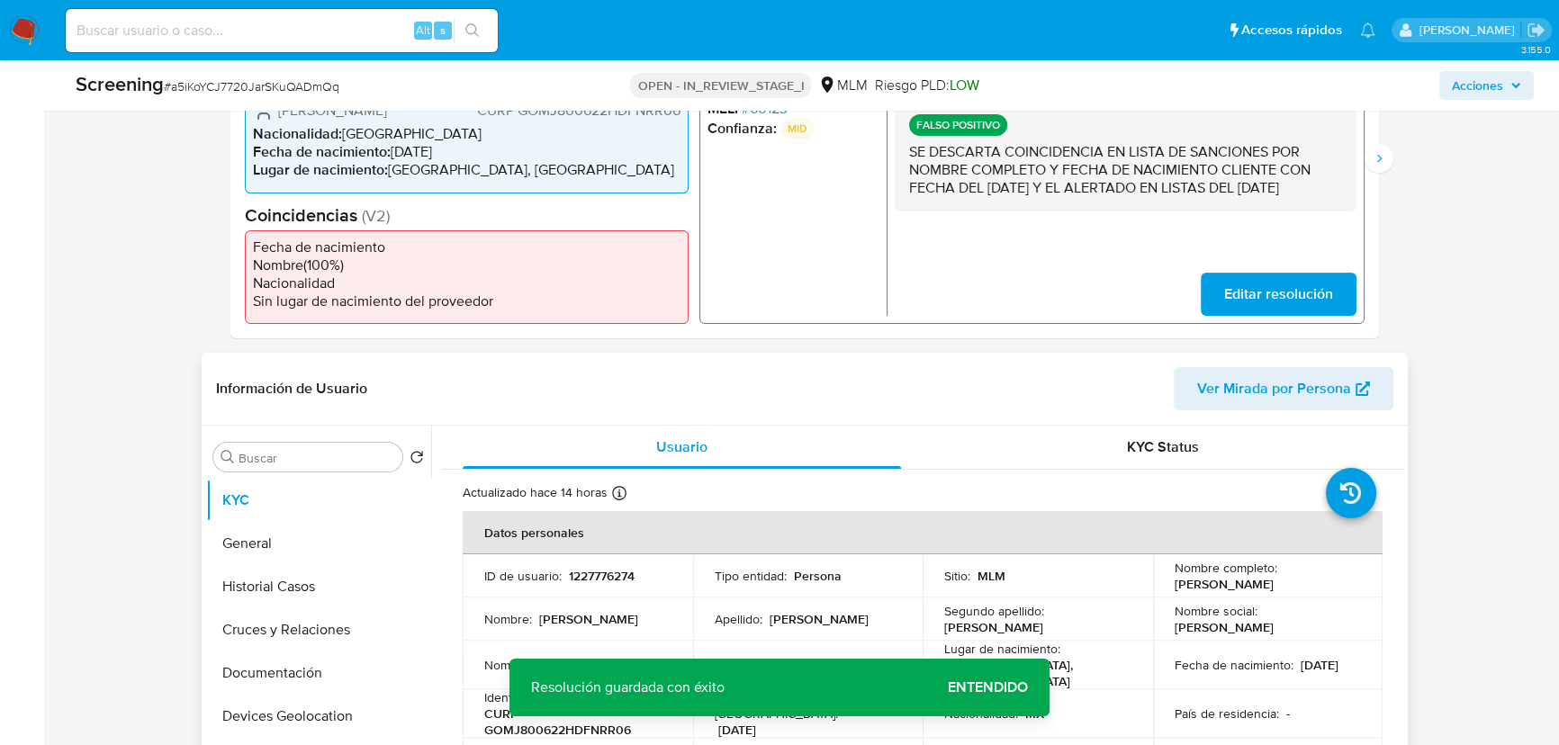
scroll to position [409, 0]
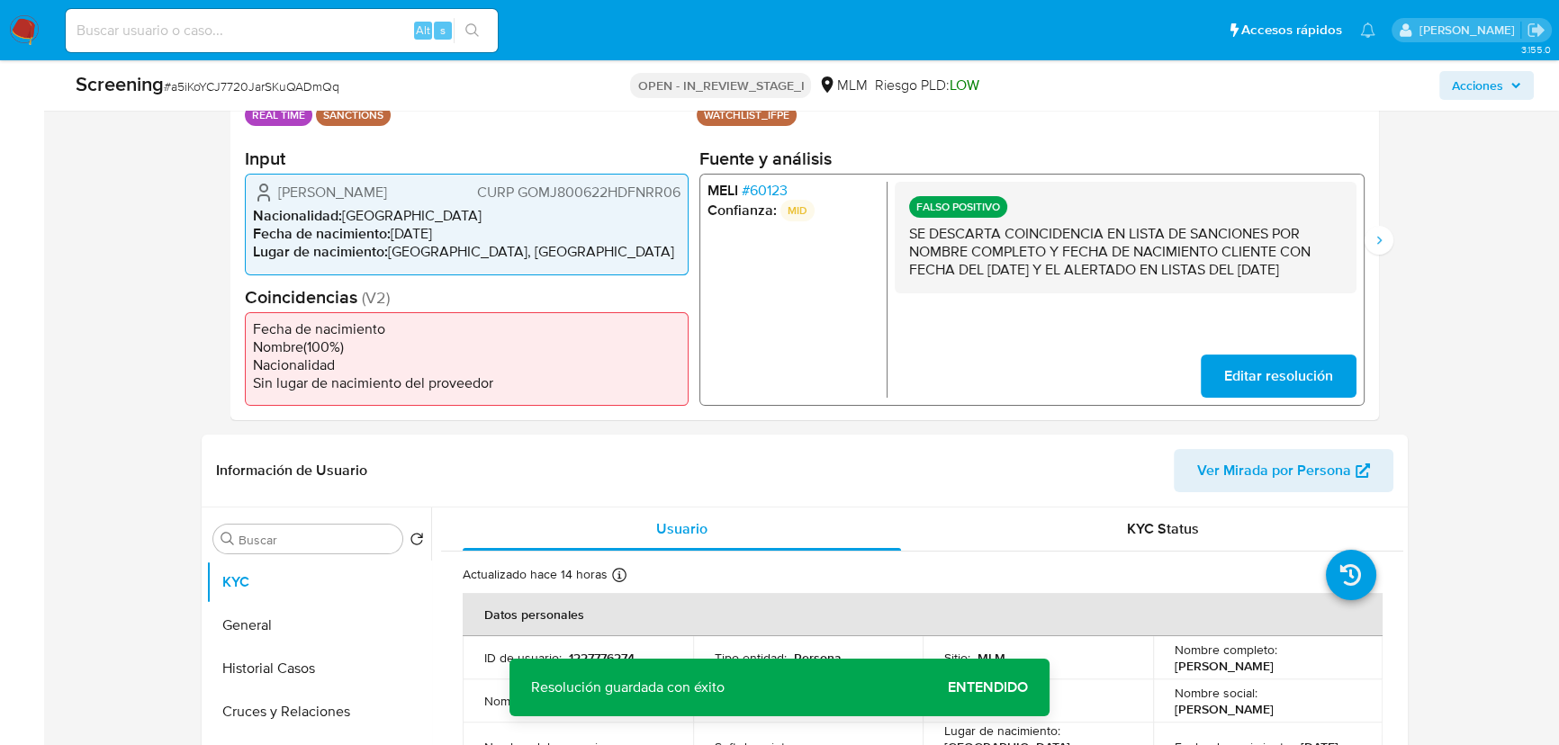
click at [760, 189] on span "# 60123" at bounding box center [765, 191] width 46 height 18
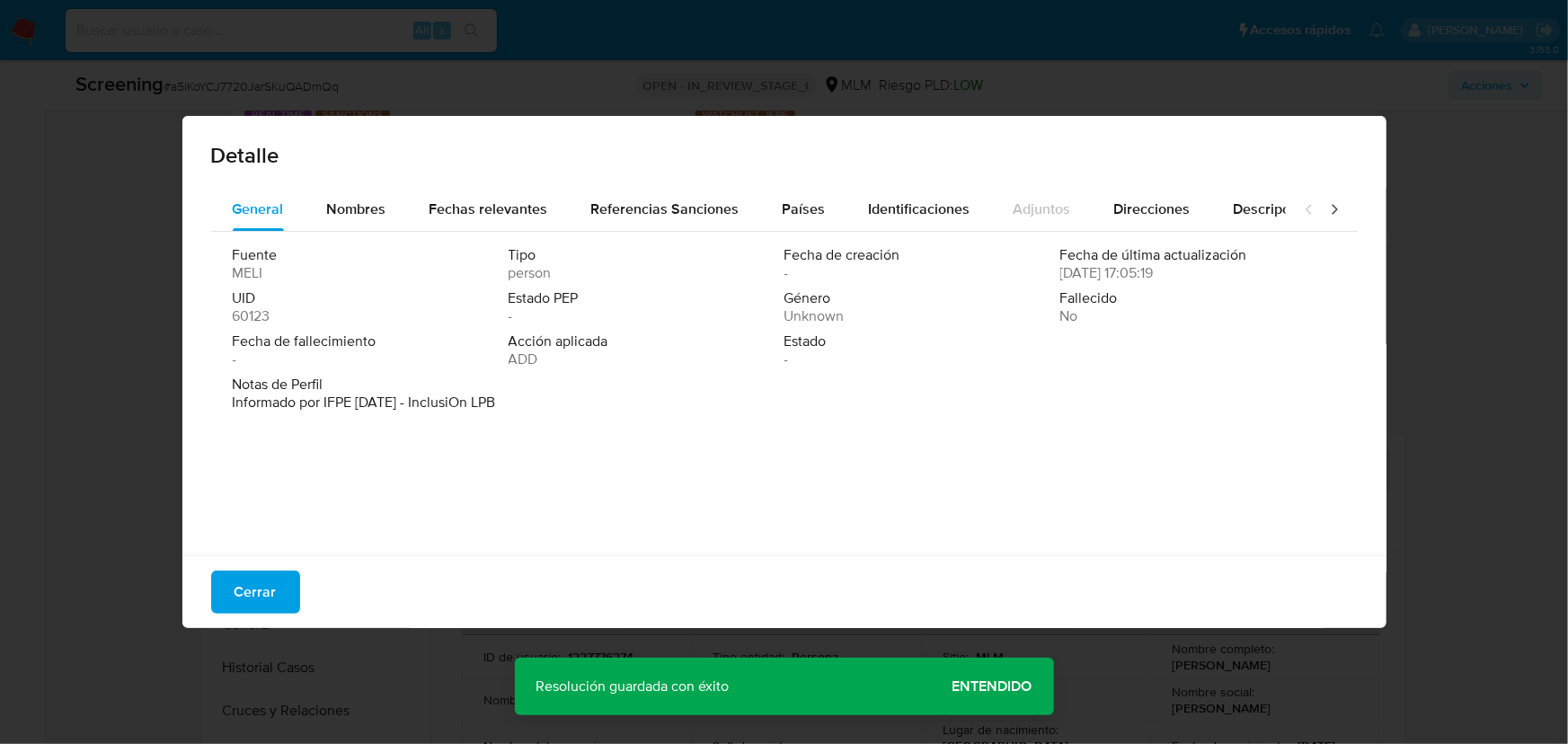
click at [507, 206] on span "Fechas relevantes" at bounding box center [488, 209] width 119 height 21
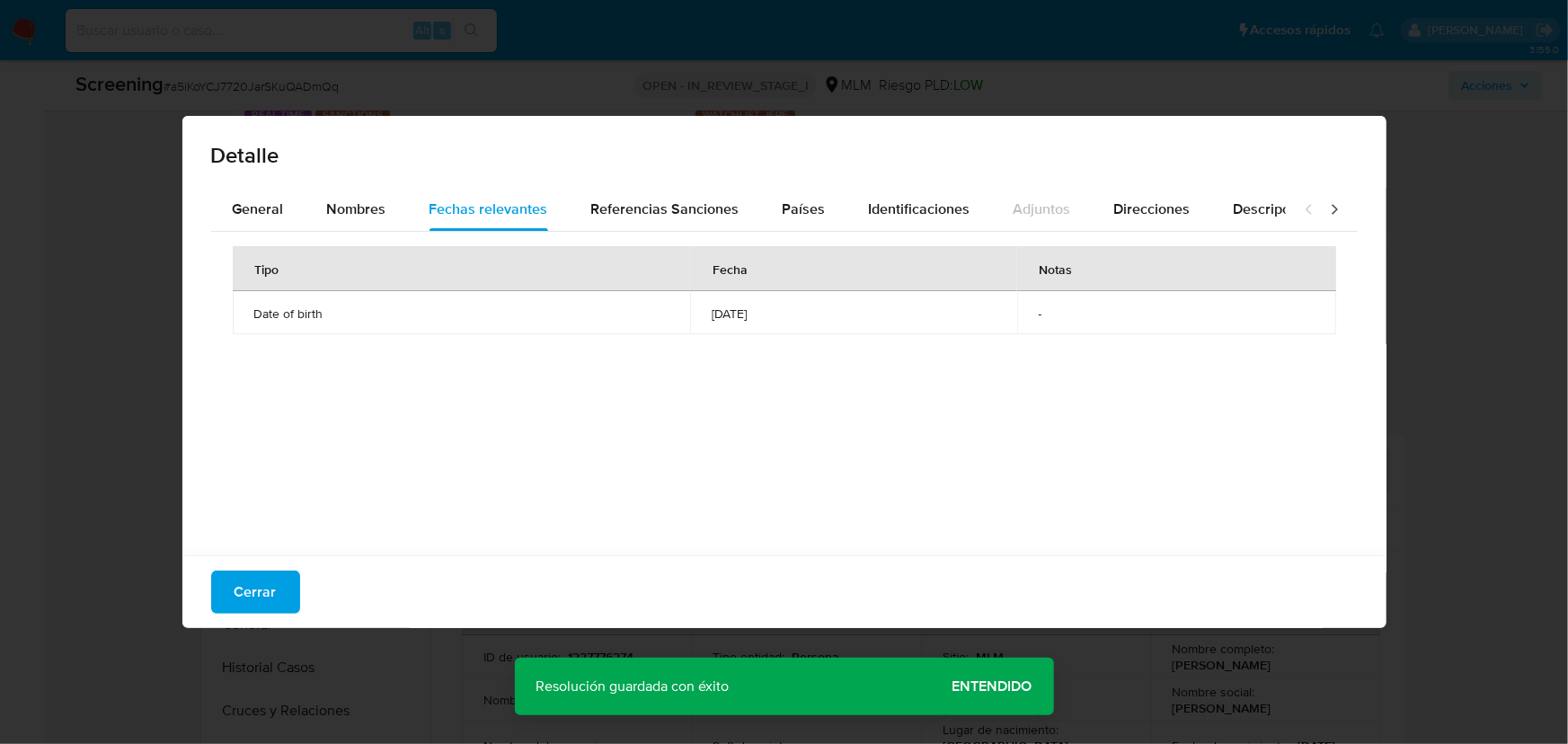
drag, startPoint x: 796, startPoint y: 324, endPoint x: 565, endPoint y: 302, distance: 232.0
click at [566, 302] on tr "Date of birth 1980-08-09 -" at bounding box center [784, 313] width 1104 height 43
drag, startPoint x: 269, startPoint y: 588, endPoint x: 437, endPoint y: 489, distance: 195.0
click at [266, 578] on span "Cerrar" at bounding box center [256, 592] width 42 height 40
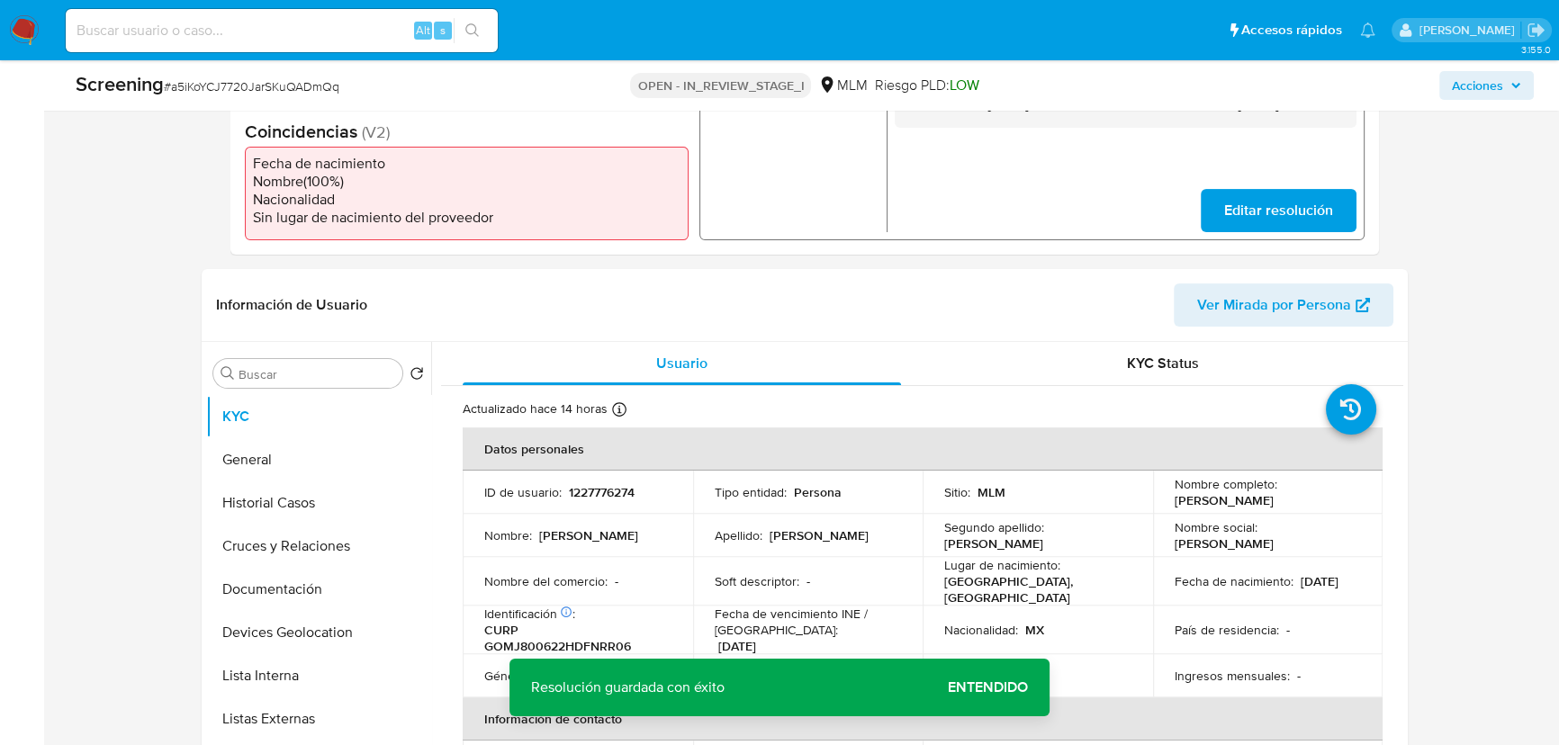
scroll to position [654, 0]
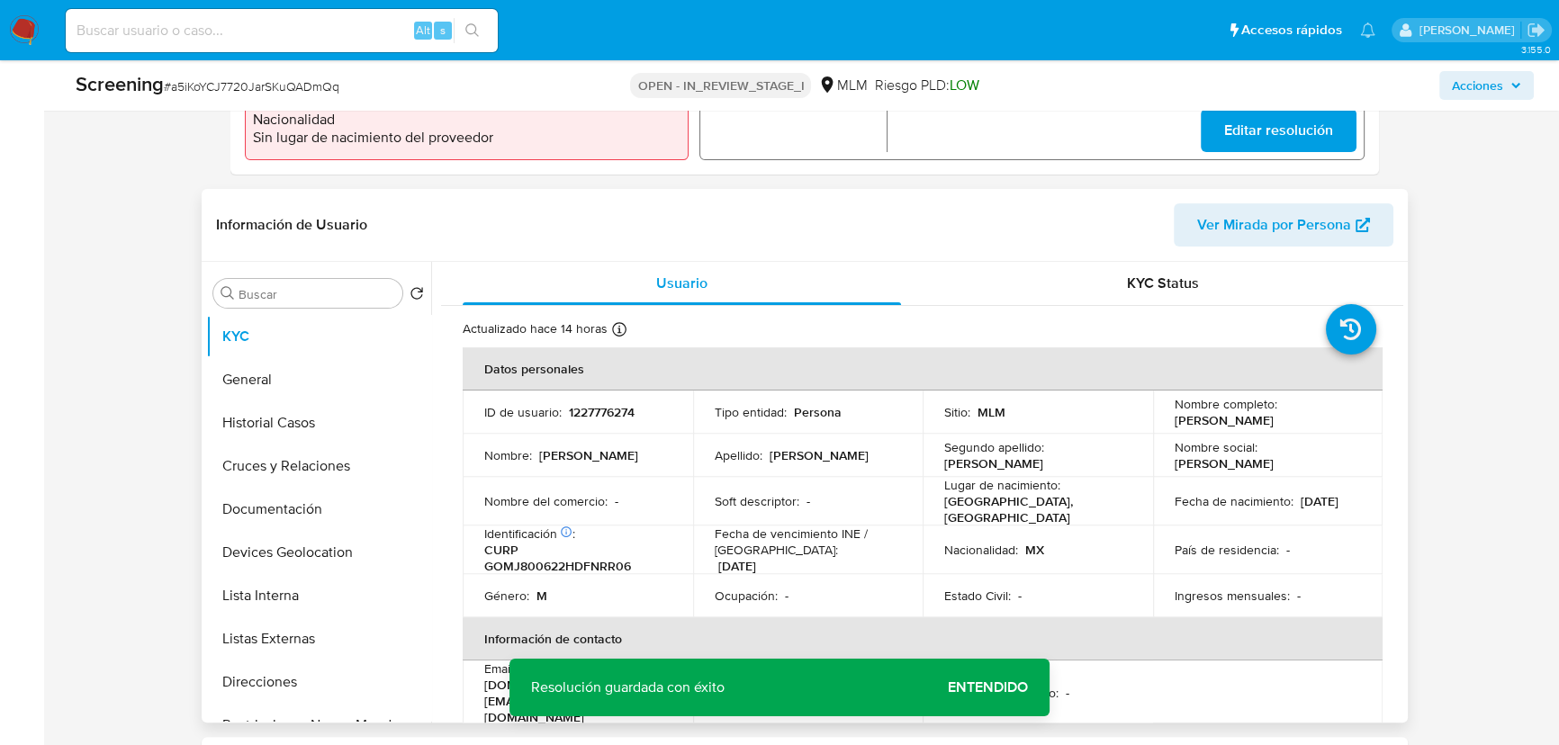
drag, startPoint x: 312, startPoint y: 612, endPoint x: 426, endPoint y: 589, distance: 115.6
click at [313, 610] on button "Lista Interna" at bounding box center [318, 595] width 225 height 43
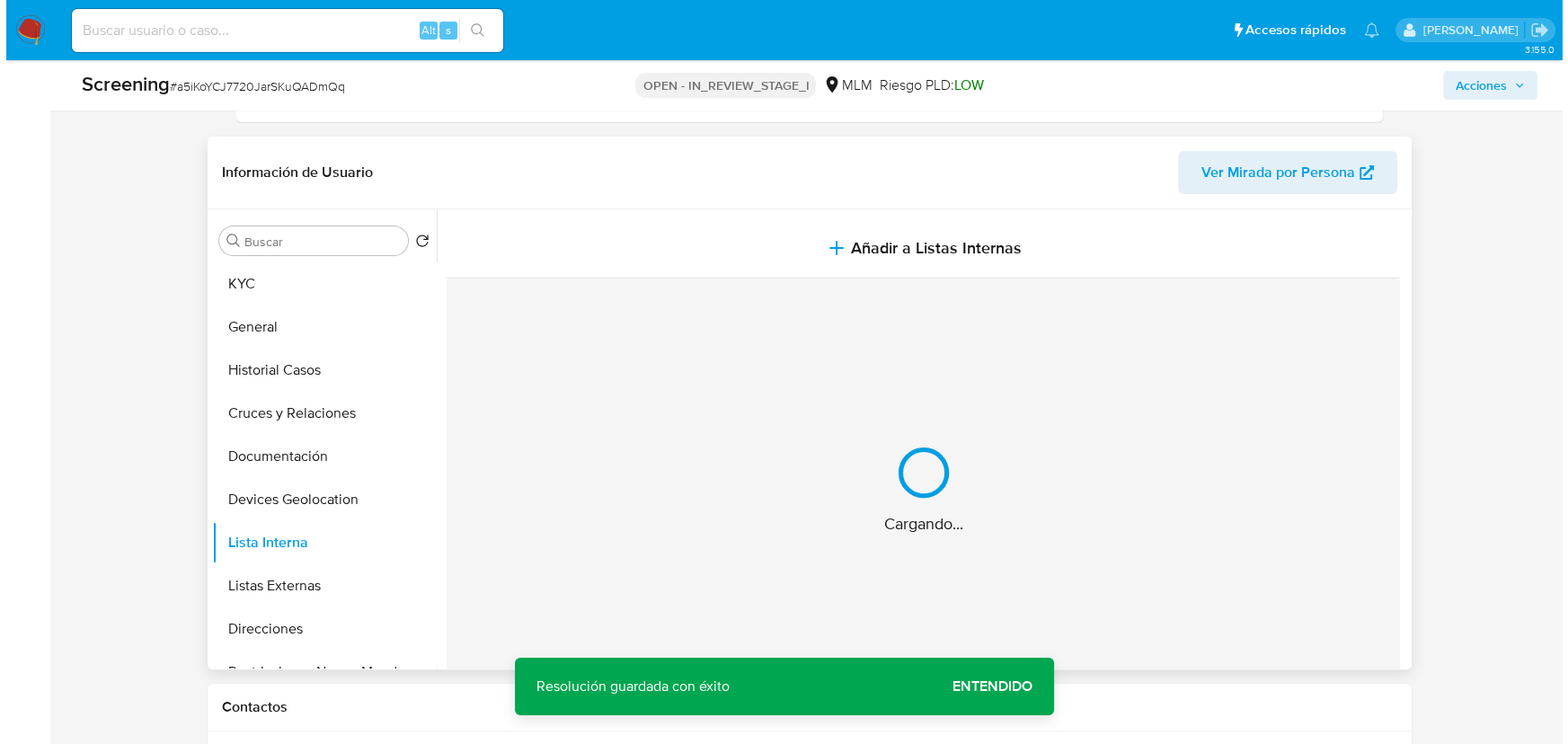
scroll to position [735, 0]
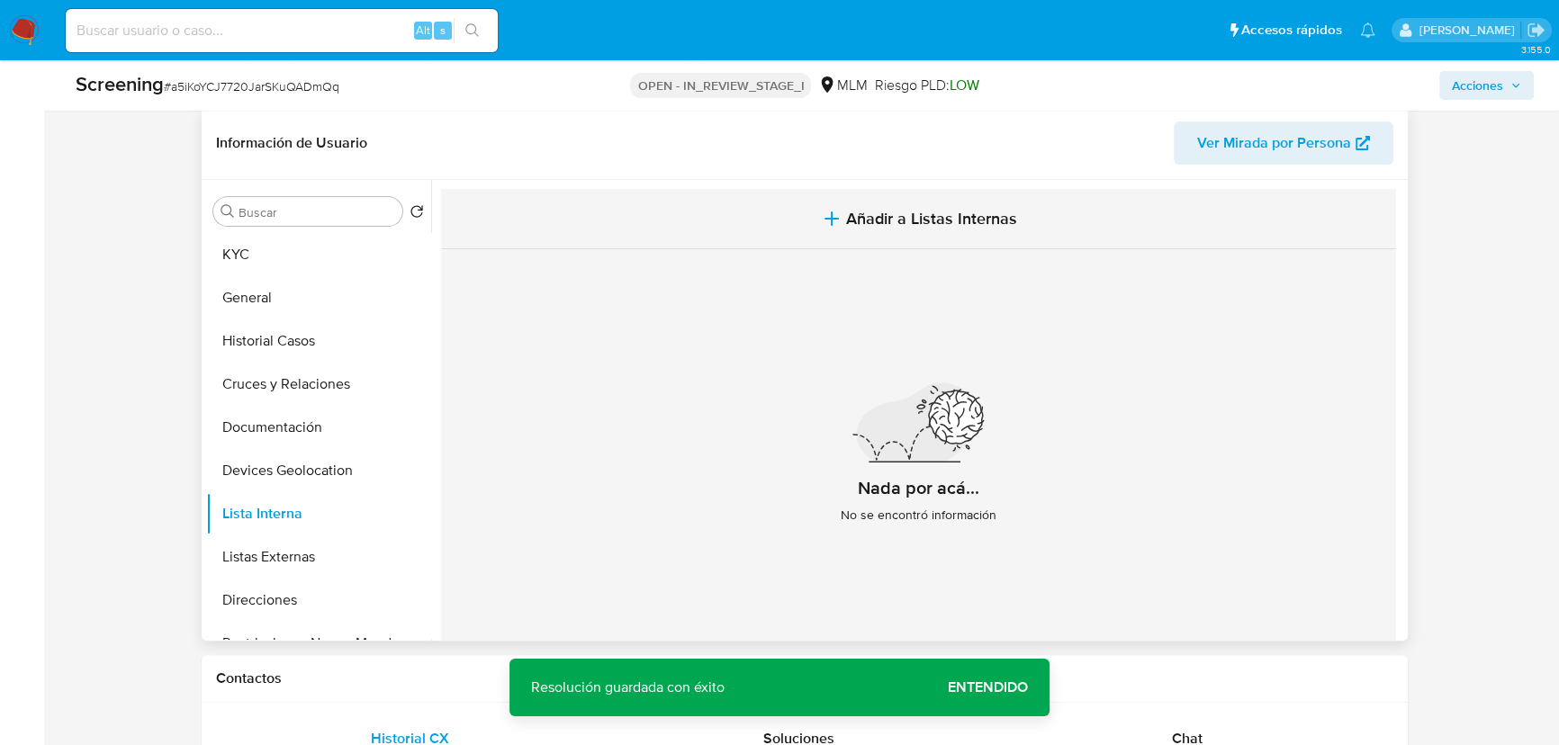
click at [877, 211] on span "Añadir a Listas Internas" at bounding box center [931, 219] width 171 height 20
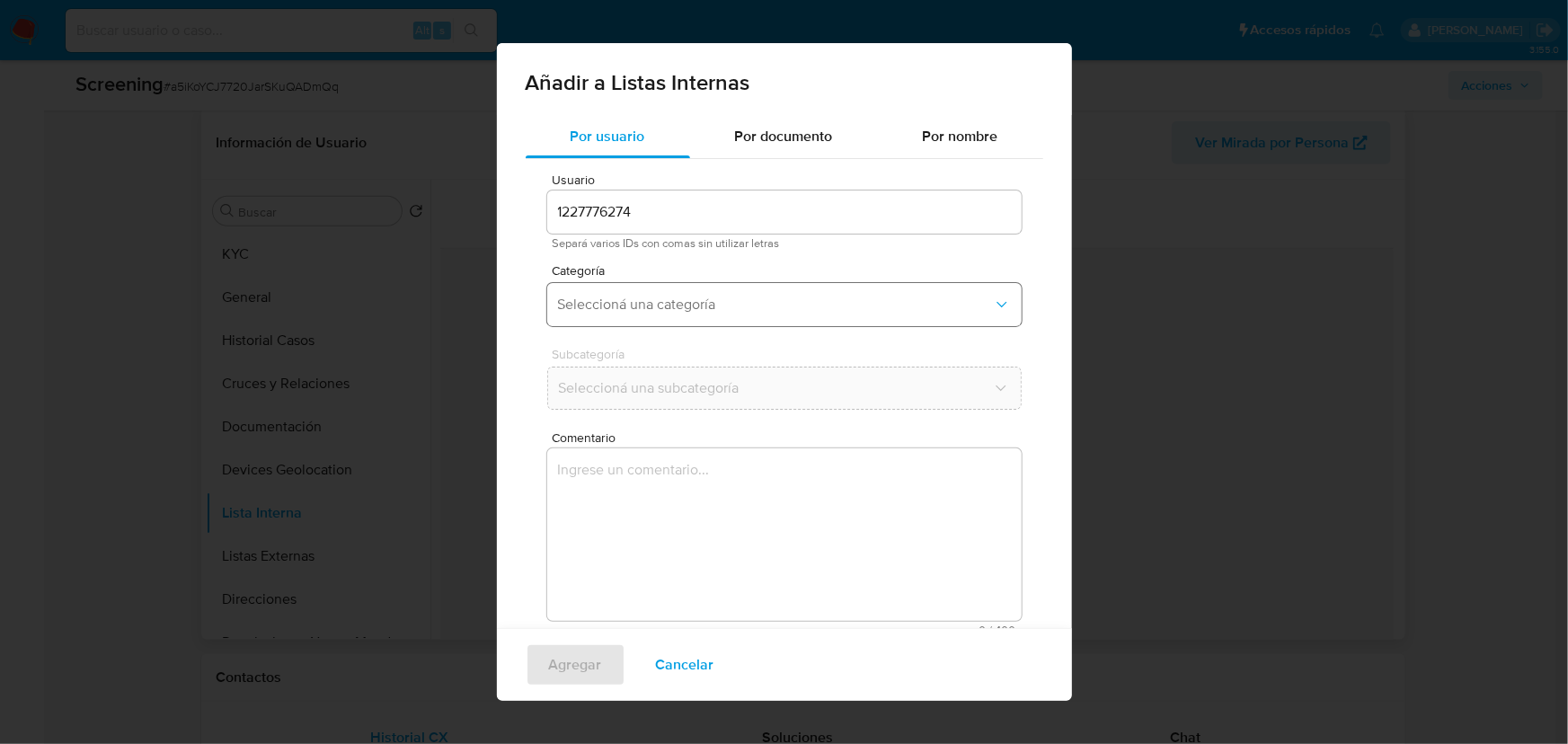
drag, startPoint x: 656, startPoint y: 300, endPoint x: 676, endPoint y: 324, distance: 31.2
click at [656, 299] on span "Seleccioná una categoría" at bounding box center [776, 305] width 435 height 18
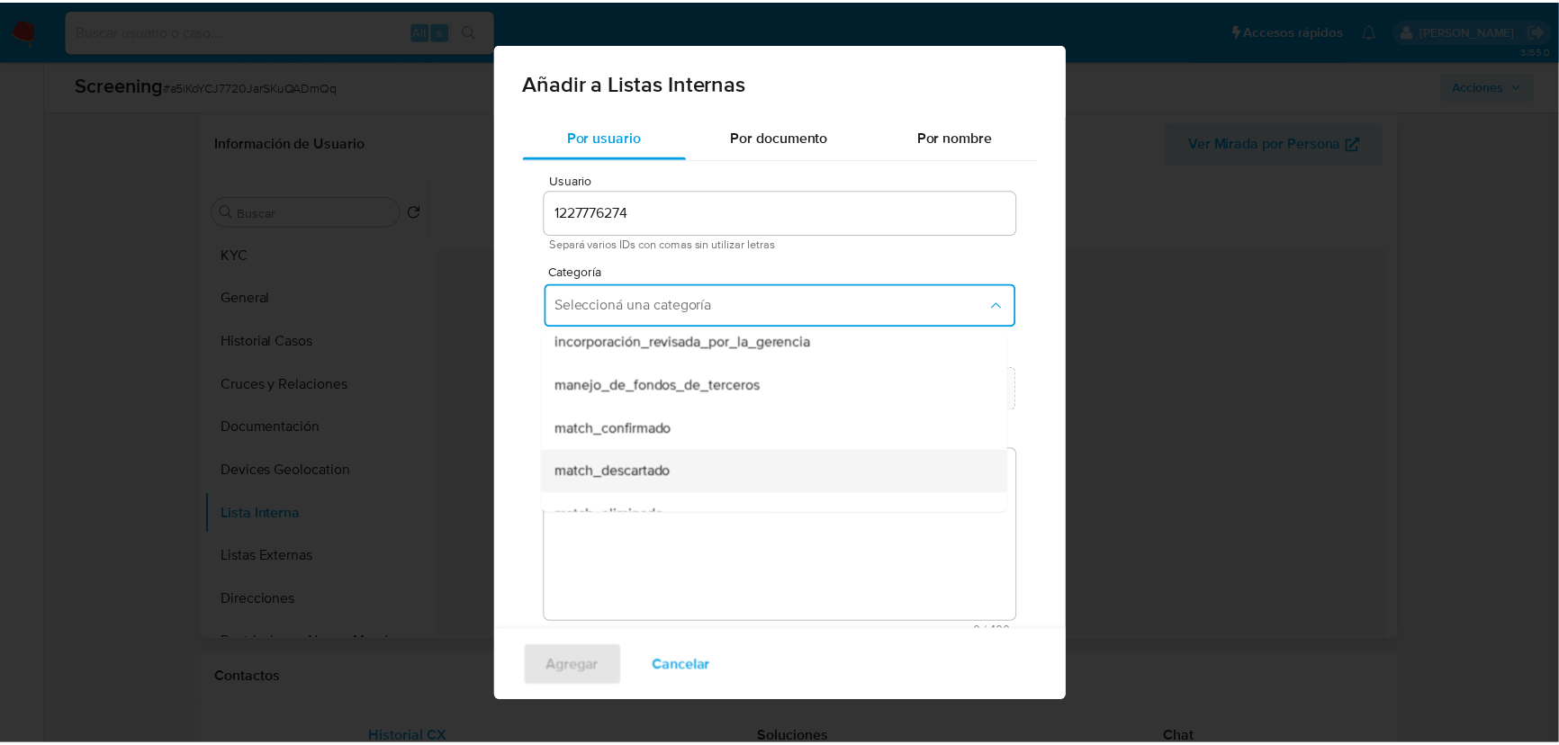
scroll to position [81, 0]
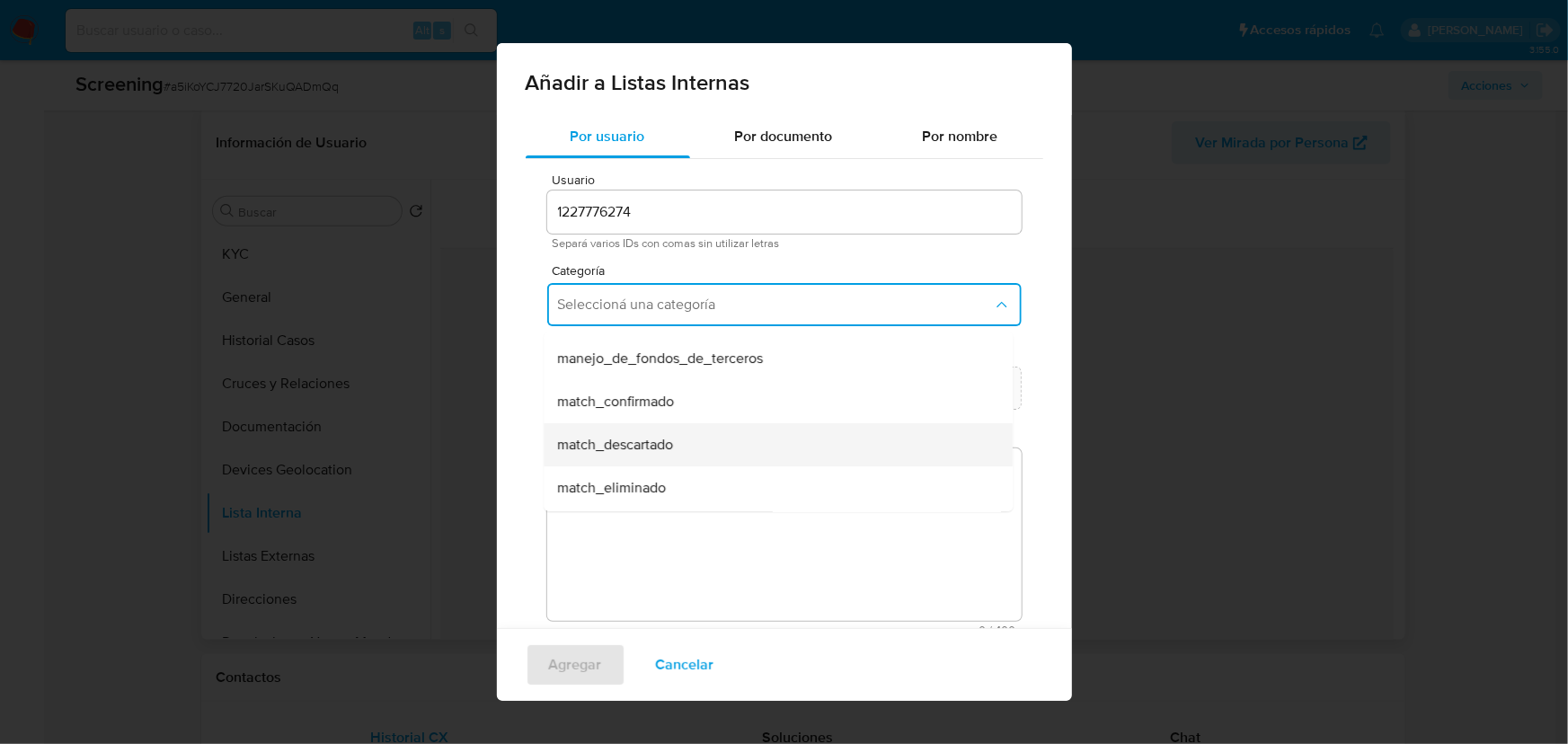
click at [651, 449] on span "match_descartado" at bounding box center [616, 444] width 116 height 18
click at [651, 380] on span "Seleccioná una subcategoría" at bounding box center [776, 388] width 435 height 18
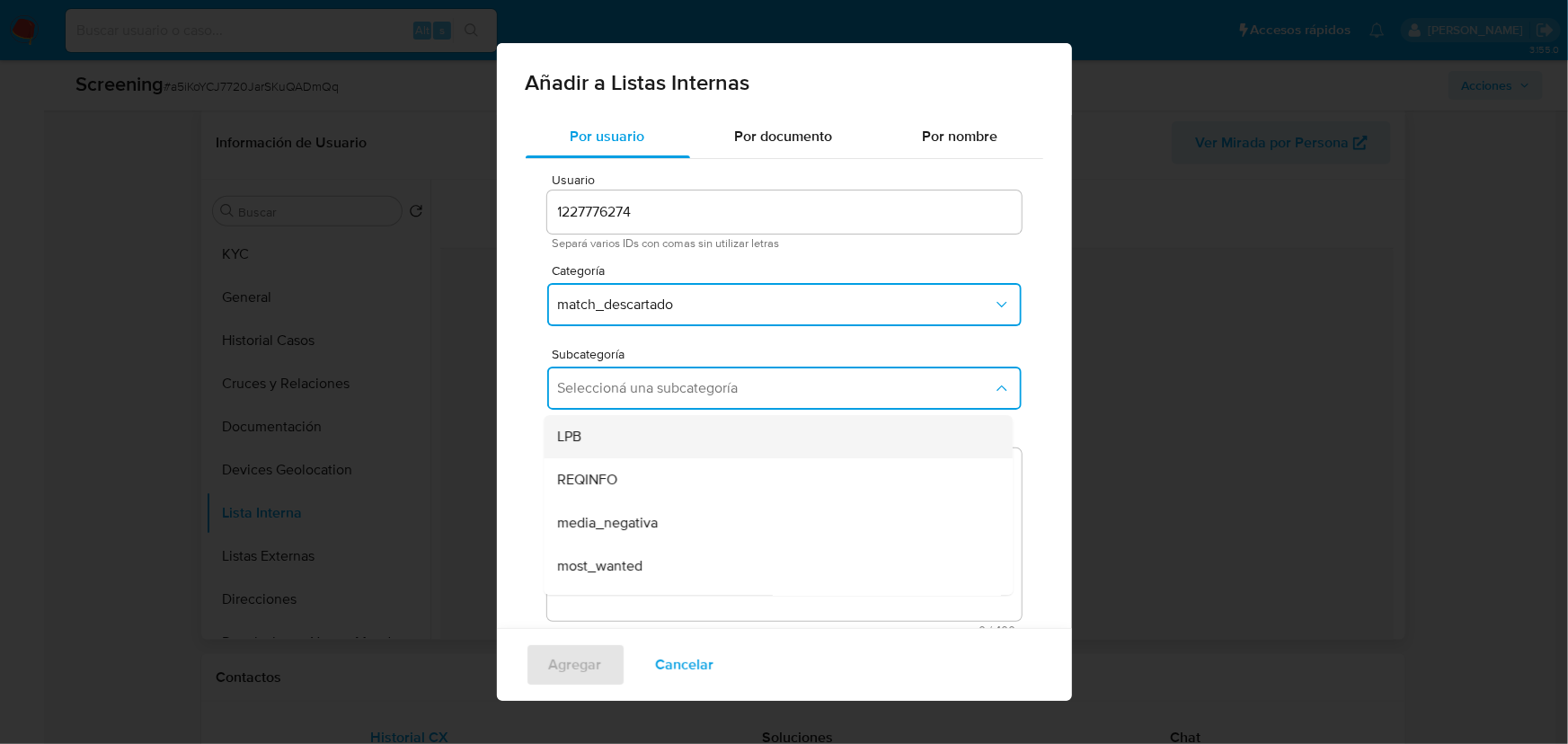
click at [649, 442] on div "LPB" at bounding box center [773, 436] width 429 height 43
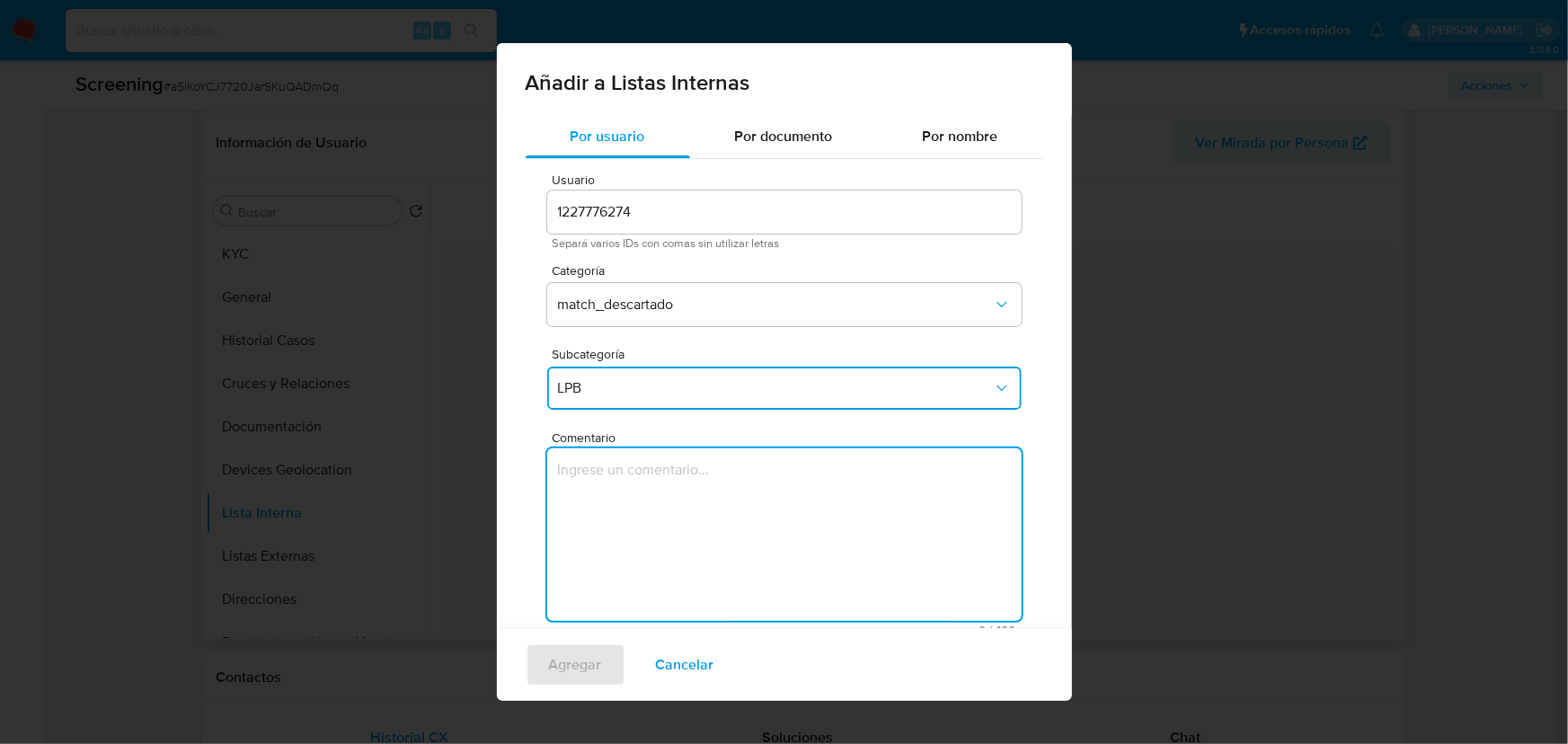
click at [602, 507] on textarea "Comentario" at bounding box center [784, 534] width 474 height 173
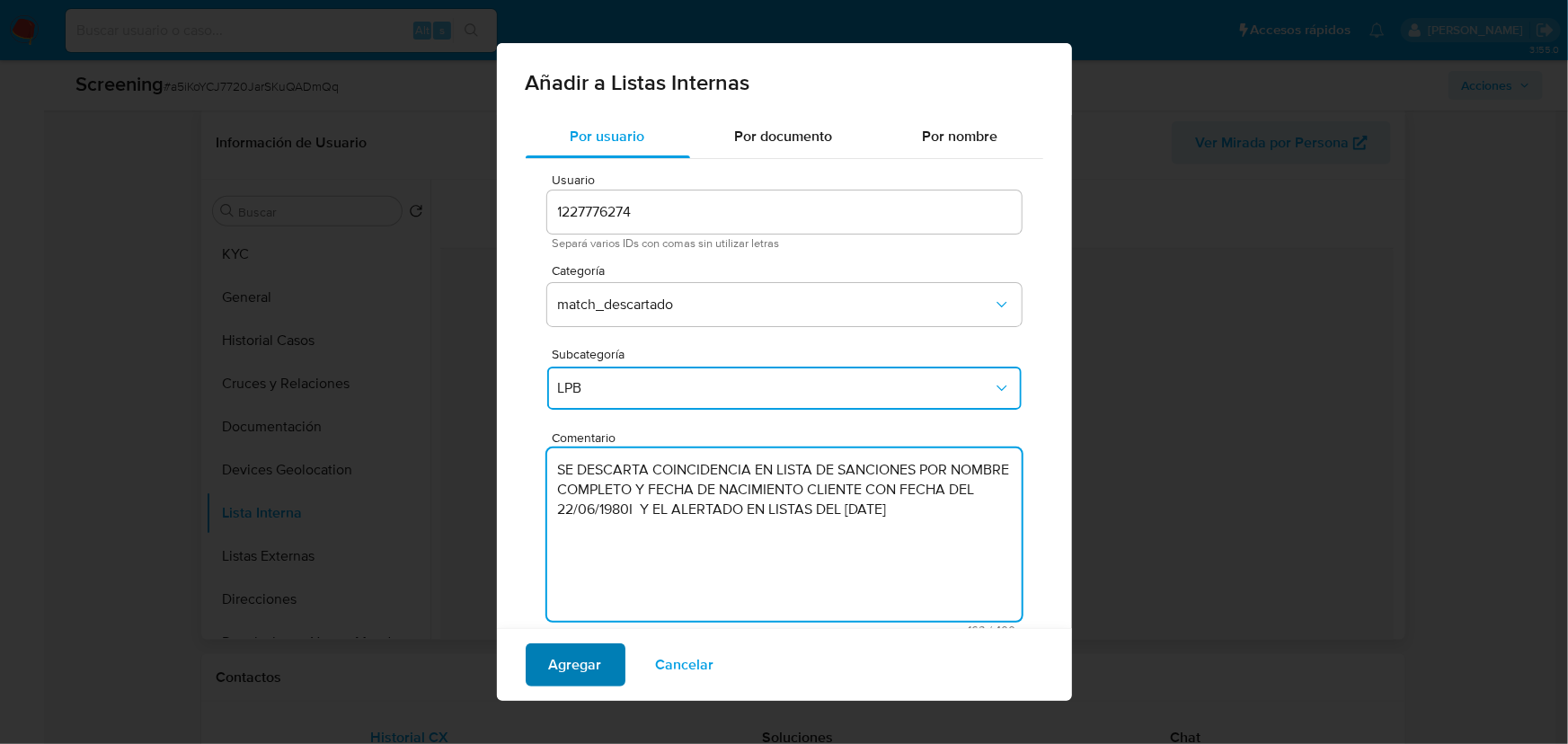
type textarea "SE DESCARTA COINCIDENCIA EN LISTA DE SANCIONES POR NOMBRE COMPLETO Y FECHA DE N…"
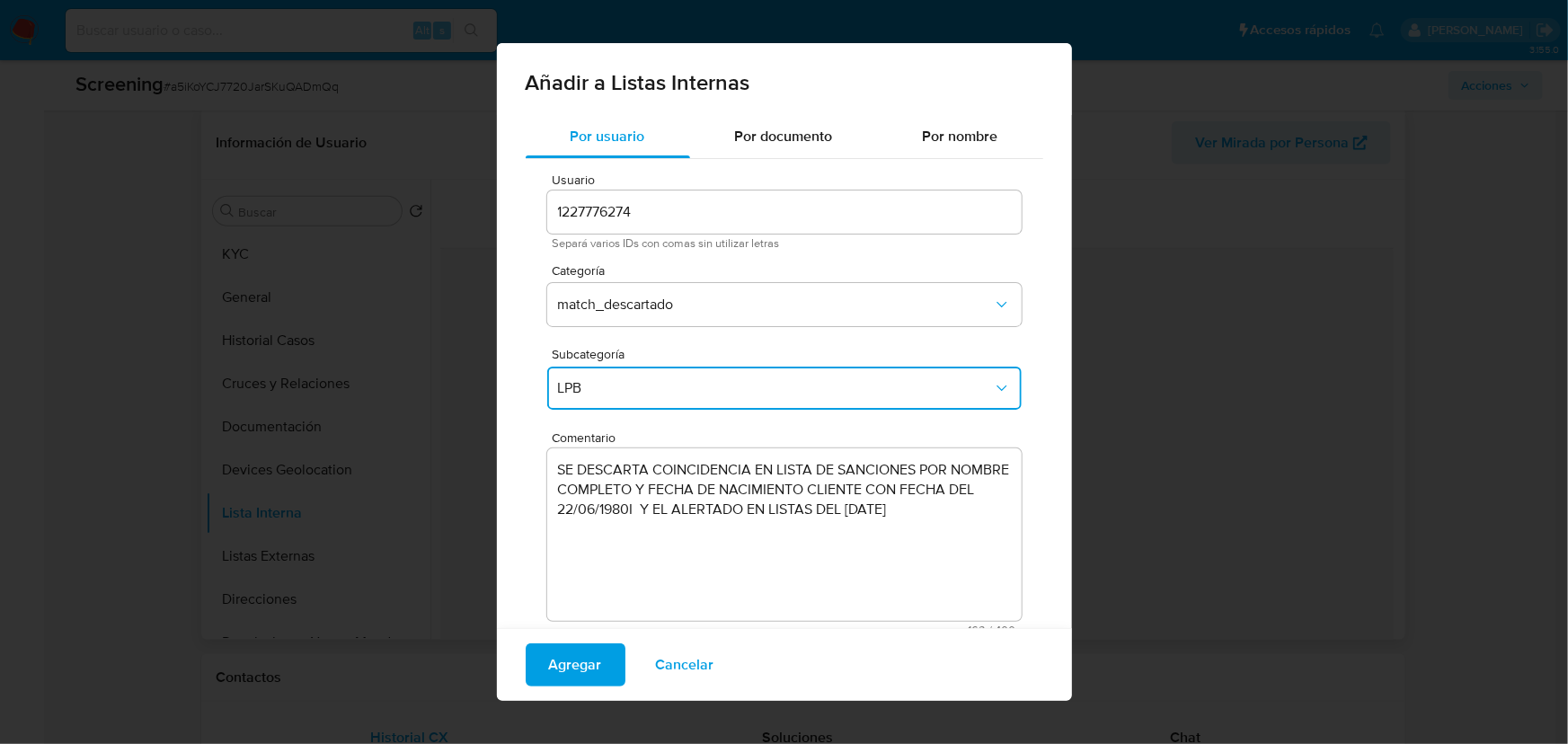
drag, startPoint x: 572, startPoint y: 654, endPoint x: 617, endPoint y: 589, distance: 79.1
click at [572, 653] on span "Agregar" at bounding box center [575, 665] width 53 height 40
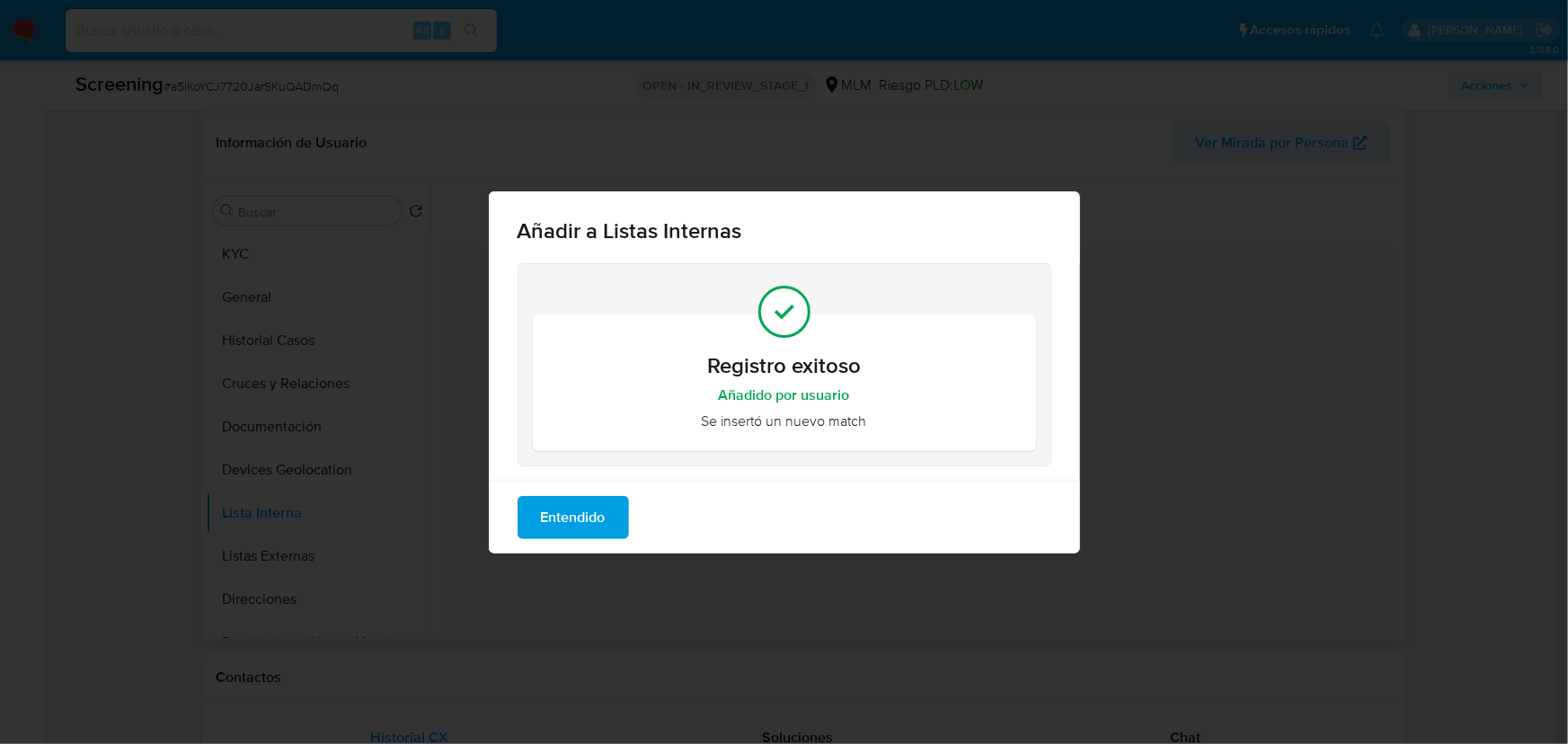
click at [597, 504] on span "Entendido" at bounding box center [573, 518] width 65 height 40
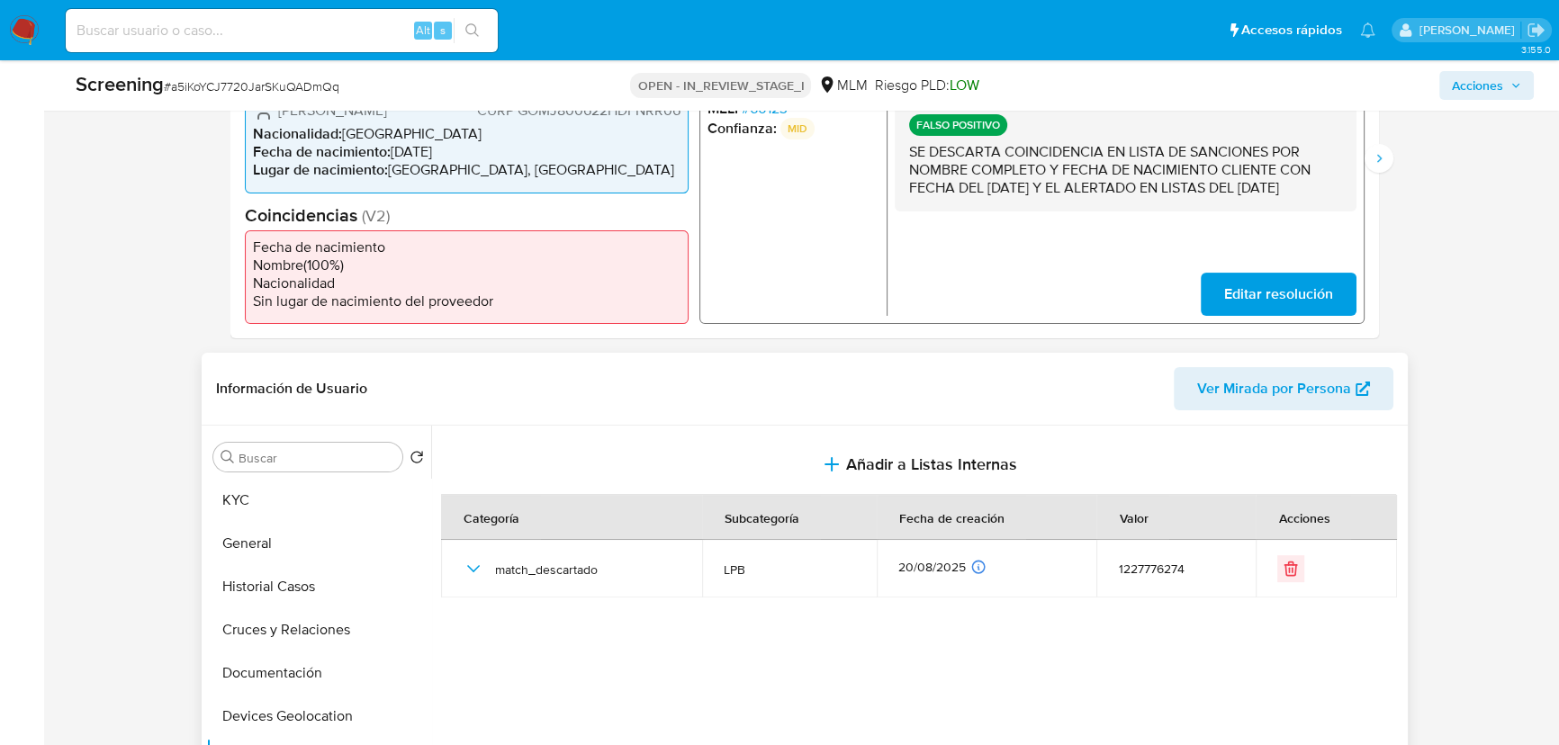
scroll to position [409, 0]
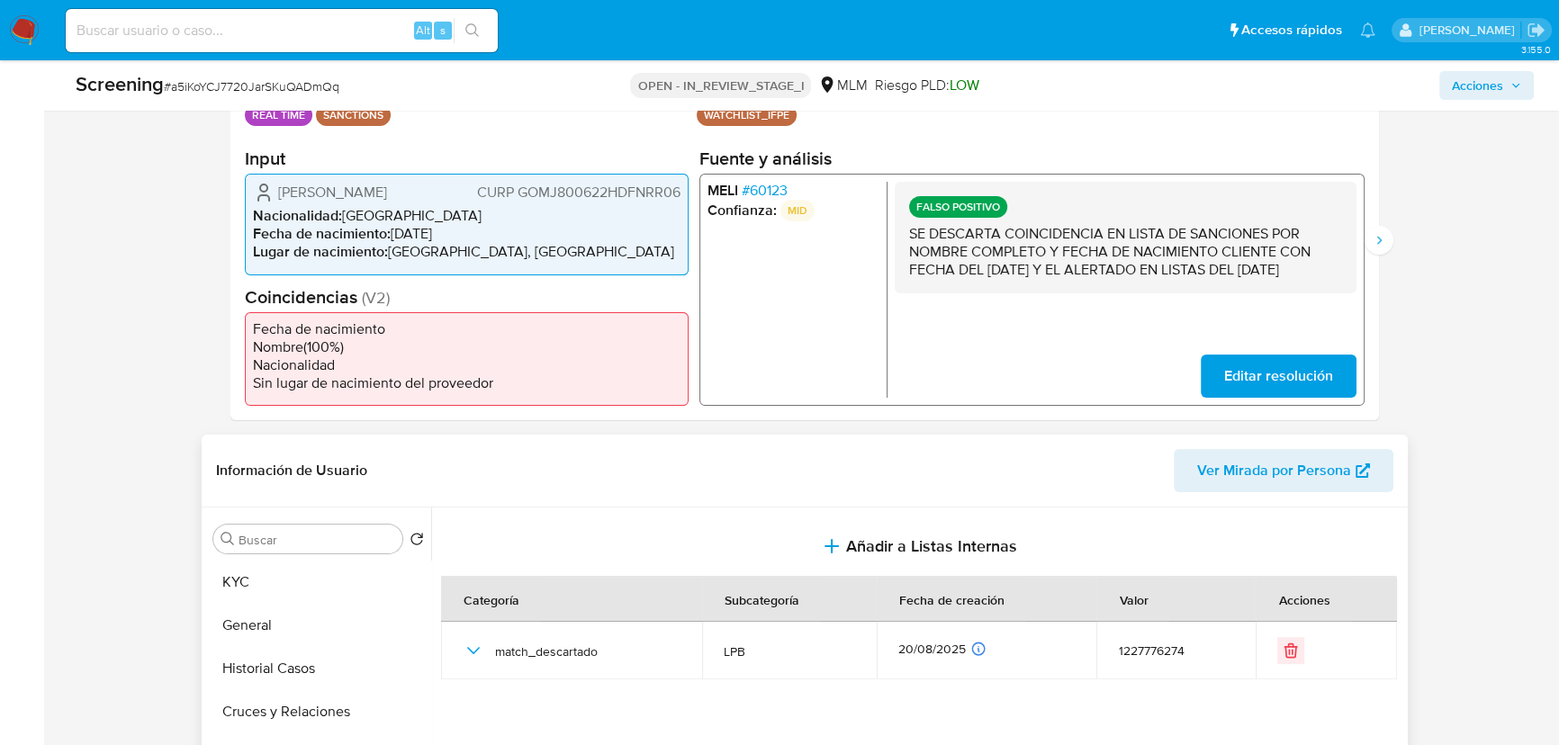
click at [761, 191] on span "# 60123" at bounding box center [765, 191] width 46 height 18
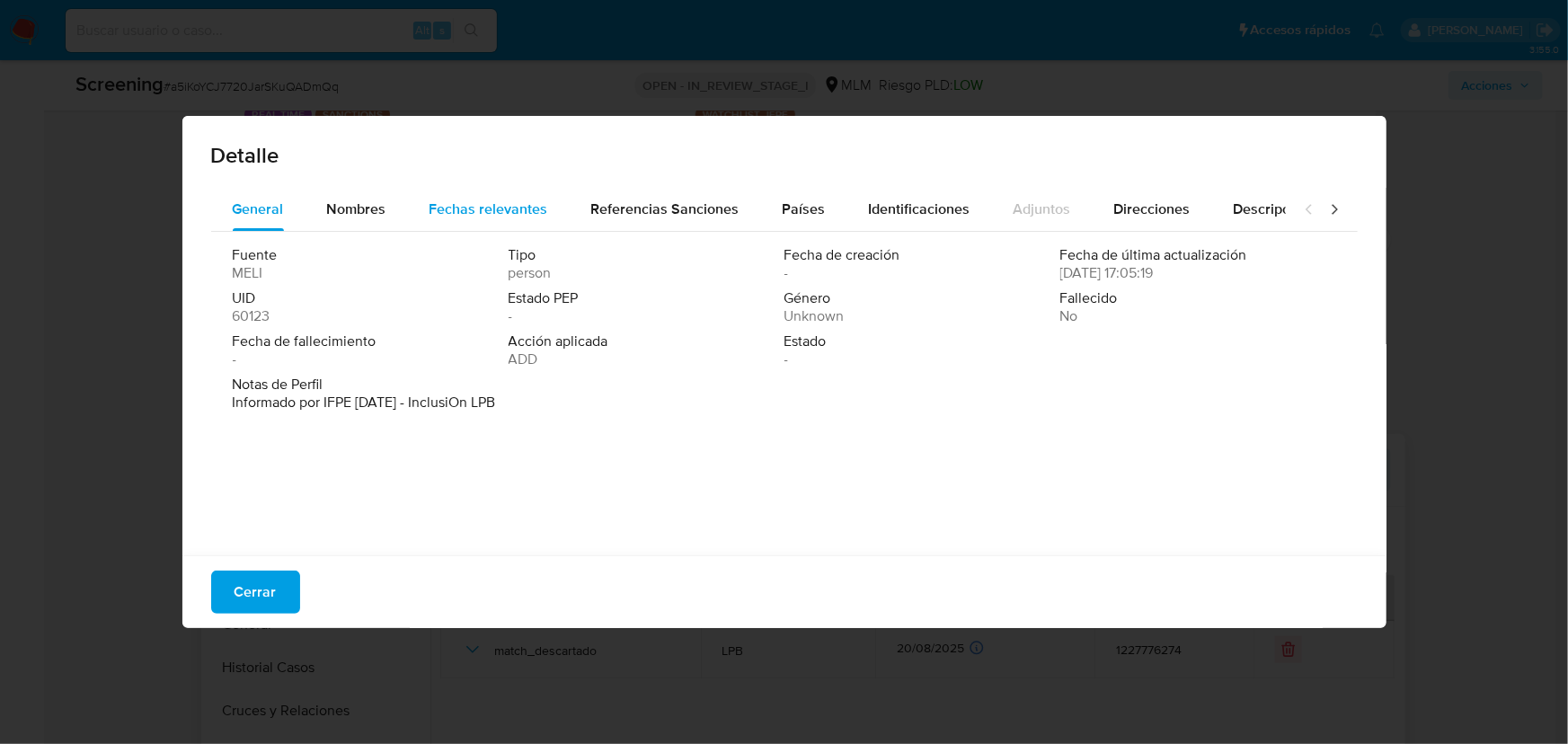
drag, startPoint x: 571, startPoint y: 344, endPoint x: 475, endPoint y: 230, distance: 149.0
click at [568, 337] on span "Acción aplicada" at bounding box center [644, 342] width 273 height 18
click at [458, 212] on span "Fechas relevantes" at bounding box center [488, 209] width 119 height 21
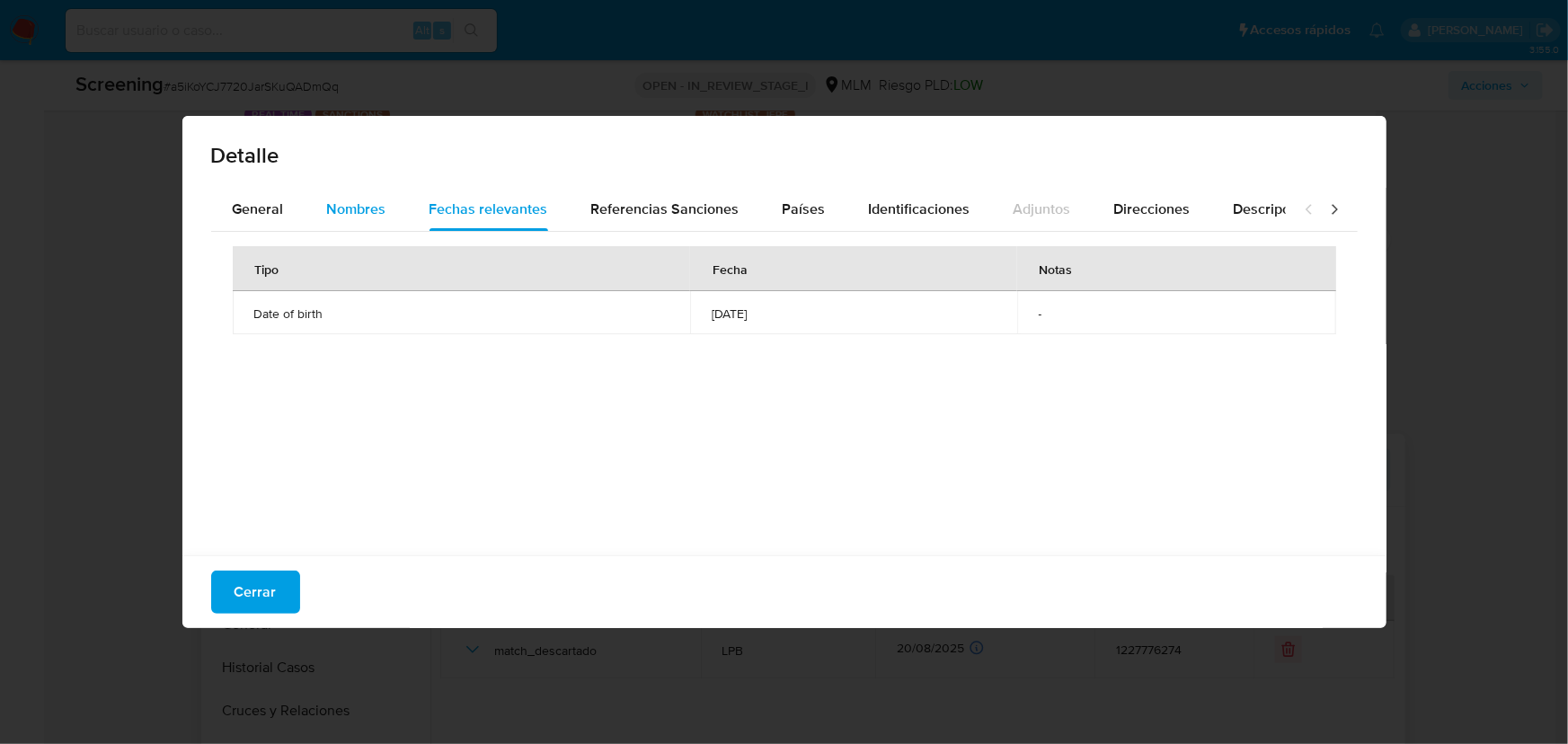
click at [374, 220] on div "Nombres" at bounding box center [357, 209] width 59 height 43
drag, startPoint x: 300, startPoint y: 216, endPoint x: 305, endPoint y: 243, distance: 27.5
click at [299, 216] on button "General" at bounding box center [258, 209] width 94 height 43
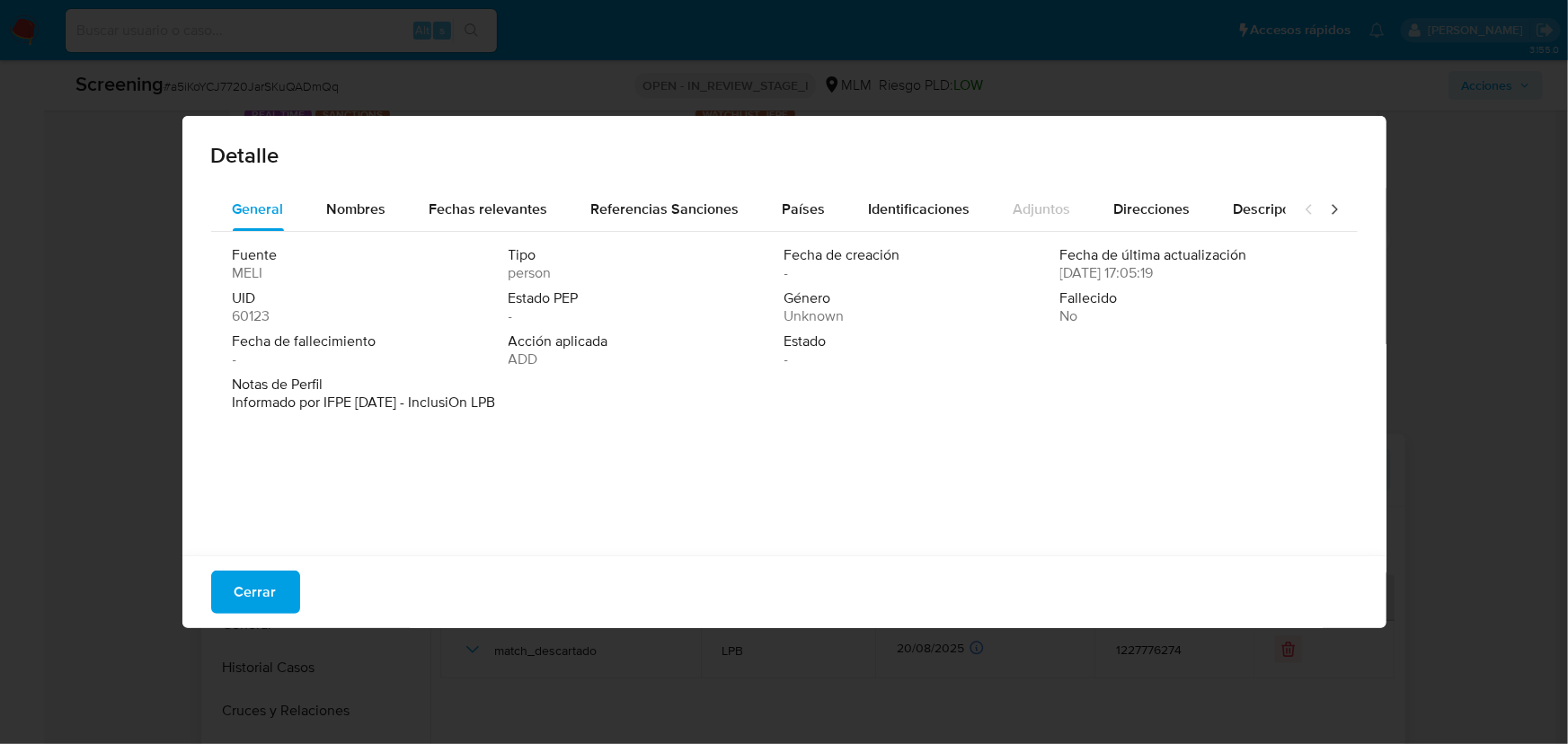
click at [206, 579] on div "Cerrar" at bounding box center [785, 591] width 1204 height 73
click at [235, 580] on span "Cerrar" at bounding box center [256, 592] width 42 height 40
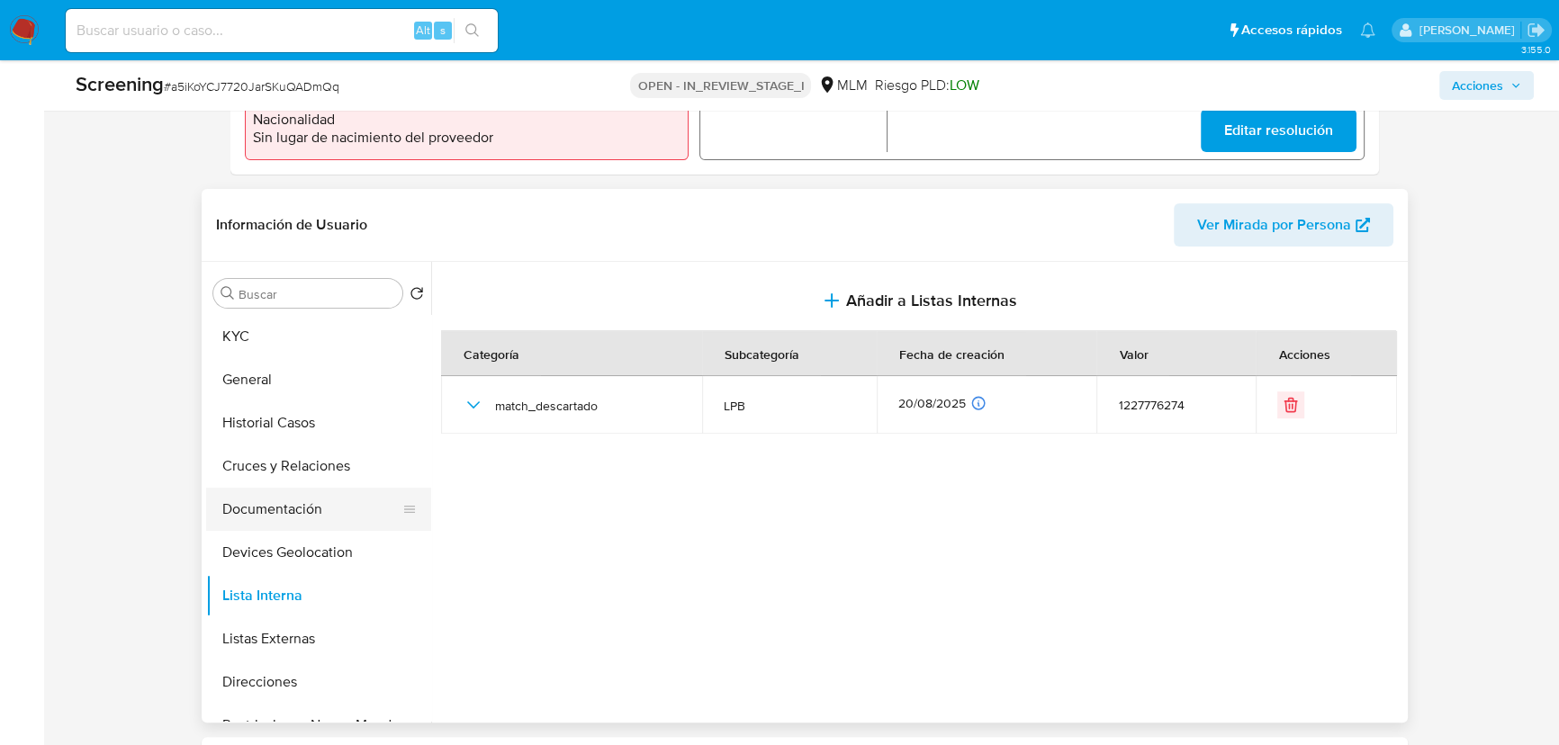
scroll to position [163, 0]
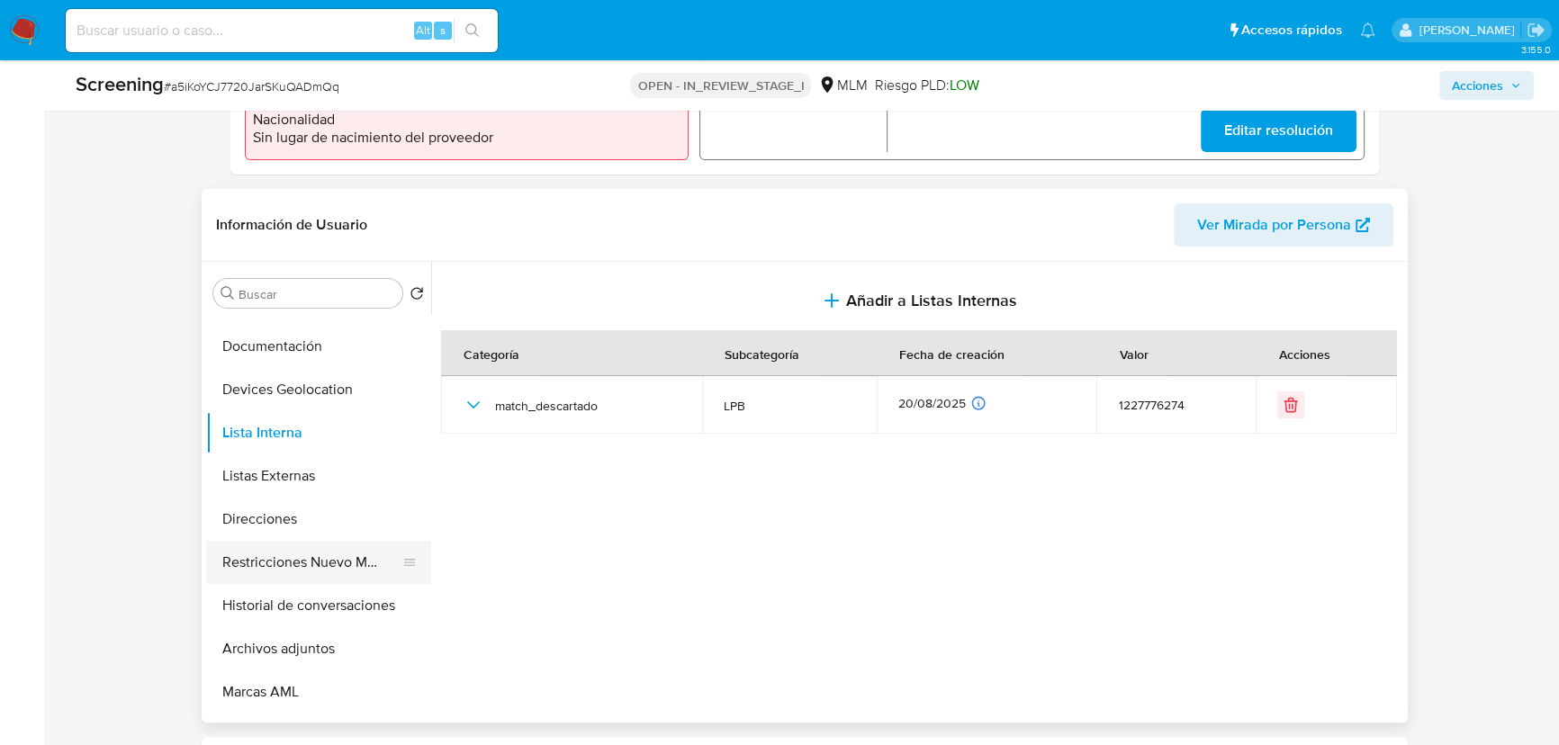
click at [373, 562] on button "Restricciones Nuevo Mundo" at bounding box center [311, 562] width 211 height 43
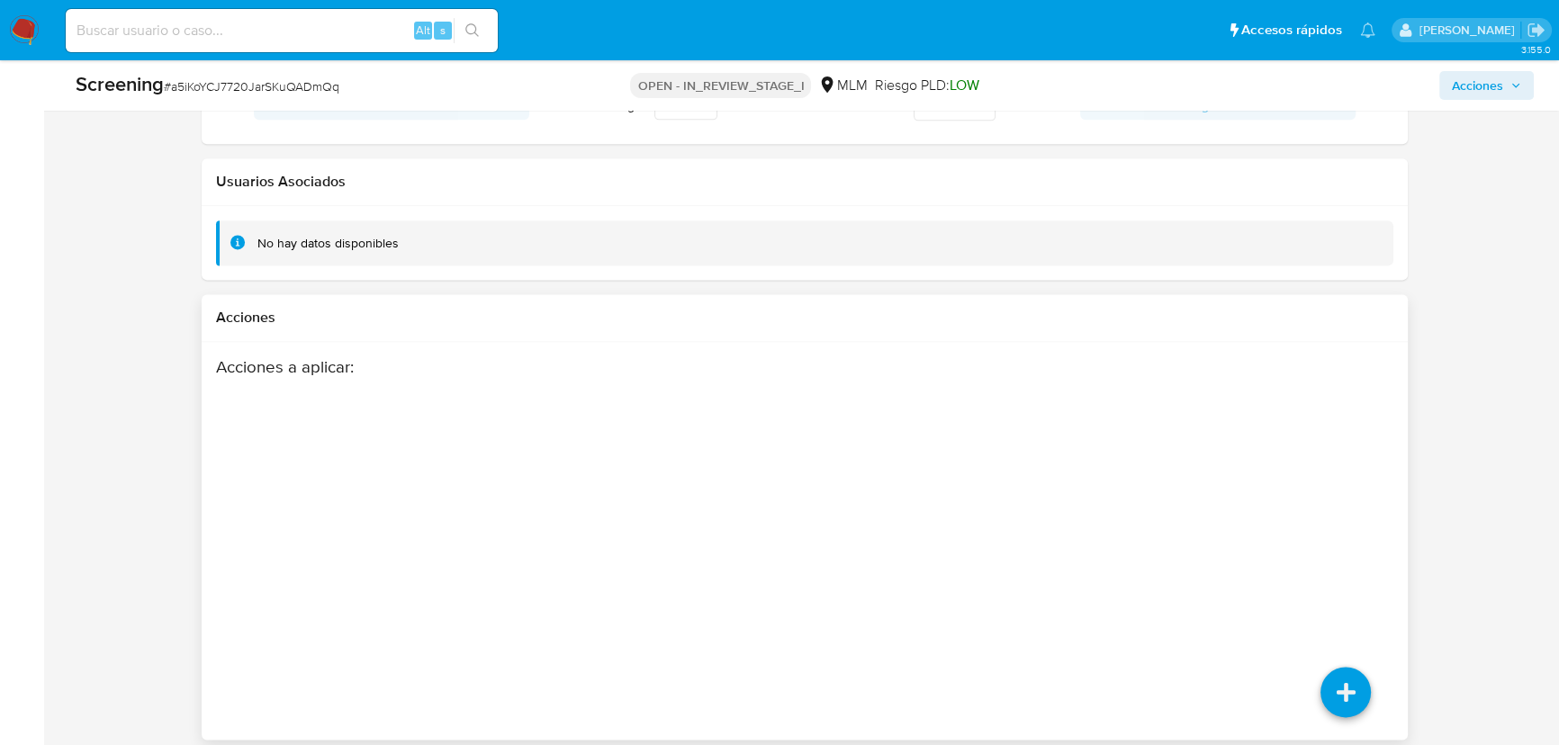
scroll to position [2988, 0]
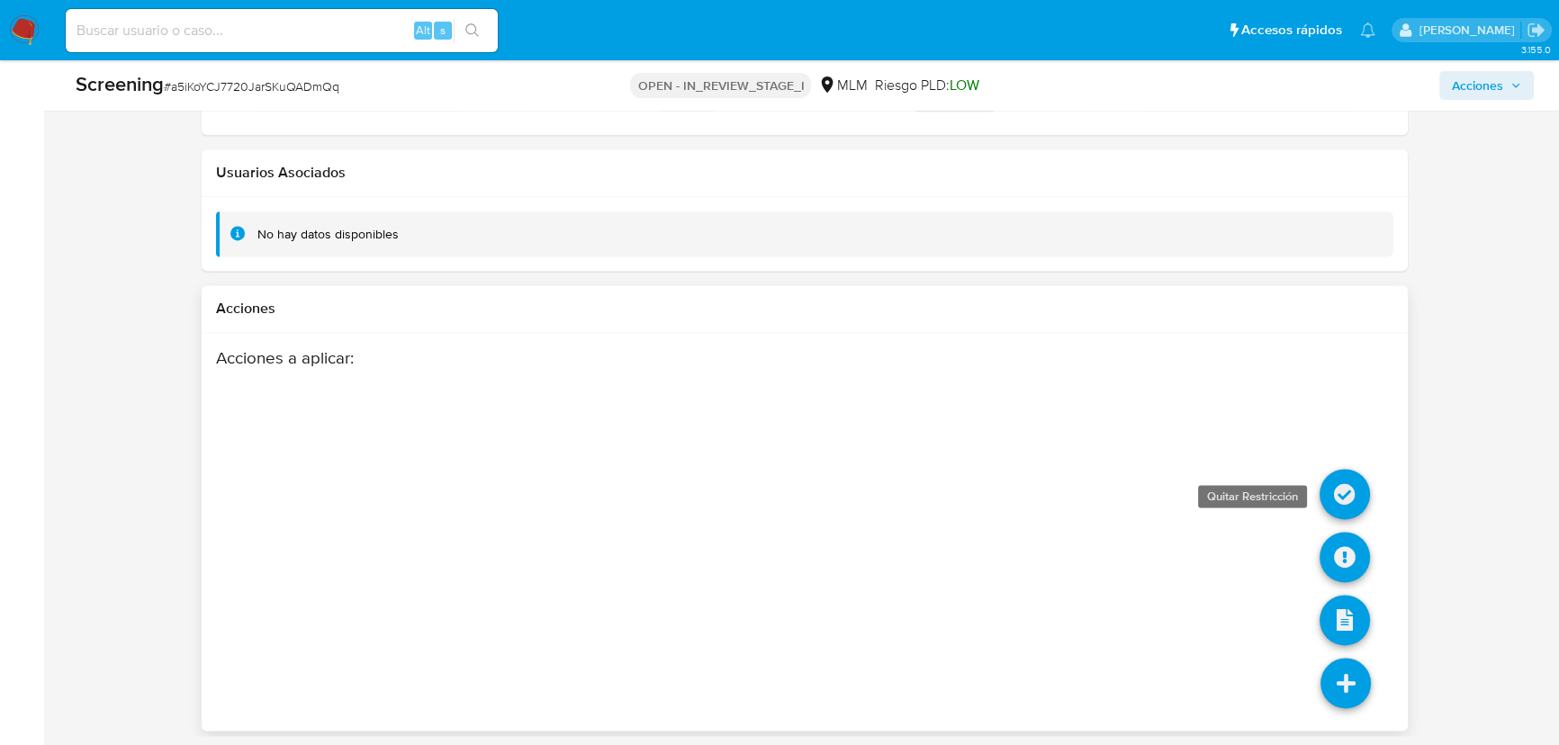
click at [1340, 495] on icon at bounding box center [1344, 494] width 50 height 50
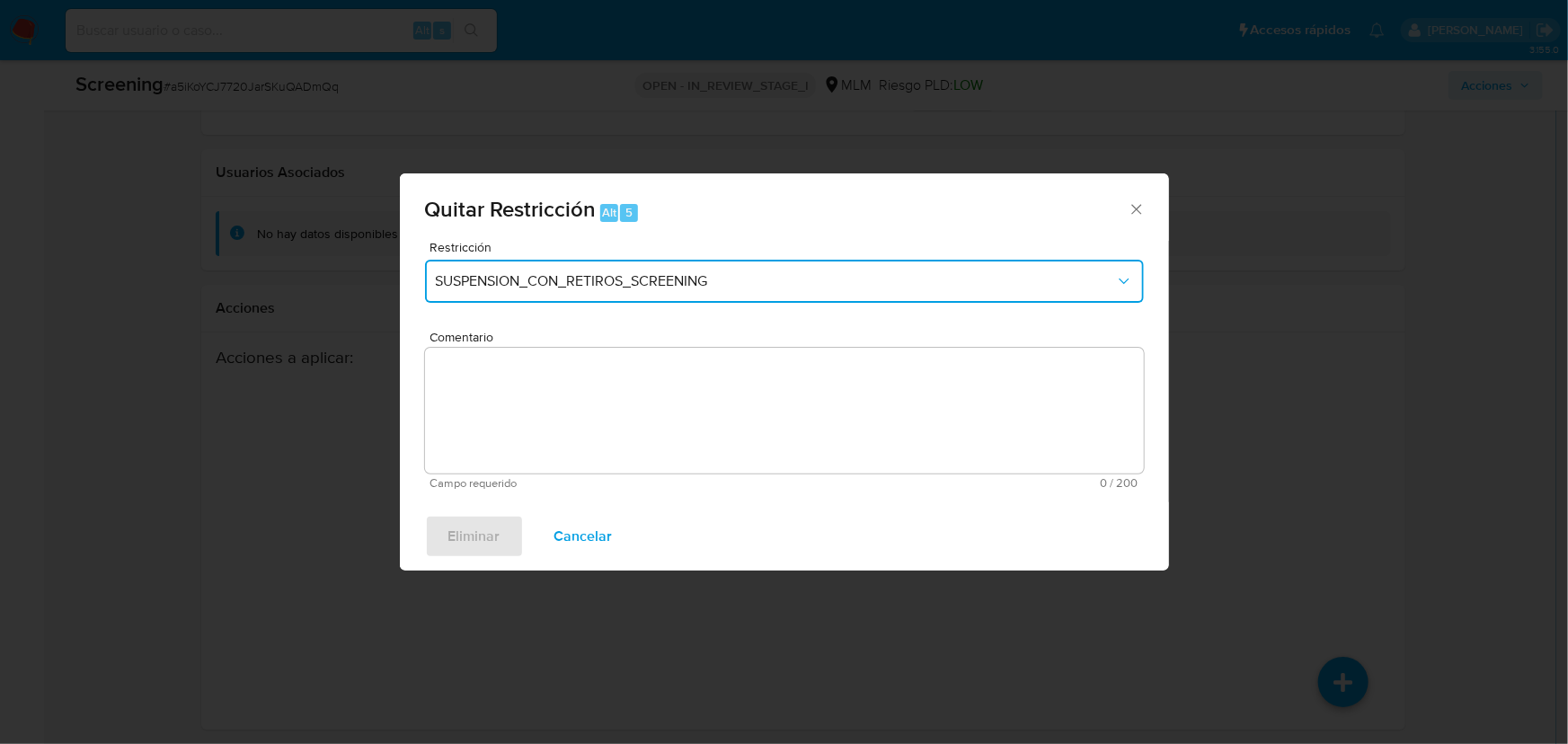
click at [626, 274] on span "SUSPENSION_CON_RETIROS_SCREENING" at bounding box center [775, 282] width 679 height 18
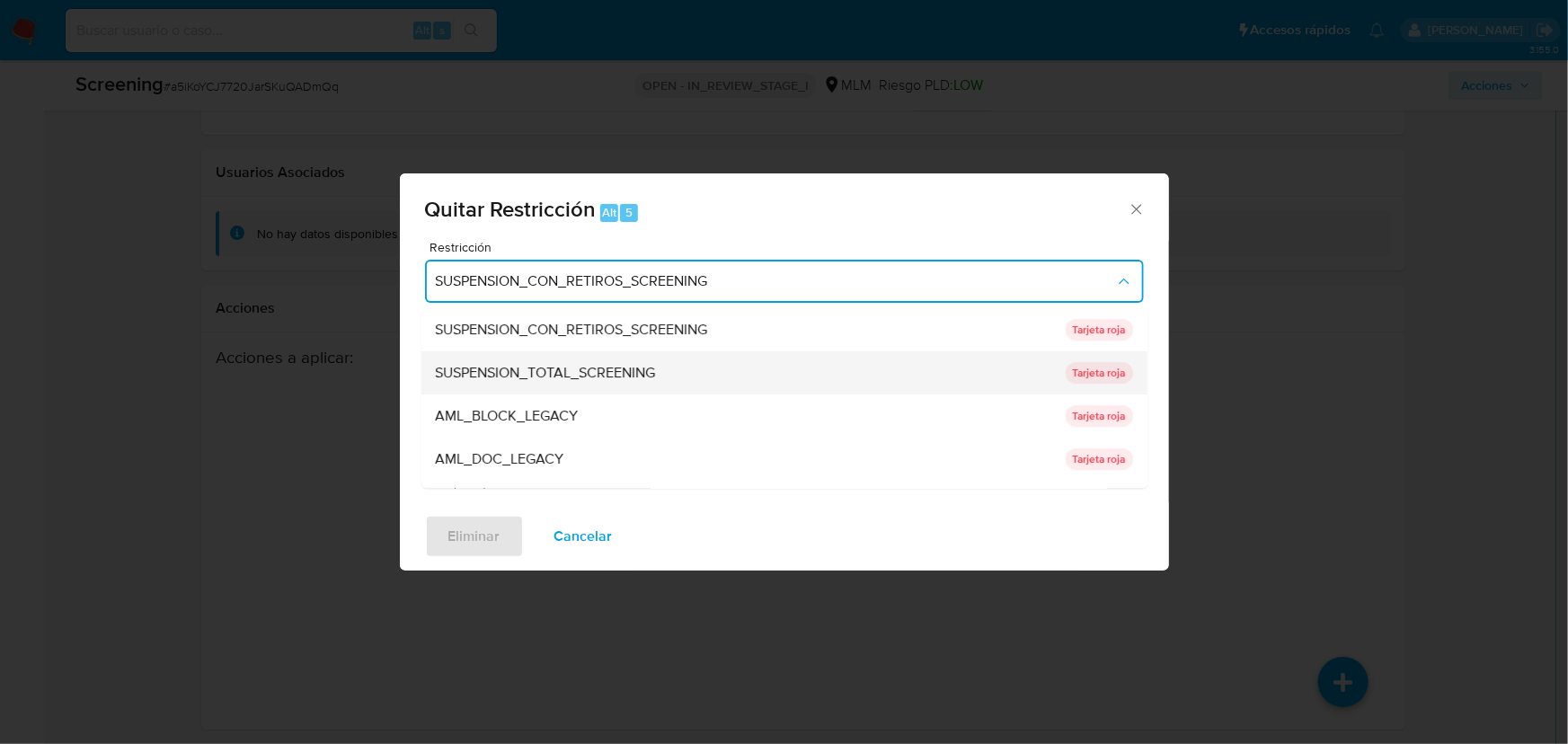
click at [645, 375] on span "SUSPENSION_TOTAL_SCREENING" at bounding box center [545, 372] width 220 height 18
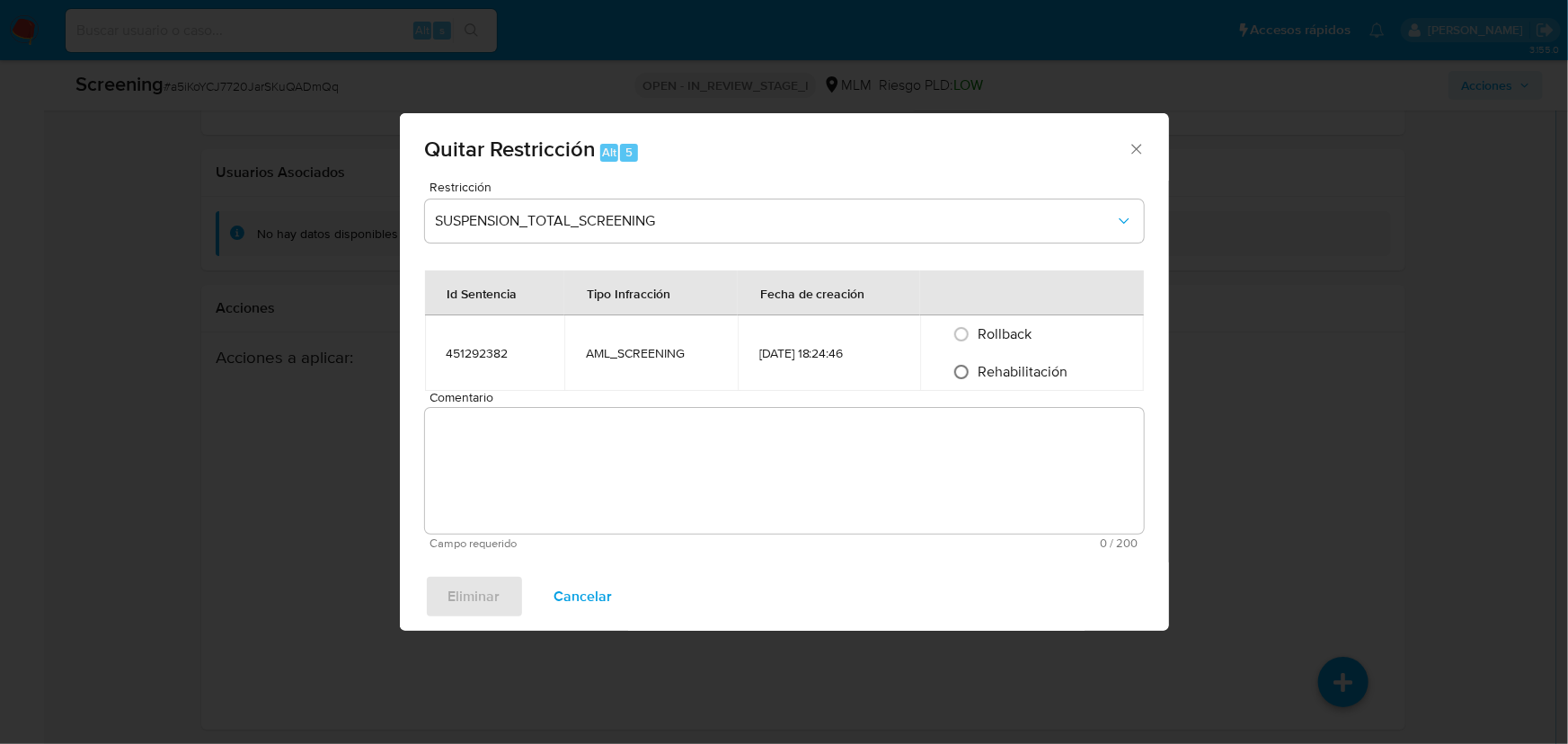
click at [965, 373] on input "Rehabilitación" at bounding box center [961, 372] width 29 height 29
radio input "true"
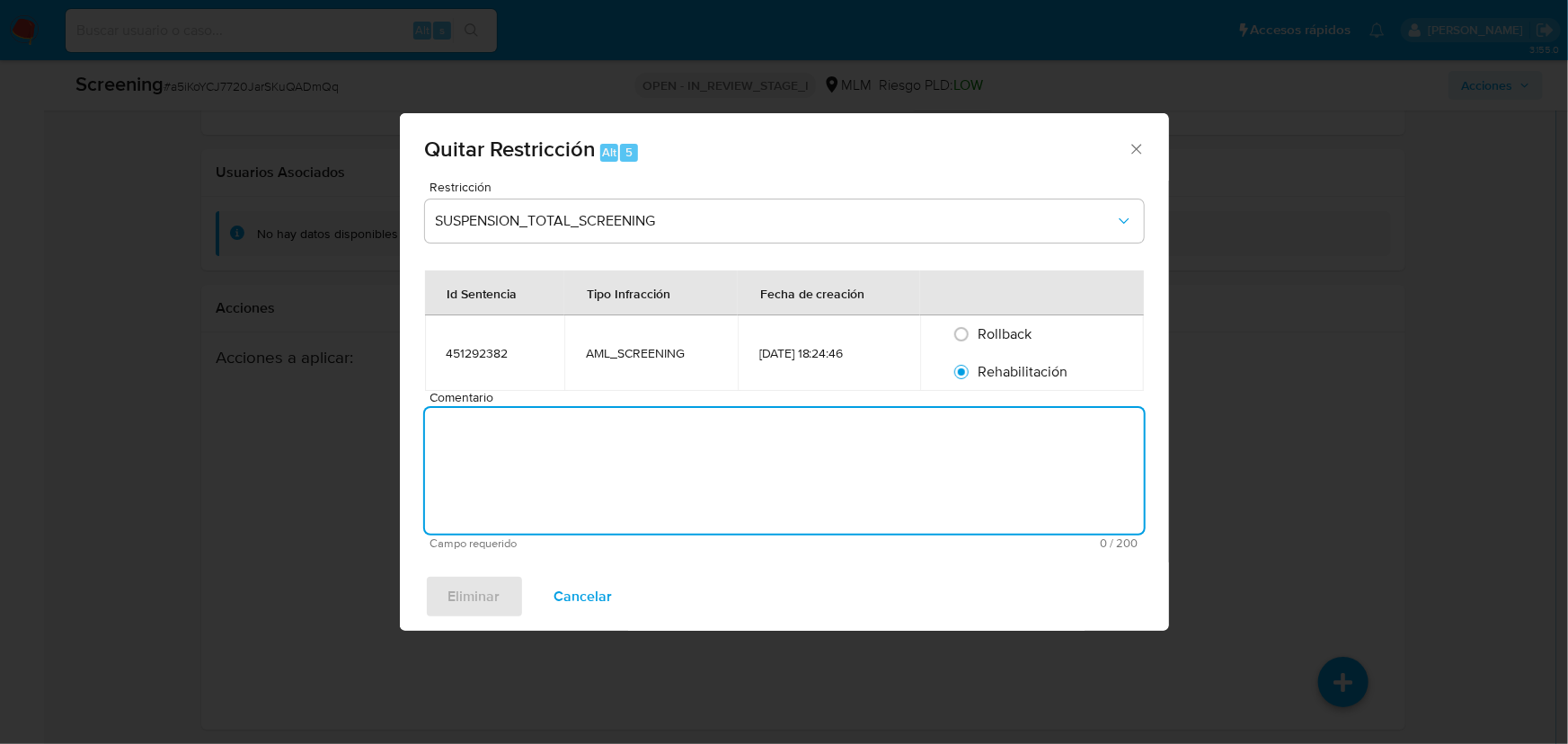
drag, startPoint x: 826, startPoint y: 430, endPoint x: 810, endPoint y: 409, distance: 26.4
click at [826, 429] on textarea "Comentario" at bounding box center [785, 471] width 719 height 126
paste textarea "SE DESCARTA COINCIDENCIA EN LISTA DE SANCIONES POR NOMBRE COMPLETO Y FECHA DE N…"
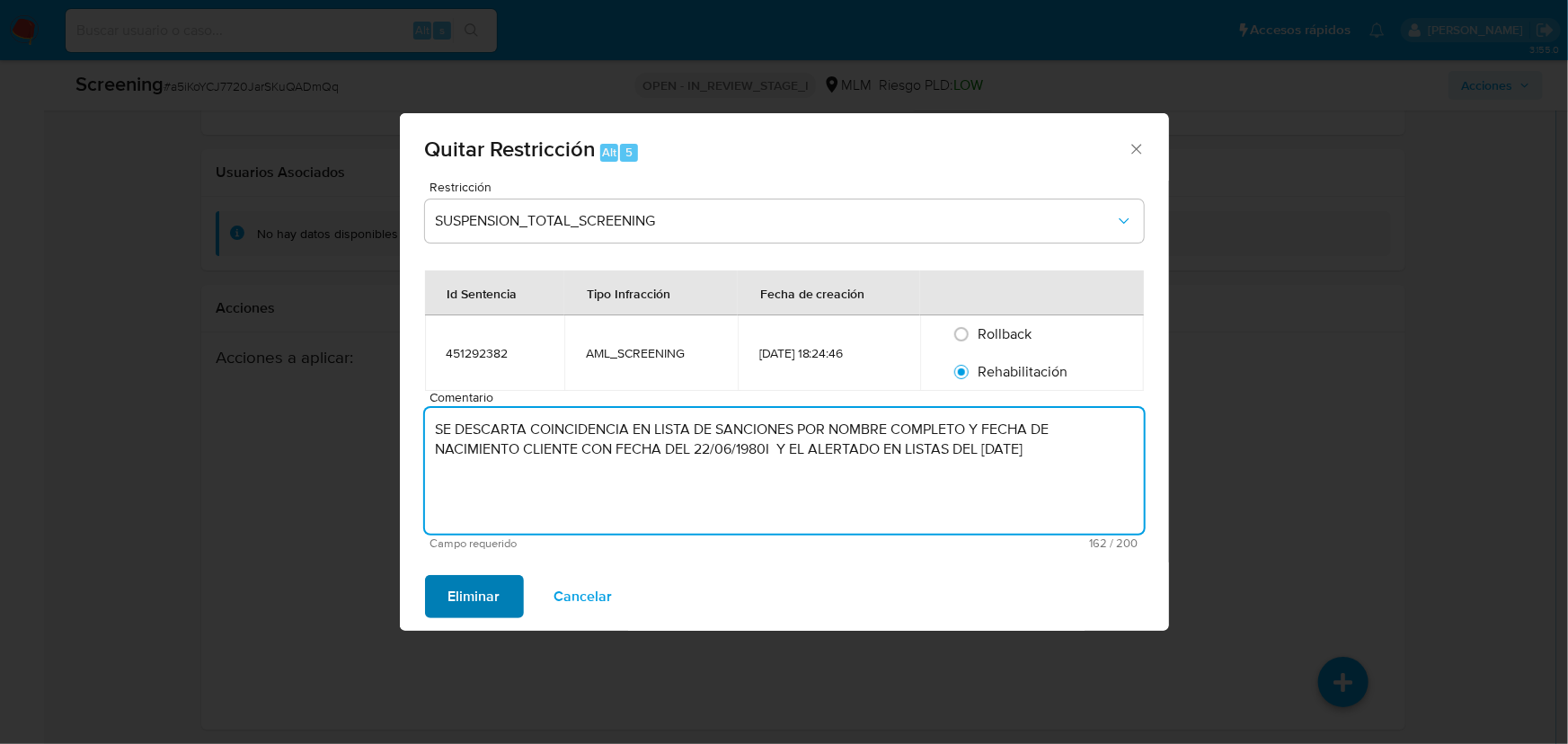
type textarea "SE DESCARTA COINCIDENCIA EN LISTA DE SANCIONES POR NOMBRE COMPLETO Y FECHA DE N…"
click at [452, 597] on span "Eliminar" at bounding box center [474, 597] width 52 height 40
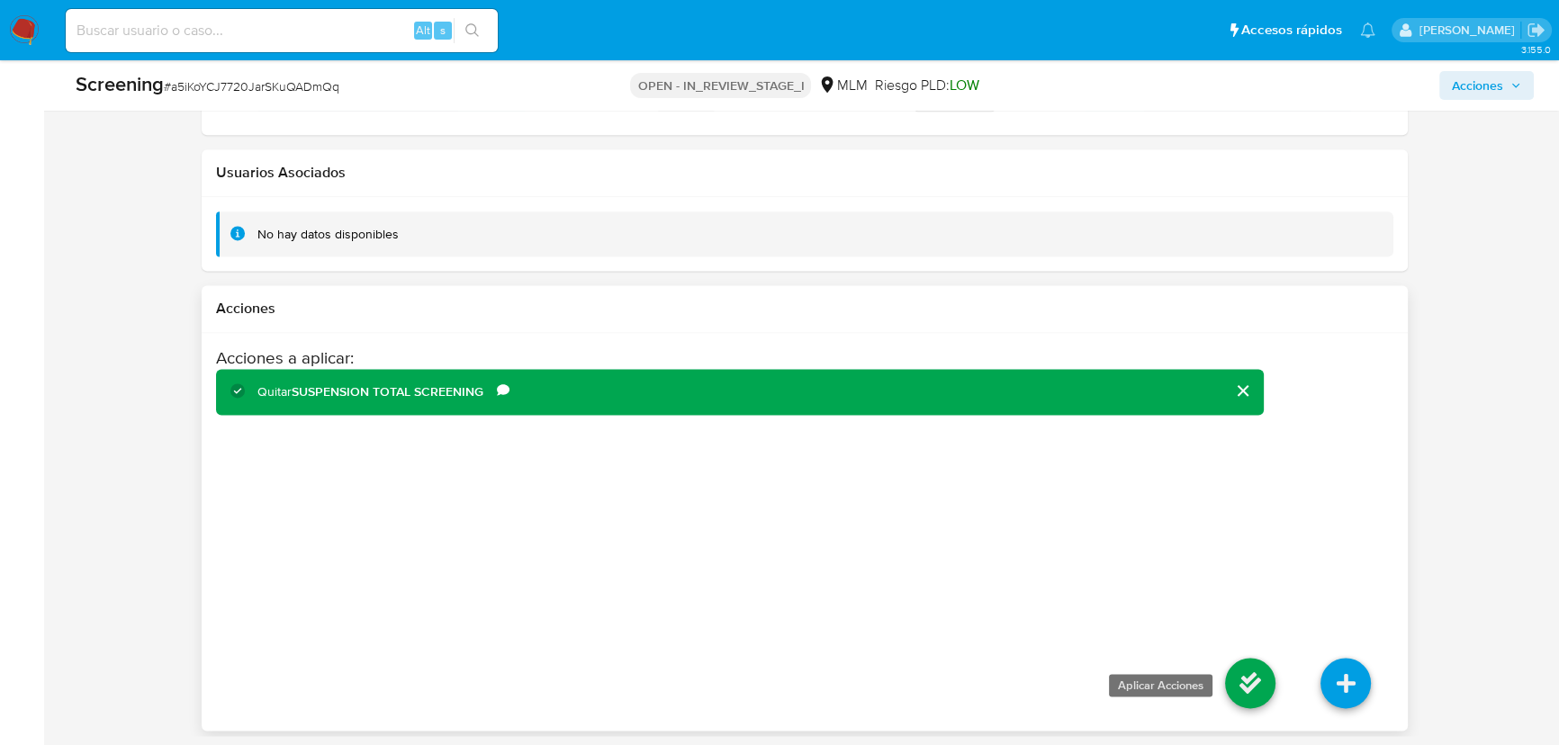
click at [1236, 688] on icon at bounding box center [1250, 683] width 50 height 50
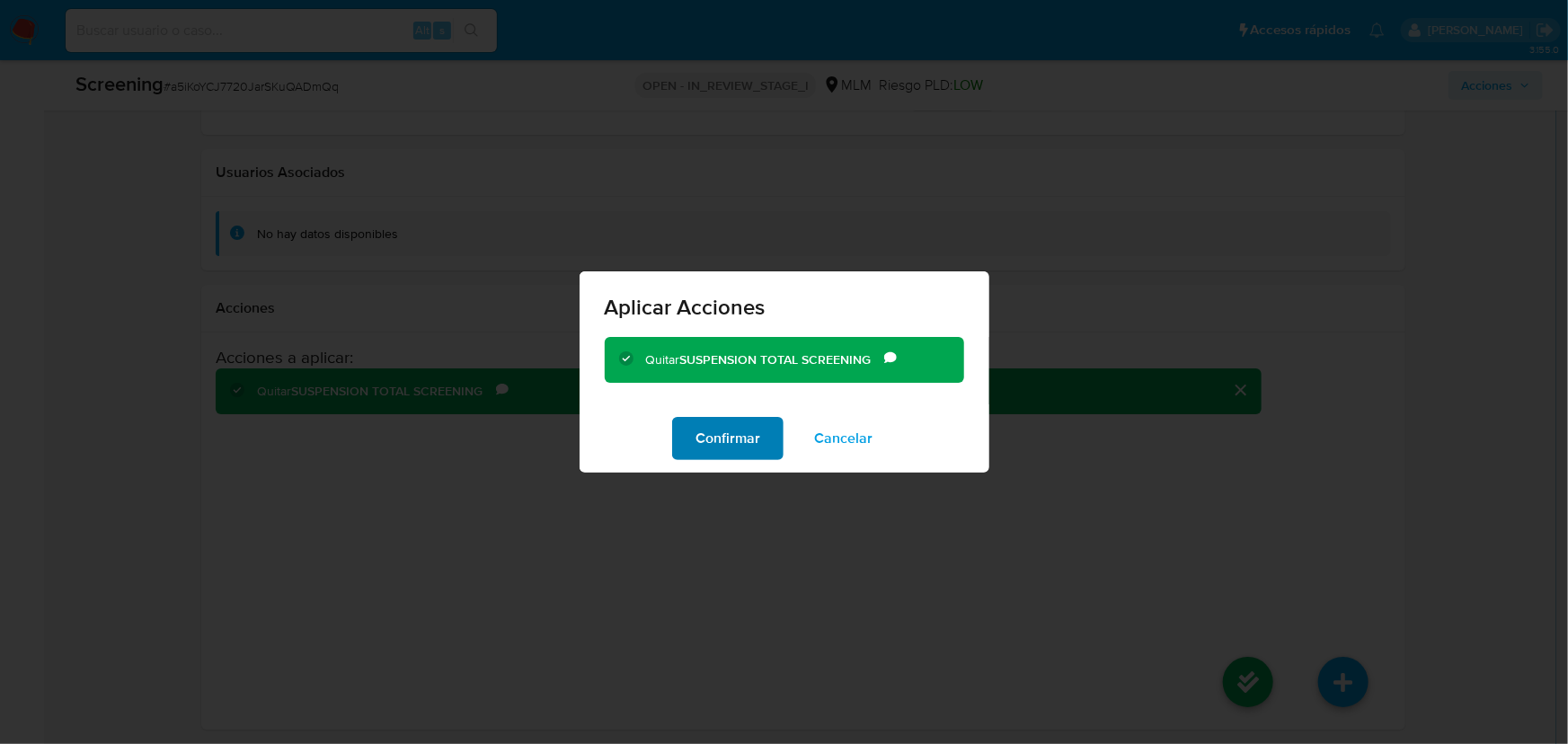
click at [741, 447] on span "Confirmar" at bounding box center [728, 438] width 65 height 40
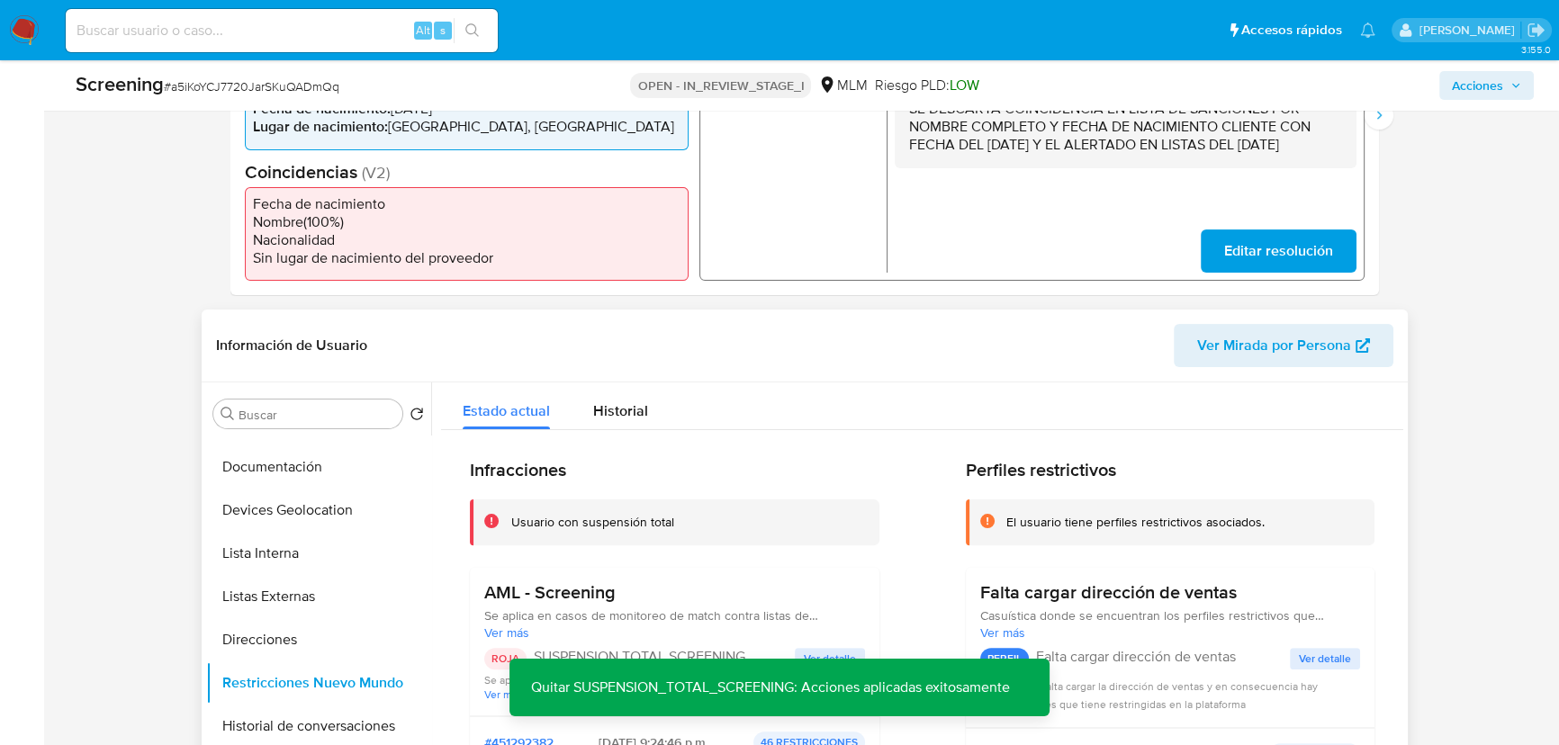
scroll to position [0, 0]
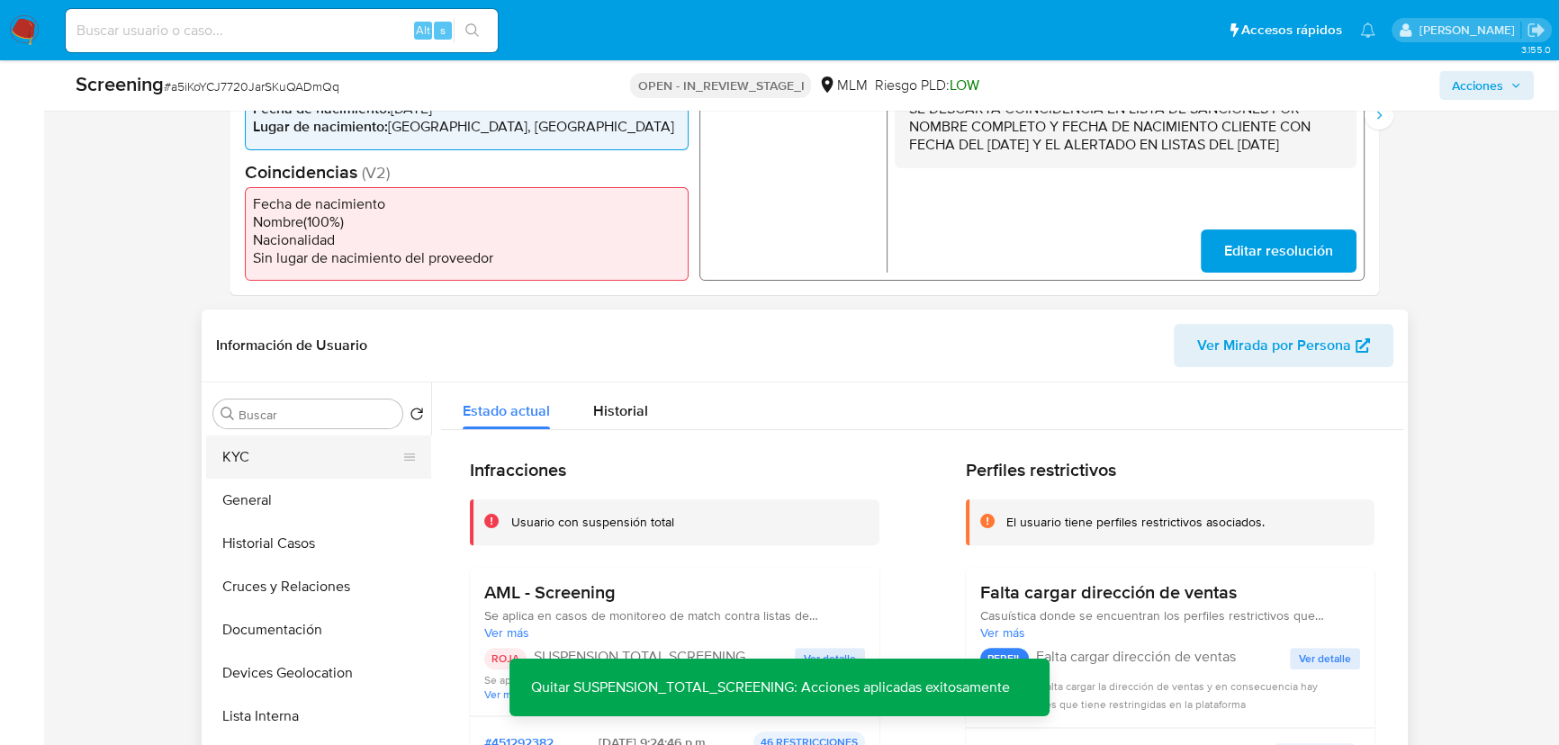
click at [285, 469] on button "KYC" at bounding box center [311, 457] width 211 height 43
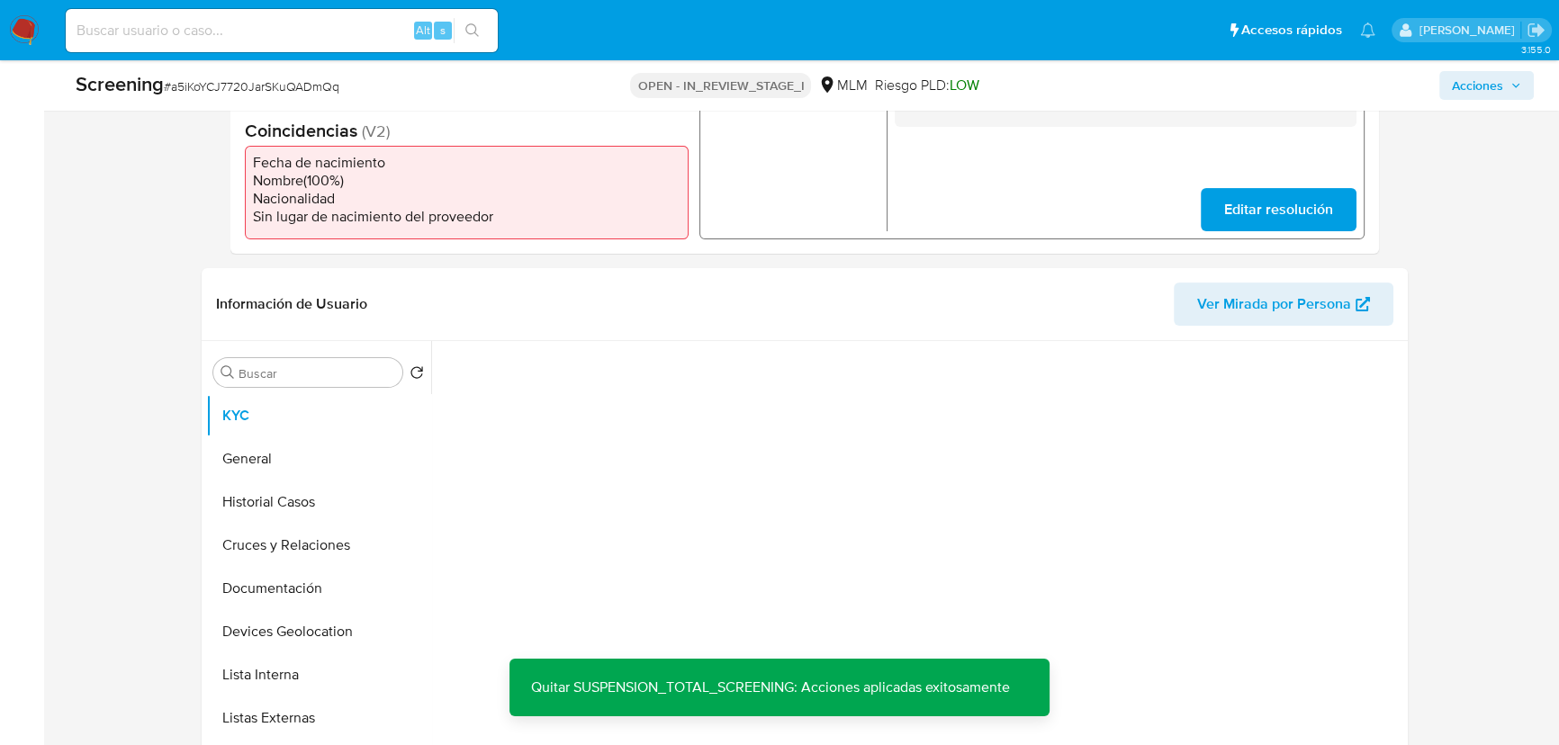
scroll to position [616, 0]
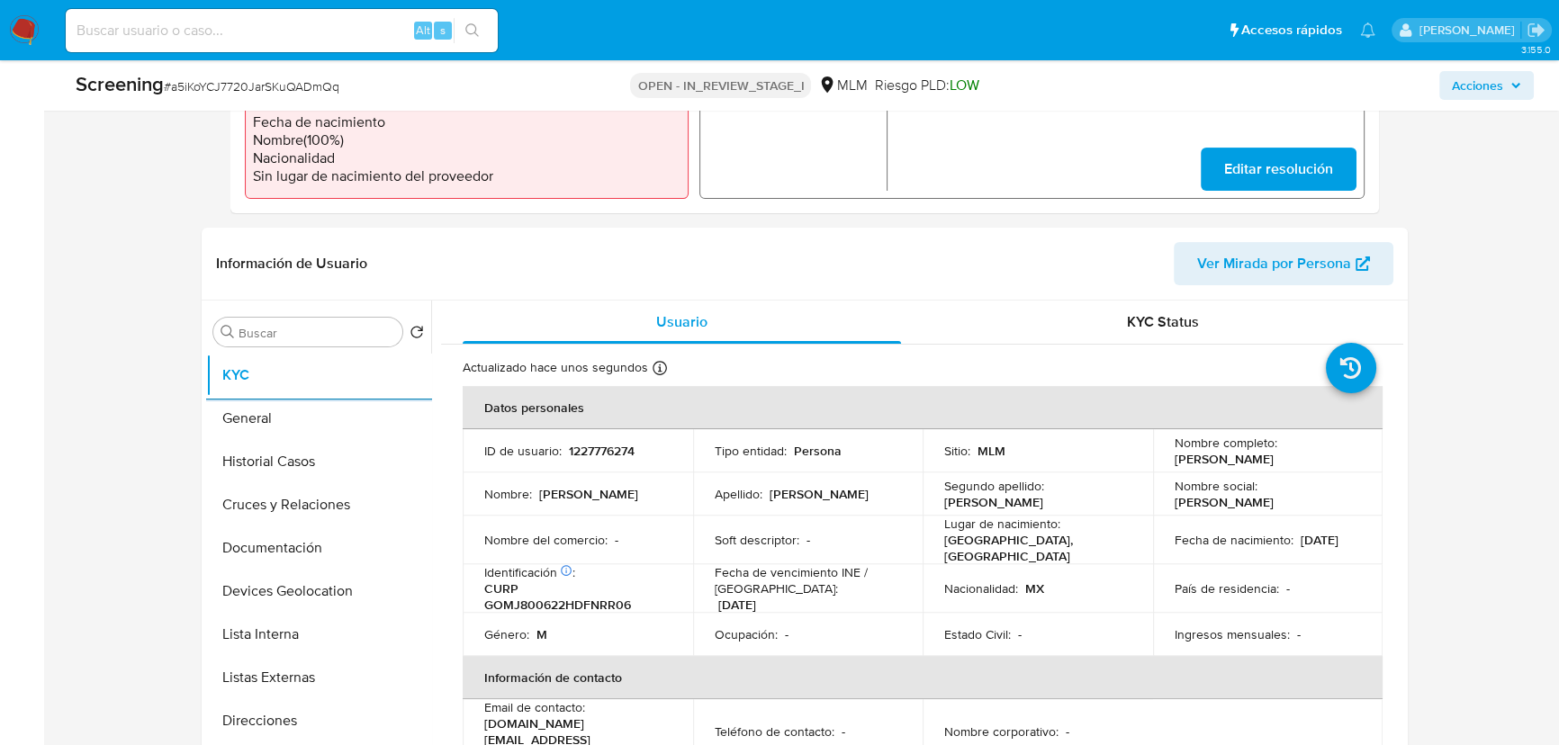
drag, startPoint x: 819, startPoint y: 587, endPoint x: 837, endPoint y: 579, distance: 19.7
click at [823, 586] on p "Fecha de vencimiento INE / Pasaporte :" at bounding box center [808, 580] width 187 height 32
click at [1001, 564] on td "Nacionalidad : MX" at bounding box center [1037, 588] width 230 height 49
click at [599, 595] on p "CURP GOMJ800622HDFNRR06" at bounding box center [574, 596] width 180 height 32
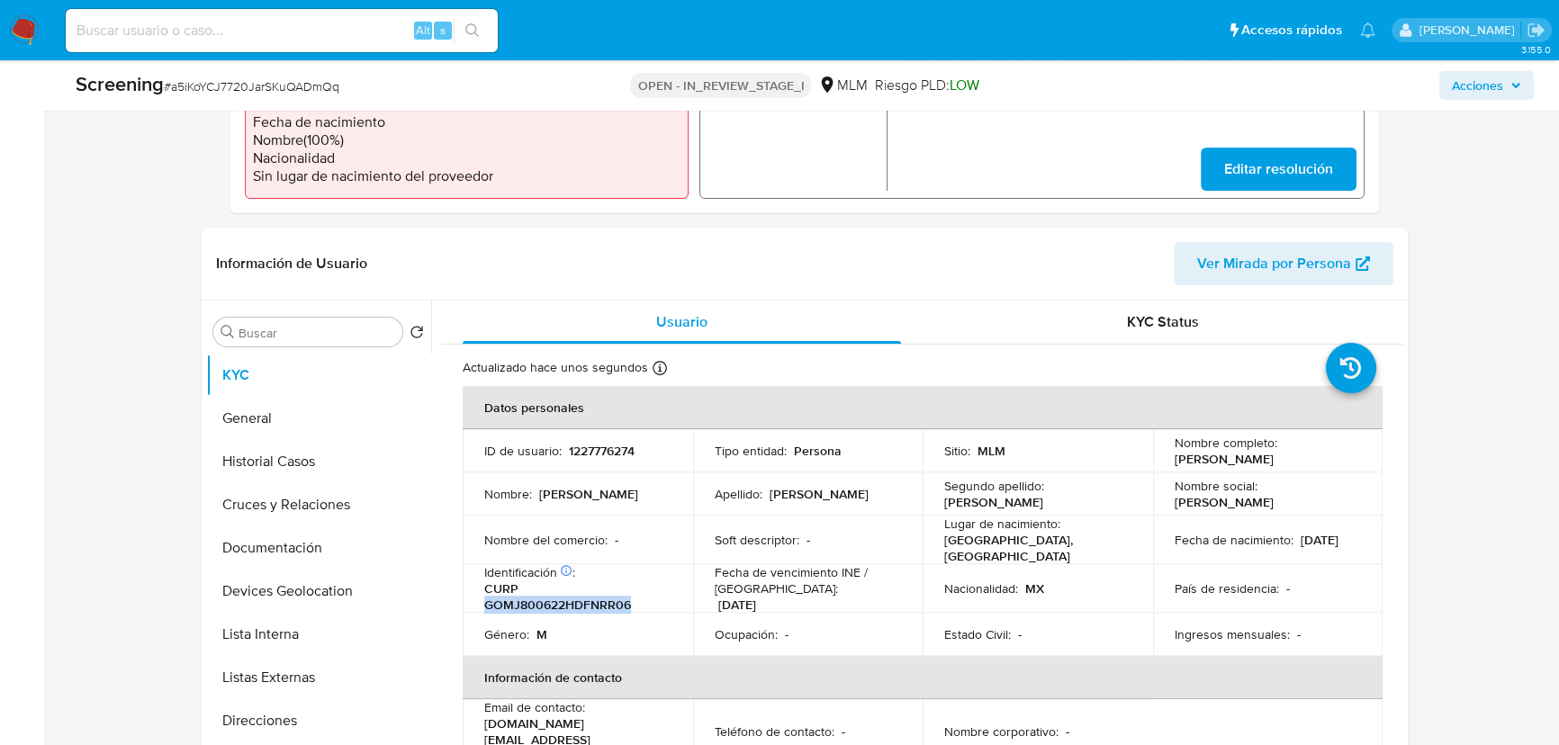
copy p "GOMJ800622HDFNRR06"
click at [274, 420] on button "General" at bounding box center [311, 418] width 211 height 43
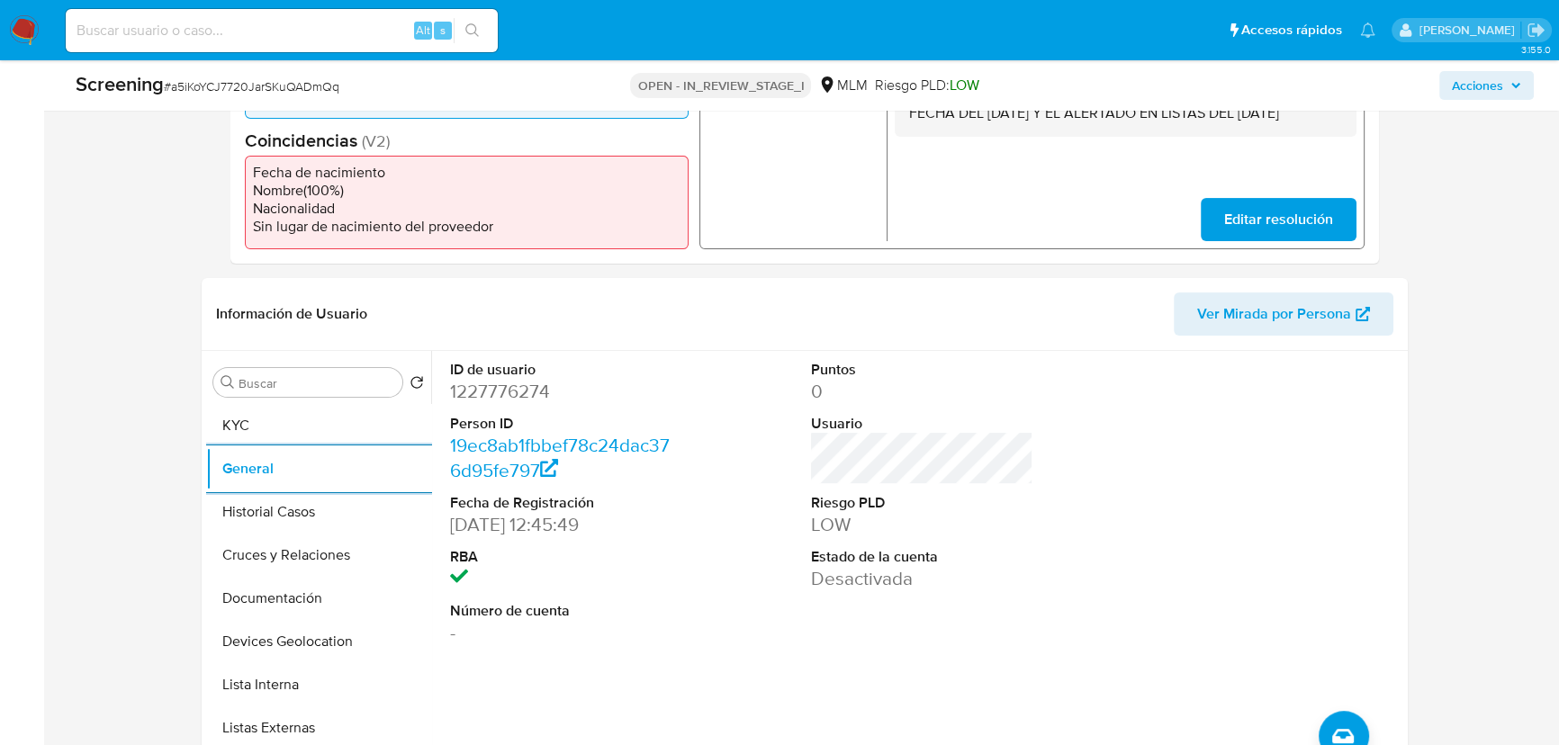
scroll to position [452, 0]
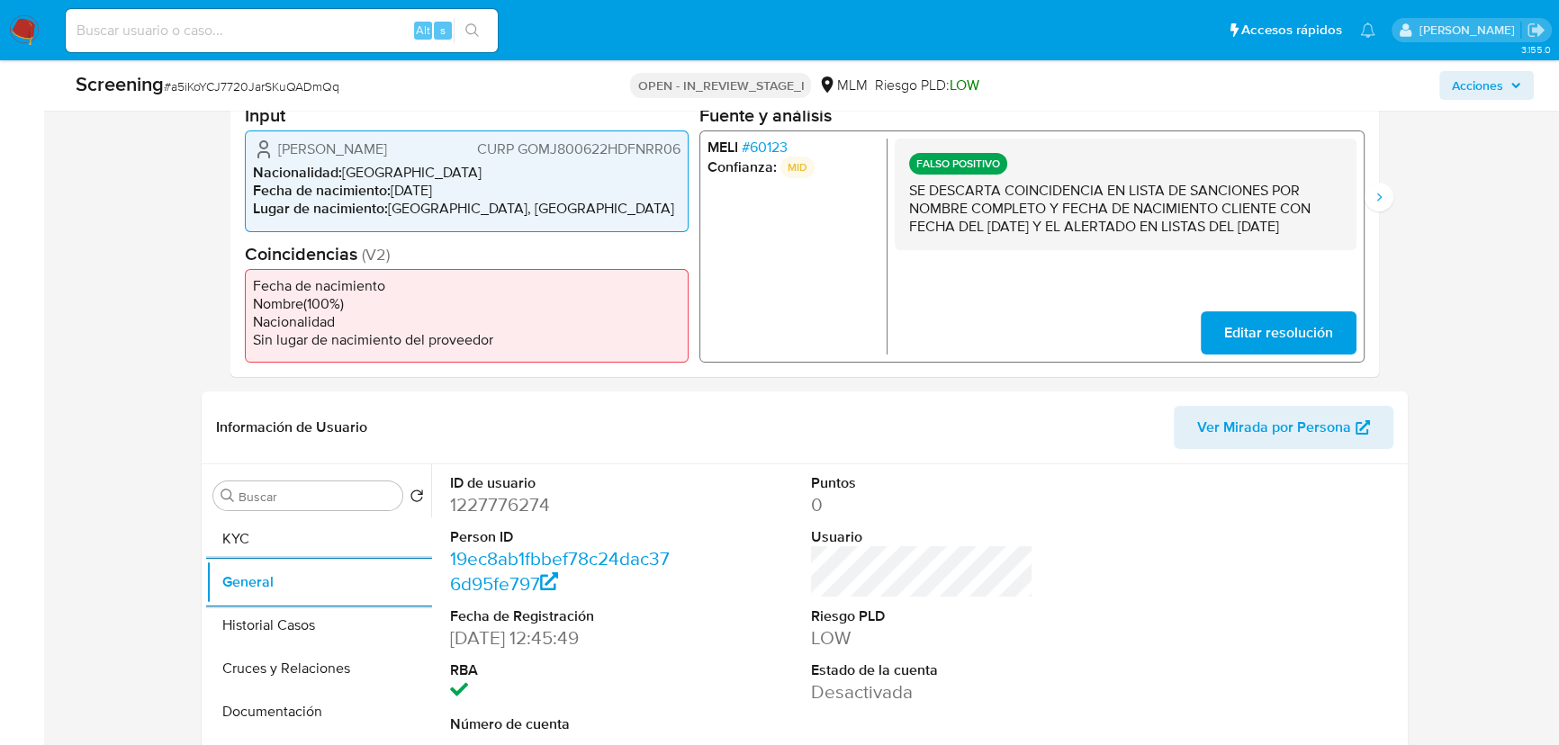
click at [773, 142] on span "# 60123" at bounding box center [765, 148] width 46 height 18
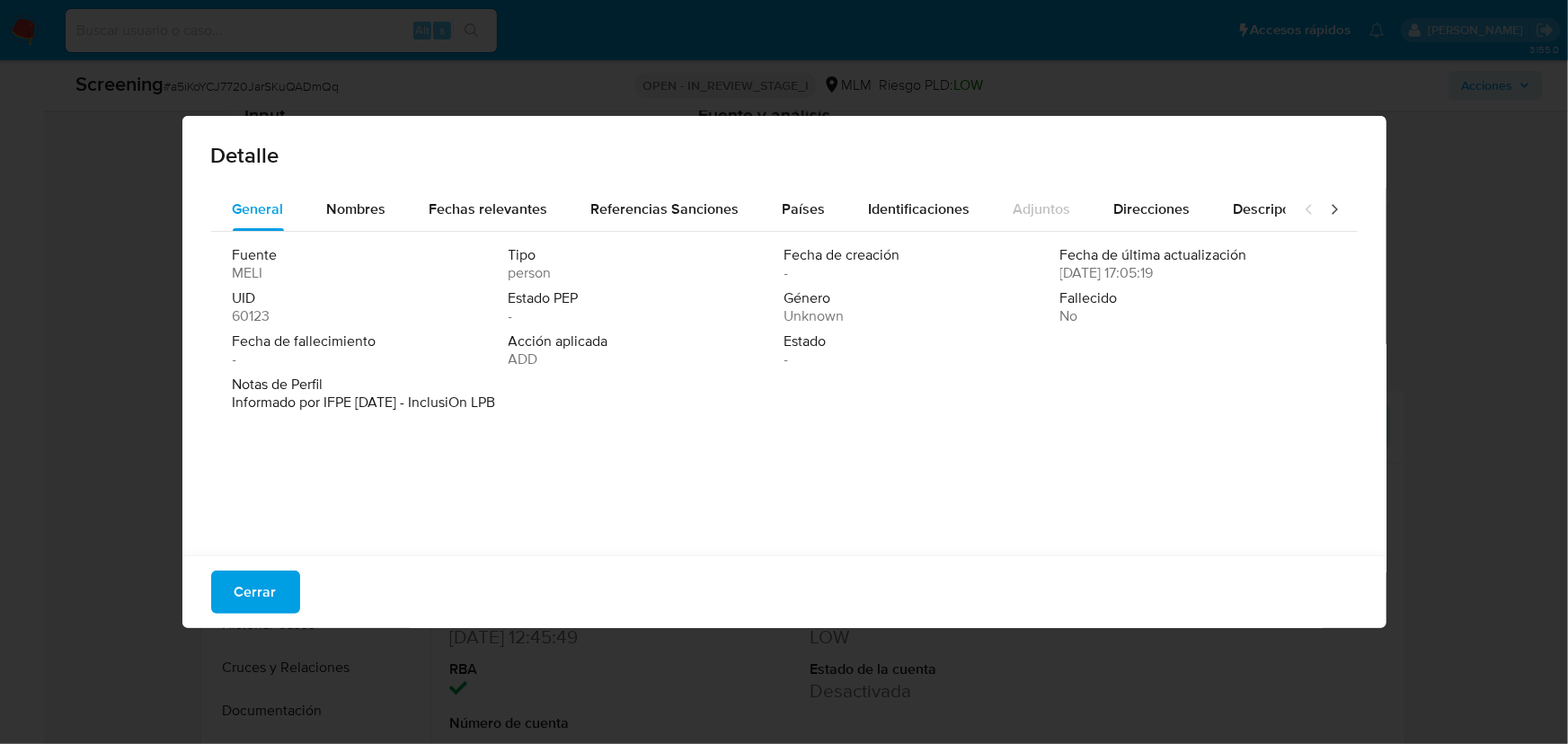
drag, startPoint x: 563, startPoint y: 467, endPoint x: 543, endPoint y: 428, distance: 43.8
click at [567, 464] on div "Fuente MELI Tipo person Fecha de creación - Fecha de última actualización 09/02…" at bounding box center [784, 388] width 1147 height 315
drag, startPoint x: 441, startPoint y: 408, endPoint x: 362, endPoint y: 408, distance: 79.0
click at [362, 408] on div "Notas de Perfil Informado por IFPE 09-01-2023 - InclusiOn LPB" at bounding box center [784, 393] width 1104 height 36
click at [281, 577] on button "Cerrar" at bounding box center [255, 591] width 89 height 43
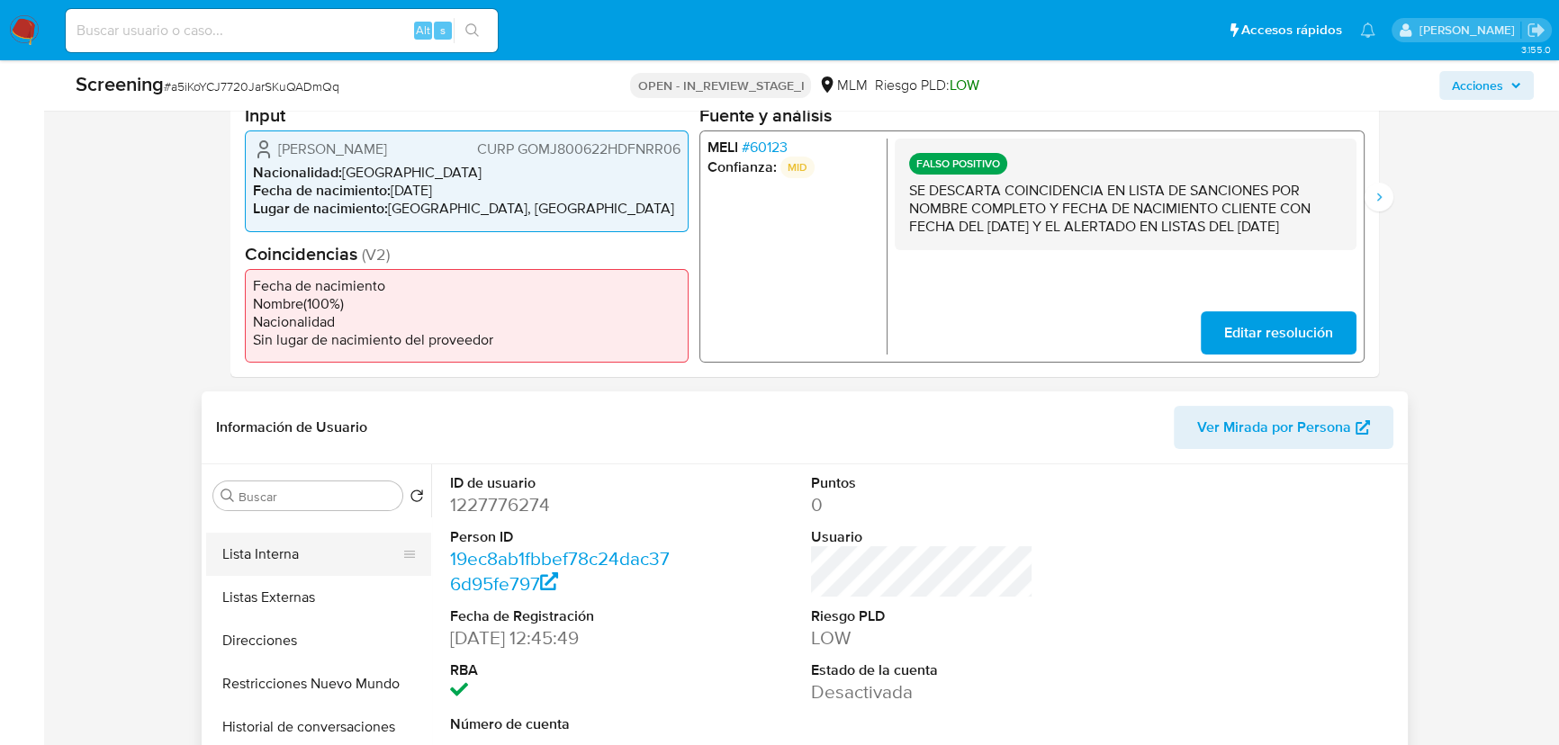
click at [301, 634] on button "Direcciones" at bounding box center [318, 640] width 225 height 43
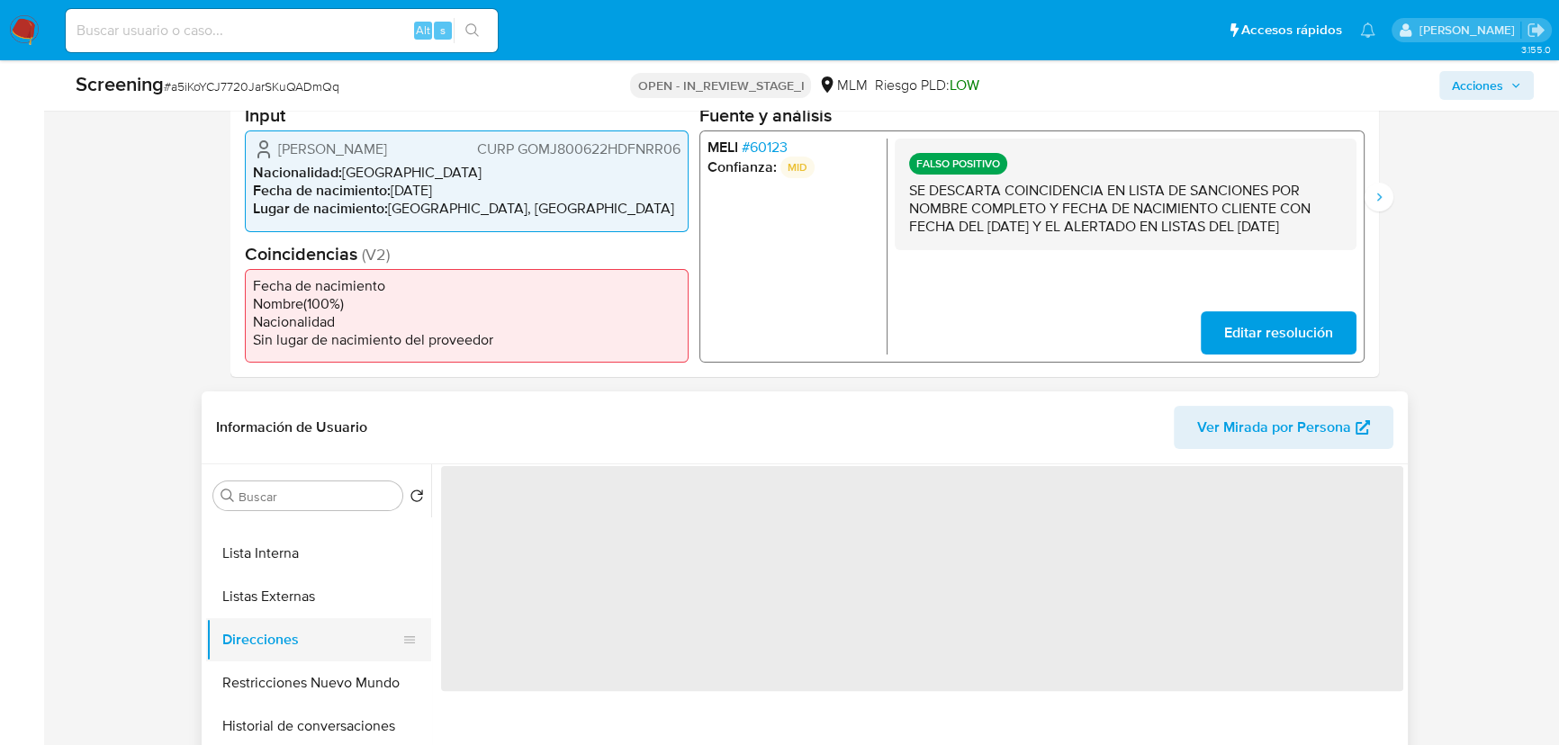
scroll to position [327, 0]
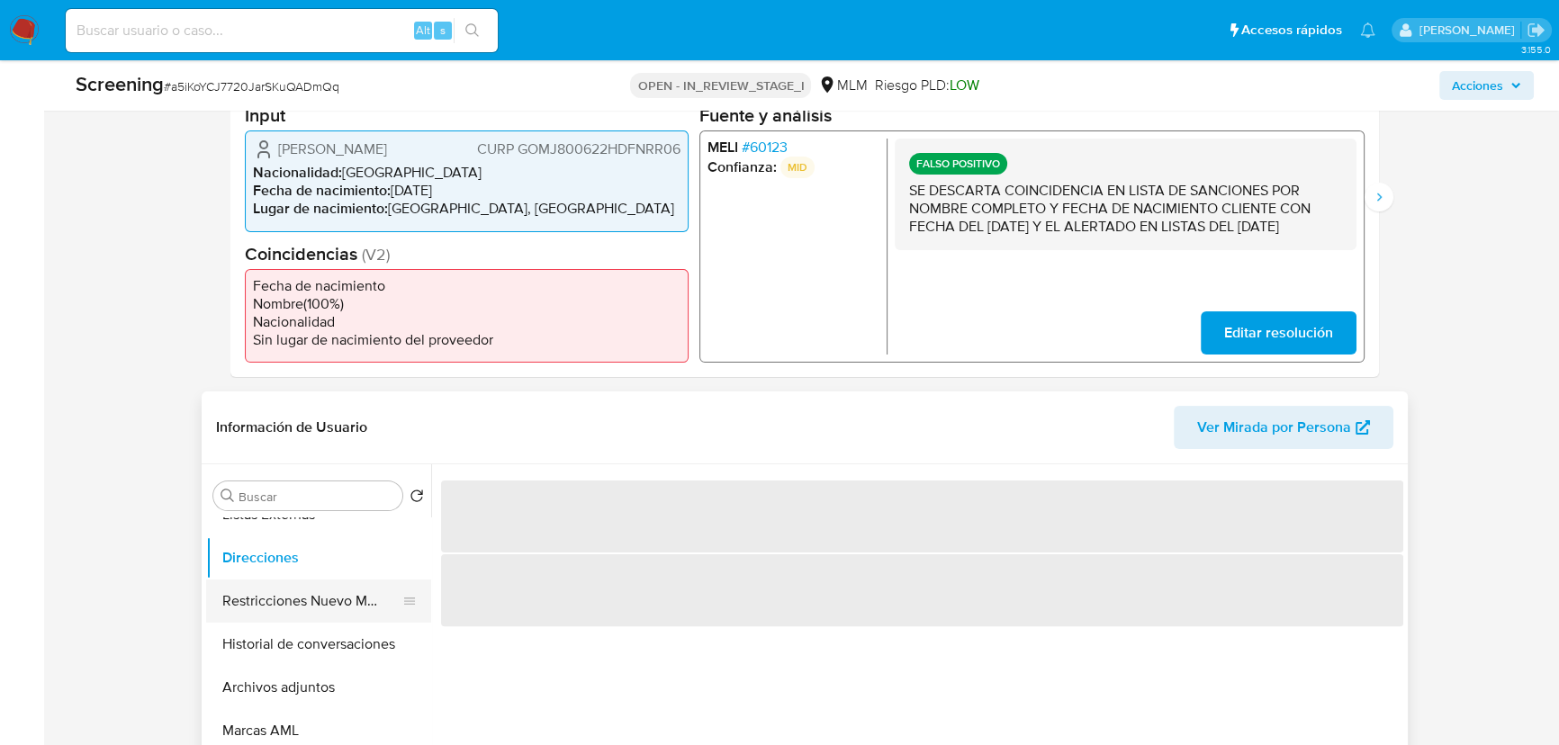
drag, startPoint x: 336, startPoint y: 600, endPoint x: 361, endPoint y: 590, distance: 27.1
click at [336, 599] on button "Restricciones Nuevo Mundo" at bounding box center [311, 601] width 211 height 43
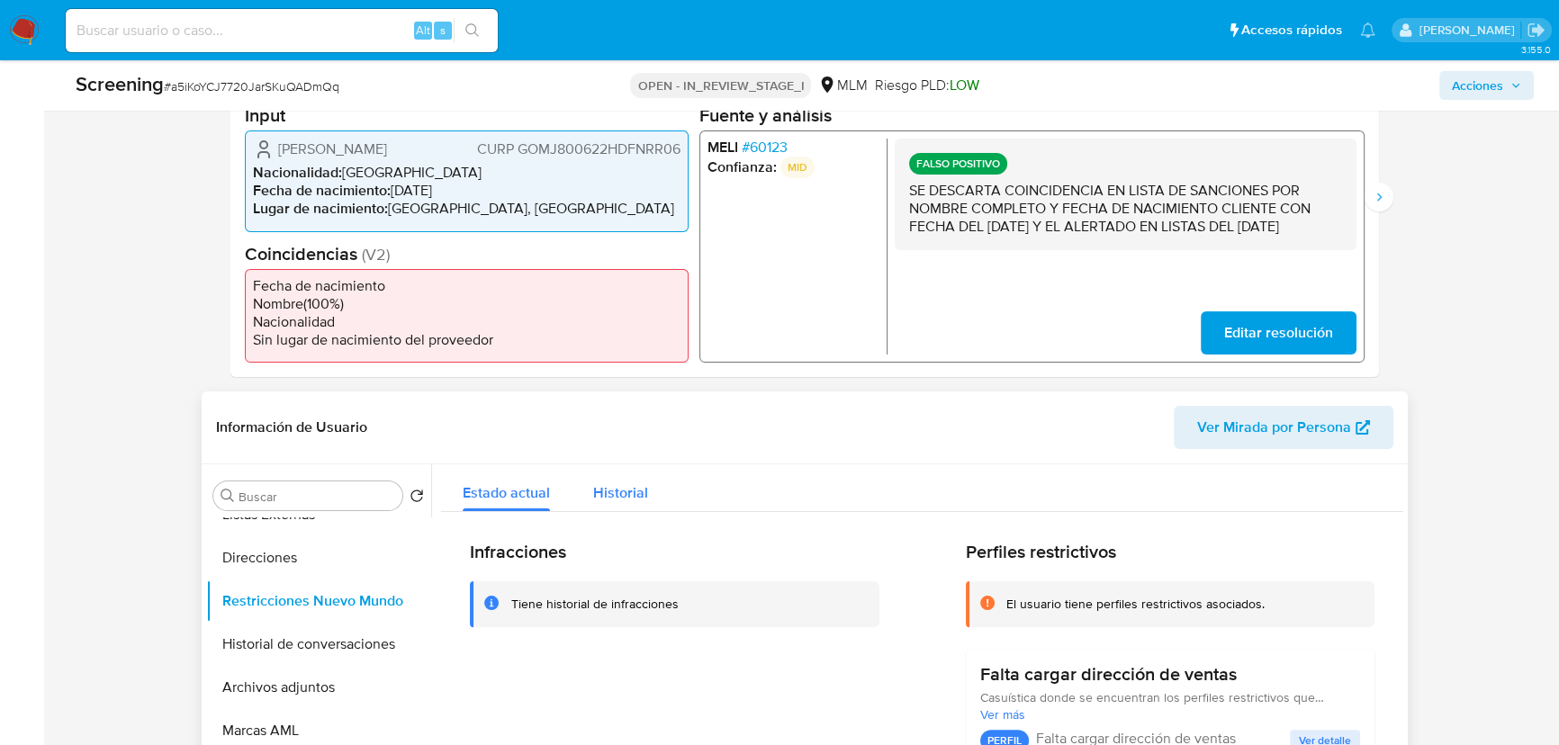
drag, startPoint x: 607, startPoint y: 490, endPoint x: 615, endPoint y: 486, distance: 9.3
click at [612, 486] on span "Historial" at bounding box center [620, 492] width 55 height 21
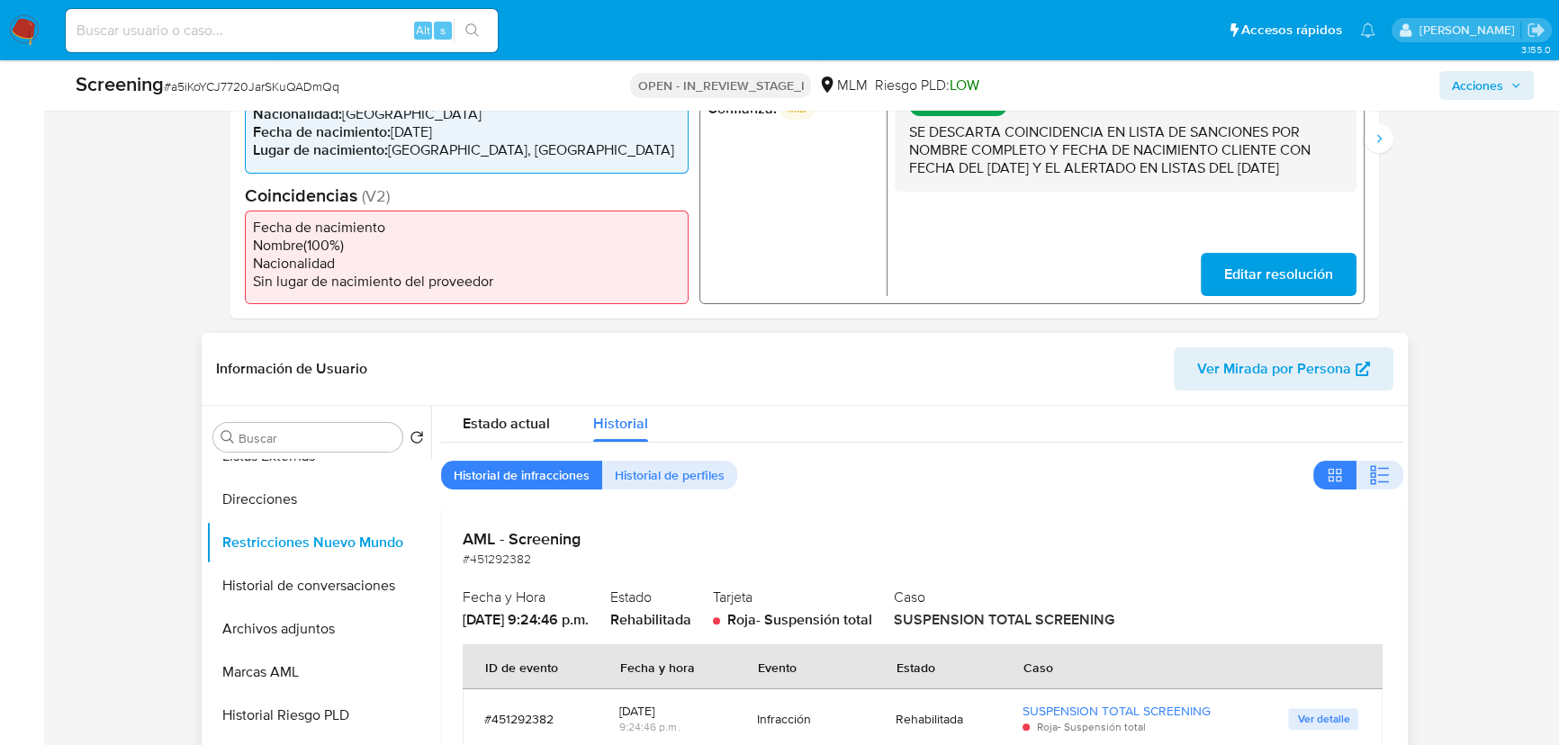
scroll to position [616, 0]
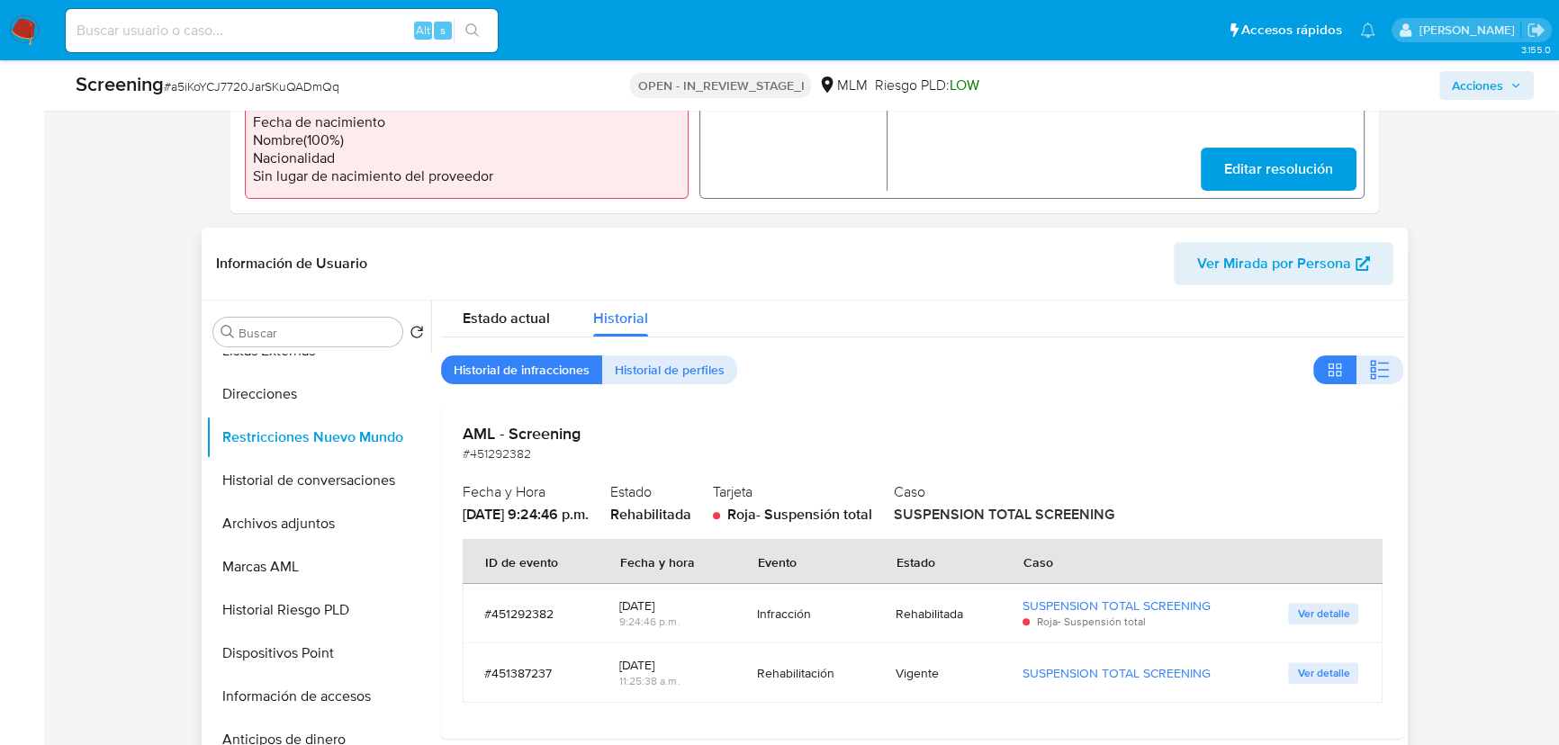
click at [1311, 616] on span "Ver detalle" at bounding box center [1323, 614] width 52 height 18
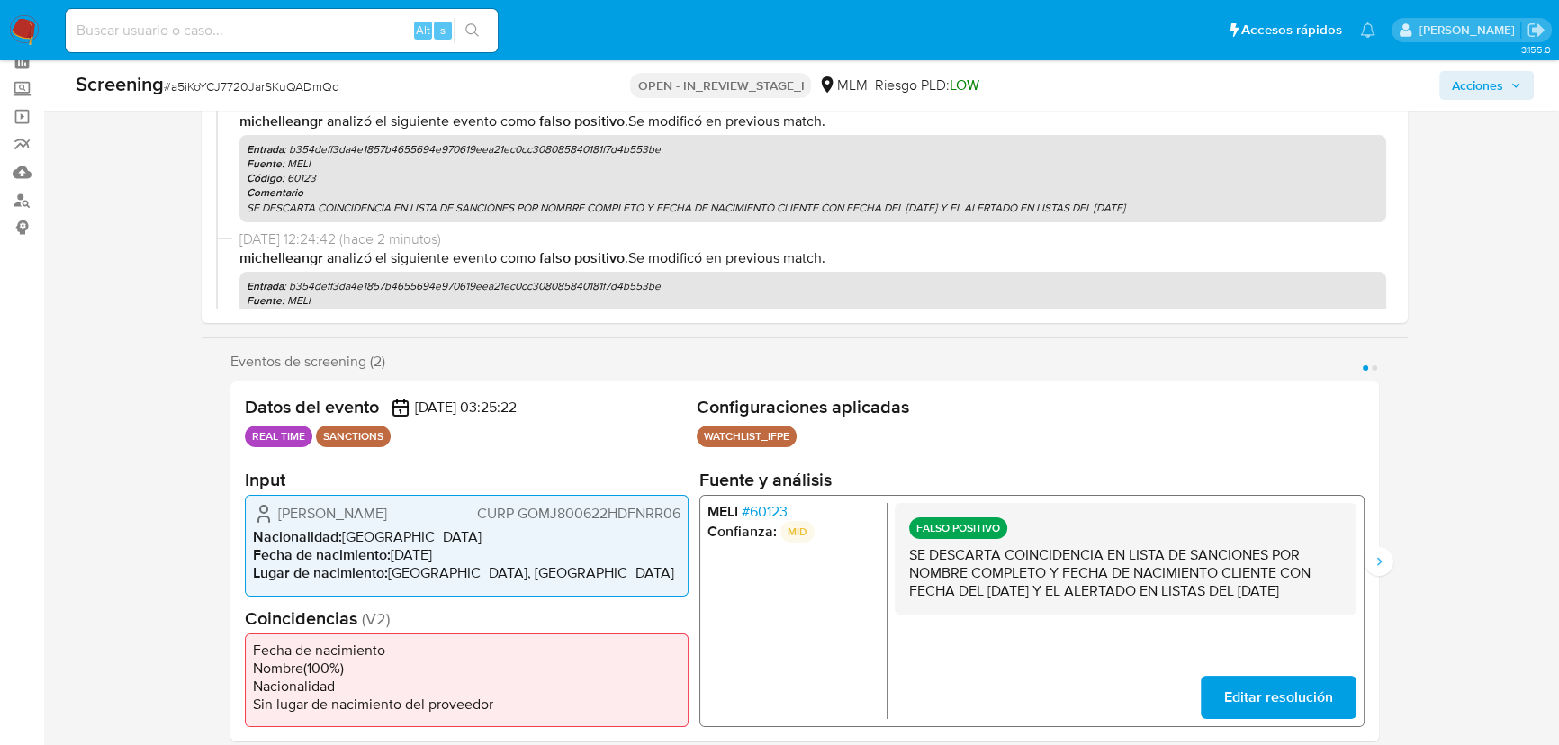
scroll to position [0, 0]
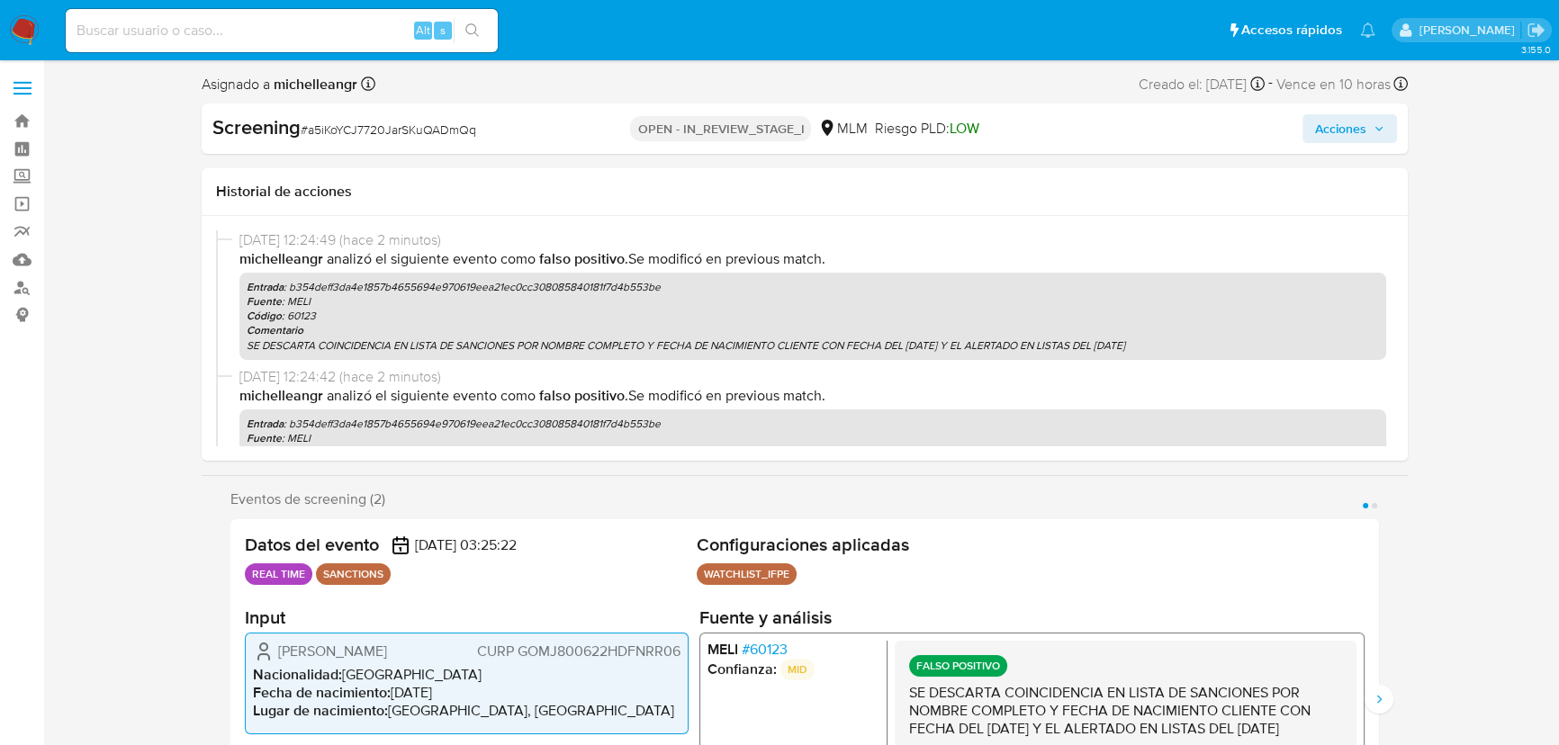
click at [1370, 117] on span "Acciones" at bounding box center [1349, 128] width 69 height 25
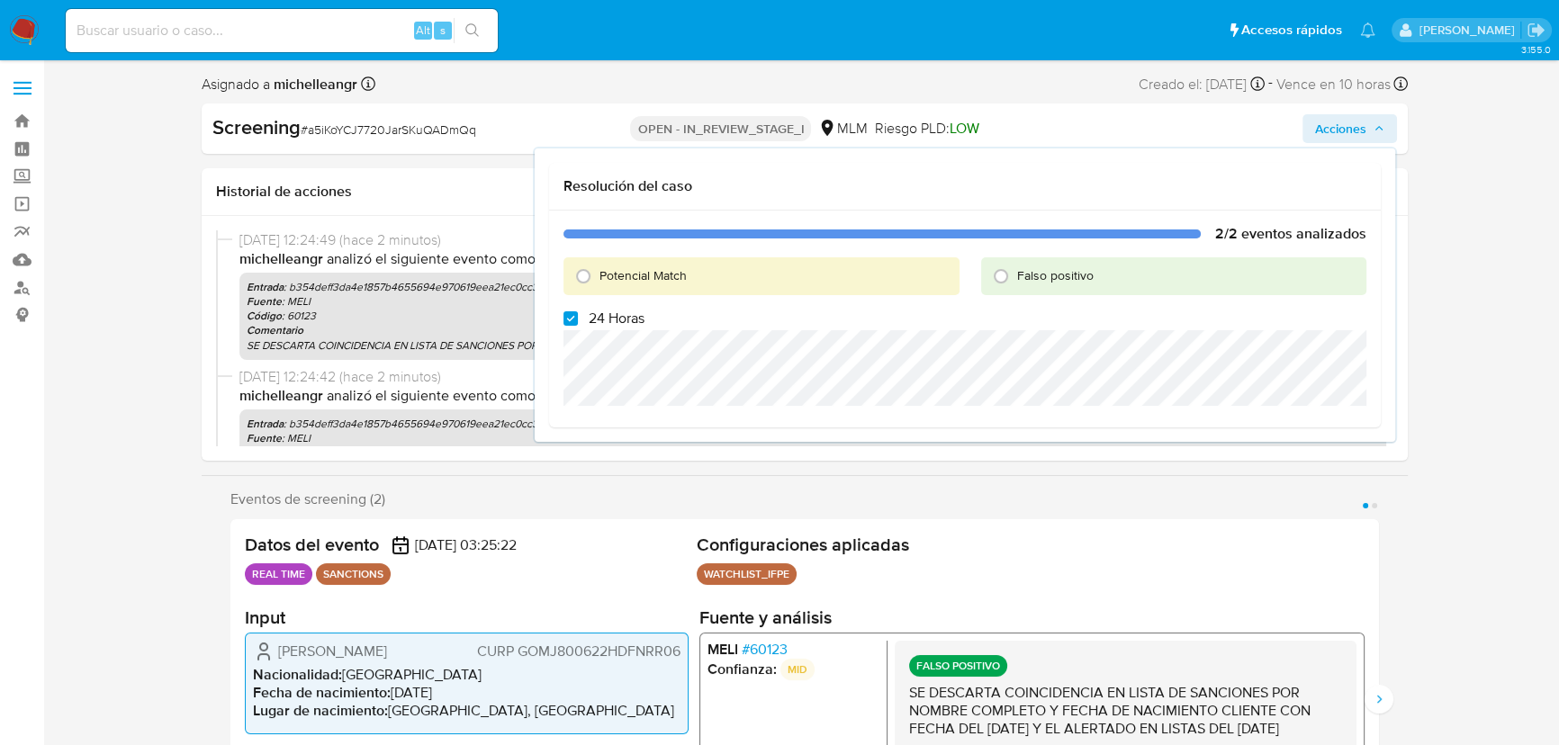
click at [1022, 282] on span "Falso positivo" at bounding box center [1055, 275] width 76 height 18
click at [1015, 282] on input "Falso positivo" at bounding box center [1000, 276] width 29 height 29
radio input "true"
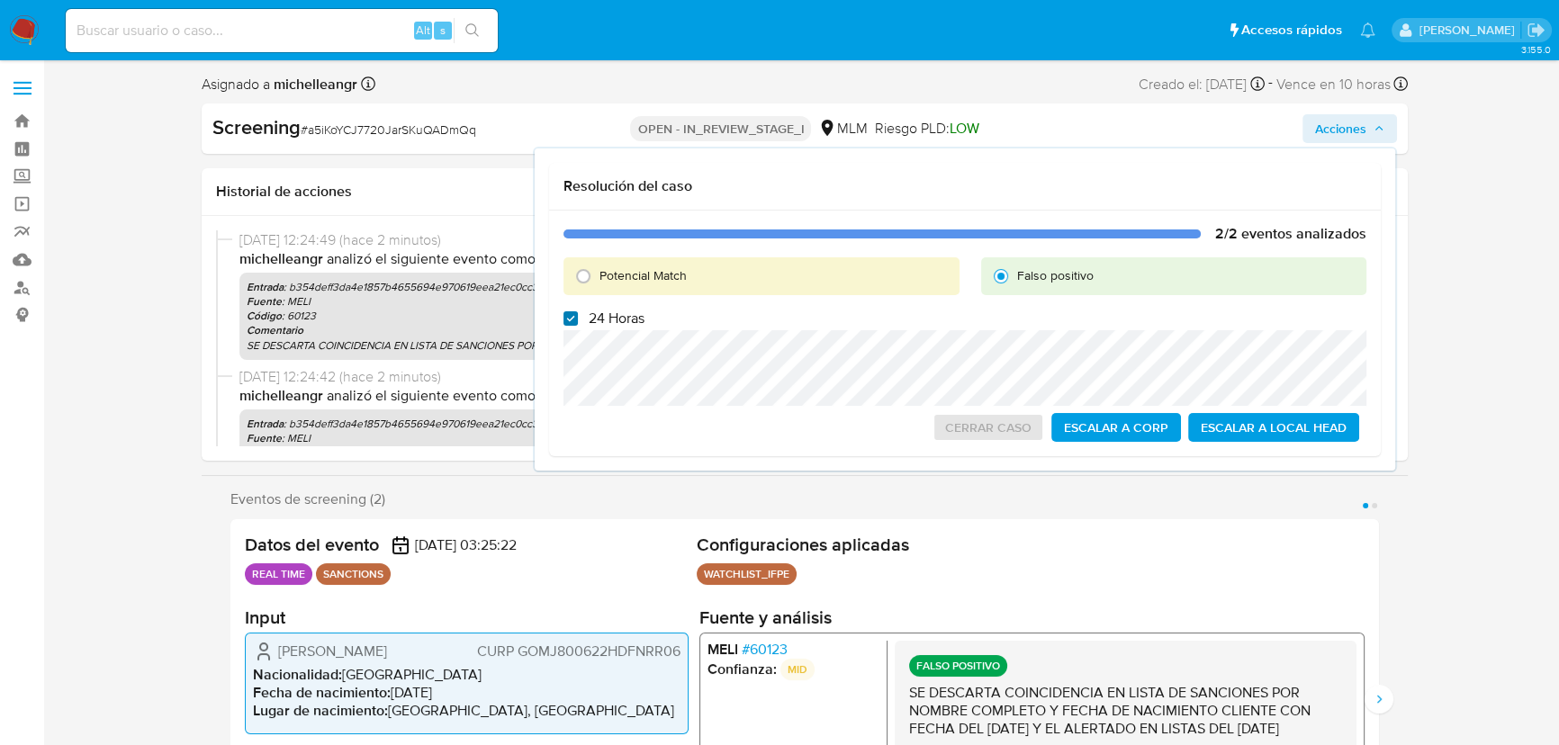
click at [576, 315] on input "24 Horas" at bounding box center [570, 318] width 14 height 14
checkbox input "false"
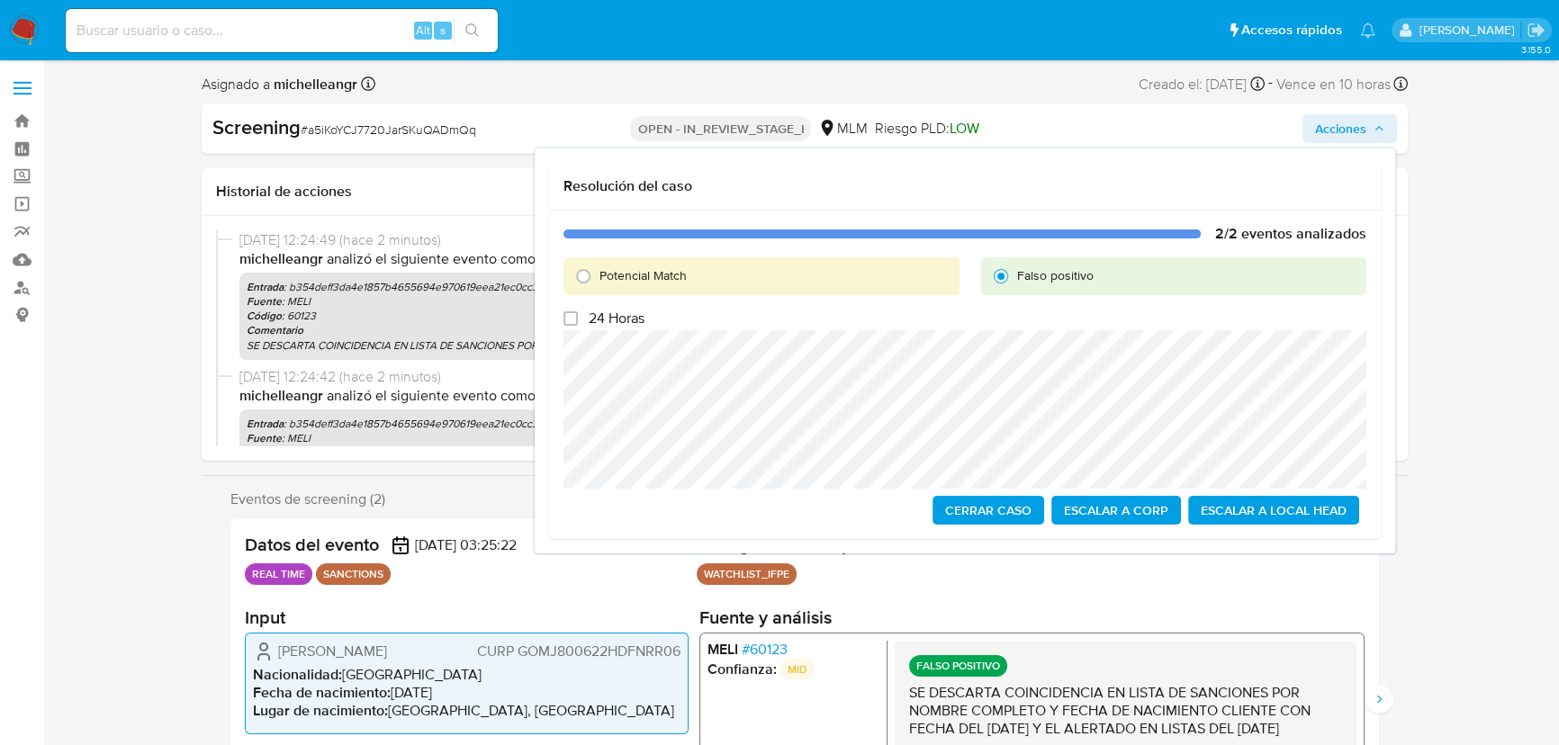
click at [970, 513] on span "Cerrar Caso" at bounding box center [988, 510] width 86 height 25
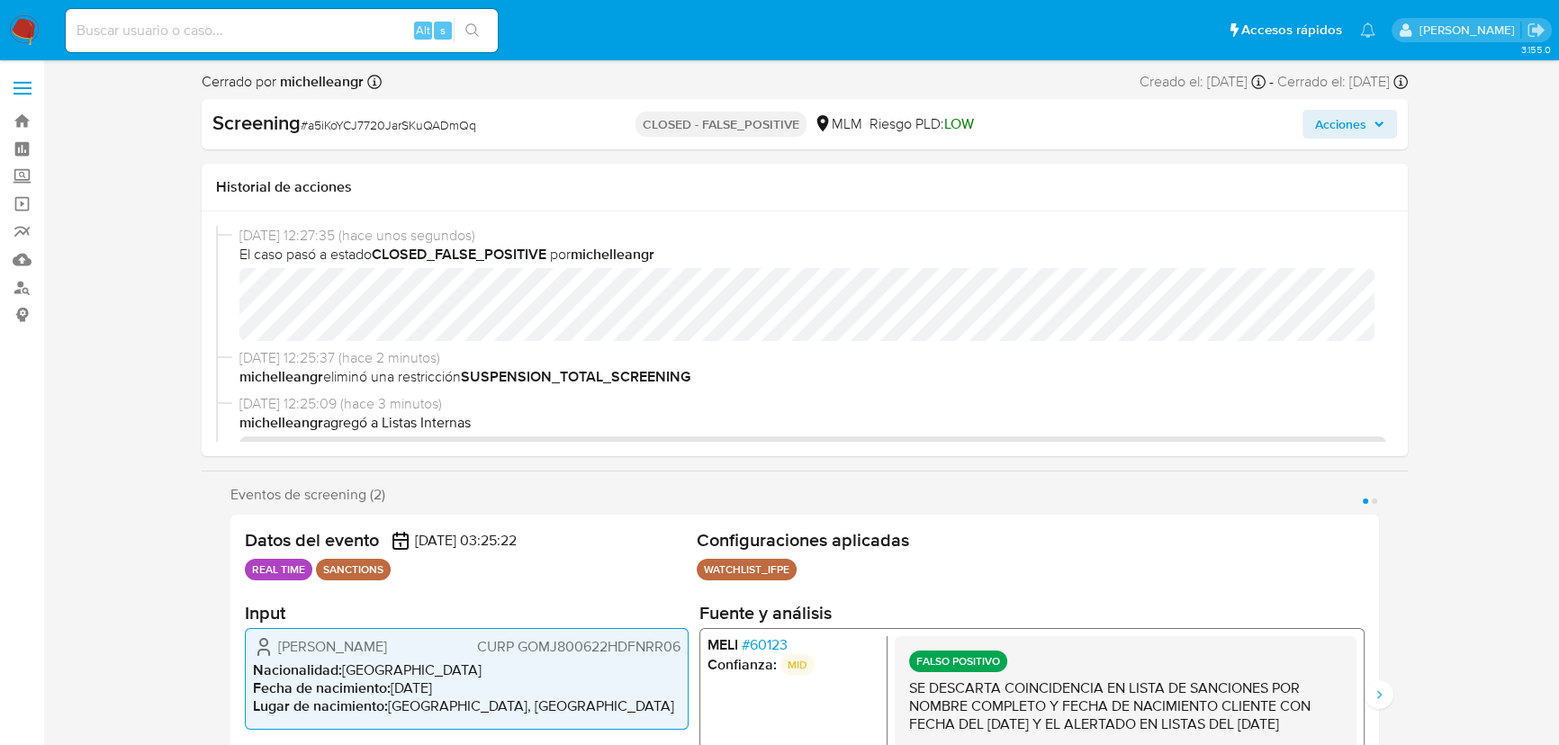
select select "10"
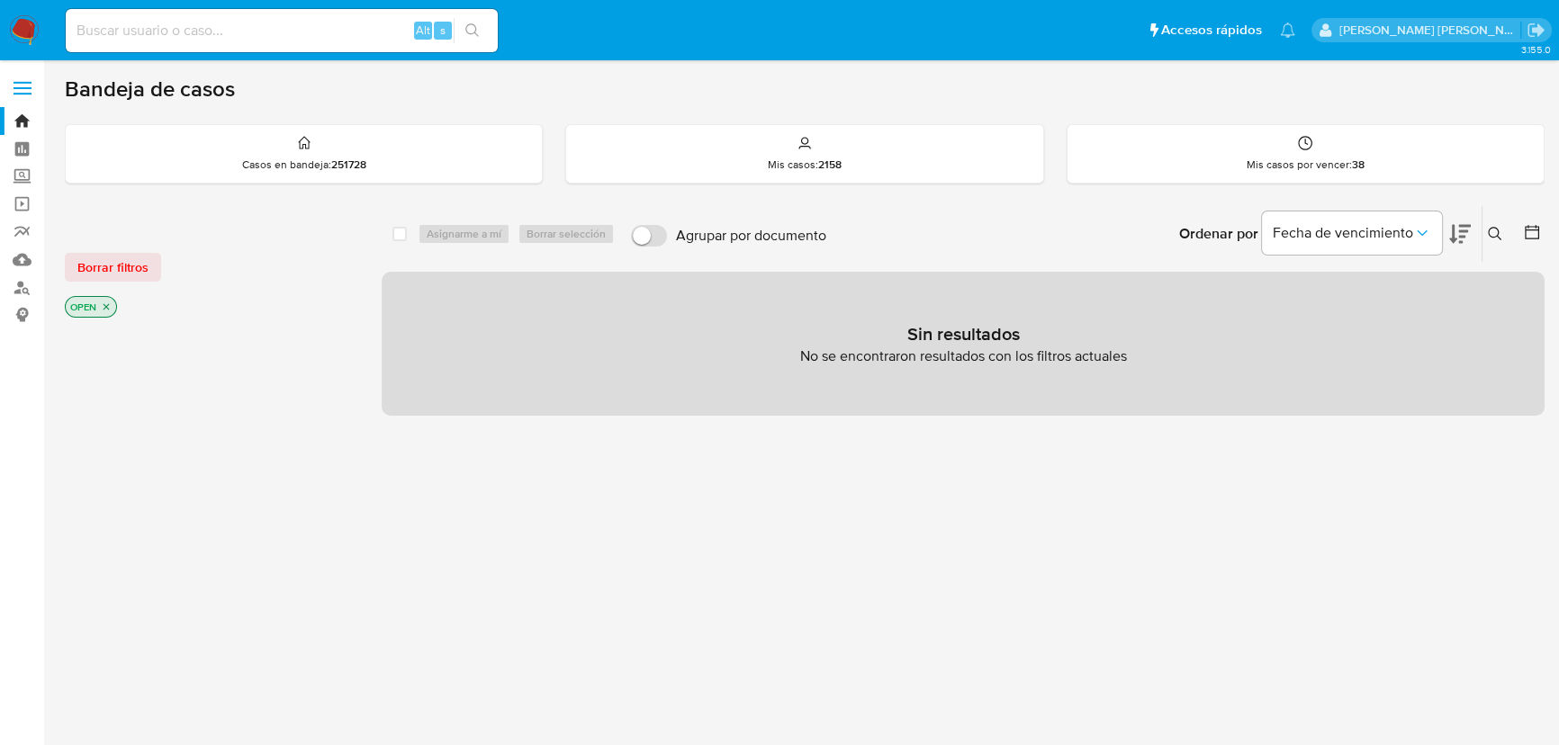
click at [243, 36] on input at bounding box center [282, 30] width 432 height 23
paste input "uNp4pMNKY5G0n9otUiPaAxz0"
type input "uNp4pMNKY5G0n9otUiPaAxz0"
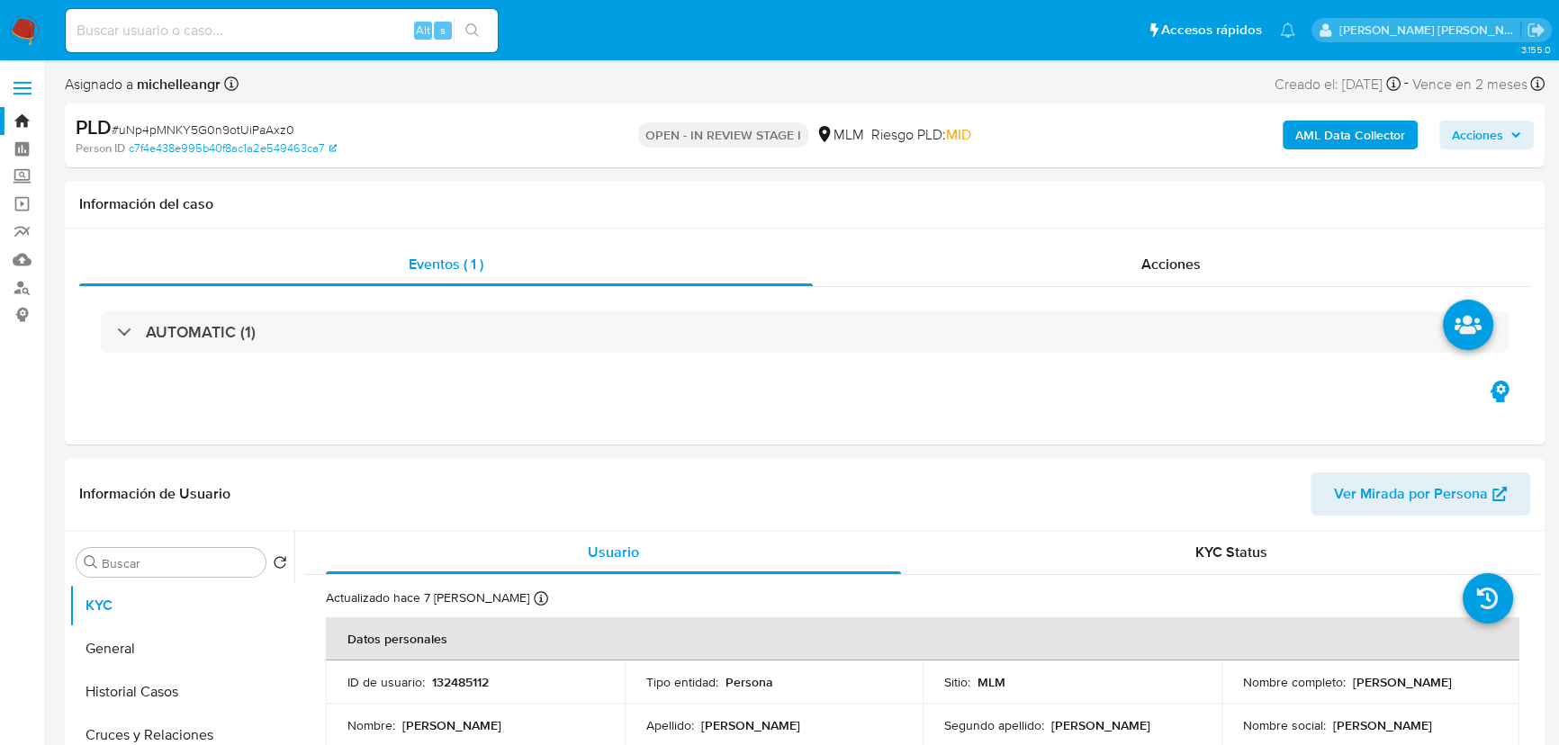
select select "10"
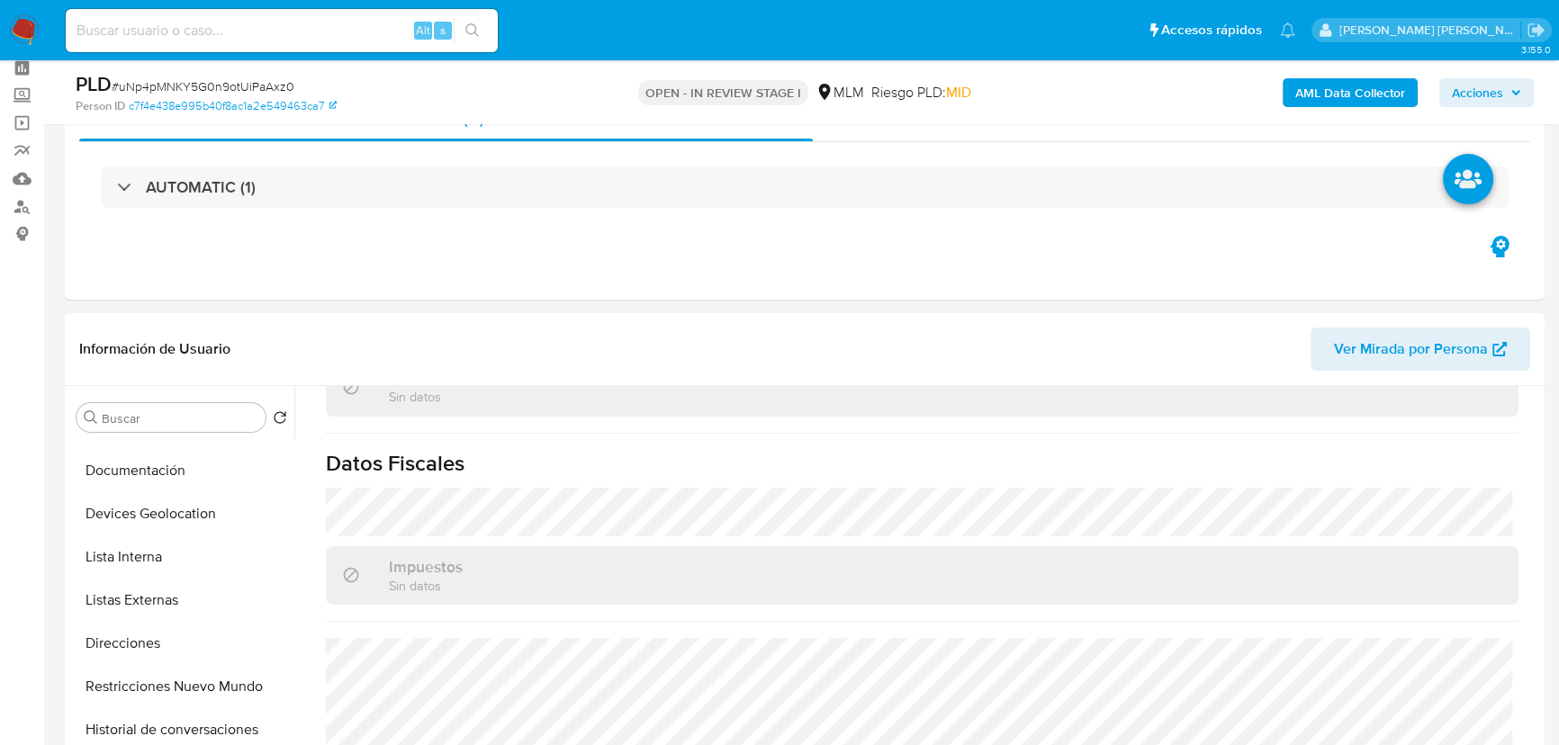
scroll to position [1096, 0]
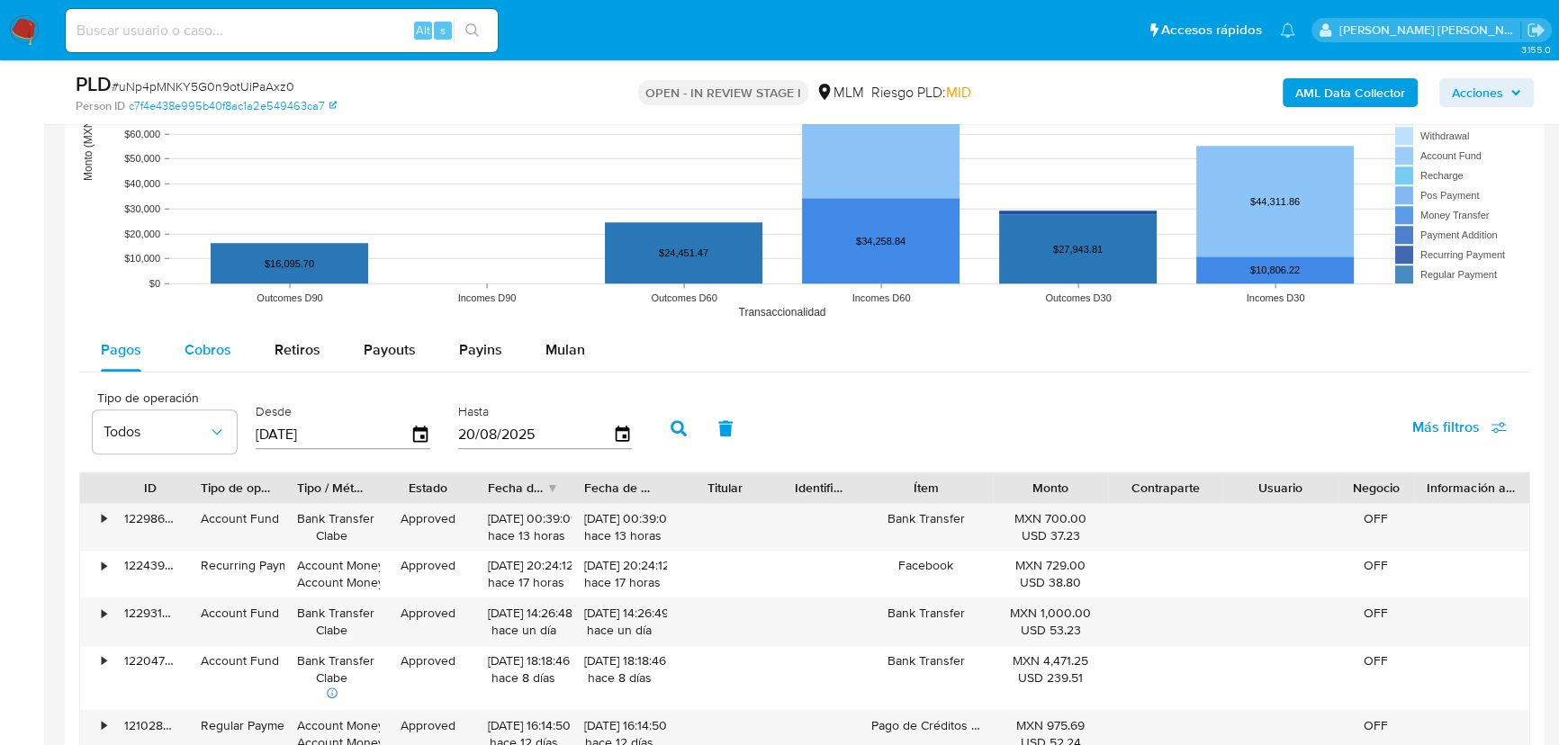
drag, startPoint x: 203, startPoint y: 356, endPoint x: 210, endPoint y: 346, distance: 12.5
click at [204, 355] on span "Cobros" at bounding box center [207, 349] width 47 height 21
select select "10"
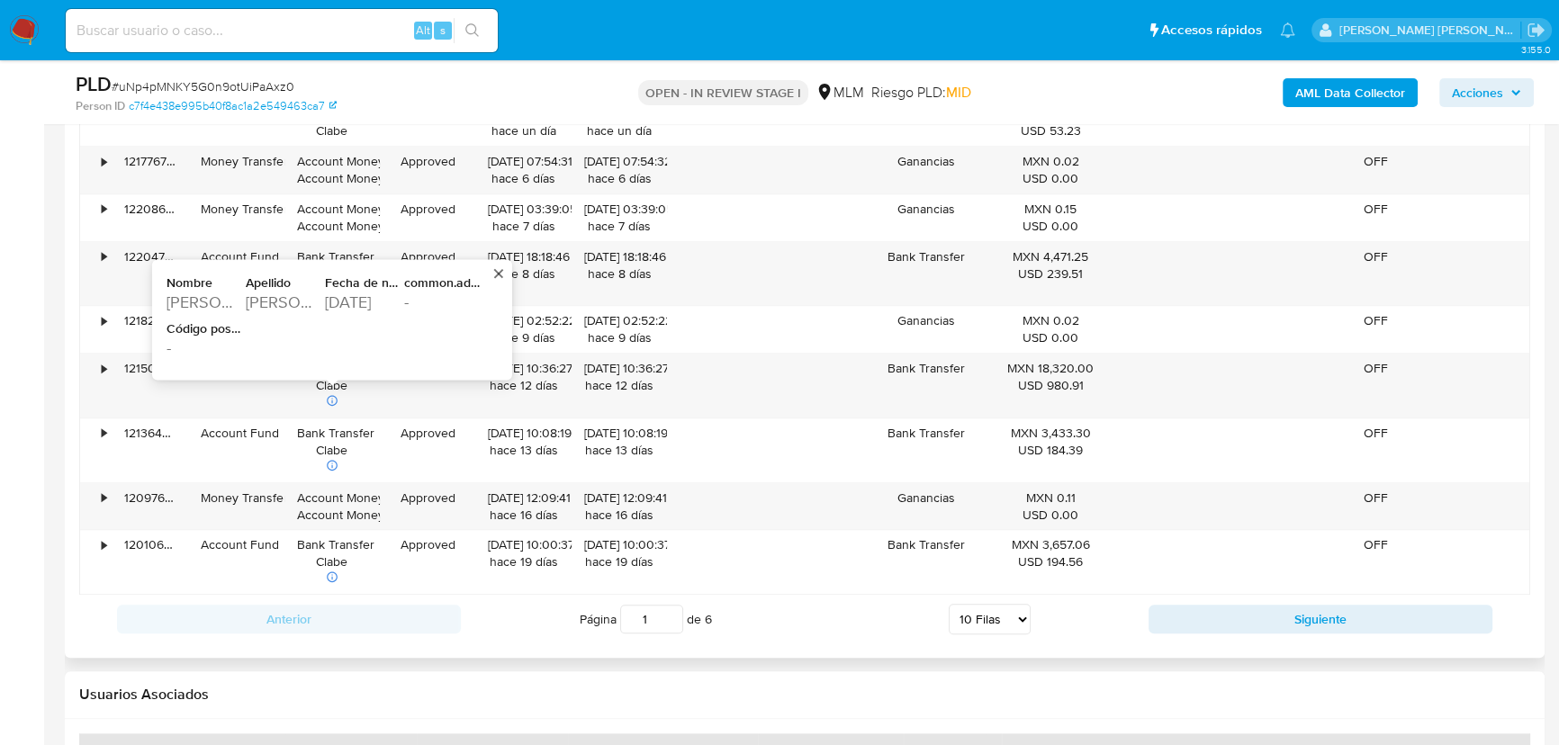
scroll to position [2372, 0]
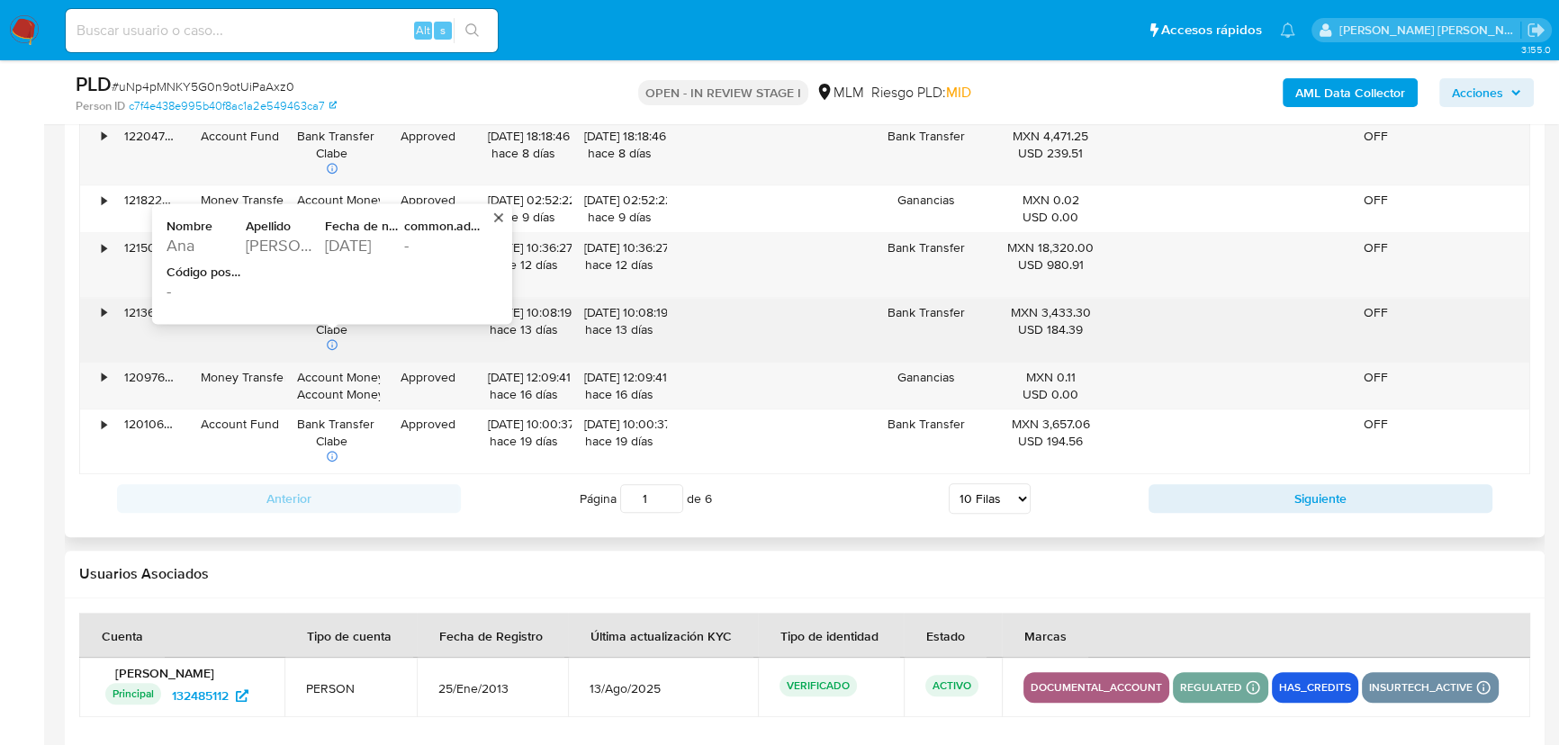
click at [346, 245] on div "[DATE]" at bounding box center [363, 246] width 76 height 22
click at [346, 245] on div "1990-04-18" at bounding box center [363, 246] width 76 height 22
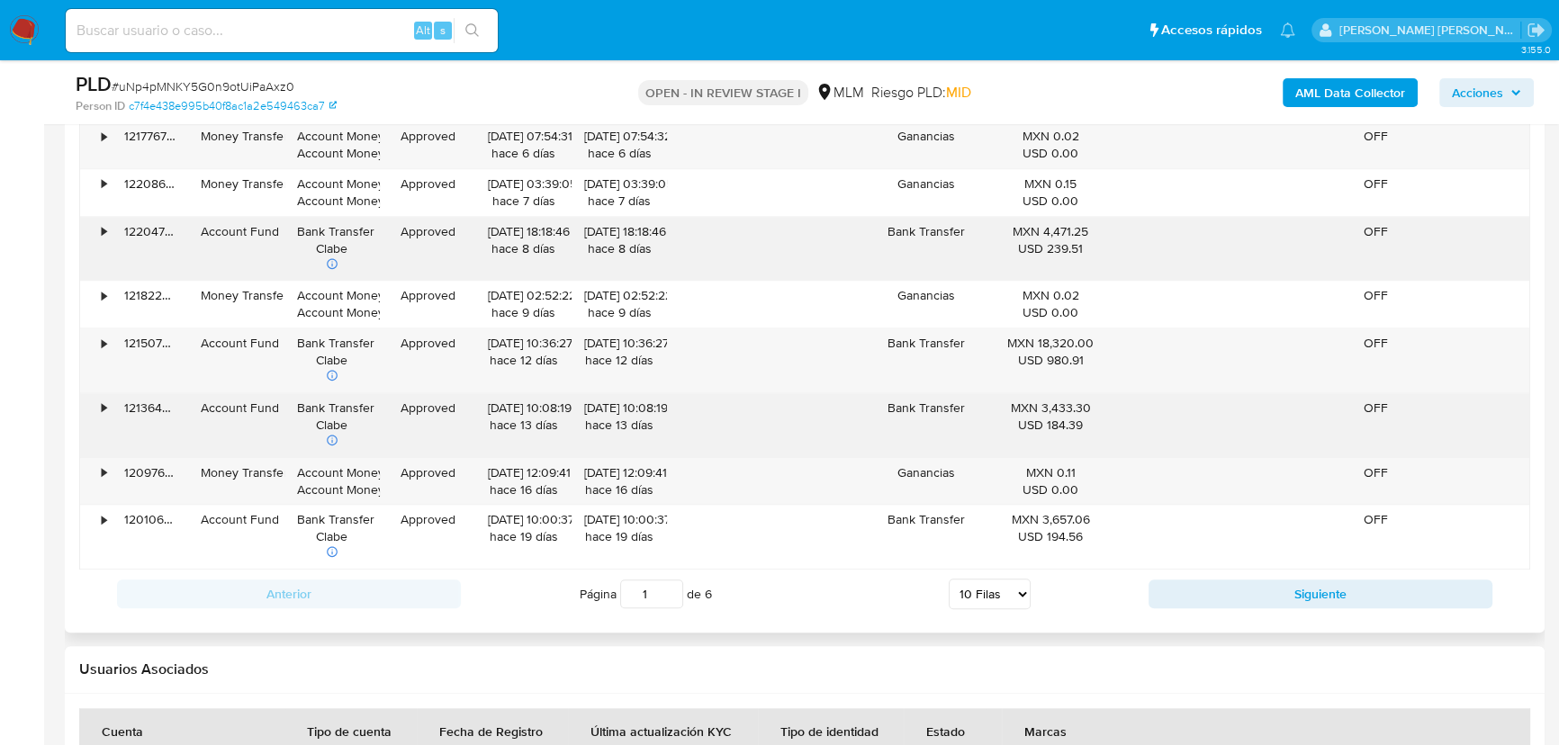
scroll to position [2126, 0]
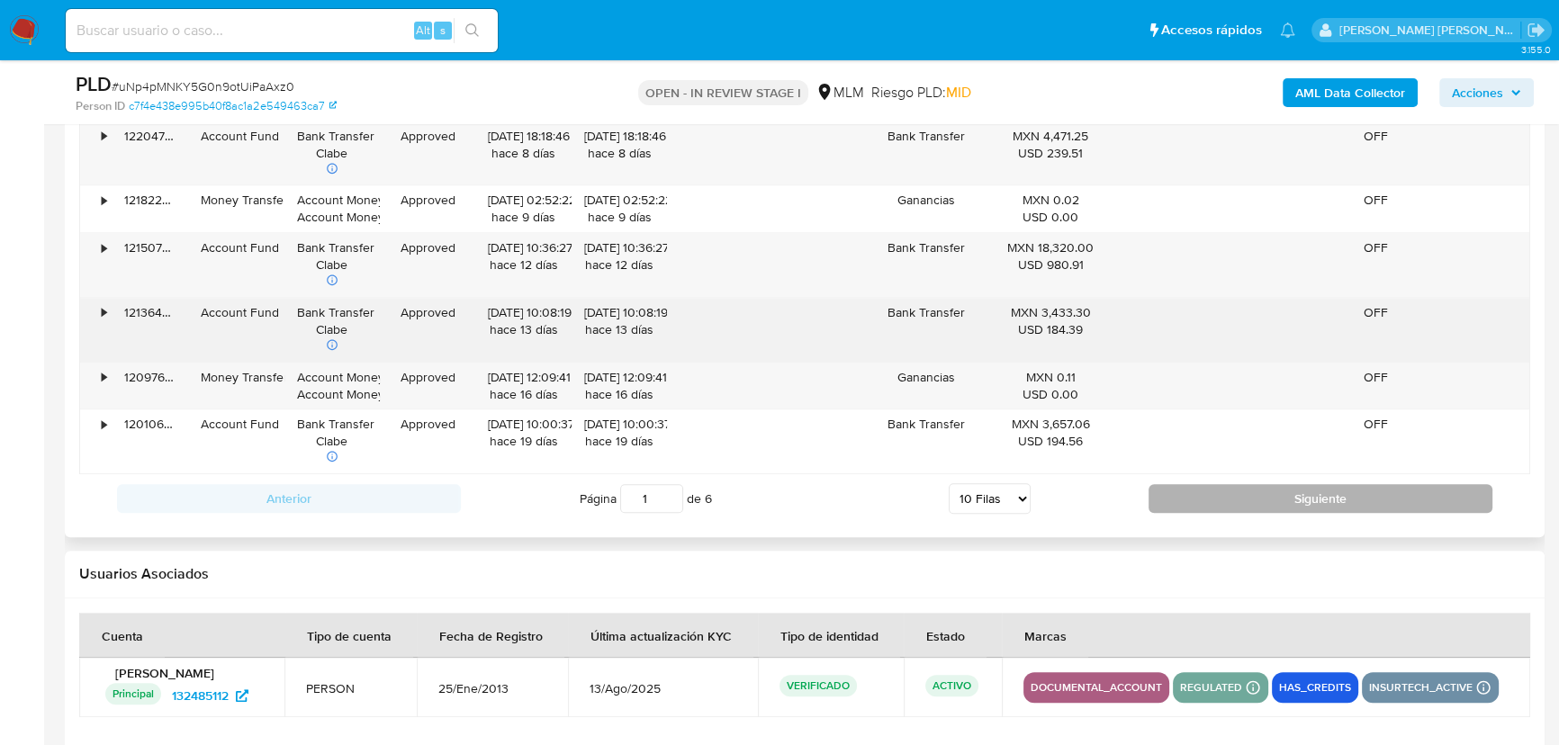
click at [1198, 489] on button "Siguiente" at bounding box center [1320, 498] width 344 height 29
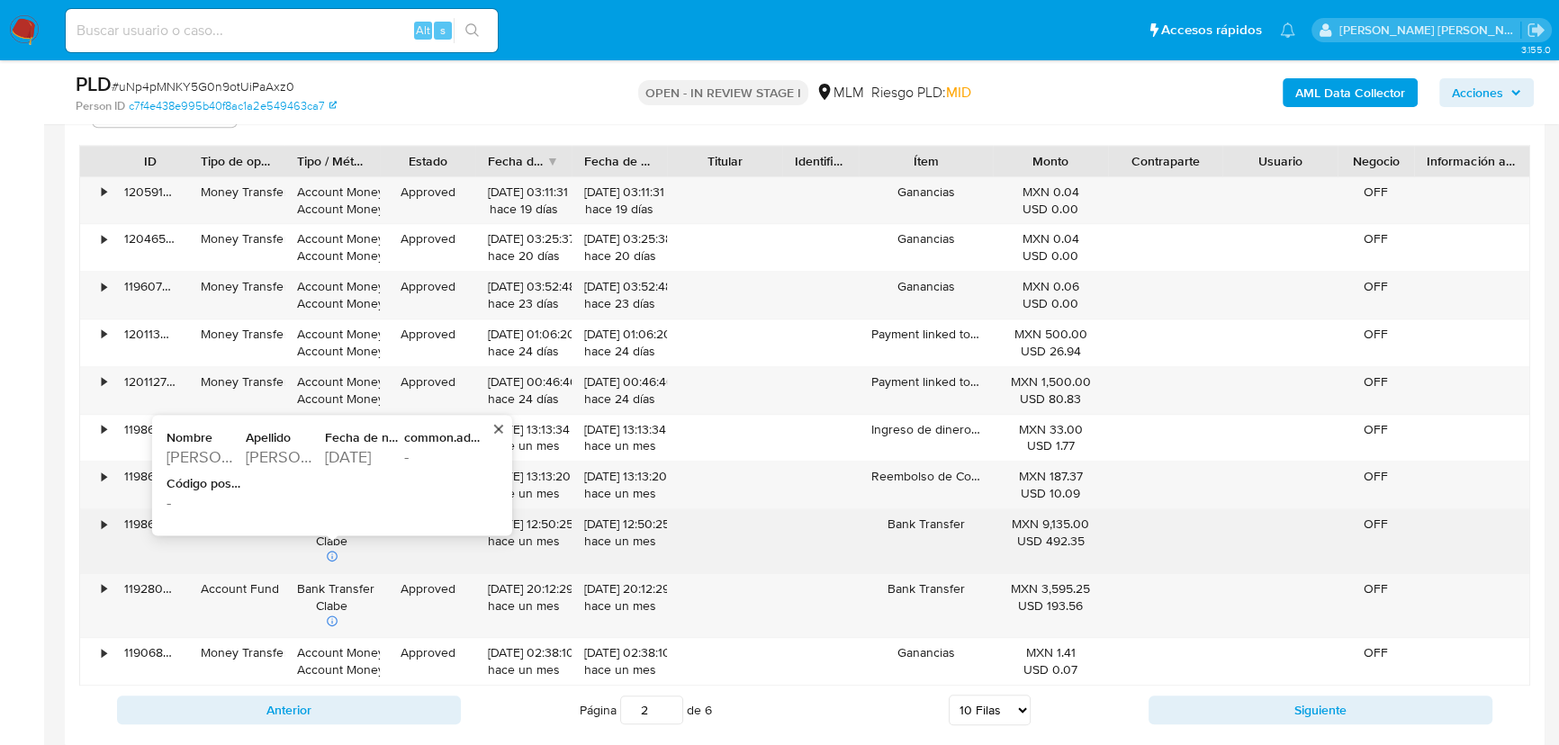
click at [366, 455] on div "1982-04-18" at bounding box center [363, 457] width 76 height 22
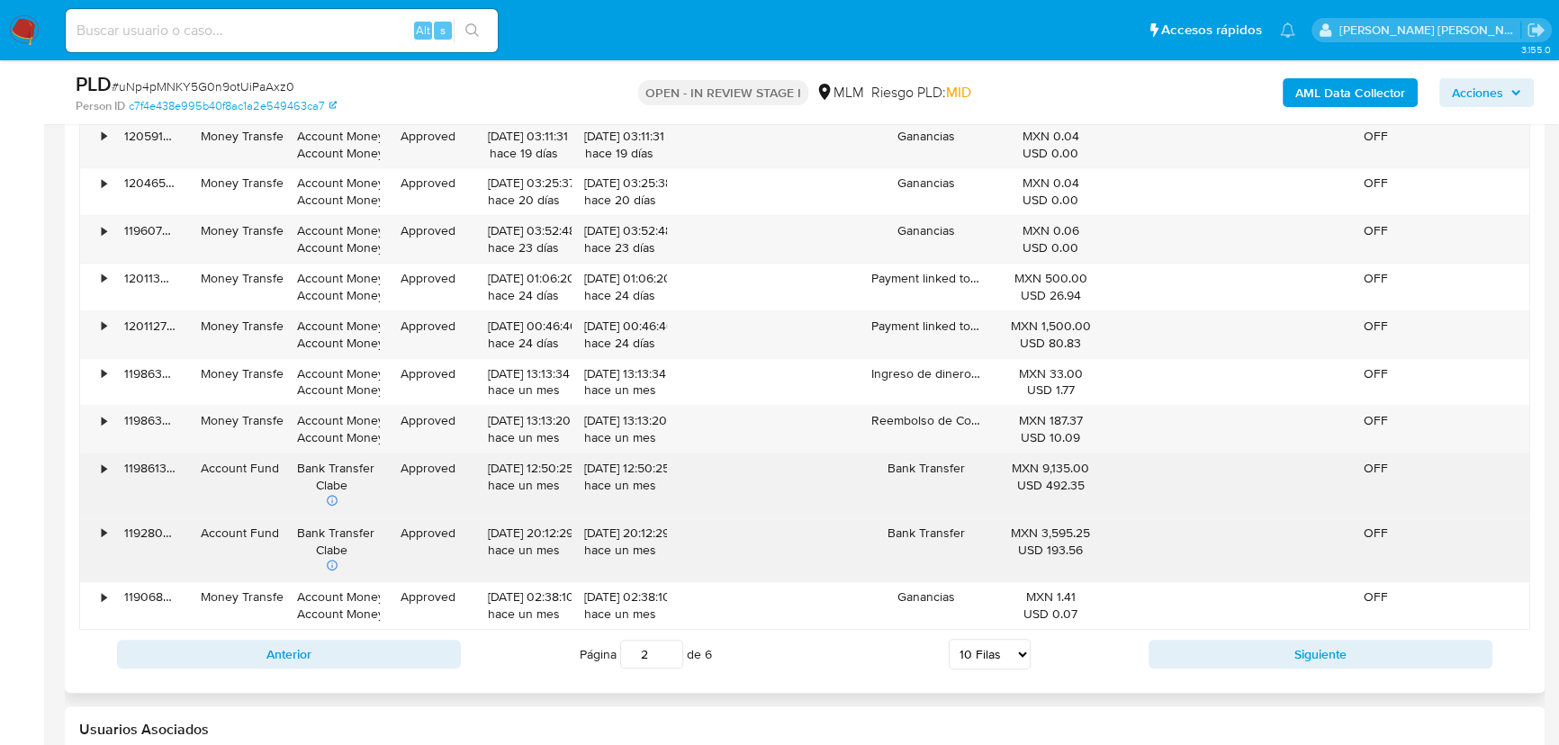
scroll to position [2208, 0]
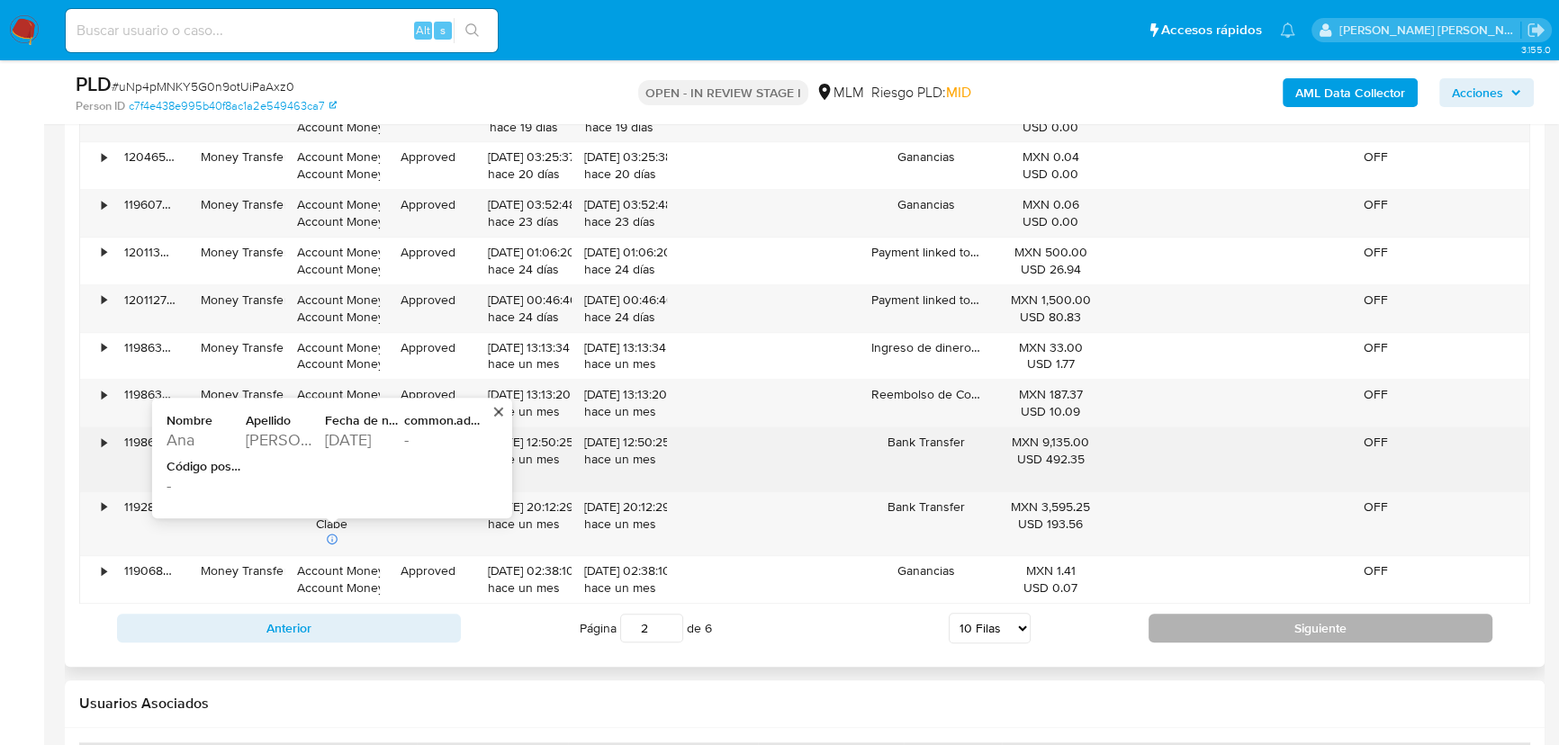
click at [1273, 620] on button "Siguiente" at bounding box center [1320, 628] width 344 height 29
type input "3"
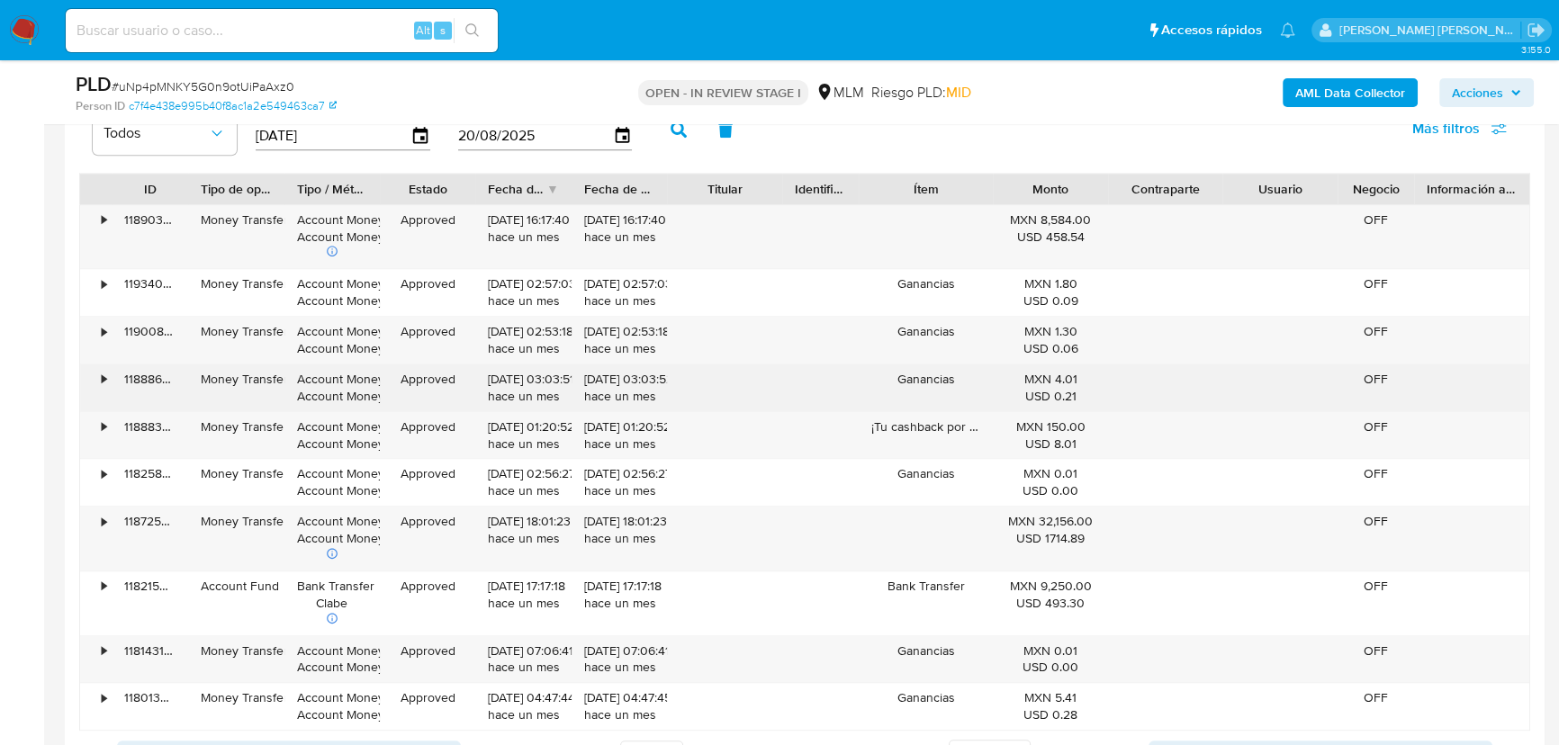
scroll to position [2045, 0]
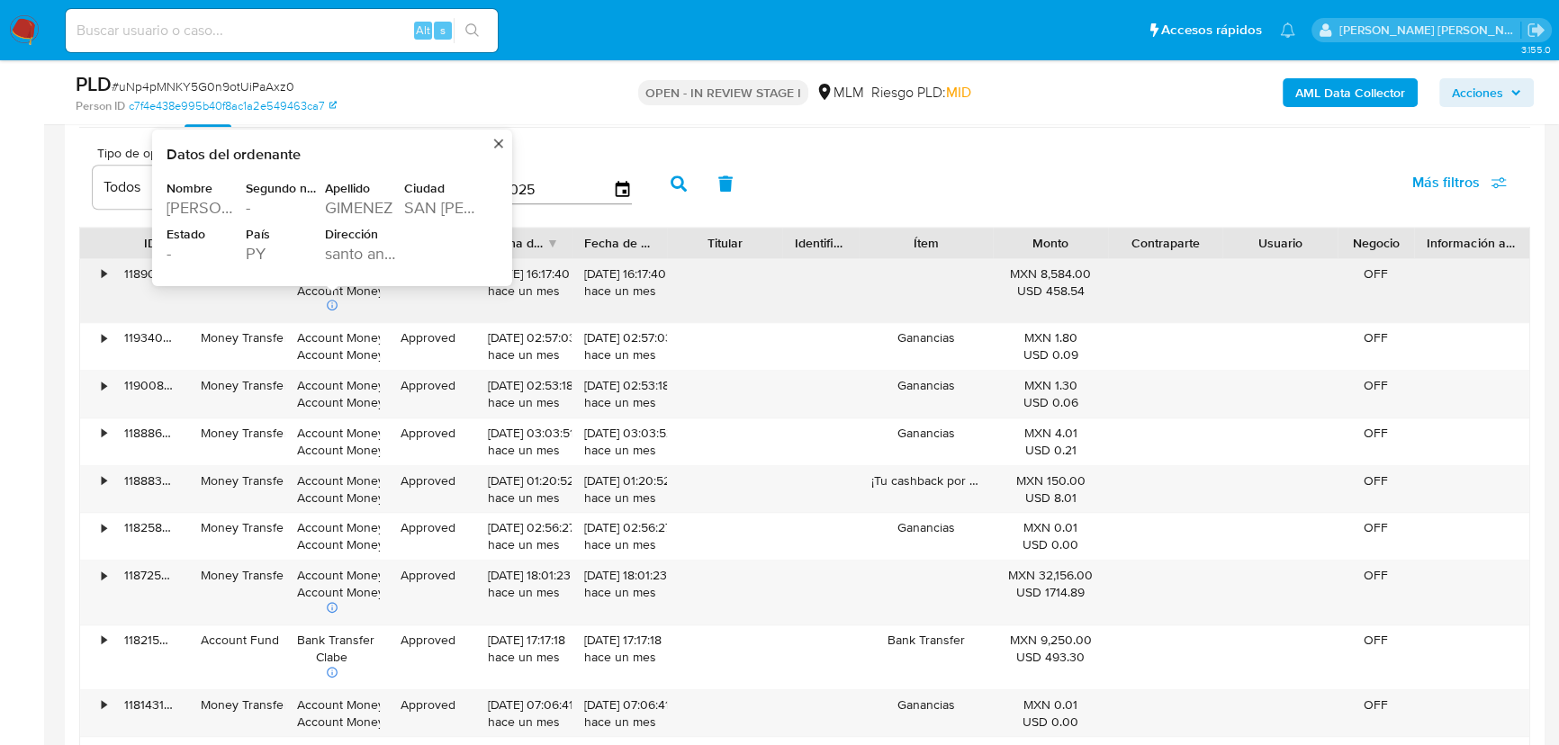
drag, startPoint x: 273, startPoint y: 254, endPoint x: 246, endPoint y: 254, distance: 27.0
click at [246, 254] on div "PY" at bounding box center [284, 254] width 76 height 22
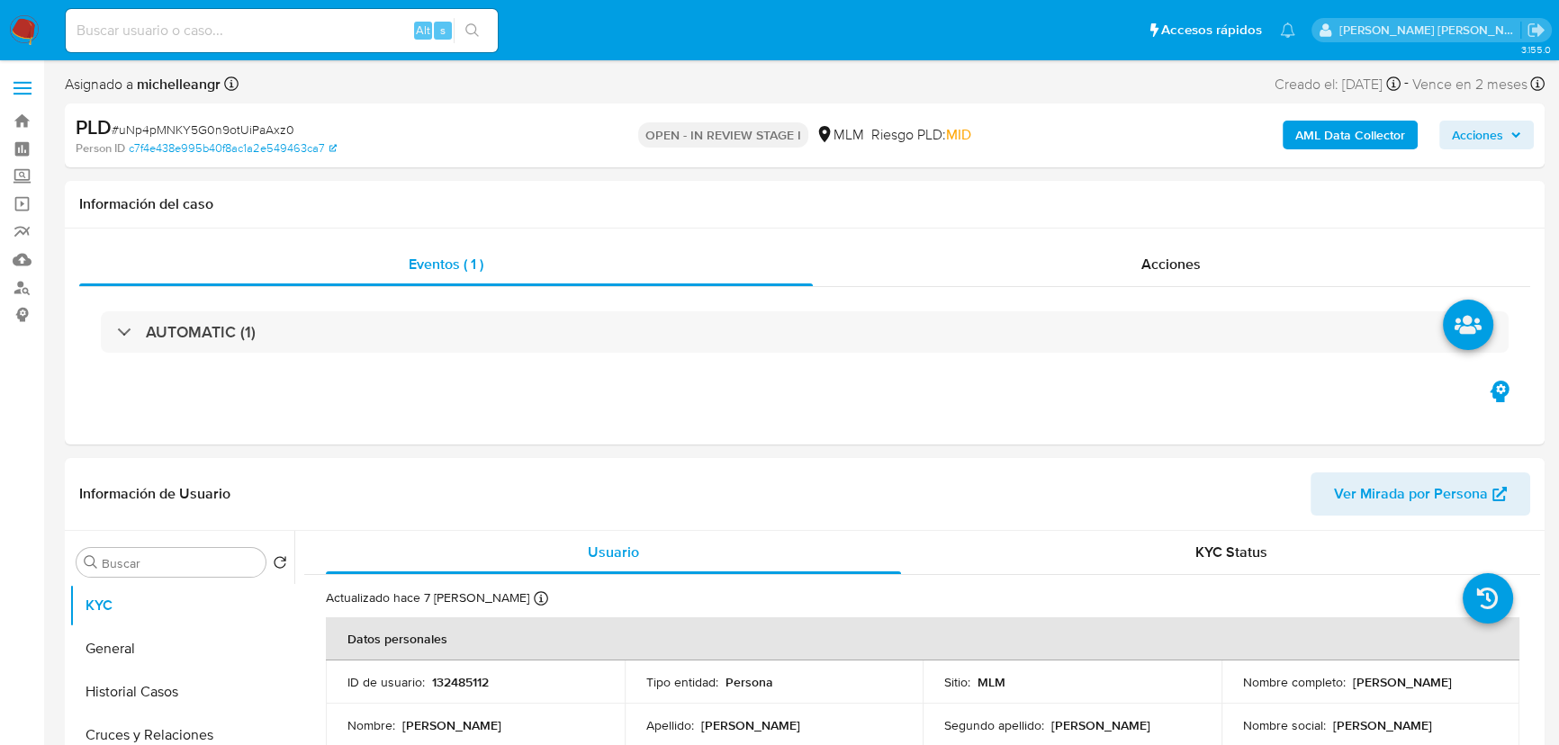
select select "10"
click at [25, 174] on label "Screening" at bounding box center [107, 177] width 214 height 28
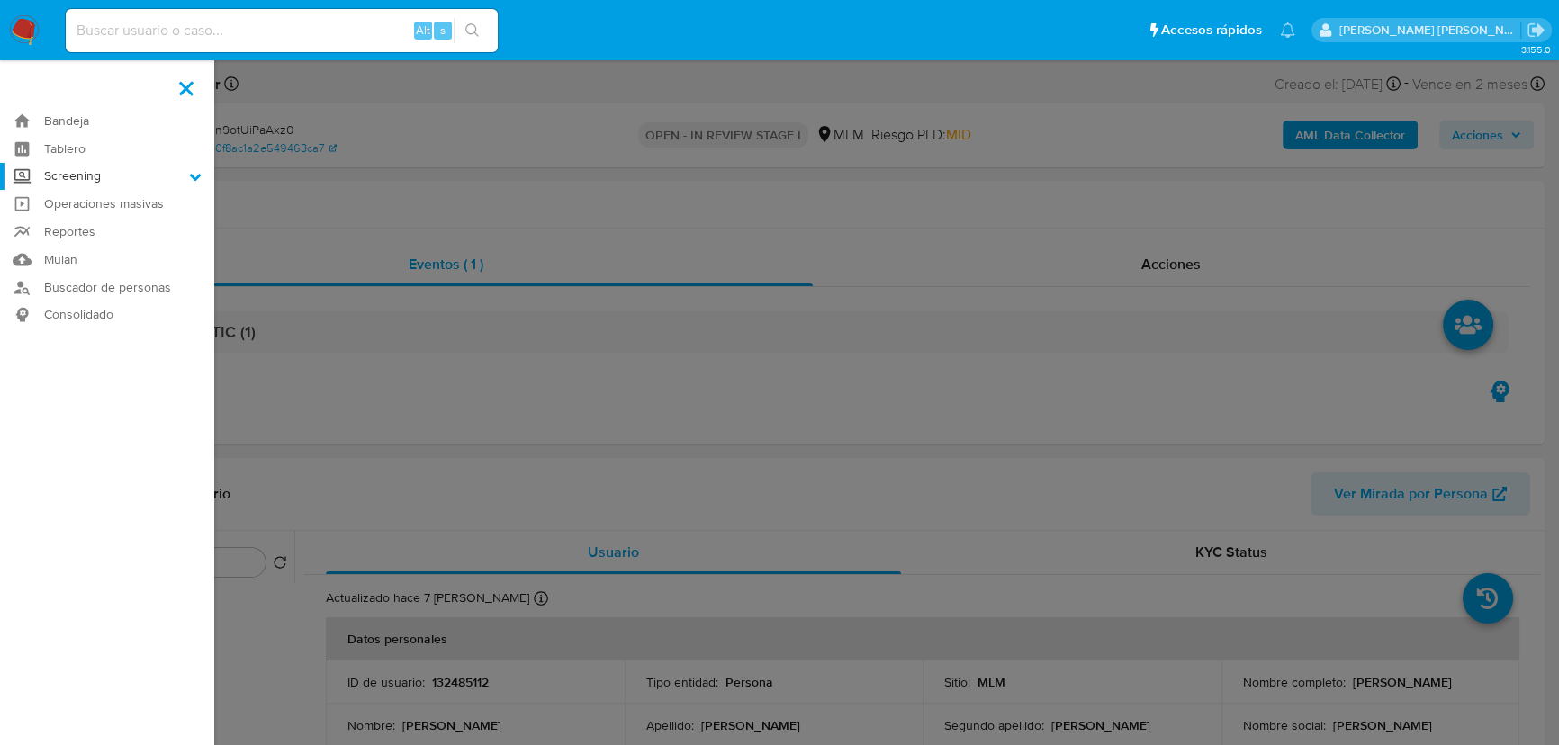
click at [0, 0] on input "Screening" at bounding box center [0, 0] width 0 height 0
click at [88, 247] on link "Herramientas" at bounding box center [107, 247] width 214 height 22
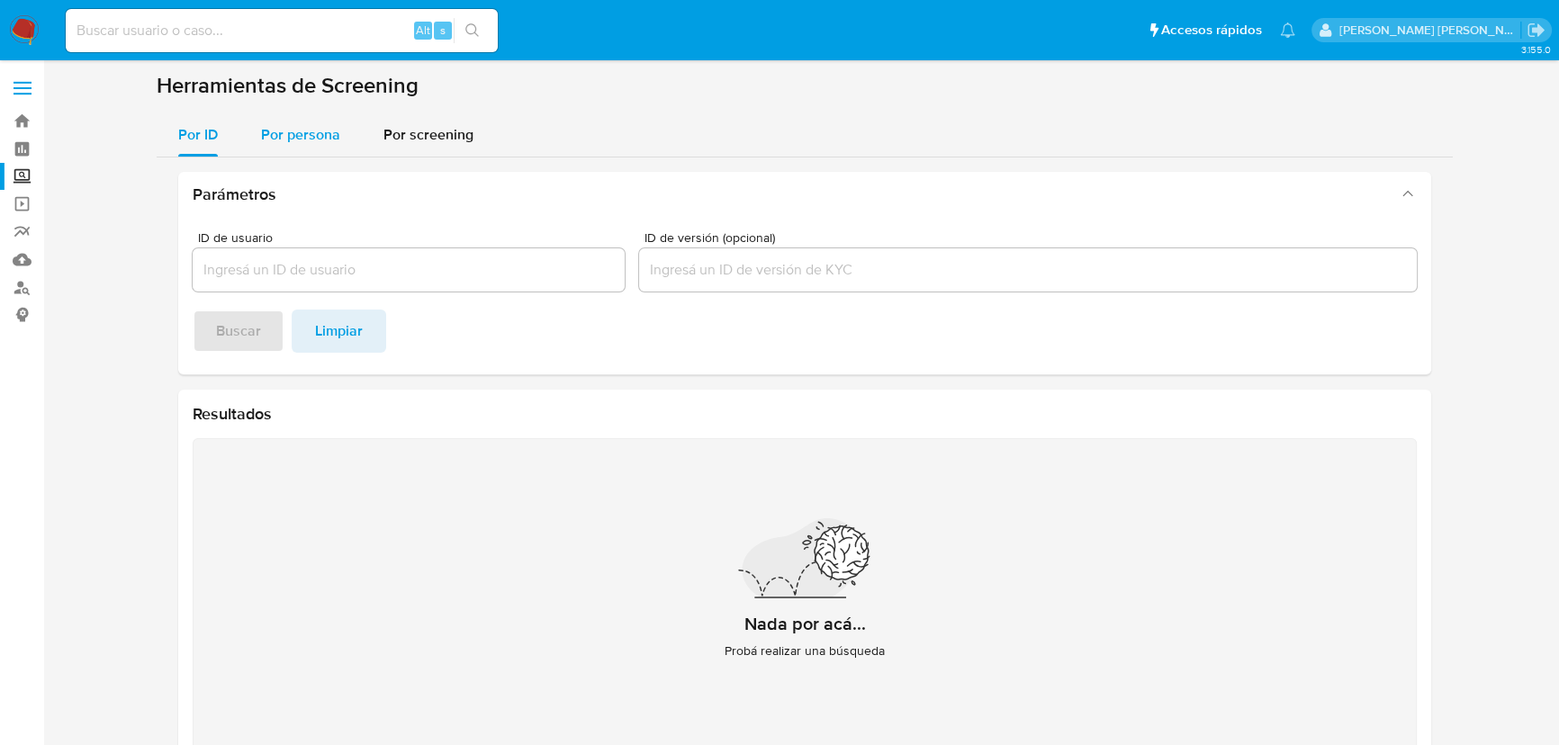
click at [305, 127] on span "Por persona" at bounding box center [300, 134] width 79 height 21
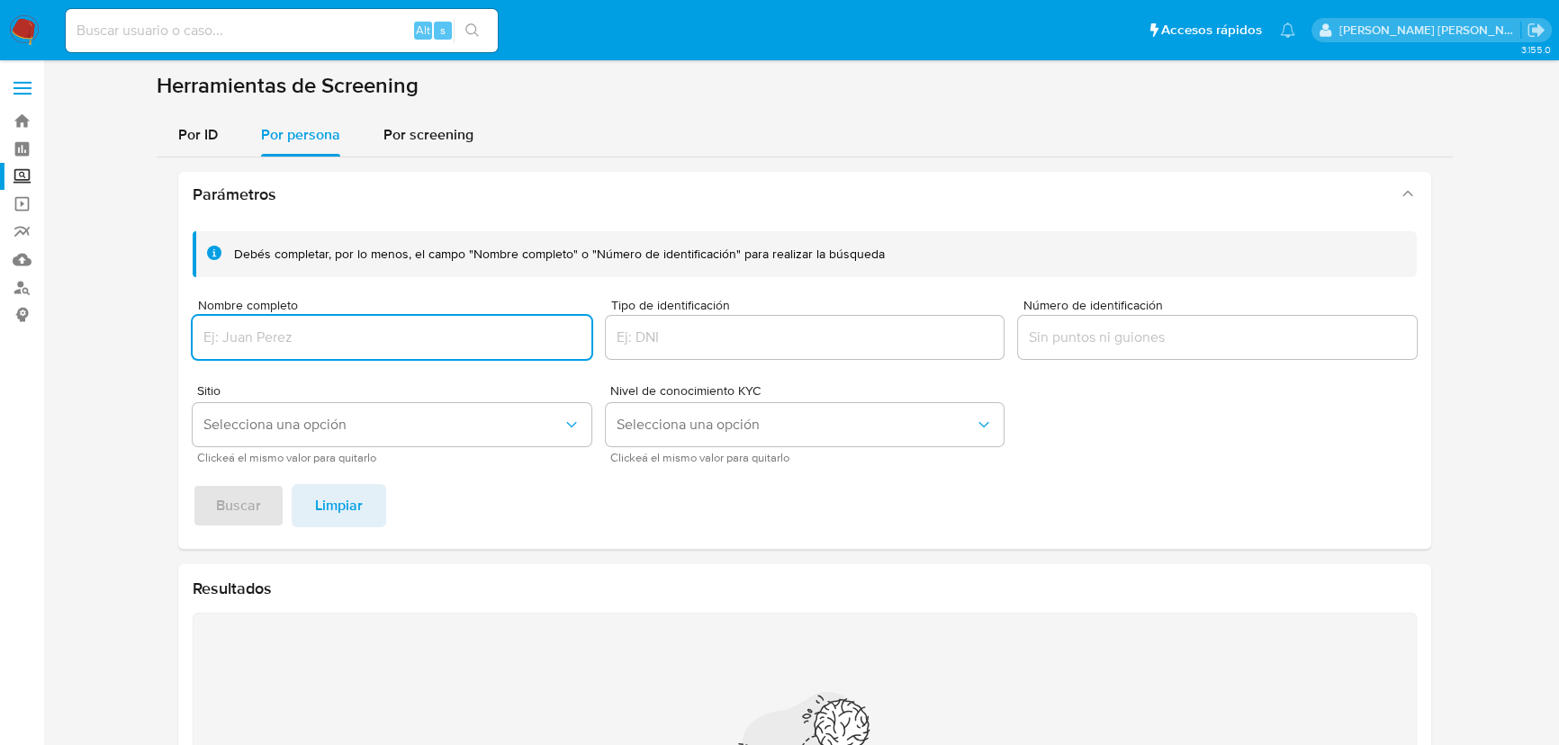
drag, startPoint x: 292, startPoint y: 331, endPoint x: 434, endPoint y: 306, distance: 143.5
click at [293, 323] on div at bounding box center [392, 337] width 399 height 43
type input "[PERSON_NAME] [PERSON_NAME]"
click at [235, 505] on span "Buscar" at bounding box center [238, 506] width 45 height 40
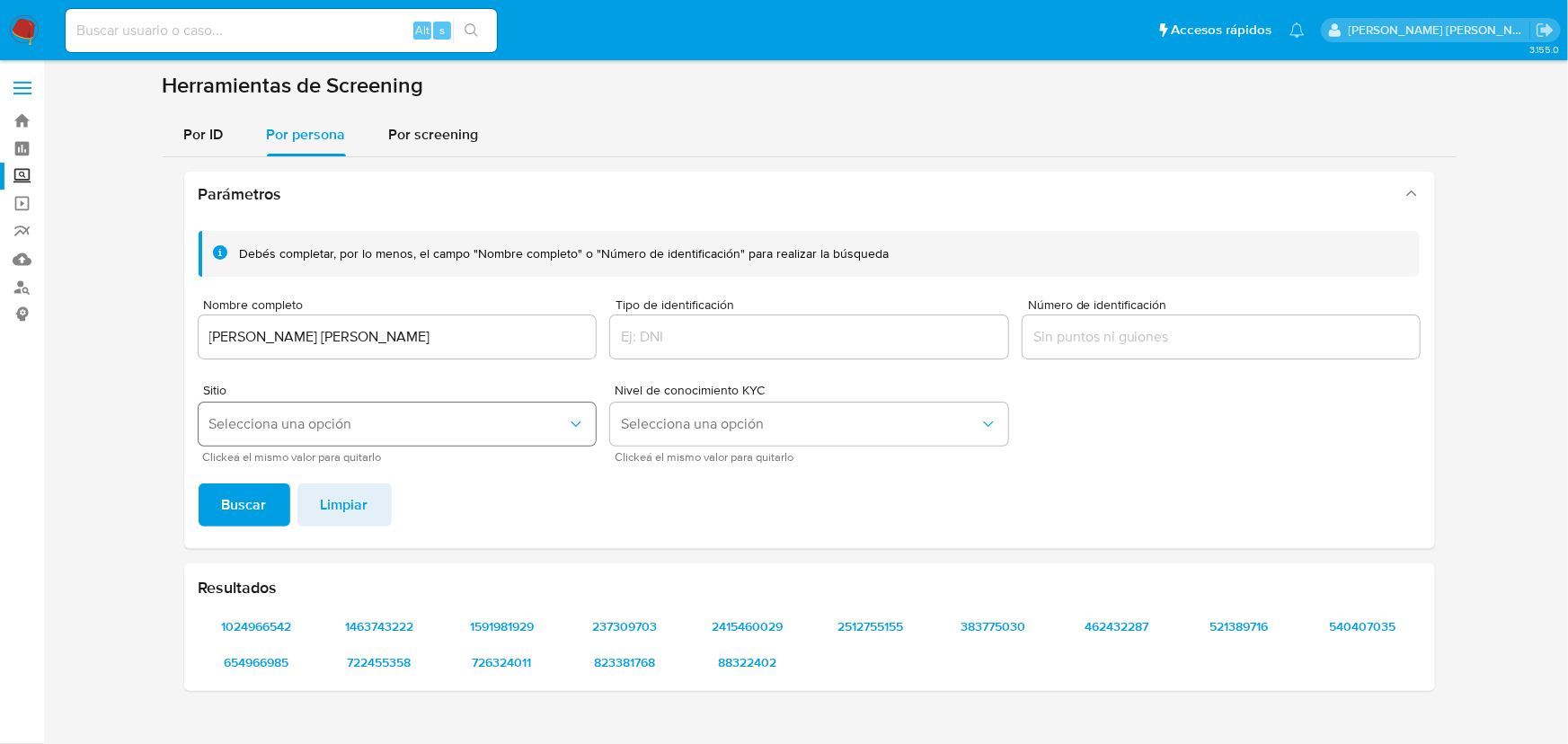
click at [255, 421] on span "Selecciona una opción" at bounding box center [389, 424] width 359 height 18
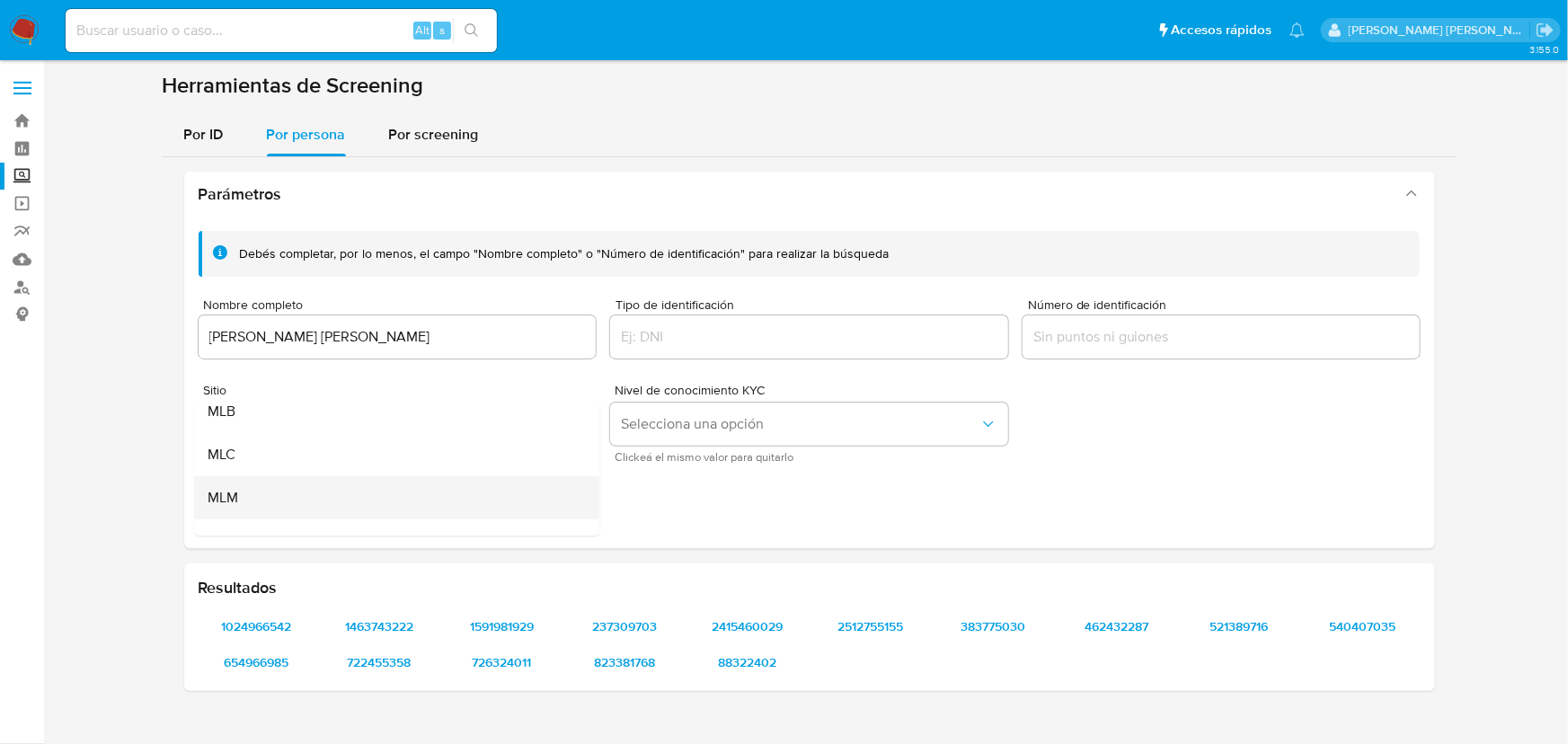
scroll to position [81, 0]
click at [259, 463] on div "MLM" at bounding box center [392, 470] width 366 height 43
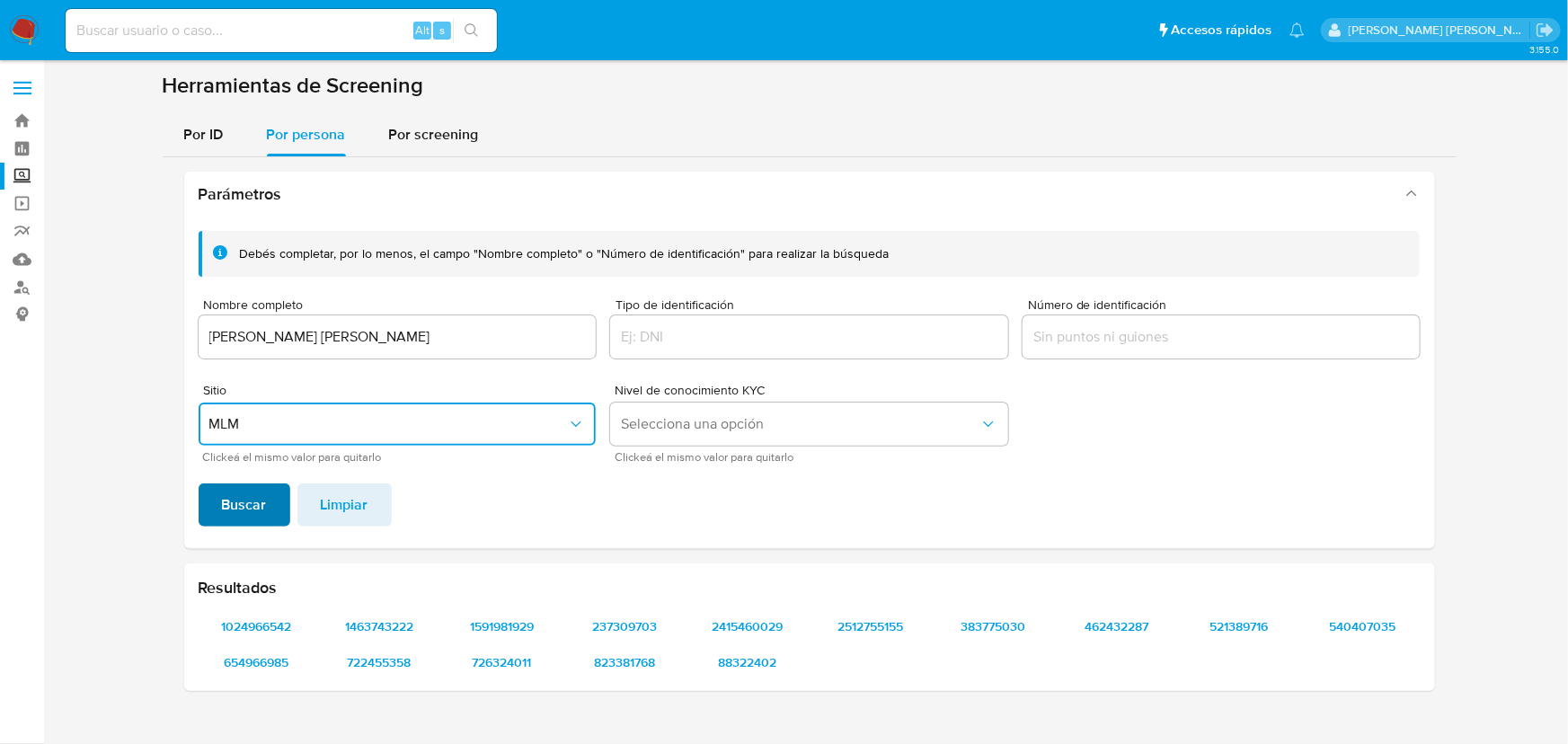
click at [229, 507] on span "Buscar" at bounding box center [244, 505] width 45 height 40
